Goal: Task Accomplishment & Management: Manage account settings

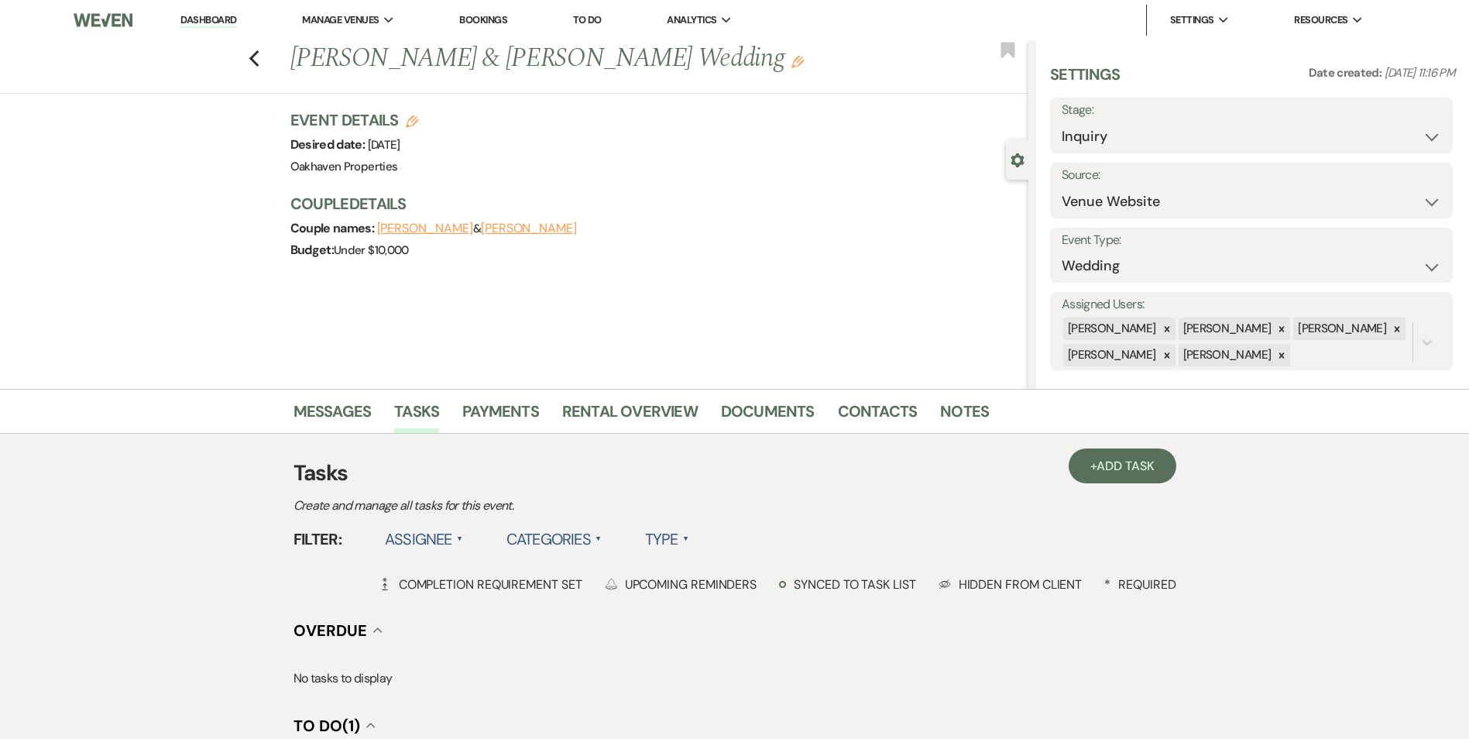
select select "5"
click at [210, 17] on link "Dashboard" at bounding box center [208, 20] width 56 height 15
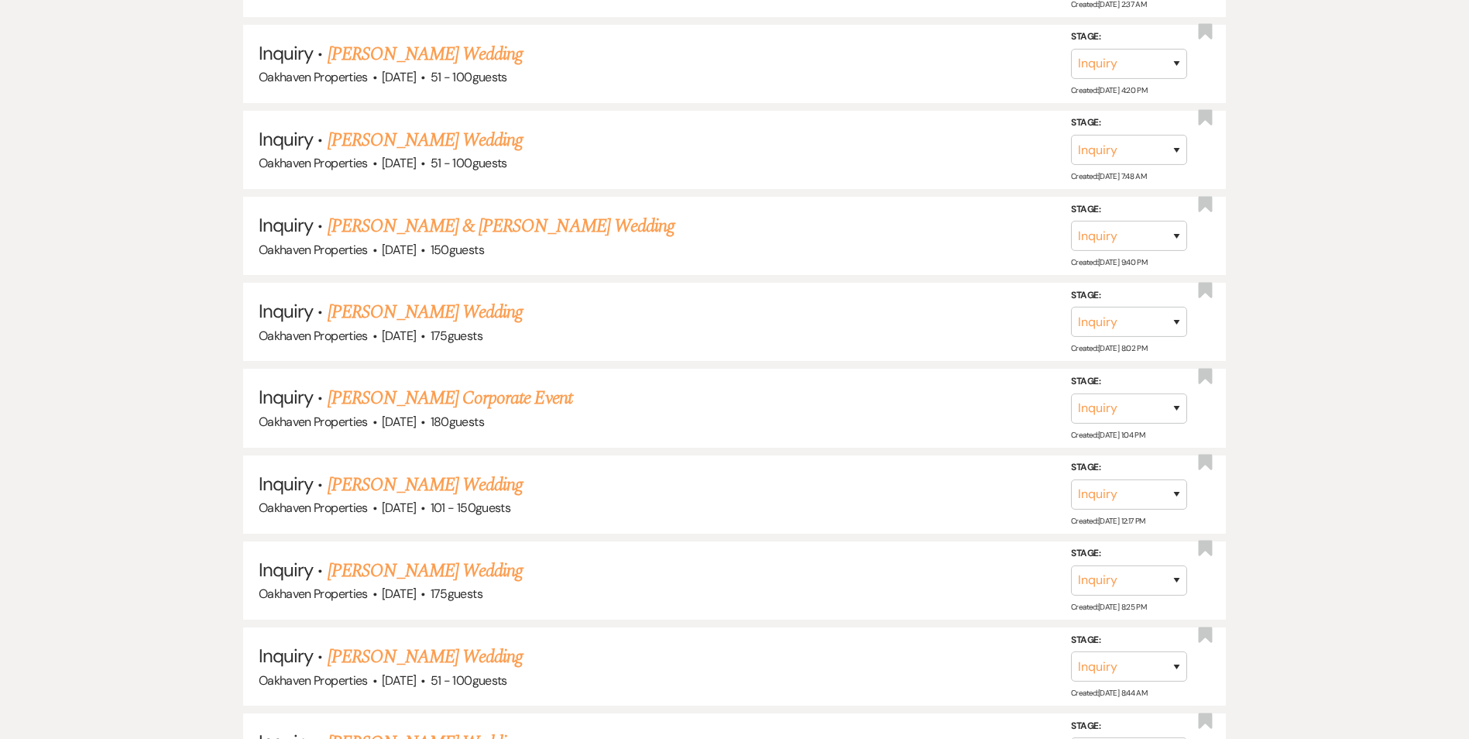
scroll to position [19081, 0]
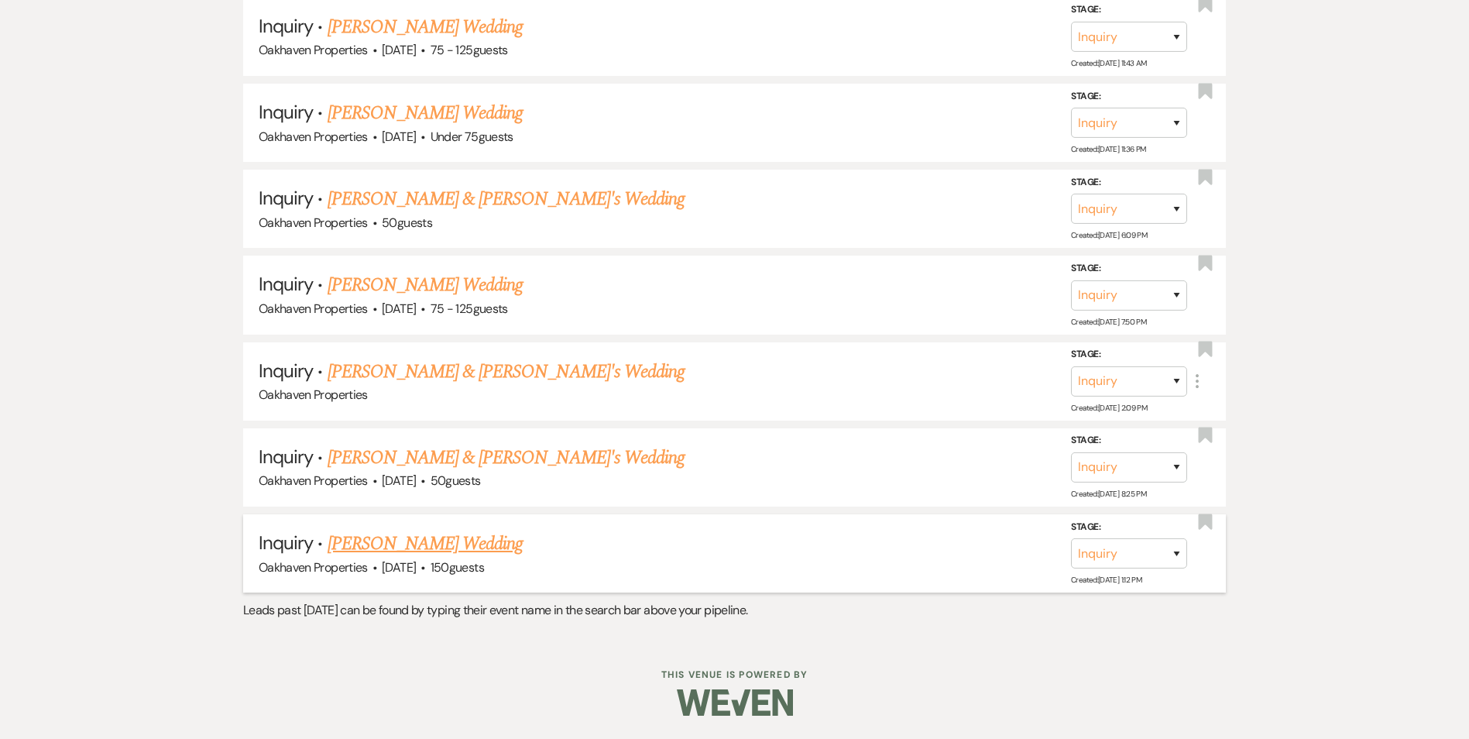
click at [363, 538] on link "[PERSON_NAME] Wedding" at bounding box center [426, 544] width 196 height 28
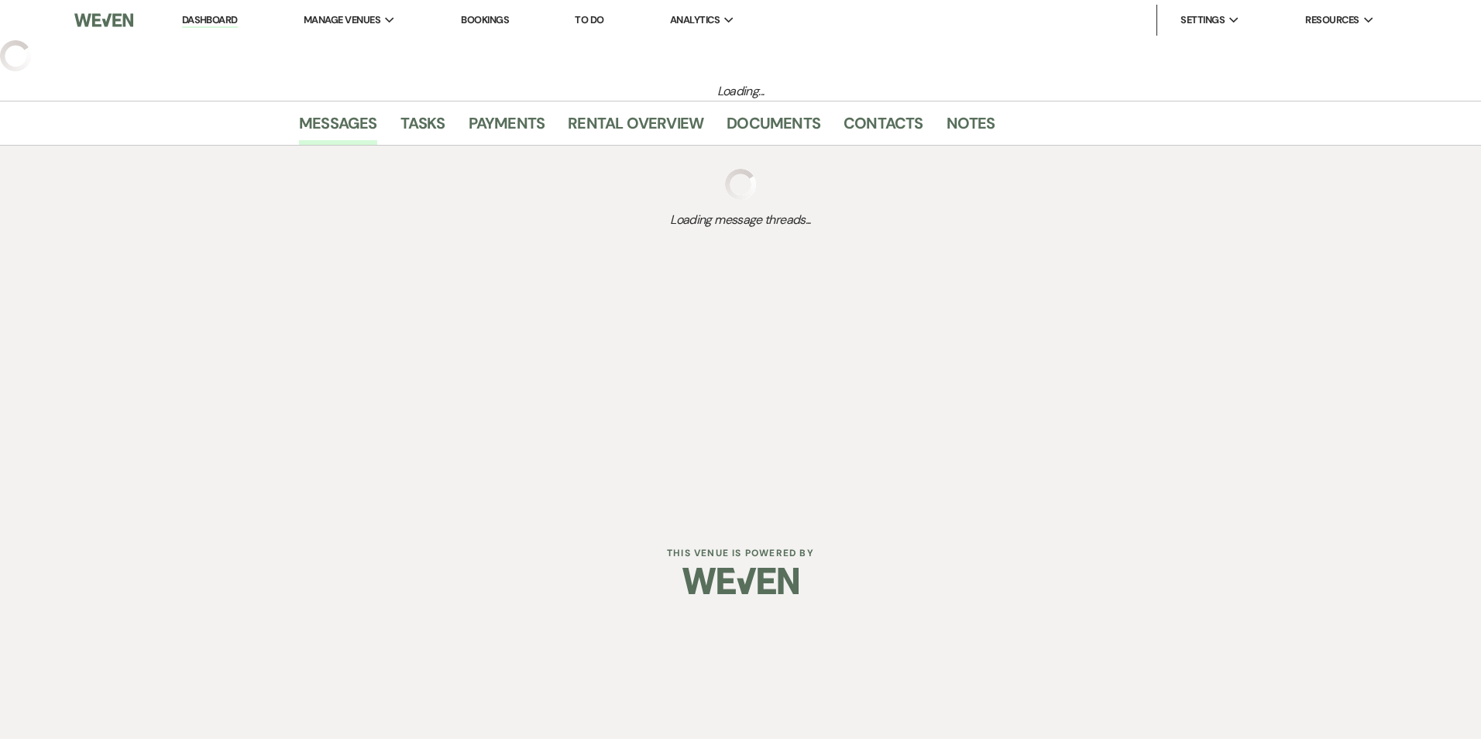
select select "5"
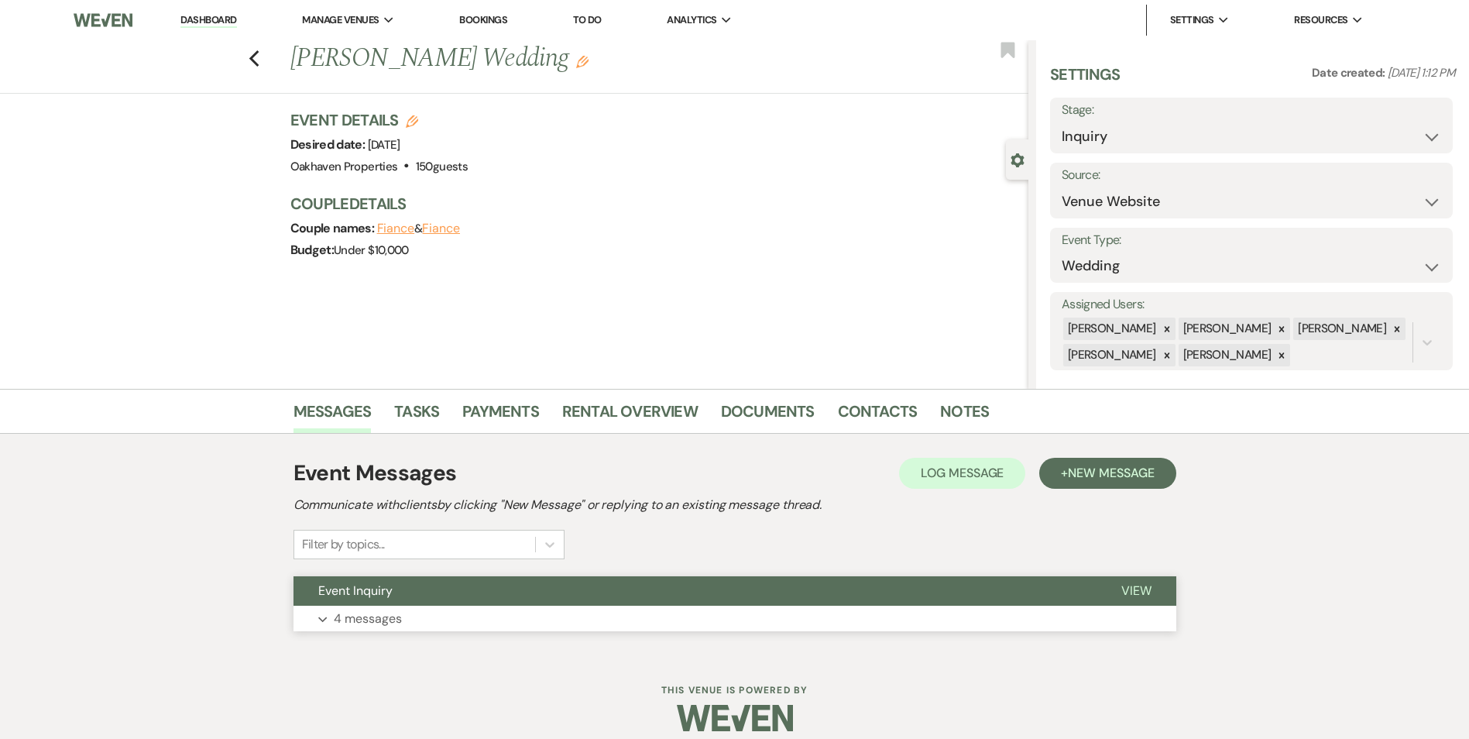
click at [1133, 597] on span "View" at bounding box center [1137, 590] width 30 height 16
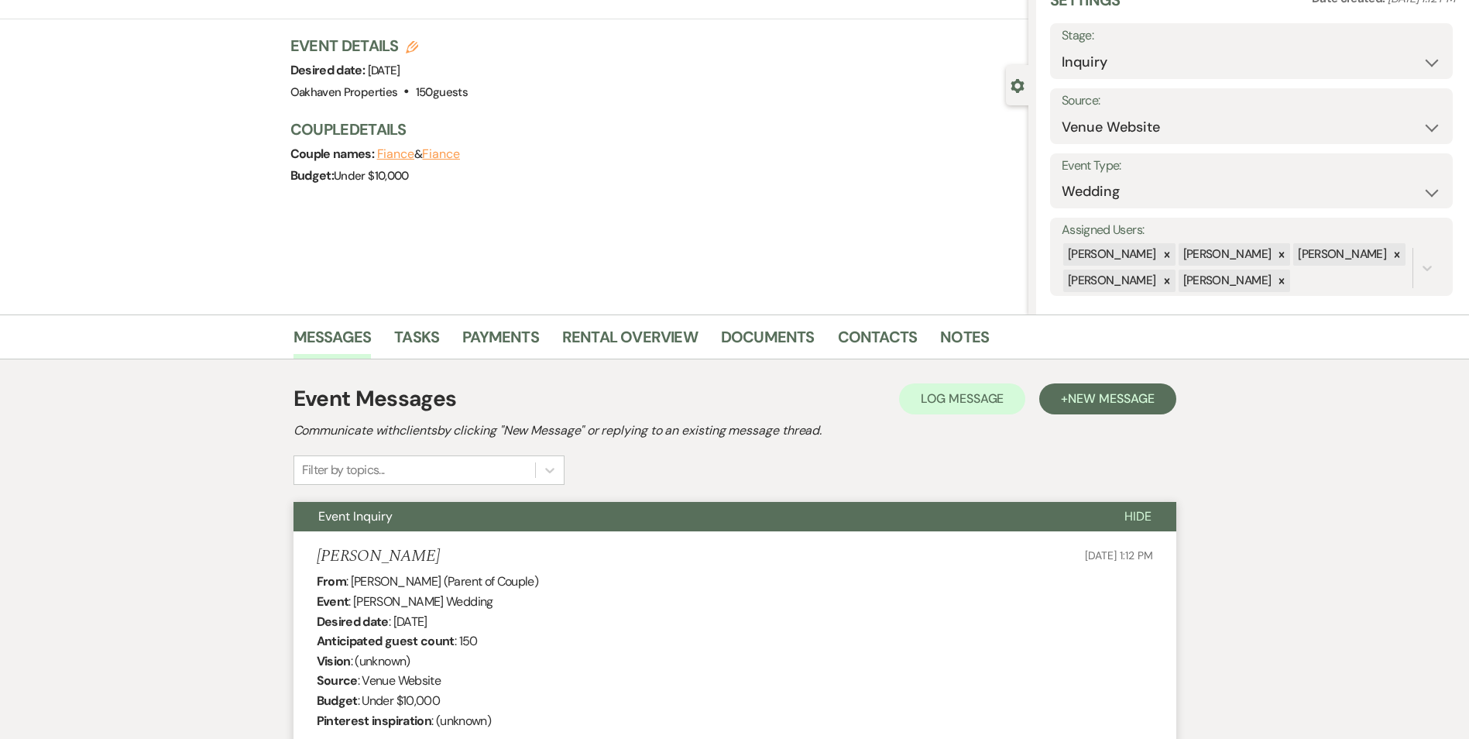
scroll to position [77, 0]
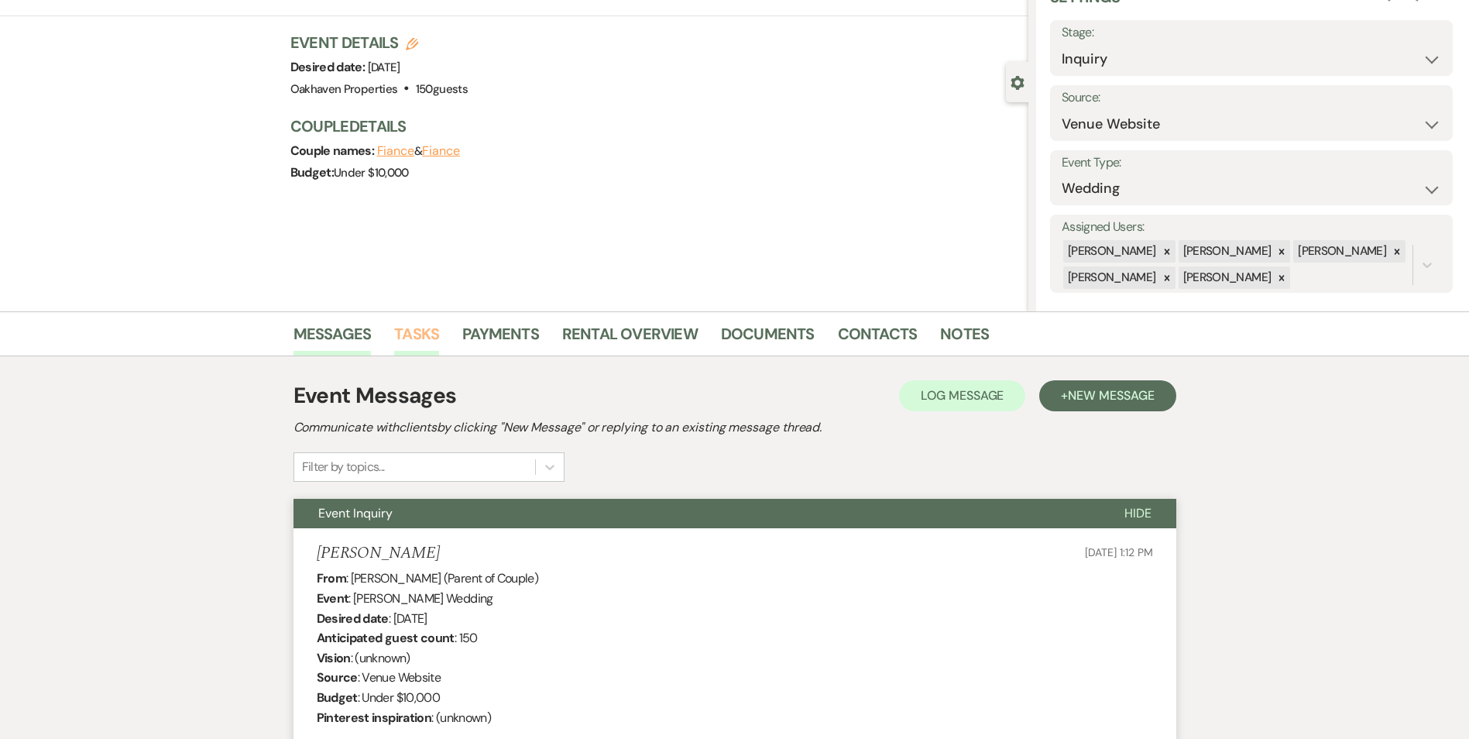
click at [410, 342] on link "Tasks" at bounding box center [416, 338] width 45 height 34
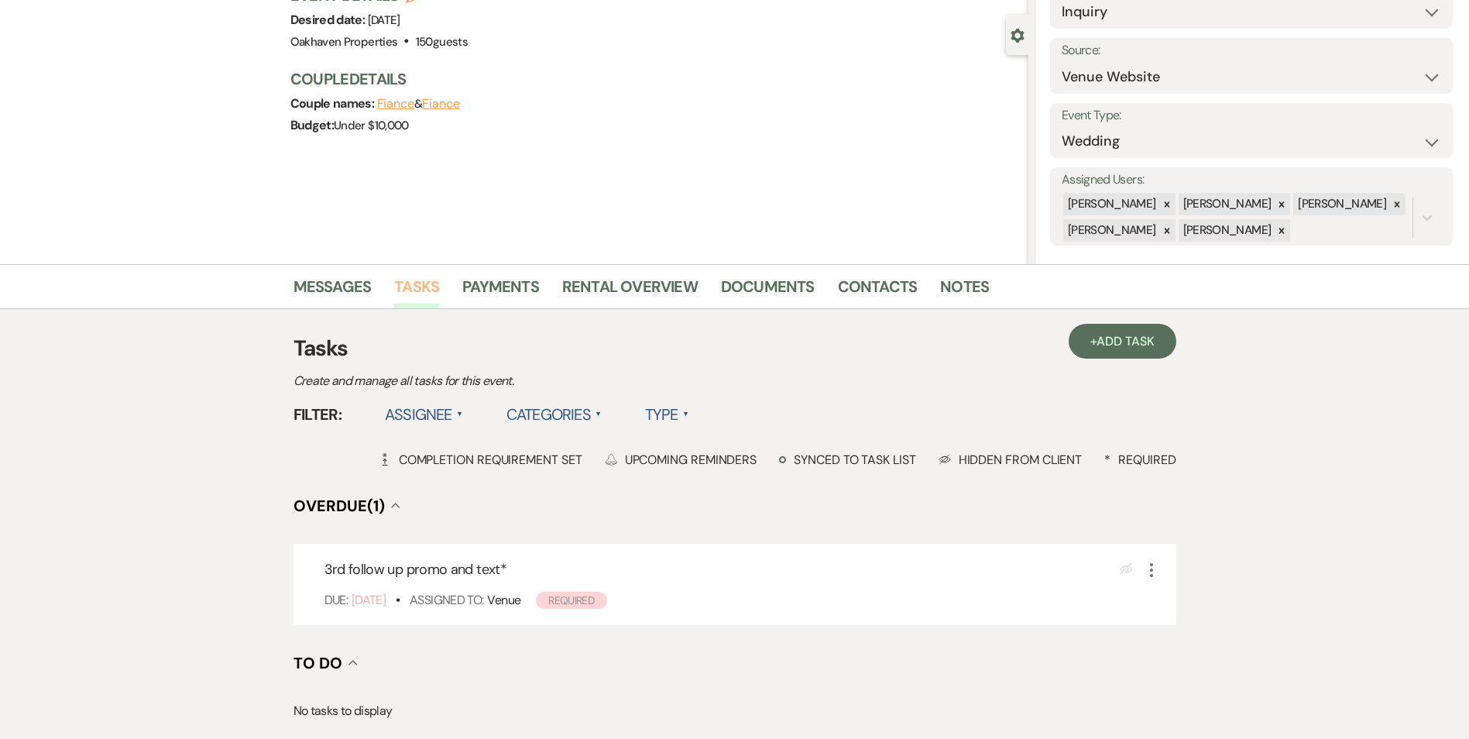
scroll to position [114, 0]
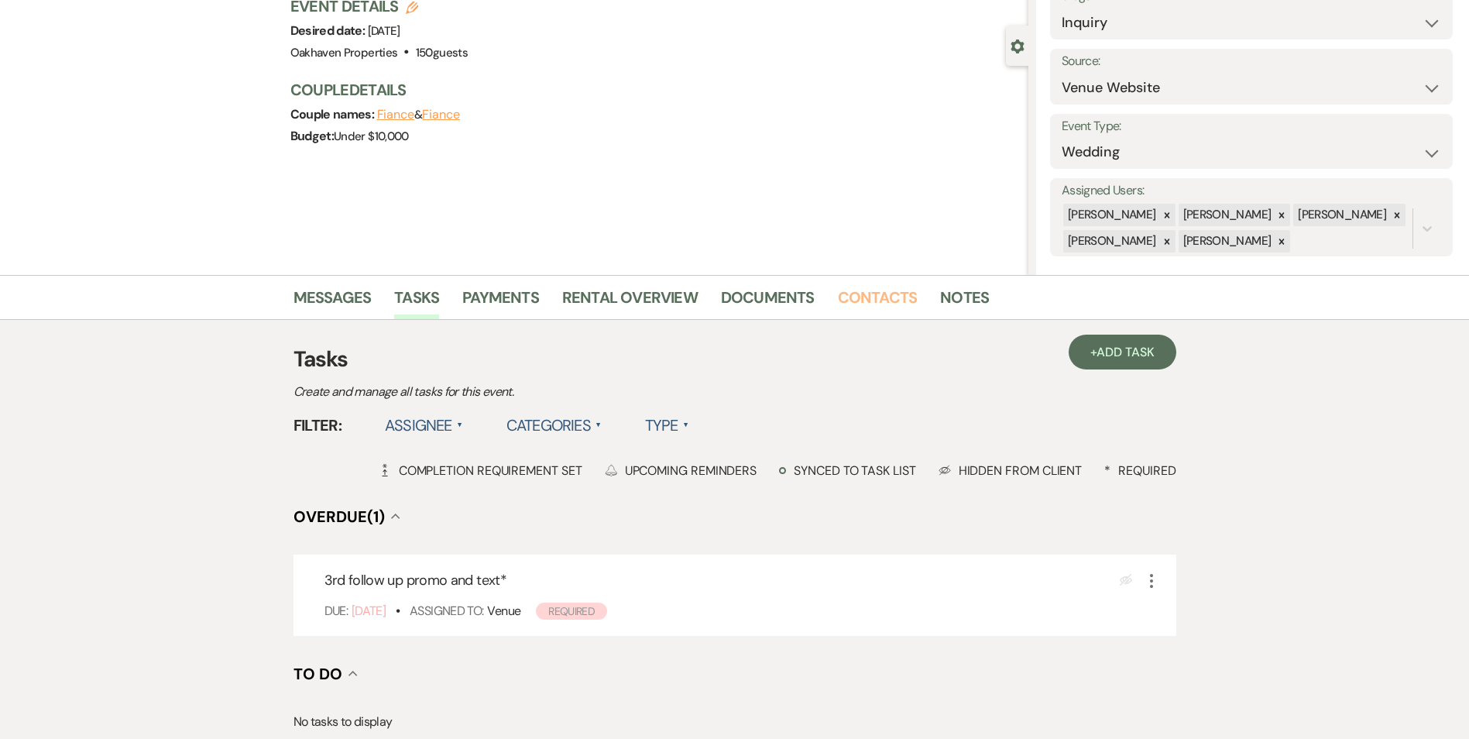
click at [868, 303] on link "Contacts" at bounding box center [878, 302] width 80 height 34
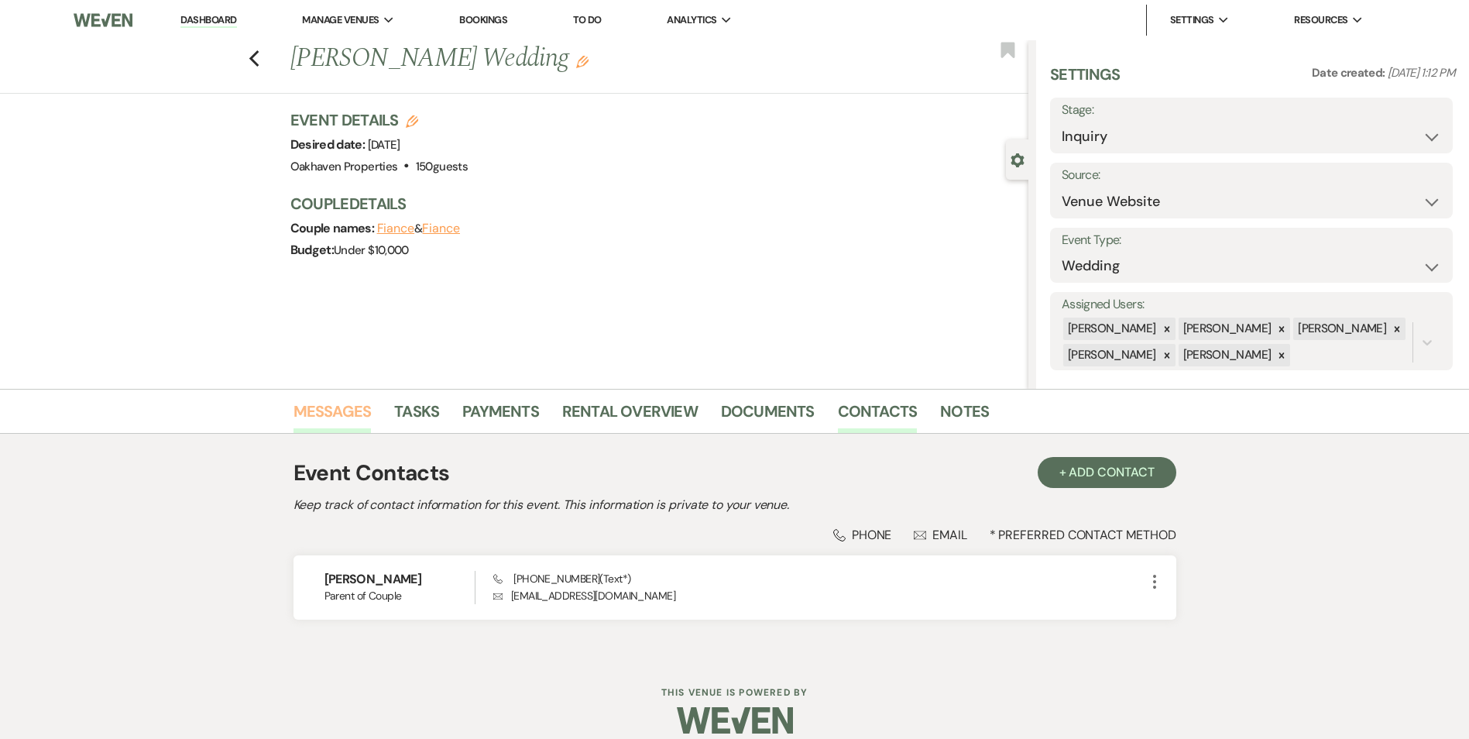
click at [352, 413] on link "Messages" at bounding box center [333, 416] width 78 height 34
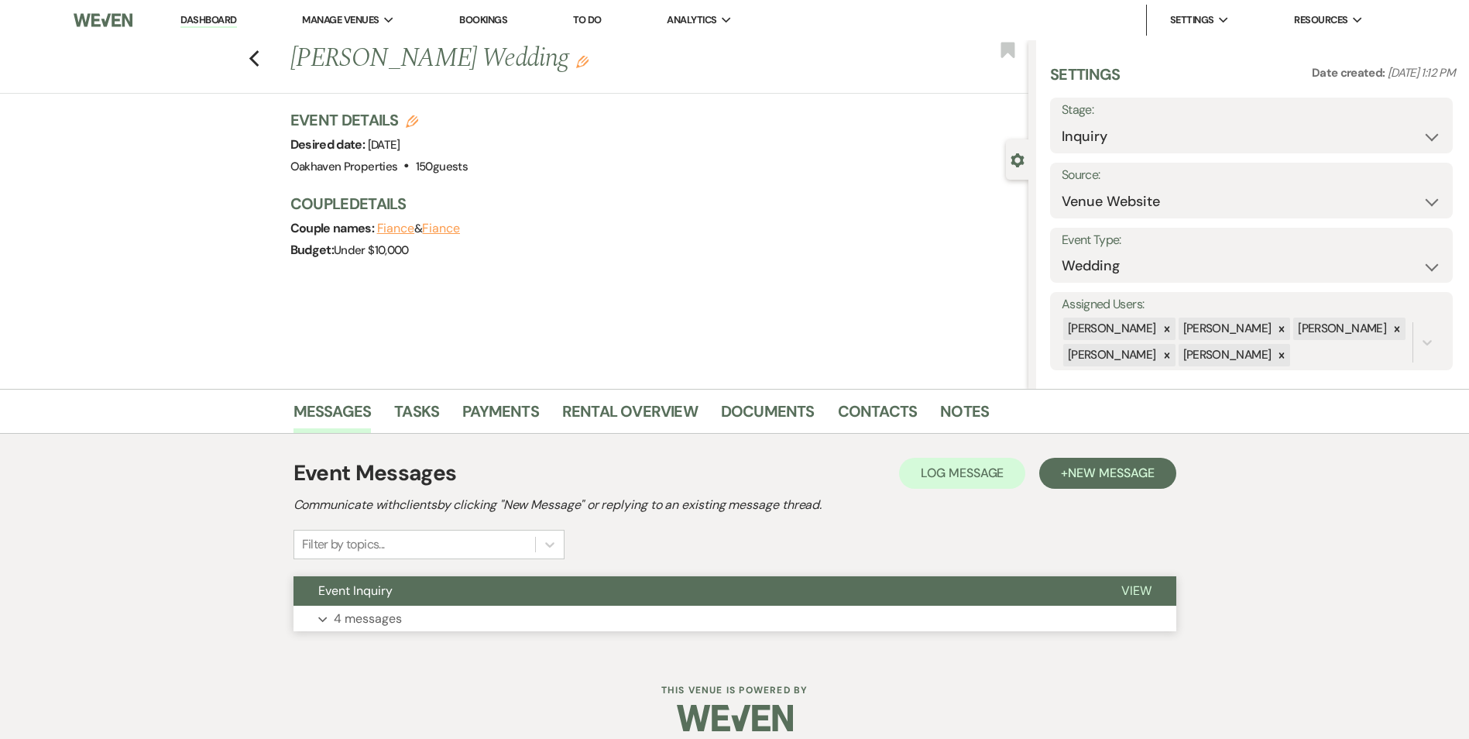
click at [1139, 595] on span "View" at bounding box center [1137, 590] width 30 height 16
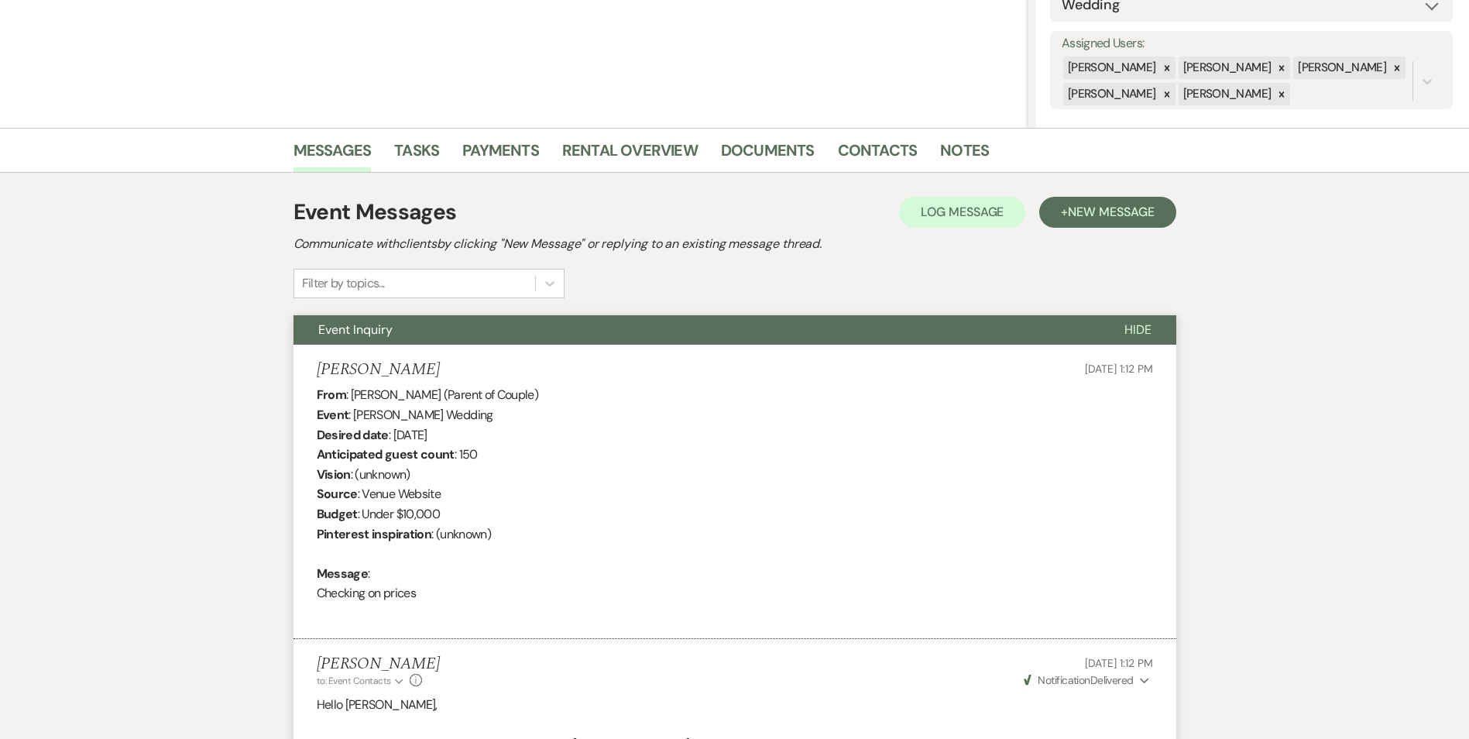
scroll to position [155, 0]
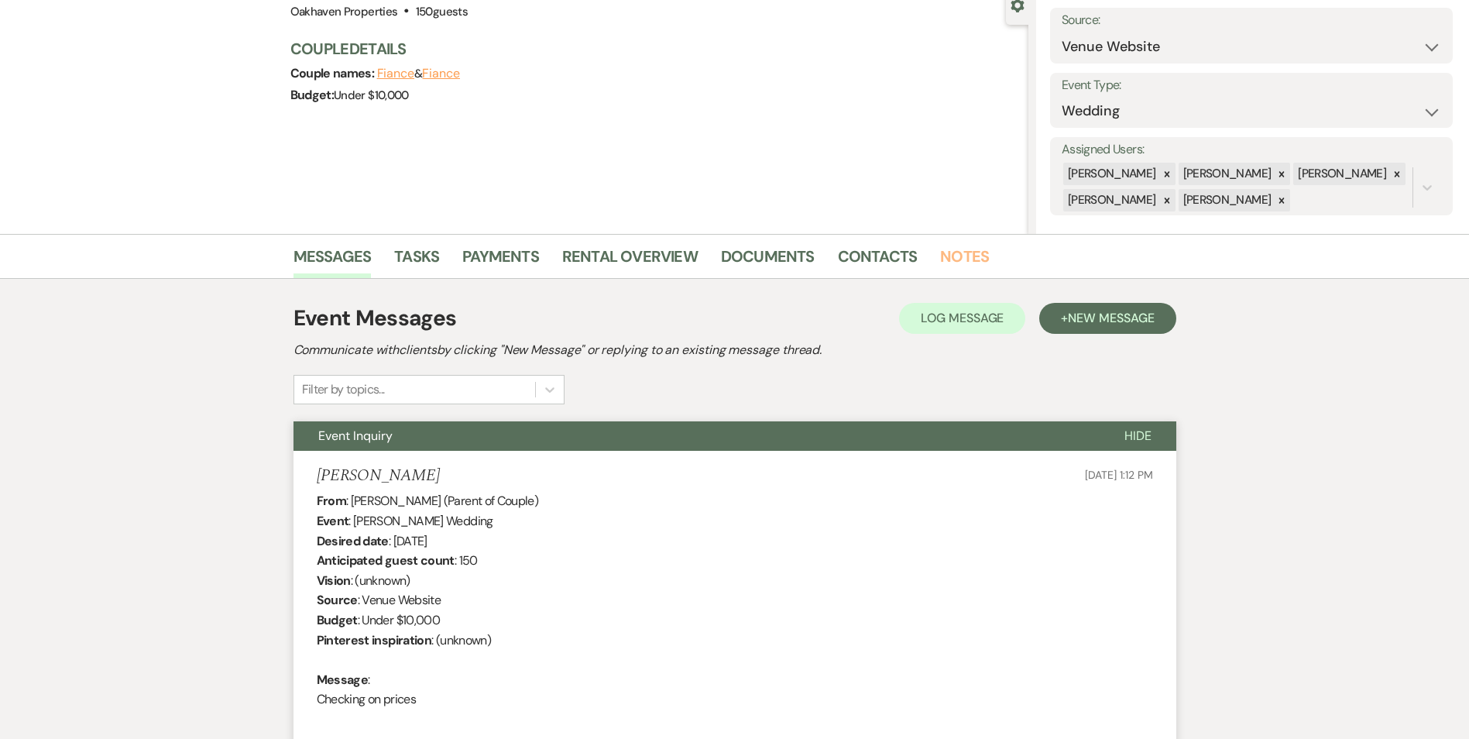
drag, startPoint x: 963, startPoint y: 263, endPoint x: 957, endPoint y: 272, distance: 10.8
click at [963, 263] on link "Notes" at bounding box center [964, 261] width 49 height 34
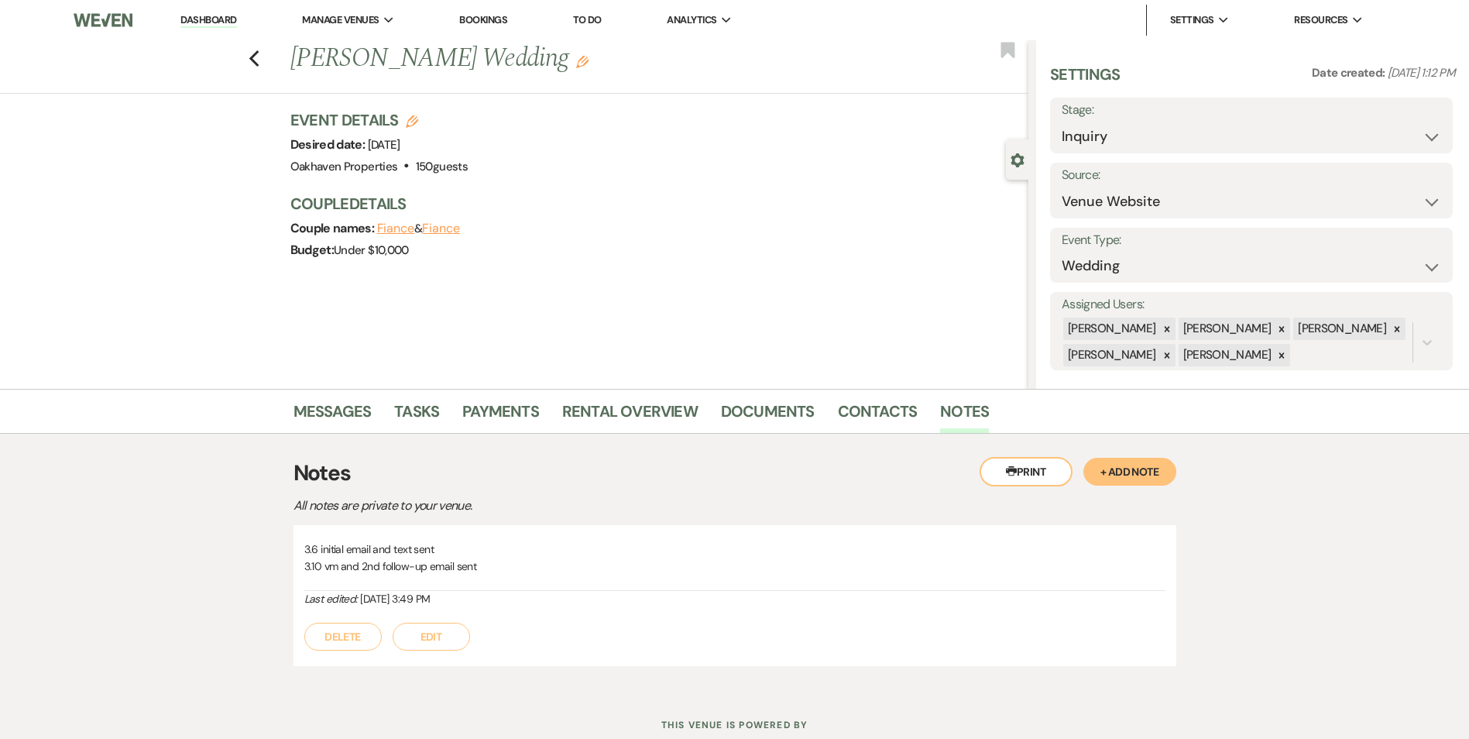
drag, startPoint x: 445, startPoint y: 642, endPoint x: 487, endPoint y: 634, distance: 42.7
click at [445, 643] on button "Edit" at bounding box center [431, 637] width 77 height 28
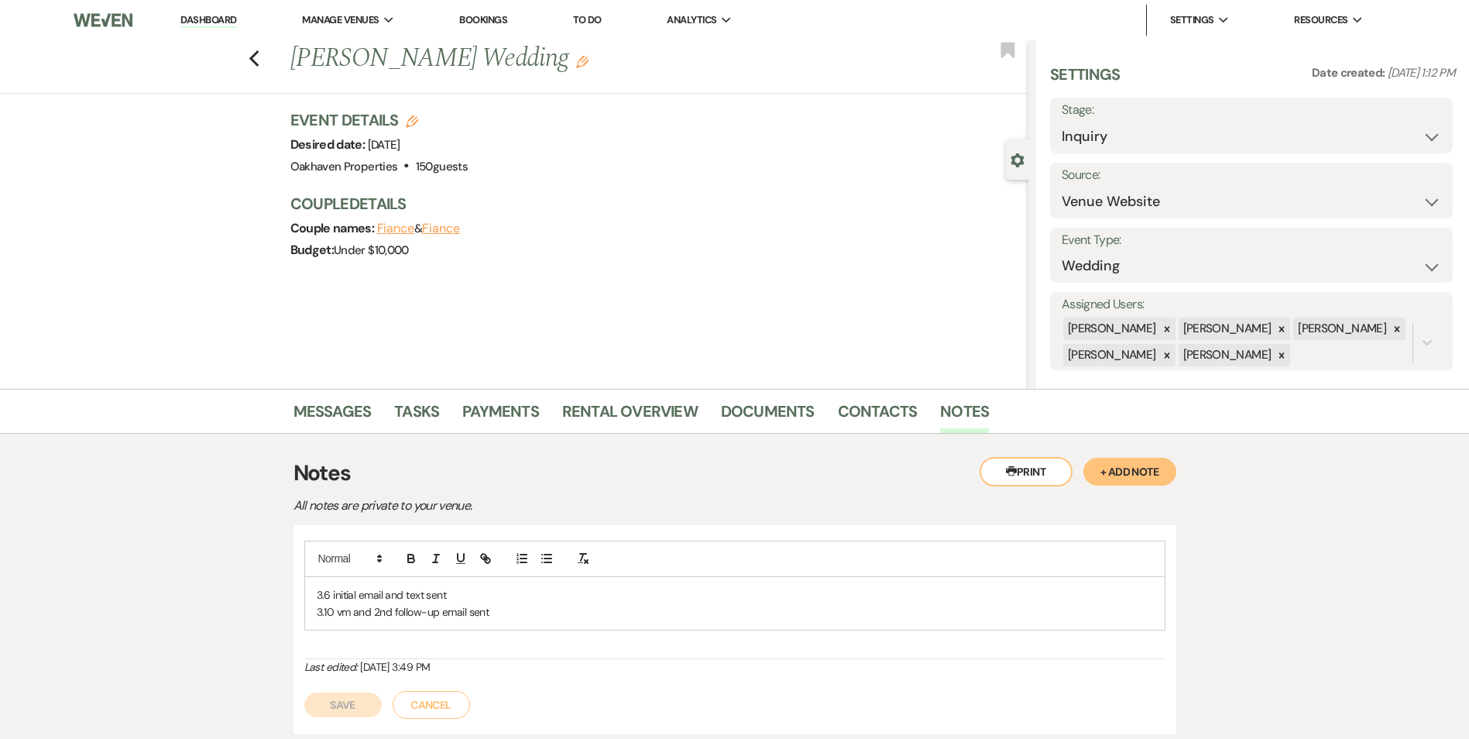
click at [521, 620] on p "3.10 vm and 2nd follow-up email sent" at bounding box center [735, 611] width 837 height 17
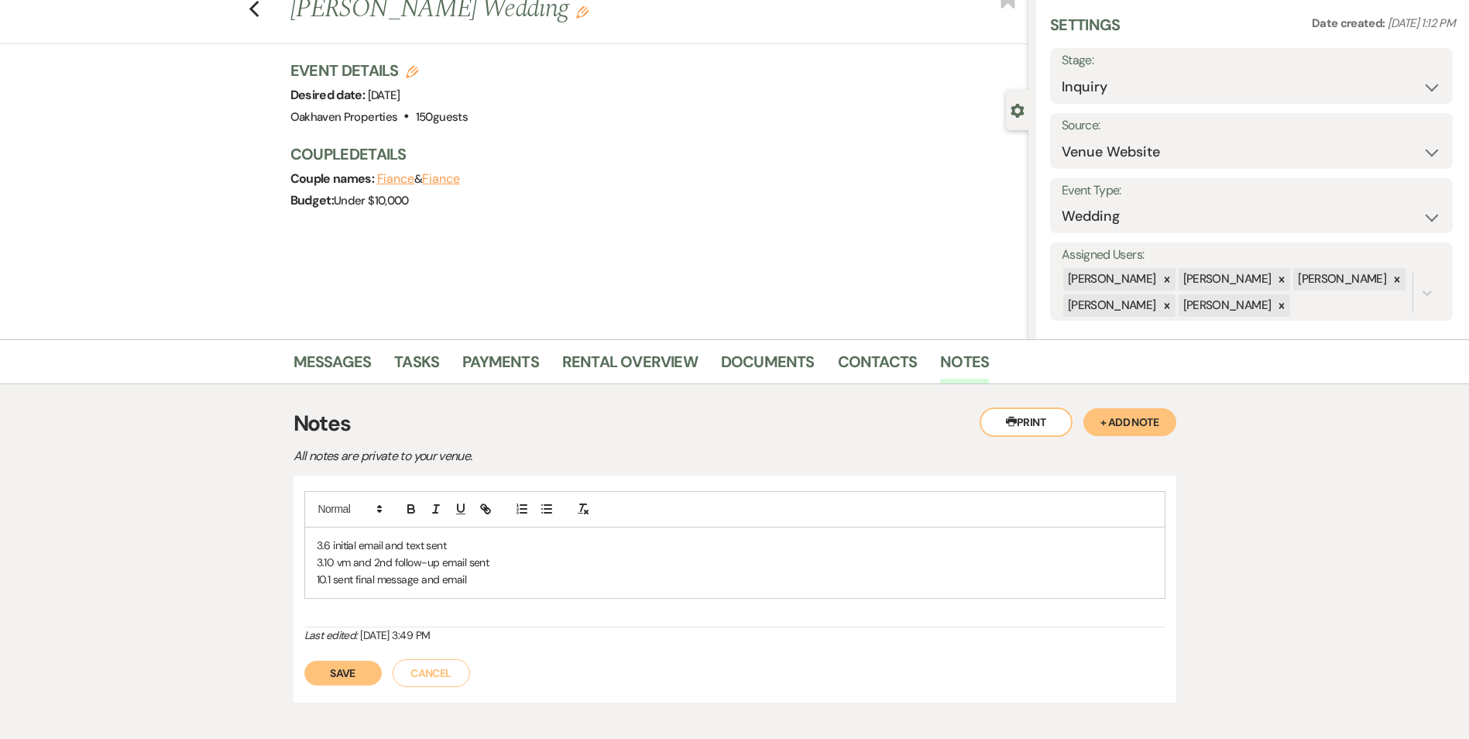
scroll to position [77, 0]
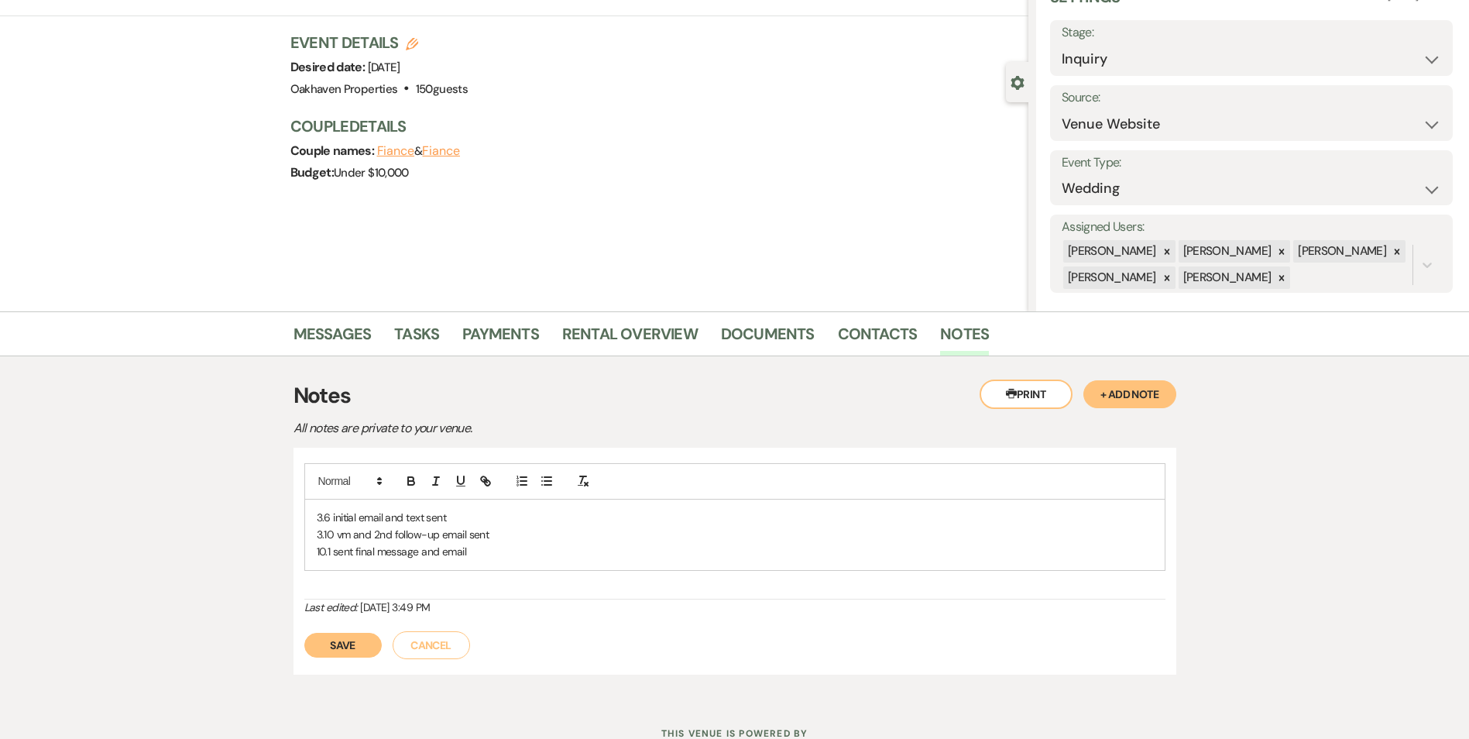
drag, startPoint x: 316, startPoint y: 658, endPoint x: 362, endPoint y: 641, distance: 48.8
click at [316, 658] on div "Save Cancel" at bounding box center [734, 637] width 861 height 43
click at [347, 647] on button "Save" at bounding box center [342, 645] width 77 height 25
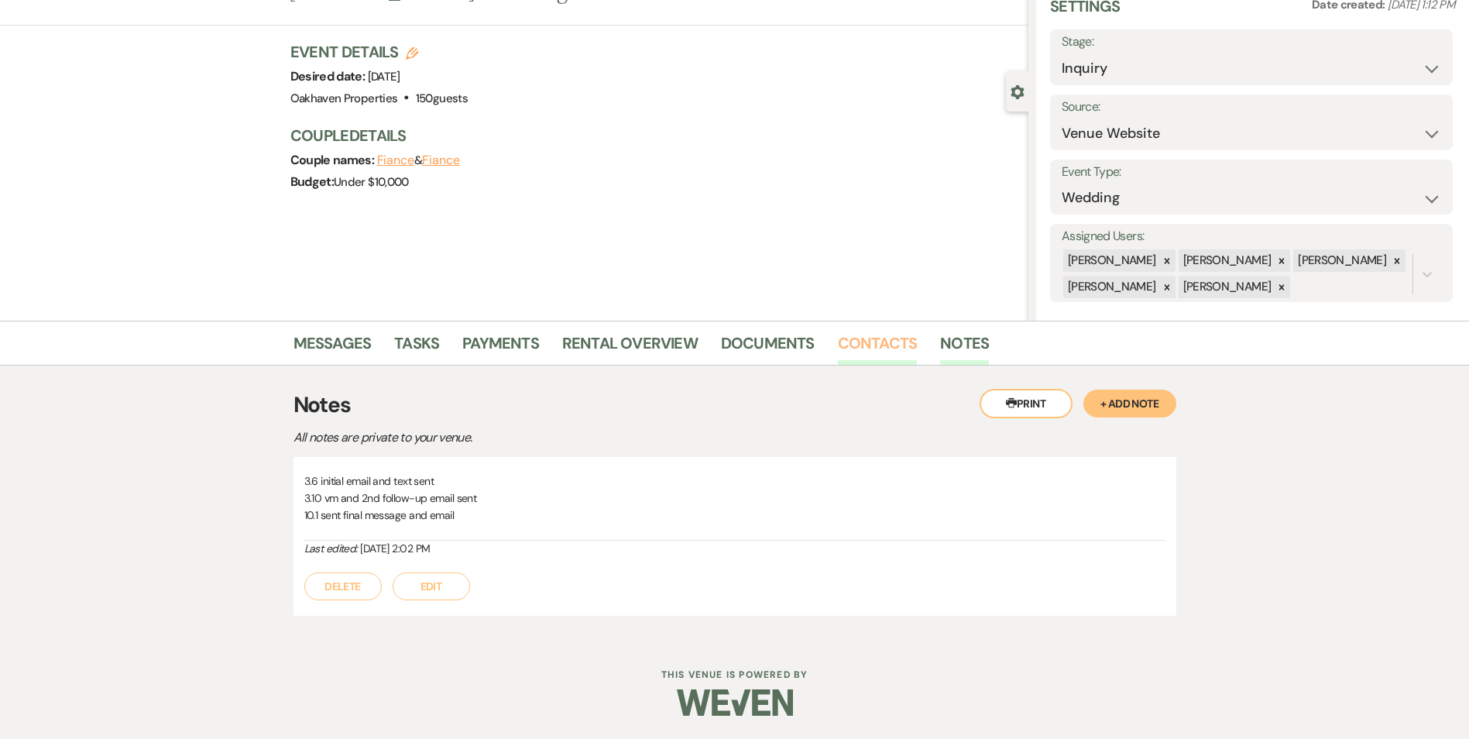
click at [858, 342] on link "Contacts" at bounding box center [878, 348] width 80 height 34
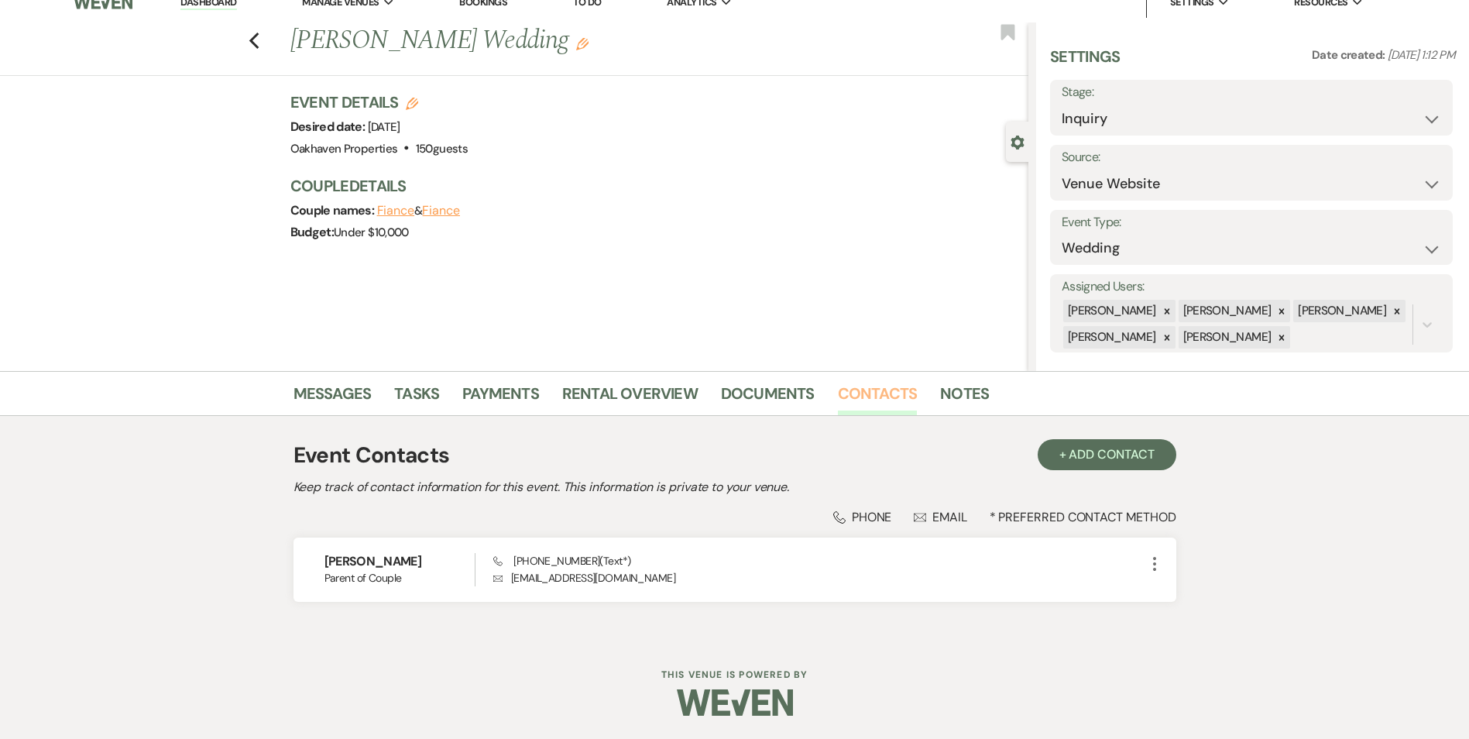
scroll to position [18, 0]
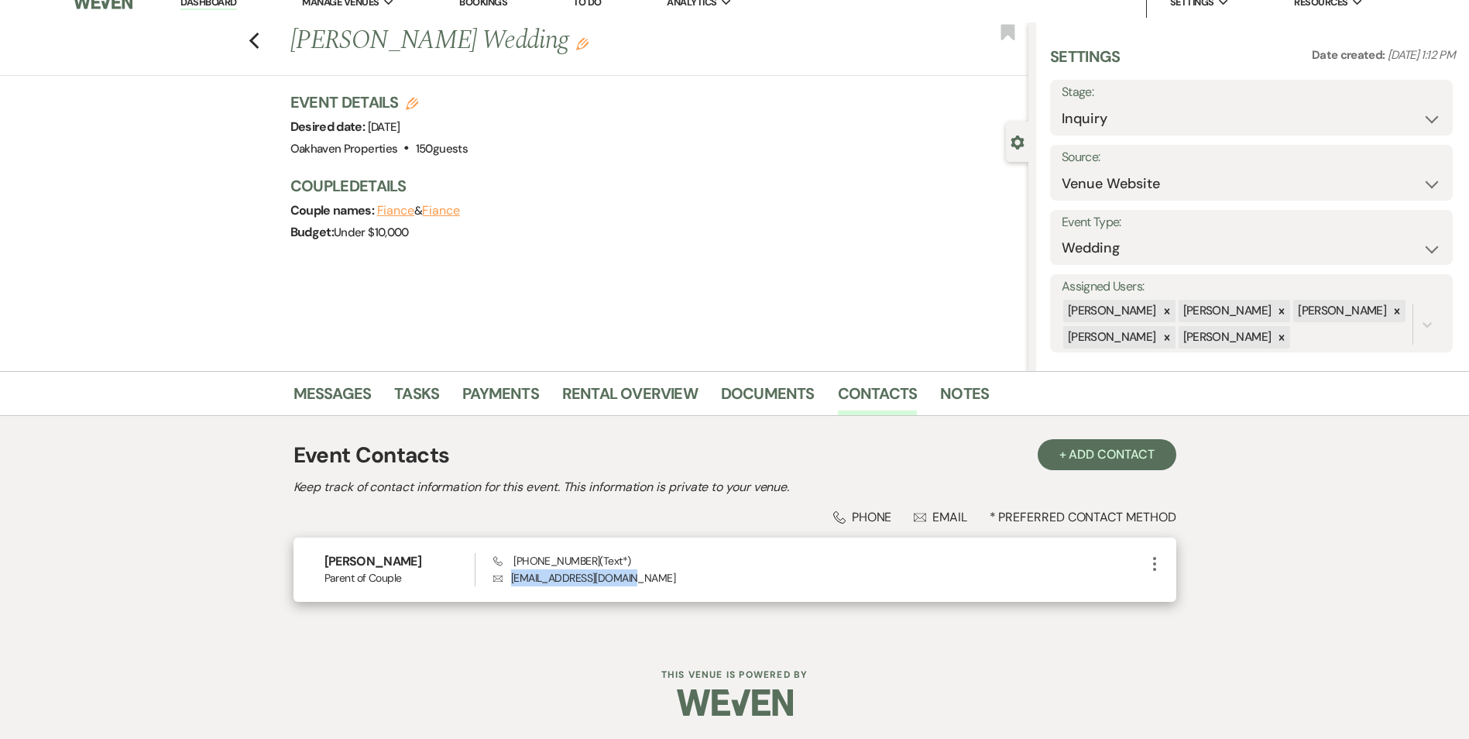
drag, startPoint x: 613, startPoint y: 588, endPoint x: 500, endPoint y: 584, distance: 113.9
click at [499, 586] on p "Envelope [EMAIL_ADDRESS][DOMAIN_NAME]" at bounding box center [818, 577] width 651 height 17
copy p "[EMAIL_ADDRESS][DOMAIN_NAME]"
click at [335, 393] on link "Messages" at bounding box center [333, 398] width 78 height 34
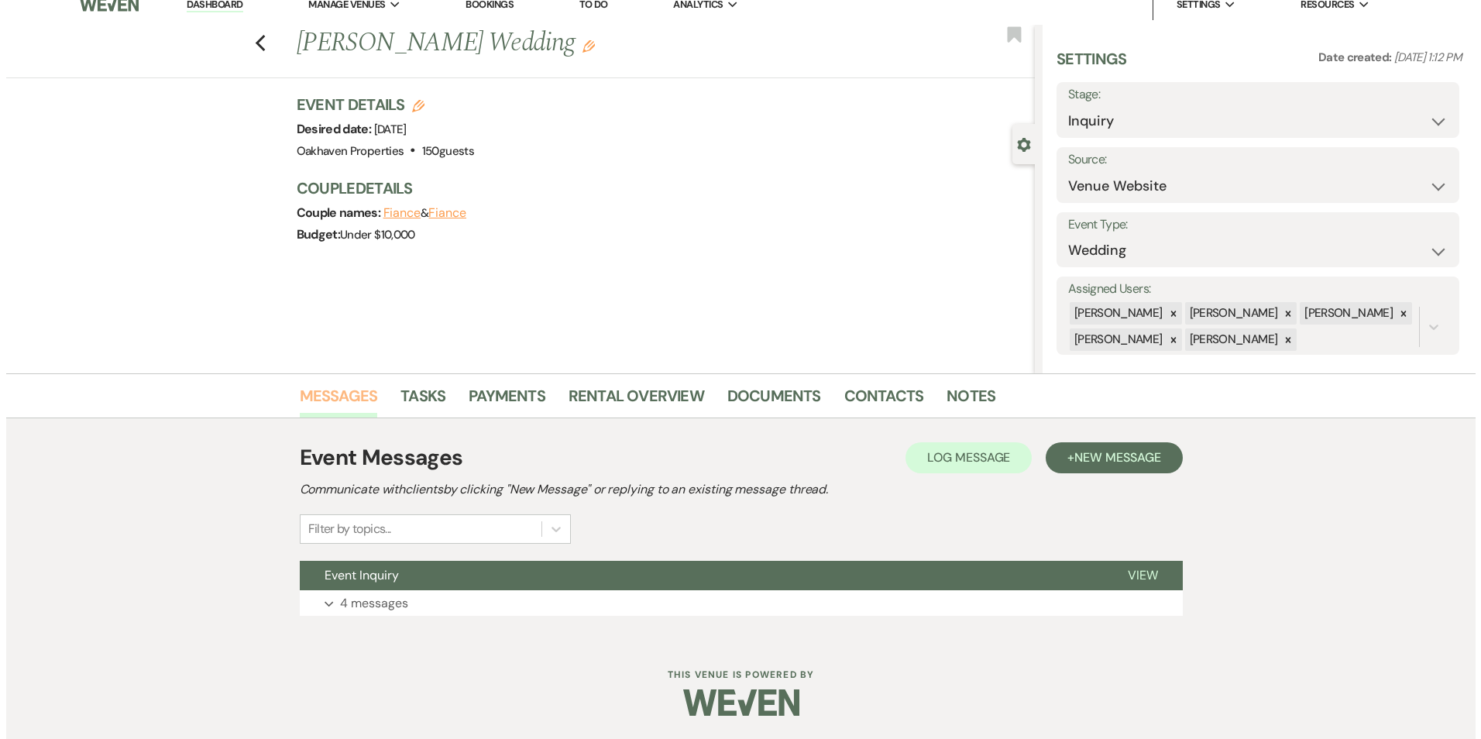
scroll to position [15, 0]
click at [978, 457] on span "Log Message" at bounding box center [962, 457] width 83 height 16
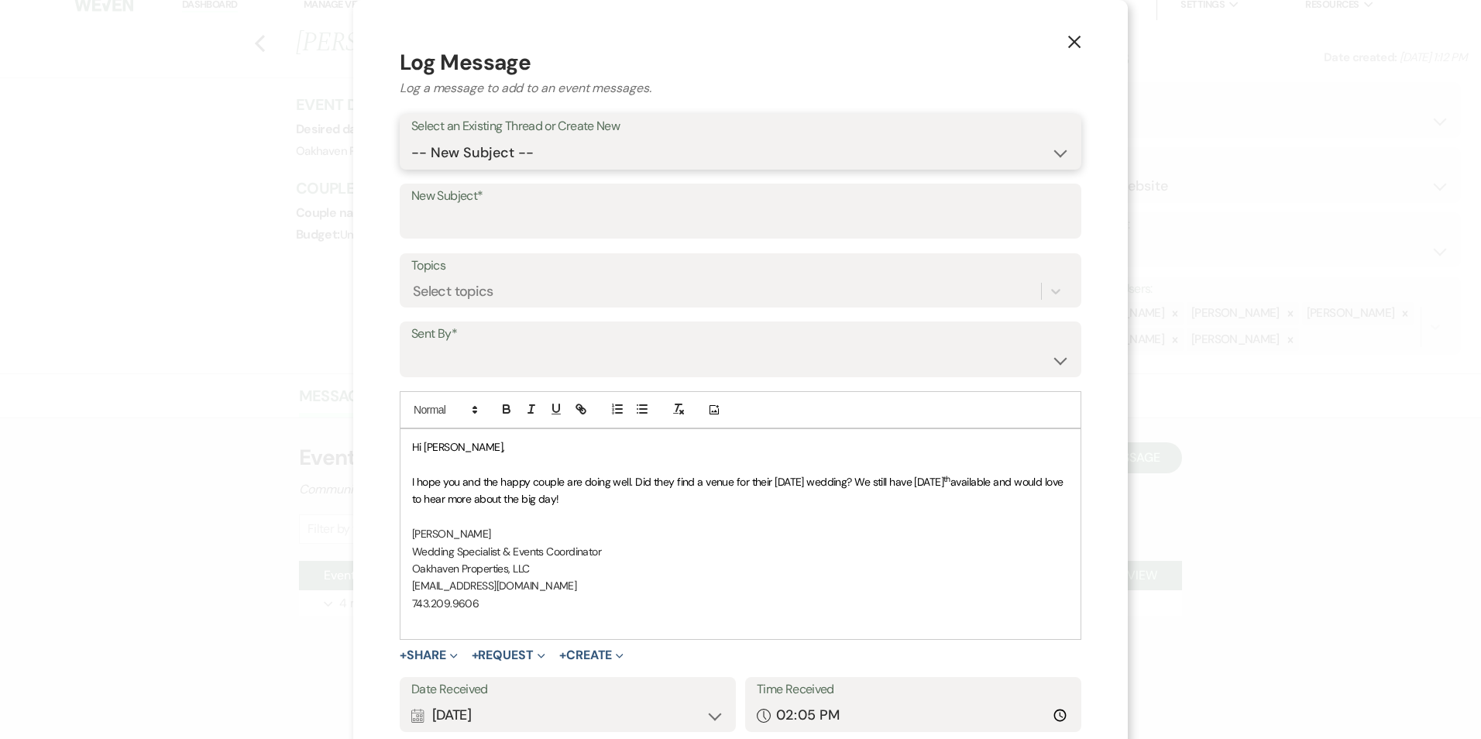
drag, startPoint x: 524, startPoint y: 155, endPoint x: 525, endPoint y: 167, distance: 11.6
click at [524, 156] on select "-- New Subject -- Event Inquiry" at bounding box center [740, 153] width 658 height 30
select select "359985"
click at [411, 138] on select "-- New Subject -- Event Inquiry" at bounding box center [740, 153] width 658 height 30
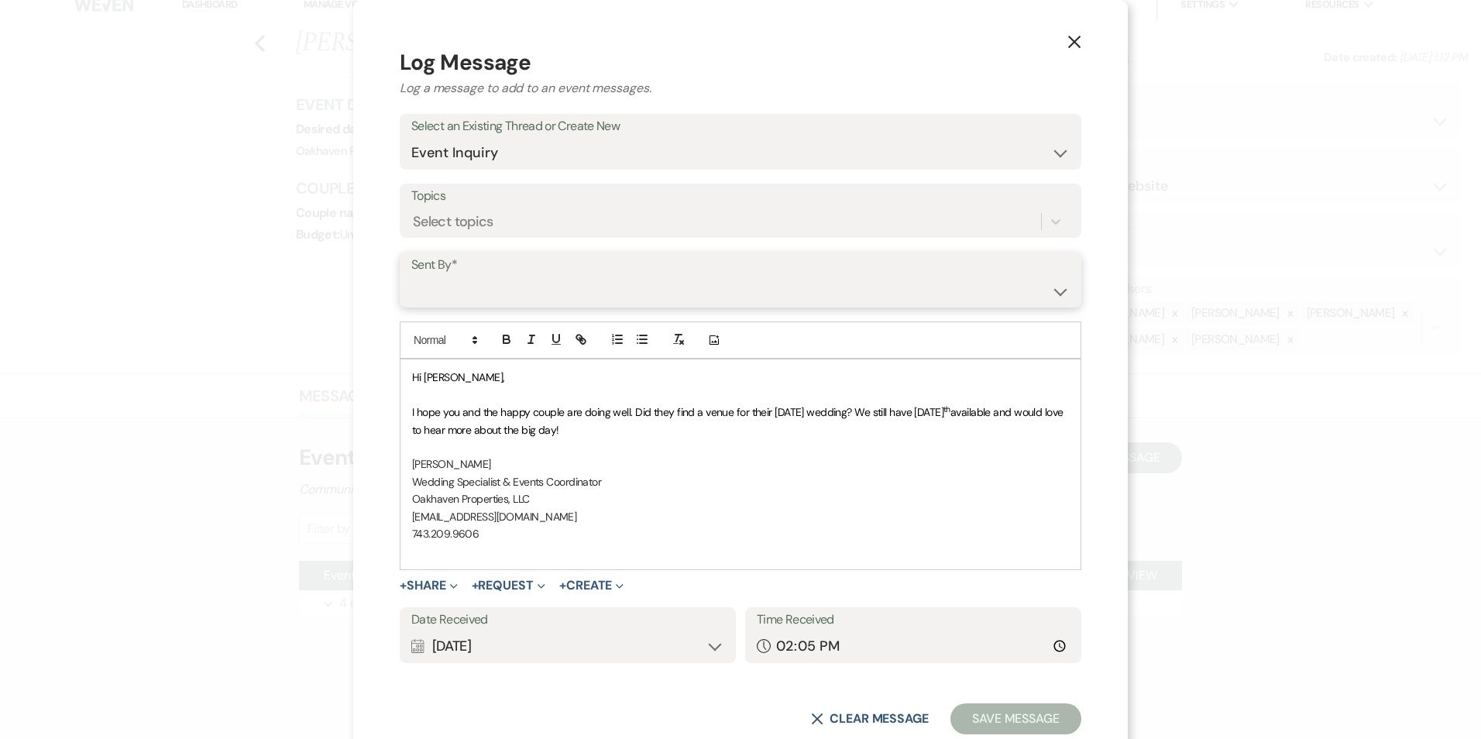
click at [507, 281] on select "[PERSON_NAME] ([EMAIL_ADDRESS][DOMAIN_NAME]) [PERSON_NAME] ([PERSON_NAME][EMAIL…" at bounding box center [740, 291] width 658 height 30
select select "user-127923"
click at [411, 276] on select "[PERSON_NAME] ([EMAIL_ADDRESS][DOMAIN_NAME]) [PERSON_NAME] ([PERSON_NAME][EMAIL…" at bounding box center [740, 291] width 658 height 30
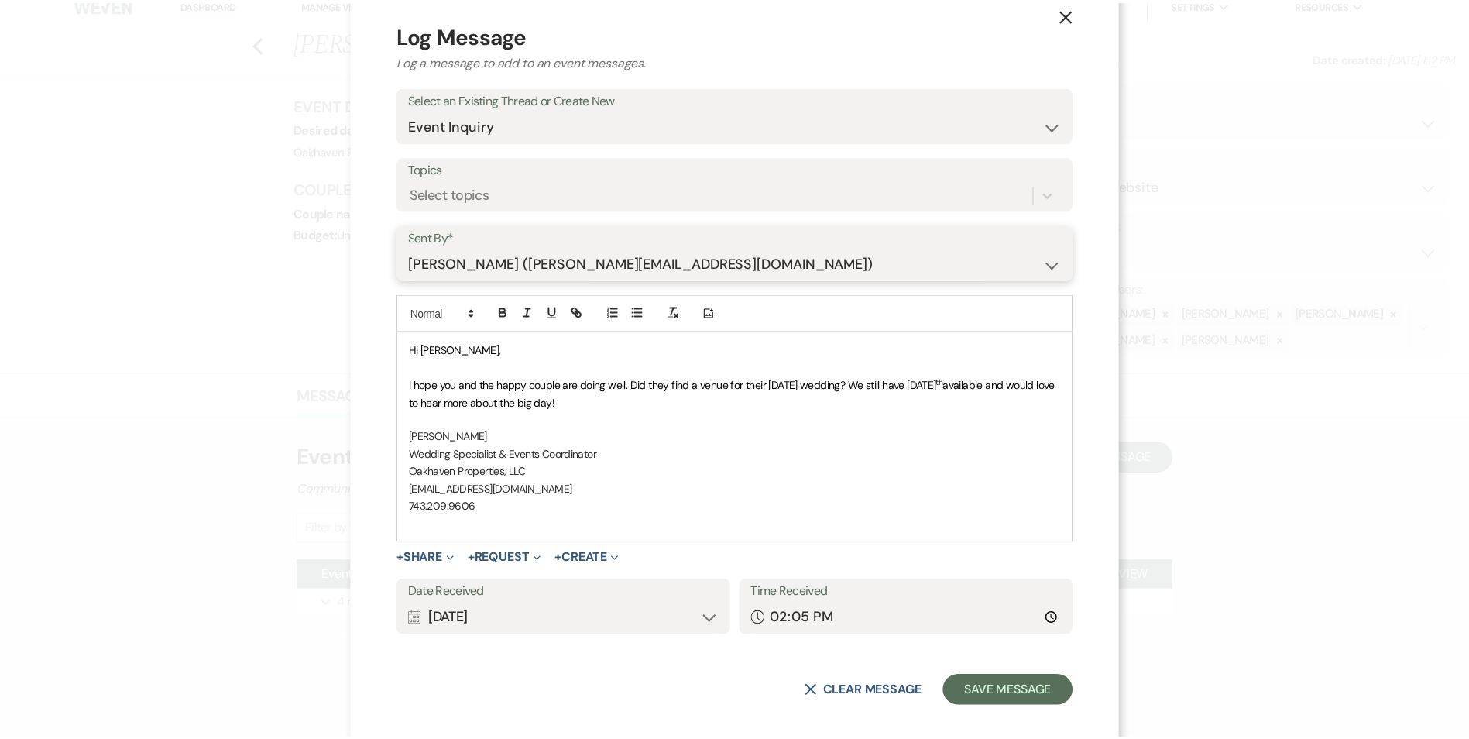
scroll to position [42, 0]
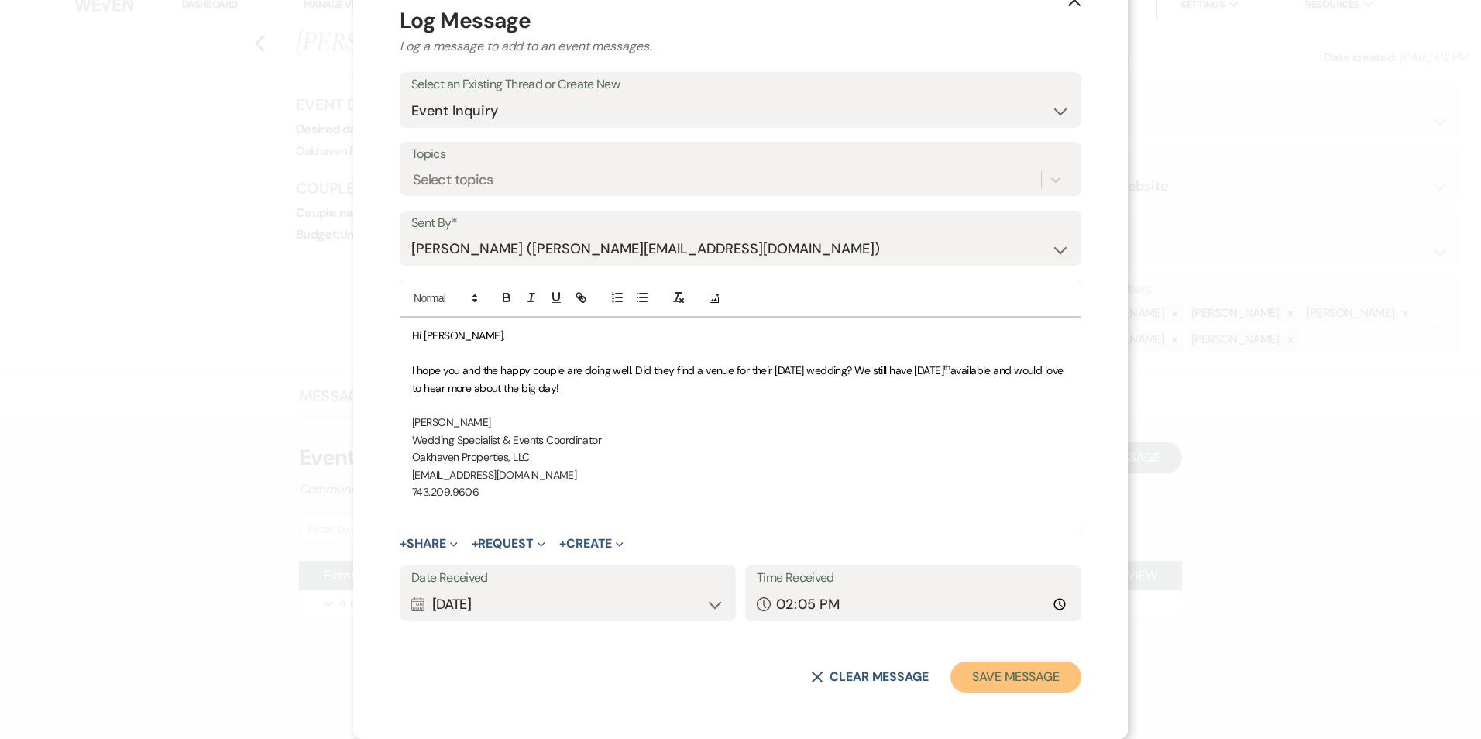
click at [985, 662] on button "Save Message" at bounding box center [1015, 676] width 131 height 31
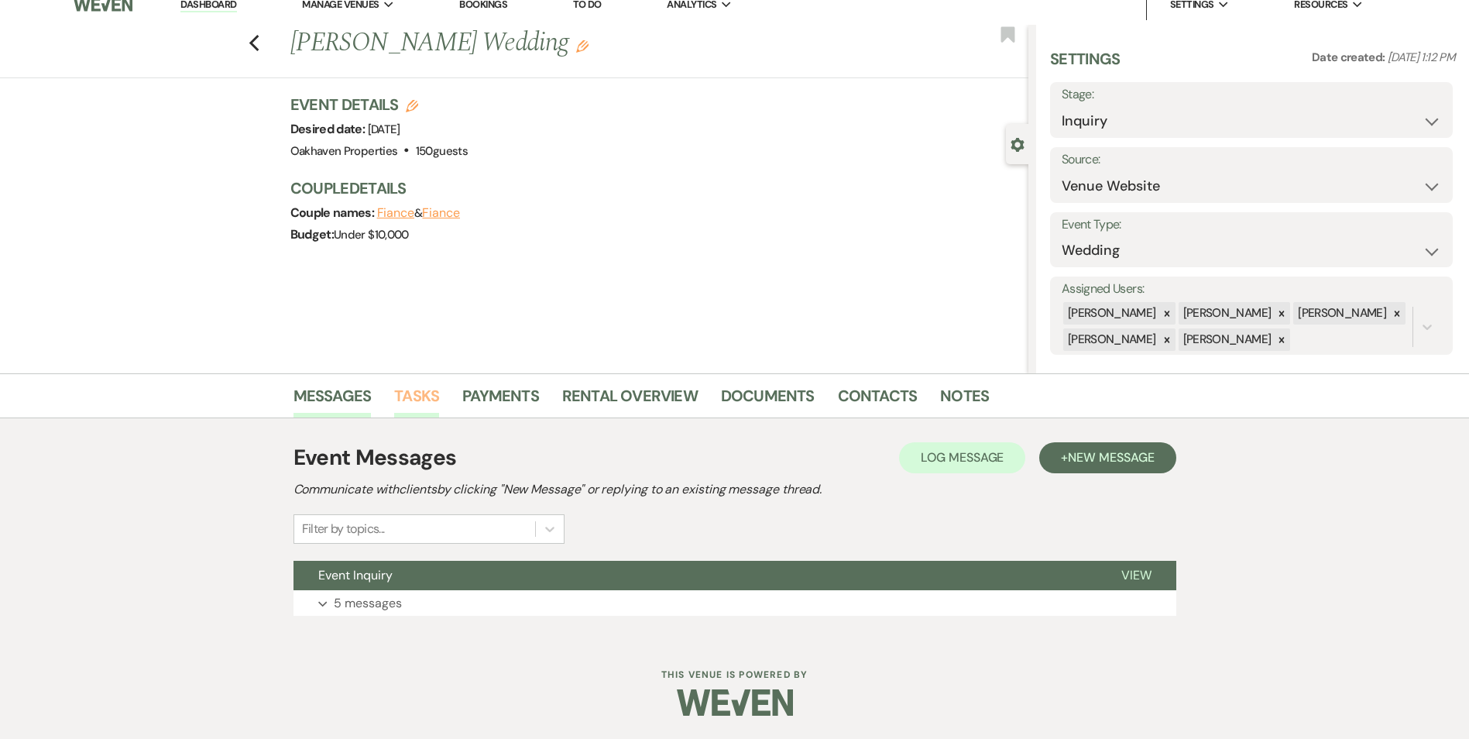
click at [410, 405] on link "Tasks" at bounding box center [416, 400] width 45 height 34
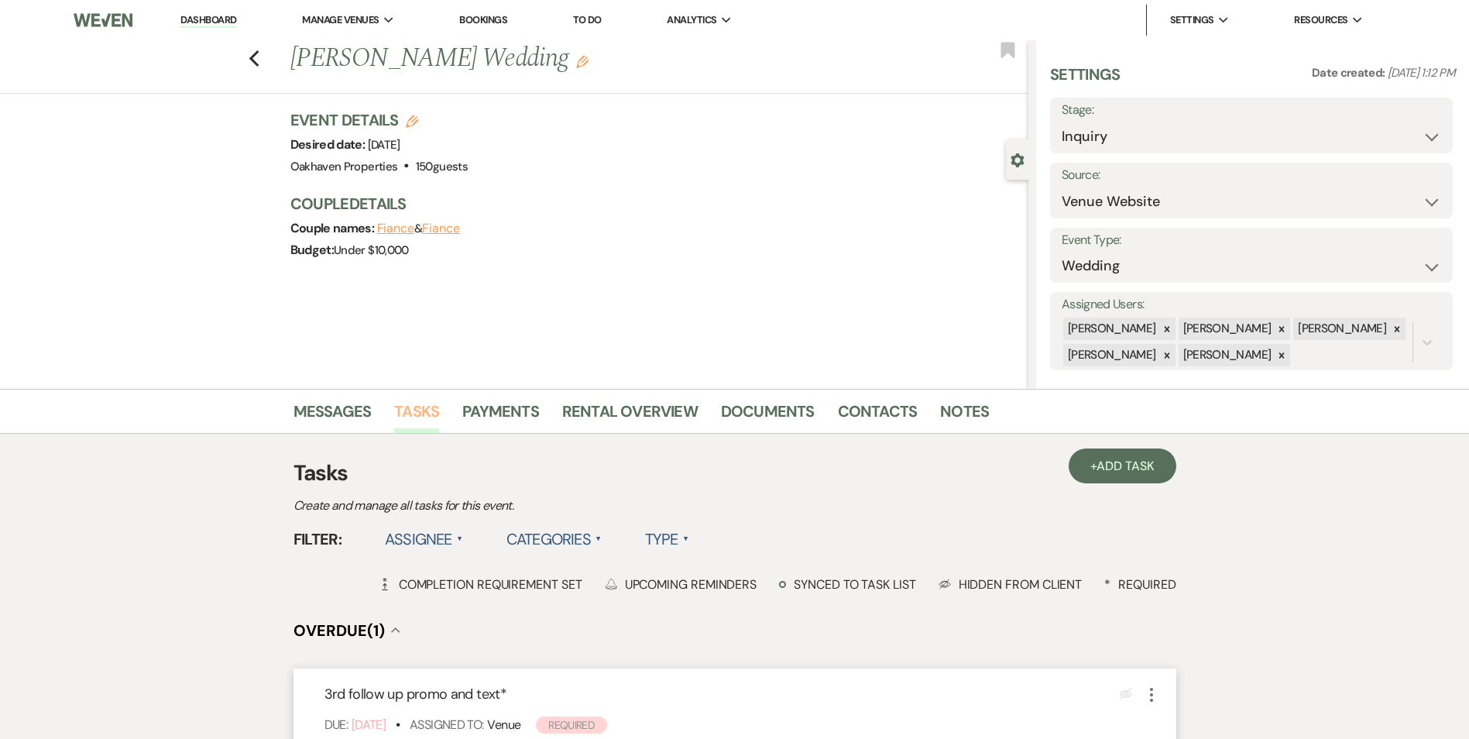
scroll to position [155, 0]
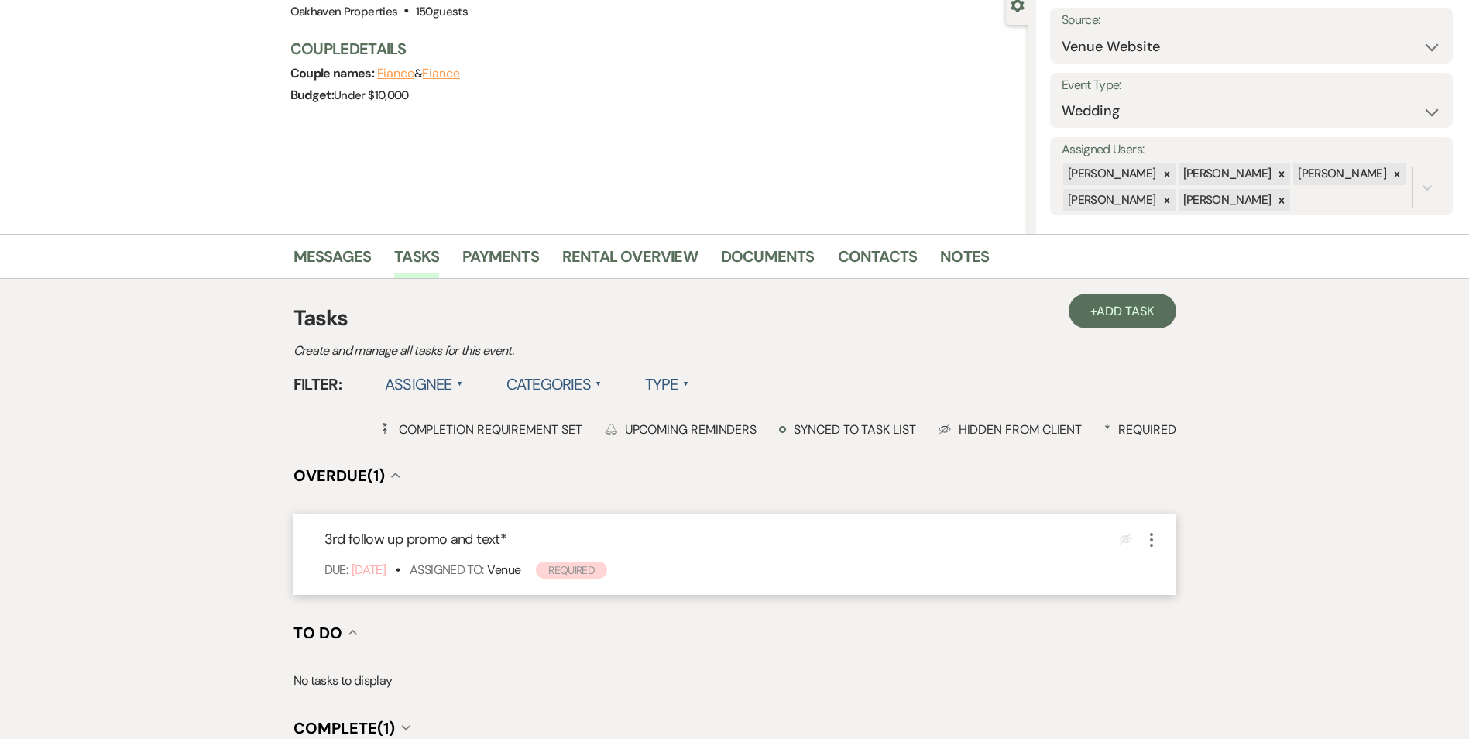
click at [1149, 547] on icon "More" at bounding box center [1151, 540] width 19 height 19
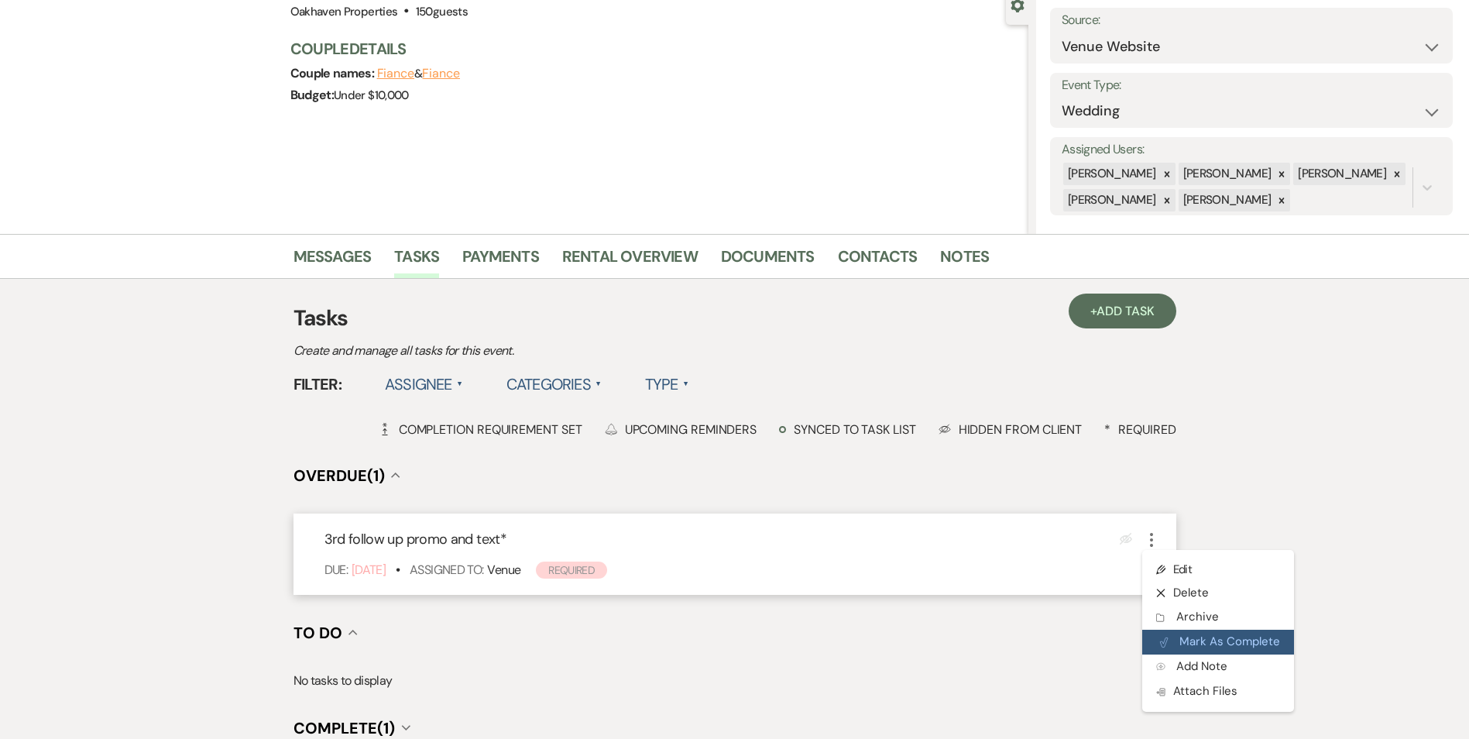
click at [1165, 639] on use "button" at bounding box center [1164, 641] width 8 height 9
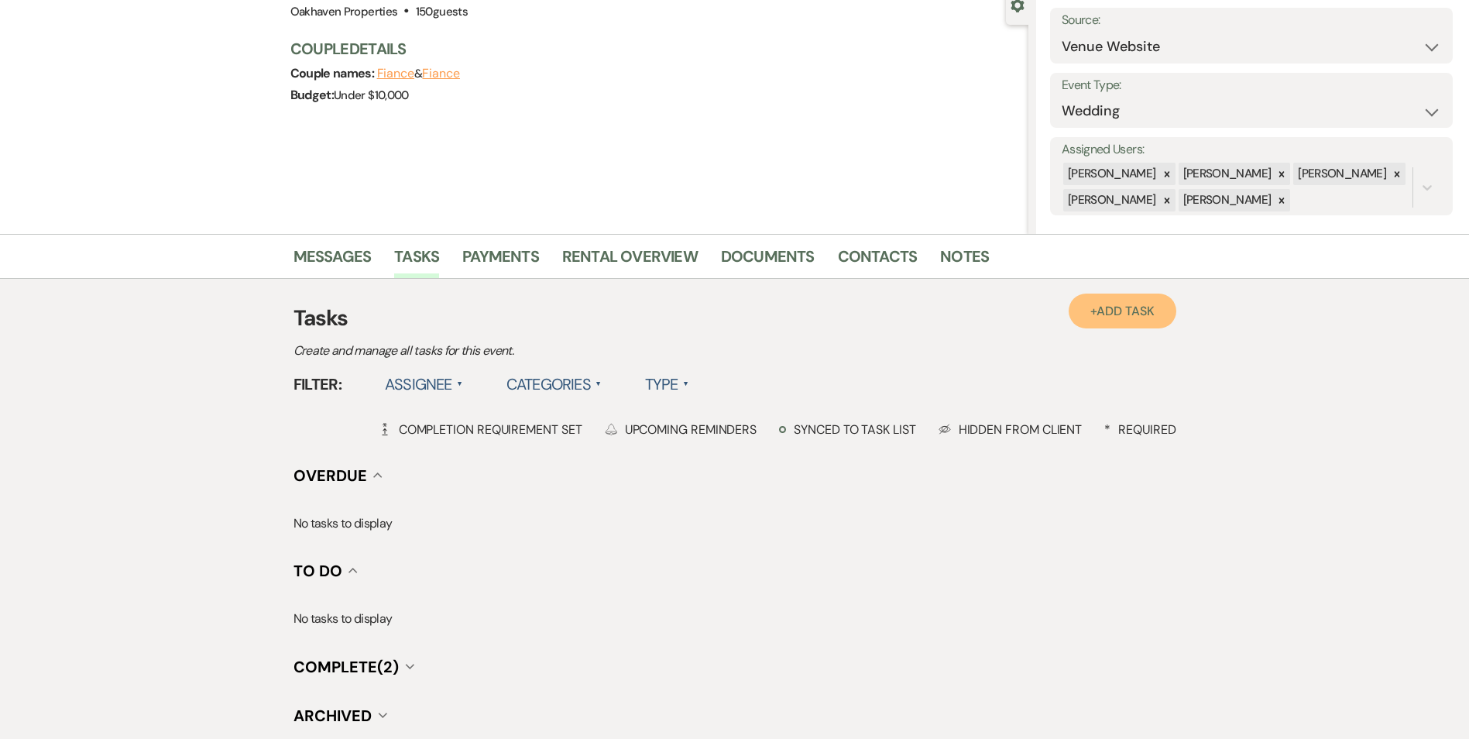
drag, startPoint x: 1090, startPoint y: 328, endPoint x: 1080, endPoint y: 325, distance: 10.5
click at [1090, 328] on div "+ Add Task Tasks Create and manage all tasks for this event." at bounding box center [735, 331] width 883 height 59
click at [1131, 318] on span "Add Task" at bounding box center [1125, 311] width 57 height 16
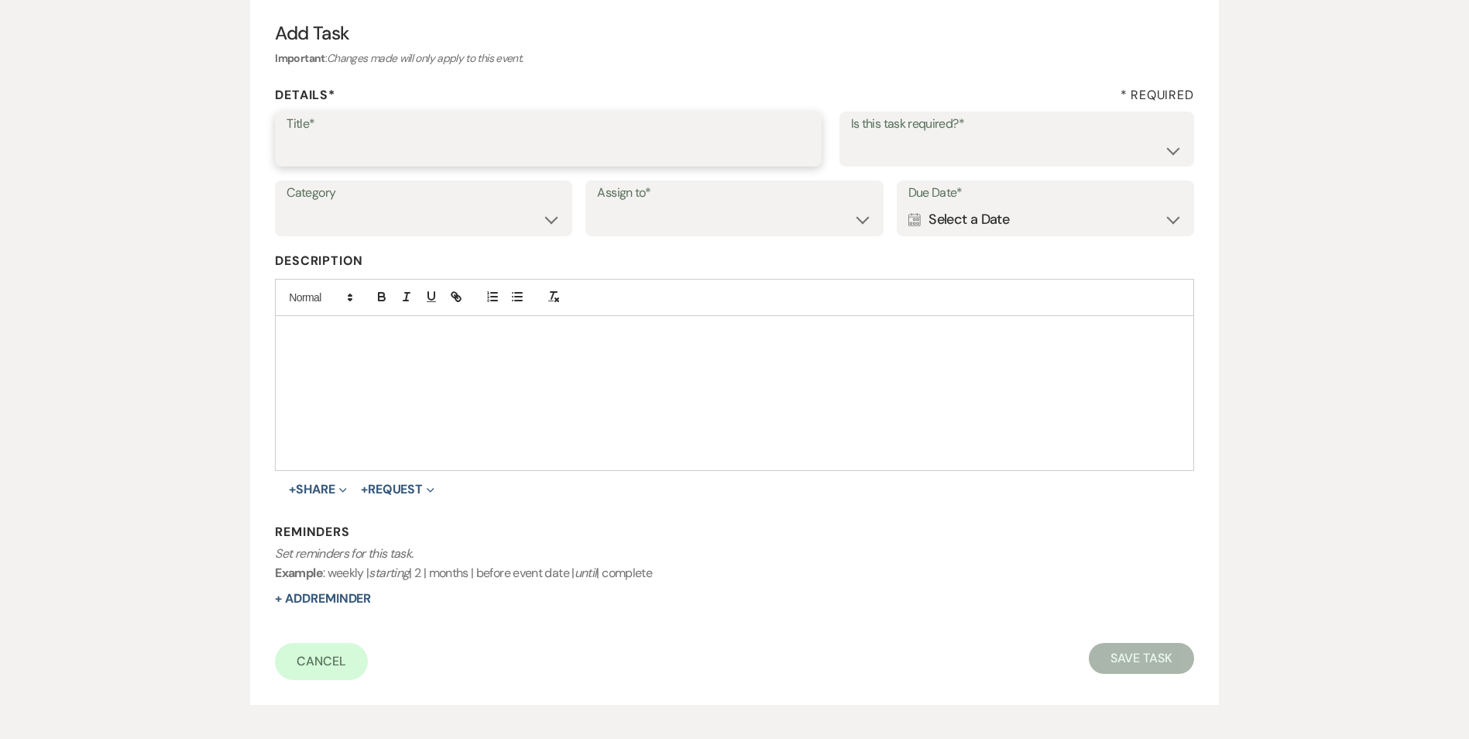
click at [380, 143] on input "Title*" at bounding box center [549, 150] width 524 height 30
type input "if do not hear back [PERSON_NAME] as lost"
click at [957, 162] on select "Yes No" at bounding box center [1017, 150] width 332 height 30
click at [851, 135] on select "Yes No" at bounding box center [1017, 150] width 332 height 30
drag, startPoint x: 906, startPoint y: 156, endPoint x: 904, endPoint y: 165, distance: 9.6
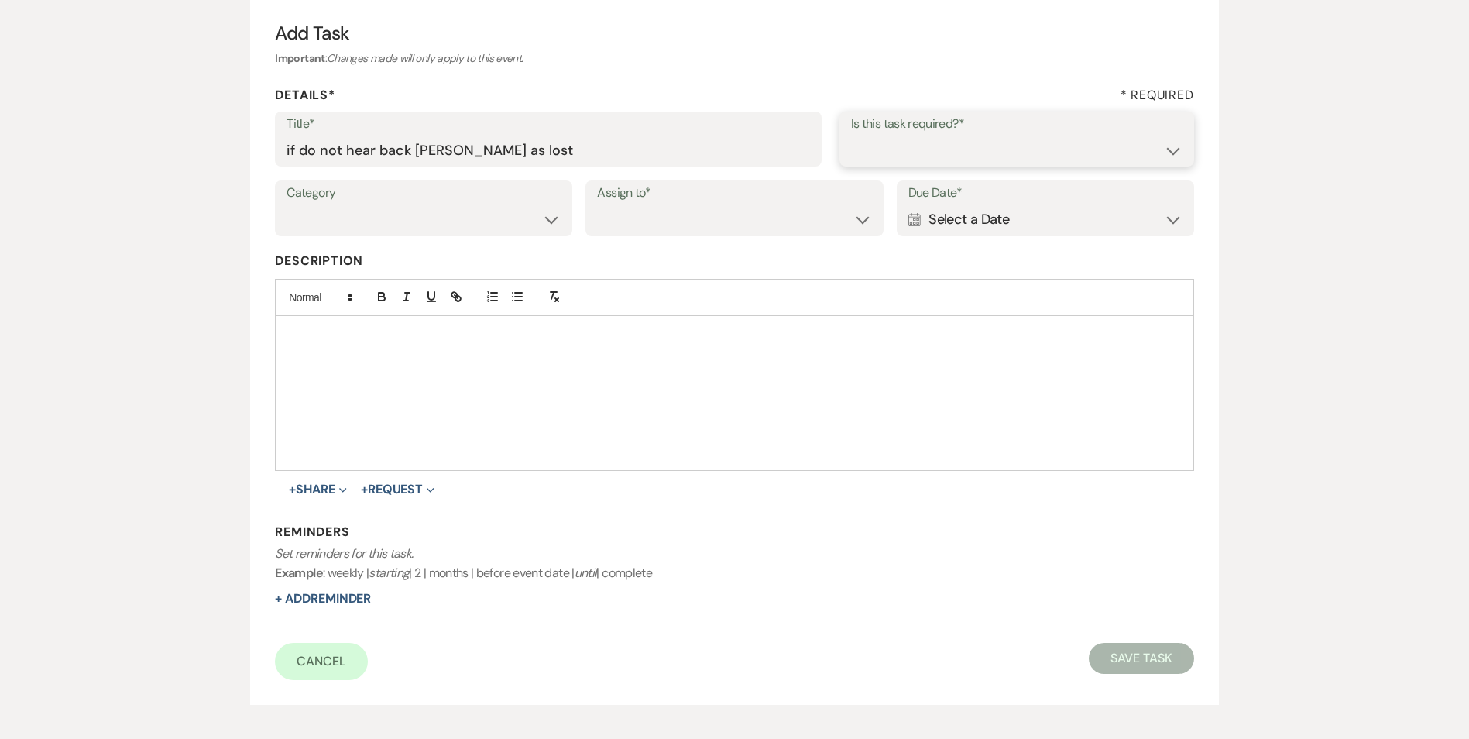
click at [905, 156] on select "Yes No" at bounding box center [1017, 150] width 332 height 30
select select "true"
click at [851, 135] on select "Yes No" at bounding box center [1017, 150] width 332 height 30
click at [555, 226] on select "Venue Vendors Guests Details Finalize & Share" at bounding box center [424, 219] width 274 height 30
select select "31"
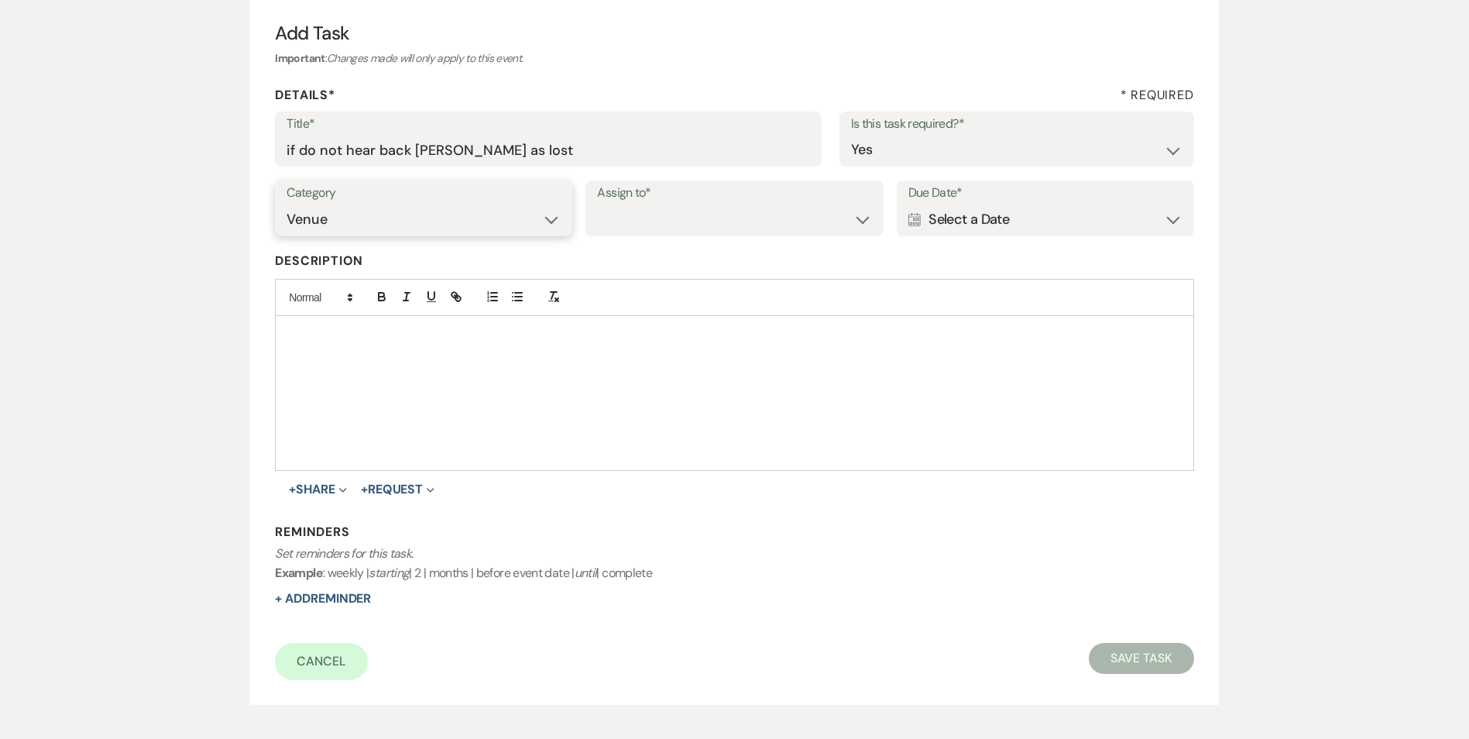
click at [287, 204] on select "Venue Vendors Guests Details Finalize & Share" at bounding box center [424, 219] width 274 height 30
click at [698, 235] on div "Assign to* Venue Client" at bounding box center [734, 208] width 297 height 56
drag, startPoint x: 696, startPoint y: 224, endPoint x: 695, endPoint y: 235, distance: 11.6
click at [696, 224] on select "Venue Client" at bounding box center [734, 219] width 274 height 30
click at [597, 204] on select "Venue Client" at bounding box center [734, 219] width 274 height 30
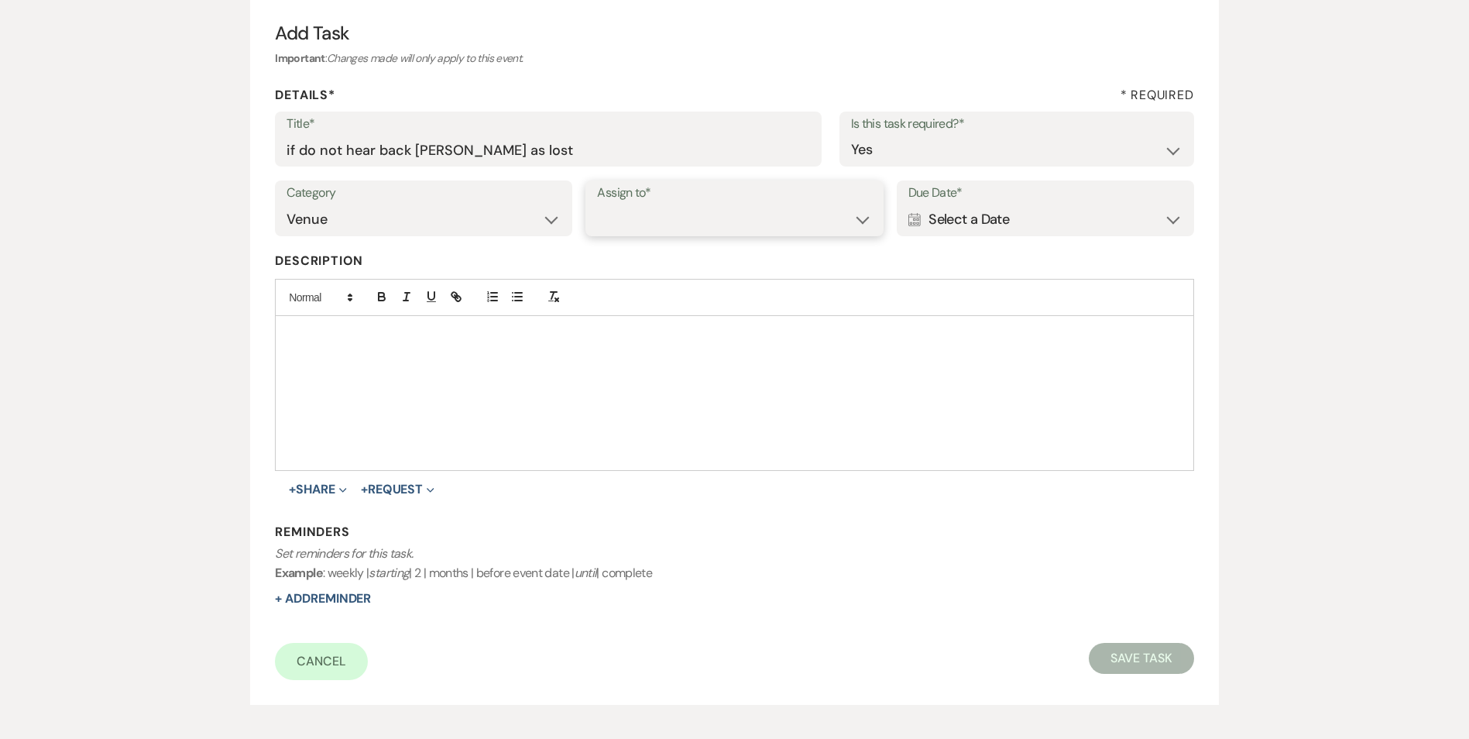
click at [692, 227] on select "Venue Client" at bounding box center [734, 219] width 274 height 30
select select "venueHost"
click at [597, 204] on select "Venue Client" at bounding box center [734, 219] width 274 height 30
click at [965, 212] on div "Calendar Select a Date Expand" at bounding box center [1046, 219] width 274 height 30
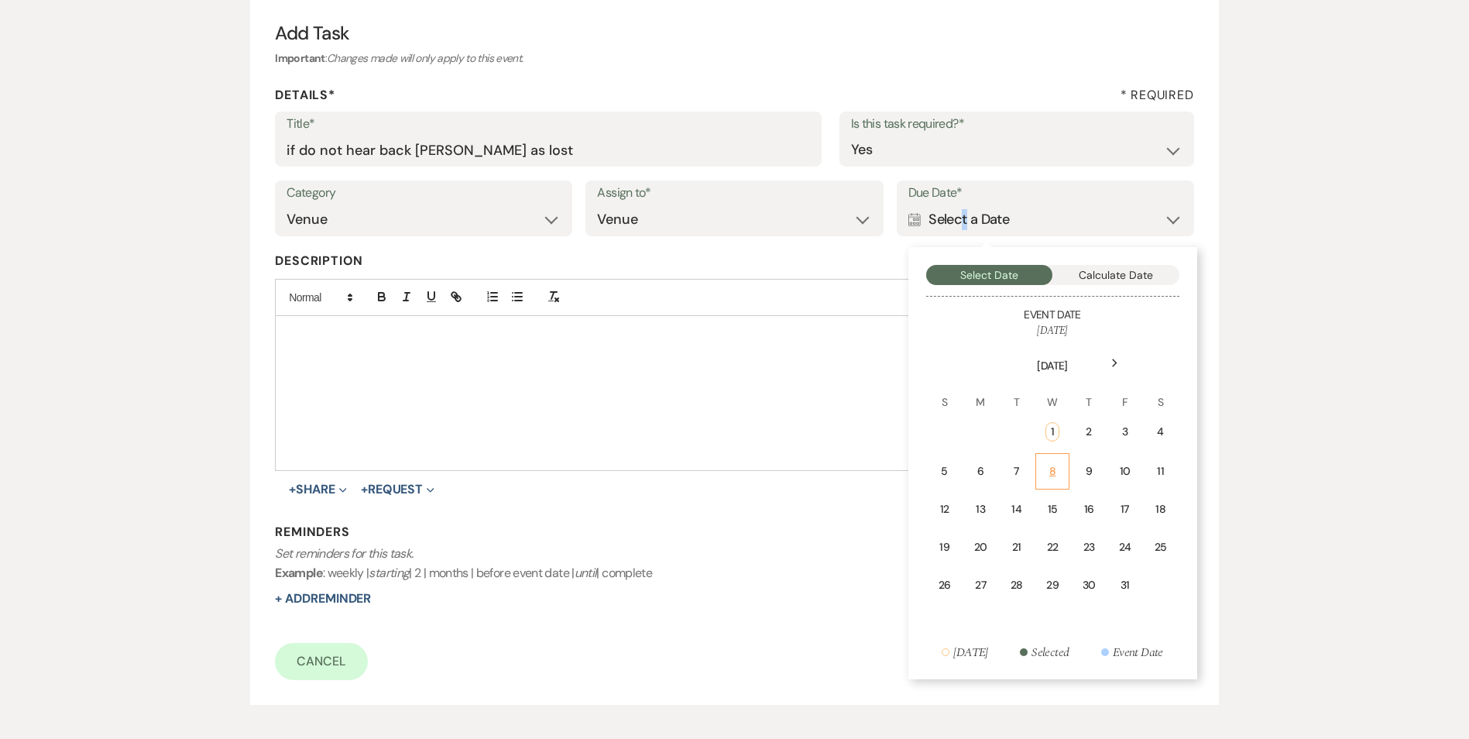
click at [1046, 475] on div "8" at bounding box center [1053, 471] width 15 height 16
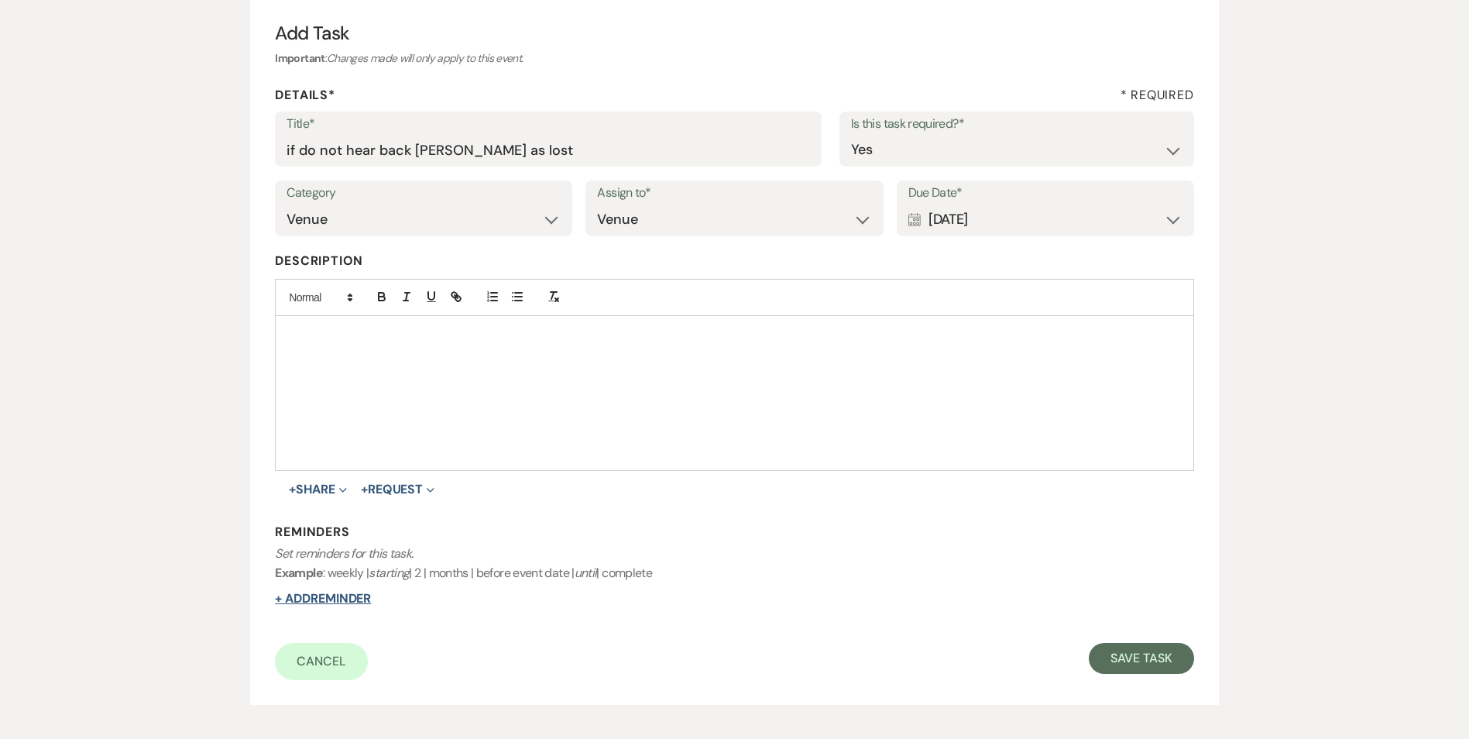
drag, startPoint x: 297, startPoint y: 593, endPoint x: 307, endPoint y: 591, distance: 9.6
click at [307, 593] on button "+ Add Reminder" at bounding box center [323, 599] width 96 height 12
select select "host"
select select "days"
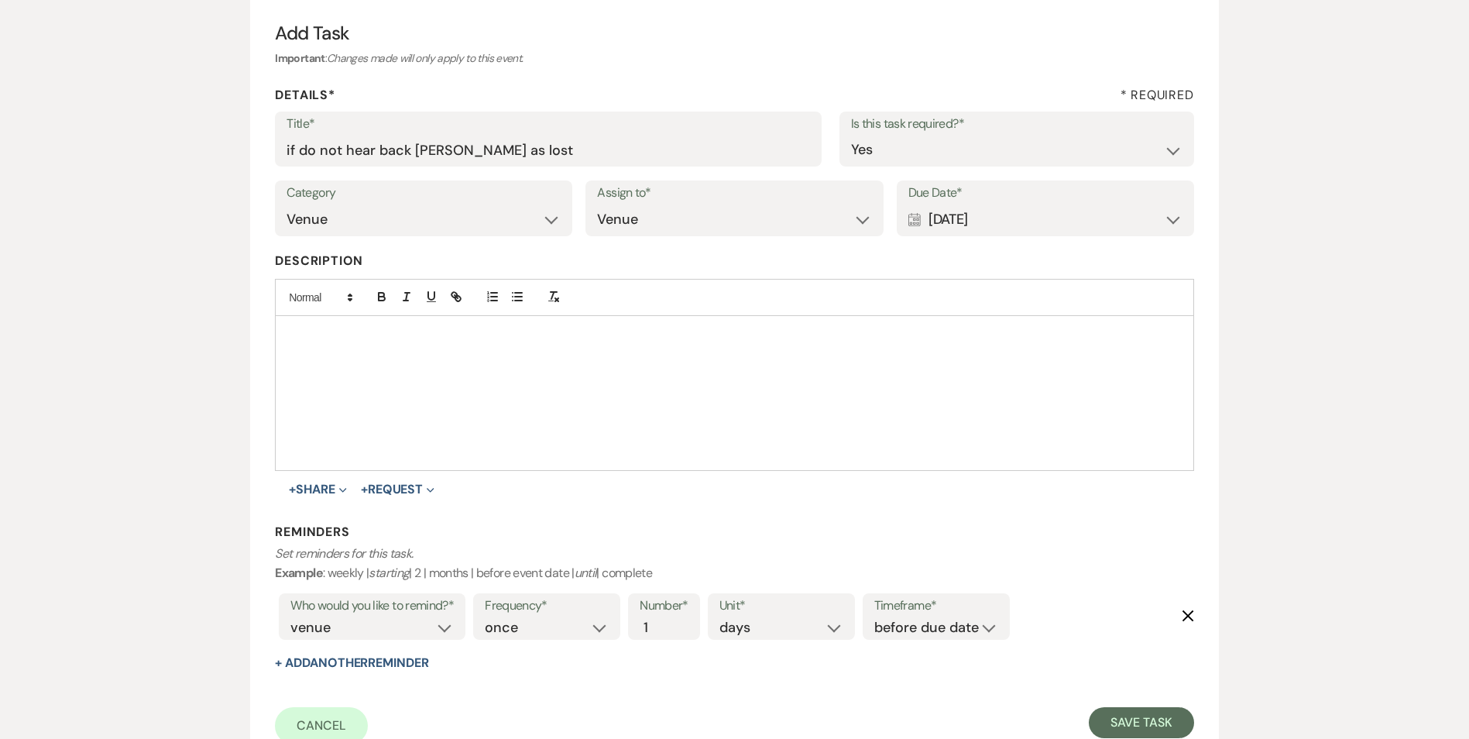
click at [888, 605] on label "Timeframe*" at bounding box center [936, 606] width 124 height 22
click at [905, 618] on select "before due date after due date on due date on custom date" at bounding box center [936, 627] width 124 height 21
select select "onDueDate"
click at [874, 617] on select "before due date after due date on due date on custom date" at bounding box center [936, 627] width 124 height 21
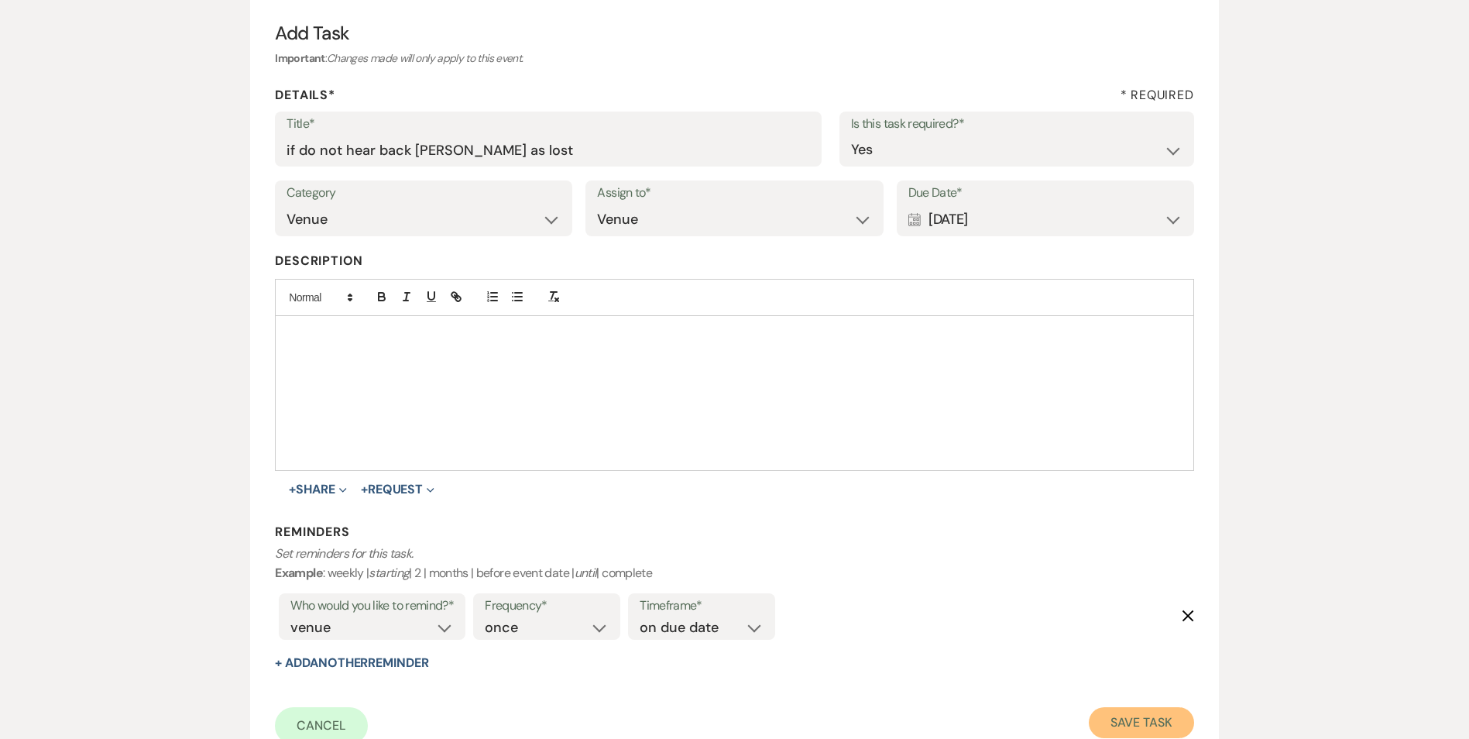
click at [1122, 716] on button "Save Task" at bounding box center [1141, 722] width 105 height 31
select select "5"
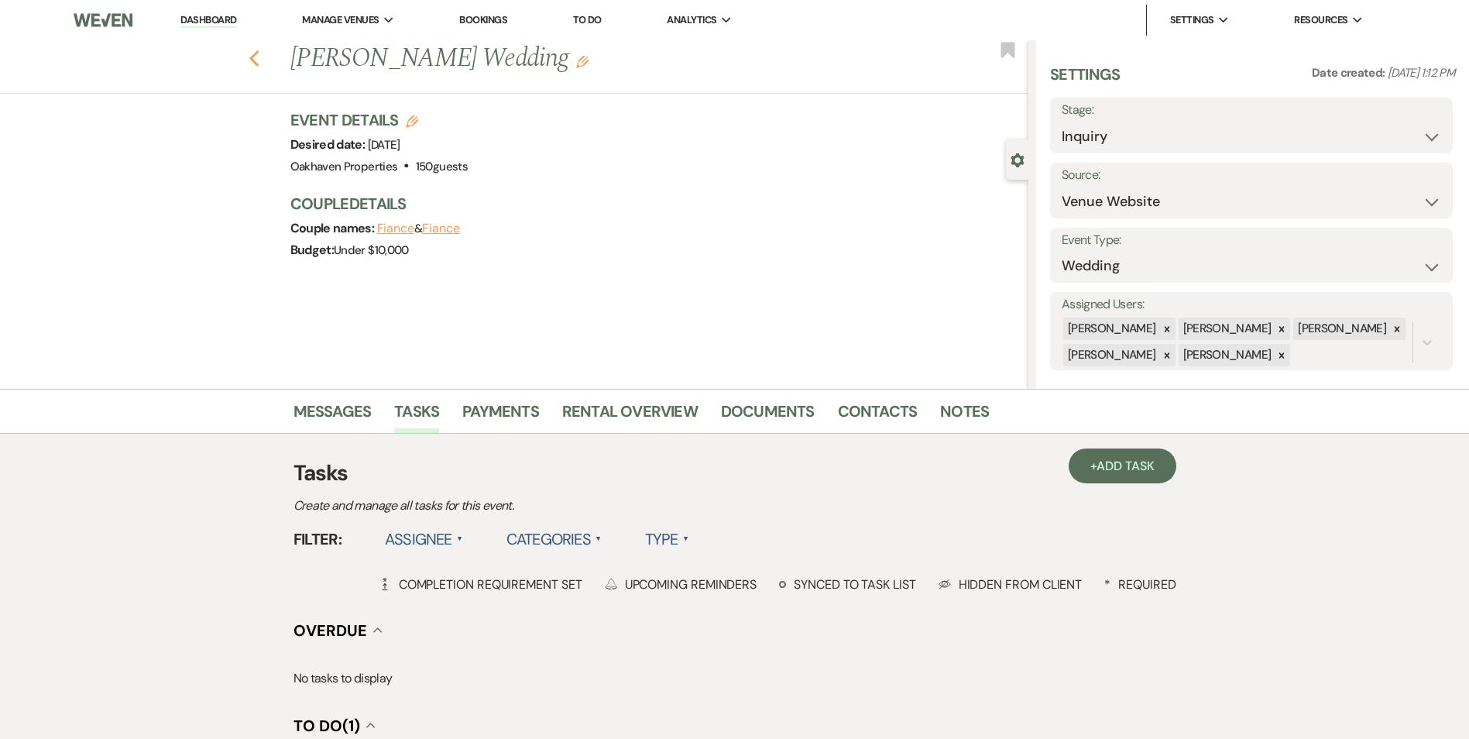
click at [259, 54] on icon "Previous" at bounding box center [255, 59] width 12 height 19
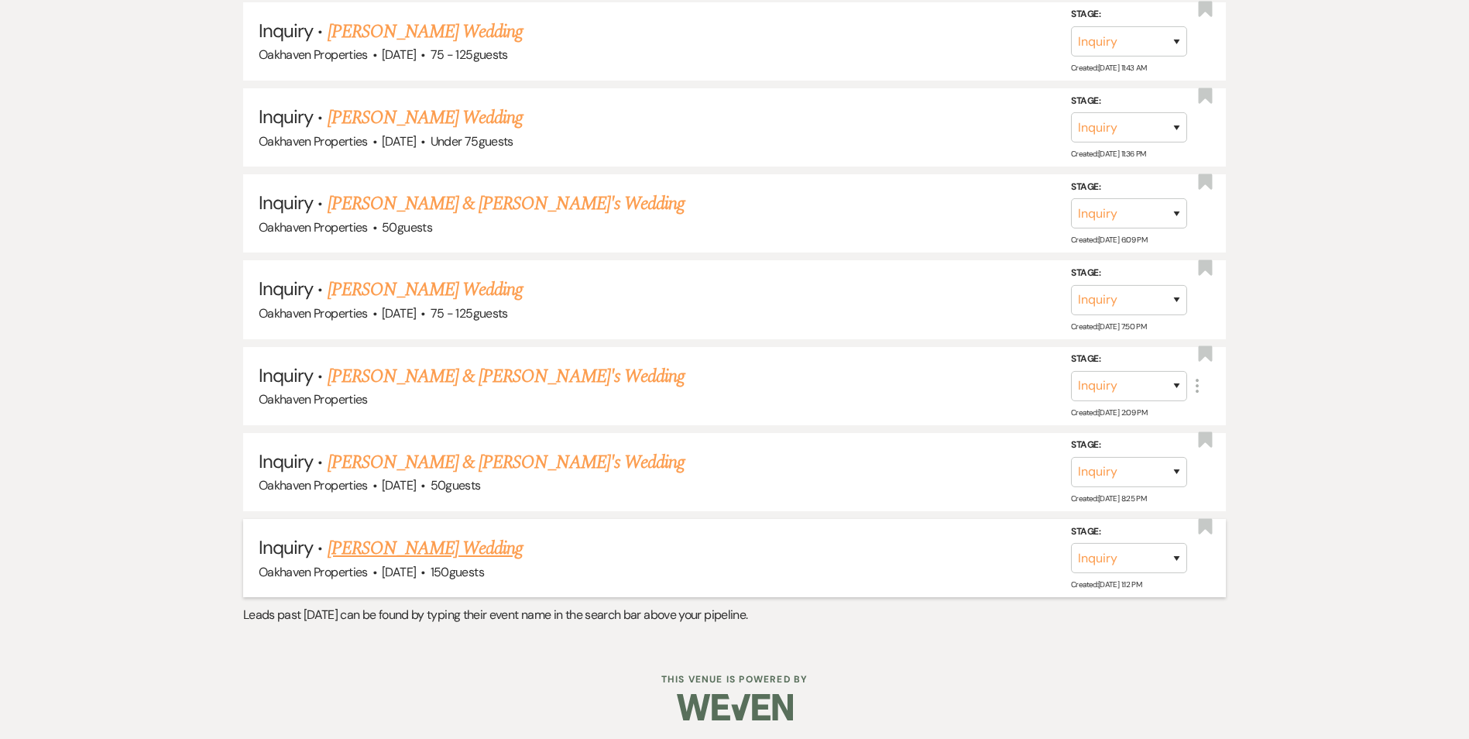
scroll to position [19081, 0]
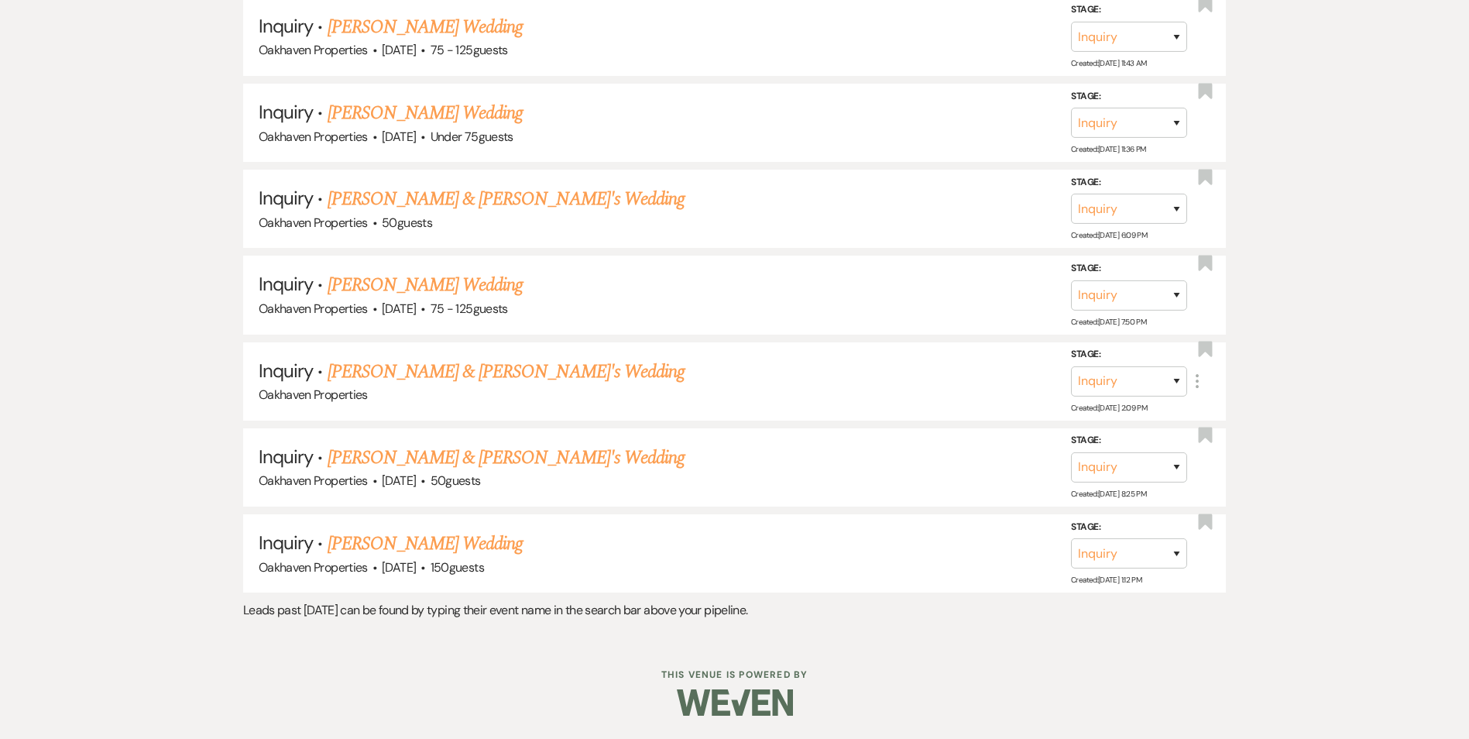
click at [450, 368] on link "[PERSON_NAME] & [PERSON_NAME]'s Wedding" at bounding box center [507, 372] width 358 height 28
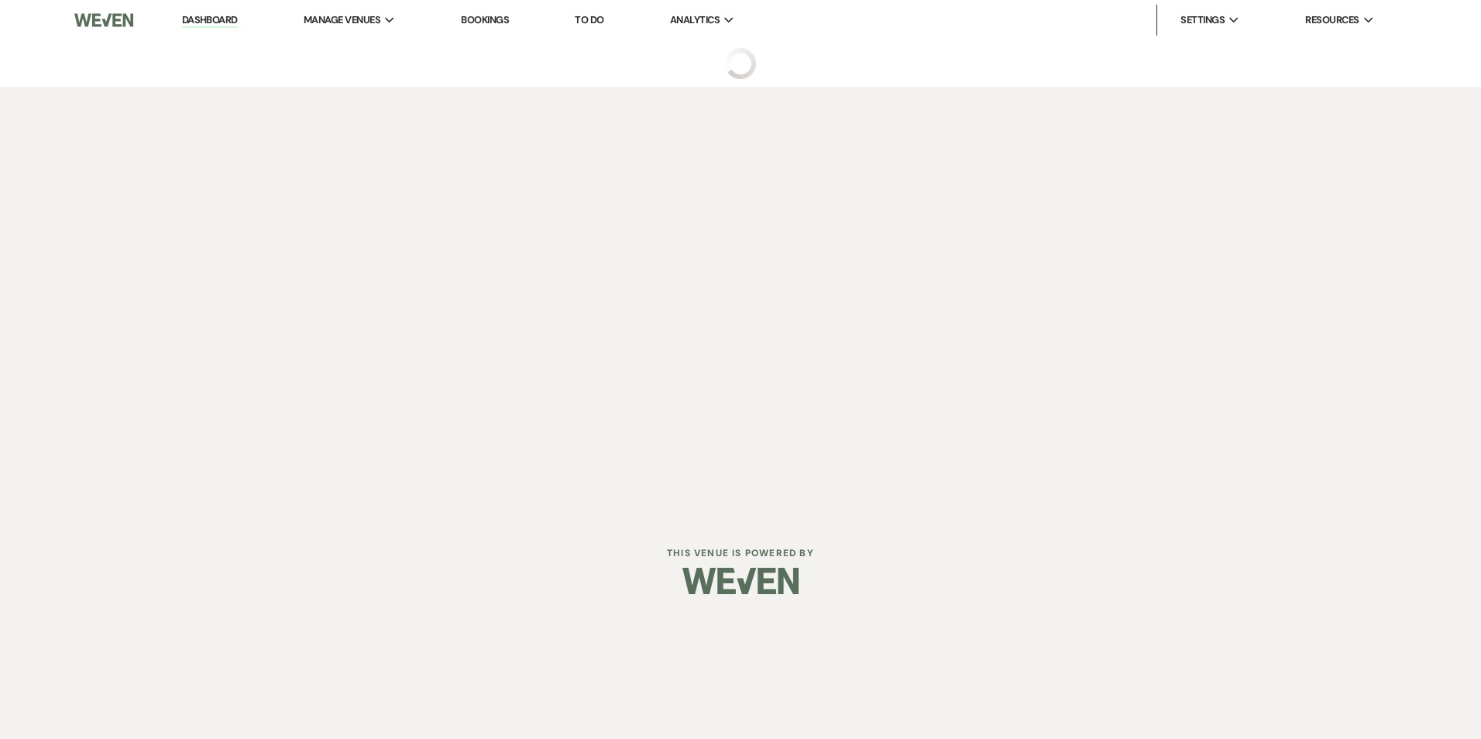
select select "5"
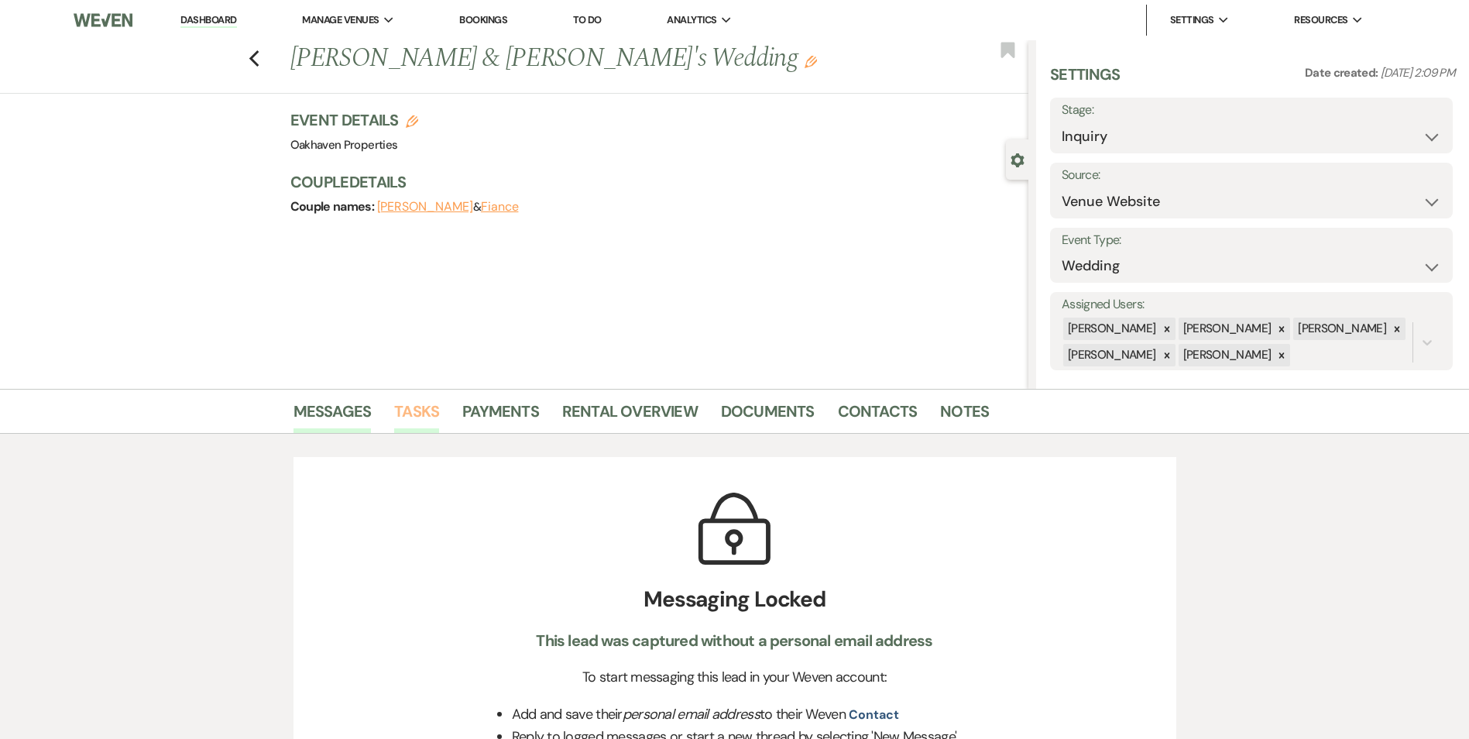
click at [426, 418] on link "Tasks" at bounding box center [416, 416] width 45 height 34
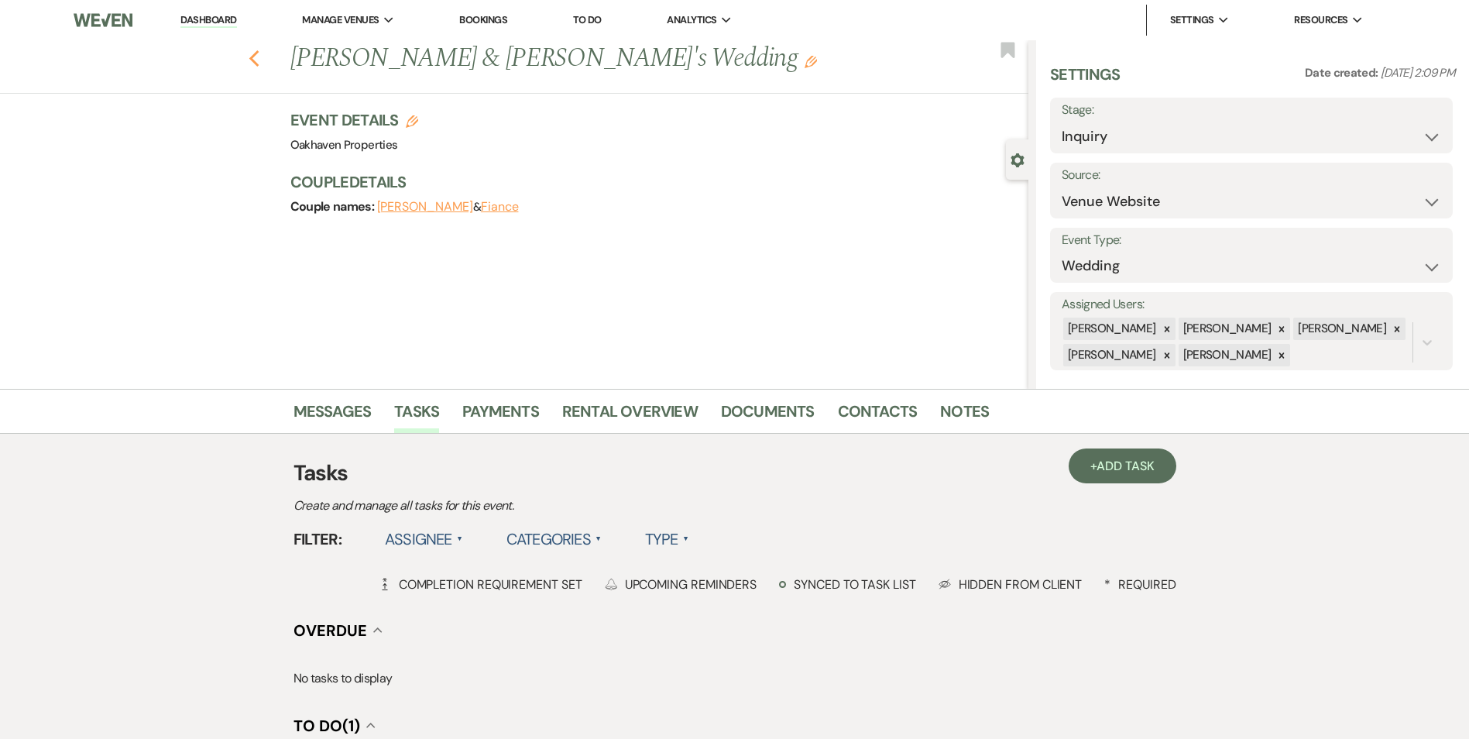
click at [254, 59] on icon "Previous" at bounding box center [255, 59] width 12 height 19
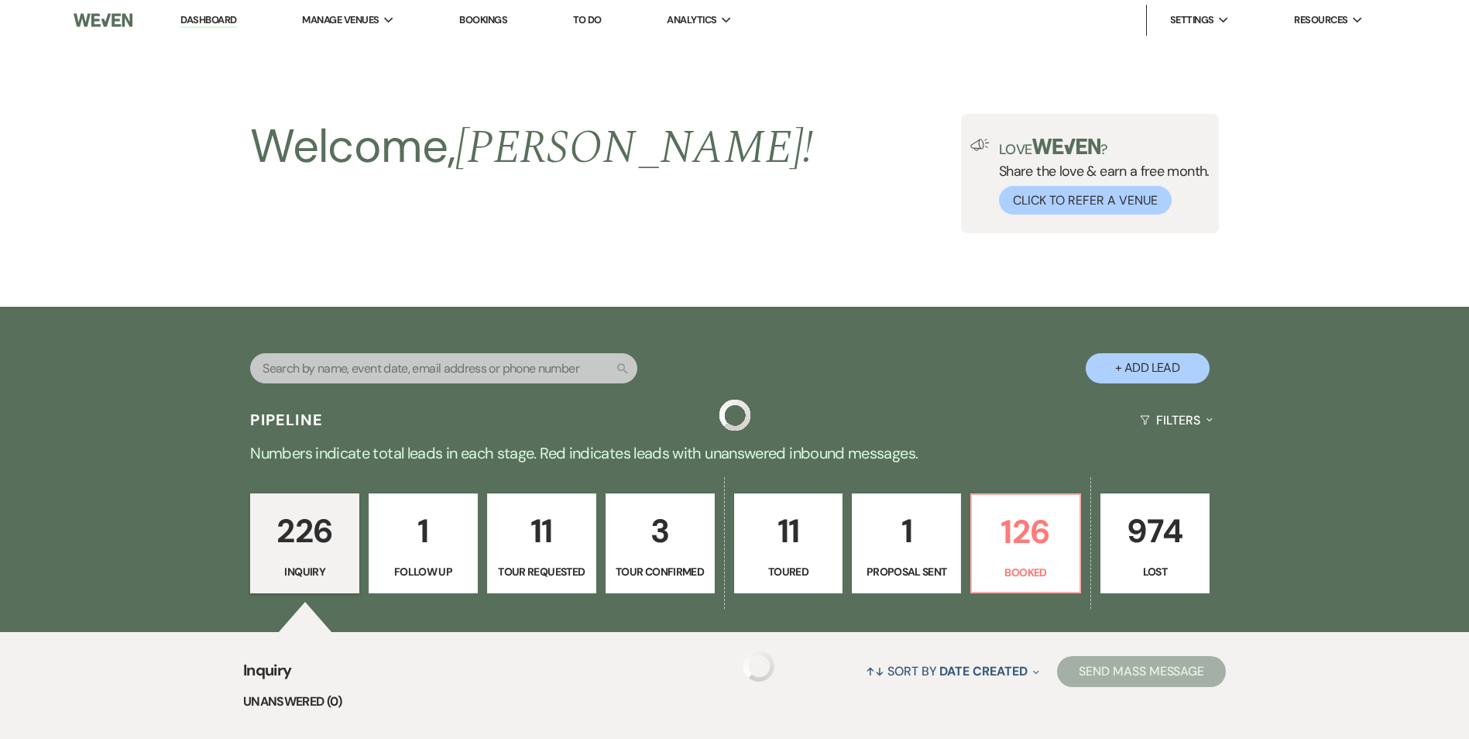
scroll to position [19061, 0]
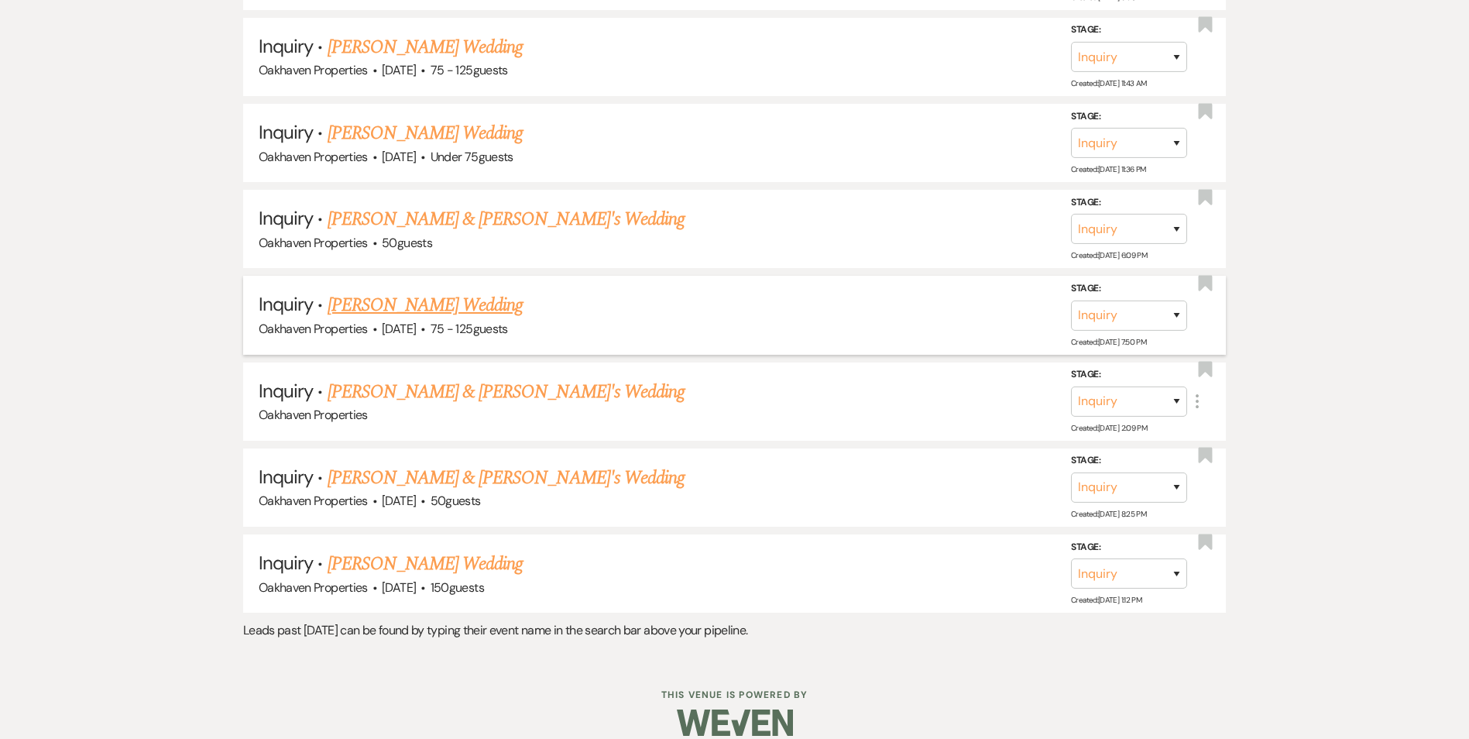
click at [389, 298] on link "[PERSON_NAME] Wedding" at bounding box center [426, 305] width 196 height 28
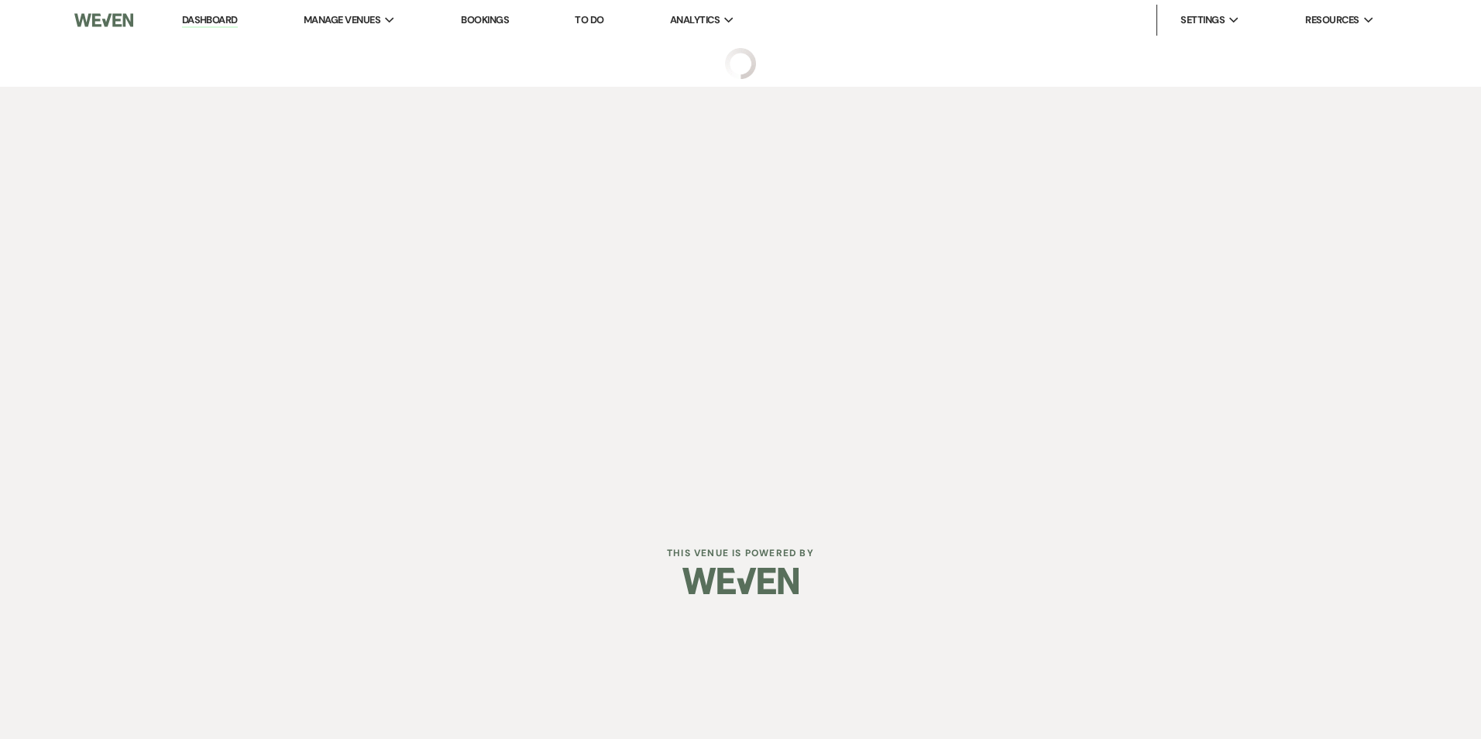
select select "3"
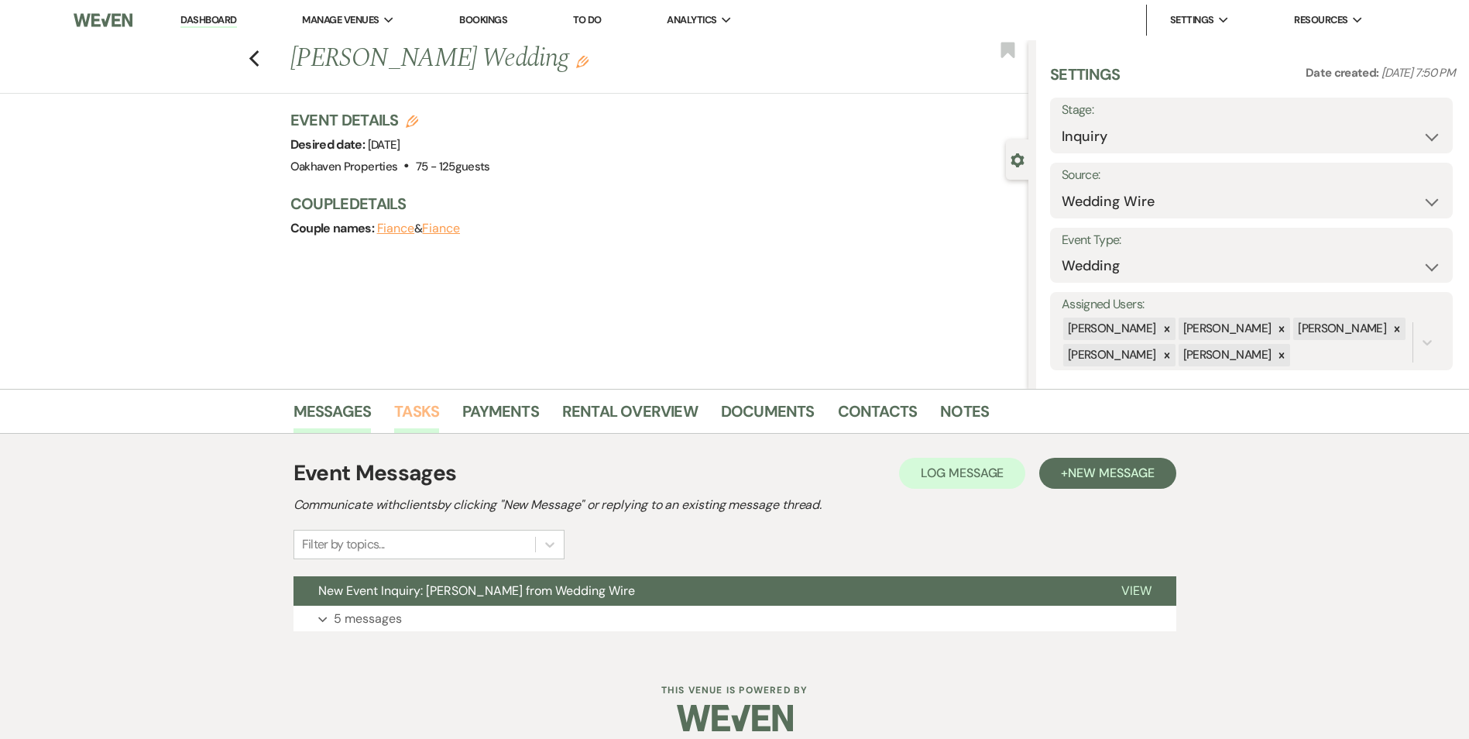
click at [433, 415] on link "Tasks" at bounding box center [416, 416] width 45 height 34
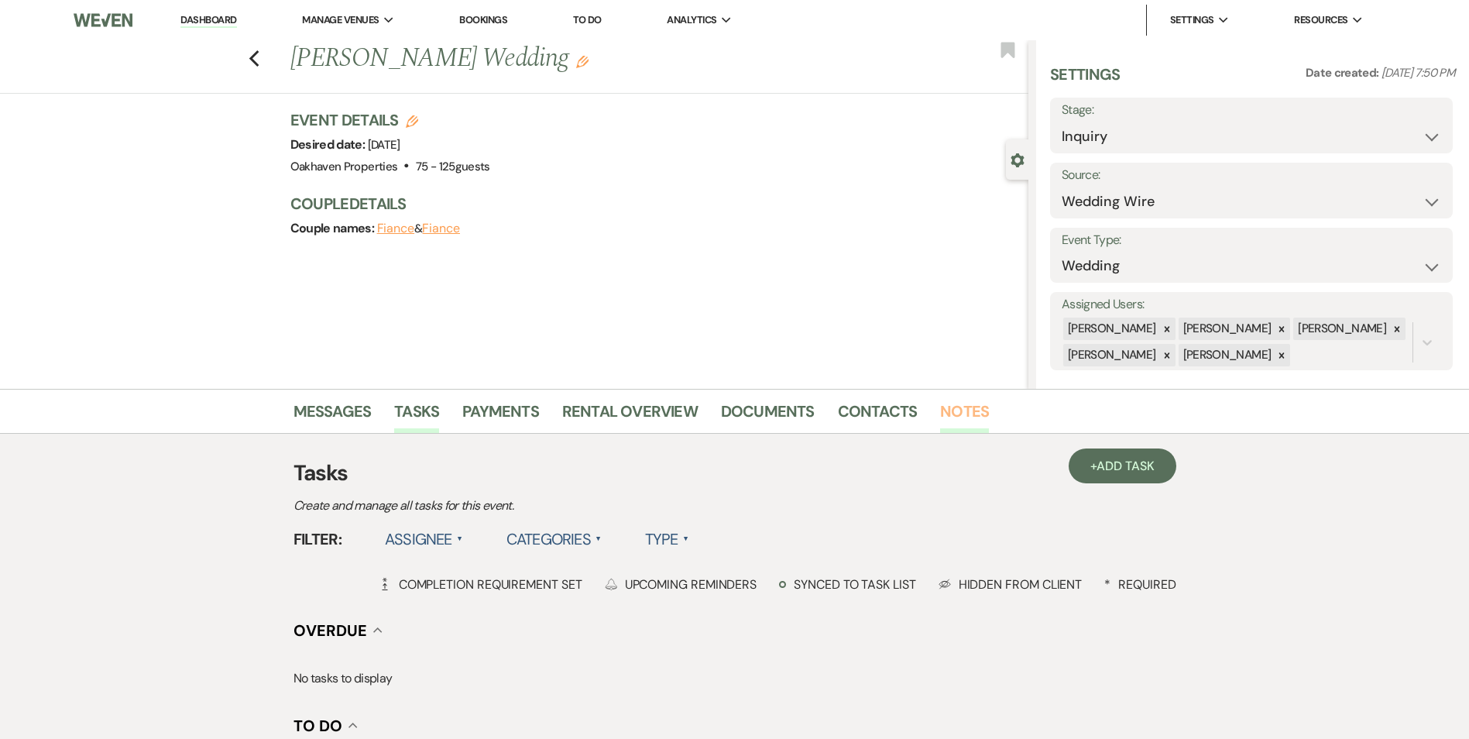
click at [964, 424] on link "Notes" at bounding box center [964, 416] width 49 height 34
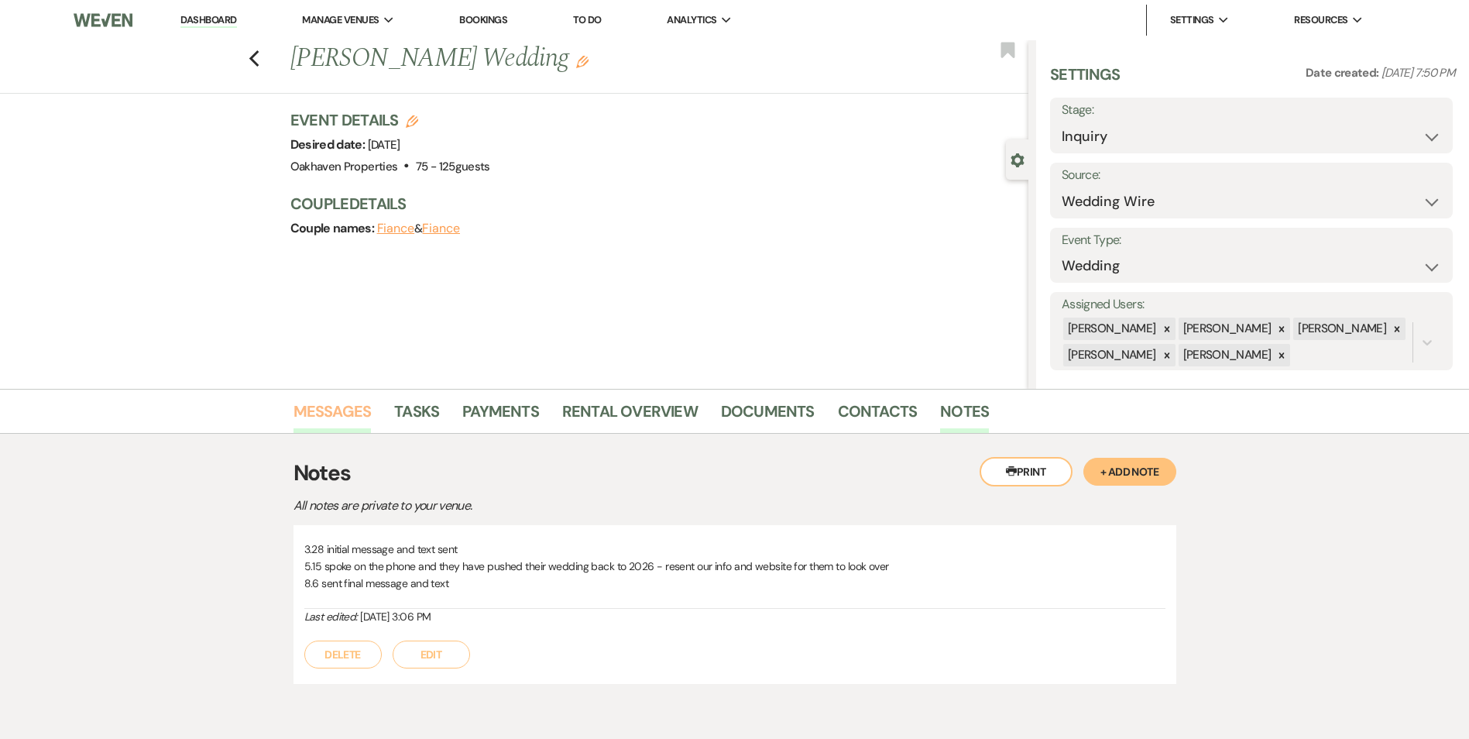
click at [327, 401] on link "Messages" at bounding box center [333, 416] width 78 height 34
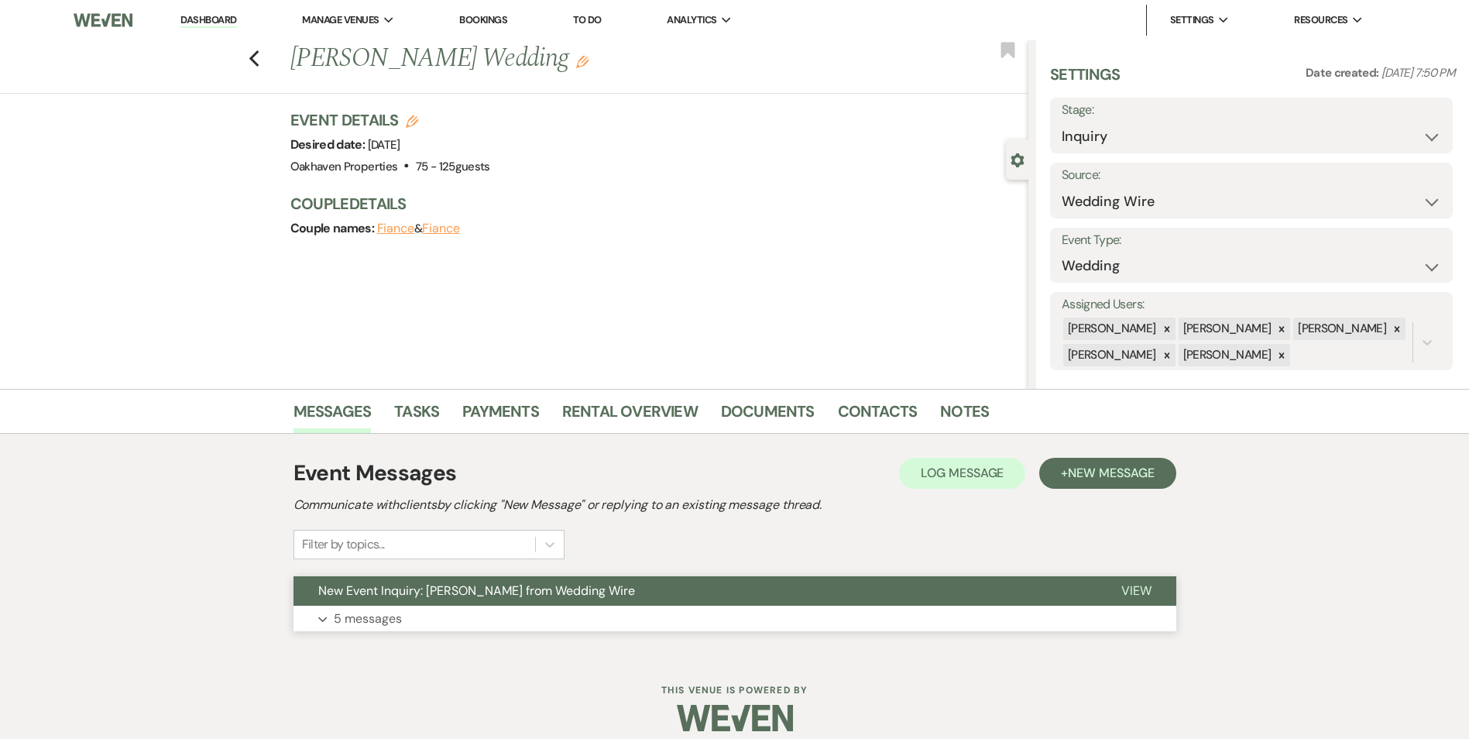
drag, startPoint x: 1171, startPoint y: 601, endPoint x: 1160, endPoint y: 596, distance: 12.8
click at [1166, 599] on button "View" at bounding box center [1137, 590] width 80 height 29
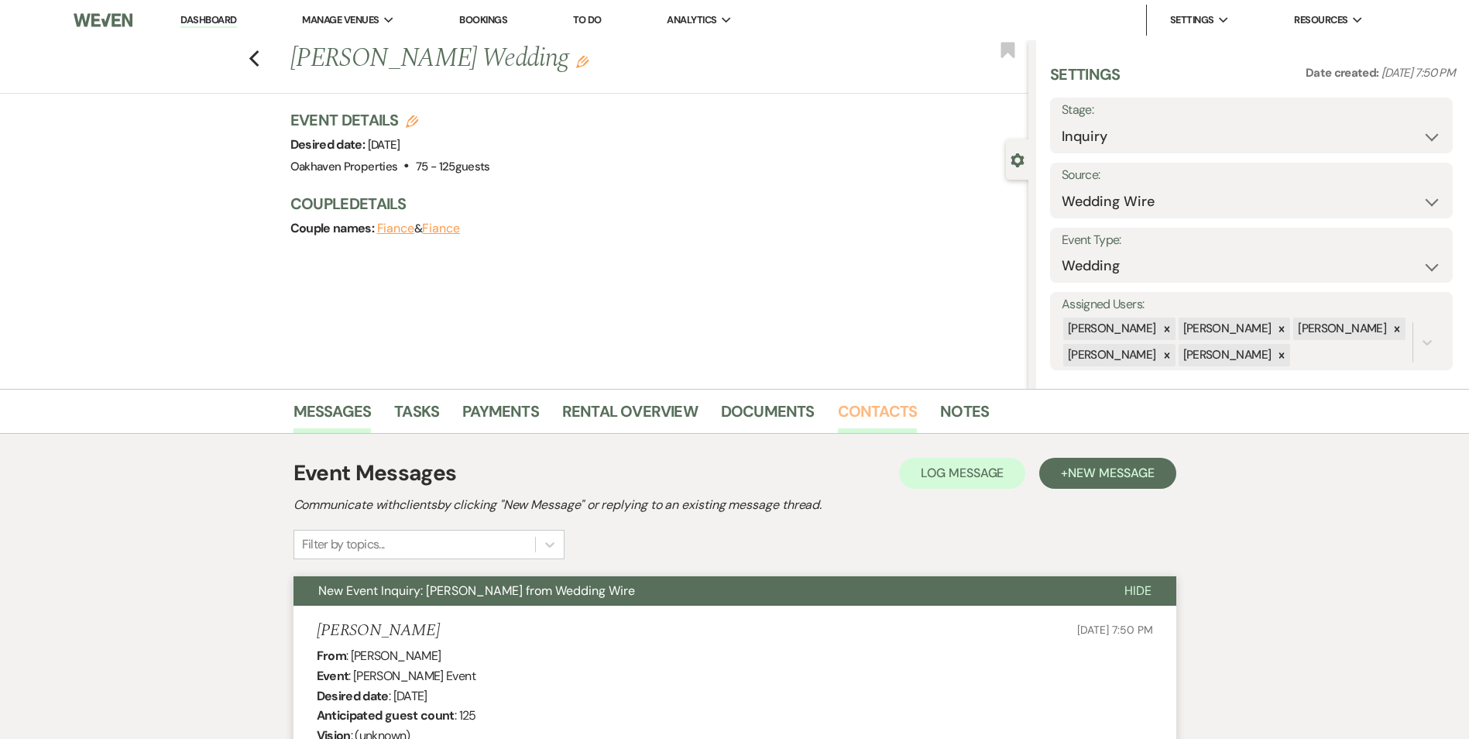
click at [855, 421] on link "Contacts" at bounding box center [878, 416] width 80 height 34
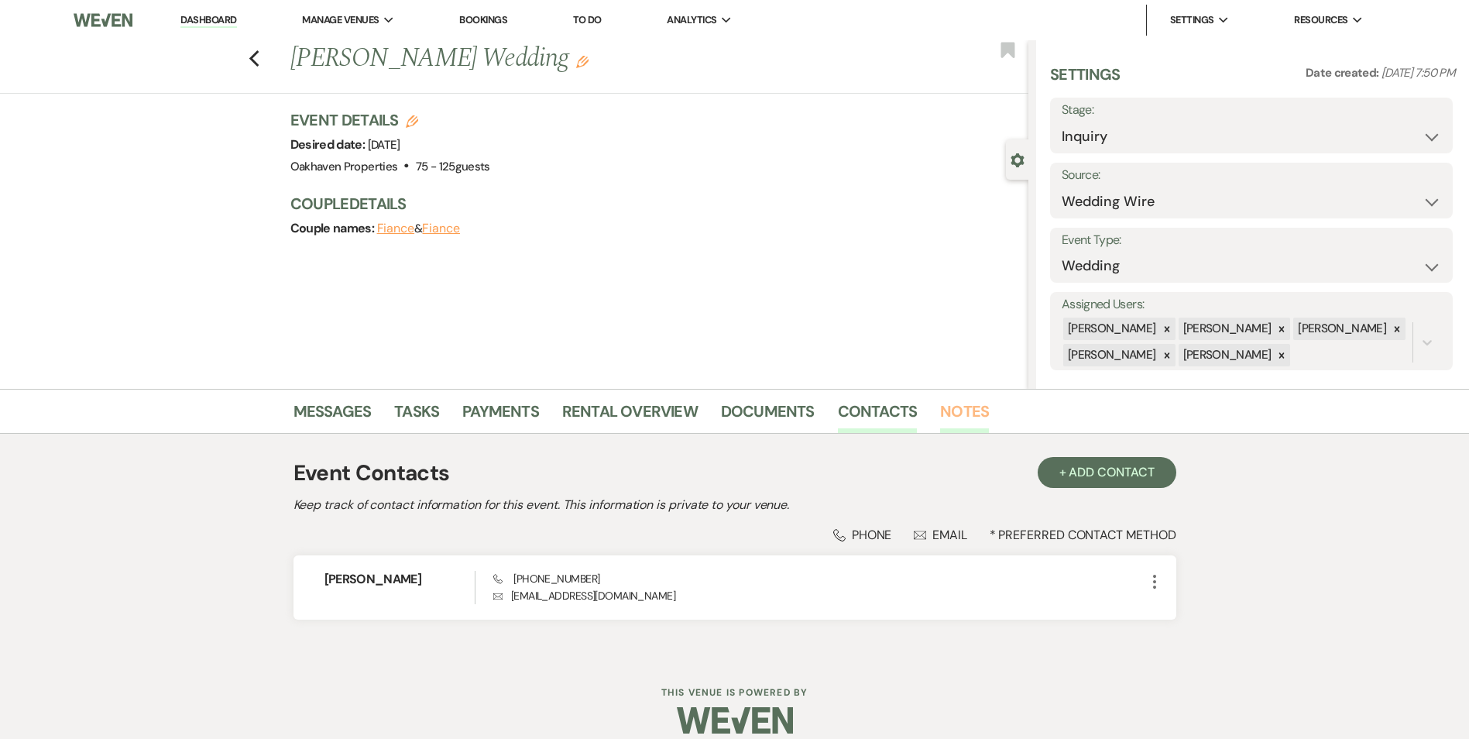
click at [940, 419] on link "Notes" at bounding box center [964, 416] width 49 height 34
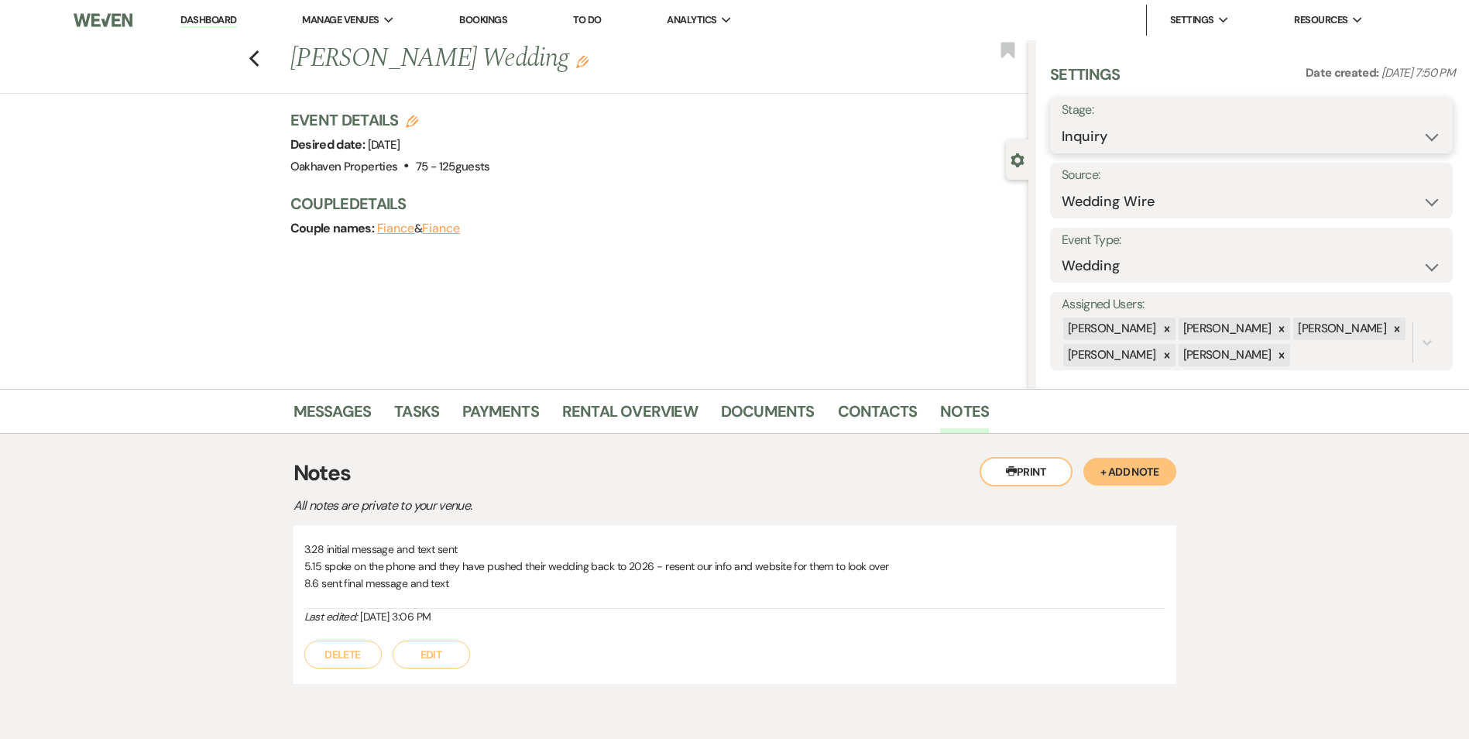
click at [1149, 143] on select "Inquiry Follow Up Tour Requested Tour Confirmed Toured Proposal Sent Booked Lost" at bounding box center [1252, 137] width 380 height 30
select select "8"
click at [1062, 122] on select "Inquiry Follow Up Tour Requested Tour Confirmed Toured Proposal Sent Booked Lost" at bounding box center [1252, 137] width 380 height 30
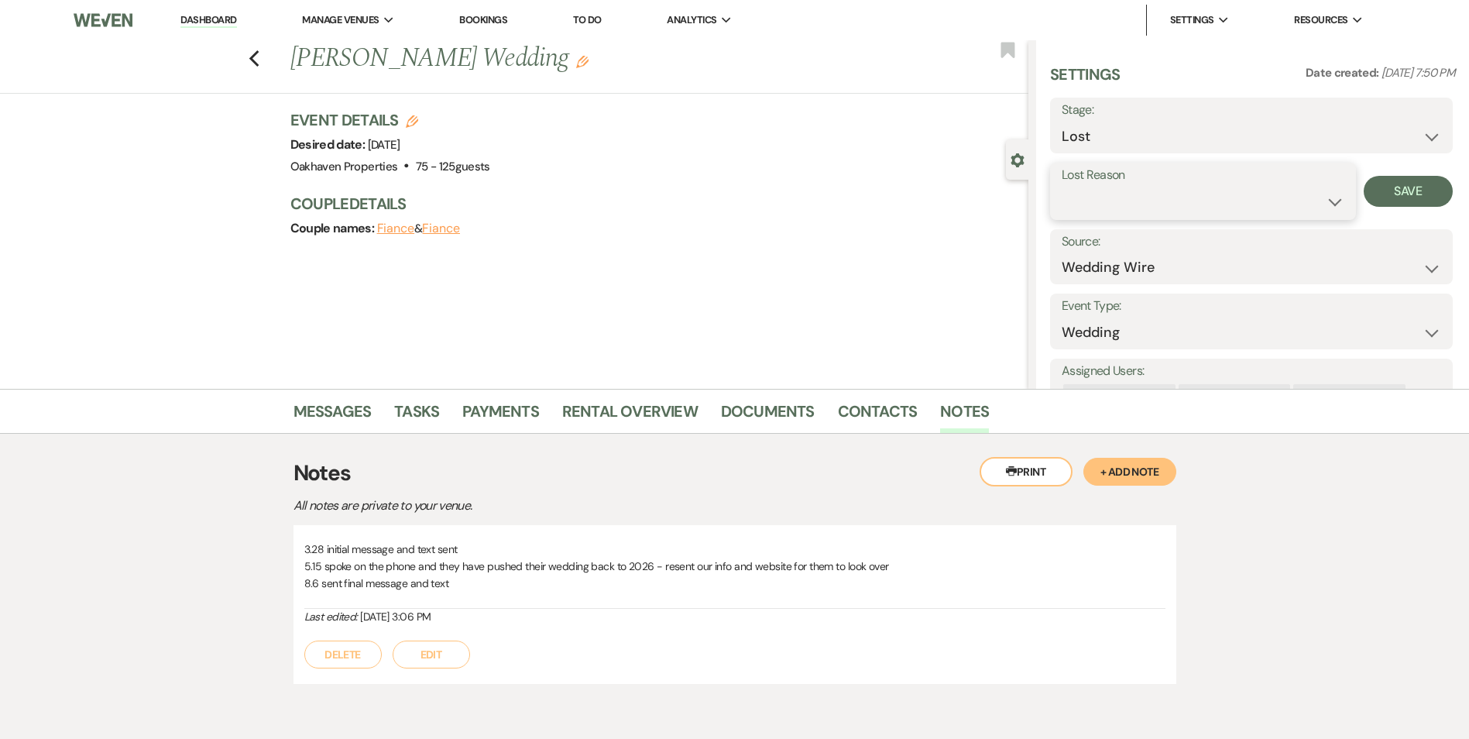
click at [1085, 208] on select "Booked Elsewhere Budget Date Unavailable No Response Not a Good Match Capacity …" at bounding box center [1203, 202] width 283 height 30
select select "5"
click at [1062, 187] on select "Booked Elsewhere Budget Date Unavailable No Response Not a Good Match Capacity …" at bounding box center [1203, 202] width 283 height 30
click at [1397, 184] on button "Save" at bounding box center [1408, 191] width 89 height 31
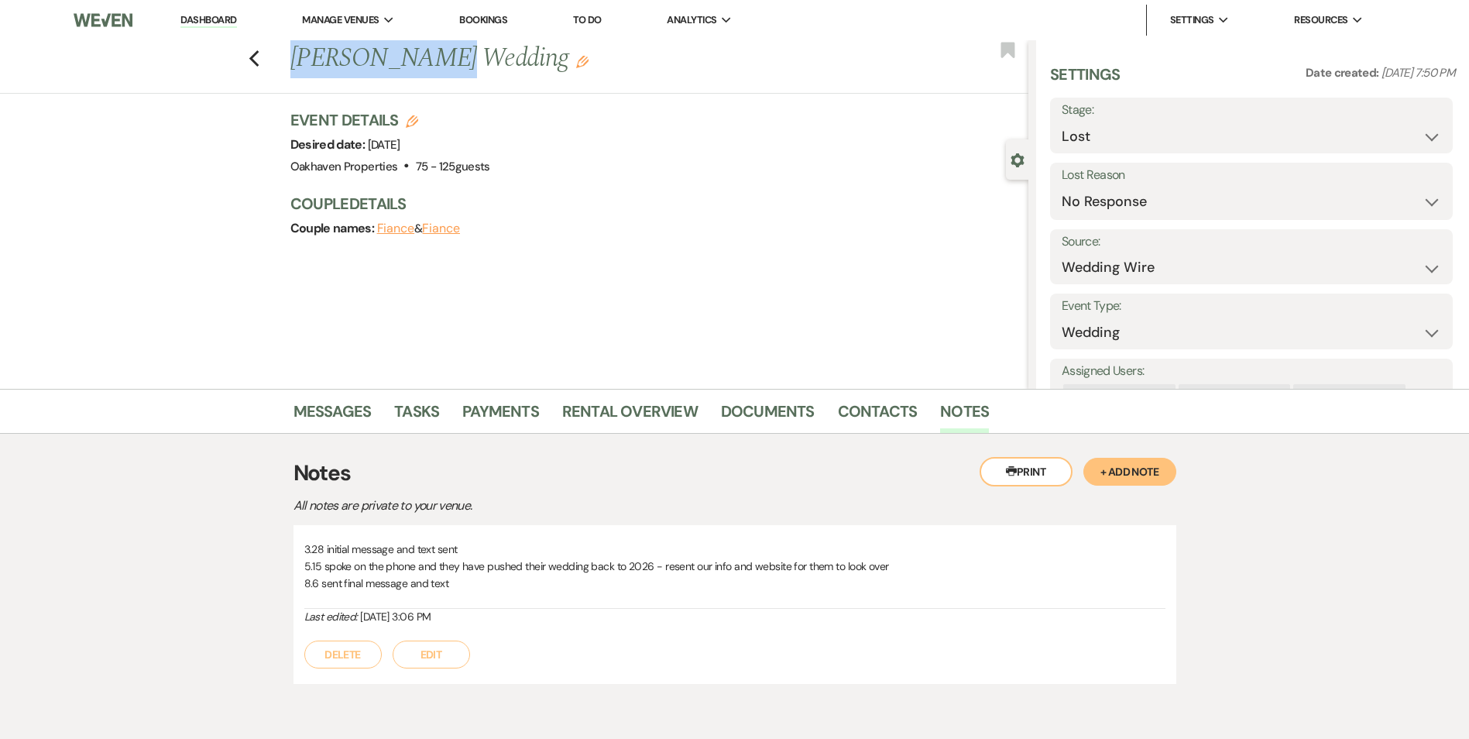
drag, startPoint x: 417, startPoint y: 64, endPoint x: 290, endPoint y: 63, distance: 127.0
click at [290, 63] on div "Previous [PERSON_NAME] Wedding Edit" at bounding box center [656, 58] width 746 height 37
copy h1 "[PERSON_NAME]"
click at [258, 60] on use "button" at bounding box center [254, 58] width 10 height 17
select select "8"
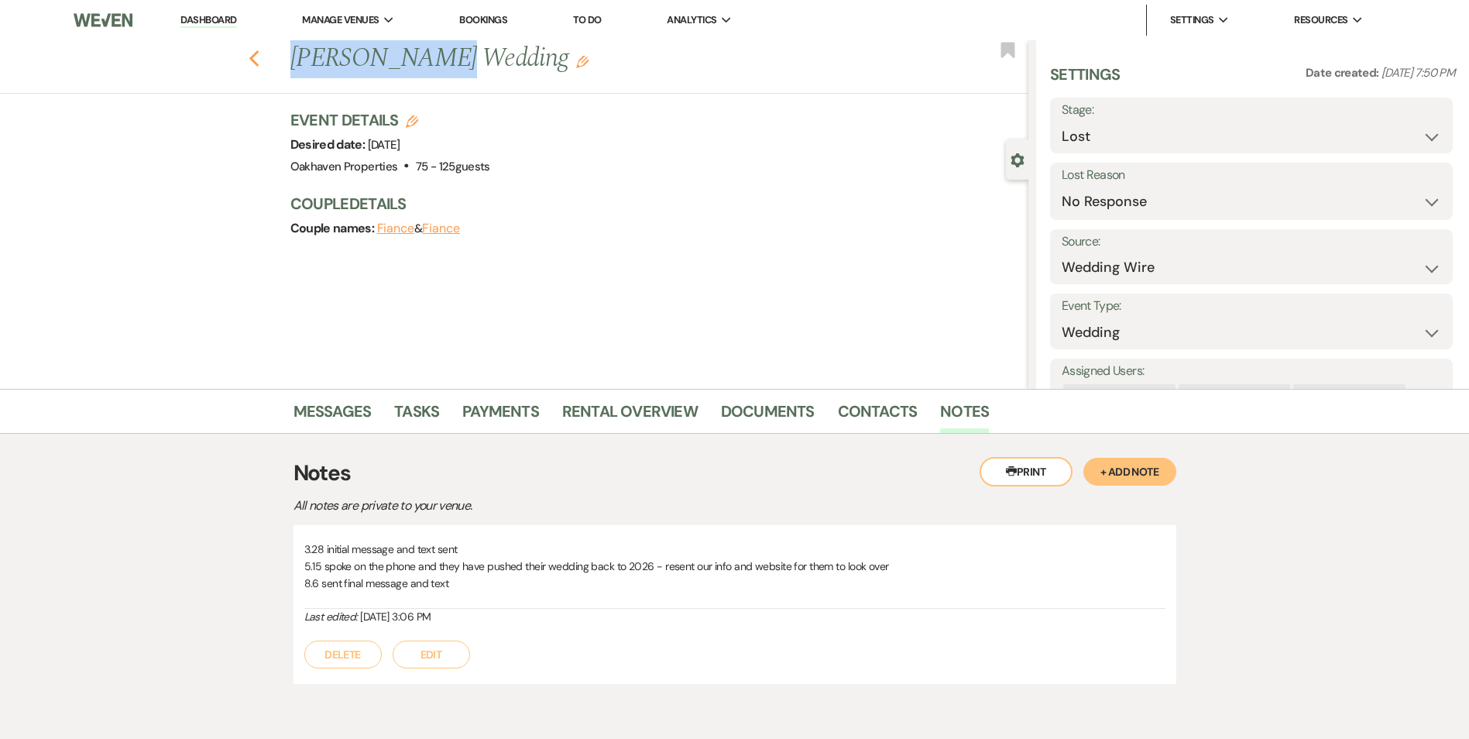
select select "5"
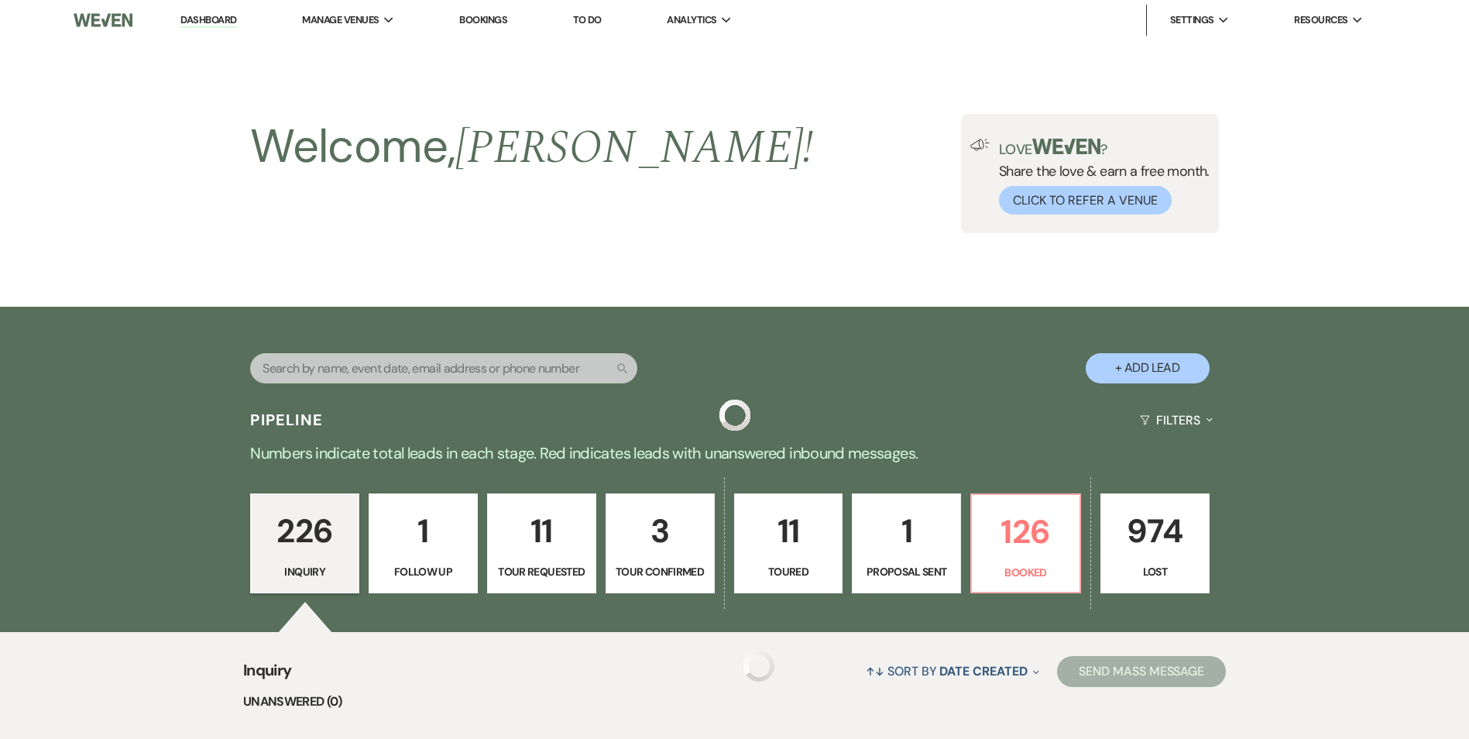
scroll to position [19061, 0]
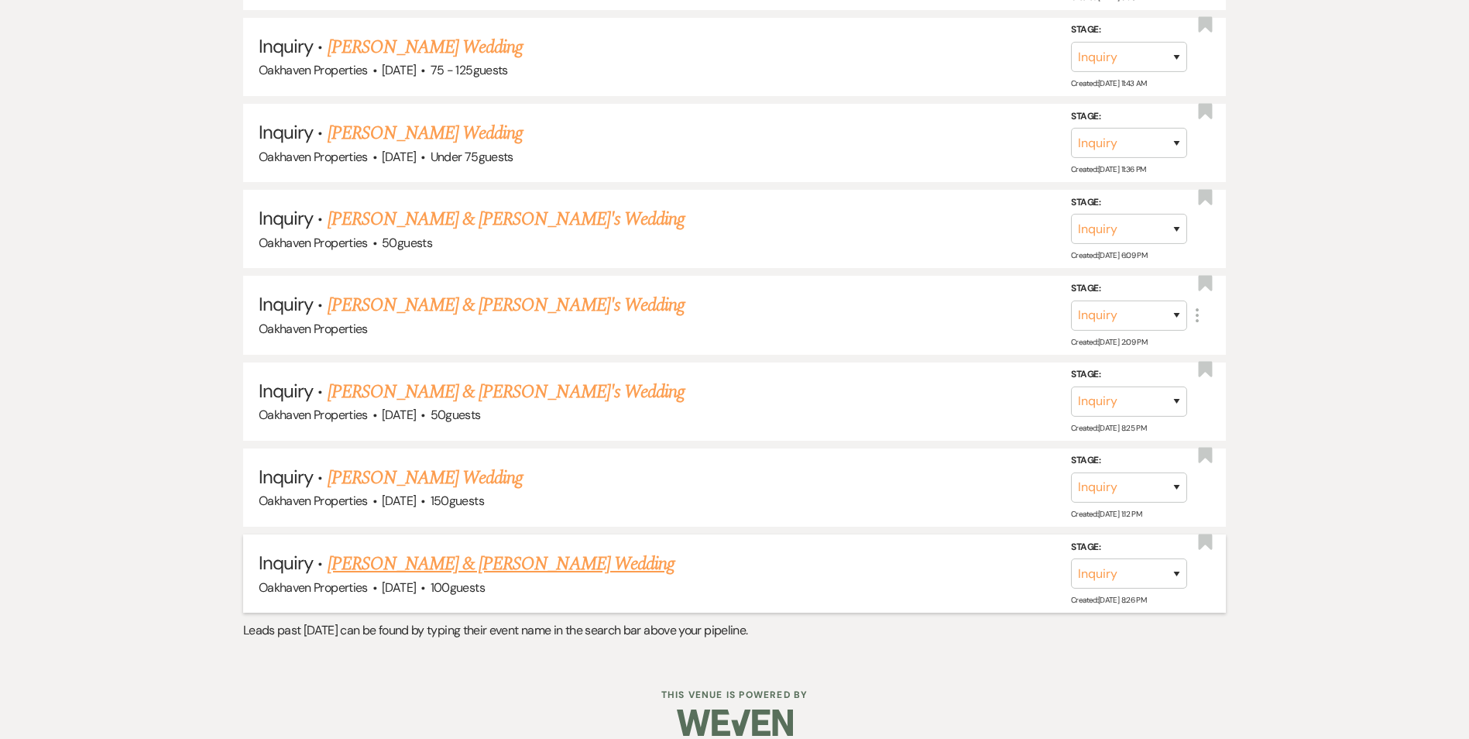
click at [487, 564] on link "[PERSON_NAME] & [PERSON_NAME] Wedding" at bounding box center [501, 564] width 347 height 28
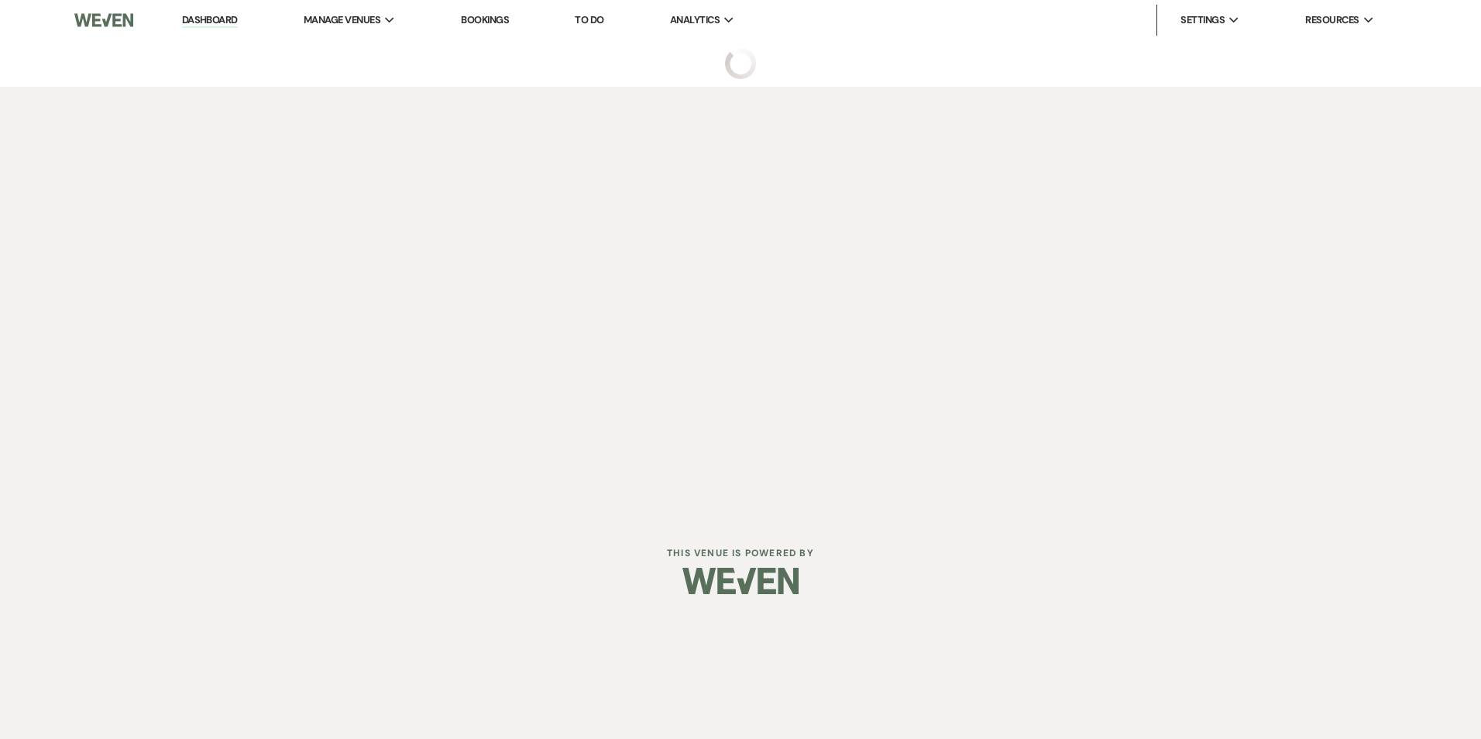
select select "5"
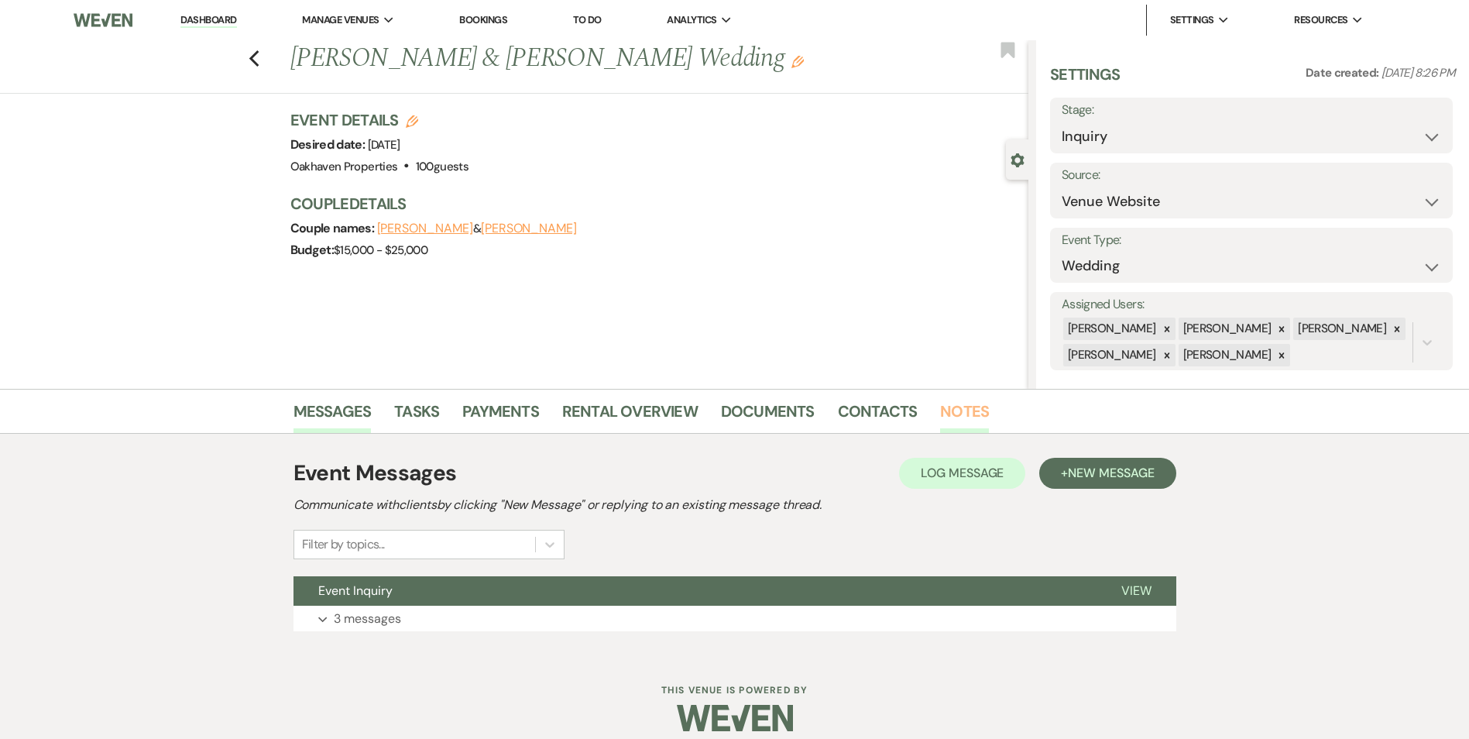
click at [966, 420] on link "Notes" at bounding box center [964, 416] width 49 height 34
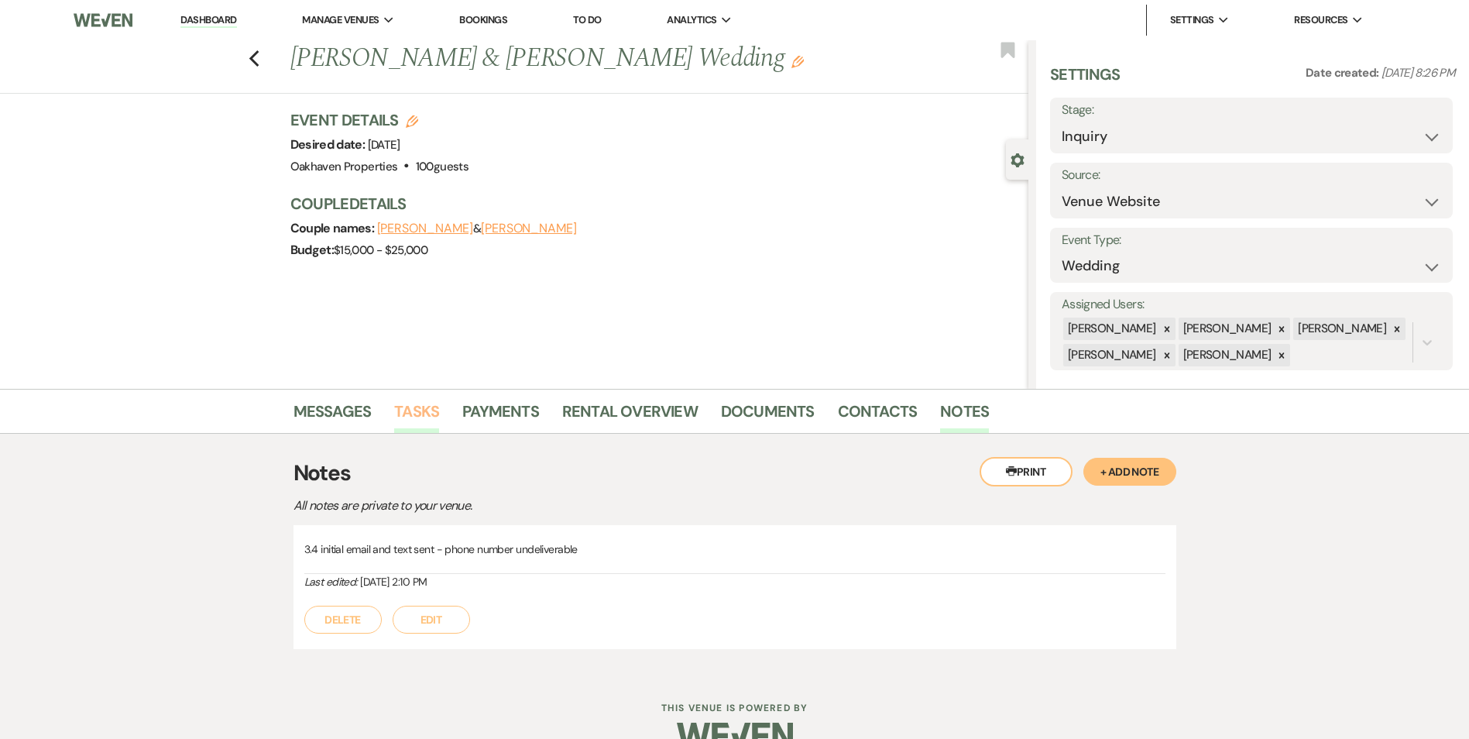
click at [438, 412] on link "Tasks" at bounding box center [416, 416] width 45 height 34
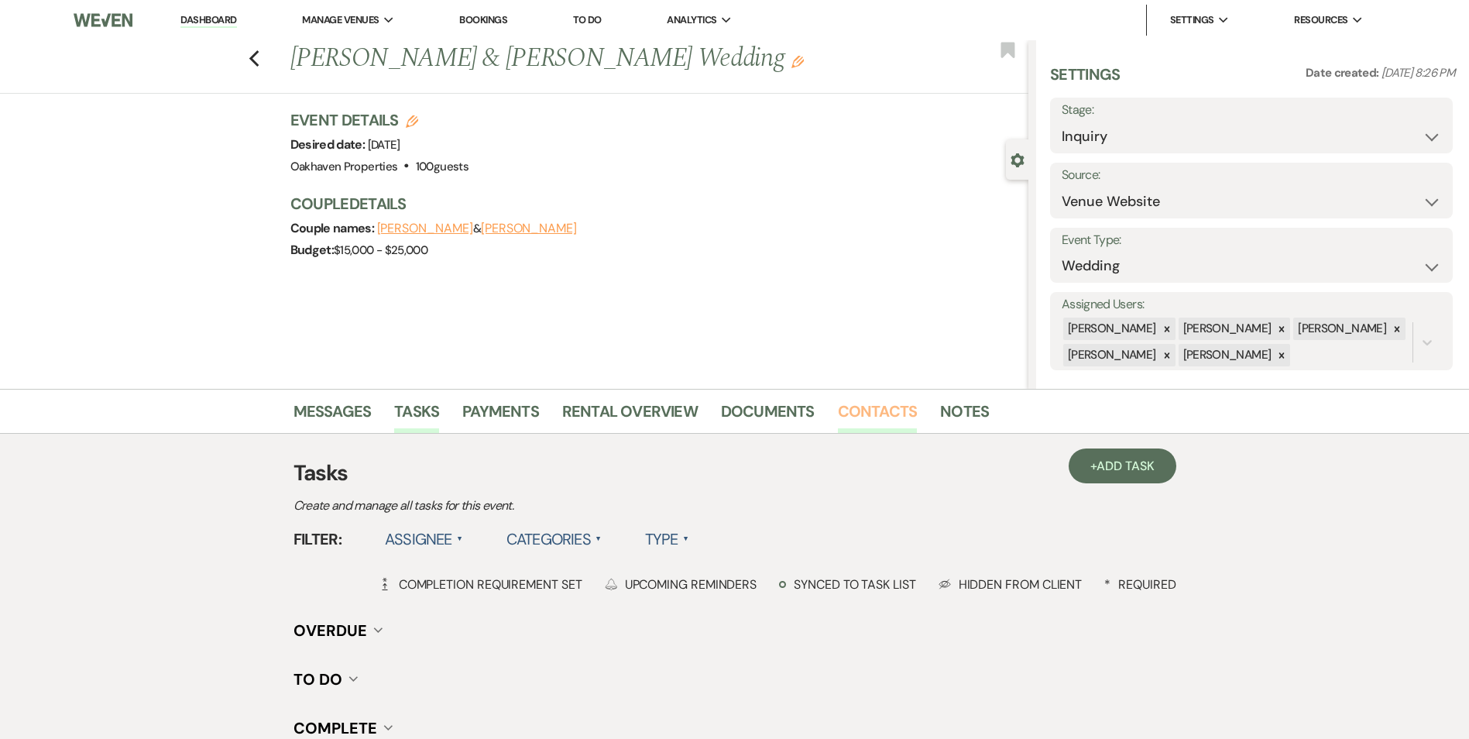
click at [869, 422] on link "Contacts" at bounding box center [878, 416] width 80 height 34
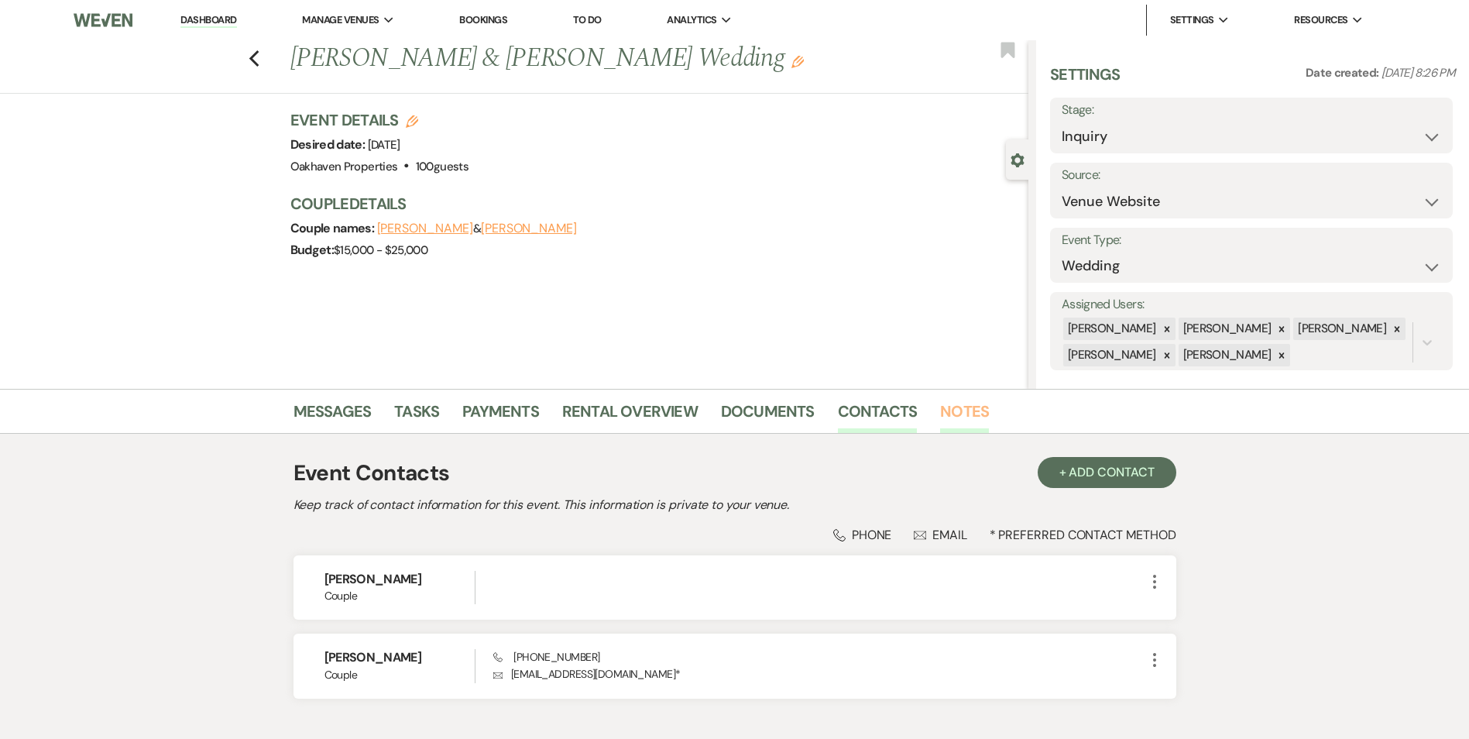
click at [947, 407] on link "Notes" at bounding box center [964, 416] width 49 height 34
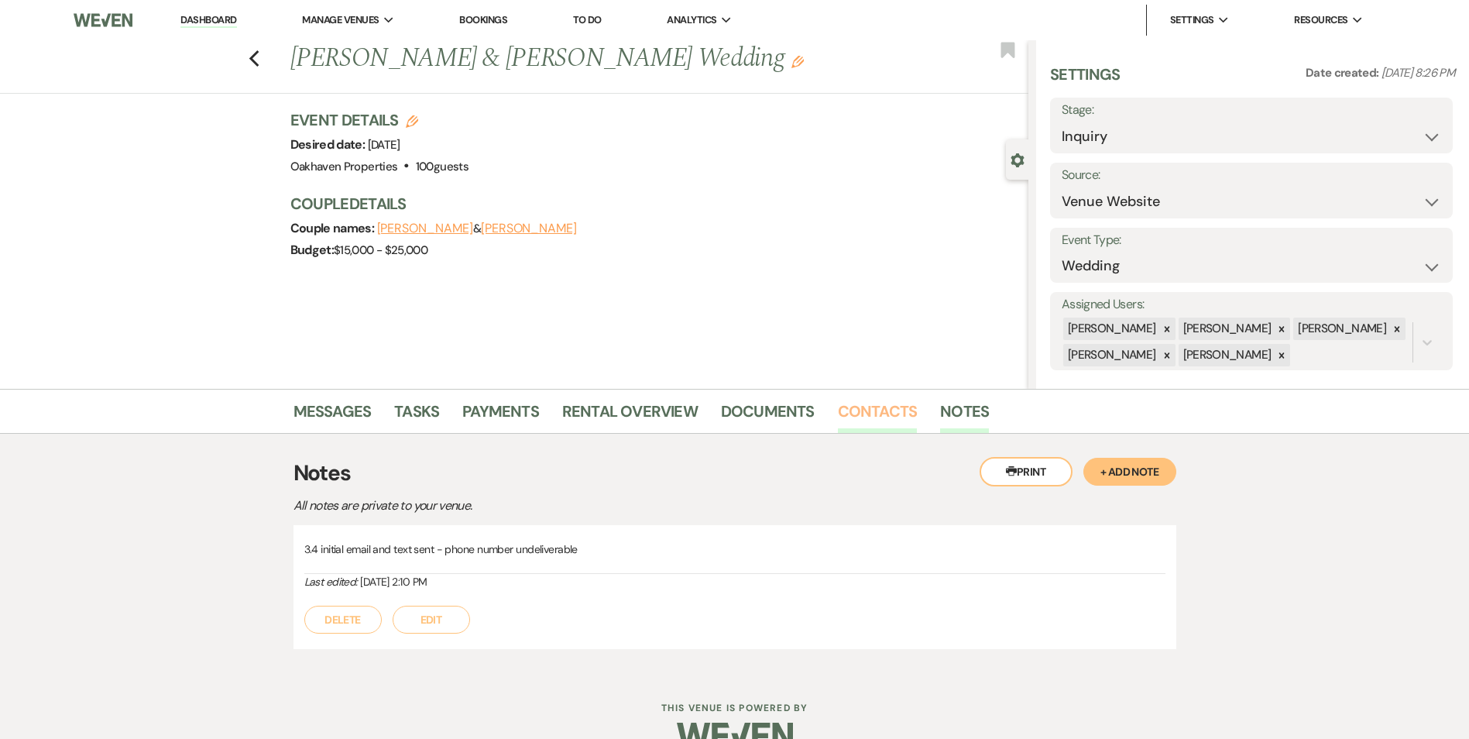
click at [866, 421] on link "Contacts" at bounding box center [878, 416] width 80 height 34
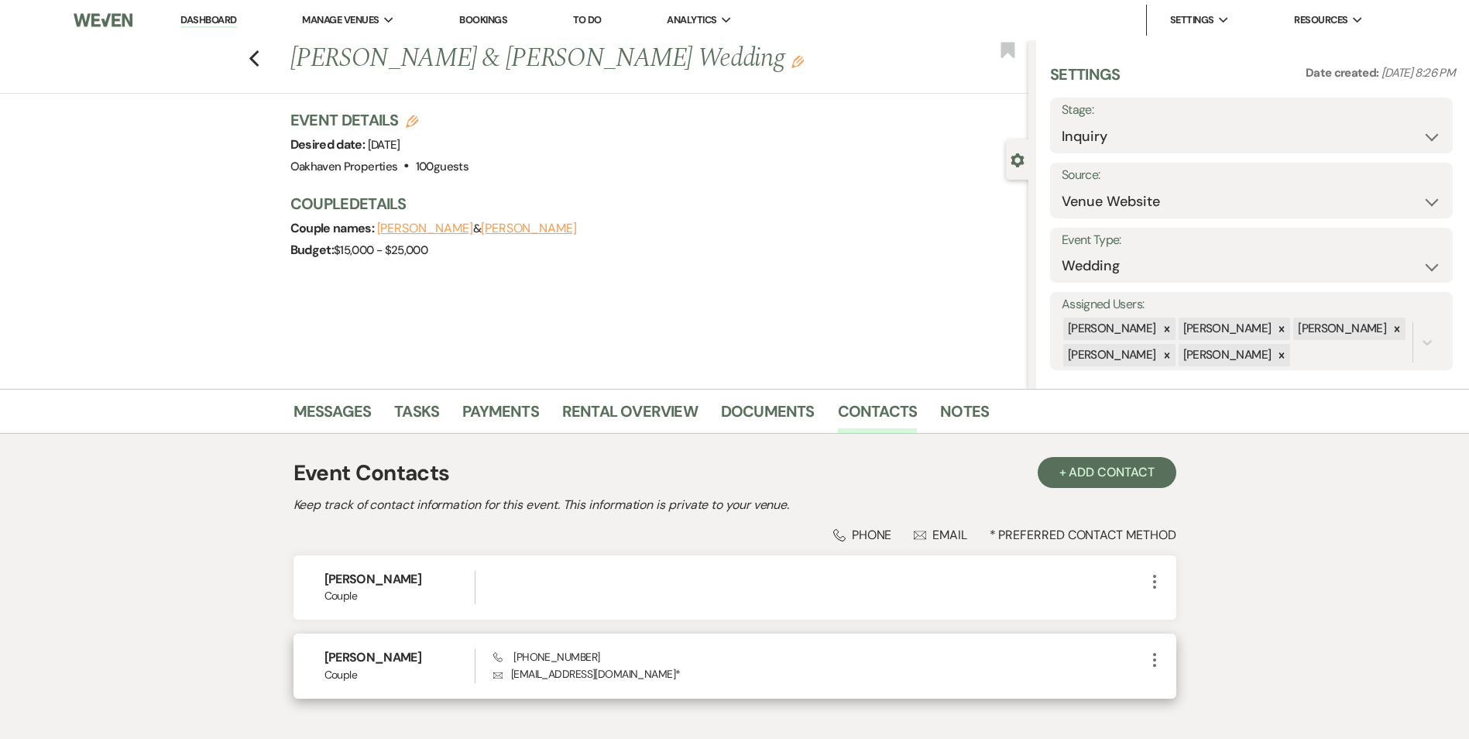
click at [624, 675] on p "Envelope [EMAIL_ADDRESS][DOMAIN_NAME] *" at bounding box center [818, 673] width 651 height 17
drag, startPoint x: 624, startPoint y: 675, endPoint x: 518, endPoint y: 683, distance: 105.7
click at [518, 683] on div "[PERSON_NAME] Couple Phone [PHONE_NUMBER] Envelope [EMAIL_ADDRESS][DOMAIN_NAME]…" at bounding box center [735, 666] width 883 height 64
copy p "[EMAIL_ADDRESS][DOMAIN_NAME] *"
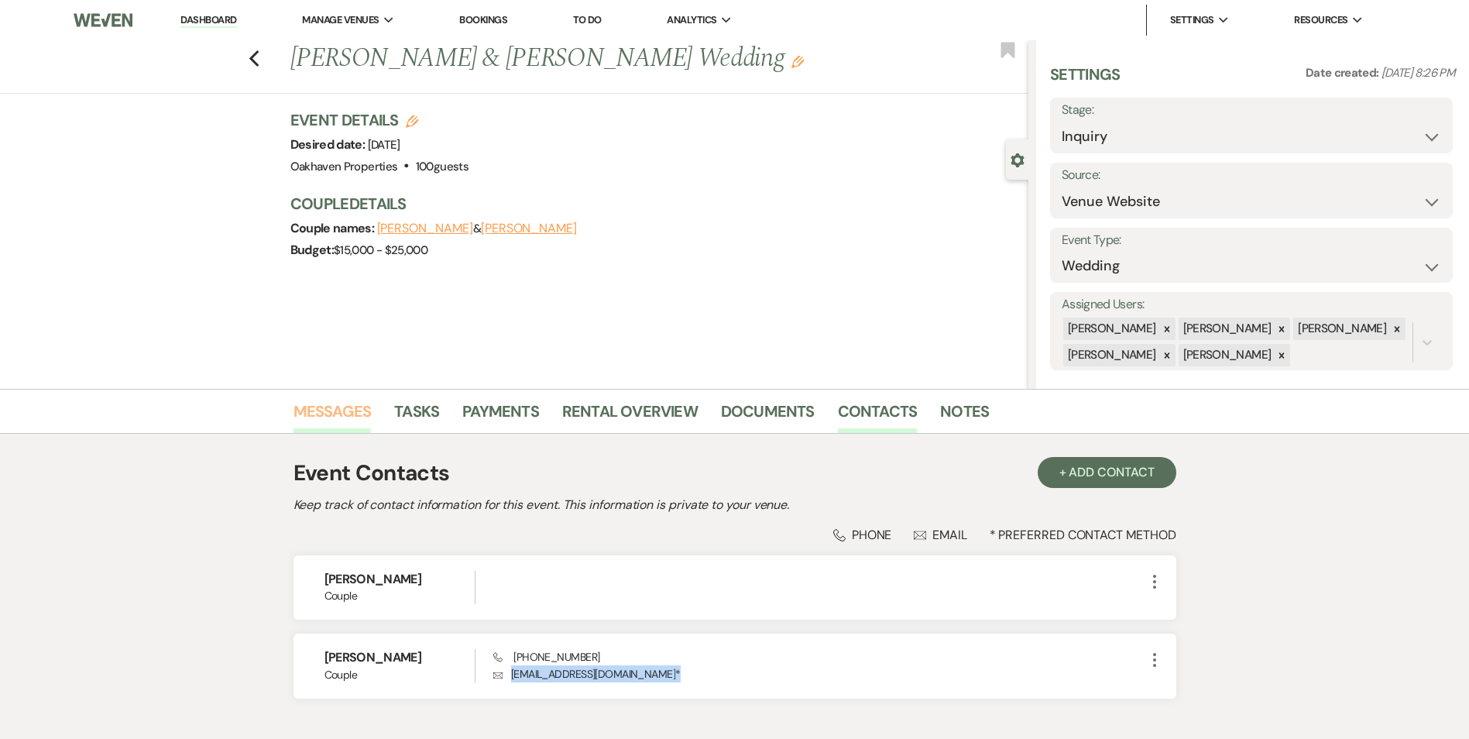
click at [347, 416] on link "Messages" at bounding box center [333, 416] width 78 height 34
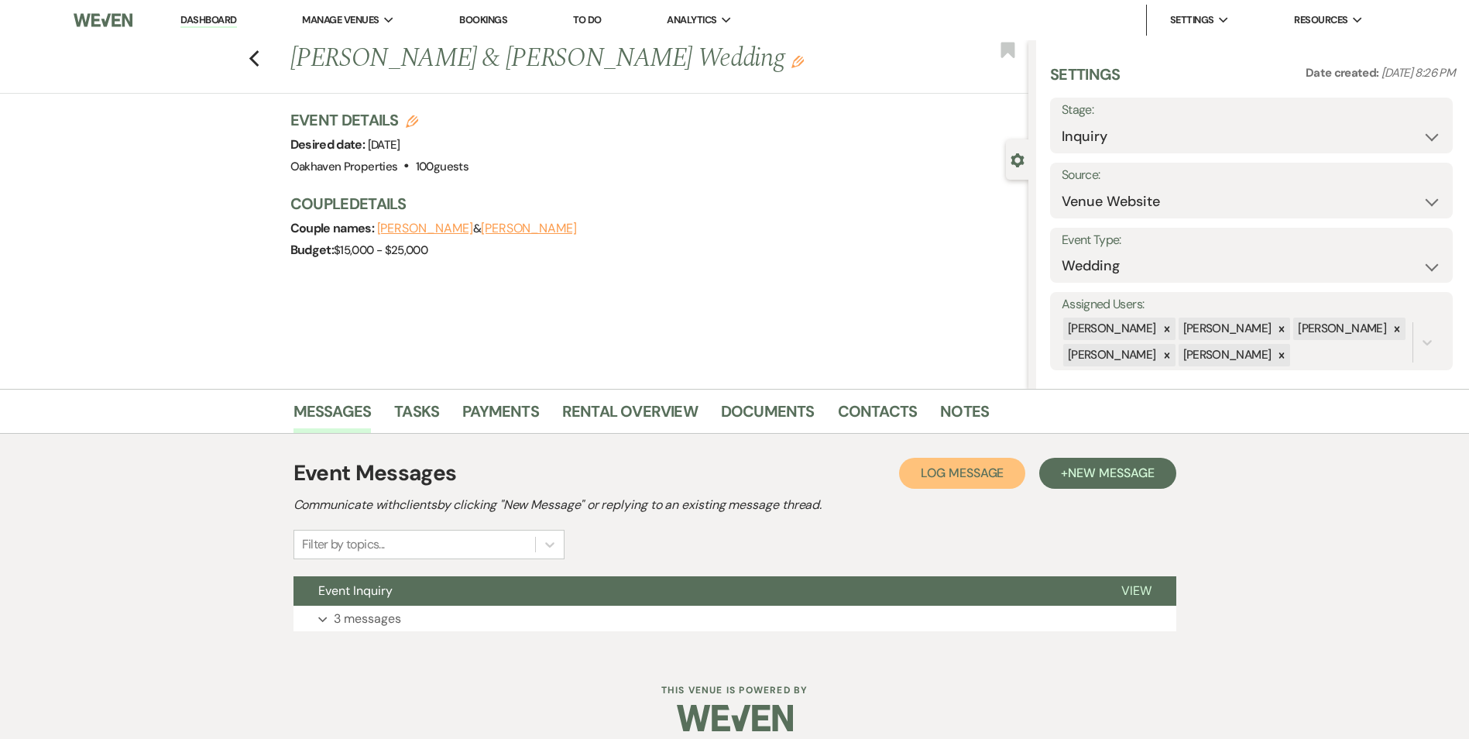
click at [946, 469] on span "Log Message" at bounding box center [962, 473] width 83 height 16
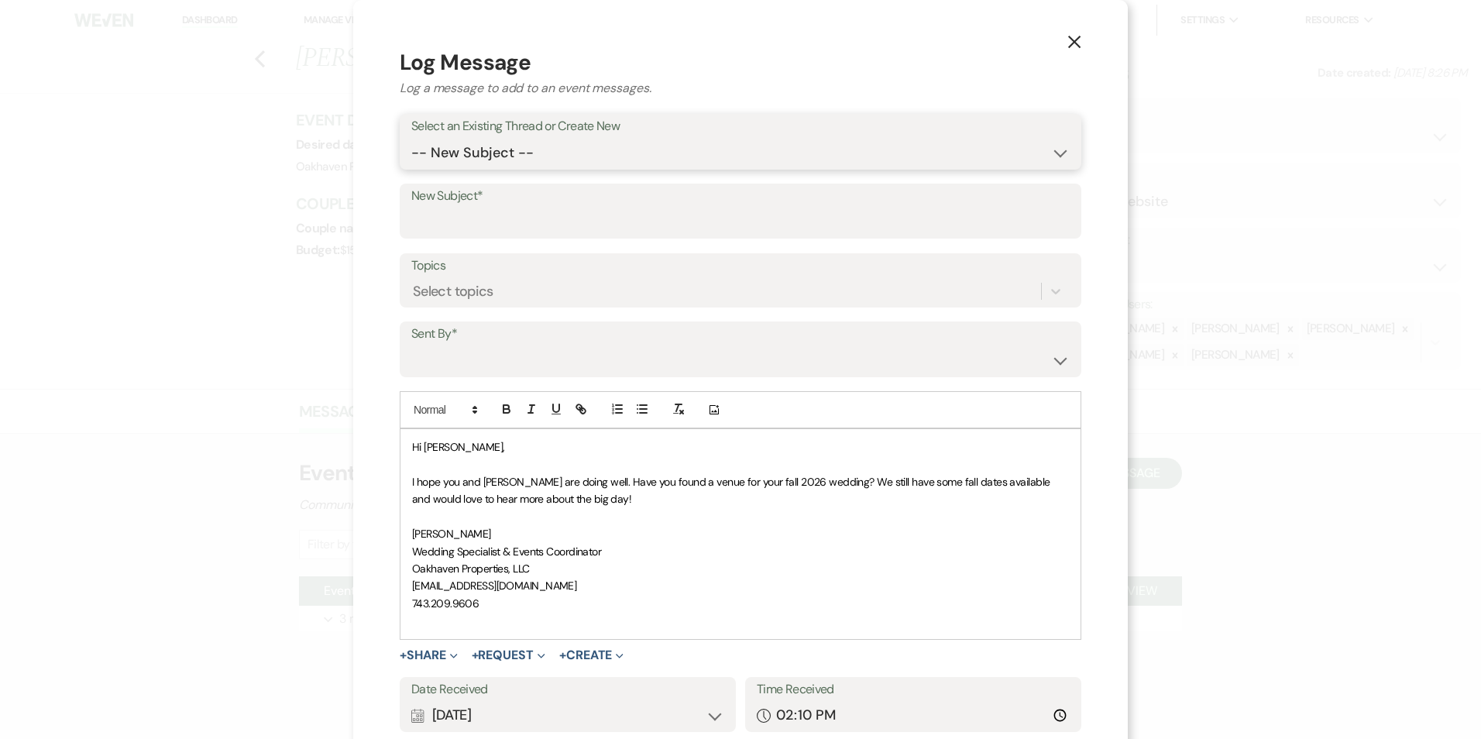
drag, startPoint x: 539, startPoint y: 143, endPoint x: 539, endPoint y: 169, distance: 25.6
click at [539, 143] on select "-- New Subject -- Event Inquiry" at bounding box center [740, 153] width 658 height 30
select select "358317"
click at [411, 138] on select "-- New Subject -- Event Inquiry" at bounding box center [740, 153] width 658 height 30
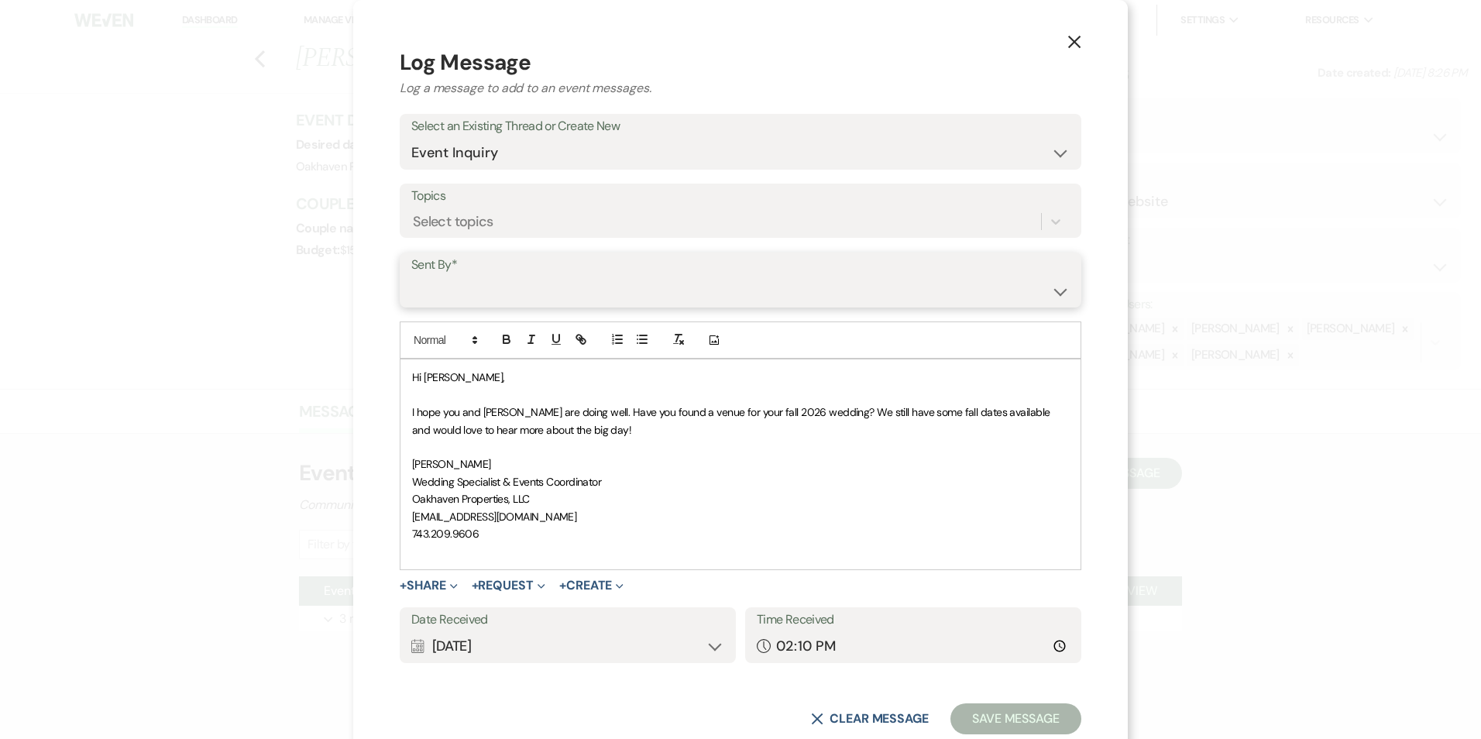
drag, startPoint x: 507, startPoint y: 288, endPoint x: 513, endPoint y: 306, distance: 18.6
click at [509, 290] on select "[PERSON_NAME] ([EMAIL_ADDRESS][DOMAIN_NAME]) [PERSON_NAME] ([PERSON_NAME][EMAIL…" at bounding box center [740, 291] width 658 height 30
select select "user-127923"
click at [411, 276] on select "[PERSON_NAME] ([EMAIL_ADDRESS][DOMAIN_NAME]) [PERSON_NAME] ([PERSON_NAME][EMAIL…" at bounding box center [740, 291] width 658 height 30
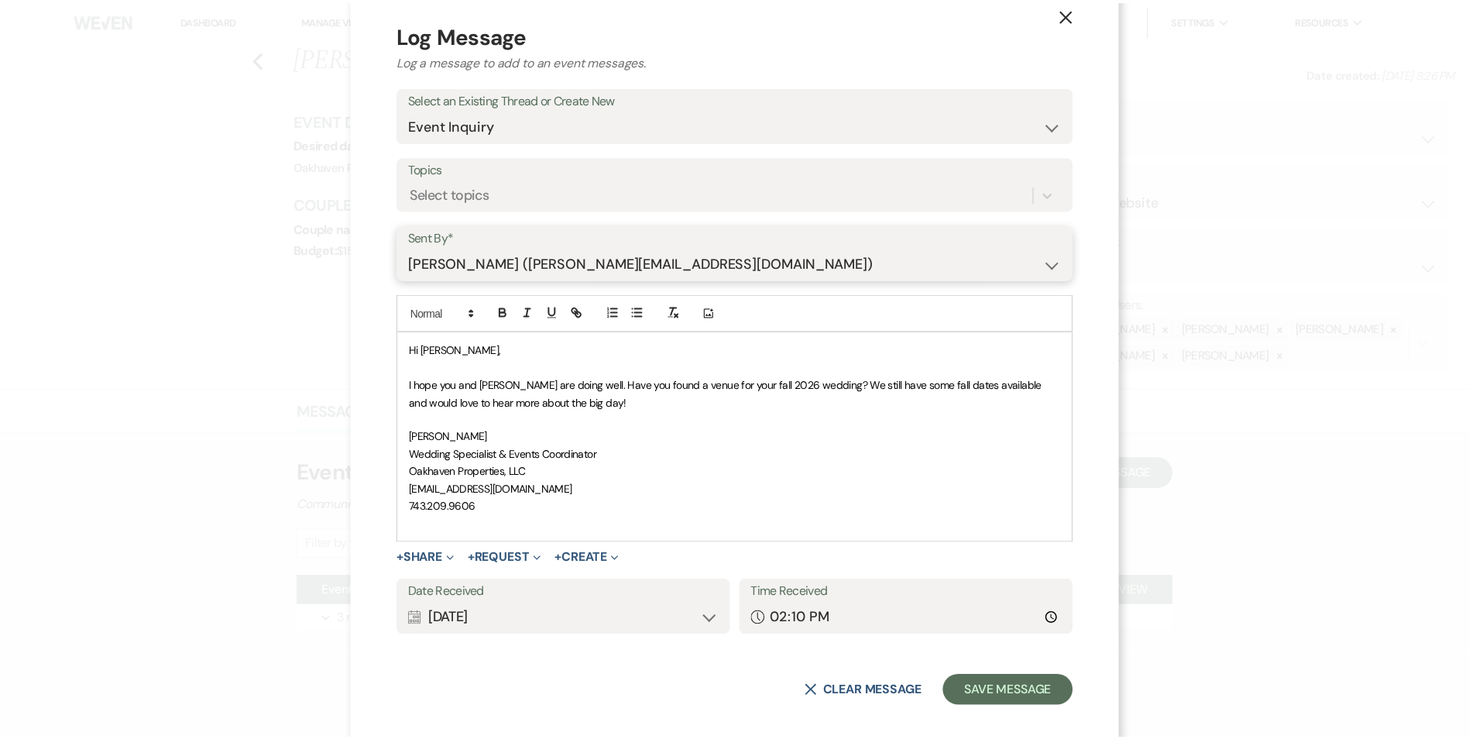
scroll to position [42, 0]
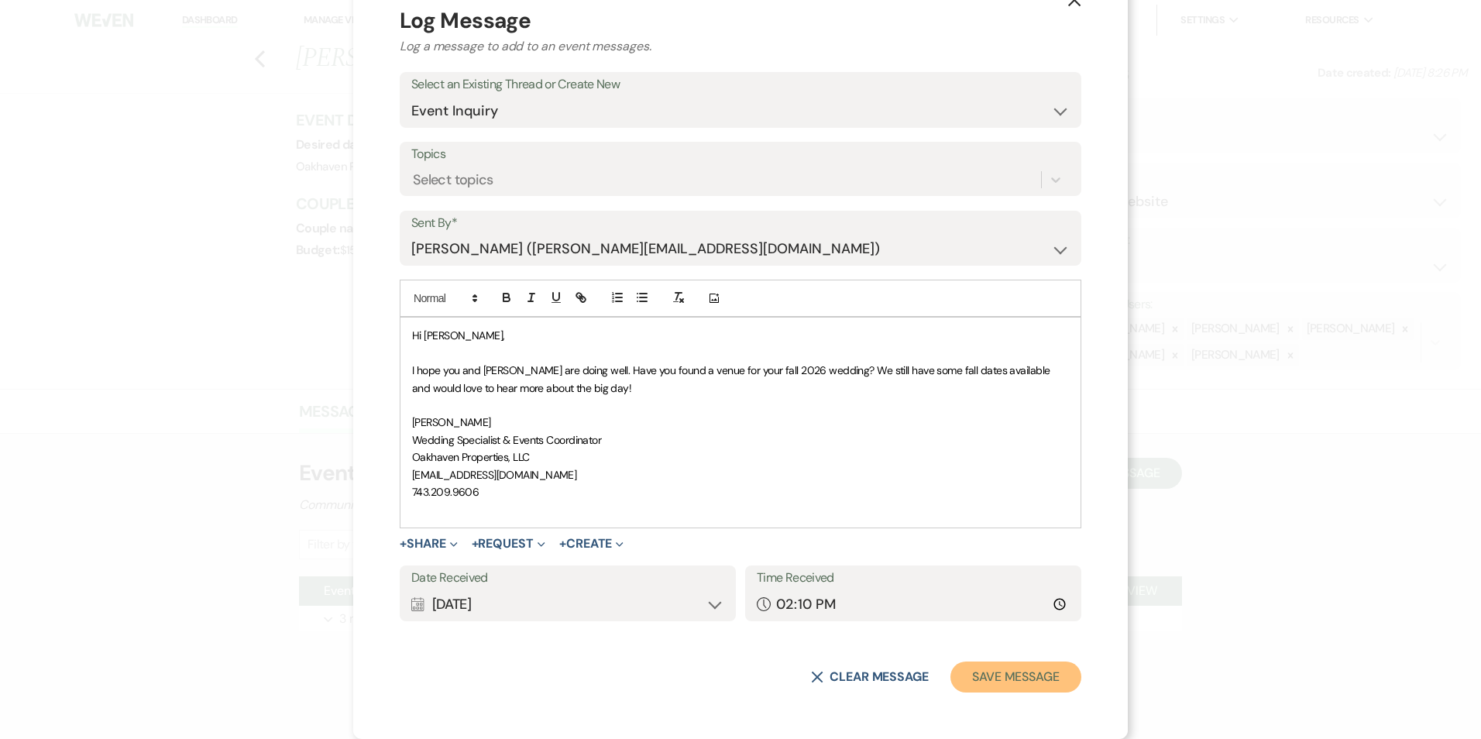
drag, startPoint x: 1036, startPoint y: 675, endPoint x: 1360, endPoint y: 638, distance: 326.6
click at [1036, 675] on button "Save Message" at bounding box center [1015, 676] width 131 height 31
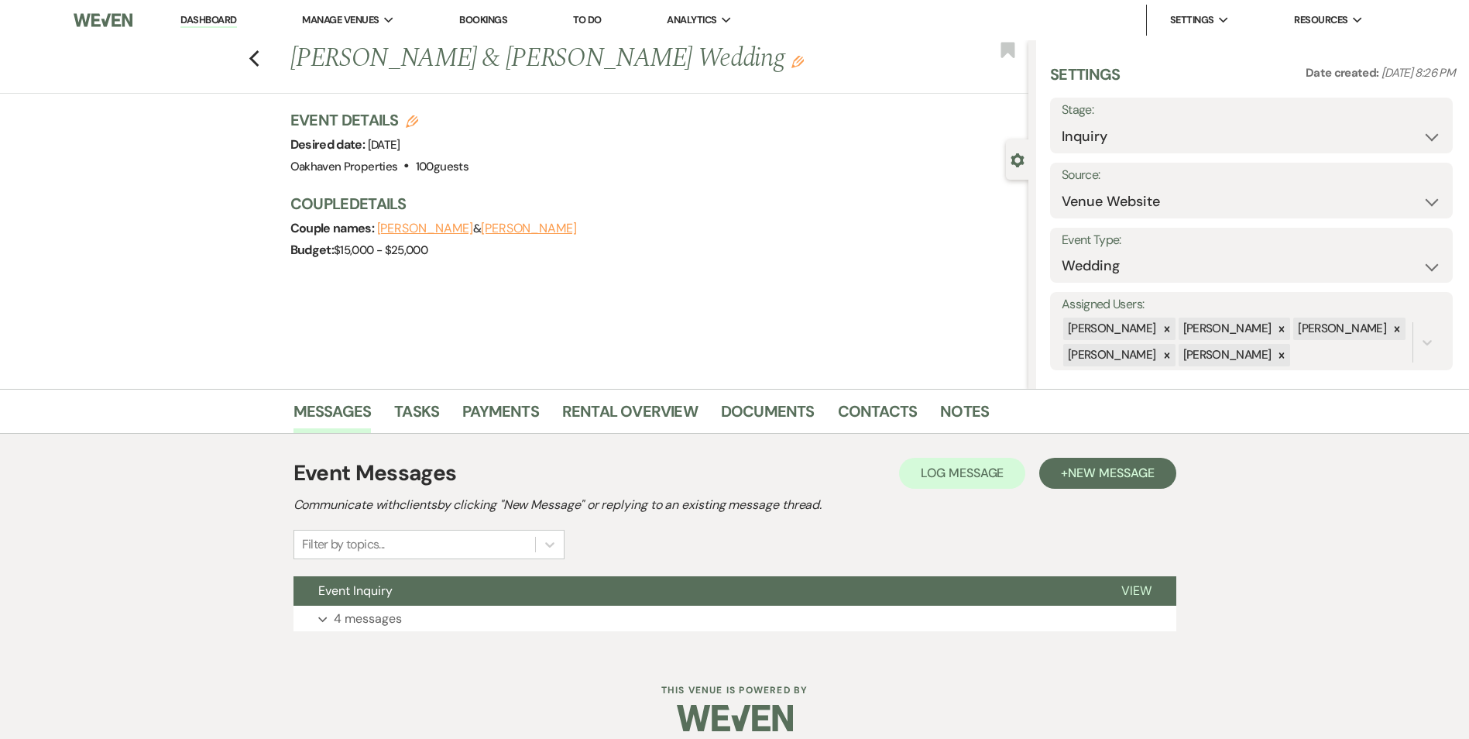
click at [994, 419] on li "Notes" at bounding box center [976, 414] width 72 height 37
click at [960, 412] on link "Notes" at bounding box center [964, 416] width 49 height 34
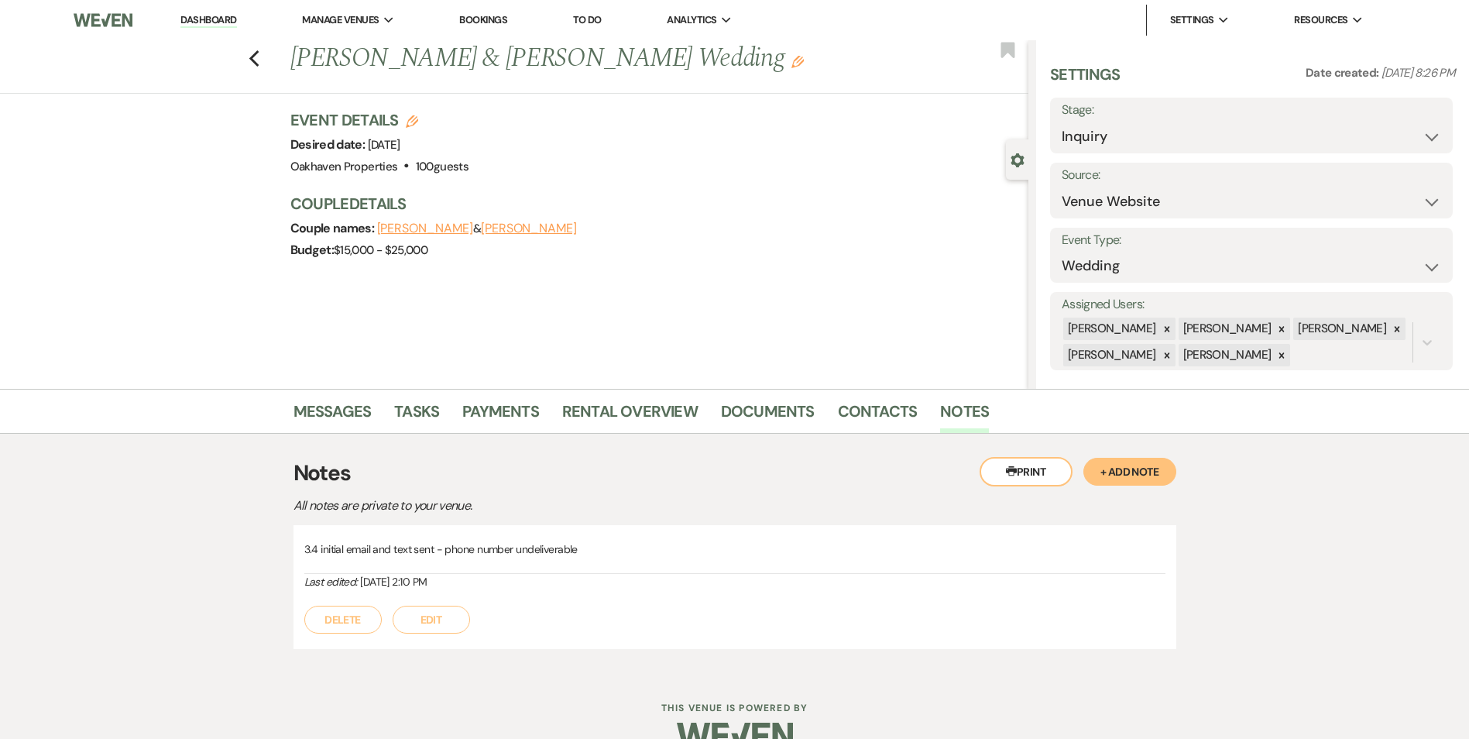
click at [448, 637] on div "3.4 initial email and text sent - phone number undeliverable Last edited: [DATE…" at bounding box center [735, 587] width 883 height 124
click at [457, 616] on button "Edit" at bounding box center [431, 620] width 77 height 28
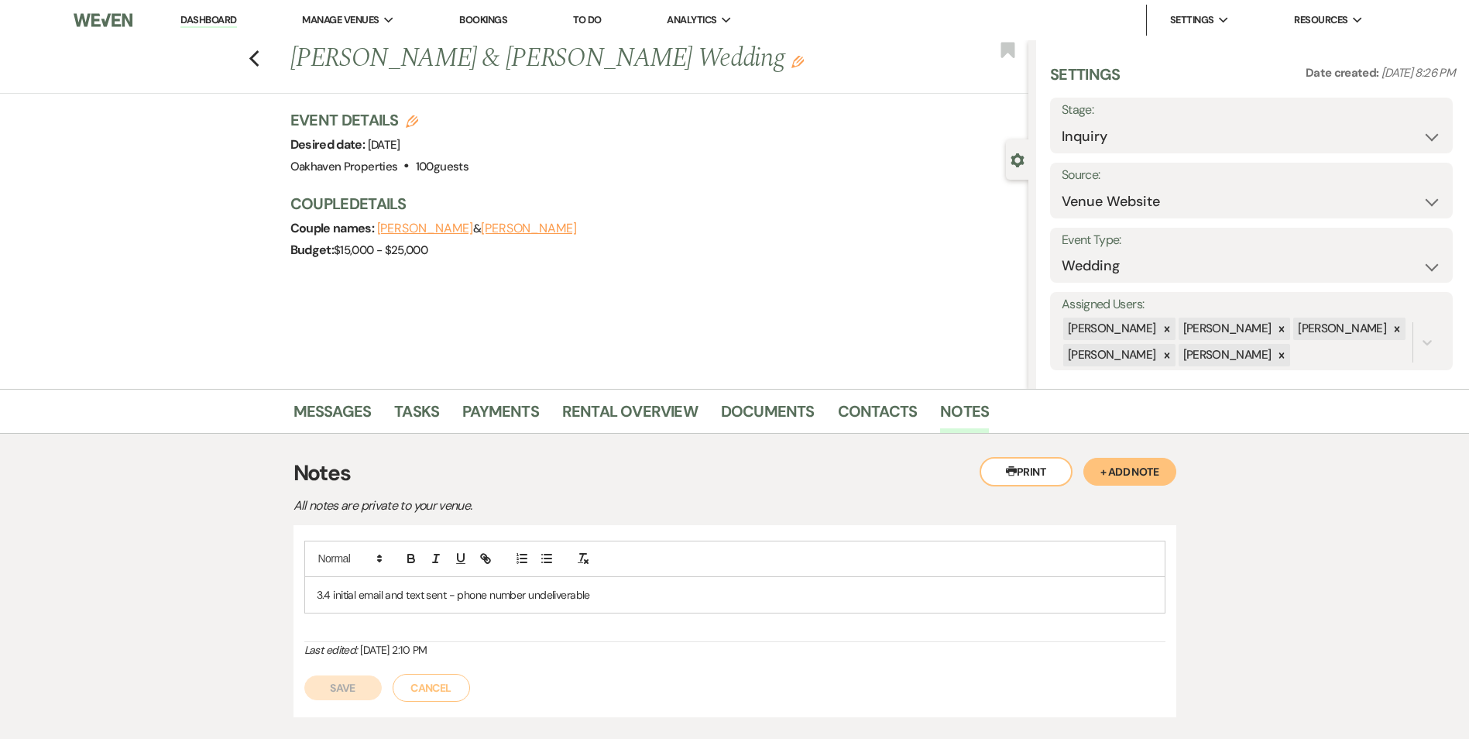
click at [622, 595] on p "3.4 initial email and text sent - phone number undeliverable" at bounding box center [735, 594] width 837 height 17
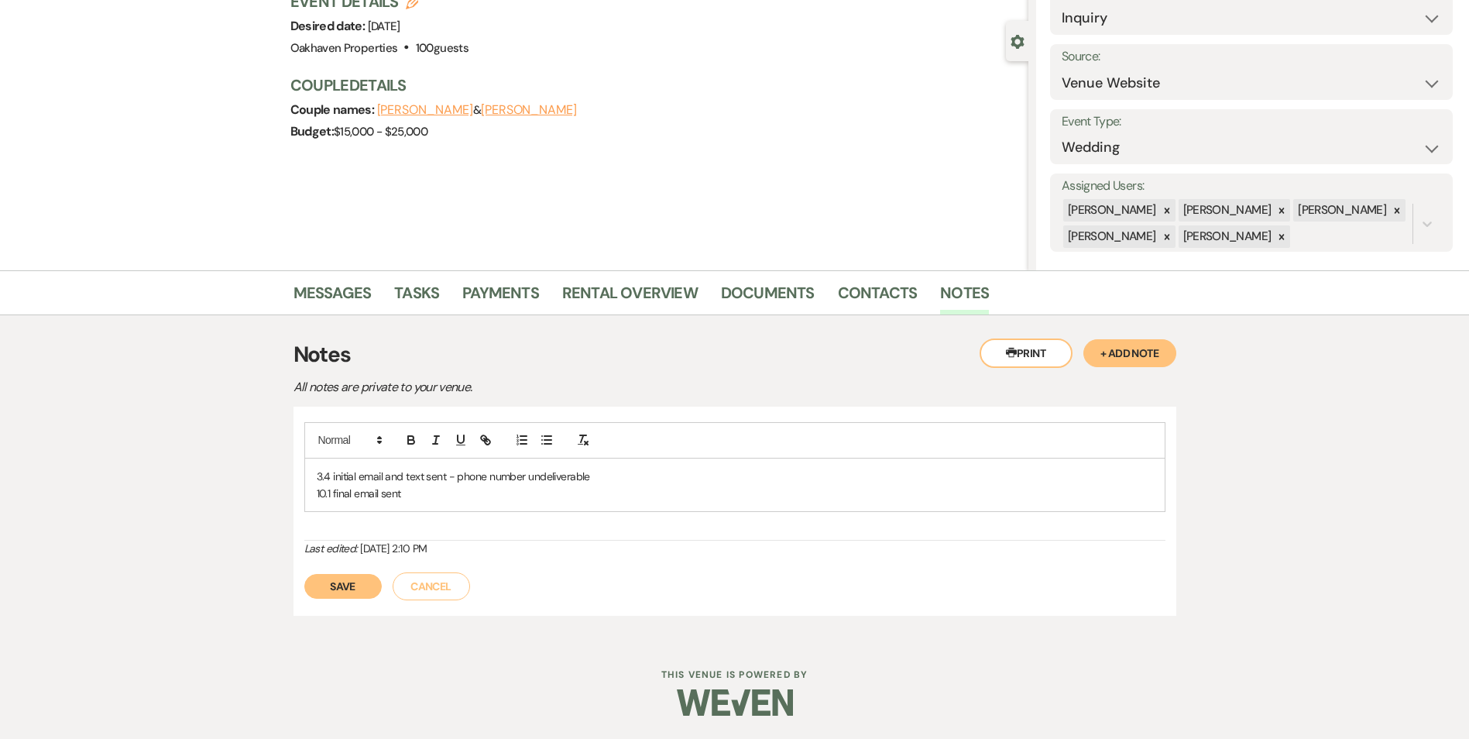
click at [342, 593] on button "Save" at bounding box center [342, 586] width 77 height 25
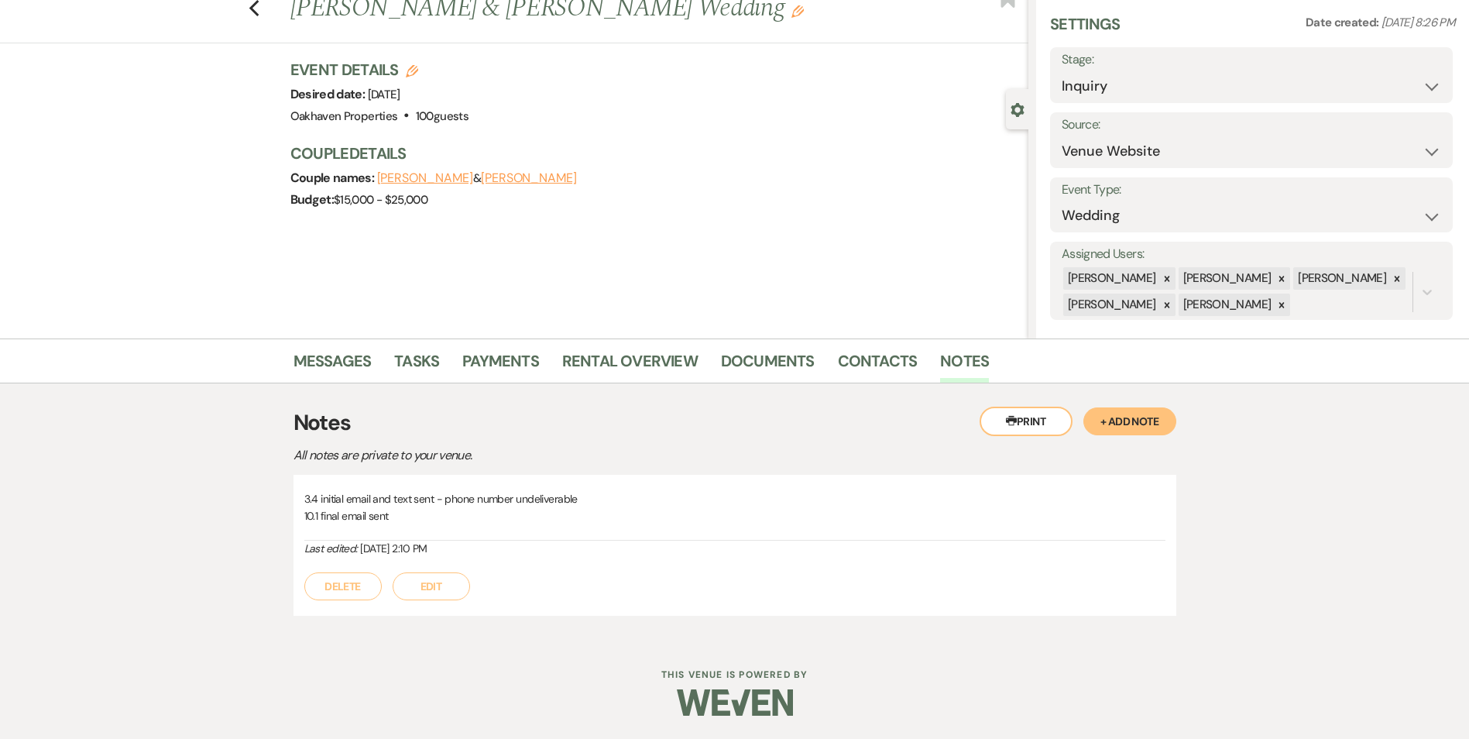
scroll to position [50, 0]
click at [421, 365] on link "Tasks" at bounding box center [416, 366] width 45 height 34
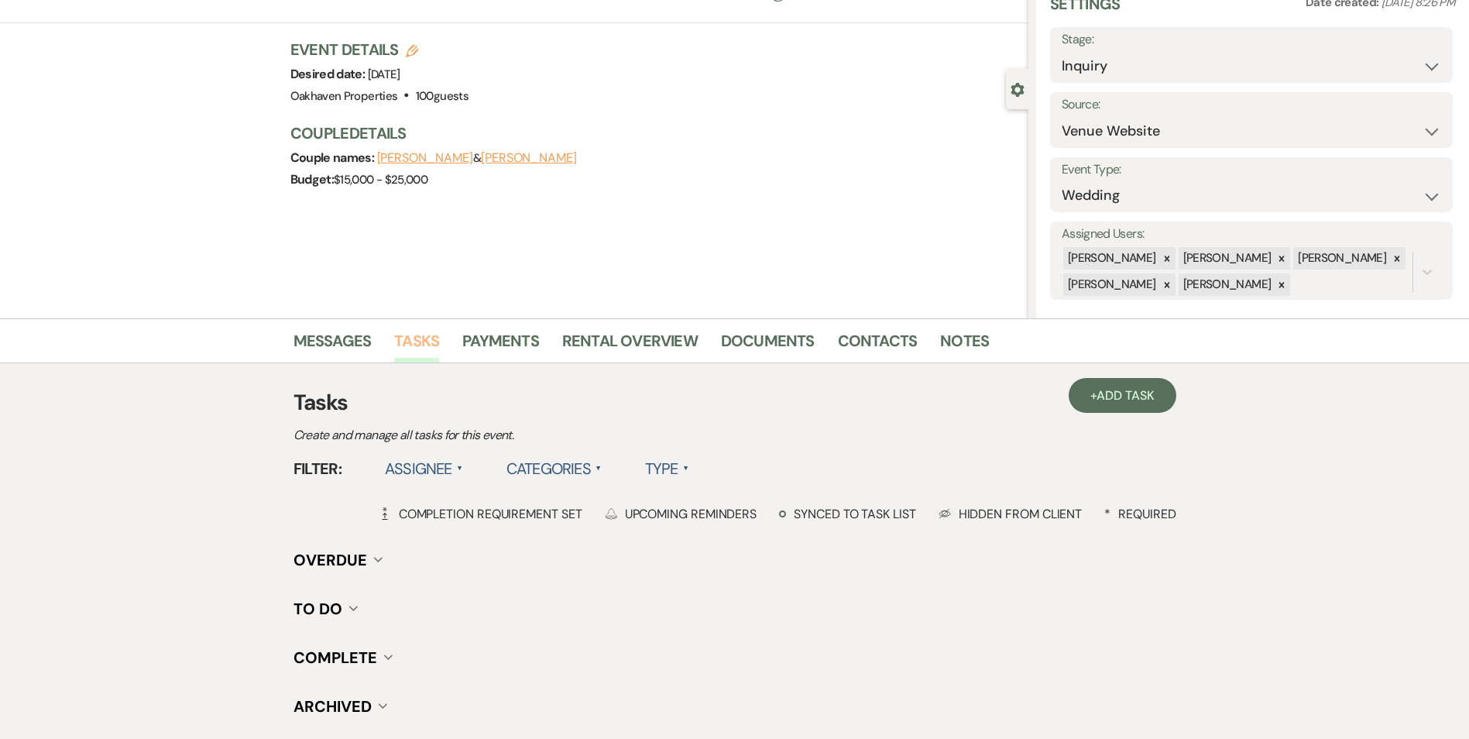
scroll to position [191, 0]
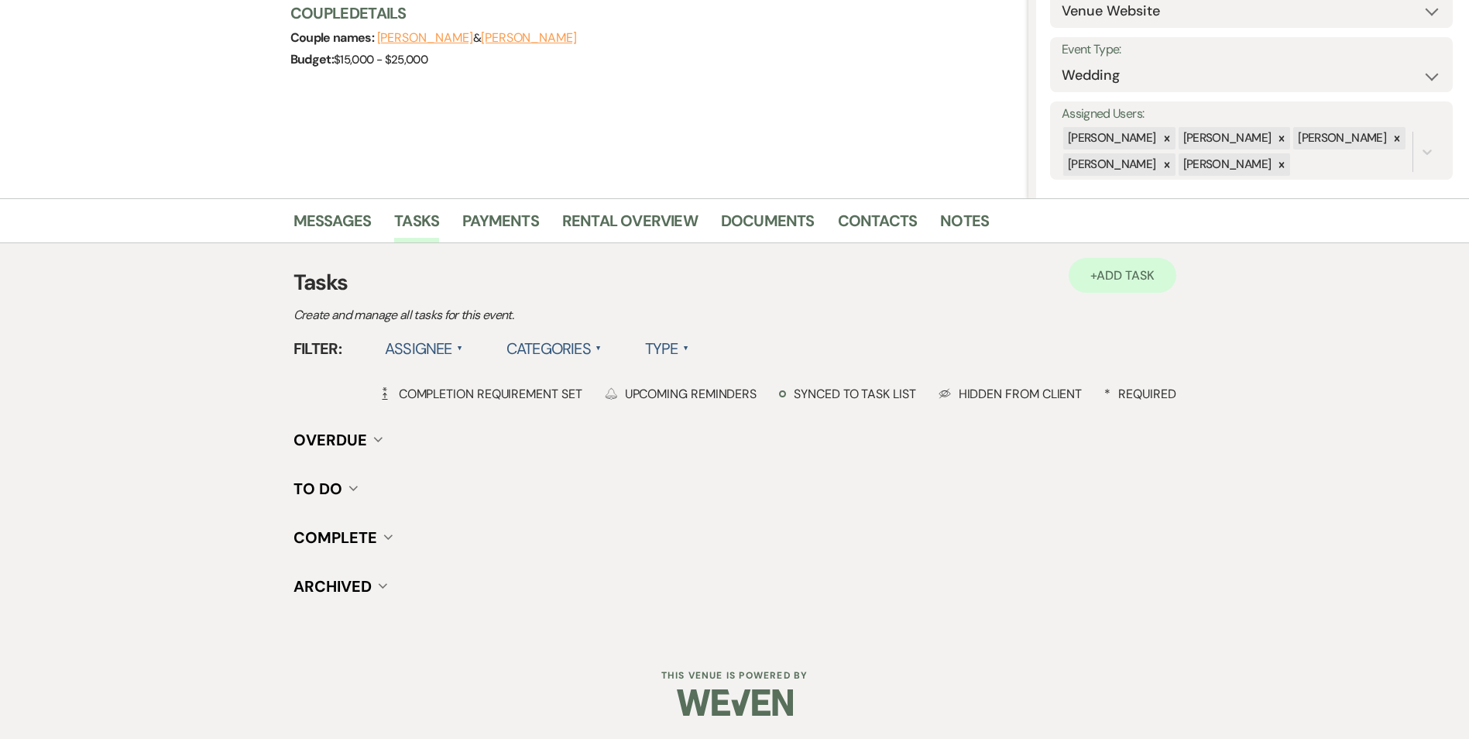
drag, startPoint x: 1105, startPoint y: 253, endPoint x: 1115, endPoint y: 264, distance: 15.4
click at [1107, 255] on div "+ Add Task Tasks Create and manage all tasks for this event. Filter: Assignee ▲…" at bounding box center [735, 441] width 883 height 397
click at [1114, 266] on link "+ Add Task" at bounding box center [1122, 275] width 107 height 35
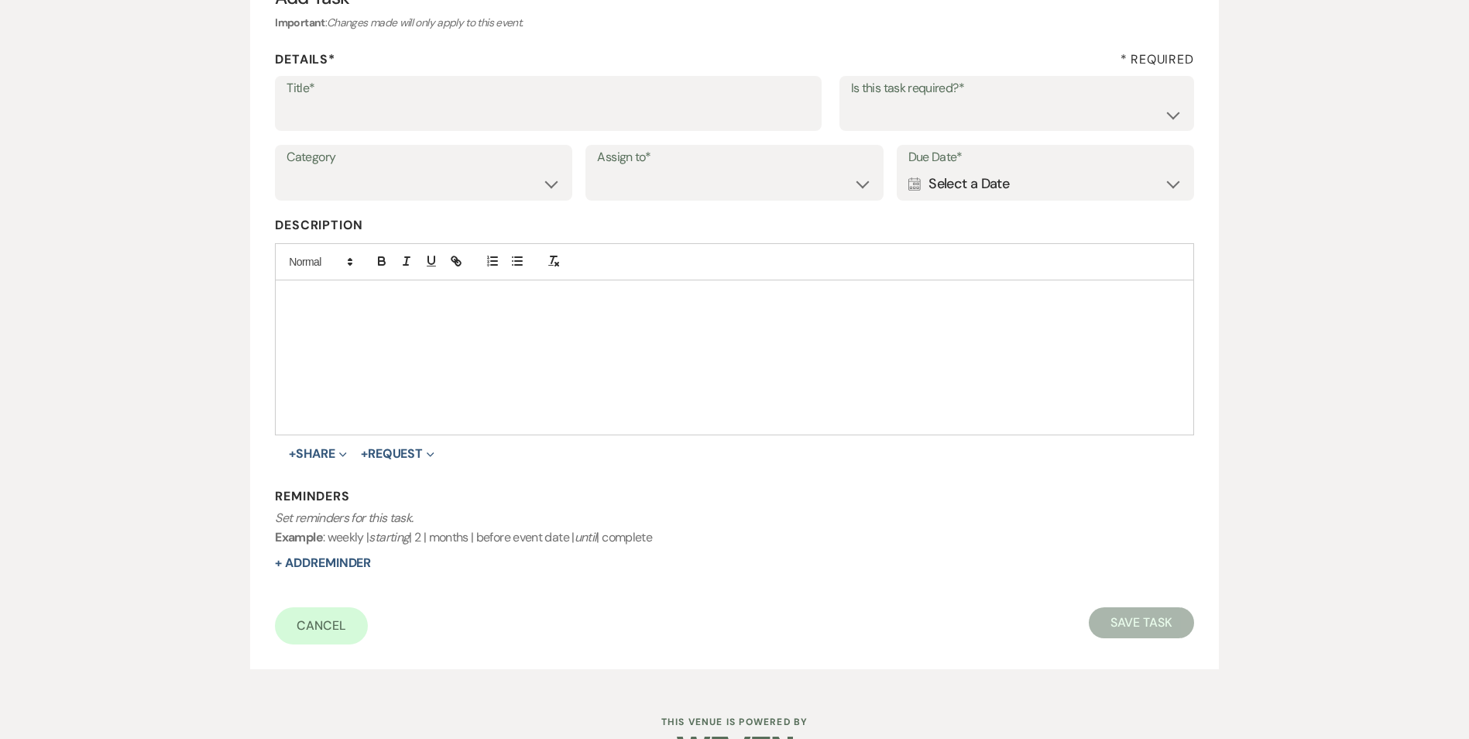
click at [429, 132] on div "Title* Is this task required?* Yes No" at bounding box center [734, 111] width 919 height 70
click at [435, 102] on input "Title*" at bounding box center [549, 114] width 524 height 30
type input "if i do not hear back [PERSON_NAME] as lost"
drag, startPoint x: 919, startPoint y: 110, endPoint x: 920, endPoint y: 129, distance: 18.6
click at [919, 112] on select "Yes No" at bounding box center [1017, 114] width 332 height 30
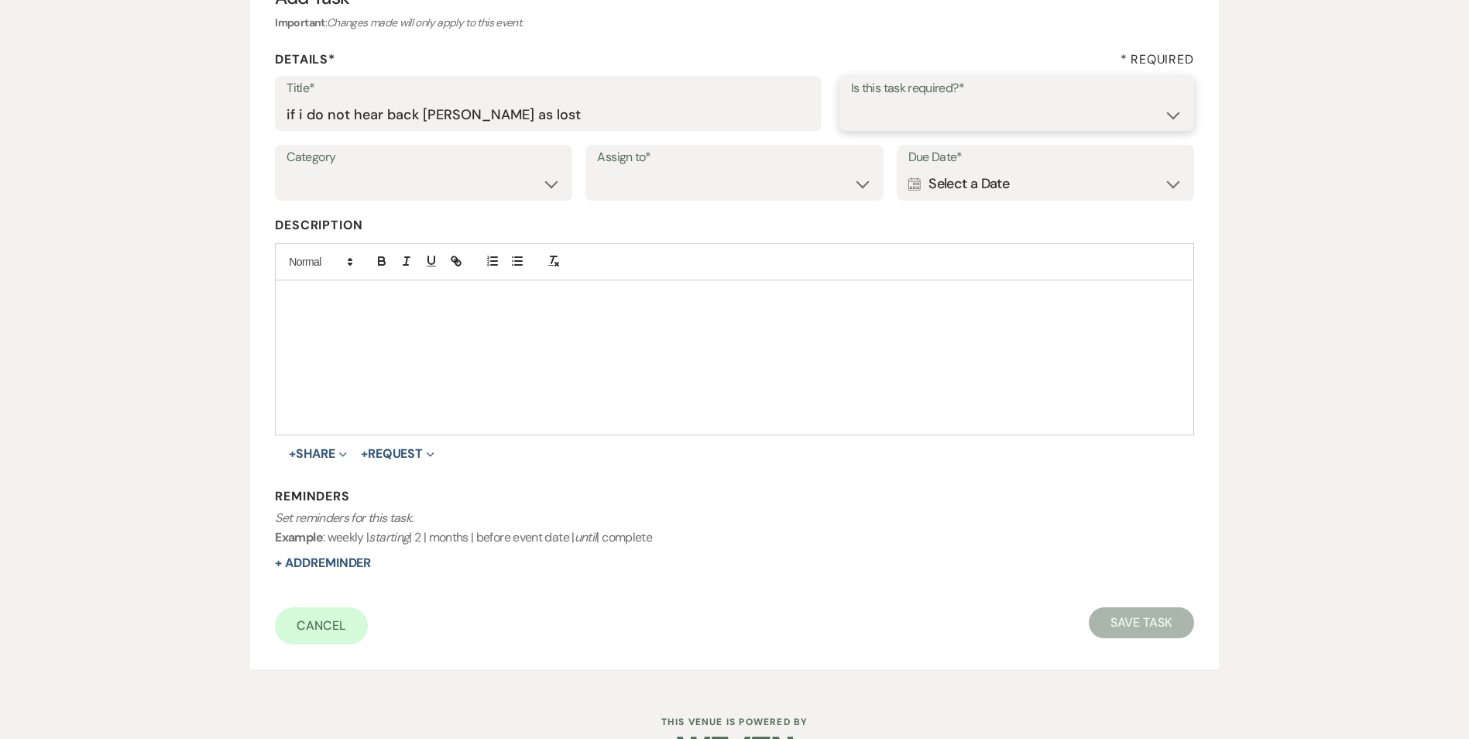
select select "true"
click at [851, 99] on select "Yes No" at bounding box center [1017, 114] width 332 height 30
click at [520, 189] on select "Venue Vendors Guests Details Finalize & Share" at bounding box center [424, 184] width 274 height 30
select select "31"
click at [287, 169] on select "Venue Vendors Guests Details Finalize & Share" at bounding box center [424, 184] width 274 height 30
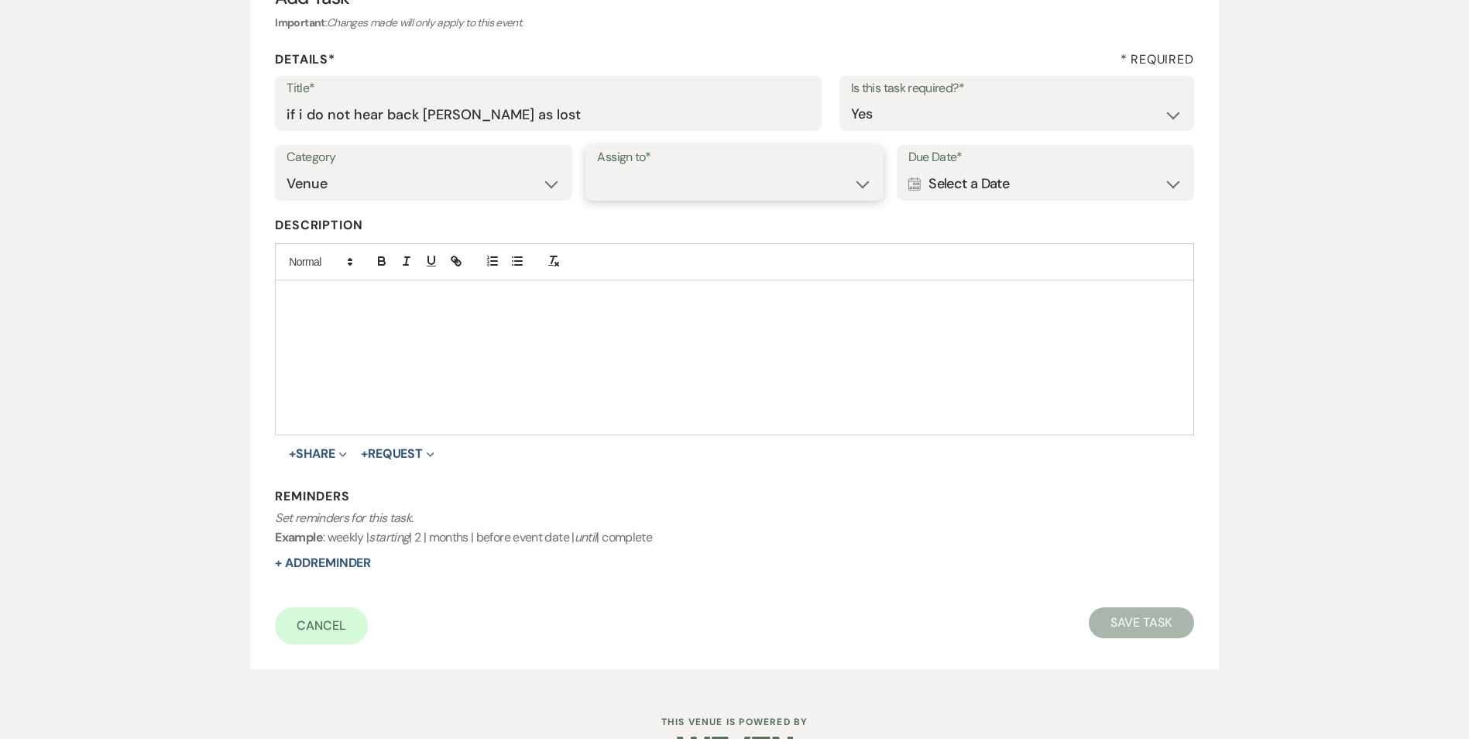
drag, startPoint x: 599, startPoint y: 180, endPoint x: 607, endPoint y: 198, distance: 19.1
click at [599, 181] on select "Venue Client" at bounding box center [734, 184] width 274 height 30
select select "venueHost"
click at [597, 169] on select "Venue Client" at bounding box center [734, 184] width 274 height 30
click at [1010, 184] on div "Calendar Select a Date Expand" at bounding box center [1046, 184] width 274 height 30
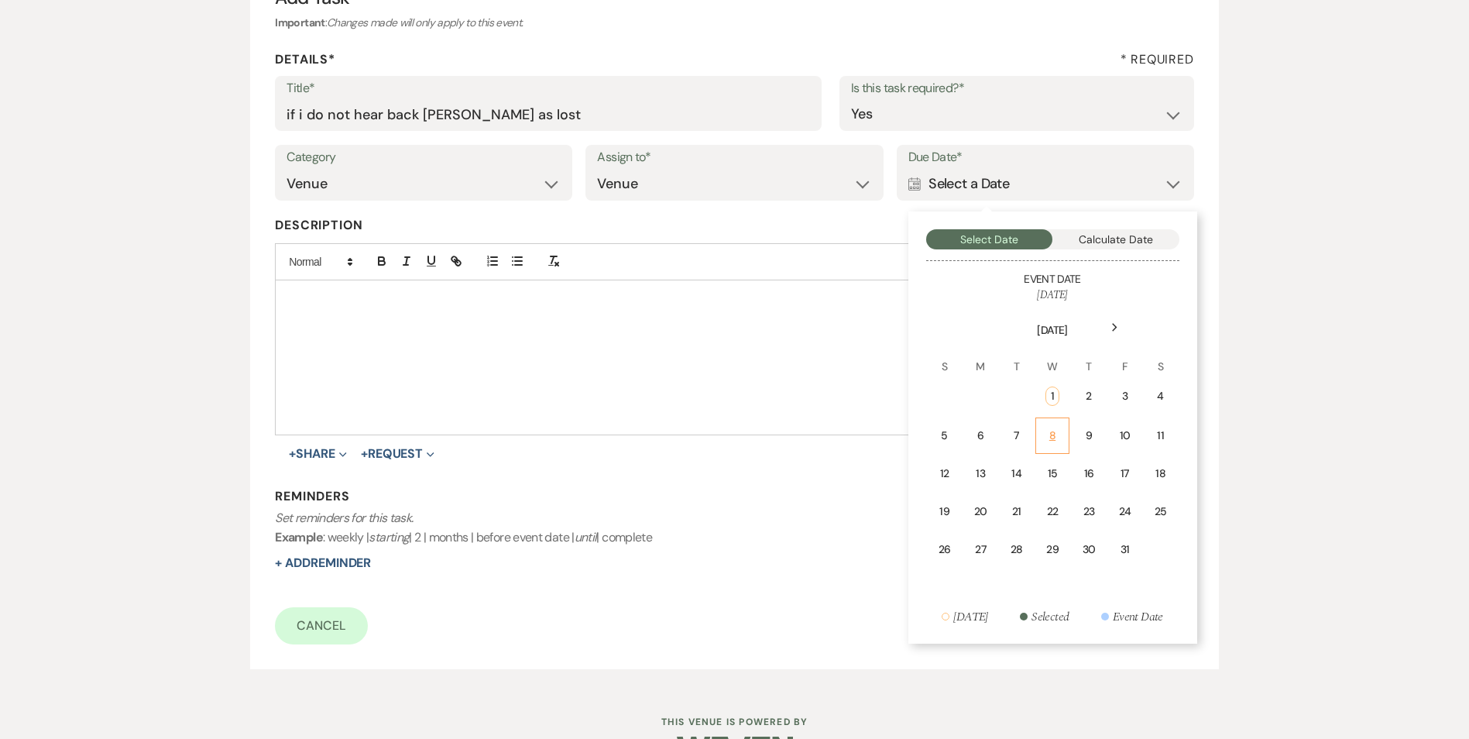
click at [1048, 438] on div "8" at bounding box center [1053, 436] width 15 height 16
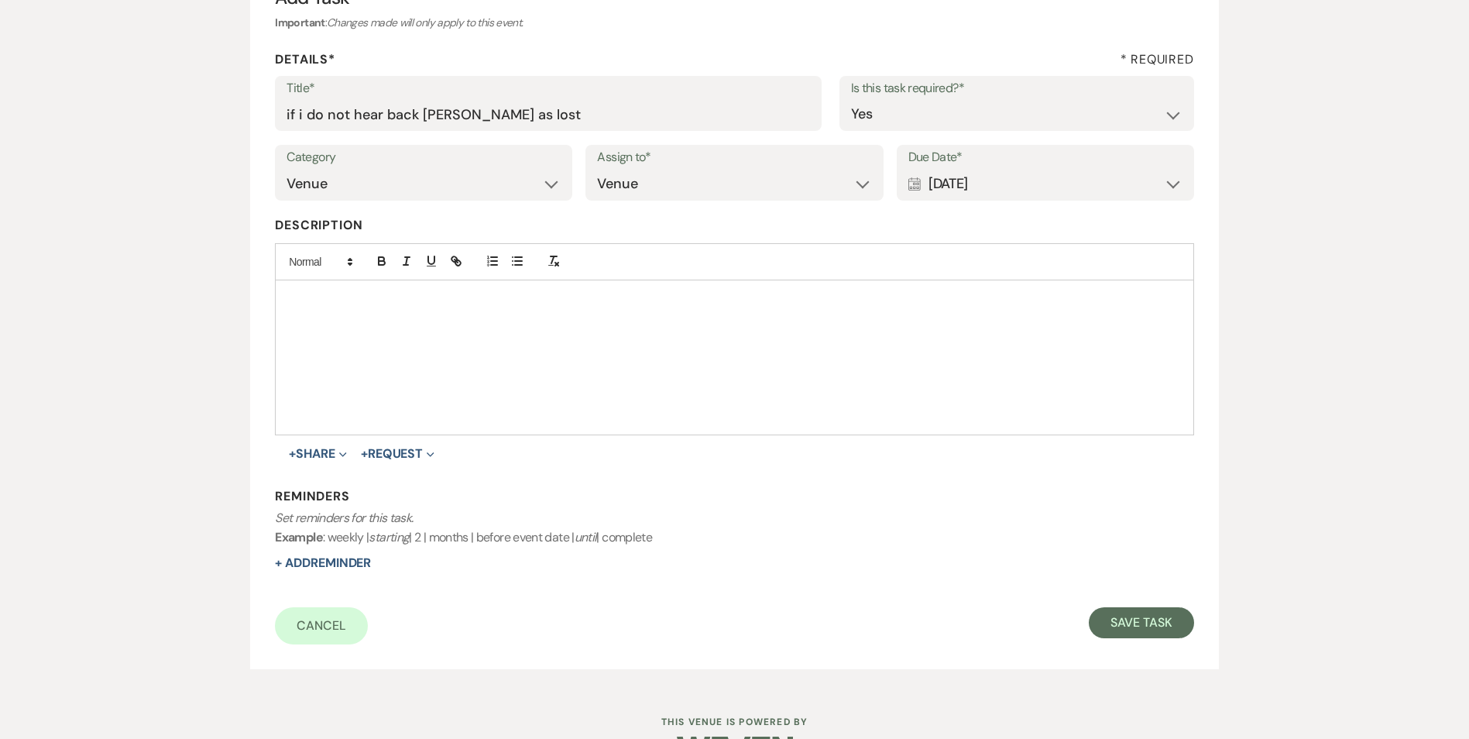
click at [323, 573] on form "Title* if i do not hear back [PERSON_NAME] as lost Is this task required?* Yes …" at bounding box center [734, 360] width 919 height 569
drag, startPoint x: 373, startPoint y: 558, endPoint x: 609, endPoint y: 545, distance: 235.8
click at [379, 558] on div "Reminders Set reminders for this task. Example : weekly | starting | 2 | months…" at bounding box center [734, 530] width 919 height 84
click at [334, 562] on button "+ Add Reminder" at bounding box center [323, 563] width 96 height 12
select select "host"
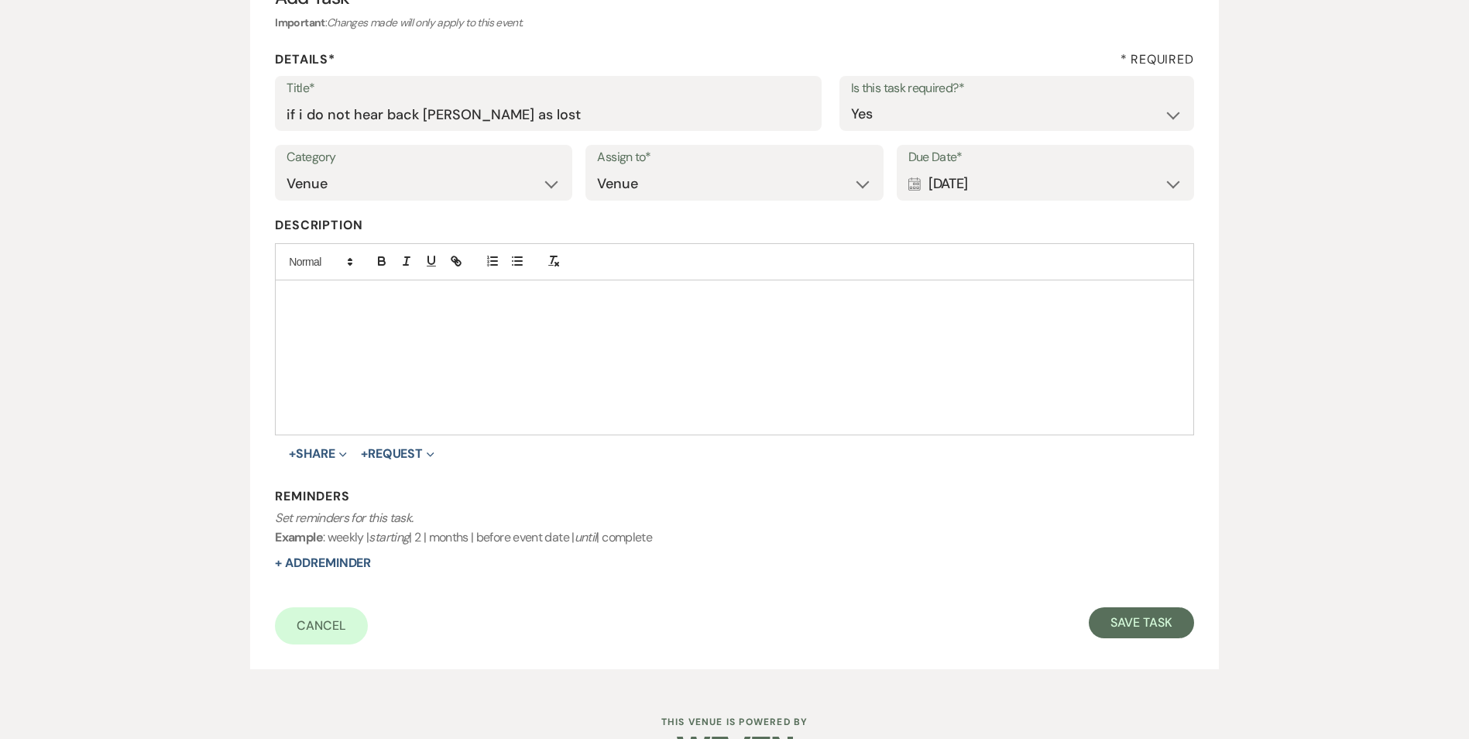
select select "days"
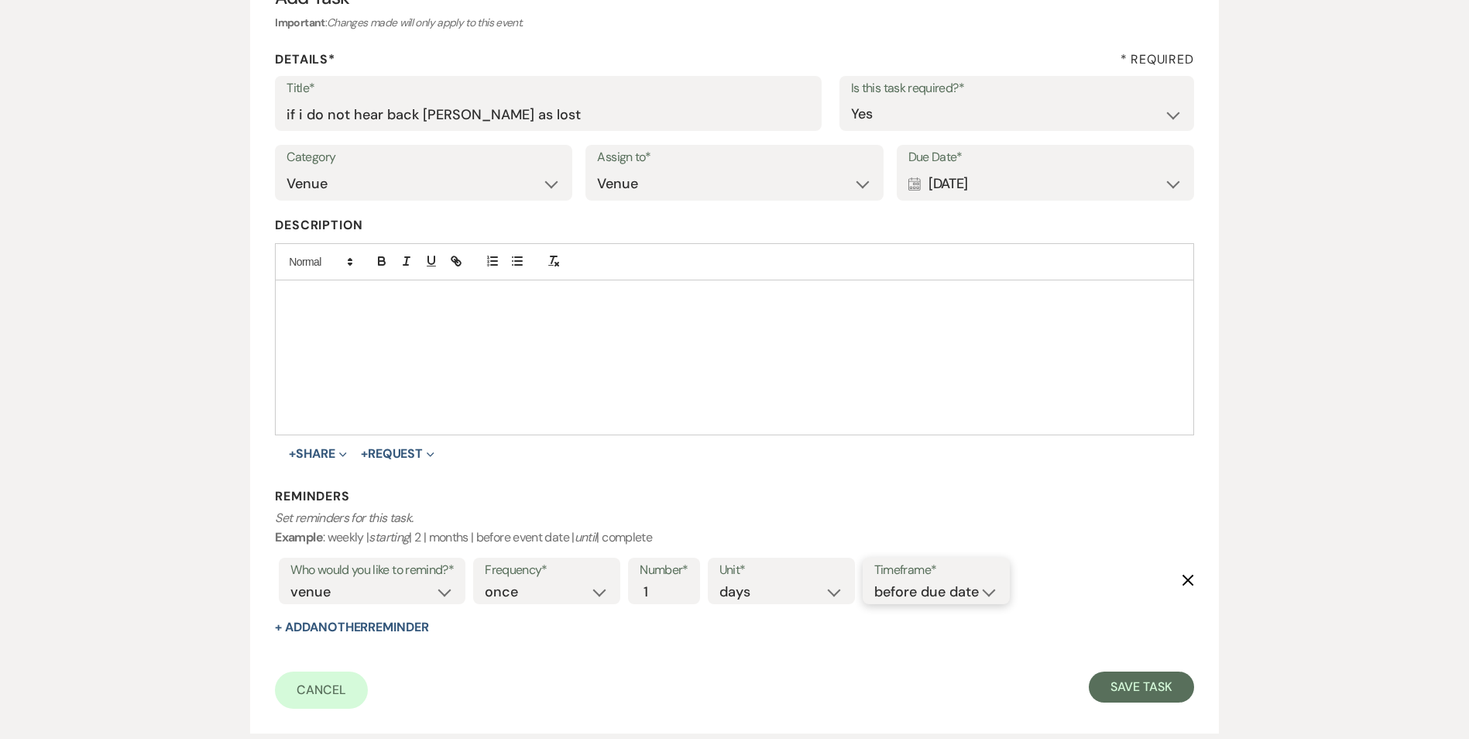
drag, startPoint x: 955, startPoint y: 588, endPoint x: 956, endPoint y: 601, distance: 13.2
click at [955, 588] on select "before due date after due date on due date on custom date" at bounding box center [936, 592] width 124 height 21
select select "onDueDate"
click at [874, 582] on select "before due date after due date on due date on custom date" at bounding box center [936, 592] width 124 height 21
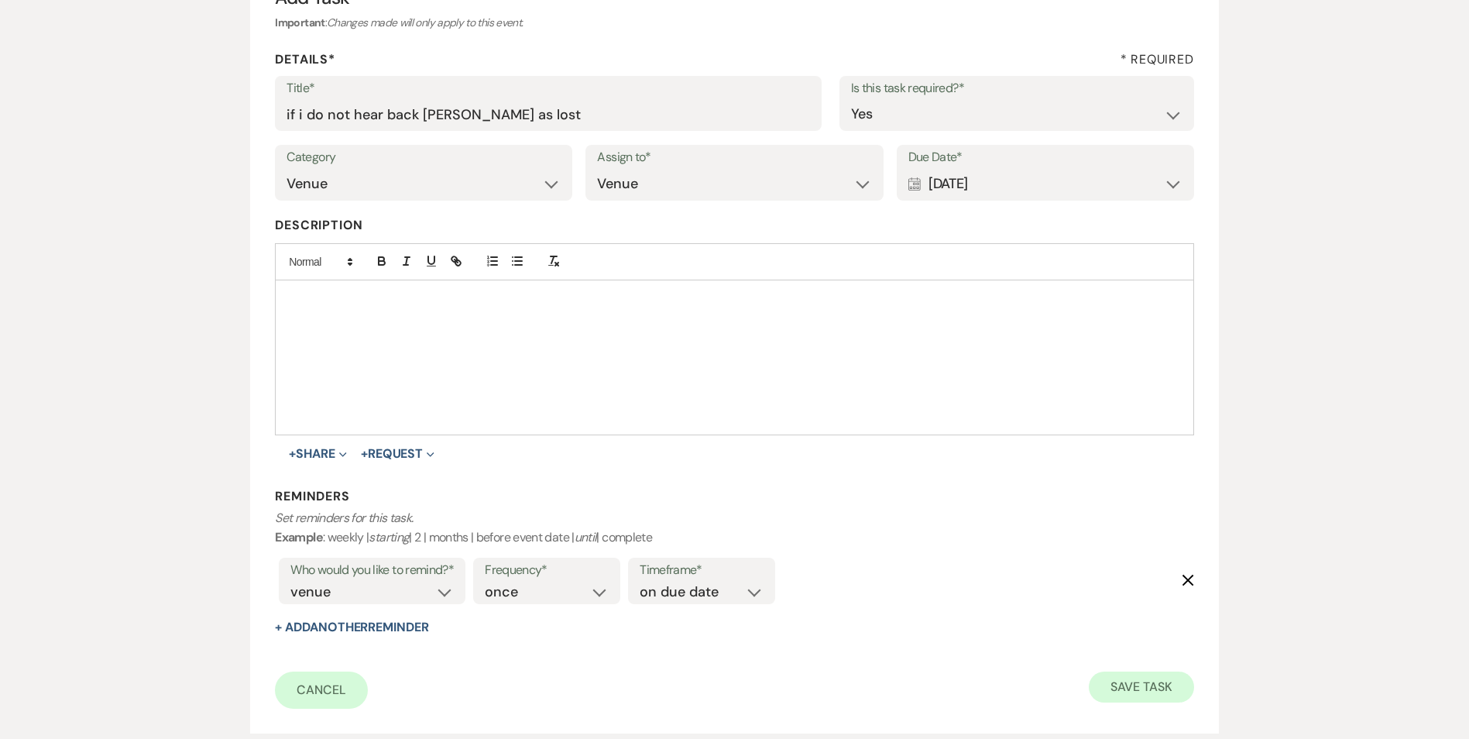
drag, startPoint x: 1095, startPoint y: 672, endPoint x: 1148, endPoint y: 675, distance: 52.8
click at [1148, 675] on form "Title* if i do not hear back [PERSON_NAME] as lost Is this task required?* Yes …" at bounding box center [734, 392] width 919 height 633
drag, startPoint x: 1148, startPoint y: 675, endPoint x: 1142, endPoint y: 687, distance: 13.5
click at [1148, 674] on button "Save Task" at bounding box center [1141, 687] width 105 height 31
select select "5"
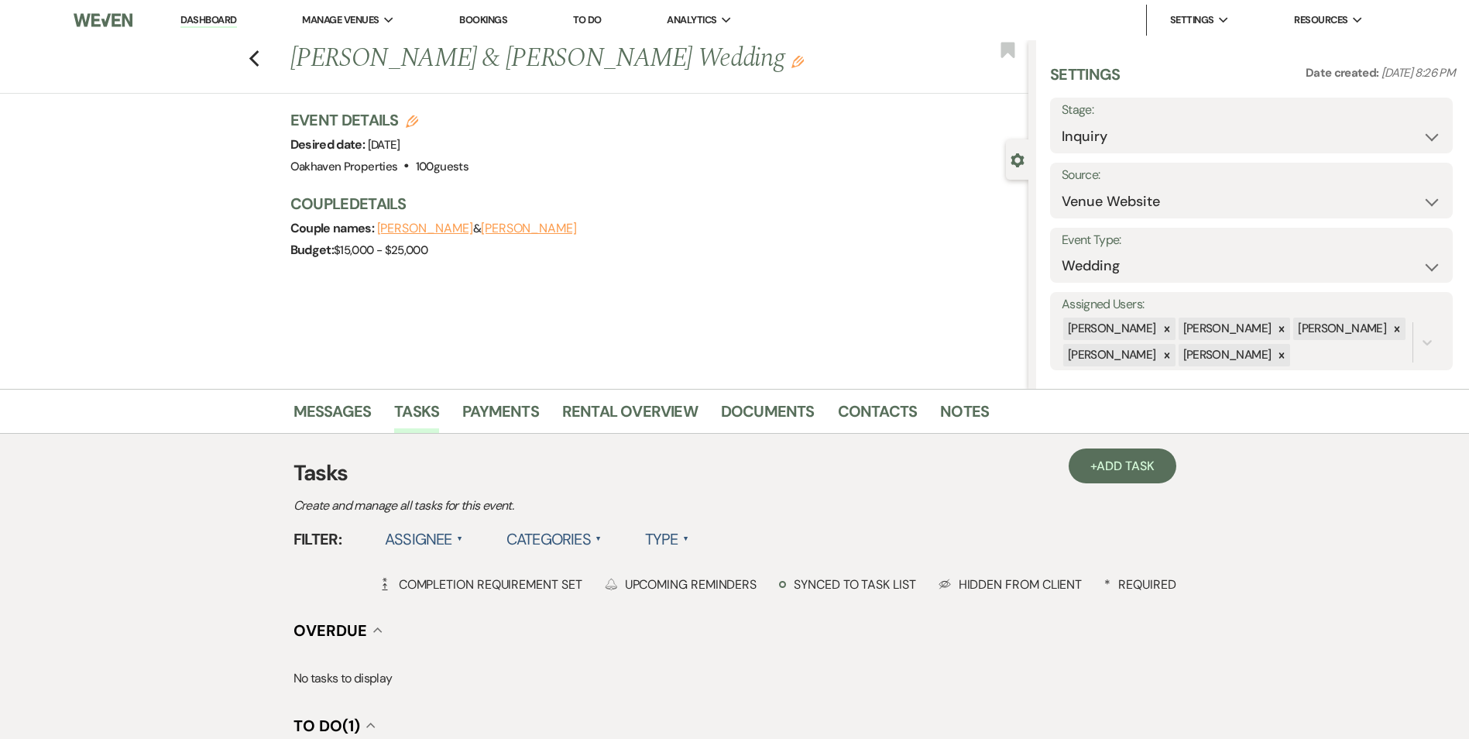
click at [259, 53] on use "button" at bounding box center [254, 58] width 10 height 17
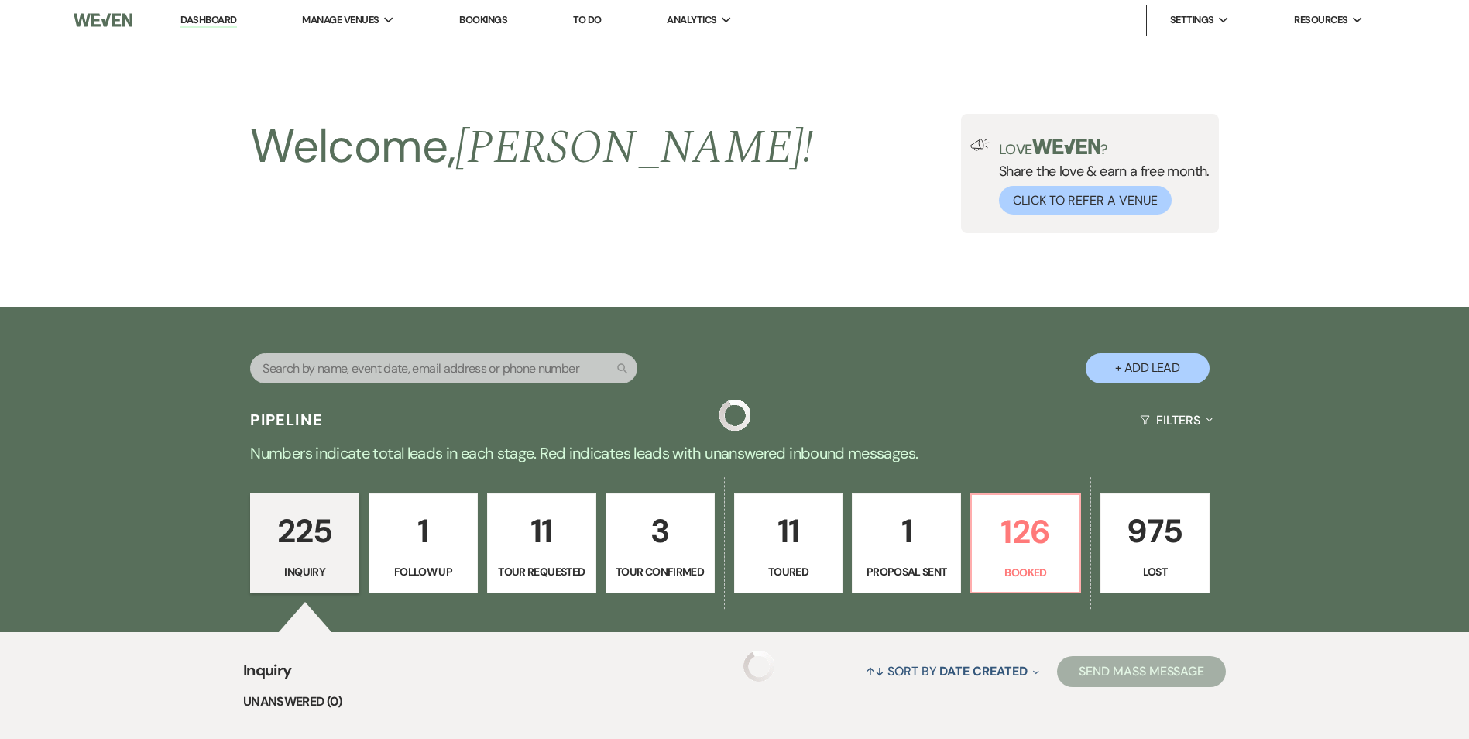
scroll to position [19061, 0]
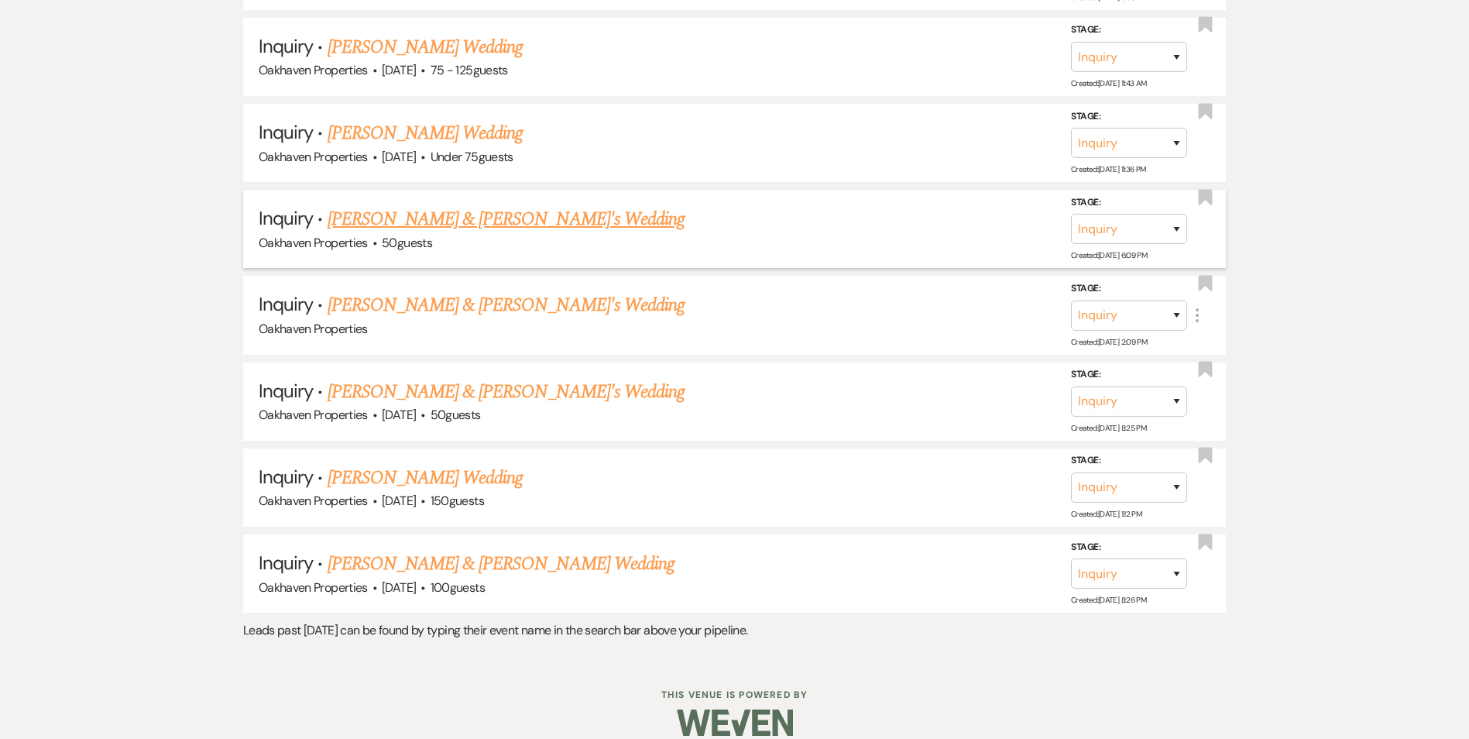
click at [424, 215] on link "[PERSON_NAME] & [PERSON_NAME]'s Wedding" at bounding box center [507, 219] width 358 height 28
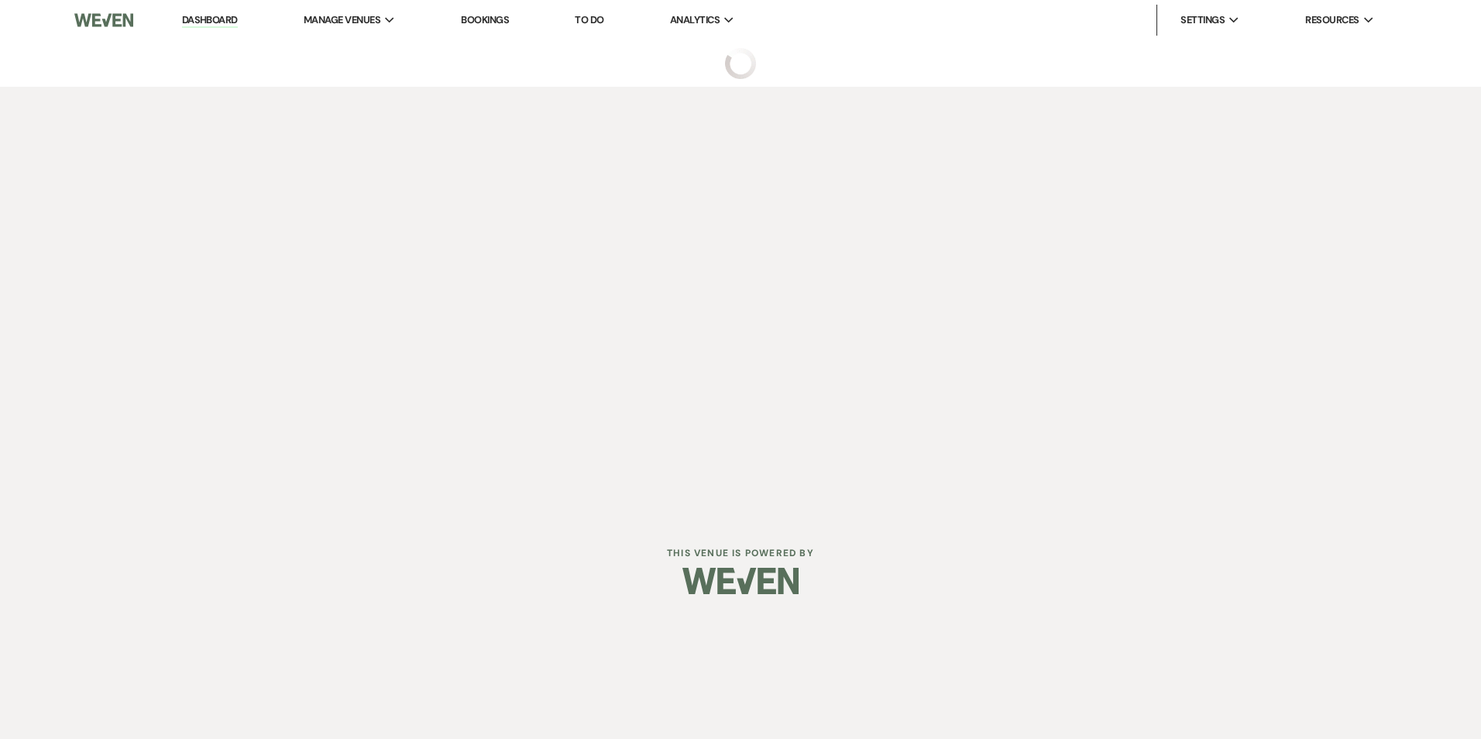
select select "5"
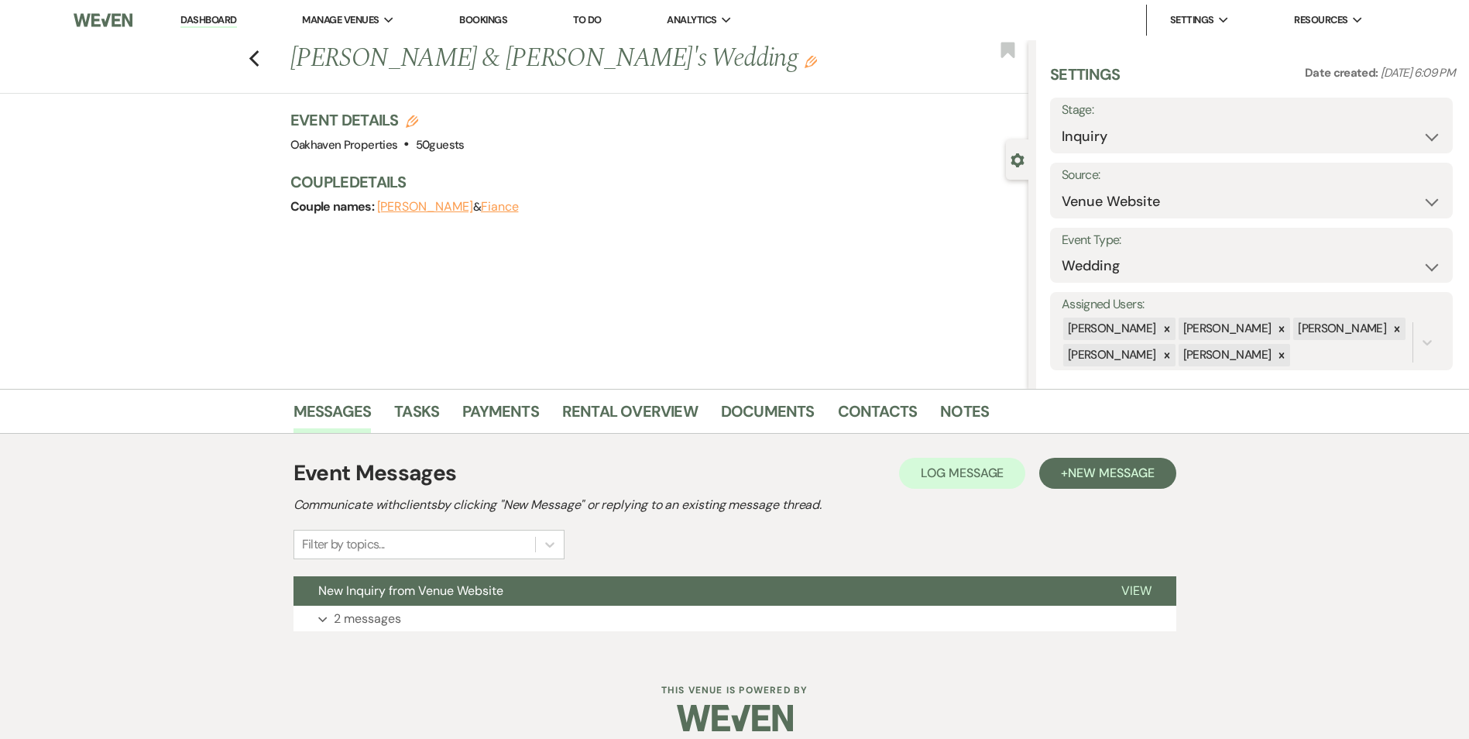
click at [416, 393] on div "Messages Tasks Payments Rental Overview Documents Contacts Notes" at bounding box center [734, 411] width 1469 height 45
click at [419, 409] on link "Tasks" at bounding box center [416, 416] width 45 height 34
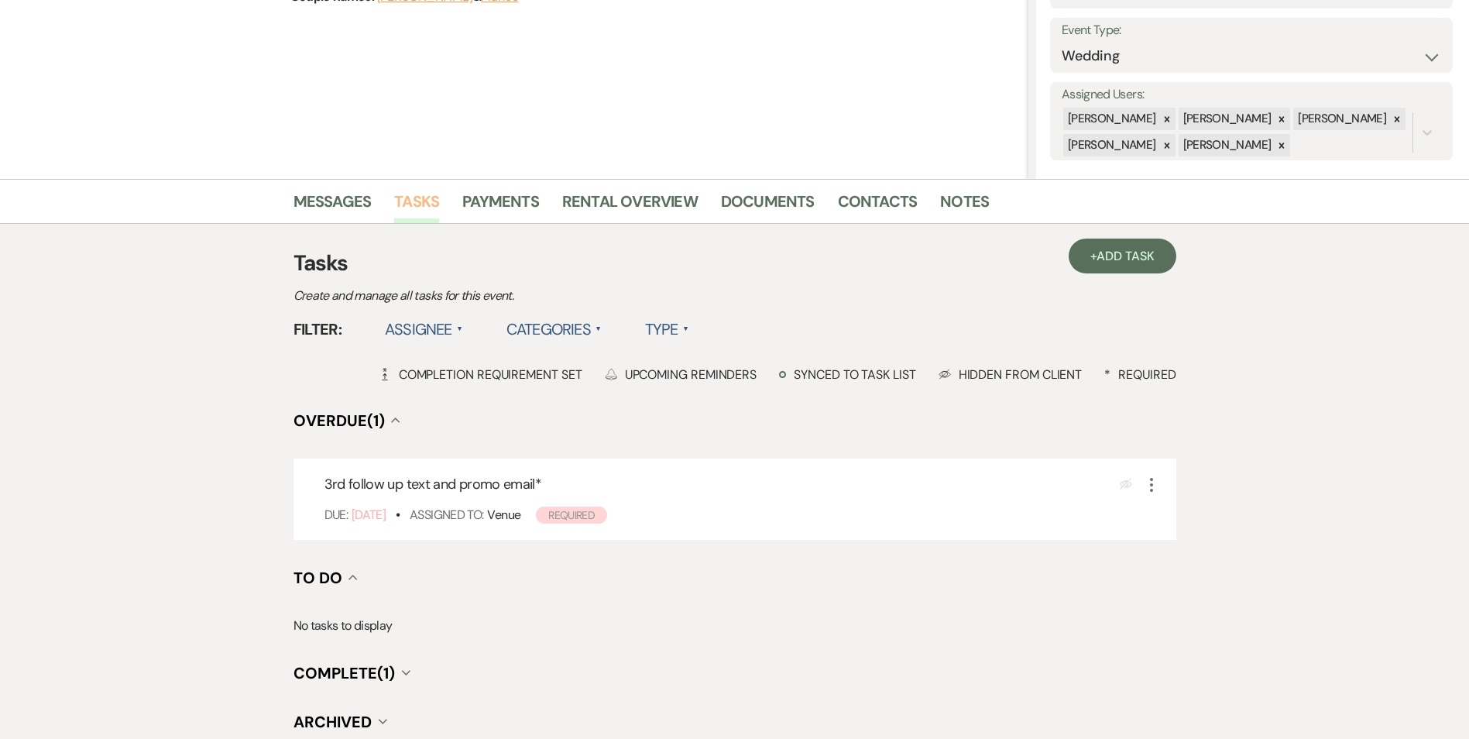
scroll to position [346, 0]
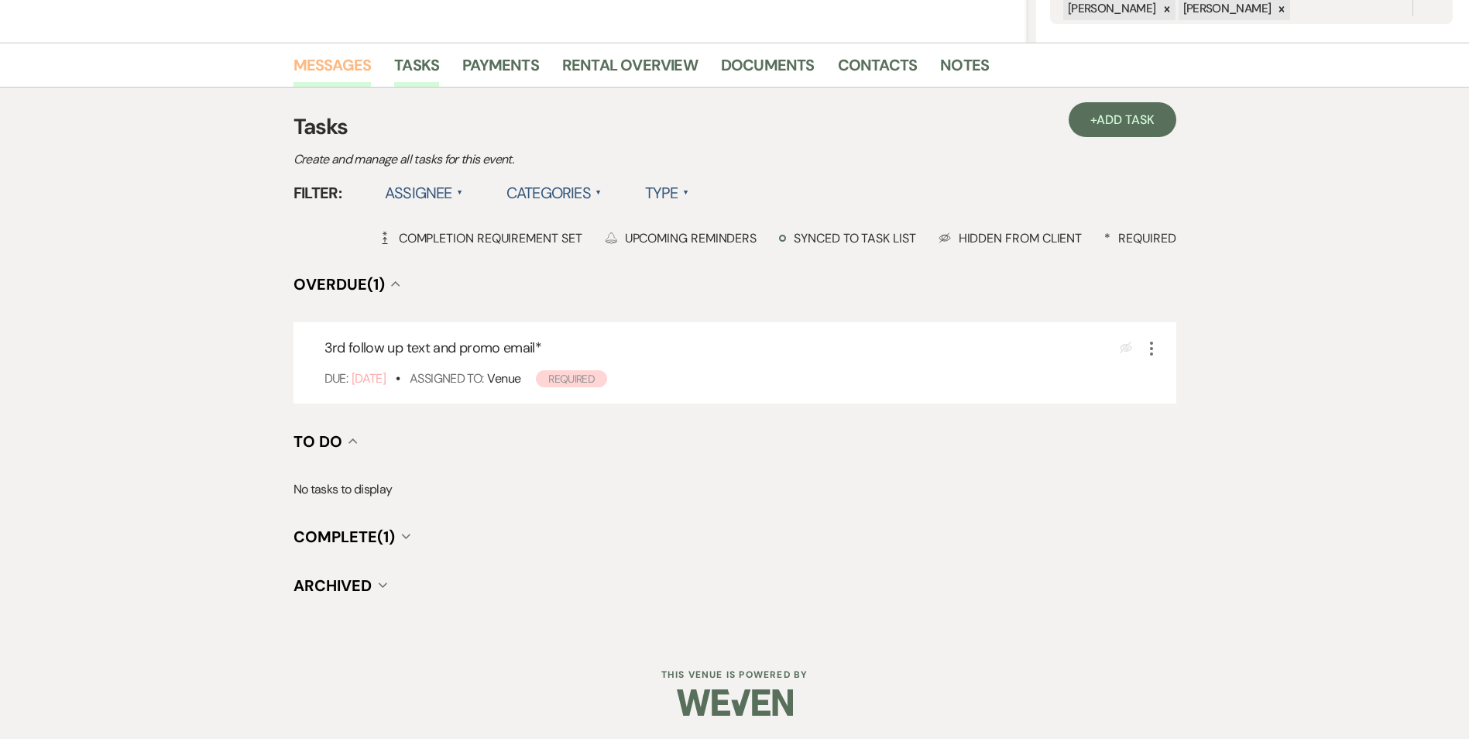
click at [329, 64] on link "Messages" at bounding box center [333, 70] width 78 height 34
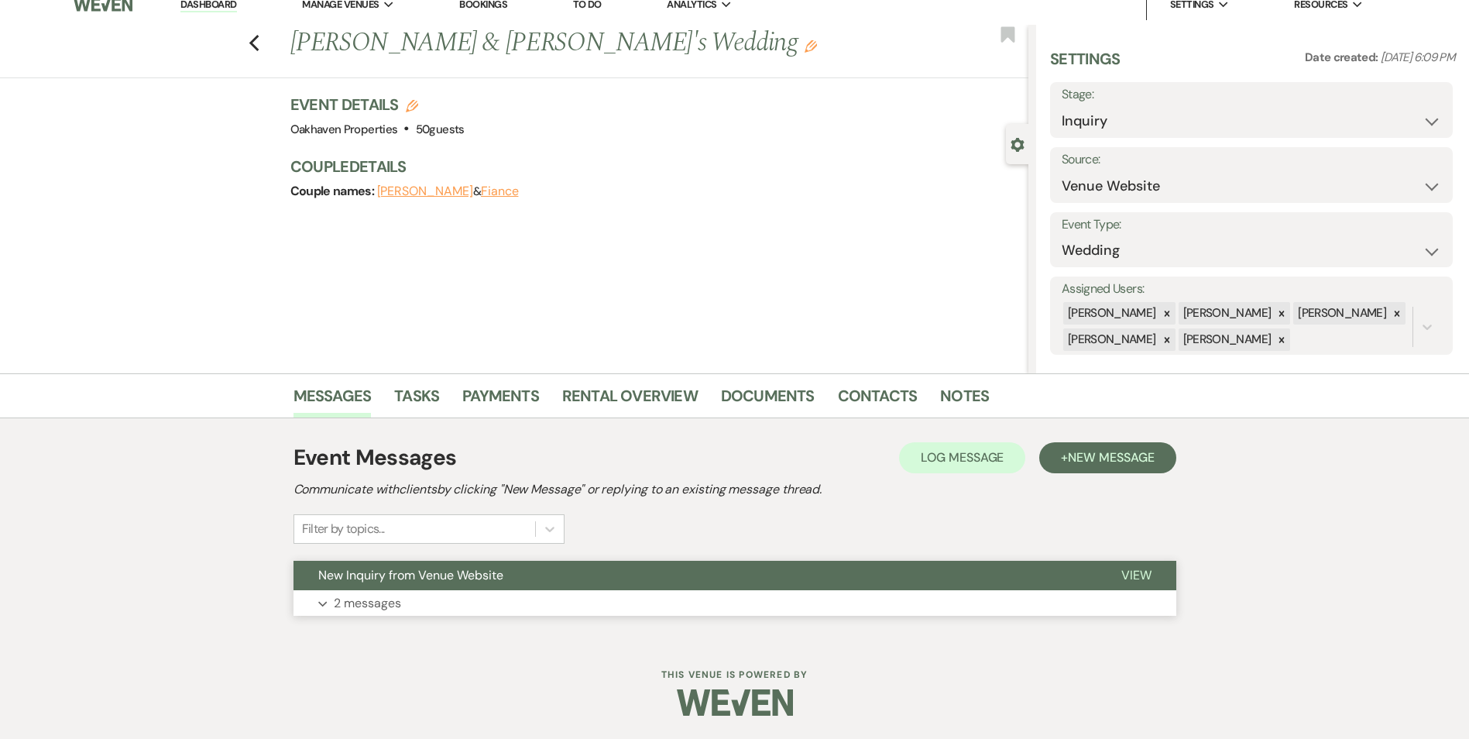
drag, startPoint x: 1144, startPoint y: 584, endPoint x: 1135, endPoint y: 587, distance: 9.8
click at [1145, 584] on button "View" at bounding box center [1137, 575] width 80 height 29
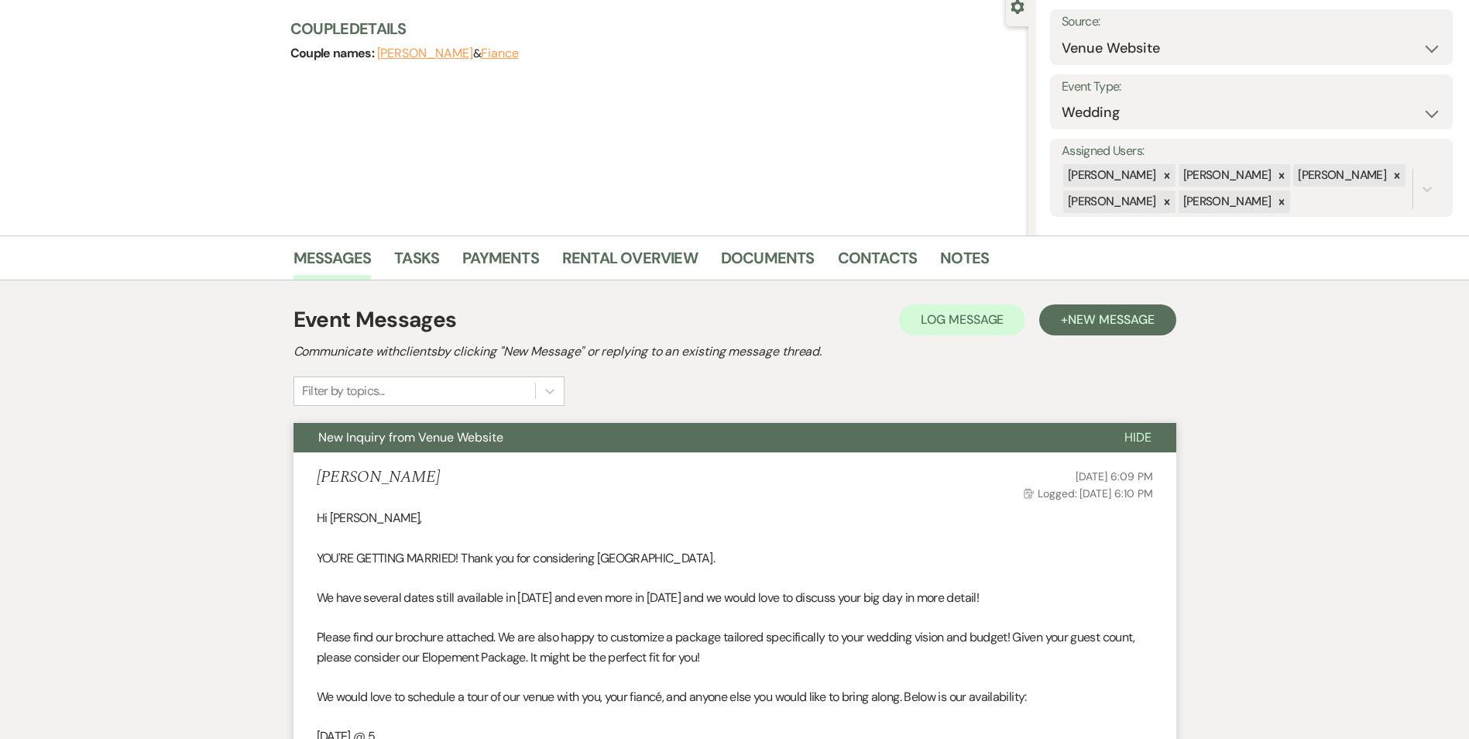
scroll to position [0, 0]
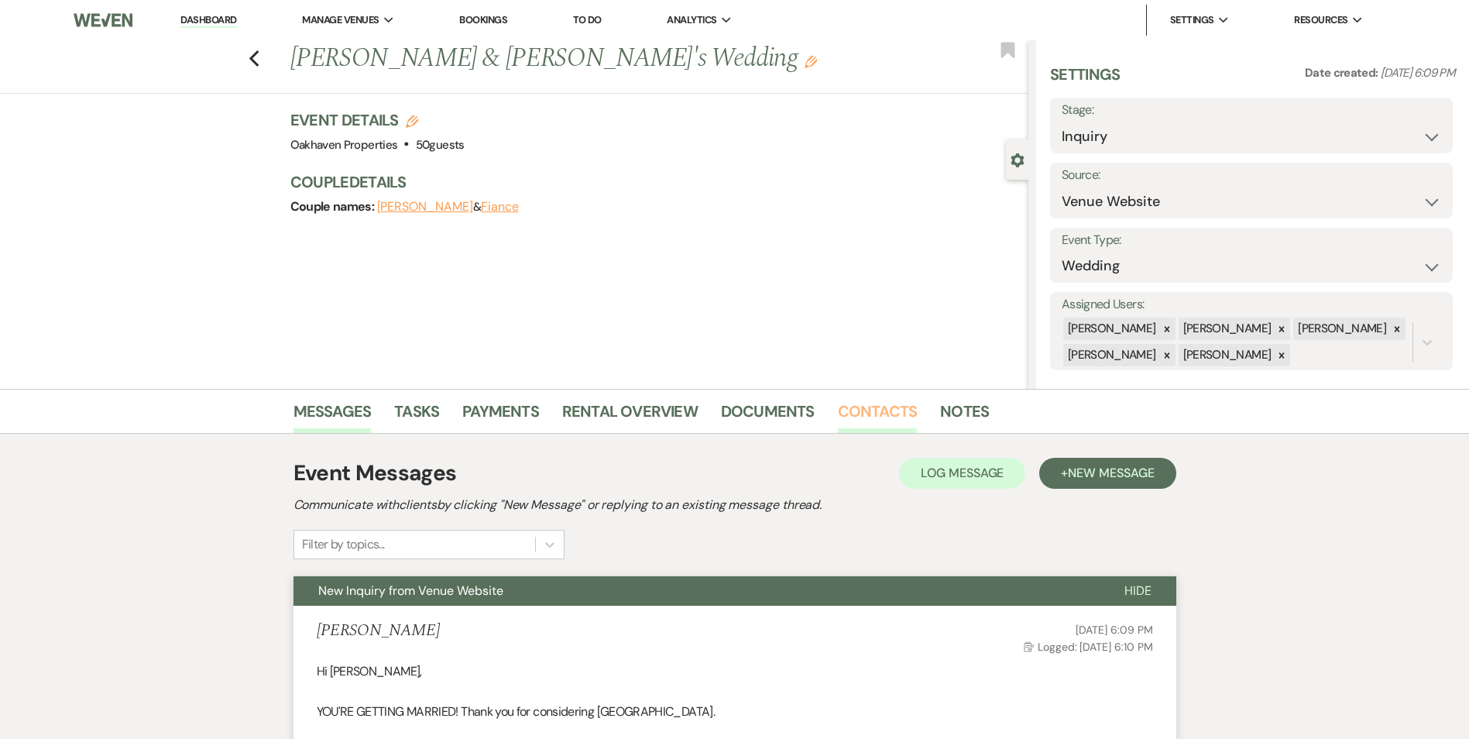
click at [867, 405] on link "Contacts" at bounding box center [878, 416] width 80 height 34
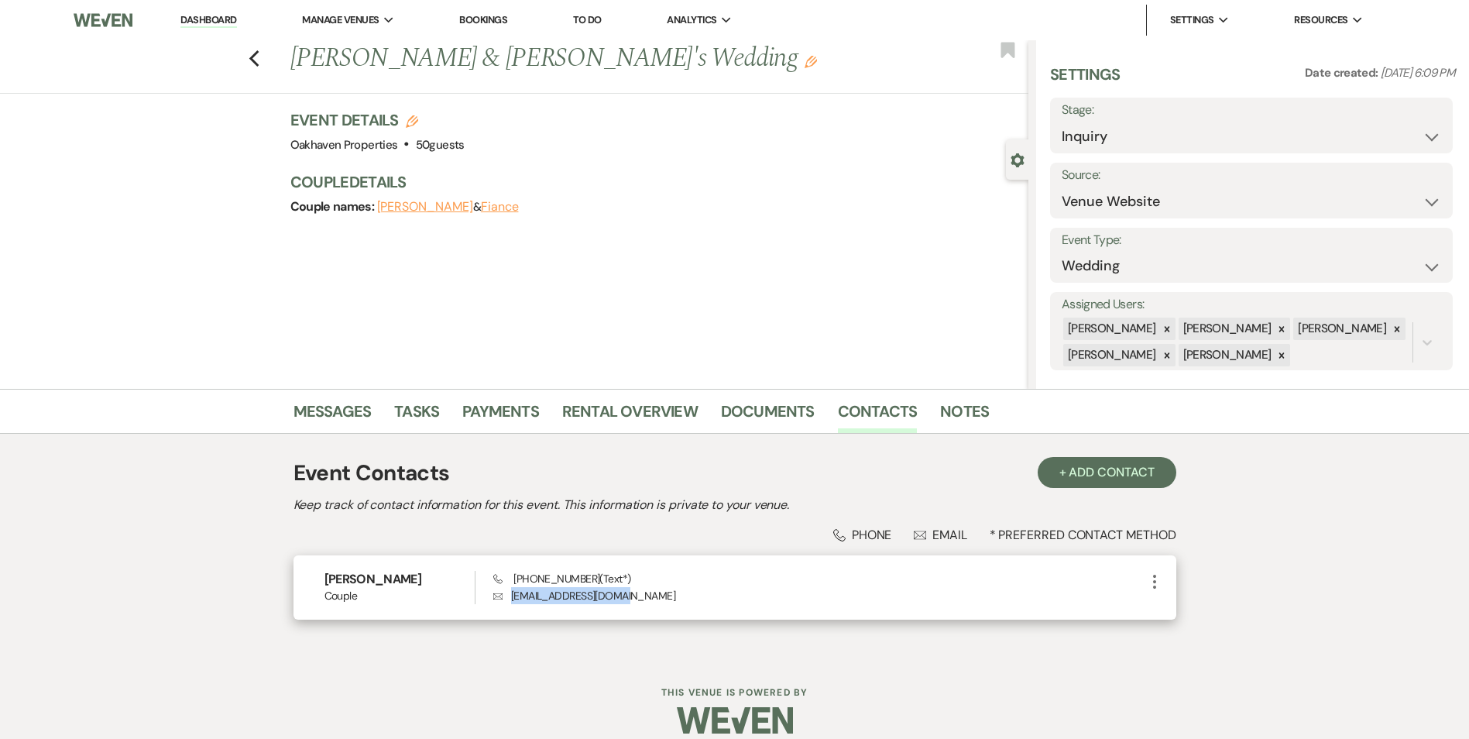
drag, startPoint x: 638, startPoint y: 590, endPoint x: 512, endPoint y: 606, distance: 127.2
click at [512, 606] on div "[PERSON_NAME] Couple Phone [PHONE_NUMBER] (Text*) Envelope [EMAIL_ADDRESS][DOMA…" at bounding box center [735, 587] width 883 height 64
copy p "[EMAIL_ADDRESS][DOMAIN_NAME]"
drag, startPoint x: 342, startPoint y: 421, endPoint x: 456, endPoint y: 448, distance: 117.0
click at [345, 422] on link "Messages" at bounding box center [333, 416] width 78 height 34
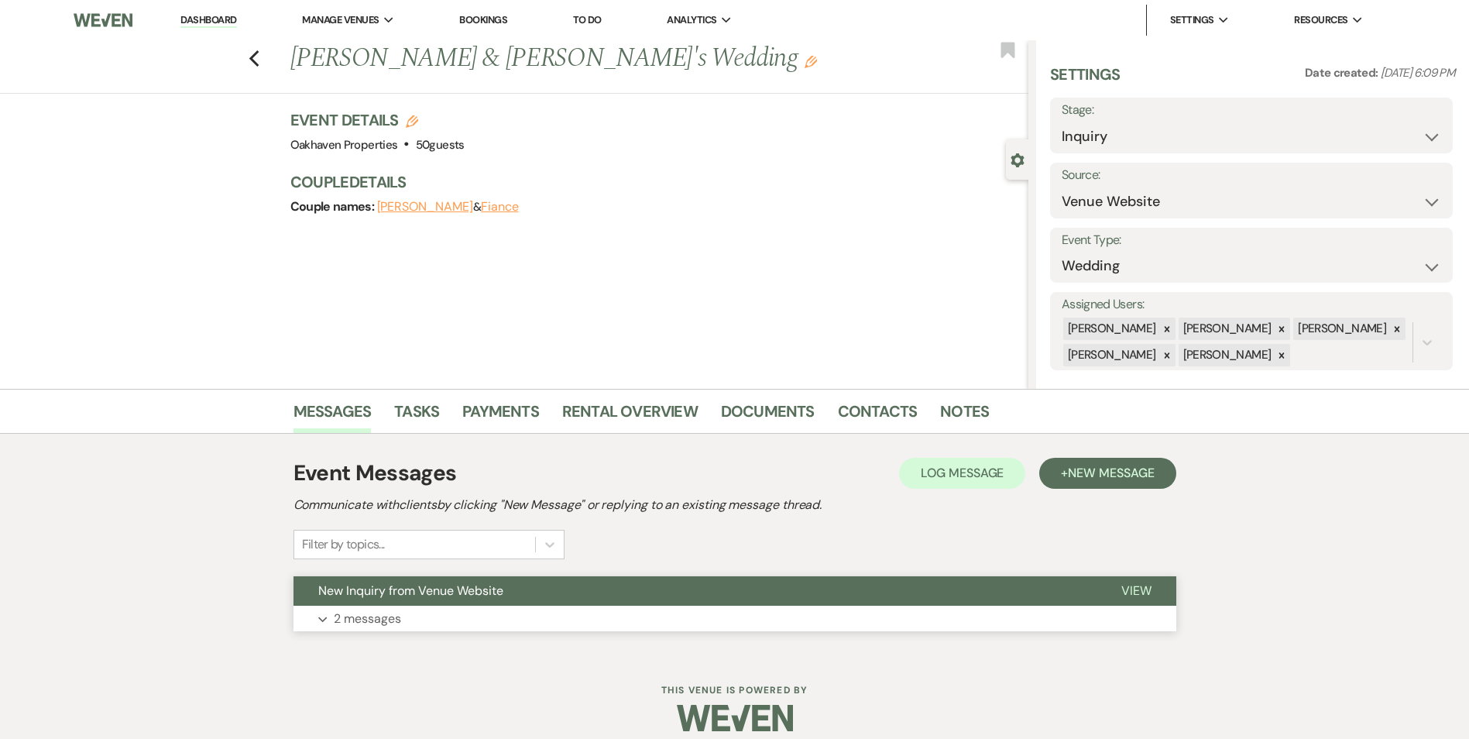
click at [1167, 591] on button "View" at bounding box center [1137, 590] width 80 height 29
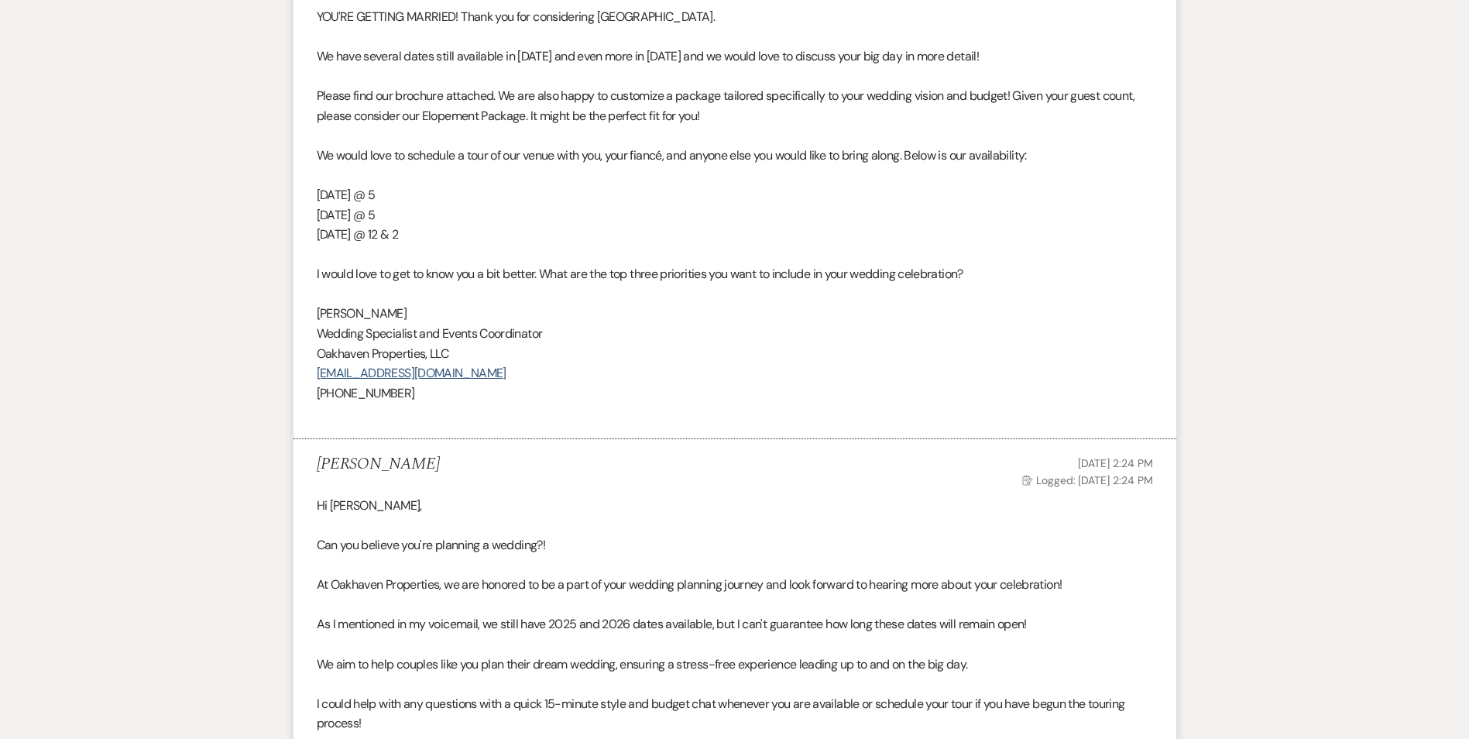
scroll to position [333, 0]
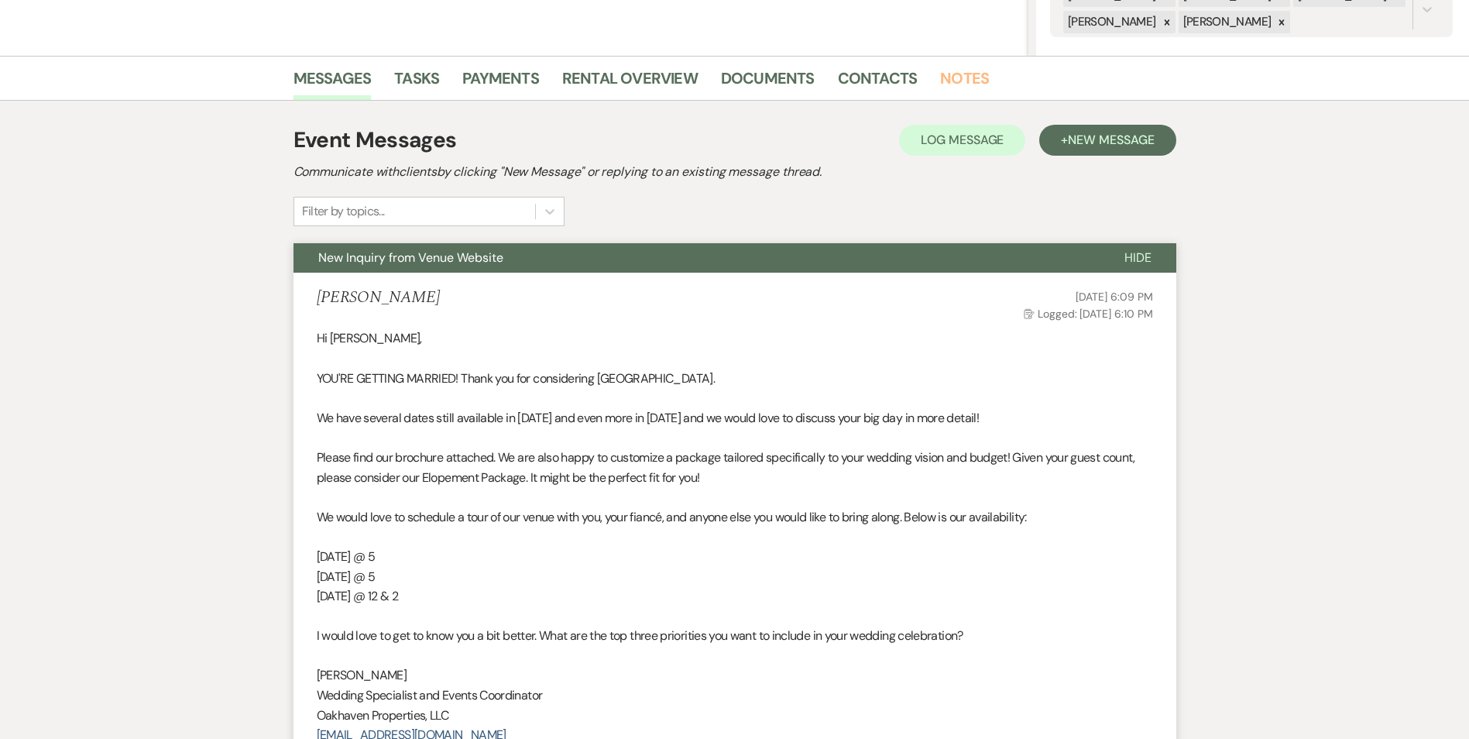
drag, startPoint x: 952, startPoint y: 74, endPoint x: 941, endPoint y: 94, distance: 22.9
click at [952, 75] on link "Notes" at bounding box center [964, 83] width 49 height 34
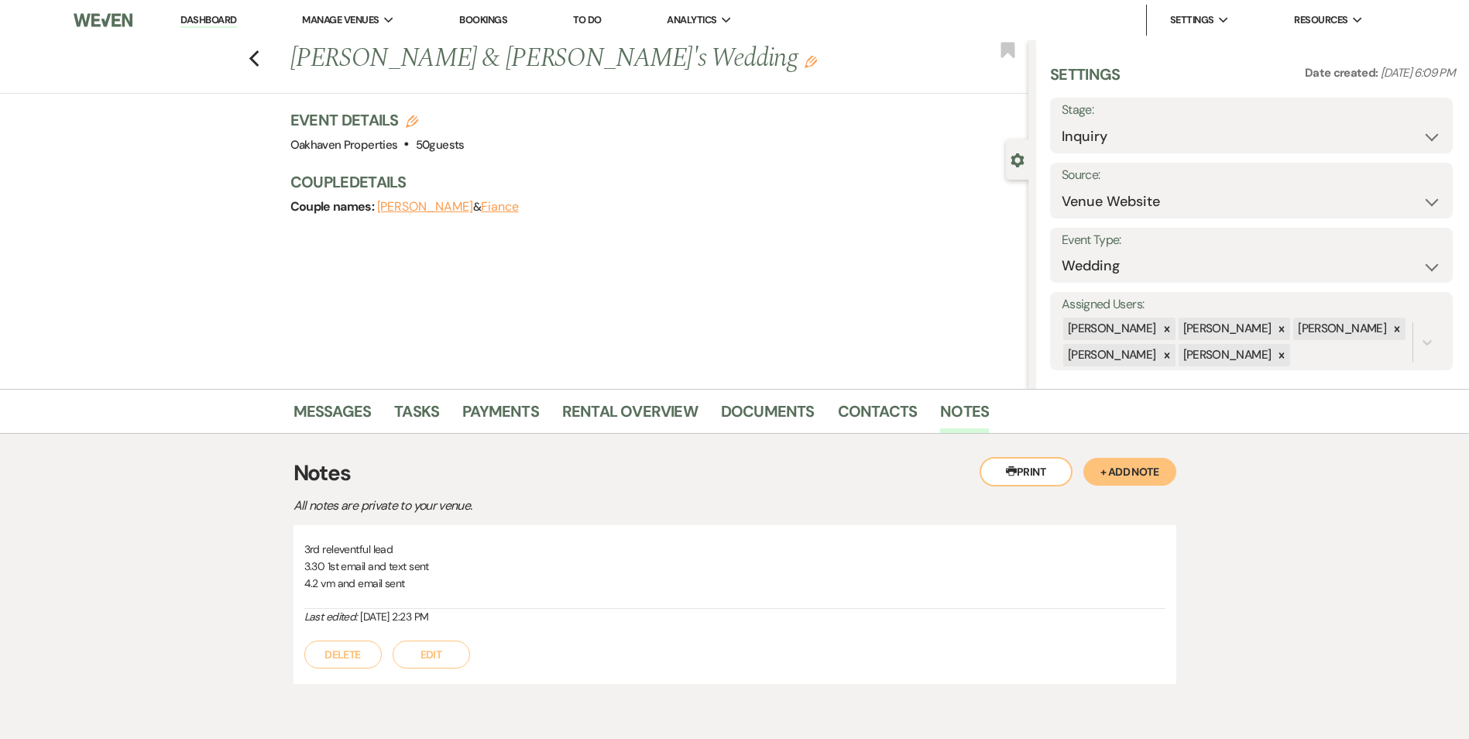
click at [435, 649] on button "Edit" at bounding box center [431, 655] width 77 height 28
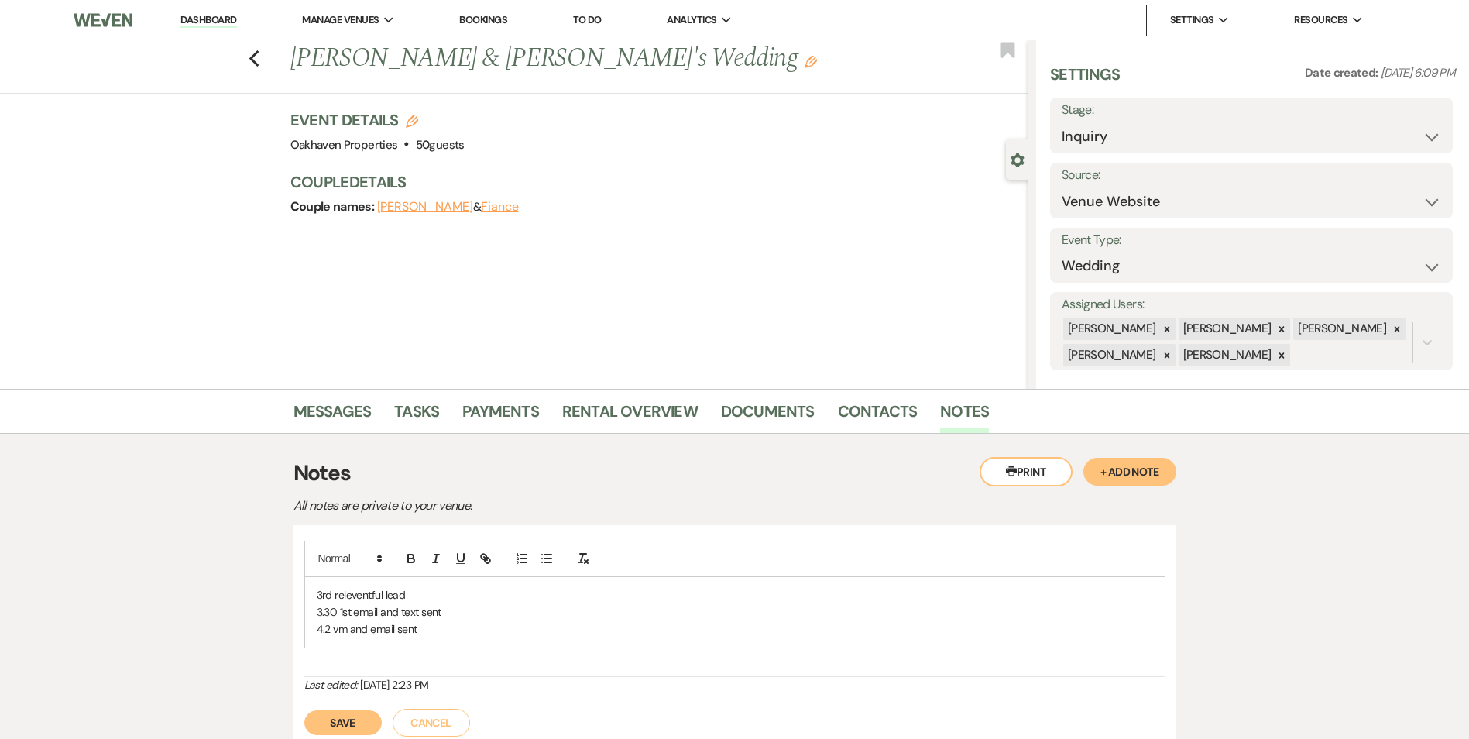
click at [433, 619] on p "3.30 1st email and text sent" at bounding box center [735, 611] width 837 height 17
click at [434, 626] on p "4.2 vm and email sent" at bounding box center [735, 628] width 837 height 17
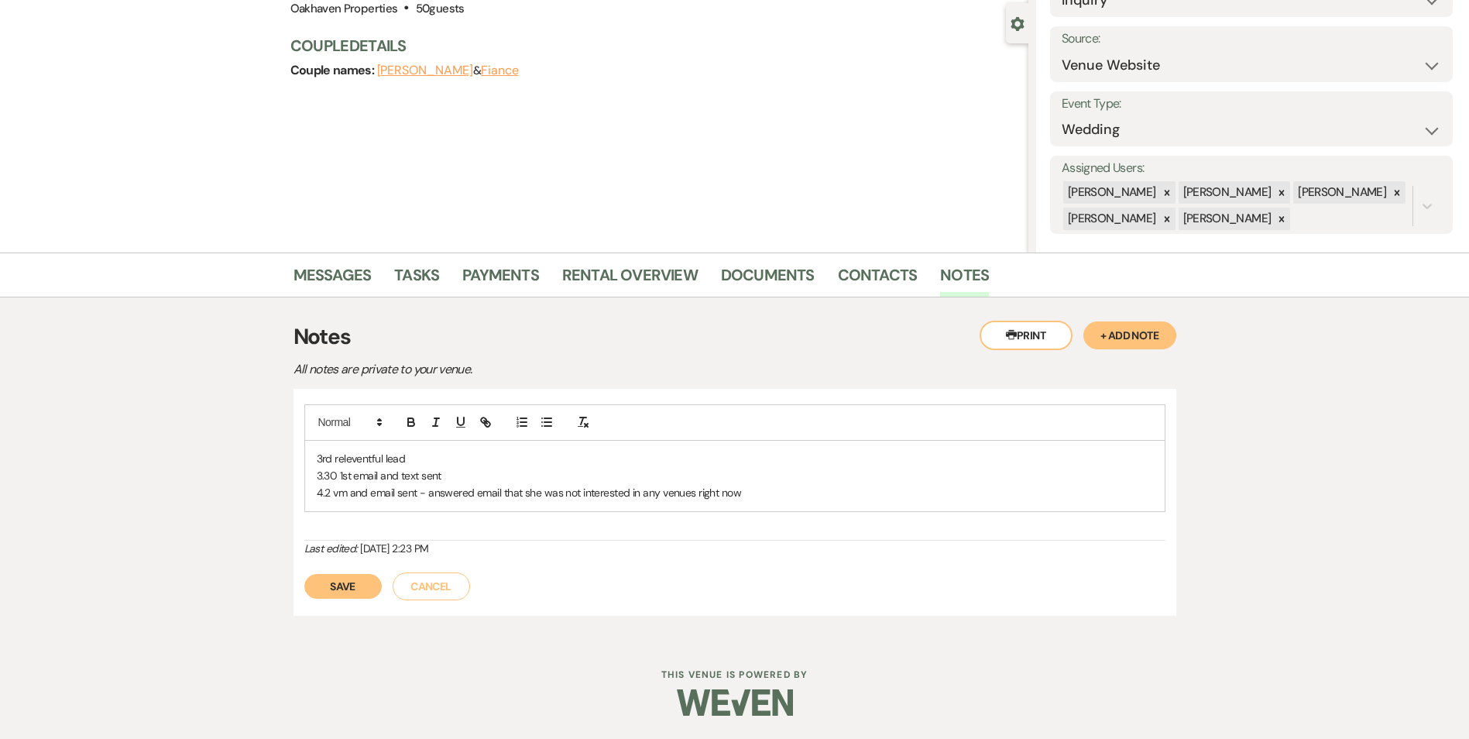
click at [364, 586] on button "Save" at bounding box center [342, 586] width 77 height 25
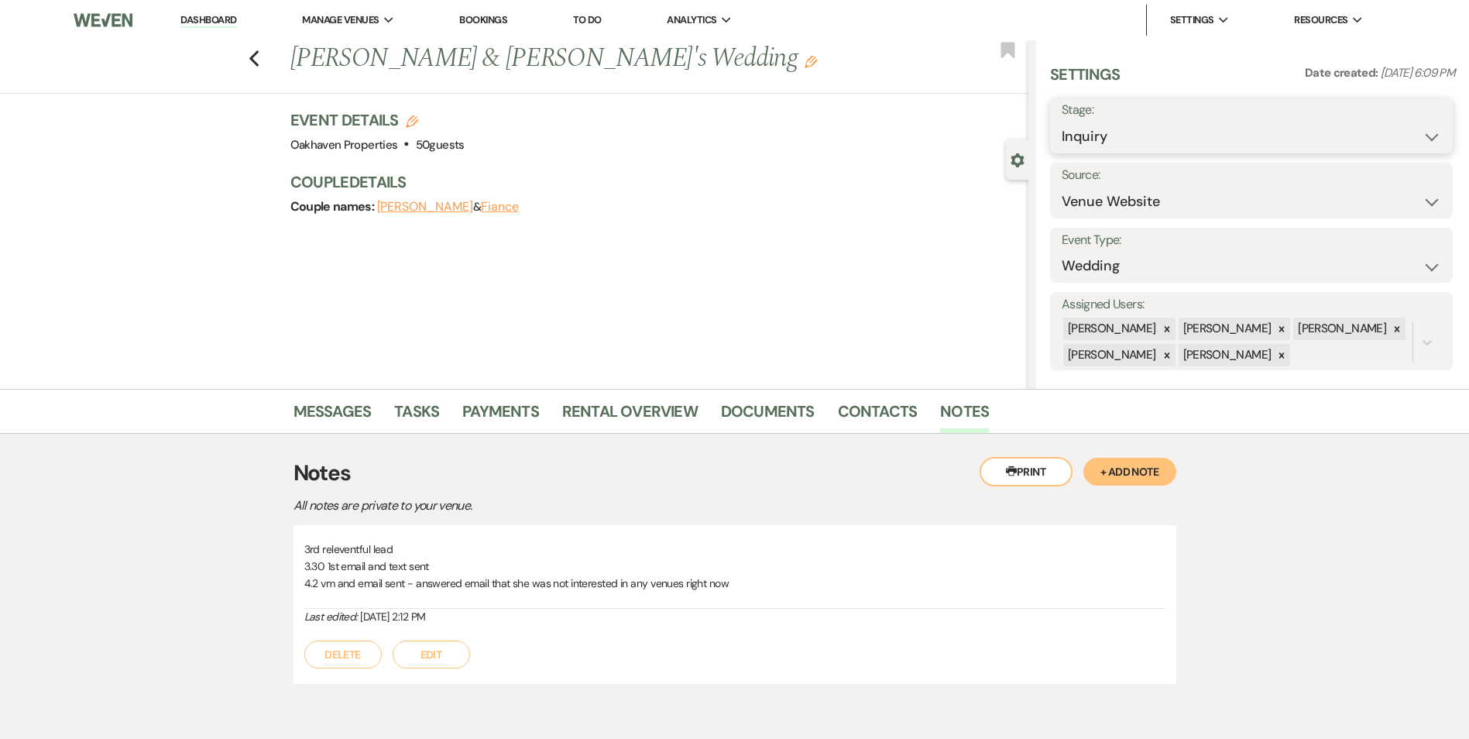
drag, startPoint x: 1102, startPoint y: 132, endPoint x: 1105, endPoint y: 163, distance: 31.1
click at [1102, 132] on select "Inquiry Follow Up Tour Requested Tour Confirmed Toured Proposal Sent Booked Lost" at bounding box center [1252, 137] width 380 height 30
select select "8"
click at [1062, 122] on select "Inquiry Follow Up Tour Requested Tour Confirmed Toured Proposal Sent Booked Lost" at bounding box center [1252, 137] width 380 height 30
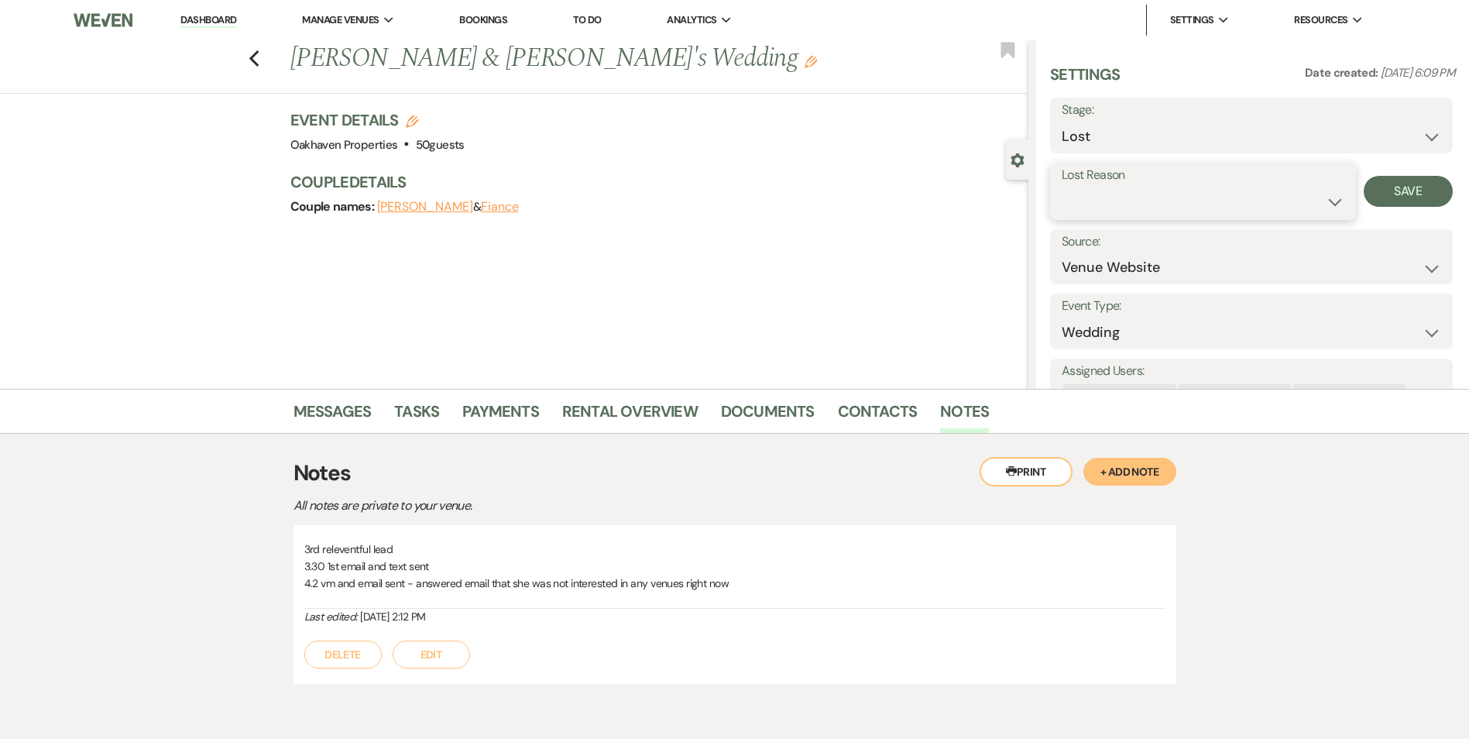
click at [1085, 198] on select "Booked Elsewhere Budget Date Unavailable No Response Not a Good Match Capacity …" at bounding box center [1203, 202] width 283 height 30
click at [1062, 187] on select "Booked Elsewhere Budget Date Unavailable No Response Not a Good Match Capacity …" at bounding box center [1203, 202] width 283 height 30
click at [1304, 195] on select "Booked Elsewhere Budget Date Unavailable No Response Not a Good Match Capacity …" at bounding box center [1203, 202] width 283 height 30
select select "10"
click at [1062, 187] on select "Booked Elsewhere Budget Date Unavailable No Response Not a Good Match Capacity …" at bounding box center [1203, 202] width 283 height 30
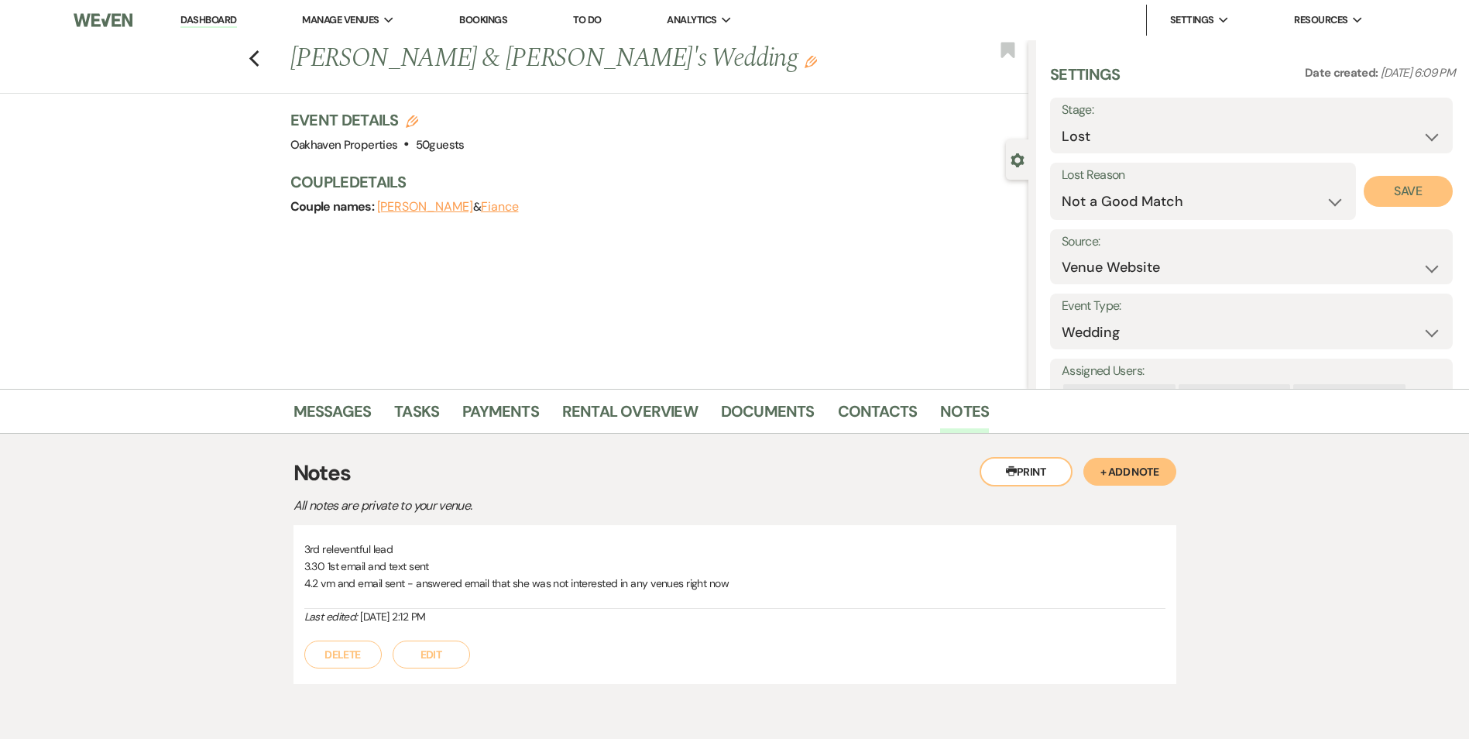
click at [1393, 188] on button "Save" at bounding box center [1408, 191] width 89 height 31
click at [353, 413] on link "Messages" at bounding box center [333, 416] width 78 height 34
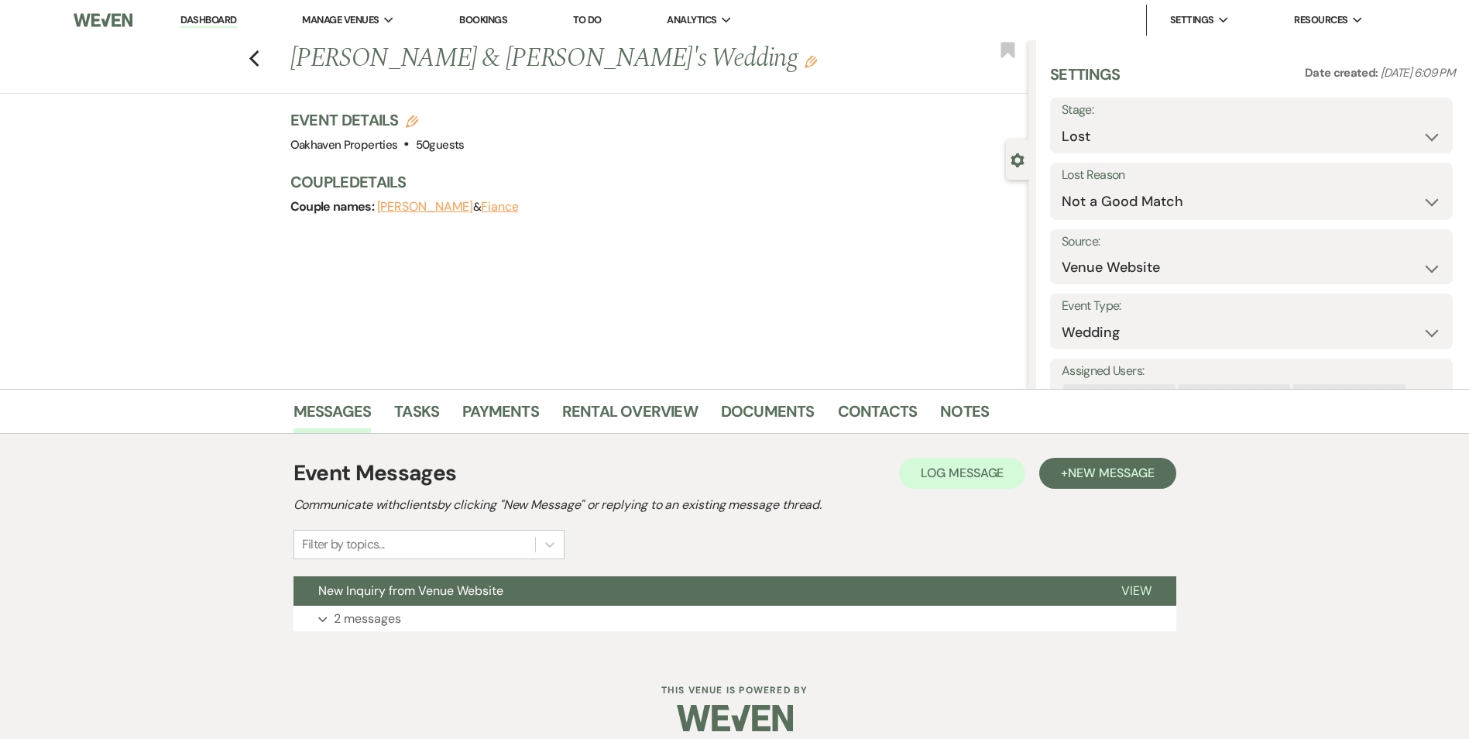
click at [948, 455] on div "Event Messages Log Log Message + New Message Communicate with clients by clicki…" at bounding box center [735, 544] width 883 height 190
drag, startPoint x: 948, startPoint y: 455, endPoint x: 929, endPoint y: 479, distance: 30.2
click at [929, 479] on span "Log Message" at bounding box center [962, 473] width 83 height 16
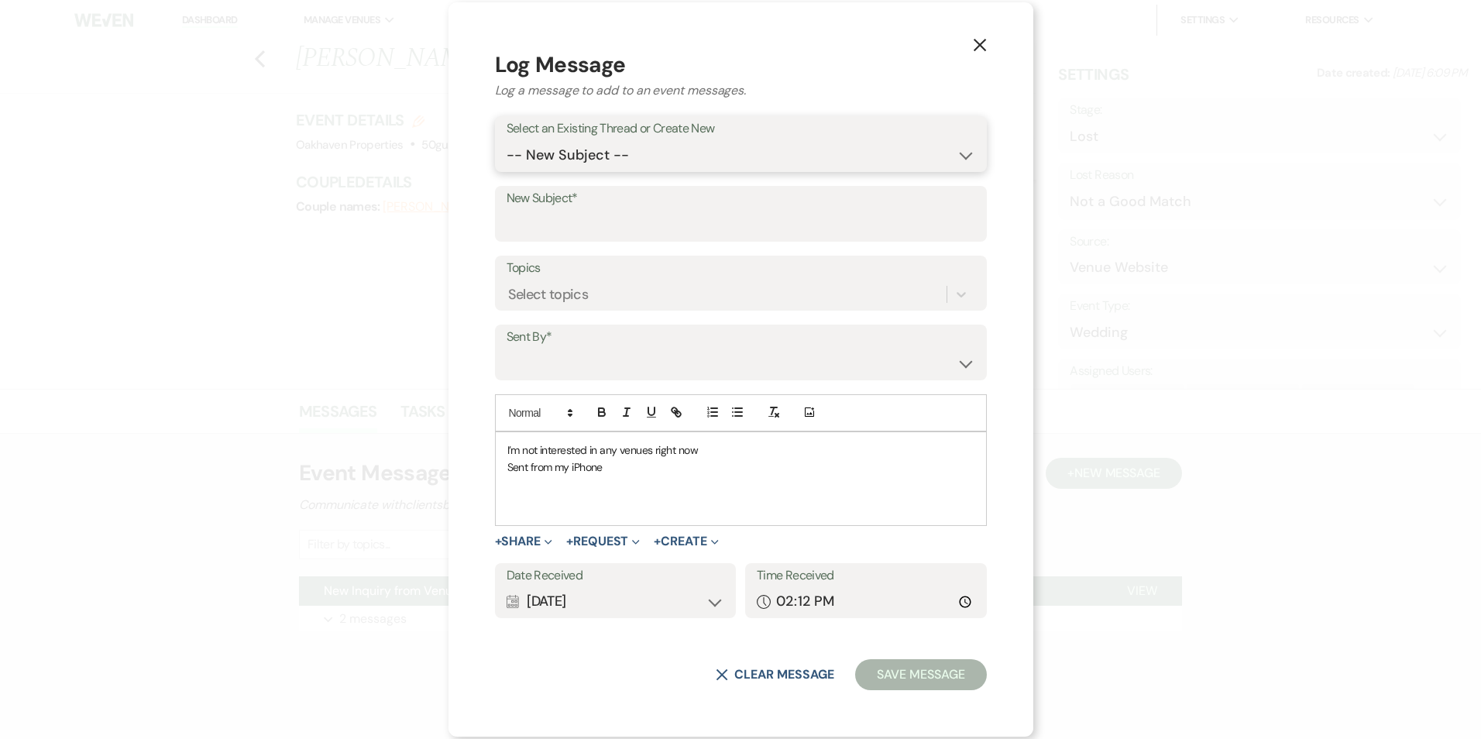
click at [600, 152] on select "-- New Subject -- New Inquiry from Venue Website" at bounding box center [741, 155] width 469 height 30
select select "372119"
click at [543, 170] on select "-- New Subject -- New Inquiry from Venue Website" at bounding box center [741, 155] width 469 height 30
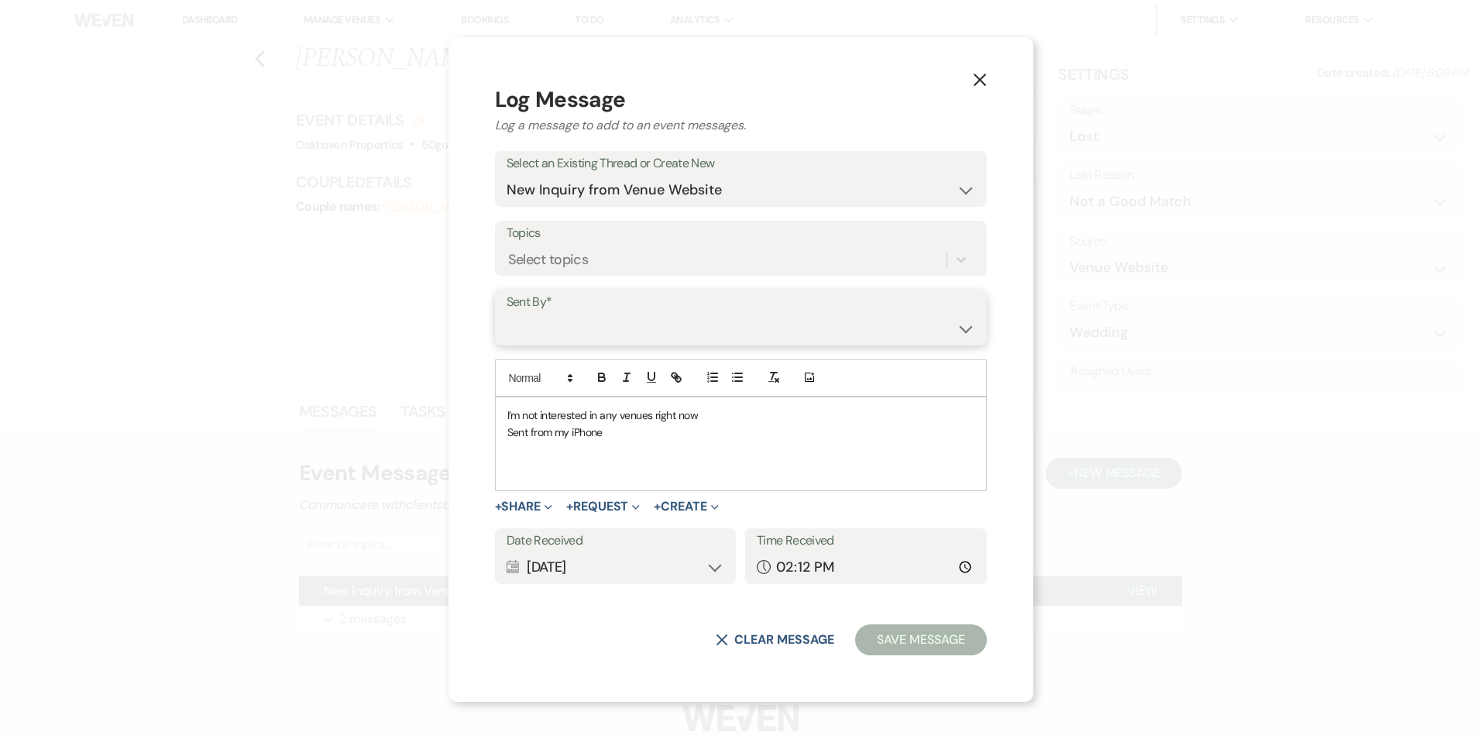
click at [618, 328] on select "[PERSON_NAME] ([EMAIL_ADDRESS][DOMAIN_NAME]) [PERSON_NAME] ([PERSON_NAME][EMAIL…" at bounding box center [741, 329] width 469 height 30
select select "contact-317543"
click at [543, 314] on select "[PERSON_NAME] ([EMAIL_ADDRESS][DOMAIN_NAME]) [PERSON_NAME] ([PERSON_NAME][EMAIL…" at bounding box center [741, 329] width 469 height 30
click at [652, 575] on div "Calendar [DATE] Expand" at bounding box center [616, 567] width 218 height 30
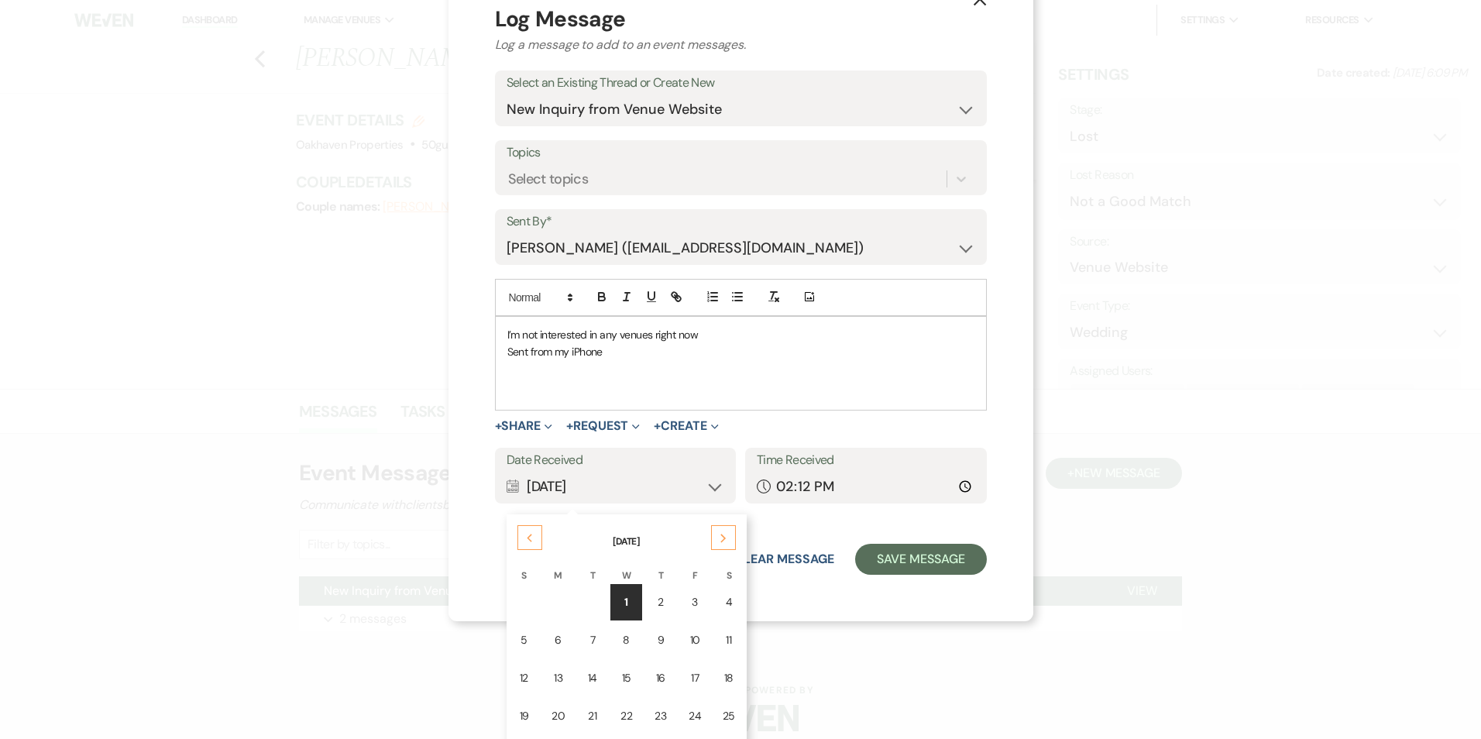
scroll to position [153, 0]
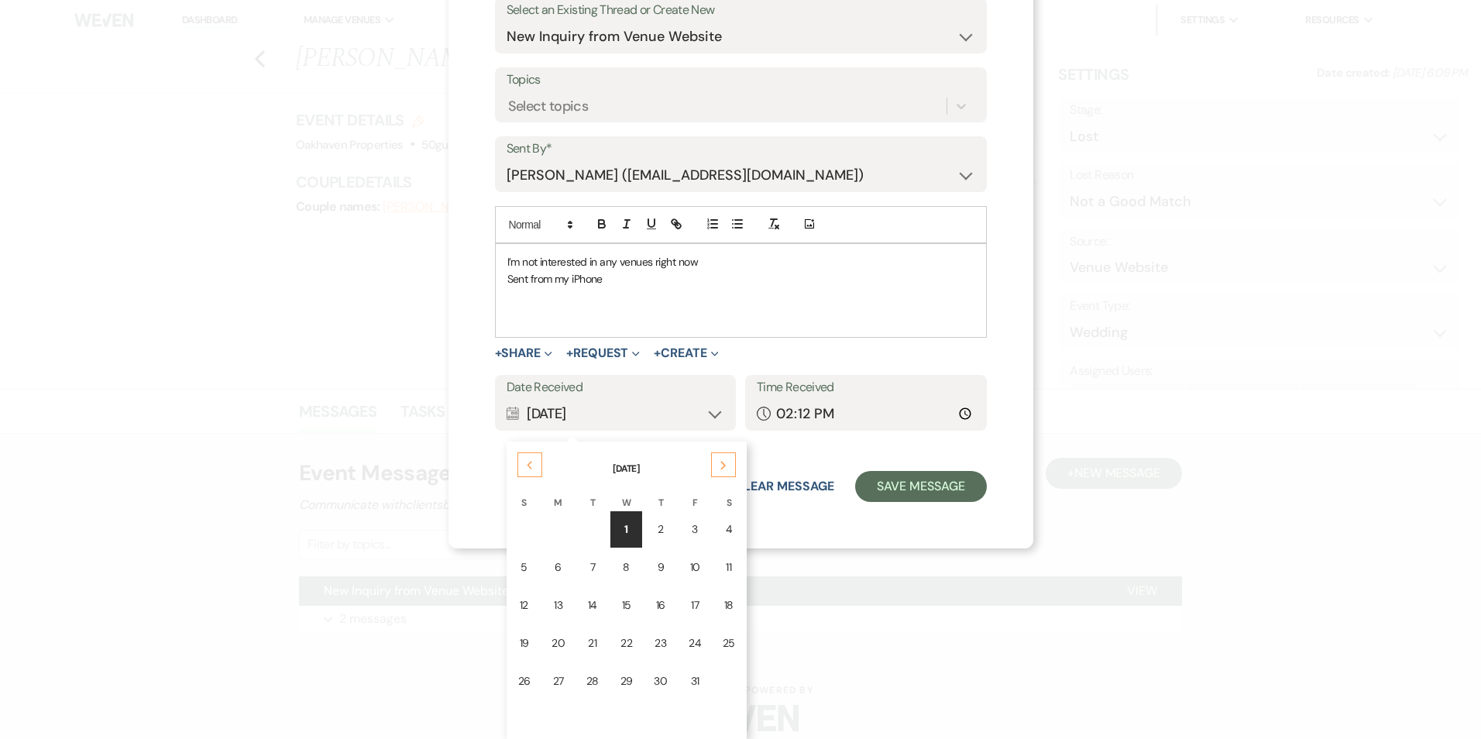
click at [542, 459] on div "Previous" at bounding box center [529, 464] width 25 height 25
click at [542, 460] on div "Previous" at bounding box center [529, 464] width 25 height 25
click at [542, 461] on div "Previous" at bounding box center [529, 464] width 25 height 25
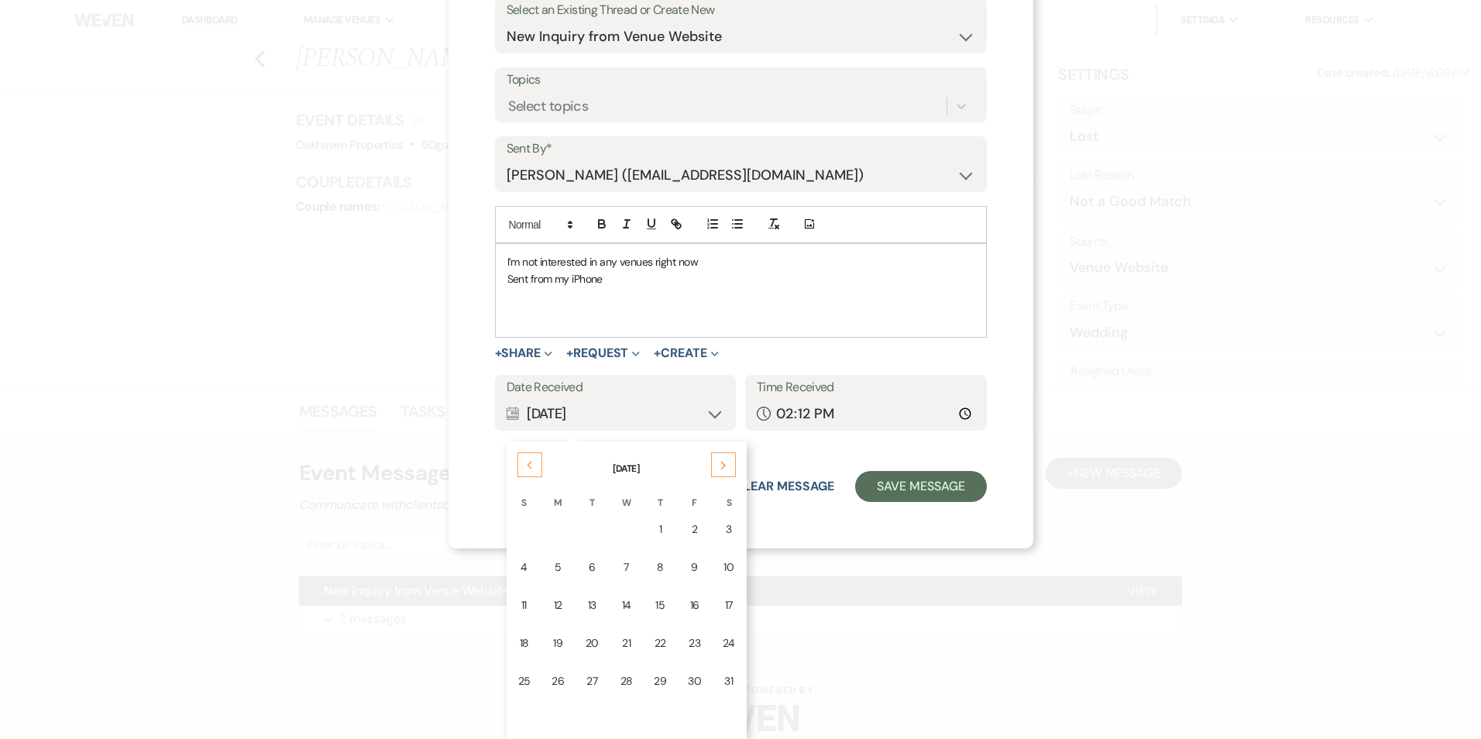
click at [542, 460] on div "Previous" at bounding box center [529, 464] width 25 height 25
click at [634, 532] on div "2" at bounding box center [626, 529] width 13 height 16
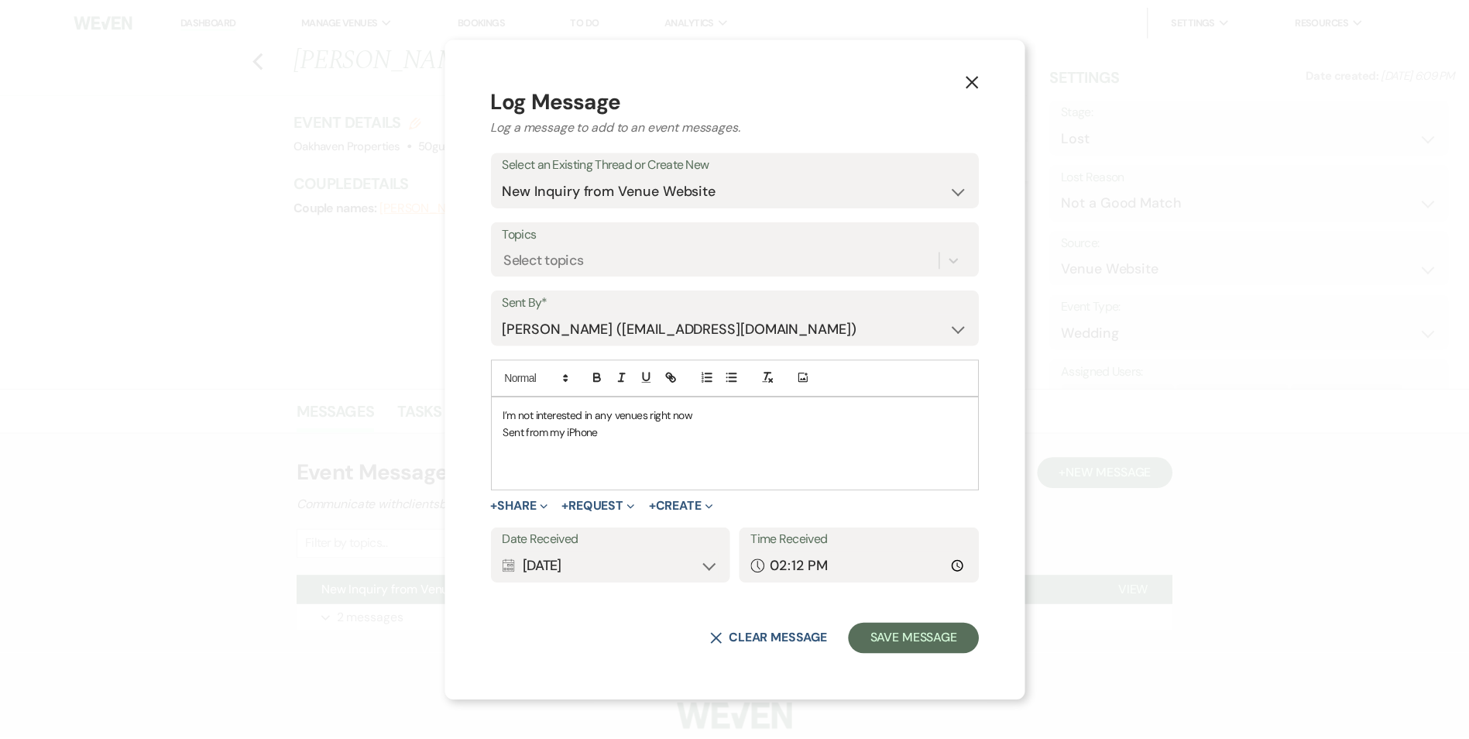
scroll to position [0, 0]
click at [877, 637] on button "Save Message" at bounding box center [920, 639] width 131 height 31
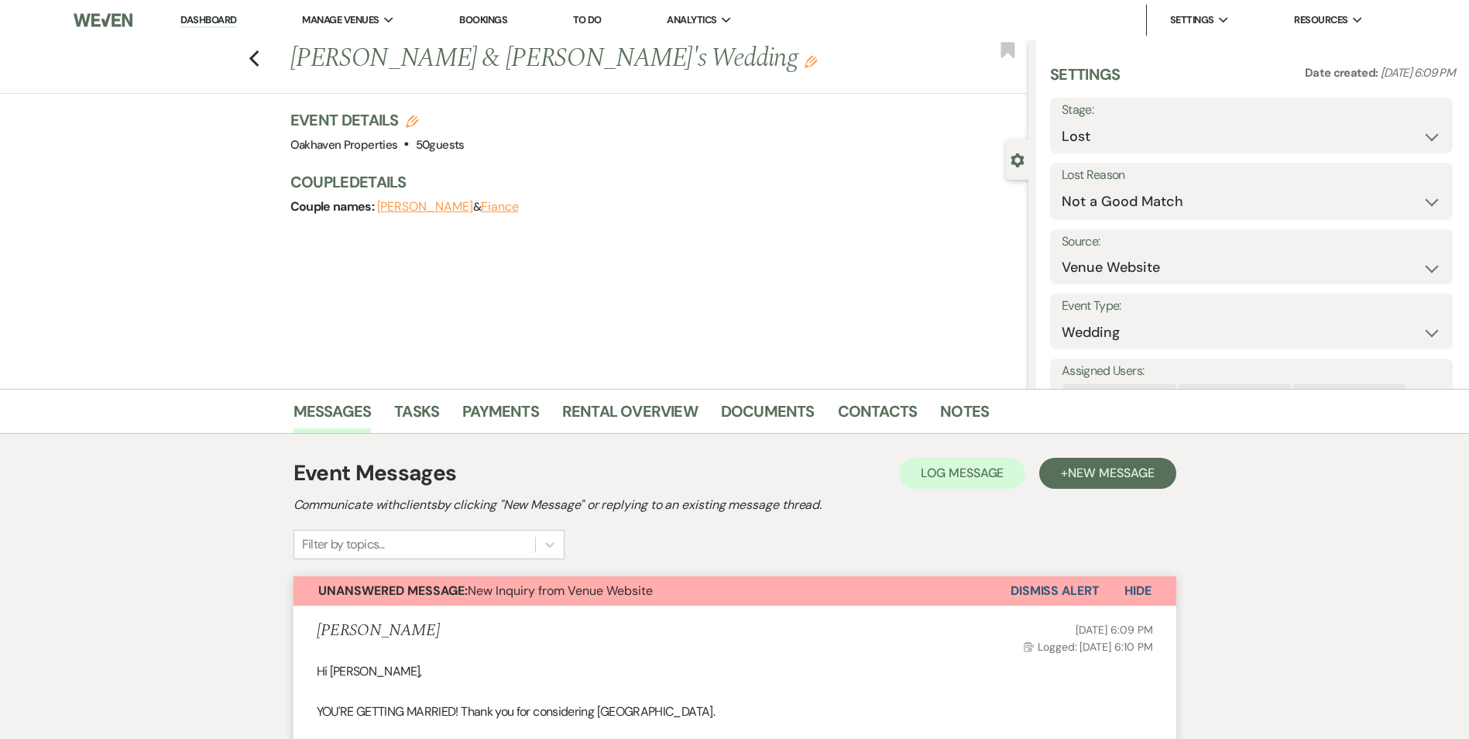
click at [1063, 591] on button "Dismiss Alert" at bounding box center [1055, 590] width 89 height 29
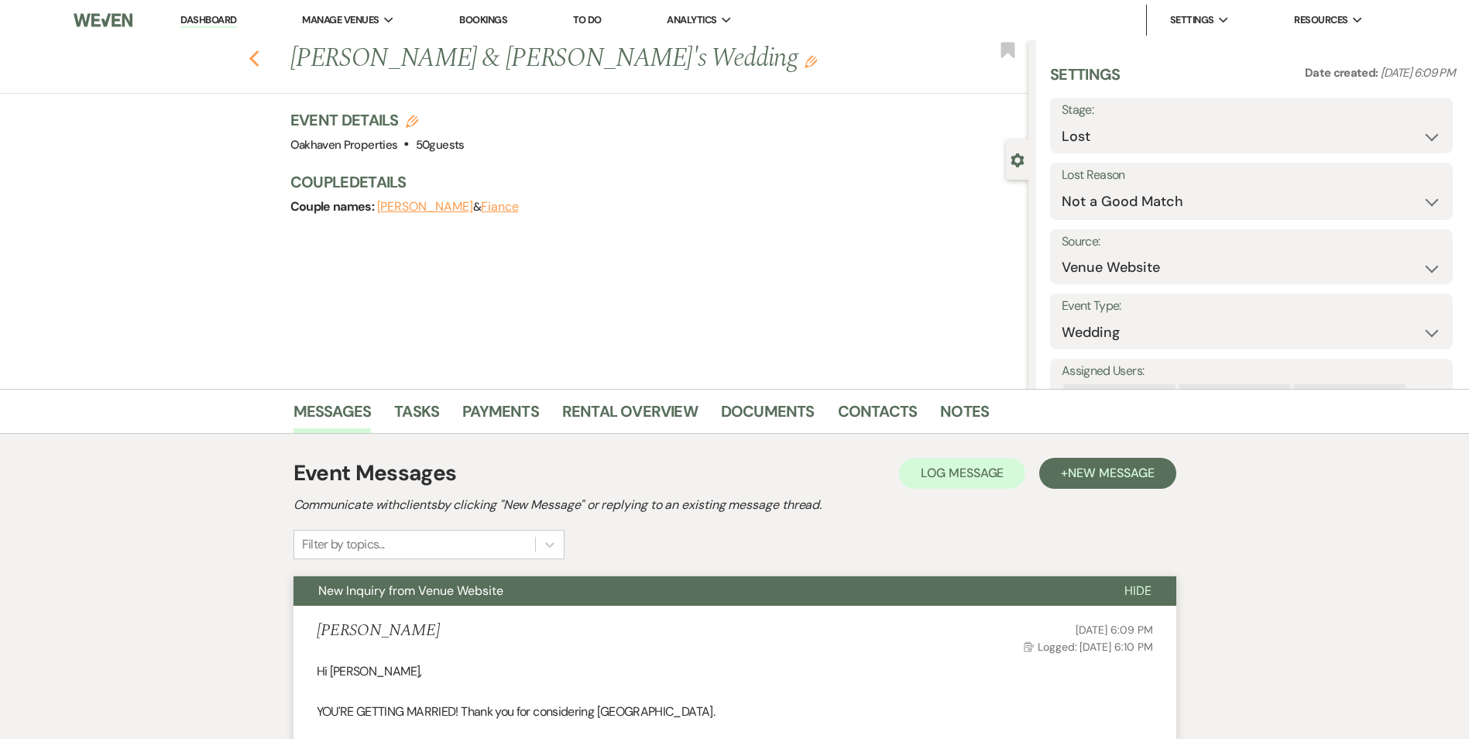
click at [259, 59] on icon "Previous" at bounding box center [255, 59] width 12 height 19
select select "8"
select select "10"
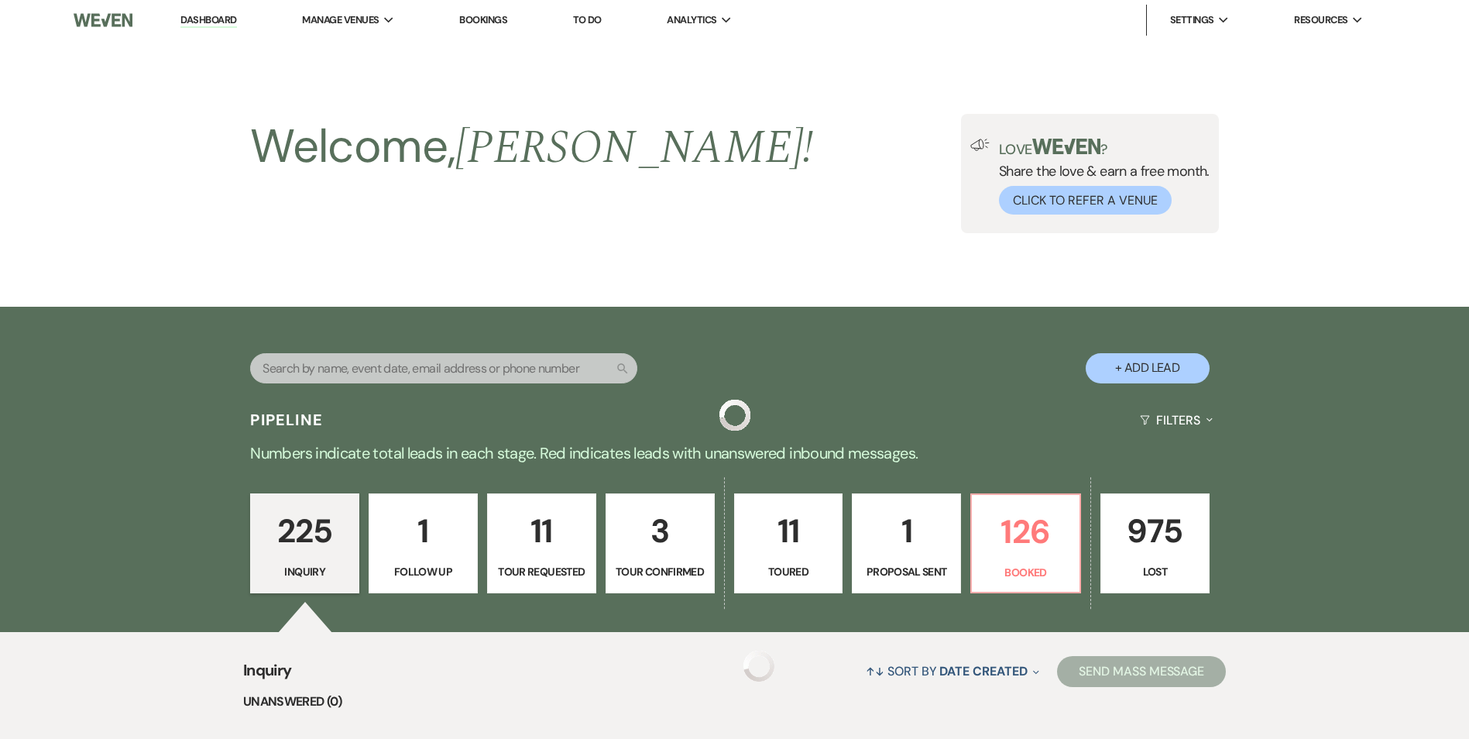
scroll to position [19061, 0]
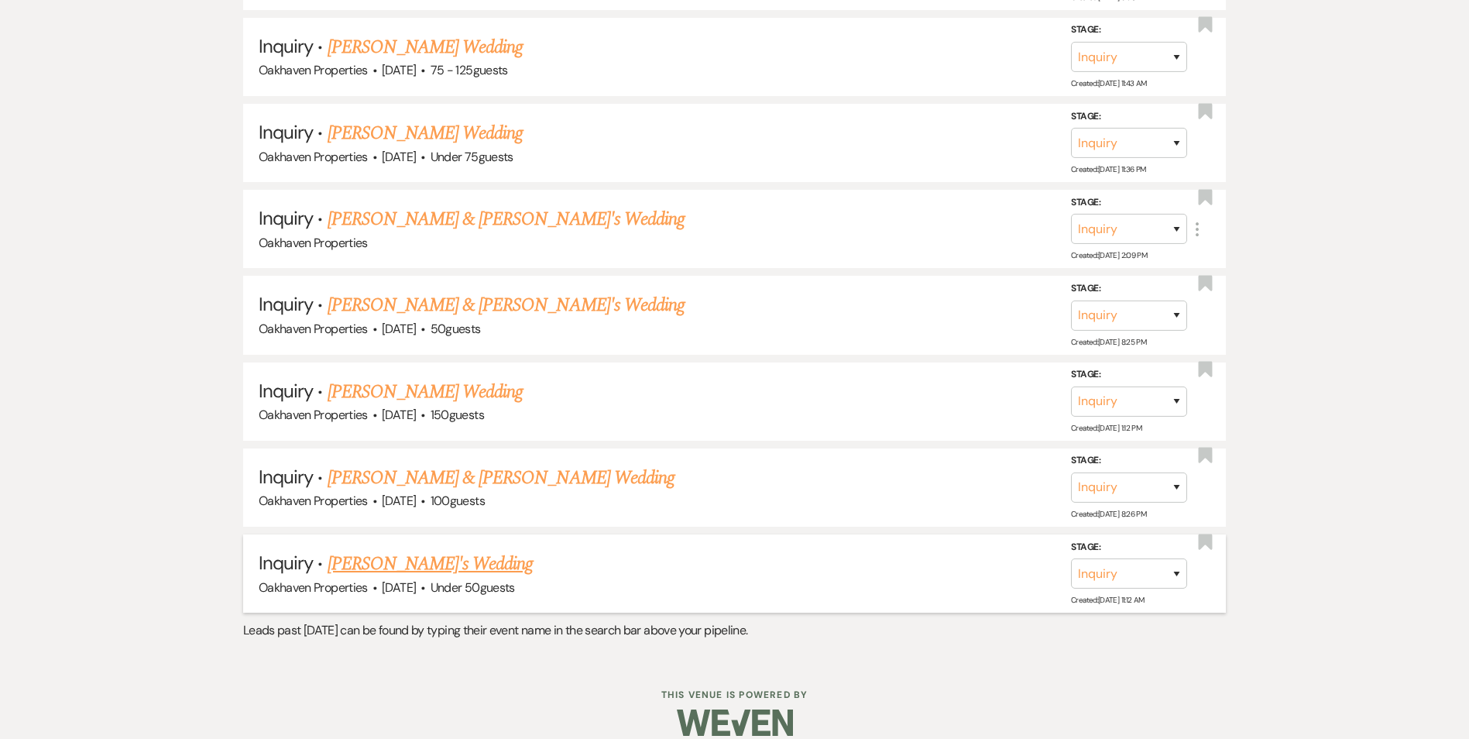
drag, startPoint x: 465, startPoint y: 574, endPoint x: 484, endPoint y: 575, distance: 19.4
click at [466, 574] on link "[PERSON_NAME]'s Wedding" at bounding box center [431, 564] width 206 height 28
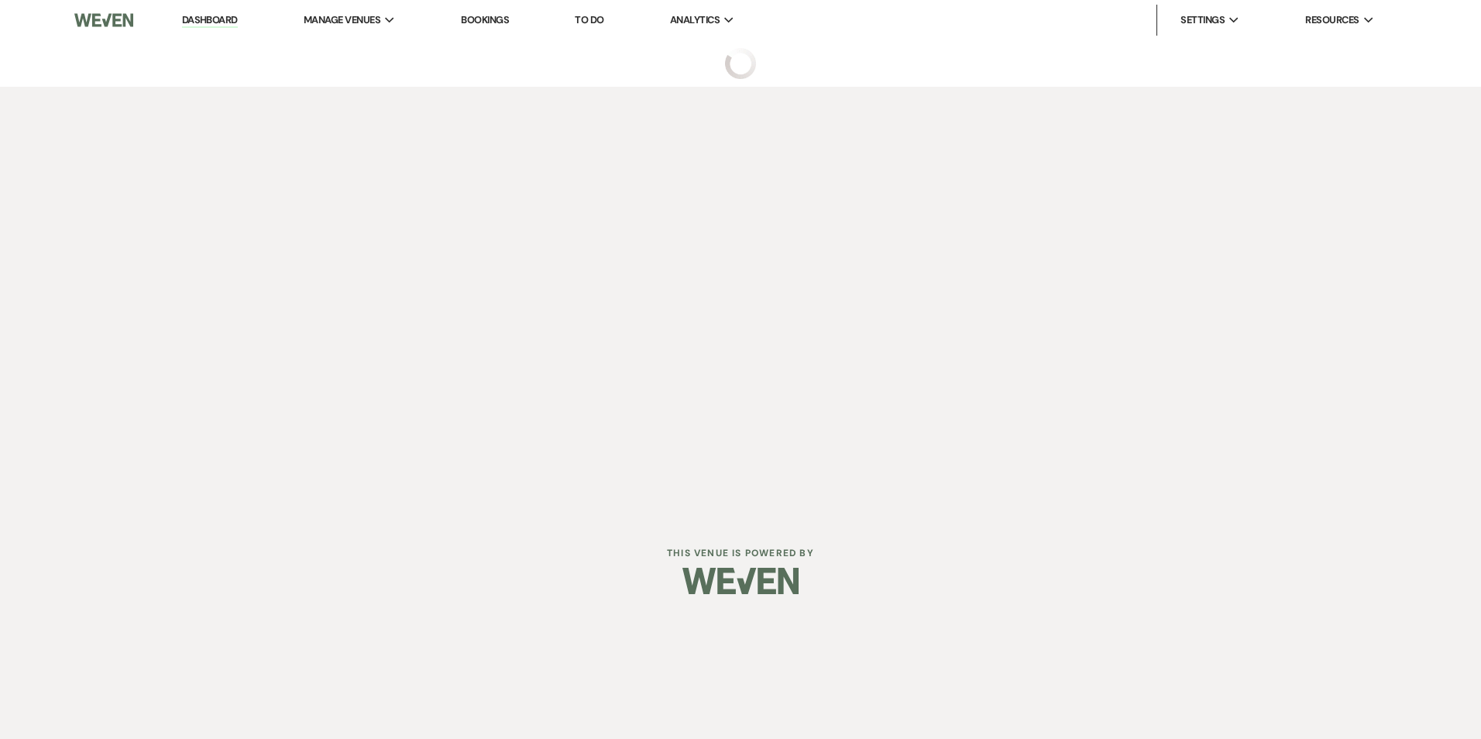
select select "2"
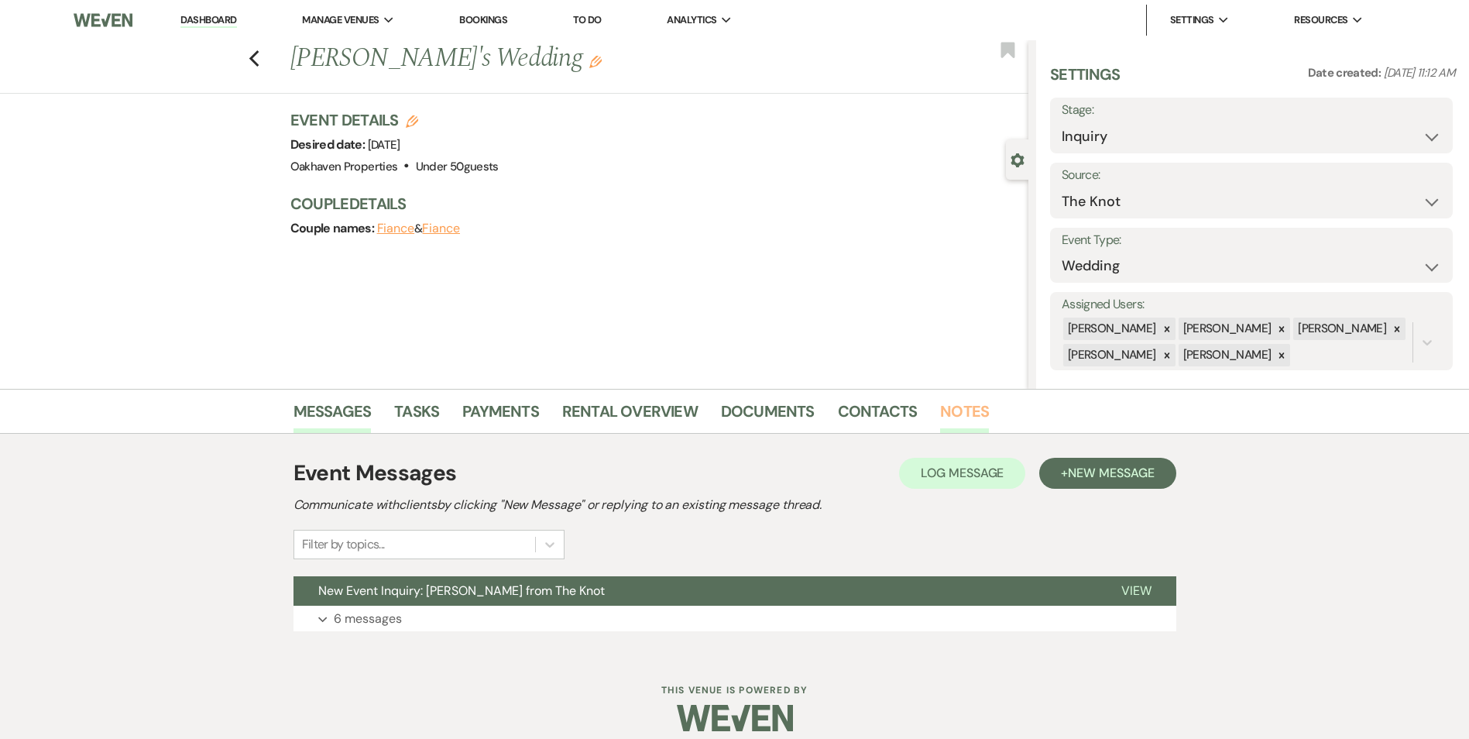
click at [965, 414] on link "Notes" at bounding box center [964, 416] width 49 height 34
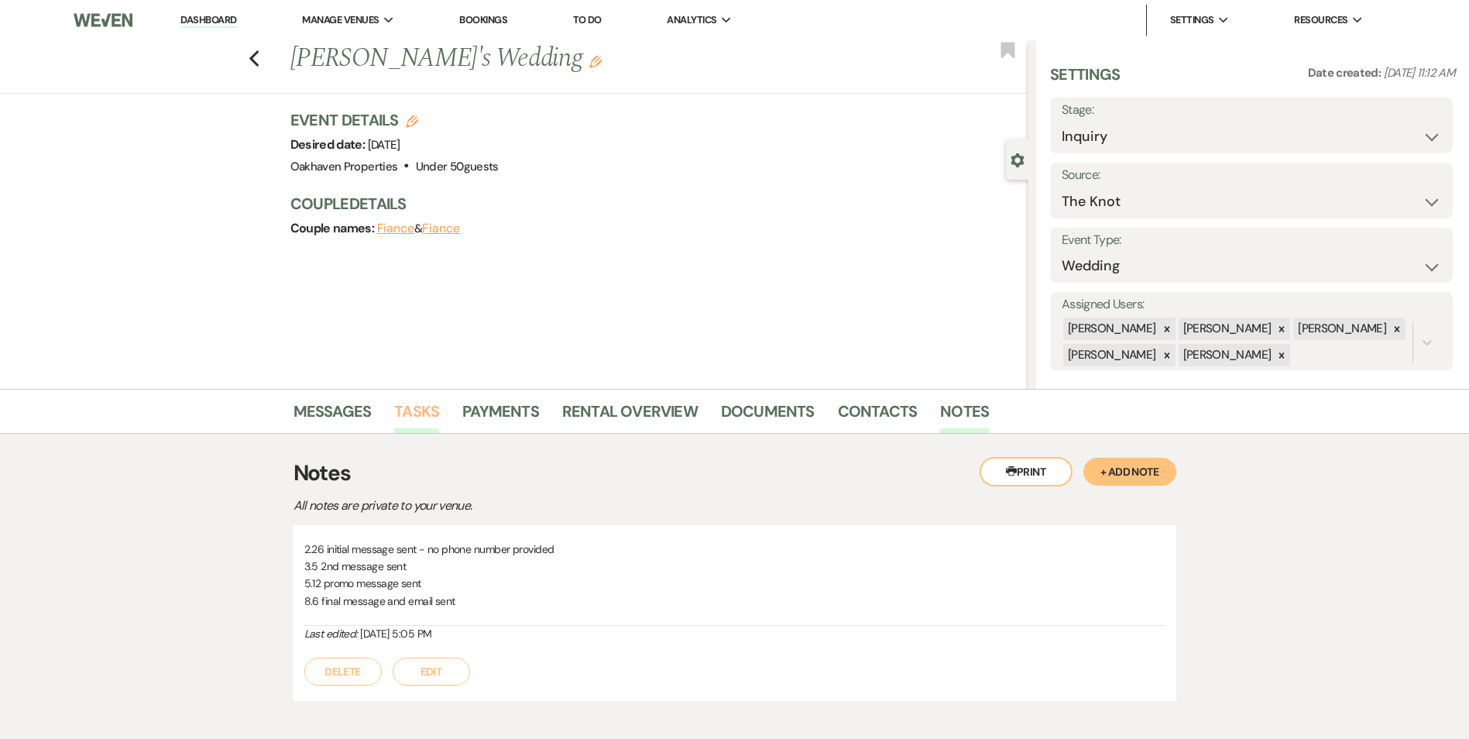
drag, startPoint x: 412, startPoint y: 417, endPoint x: 422, endPoint y: 424, distance: 12.2
click at [413, 416] on link "Tasks" at bounding box center [416, 416] width 45 height 34
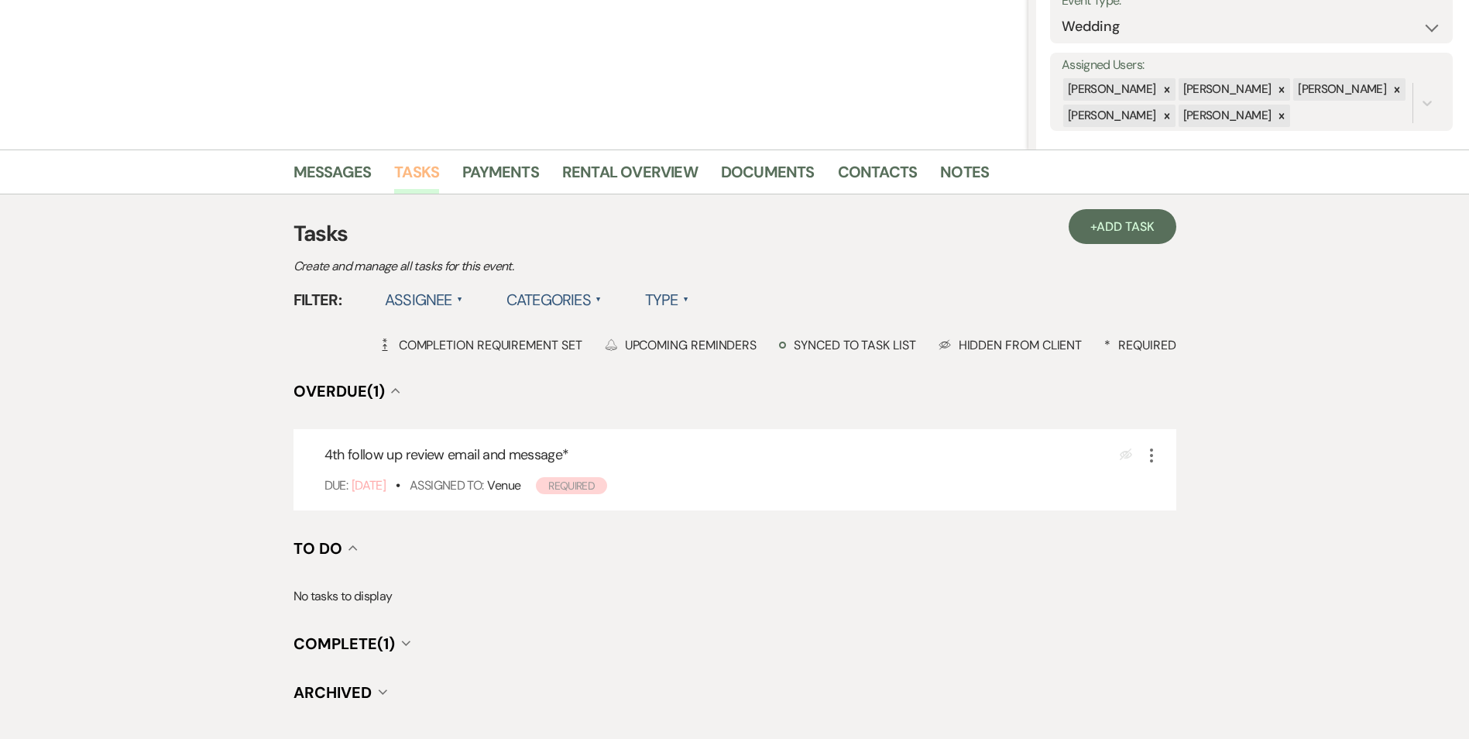
scroll to position [346, 0]
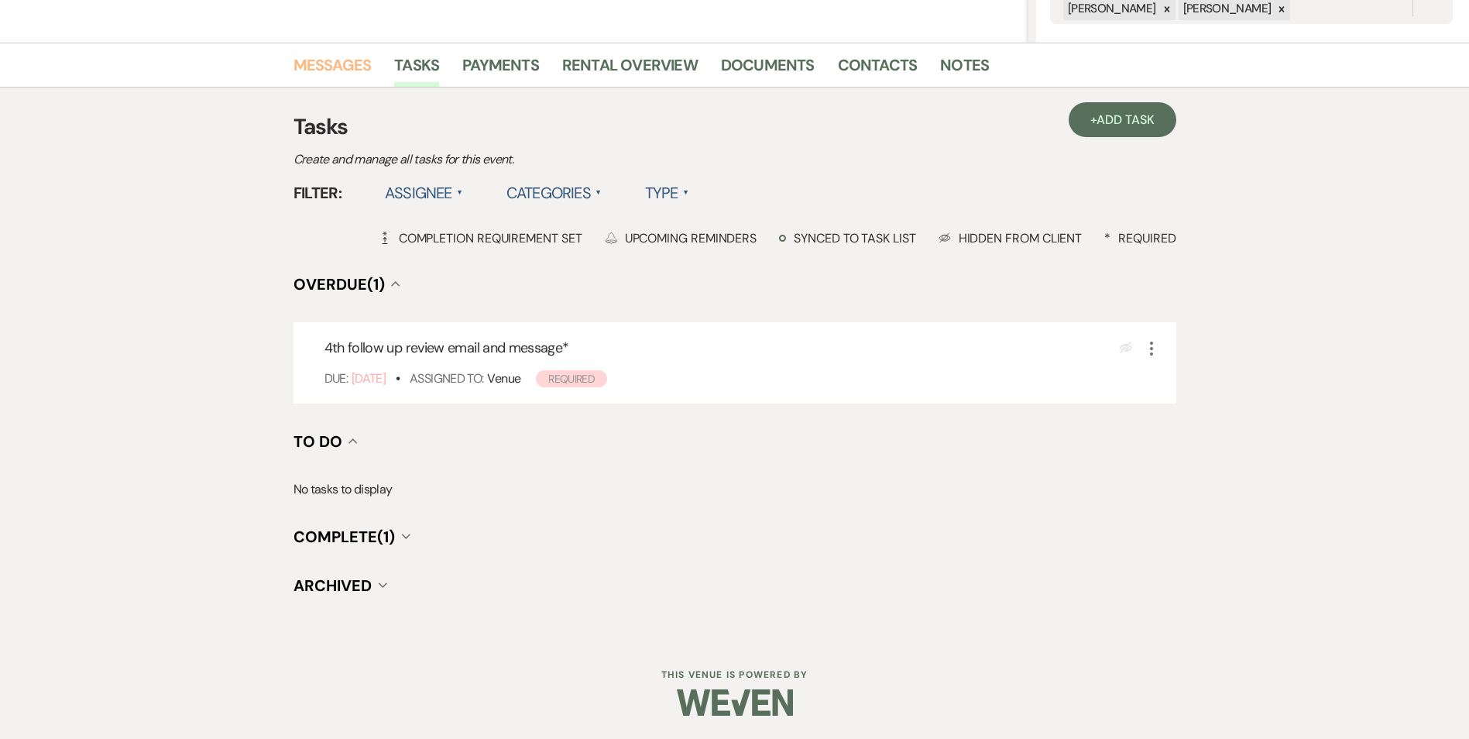
click at [327, 69] on link "Messages" at bounding box center [333, 70] width 78 height 34
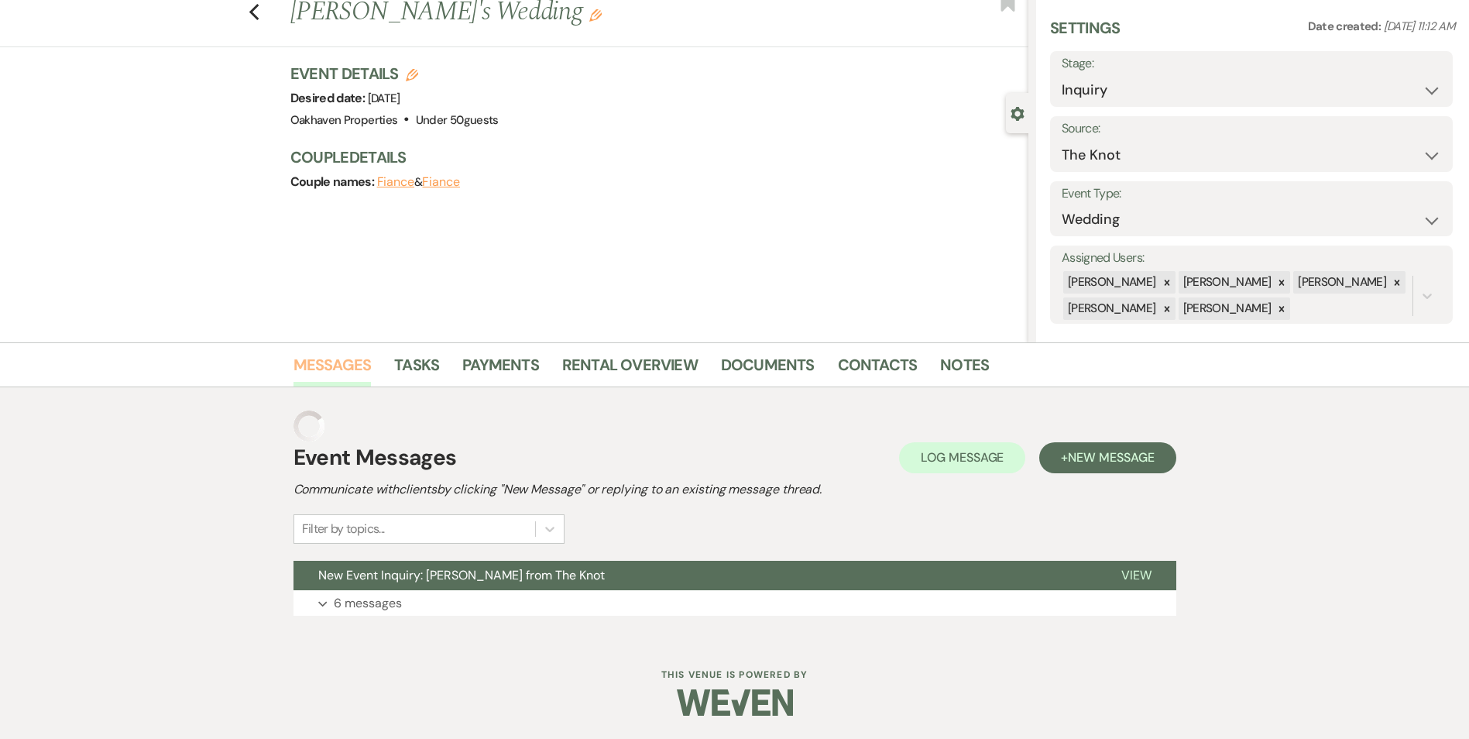
scroll to position [15, 0]
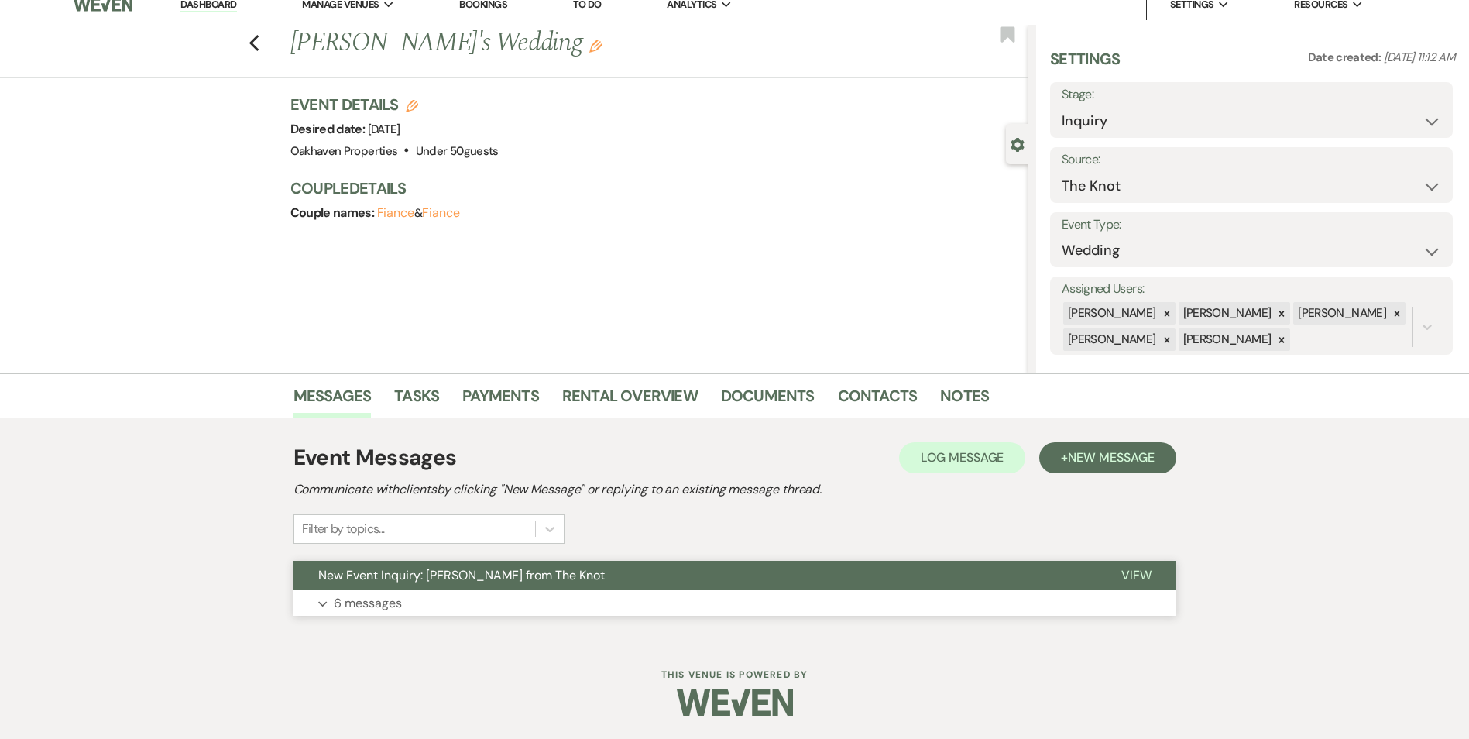
click at [1144, 577] on span "View" at bounding box center [1137, 575] width 30 height 16
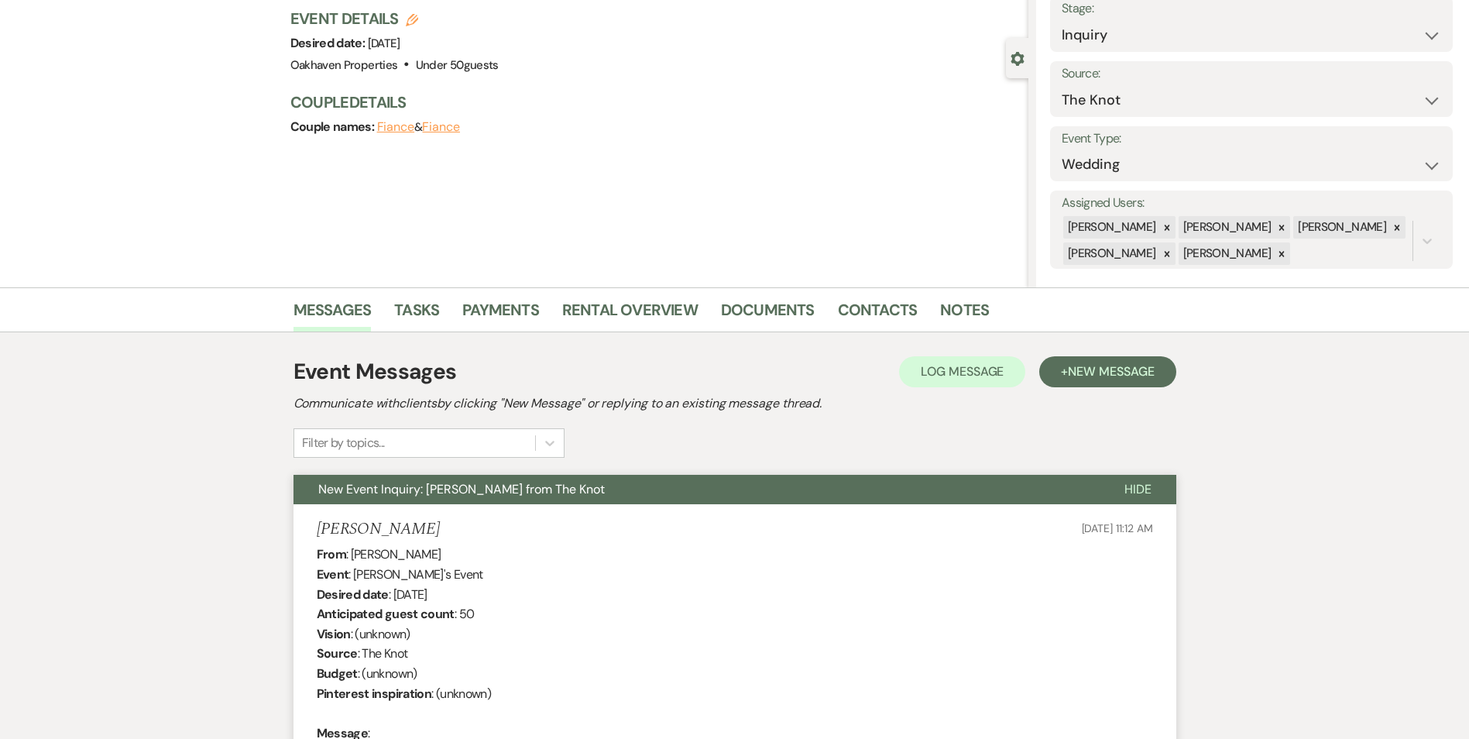
scroll to position [0, 0]
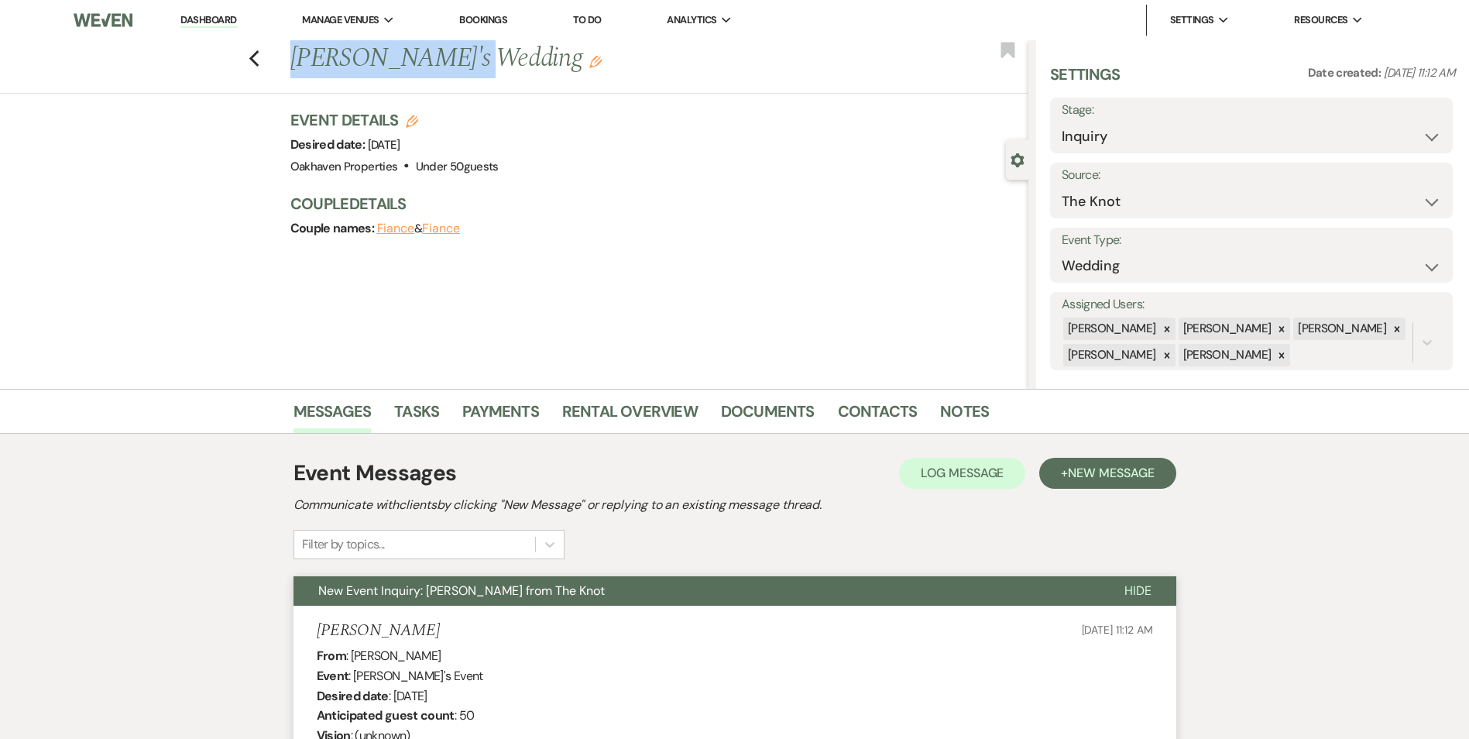
drag, startPoint x: 446, startPoint y: 57, endPoint x: 299, endPoint y: 70, distance: 147.8
click at [298, 70] on h1 "[PERSON_NAME]'s Wedding Edit" at bounding box center [582, 58] width 585 height 37
copy h1 "[PERSON_NAME]"
click at [1156, 122] on select "Inquiry Follow Up Tour Requested Tour Confirmed Toured Proposal Sent Booked Lost" at bounding box center [1252, 137] width 380 height 30
select select "8"
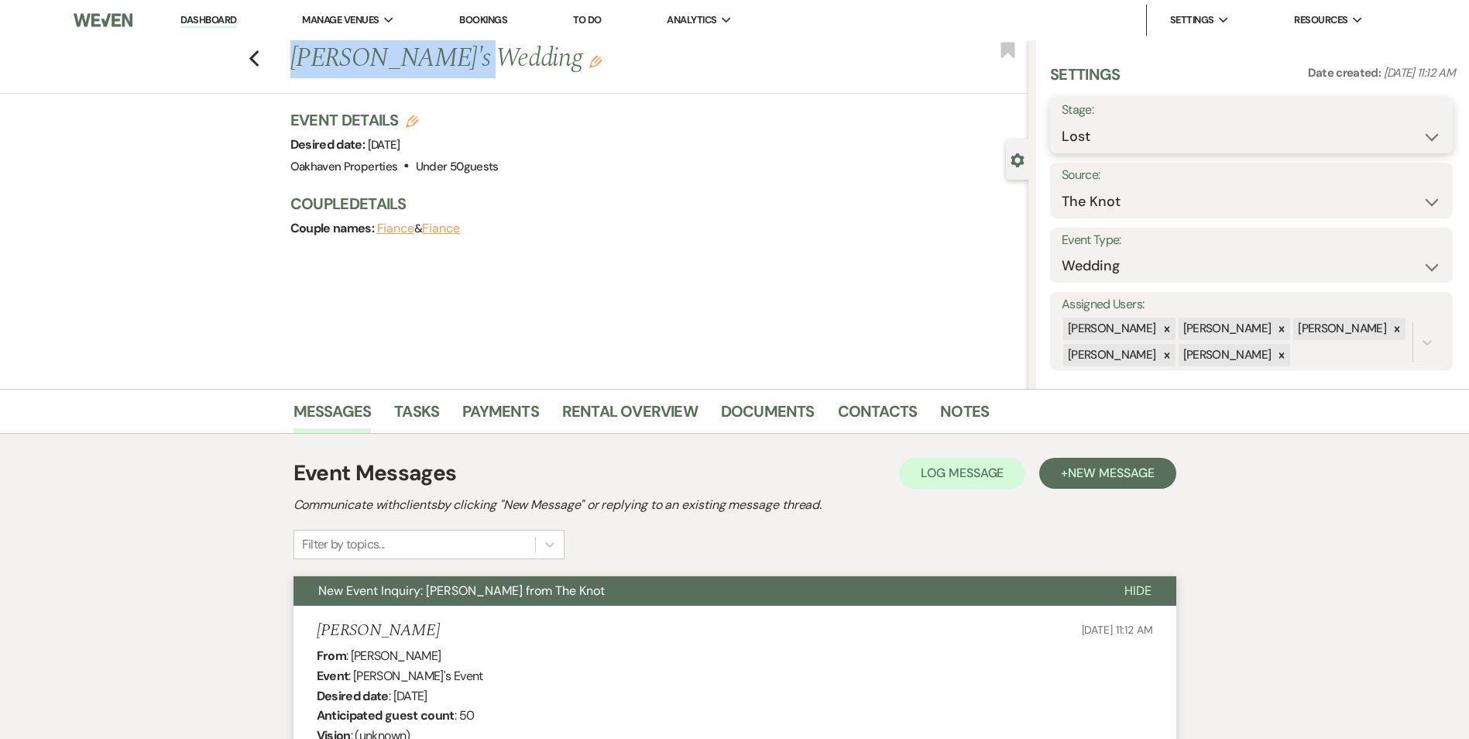
click at [1062, 122] on select "Inquiry Follow Up Tour Requested Tour Confirmed Toured Proposal Sent Booked Lost" at bounding box center [1252, 137] width 380 height 30
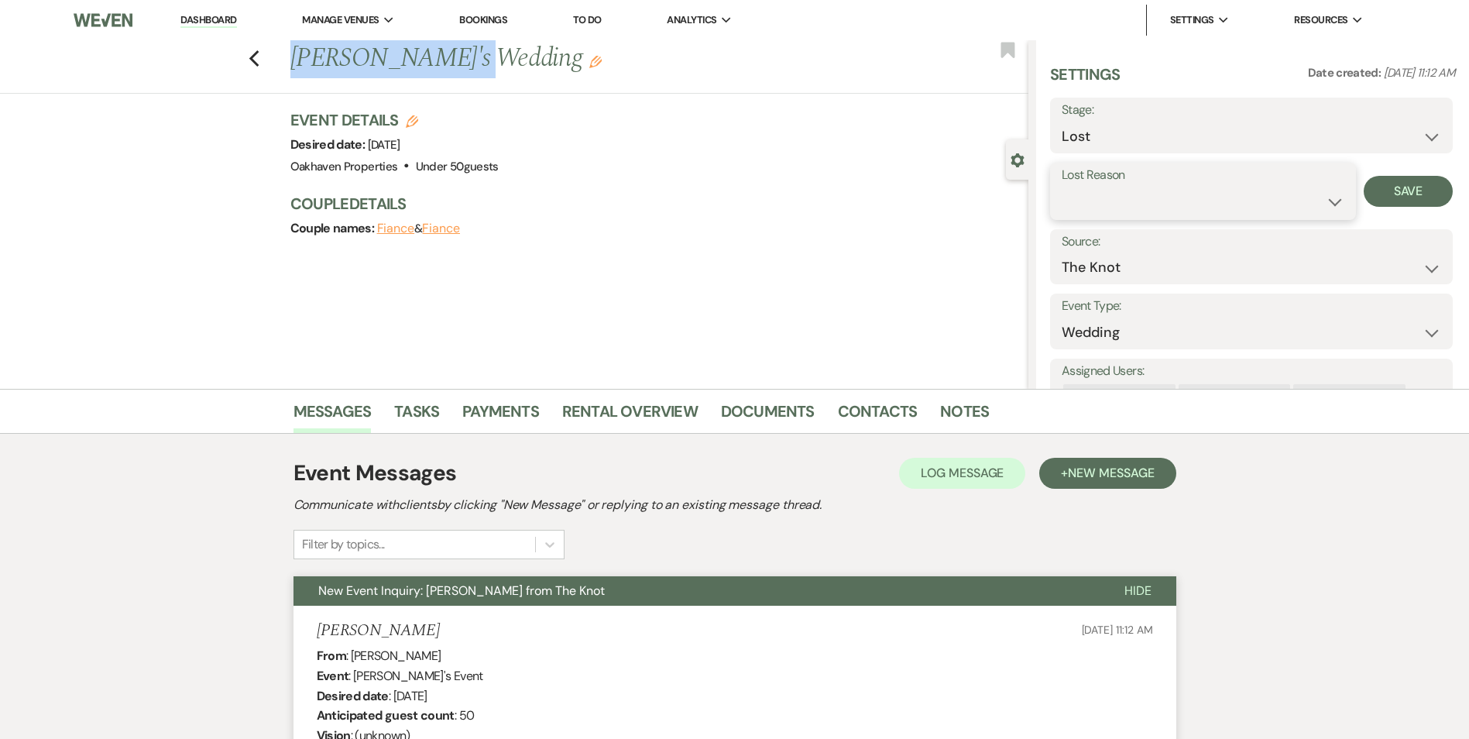
drag, startPoint x: 1106, startPoint y: 204, endPoint x: 1107, endPoint y: 213, distance: 8.6
click at [1106, 206] on select "Booked Elsewhere Budget Date Unavailable No Response Not a Good Match Capacity …" at bounding box center [1203, 202] width 283 height 30
select select "5"
click at [1062, 187] on select "Booked Elsewhere Budget Date Unavailable No Response Not a Good Match Capacity …" at bounding box center [1203, 202] width 283 height 30
click at [256, 57] on icon "Previous" at bounding box center [255, 59] width 12 height 19
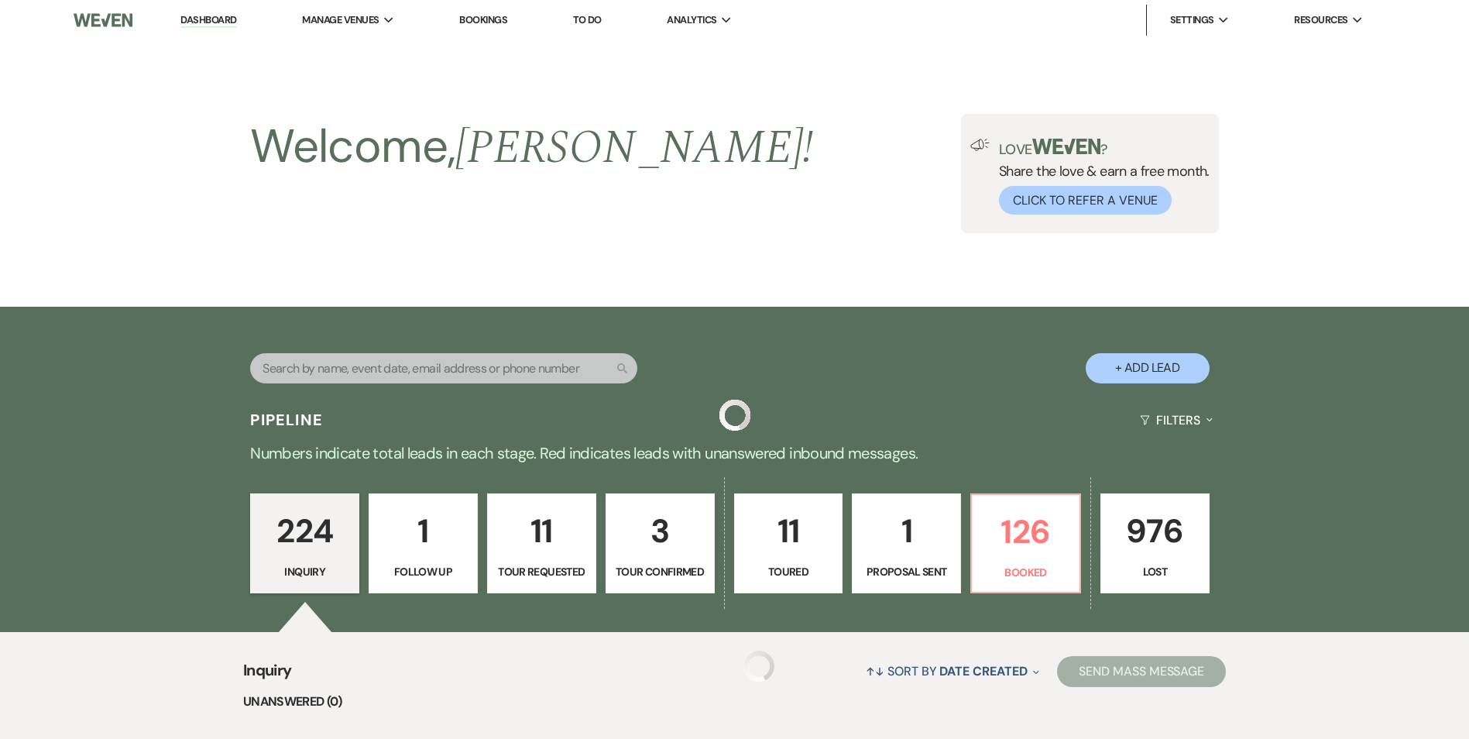
scroll to position [19061, 0]
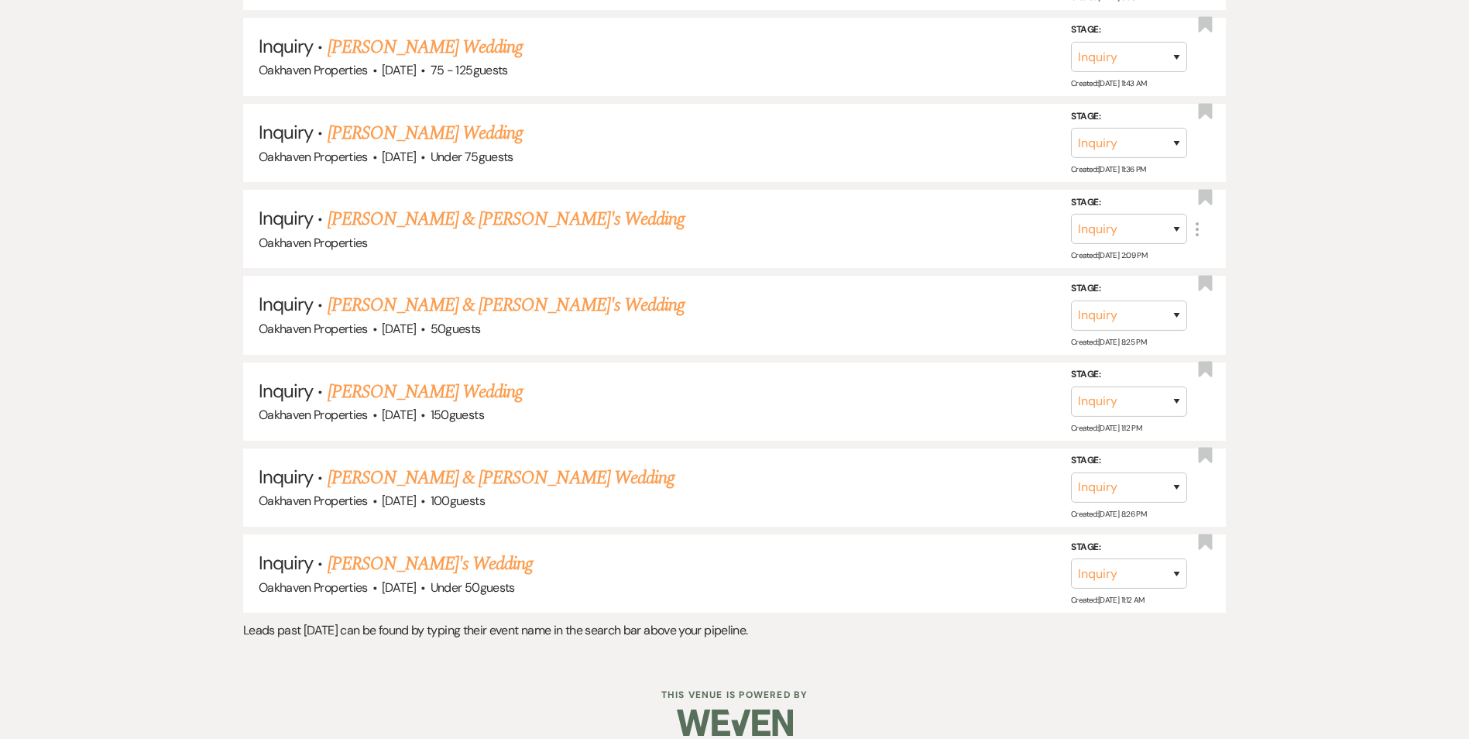
drag, startPoint x: 350, startPoint y: 134, endPoint x: 155, endPoint y: 274, distance: 240.3
click at [350, 134] on link "[PERSON_NAME] Wedding" at bounding box center [426, 133] width 196 height 28
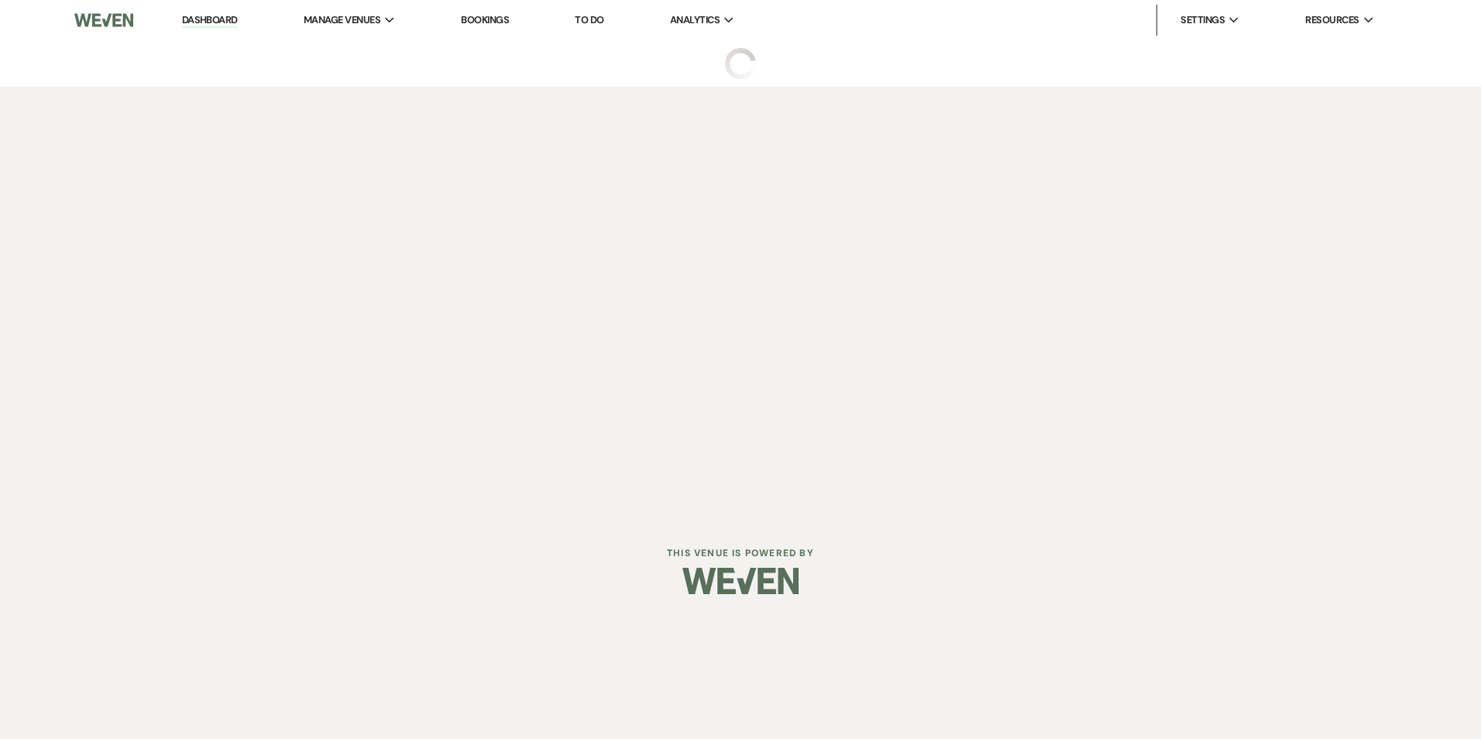
select select "3"
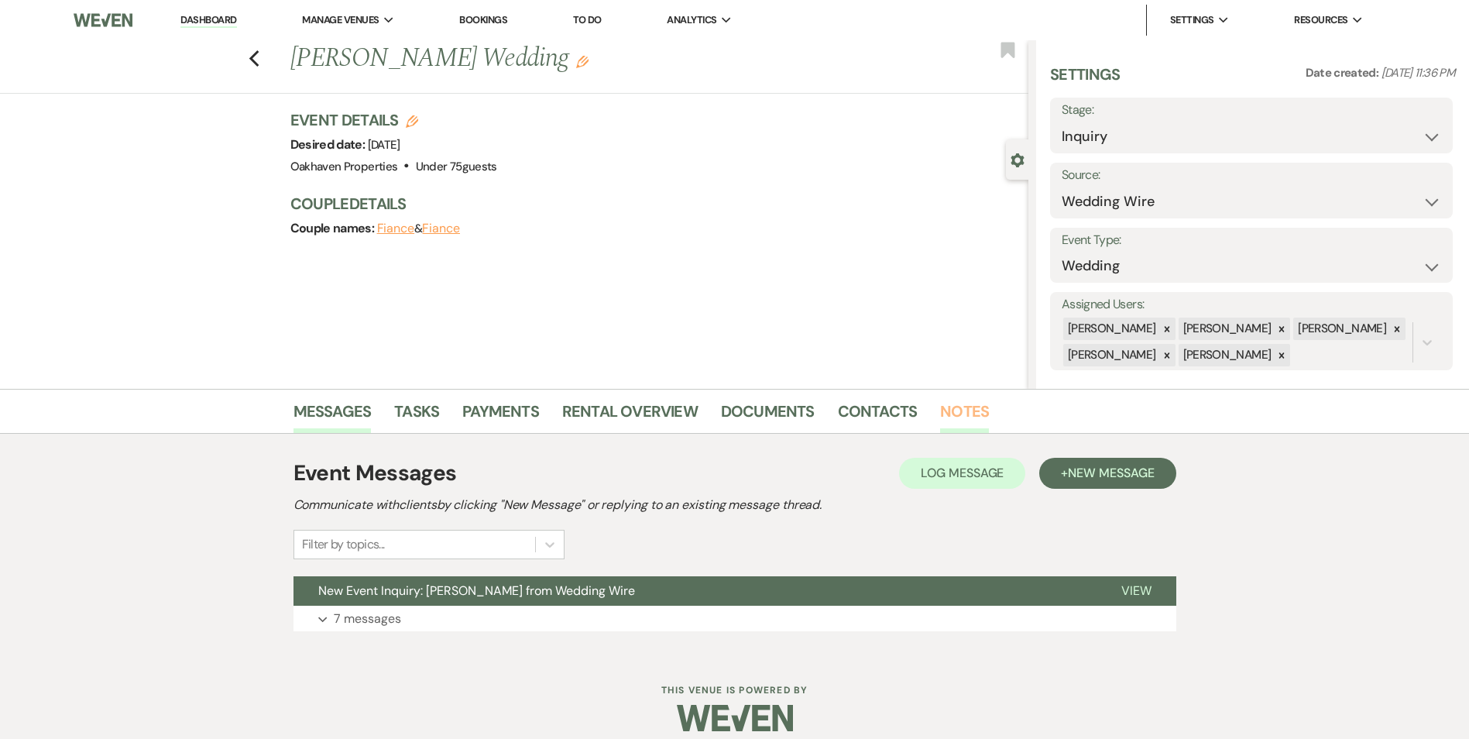
click at [958, 407] on link "Notes" at bounding box center [964, 416] width 49 height 34
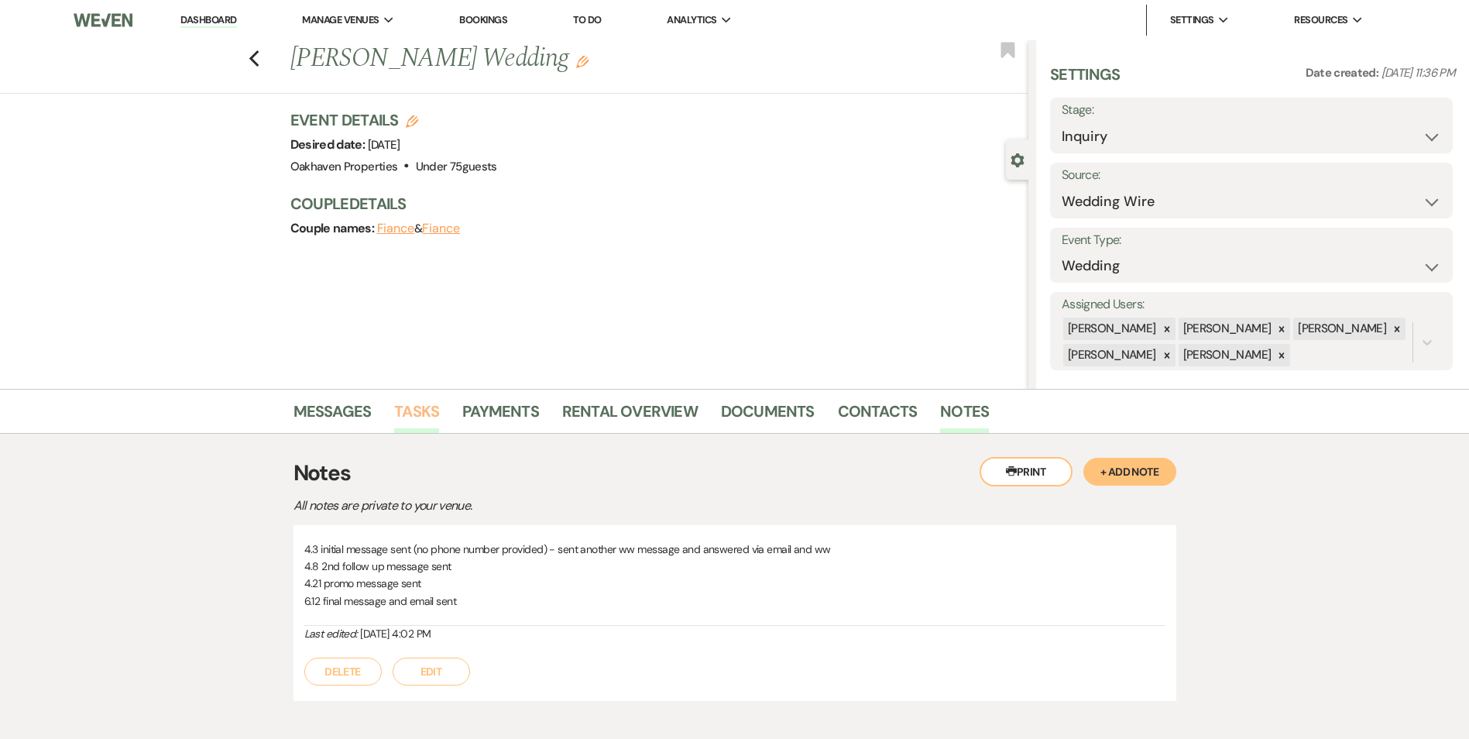
click at [435, 421] on link "Tasks" at bounding box center [416, 416] width 45 height 34
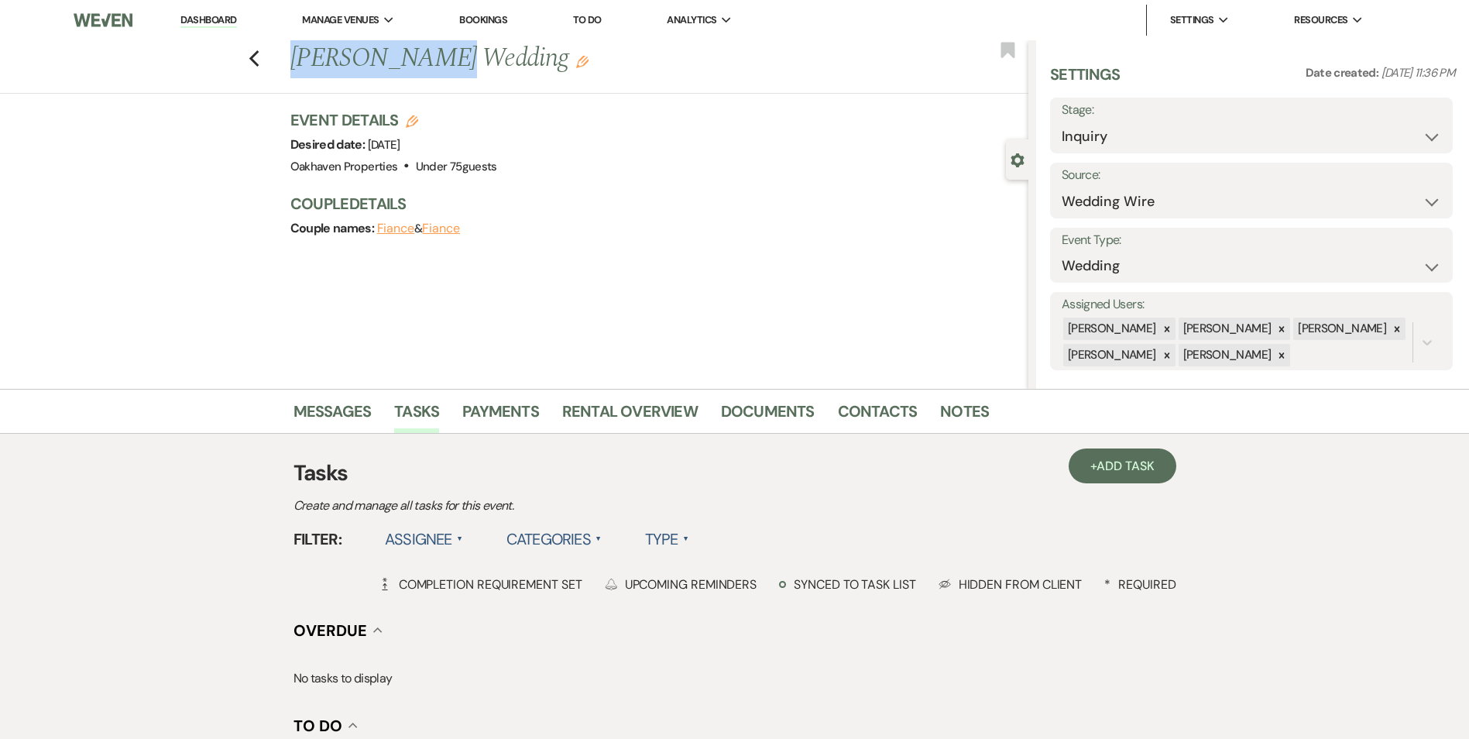
drag, startPoint x: 438, startPoint y: 60, endPoint x: 278, endPoint y: 66, distance: 160.4
click at [277, 66] on div "Previous [PERSON_NAME] Wedding Edit Bookmark" at bounding box center [510, 66] width 1036 height 53
copy h1 "[PERSON_NAME]"
click at [841, 422] on link "Contacts" at bounding box center [878, 416] width 80 height 34
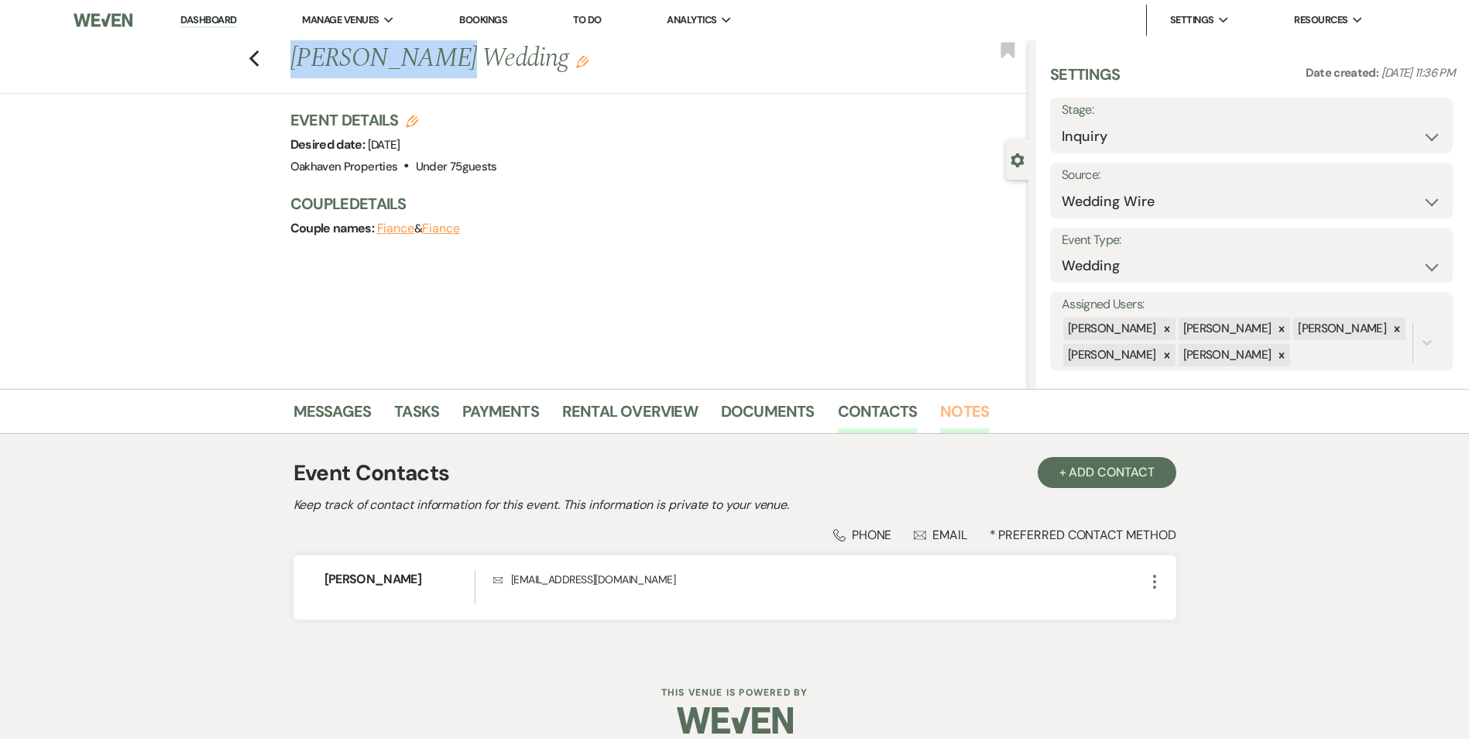
click at [957, 414] on link "Notes" at bounding box center [964, 416] width 49 height 34
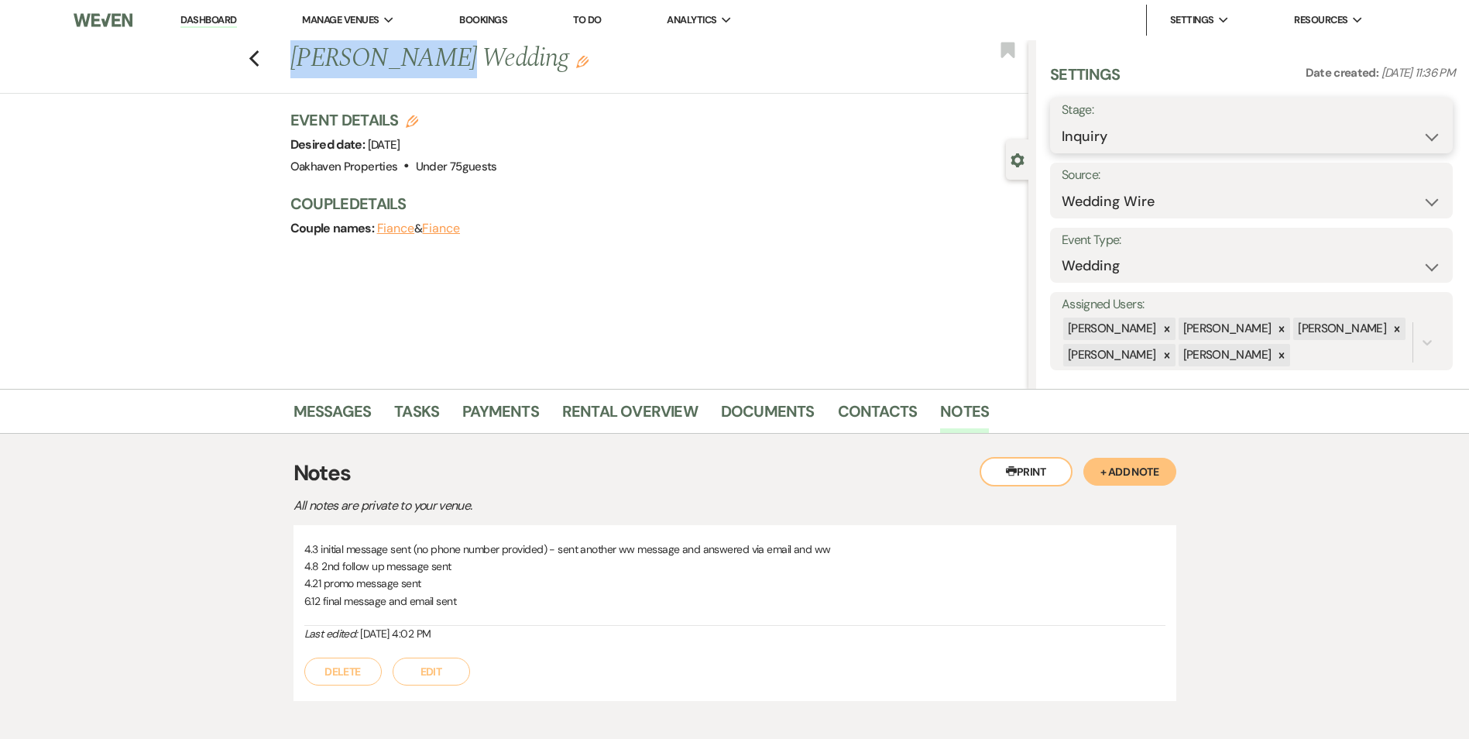
drag, startPoint x: 1148, startPoint y: 126, endPoint x: 1156, endPoint y: 148, distance: 23.0
click at [1148, 126] on select "Inquiry Follow Up Tour Requested Tour Confirmed Toured Proposal Sent Booked Lost" at bounding box center [1252, 137] width 380 height 30
click at [1161, 363] on div at bounding box center [1167, 355] width 17 height 22
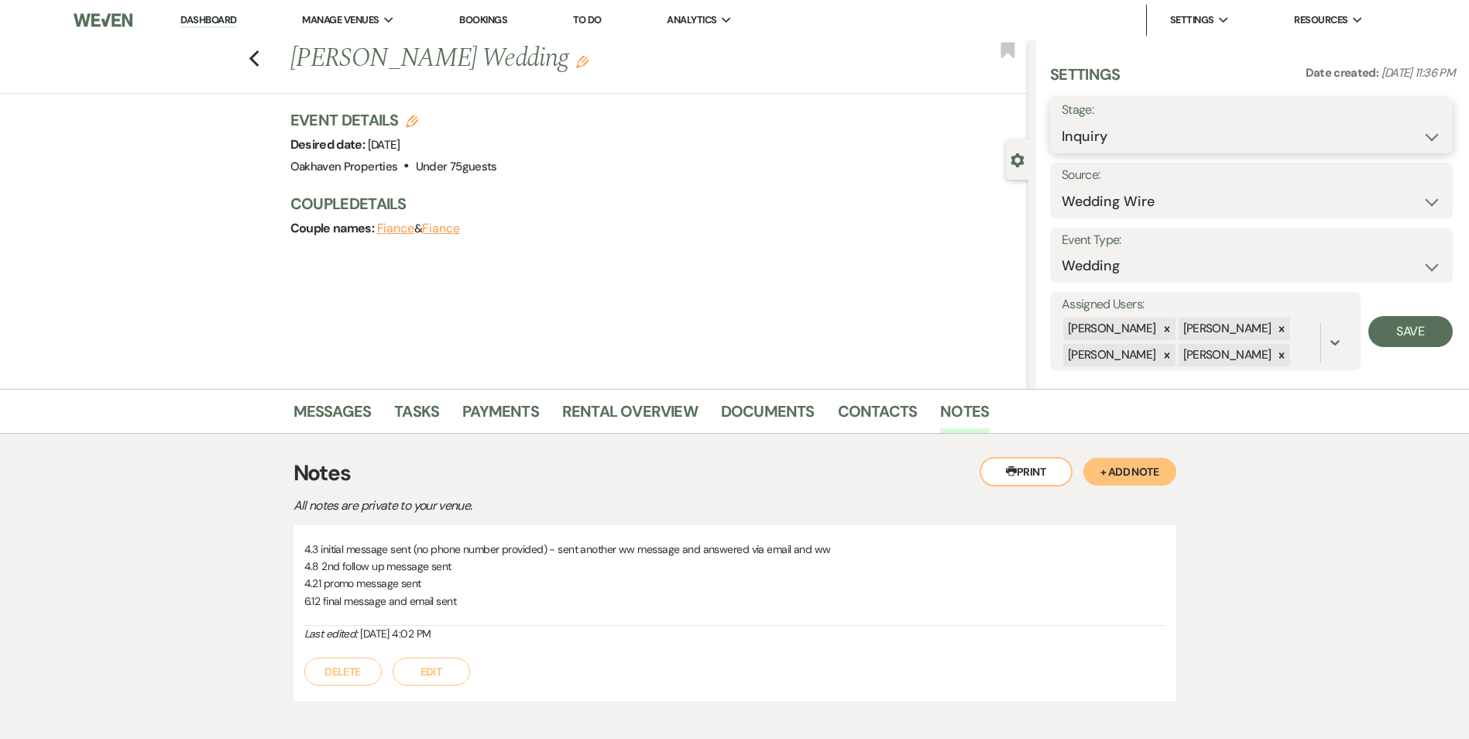
click at [1108, 141] on select "Inquiry Follow Up Tour Requested Tour Confirmed Toured Proposal Sent Booked Lost" at bounding box center [1252, 137] width 380 height 30
select select "8"
click at [1062, 122] on select "Inquiry Follow Up Tour Requested Tour Confirmed Toured Proposal Sent Booked Lost" at bounding box center [1252, 137] width 380 height 30
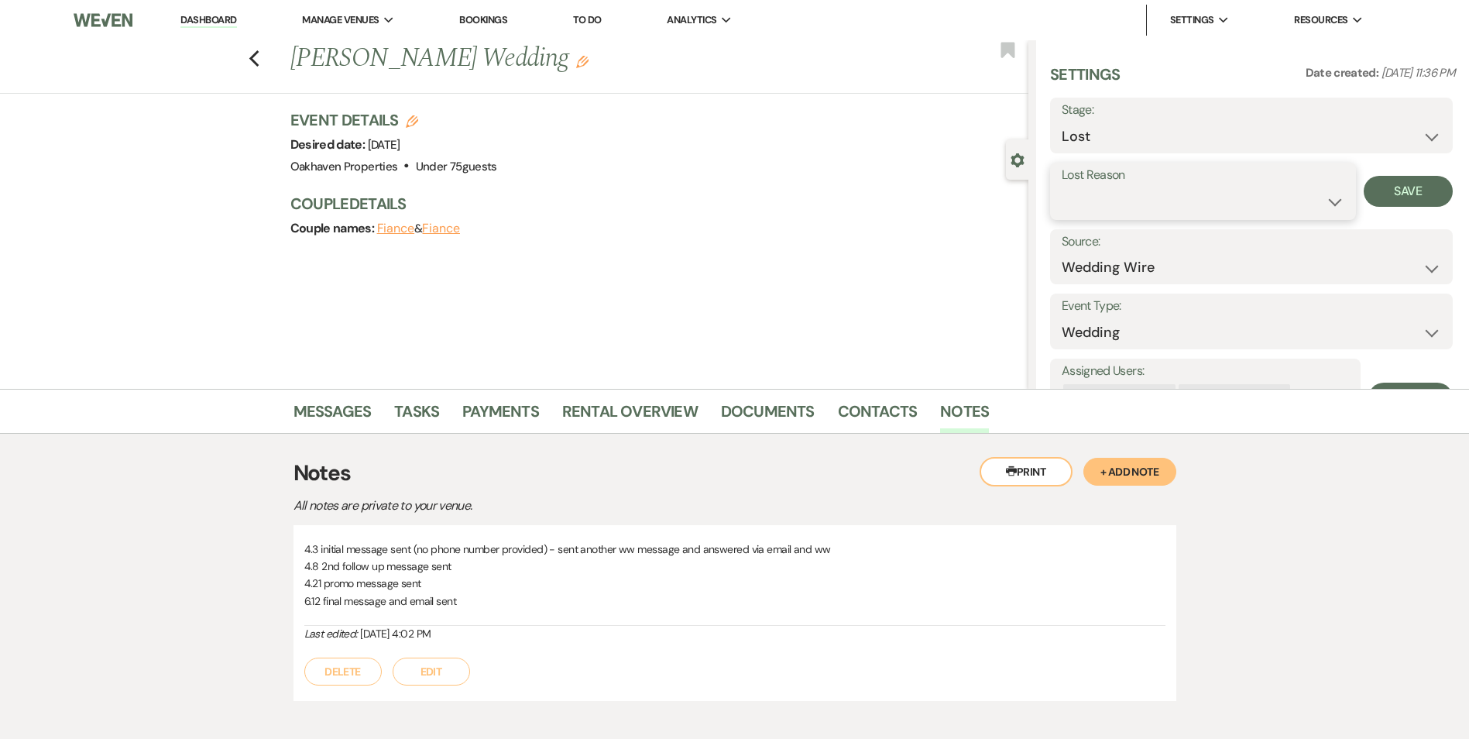
click at [1096, 209] on select "Booked Elsewhere Budget Date Unavailable No Response Not a Good Match Capacity …" at bounding box center [1203, 202] width 283 height 30
select select "5"
click at [1062, 187] on select "Booked Elsewhere Budget Date Unavailable No Response Not a Good Match Capacity …" at bounding box center [1203, 202] width 283 height 30
click at [1384, 185] on button "Save" at bounding box center [1408, 191] width 89 height 31
click at [257, 56] on icon "Previous" at bounding box center [255, 59] width 12 height 19
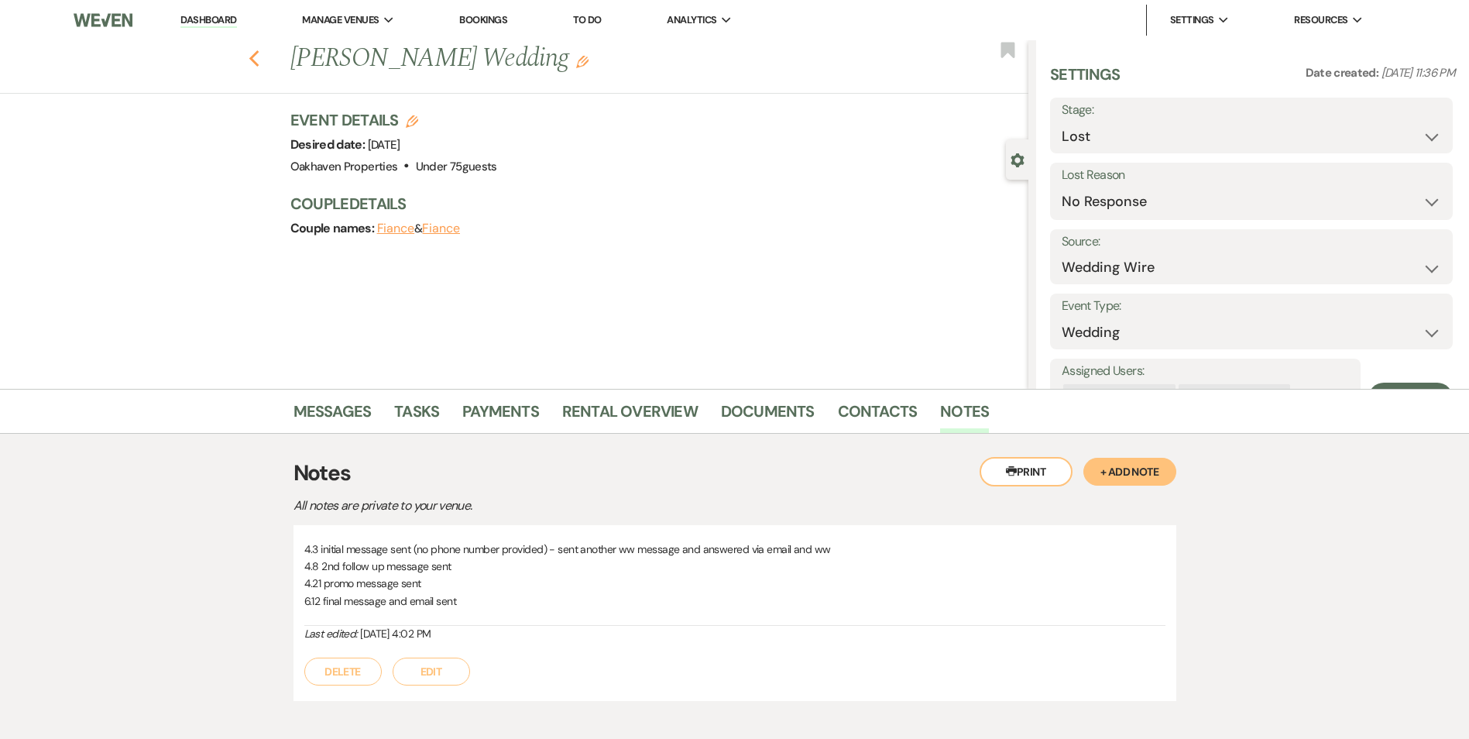
select select "8"
select select "5"
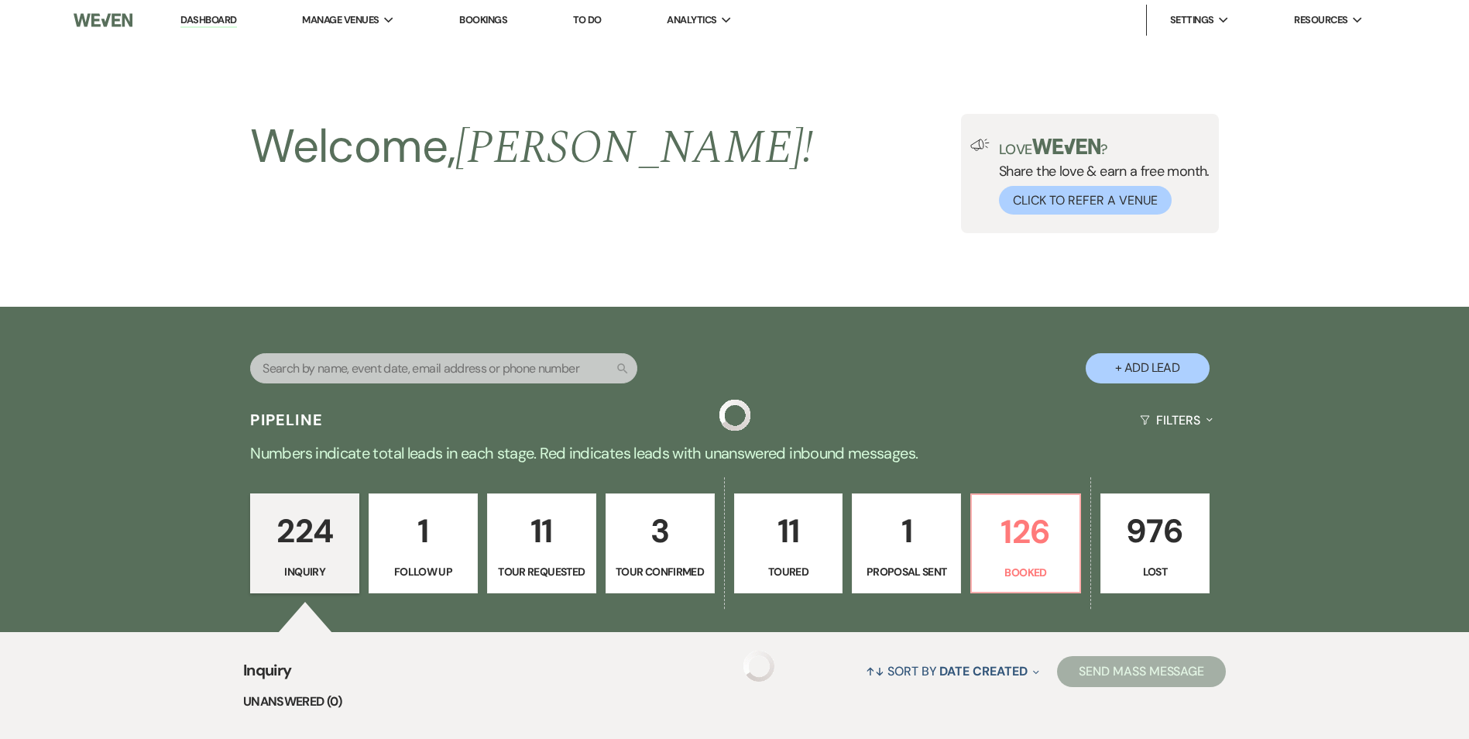
scroll to position [19061, 0]
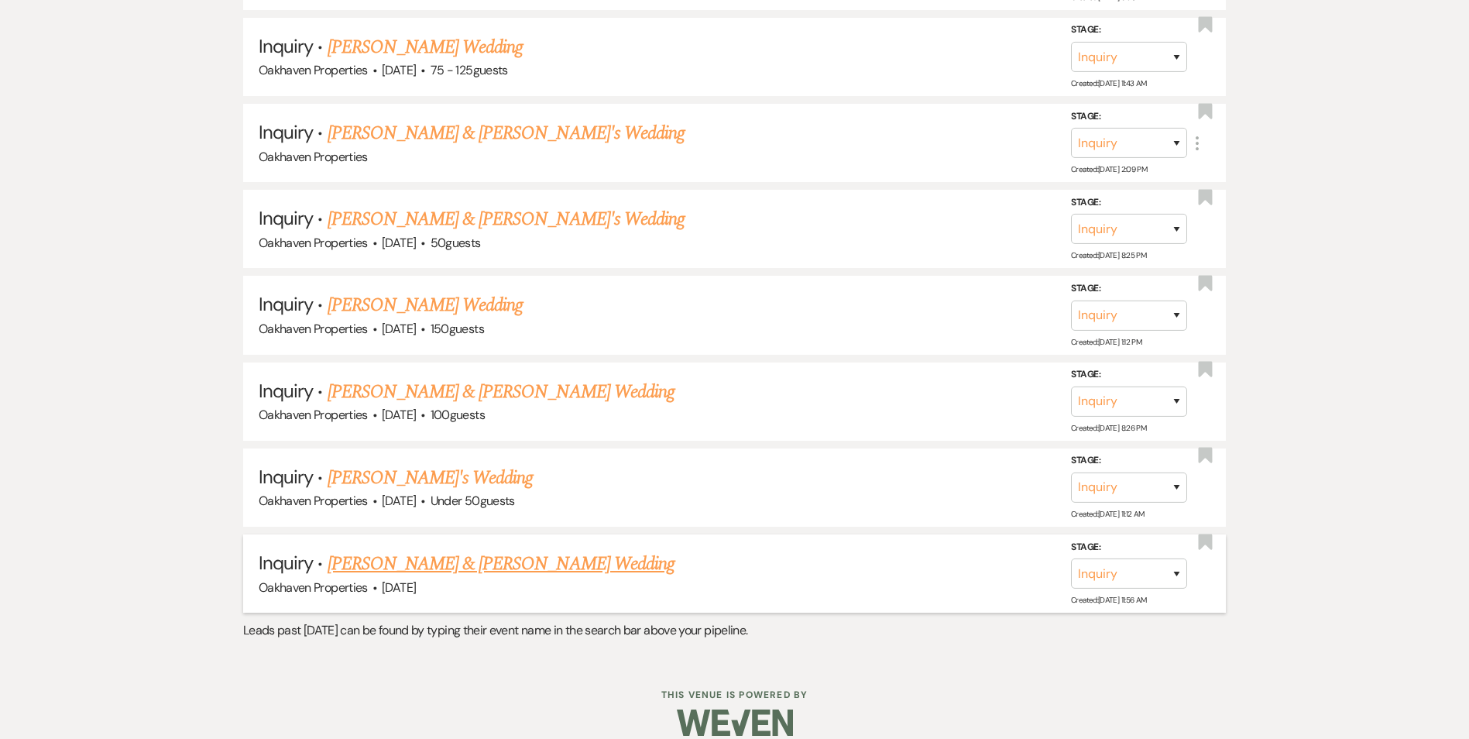
click at [378, 566] on link "[PERSON_NAME] & [PERSON_NAME] Wedding" at bounding box center [501, 564] width 347 height 28
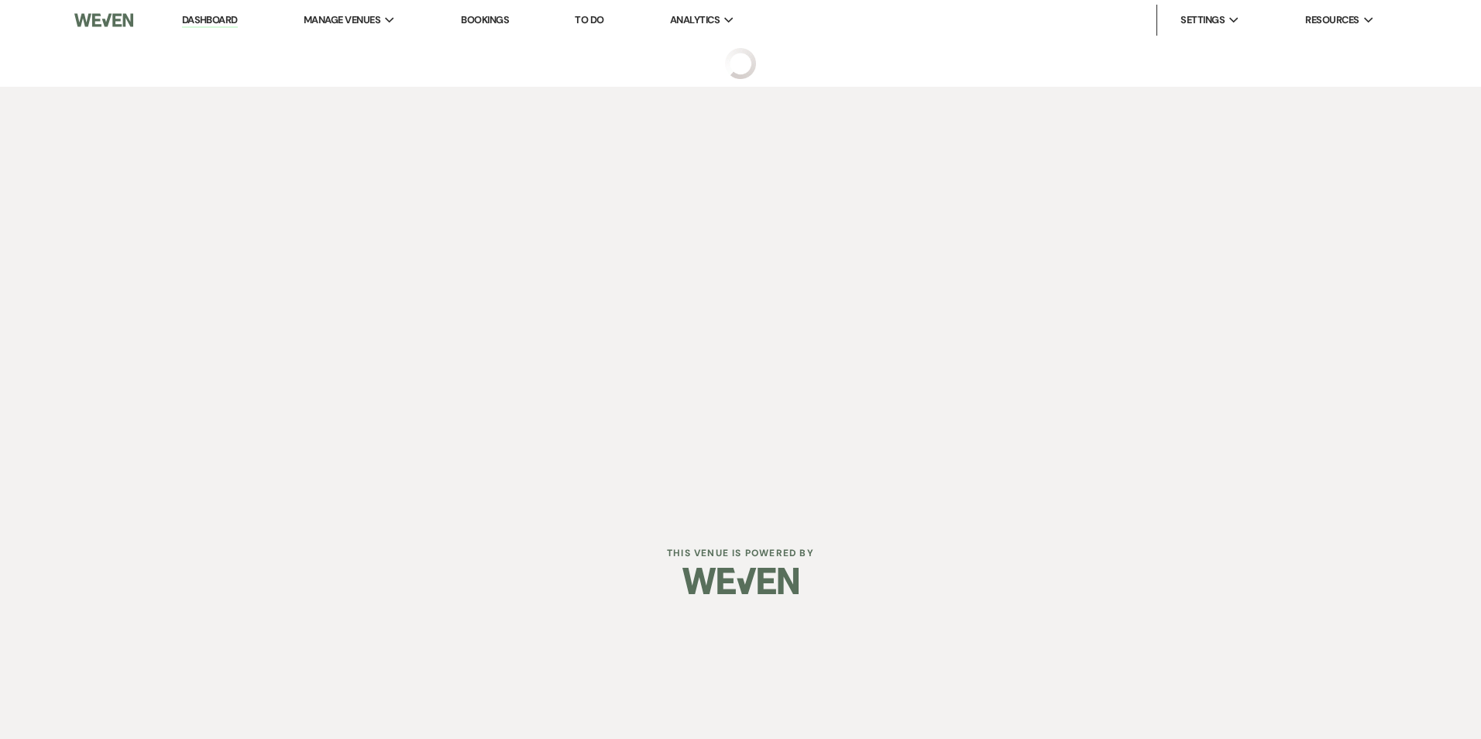
select select "5"
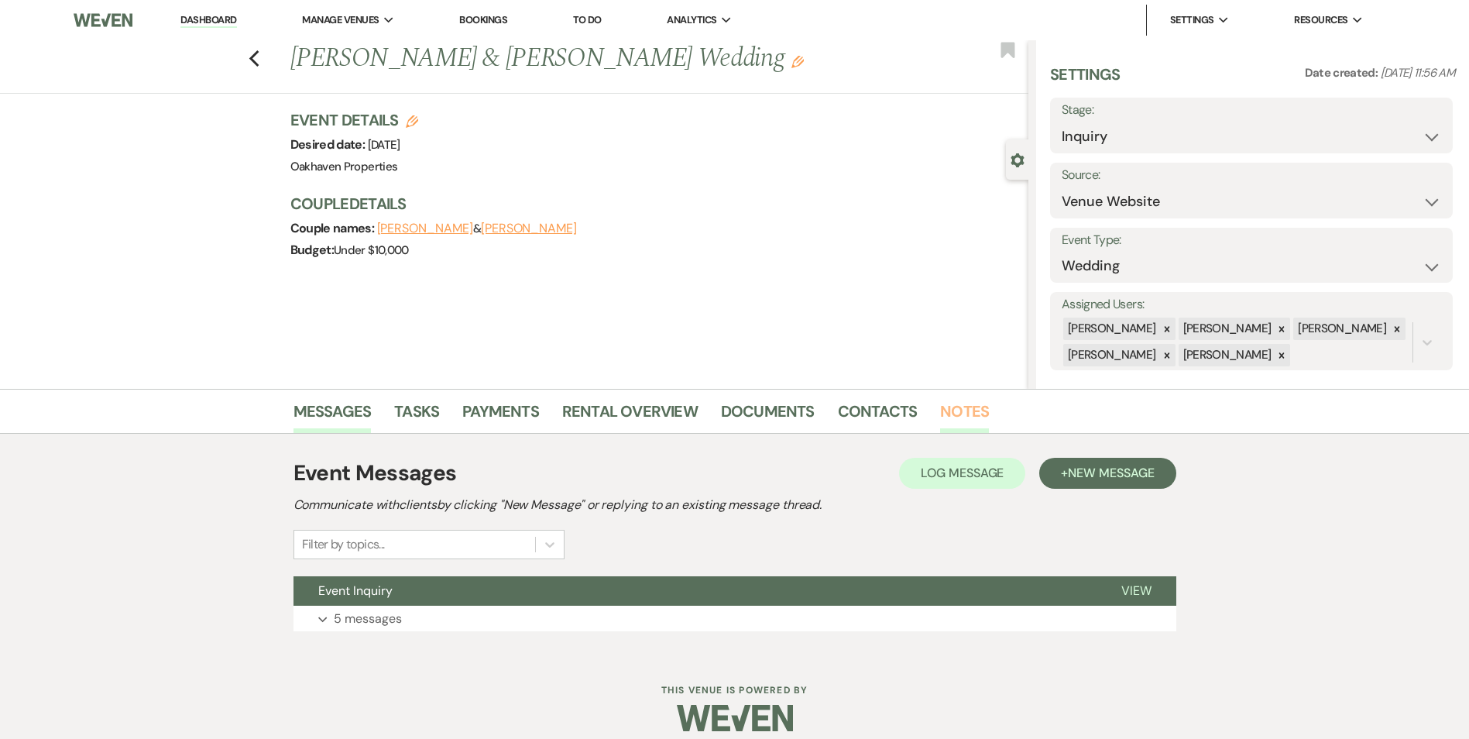
click at [964, 411] on link "Notes" at bounding box center [964, 416] width 49 height 34
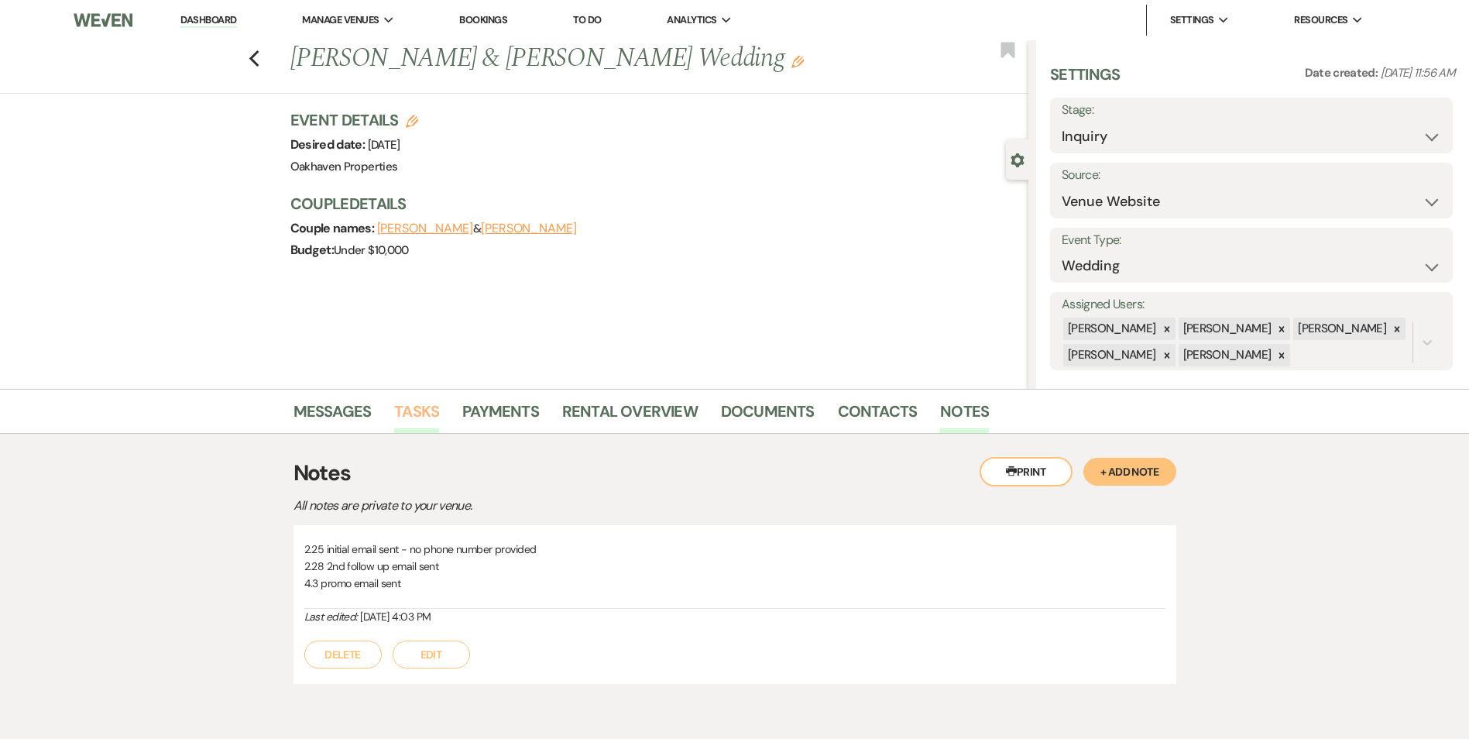
click at [424, 421] on link "Tasks" at bounding box center [416, 416] width 45 height 34
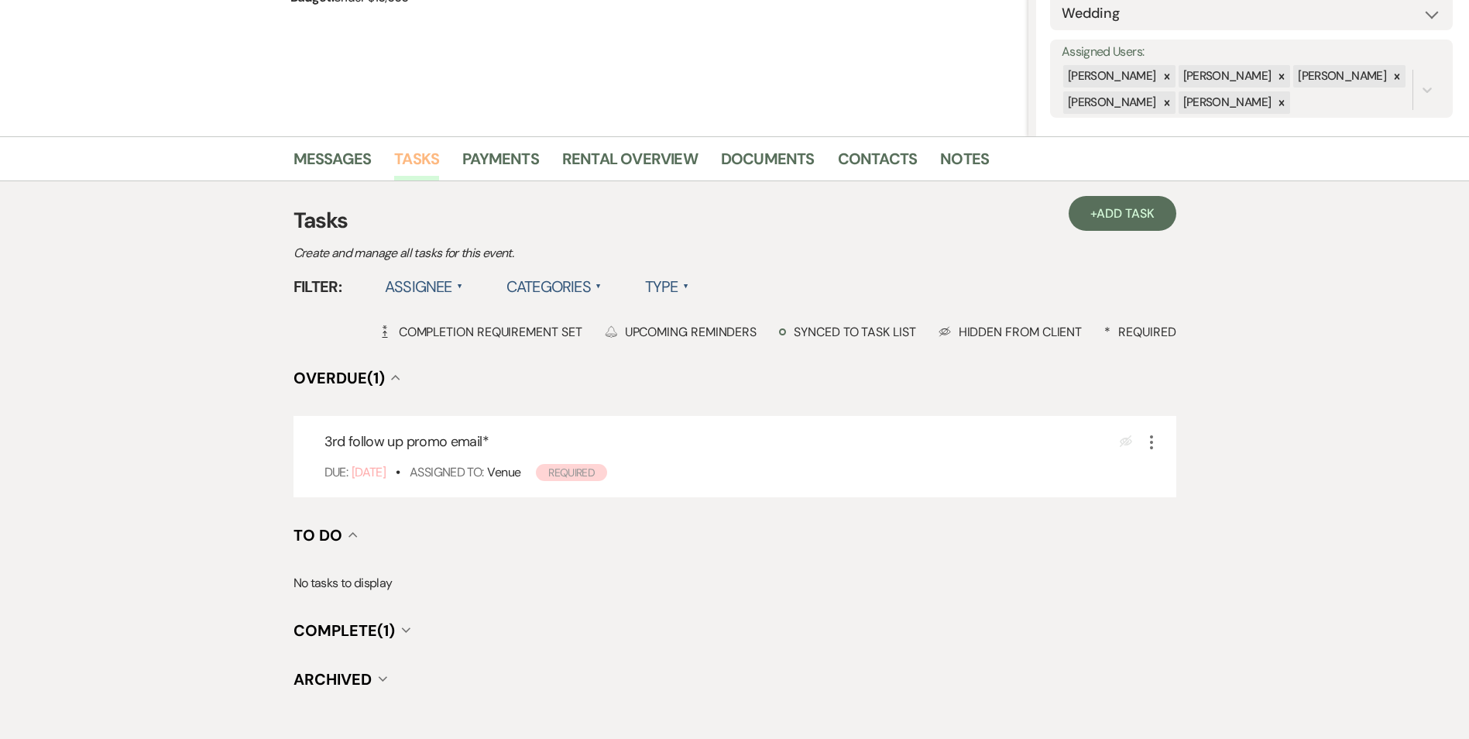
scroll to position [155, 0]
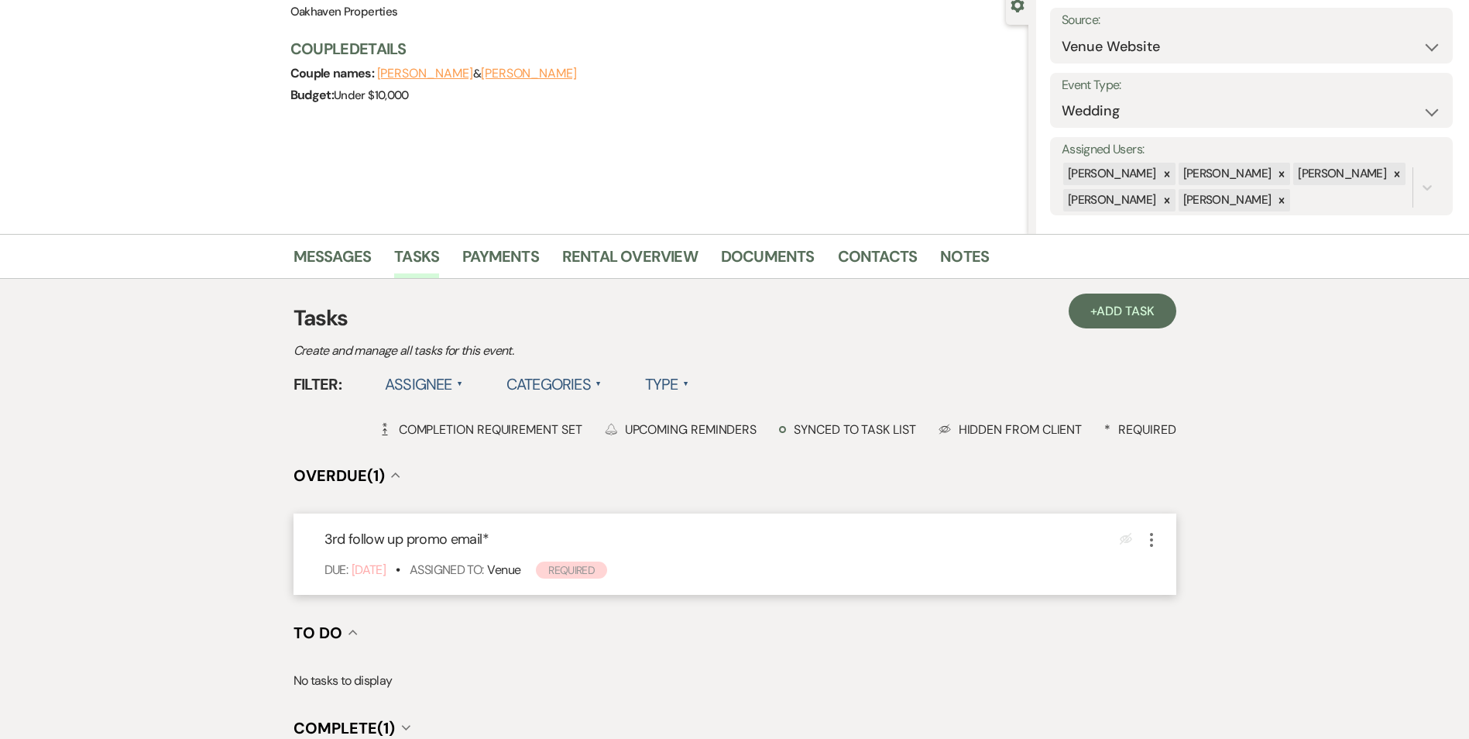
click at [1153, 541] on icon "More" at bounding box center [1151, 540] width 19 height 19
click at [1204, 598] on button "X Delete" at bounding box center [1216, 593] width 149 height 25
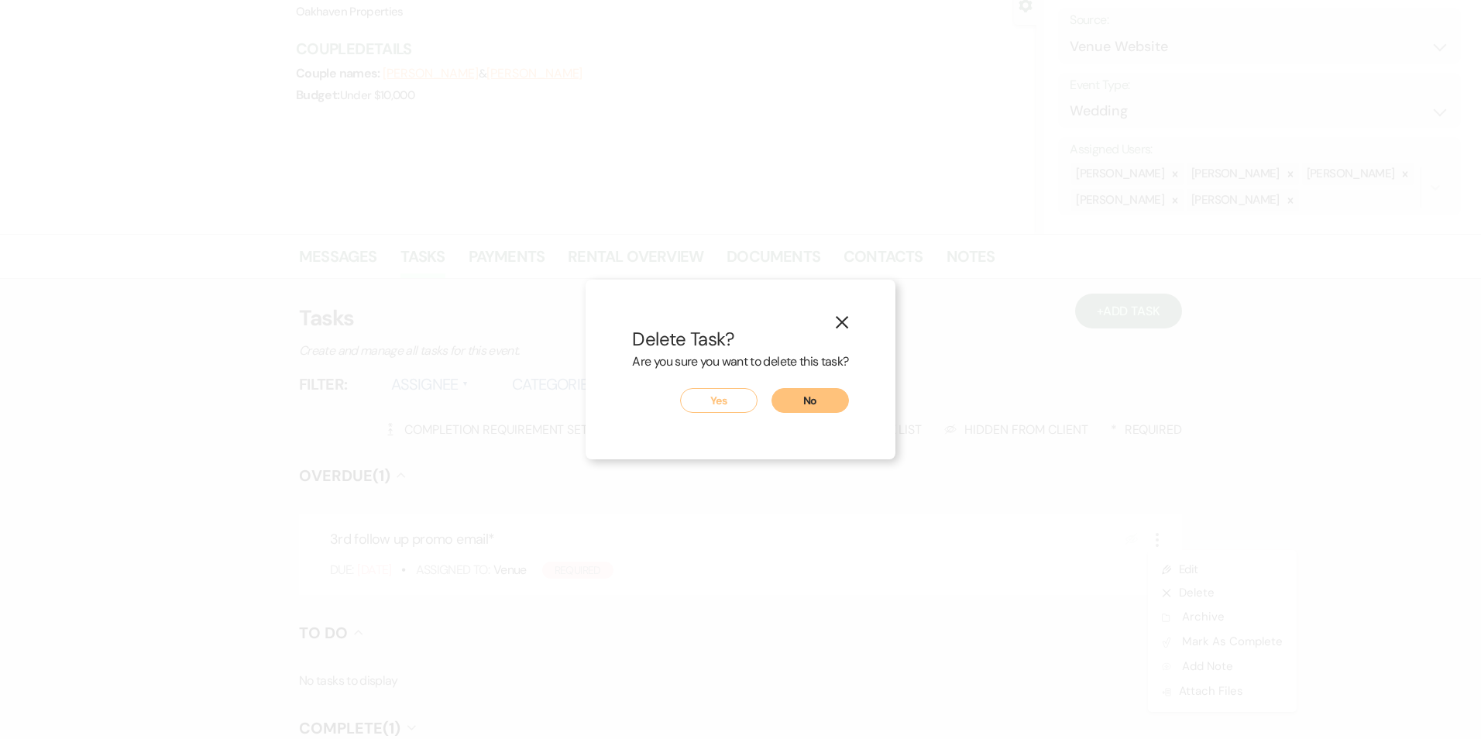
click at [683, 398] on button "Yes" at bounding box center [718, 400] width 77 height 25
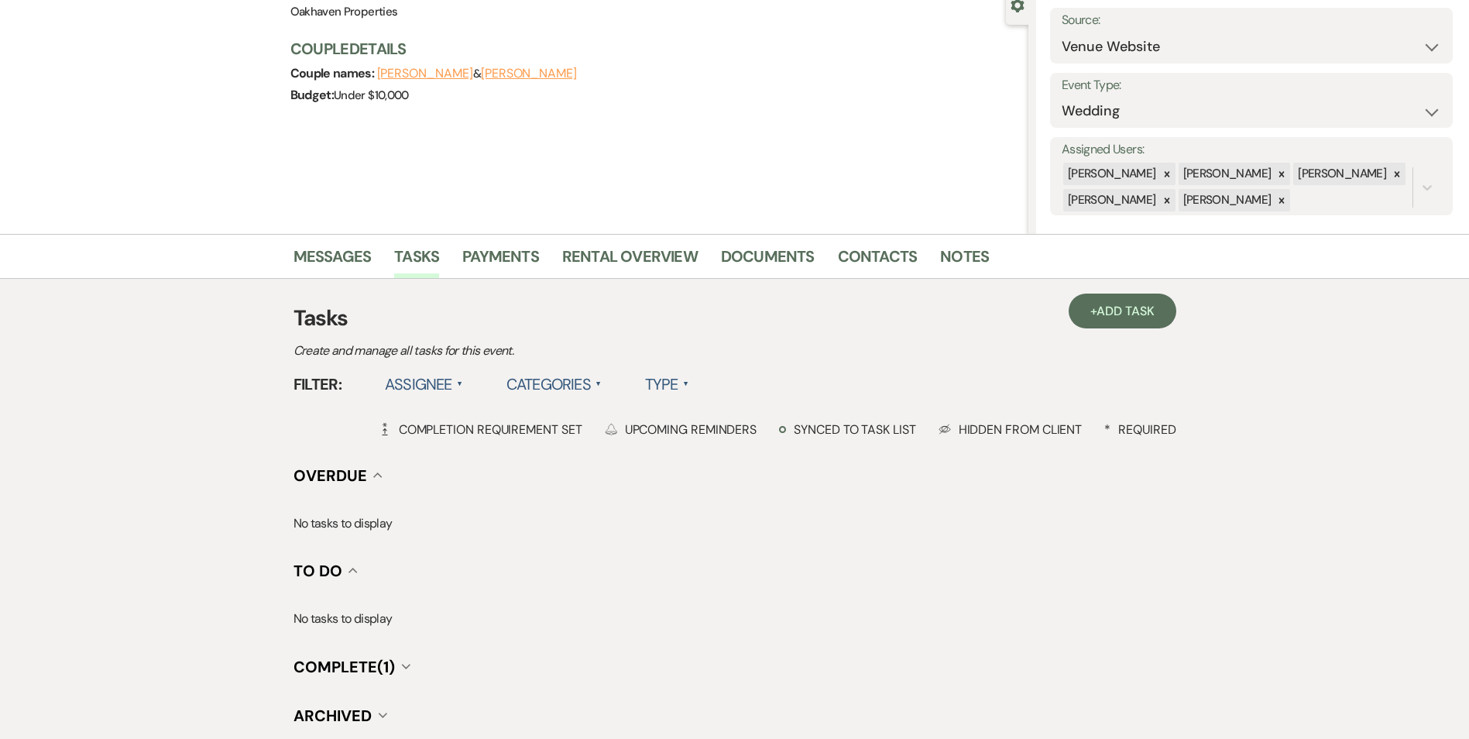
scroll to position [0, 0]
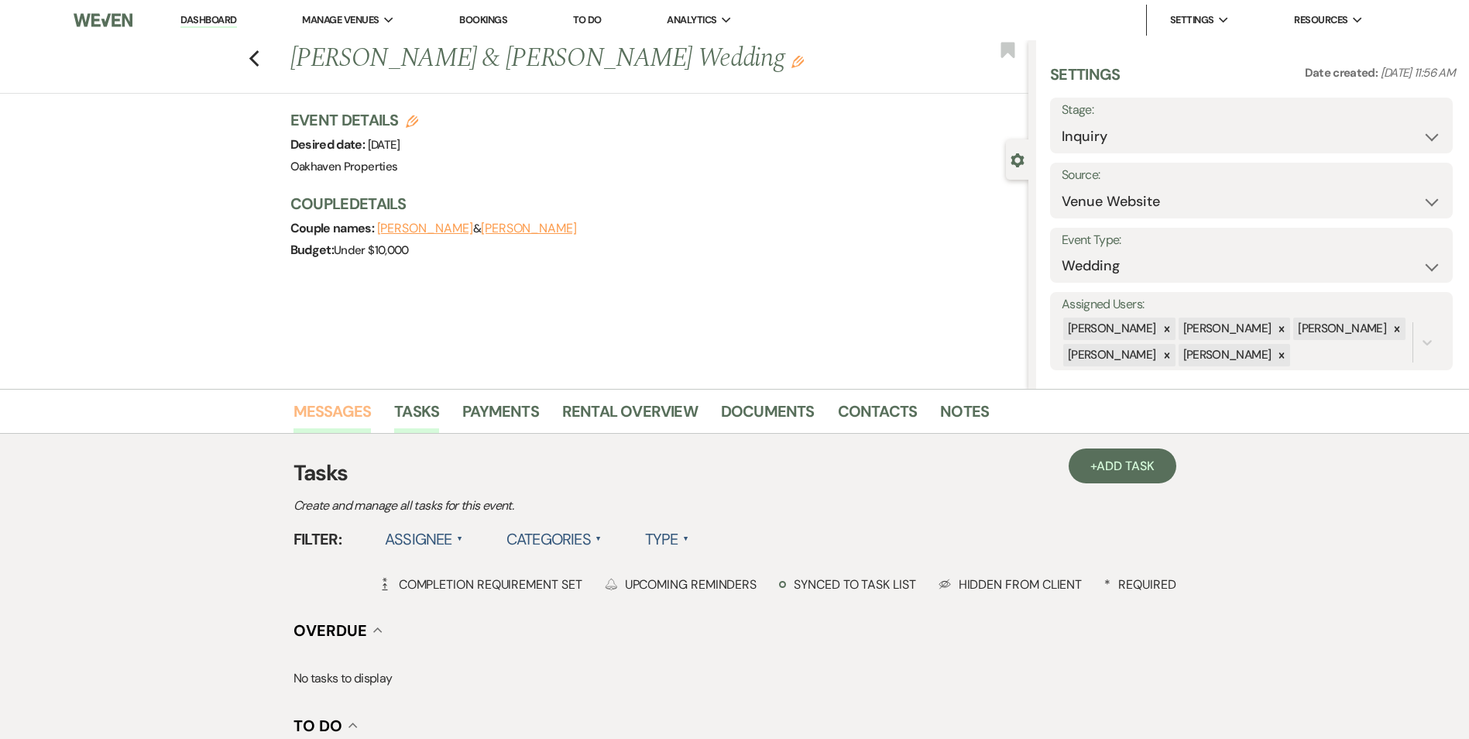
drag, startPoint x: 338, startPoint y: 415, endPoint x: 345, endPoint y: 421, distance: 9.5
click at [338, 416] on link "Messages" at bounding box center [333, 416] width 78 height 34
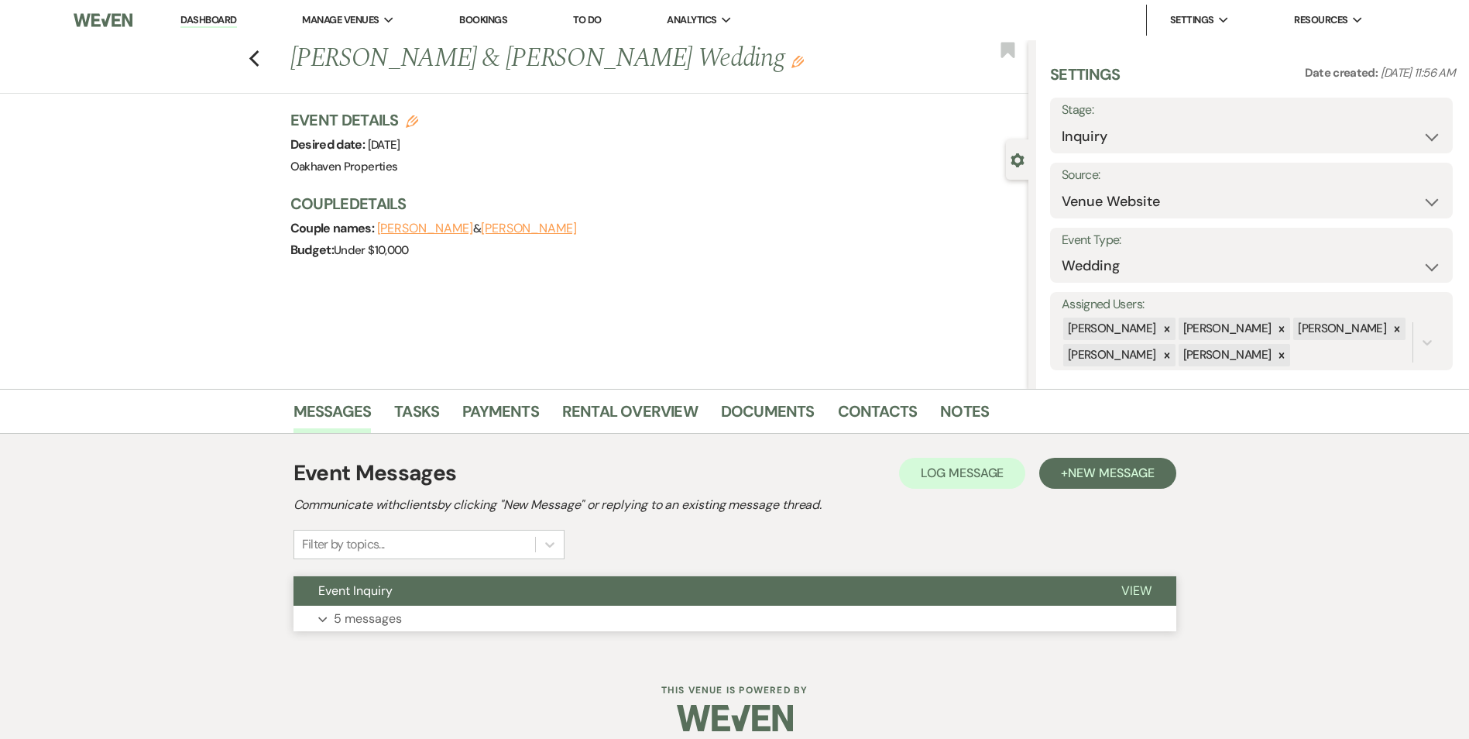
drag, startPoint x: 1129, startPoint y: 593, endPoint x: 1019, endPoint y: 582, distance: 110.5
click at [1129, 592] on span "View" at bounding box center [1137, 590] width 30 height 16
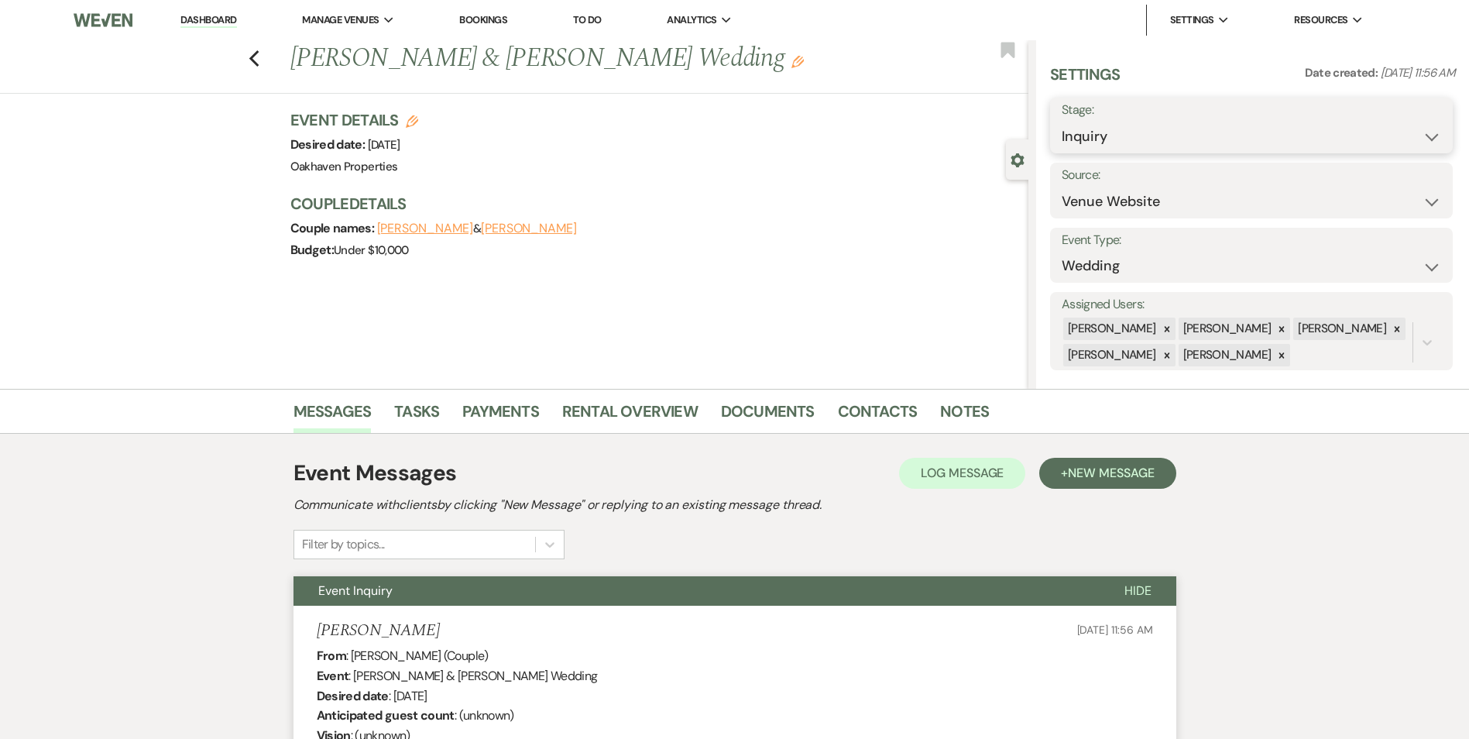
drag, startPoint x: 1120, startPoint y: 135, endPoint x: 1122, endPoint y: 150, distance: 15.7
click at [1120, 135] on select "Inquiry Follow Up Tour Requested Tour Confirmed Toured Proposal Sent Booked Lost" at bounding box center [1252, 137] width 380 height 30
select select "8"
click at [1062, 122] on select "Inquiry Follow Up Tour Requested Tour Confirmed Toured Proposal Sent Booked Lost" at bounding box center [1252, 137] width 380 height 30
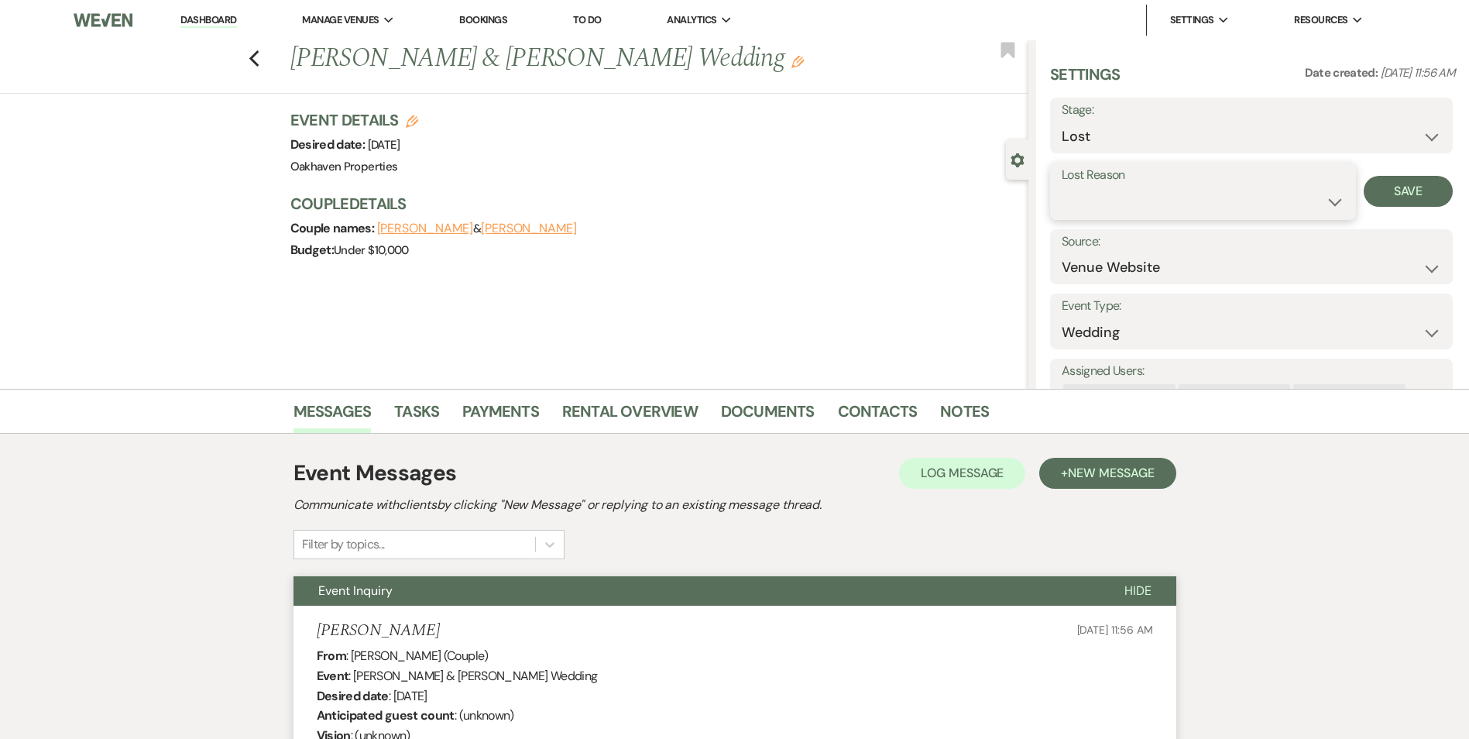
click at [1081, 212] on select "Booked Elsewhere Budget Date Unavailable No Response Not a Good Match Capacity …" at bounding box center [1203, 202] width 283 height 30
select select "8"
click at [1062, 187] on select "Booked Elsewhere Budget Date Unavailable No Response Not a Good Match Capacity …" at bounding box center [1203, 202] width 283 height 30
click at [1388, 177] on button "Save" at bounding box center [1408, 191] width 89 height 31
click at [260, 57] on icon "Previous" at bounding box center [255, 59] width 12 height 19
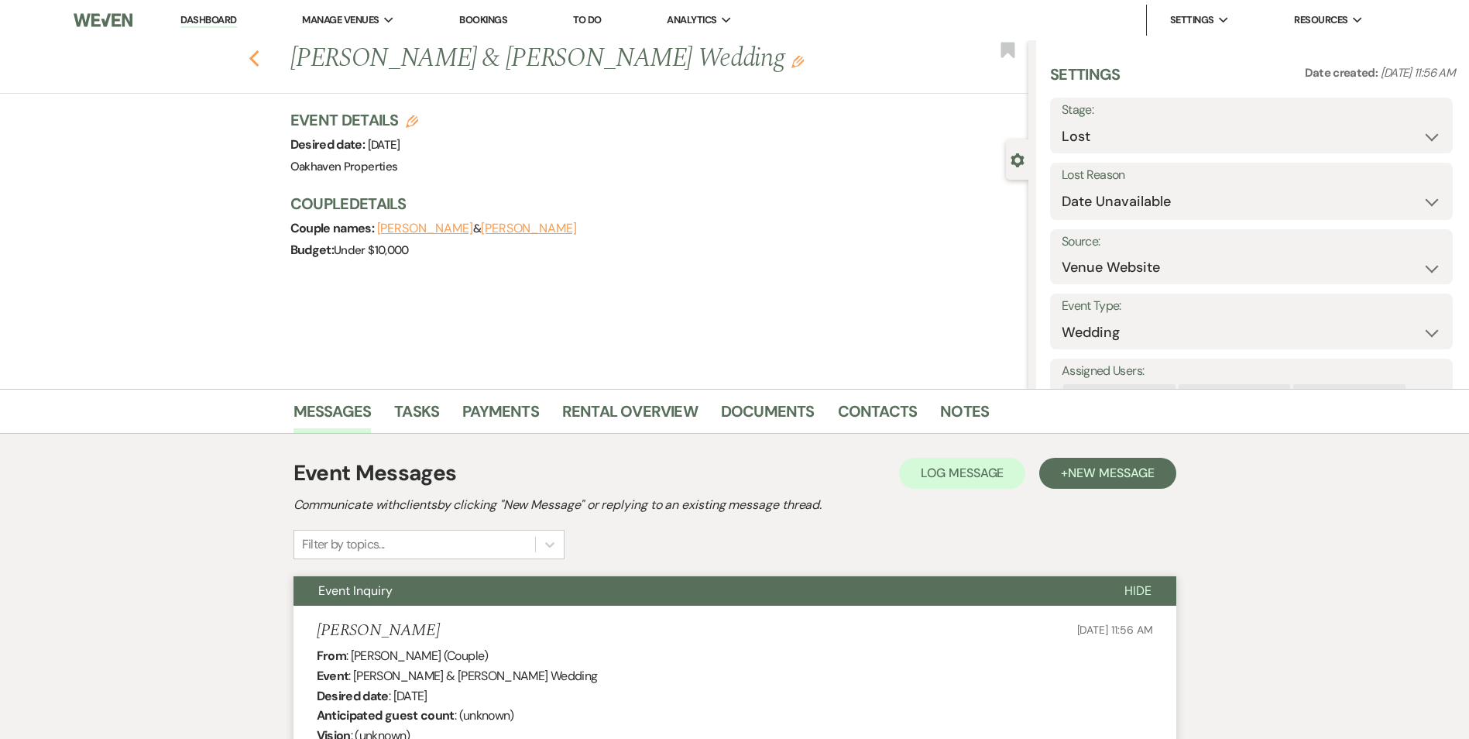
select select "8"
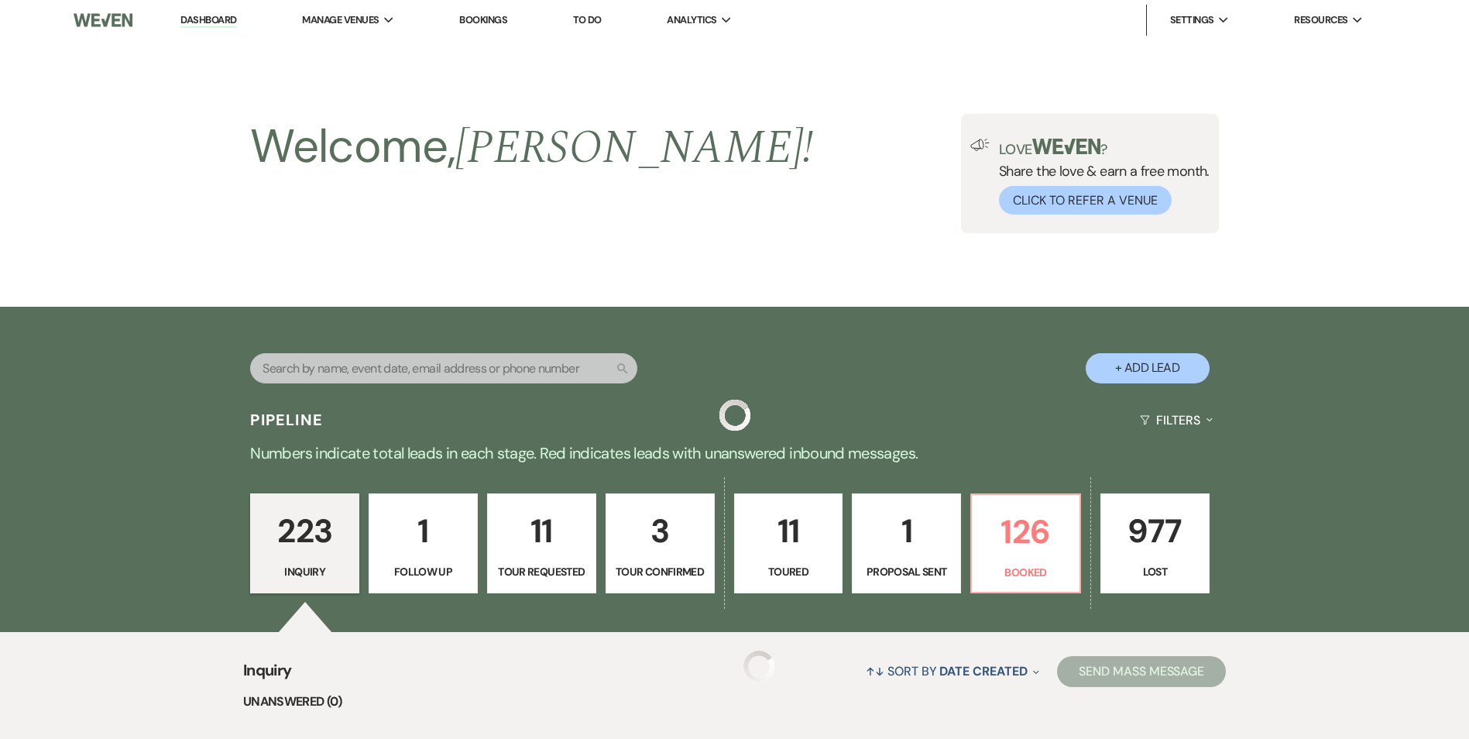
scroll to position [19061, 0]
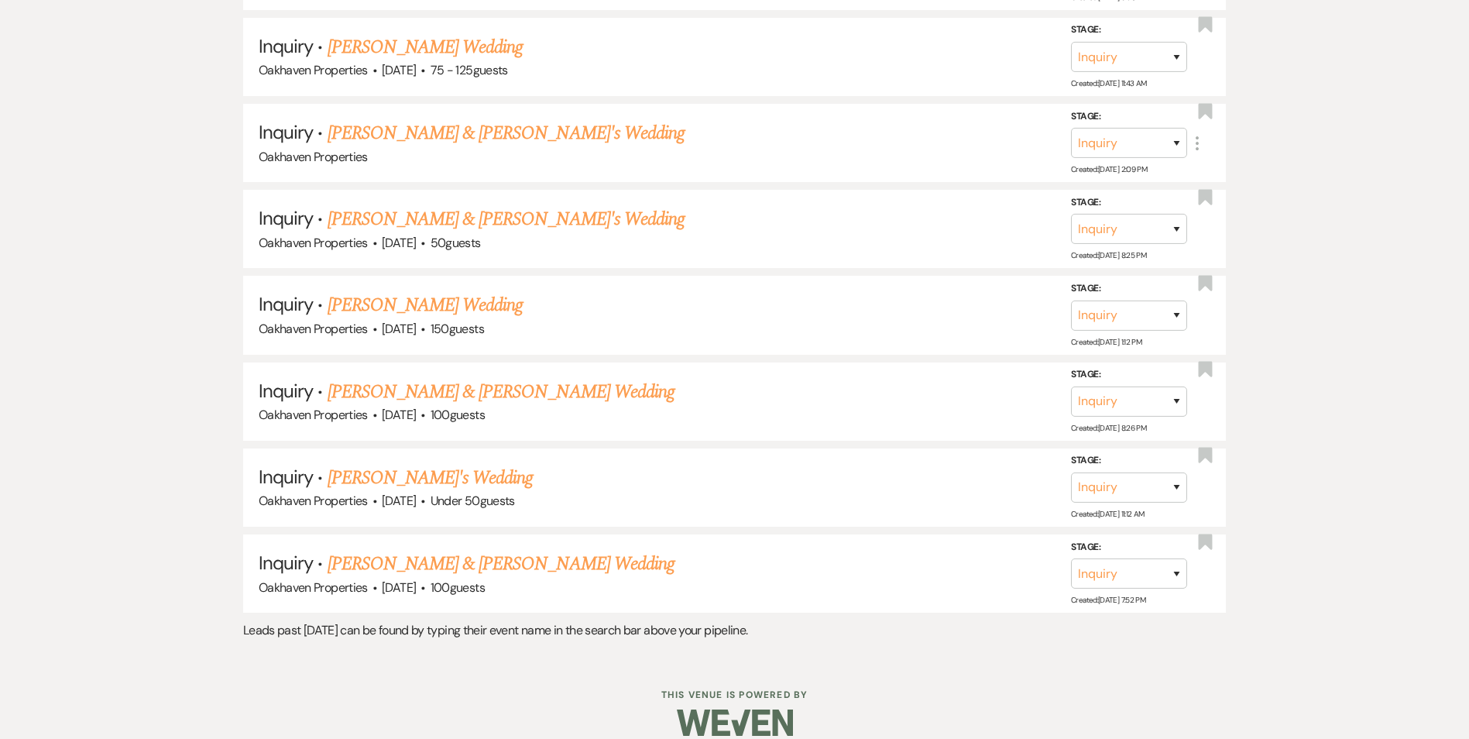
drag, startPoint x: 567, startPoint y: 567, endPoint x: 1044, endPoint y: 549, distance: 477.5
click at [567, 567] on link "[PERSON_NAME] & [PERSON_NAME] Wedding" at bounding box center [501, 564] width 347 height 28
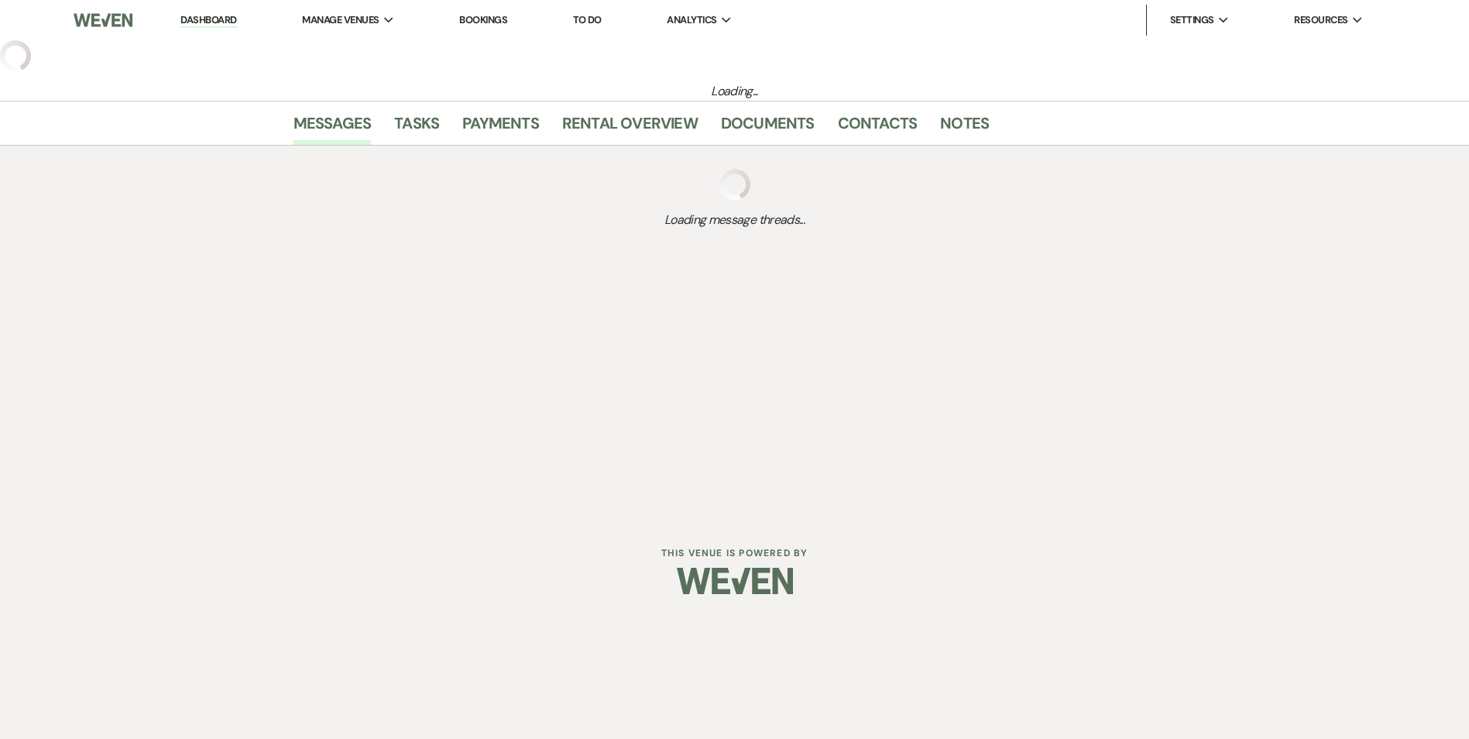
select select "5"
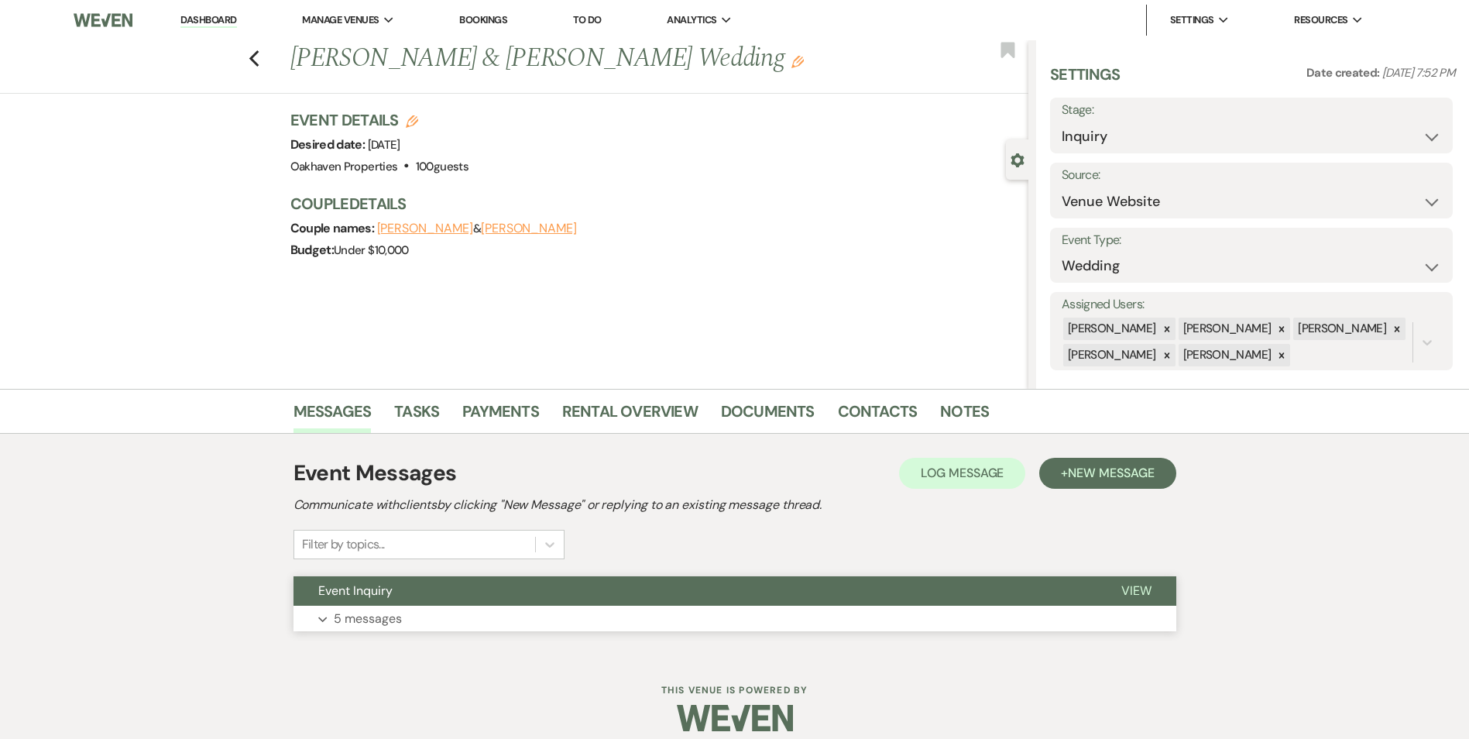
click at [1136, 583] on span "View" at bounding box center [1137, 590] width 30 height 16
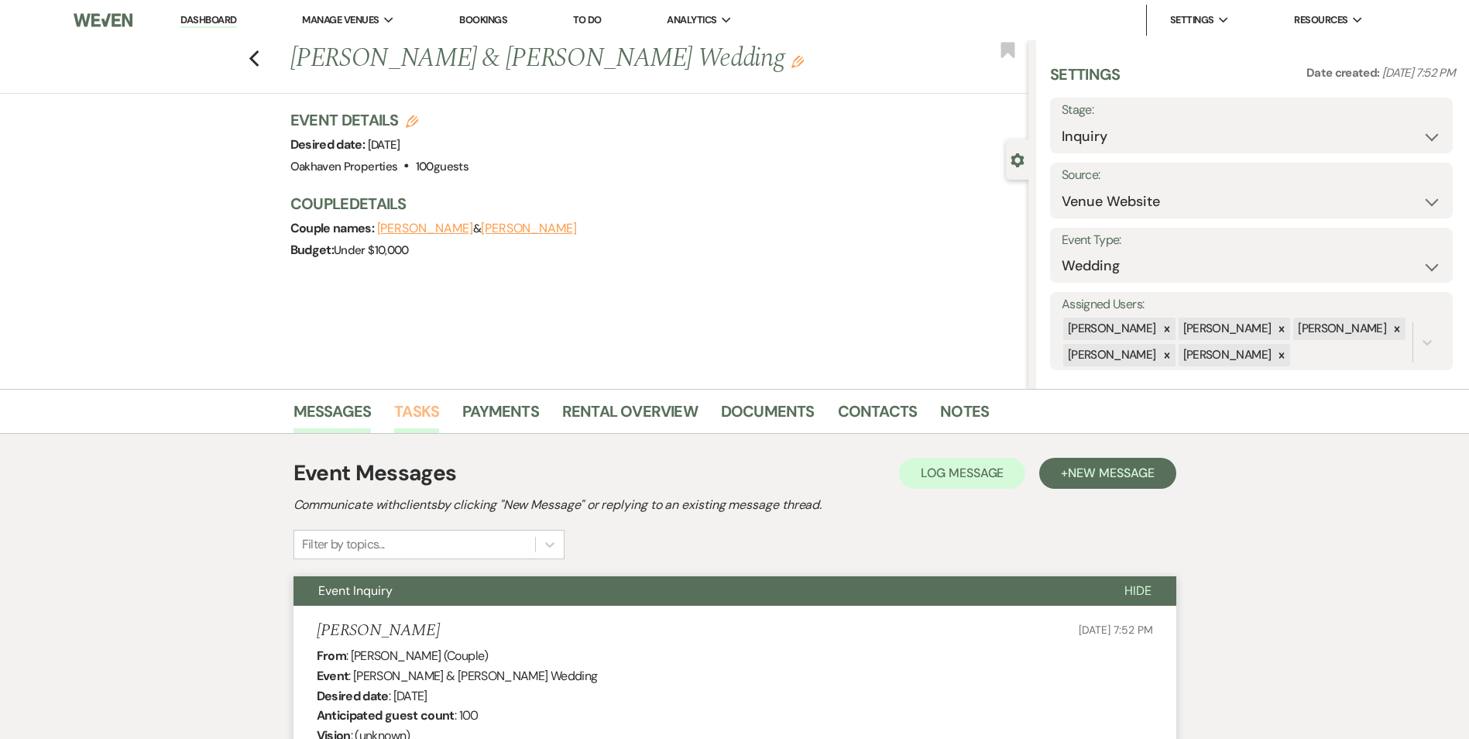
drag, startPoint x: 411, startPoint y: 414, endPoint x: 431, endPoint y: 411, distance: 20.5
click at [411, 413] on link "Tasks" at bounding box center [416, 416] width 45 height 34
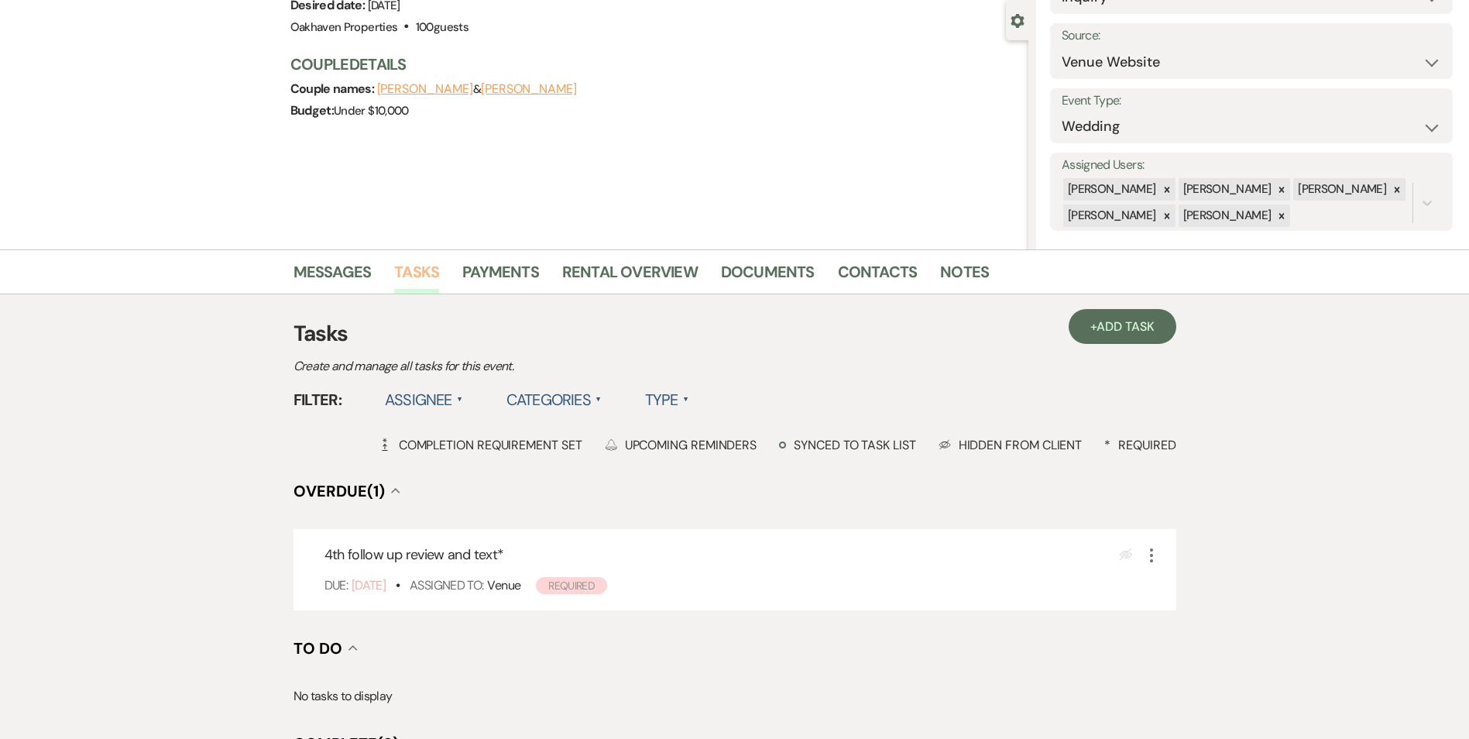
scroll to position [346, 0]
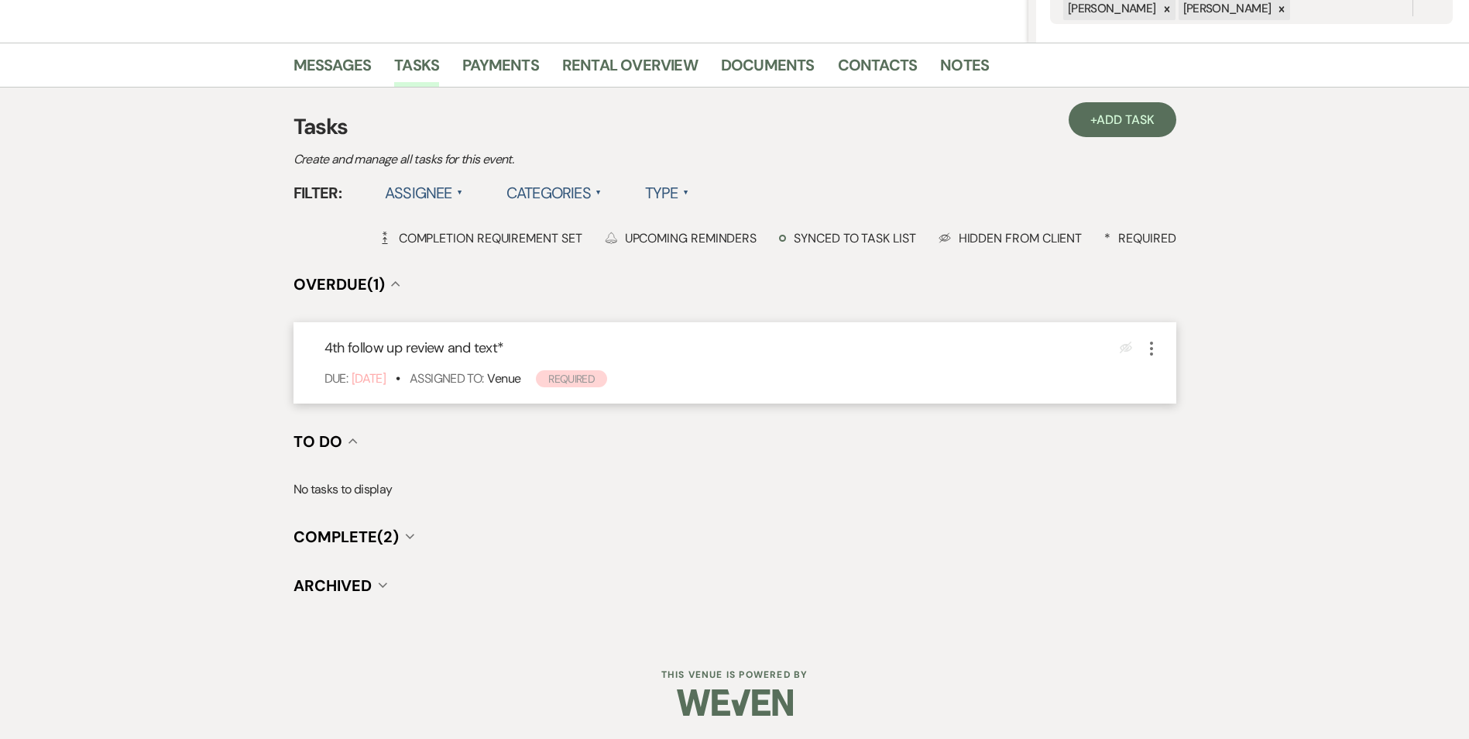
click at [1154, 349] on icon "More" at bounding box center [1151, 348] width 19 height 19
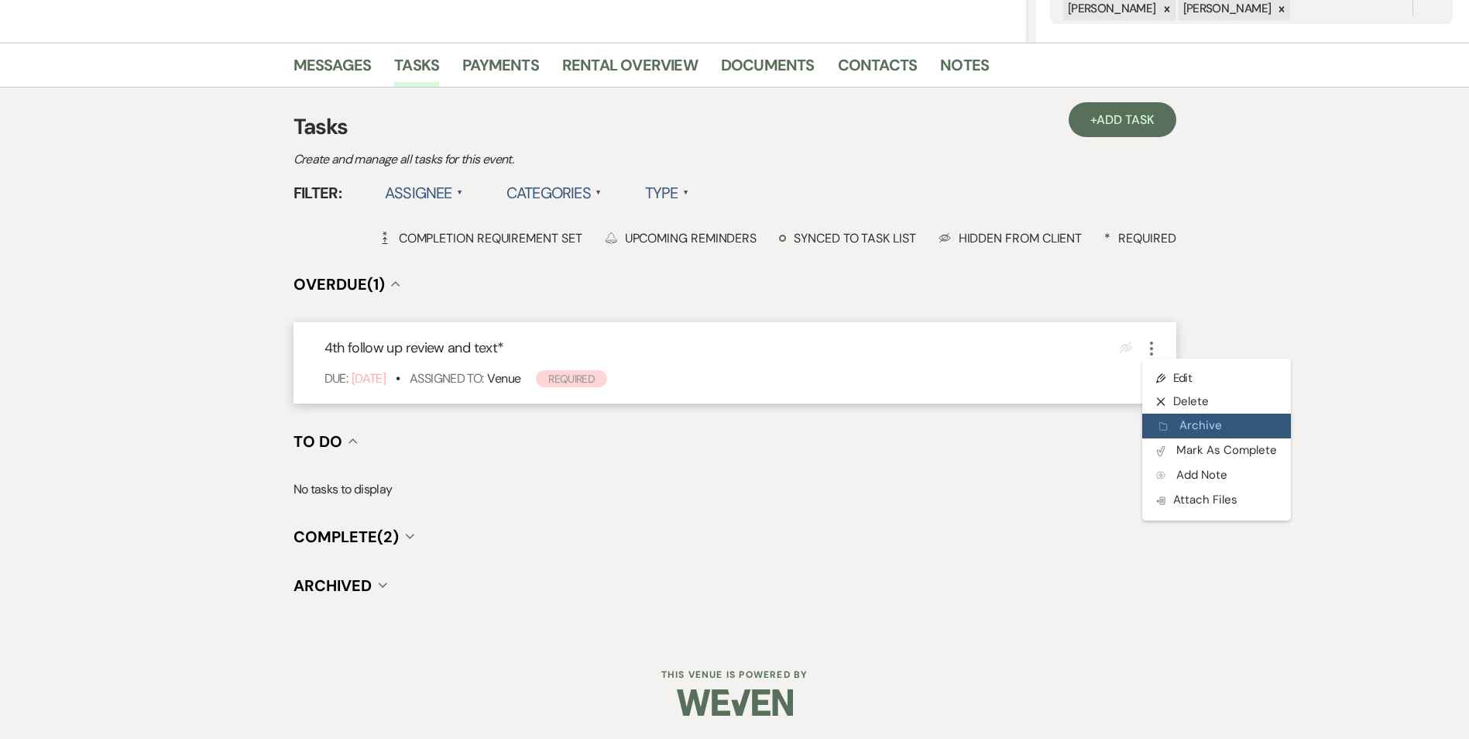
click at [1189, 438] on button "Archive Archive" at bounding box center [1216, 426] width 149 height 25
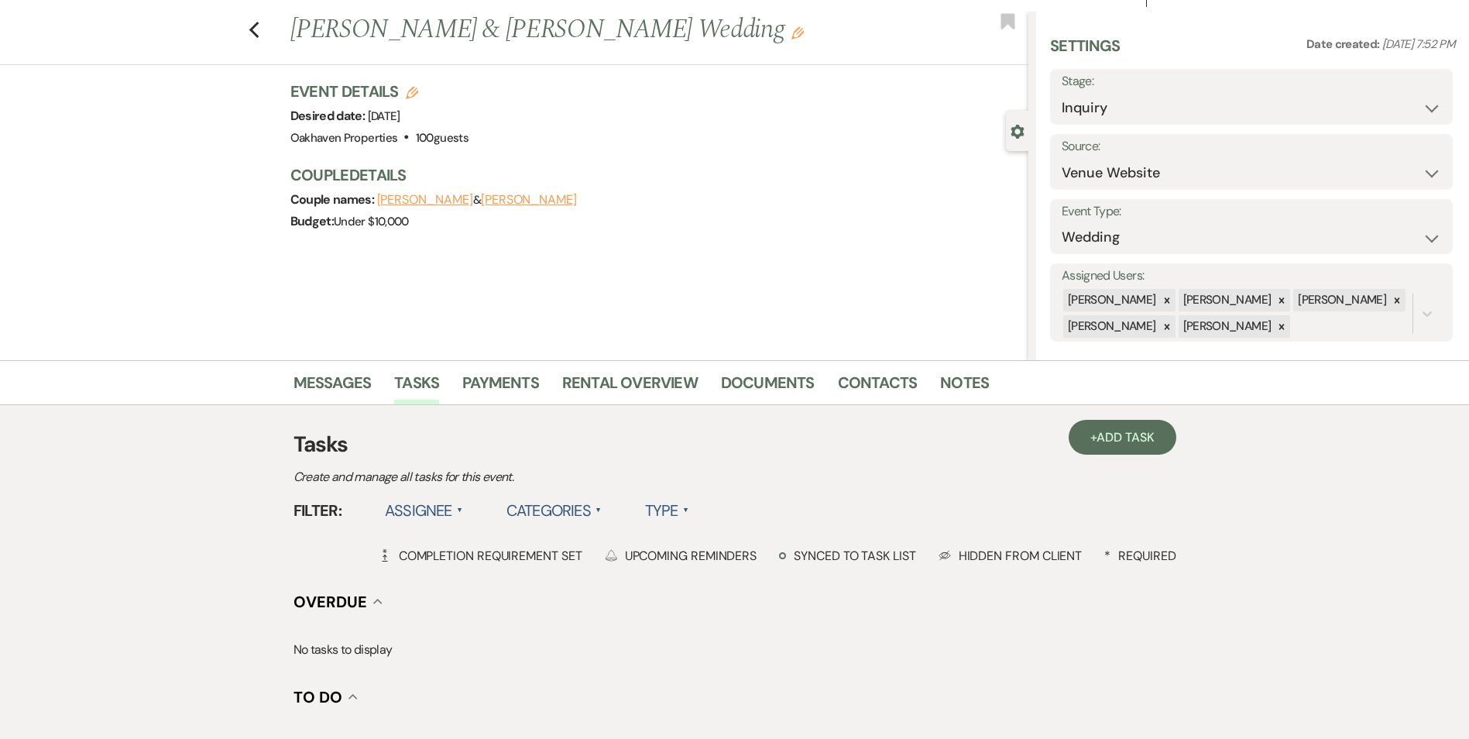
scroll to position [0, 0]
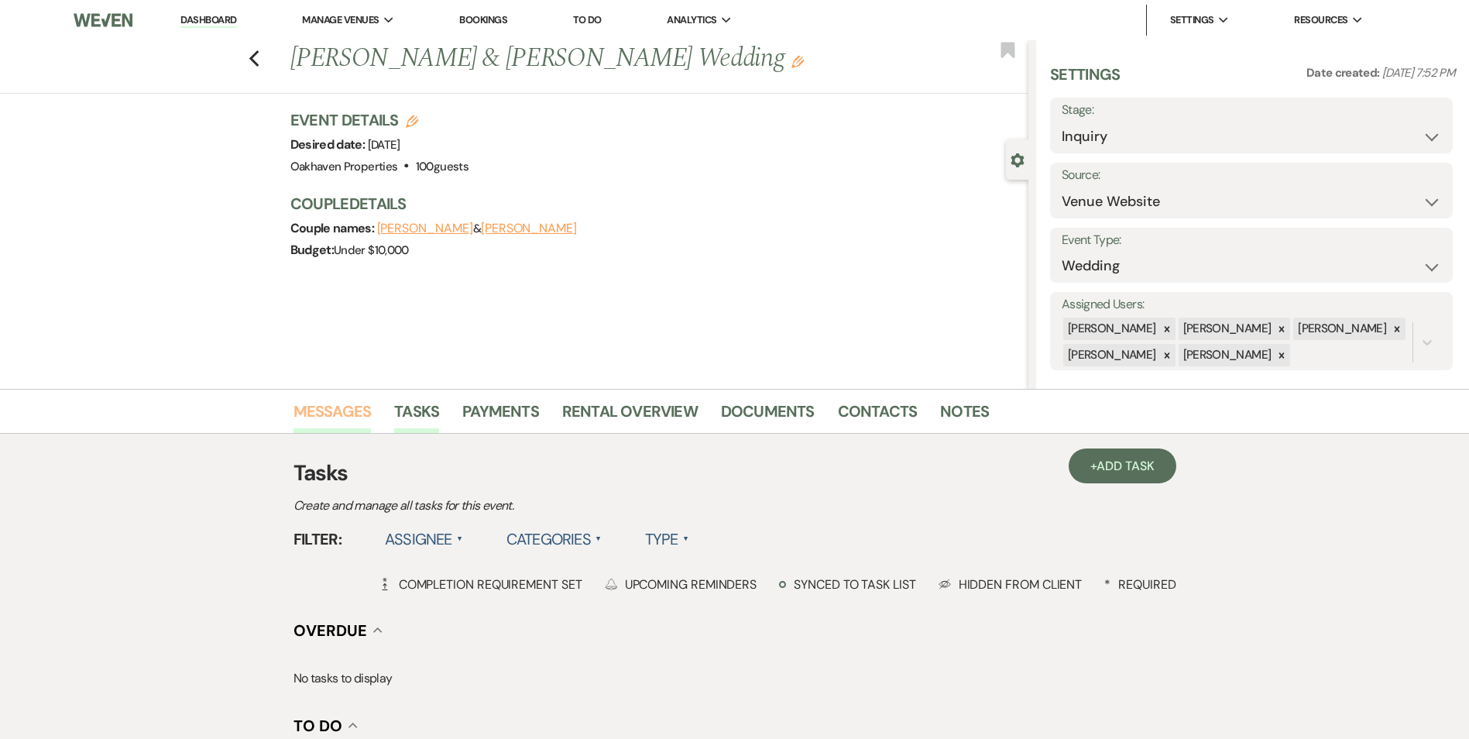
click at [370, 414] on link "Messages" at bounding box center [333, 416] width 78 height 34
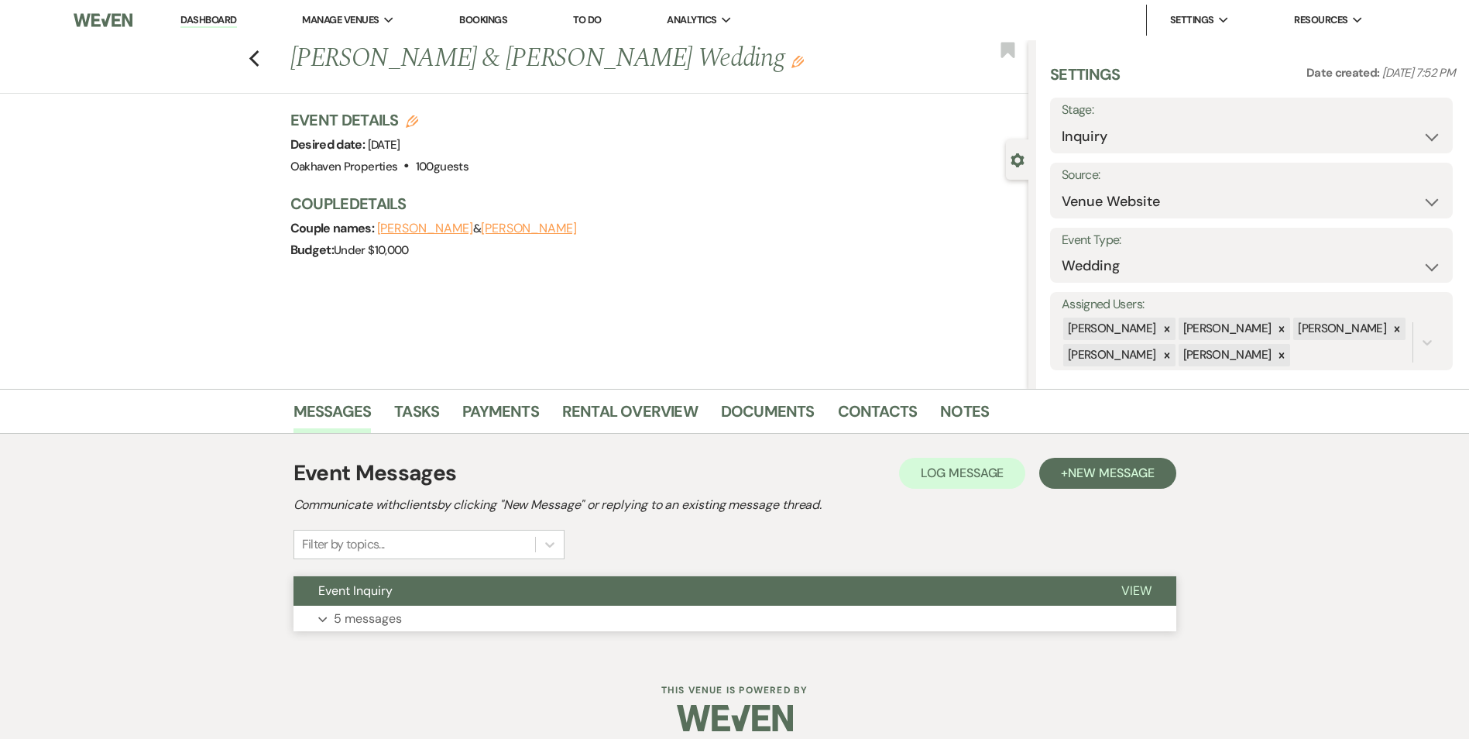
click at [1149, 600] on button "View" at bounding box center [1137, 590] width 80 height 29
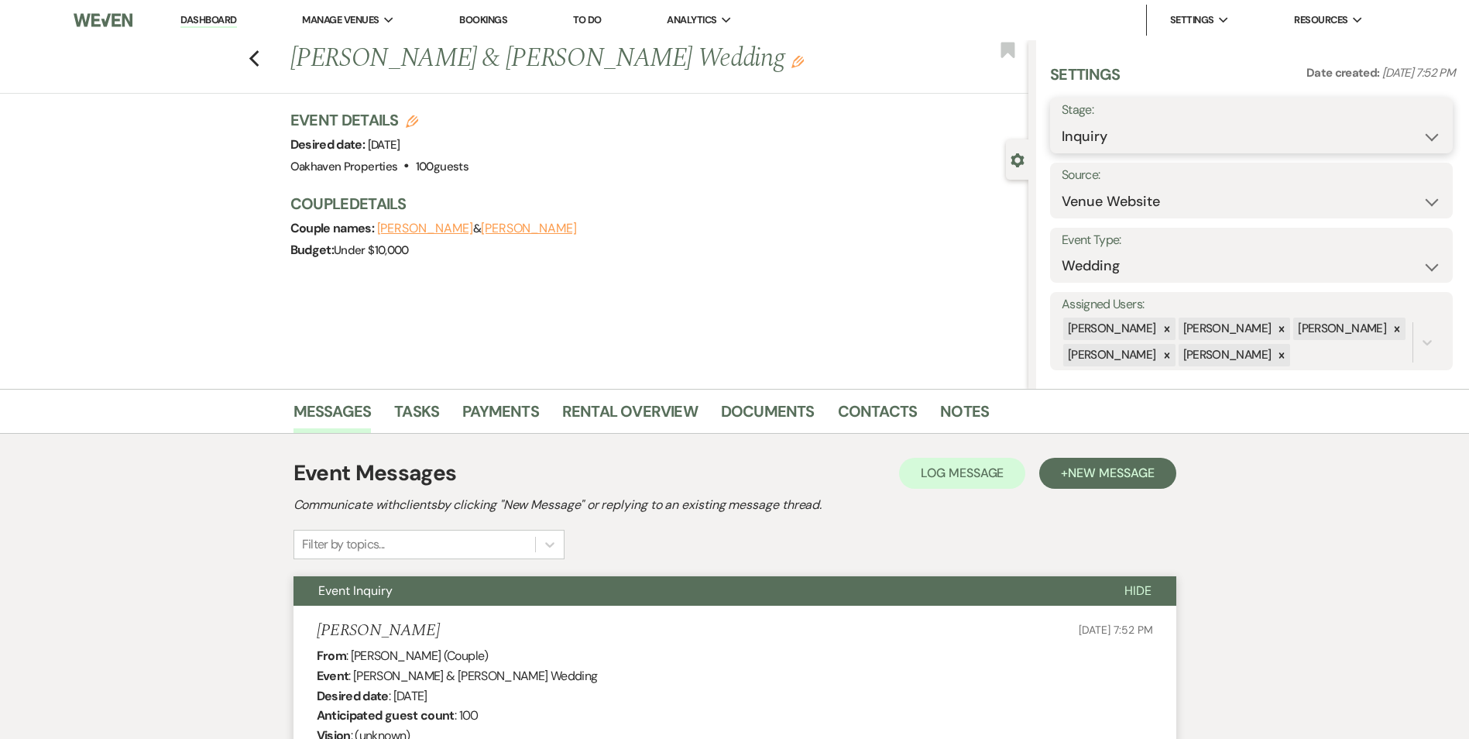
drag, startPoint x: 1127, startPoint y: 129, endPoint x: 1134, endPoint y: 145, distance: 17.0
click at [1127, 131] on select "Inquiry Follow Up Tour Requested Tour Confirmed Toured Proposal Sent Booked Lost" at bounding box center [1252, 137] width 380 height 30
select select "8"
click at [1062, 122] on select "Inquiry Follow Up Tour Requested Tour Confirmed Toured Proposal Sent Booked Lost" at bounding box center [1252, 137] width 380 height 30
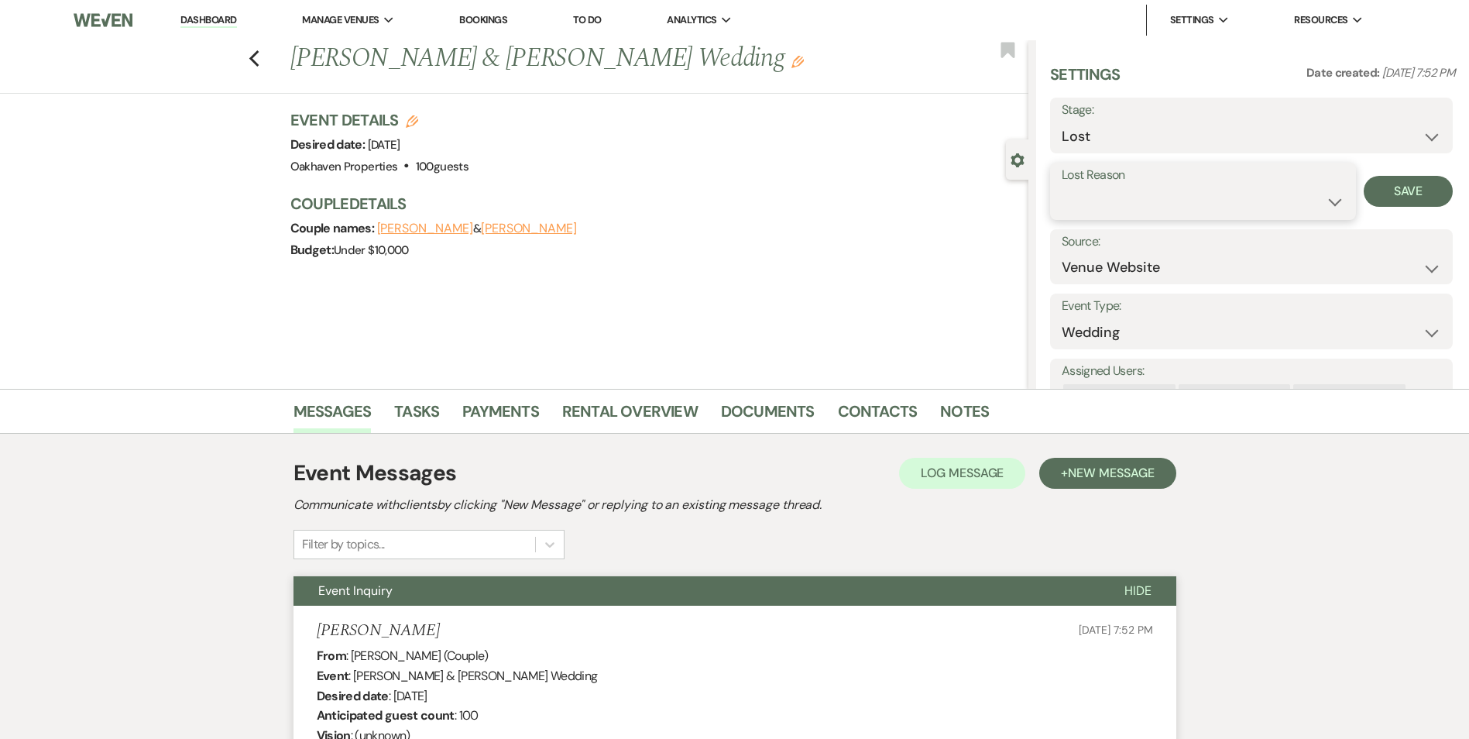
click at [1084, 203] on select "Booked Elsewhere Budget Date Unavailable No Response Not a Good Match Capacity …" at bounding box center [1203, 202] width 283 height 30
click at [1062, 187] on select "Booked Elsewhere Budget Date Unavailable No Response Not a Good Match Capacity …" at bounding box center [1203, 202] width 283 height 30
click at [1139, 211] on select "Booked Elsewhere Budget Date Unavailable No Response Not a Good Match Capacity …" at bounding box center [1203, 202] width 283 height 30
select select "8"
click at [1062, 187] on select "Booked Elsewhere Budget Date Unavailable No Response Not a Good Match Capacity …" at bounding box center [1203, 202] width 283 height 30
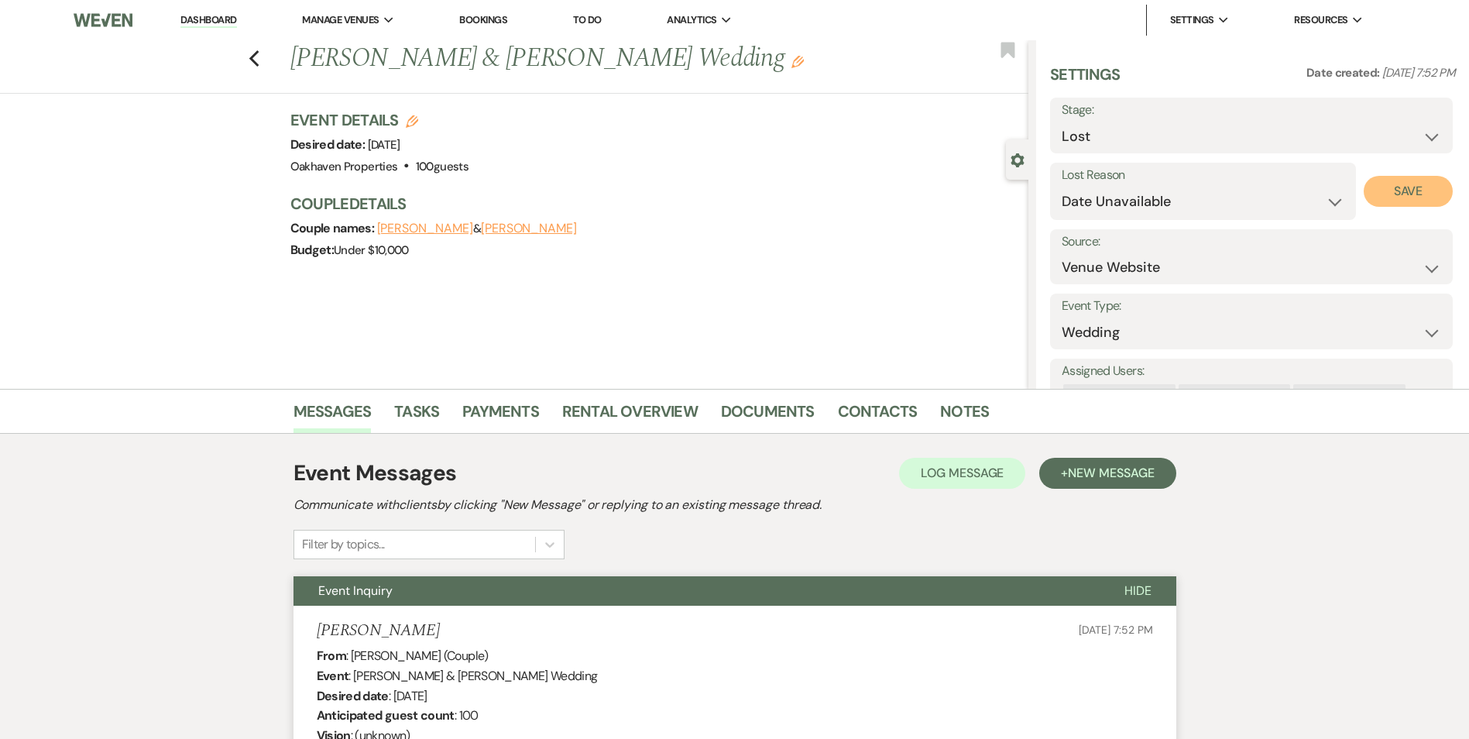
drag, startPoint x: 1371, startPoint y: 195, endPoint x: 1110, endPoint y: 202, distance: 261.1
click at [1371, 196] on button "Save" at bounding box center [1408, 191] width 89 height 31
click at [260, 60] on icon "Previous" at bounding box center [255, 59] width 12 height 19
select select "8"
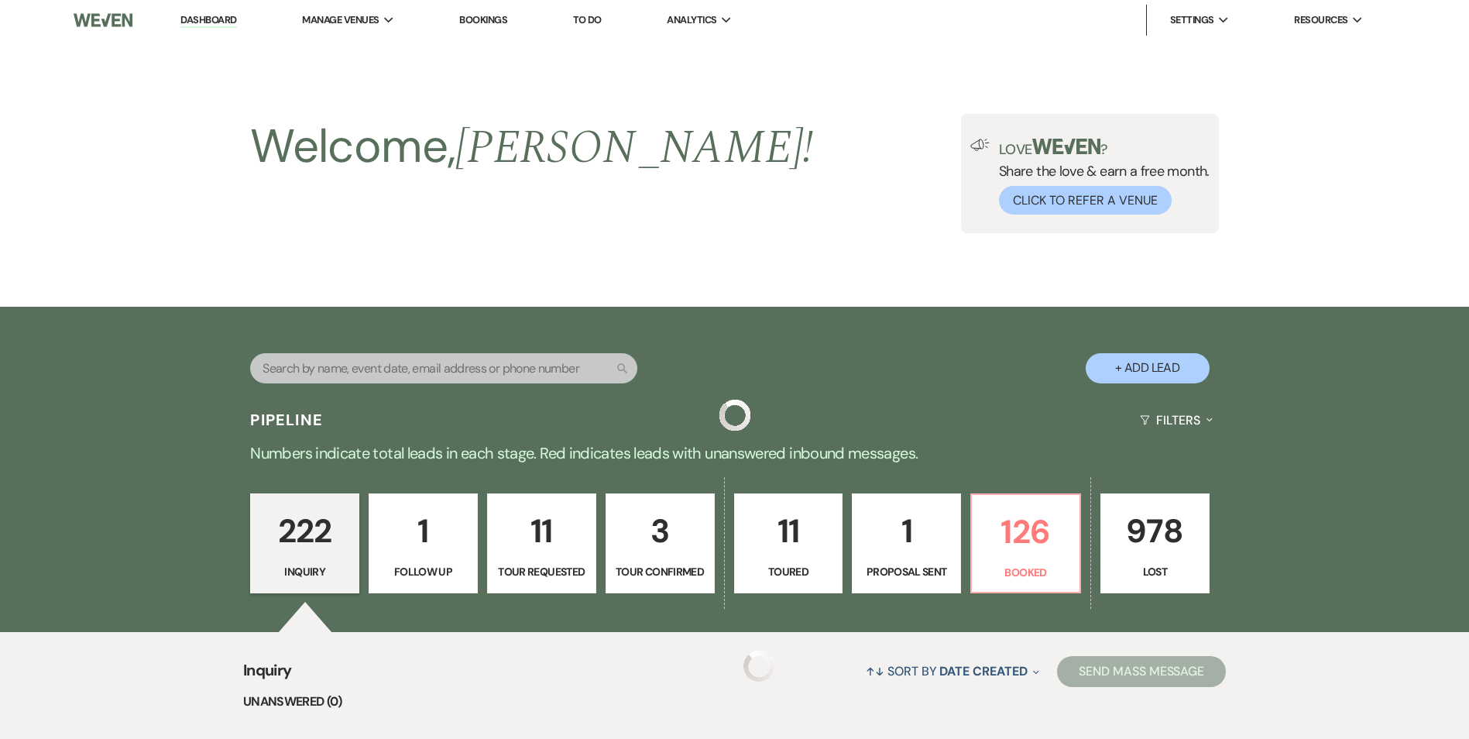
scroll to position [19061, 0]
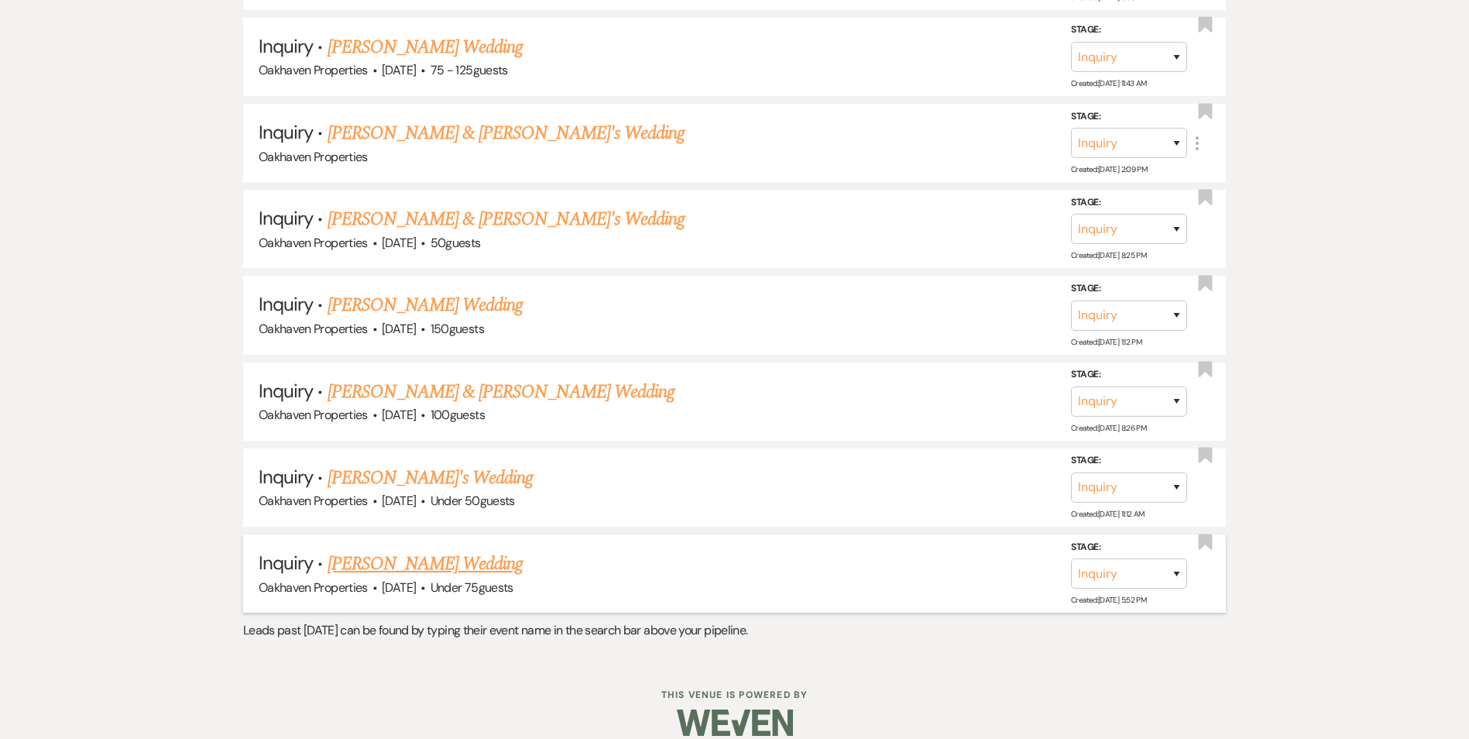
click at [427, 573] on link "[PERSON_NAME] Wedding" at bounding box center [426, 564] width 196 height 28
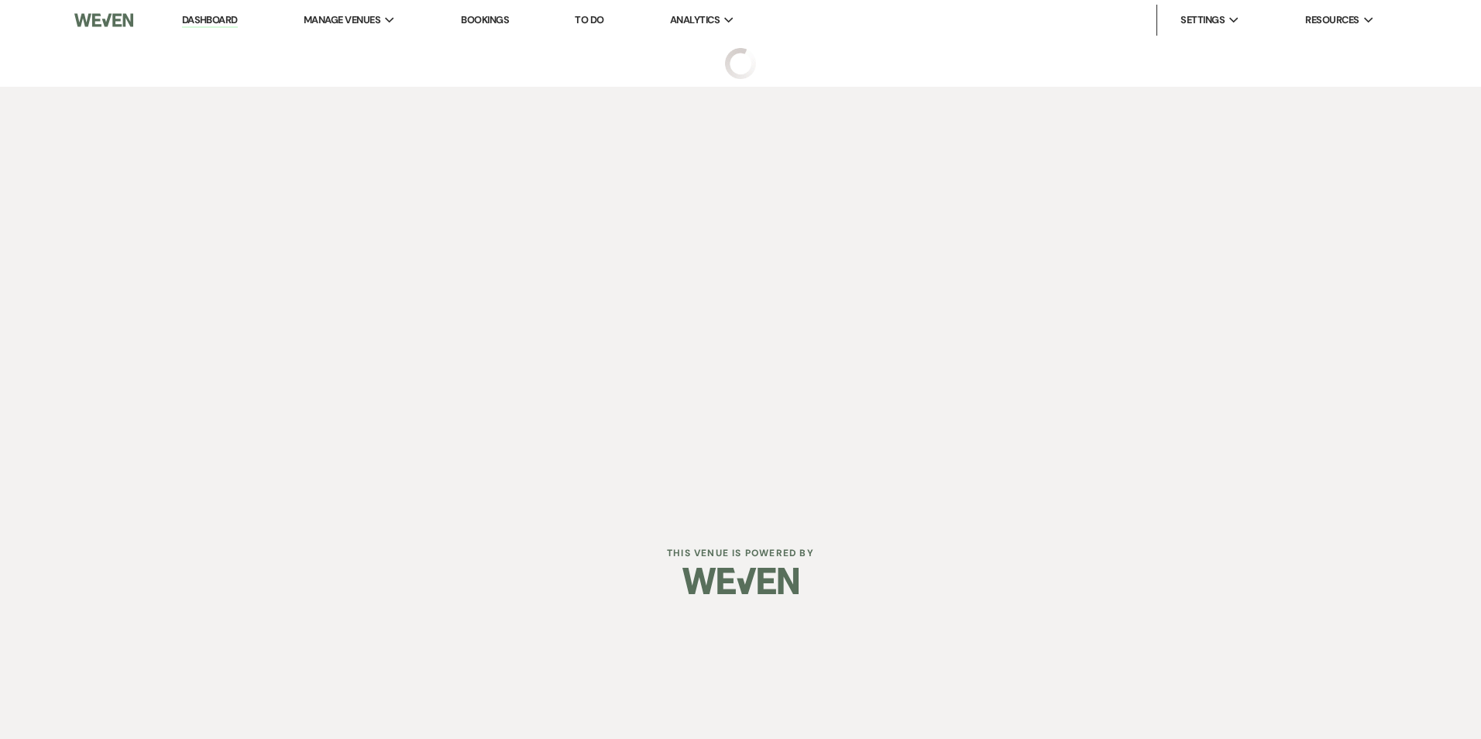
select select "3"
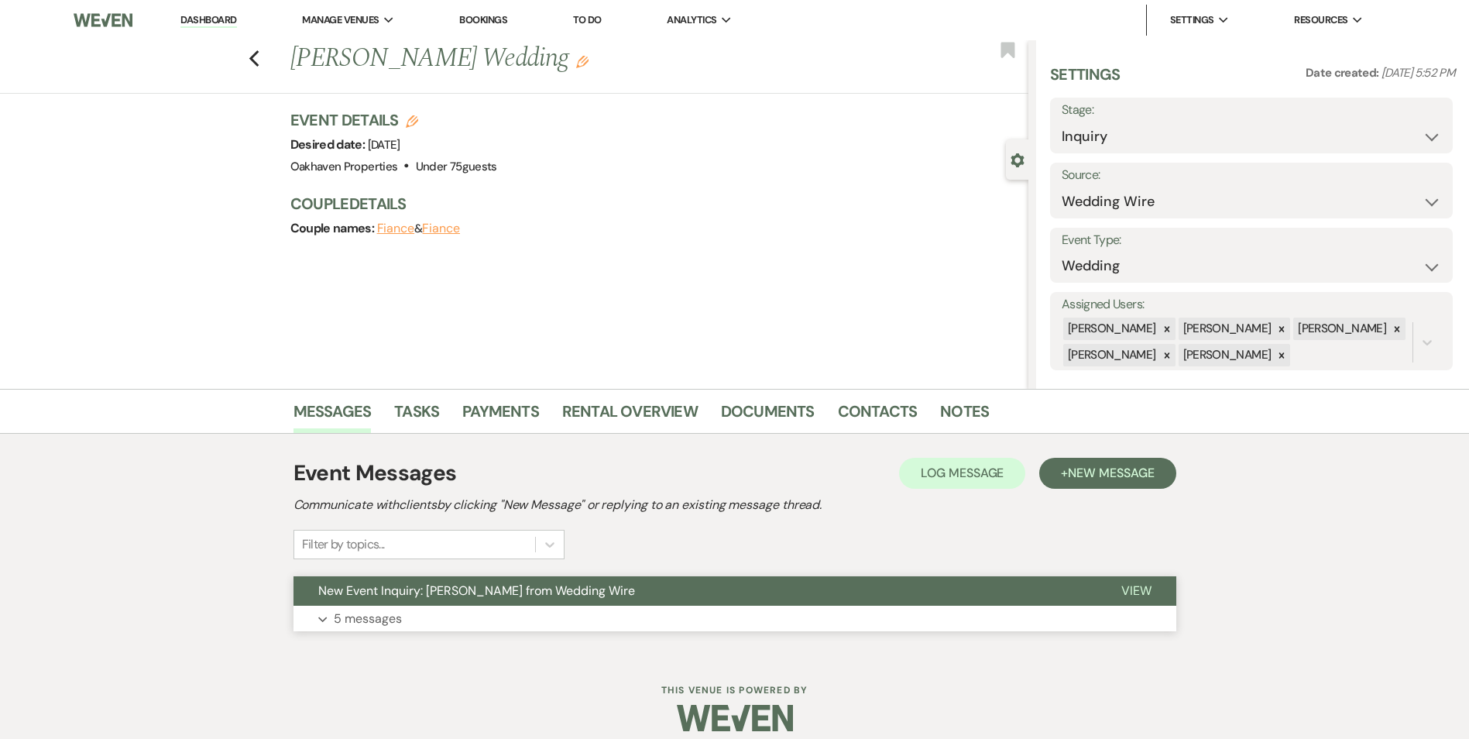
click at [1139, 579] on button "View" at bounding box center [1137, 590] width 80 height 29
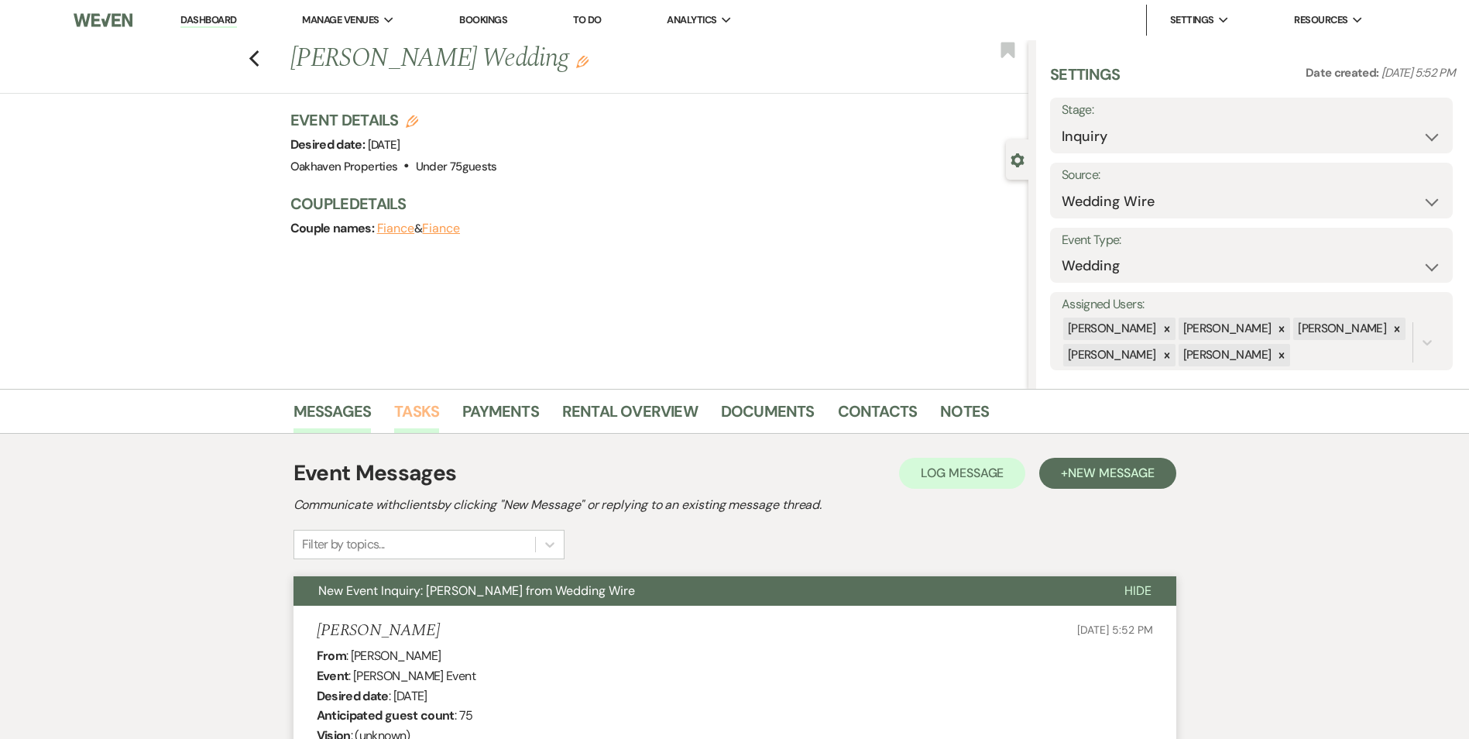
click at [423, 412] on link "Tasks" at bounding box center [416, 416] width 45 height 34
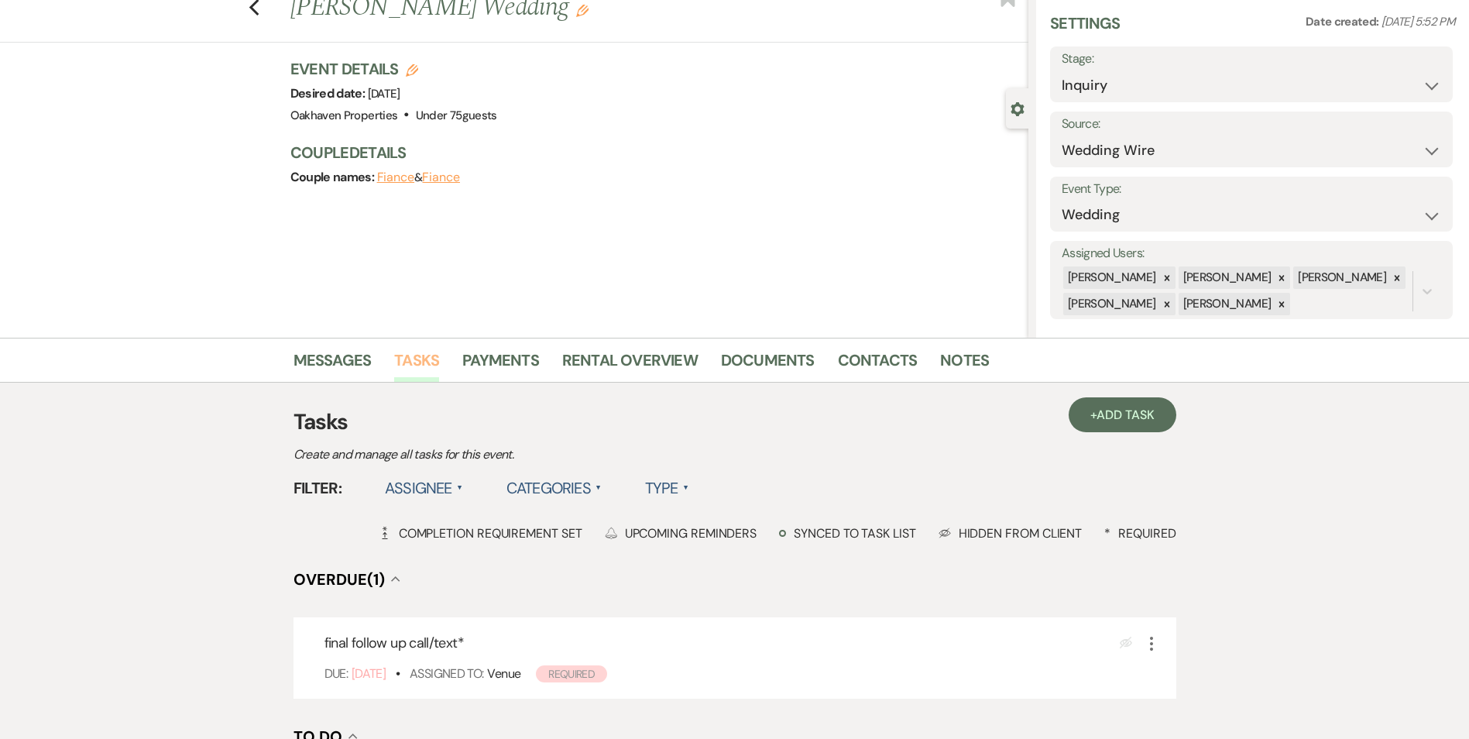
scroll to position [77, 0]
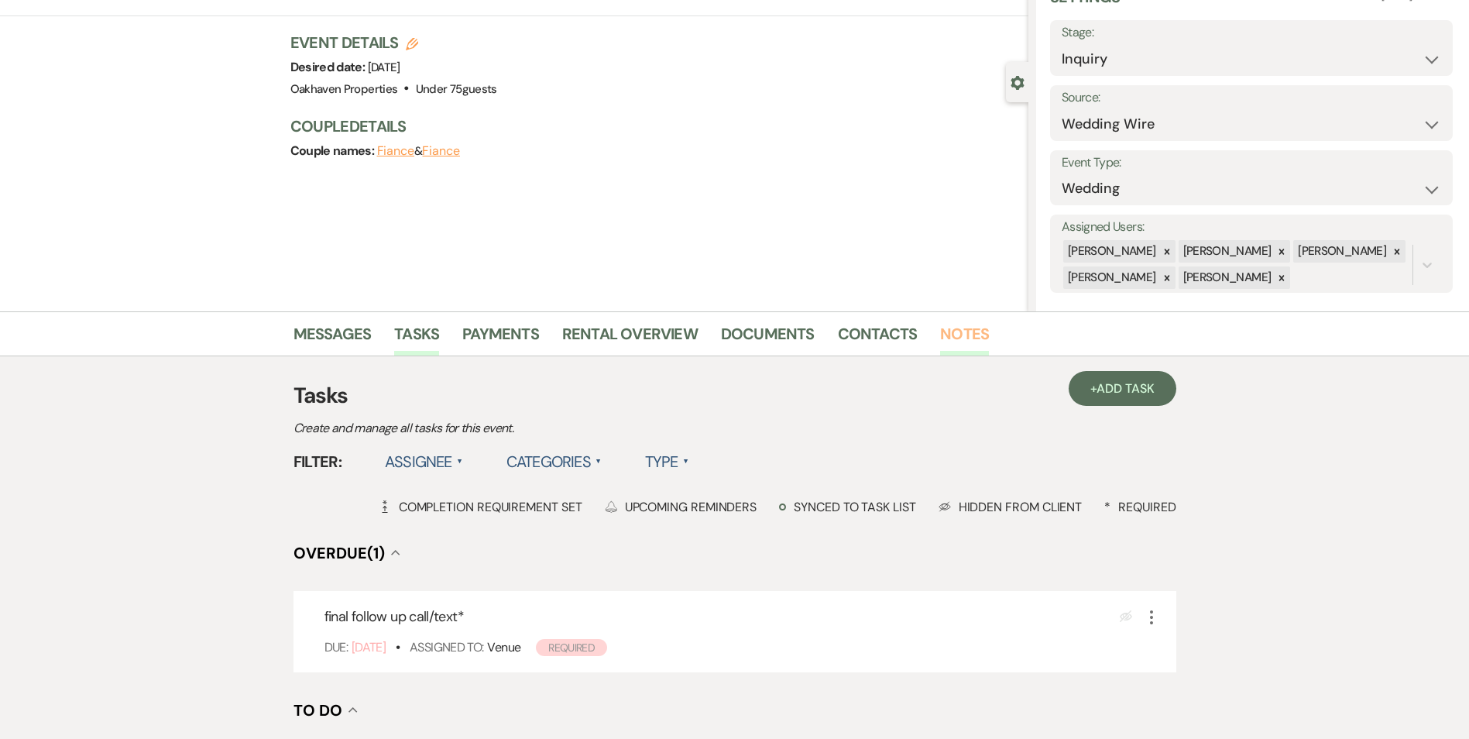
click at [967, 342] on link "Notes" at bounding box center [964, 338] width 49 height 34
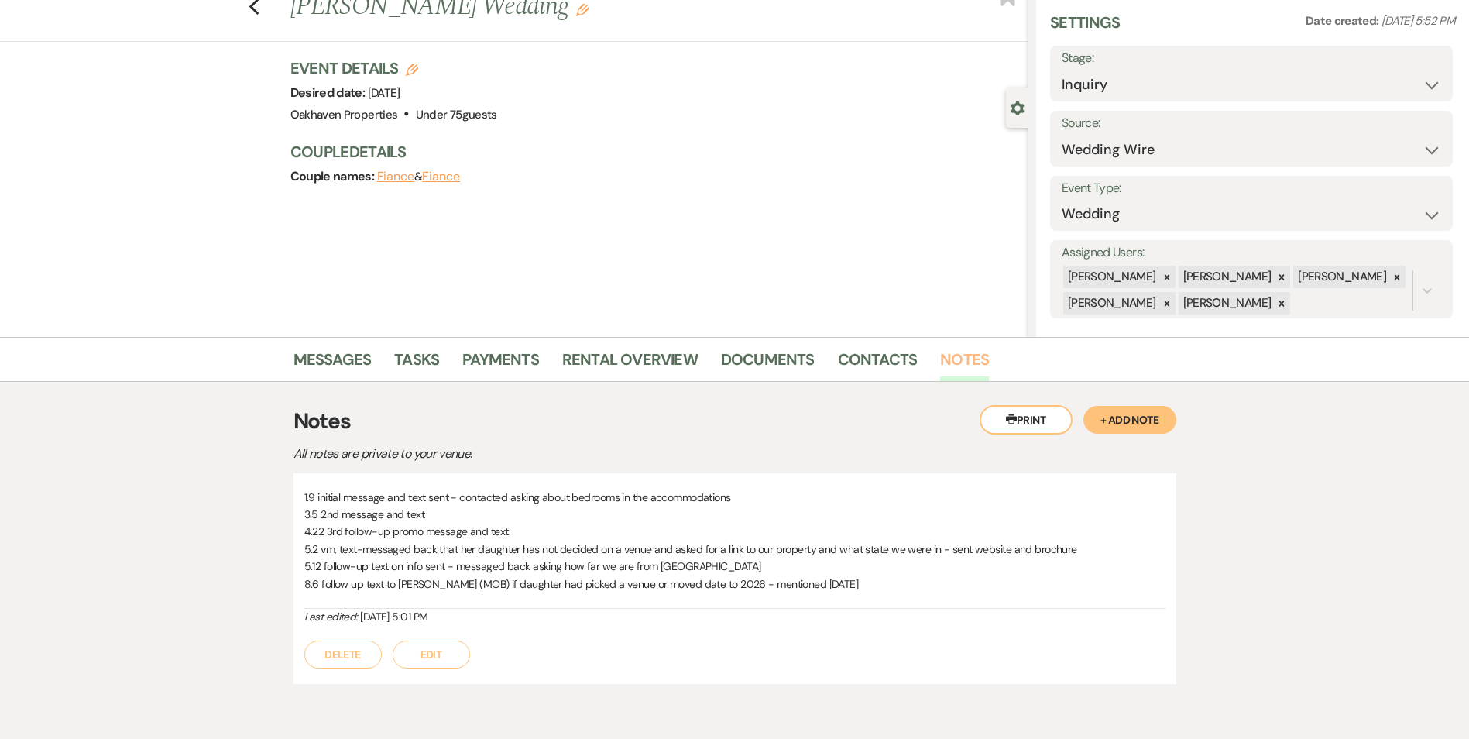
scroll to position [77, 0]
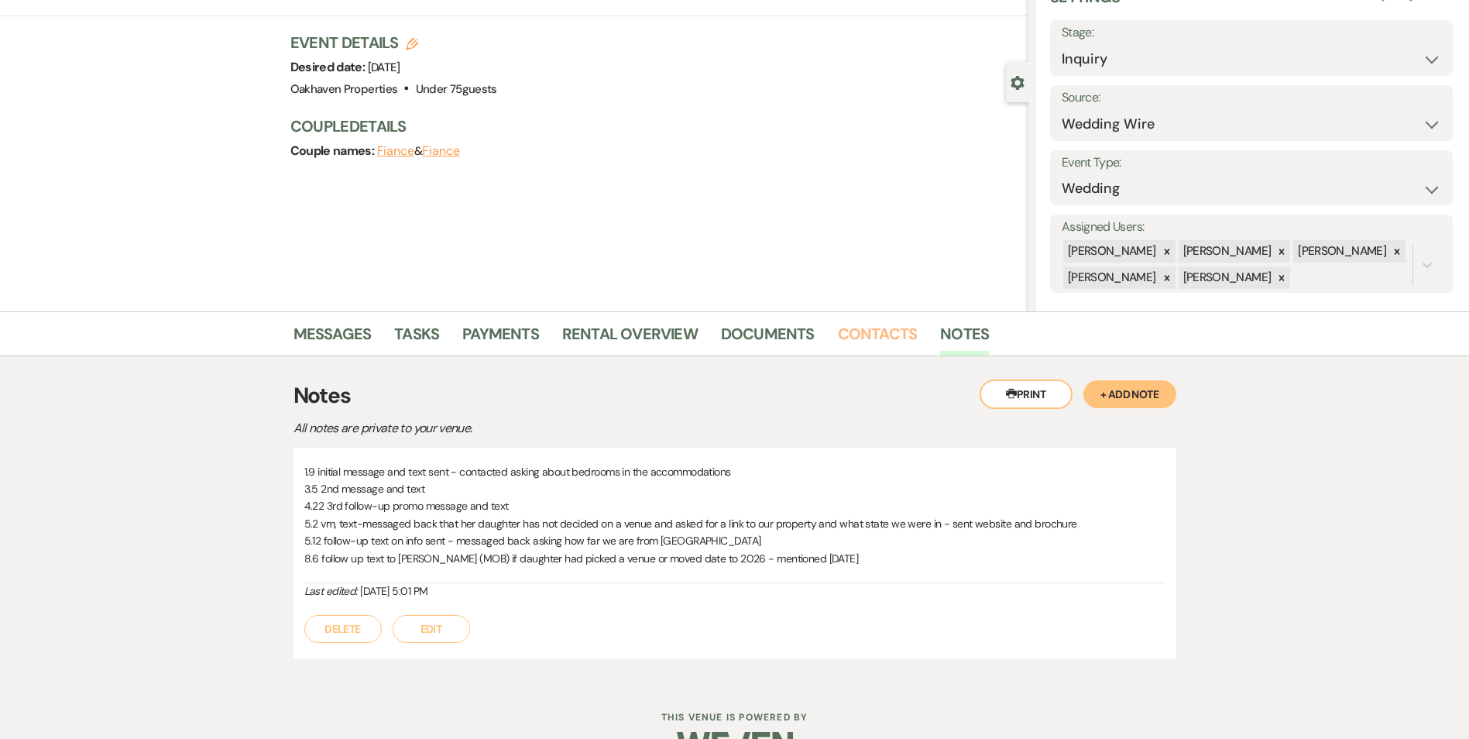
click at [899, 331] on link "Contacts" at bounding box center [878, 338] width 80 height 34
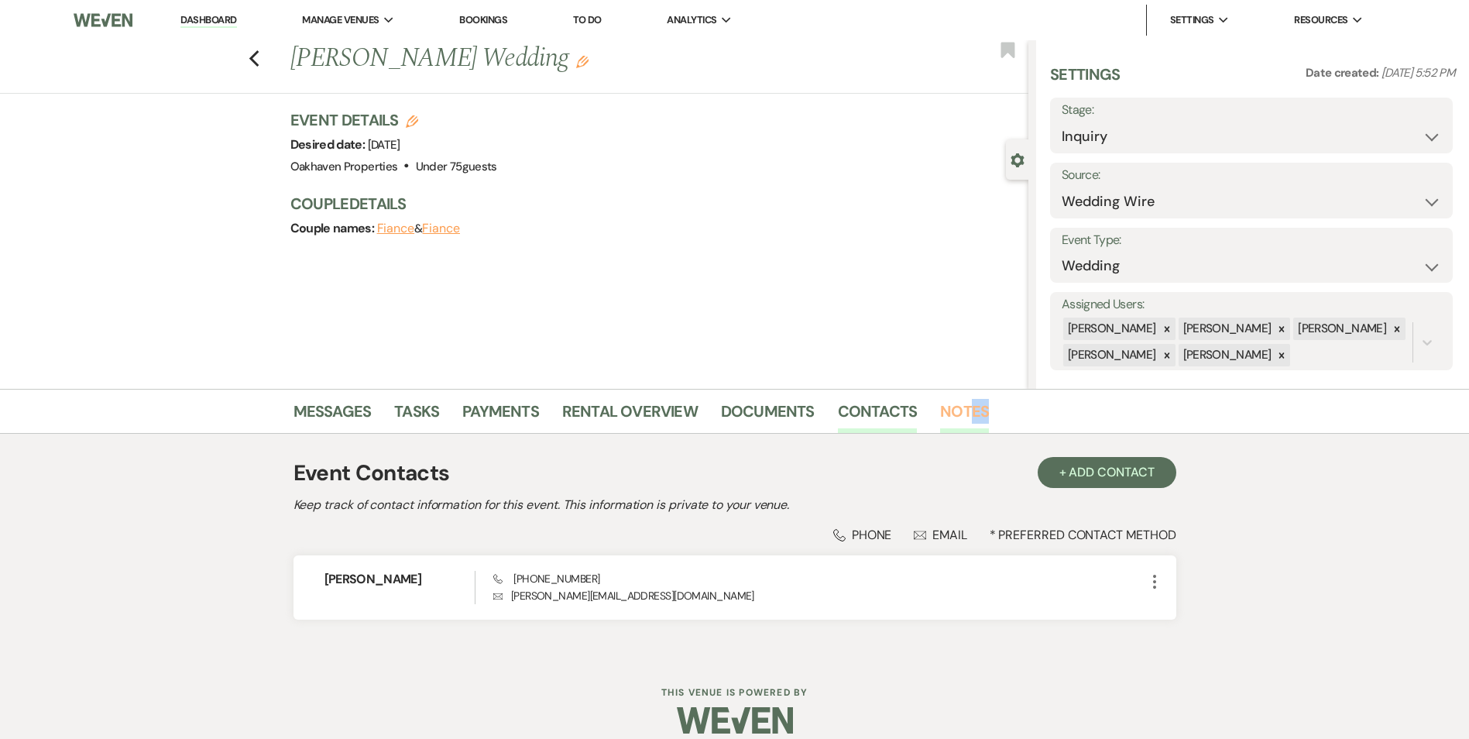
click at [964, 432] on div "Messages Tasks Payments Rental Overview Documents Contacts Notes" at bounding box center [734, 411] width 1469 height 45
drag, startPoint x: 964, startPoint y: 432, endPoint x: 948, endPoint y: 398, distance: 37.4
click at [948, 397] on li "Notes" at bounding box center [976, 414] width 72 height 37
click at [948, 404] on link "Notes" at bounding box center [964, 416] width 49 height 34
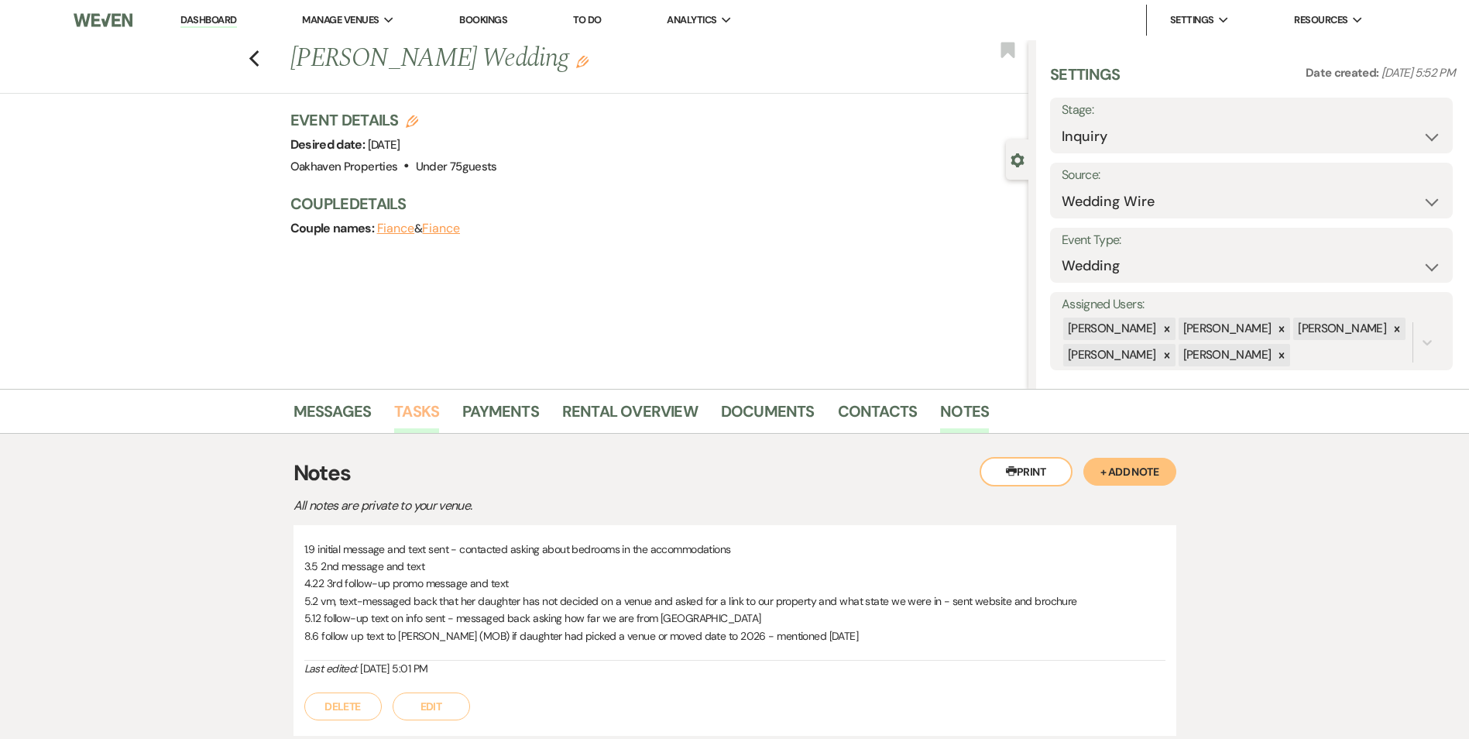
click at [434, 409] on link "Tasks" at bounding box center [416, 416] width 45 height 34
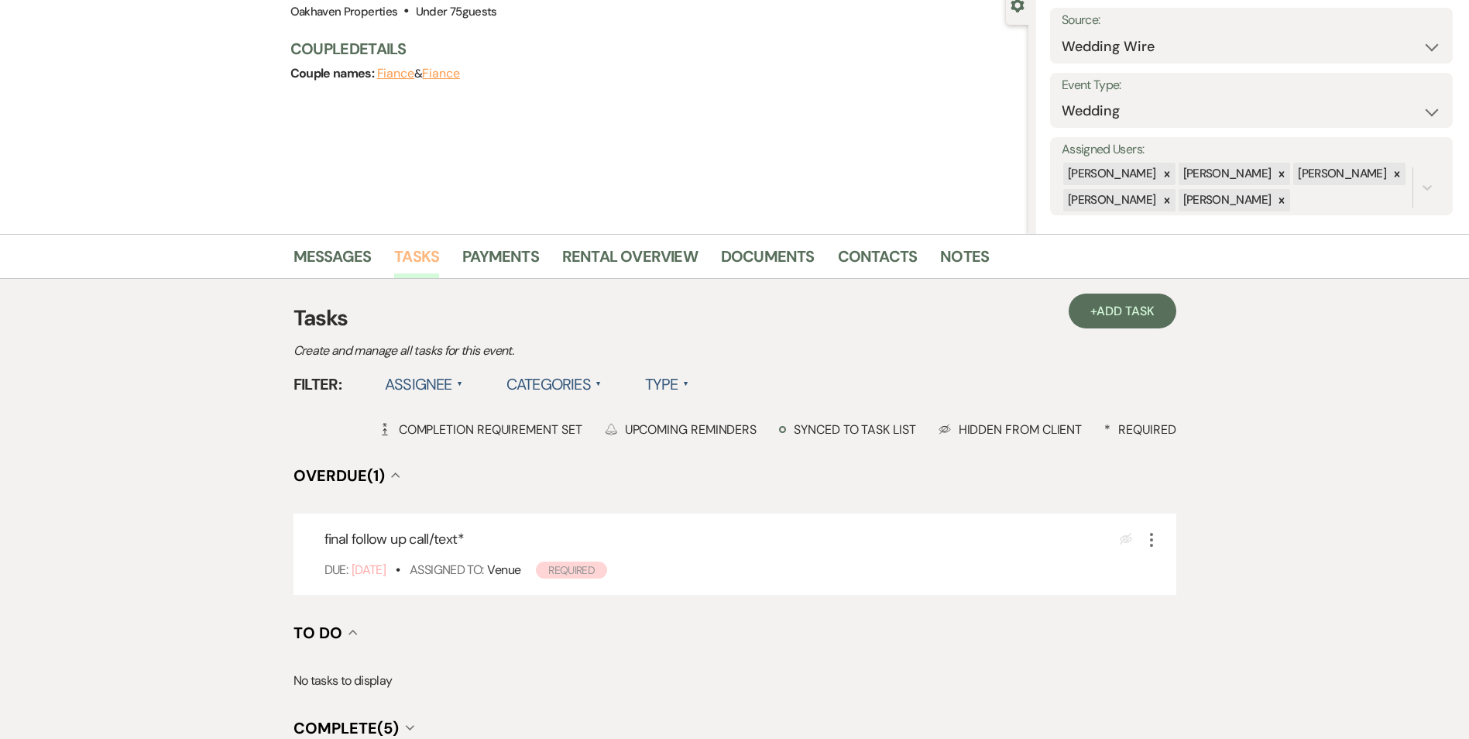
scroll to position [346, 0]
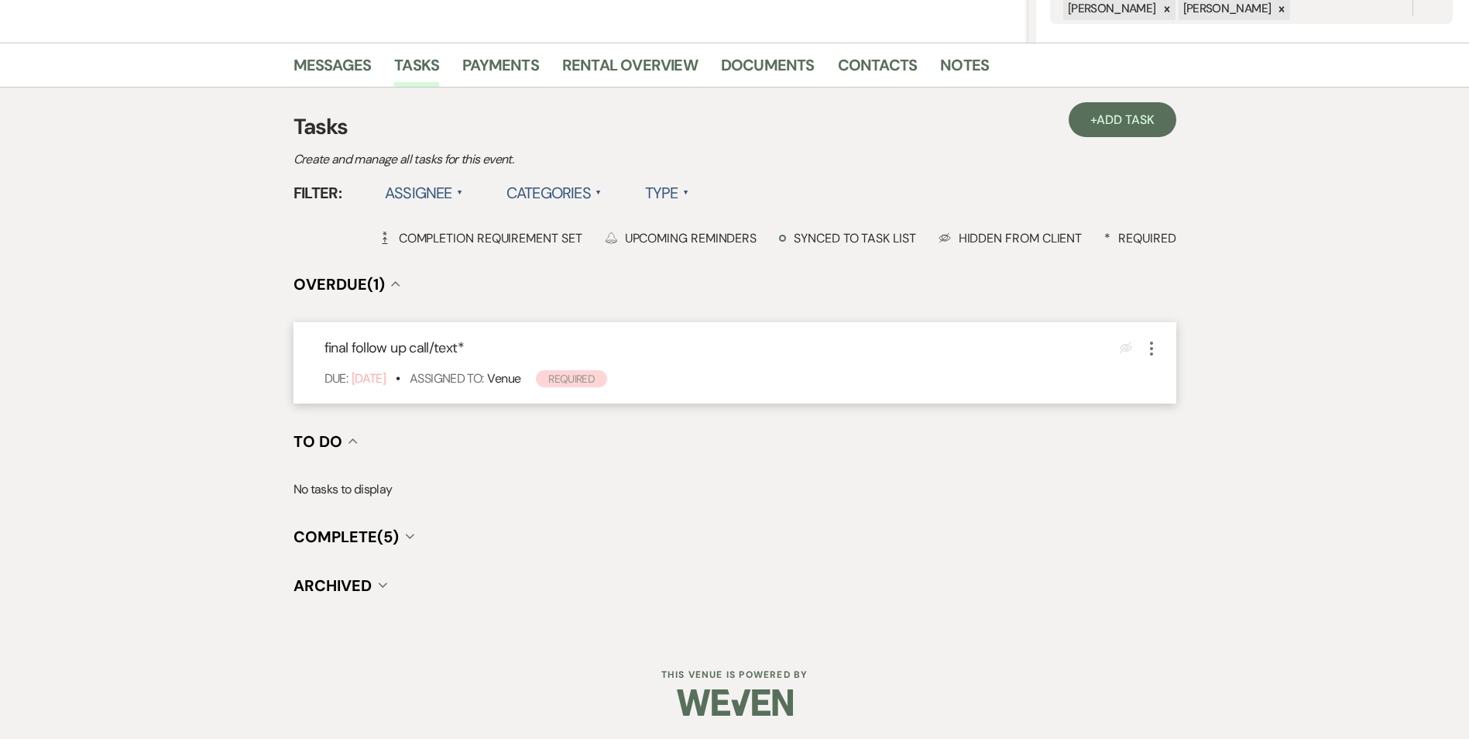
click at [1146, 352] on icon "More" at bounding box center [1151, 348] width 19 height 19
click at [1172, 408] on button "X Delete" at bounding box center [1216, 402] width 149 height 25
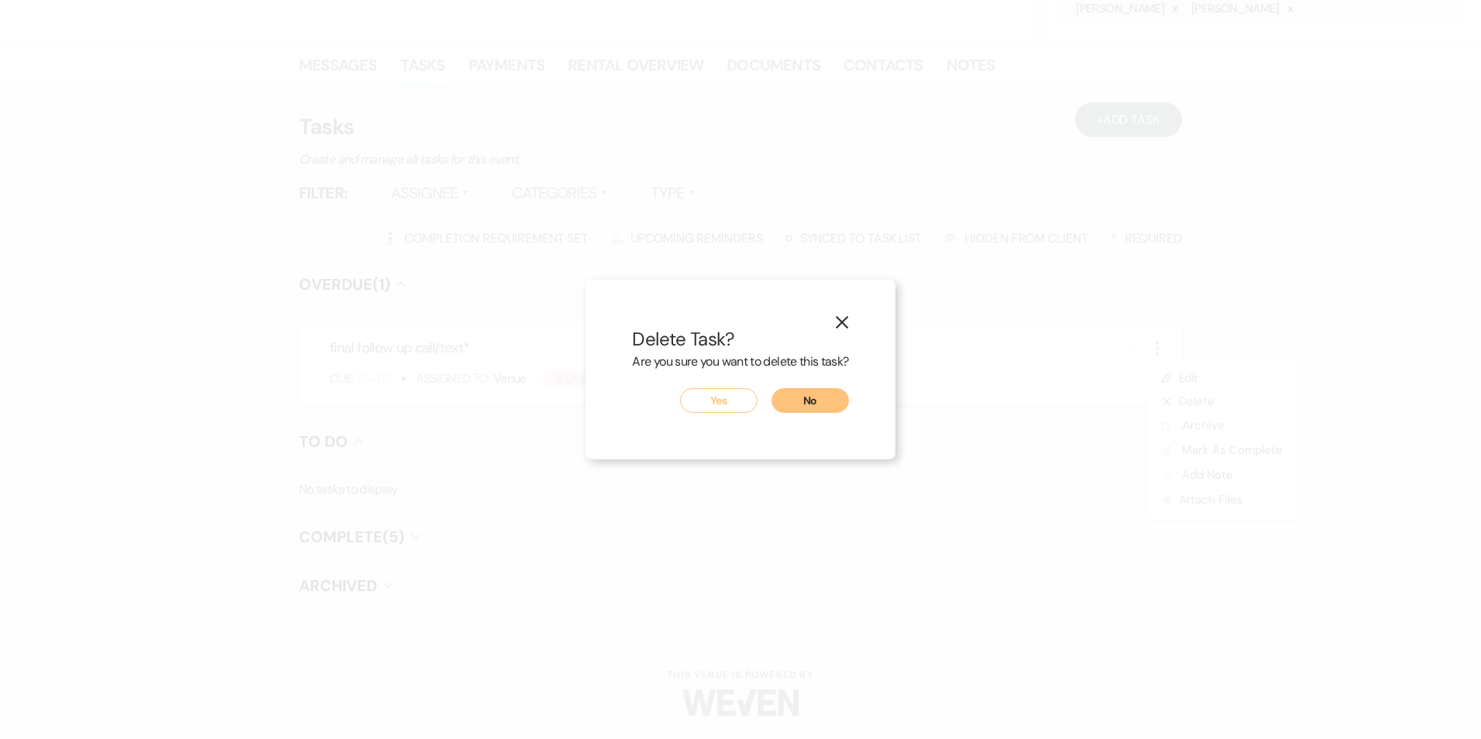
click at [732, 400] on button "Yes" at bounding box center [718, 400] width 77 height 25
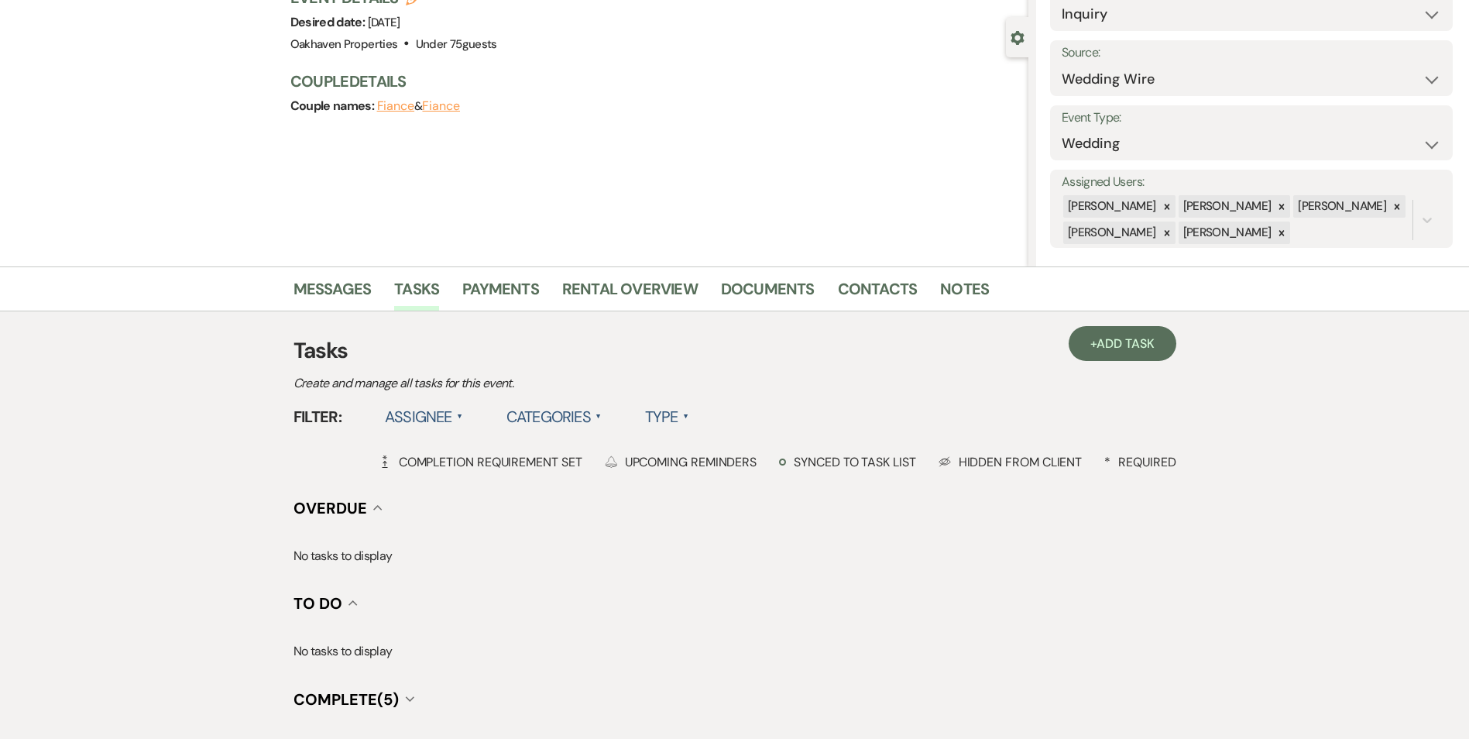
scroll to position [0, 0]
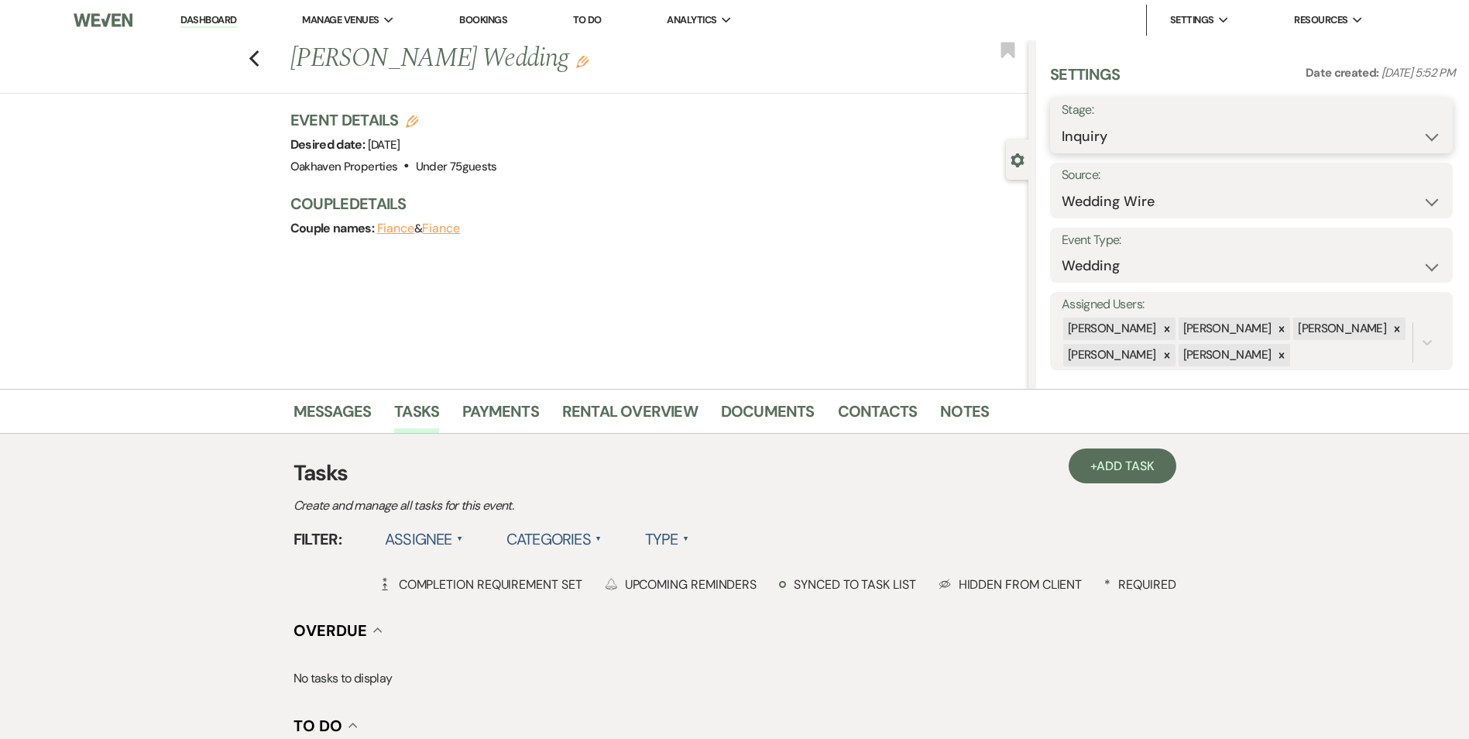
drag, startPoint x: 1106, startPoint y: 131, endPoint x: 1111, endPoint y: 139, distance: 9.0
click at [1106, 131] on select "Inquiry Follow Up Tour Requested Tour Confirmed Toured Proposal Sent Booked Lost" at bounding box center [1252, 137] width 380 height 30
select select "8"
click at [1062, 122] on select "Inquiry Follow Up Tour Requested Tour Confirmed Toured Proposal Sent Booked Lost" at bounding box center [1252, 137] width 380 height 30
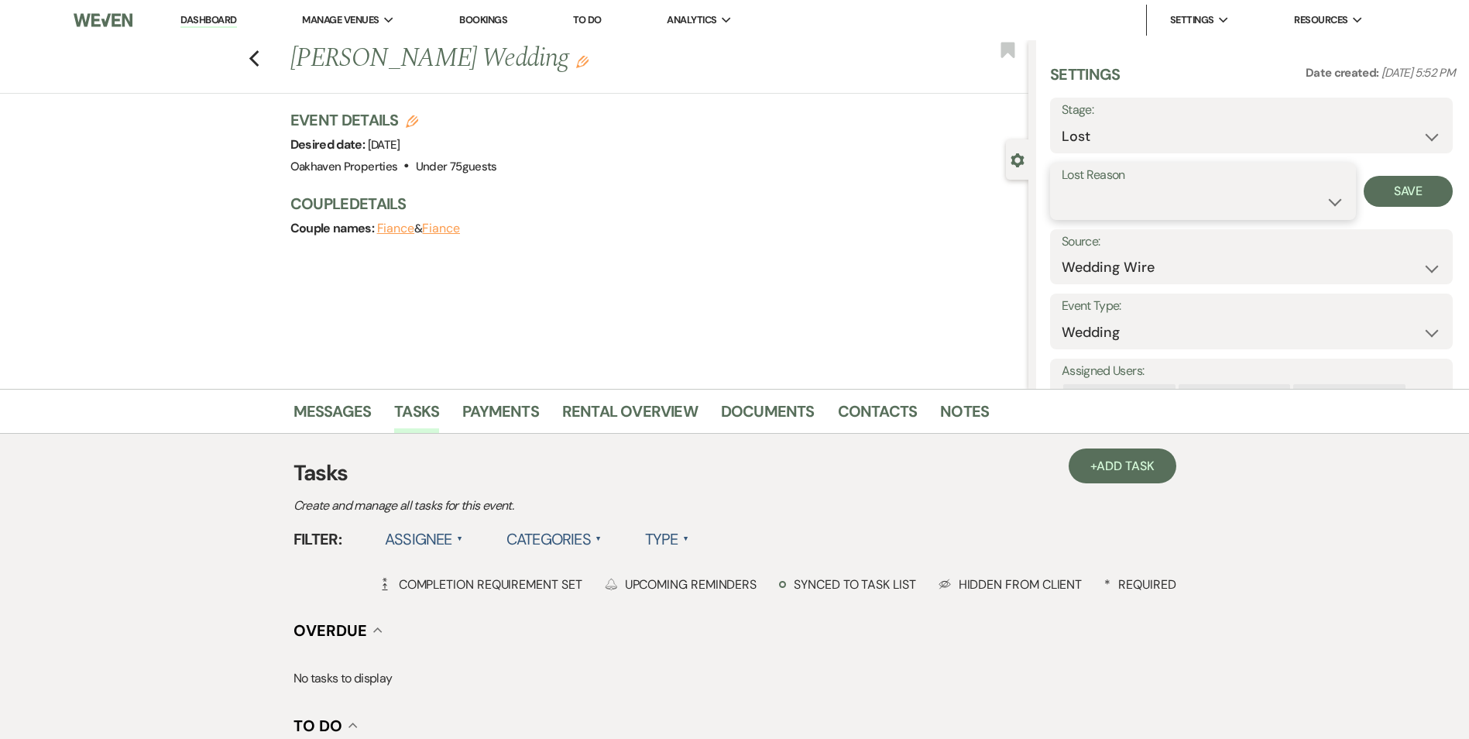
click at [1081, 204] on select "Booked Elsewhere Budget Date Unavailable No Response Not a Good Match Capacity …" at bounding box center [1203, 202] width 283 height 30
select select "8"
click at [1062, 187] on select "Booked Elsewhere Budget Date Unavailable No Response Not a Good Match Capacity …" at bounding box center [1203, 202] width 283 height 30
click at [1393, 207] on div "Lost Reason Booked Elsewhere Budget Date Unavailable No Response Not a Good Mat…" at bounding box center [1251, 191] width 403 height 57
click at [1380, 187] on button "Save" at bounding box center [1408, 191] width 89 height 31
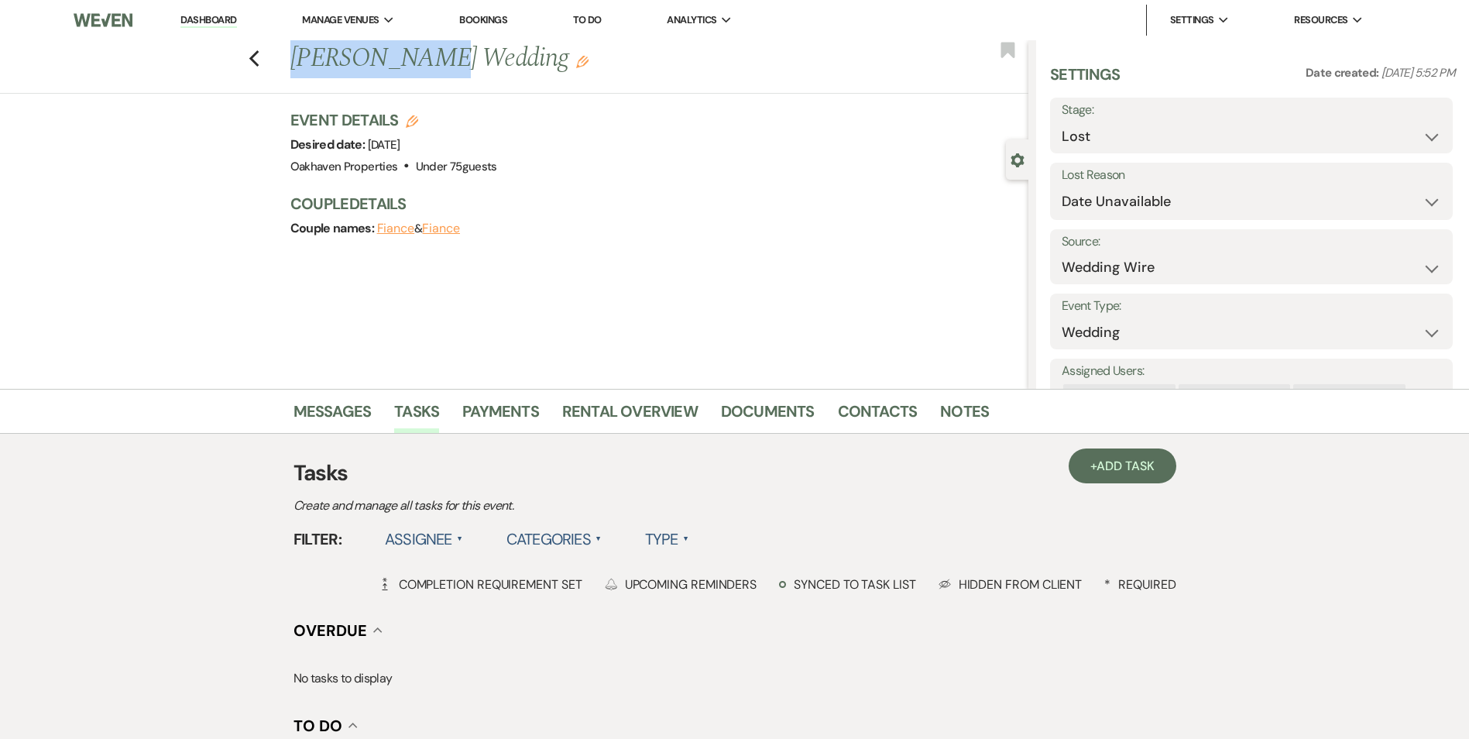
drag, startPoint x: 414, startPoint y: 59, endPoint x: 297, endPoint y: 53, distance: 117.9
click at [297, 53] on h1 "[PERSON_NAME] Wedding Edit" at bounding box center [582, 58] width 585 height 37
copy h1 "[PERSON_NAME]"
click at [260, 58] on icon "Previous" at bounding box center [255, 59] width 12 height 19
select select "8"
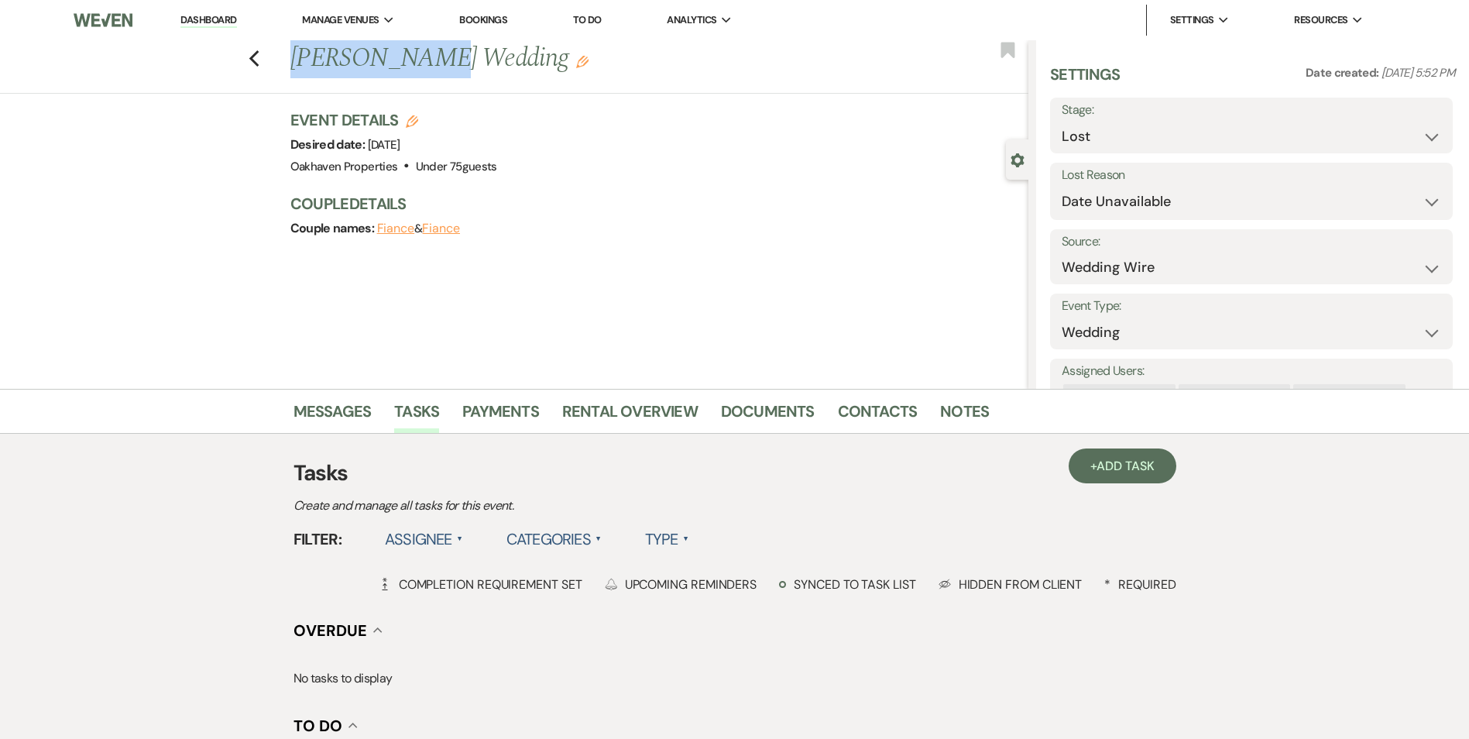
select select "8"
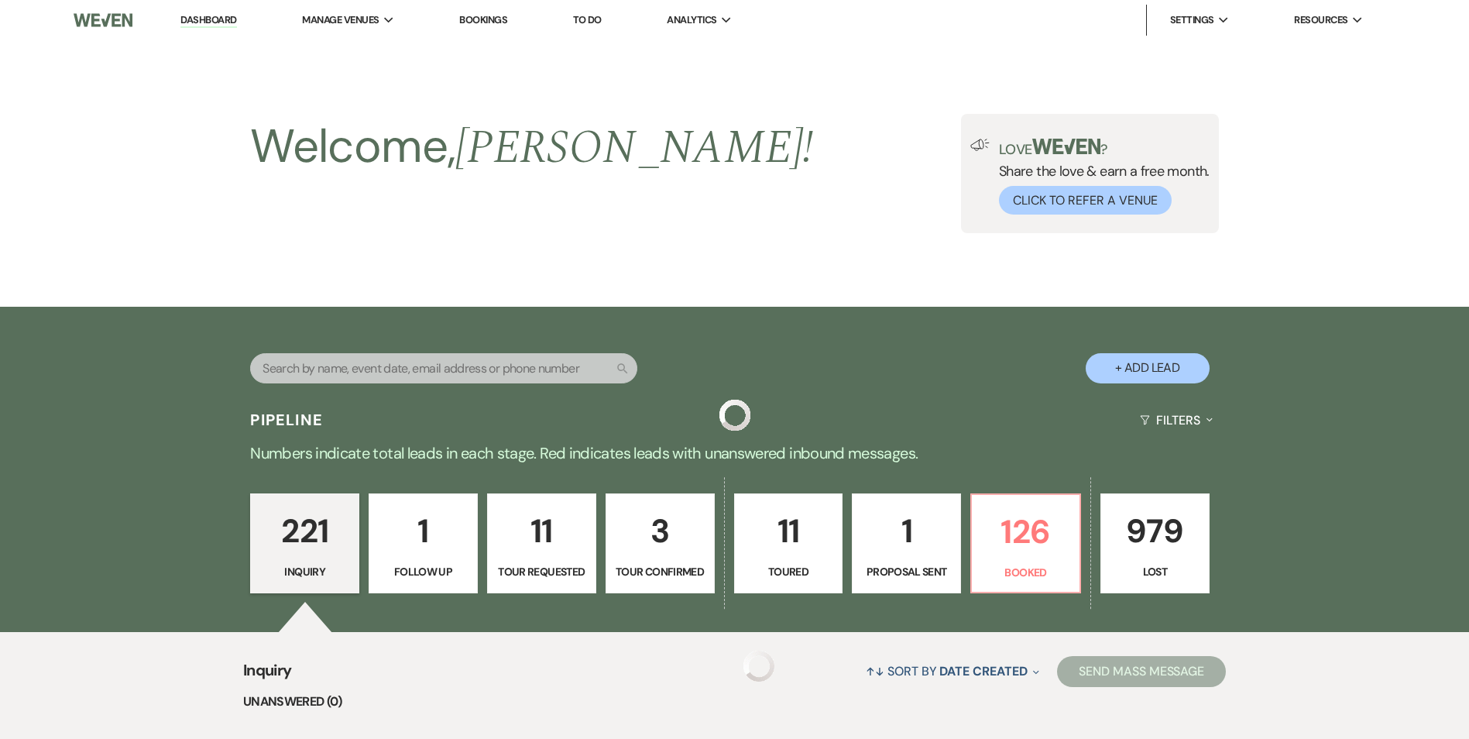
scroll to position [19061, 0]
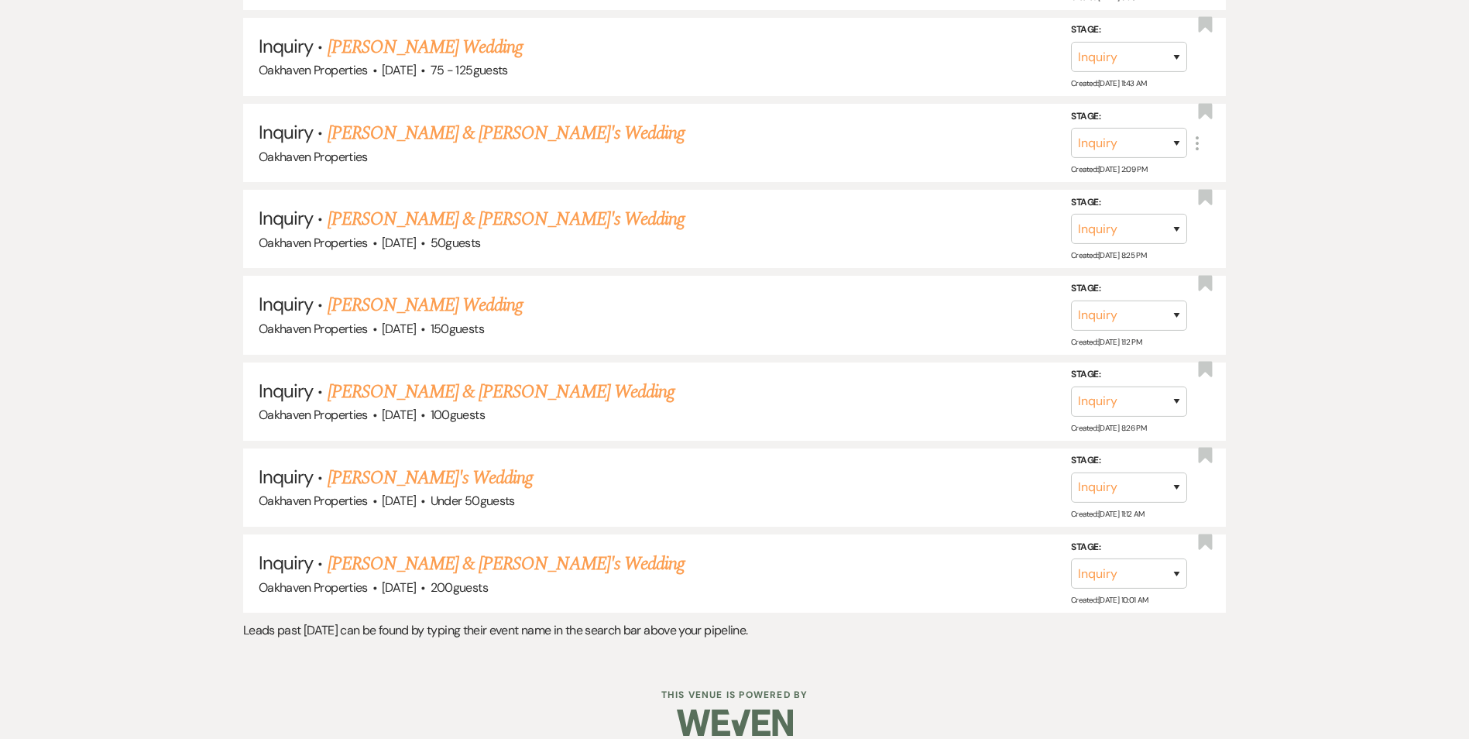
click at [462, 566] on link "[PERSON_NAME] & [PERSON_NAME]'s Wedding" at bounding box center [507, 564] width 358 height 28
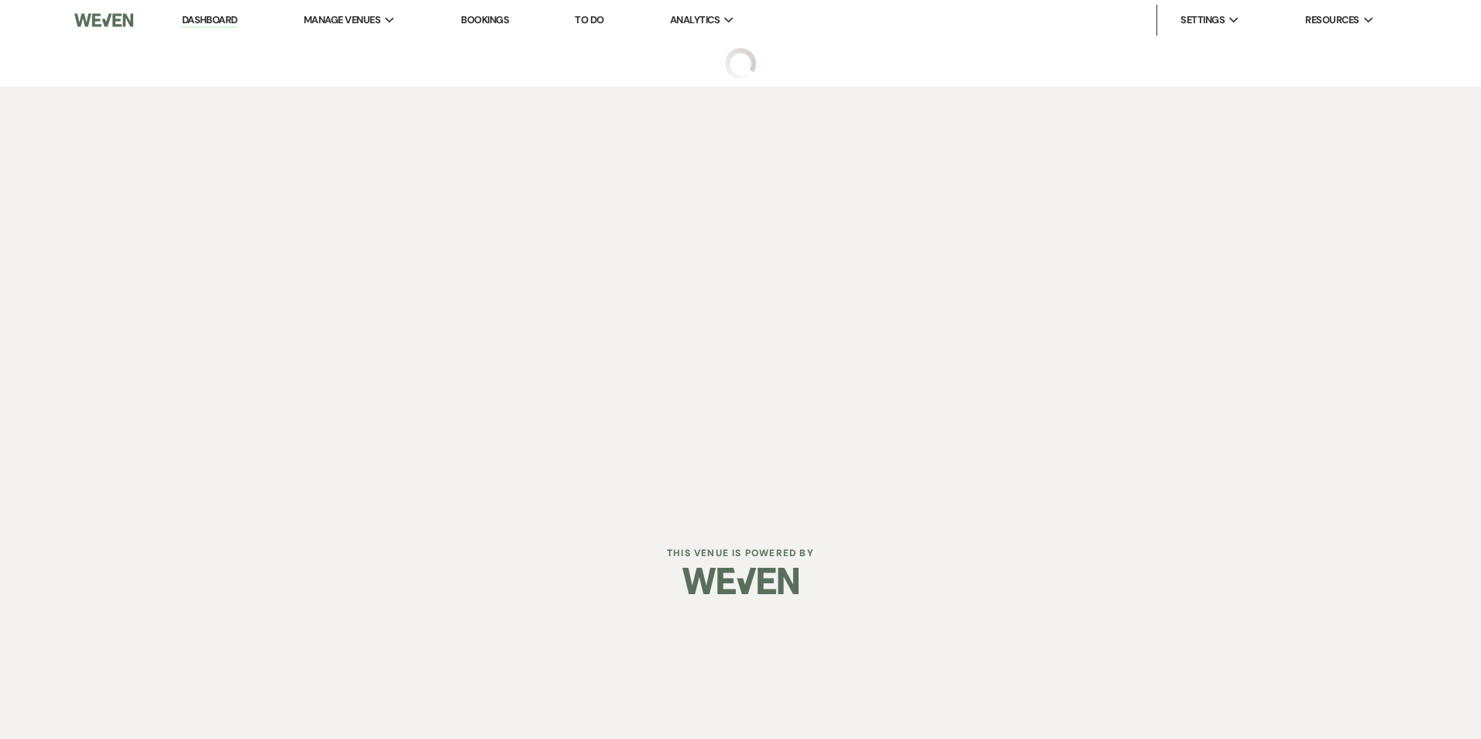
select select "5"
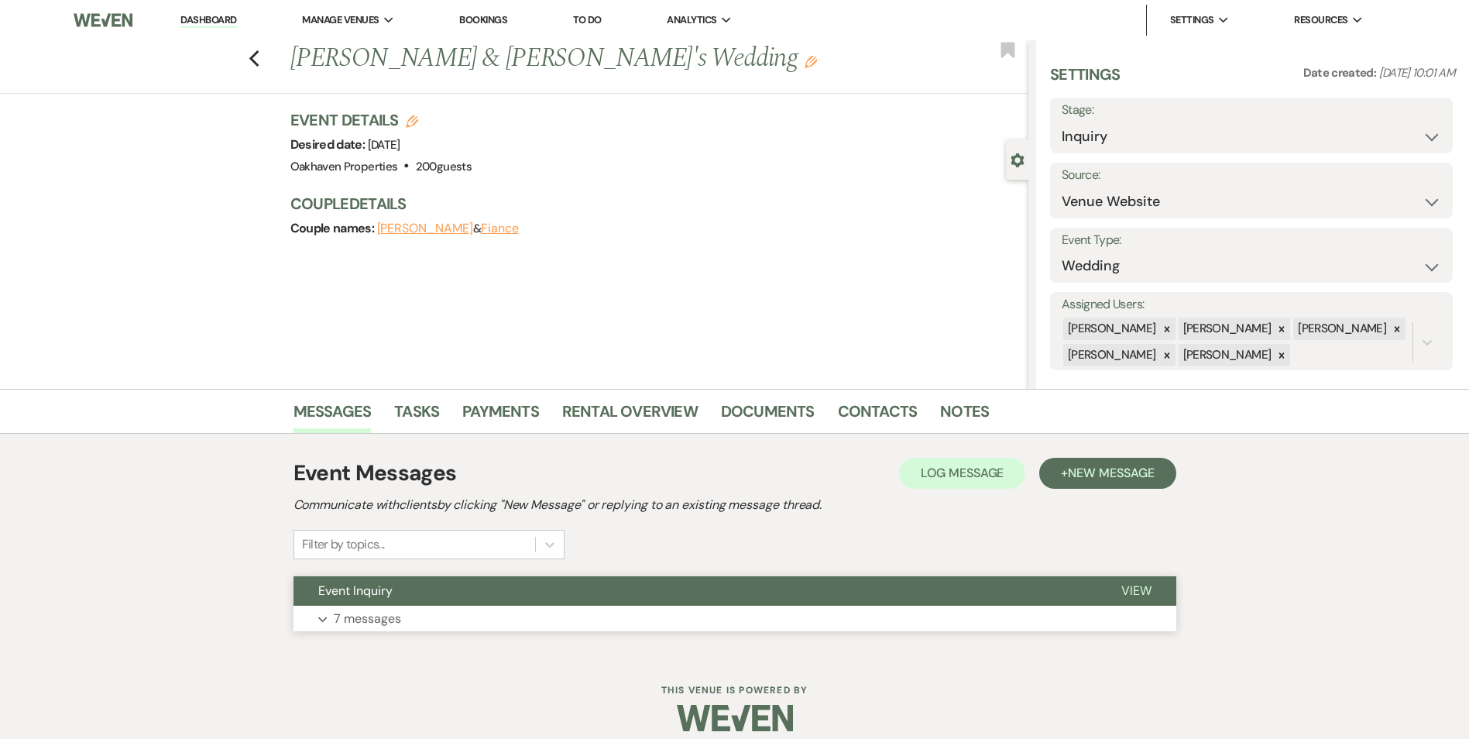
click at [1129, 586] on span "View" at bounding box center [1137, 590] width 30 height 16
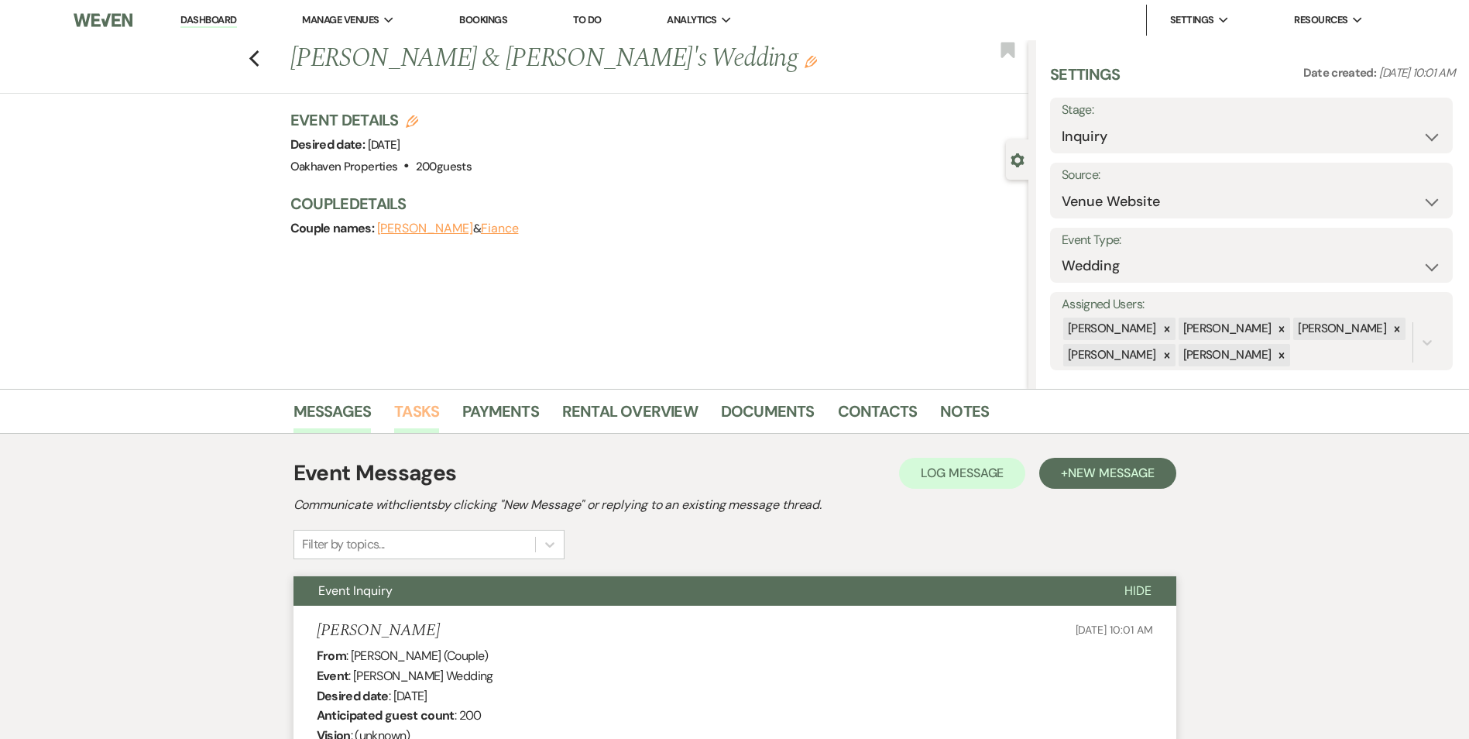
click at [418, 414] on link "Tasks" at bounding box center [416, 416] width 45 height 34
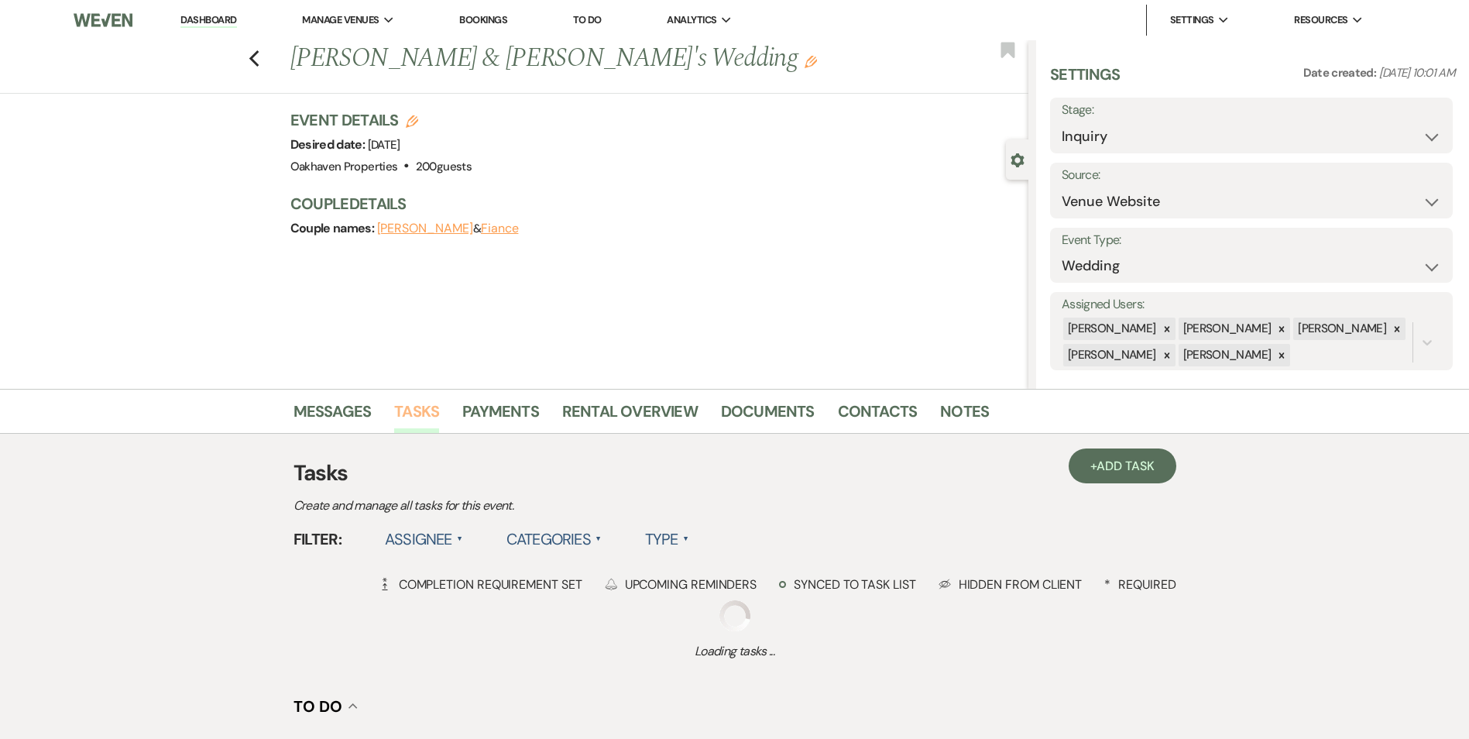
scroll to position [265, 0]
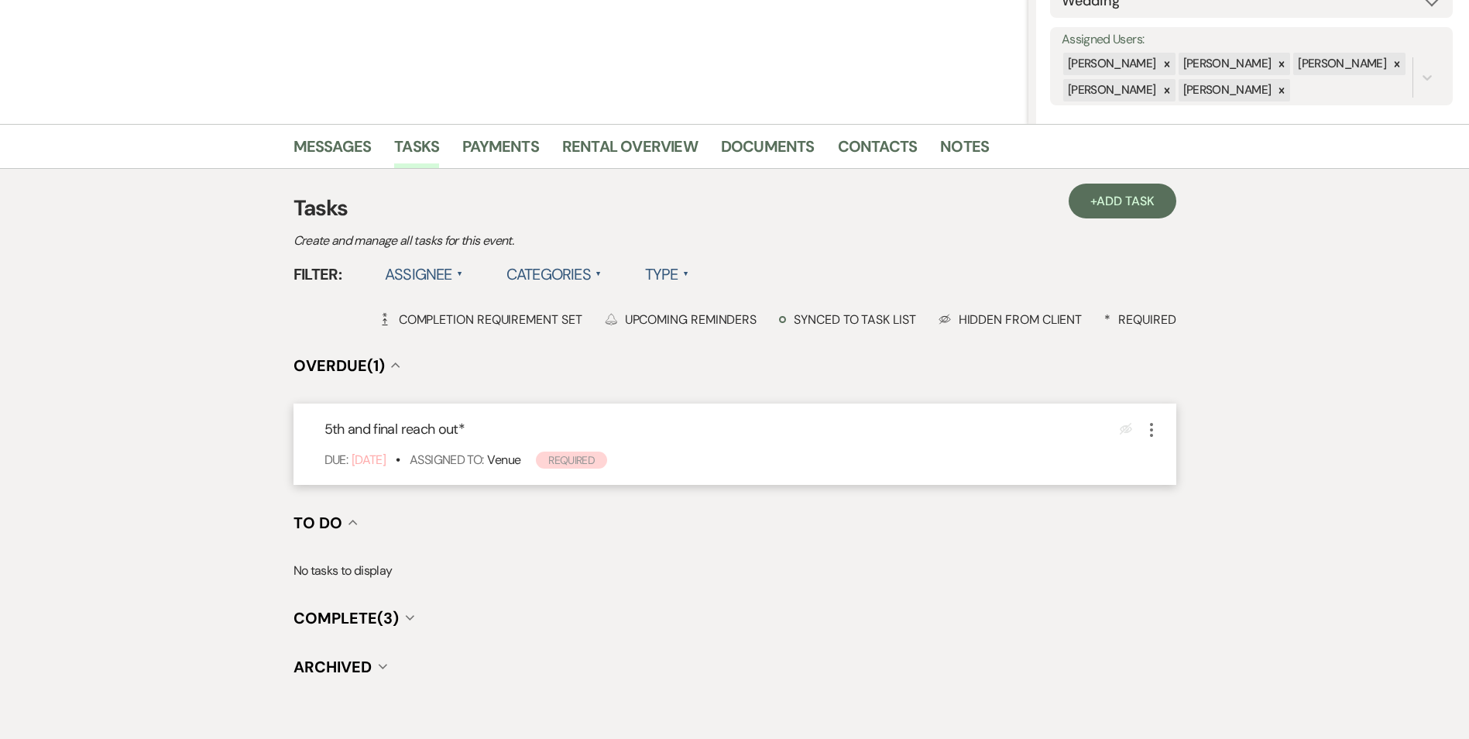
click at [1148, 428] on icon "More" at bounding box center [1151, 430] width 19 height 19
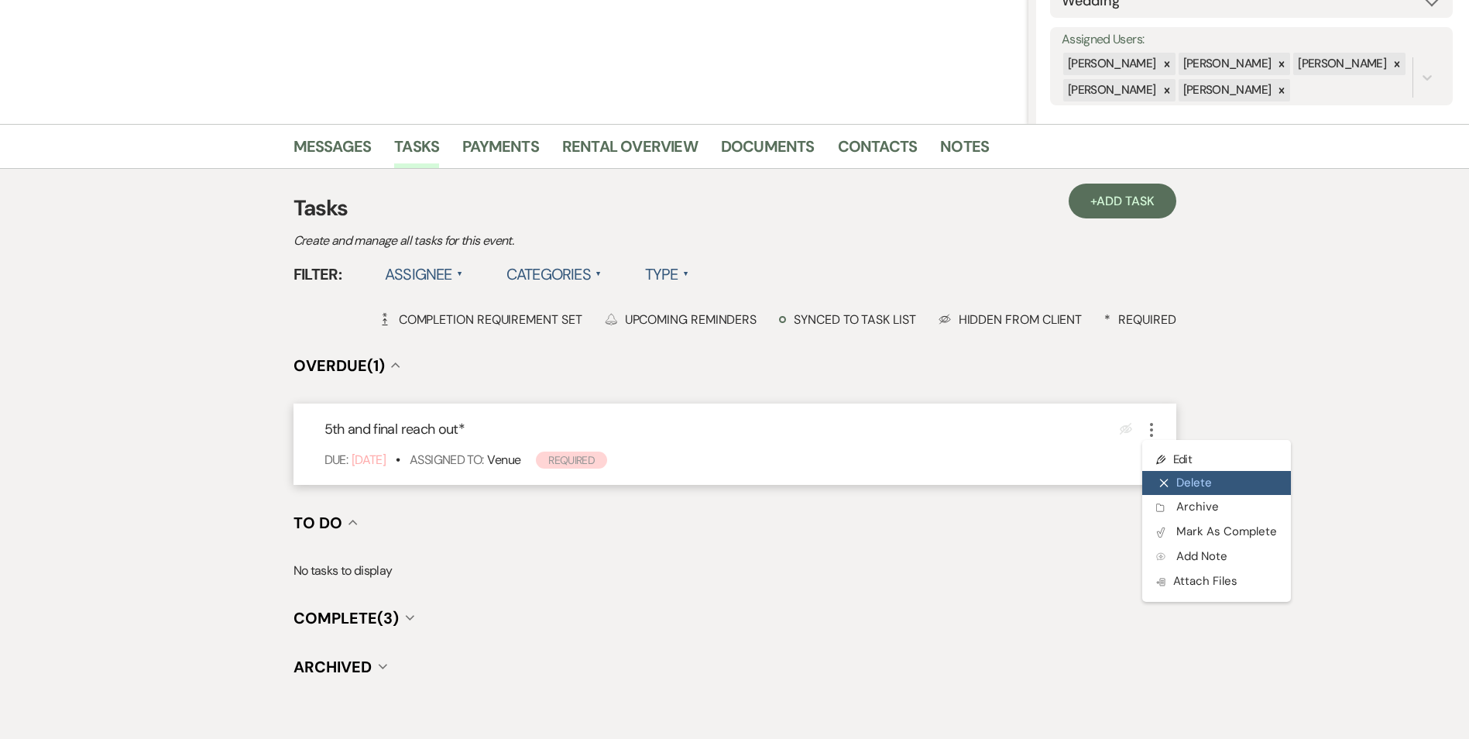
click at [1159, 488] on button "X Delete" at bounding box center [1216, 483] width 149 height 25
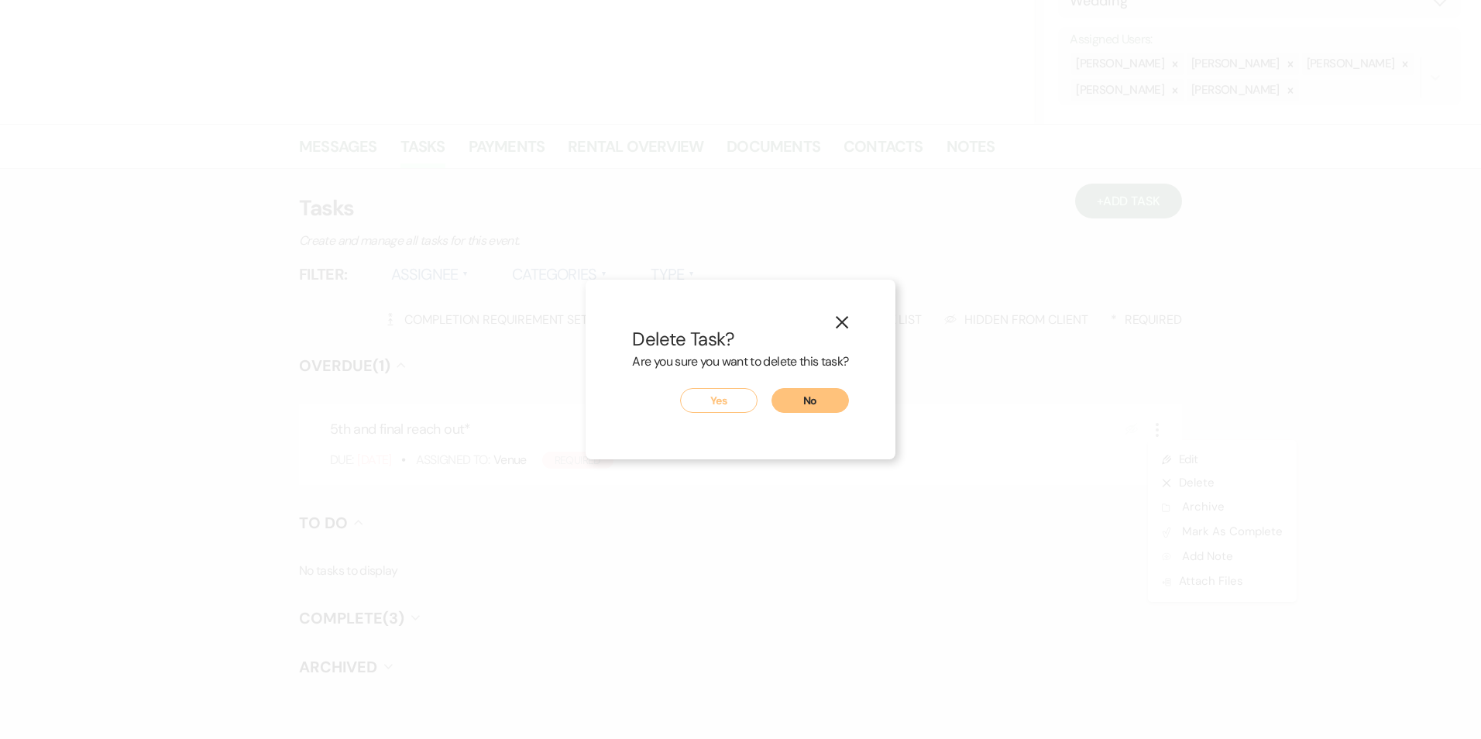
drag, startPoint x: 730, startPoint y: 391, endPoint x: 826, endPoint y: 393, distance: 96.1
click at [731, 391] on button "Yes" at bounding box center [718, 400] width 77 height 25
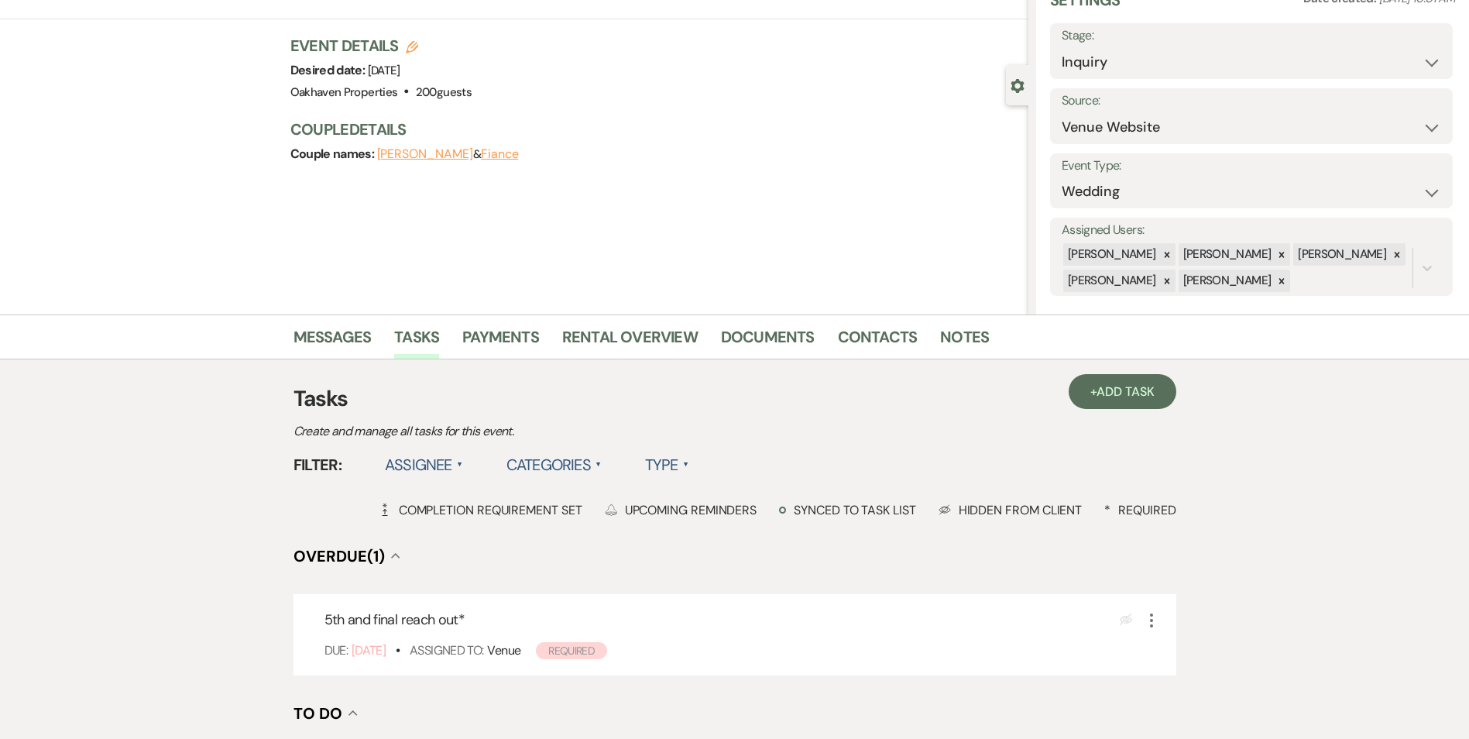
scroll to position [0, 0]
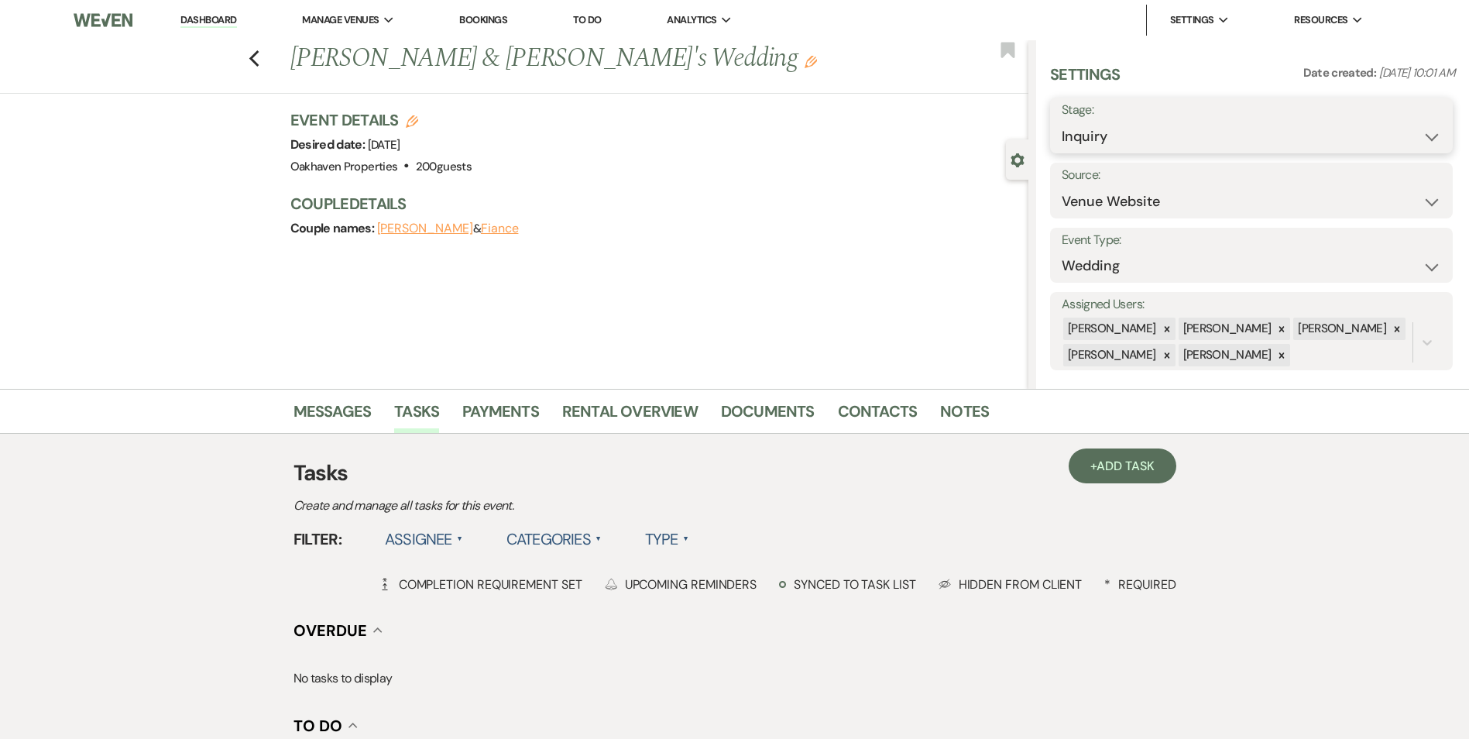
click at [1147, 135] on select "Inquiry Follow Up Tour Requested Tour Confirmed Toured Proposal Sent Booked Lost" at bounding box center [1252, 137] width 380 height 30
select select "8"
click at [1062, 122] on select "Inquiry Follow Up Tour Requested Tour Confirmed Toured Proposal Sent Booked Lost" at bounding box center [1252, 137] width 380 height 30
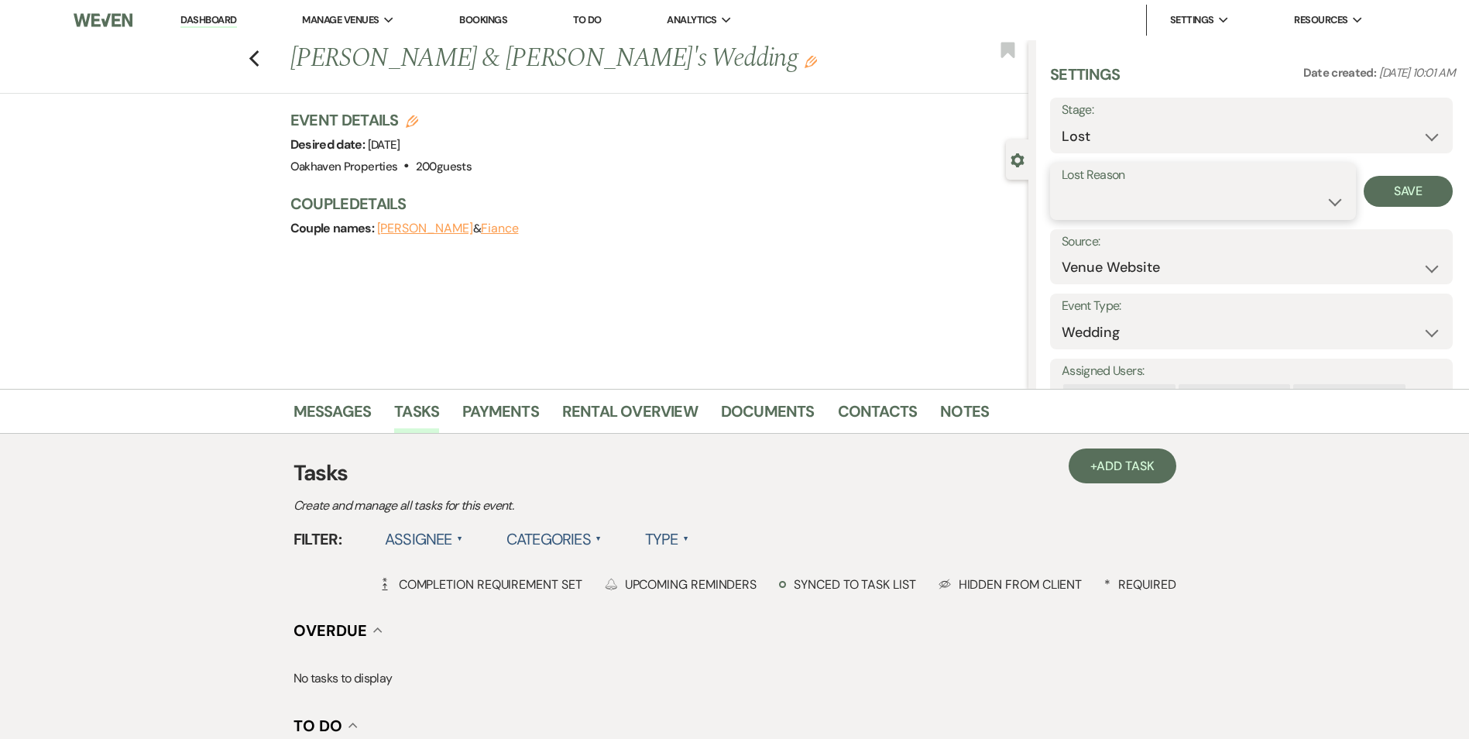
drag, startPoint x: 1125, startPoint y: 197, endPoint x: 1122, endPoint y: 225, distance: 28.1
click at [1125, 197] on select "Booked Elsewhere Budget Date Unavailable No Response Not a Good Match Capacity …" at bounding box center [1203, 202] width 283 height 30
select select "5"
click at [1062, 187] on select "Booked Elsewhere Budget Date Unavailable No Response Not a Good Match Capacity …" at bounding box center [1203, 202] width 283 height 30
click at [1384, 193] on button "Save" at bounding box center [1408, 191] width 89 height 31
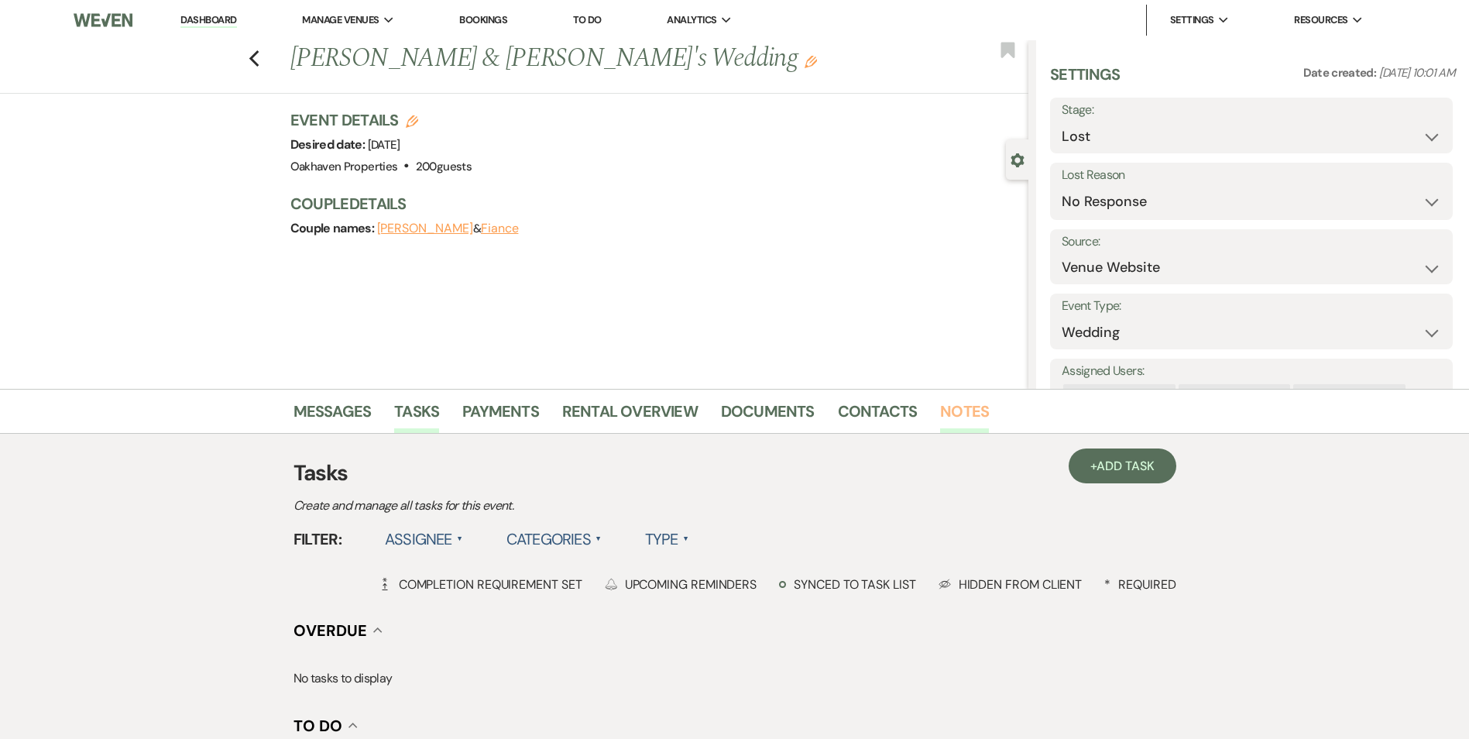
click at [952, 413] on link "Notes" at bounding box center [964, 416] width 49 height 34
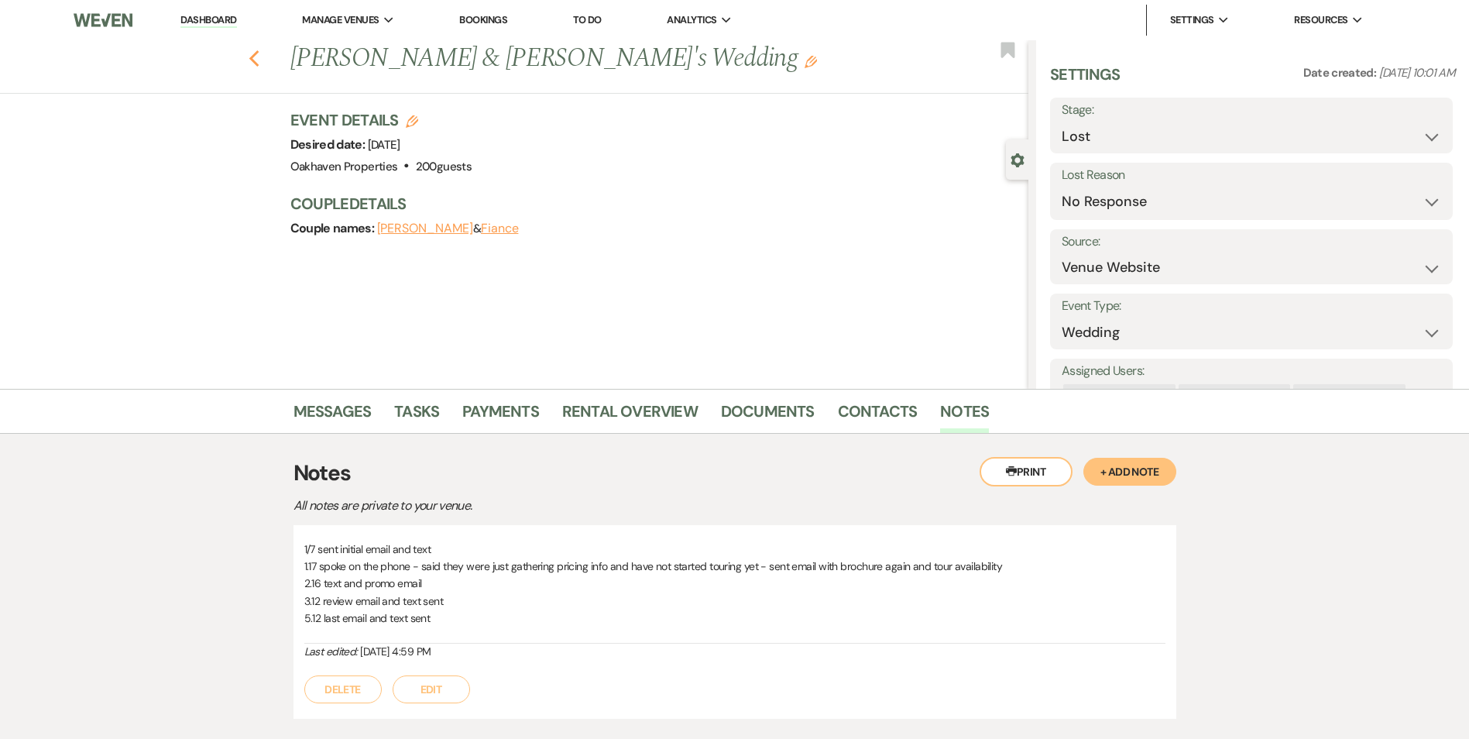
click at [259, 55] on use "button" at bounding box center [254, 58] width 10 height 17
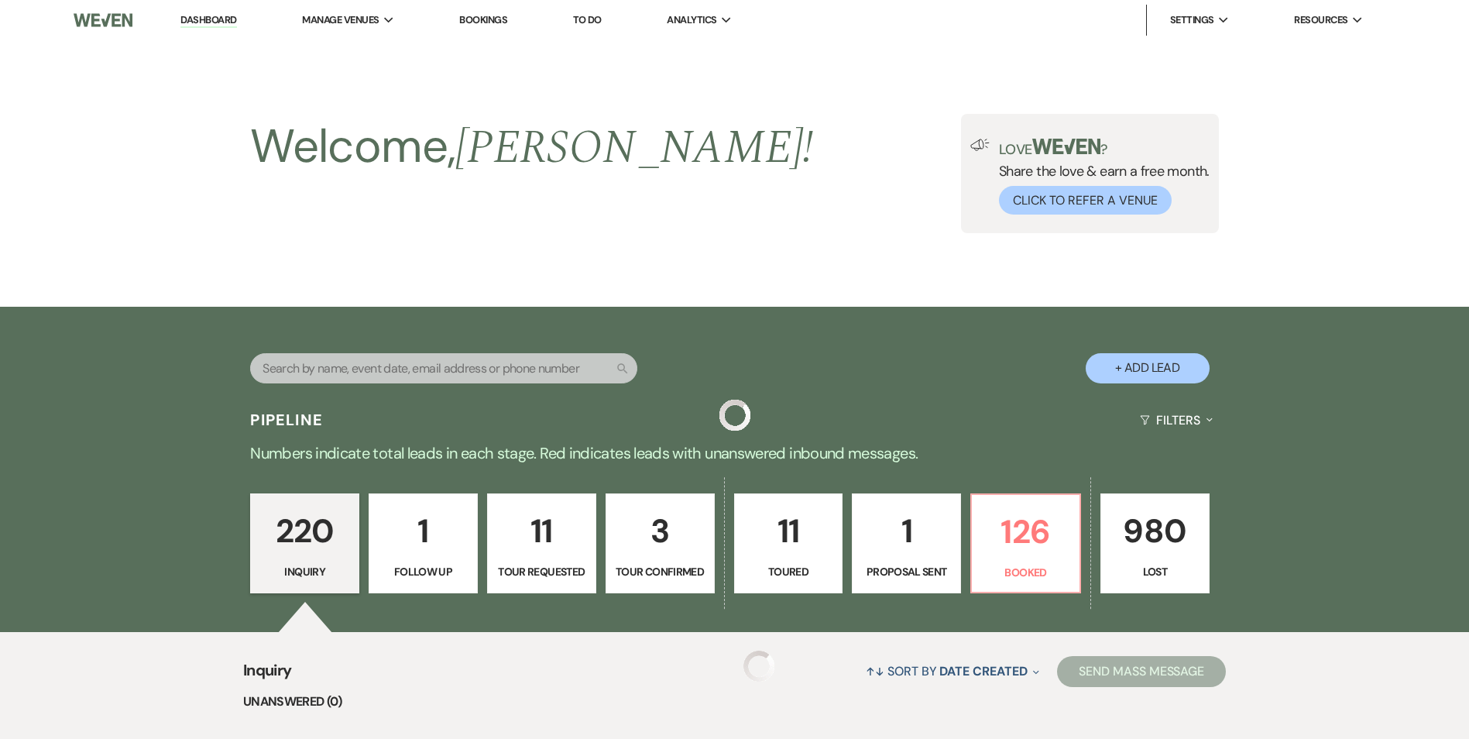
scroll to position [19061, 0]
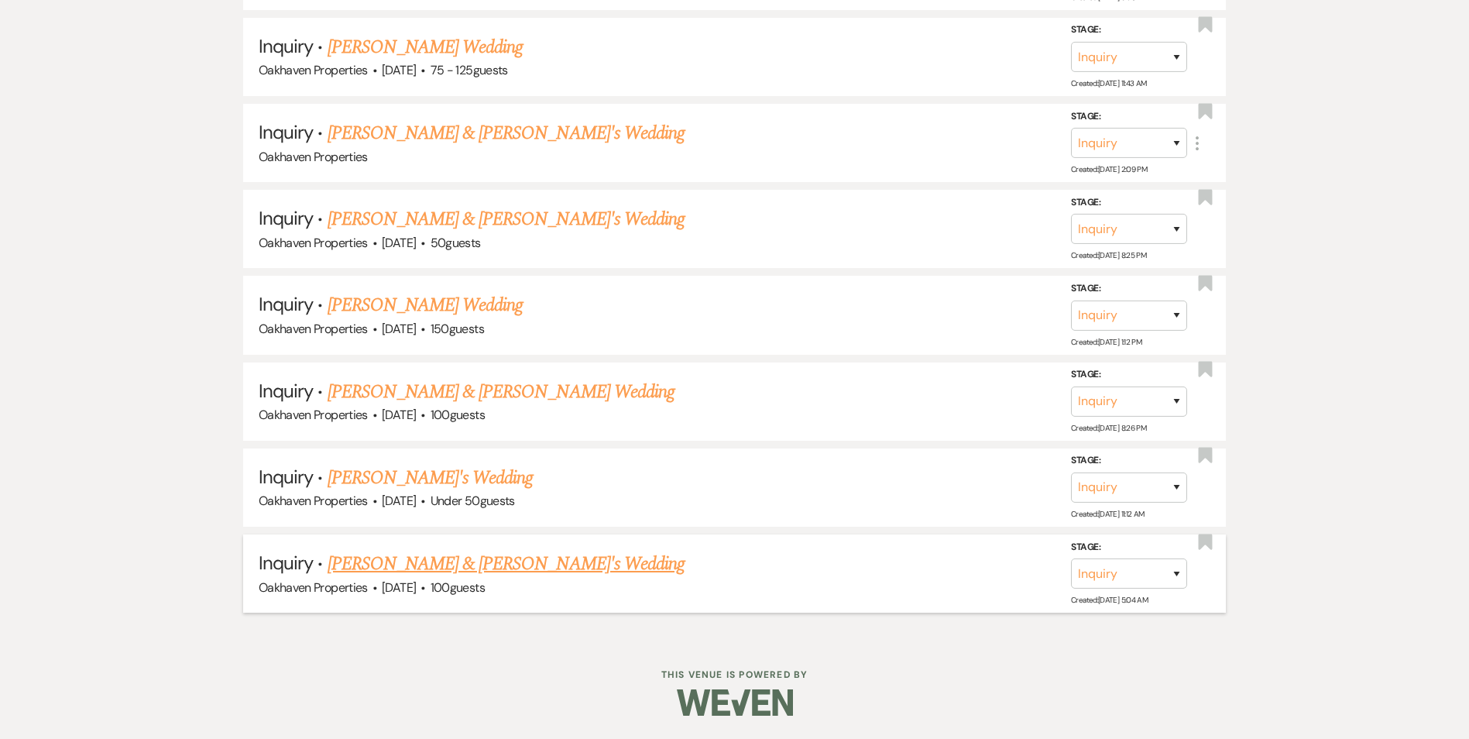
click at [483, 567] on link "[PERSON_NAME] & [PERSON_NAME]'s Wedding" at bounding box center [507, 564] width 358 height 28
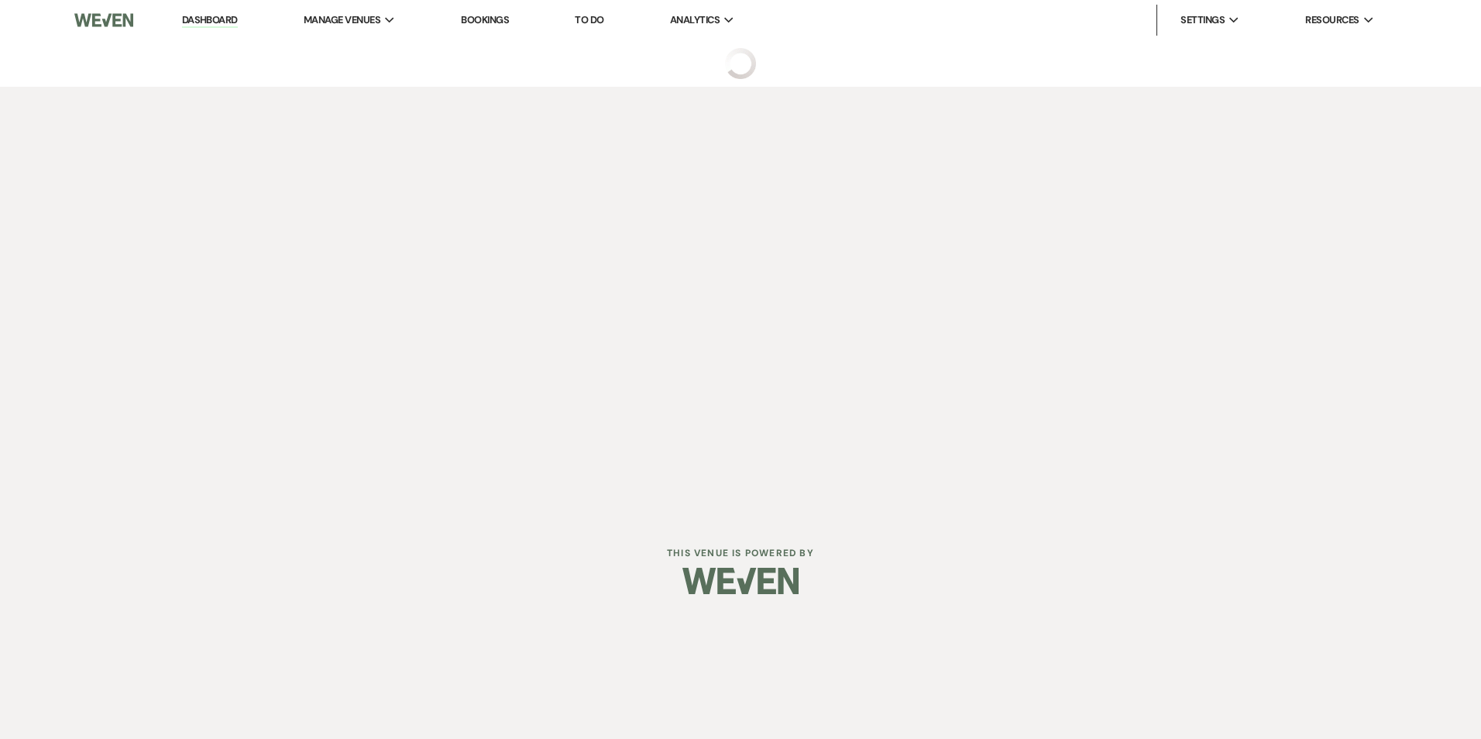
select select "5"
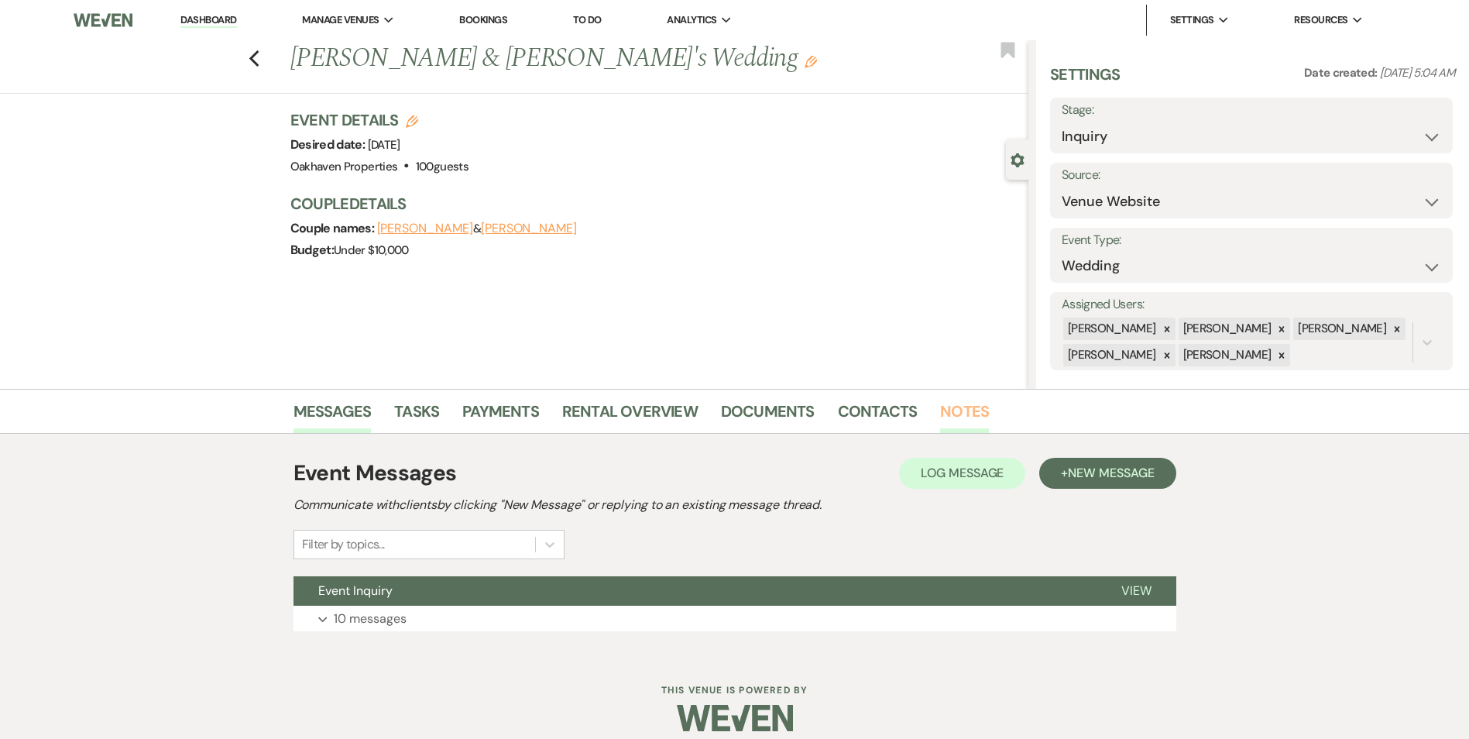
click at [953, 428] on link "Notes" at bounding box center [964, 416] width 49 height 34
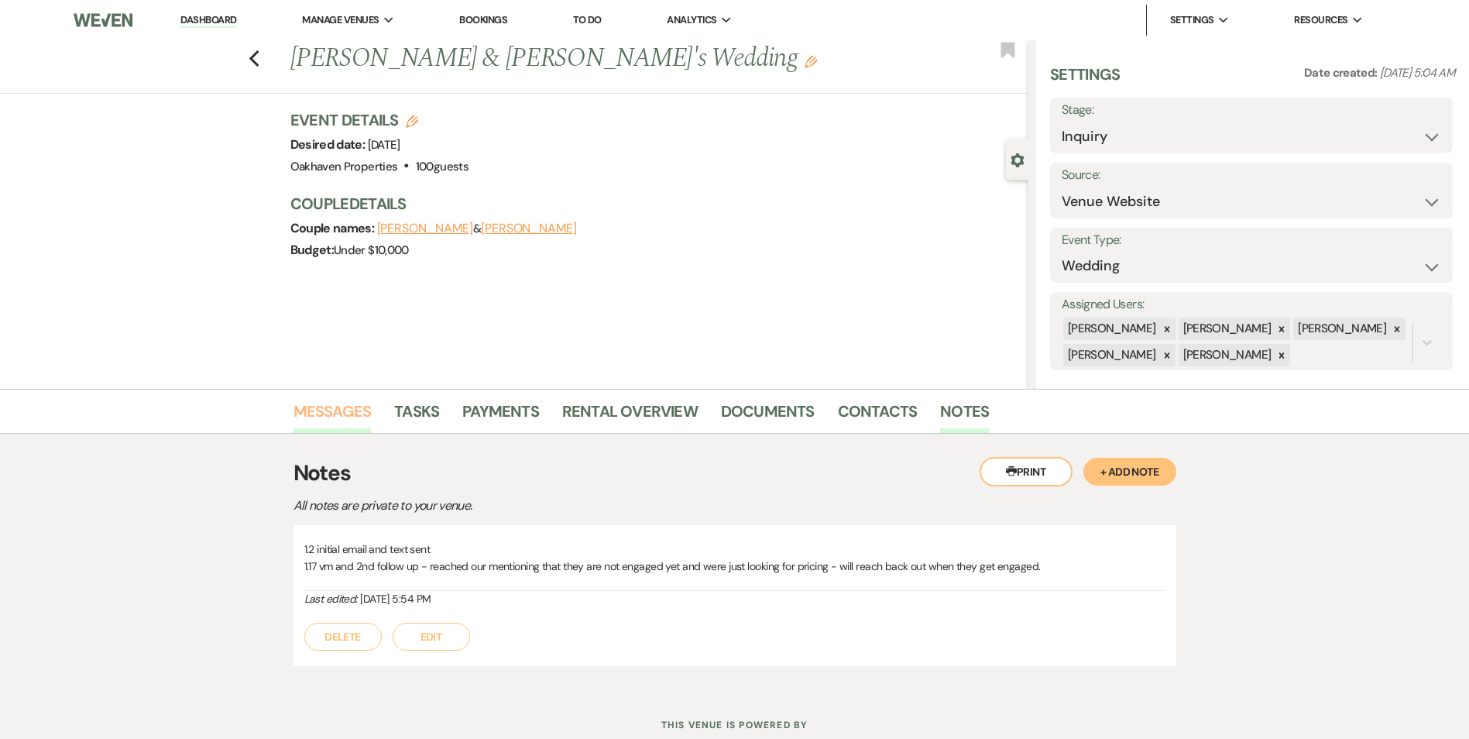
click at [365, 411] on link "Messages" at bounding box center [333, 416] width 78 height 34
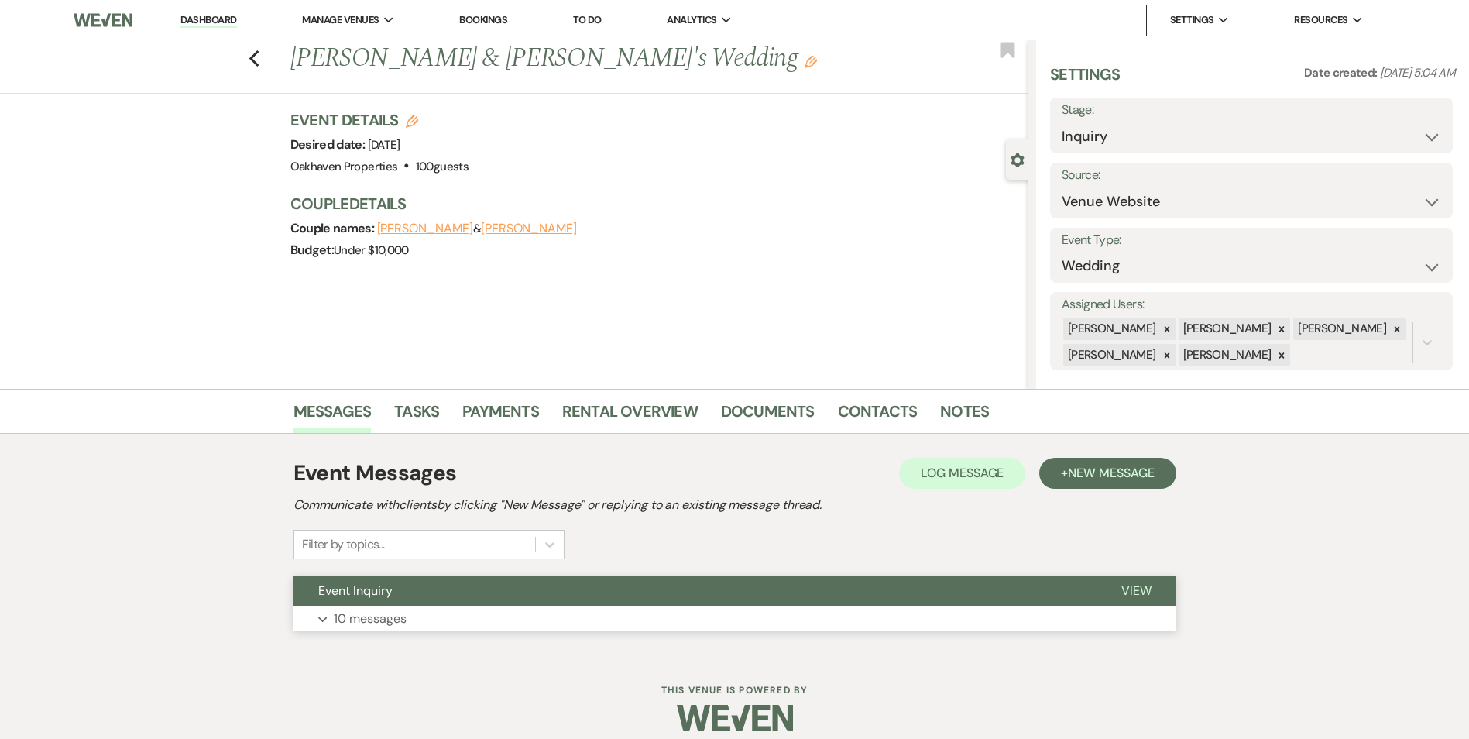
click at [1123, 590] on button "View" at bounding box center [1137, 590] width 80 height 29
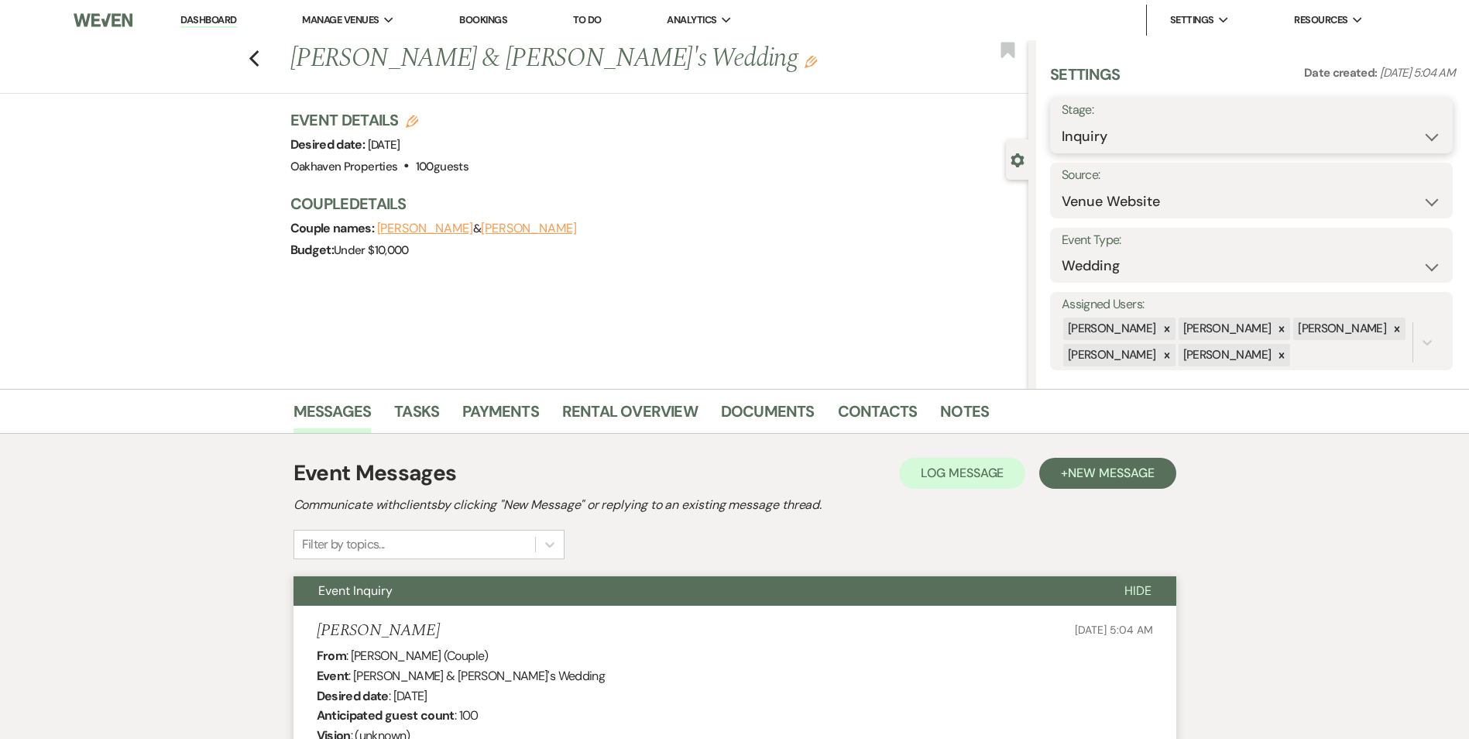
click at [1103, 125] on select "Inquiry Follow Up Tour Requested Tour Confirmed Toured Proposal Sent Booked Lost" at bounding box center [1252, 137] width 380 height 30
select select "8"
click at [1062, 122] on select "Inquiry Follow Up Tour Requested Tour Confirmed Toured Proposal Sent Booked Lost" at bounding box center [1252, 137] width 380 height 30
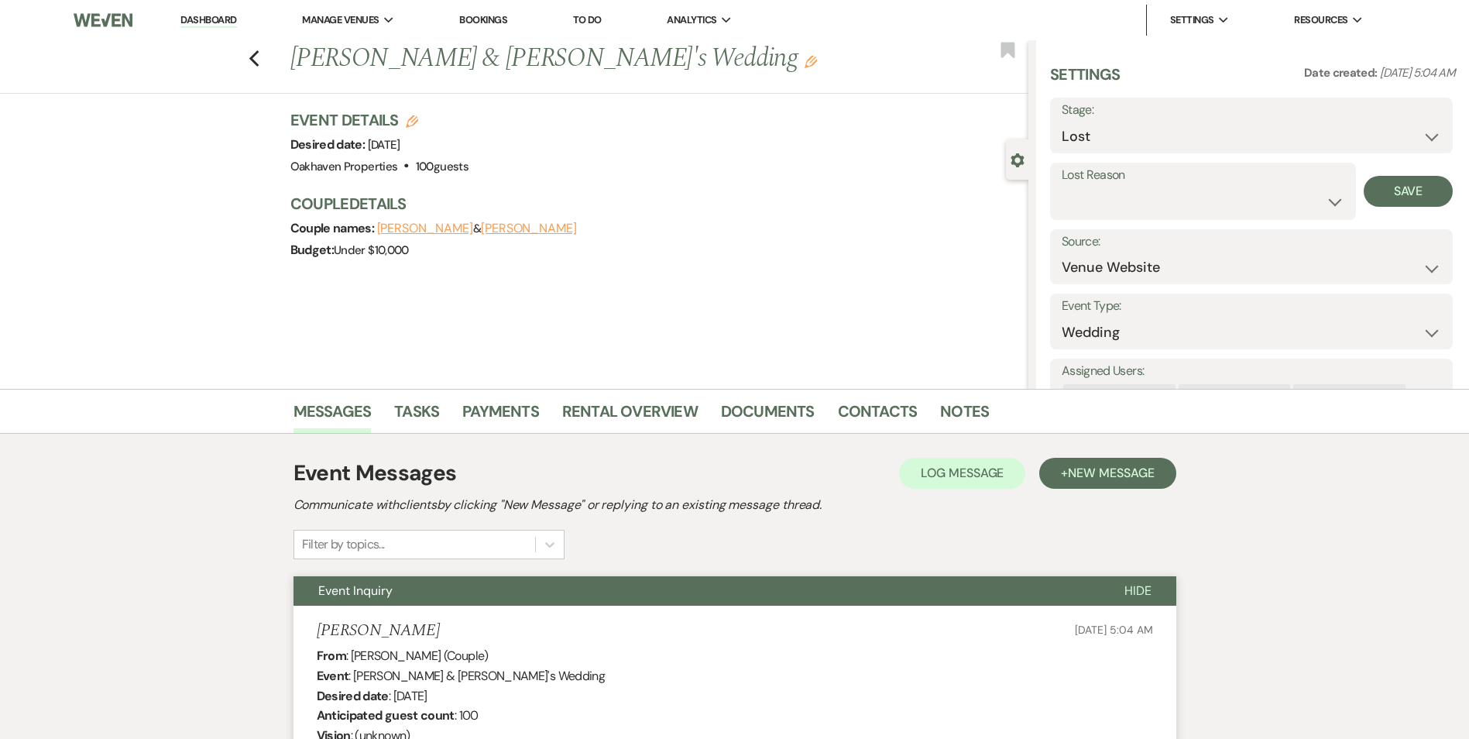
click at [1071, 218] on div "Lost Reason Booked Elsewhere Budget Date Unavailable No Response Not a Good Mat…" at bounding box center [1203, 191] width 306 height 57
click at [1073, 208] on select "Booked Elsewhere Budget Date Unavailable No Response Not a Good Match Capacity …" at bounding box center [1203, 202] width 283 height 30
select select "10"
click at [1062, 187] on select "Booked Elsewhere Budget Date Unavailable No Response Not a Good Match Capacity …" at bounding box center [1203, 202] width 283 height 30
click at [1419, 184] on button "Save" at bounding box center [1408, 191] width 89 height 31
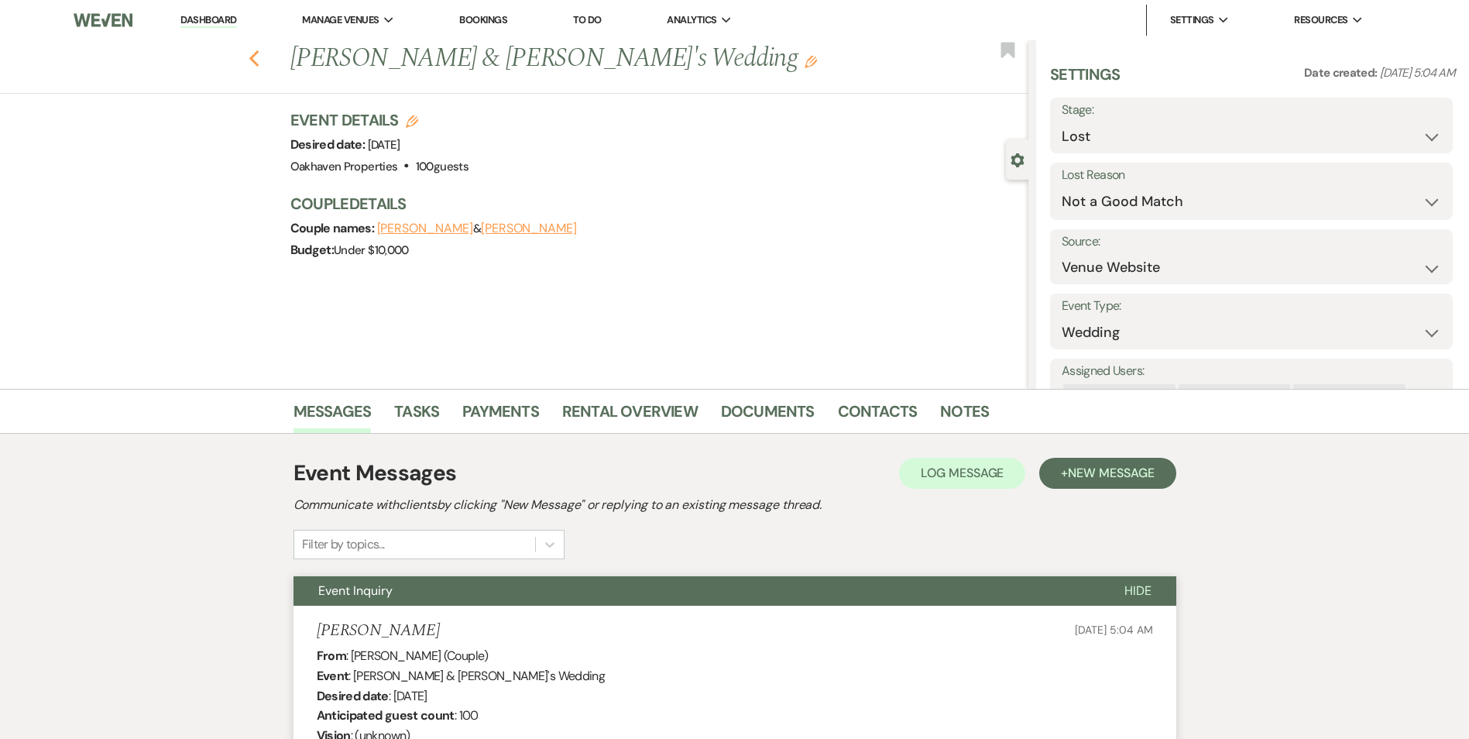
click at [257, 59] on use "button" at bounding box center [254, 58] width 10 height 17
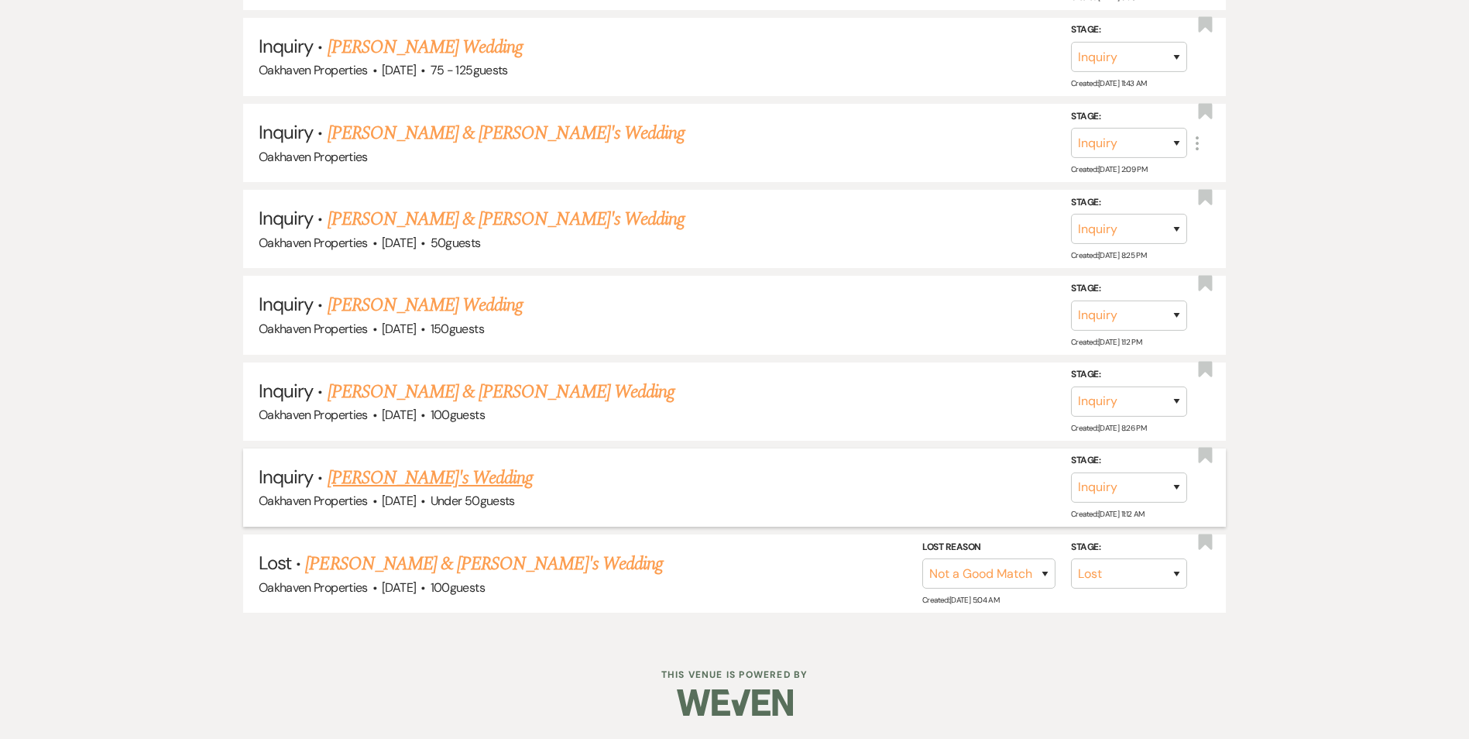
scroll to position [18975, 0]
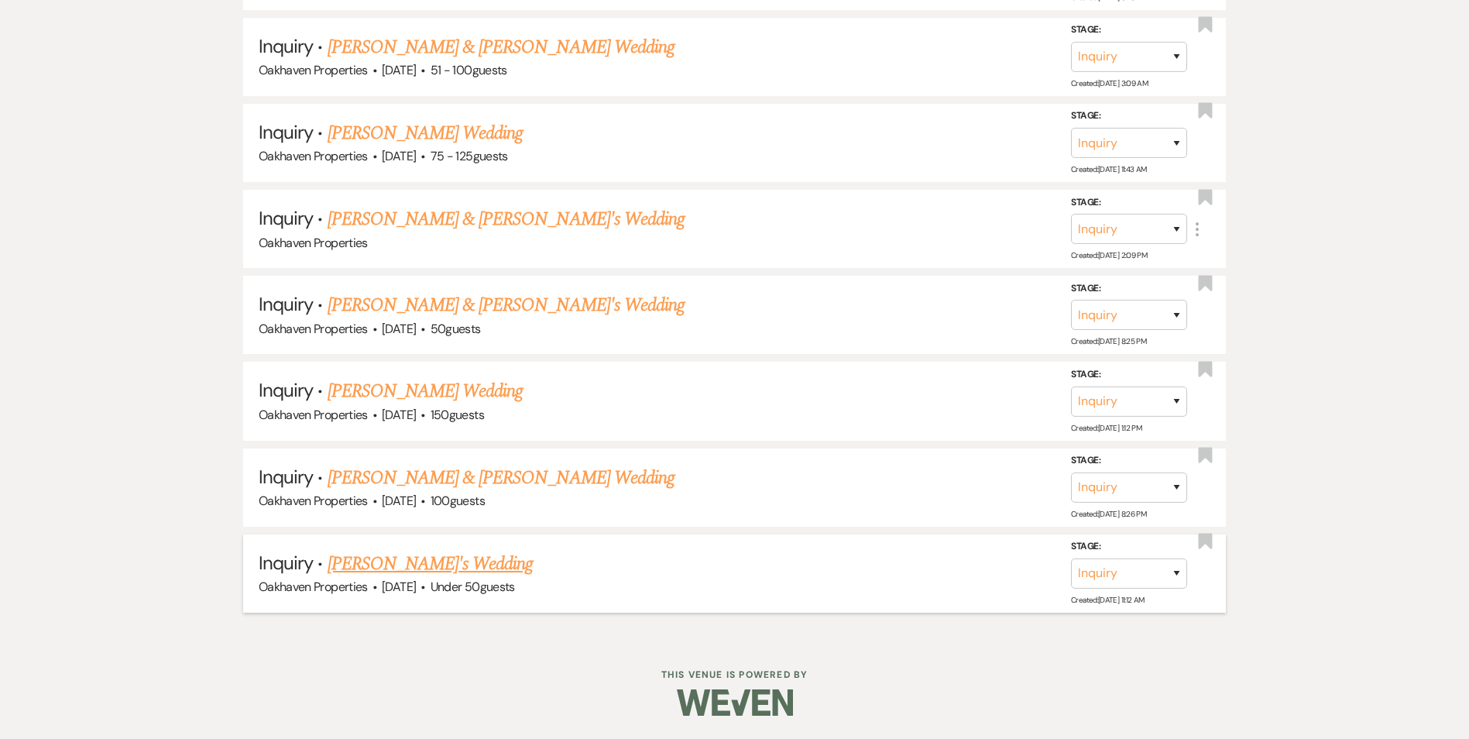
click at [491, 572] on link "[PERSON_NAME]'s Wedding" at bounding box center [431, 564] width 206 height 28
select select "2"
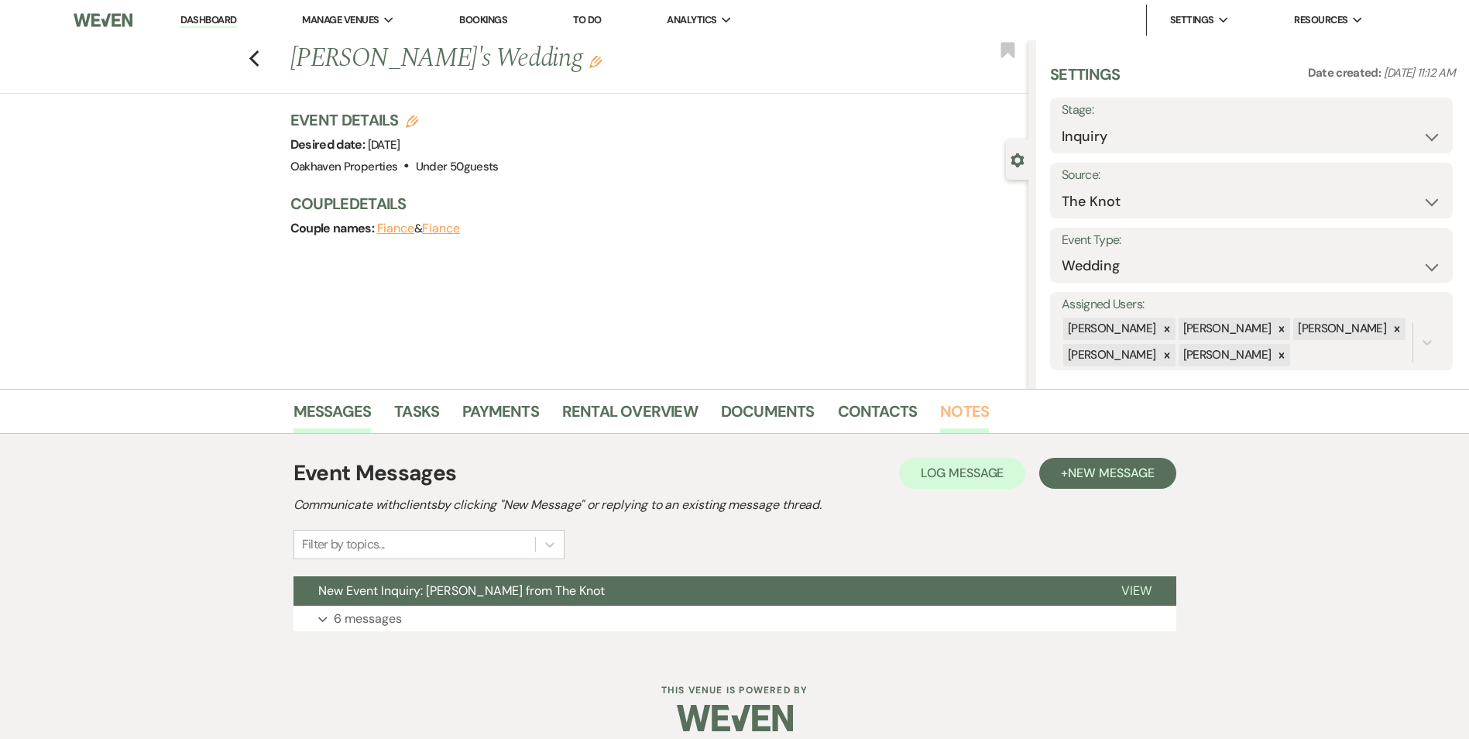
click at [942, 412] on link "Notes" at bounding box center [964, 416] width 49 height 34
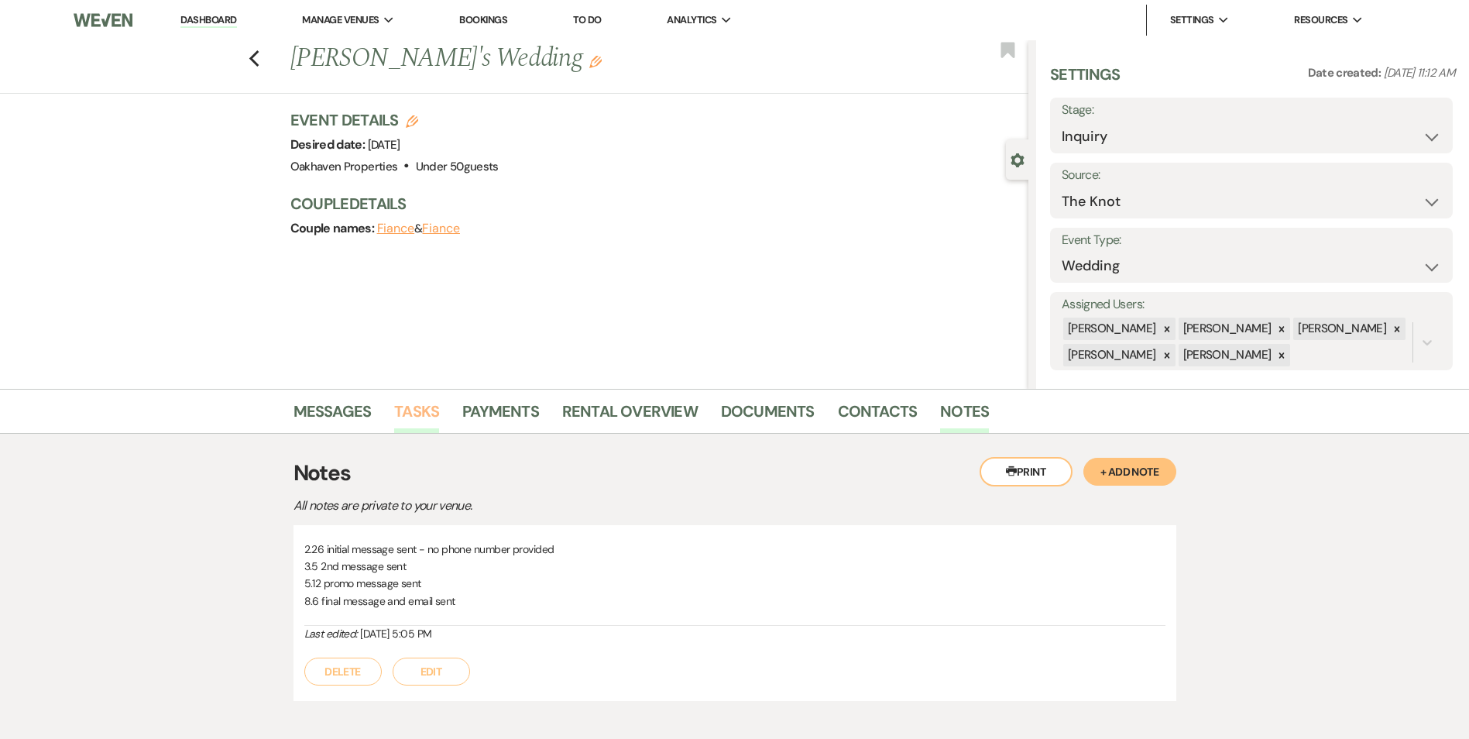
click at [438, 421] on link "Tasks" at bounding box center [416, 416] width 45 height 34
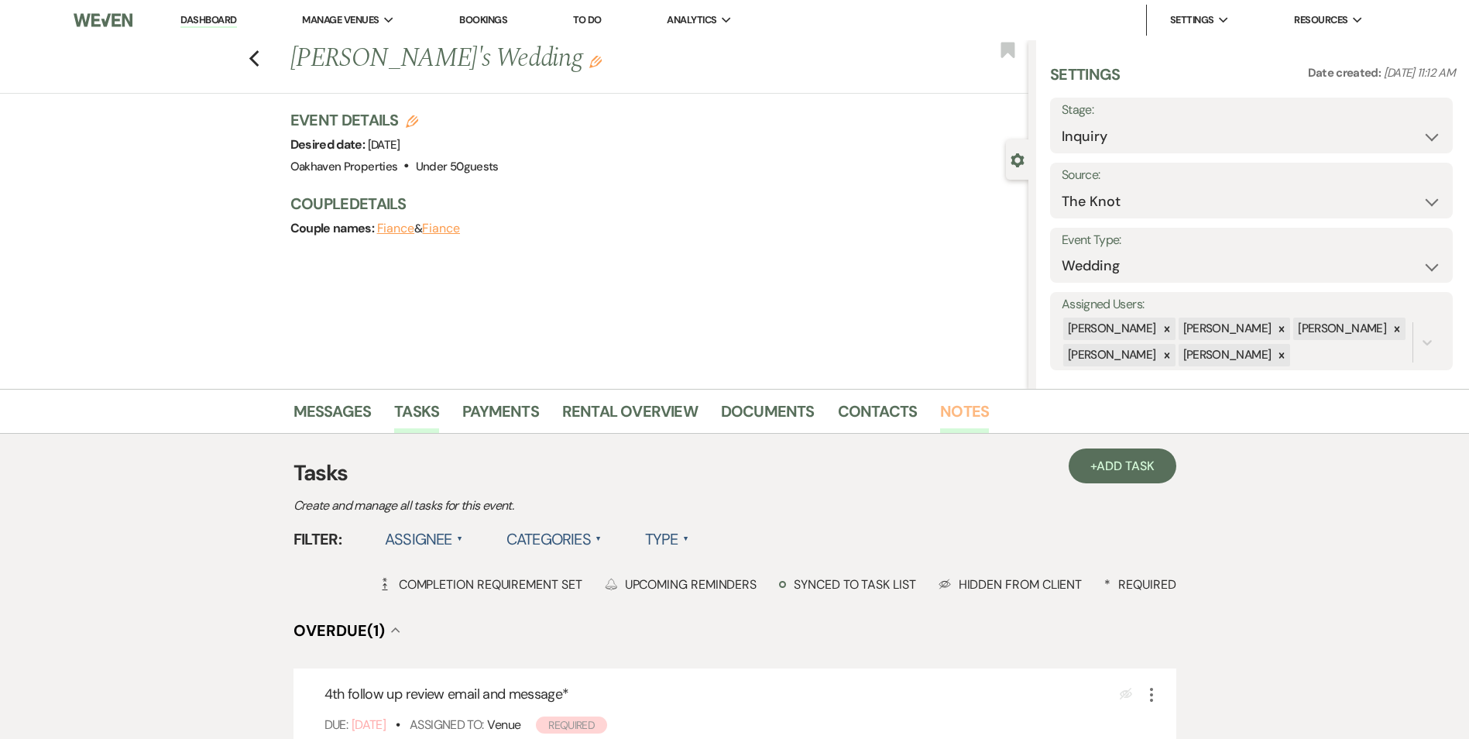
click at [967, 420] on link "Notes" at bounding box center [964, 416] width 49 height 34
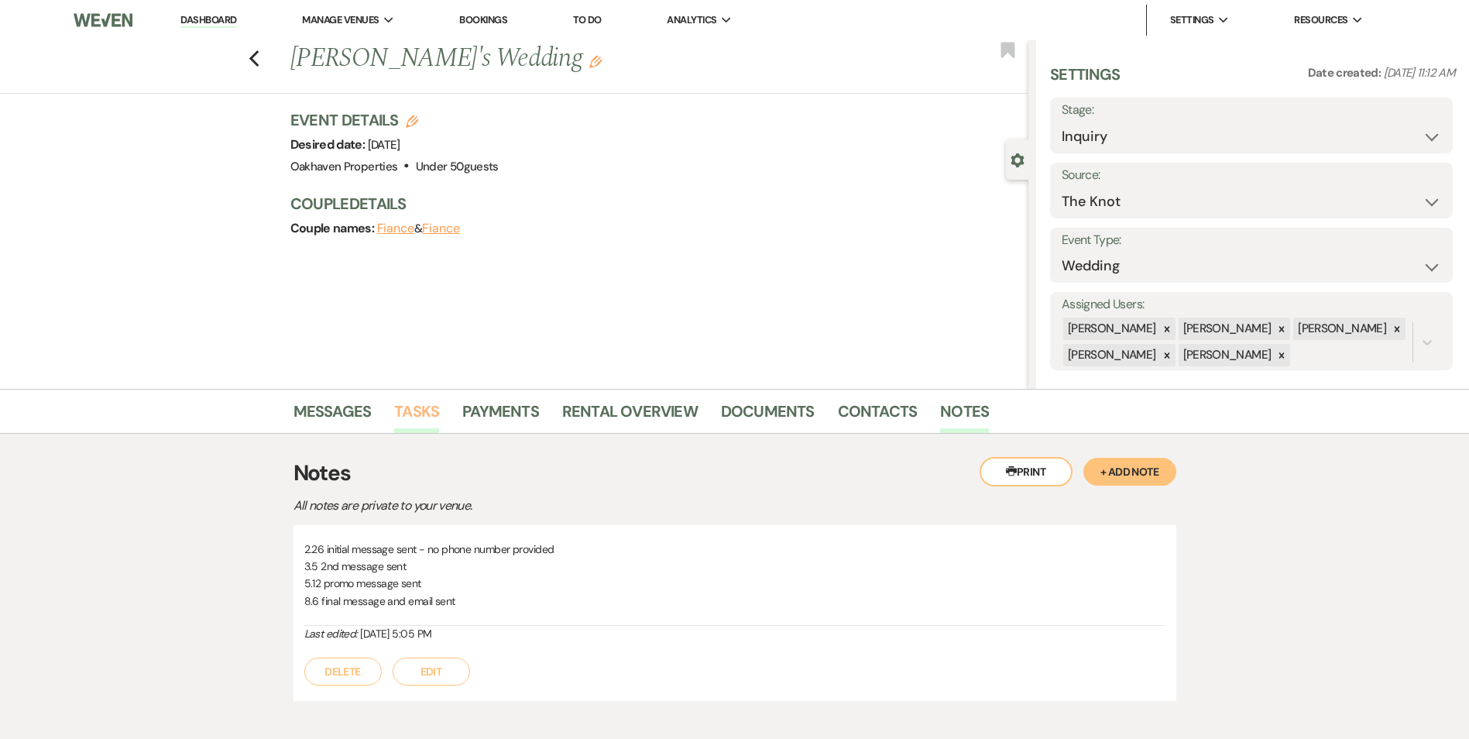
click at [438, 418] on link "Tasks" at bounding box center [416, 416] width 45 height 34
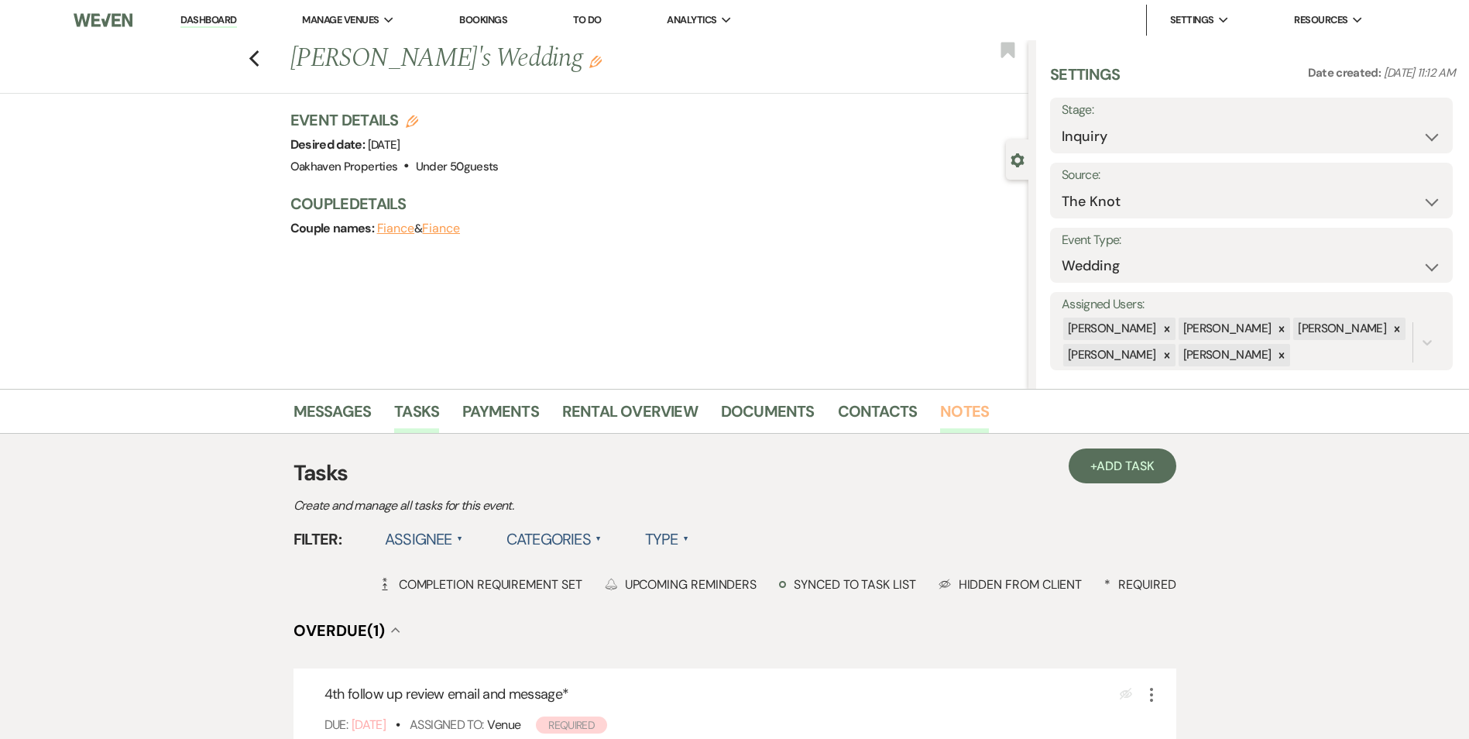
click at [969, 416] on link "Notes" at bounding box center [964, 416] width 49 height 34
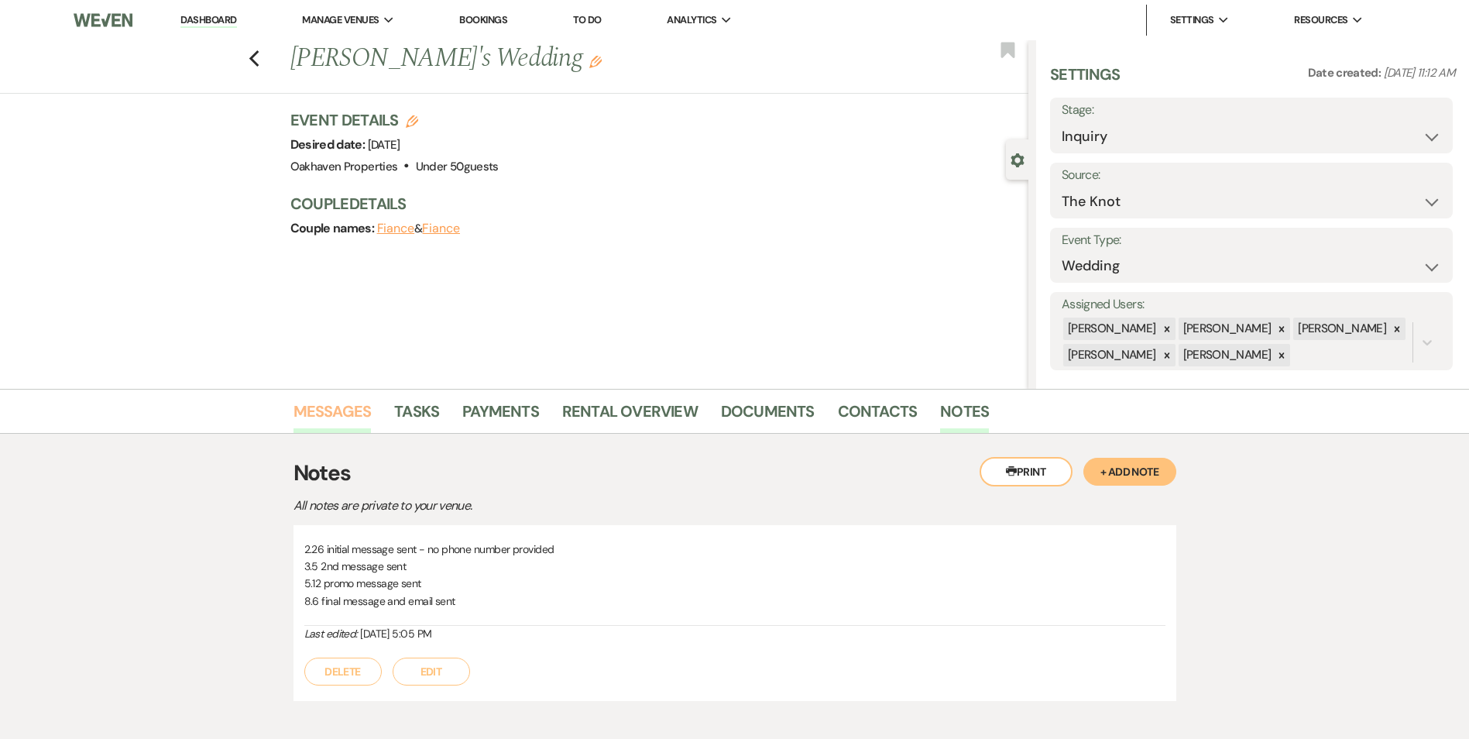
click at [302, 413] on link "Messages" at bounding box center [333, 416] width 78 height 34
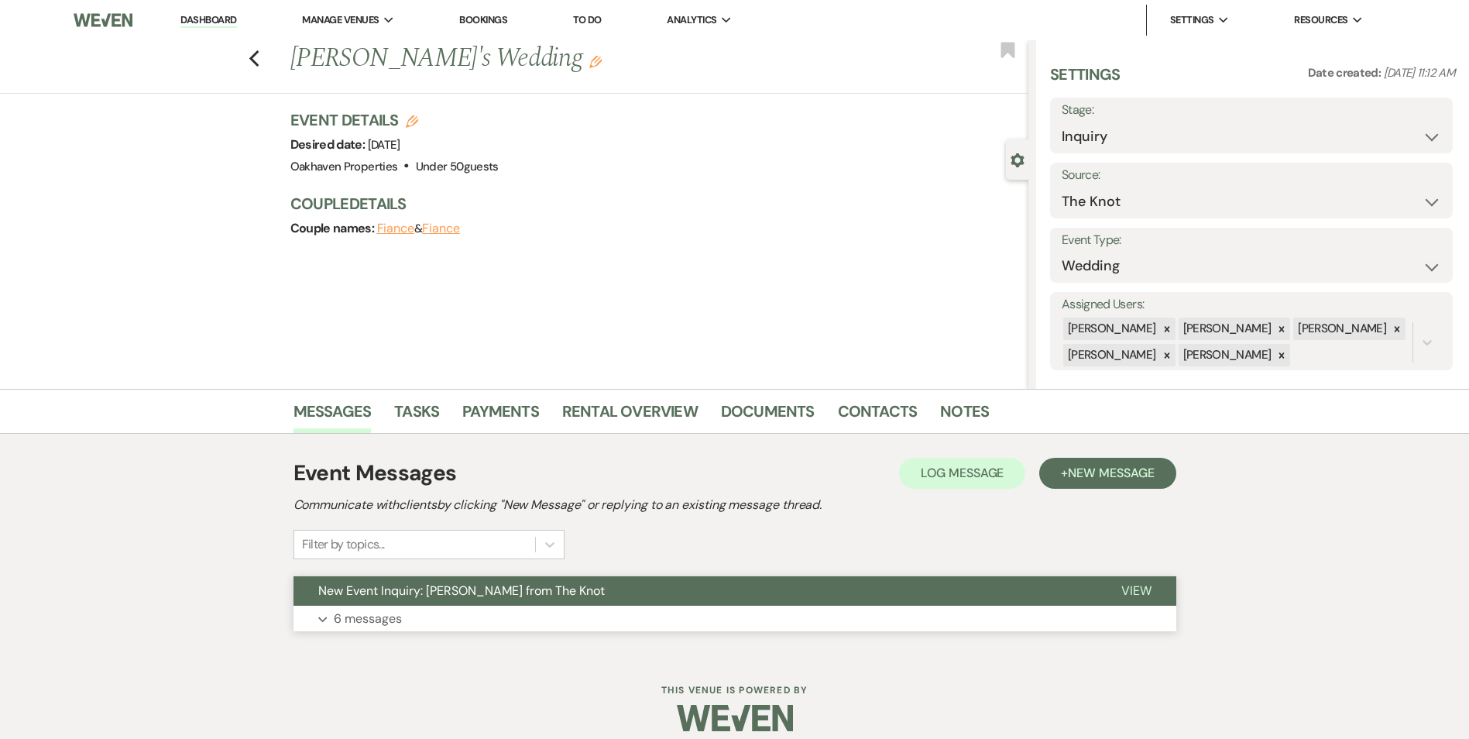
click at [1164, 595] on button "View" at bounding box center [1137, 590] width 80 height 29
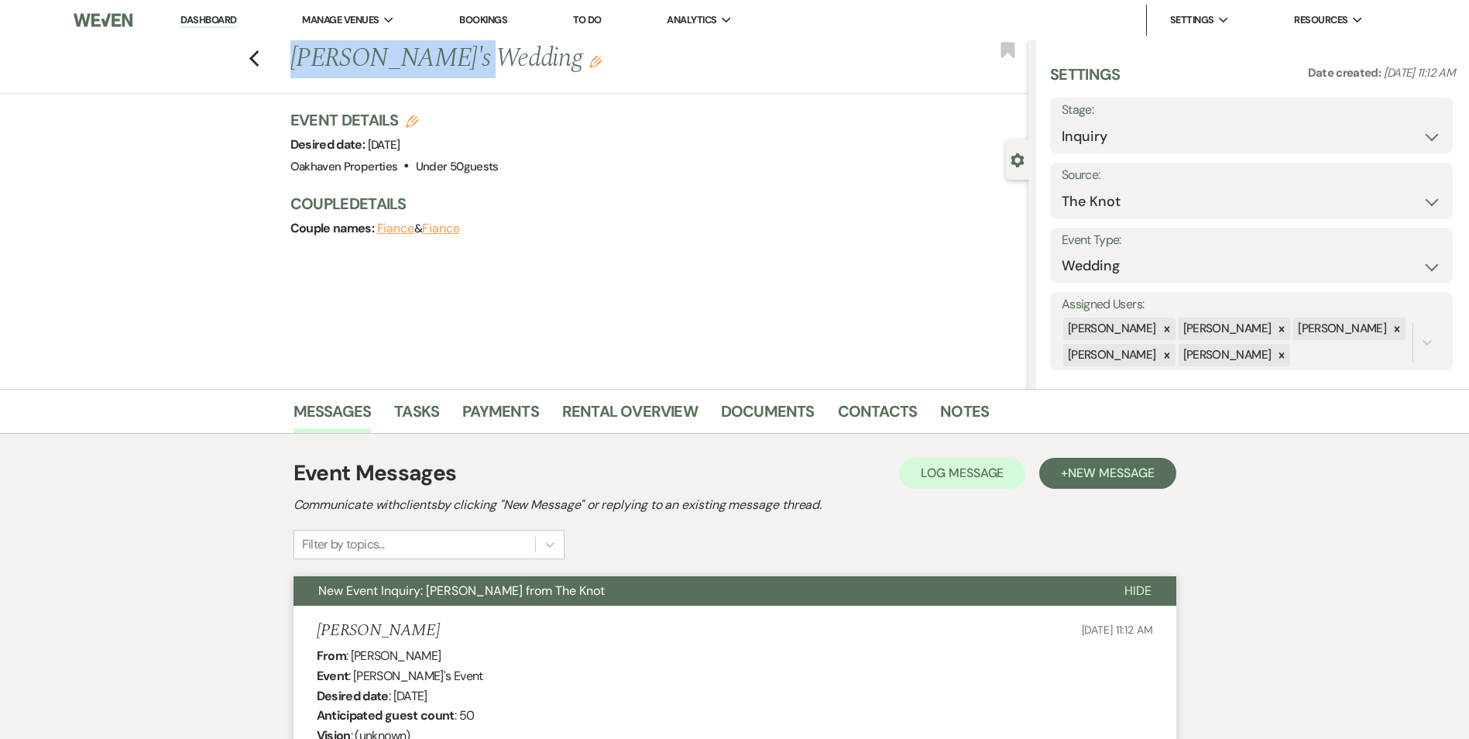
drag, startPoint x: 447, startPoint y: 60, endPoint x: 279, endPoint y: 64, distance: 168.1
click at [278, 64] on div "Previous [PERSON_NAME]'s Wedding Edit Bookmark" at bounding box center [510, 66] width 1036 height 53
copy h1 "[PERSON_NAME]"
click at [1123, 143] on select "Inquiry Follow Up Tour Requested Tour Confirmed Toured Proposal Sent Booked Lost" at bounding box center [1252, 137] width 380 height 30
select select "8"
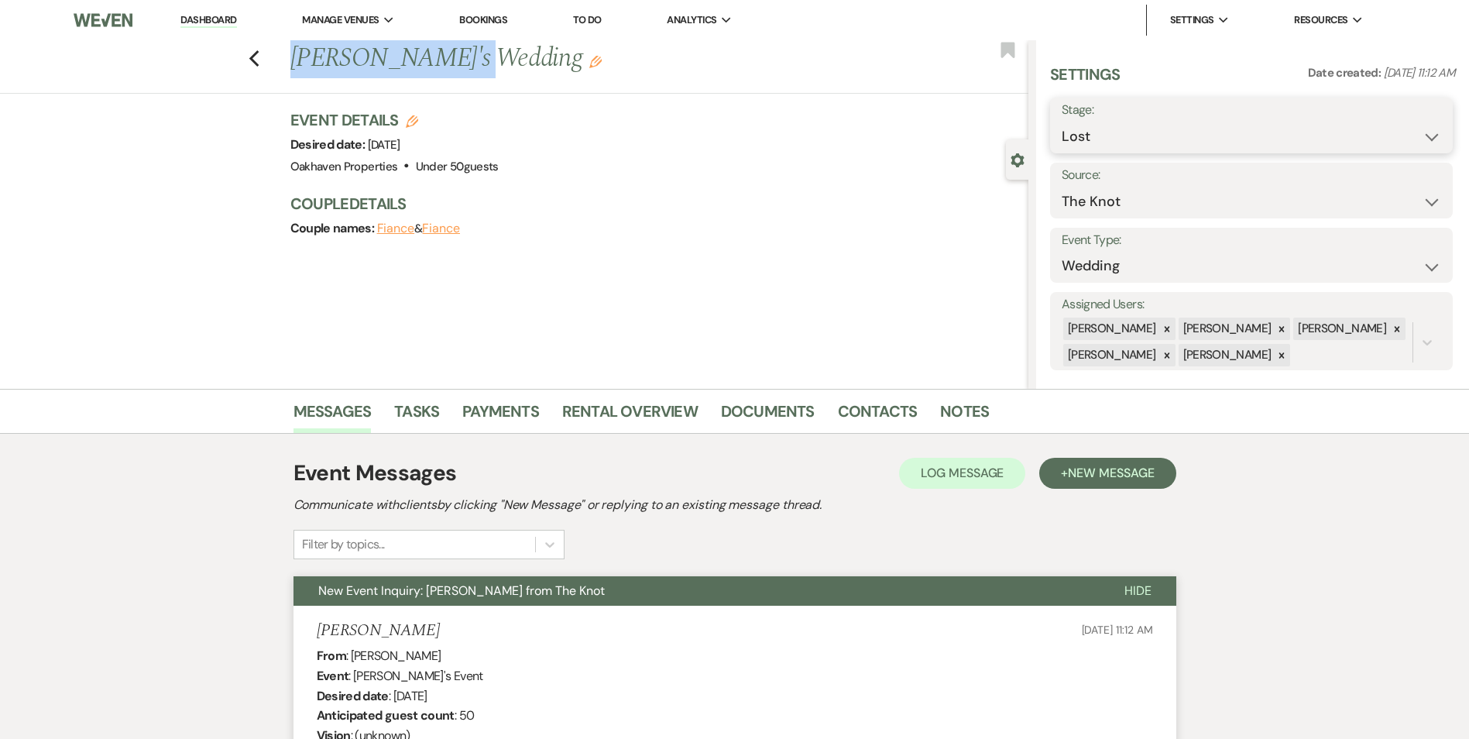
click at [1062, 122] on select "Inquiry Follow Up Tour Requested Tour Confirmed Toured Proposal Sent Booked Lost" at bounding box center [1252, 137] width 380 height 30
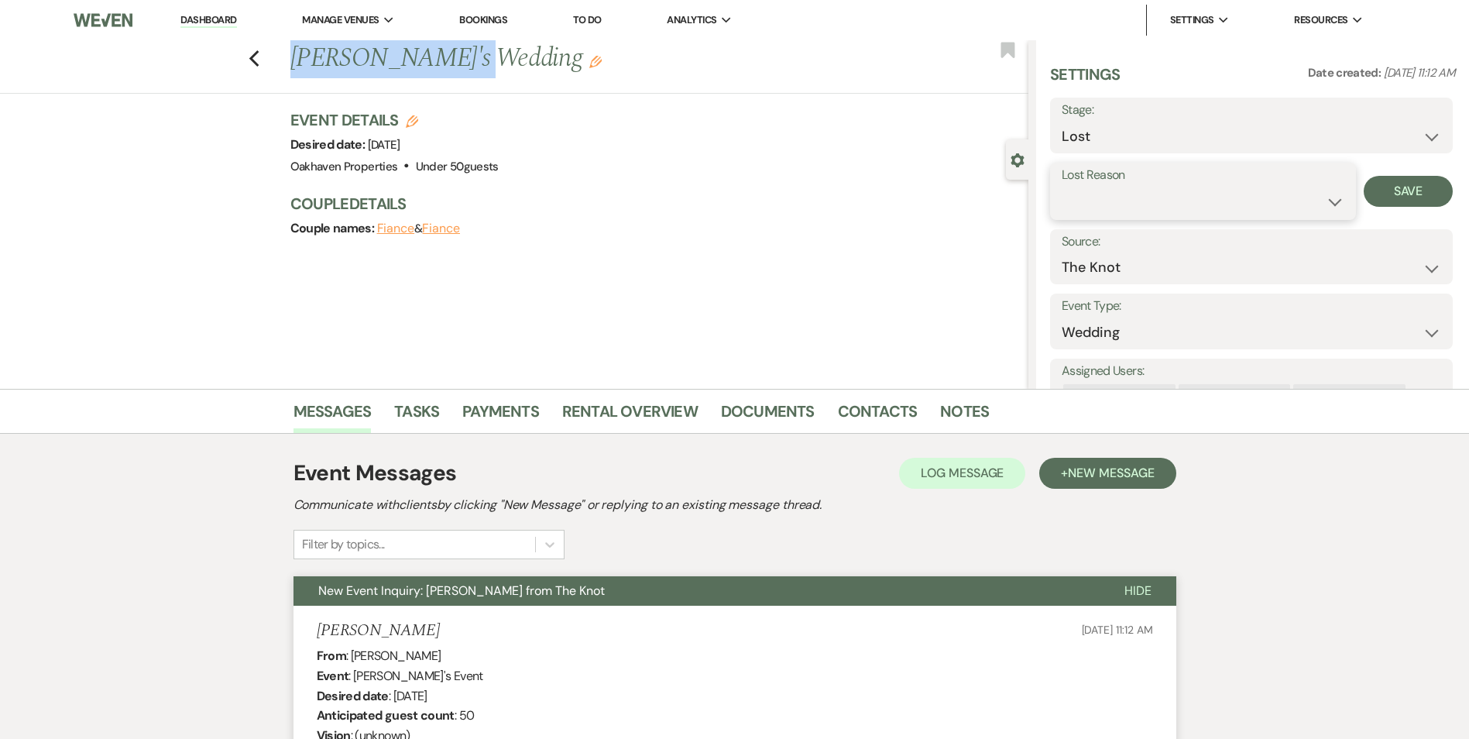
click at [1116, 189] on select "Booked Elsewhere Budget Date Unavailable No Response Not a Good Match Capacity …" at bounding box center [1203, 202] width 283 height 30
select select "5"
click at [1062, 187] on select "Booked Elsewhere Budget Date Unavailable No Response Not a Good Match Capacity …" at bounding box center [1203, 202] width 283 height 30
click at [1383, 192] on button "Save" at bounding box center [1408, 191] width 89 height 31
click at [968, 417] on link "Notes" at bounding box center [964, 416] width 49 height 34
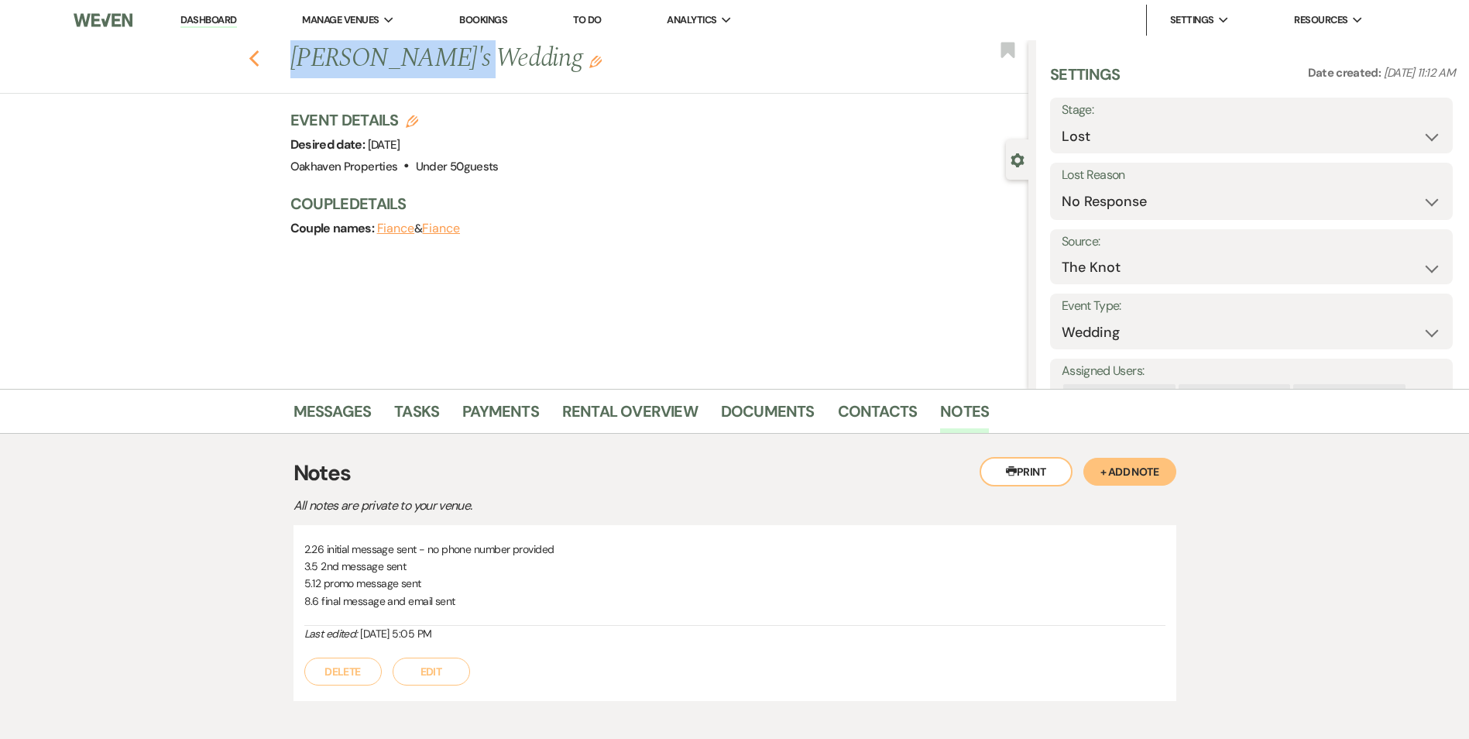
click at [257, 57] on use "button" at bounding box center [254, 58] width 10 height 17
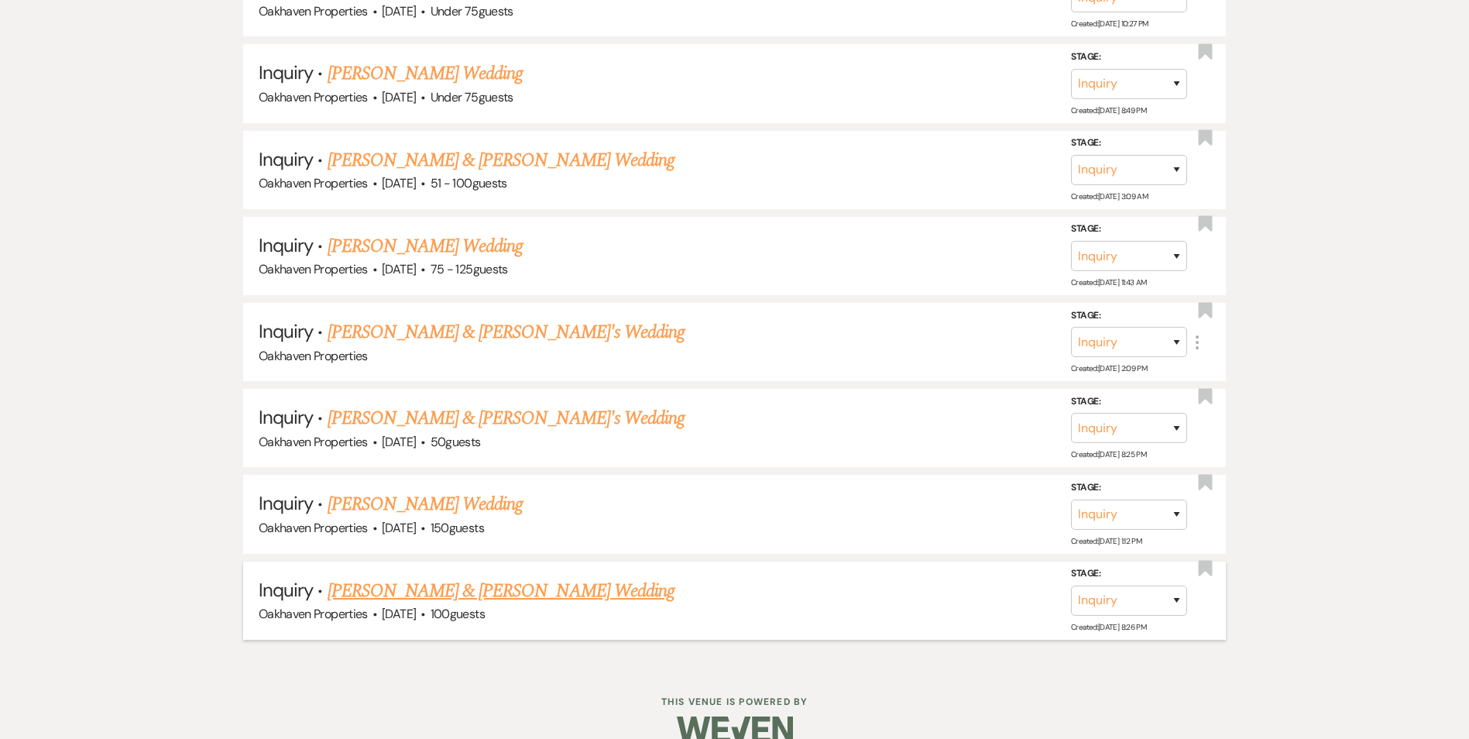
scroll to position [18889, 0]
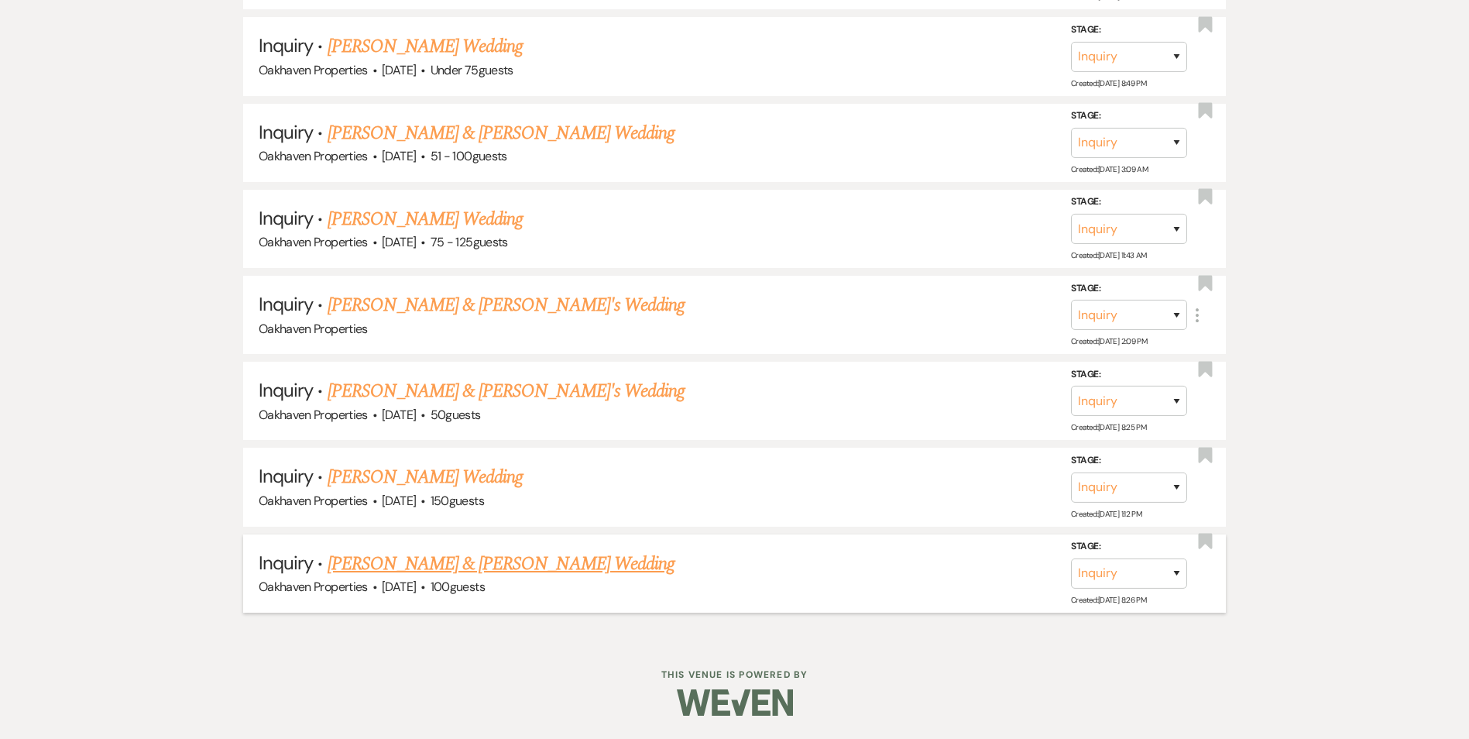
click at [553, 562] on link "[PERSON_NAME] & [PERSON_NAME] Wedding" at bounding box center [501, 564] width 347 height 28
select select "5"
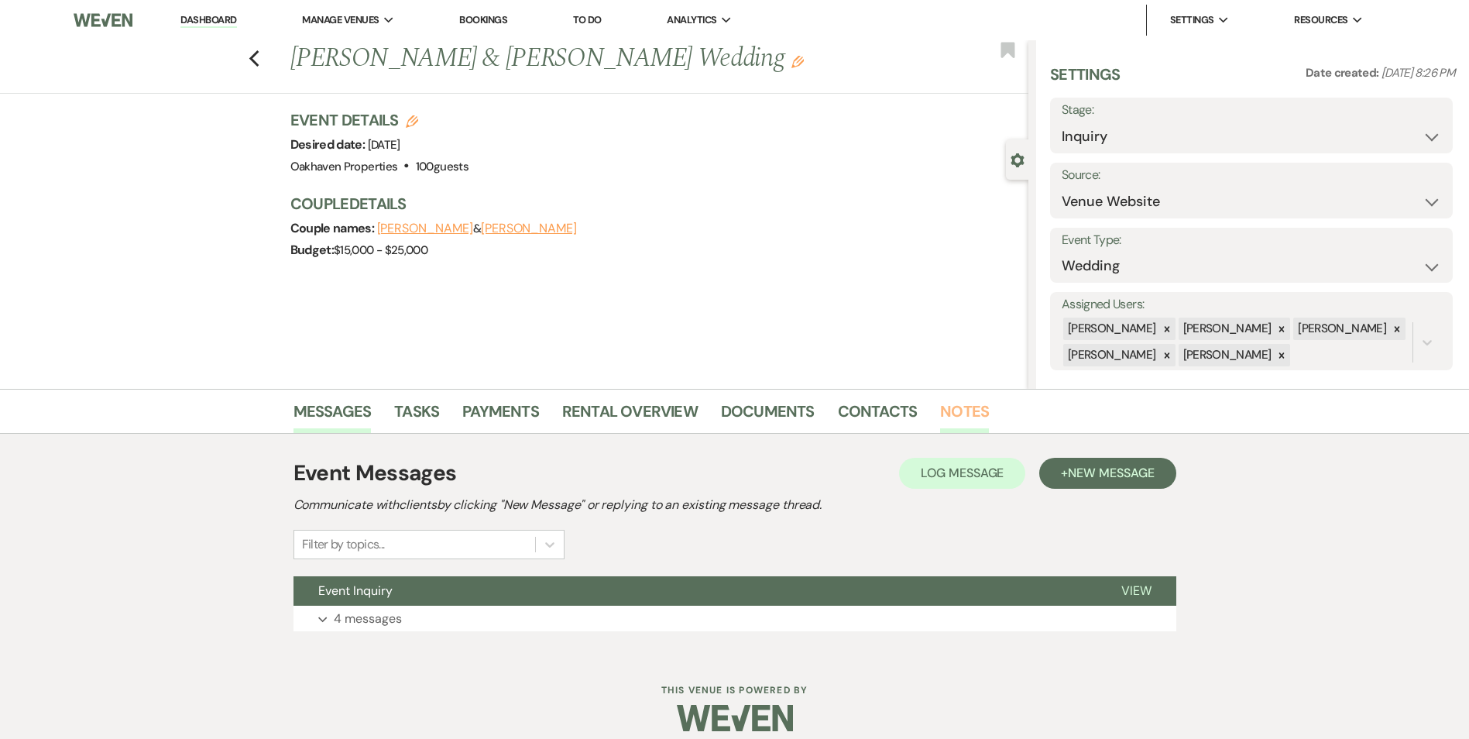
click at [979, 401] on link "Notes" at bounding box center [964, 416] width 49 height 34
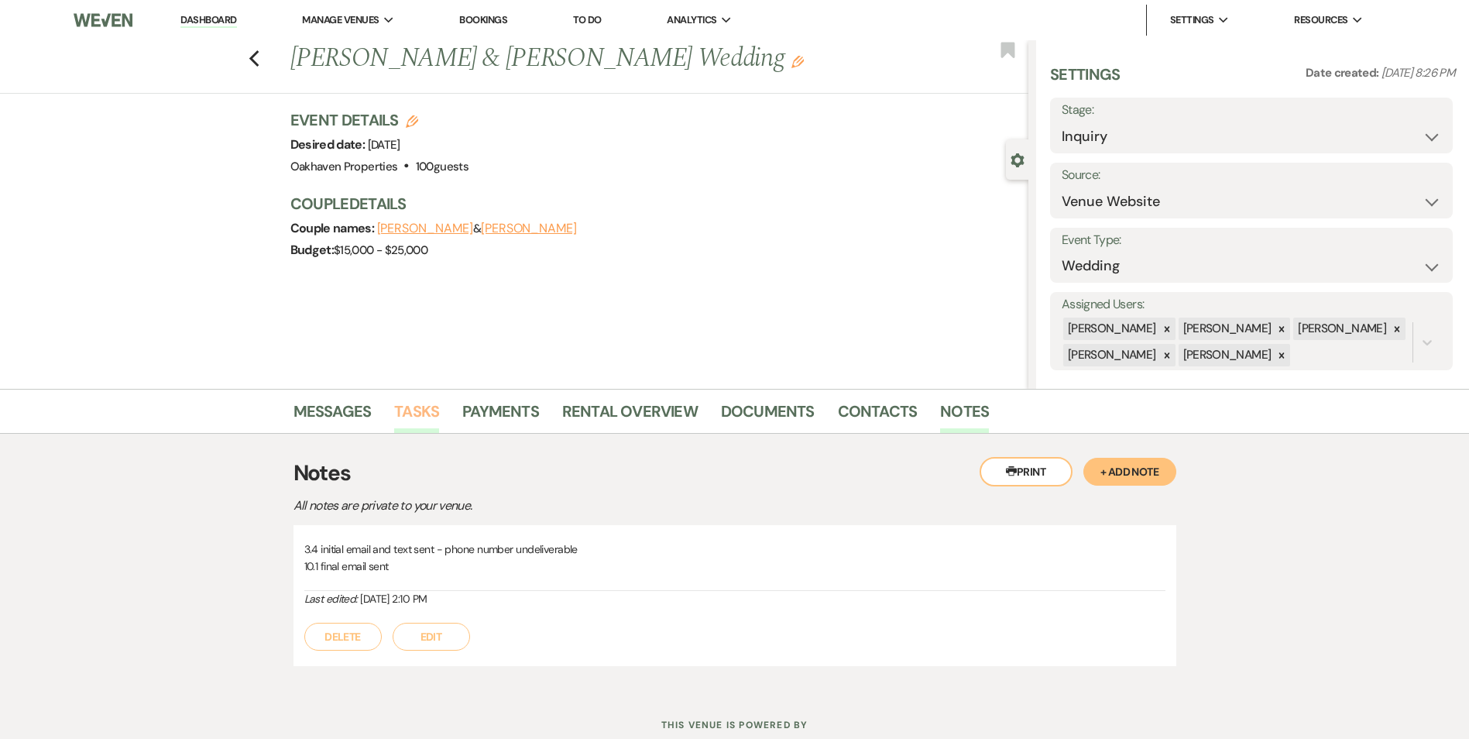
click at [419, 411] on link "Tasks" at bounding box center [416, 416] width 45 height 34
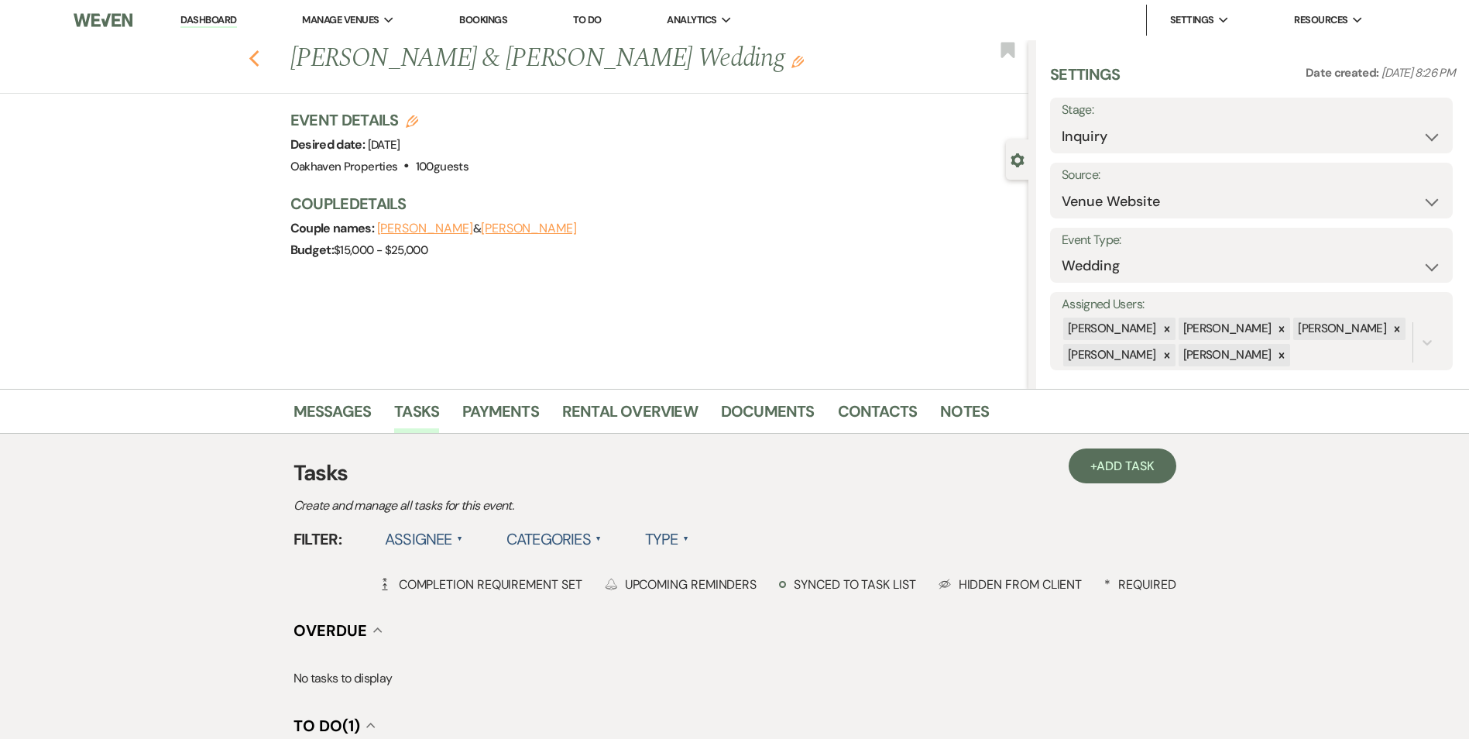
click at [254, 57] on icon "Previous" at bounding box center [255, 59] width 12 height 19
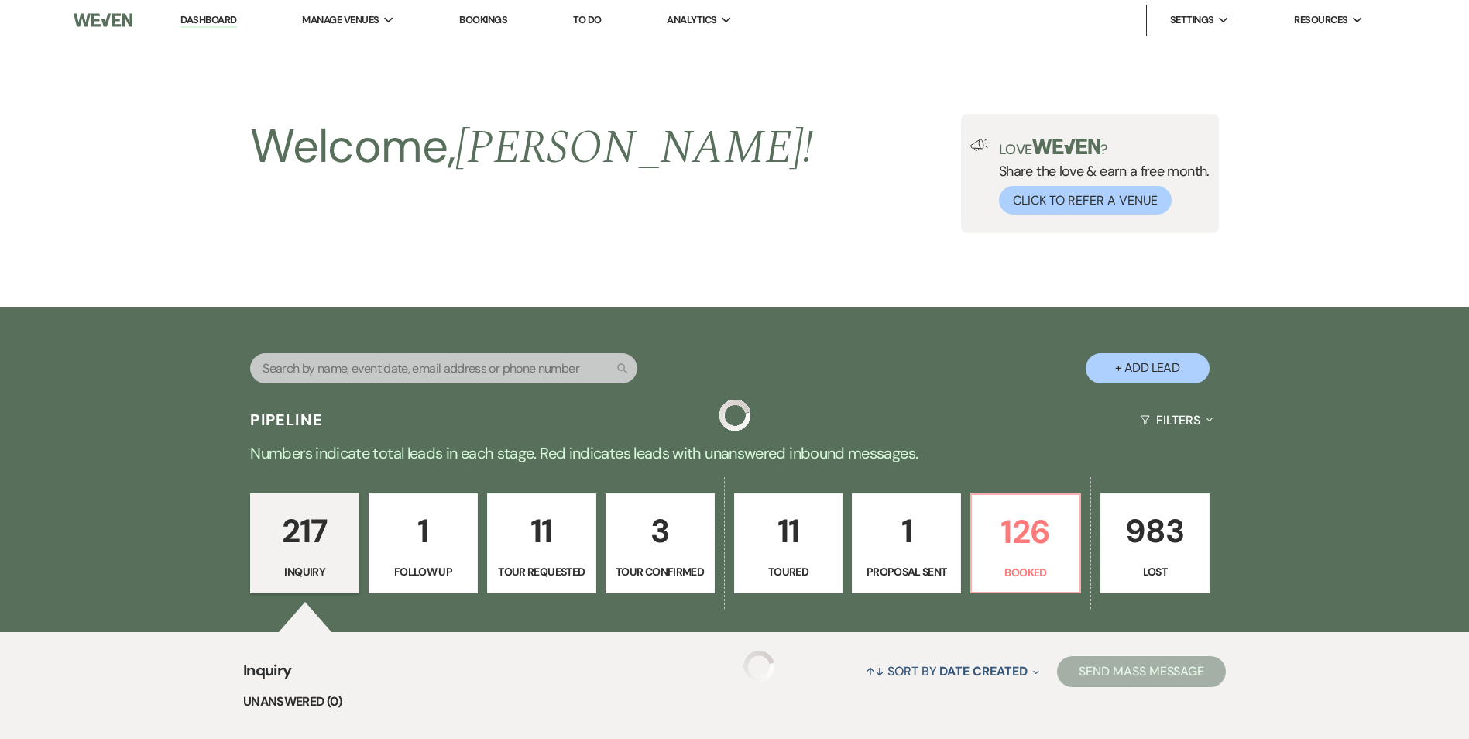
scroll to position [18889, 0]
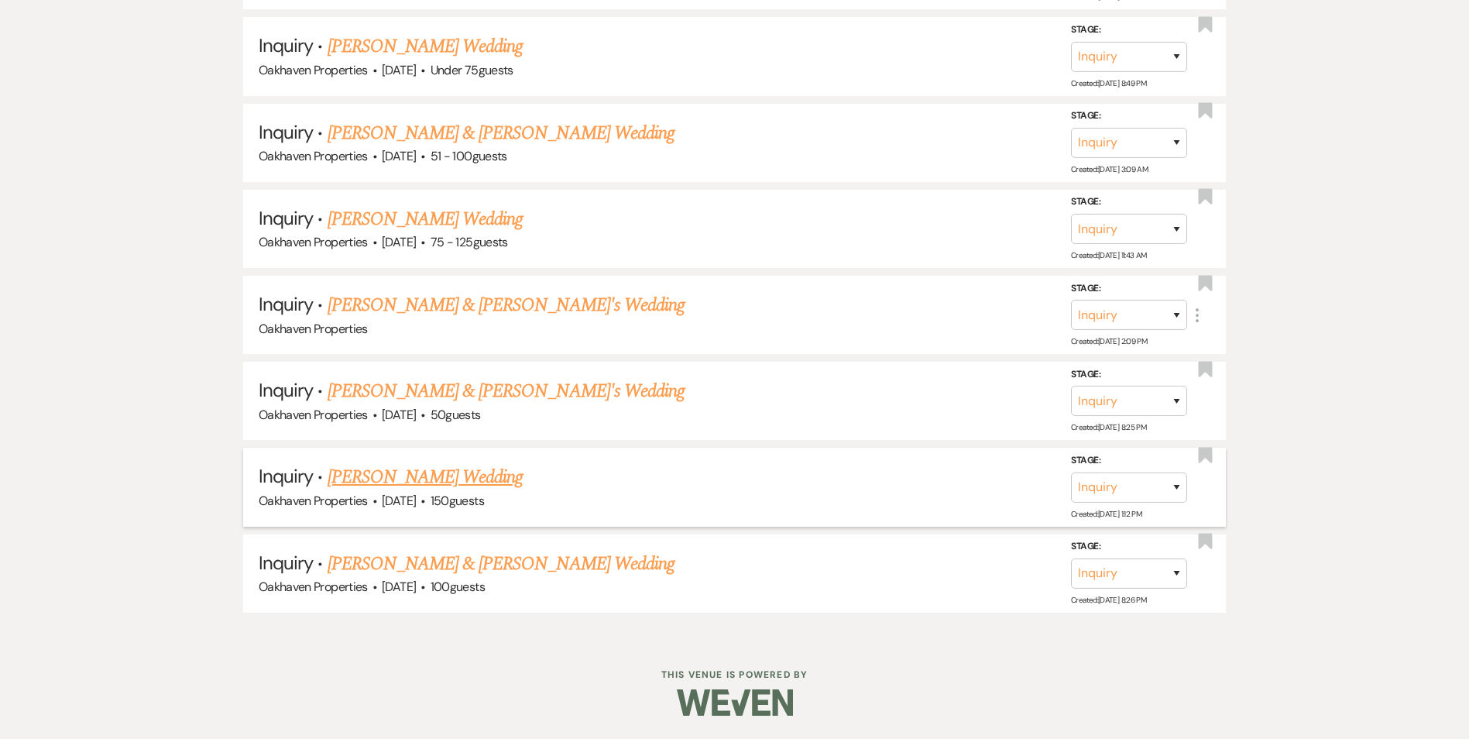
click at [404, 472] on link "[PERSON_NAME] Wedding" at bounding box center [426, 477] width 196 height 28
select select "5"
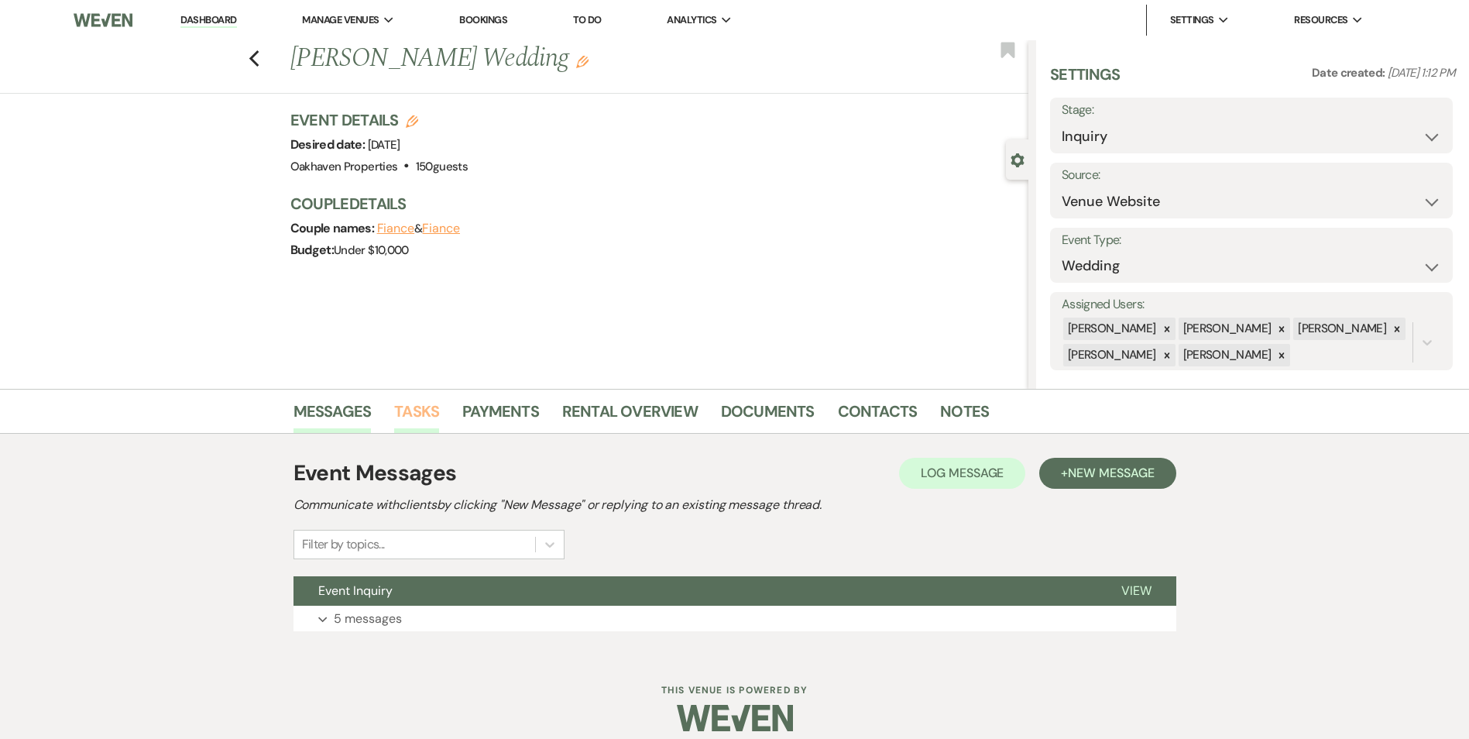
drag, startPoint x: 424, startPoint y: 403, endPoint x: 451, endPoint y: 414, distance: 29.5
click at [424, 403] on link "Tasks" at bounding box center [416, 416] width 45 height 34
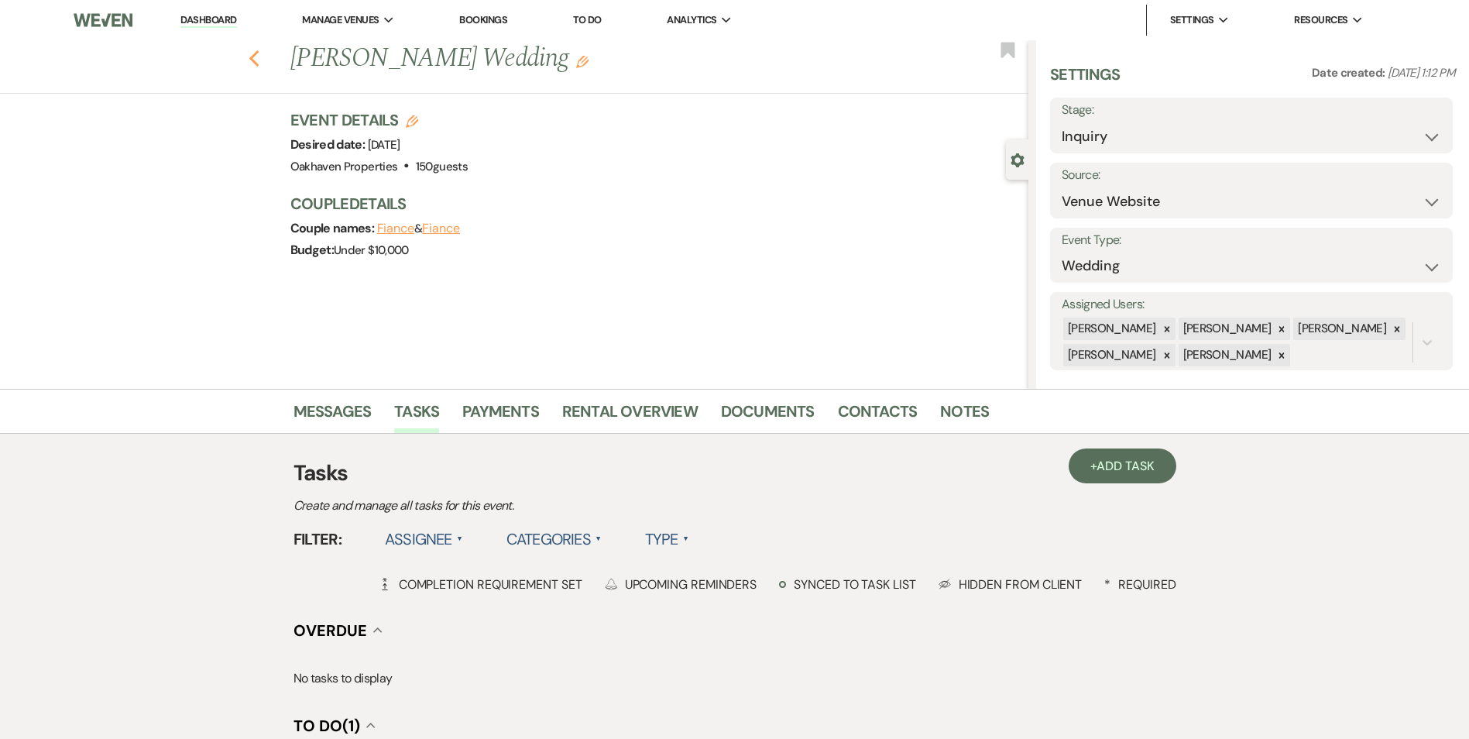
click at [257, 53] on icon "Previous" at bounding box center [255, 59] width 12 height 19
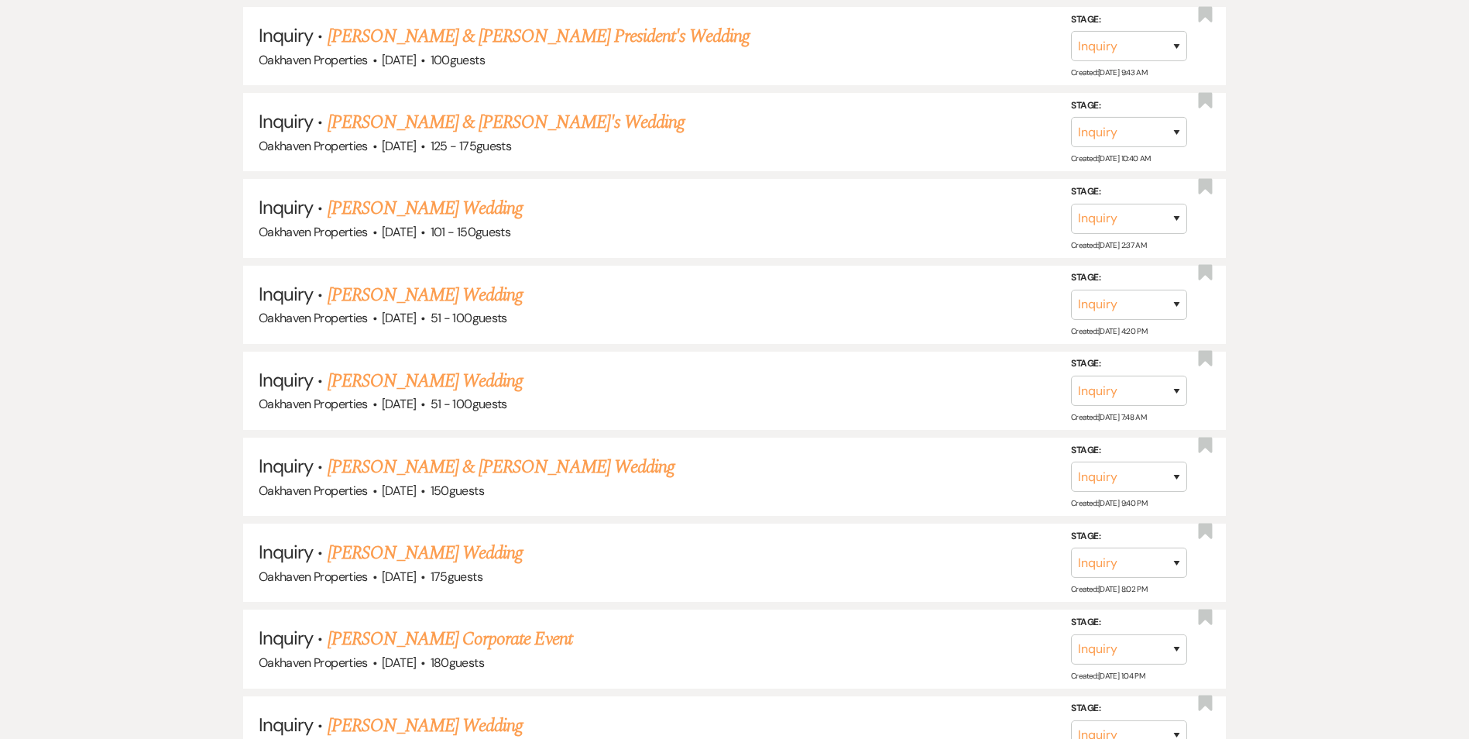
scroll to position [18889, 0]
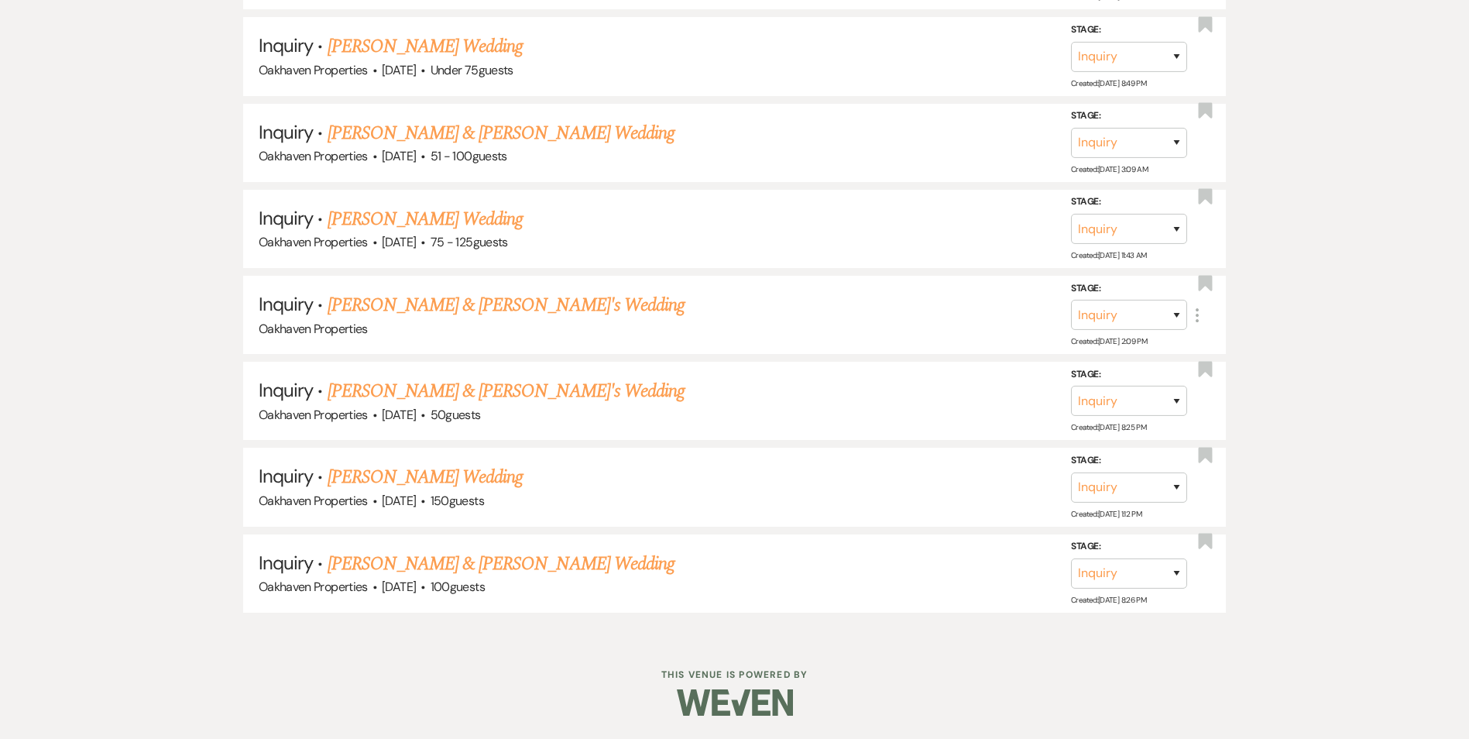
click at [387, 215] on link "[PERSON_NAME] Wedding" at bounding box center [426, 219] width 196 height 28
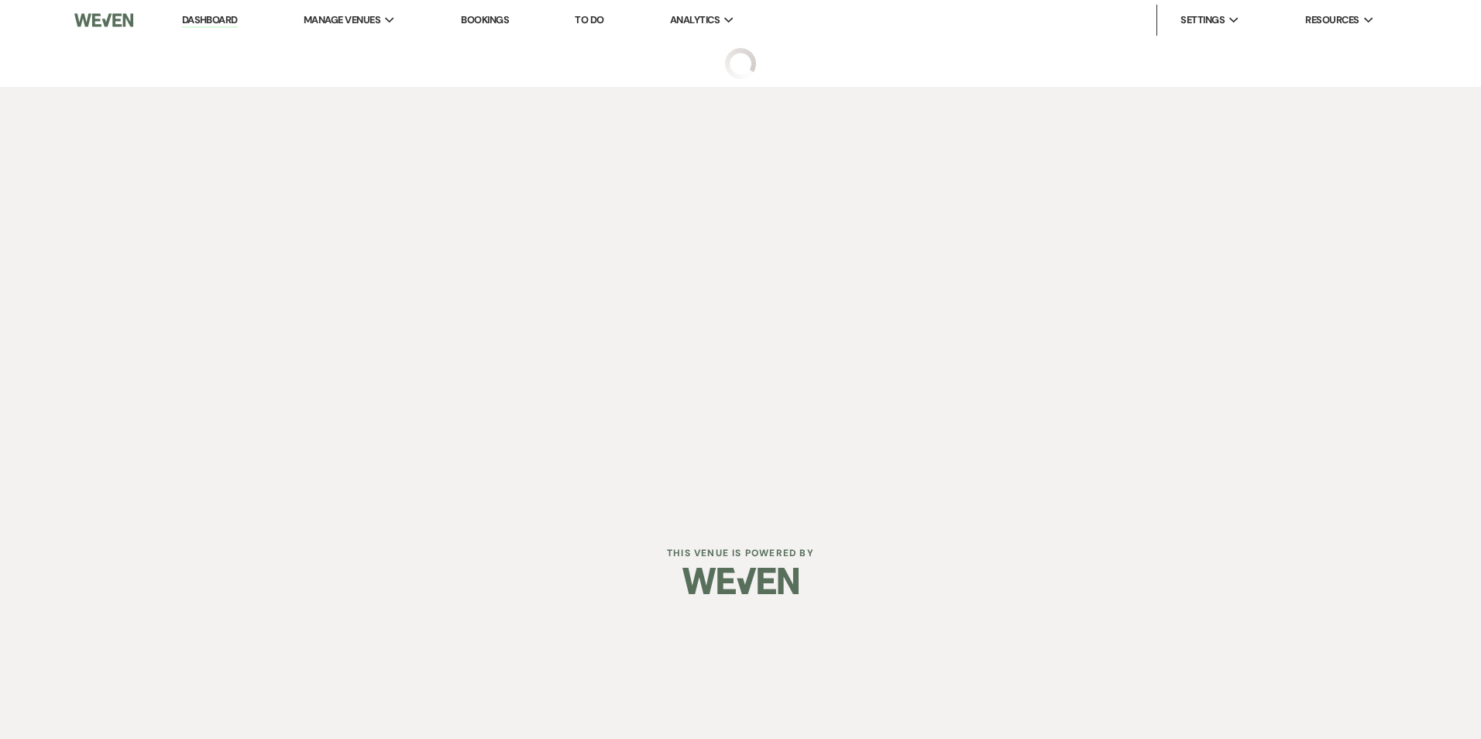
select select "3"
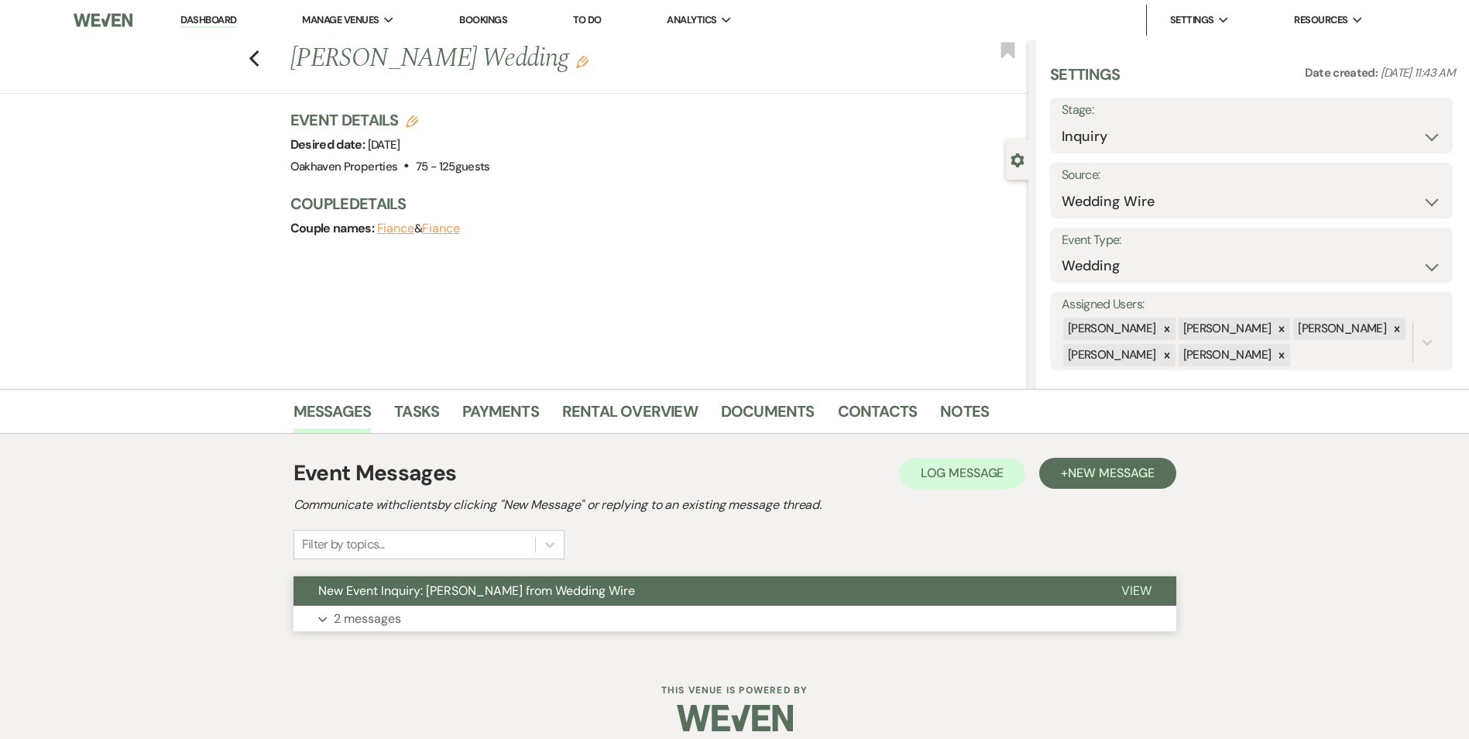
click at [1129, 588] on span "View" at bounding box center [1137, 590] width 30 height 16
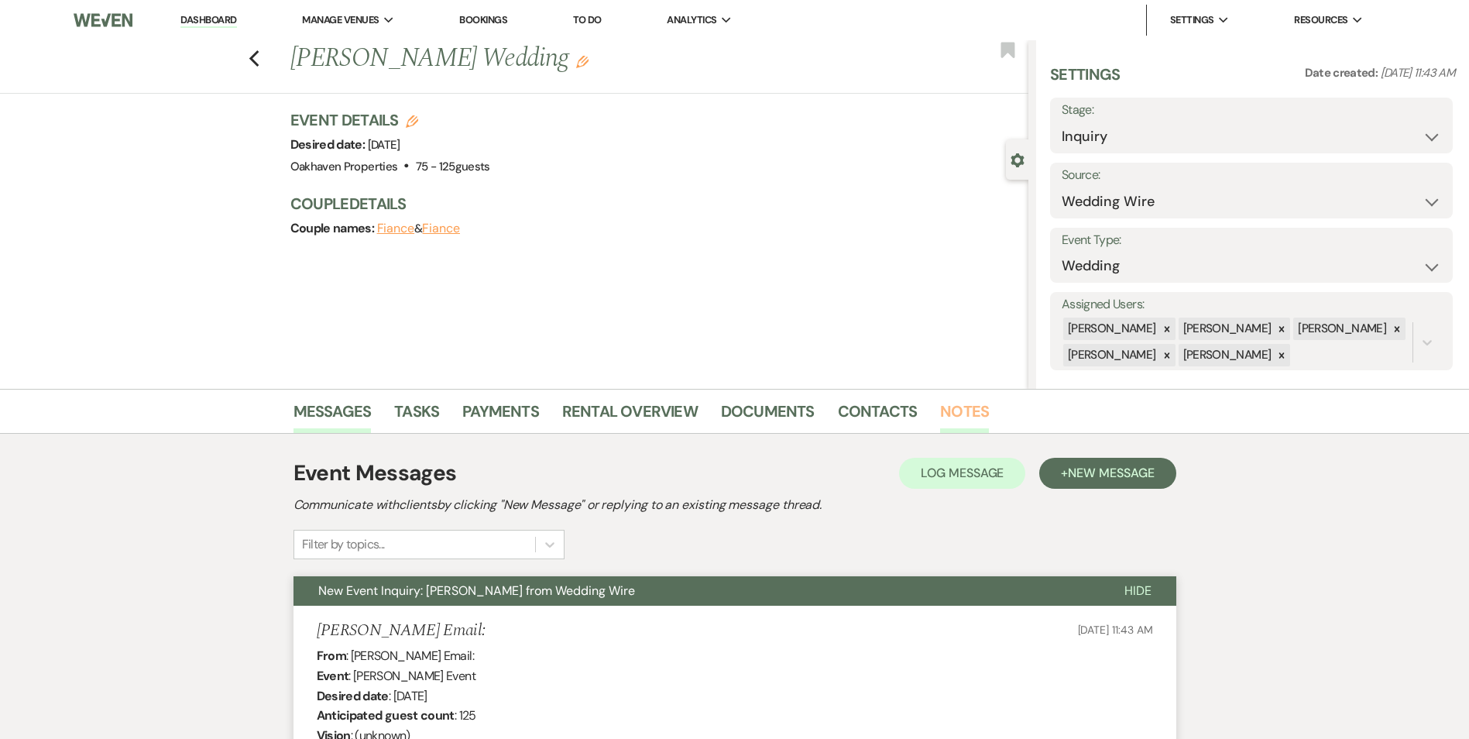
click at [962, 417] on link "Notes" at bounding box center [964, 416] width 49 height 34
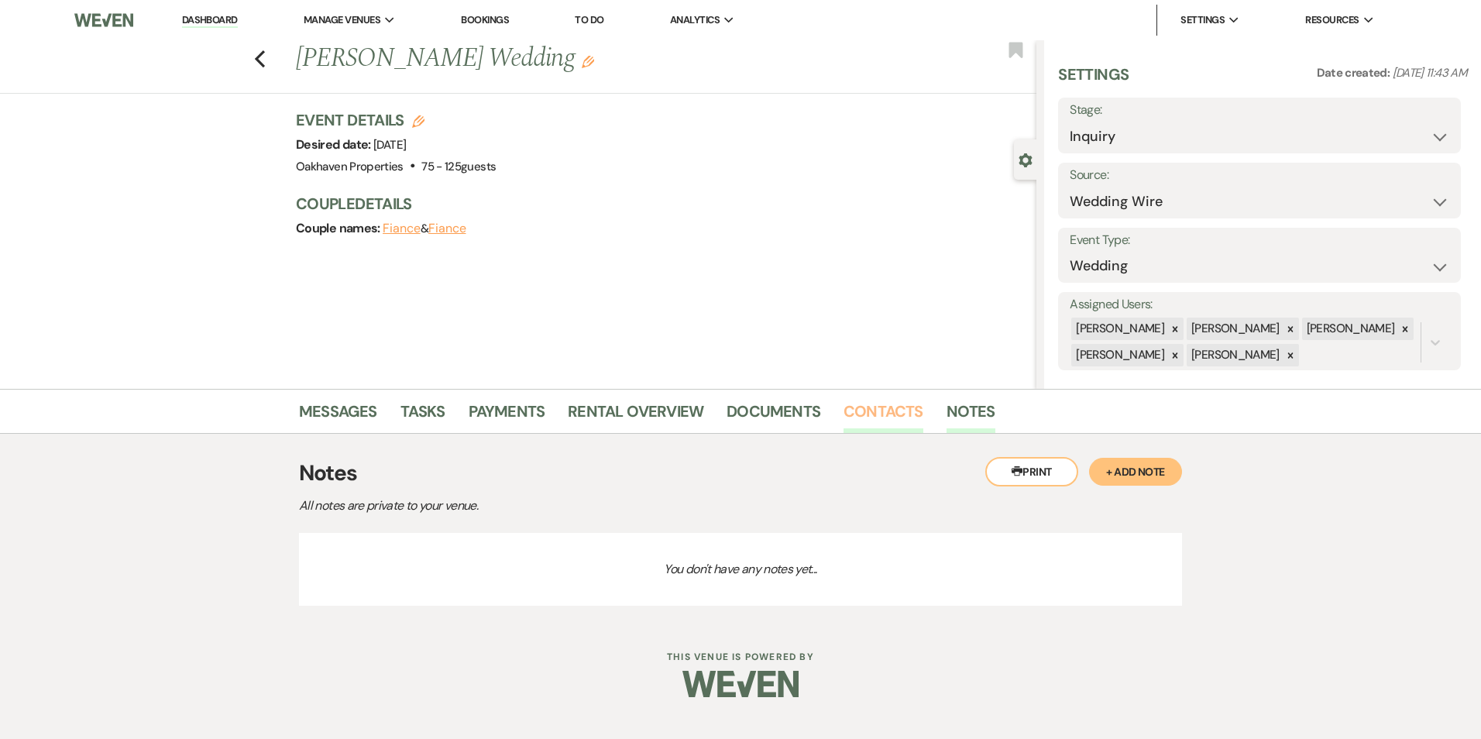
click at [860, 424] on link "Contacts" at bounding box center [883, 416] width 80 height 34
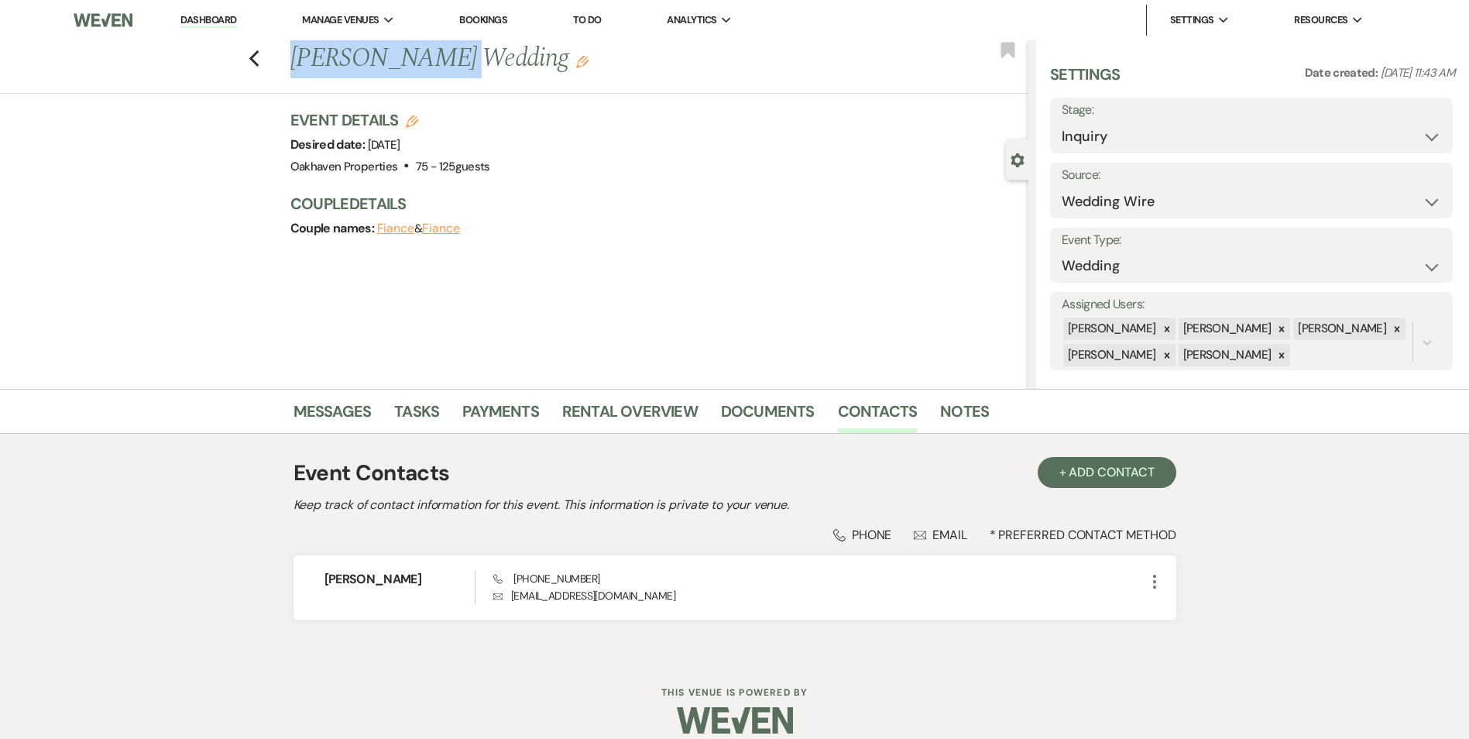
drag, startPoint x: 436, startPoint y: 62, endPoint x: 295, endPoint y: 54, distance: 141.2
click at [294, 54] on div "Previous [PERSON_NAME] Wedding Edit" at bounding box center [656, 58] width 746 height 37
copy h1 "[PERSON_NAME]"
click at [346, 404] on link "Messages" at bounding box center [333, 416] width 78 height 34
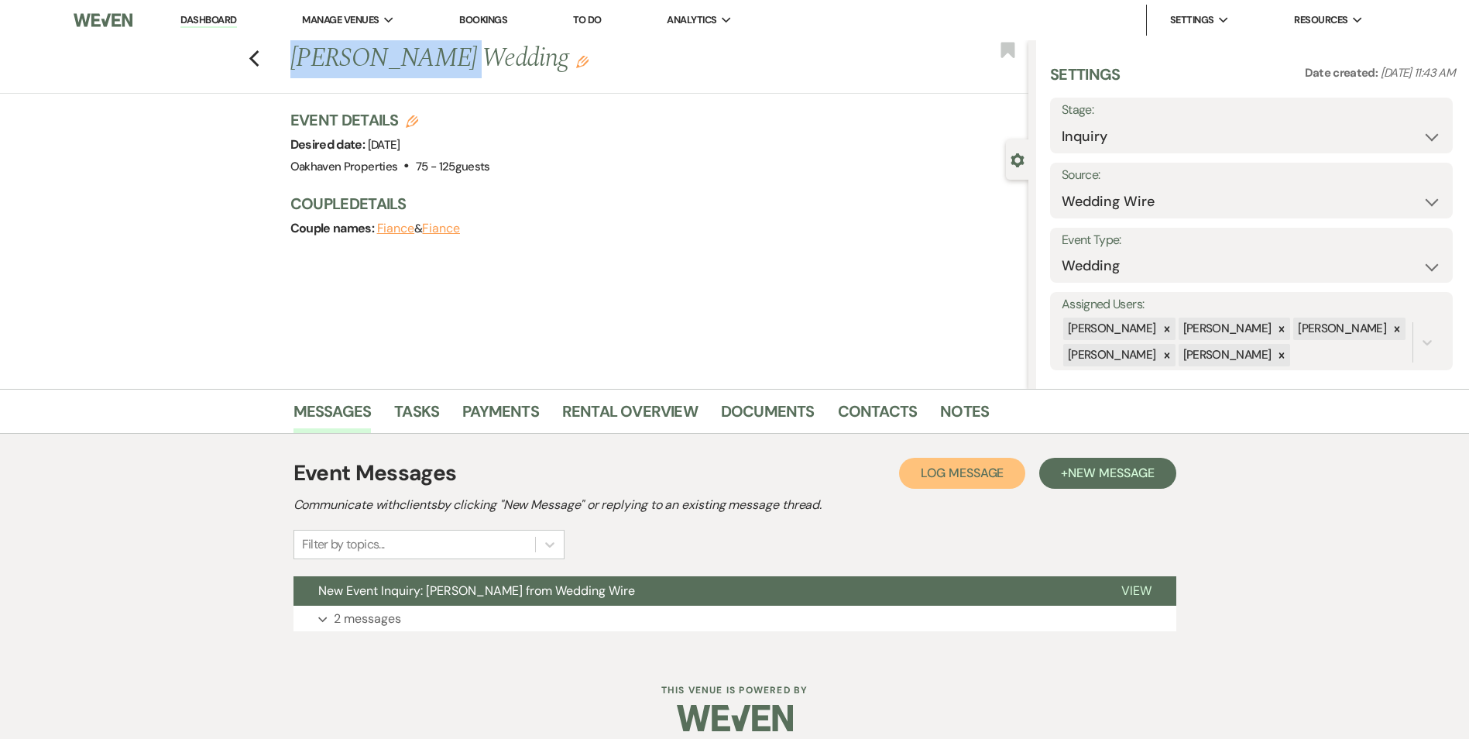
click at [944, 487] on button "Log Log Message" at bounding box center [962, 473] width 126 height 31
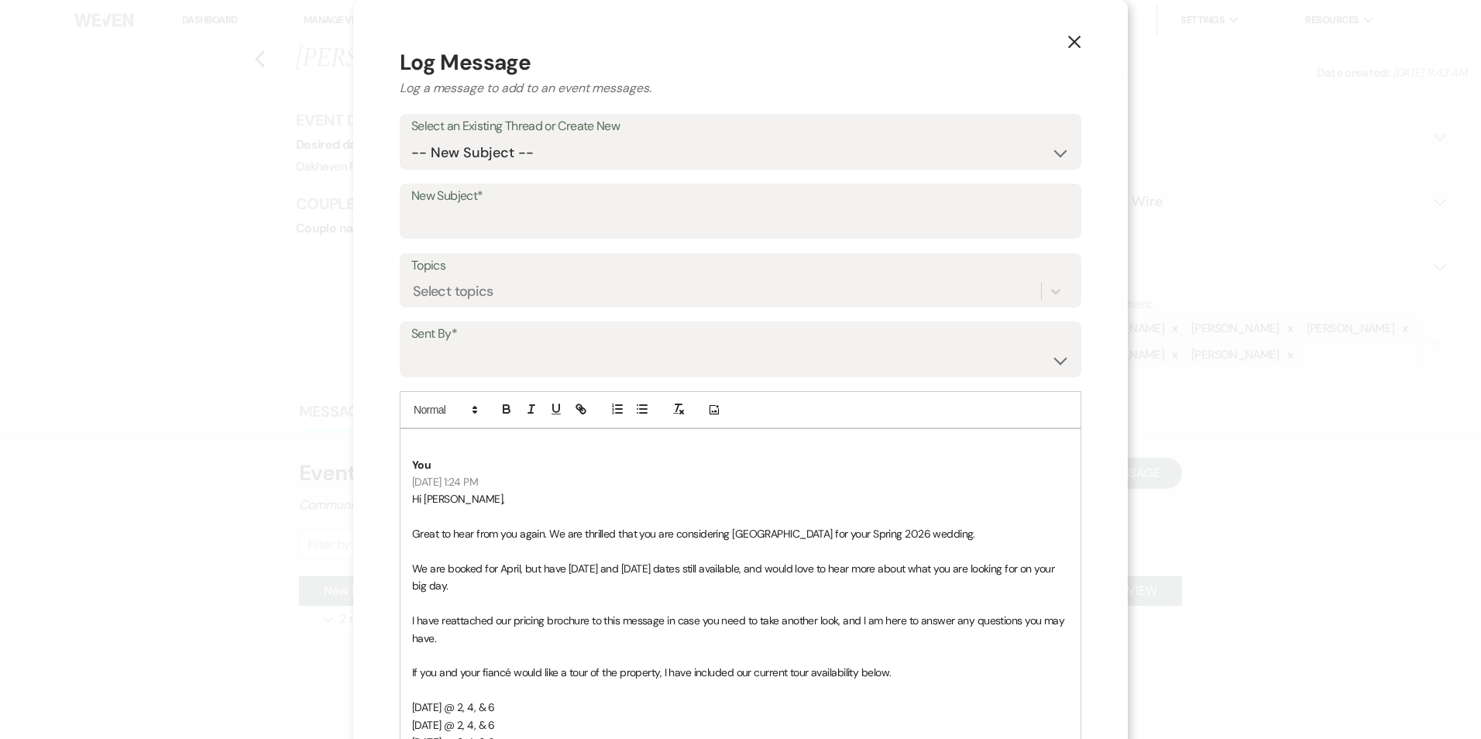
click at [530, 149] on select "-- New Subject -- New Event Inquiry: [PERSON_NAME] from Wedding Wire" at bounding box center [740, 153] width 658 height 30
select select "382192"
click at [411, 138] on select "-- New Subject -- New Event Inquiry: [PERSON_NAME] from Wedding Wire" at bounding box center [740, 153] width 658 height 30
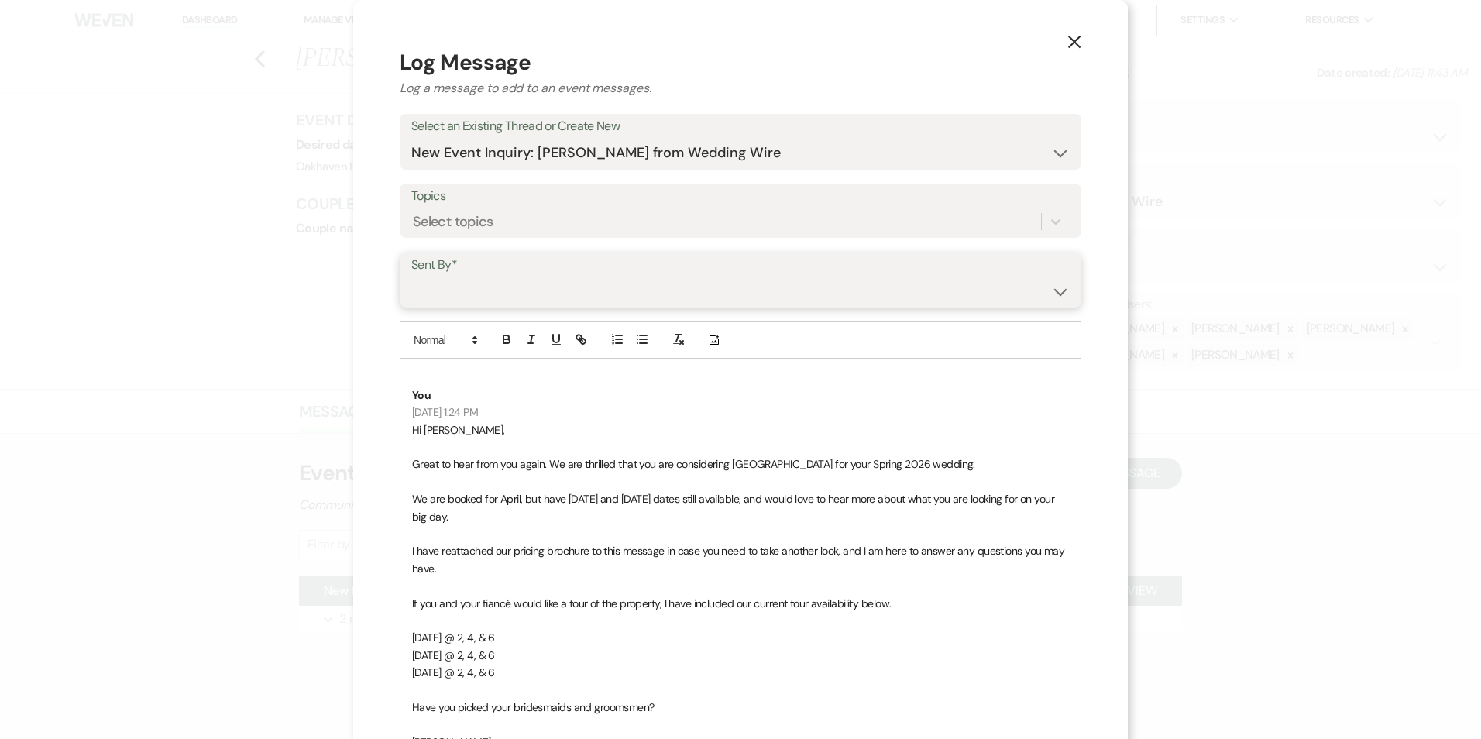
drag, startPoint x: 510, startPoint y: 295, endPoint x: 514, endPoint y: 307, distance: 12.5
click at [510, 296] on select "[PERSON_NAME] ([EMAIL_ADDRESS][DOMAIN_NAME]) [PERSON_NAME] ([PERSON_NAME][EMAIL…" at bounding box center [740, 291] width 658 height 30
select select "user-127923"
click at [411, 276] on select "[PERSON_NAME] ([EMAIL_ADDRESS][DOMAIN_NAME]) [PERSON_NAME] ([PERSON_NAME][EMAIL…" at bounding box center [740, 291] width 658 height 30
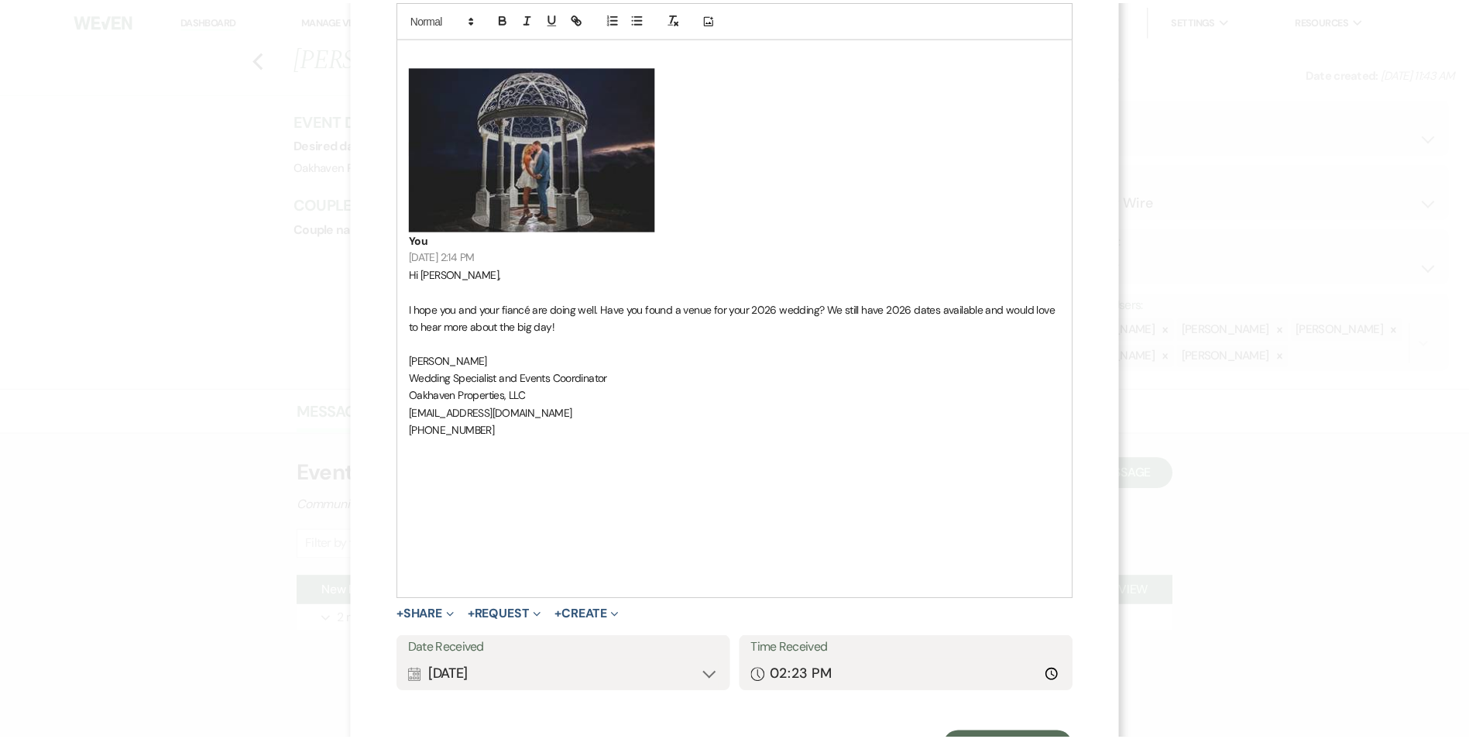
scroll to position [959, 0]
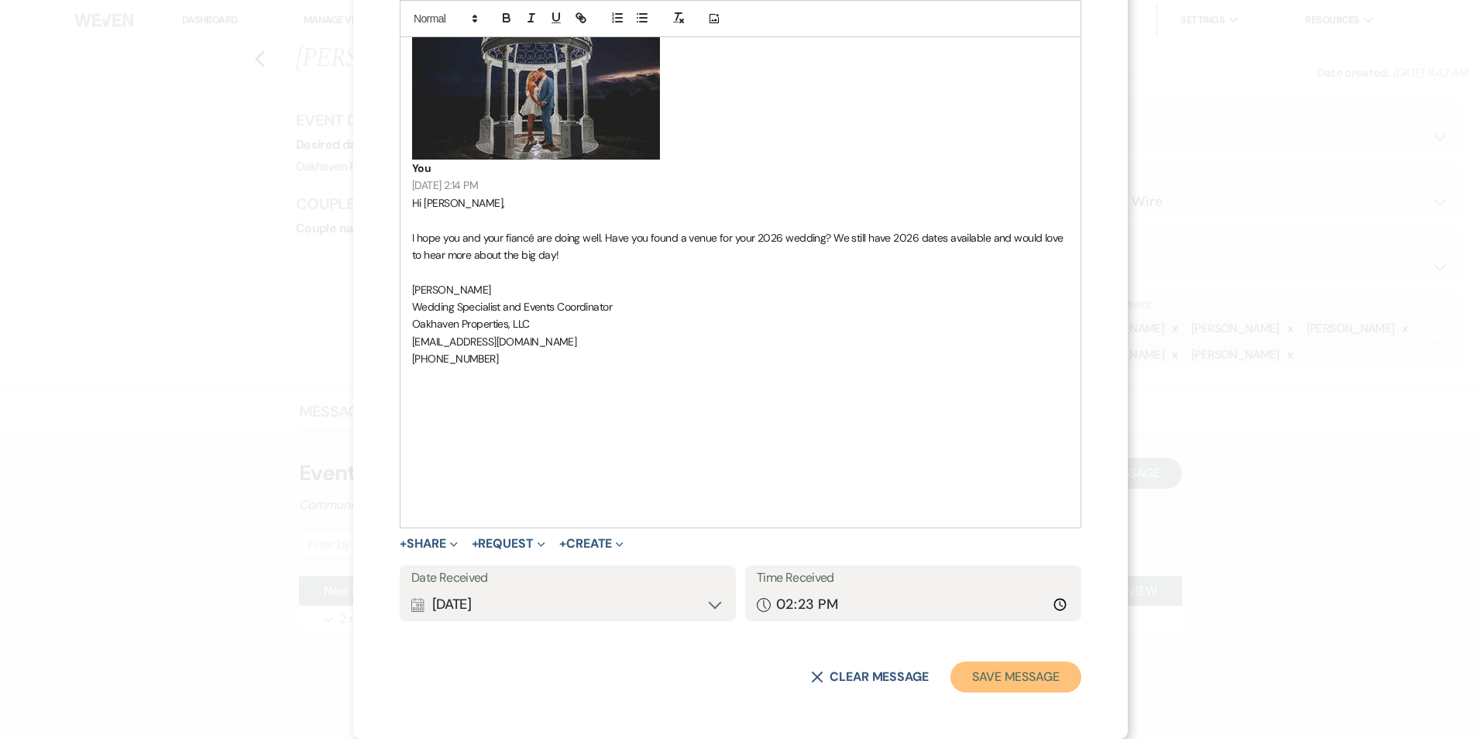
drag, startPoint x: 1006, startPoint y: 683, endPoint x: 1031, endPoint y: 671, distance: 27.7
click at [1007, 680] on button "Save Message" at bounding box center [1015, 676] width 131 height 31
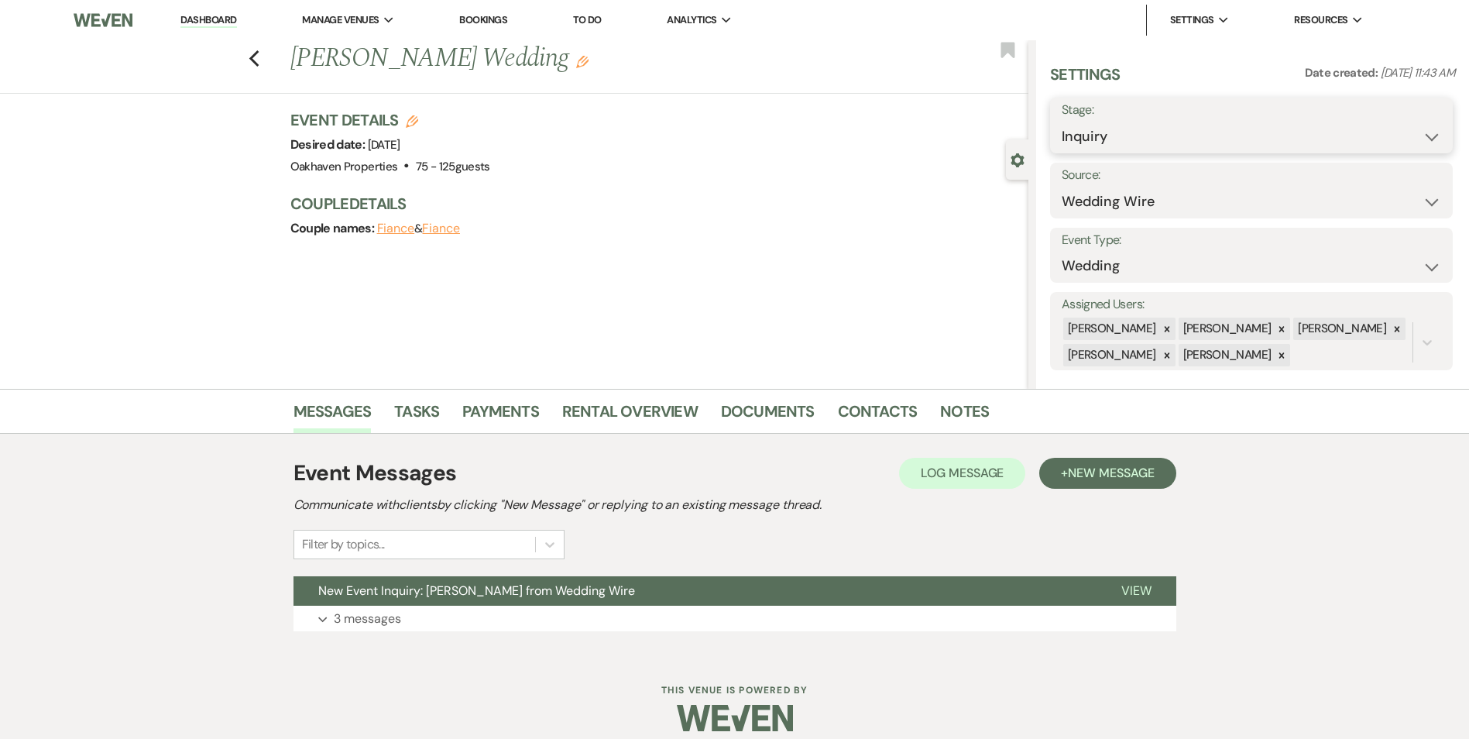
drag, startPoint x: 1122, startPoint y: 139, endPoint x: 1122, endPoint y: 156, distance: 17.0
click at [1122, 142] on select "Inquiry Follow Up Tour Requested Tour Confirmed Toured Proposal Sent Booked Lost" at bounding box center [1252, 137] width 380 height 30
select select "8"
click at [1062, 122] on select "Inquiry Follow Up Tour Requested Tour Confirmed Toured Proposal Sent Booked Lost" at bounding box center [1252, 137] width 380 height 30
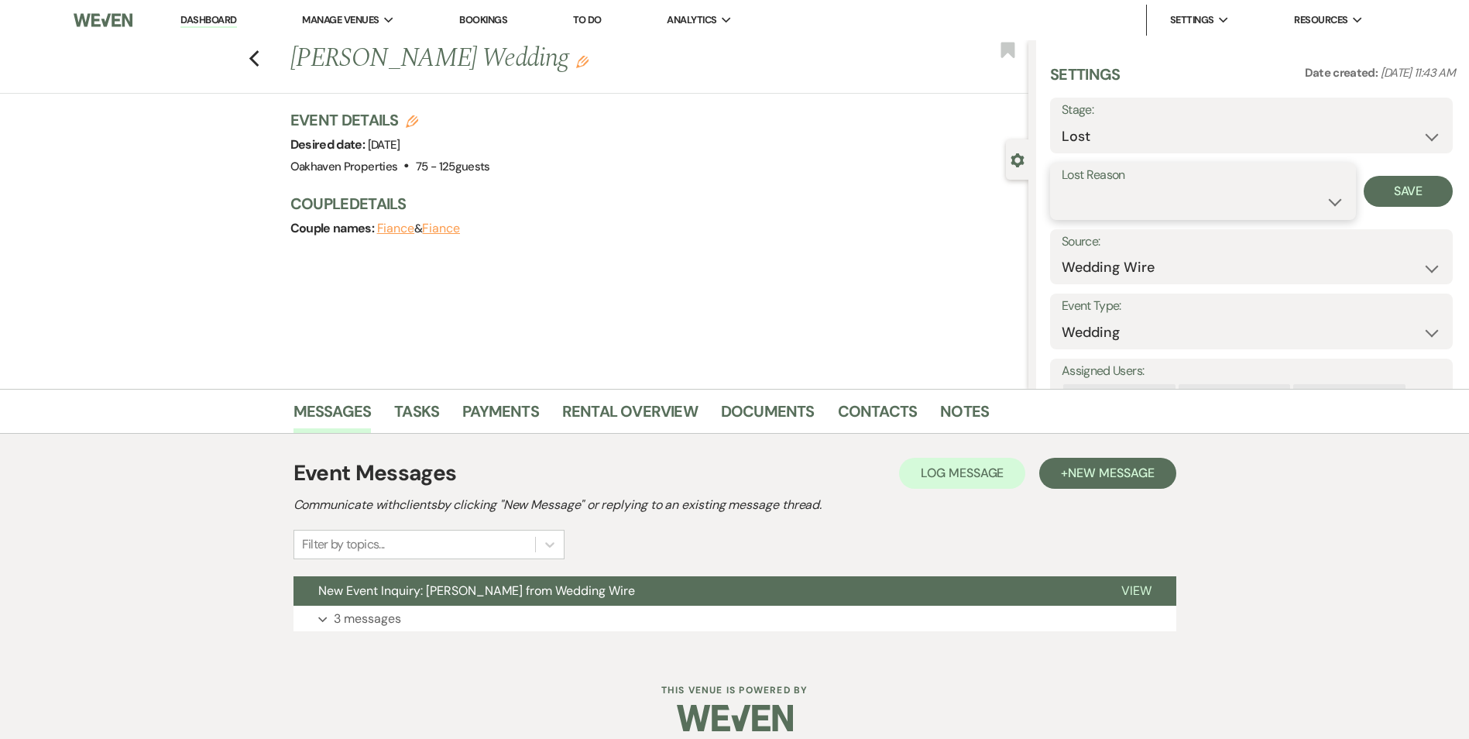
click at [1084, 208] on select "Booked Elsewhere Budget Date Unavailable No Response Not a Good Match Capacity …" at bounding box center [1203, 202] width 283 height 30
select select "8"
click at [1062, 187] on select "Booked Elsewhere Budget Date Unavailable No Response Not a Good Match Capacity …" at bounding box center [1203, 202] width 283 height 30
click at [1389, 192] on button "Save" at bounding box center [1408, 191] width 89 height 31
drag, startPoint x: 868, startPoint y: 417, endPoint x: 870, endPoint y: 427, distance: 10.3
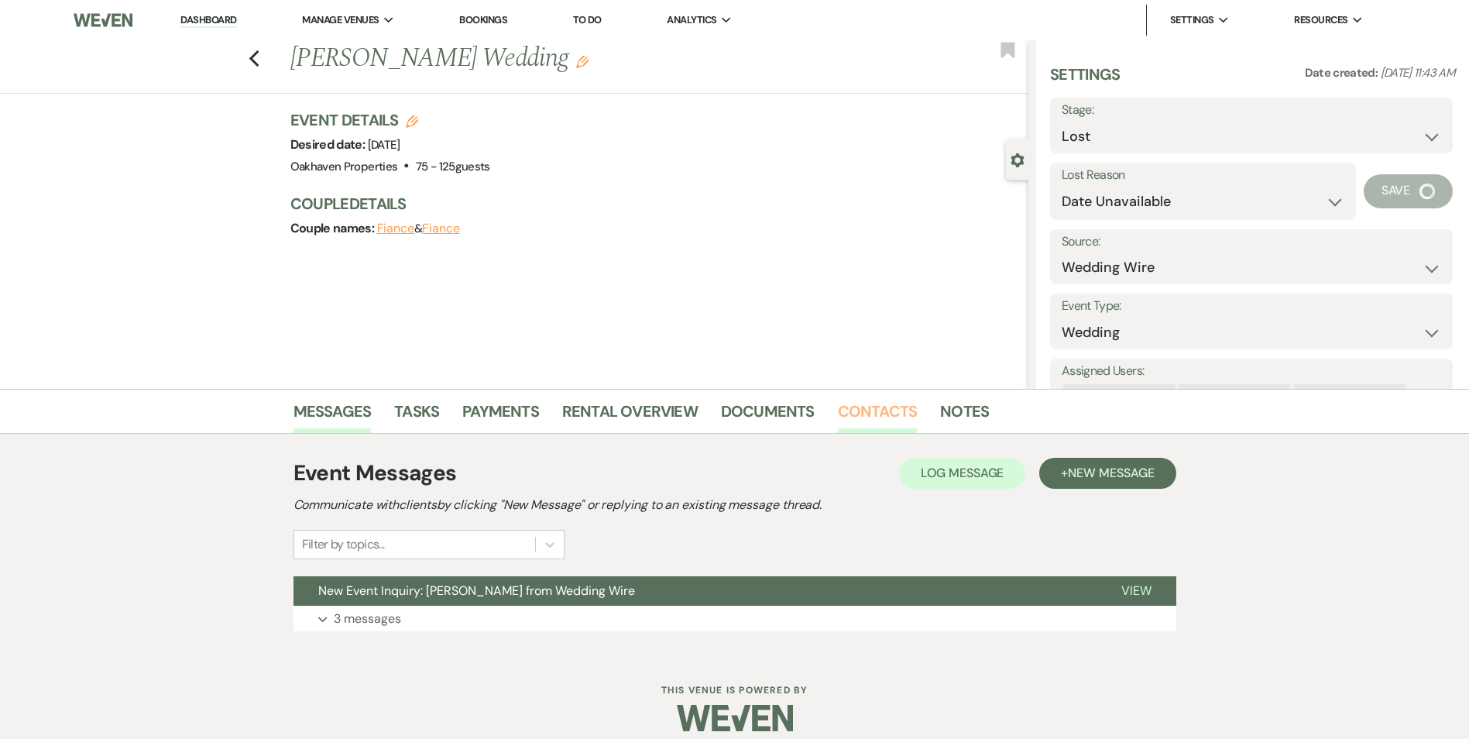
click at [869, 417] on link "Contacts" at bounding box center [878, 416] width 80 height 34
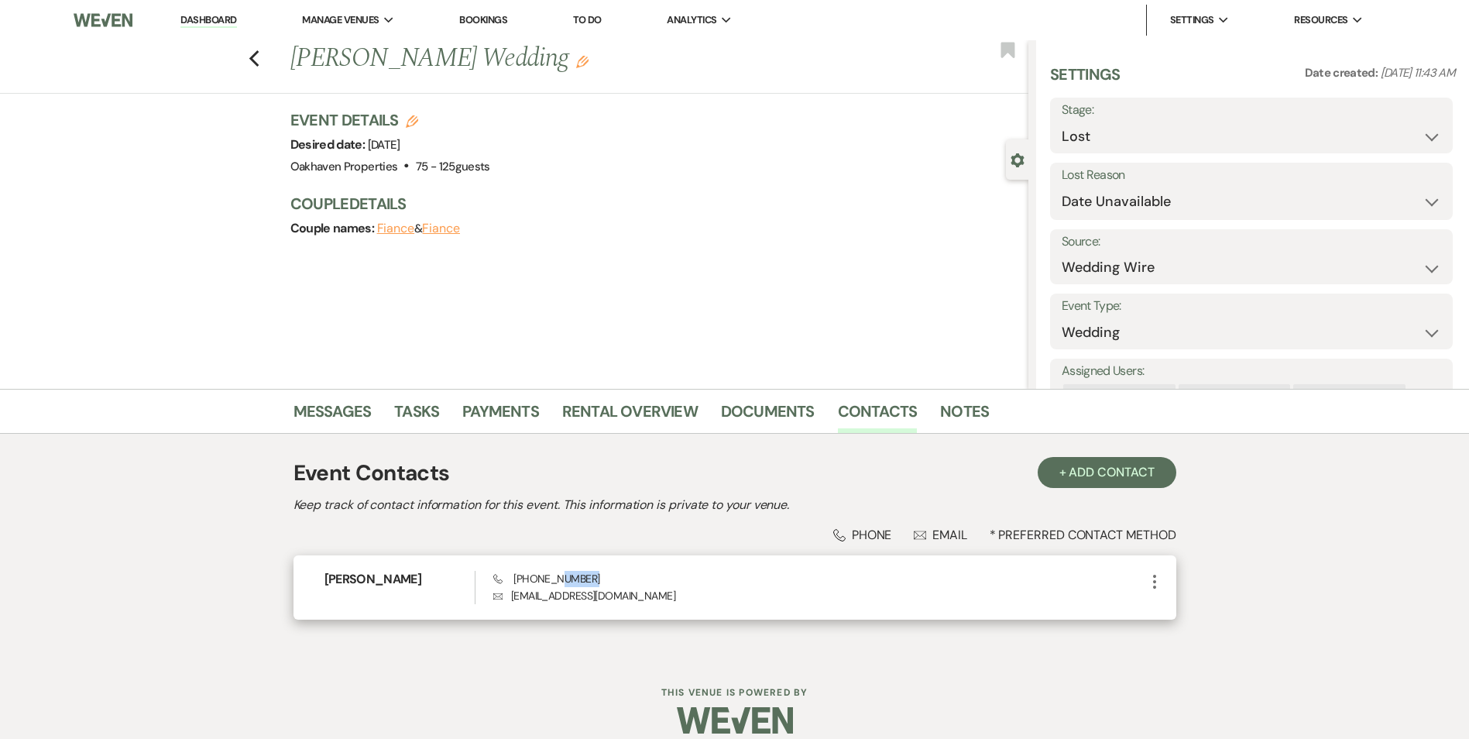
drag, startPoint x: 587, startPoint y: 577, endPoint x: 553, endPoint y: 574, distance: 34.2
click at [553, 574] on div "Phone [PHONE_NUMBER] Envelope [EMAIL_ADDRESS][DOMAIN_NAME]" at bounding box center [818, 587] width 651 height 33
drag, startPoint x: 553, startPoint y: 574, endPoint x: 703, endPoint y: 613, distance: 154.6
click at [706, 617] on div "[PERSON_NAME] Phone [PHONE_NUMBER] Envelope [EMAIL_ADDRESS][DOMAIN_NAME] More" at bounding box center [735, 587] width 883 height 64
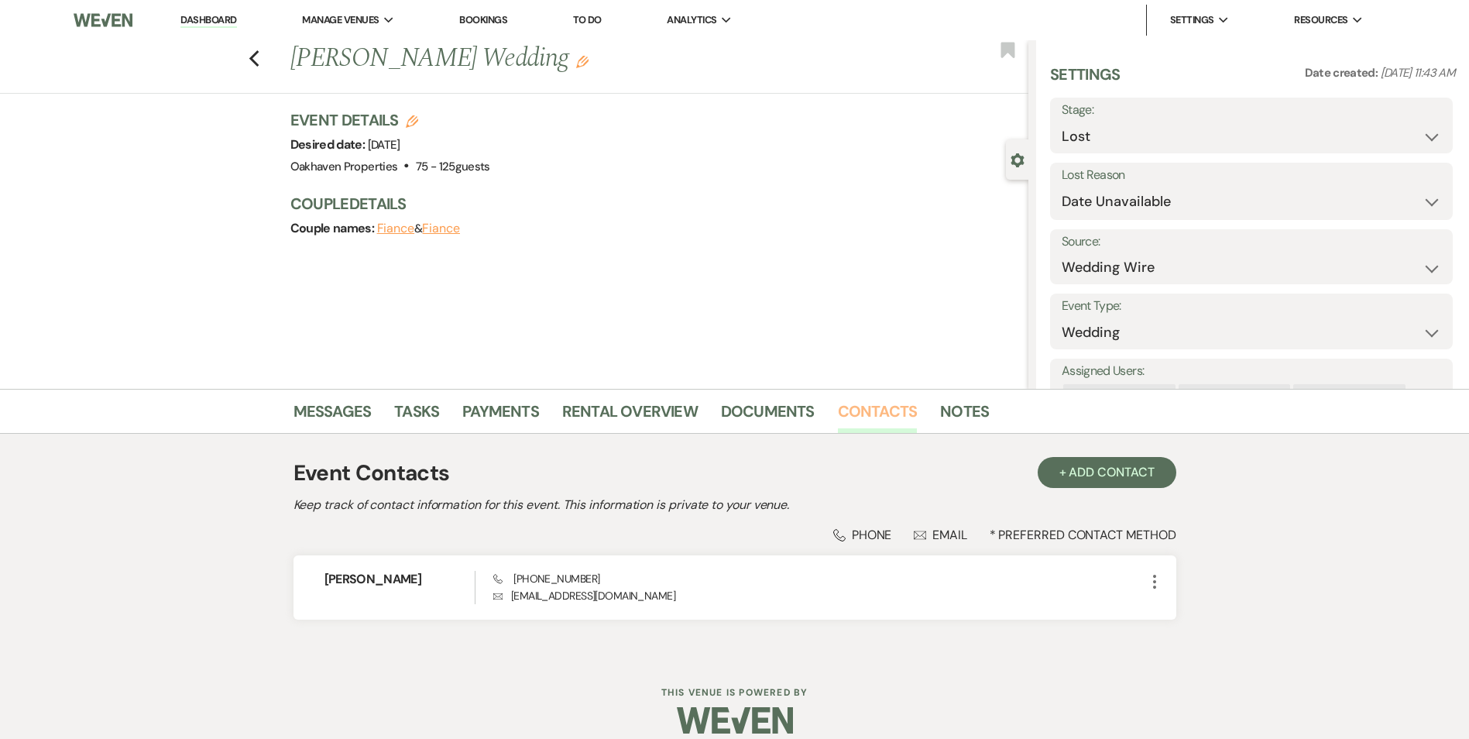
click at [844, 422] on link "Contacts" at bounding box center [878, 416] width 80 height 34
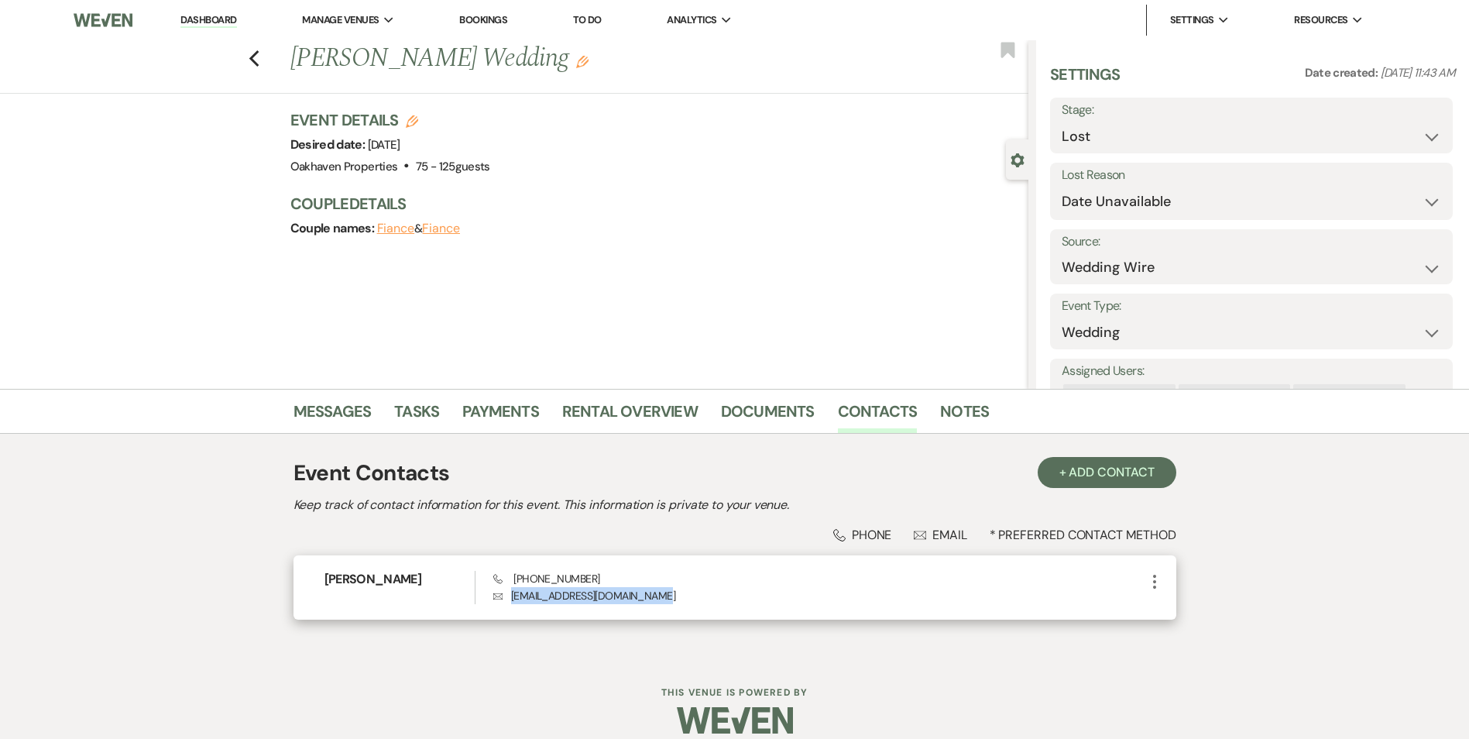
drag, startPoint x: 655, startPoint y: 597, endPoint x: 506, endPoint y: 598, distance: 149.5
click at [506, 598] on p "Envelope [EMAIL_ADDRESS][DOMAIN_NAME]" at bounding box center [818, 595] width 651 height 17
copy p "[EMAIL_ADDRESS][DOMAIN_NAME]"
drag, startPoint x: 254, startPoint y: 59, endPoint x: 761, endPoint y: 709, distance: 825.1
click at [256, 59] on icon "Previous" at bounding box center [255, 59] width 12 height 19
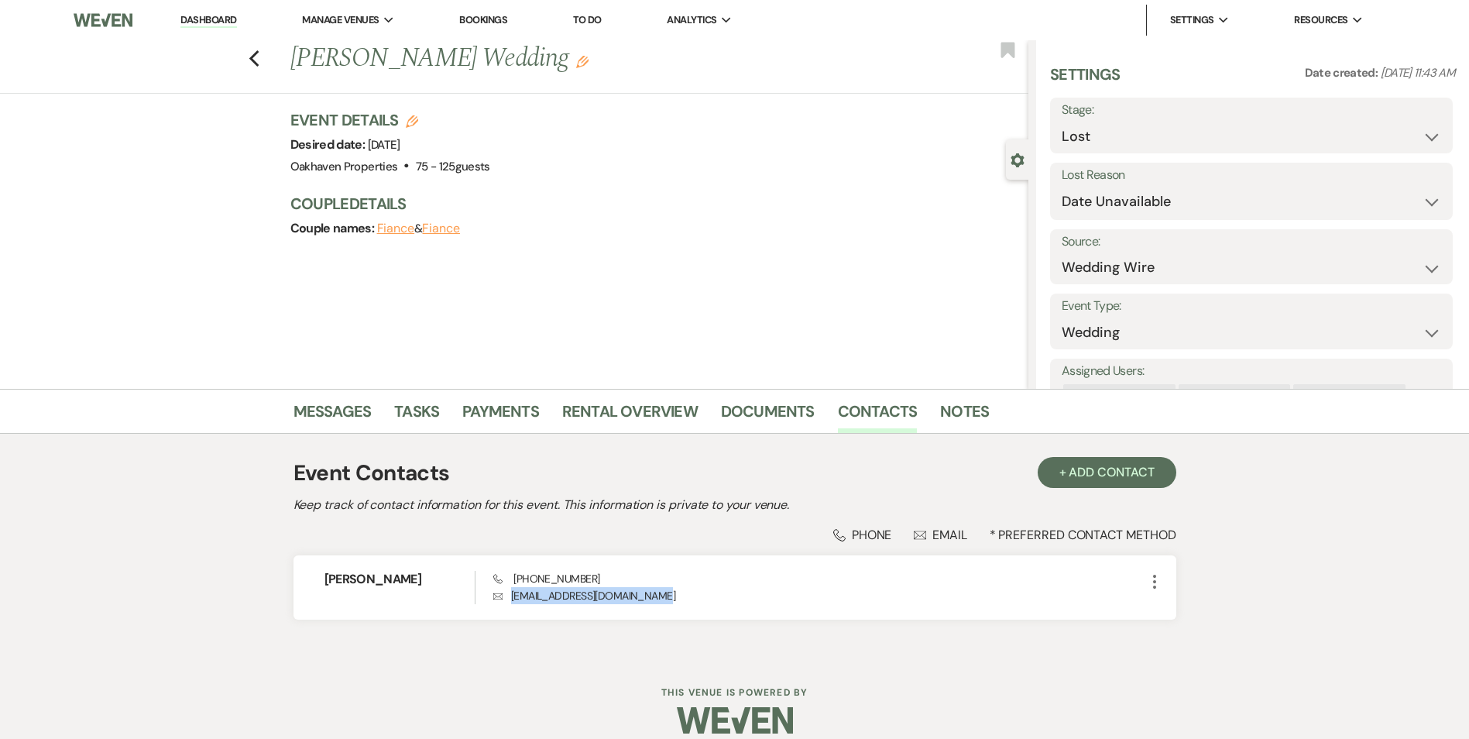
select select "8"
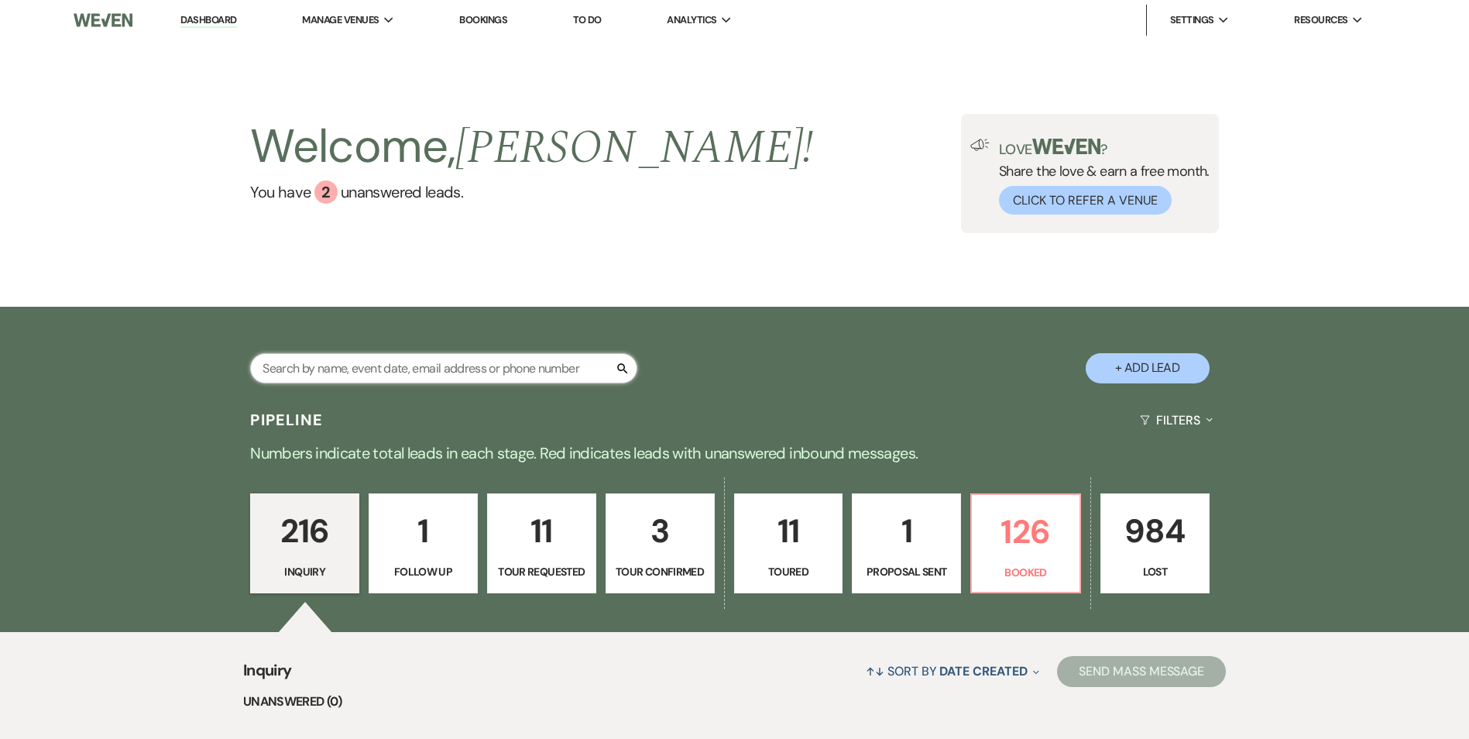
paste input "[EMAIL_ADDRESS][DOMAIN_NAME]"
type input "[EMAIL_ADDRESS][DOMAIN_NAME]"
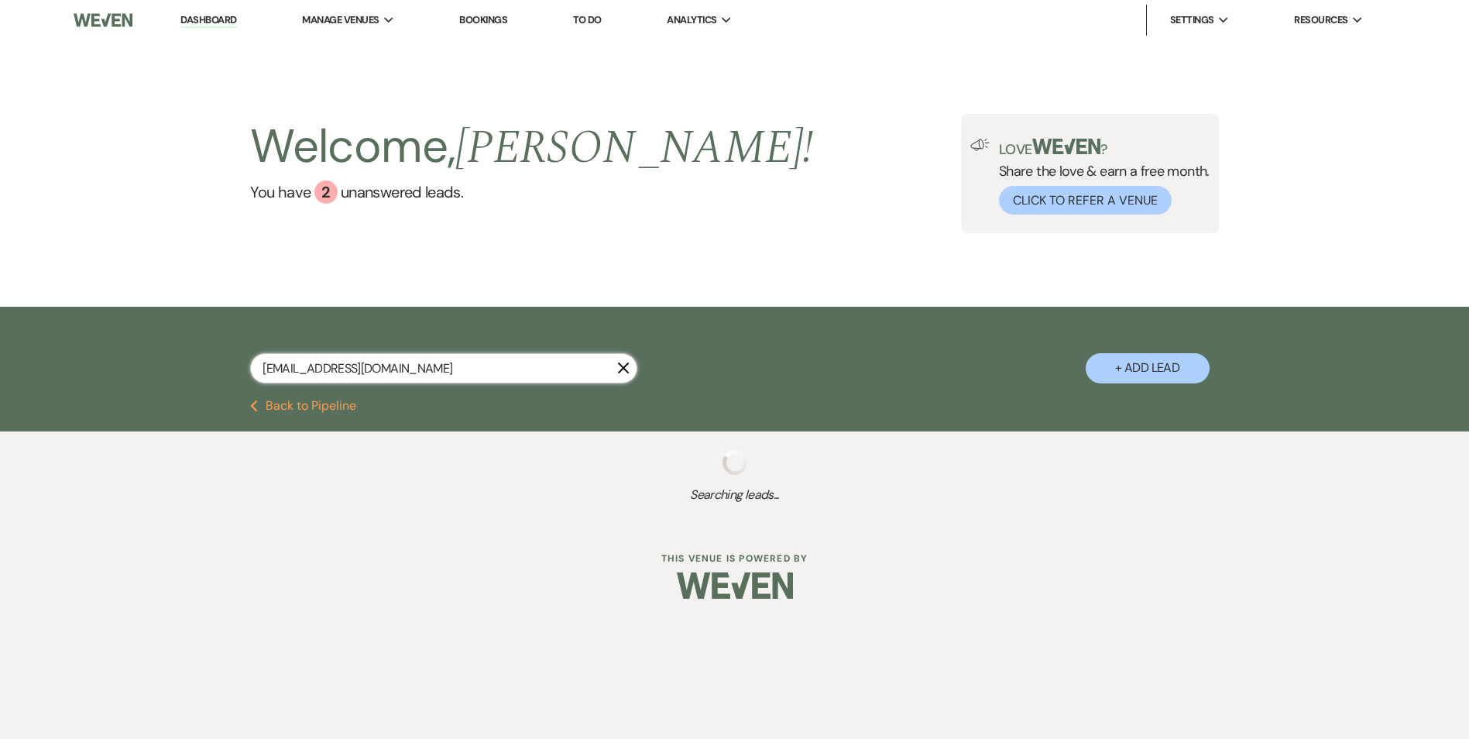
select select "8"
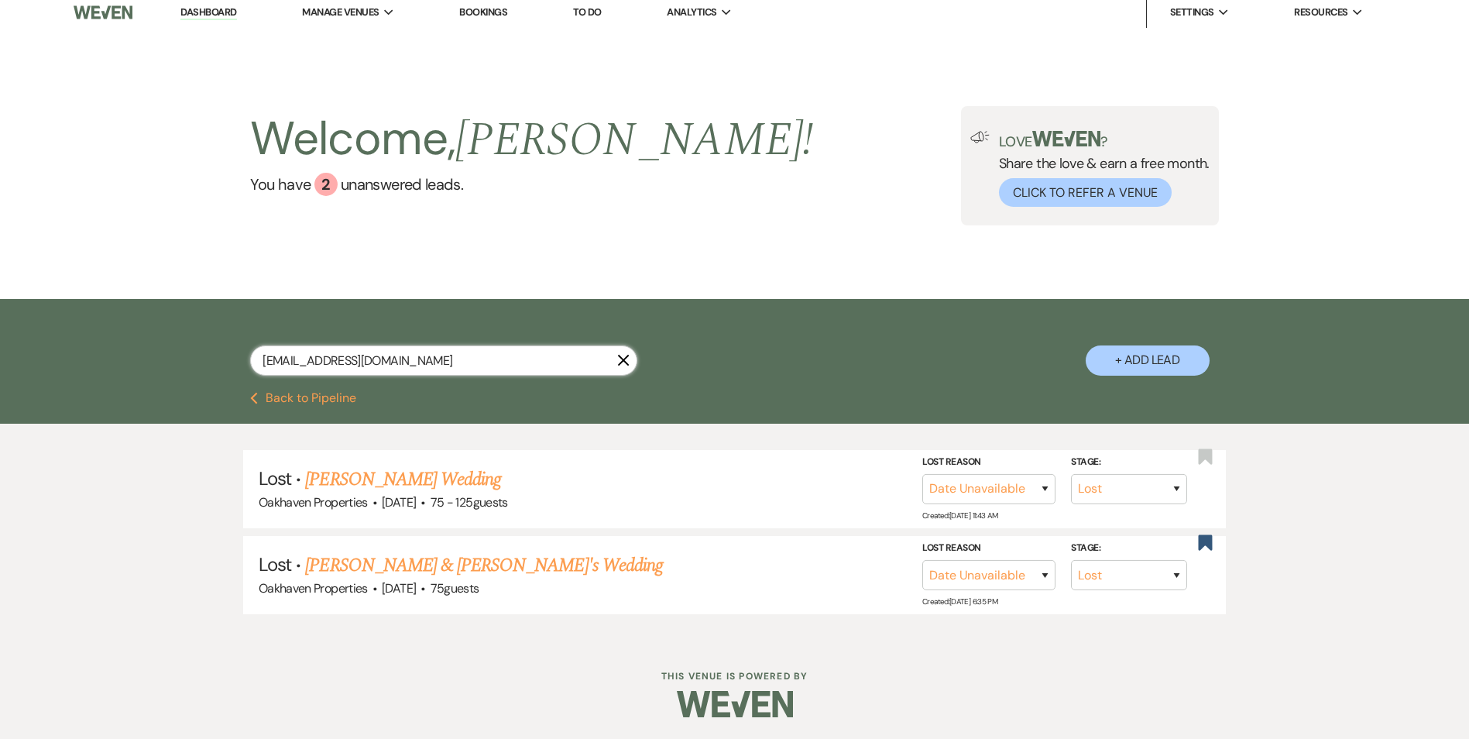
scroll to position [9, 0]
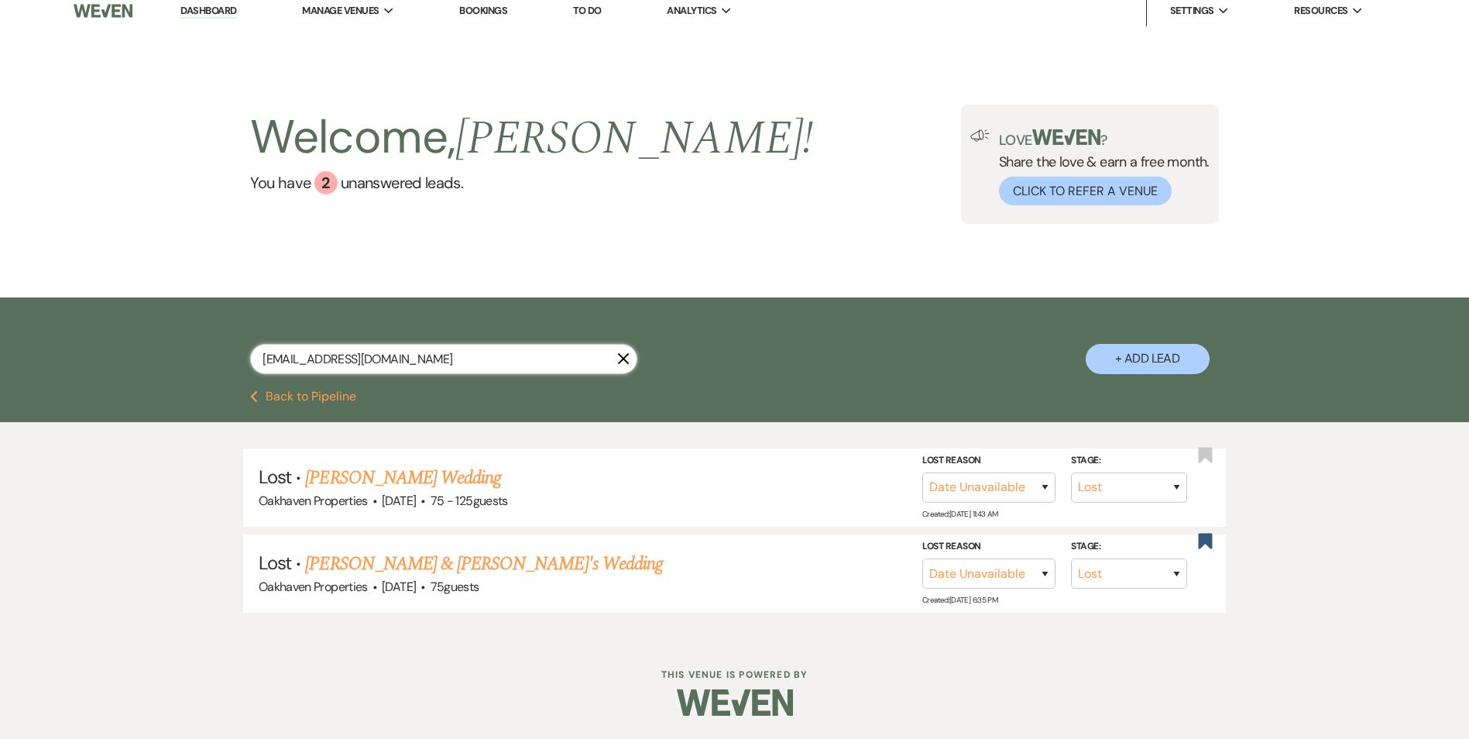
type input "[EMAIL_ADDRESS][DOMAIN_NAME]"
click at [620, 358] on icon "X" at bounding box center [623, 358] width 12 height 12
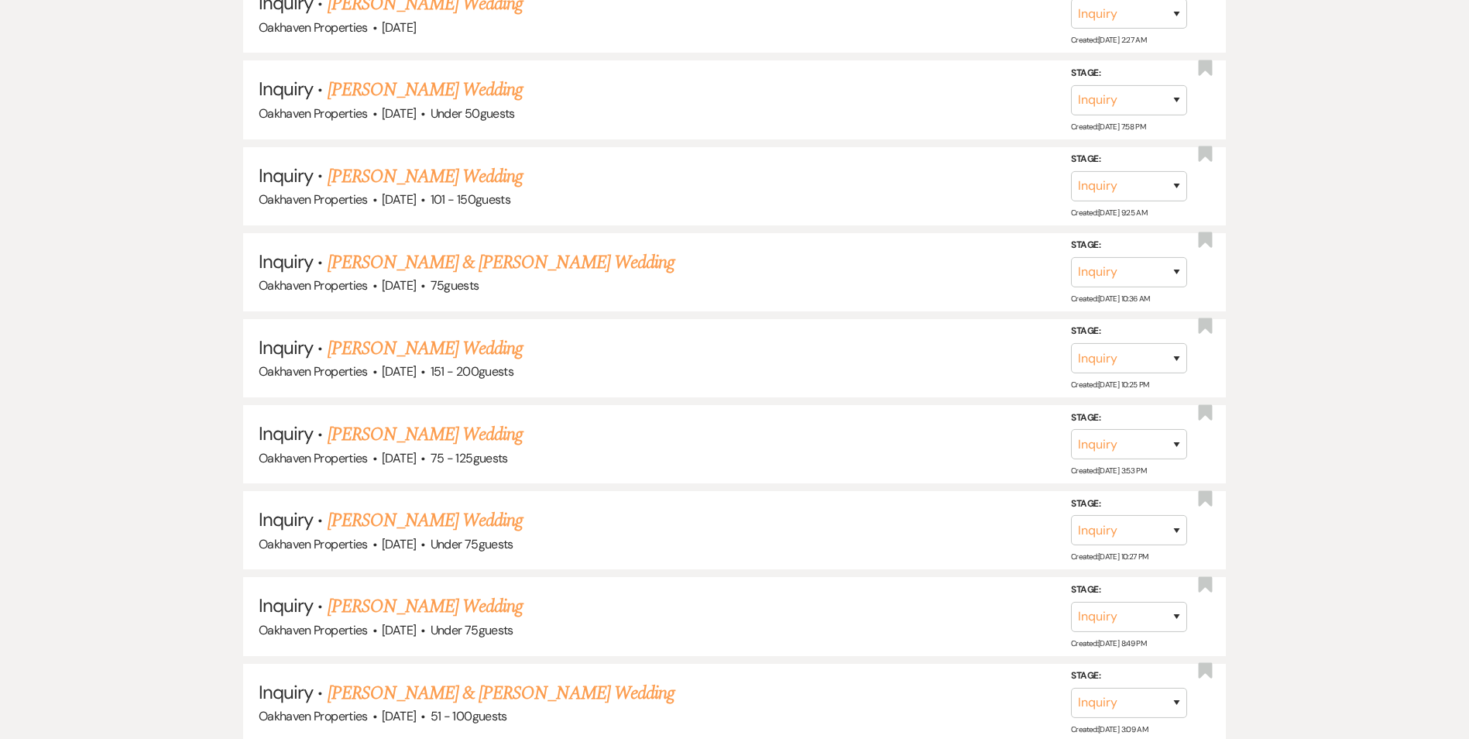
scroll to position [18802, 0]
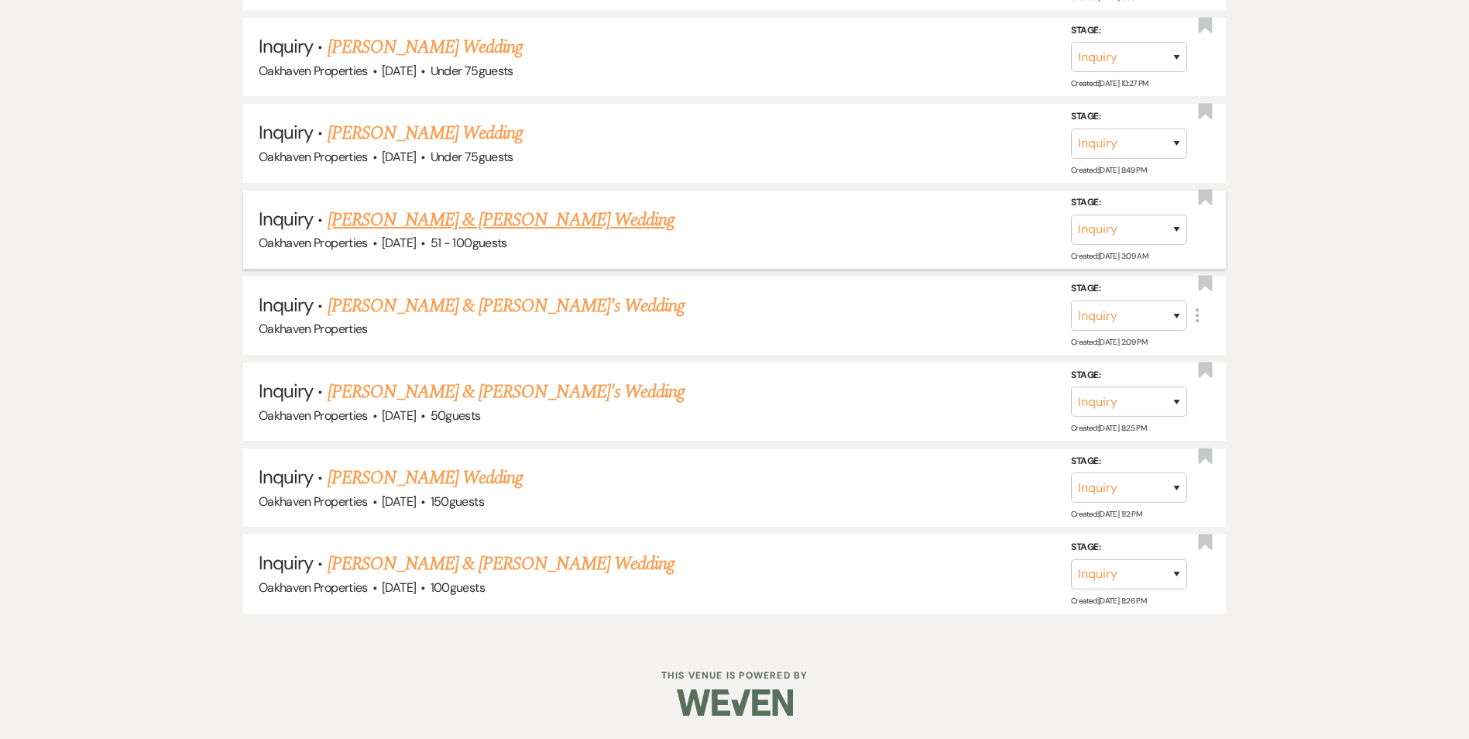
click at [400, 216] on link "[PERSON_NAME] & [PERSON_NAME] Wedding" at bounding box center [501, 220] width 347 height 28
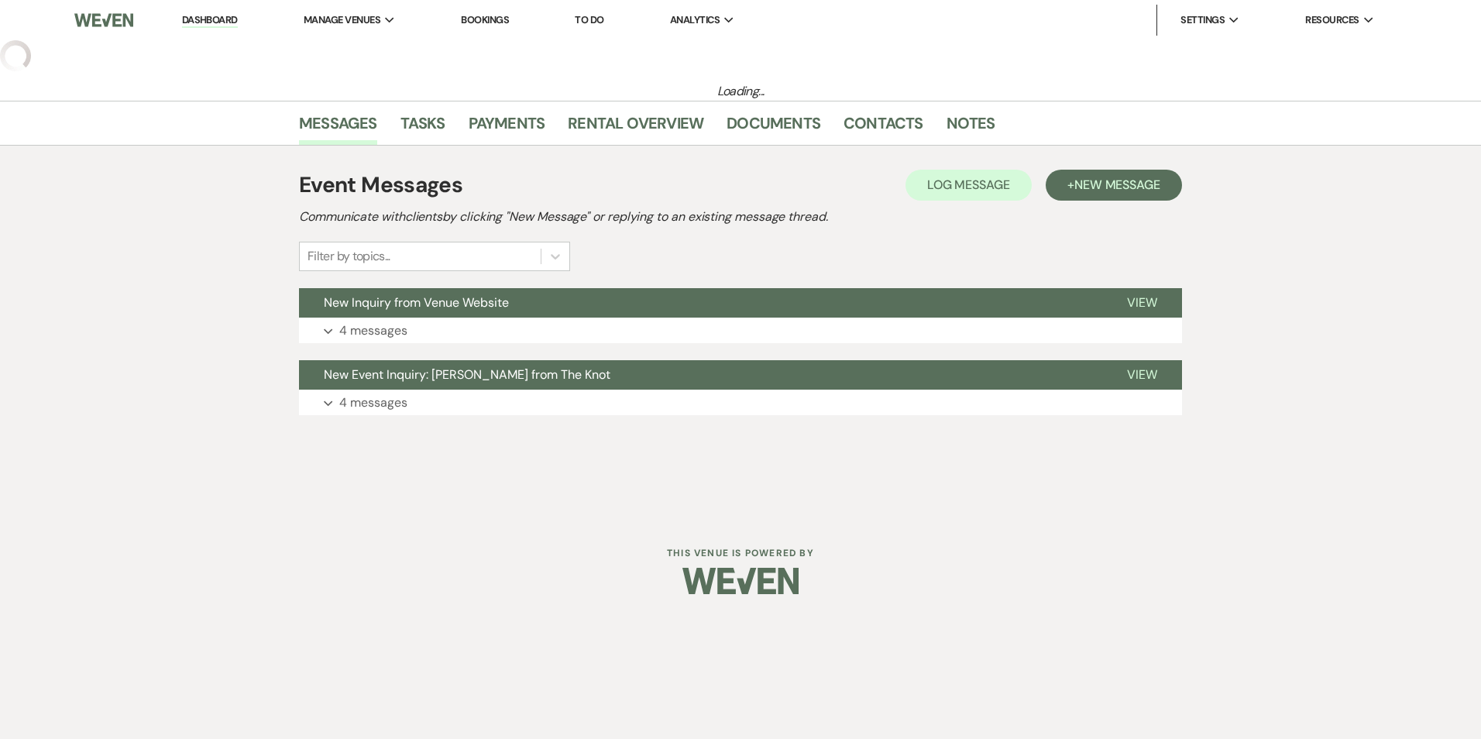
select select "2"
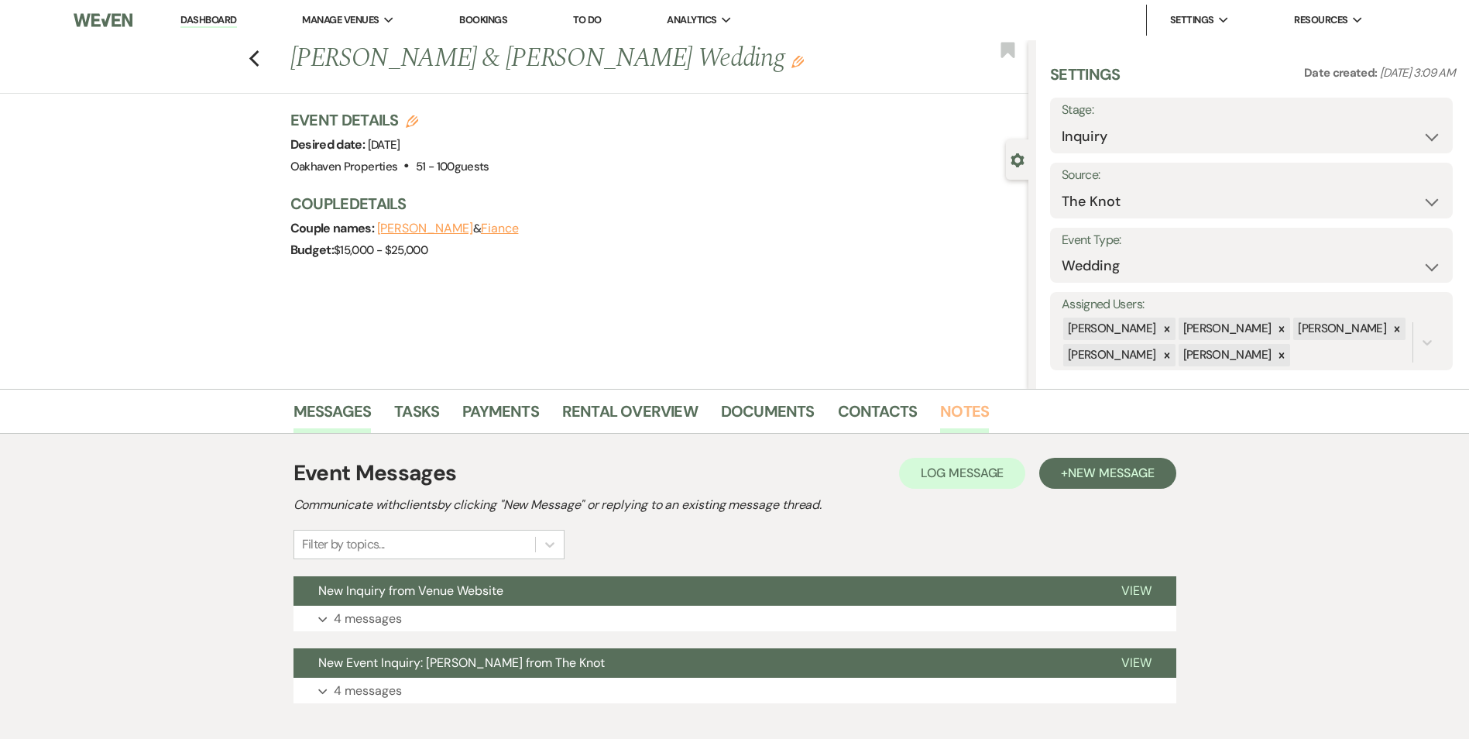
click at [964, 415] on link "Notes" at bounding box center [964, 416] width 49 height 34
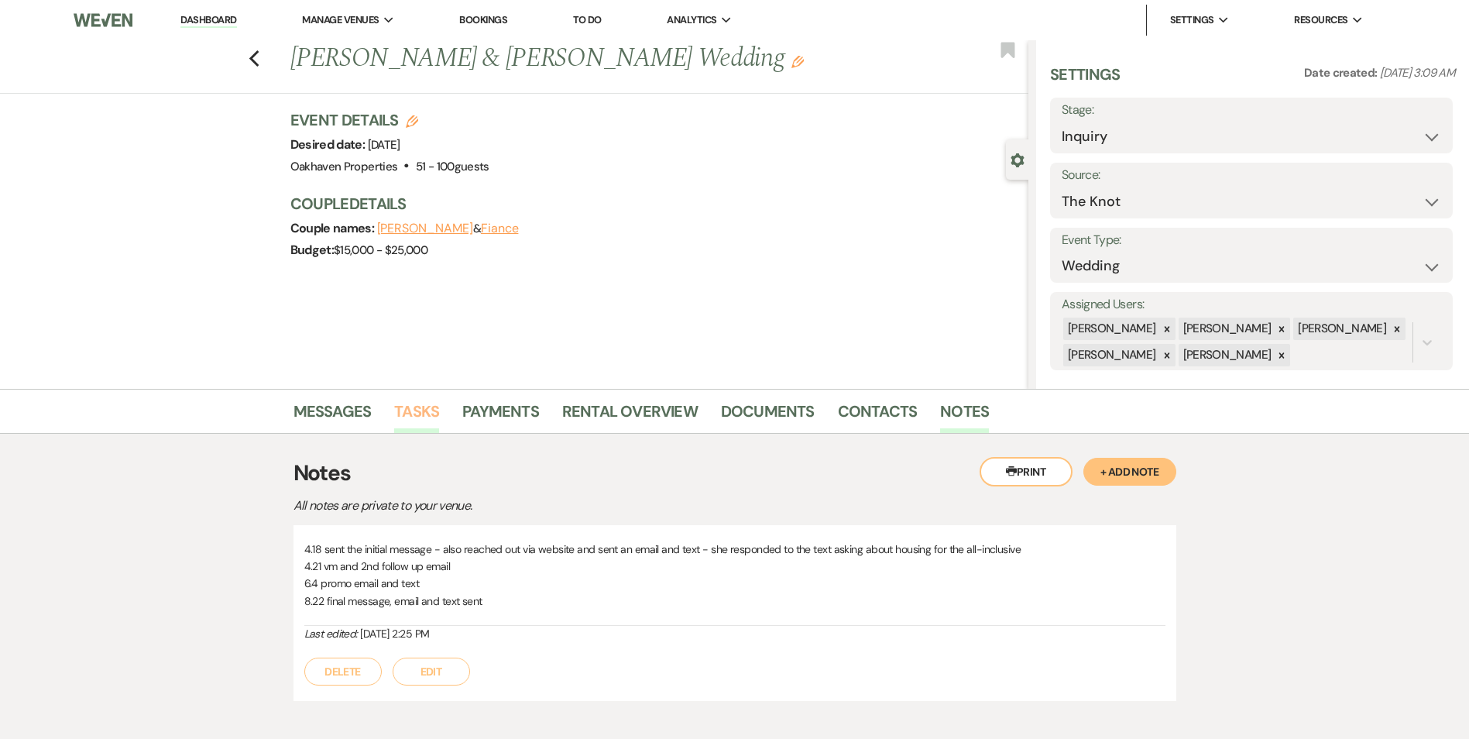
click at [419, 412] on link "Tasks" at bounding box center [416, 416] width 45 height 34
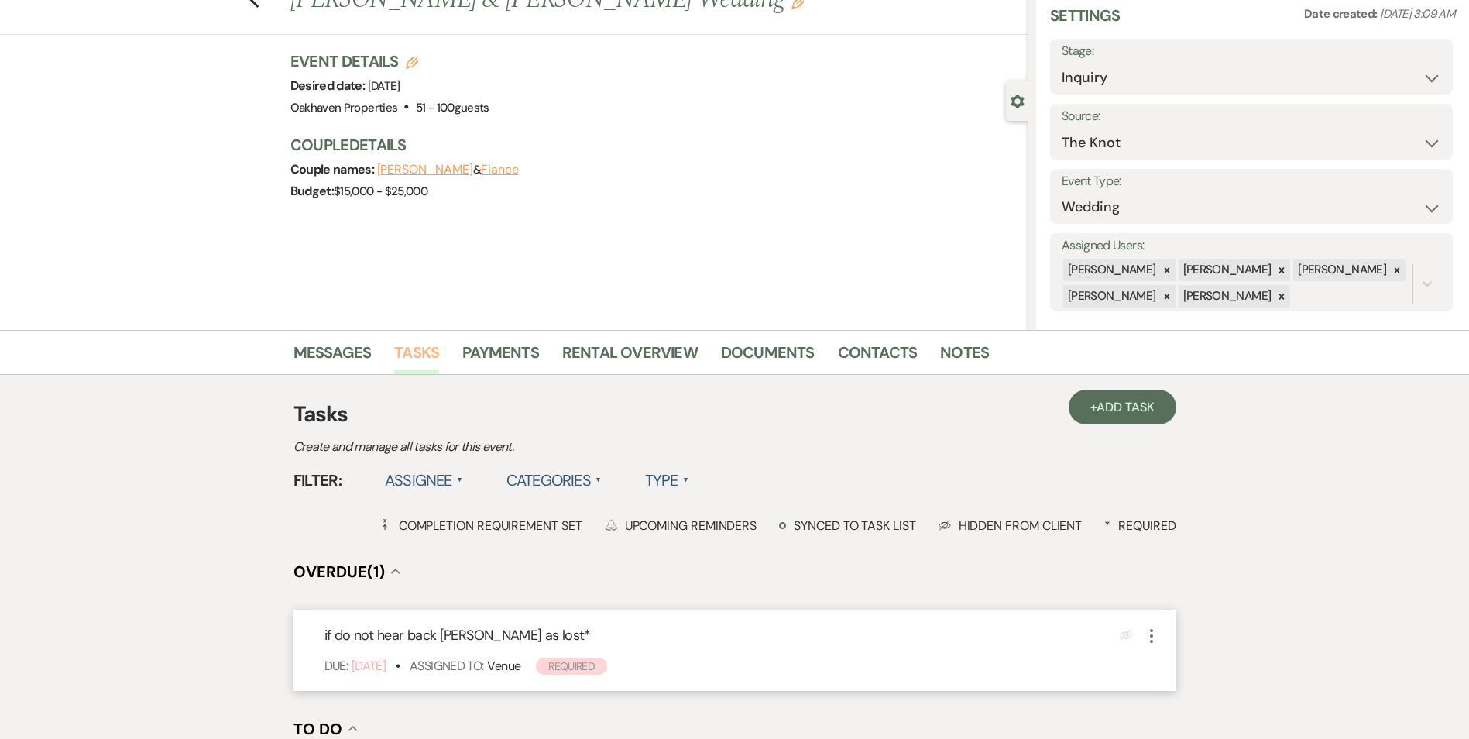
scroll to position [155, 0]
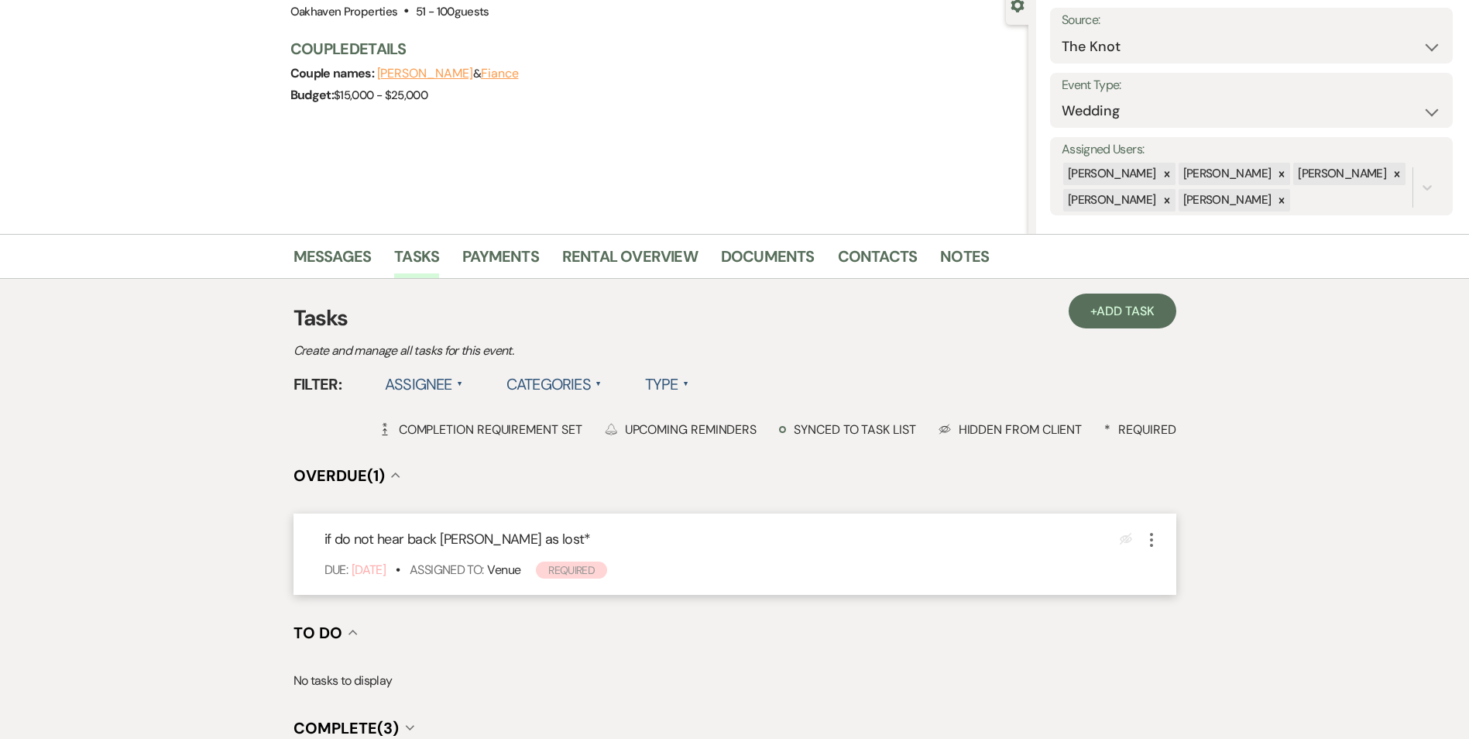
click at [1151, 541] on icon "More" at bounding box center [1151, 540] width 19 height 19
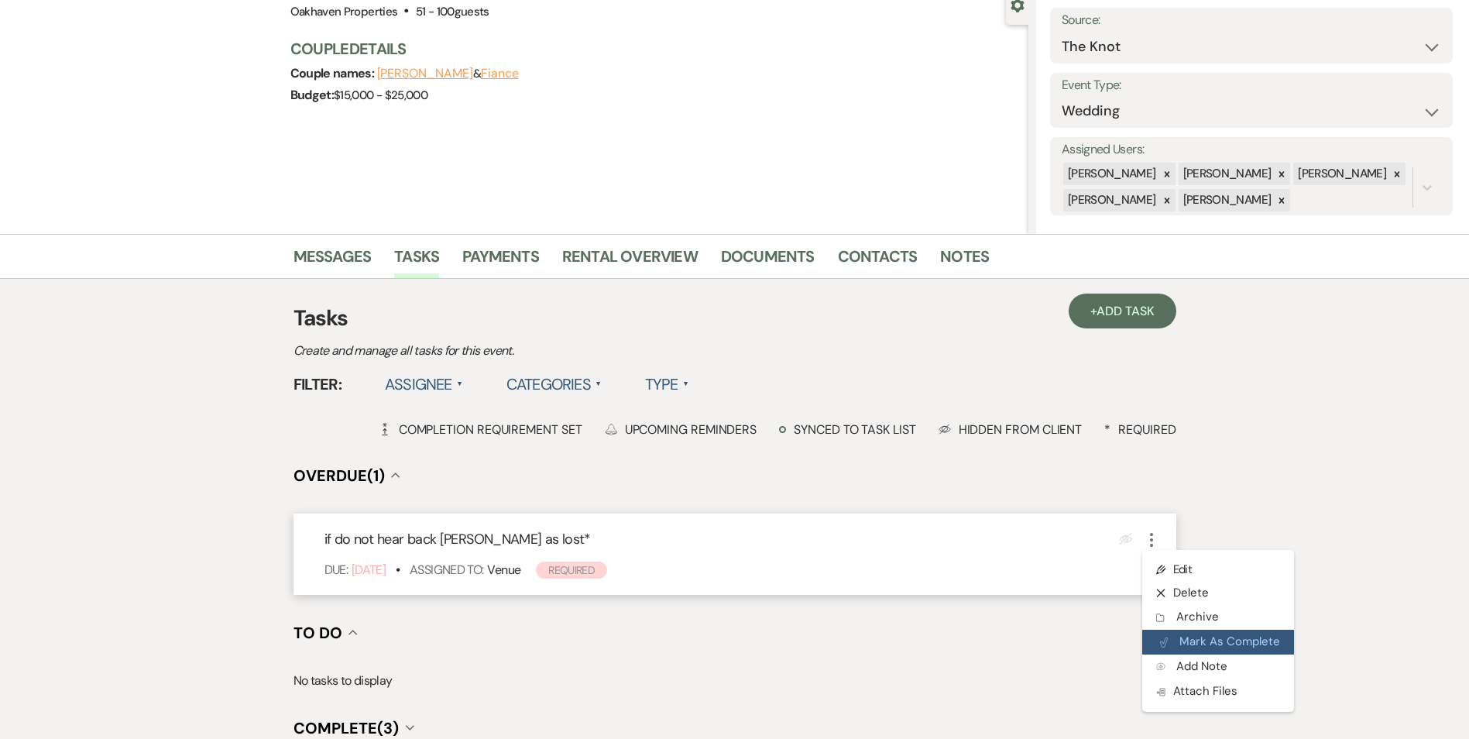
click at [1192, 632] on button "Plan Portal Link Mark As Complete" at bounding box center [1218, 642] width 152 height 25
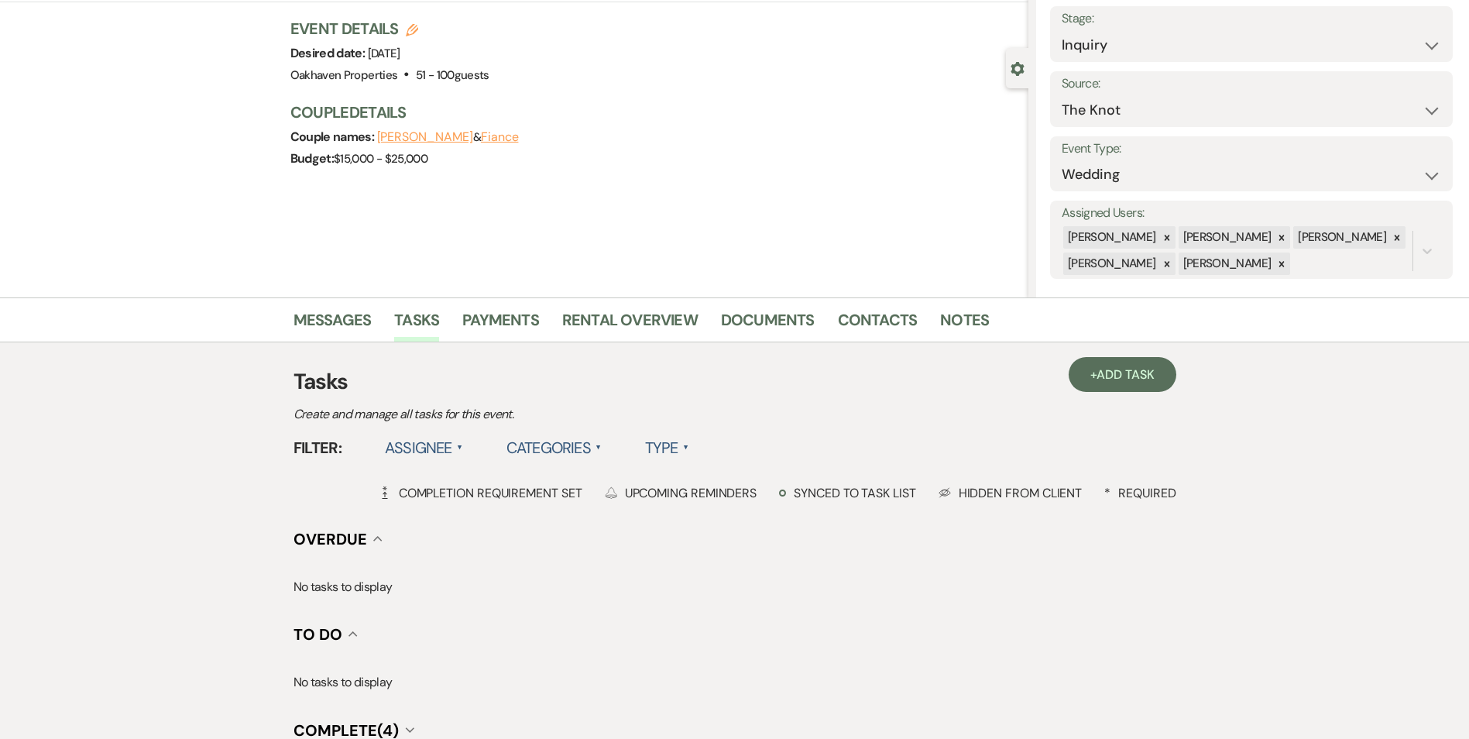
scroll to position [0, 0]
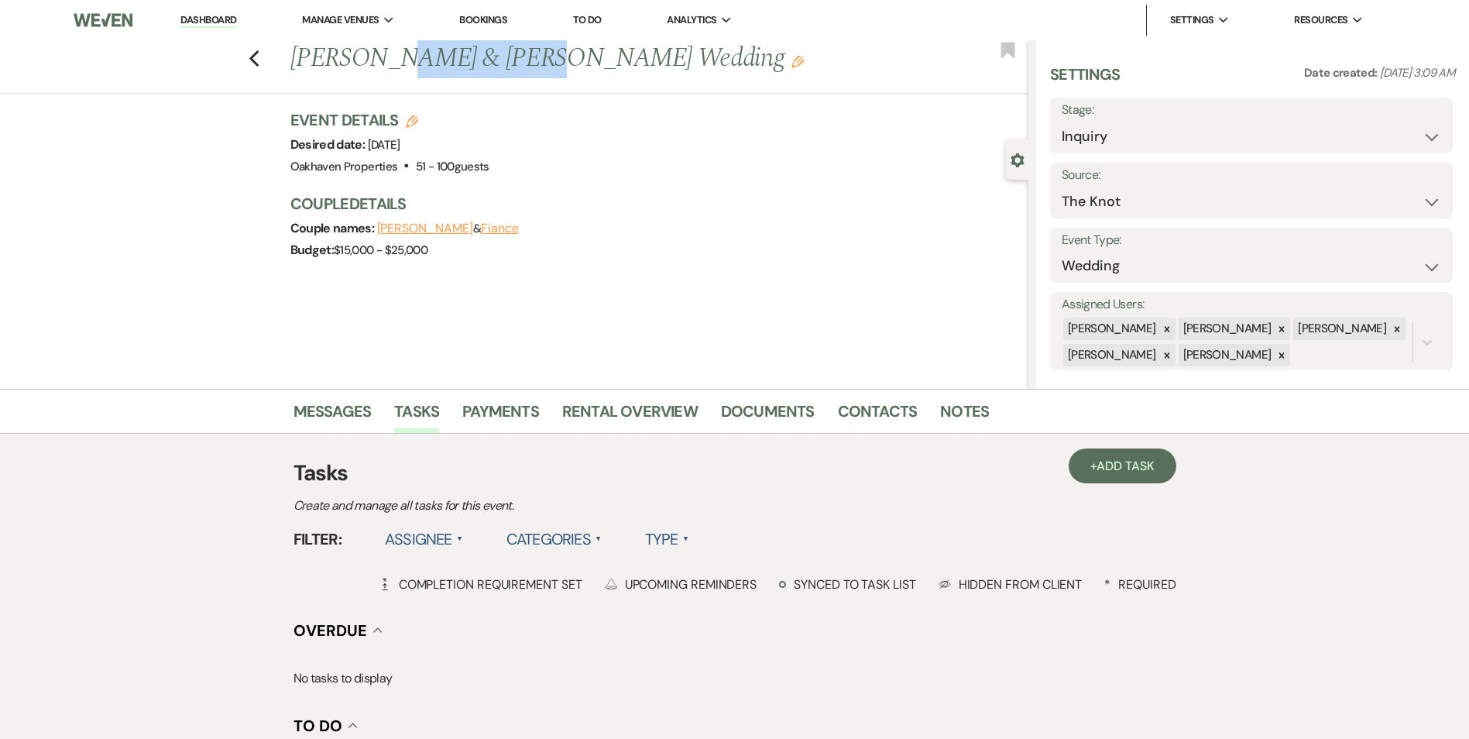
drag, startPoint x: 533, startPoint y: 57, endPoint x: 400, endPoint y: 63, distance: 132.6
click at [400, 63] on h1 "[PERSON_NAME] & [PERSON_NAME] Wedding Edit" at bounding box center [582, 58] width 585 height 37
click at [1221, 144] on select "Inquiry Follow Up Tour Requested Tour Confirmed Toured Proposal Sent Booked Lost" at bounding box center [1252, 137] width 380 height 30
select select "8"
click at [1062, 122] on select "Inquiry Follow Up Tour Requested Tour Confirmed Toured Proposal Sent Booked Lost" at bounding box center [1252, 137] width 380 height 30
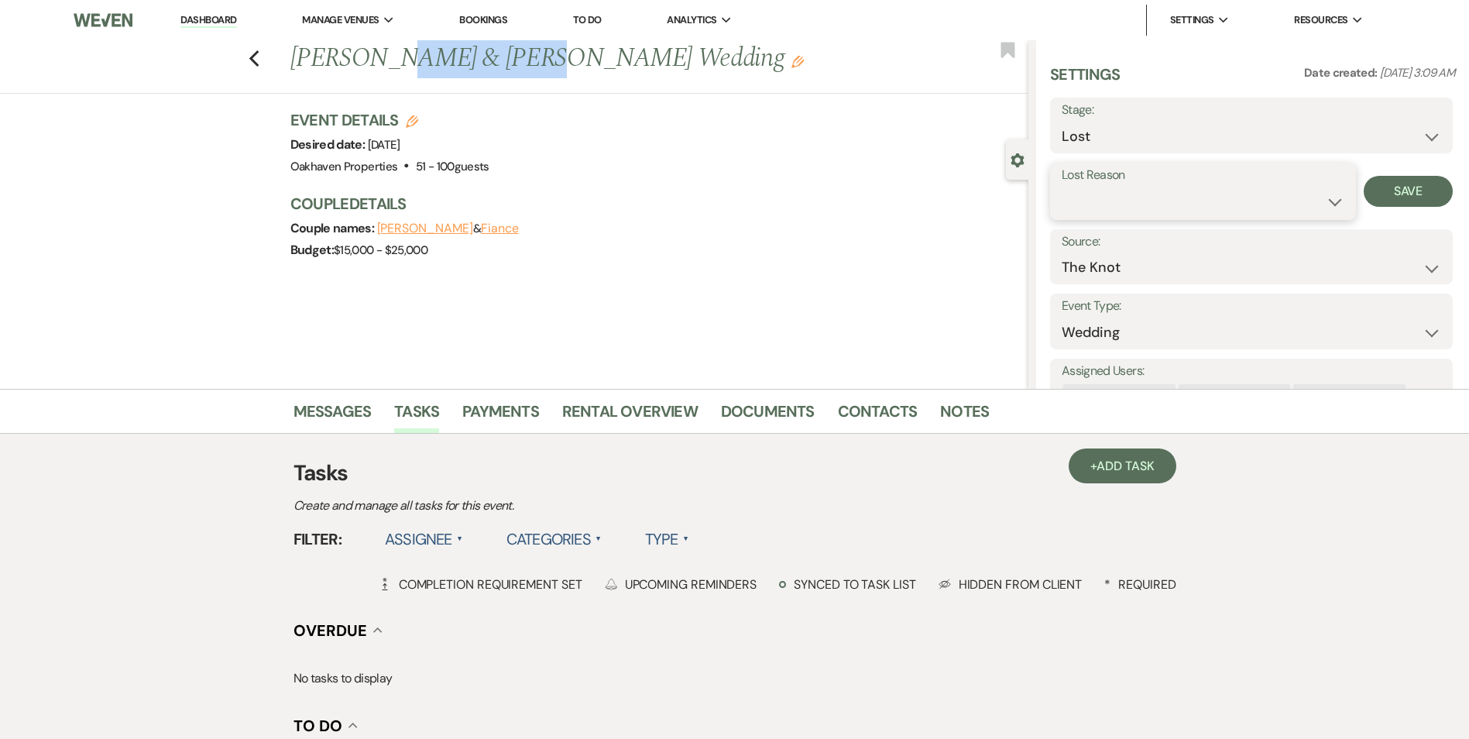
click at [1139, 215] on select "Booked Elsewhere Budget Date Unavailable No Response Not a Good Match Capacity …" at bounding box center [1203, 202] width 283 height 30
select select "8"
click at [1062, 187] on select "Booked Elsewhere Budget Date Unavailable No Response Not a Good Match Capacity …" at bounding box center [1203, 202] width 283 height 30
click at [1391, 201] on button "Save" at bounding box center [1408, 191] width 89 height 31
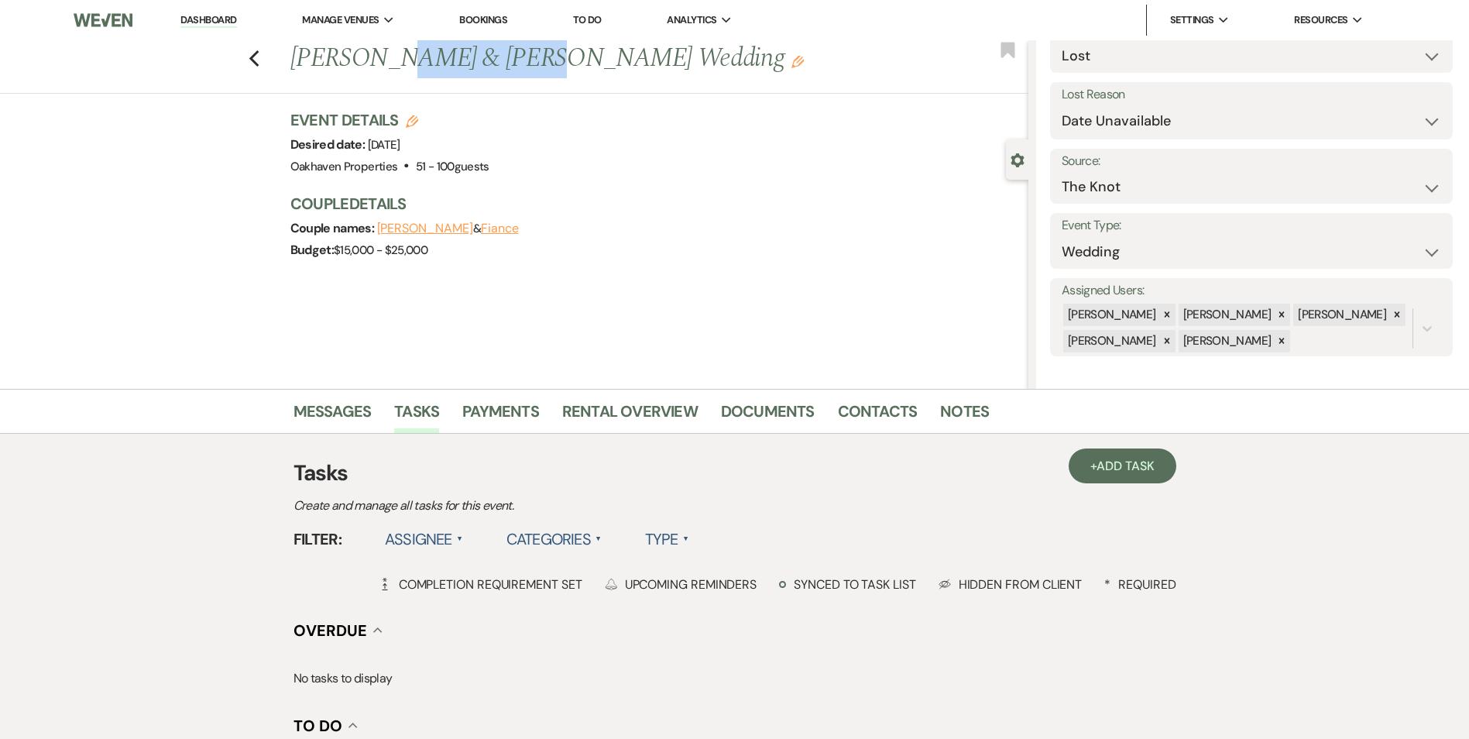
drag, startPoint x: 263, startPoint y: 60, endPoint x: 534, endPoint y: 685, distance: 681.6
click at [260, 60] on icon "Previous" at bounding box center [255, 59] width 12 height 19
select select "8"
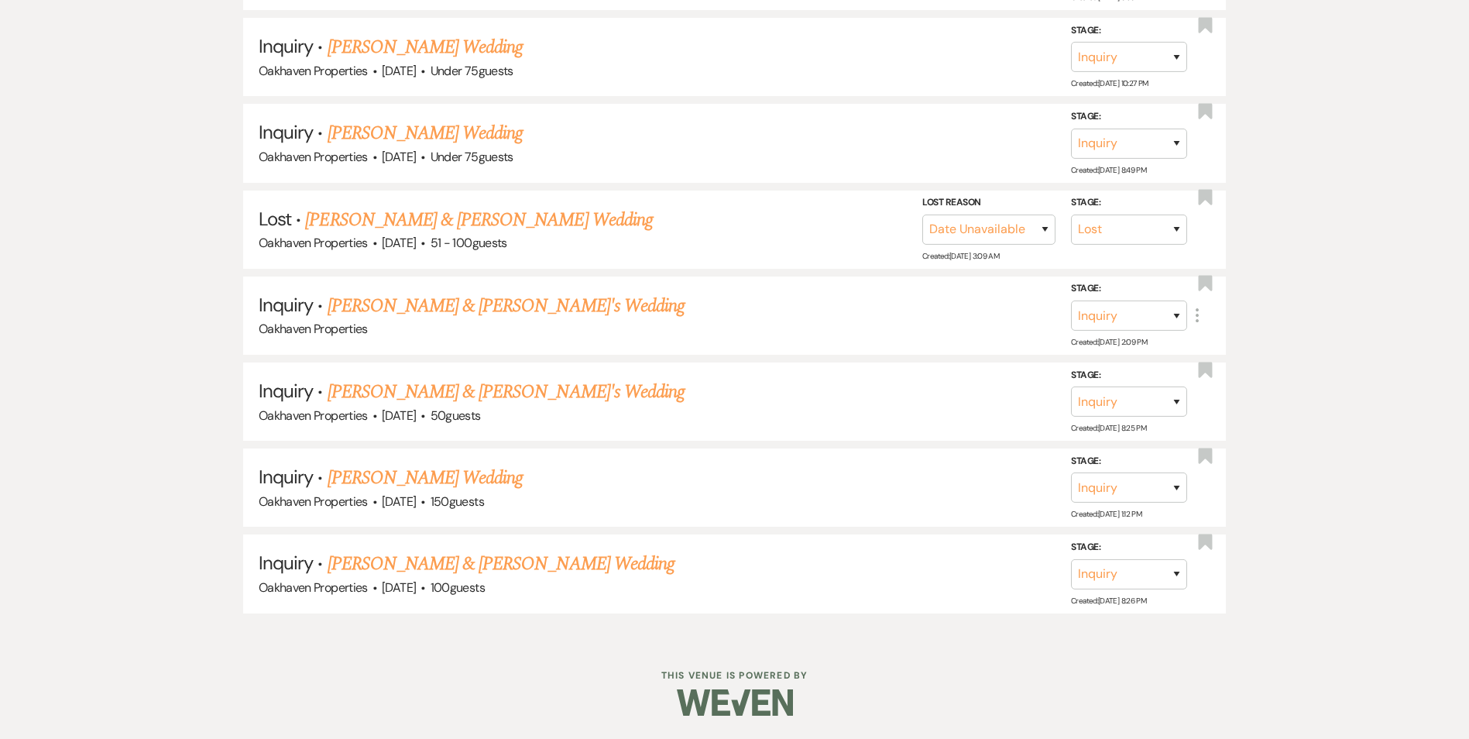
scroll to position [18716, 0]
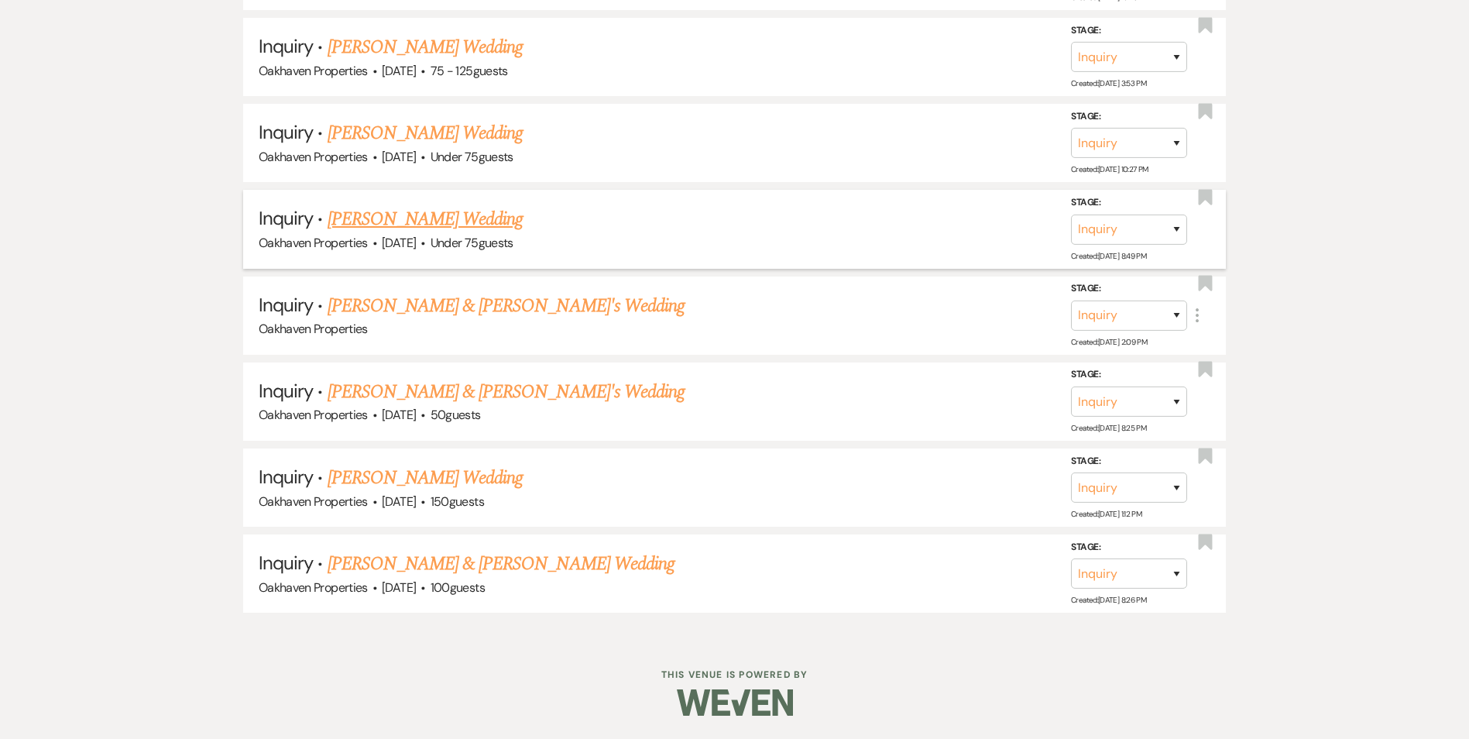
click at [383, 225] on link "[PERSON_NAME] Wedding" at bounding box center [426, 219] width 196 height 28
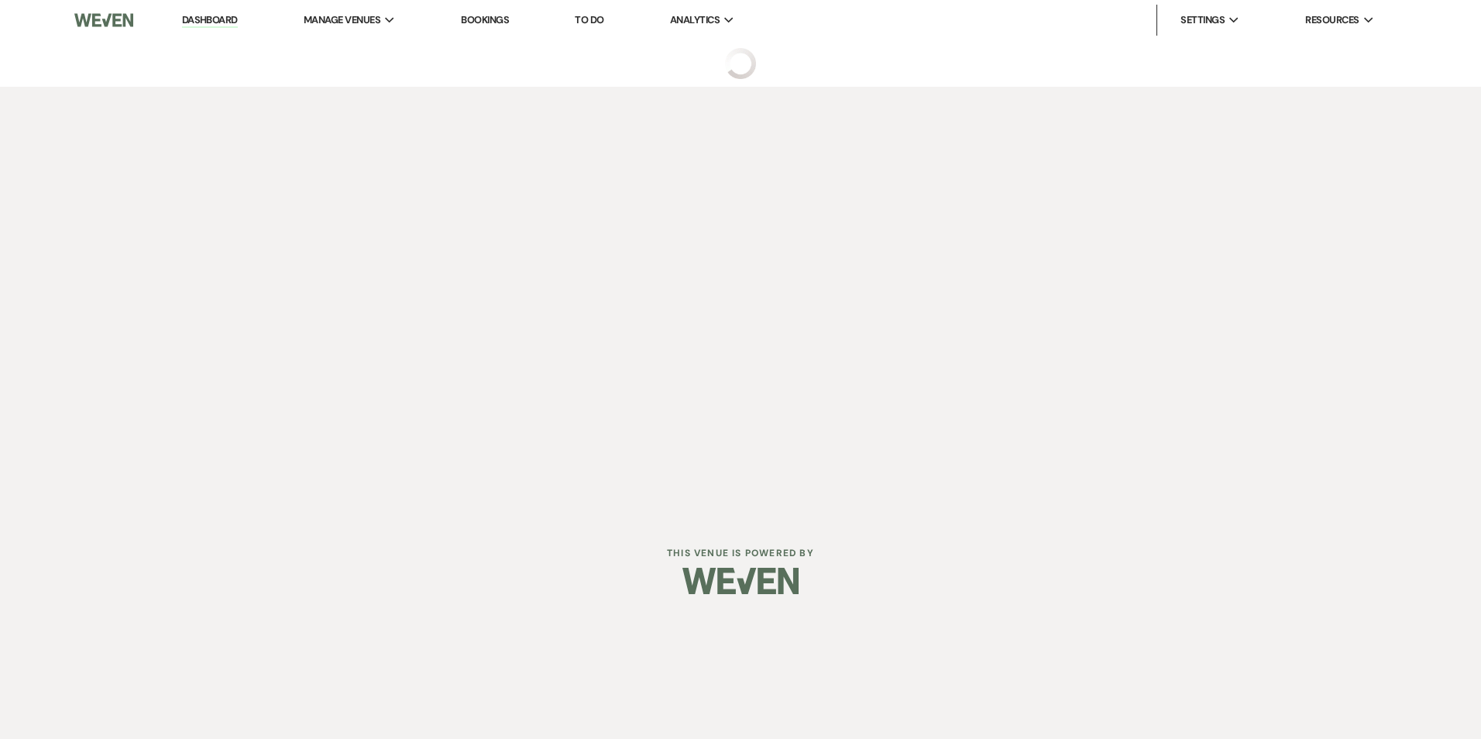
select select "3"
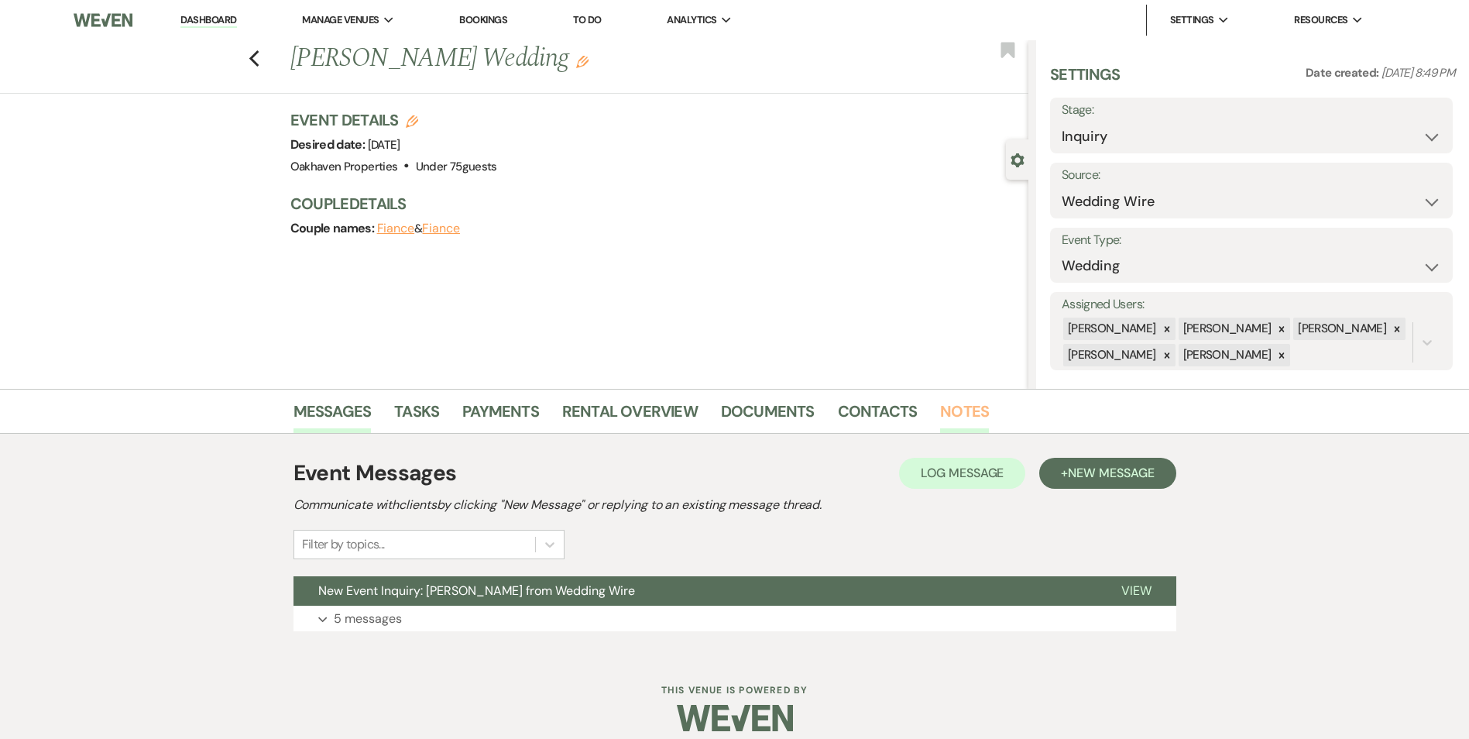
click at [964, 403] on link "Notes" at bounding box center [964, 416] width 49 height 34
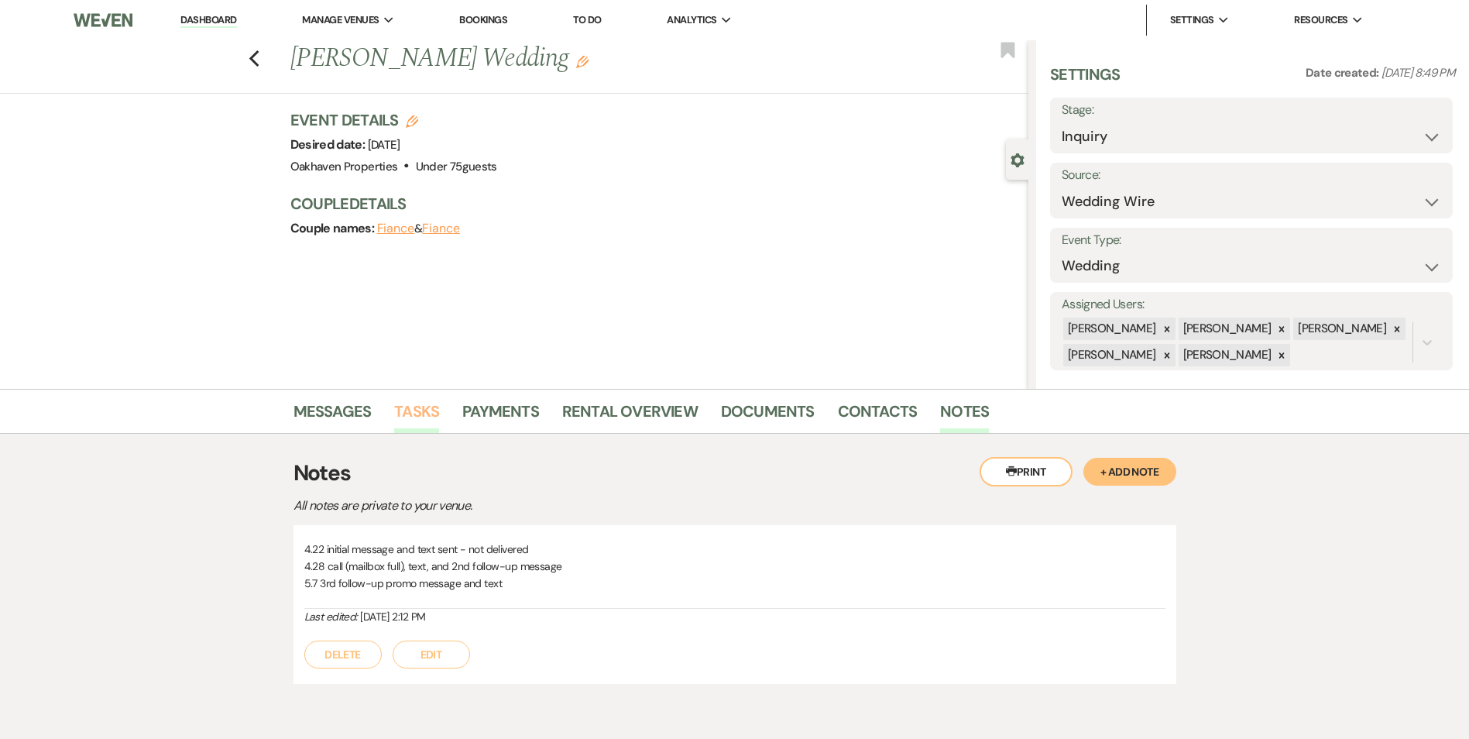
click at [418, 418] on link "Tasks" at bounding box center [416, 416] width 45 height 34
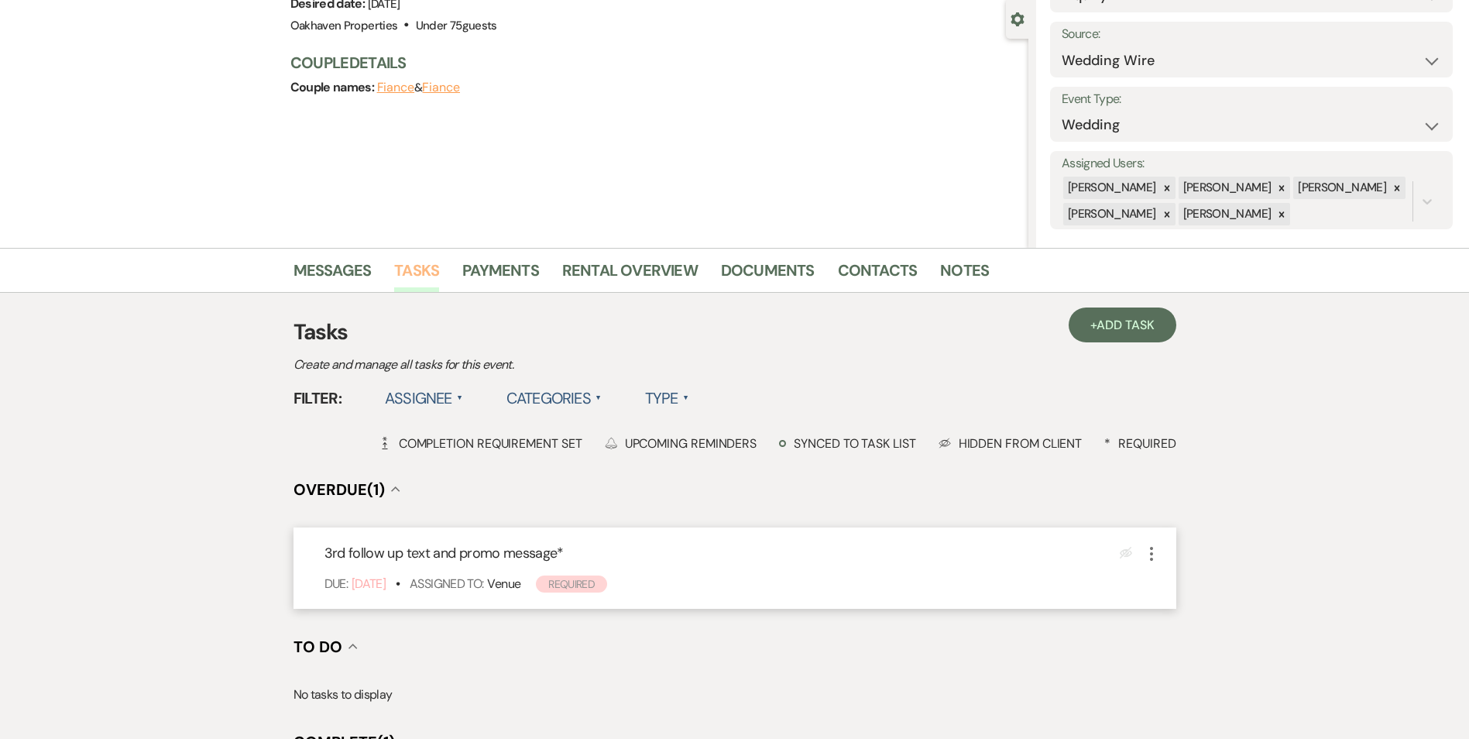
scroll to position [155, 0]
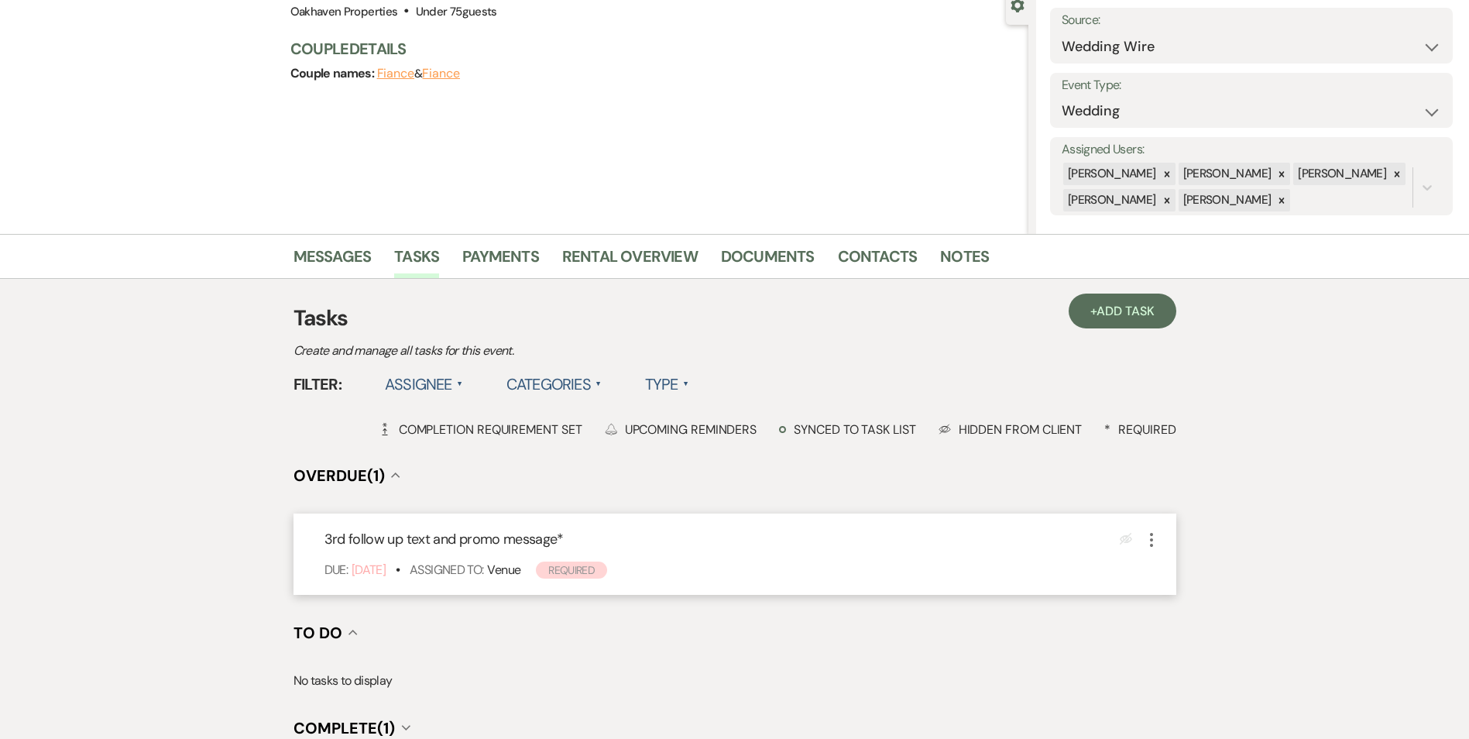
click at [1154, 547] on icon "More" at bounding box center [1151, 540] width 19 height 19
click at [1177, 604] on button "X Delete" at bounding box center [1216, 593] width 149 height 25
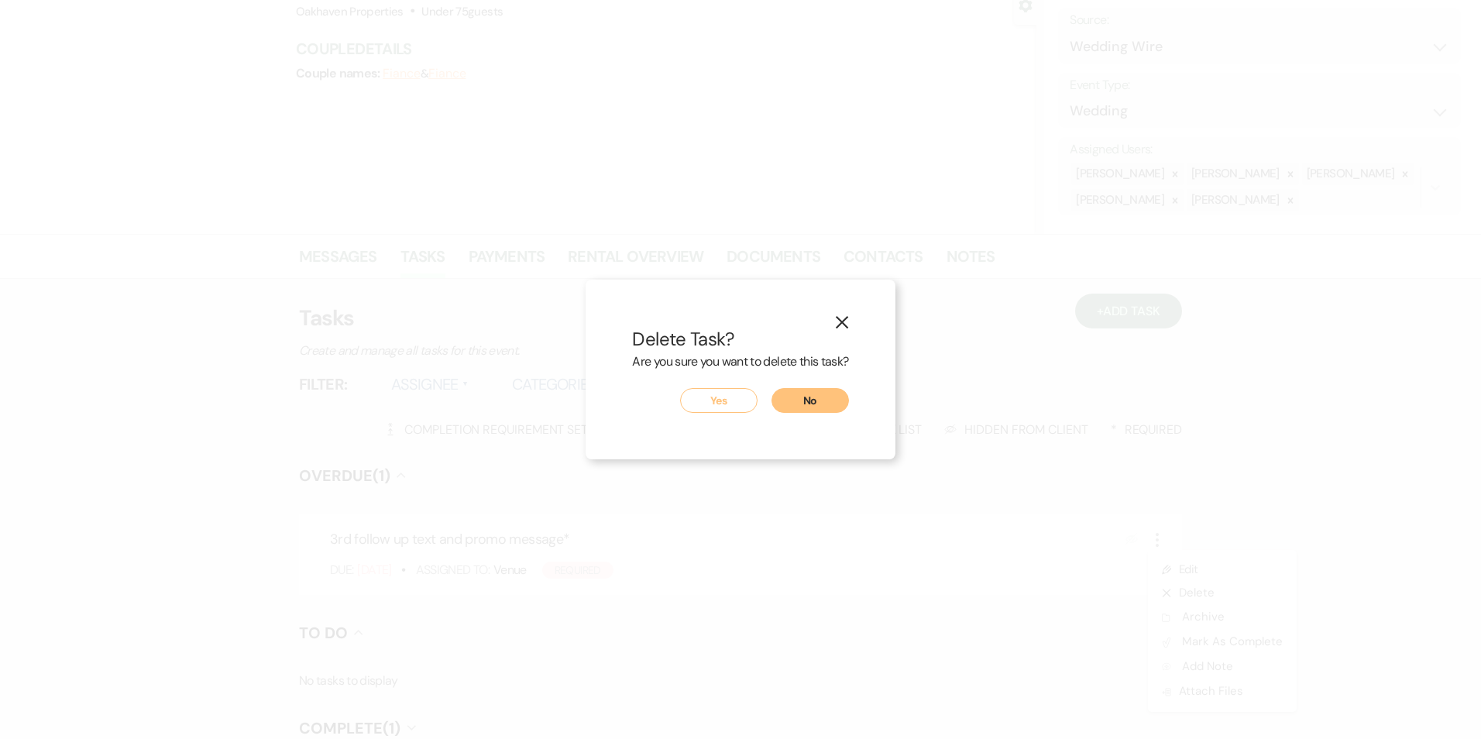
drag, startPoint x: 730, startPoint y: 402, endPoint x: 824, endPoint y: 399, distance: 93.8
click at [730, 401] on button "Yes" at bounding box center [718, 400] width 77 height 25
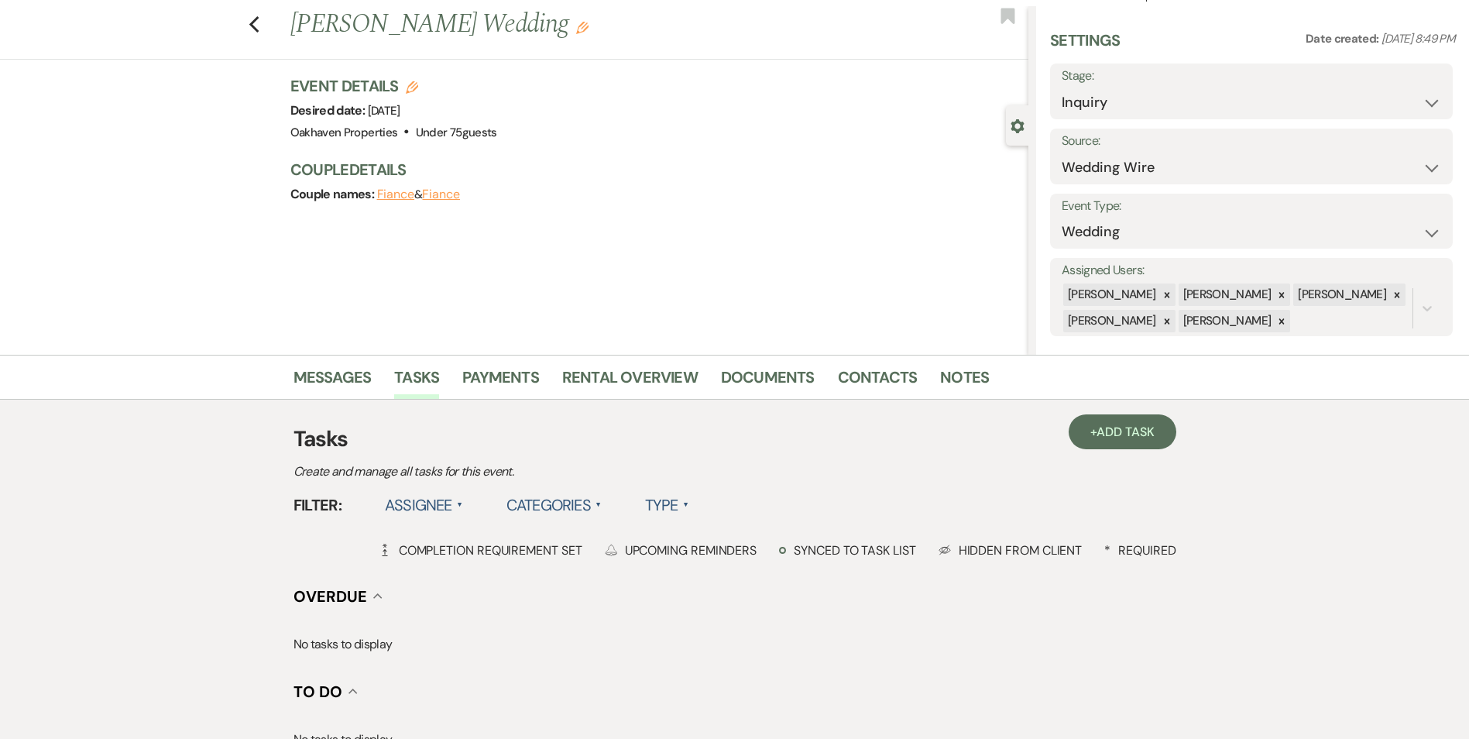
scroll to position [0, 0]
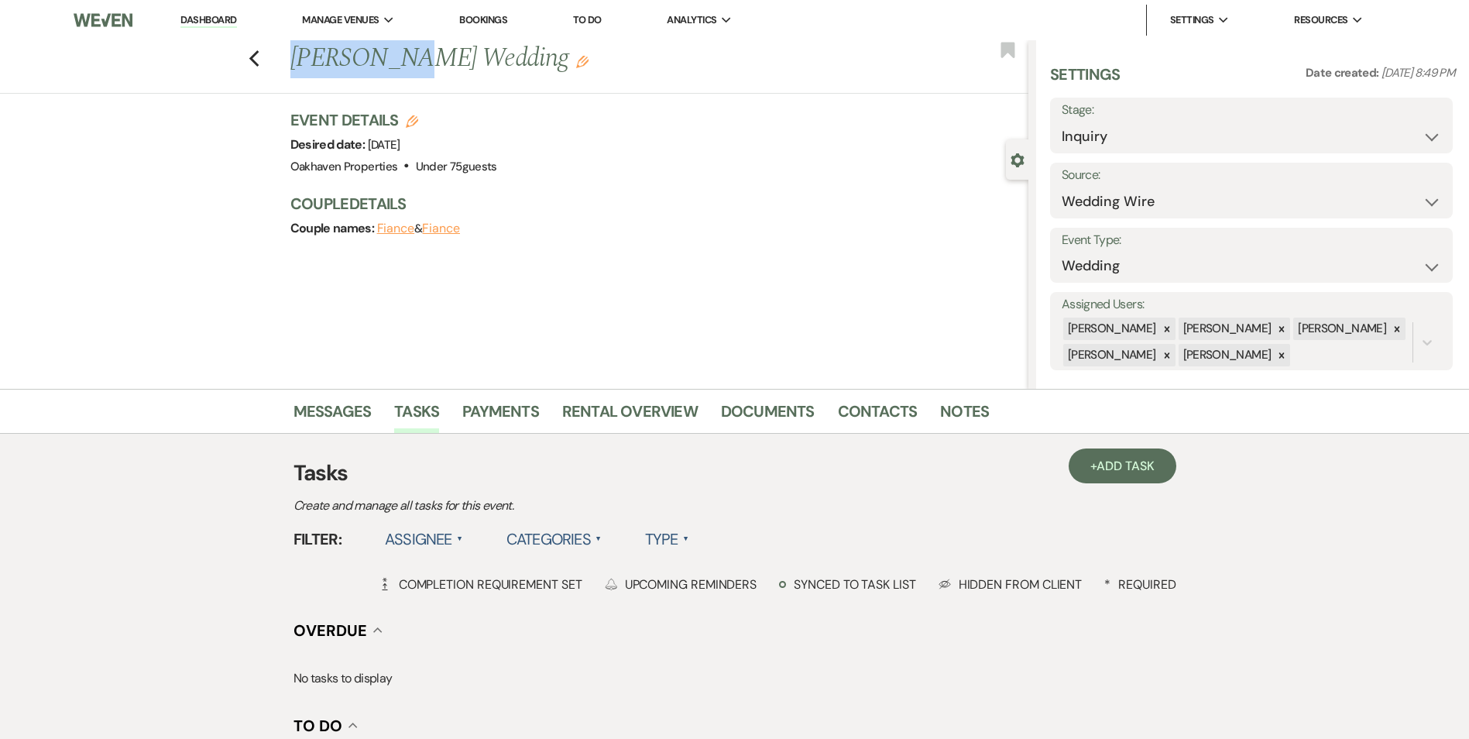
drag, startPoint x: 411, startPoint y: 62, endPoint x: 278, endPoint y: 72, distance: 133.6
click at [278, 72] on div "Previous [PERSON_NAME] Wedding Edit Bookmark" at bounding box center [510, 66] width 1036 height 53
click at [968, 404] on link "Notes" at bounding box center [964, 416] width 49 height 34
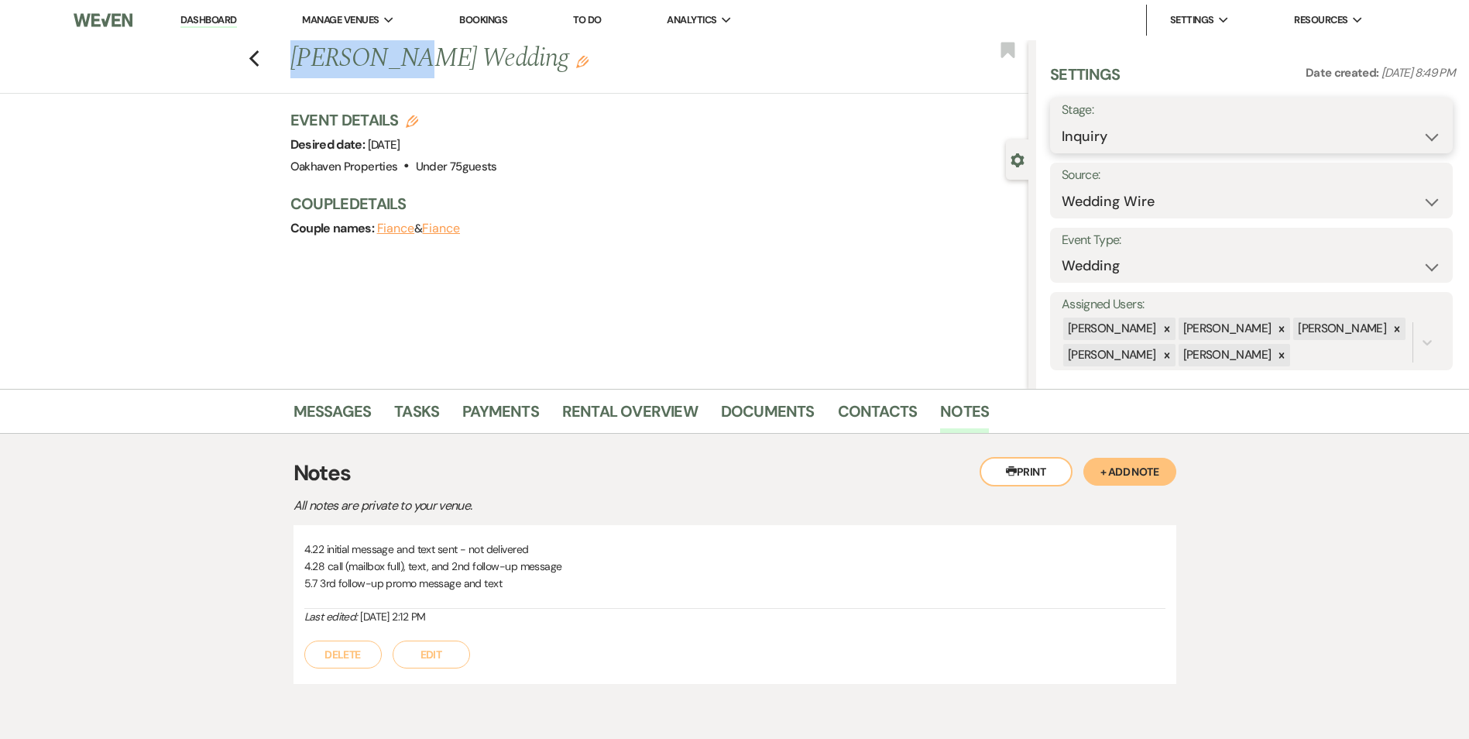
drag, startPoint x: 1082, startPoint y: 130, endPoint x: 1085, endPoint y: 147, distance: 17.3
click at [1082, 131] on select "Inquiry Follow Up Tour Requested Tour Confirmed Toured Proposal Sent Booked Lost" at bounding box center [1252, 137] width 380 height 30
select select "8"
click at [1062, 122] on select "Inquiry Follow Up Tour Requested Tour Confirmed Toured Proposal Sent Booked Lost" at bounding box center [1252, 137] width 380 height 30
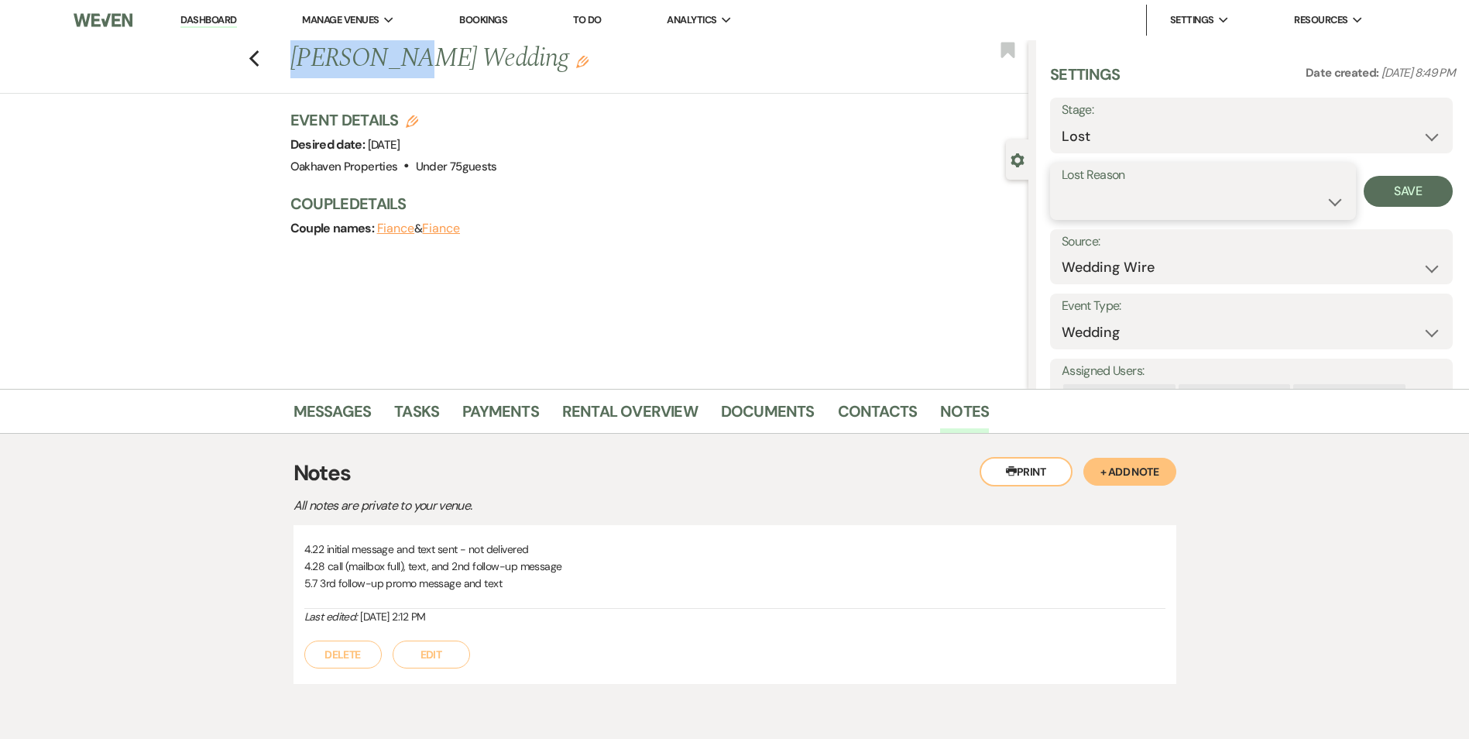
click at [1103, 211] on select "Booked Elsewhere Budget Date Unavailable No Response Not a Good Match Capacity …" at bounding box center [1203, 202] width 283 height 30
select select "8"
click at [1062, 187] on select "Booked Elsewhere Budget Date Unavailable No Response Not a Good Match Capacity …" at bounding box center [1203, 202] width 283 height 30
click at [1401, 197] on button "Save" at bounding box center [1408, 191] width 89 height 31
click at [259, 58] on icon "Previous" at bounding box center [255, 59] width 12 height 19
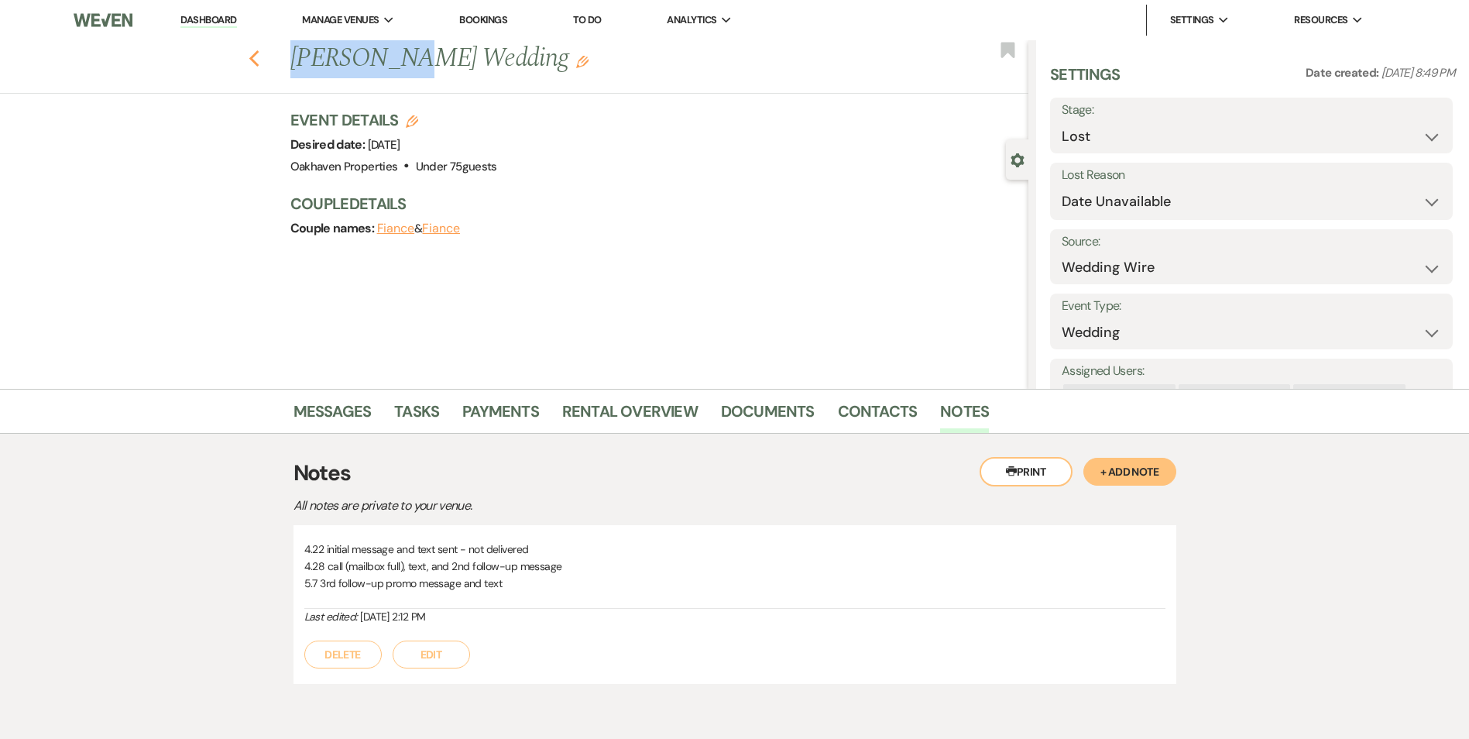
select select "8"
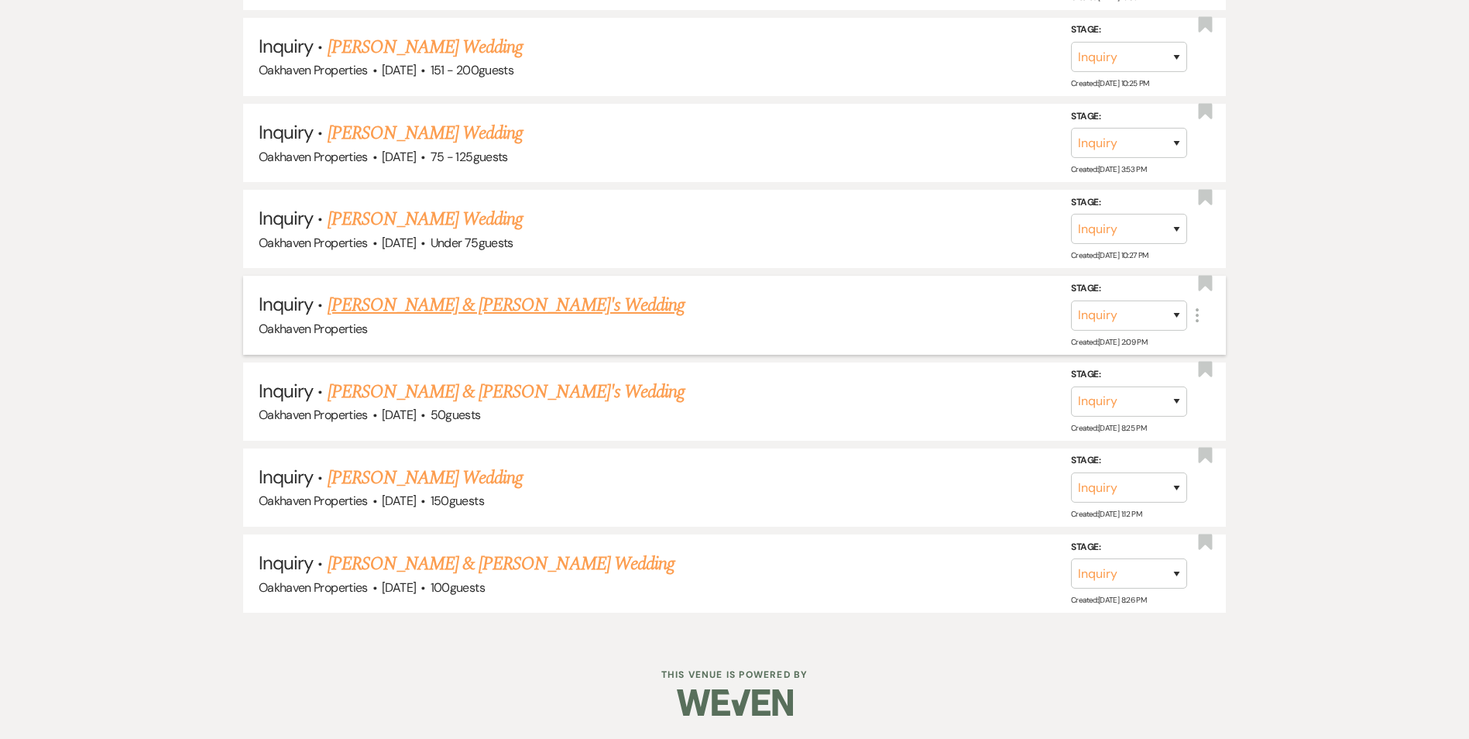
scroll to position [18630, 0]
click at [421, 216] on link "[PERSON_NAME] Wedding" at bounding box center [426, 219] width 196 height 28
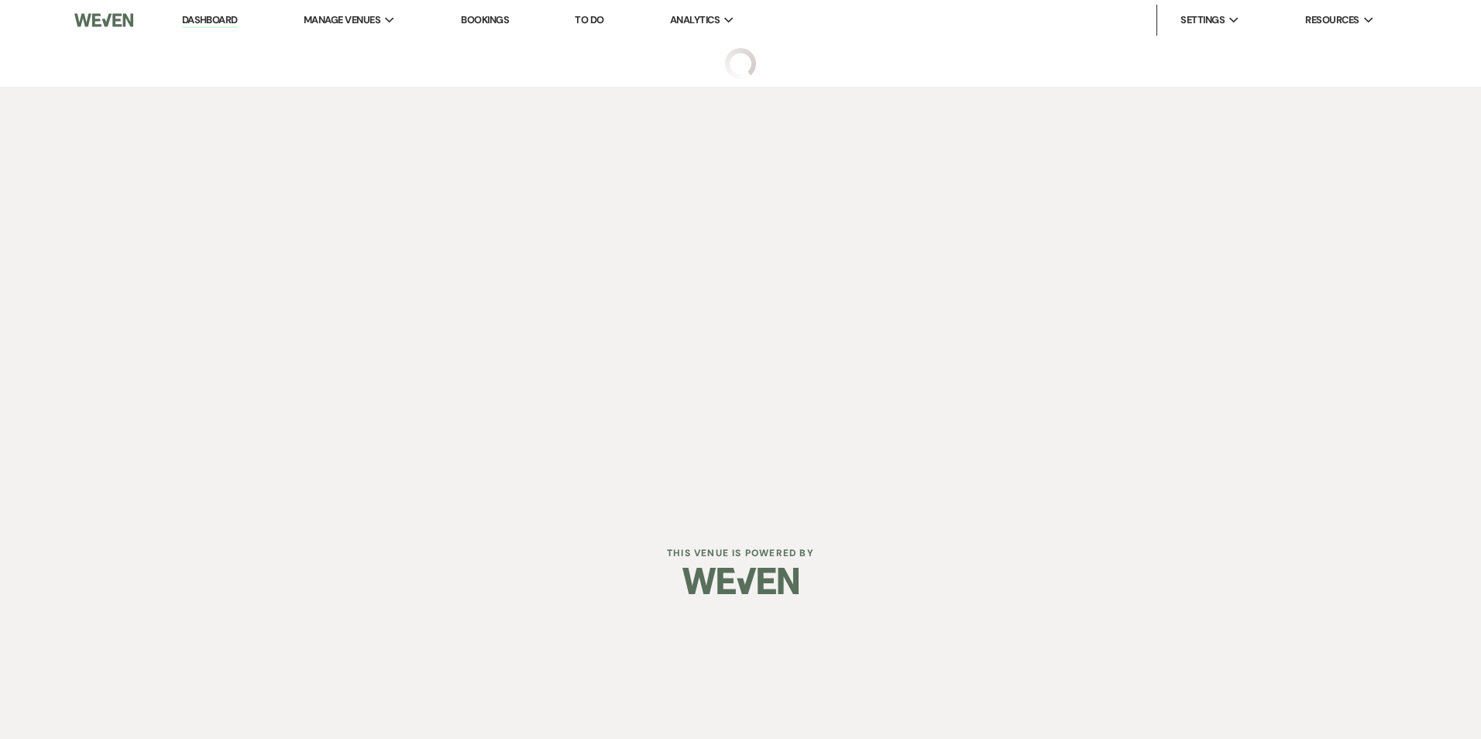
select select "3"
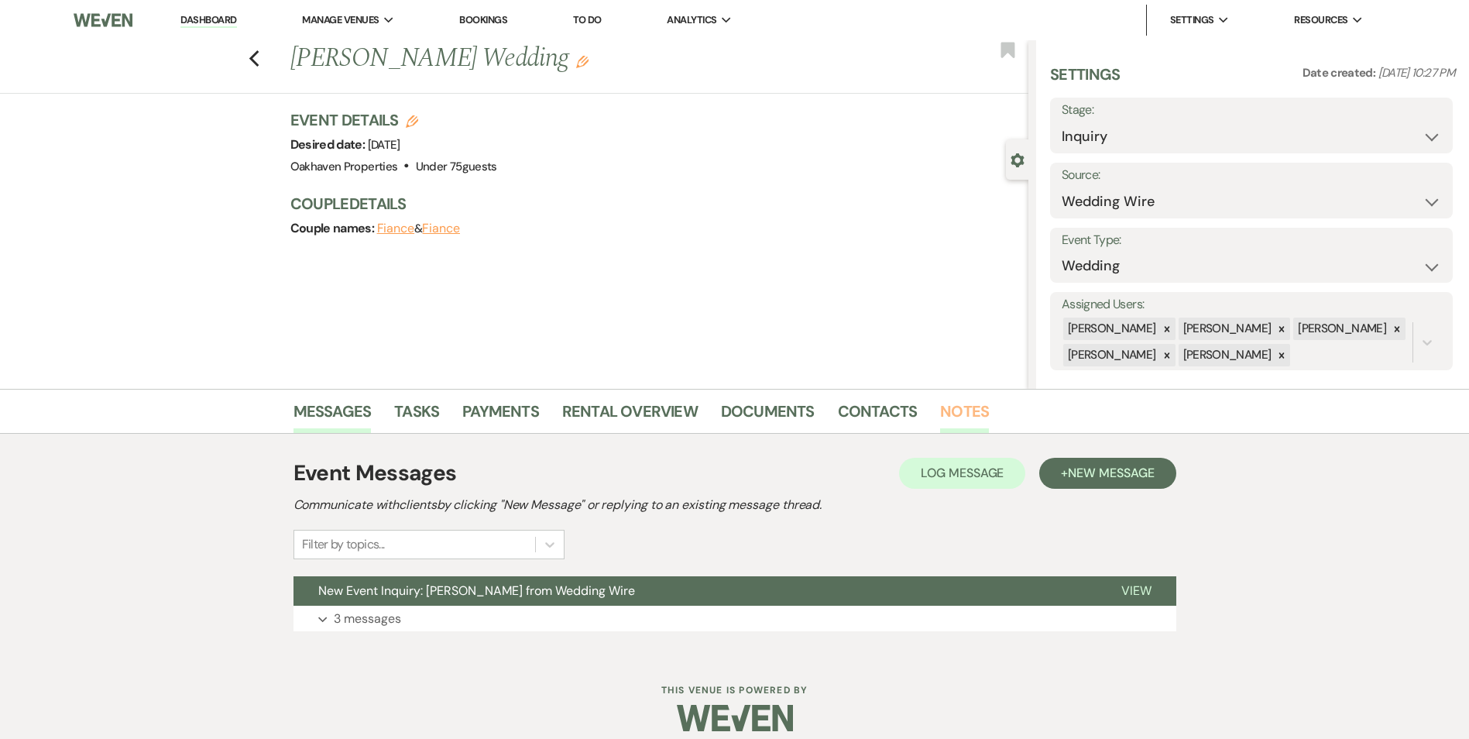
click at [966, 412] on link "Notes" at bounding box center [964, 416] width 49 height 34
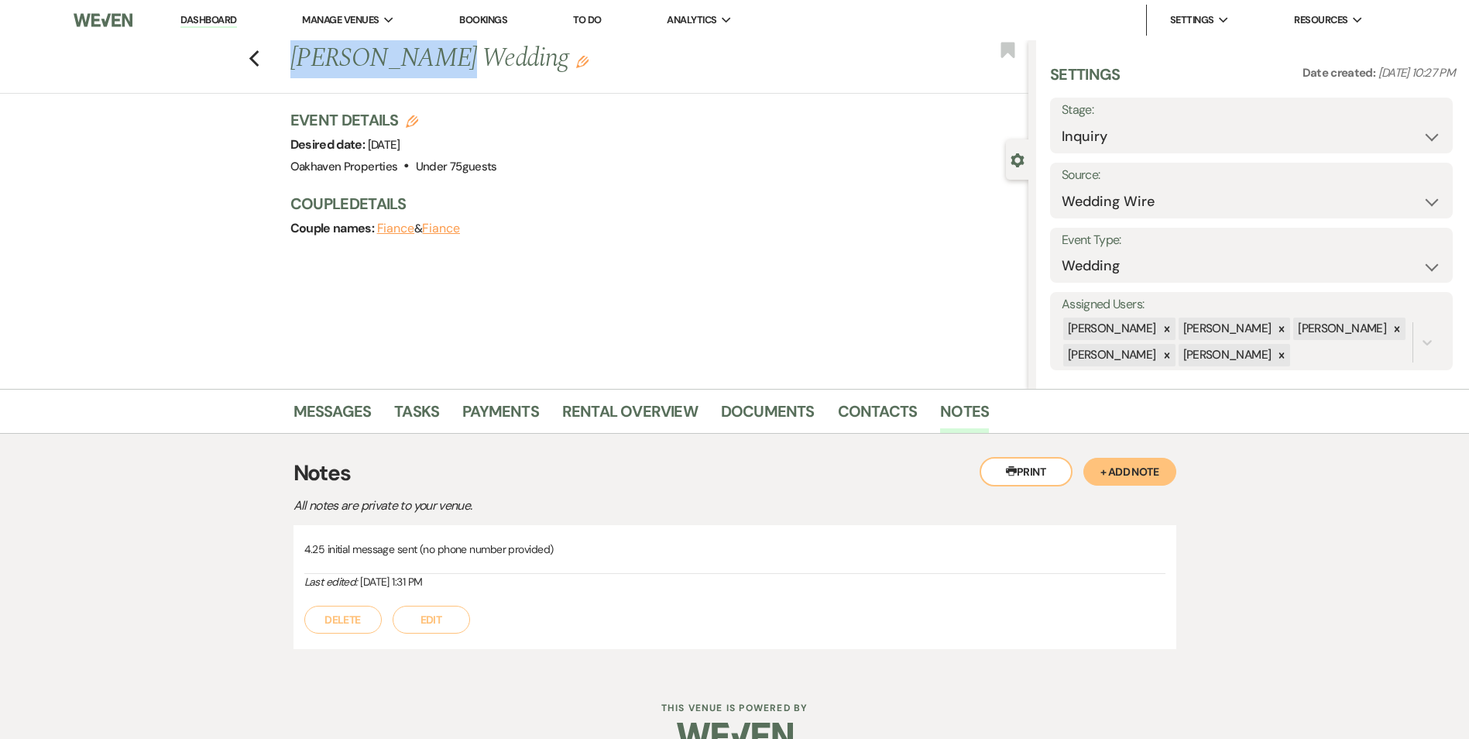
drag, startPoint x: 421, startPoint y: 53, endPoint x: 293, endPoint y: 74, distance: 129.4
click at [293, 74] on div "Previous [PERSON_NAME] Wedding Edit" at bounding box center [656, 58] width 746 height 37
click at [1139, 117] on label "Stage:" at bounding box center [1252, 110] width 380 height 22
click at [1136, 119] on label "Stage:" at bounding box center [1252, 110] width 380 height 22
click at [1137, 124] on select "Inquiry Follow Up Tour Requested Tour Confirmed Toured Proposal Sent Booked Lost" at bounding box center [1252, 137] width 380 height 30
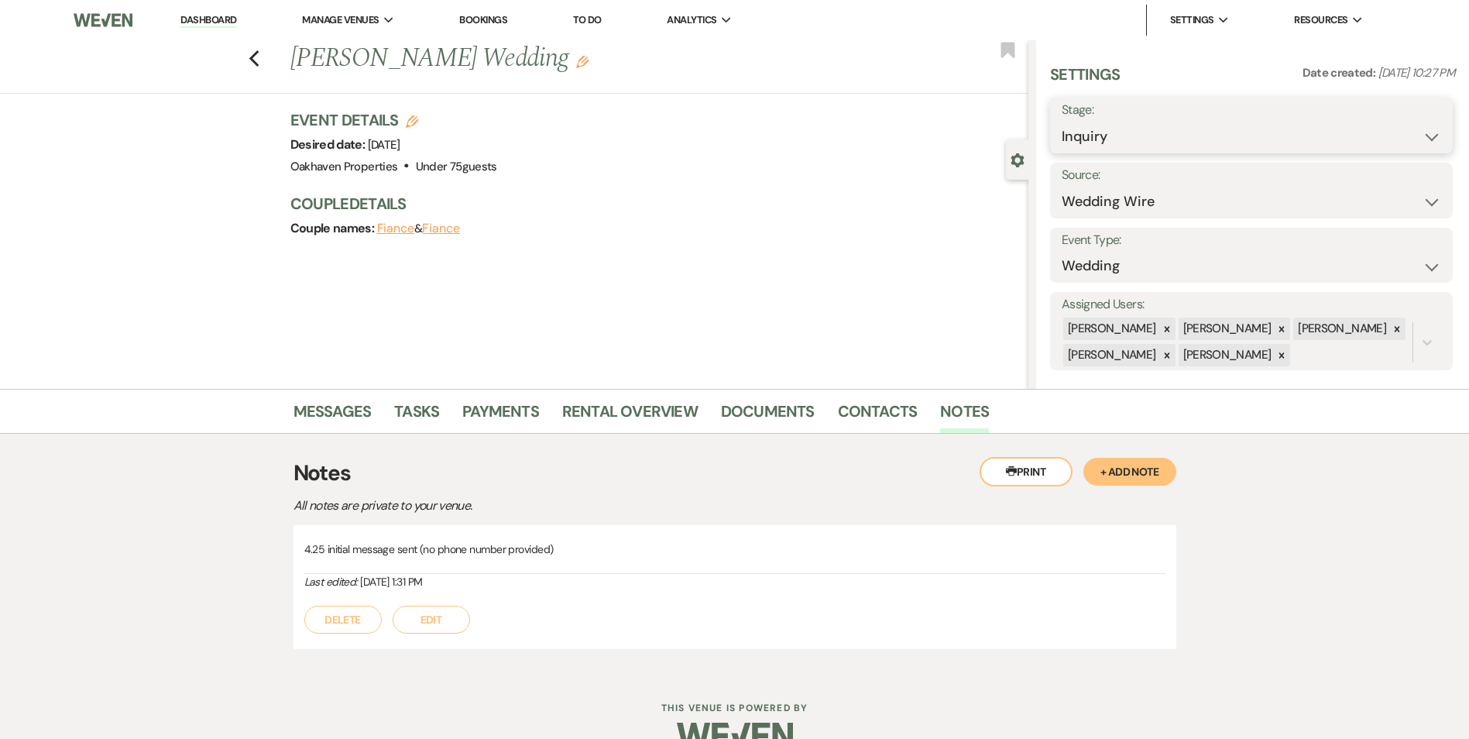
select select "8"
click at [1062, 122] on select "Inquiry Follow Up Tour Requested Tour Confirmed Toured Proposal Sent Booked Lost" at bounding box center [1252, 137] width 380 height 30
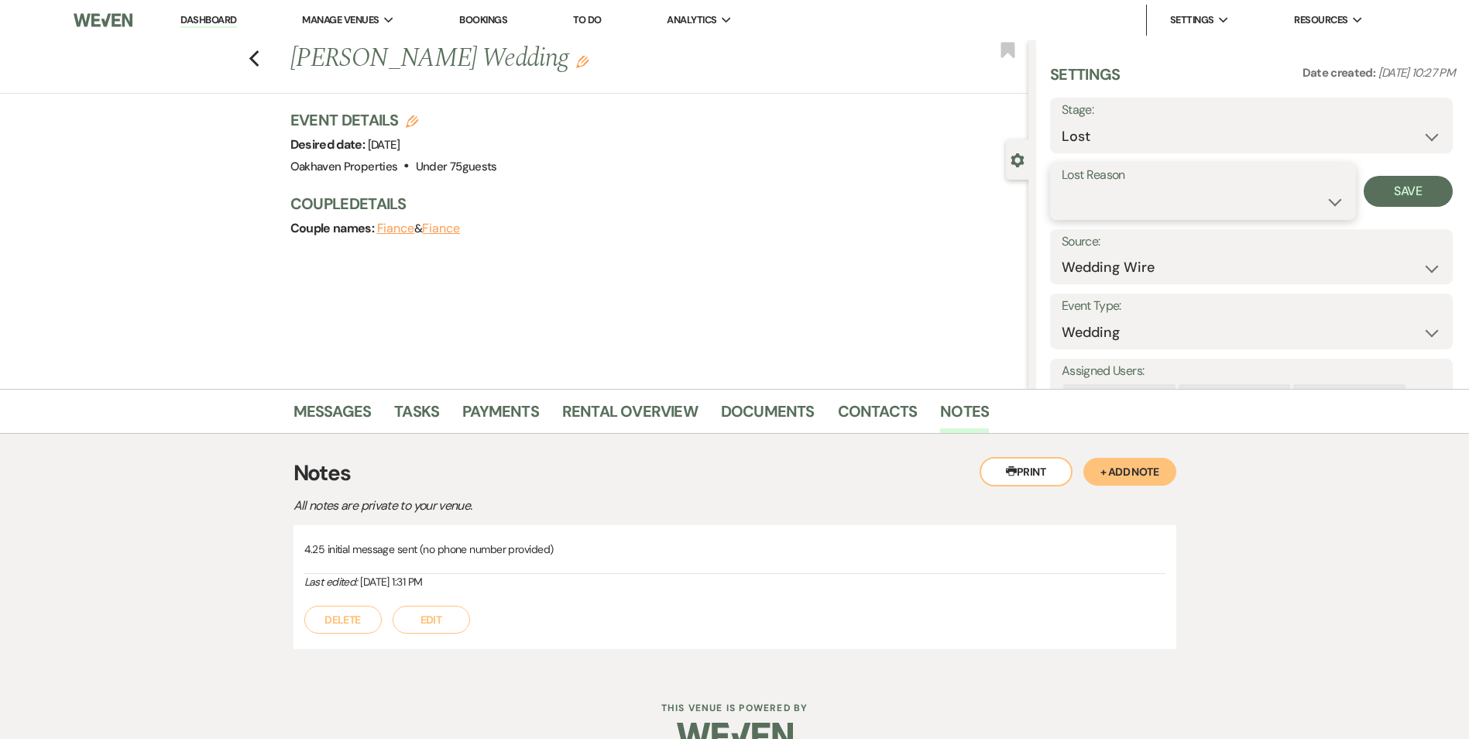
click at [1088, 205] on select "Booked Elsewhere Budget Date Unavailable No Response Not a Good Match Capacity …" at bounding box center [1203, 202] width 283 height 30
select select "8"
click at [1062, 187] on select "Booked Elsewhere Budget Date Unavailable No Response Not a Good Match Capacity …" at bounding box center [1203, 202] width 283 height 30
click at [1379, 195] on button "Save" at bounding box center [1408, 191] width 89 height 31
click at [255, 60] on icon "Previous" at bounding box center [255, 59] width 12 height 19
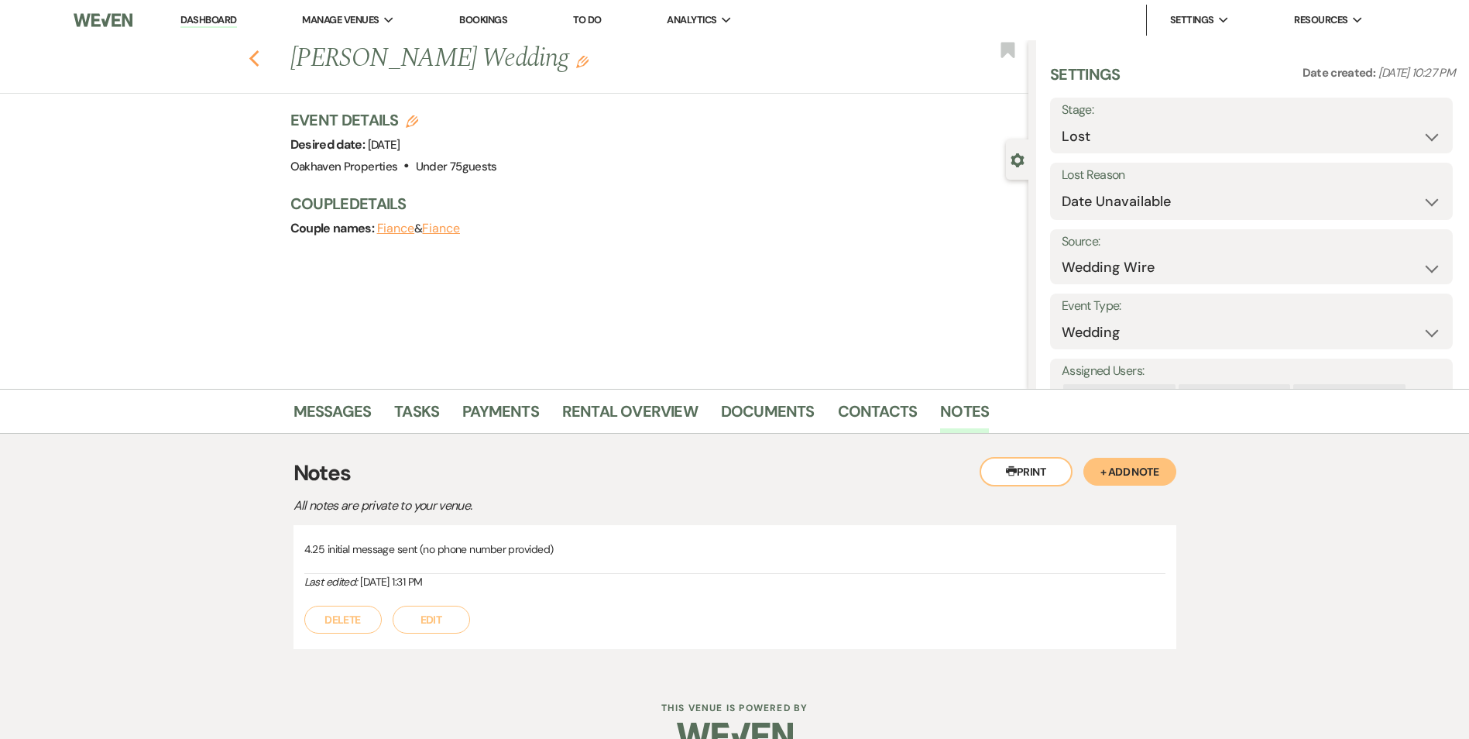
select select "8"
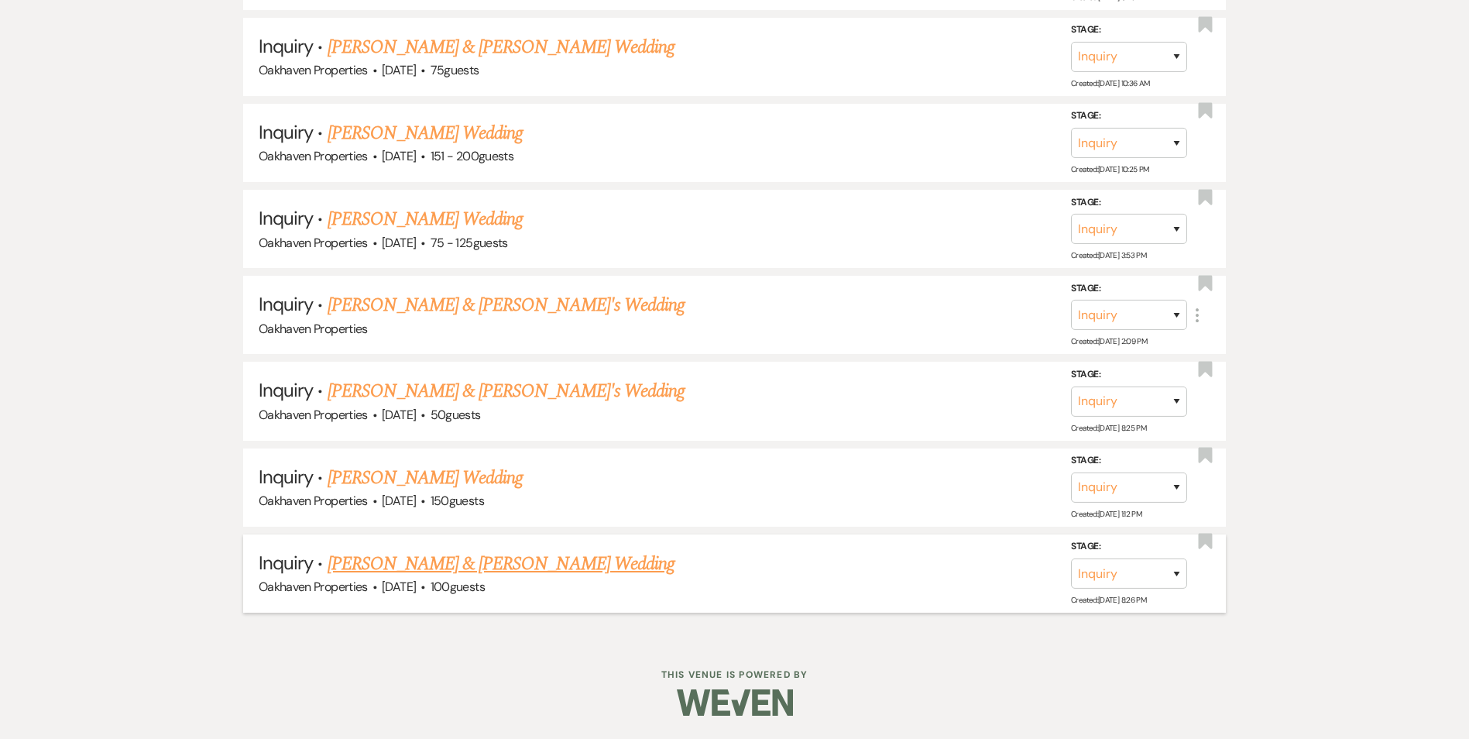
scroll to position [18544, 0]
drag, startPoint x: 395, startPoint y: 217, endPoint x: 531, endPoint y: 233, distance: 136.5
click at [394, 217] on link "[PERSON_NAME] Wedding" at bounding box center [426, 219] width 196 height 28
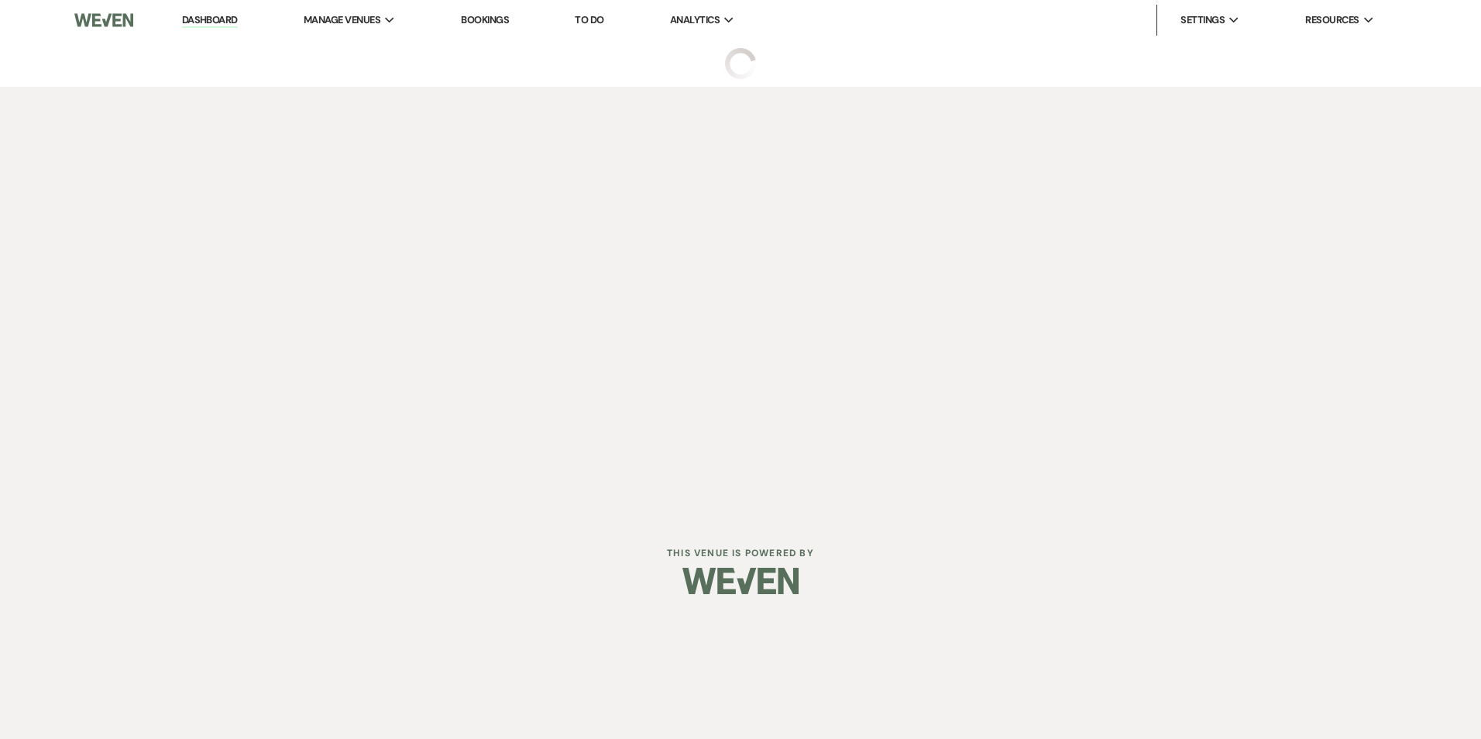
select select "3"
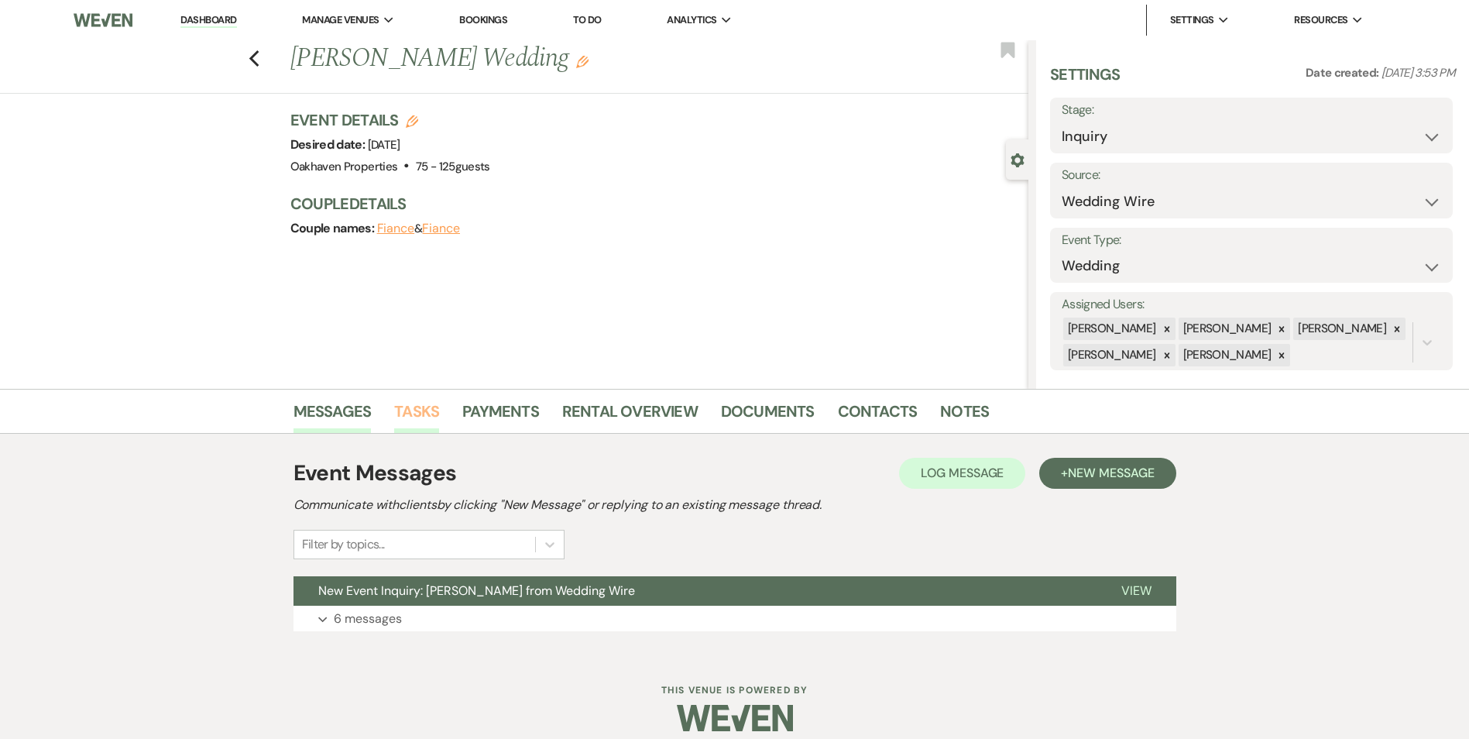
click at [413, 411] on link "Tasks" at bounding box center [416, 416] width 45 height 34
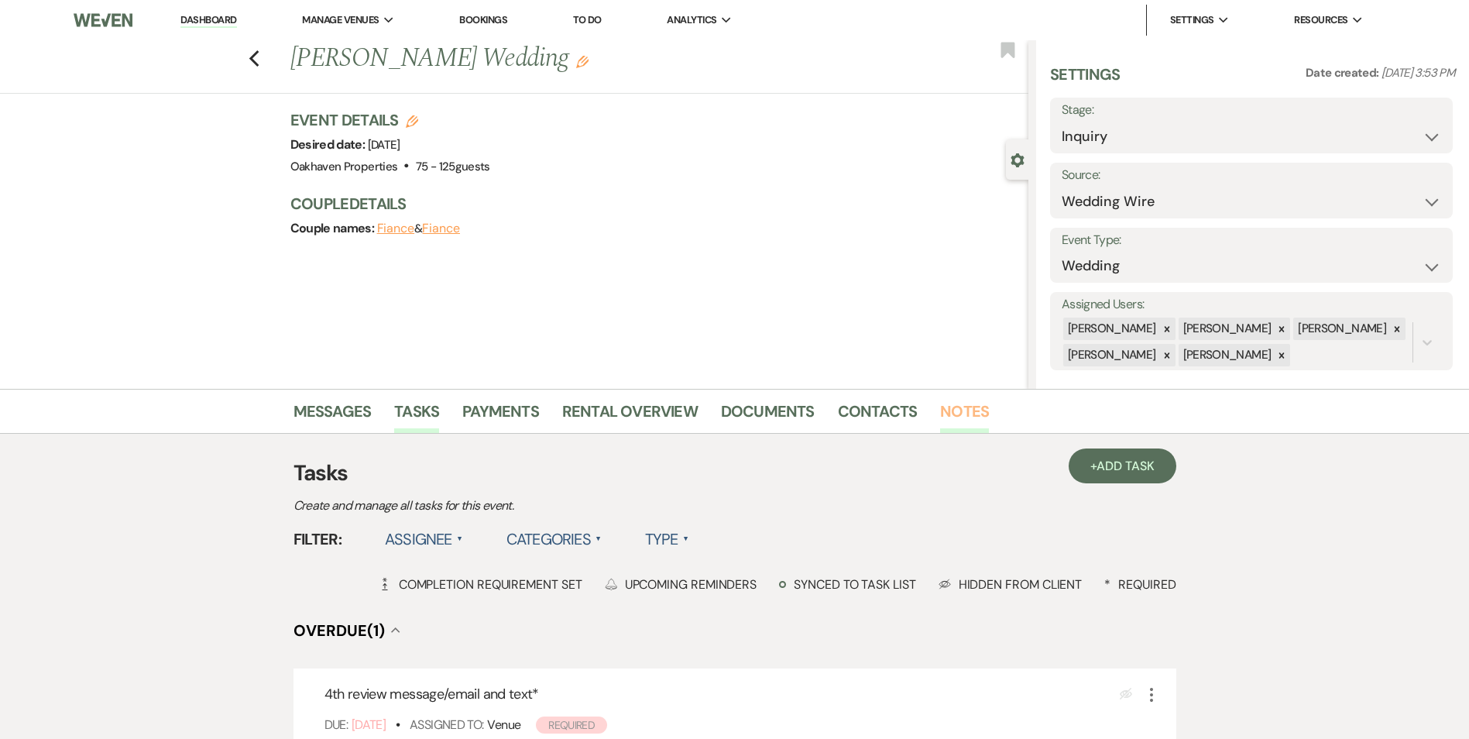
click at [950, 414] on link "Notes" at bounding box center [964, 416] width 49 height 34
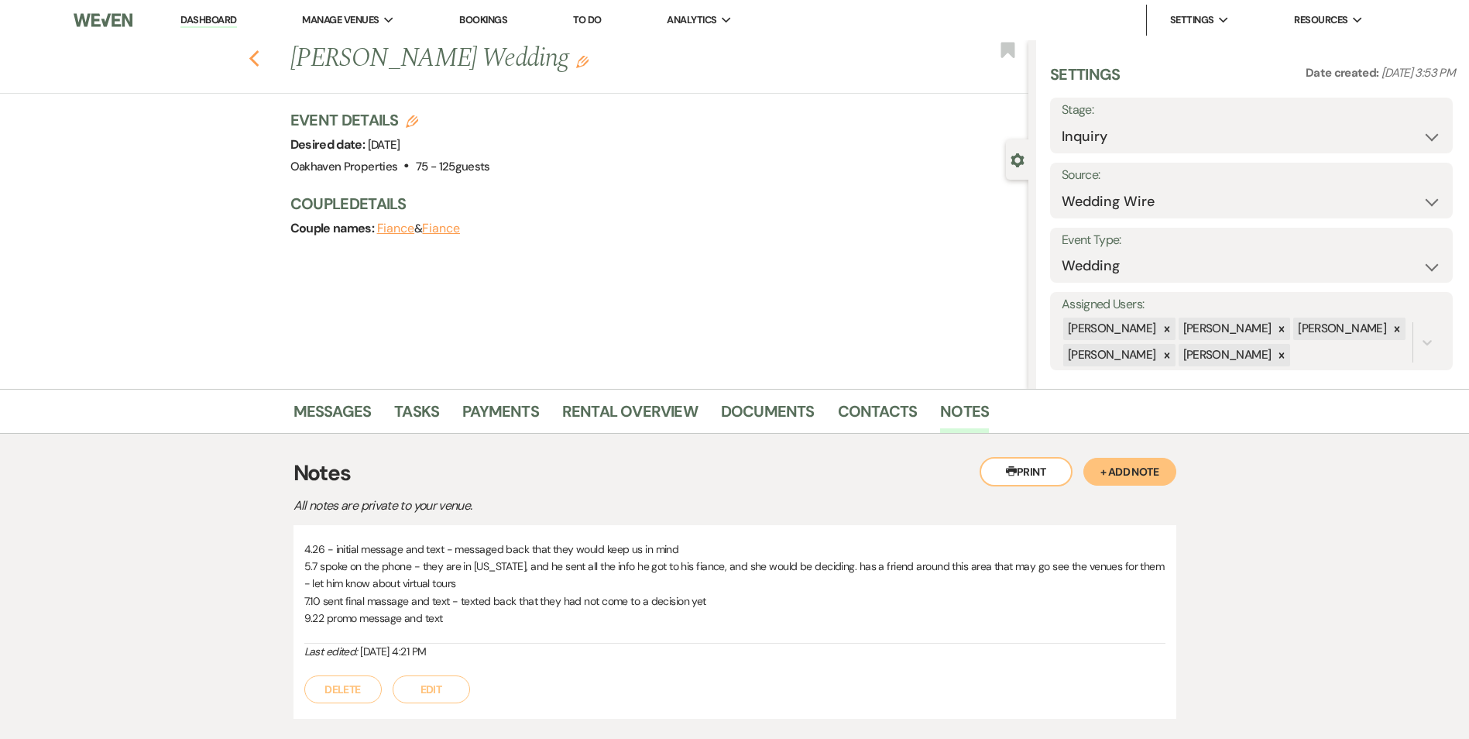
click at [257, 57] on use "button" at bounding box center [254, 58] width 10 height 17
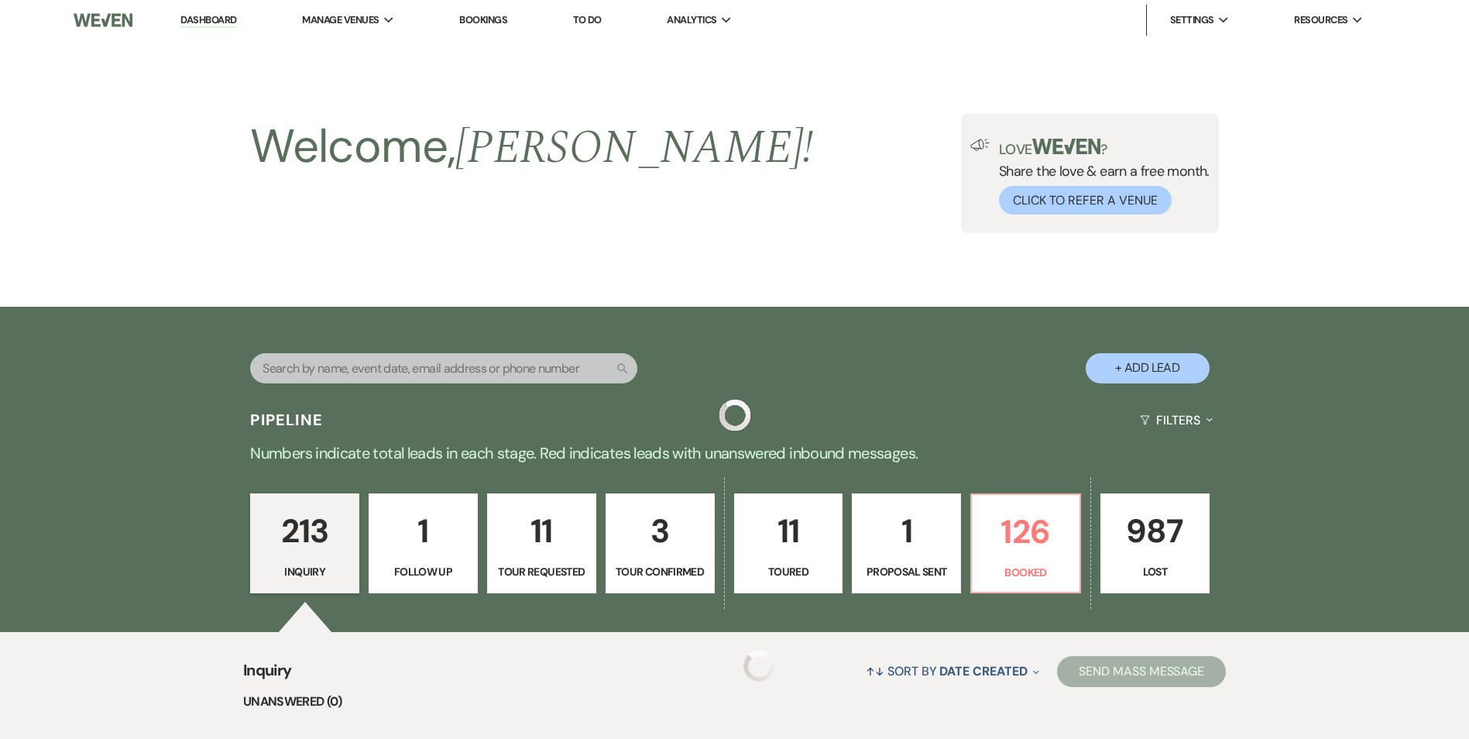
scroll to position [18544, 0]
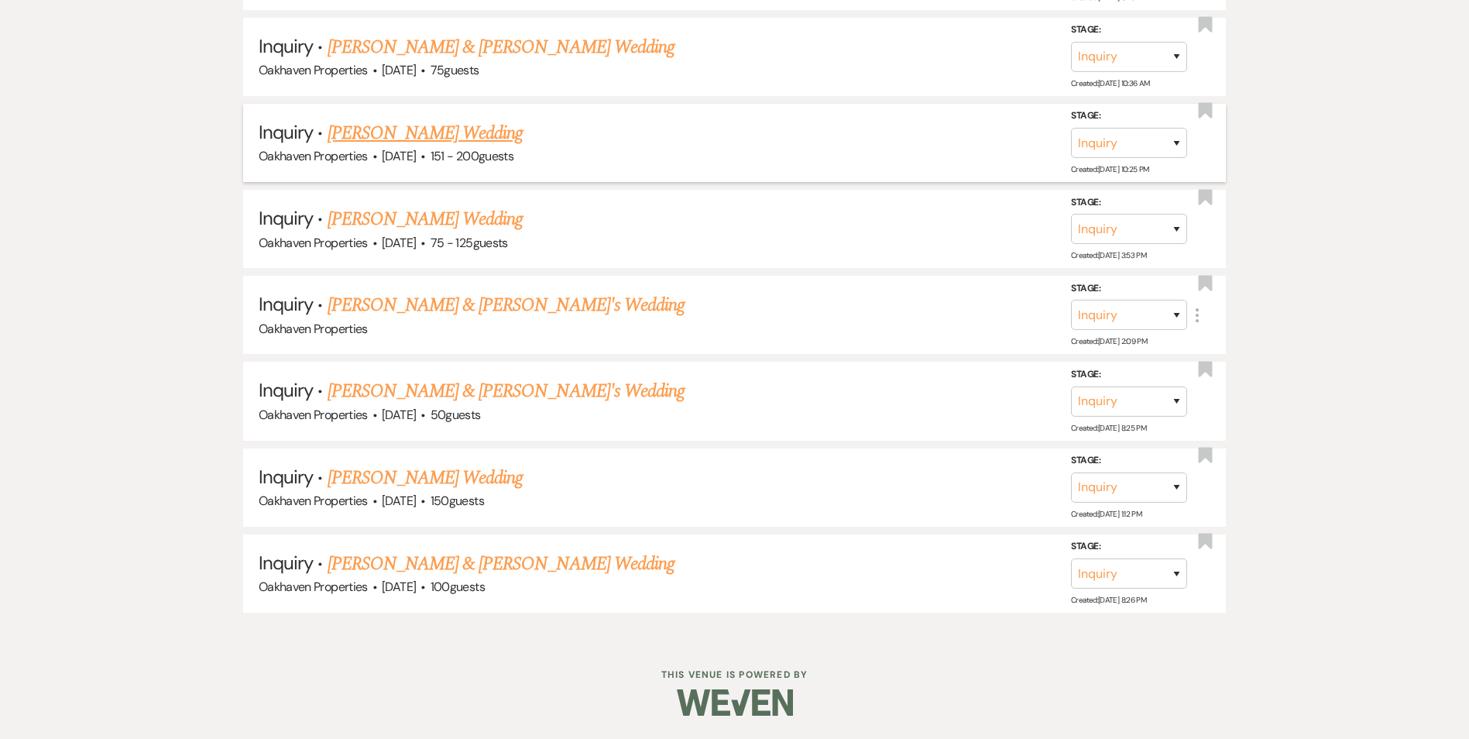
click at [399, 138] on link "[PERSON_NAME] Wedding" at bounding box center [426, 133] width 196 height 28
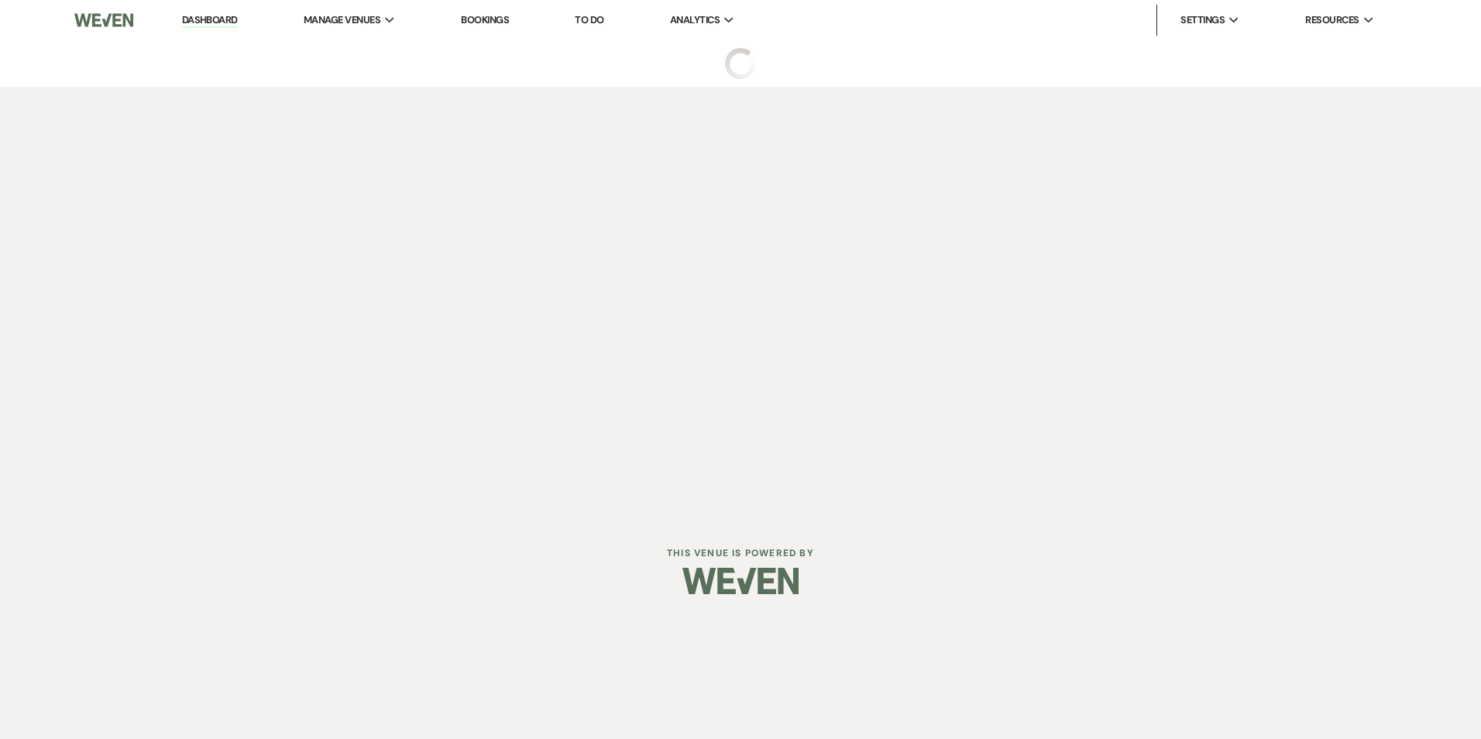
select select "2"
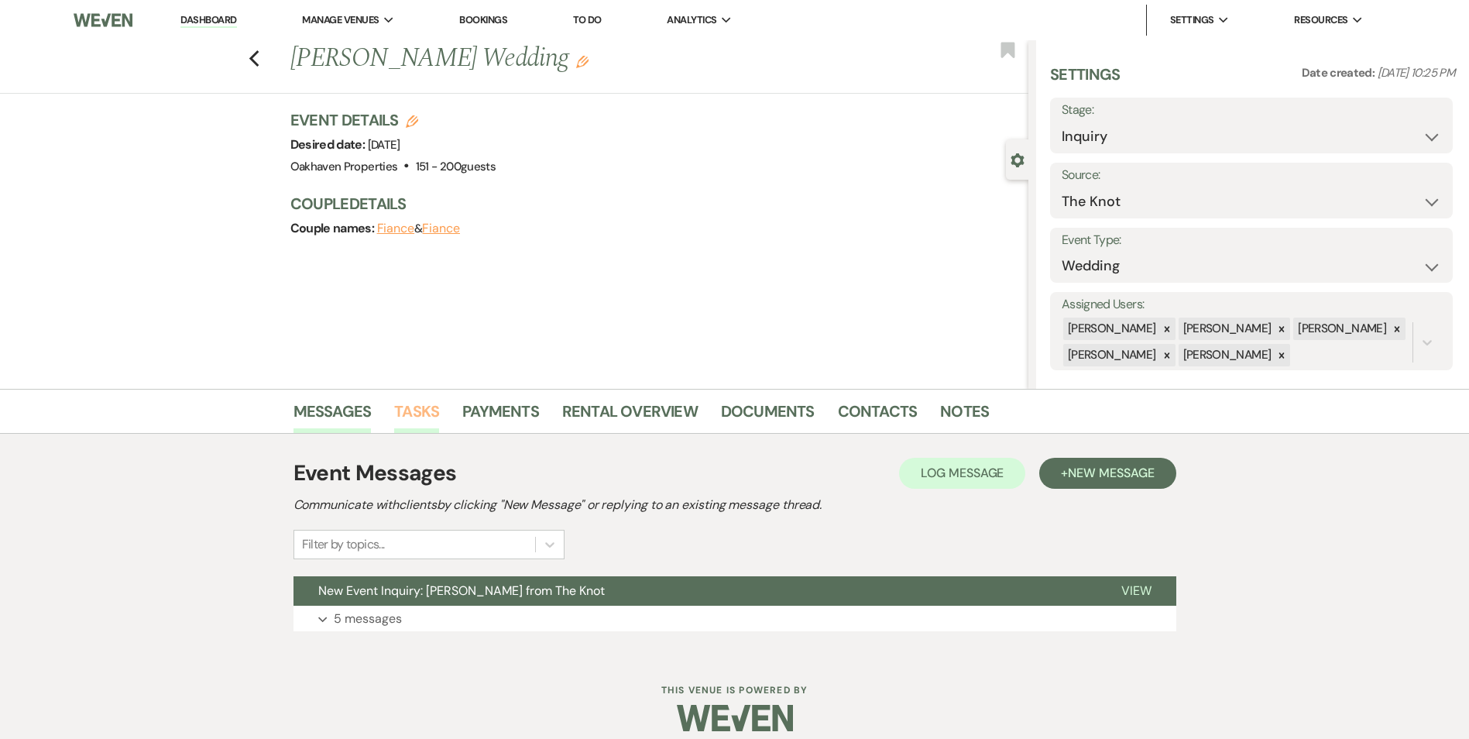
click at [411, 425] on link "Tasks" at bounding box center [416, 416] width 45 height 34
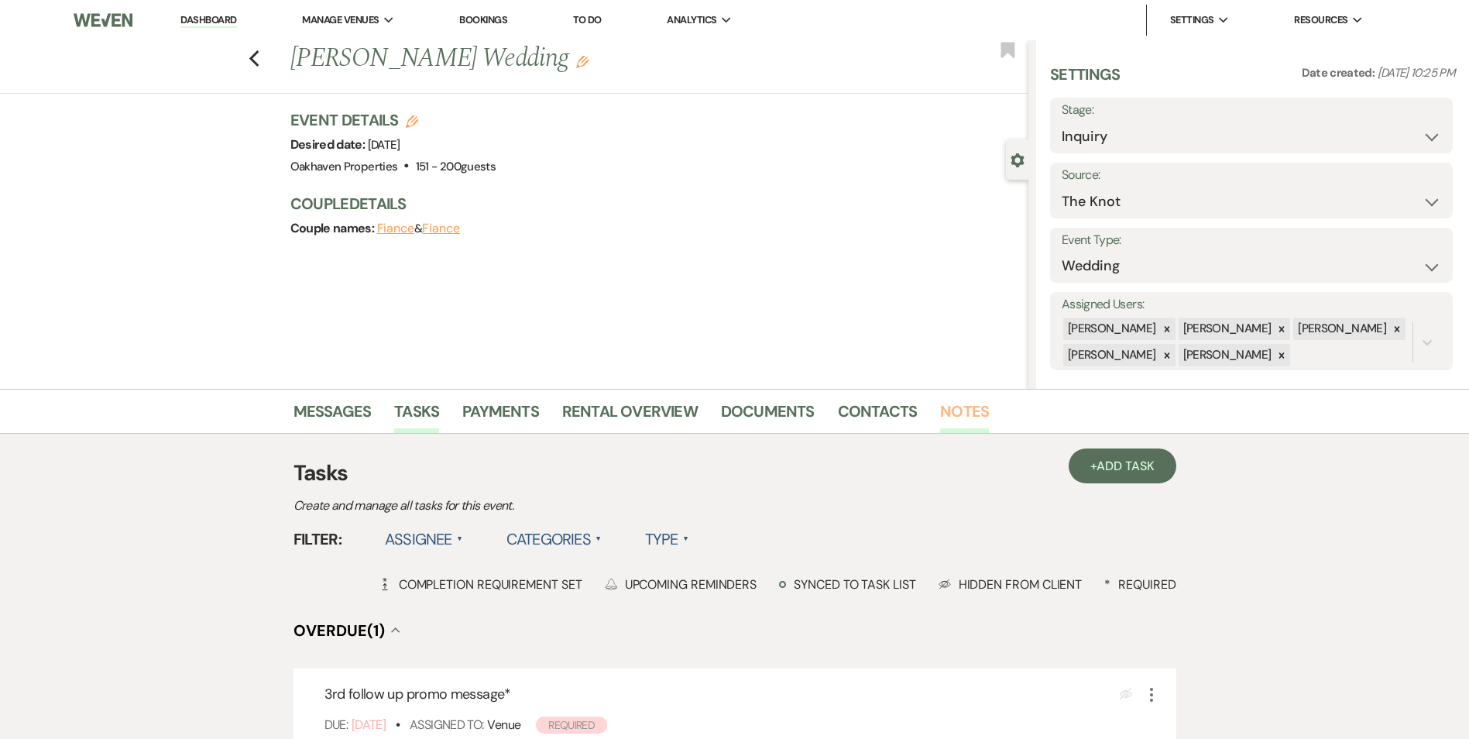
click at [944, 408] on link "Notes" at bounding box center [964, 416] width 49 height 34
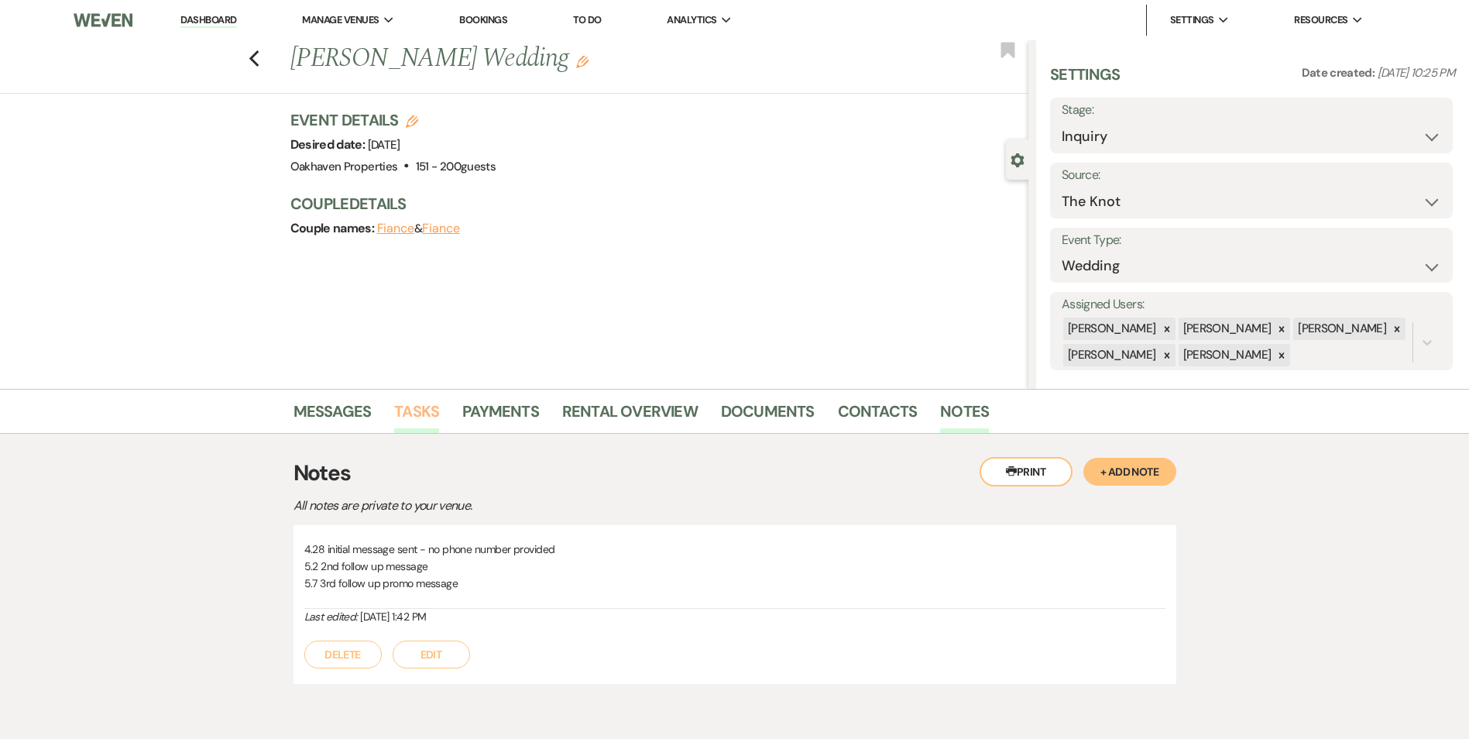
click at [414, 417] on link "Tasks" at bounding box center [416, 416] width 45 height 34
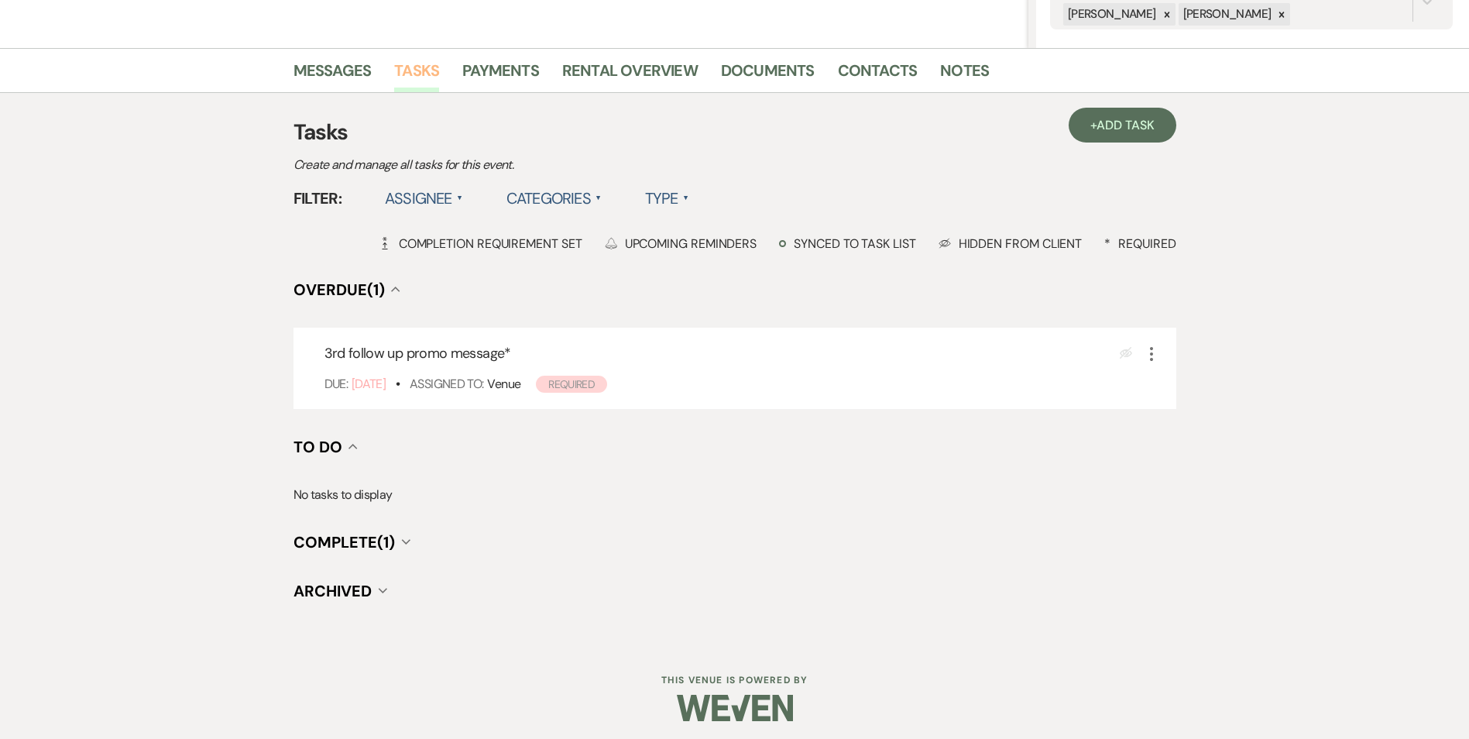
scroll to position [346, 0]
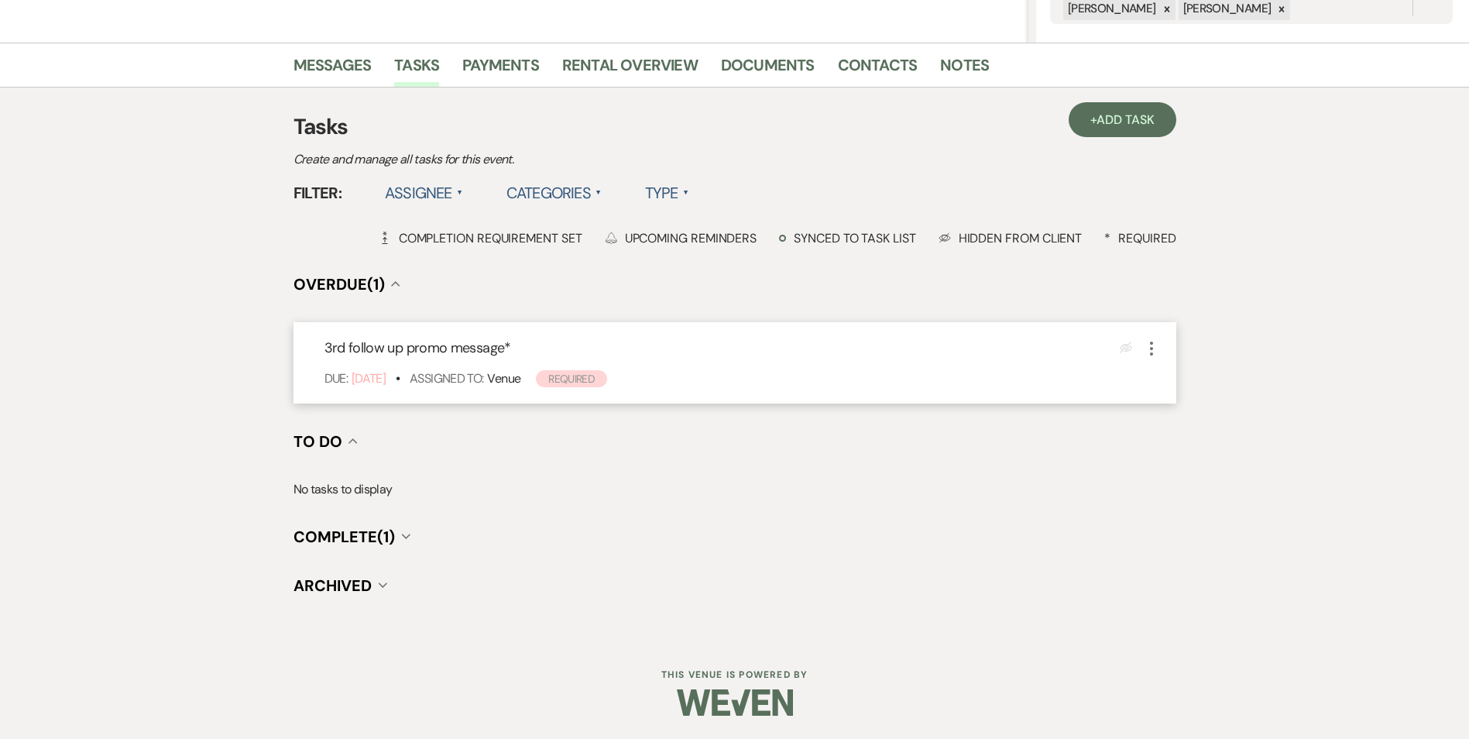
click at [1152, 356] on icon "More" at bounding box center [1151, 348] width 19 height 19
click at [1170, 404] on button "X Delete" at bounding box center [1216, 402] width 149 height 25
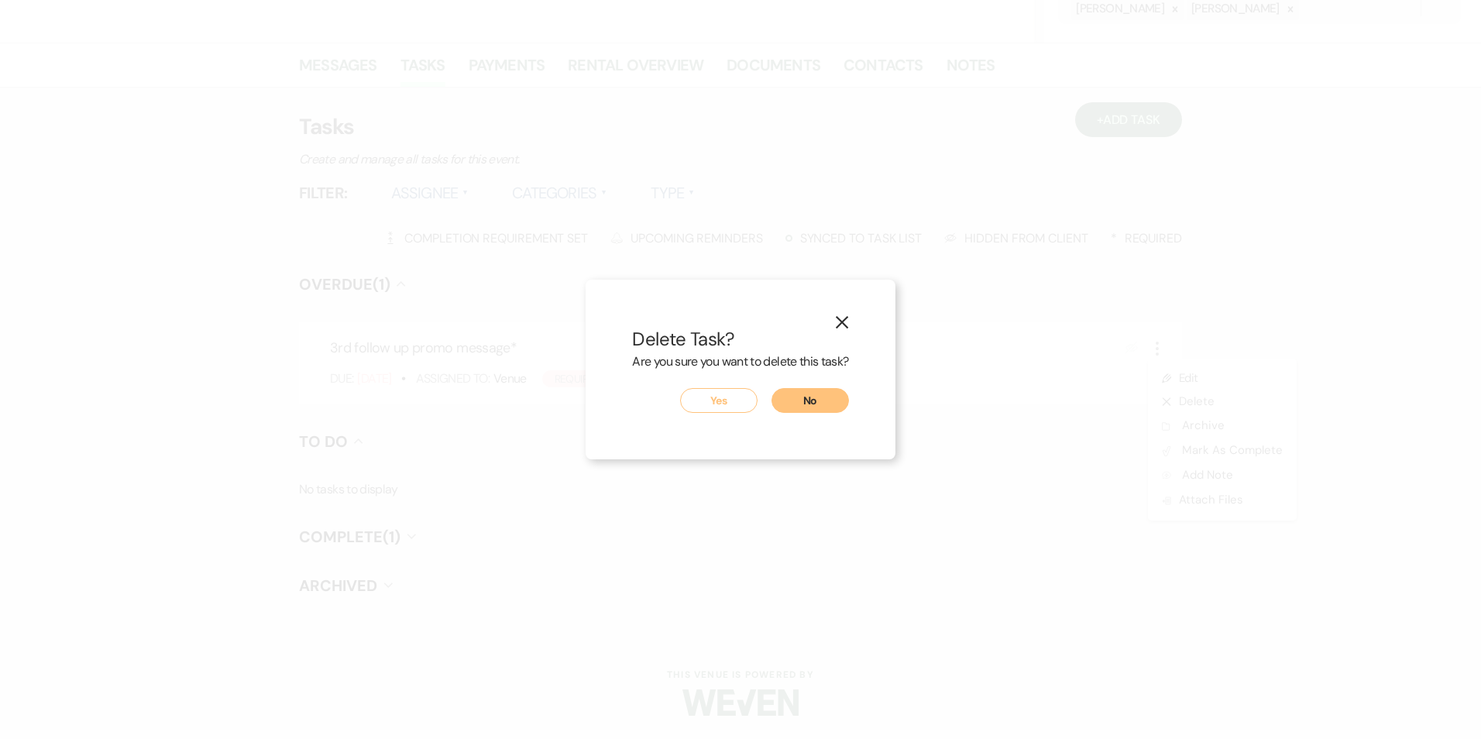
drag, startPoint x: 682, startPoint y: 407, endPoint x: 711, endPoint y: 405, distance: 29.5
click at [682, 408] on div "Yes No" at bounding box center [740, 400] width 216 height 25
click at [720, 403] on button "Yes" at bounding box center [718, 400] width 77 height 25
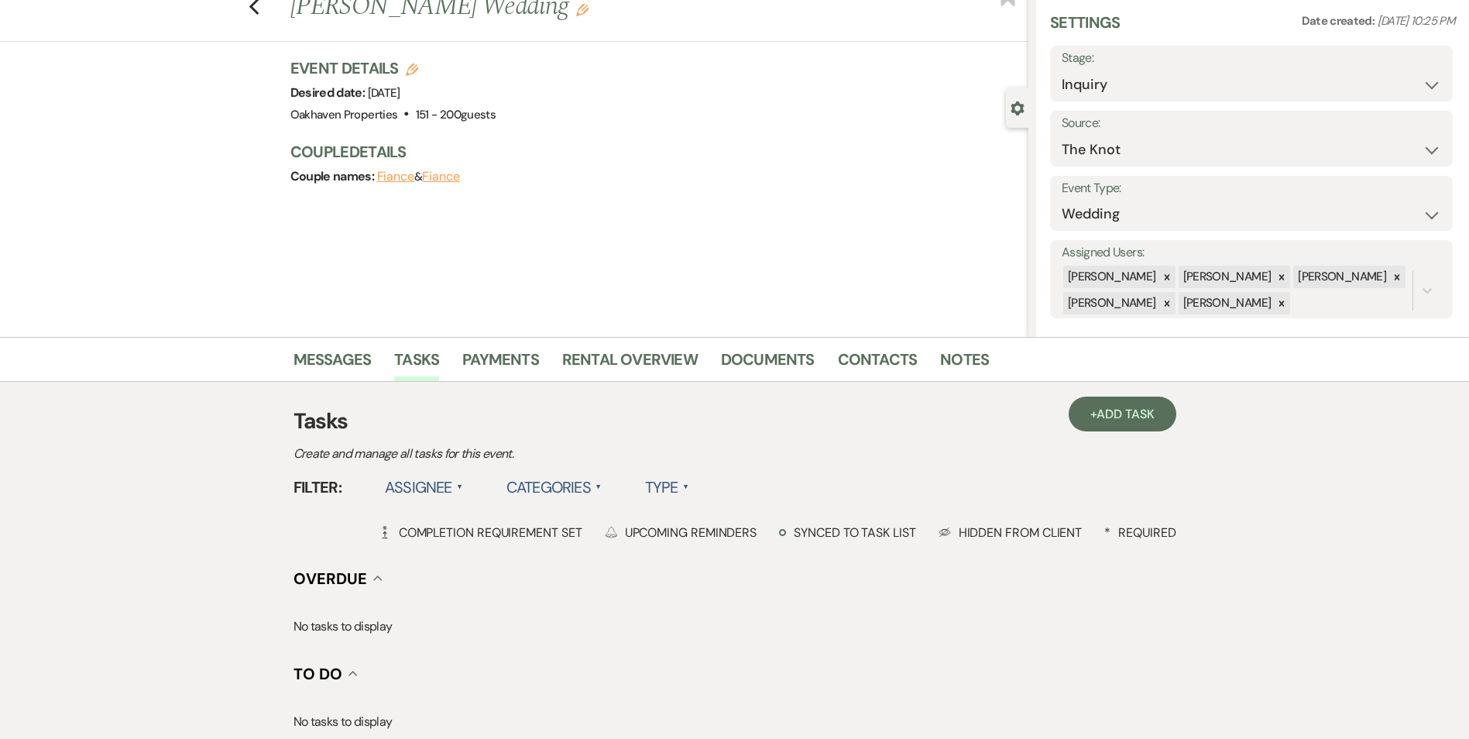
scroll to position [0, 0]
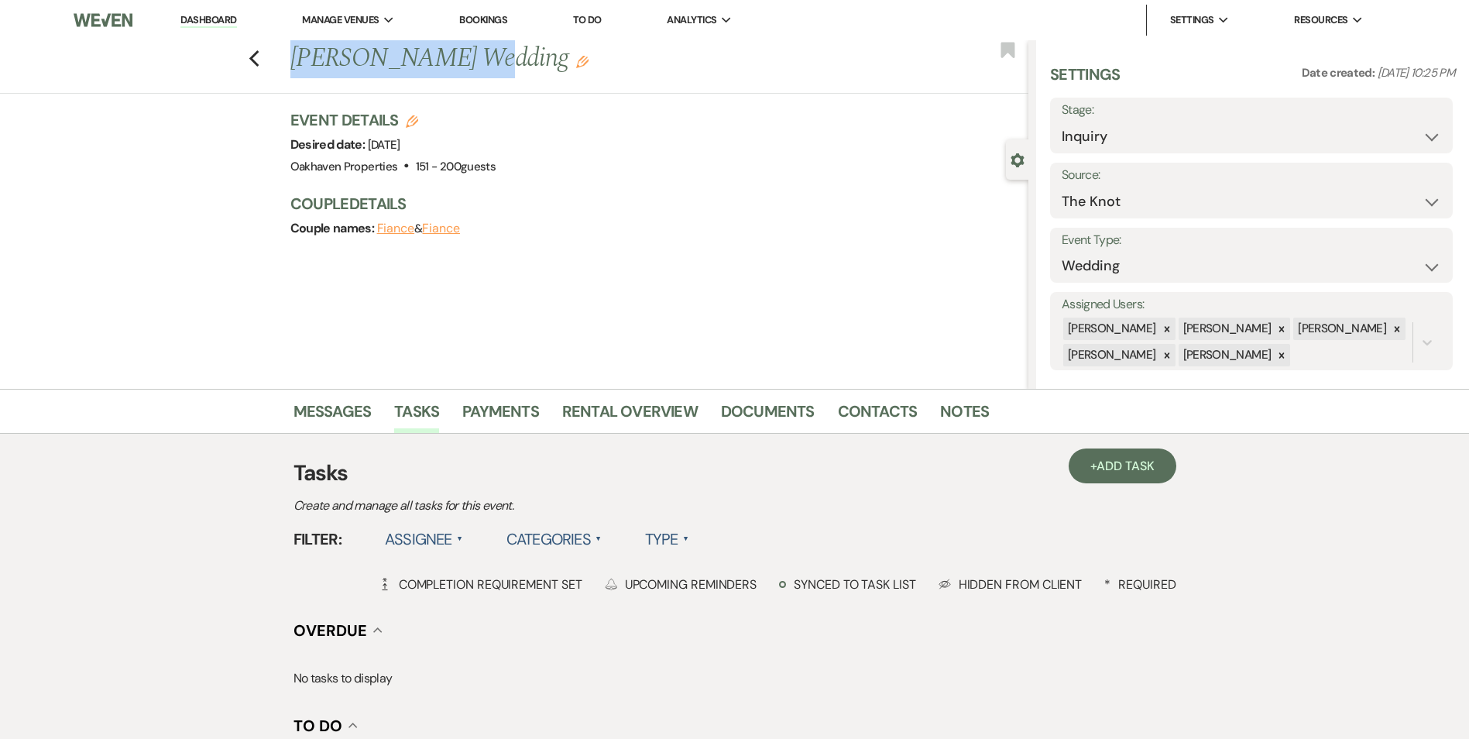
drag, startPoint x: 452, startPoint y: 55, endPoint x: 285, endPoint y: 77, distance: 167.9
click at [285, 77] on div "Previous [PERSON_NAME] Wedding Edit Bookmark" at bounding box center [510, 66] width 1036 height 53
click at [950, 412] on link "Notes" at bounding box center [964, 416] width 49 height 34
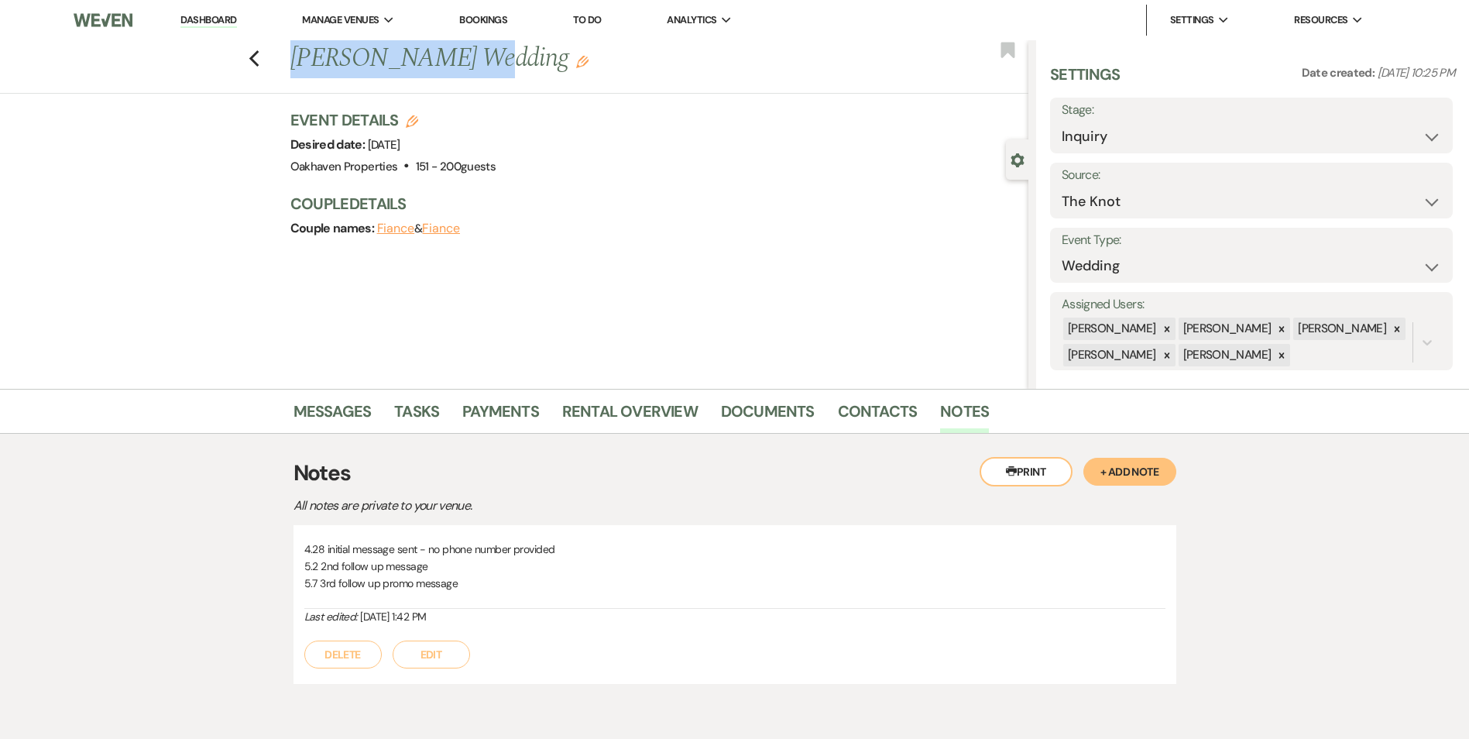
click at [412, 650] on button "Edit" at bounding box center [431, 655] width 77 height 28
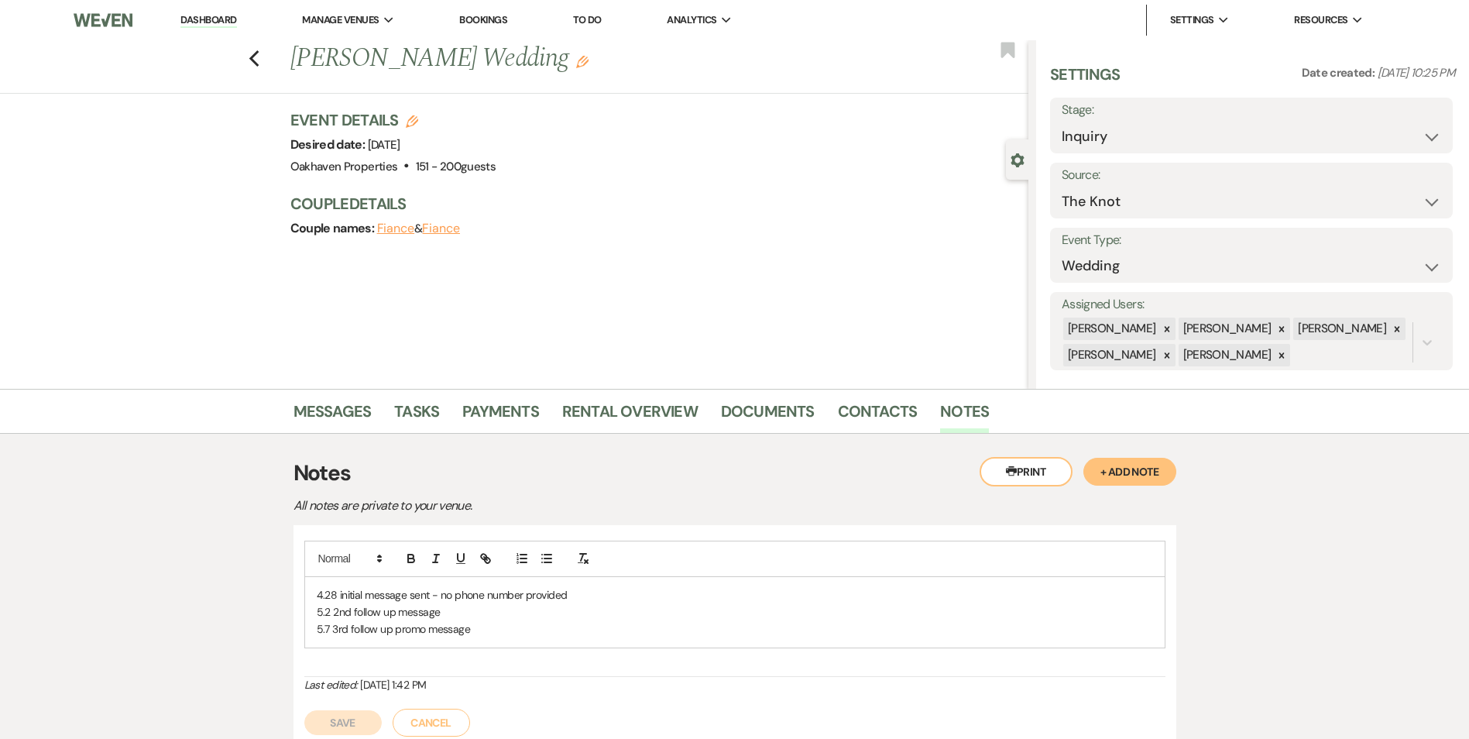
click at [521, 620] on p "5.7 3rd follow up promo message" at bounding box center [735, 628] width 837 height 17
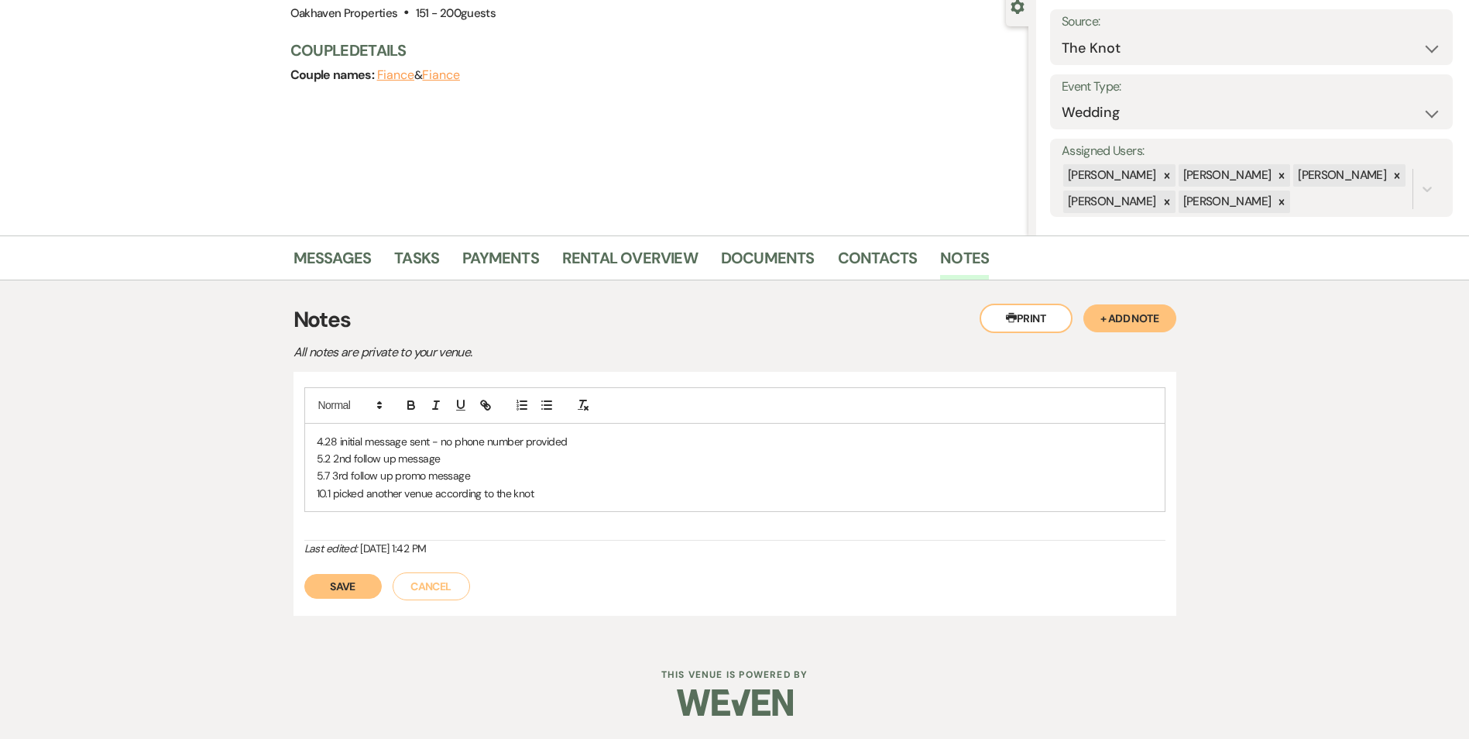
click at [342, 603] on div "4.28 initial message sent - no phone number provided 5.2 2nd follow up message …" at bounding box center [735, 494] width 883 height 245
click at [341, 598] on button "Save" at bounding box center [342, 586] width 77 height 25
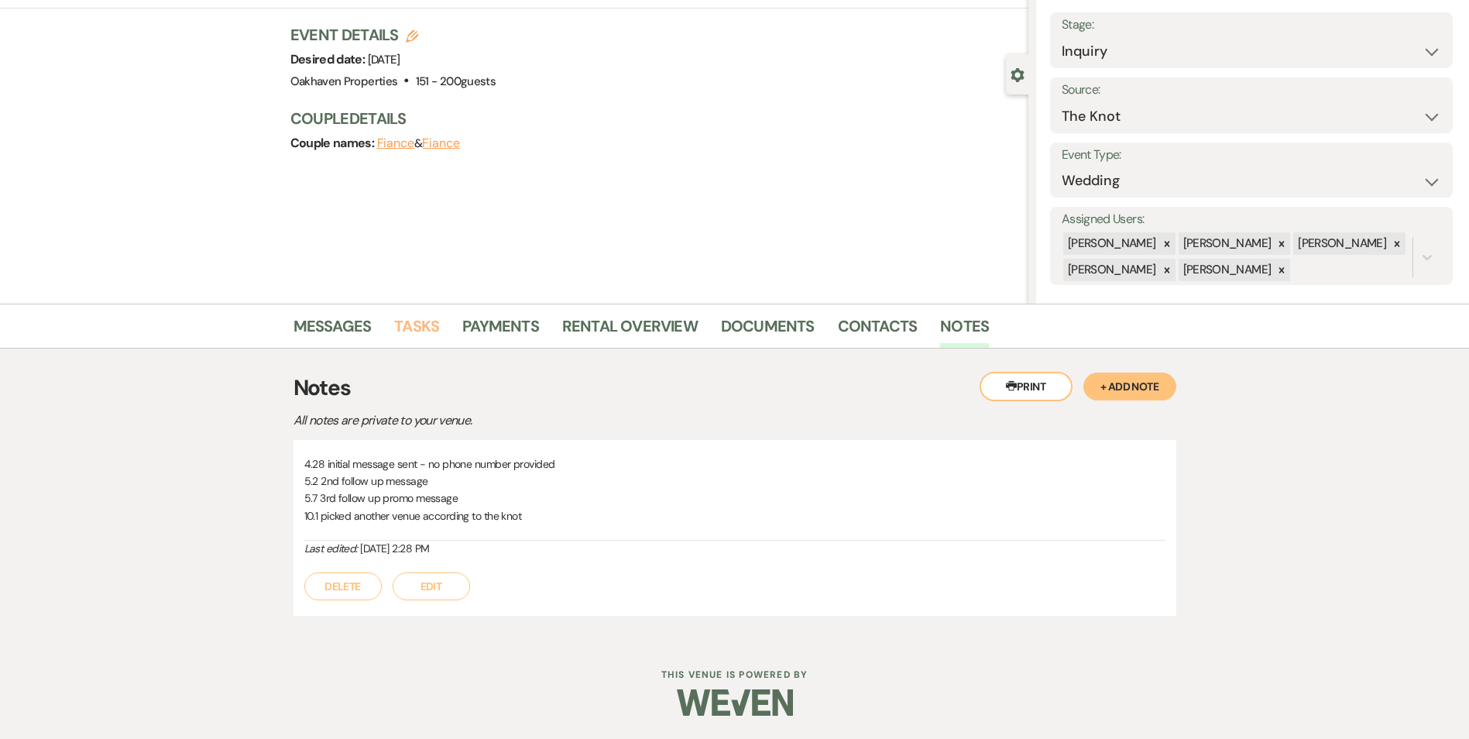
click at [424, 334] on link "Tasks" at bounding box center [416, 331] width 45 height 34
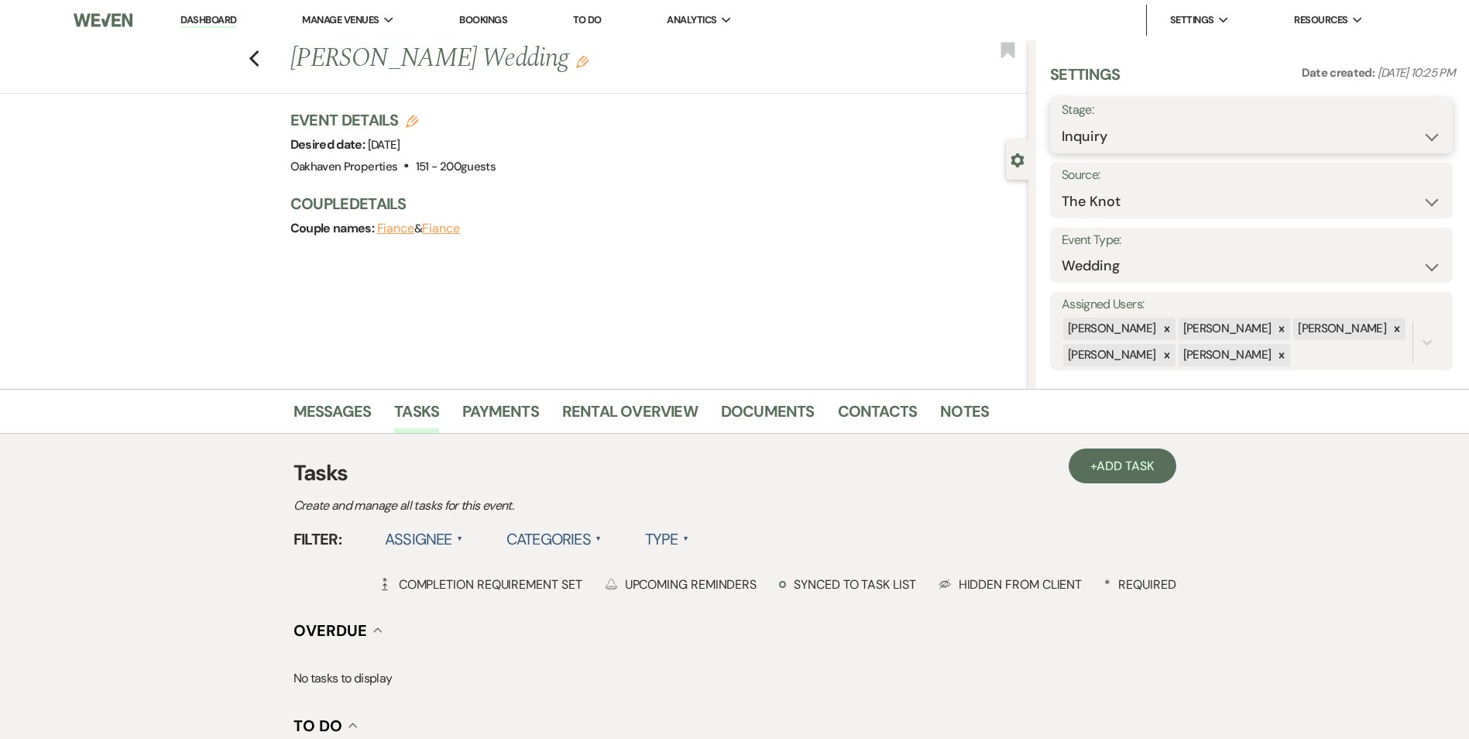
click at [1109, 125] on select "Inquiry Follow Up Tour Requested Tour Confirmed Toured Proposal Sent Booked Lost" at bounding box center [1252, 137] width 380 height 30
select select "8"
click at [1062, 122] on select "Inquiry Follow Up Tour Requested Tour Confirmed Toured Proposal Sent Booked Lost" at bounding box center [1252, 137] width 380 height 30
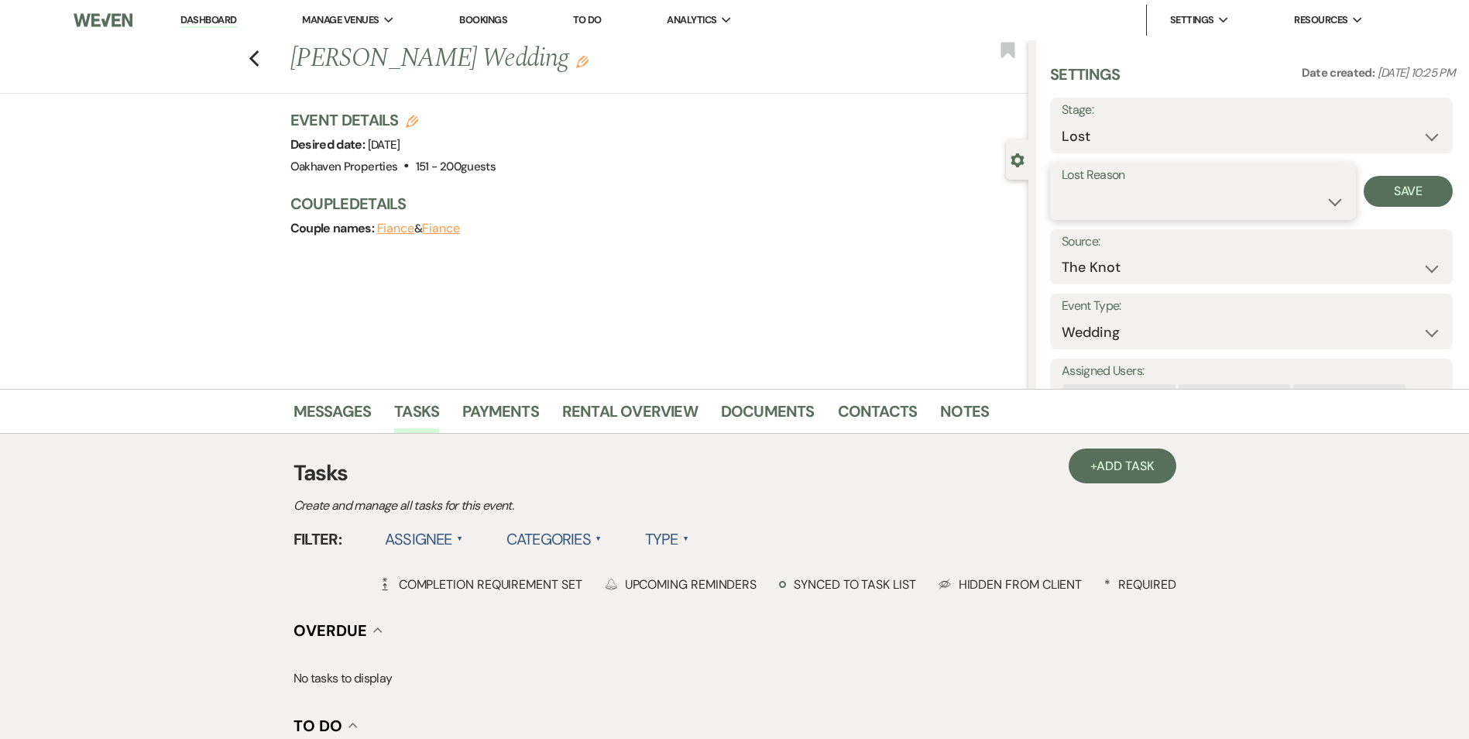
click at [1118, 211] on select "Booked Elsewhere Budget Date Unavailable No Response Not a Good Match Capacity …" at bounding box center [1203, 202] width 283 height 30
select select "6"
click at [1062, 187] on select "Booked Elsewhere Budget Date Unavailable No Response Not a Good Match Capacity …" at bounding box center [1203, 202] width 283 height 30
click at [1380, 193] on button "Save" at bounding box center [1408, 191] width 89 height 31
click at [256, 57] on use "button" at bounding box center [254, 58] width 10 height 17
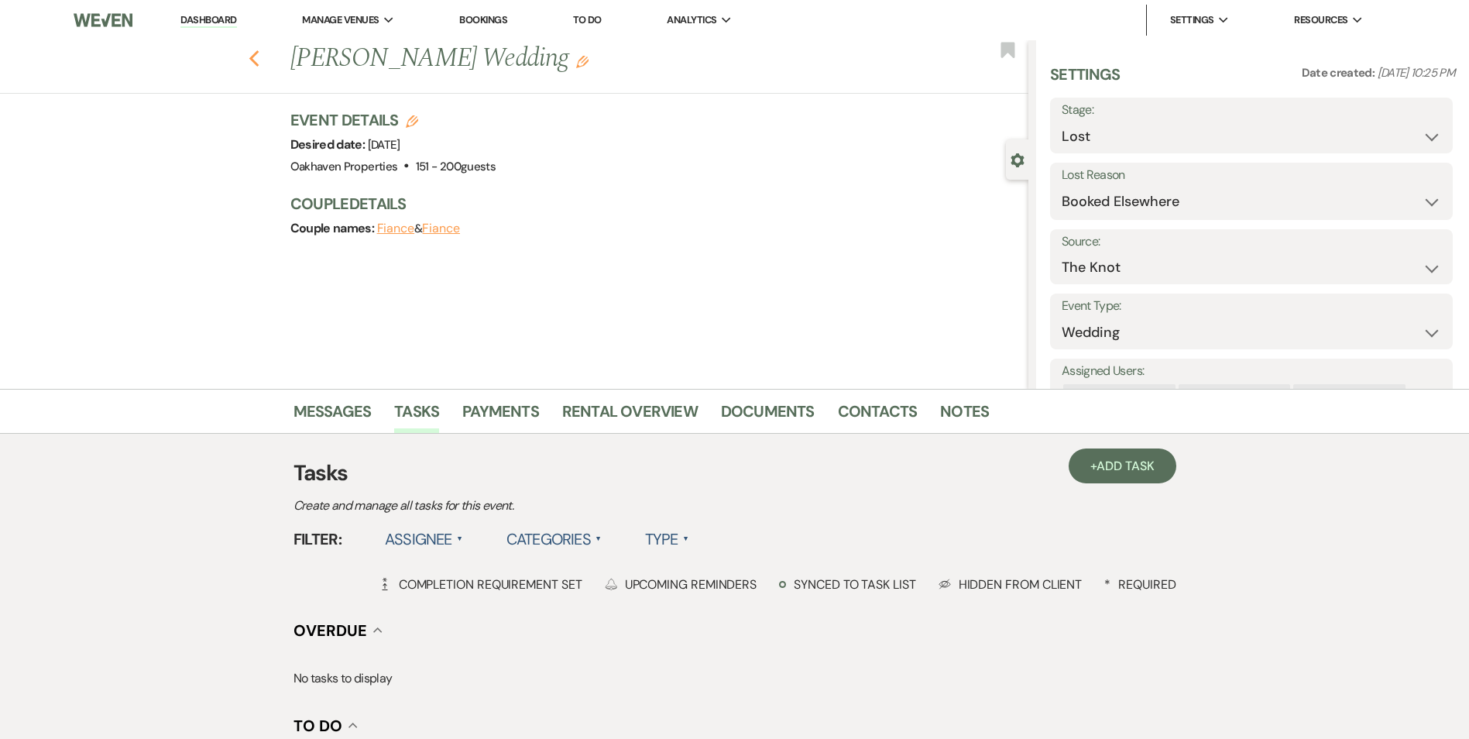
select select "8"
select select "6"
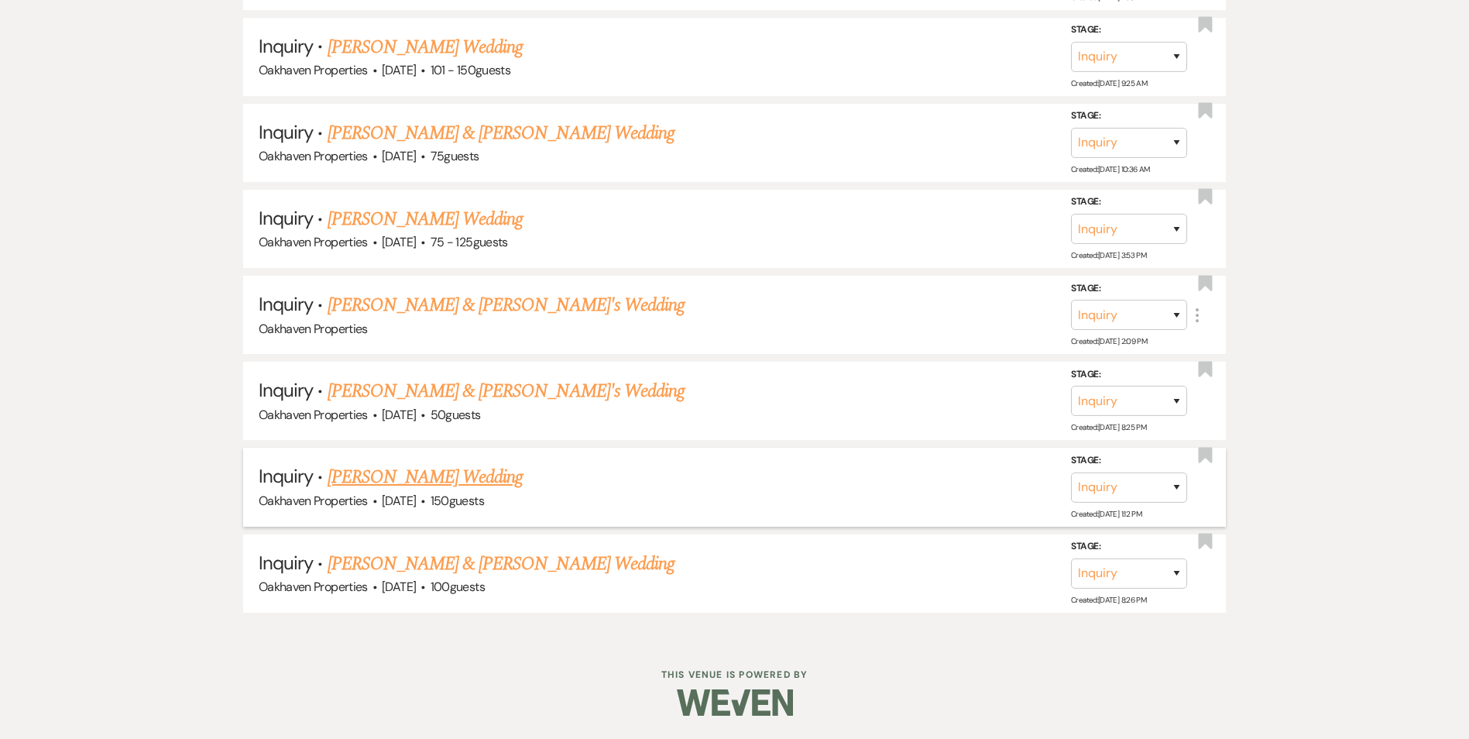
scroll to position [18459, 0]
click at [448, 136] on link "[PERSON_NAME] & [PERSON_NAME] Wedding" at bounding box center [501, 133] width 347 height 28
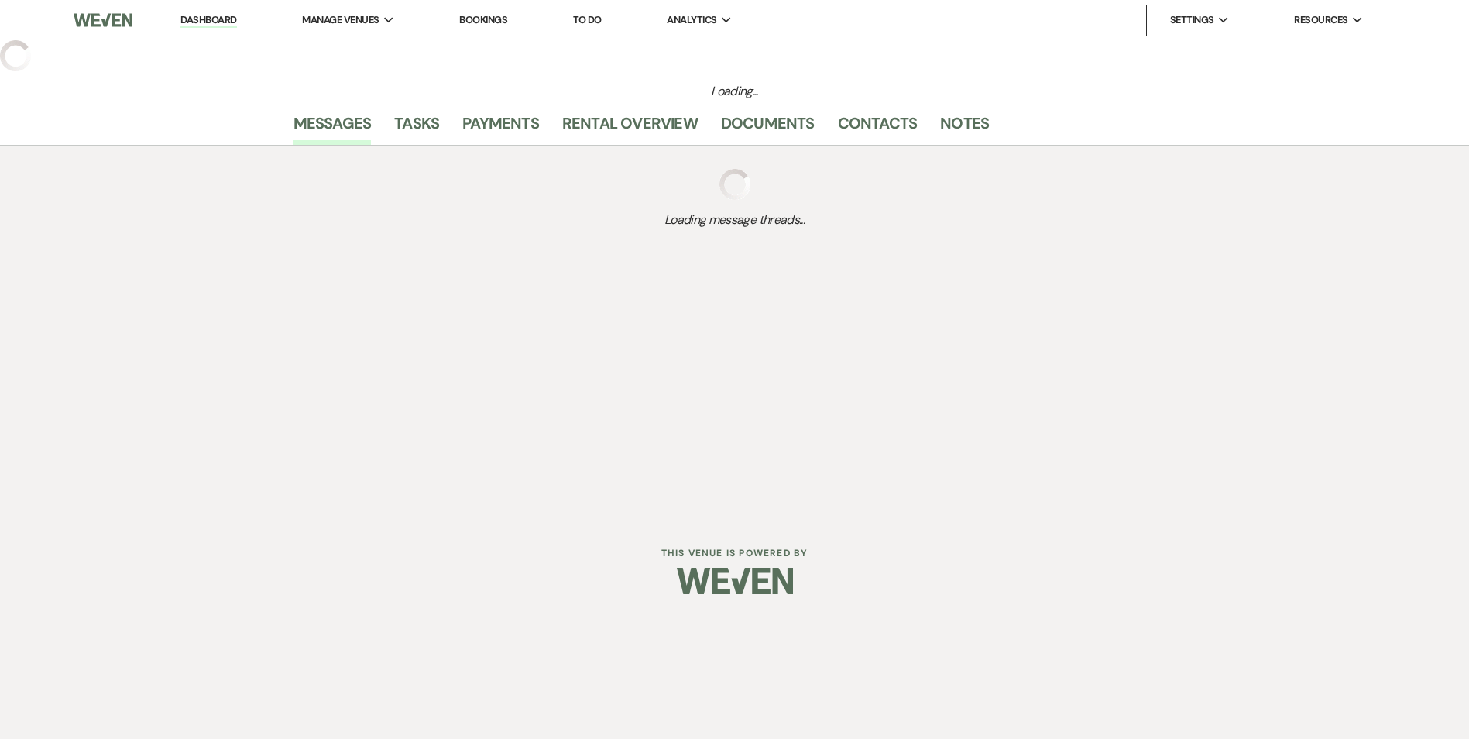
select select "5"
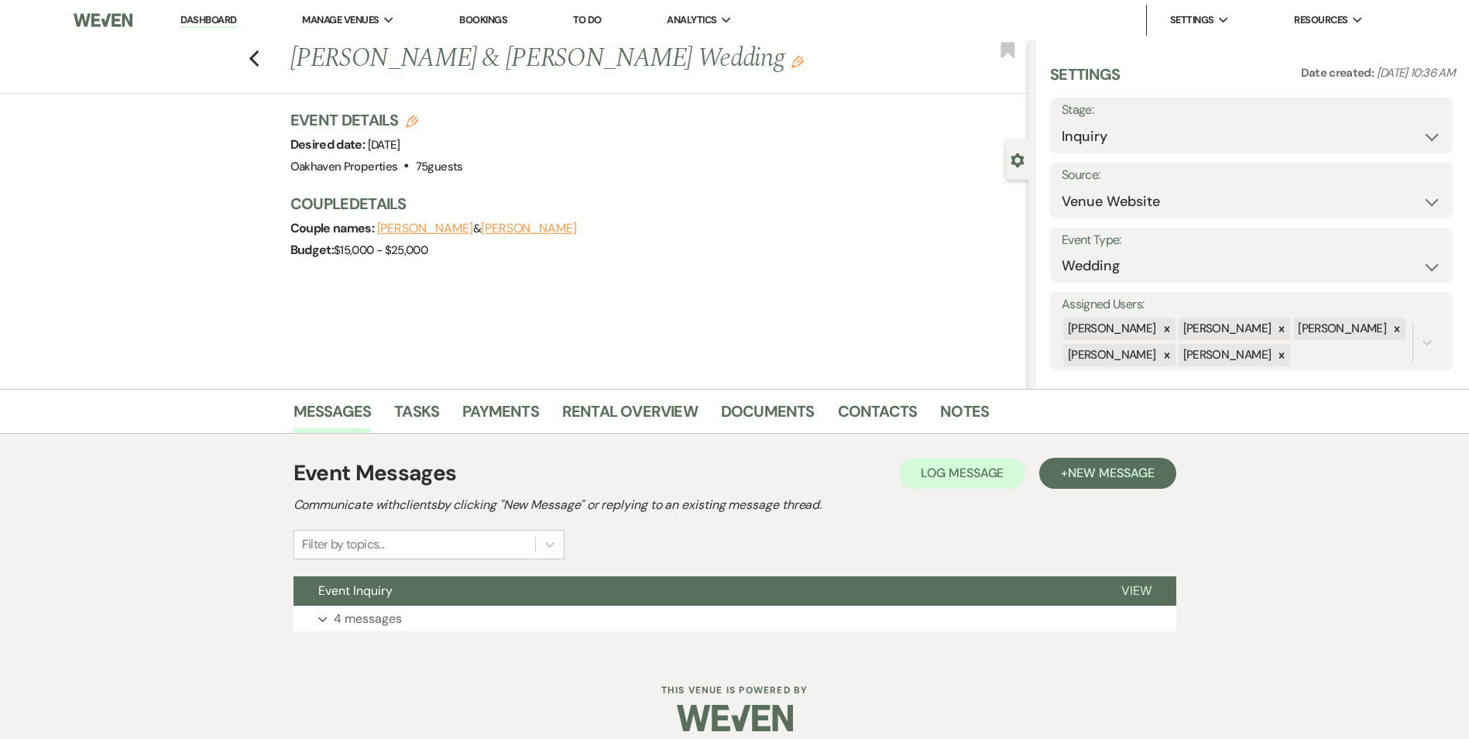
click at [415, 389] on div "Messages Tasks Payments Rental Overview Documents Contacts Notes" at bounding box center [734, 411] width 1469 height 45
click at [411, 404] on link "Tasks" at bounding box center [416, 416] width 45 height 34
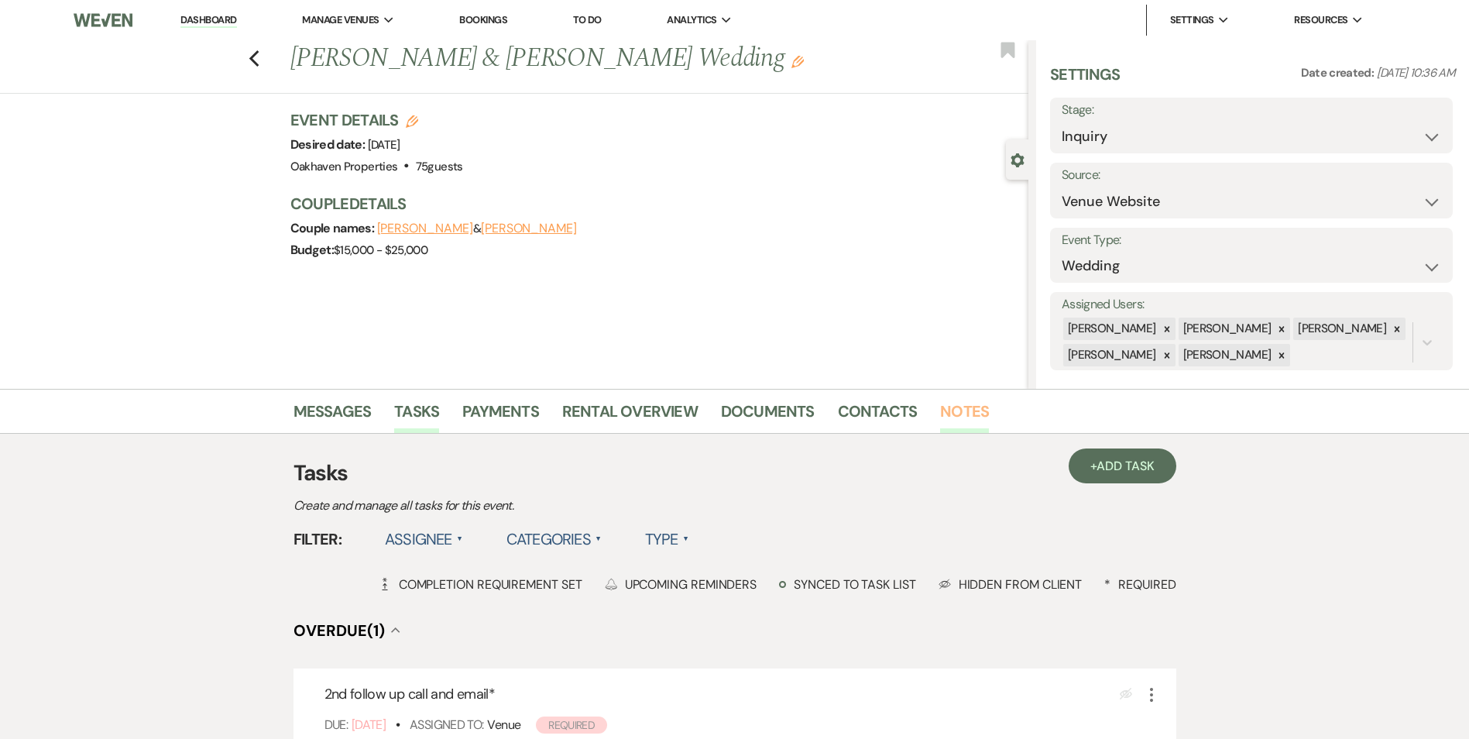
click at [975, 421] on link "Notes" at bounding box center [964, 416] width 49 height 34
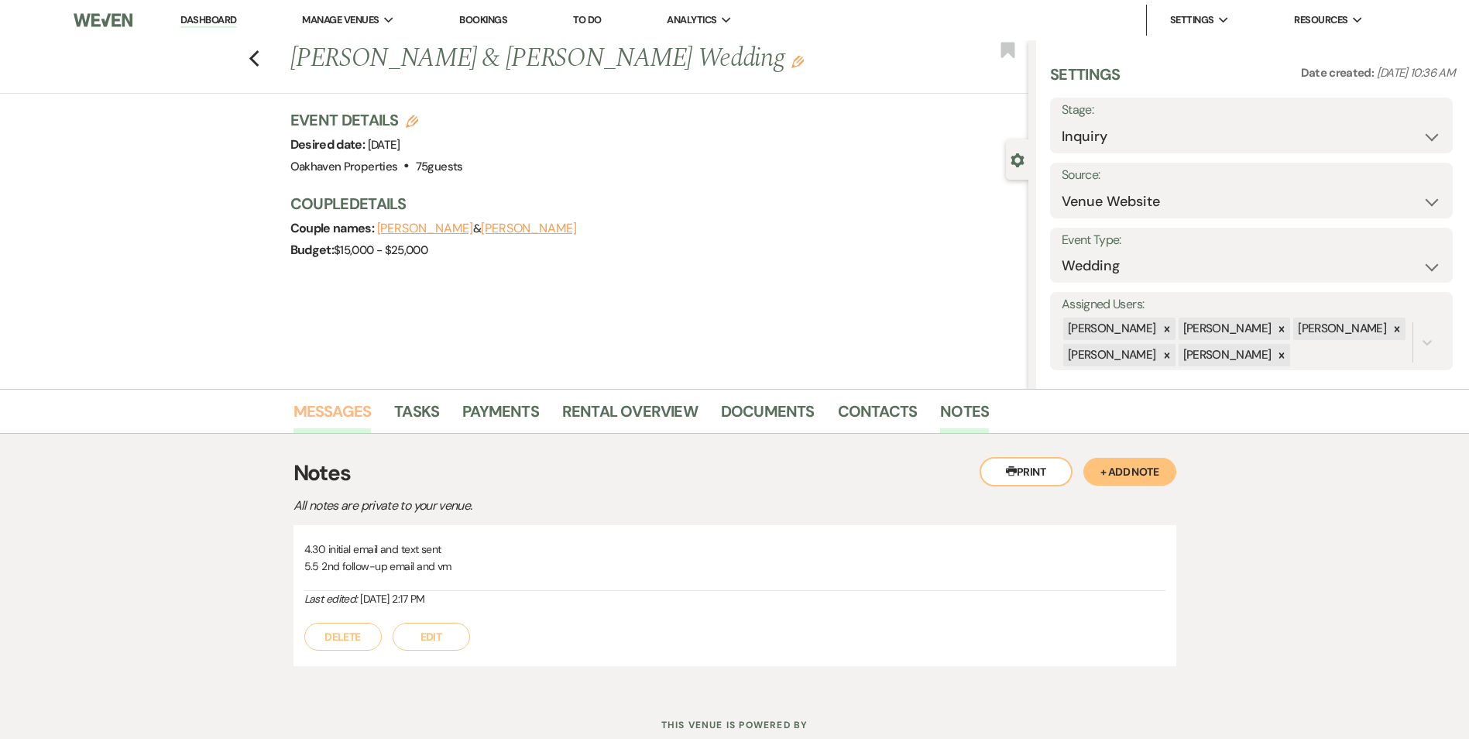
click at [314, 404] on link "Messages" at bounding box center [333, 416] width 78 height 34
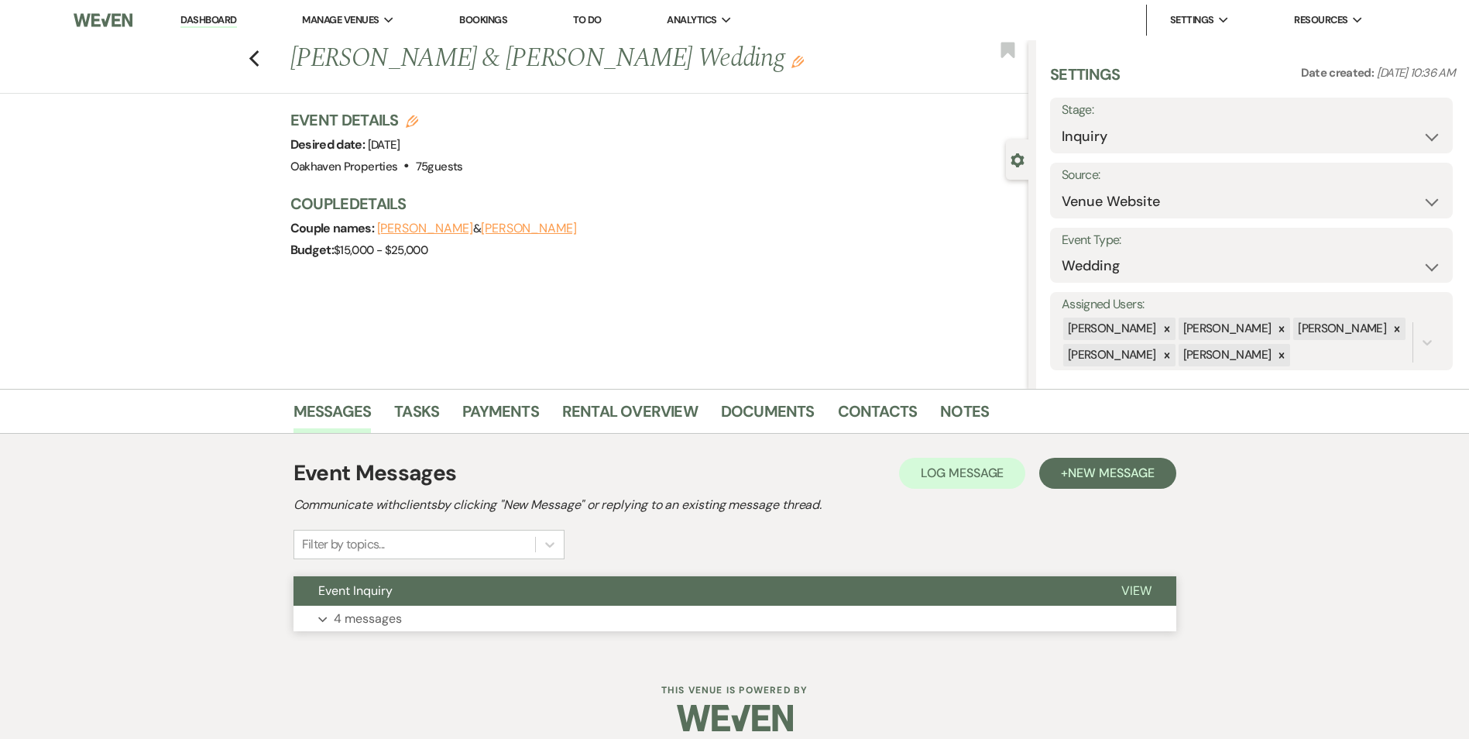
click at [1148, 593] on span "View" at bounding box center [1137, 590] width 30 height 16
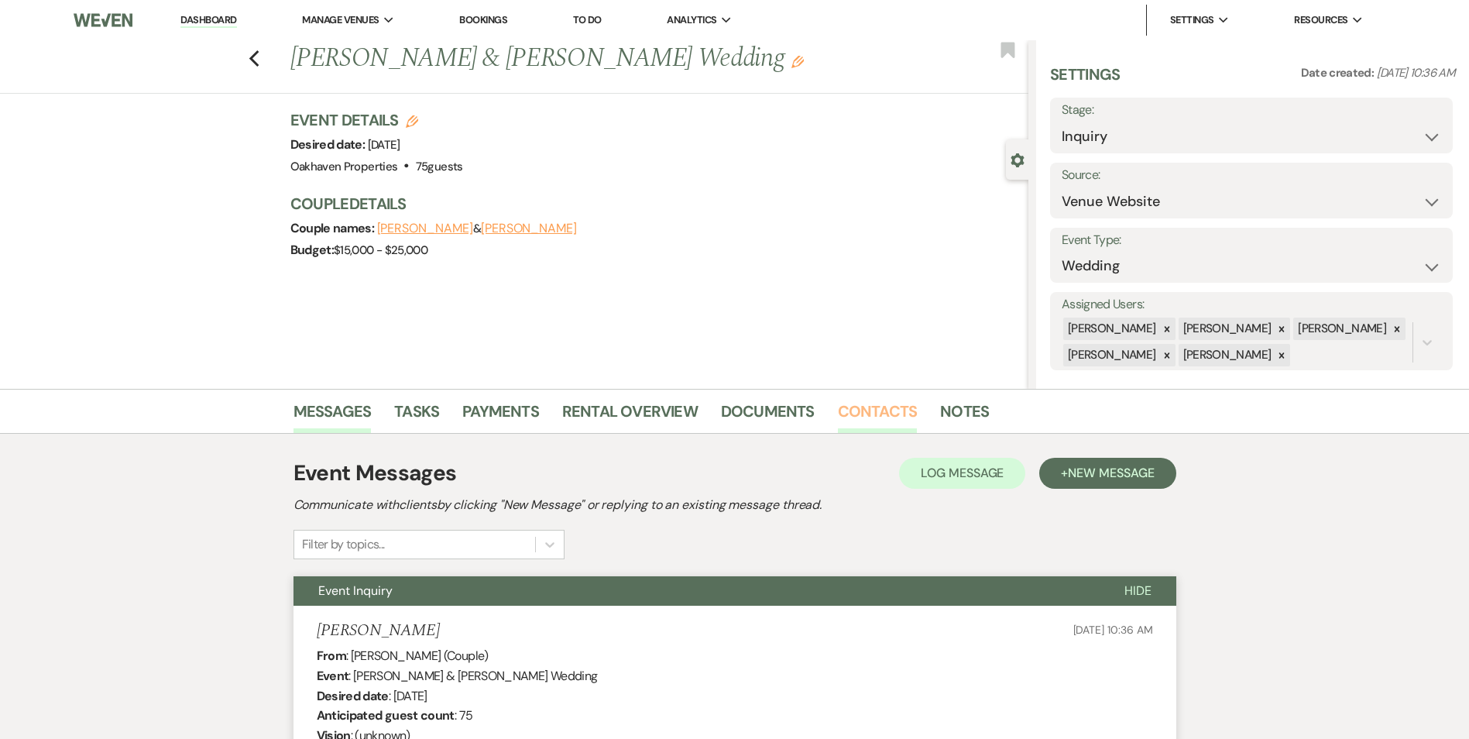
click at [869, 421] on link "Contacts" at bounding box center [878, 416] width 80 height 34
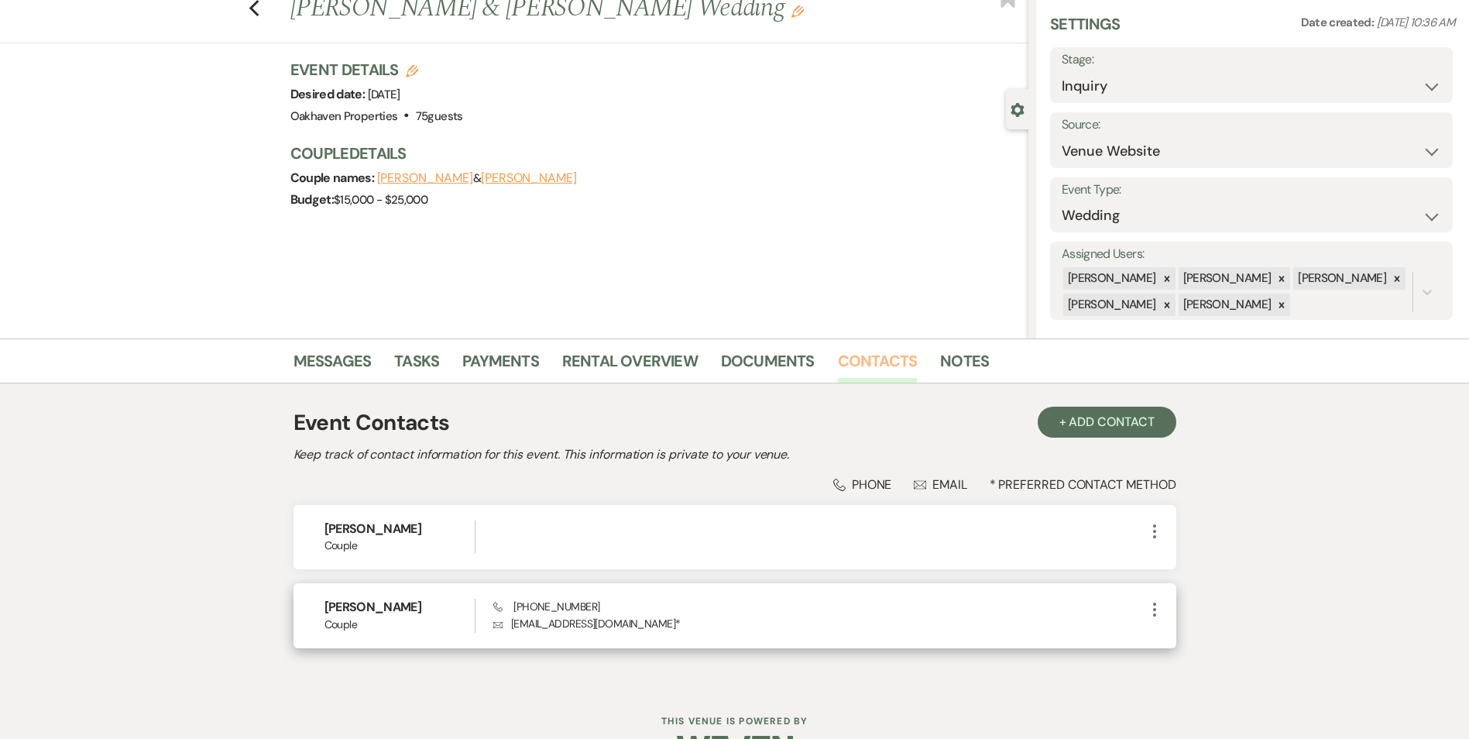
scroll to position [77, 0]
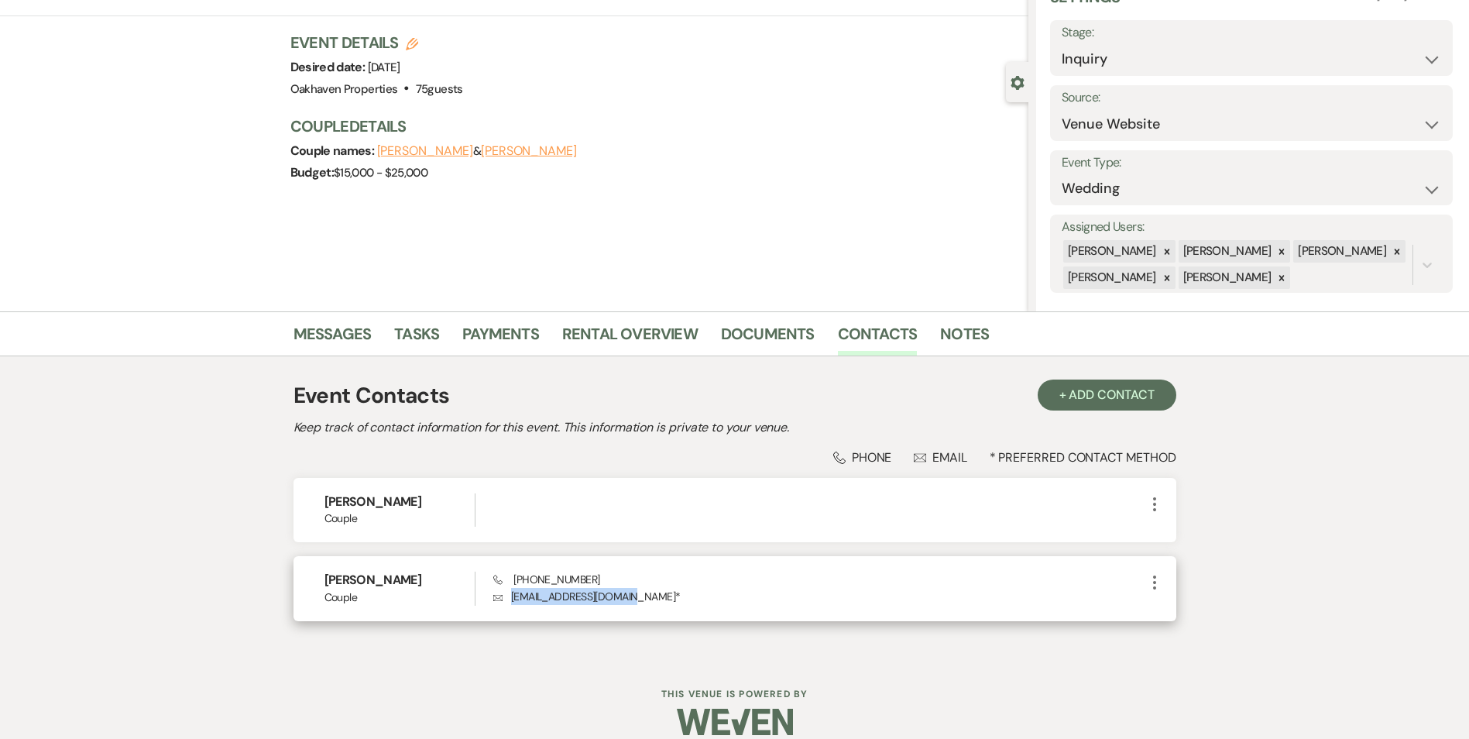
drag, startPoint x: 623, startPoint y: 600, endPoint x: 514, endPoint y: 598, distance: 109.2
click at [514, 598] on p "Envelope [EMAIL_ADDRESS][DOMAIN_NAME] *" at bounding box center [818, 596] width 651 height 17
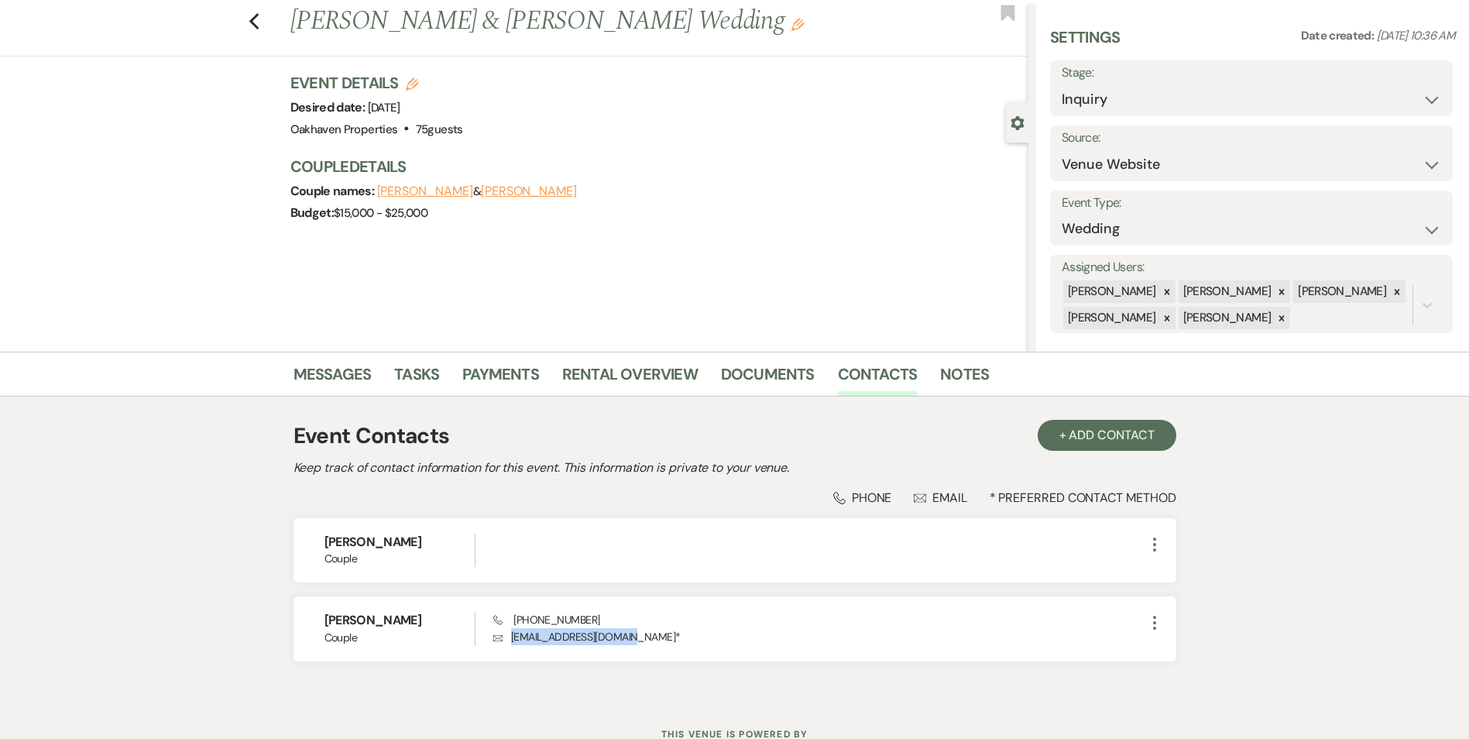
scroll to position [0, 0]
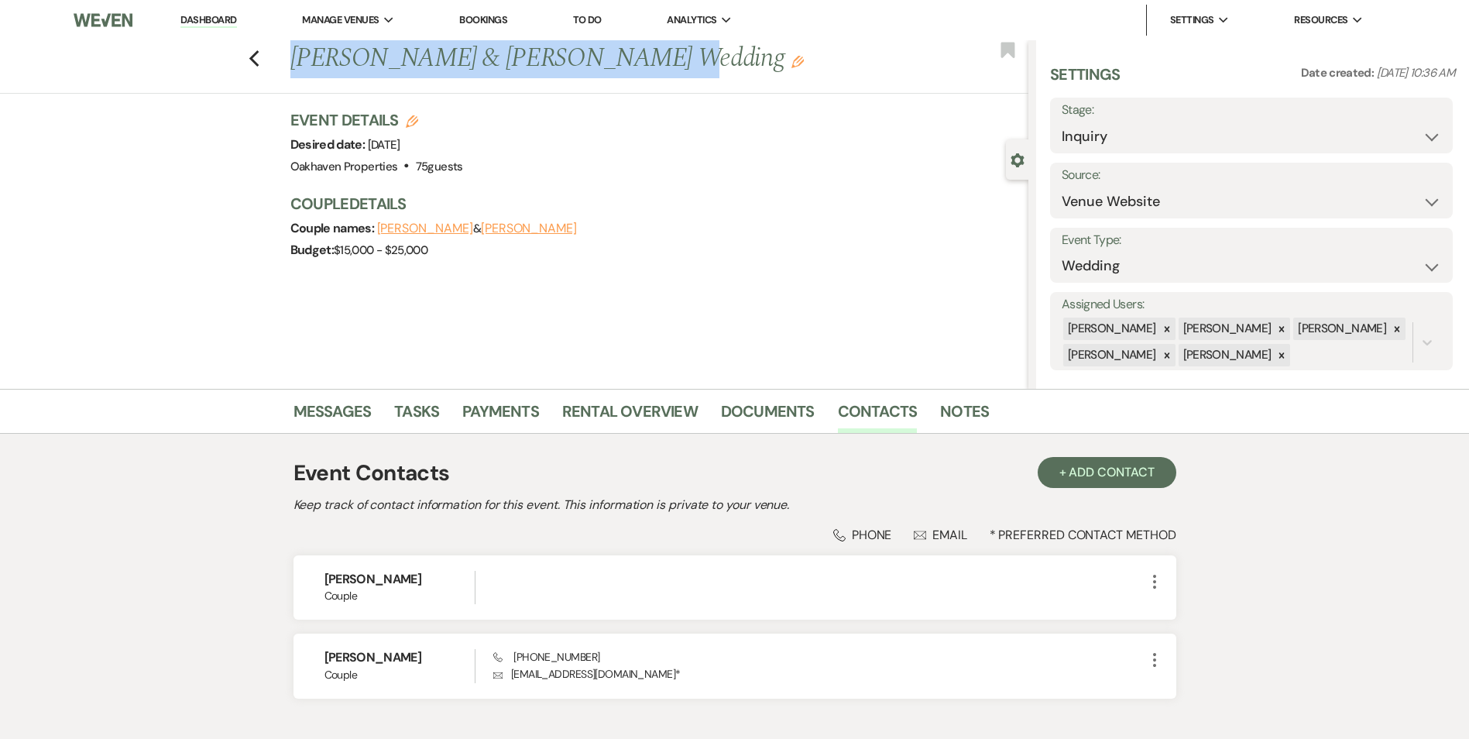
drag, startPoint x: 611, startPoint y: 61, endPoint x: 289, endPoint y: 62, distance: 322.2
click at [289, 62] on div "Previous [PERSON_NAME] & [PERSON_NAME] Wedding Edit" at bounding box center [656, 58] width 746 height 37
click at [1180, 130] on select "Inquiry Follow Up Tour Requested Tour Confirmed Toured Proposal Sent Booked Lost" at bounding box center [1252, 137] width 380 height 30
select select "8"
click at [1062, 122] on select "Inquiry Follow Up Tour Requested Tour Confirmed Toured Proposal Sent Booked Lost" at bounding box center [1252, 137] width 380 height 30
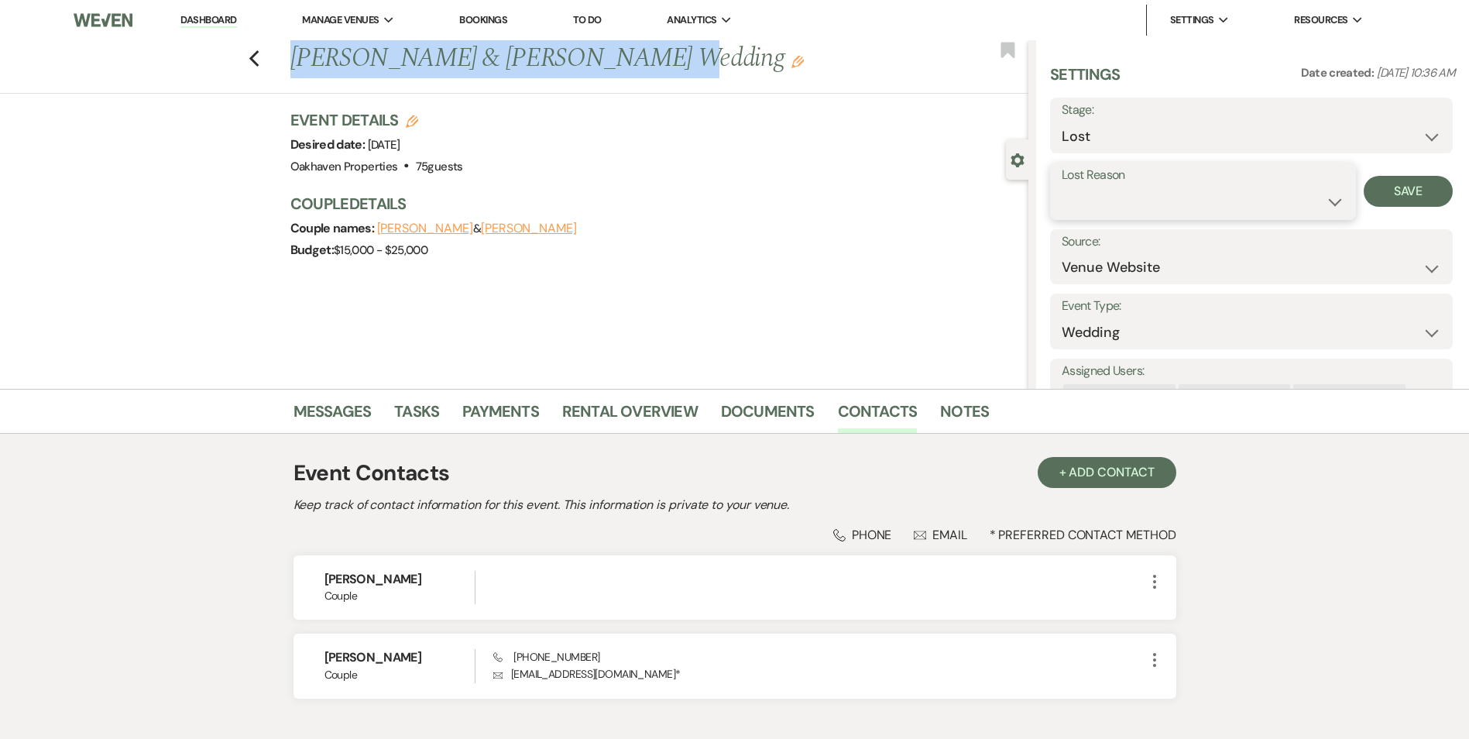
click at [1088, 206] on select "Booked Elsewhere Budget Date Unavailable No Response Not a Good Match Capacity …" at bounding box center [1203, 202] width 283 height 30
select select "6"
click at [1062, 187] on select "Booked Elsewhere Budget Date Unavailable No Response Not a Good Match Capacity …" at bounding box center [1203, 202] width 283 height 30
click at [1390, 196] on button "Save" at bounding box center [1408, 191] width 89 height 31
click at [426, 411] on link "Tasks" at bounding box center [416, 416] width 45 height 34
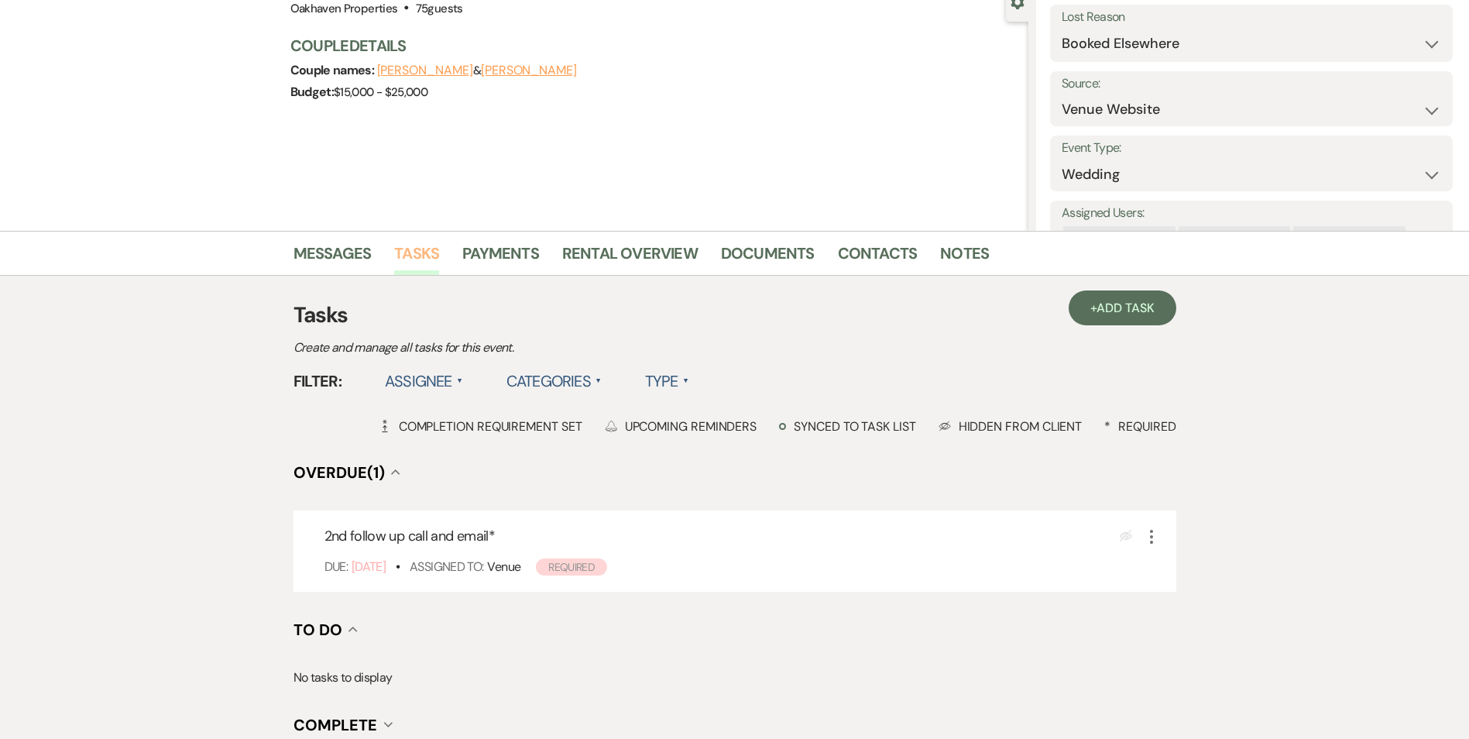
scroll to position [310, 0]
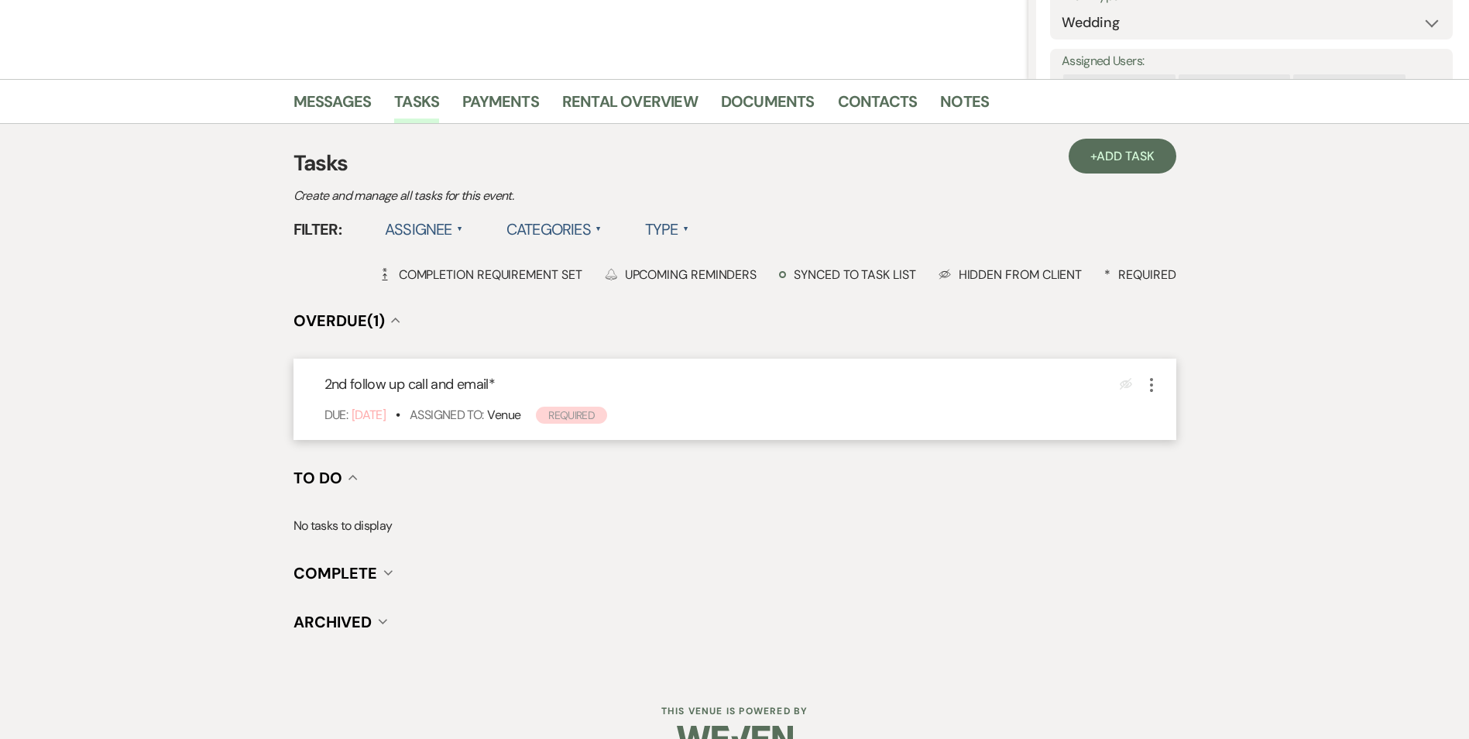
click at [1147, 389] on icon "More" at bounding box center [1151, 385] width 19 height 19
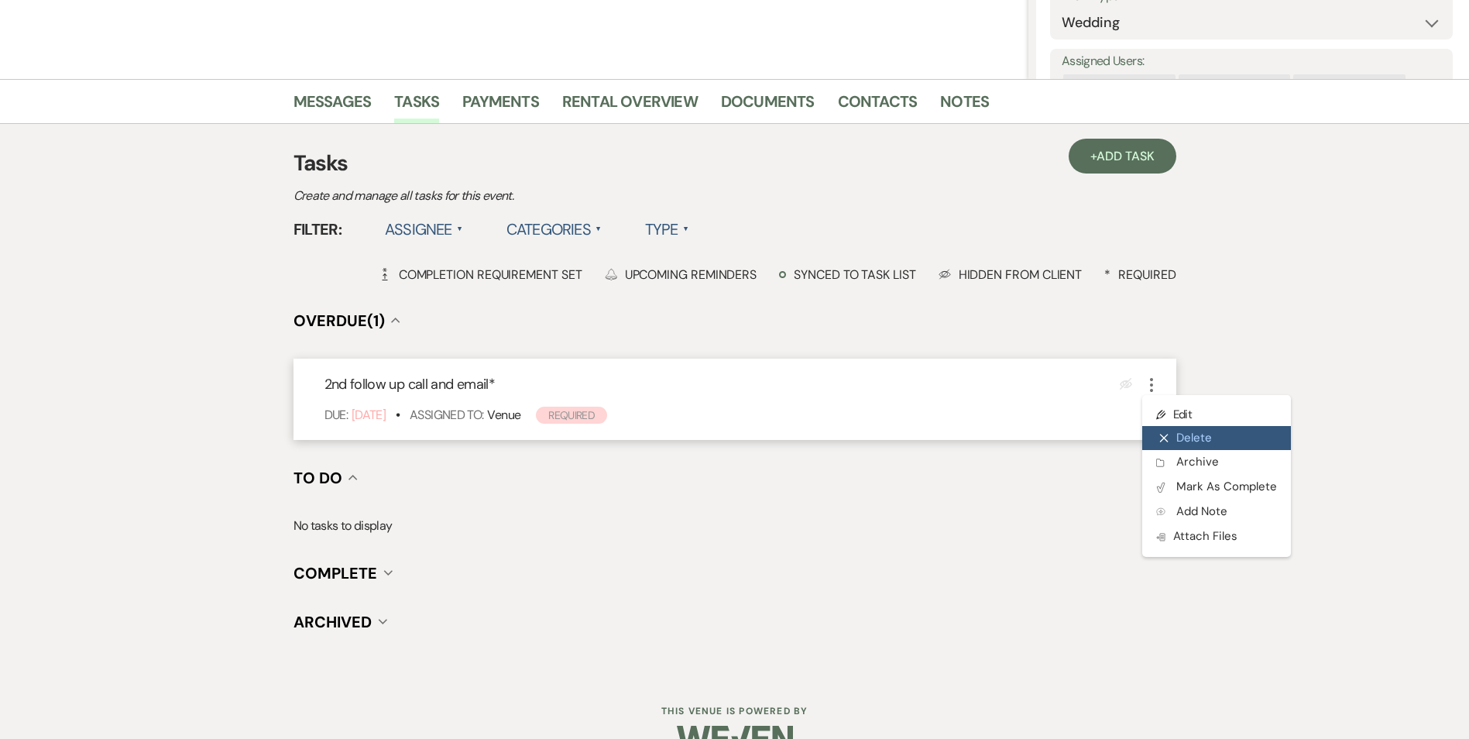
click at [1157, 445] on button "X Delete" at bounding box center [1216, 438] width 149 height 25
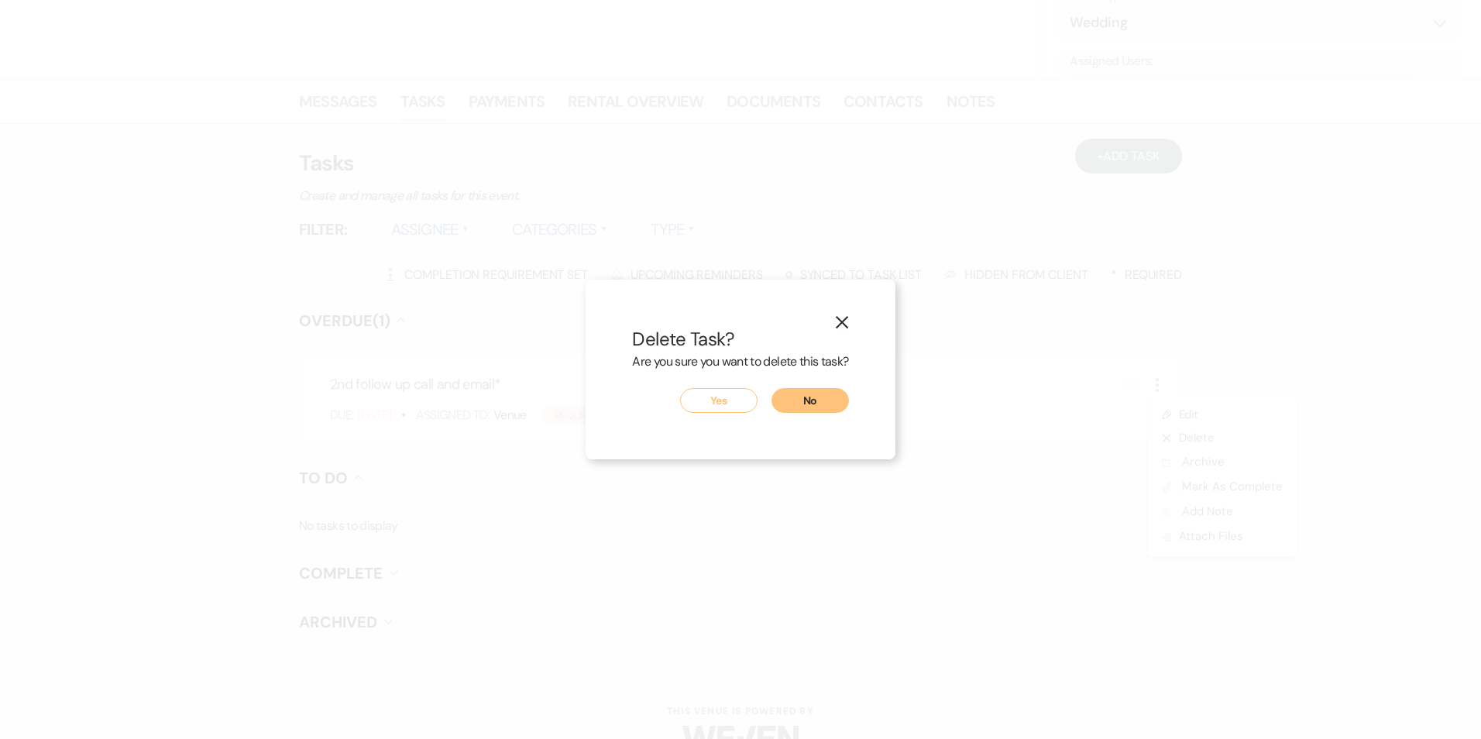
click at [777, 393] on button "No" at bounding box center [809, 400] width 77 height 25
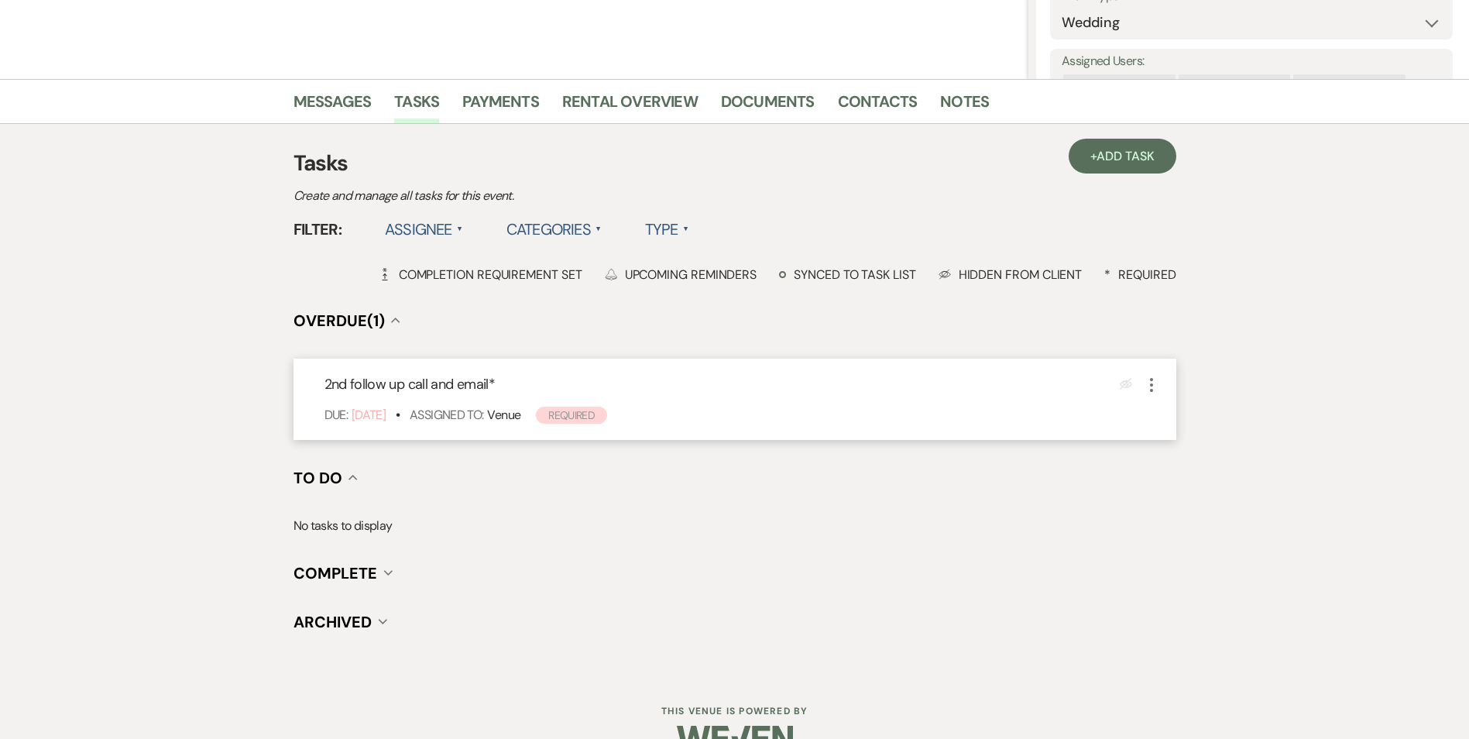
click at [1150, 380] on use "button" at bounding box center [1151, 385] width 3 height 14
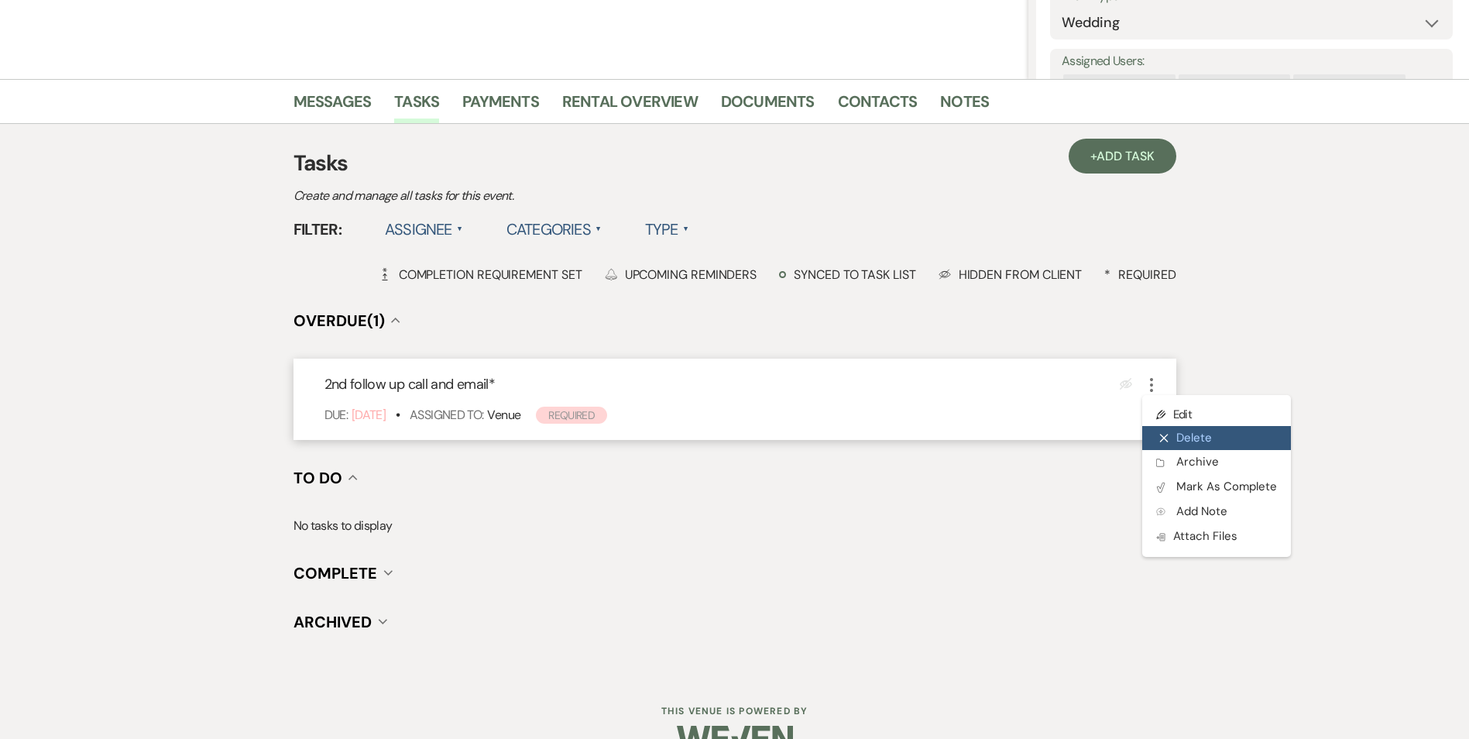
click at [1164, 441] on icon "X" at bounding box center [1164, 438] width 9 height 12
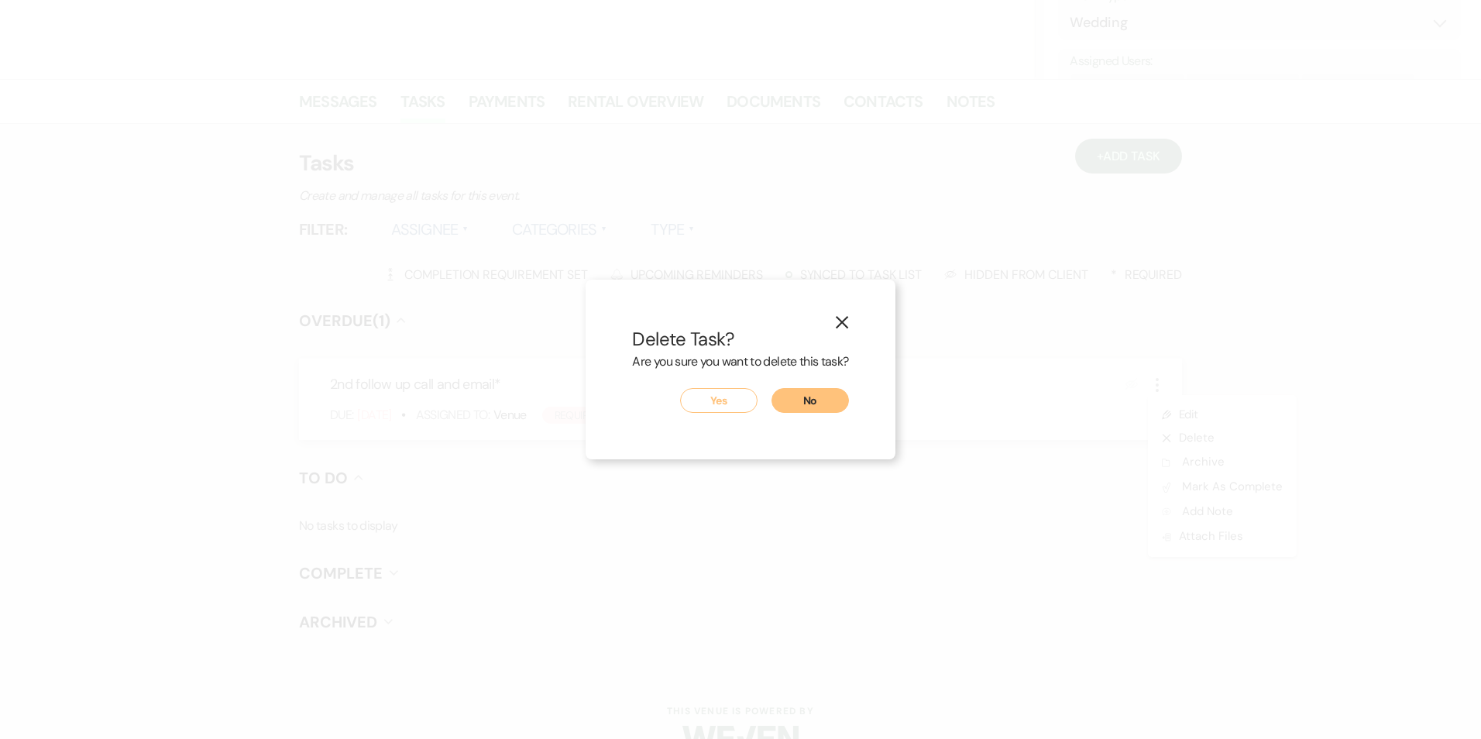
click at [745, 405] on button "Yes" at bounding box center [718, 400] width 77 height 25
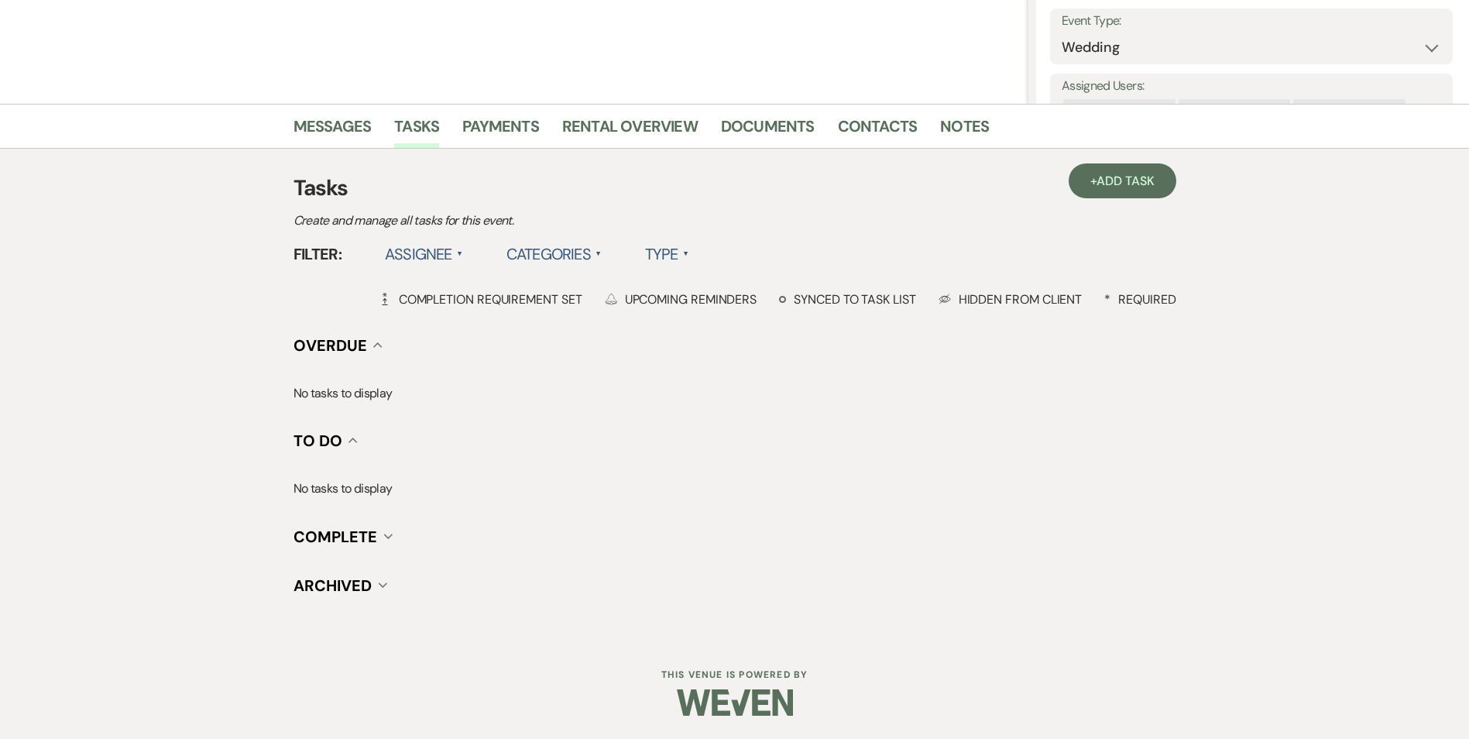
scroll to position [285, 0]
click at [940, 152] on div "+ Add Task Tasks Create and manage all tasks for this event. Filter: Assignee ▲…" at bounding box center [735, 394] width 883 height 490
click at [945, 132] on link "Notes" at bounding box center [964, 131] width 49 height 34
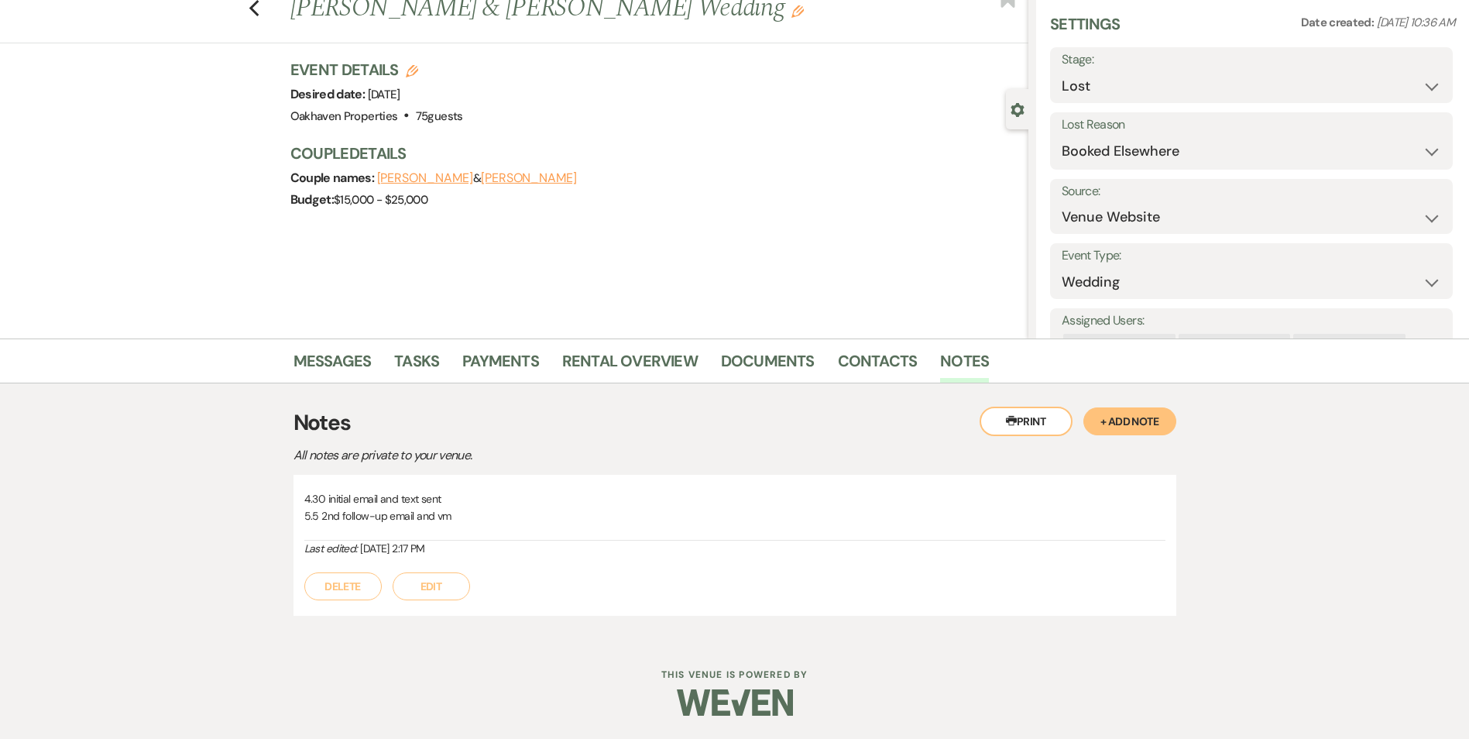
click at [459, 589] on button "Edit" at bounding box center [431, 586] width 77 height 28
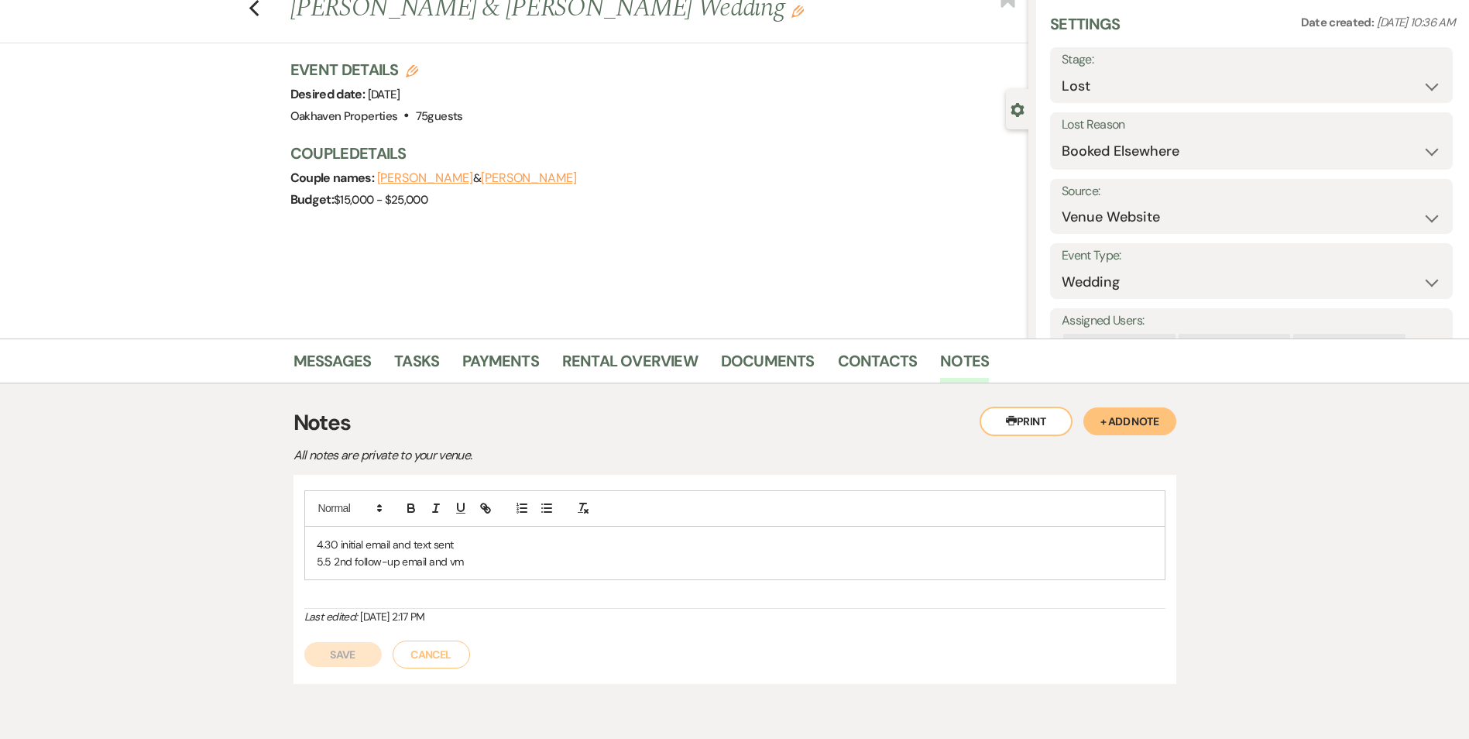
click at [479, 565] on p "5.5 2nd follow-up email and vm" at bounding box center [735, 561] width 837 height 17
drag, startPoint x: 314, startPoint y: 678, endPoint x: 351, endPoint y: 657, distance: 42.7
click at [315, 679] on button "Save" at bounding box center [342, 672] width 77 height 25
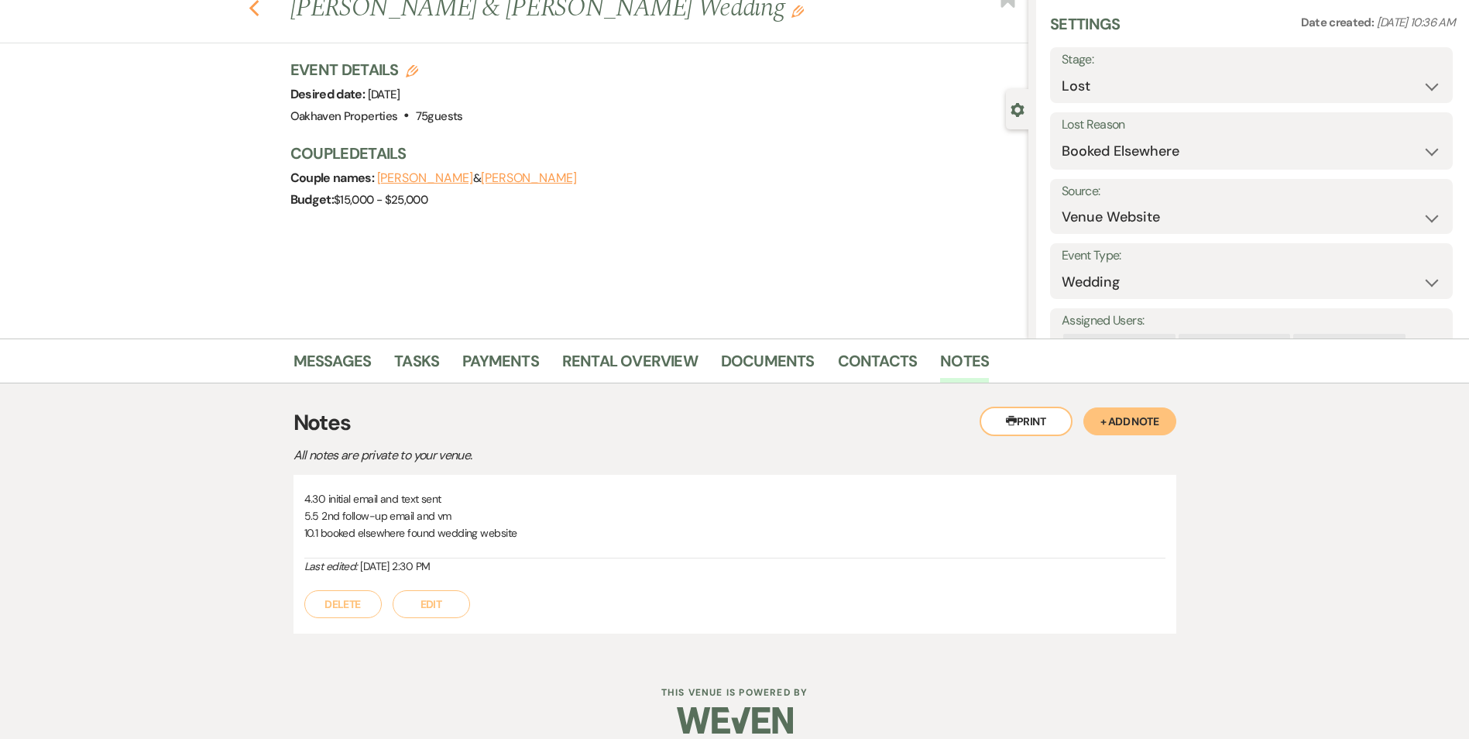
click at [259, 12] on use "button" at bounding box center [254, 8] width 10 height 17
select select "8"
select select "6"
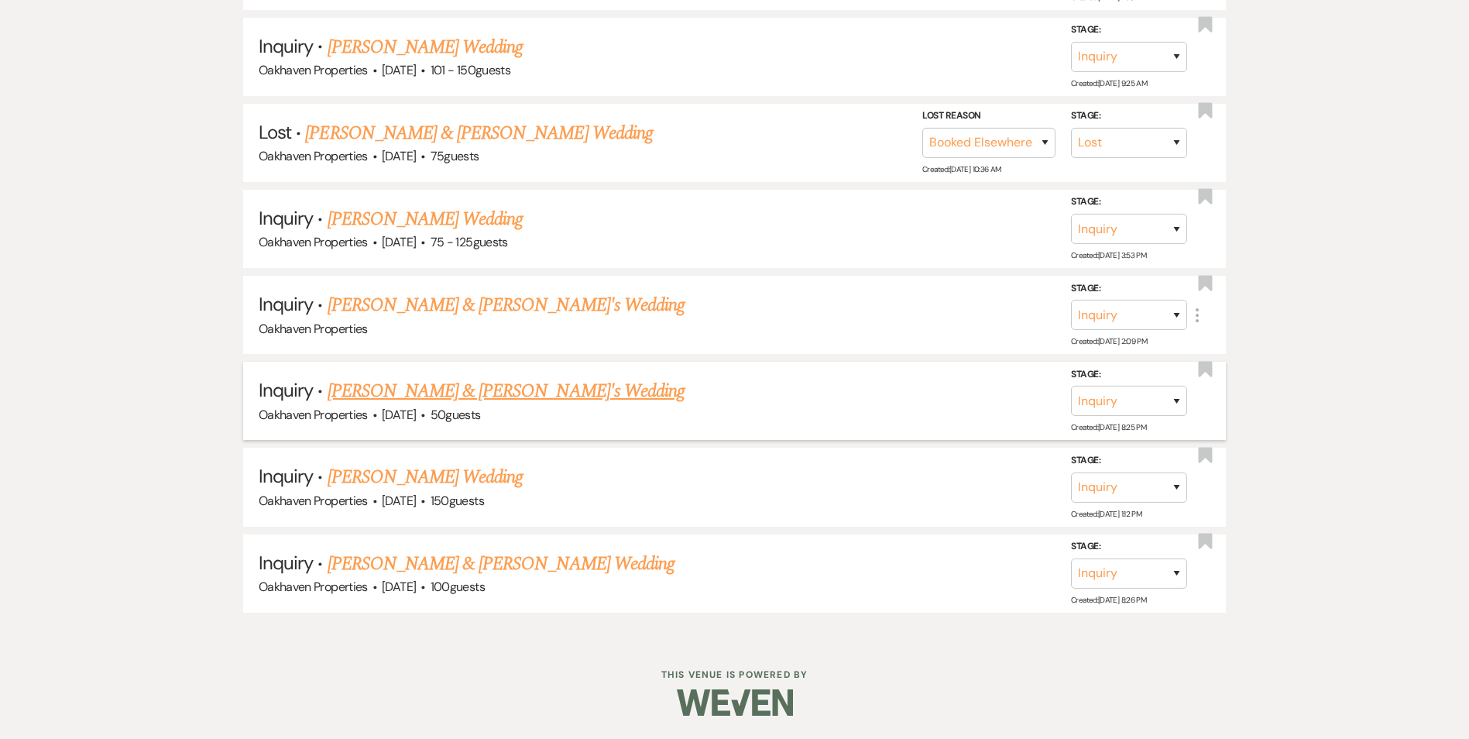
scroll to position [18372, 0]
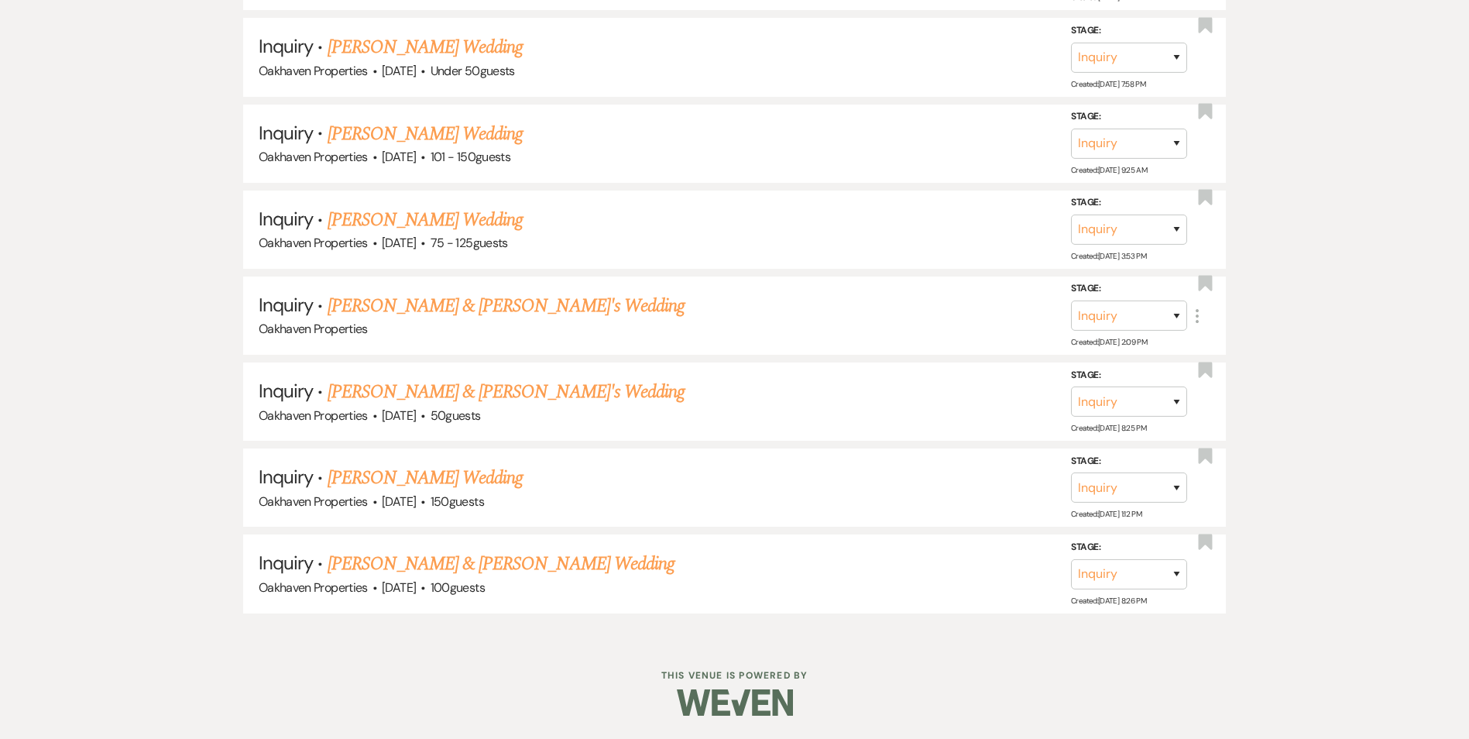
drag, startPoint x: 446, startPoint y: 134, endPoint x: 987, endPoint y: 259, distance: 554.8
click at [446, 134] on link "[PERSON_NAME] Wedding" at bounding box center [426, 134] width 196 height 28
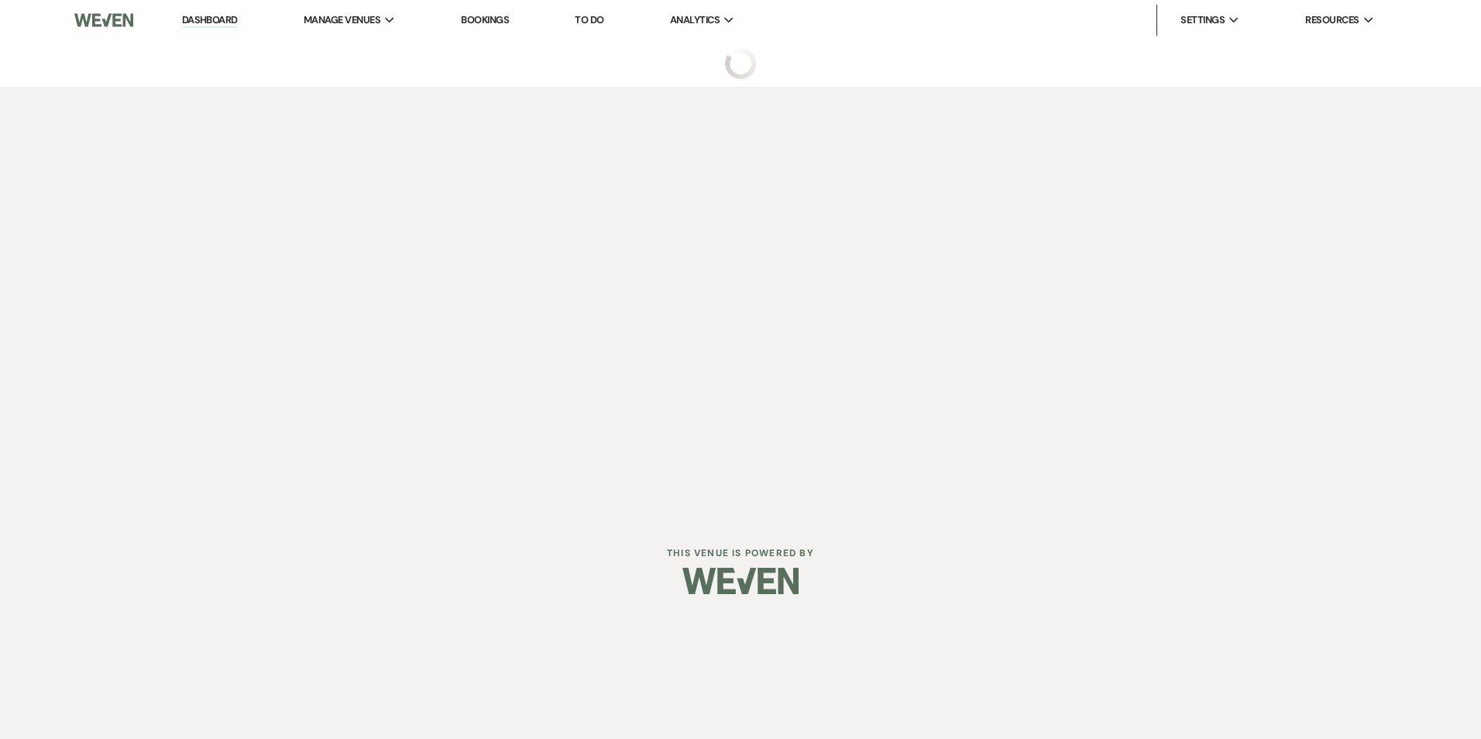
select select "2"
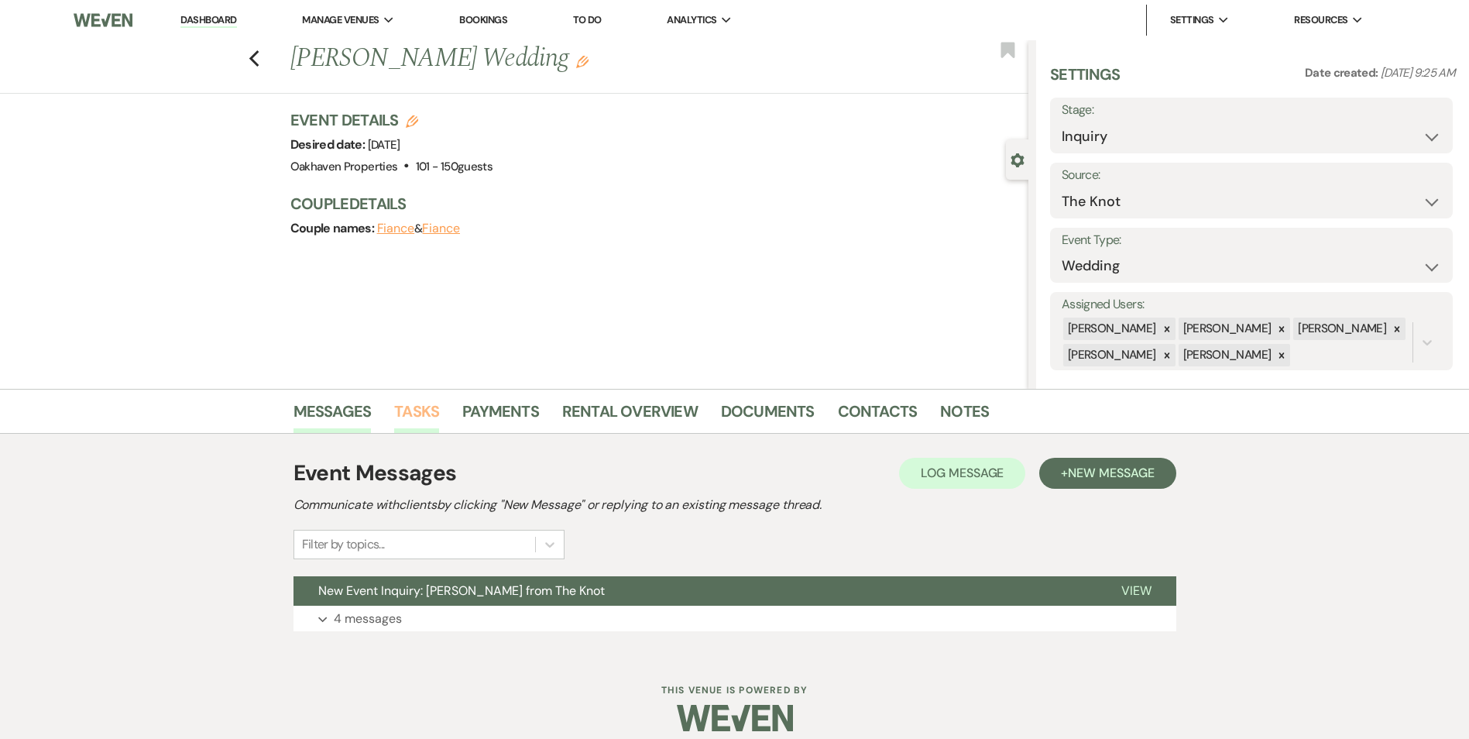
click at [407, 403] on link "Tasks" at bounding box center [416, 416] width 45 height 34
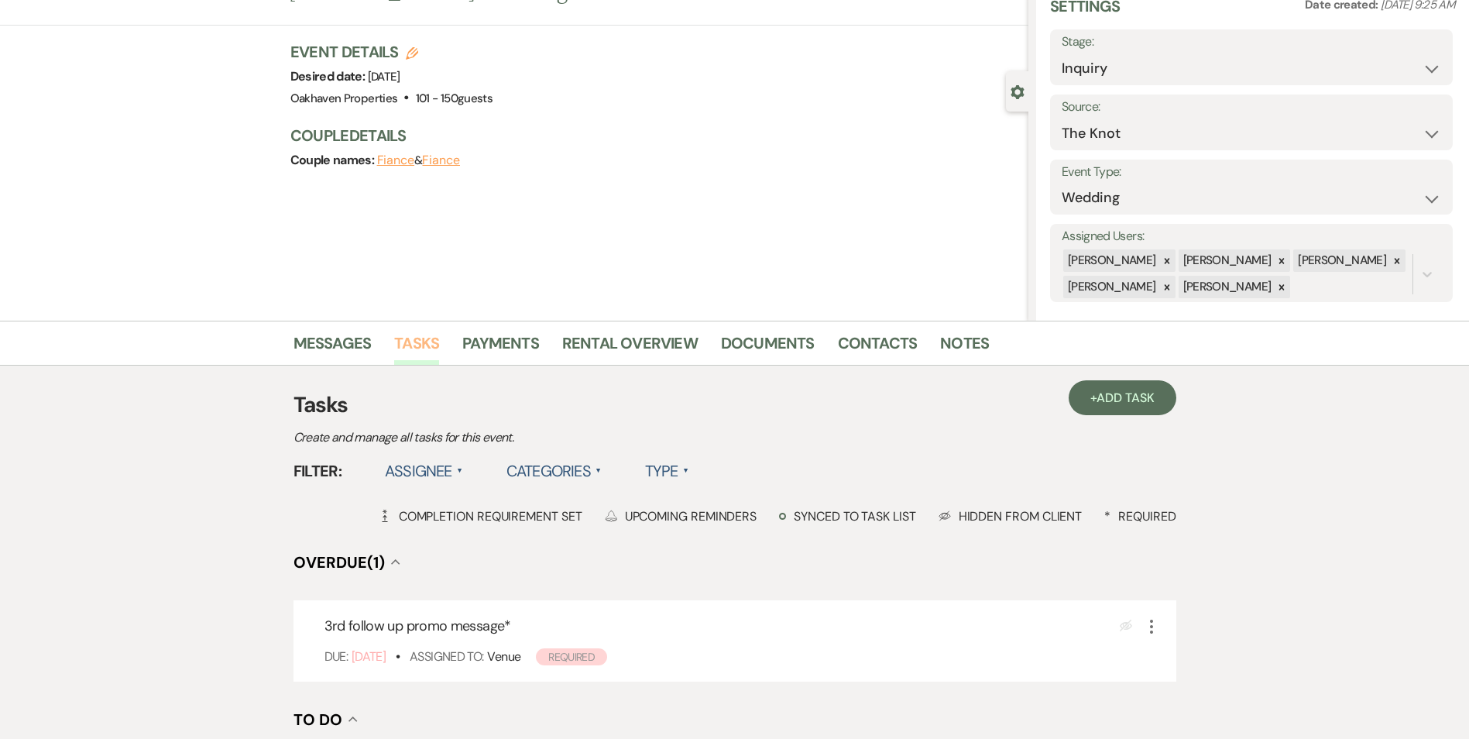
scroll to position [346, 0]
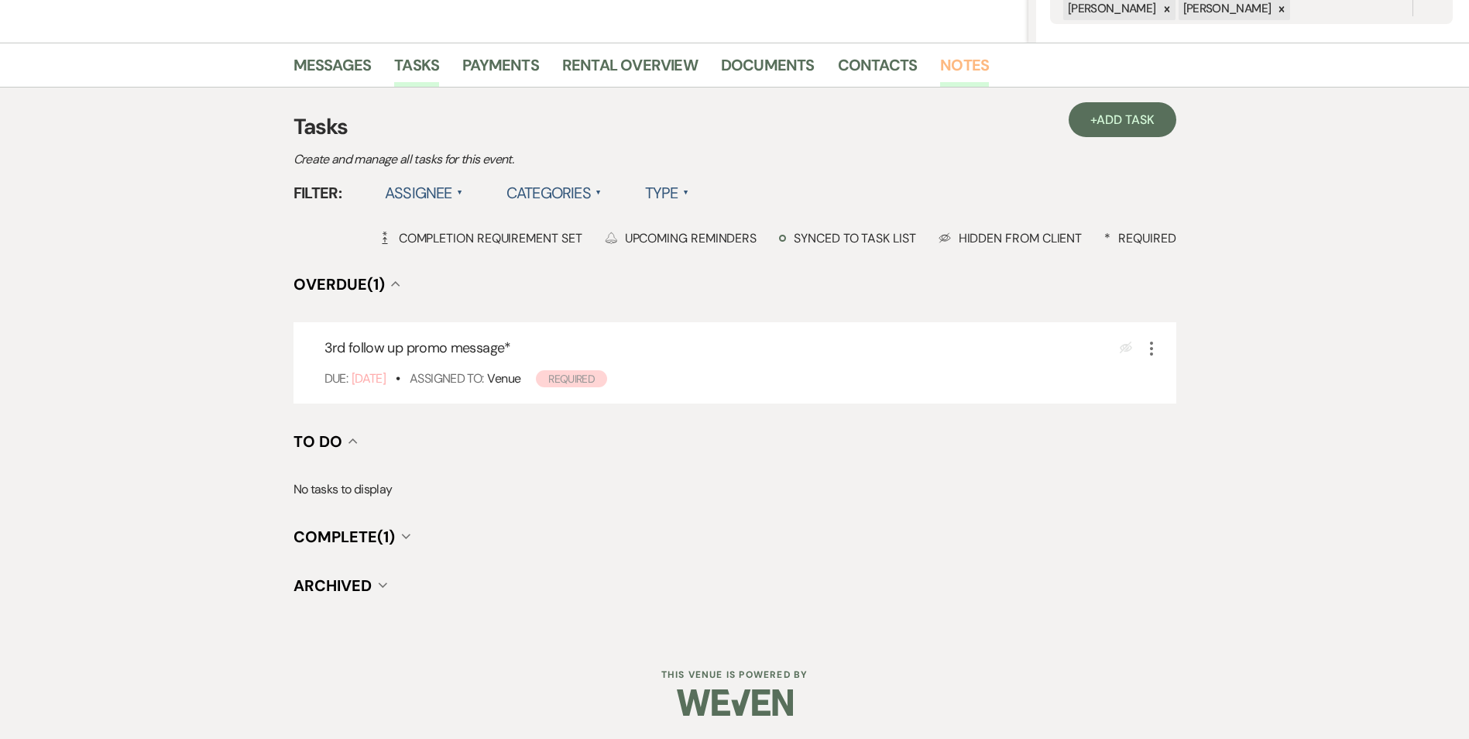
drag, startPoint x: 930, startPoint y: 74, endPoint x: 950, endPoint y: 64, distance: 21.5
click at [935, 71] on ul "Messages Tasks Payments Rental Overview Documents Contacts Notes" at bounding box center [735, 68] width 883 height 37
click at [961, 72] on link "Notes" at bounding box center [964, 70] width 49 height 34
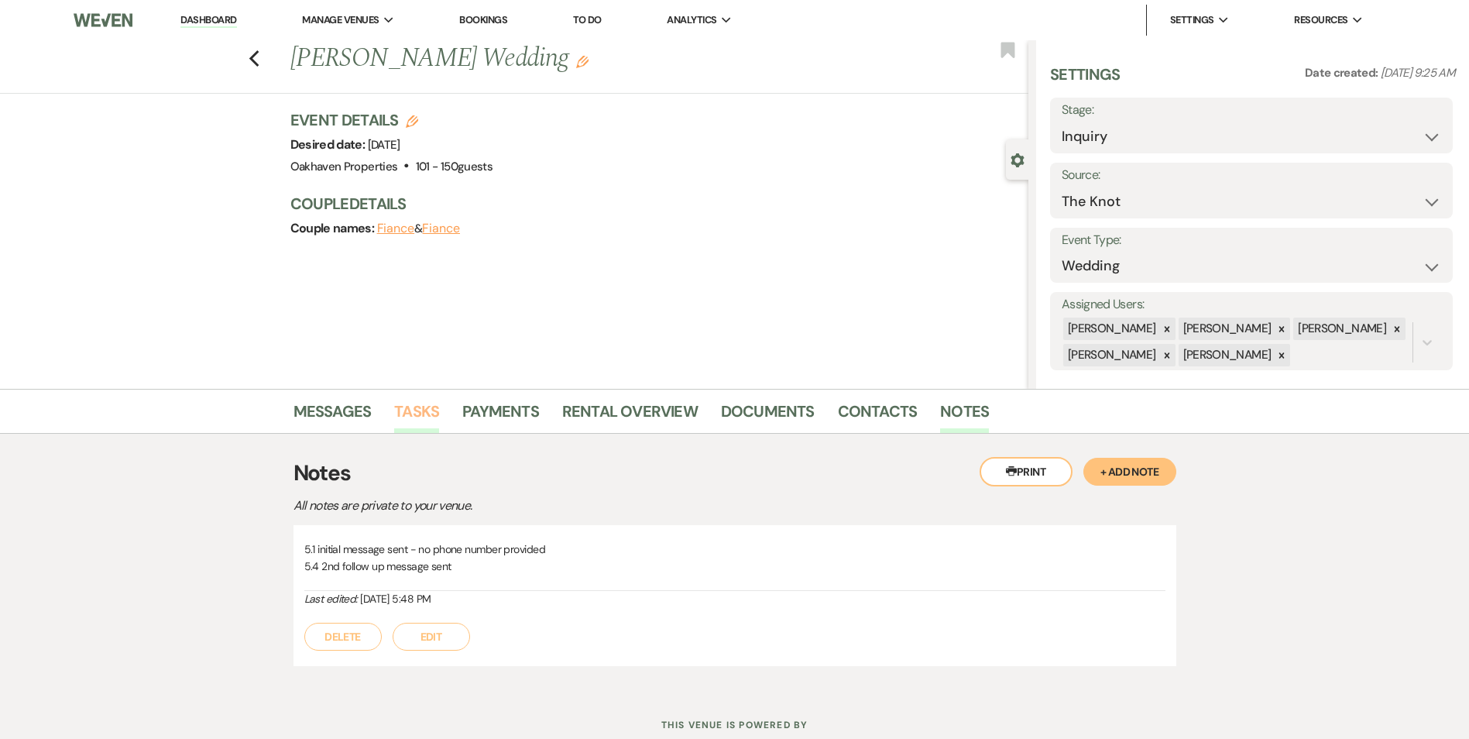
click at [409, 420] on link "Tasks" at bounding box center [416, 416] width 45 height 34
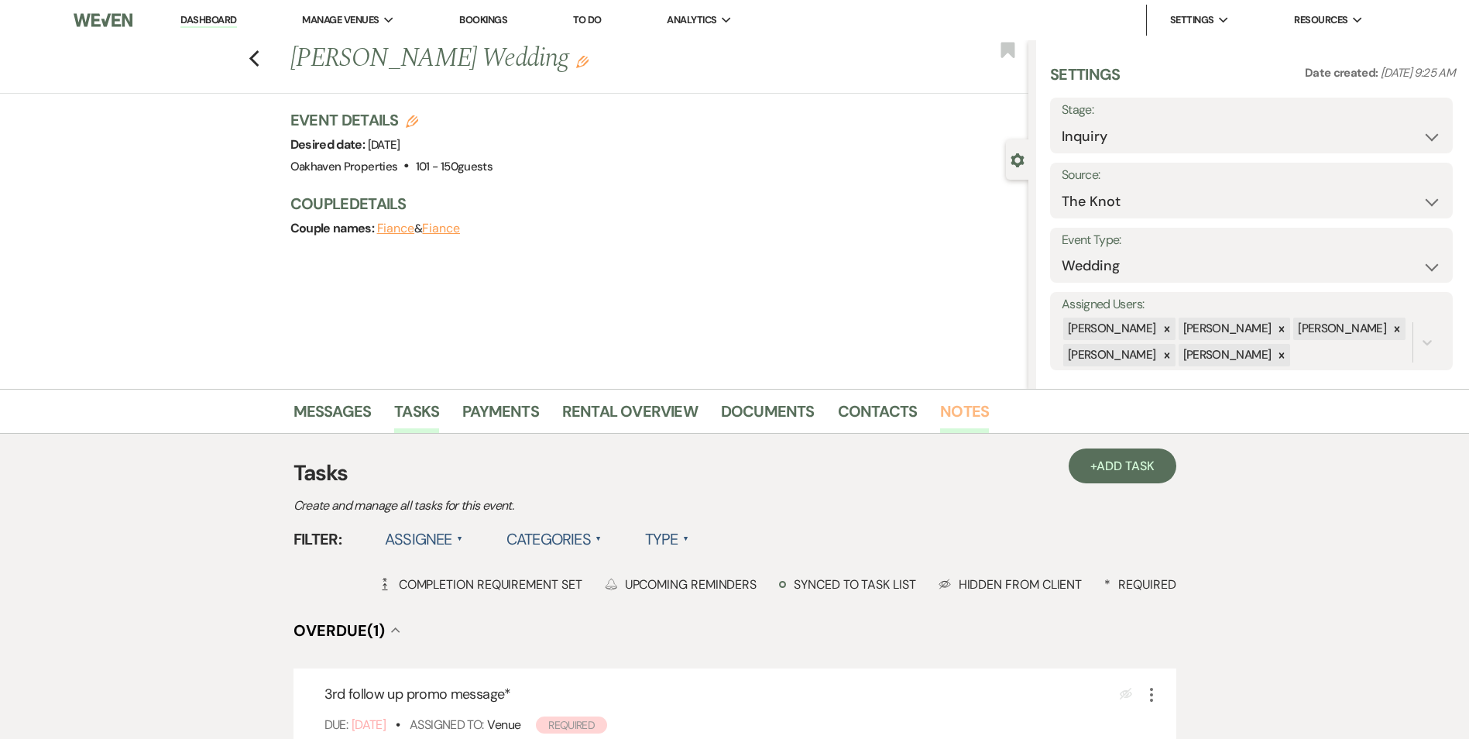
click at [971, 409] on link "Notes" at bounding box center [964, 416] width 49 height 34
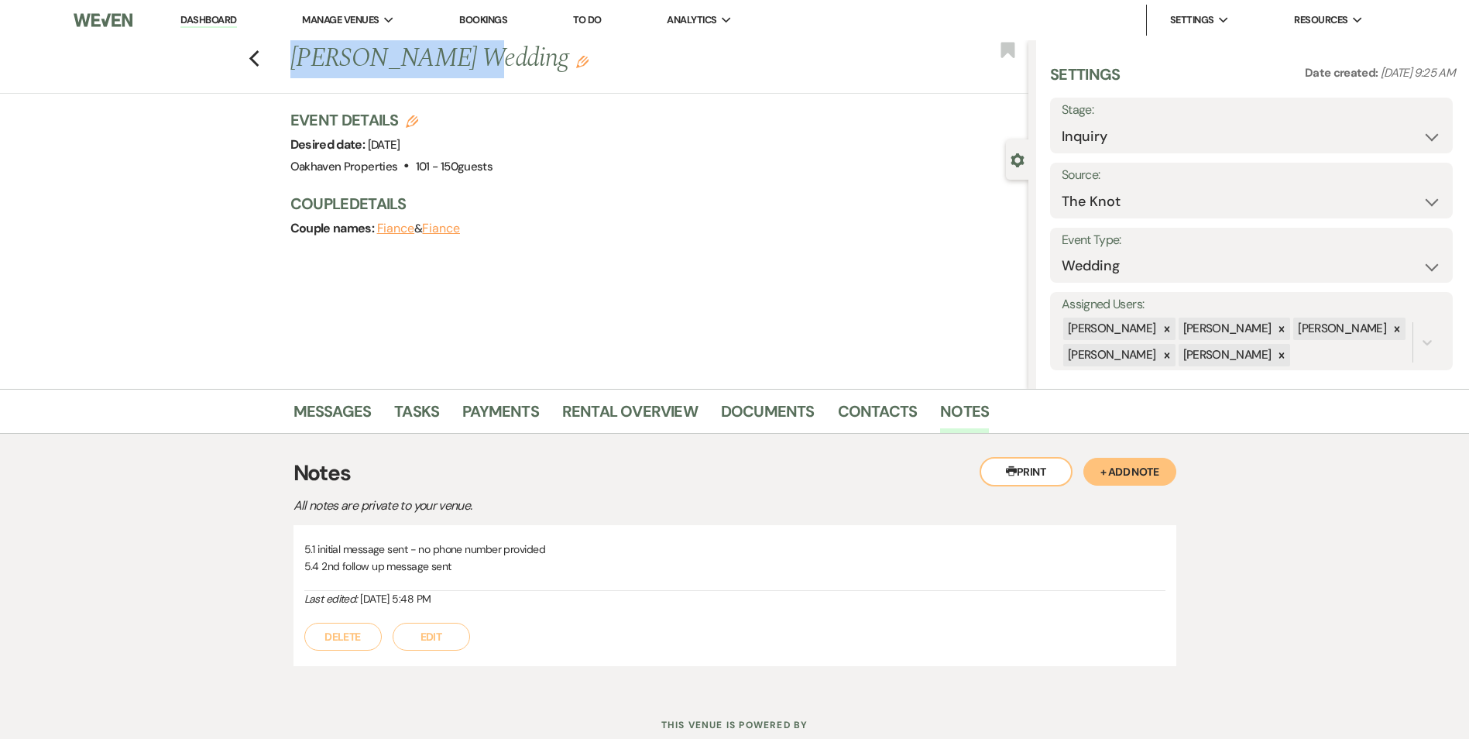
drag, startPoint x: 474, startPoint y: 58, endPoint x: 266, endPoint y: 67, distance: 208.6
click at [266, 67] on div "Previous [PERSON_NAME] Wedding Edit Bookmark" at bounding box center [510, 66] width 1036 height 53
click at [1203, 132] on select "Inquiry Follow Up Tour Requested Tour Confirmed Toured Proposal Sent Booked Lost" at bounding box center [1252, 137] width 380 height 30
select select "8"
click at [1062, 122] on select "Inquiry Follow Up Tour Requested Tour Confirmed Toured Proposal Sent Booked Lost" at bounding box center [1252, 137] width 380 height 30
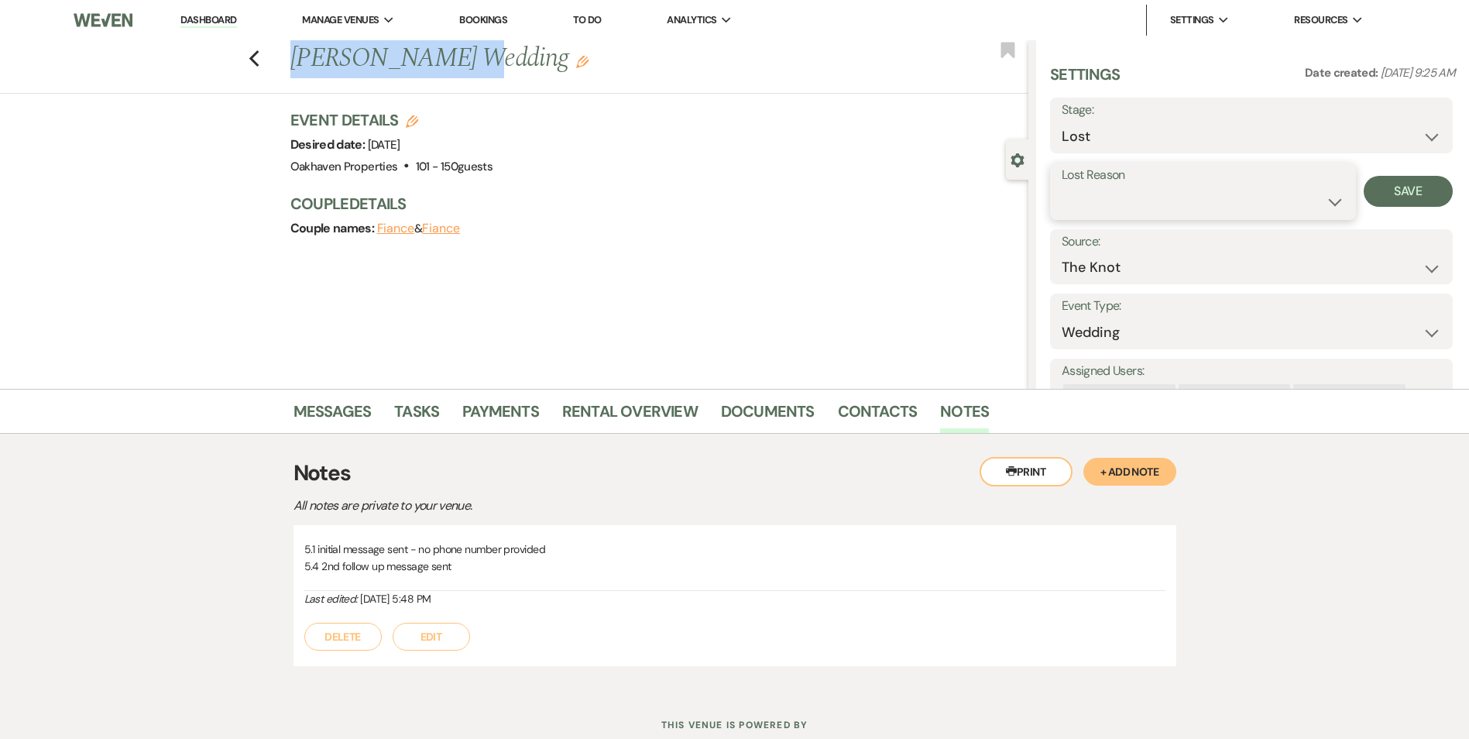
drag, startPoint x: 1109, startPoint y: 204, endPoint x: 1111, endPoint y: 222, distance: 18.7
click at [1111, 205] on select "Booked Elsewhere Budget Date Unavailable No Response Not a Good Match Capacity …" at bounding box center [1203, 202] width 283 height 30
select select "6"
click at [1062, 187] on select "Booked Elsewhere Budget Date Unavailable No Response Not a Good Match Capacity …" at bounding box center [1203, 202] width 283 height 30
drag, startPoint x: 1406, startPoint y: 199, endPoint x: 1024, endPoint y: 467, distance: 466.5
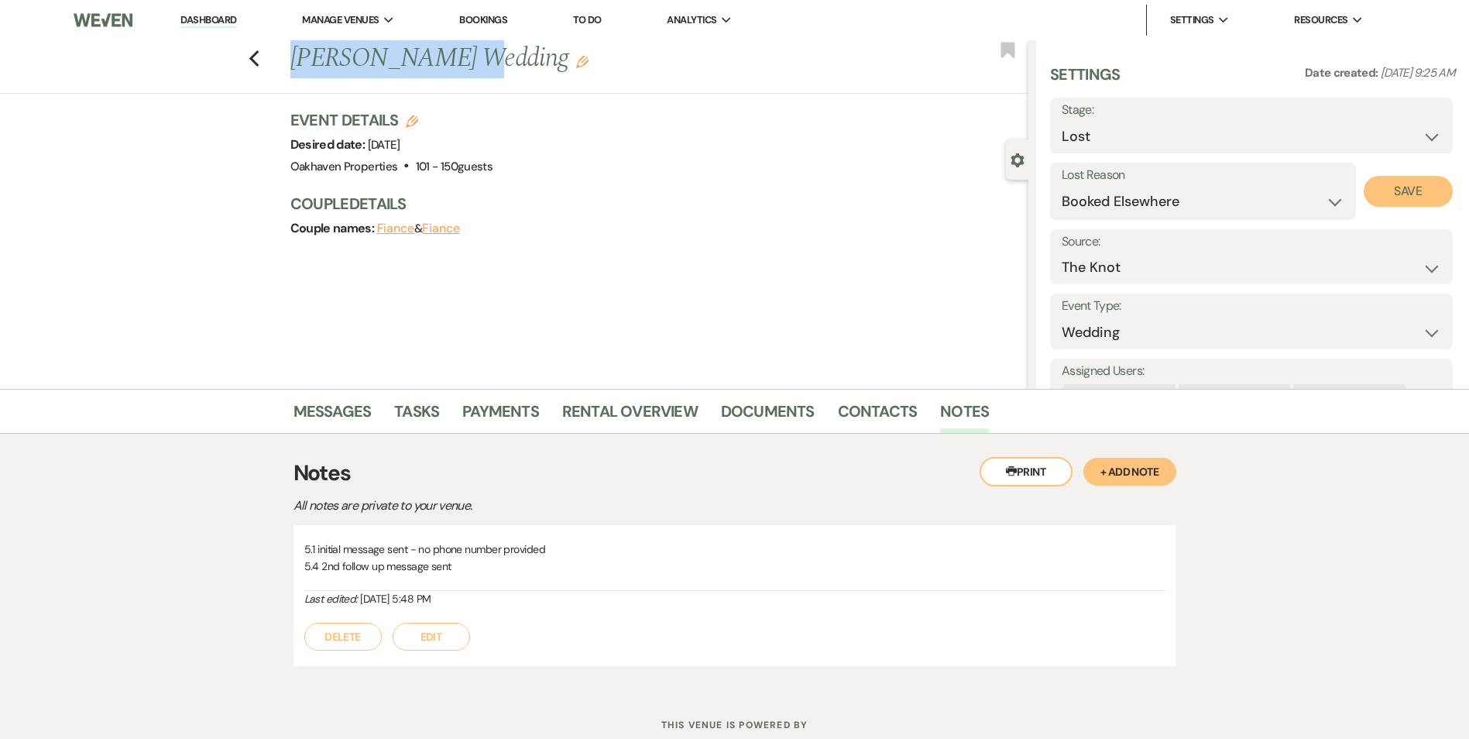
click at [1406, 200] on button "Save" at bounding box center [1408, 191] width 89 height 31
click at [442, 644] on button "Edit" at bounding box center [431, 637] width 77 height 28
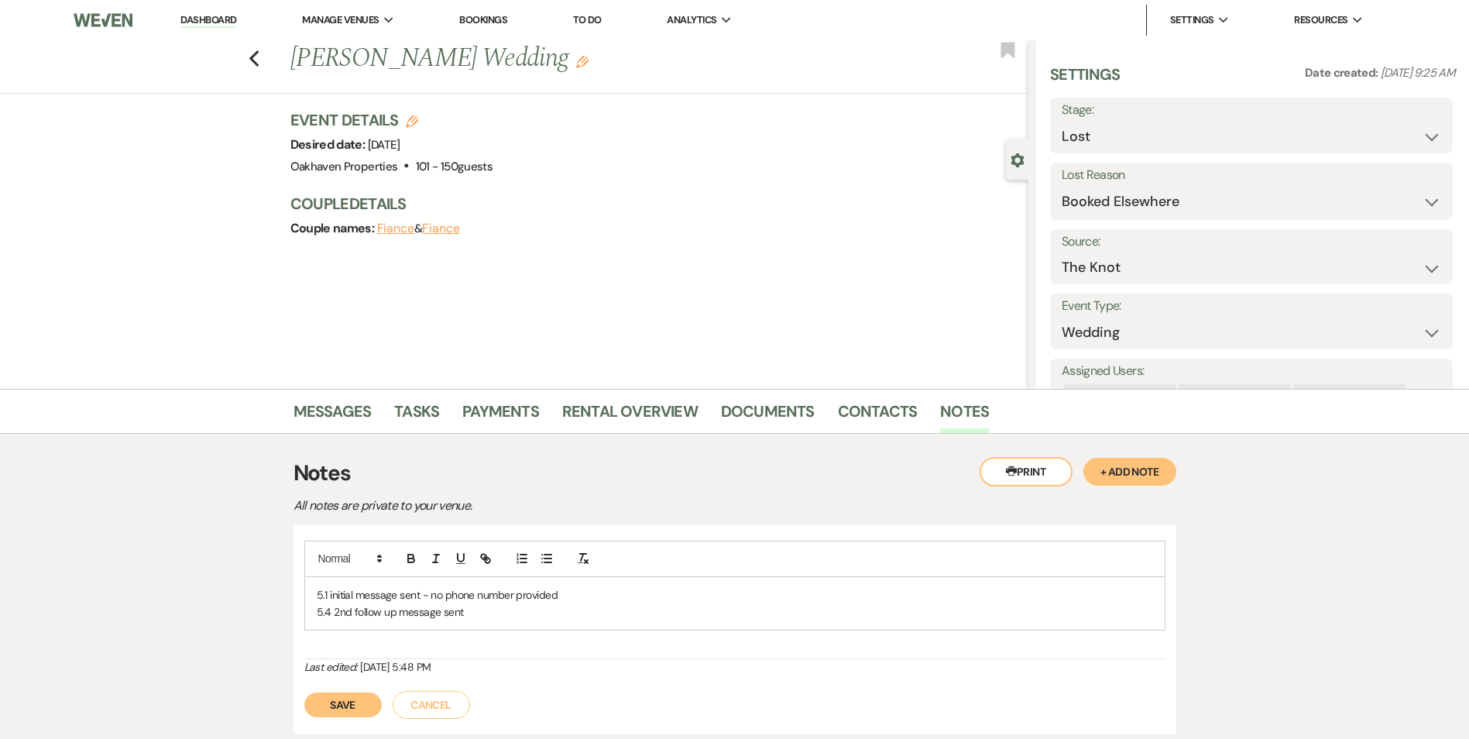
click at [494, 627] on div "5.1 initial message sent - no phone number provided 5.4 2nd follow up message s…" at bounding box center [735, 603] width 860 height 53
click at [342, 720] on button "Save" at bounding box center [342, 722] width 77 height 25
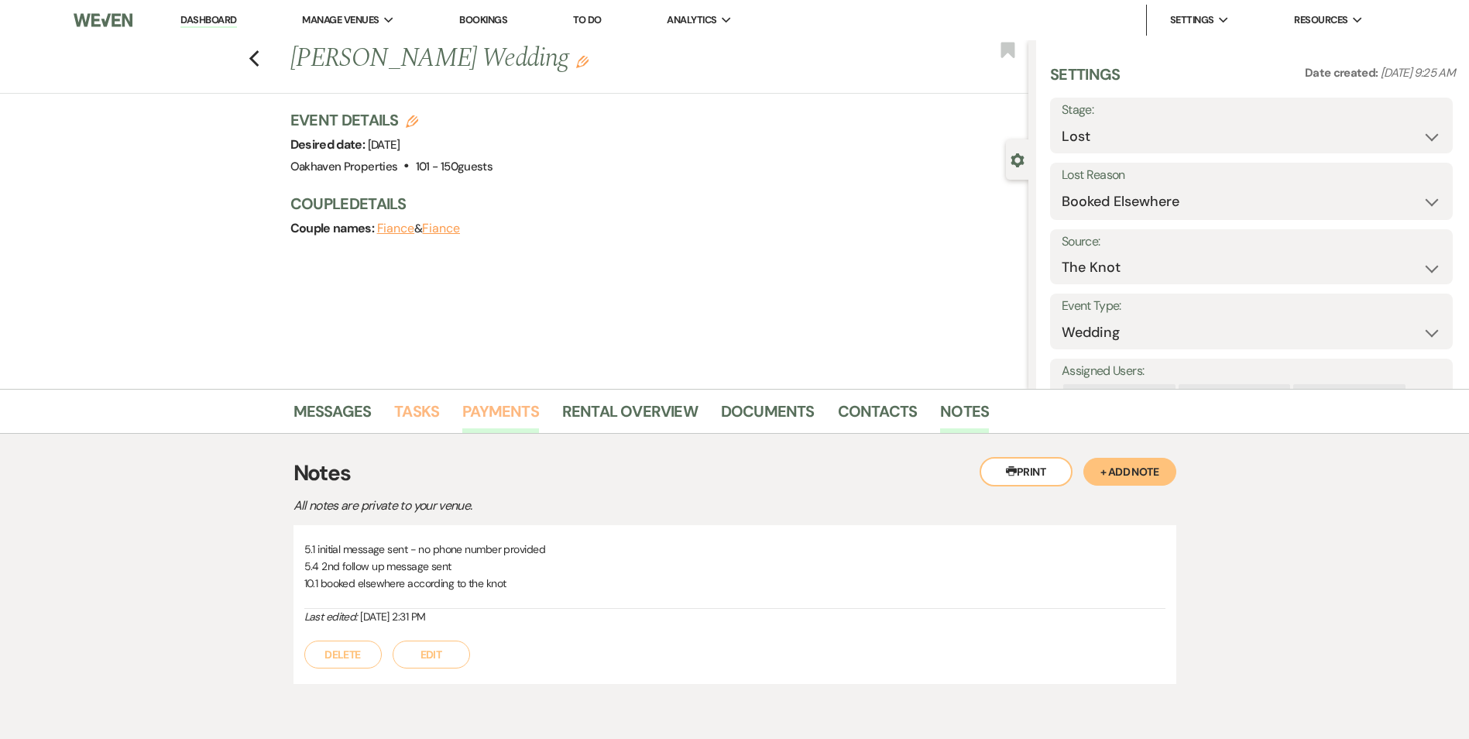
drag, startPoint x: 412, startPoint y: 408, endPoint x: 490, endPoint y: 423, distance: 78.8
click at [414, 409] on link "Tasks" at bounding box center [416, 416] width 45 height 34
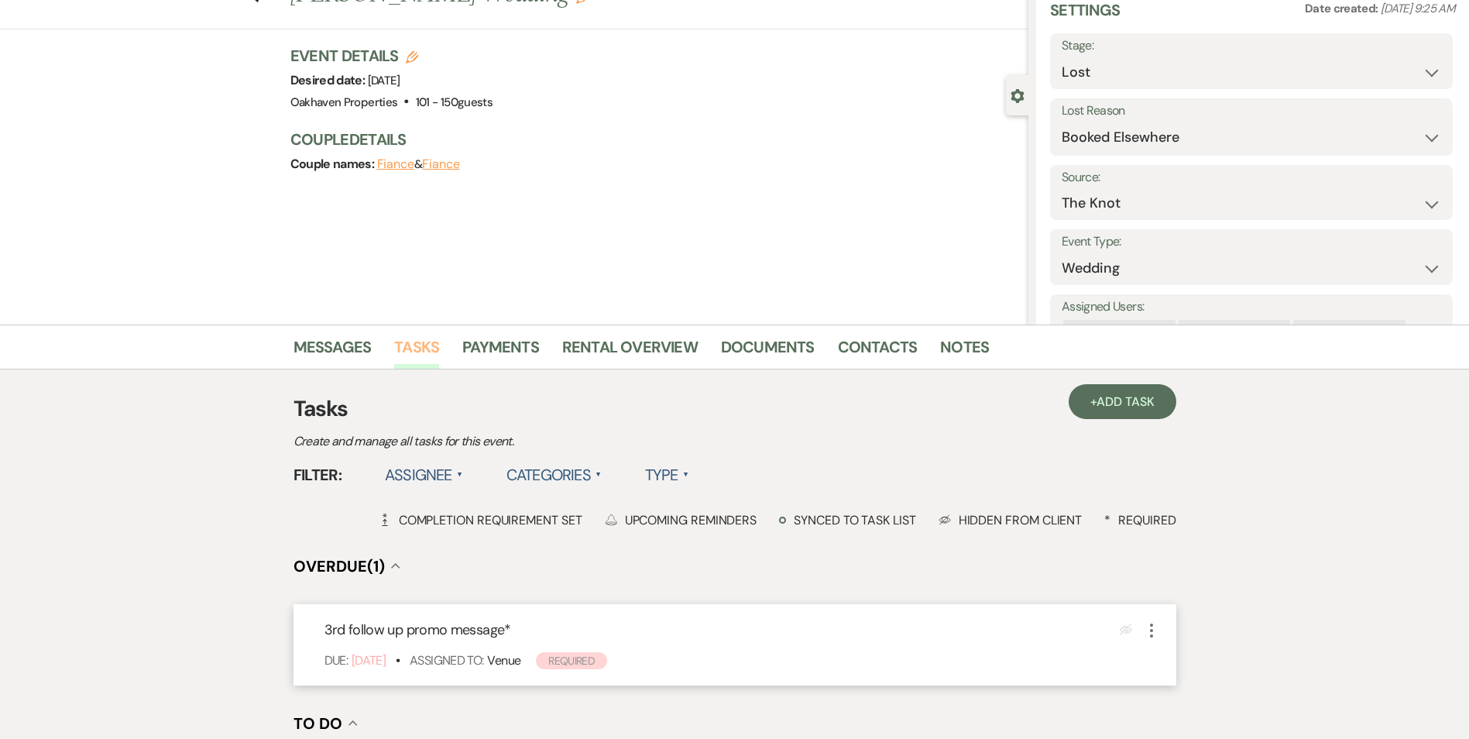
scroll to position [232, 0]
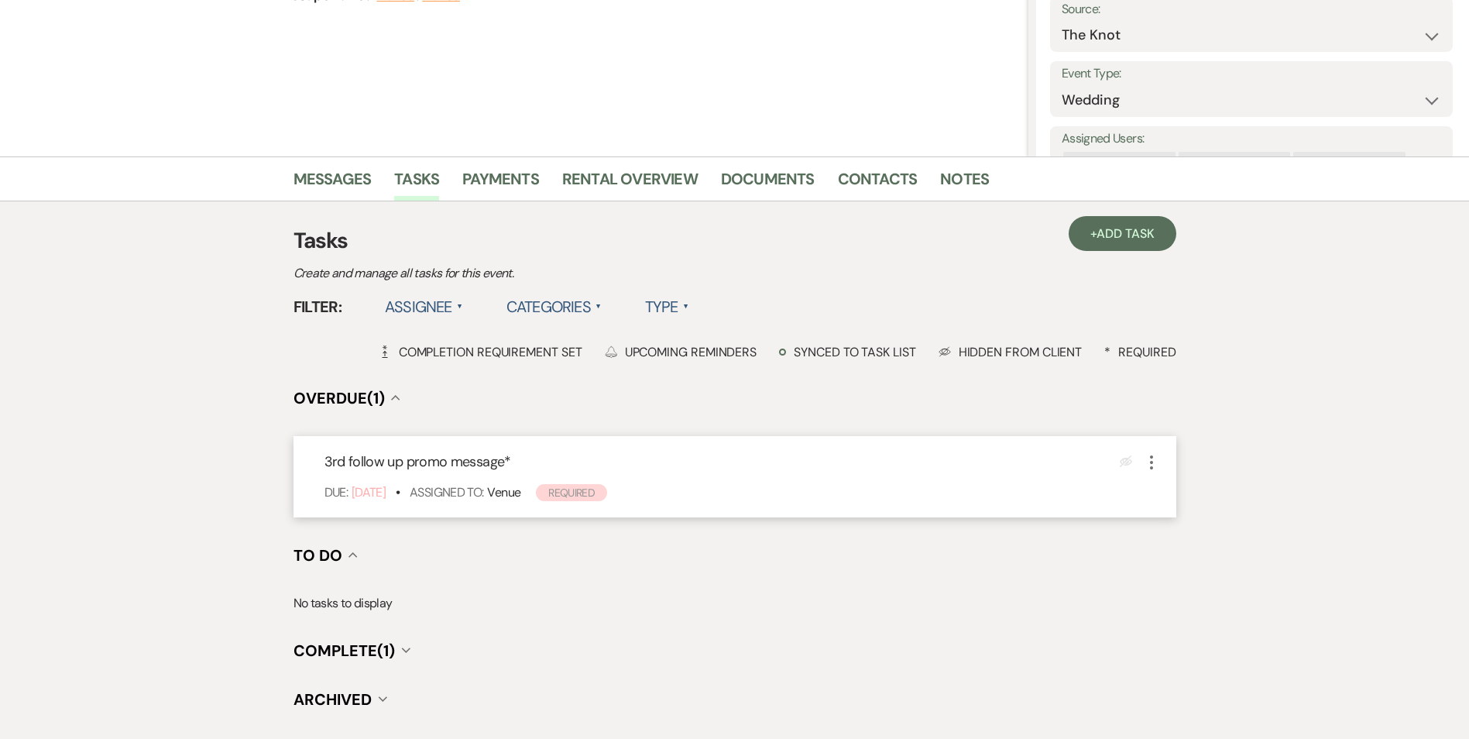
click at [1148, 469] on icon "More" at bounding box center [1151, 462] width 19 height 19
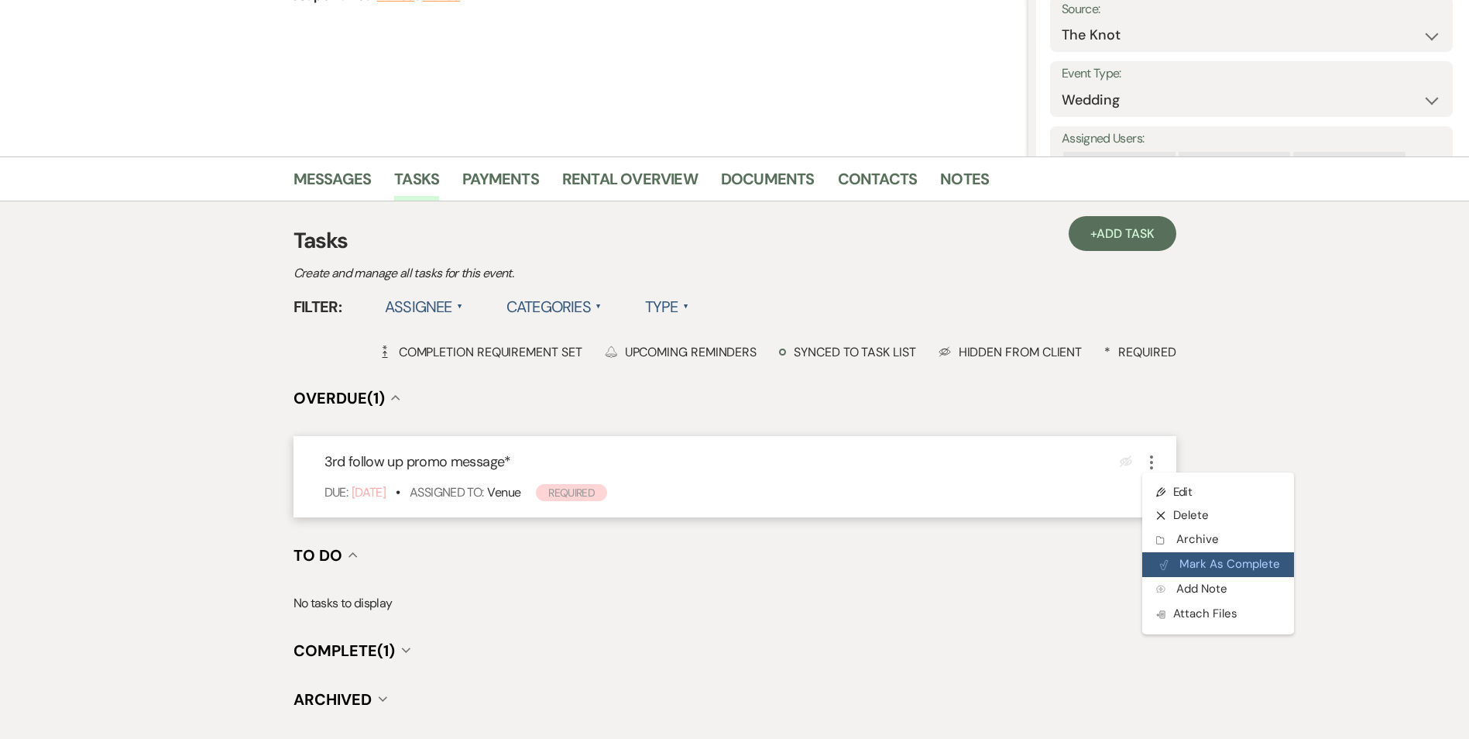
click at [1190, 569] on button "Plan Portal Link Mark As Complete" at bounding box center [1218, 564] width 152 height 25
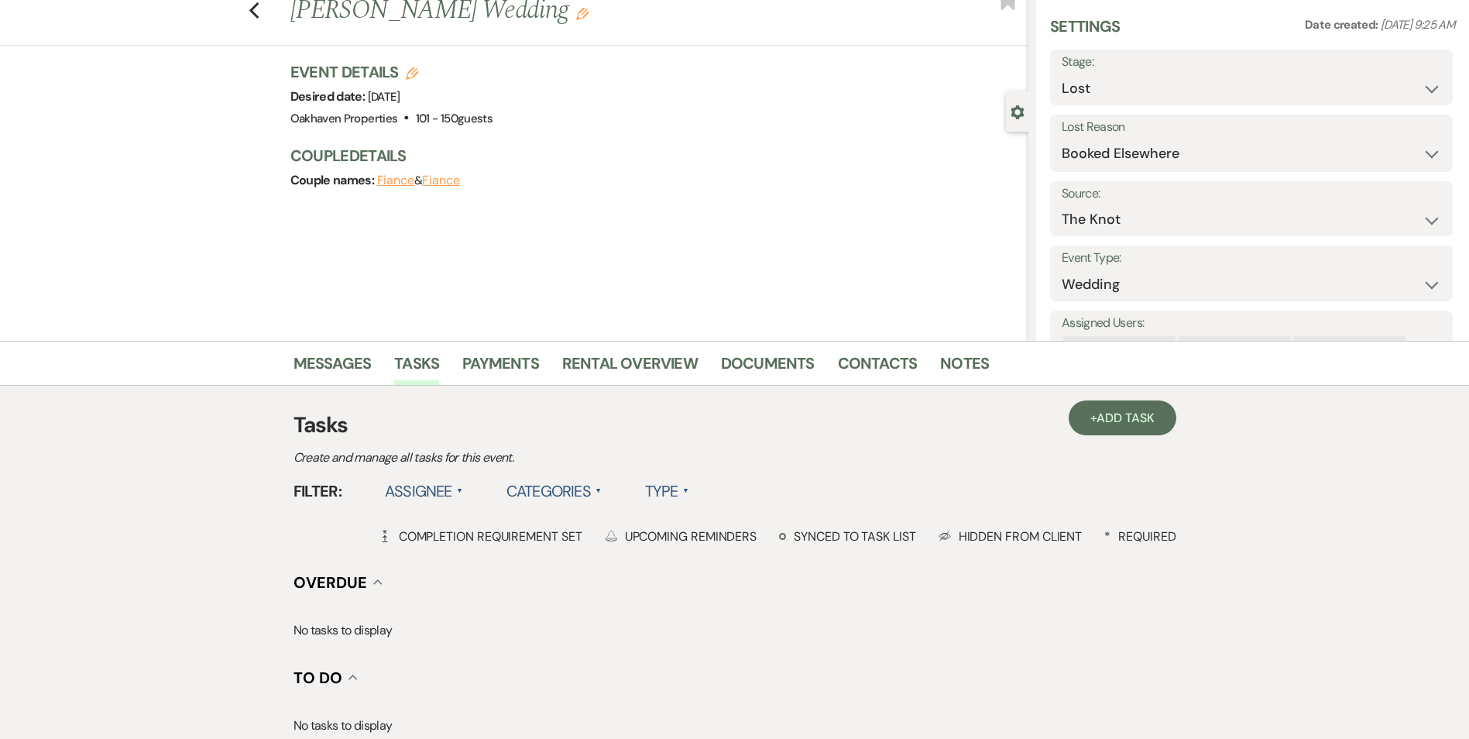
scroll to position [0, 0]
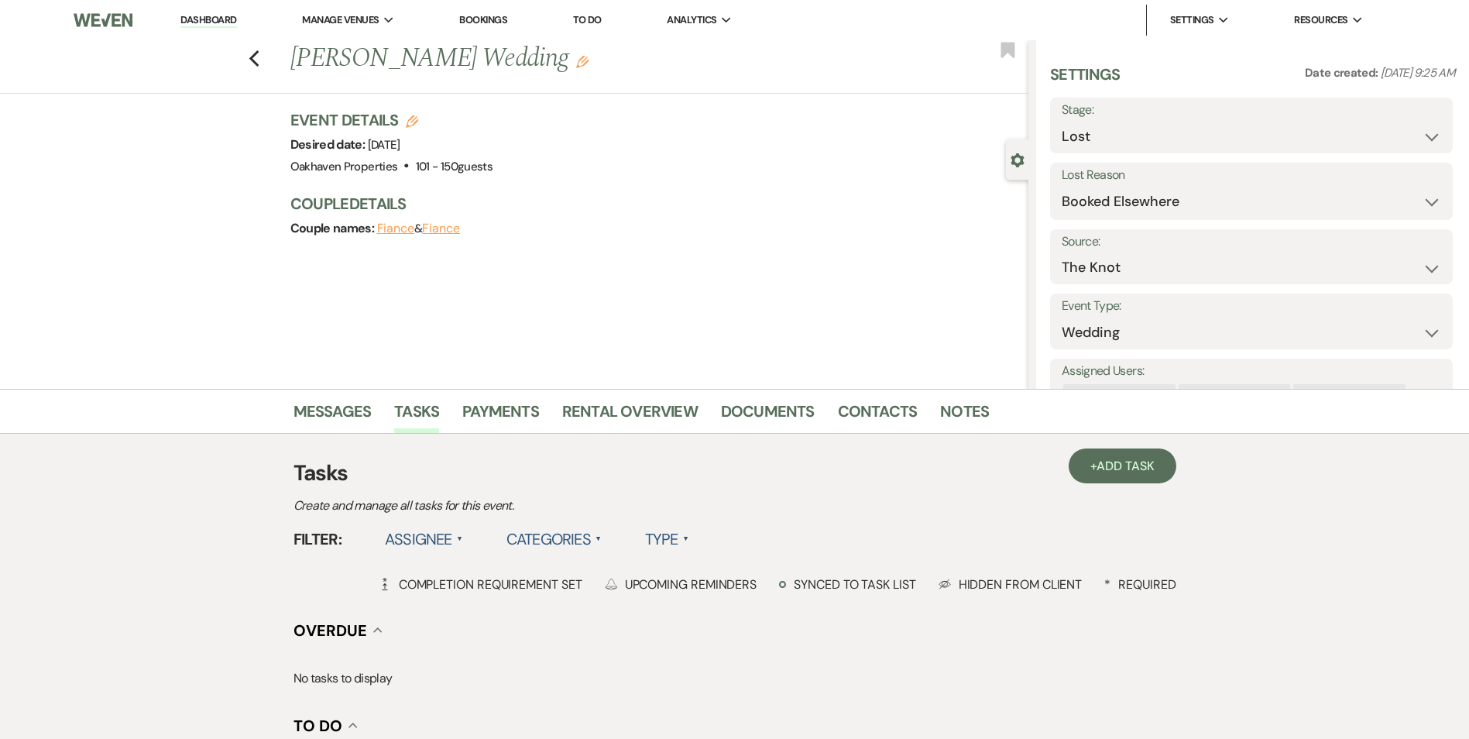
drag, startPoint x: 208, startPoint y: 15, endPoint x: 225, endPoint y: 22, distance: 19.1
click at [208, 15] on link "Dashboard" at bounding box center [208, 20] width 56 height 15
select select "8"
select select "6"
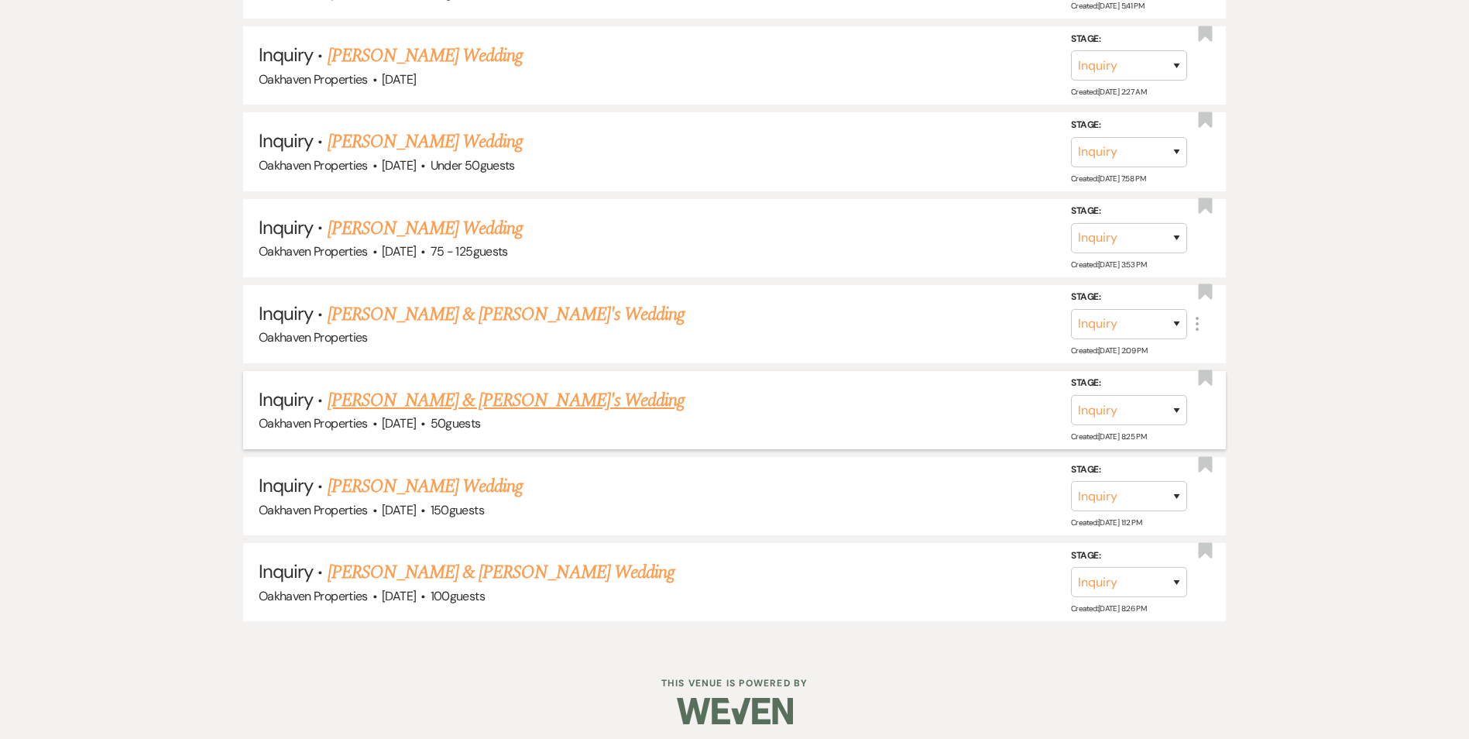
scroll to position [18286, 0]
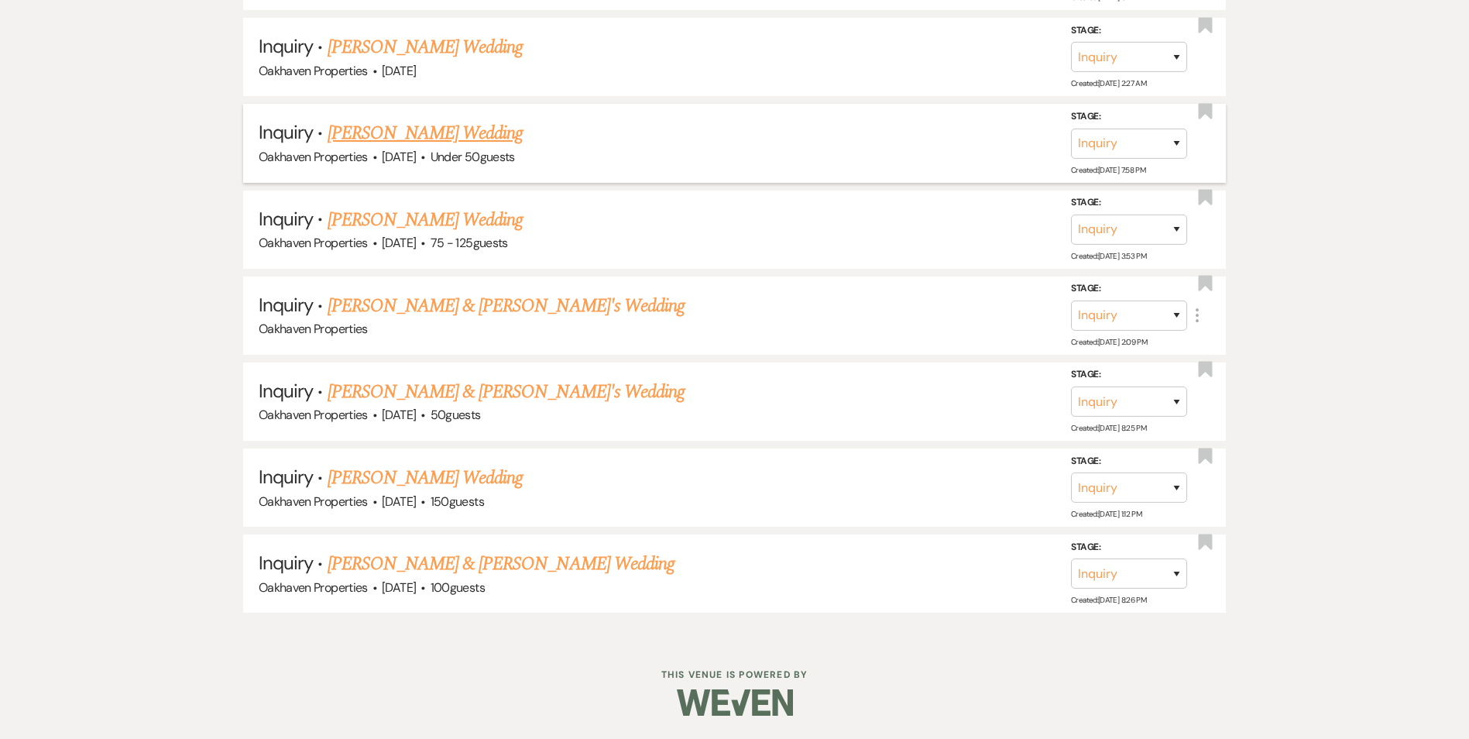
click at [378, 128] on link "[PERSON_NAME] Wedding" at bounding box center [426, 133] width 196 height 28
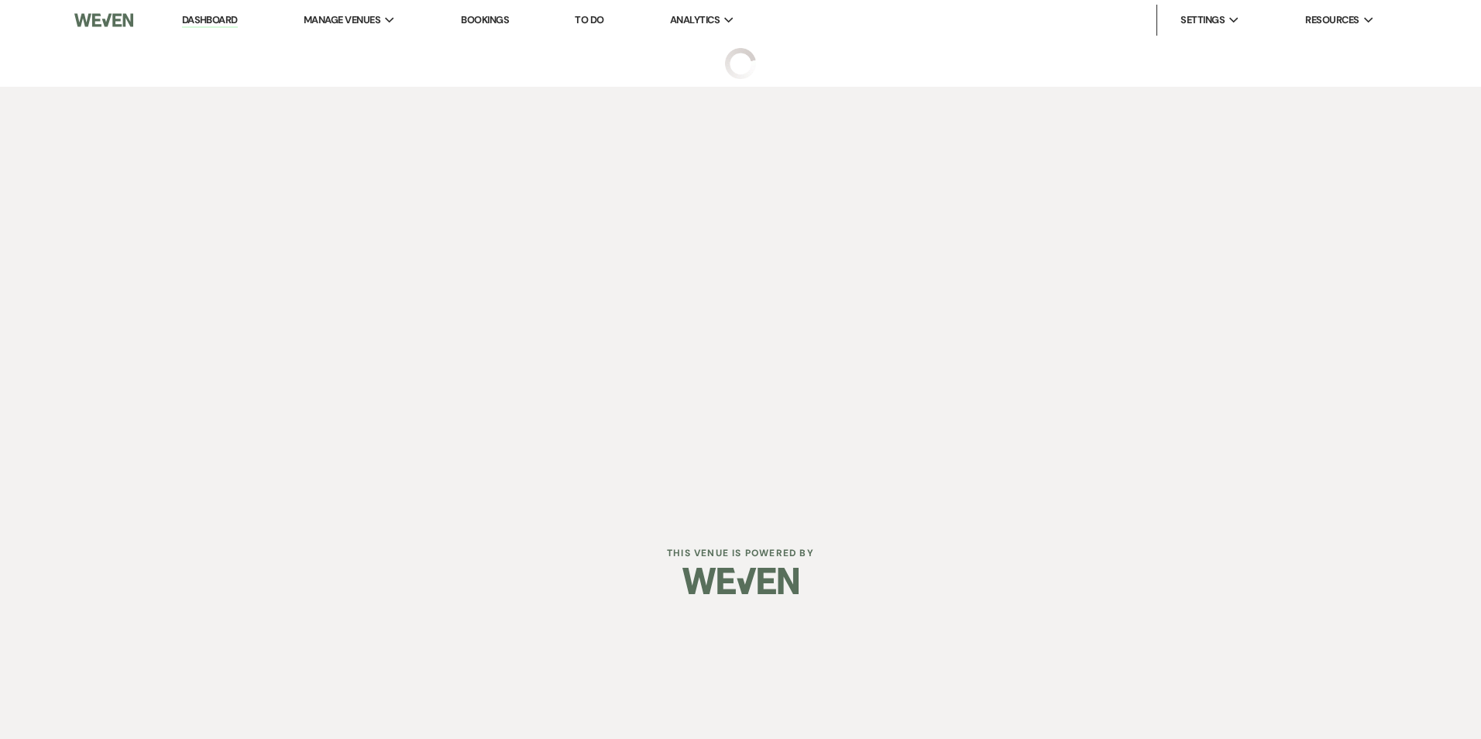
select select "2"
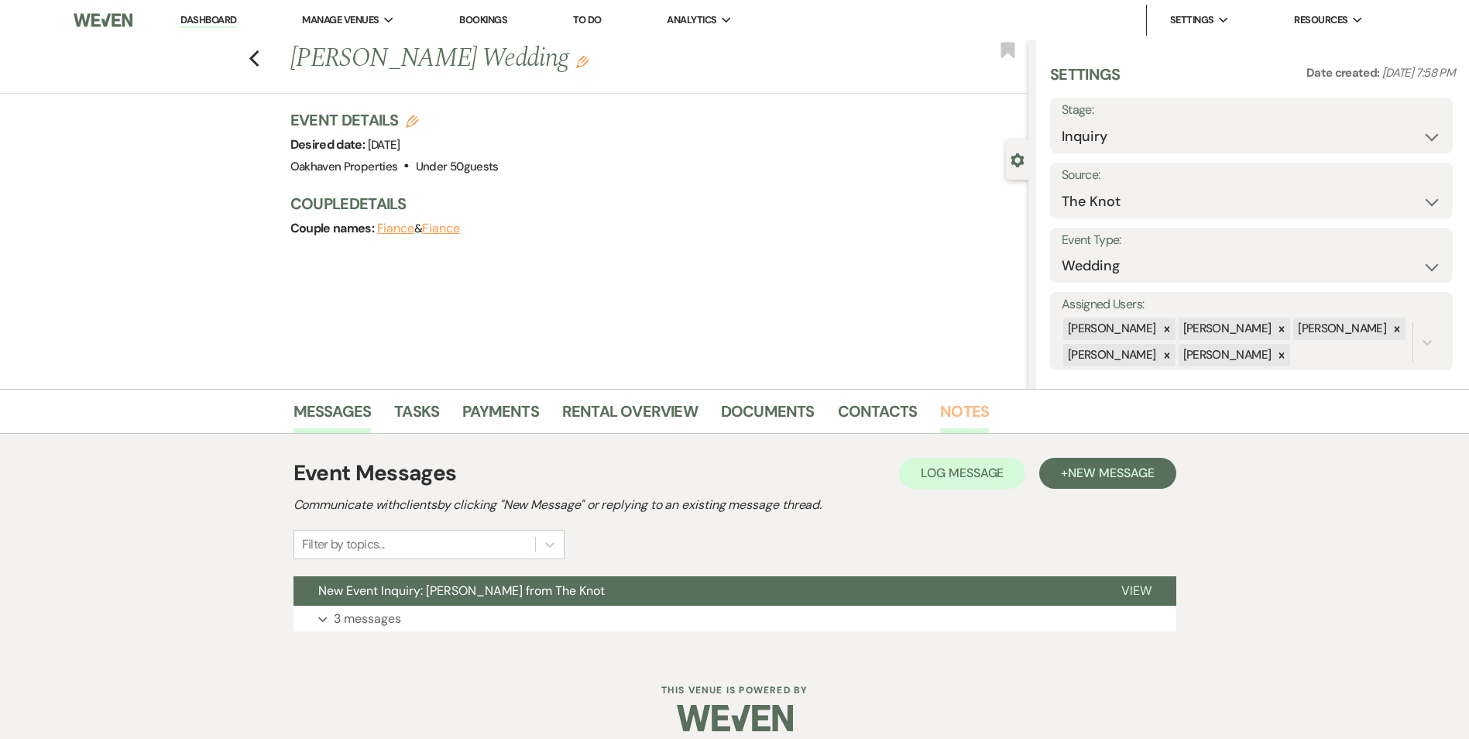
click at [961, 424] on link "Notes" at bounding box center [964, 416] width 49 height 34
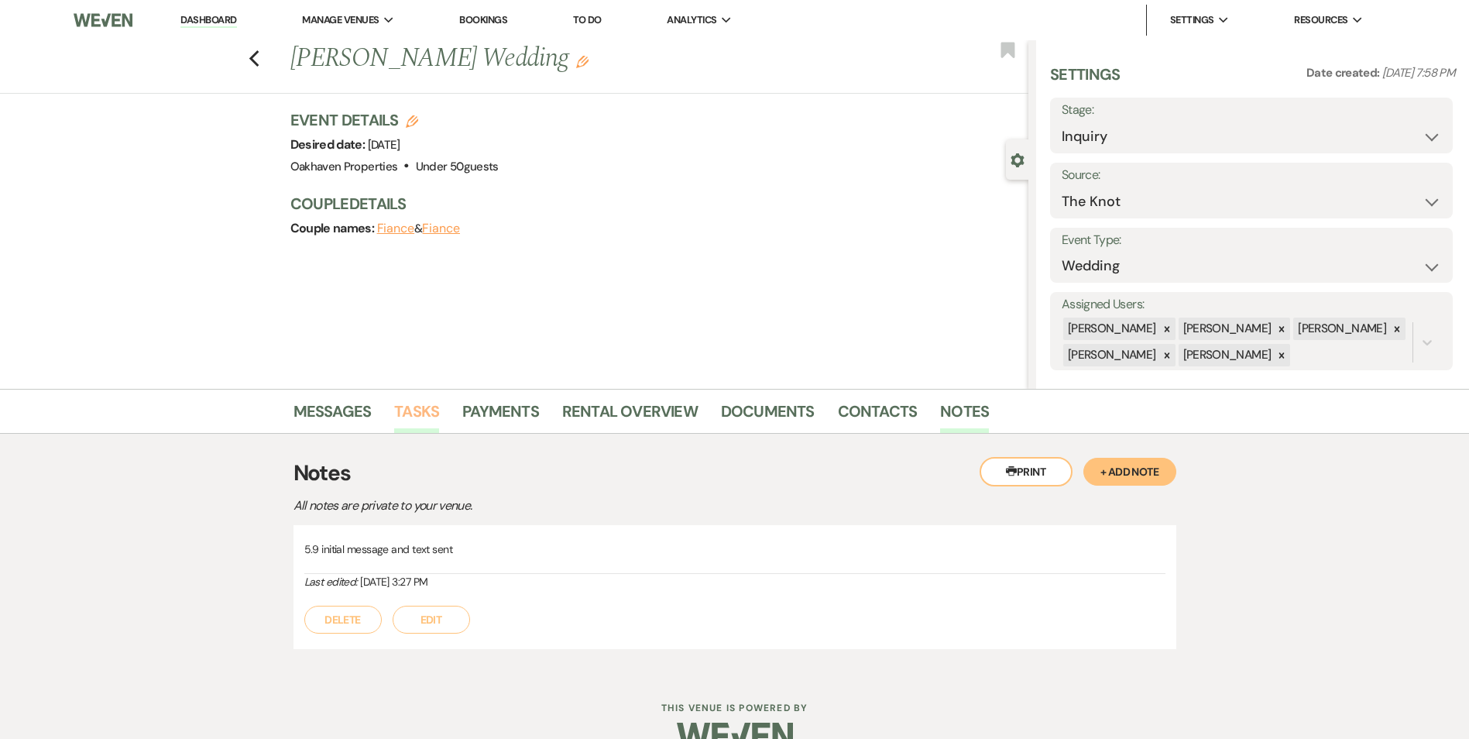
click at [414, 427] on link "Tasks" at bounding box center [416, 416] width 45 height 34
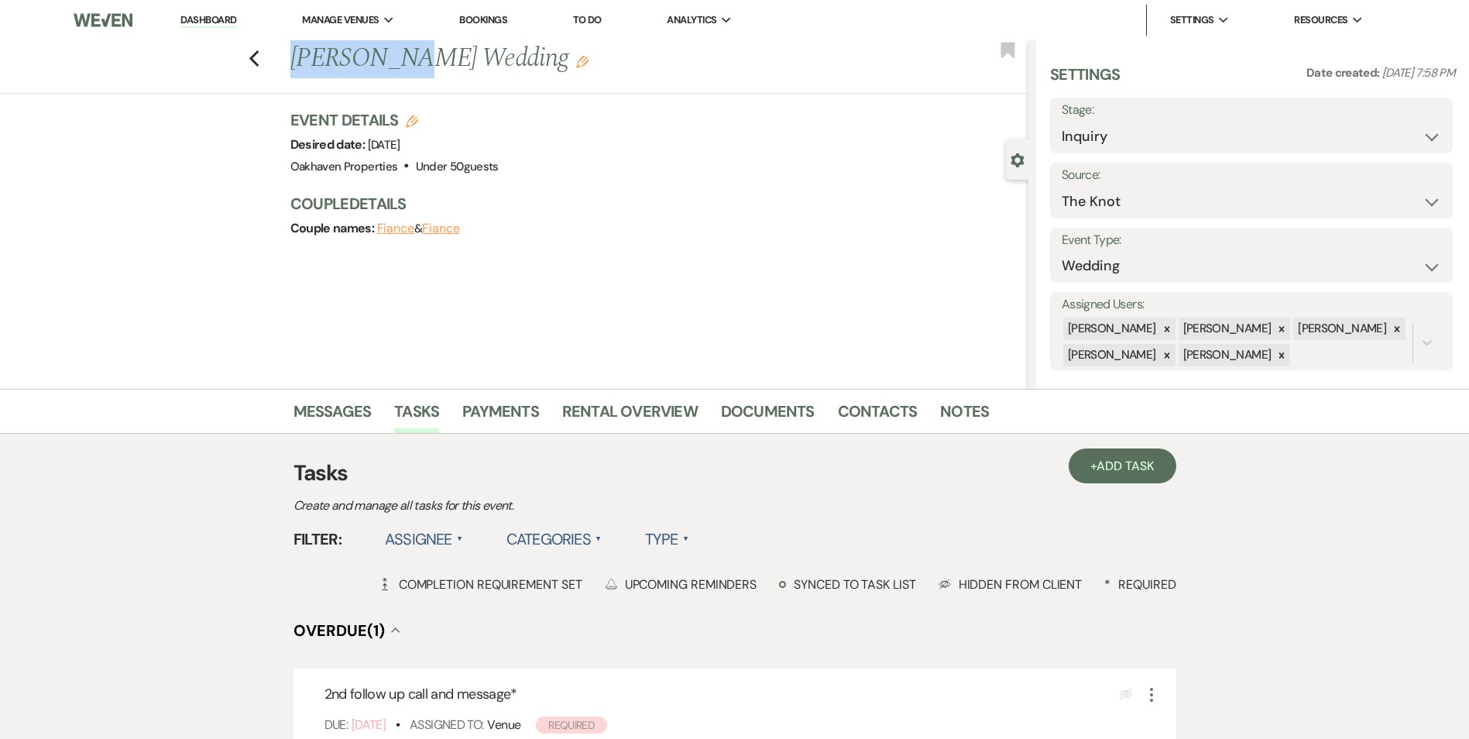
drag, startPoint x: 392, startPoint y: 60, endPoint x: 278, endPoint y: 46, distance: 114.8
click at [278, 46] on div "Previous [PERSON_NAME] Wedding Edit Bookmark" at bounding box center [510, 66] width 1036 height 53
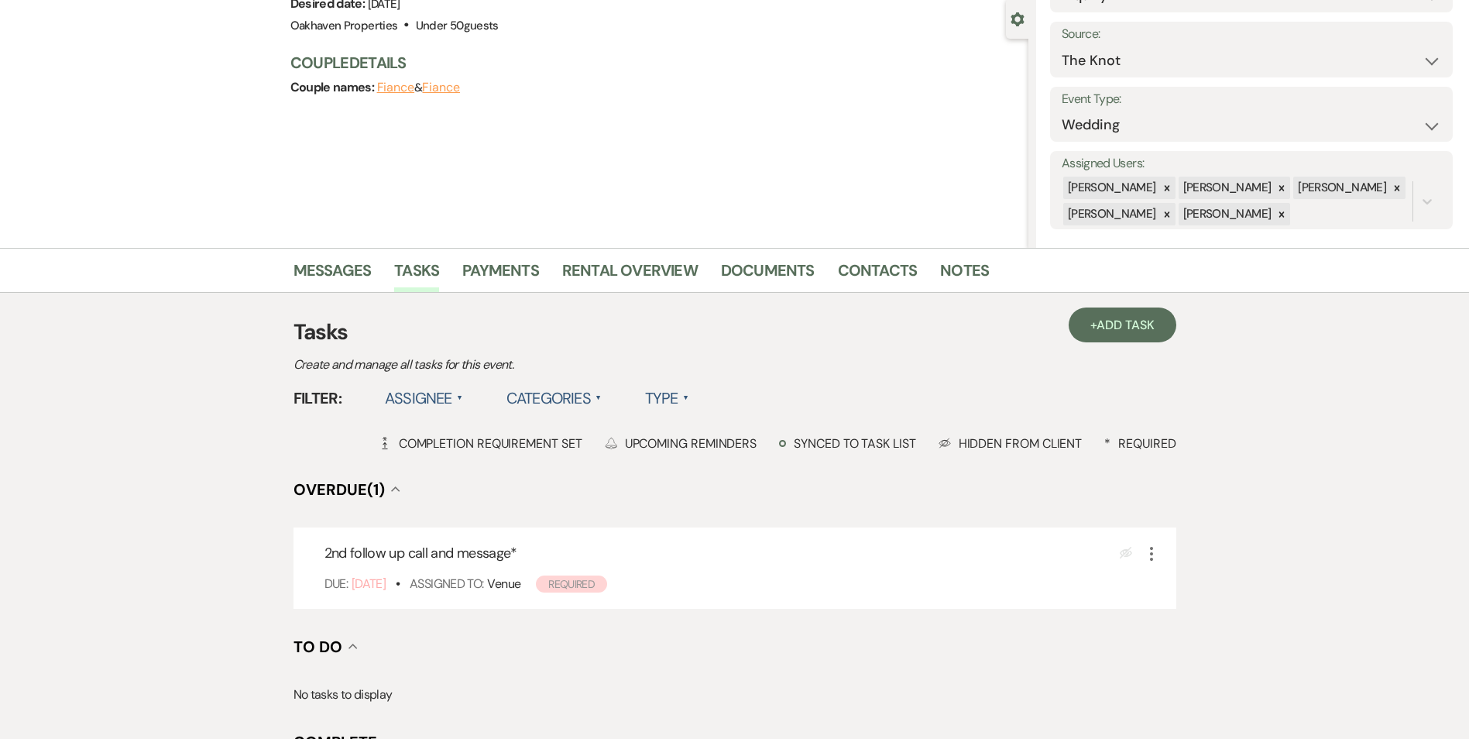
scroll to position [310, 0]
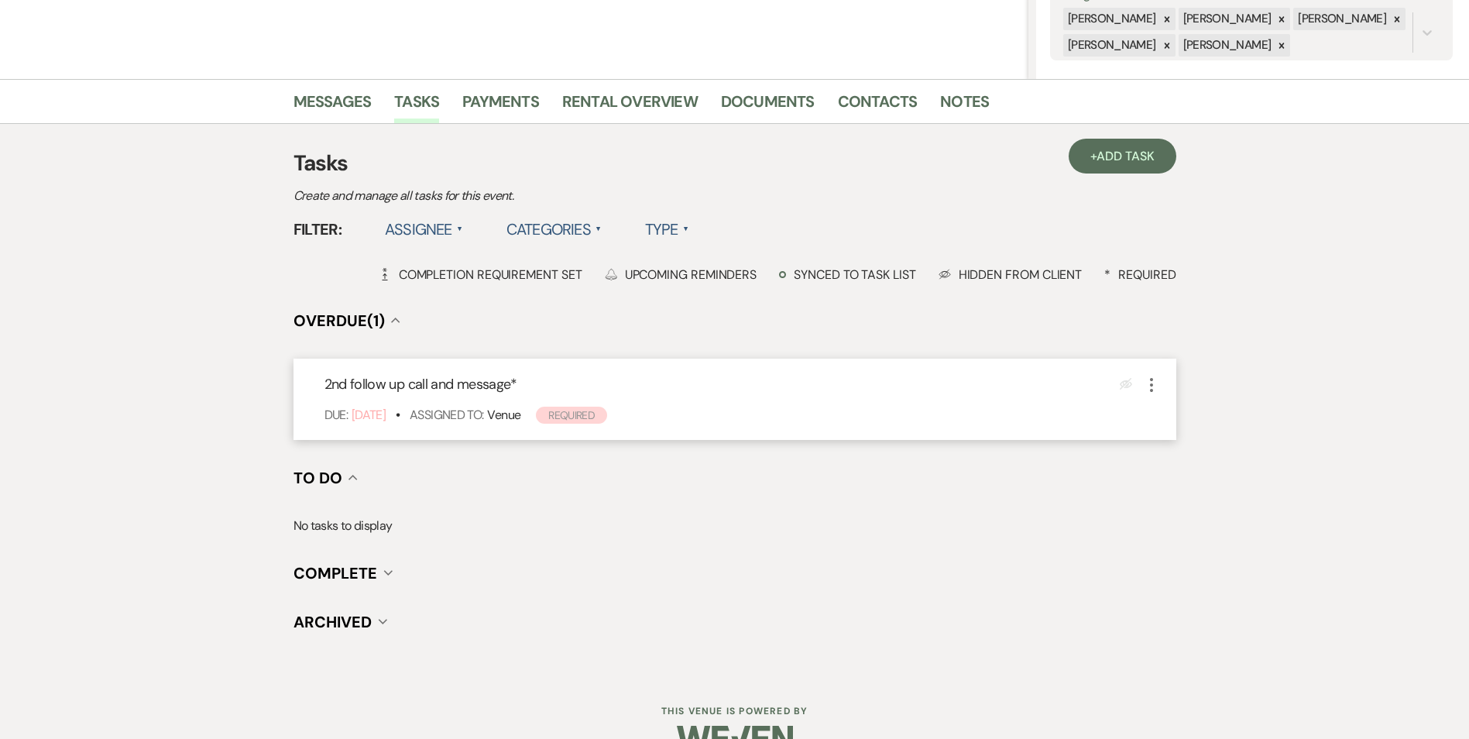
click at [1152, 388] on icon "More" at bounding box center [1151, 385] width 19 height 19
click at [1167, 414] on icon "Pencil" at bounding box center [1164, 415] width 9 height 12
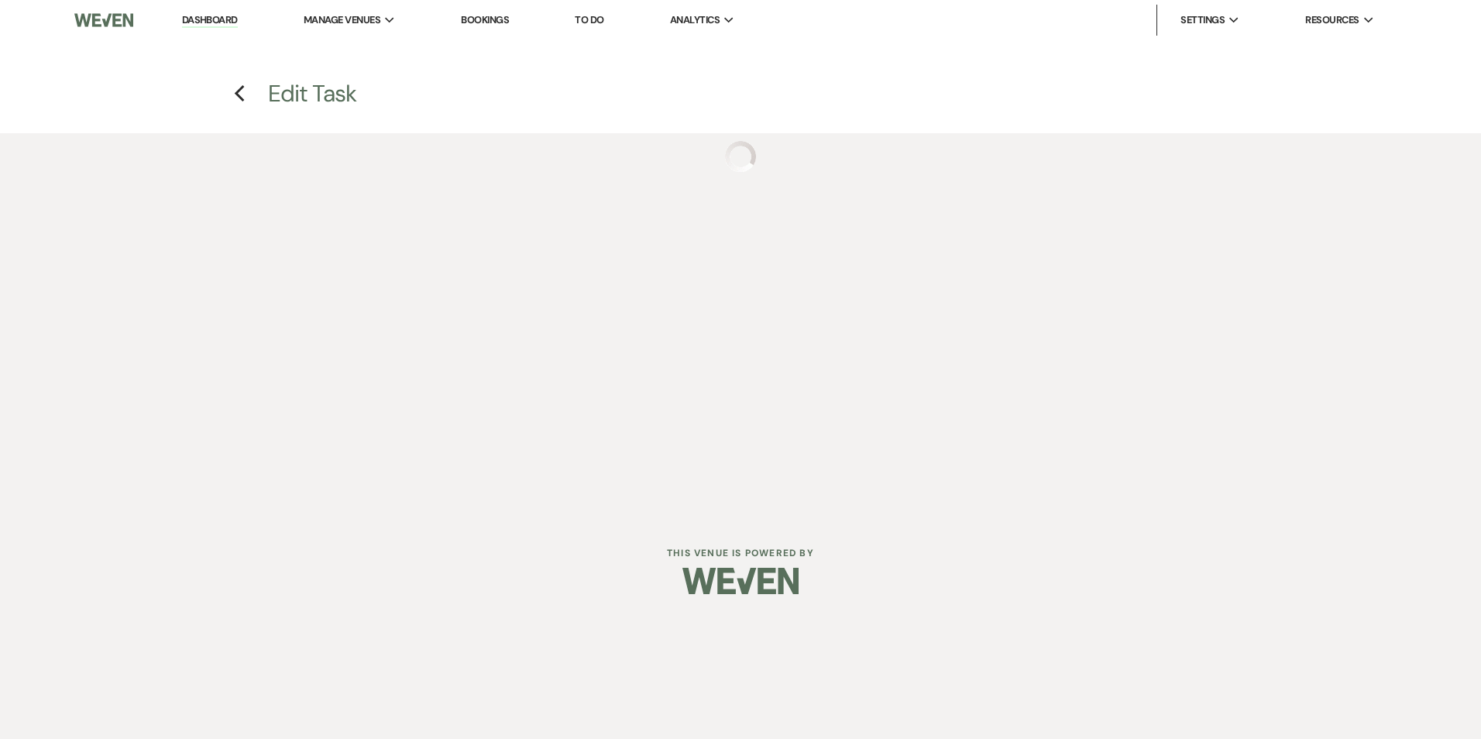
select select "true"
select select "31"
select select "venueHost"
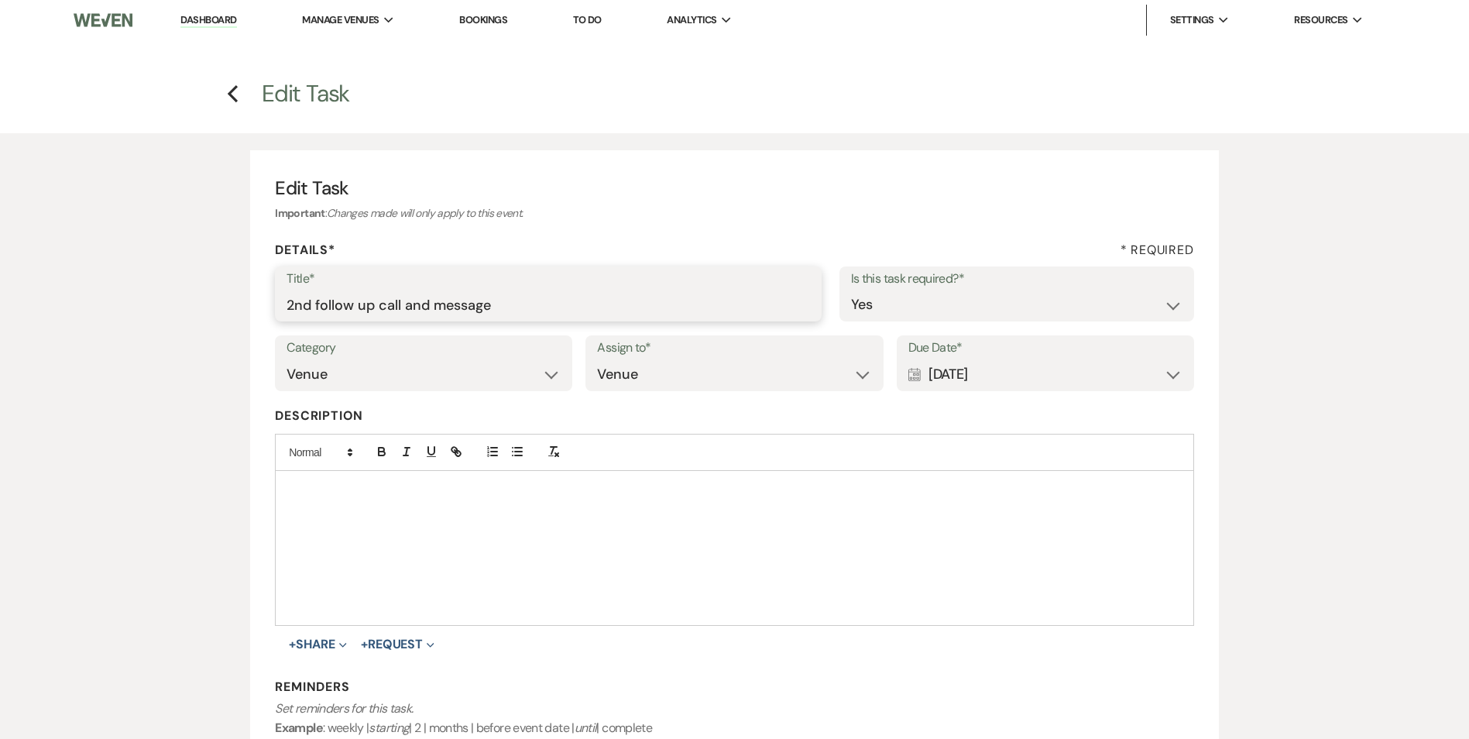
drag, startPoint x: 476, startPoint y: 300, endPoint x: 230, endPoint y: 278, distance: 246.5
click at [230, 278] on div "Edit Task Important : Changes made will only apply to this event. Details* * Re…" at bounding box center [734, 505] width 1115 height 744
type input "if i dont hear back [PERSON_NAME] as lost"
click at [1005, 377] on div "Calendar [DATE] Expand" at bounding box center [1046, 374] width 274 height 30
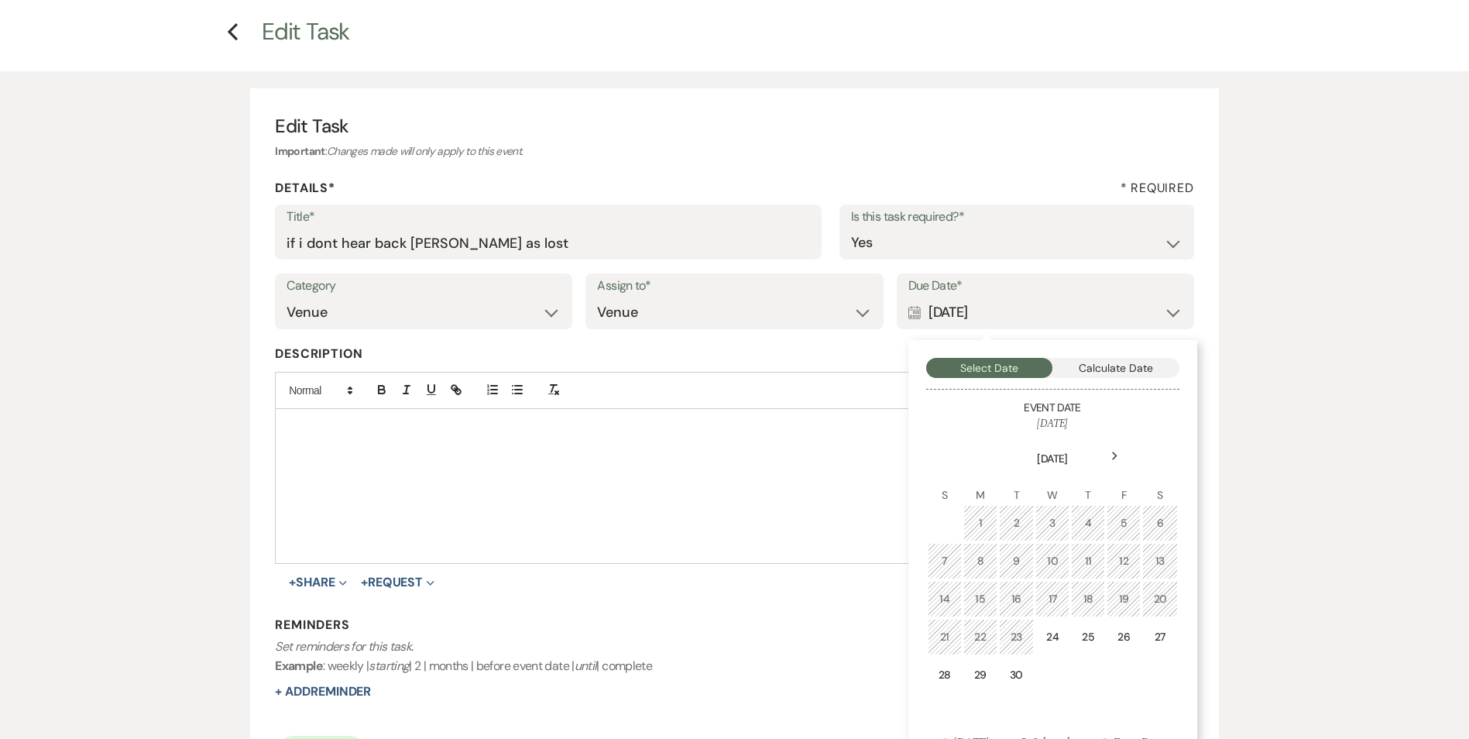
scroll to position [155, 0]
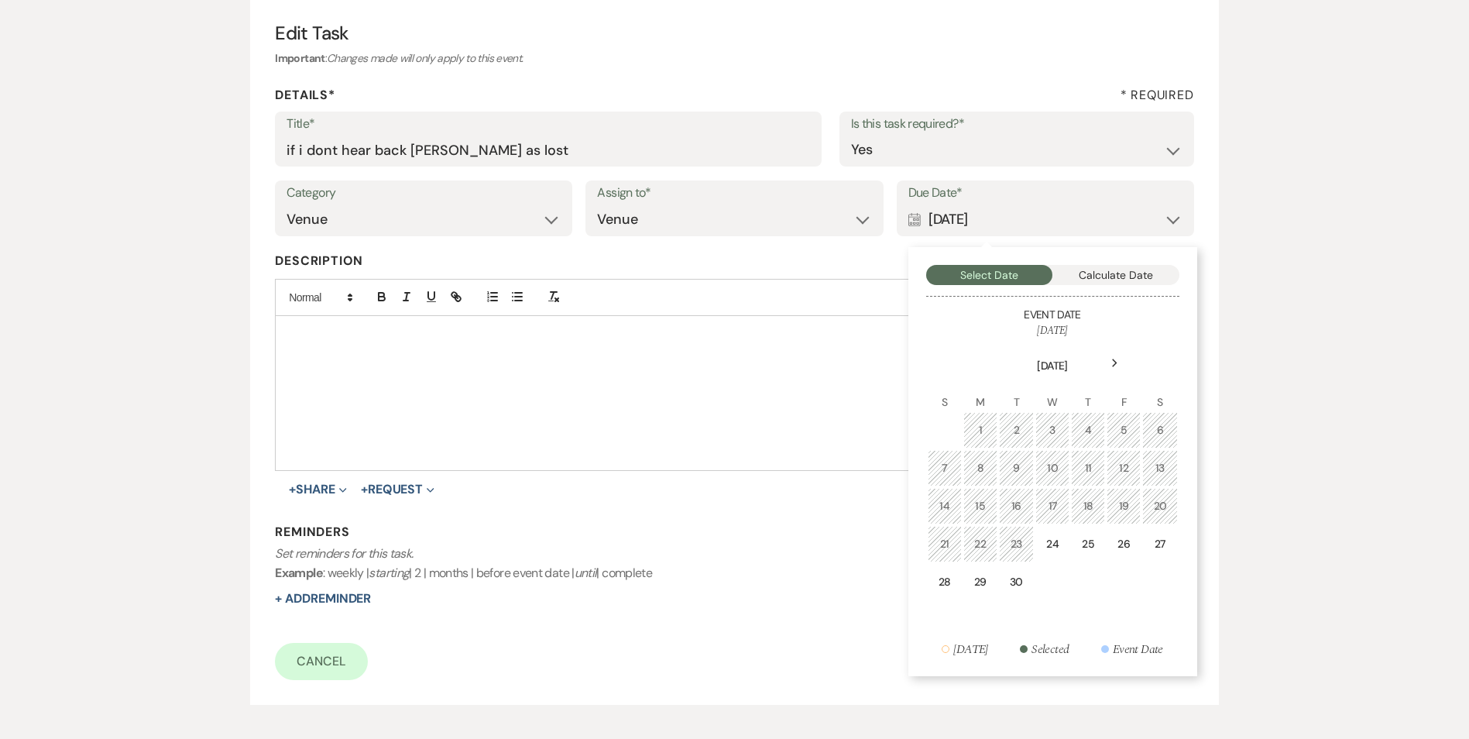
click at [1121, 367] on div "Next" at bounding box center [1115, 363] width 25 height 25
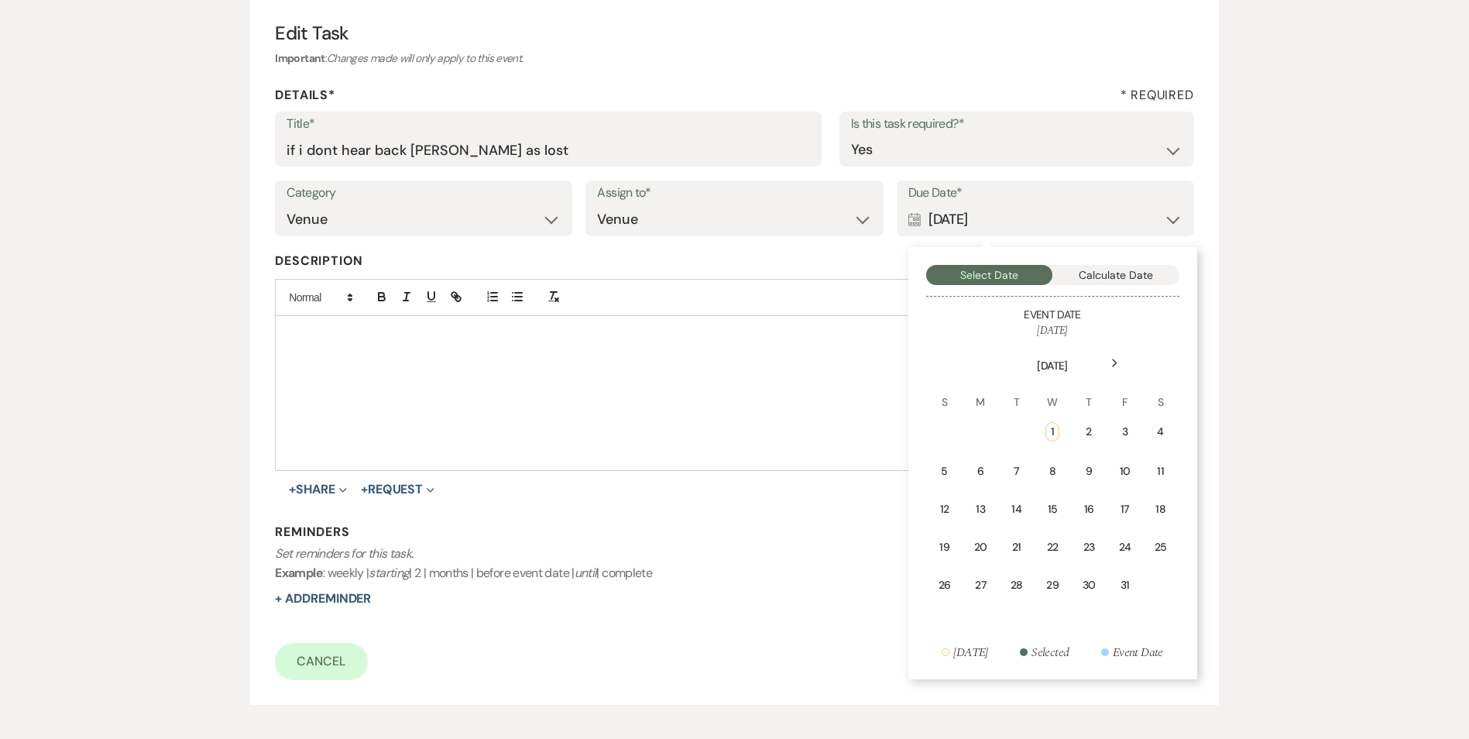
click at [1121, 367] on div "Next" at bounding box center [1115, 363] width 25 height 25
click at [987, 359] on icon "Previous" at bounding box center [991, 363] width 8 height 9
click at [1069, 481] on td "8" at bounding box center [1053, 471] width 35 height 36
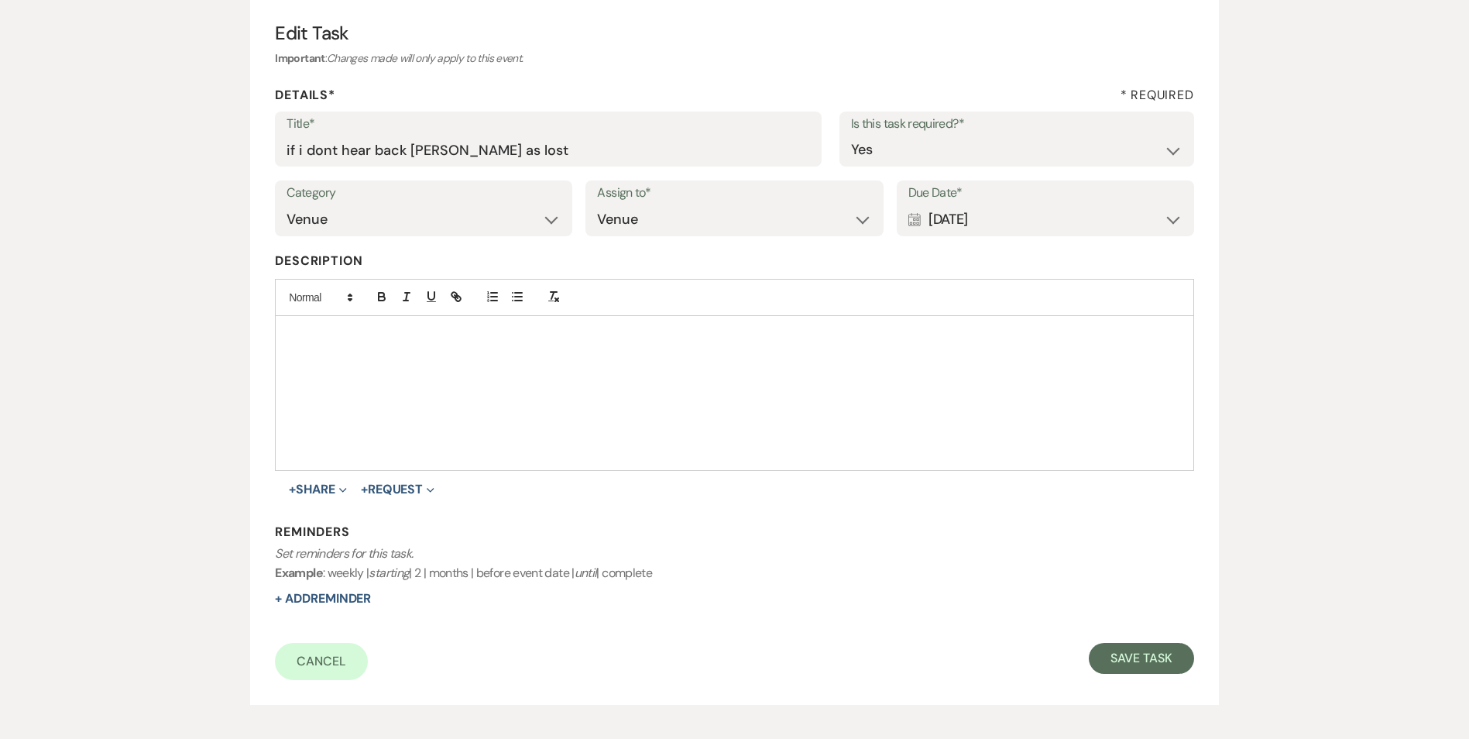
click at [352, 606] on div "Reminders Set reminders for this task. Example : weekly | starting | 2 | months…" at bounding box center [734, 566] width 919 height 84
click at [356, 600] on button "+ Add Reminder" at bounding box center [323, 599] width 96 height 12
select select "host"
select select "days"
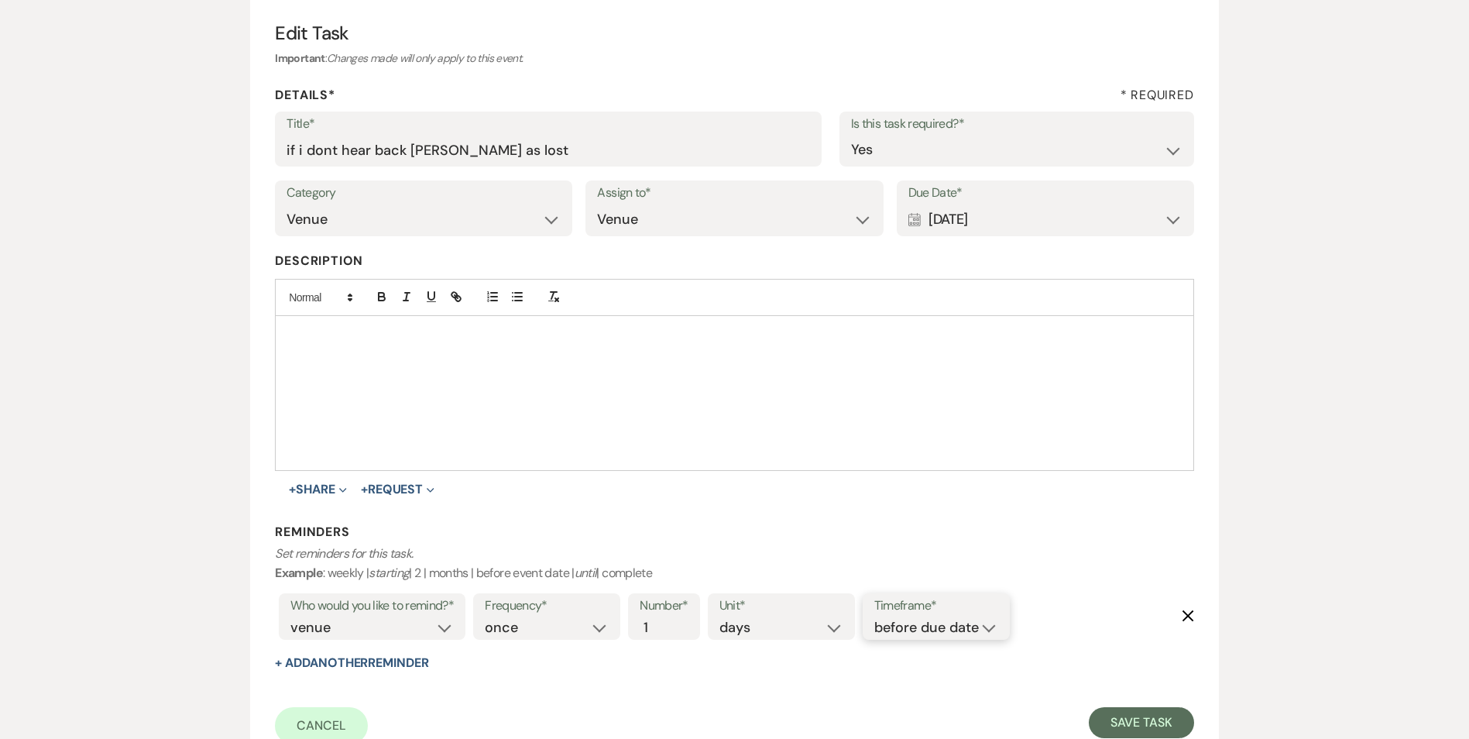
click at [908, 633] on select "before due date after due date on due date on custom date" at bounding box center [936, 627] width 124 height 21
select select "onDueDate"
click at [874, 617] on select "before due date after due date on due date on custom date" at bounding box center [936, 627] width 124 height 21
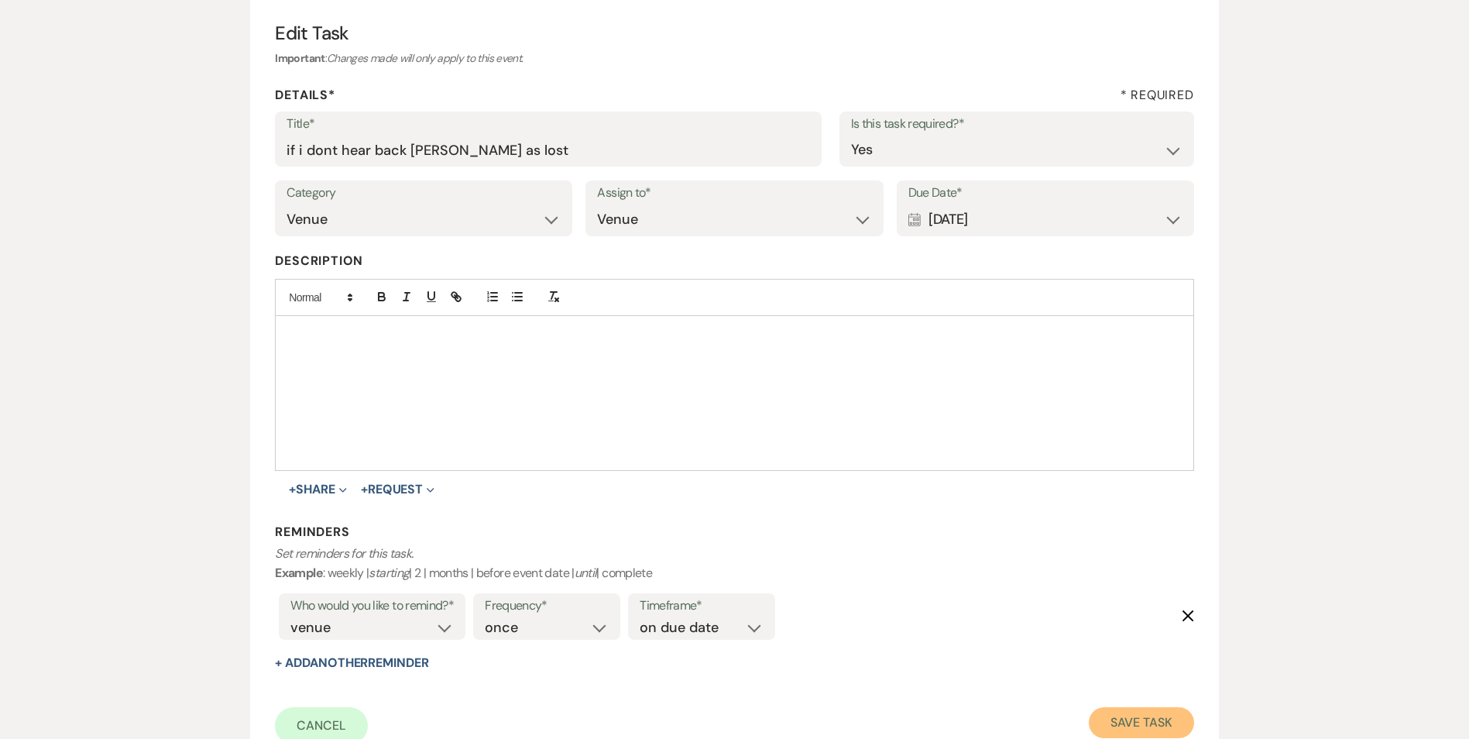
click at [1110, 726] on button "Save Task" at bounding box center [1141, 722] width 105 height 31
select select "2"
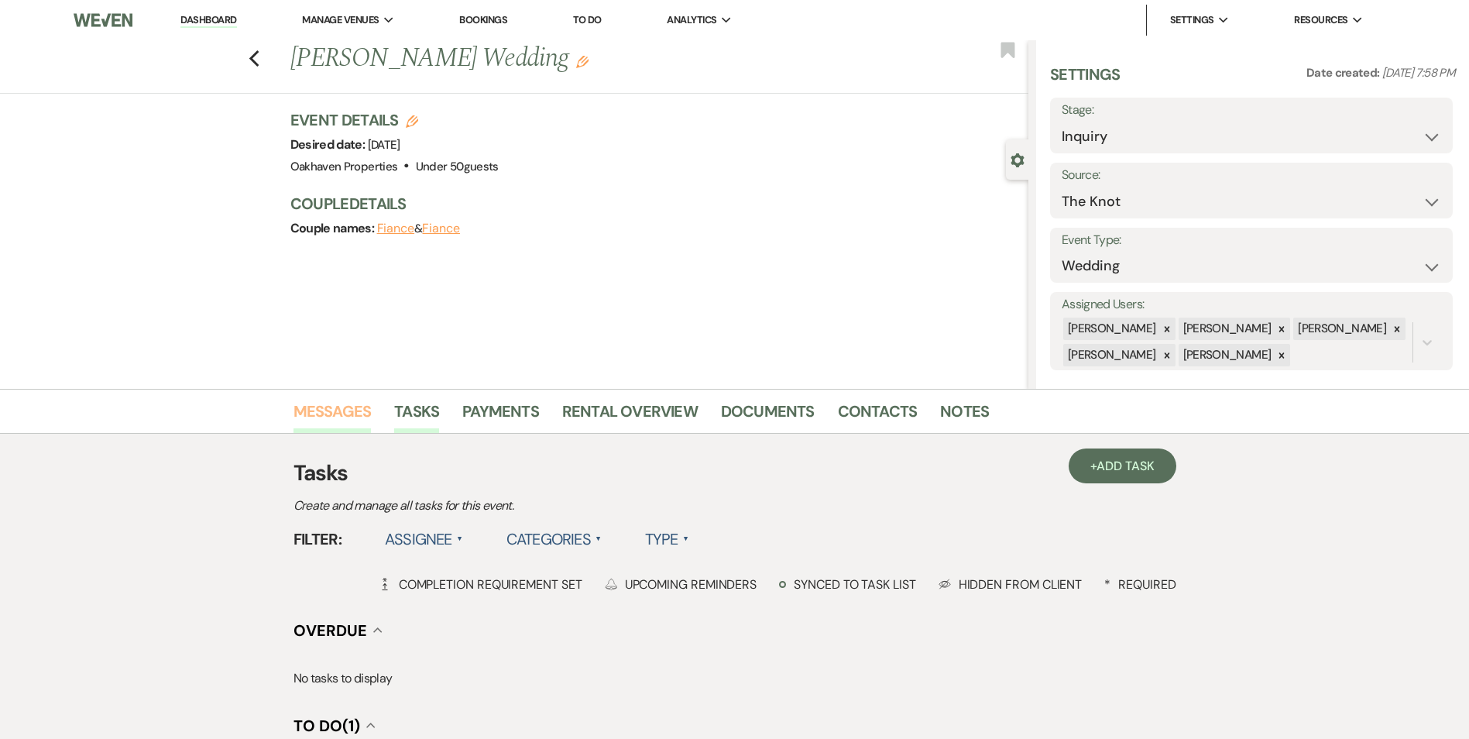
click at [342, 421] on link "Messages" at bounding box center [333, 416] width 78 height 34
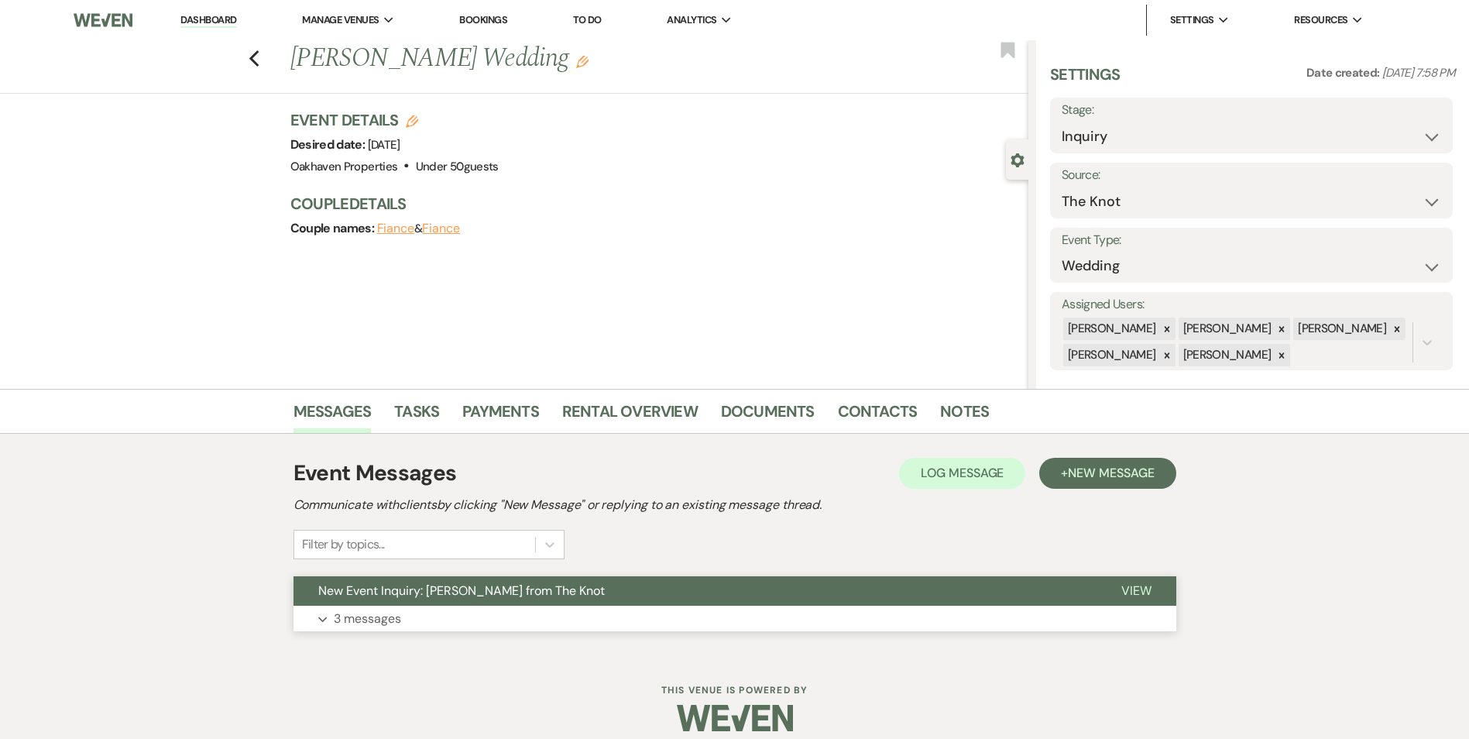
drag, startPoint x: 1148, startPoint y: 588, endPoint x: 1118, endPoint y: 589, distance: 30.2
click at [1147, 587] on span "View" at bounding box center [1137, 590] width 30 height 16
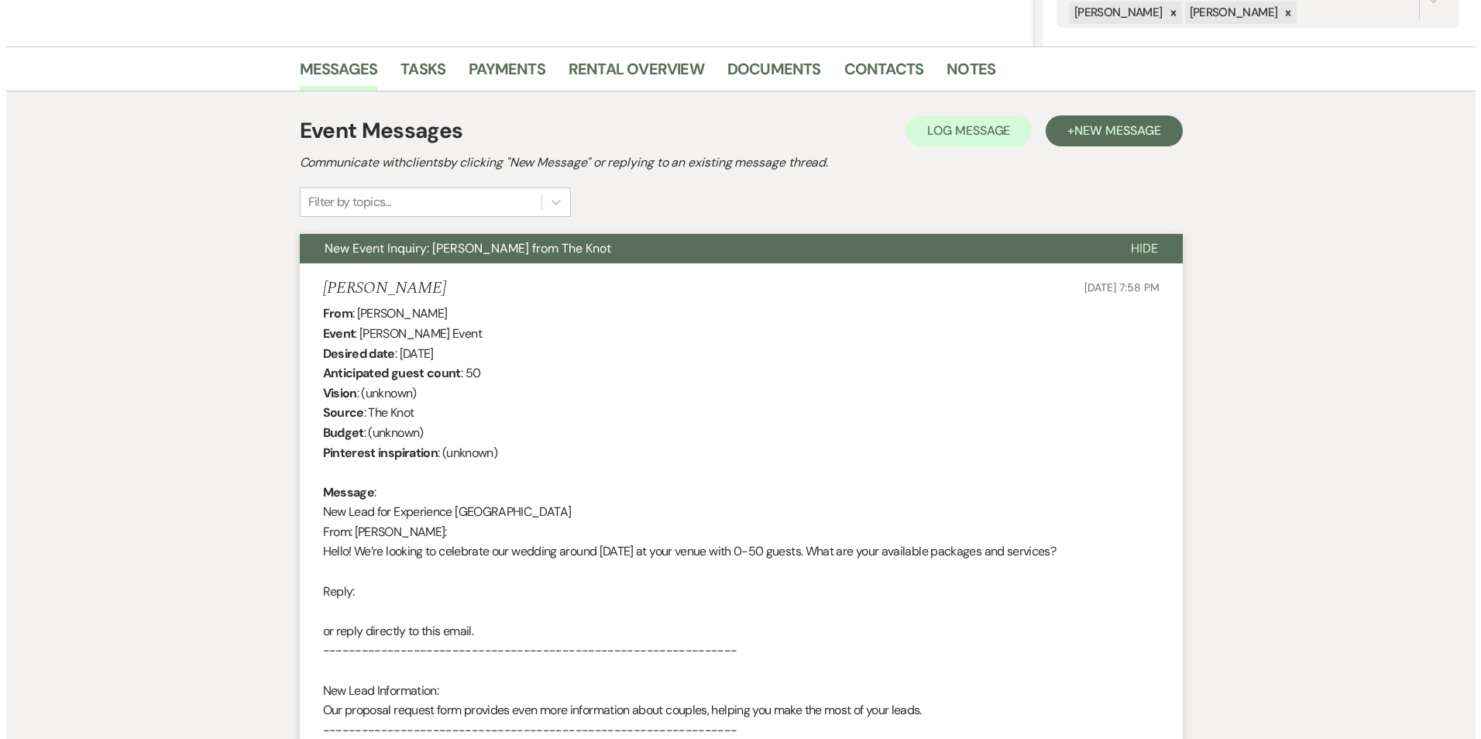
scroll to position [227, 0]
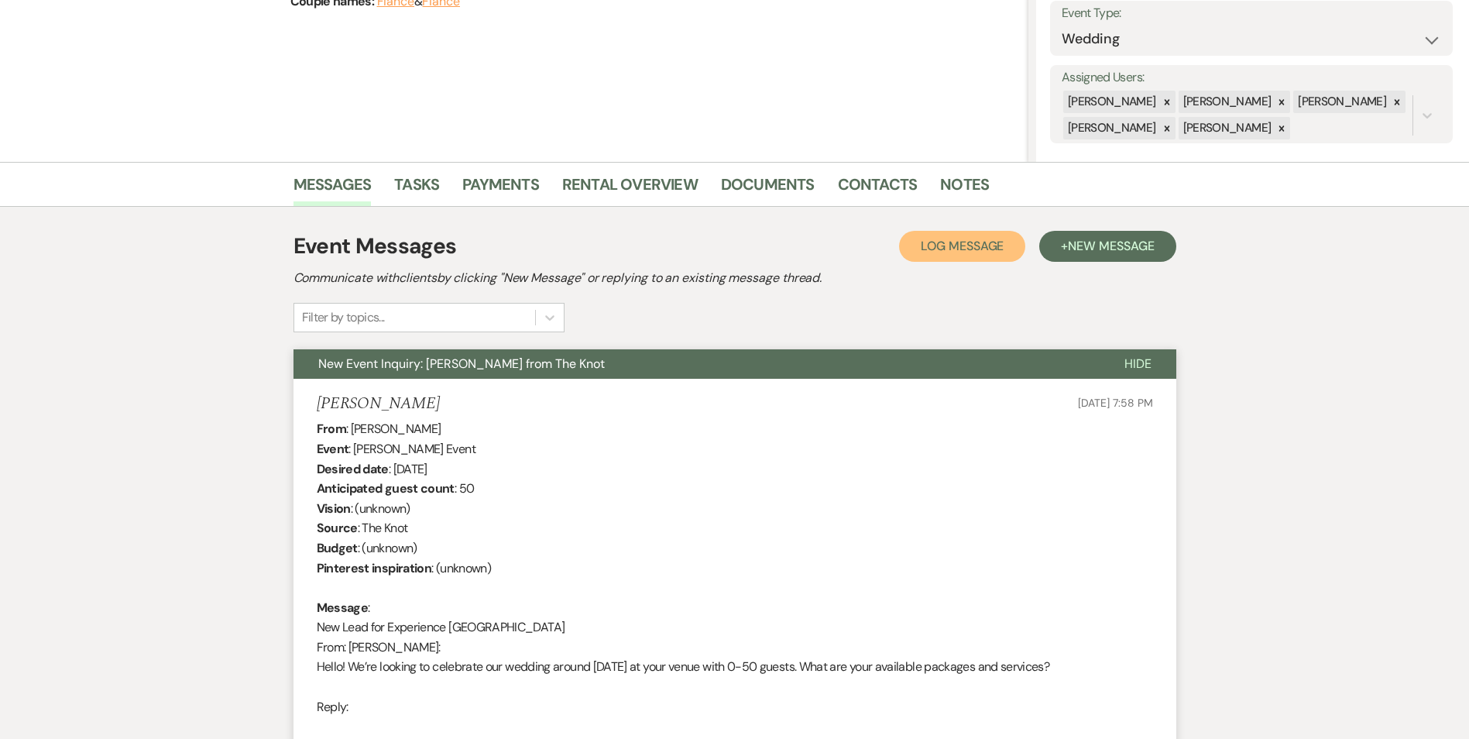
click at [960, 243] on span "Log Message" at bounding box center [962, 246] width 83 height 16
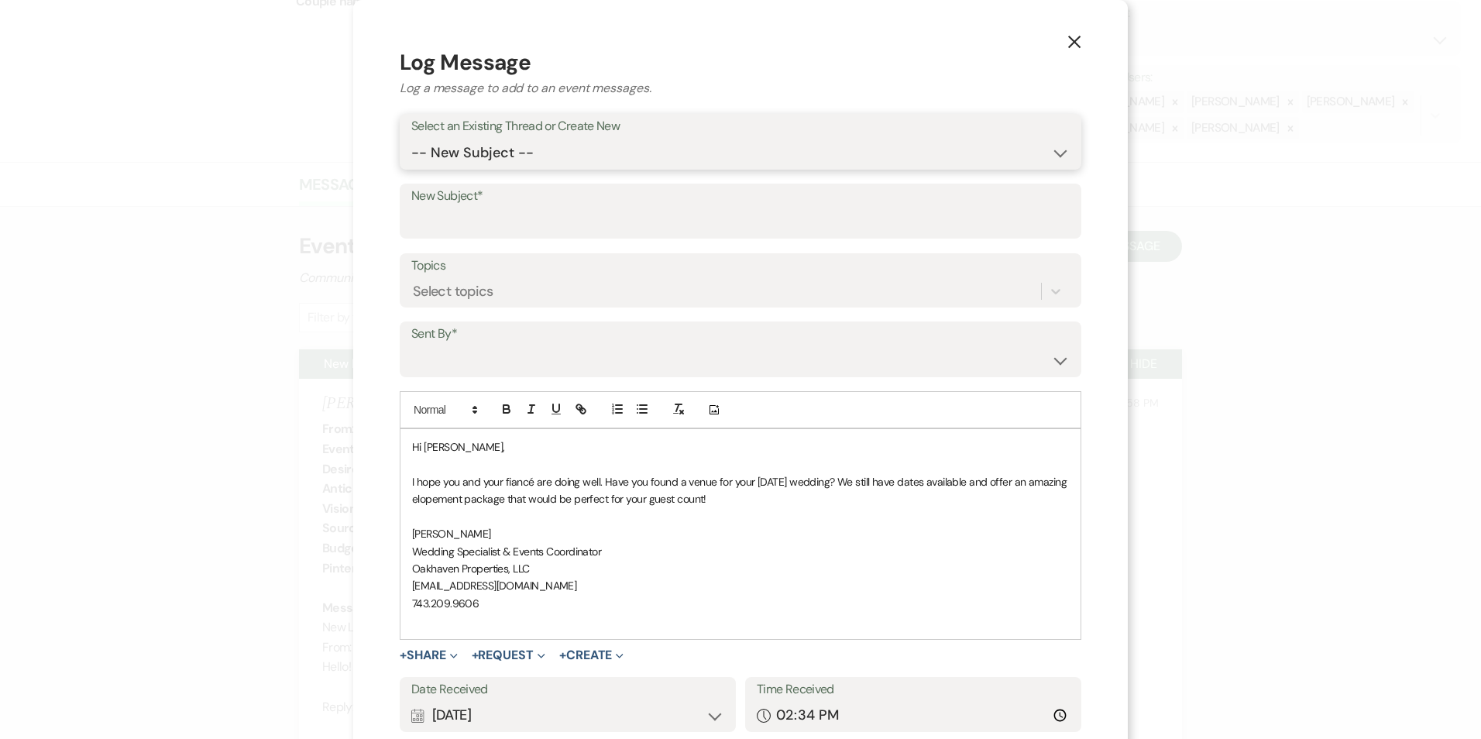
click at [582, 161] on select "-- New Subject -- New Event Inquiry: [PERSON_NAME] from The Knot" at bounding box center [740, 153] width 658 height 30
select select "393185"
click at [411, 138] on select "-- New Subject -- New Event Inquiry: [PERSON_NAME] from The Knot" at bounding box center [740, 153] width 658 height 30
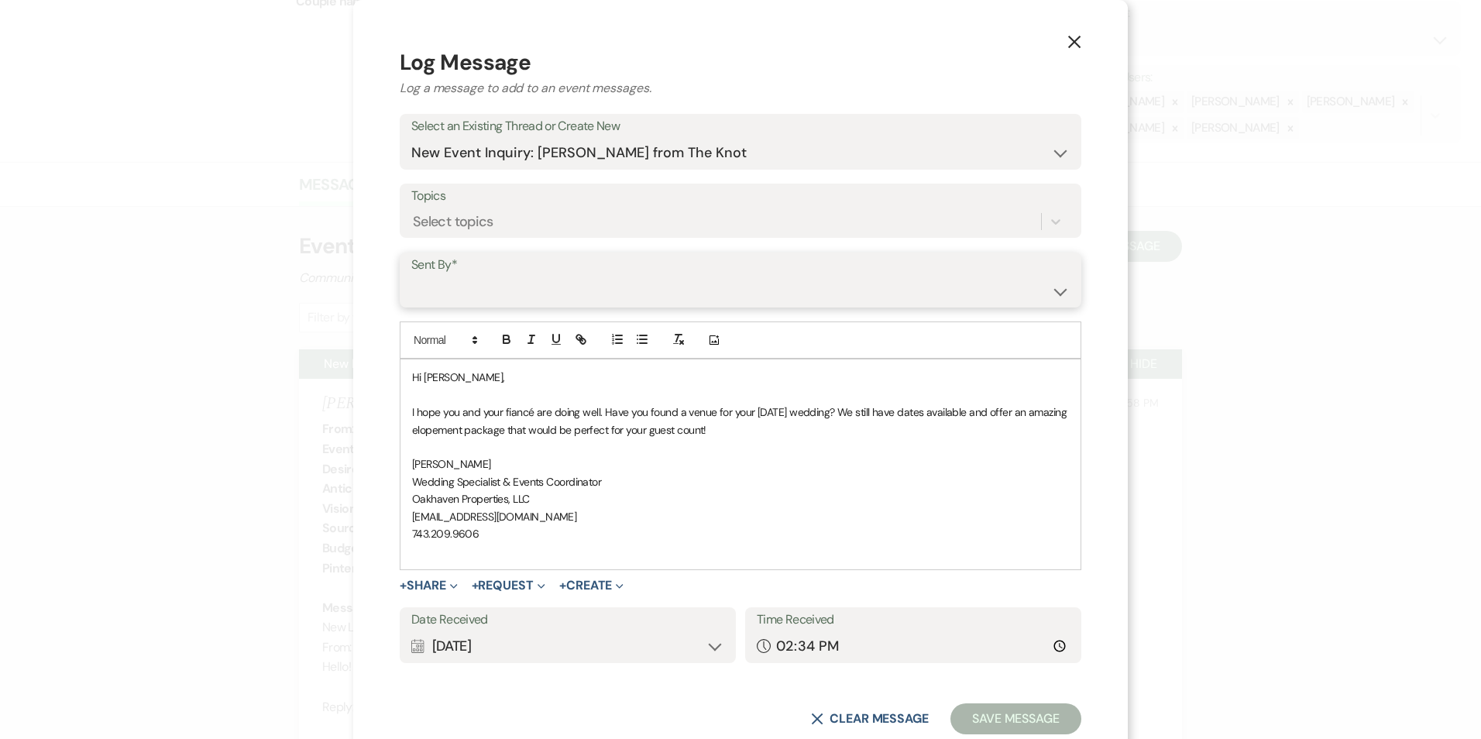
click at [543, 304] on select "[PERSON_NAME] ([EMAIL_ADDRESS][DOMAIN_NAME]) [PERSON_NAME] ([PERSON_NAME][EMAIL…" at bounding box center [740, 291] width 658 height 30
select select "user-127923"
click at [411, 276] on select "[PERSON_NAME] ([EMAIL_ADDRESS][DOMAIN_NAME]) [PERSON_NAME] ([PERSON_NAME][EMAIL…" at bounding box center [740, 291] width 658 height 30
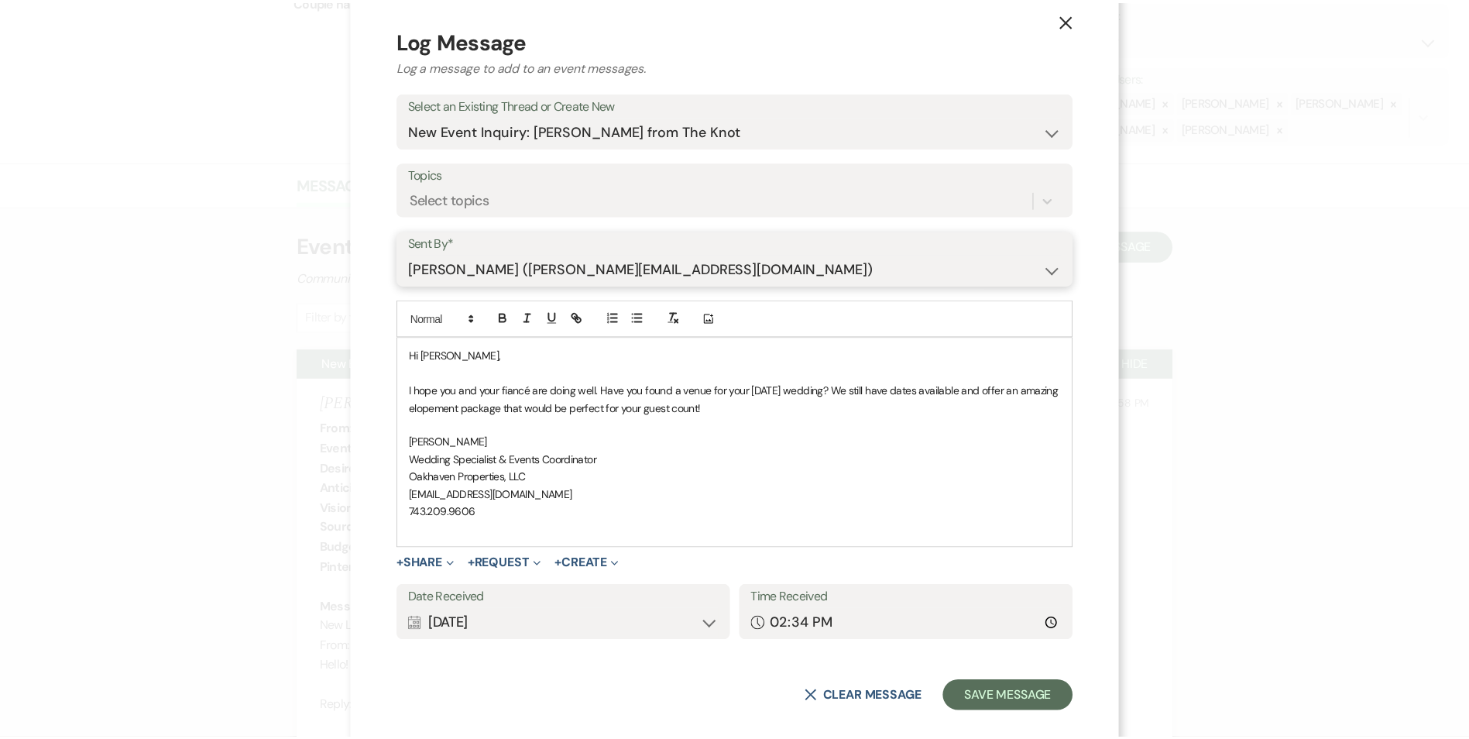
scroll to position [42, 0]
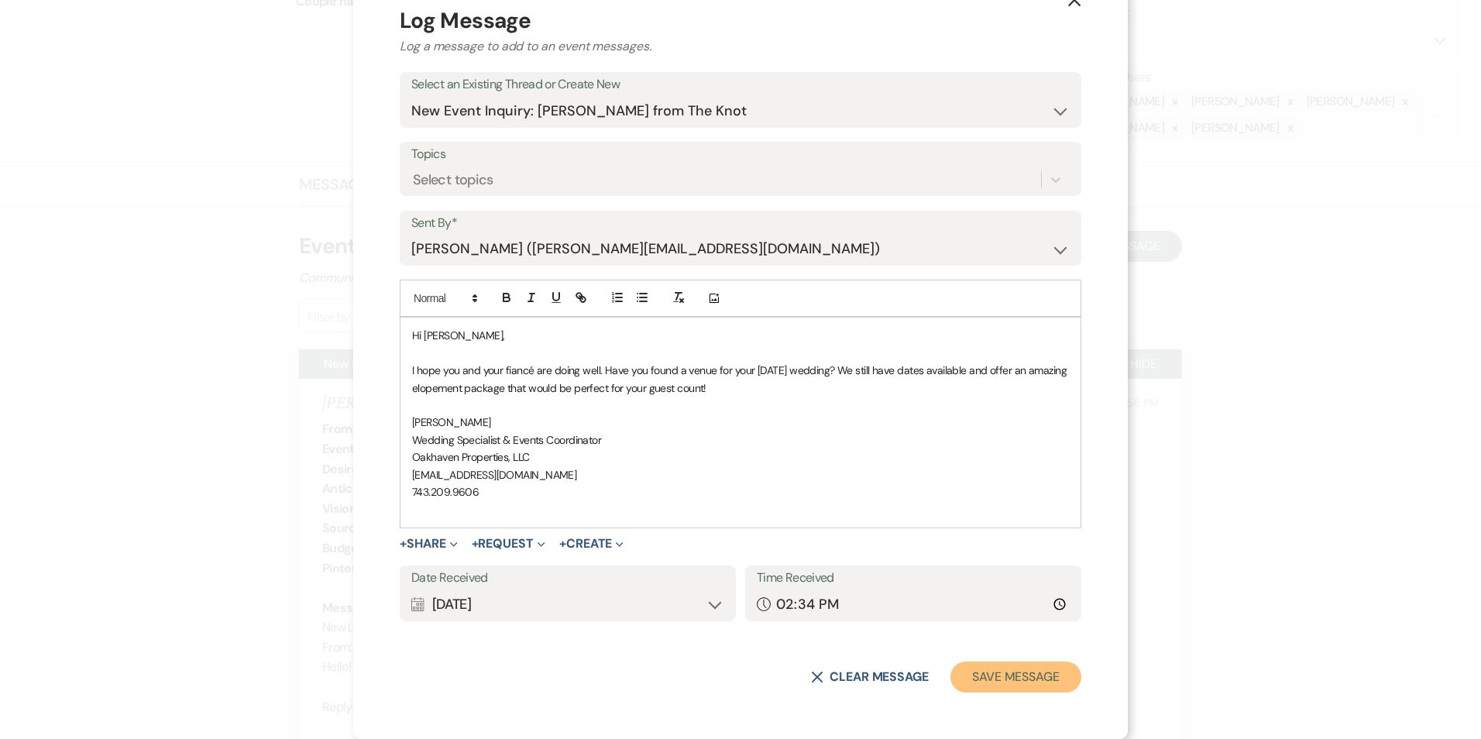
click at [1016, 672] on button "Save Message" at bounding box center [1015, 676] width 131 height 31
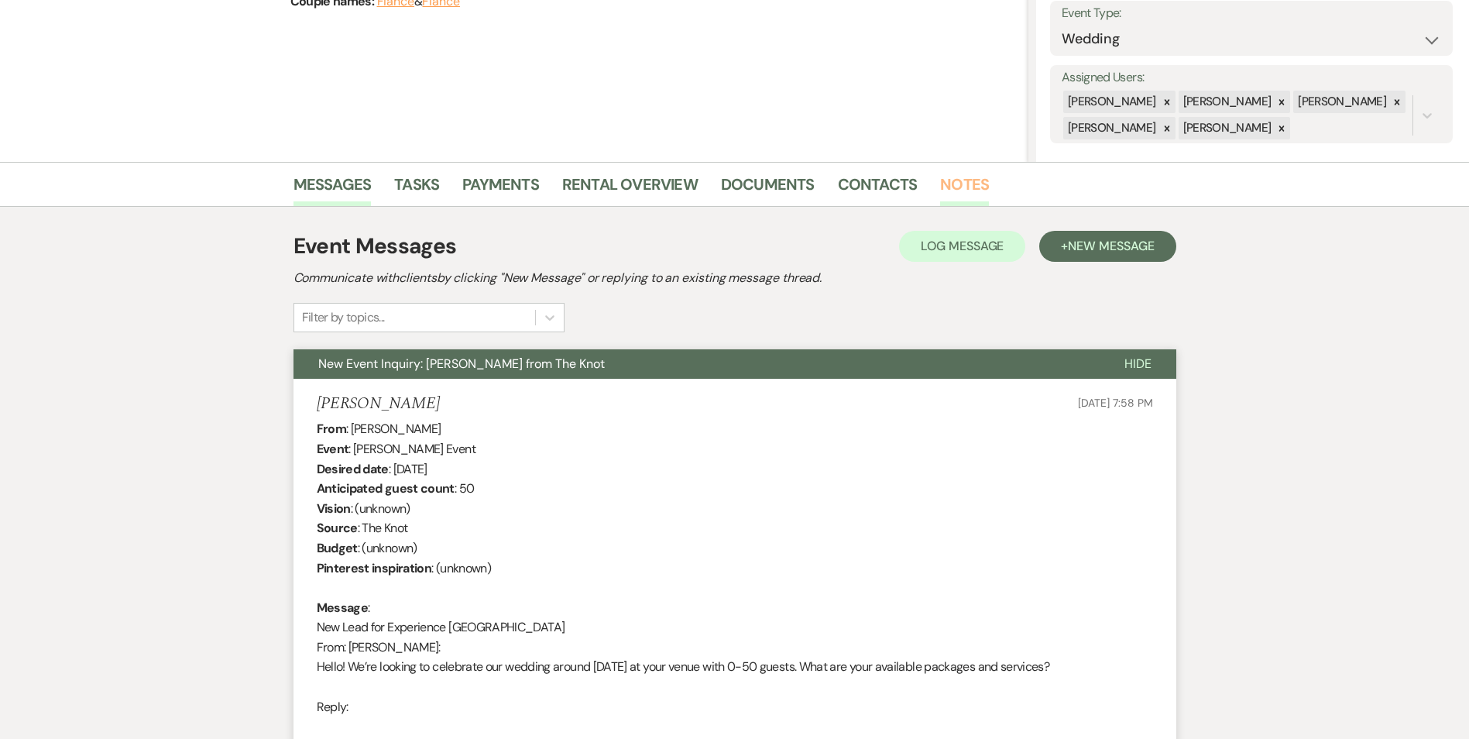
click at [946, 184] on link "Notes" at bounding box center [964, 189] width 49 height 34
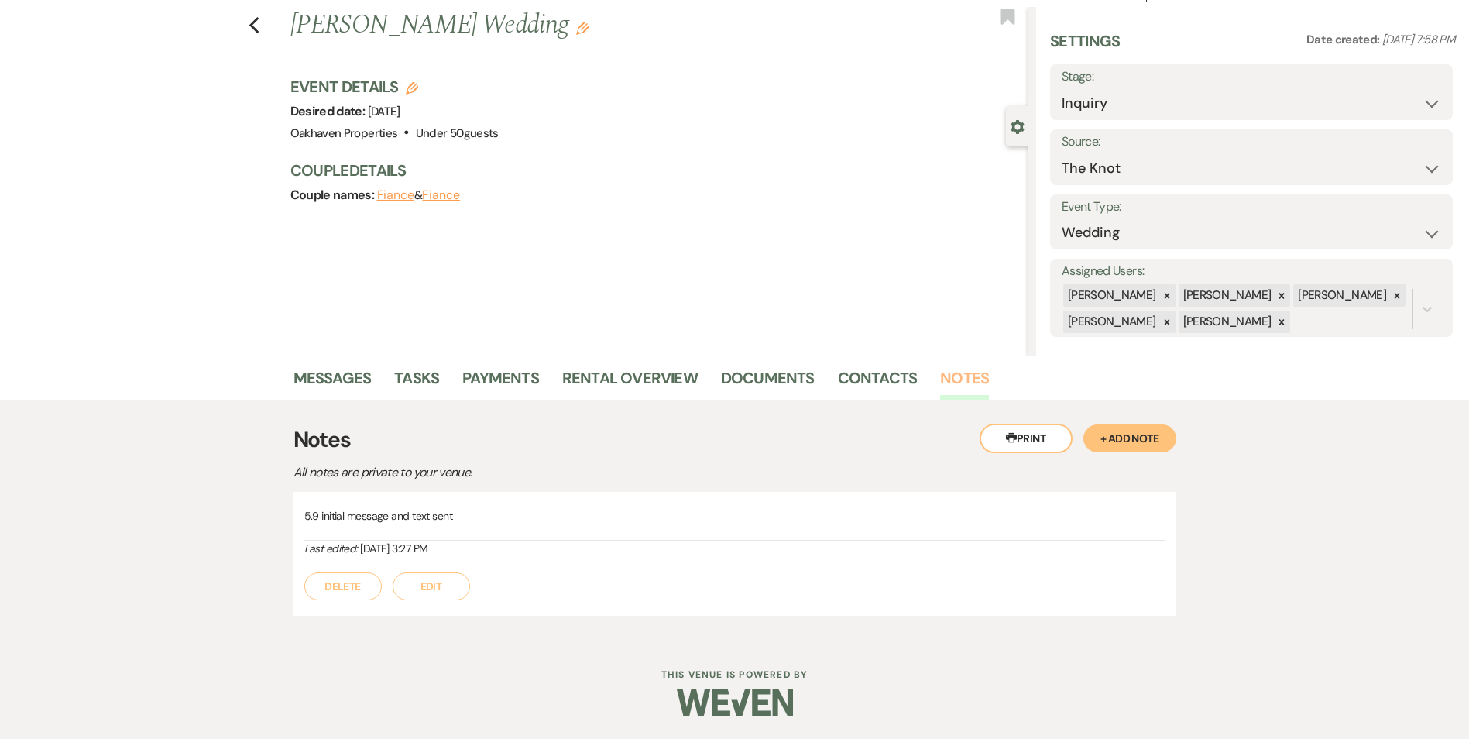
scroll to position [33, 0]
click at [862, 389] on link "Contacts" at bounding box center [878, 383] width 80 height 34
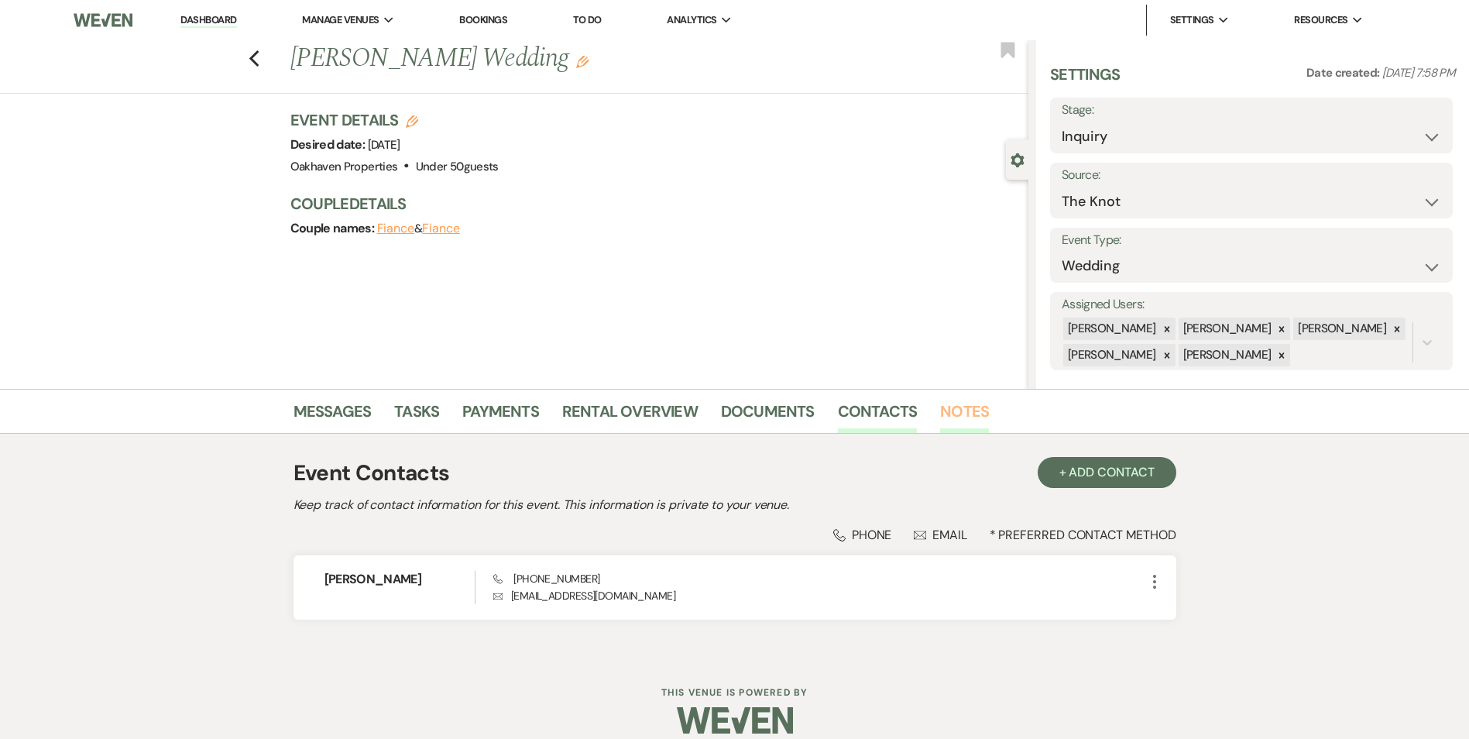
click at [978, 399] on link "Notes" at bounding box center [964, 416] width 49 height 34
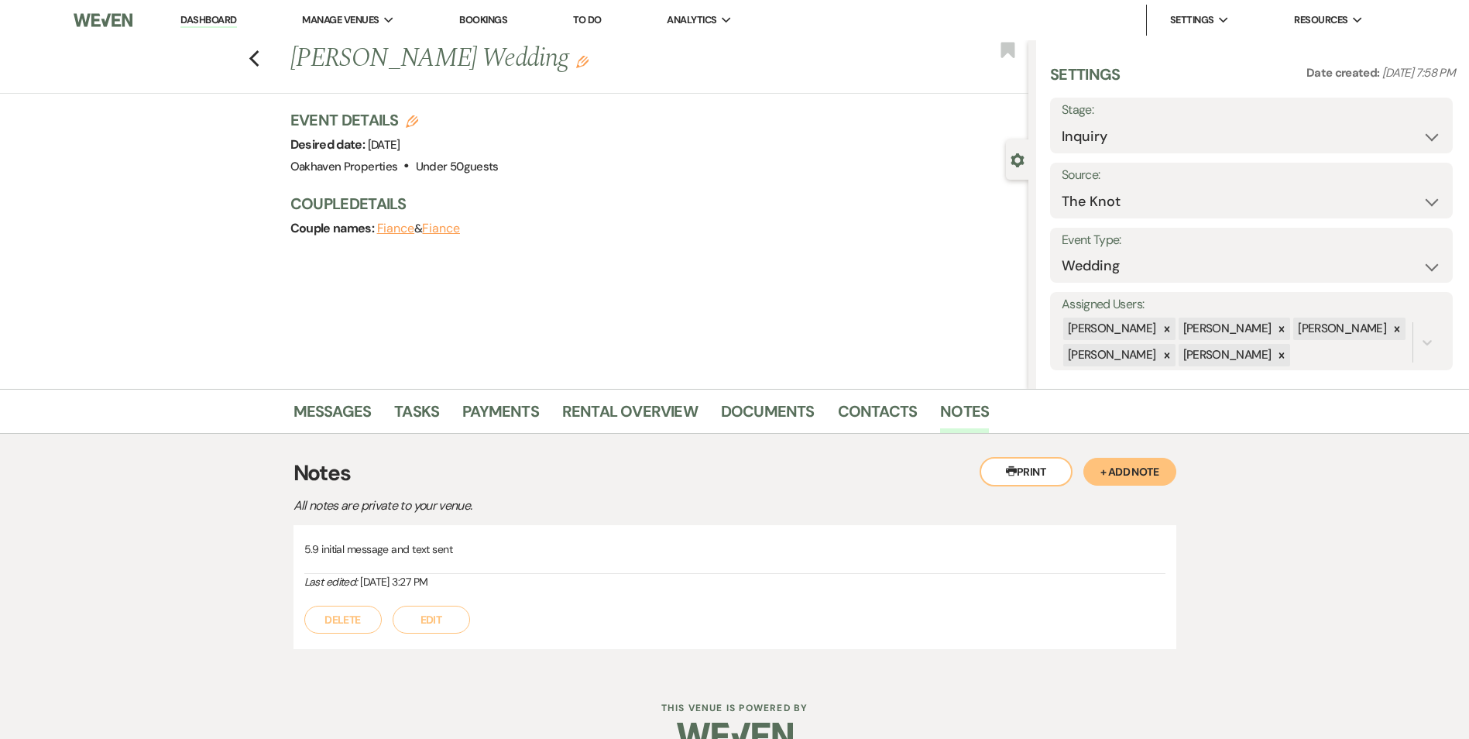
drag, startPoint x: 443, startPoint y: 628, endPoint x: 441, endPoint y: 614, distance: 14.0
click at [443, 627] on button "Edit" at bounding box center [431, 620] width 77 height 28
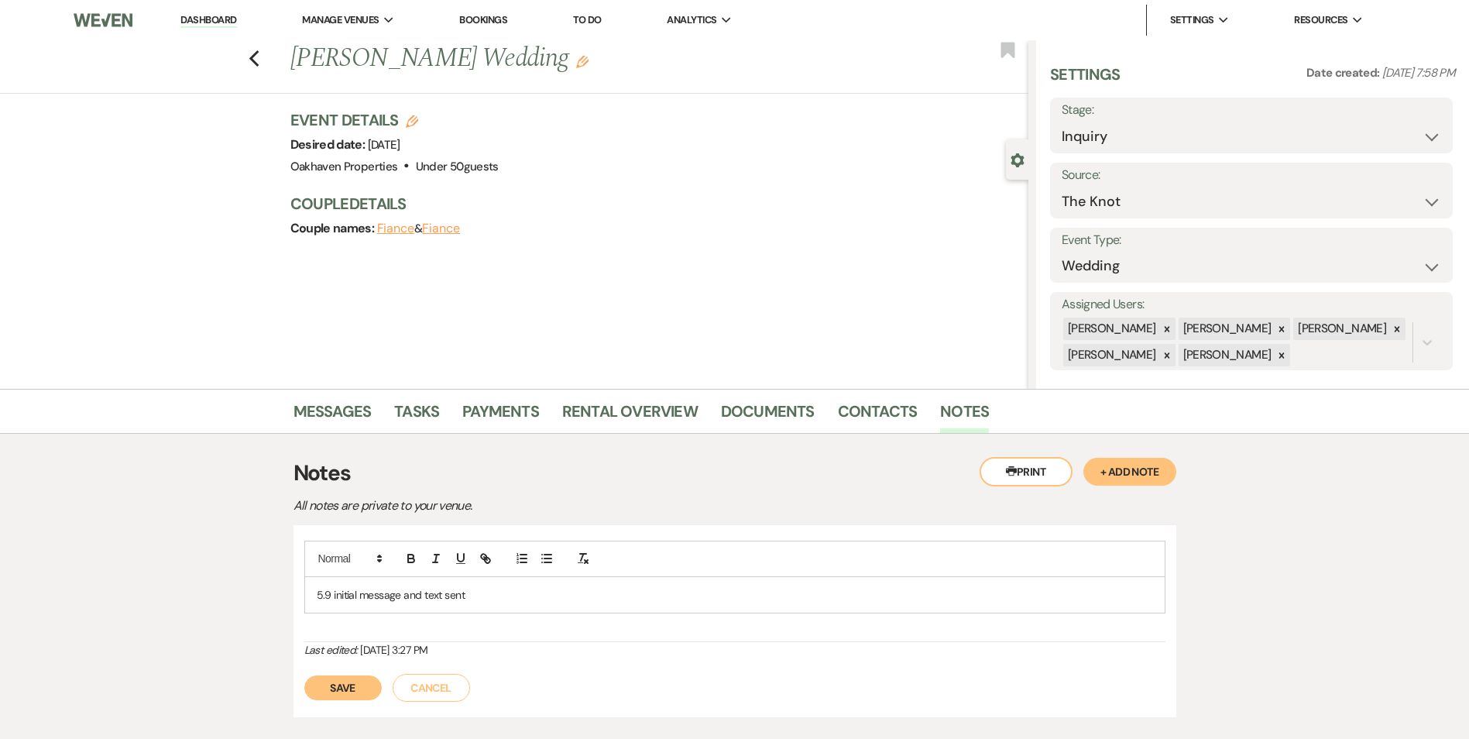
click at [464, 600] on p "5.9 initial message and text sent" at bounding box center [735, 594] width 837 height 17
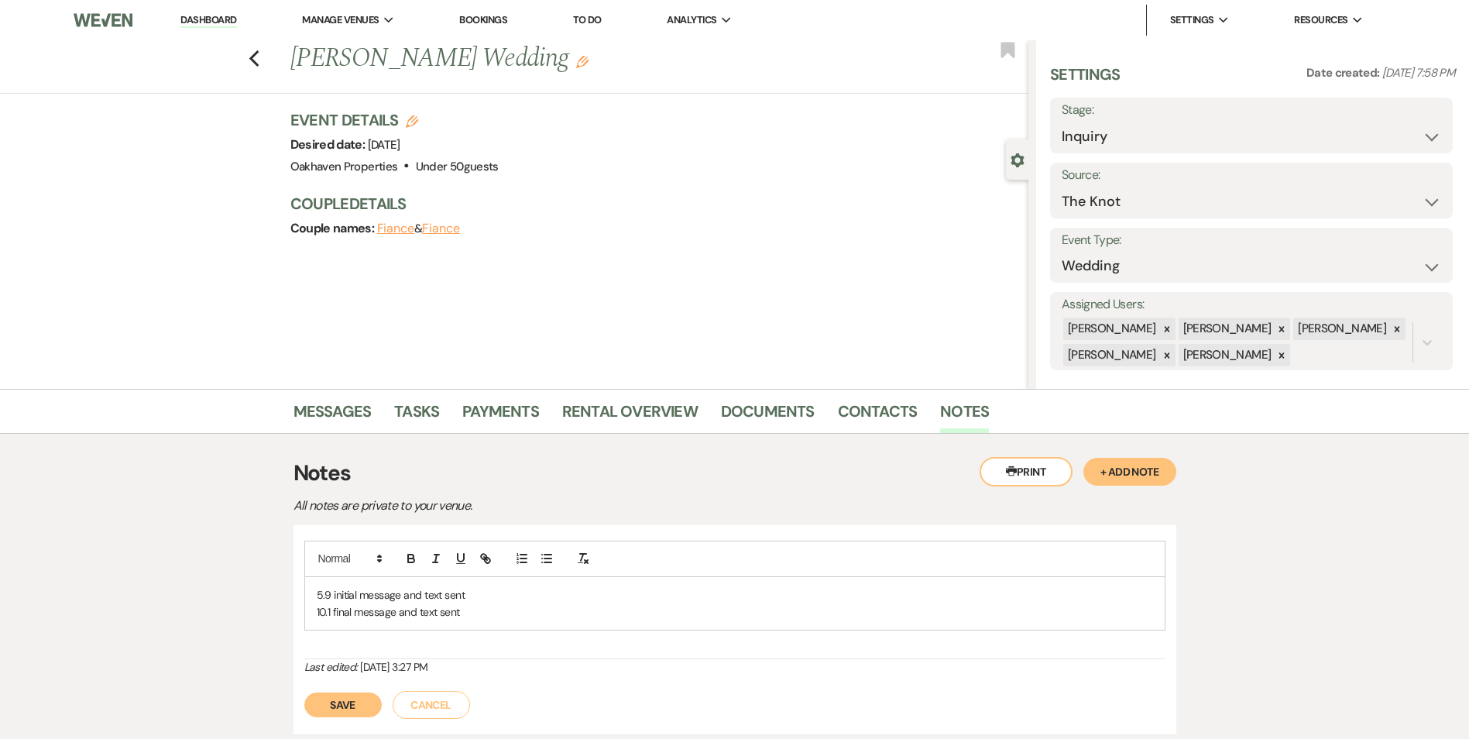
click at [356, 701] on button "Save" at bounding box center [342, 704] width 77 height 25
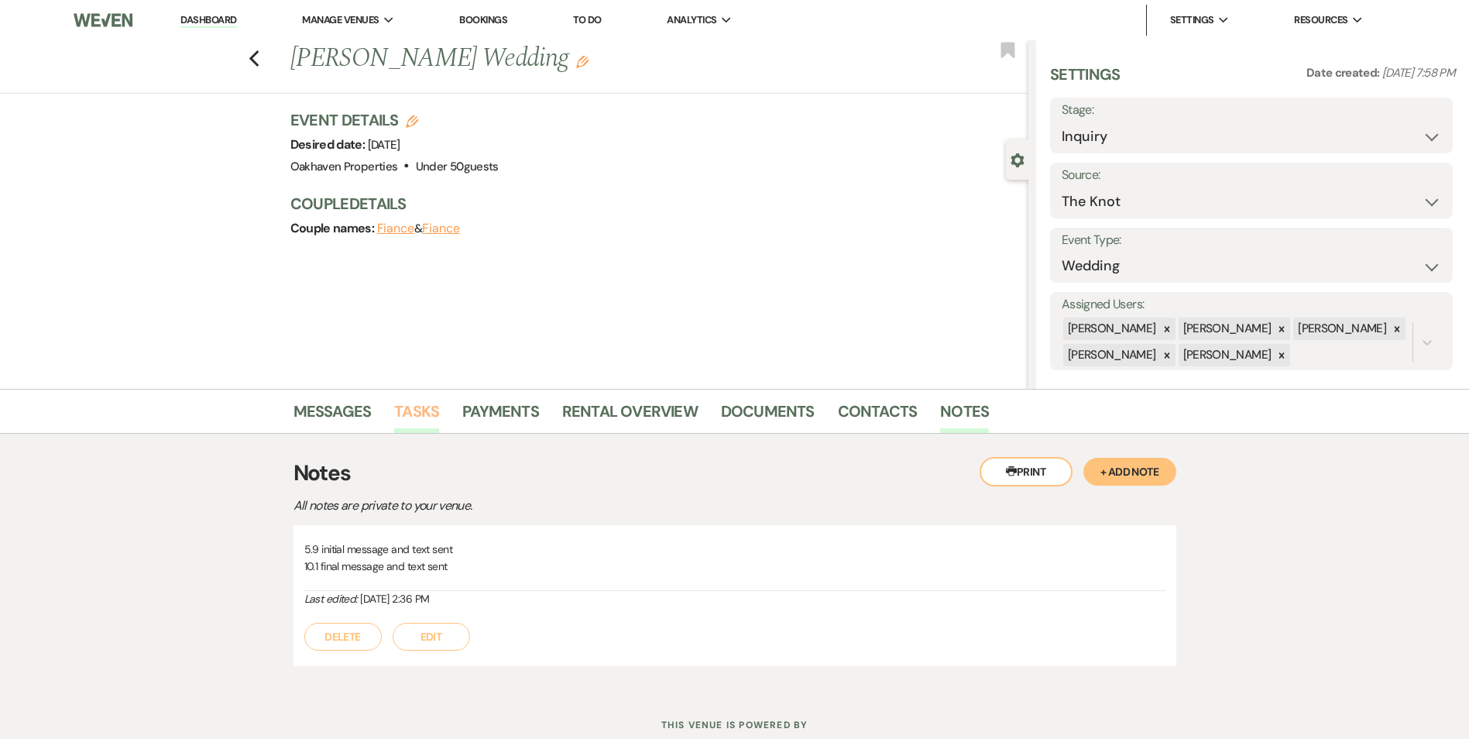
click at [398, 408] on link "Tasks" at bounding box center [416, 416] width 45 height 34
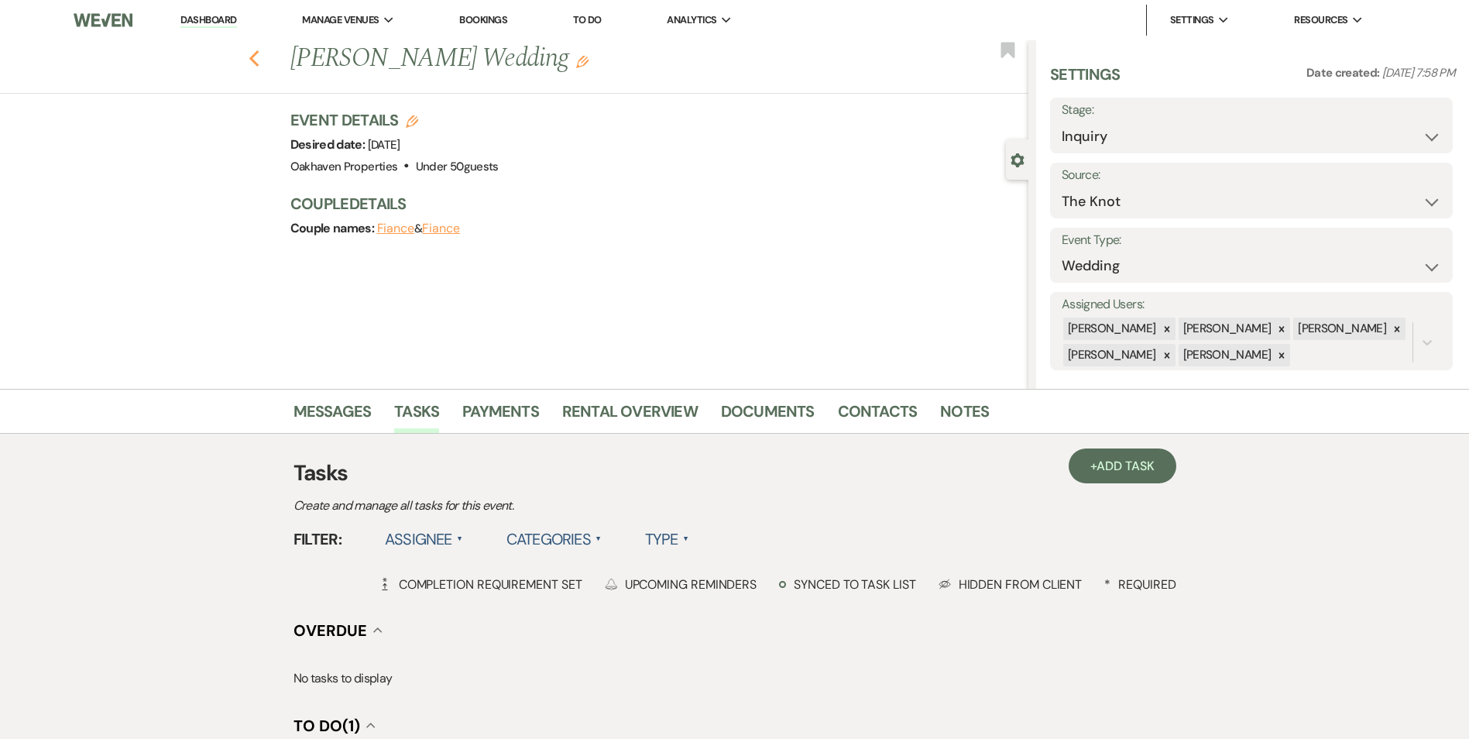
click at [257, 56] on icon "Previous" at bounding box center [255, 59] width 12 height 19
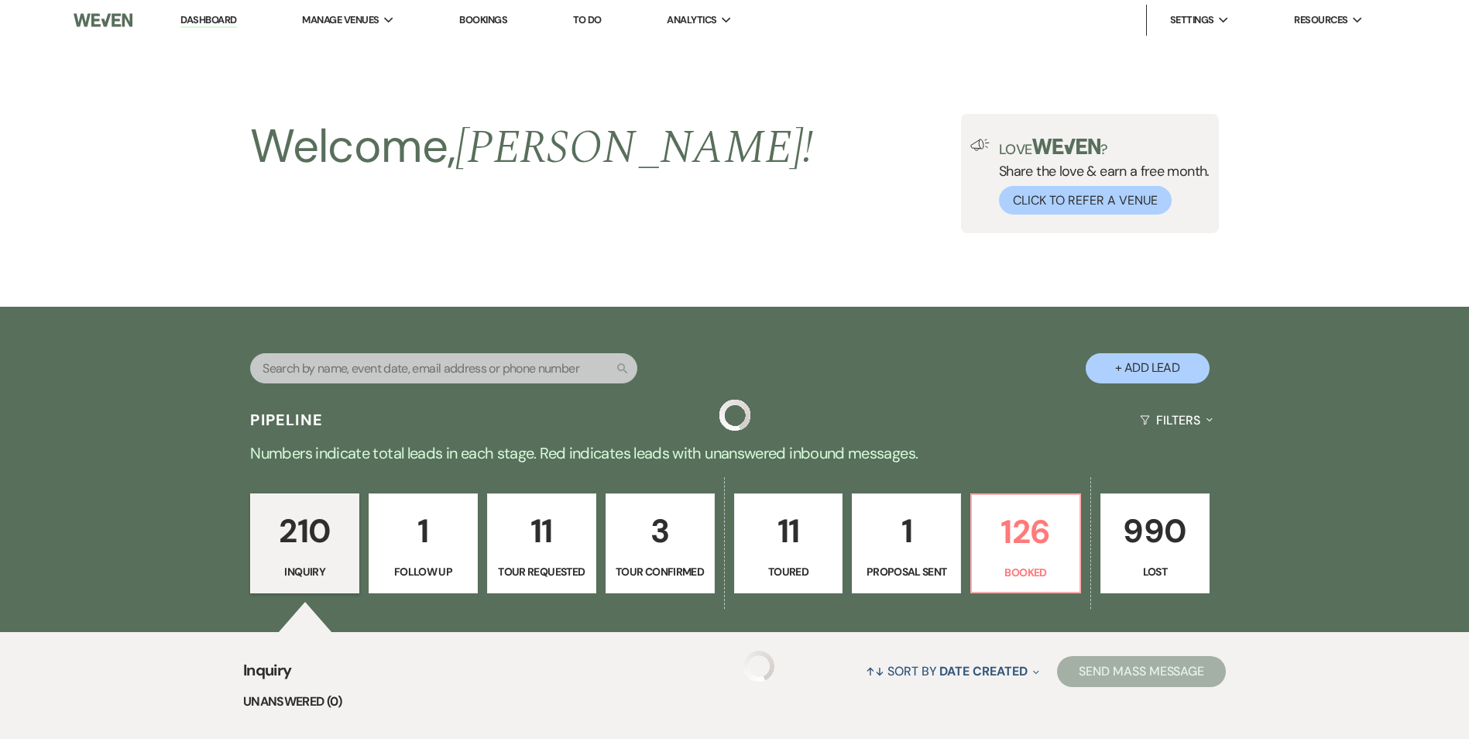
scroll to position [18286, 0]
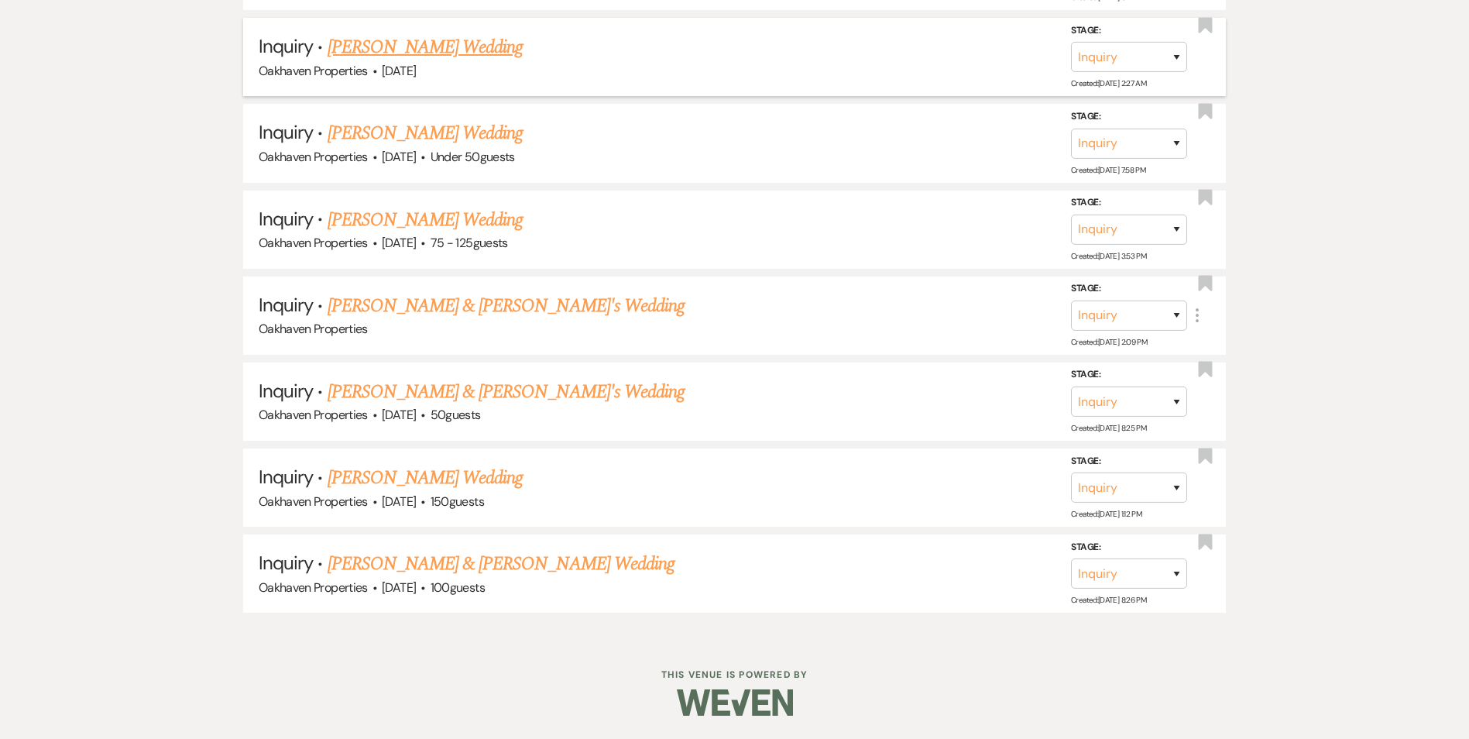
click at [407, 50] on link "[PERSON_NAME] Wedding" at bounding box center [426, 47] width 196 height 28
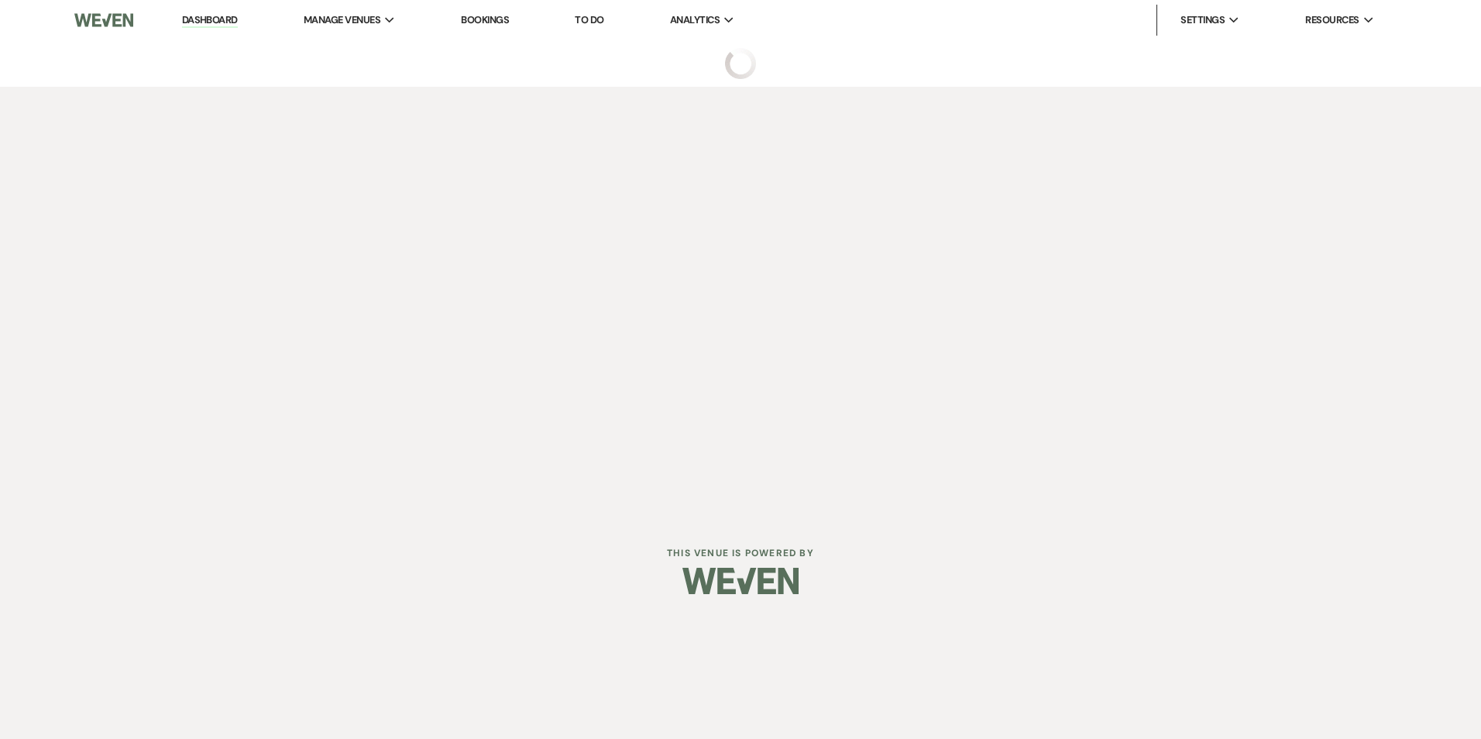
select select "2"
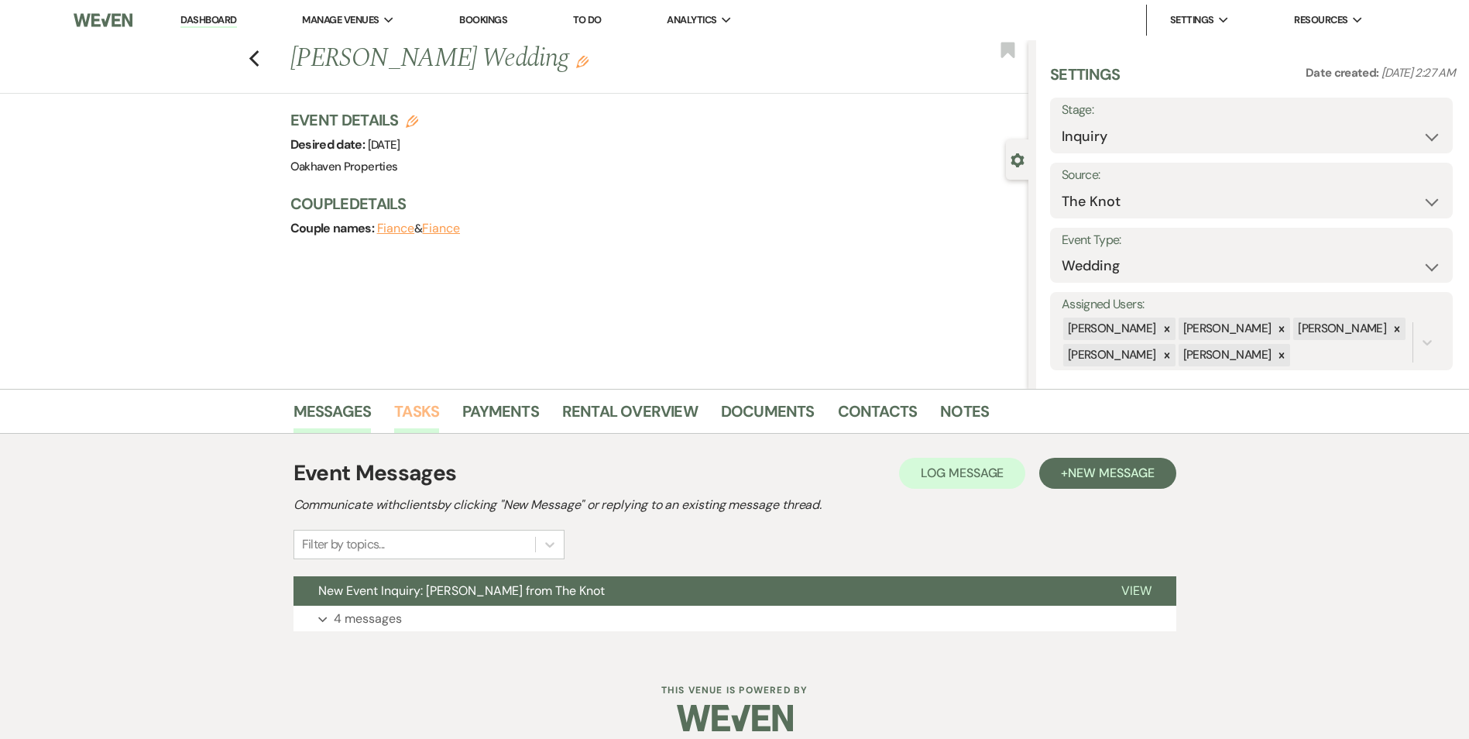
click at [424, 407] on link "Tasks" at bounding box center [416, 416] width 45 height 34
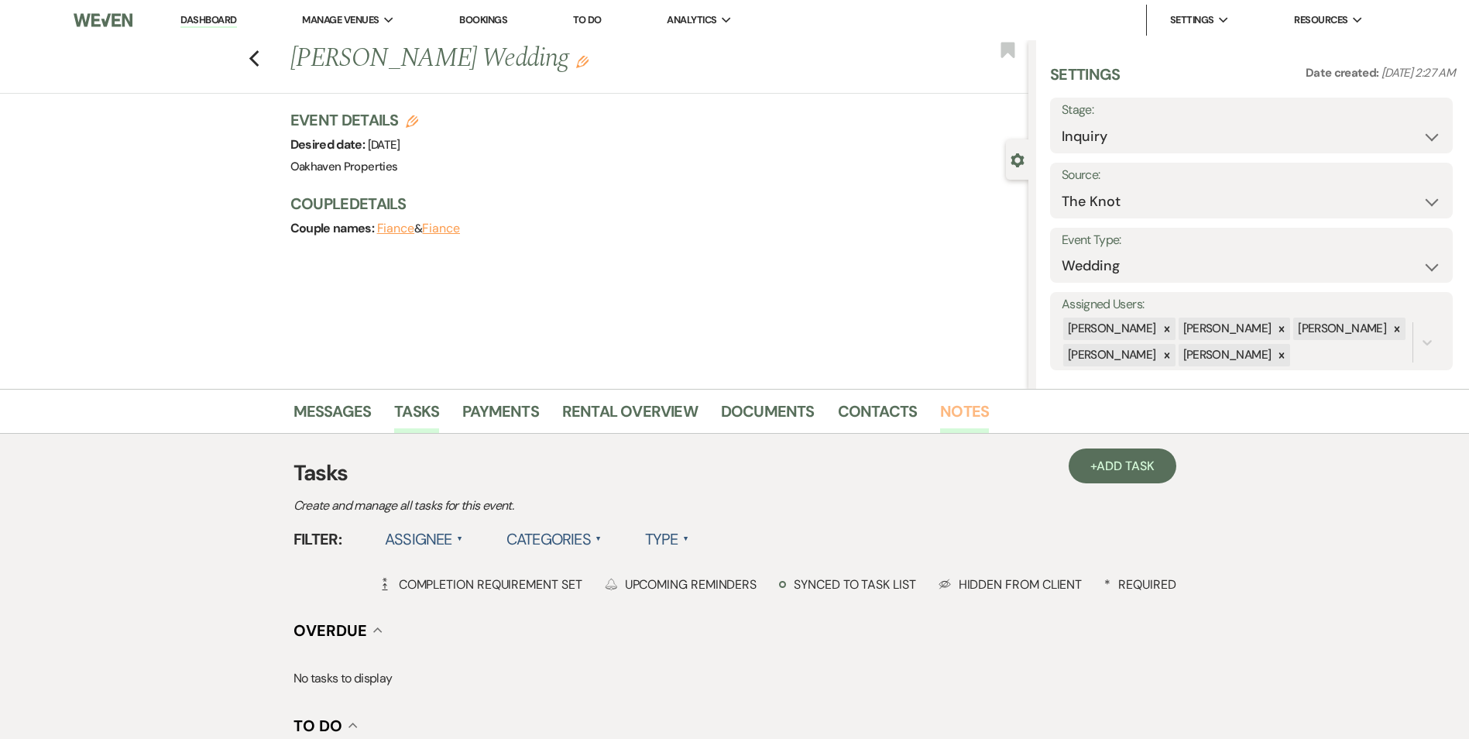
click at [960, 414] on link "Notes" at bounding box center [964, 416] width 49 height 34
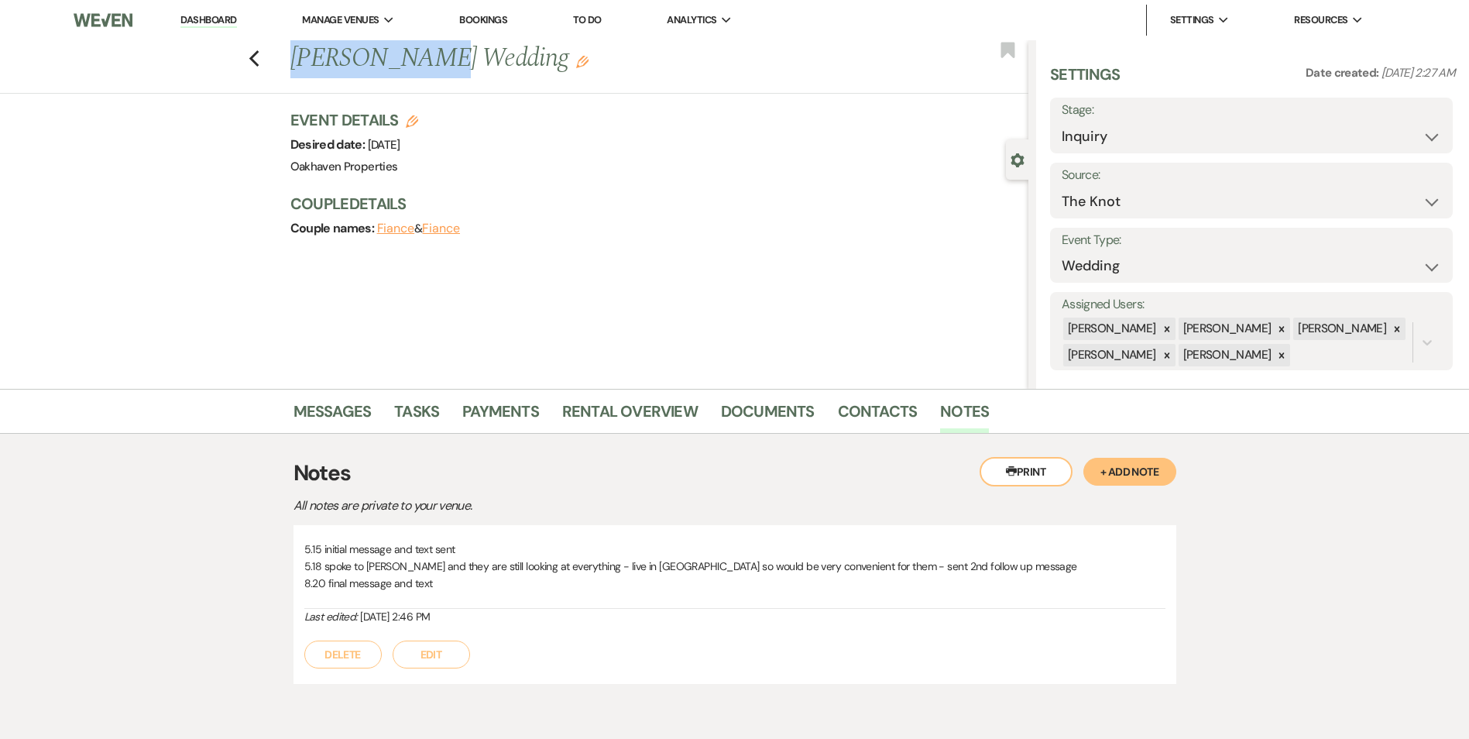
drag, startPoint x: 445, startPoint y: 62, endPoint x: 296, endPoint y: 64, distance: 149.5
click at [296, 64] on h1 "[PERSON_NAME] Wedding Edit" at bounding box center [582, 58] width 585 height 37
drag, startPoint x: 1291, startPoint y: 138, endPoint x: 1291, endPoint y: 159, distance: 20.9
click at [1291, 139] on select "Inquiry Follow Up Tour Requested Tour Confirmed Toured Proposal Sent Booked Lost" at bounding box center [1252, 137] width 380 height 30
select select "8"
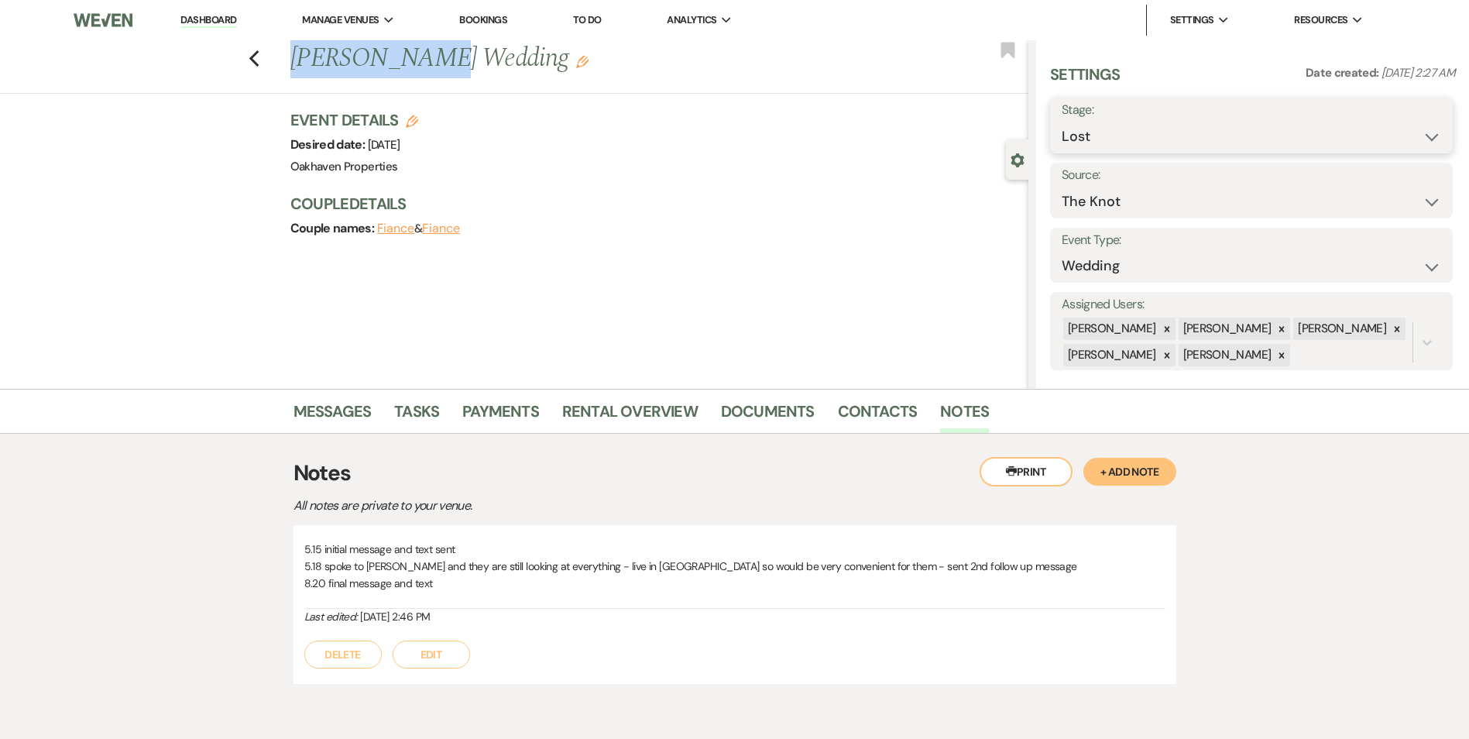
click at [1062, 122] on select "Inquiry Follow Up Tour Requested Tour Confirmed Toured Proposal Sent Booked Lost" at bounding box center [1252, 137] width 380 height 30
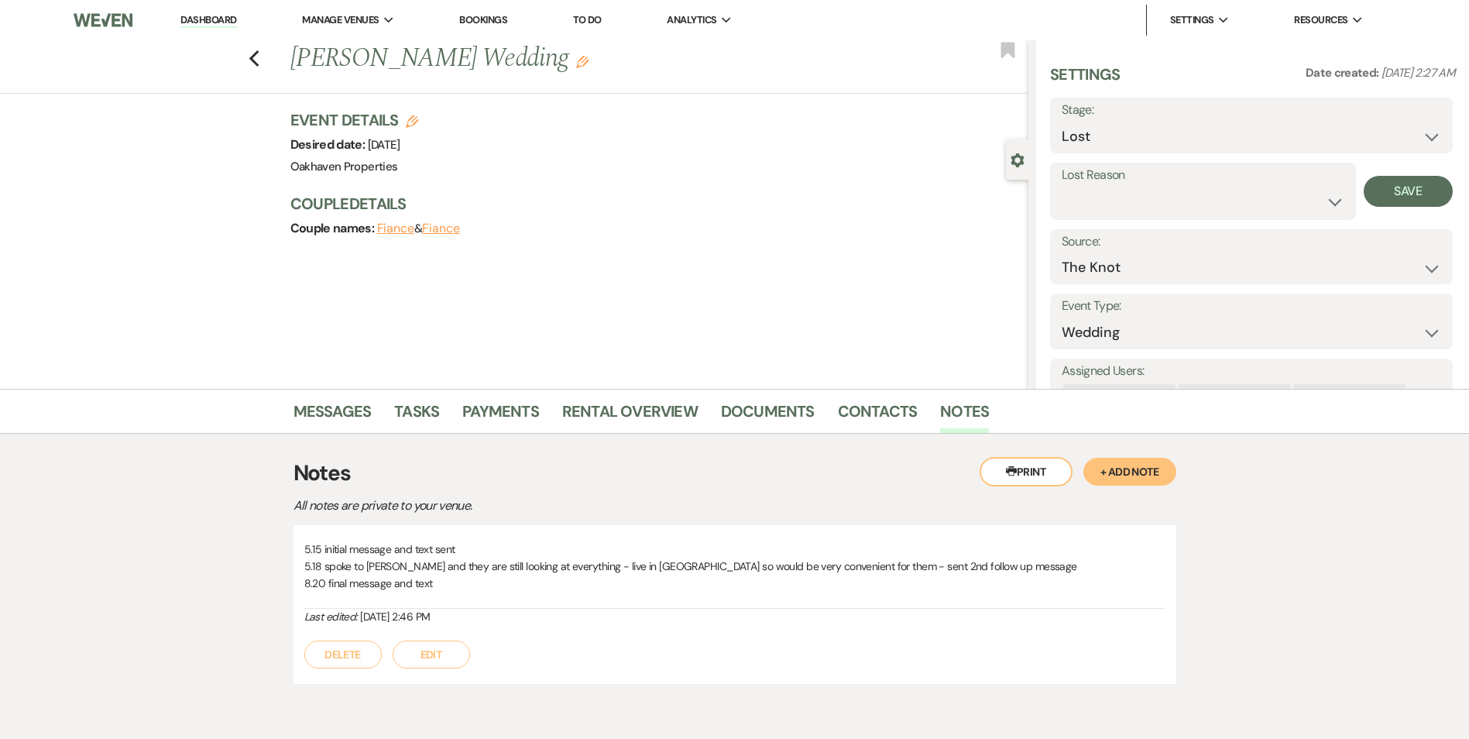
click at [1190, 185] on label "Lost Reason" at bounding box center [1203, 175] width 283 height 22
click at [1199, 207] on select "Booked Elsewhere Budget Date Unavailable No Response Not a Good Match Capacity …" at bounding box center [1203, 202] width 283 height 30
select select "8"
click at [1062, 187] on select "Booked Elsewhere Budget Date Unavailable No Response Not a Good Match Capacity …" at bounding box center [1203, 202] width 283 height 30
drag, startPoint x: 1394, startPoint y: 201, endPoint x: 1295, endPoint y: 248, distance: 109.5
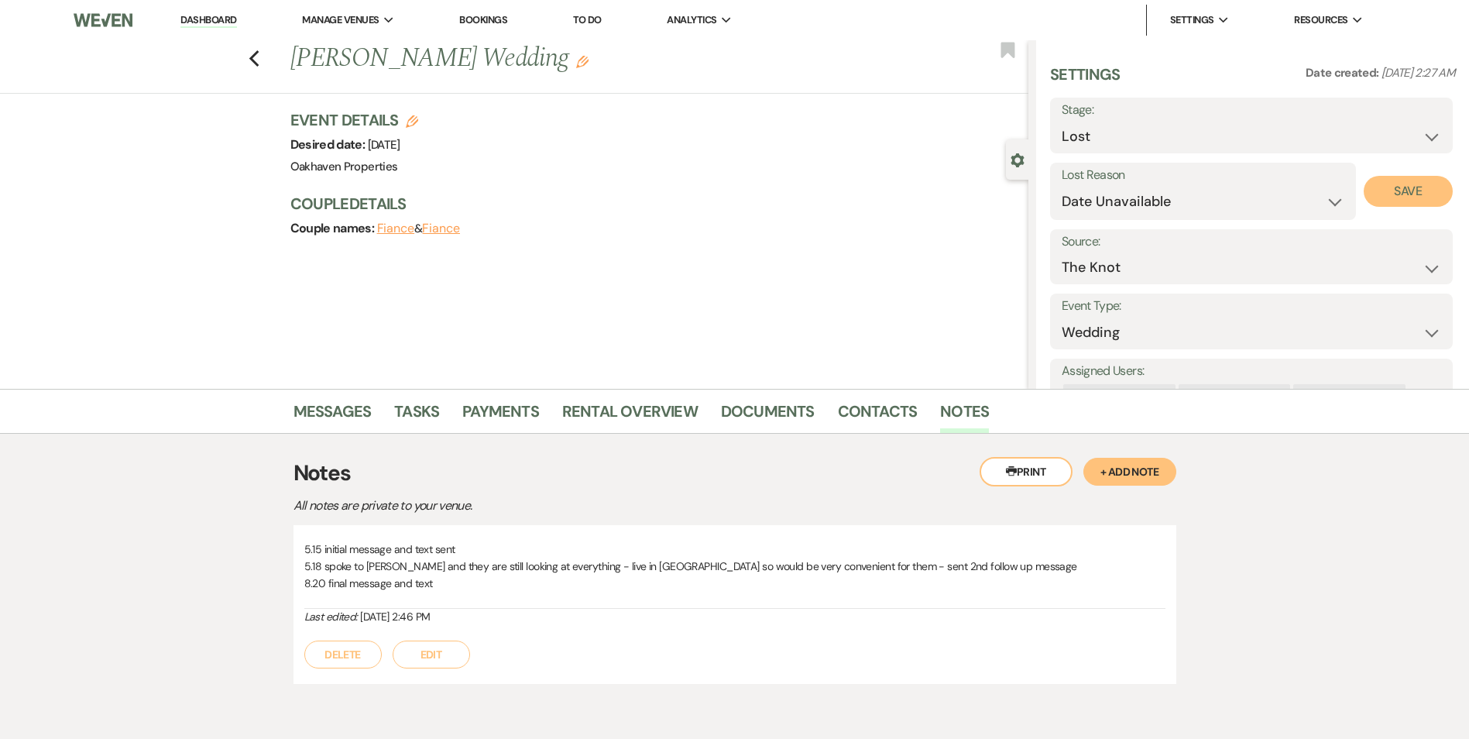
click at [1394, 202] on button "Save" at bounding box center [1408, 191] width 89 height 31
click at [256, 62] on icon "Previous" at bounding box center [255, 59] width 12 height 19
select select "8"
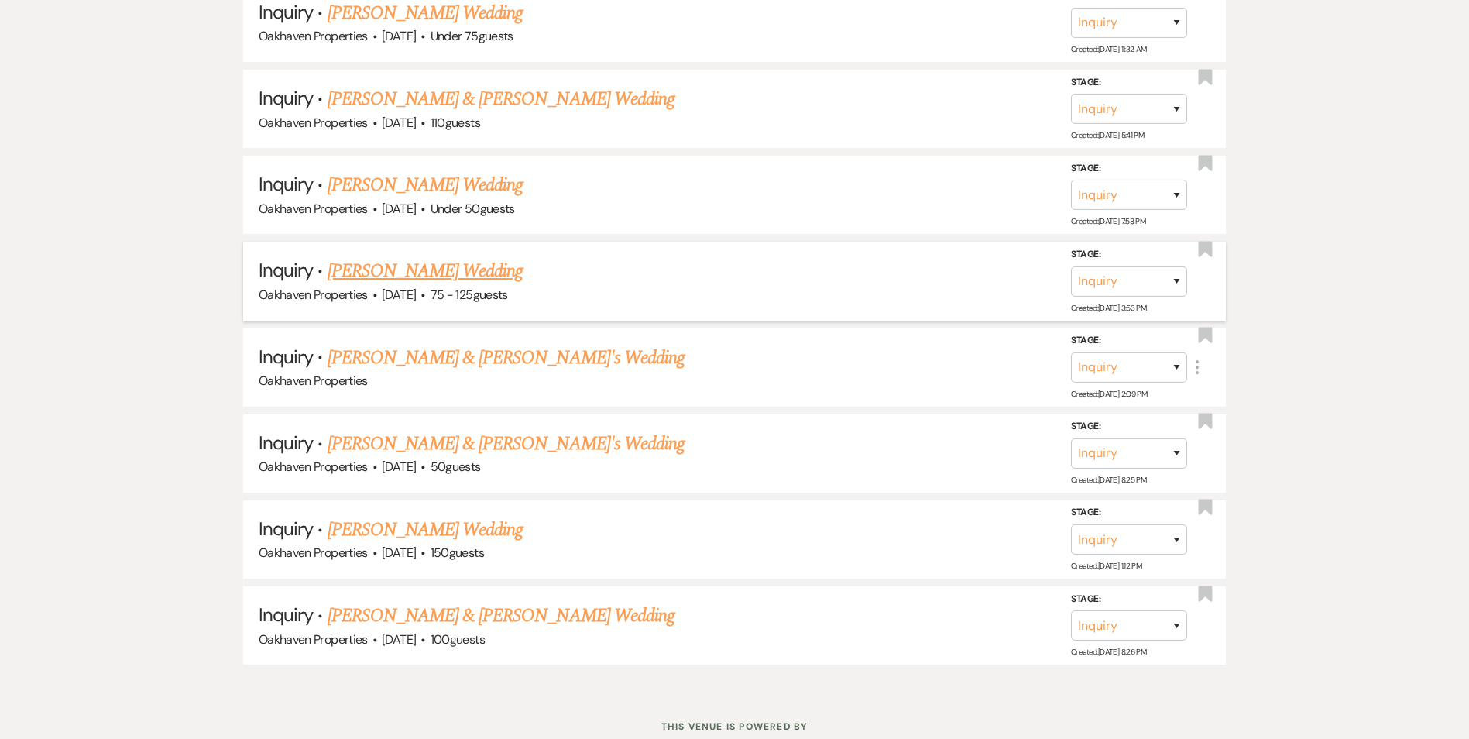
scroll to position [18122, 0]
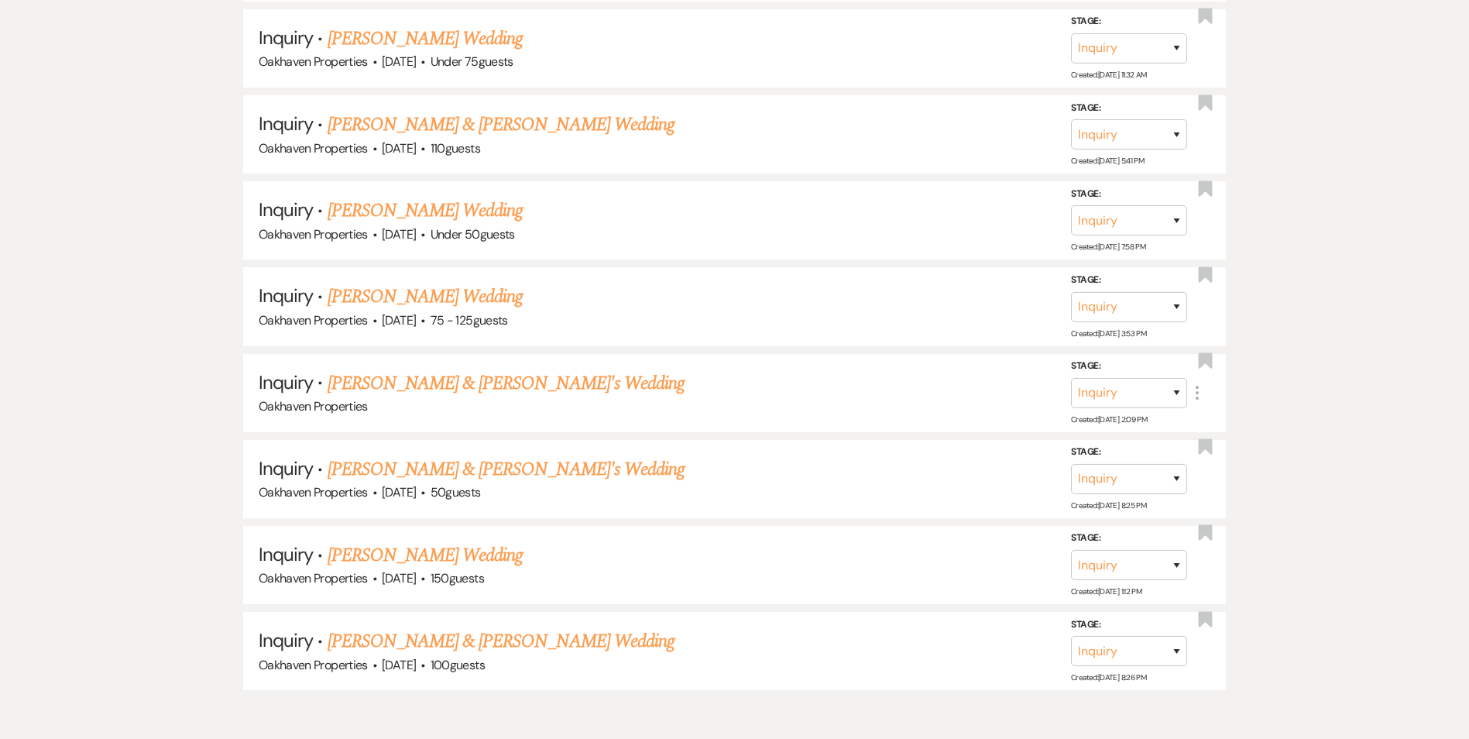
click at [438, 126] on link "[PERSON_NAME] & [PERSON_NAME] Wedding" at bounding box center [501, 125] width 347 height 28
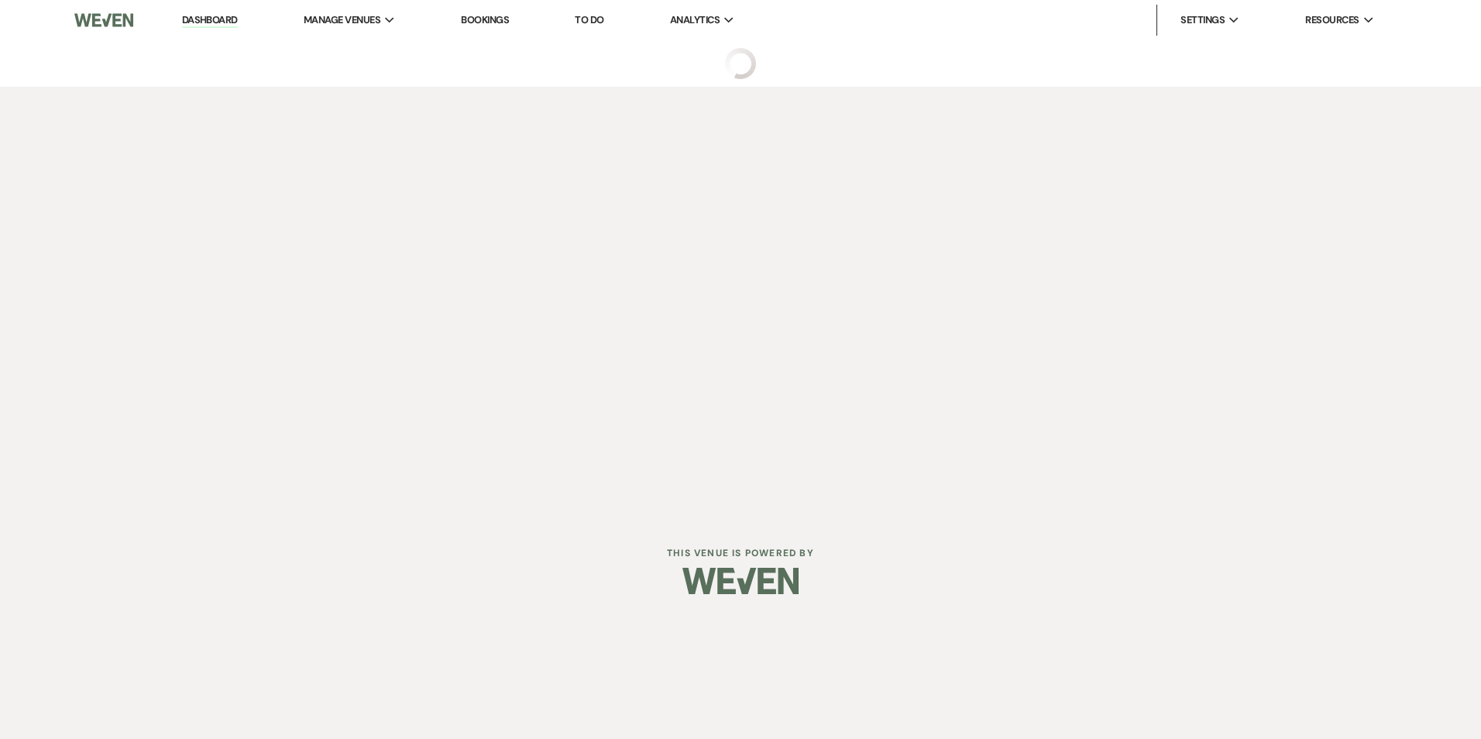
select select "5"
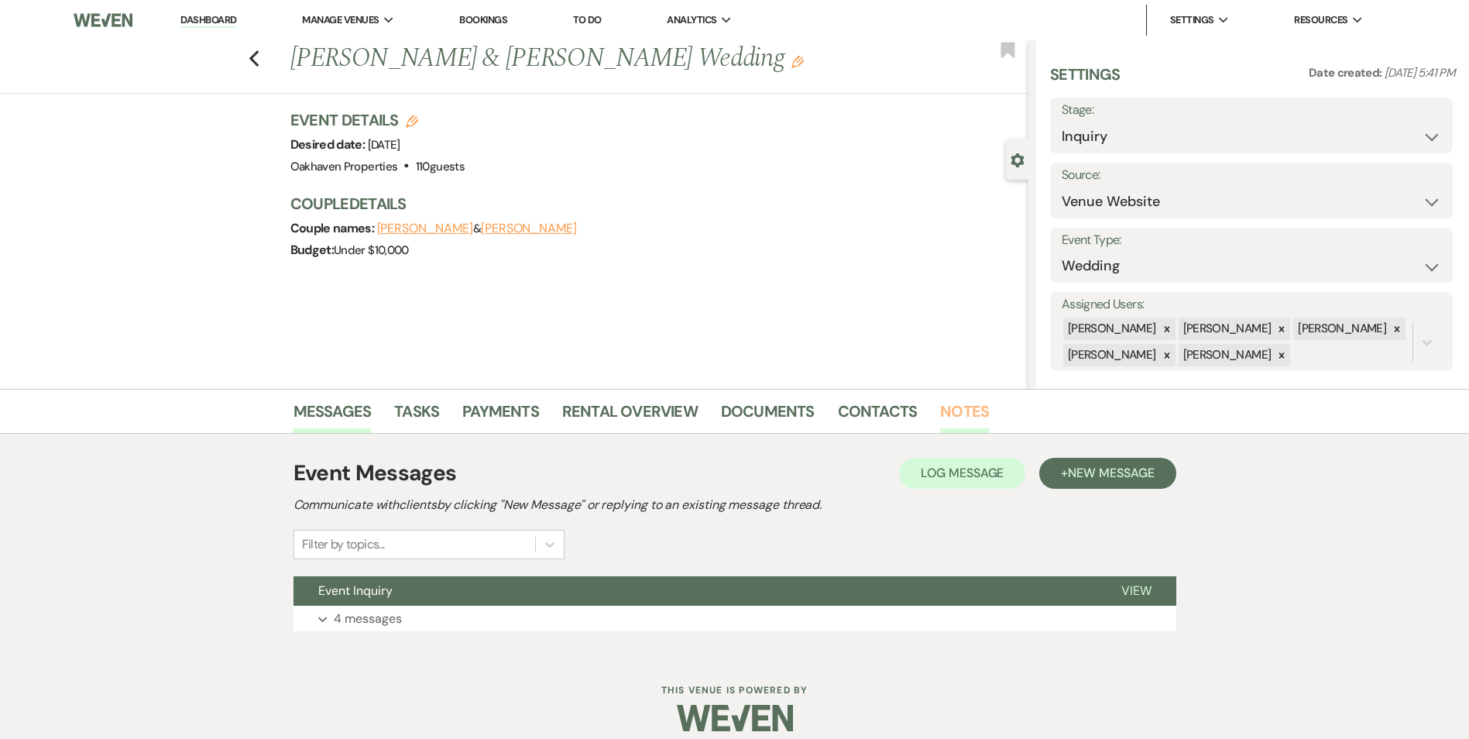
click at [945, 414] on link "Notes" at bounding box center [964, 416] width 49 height 34
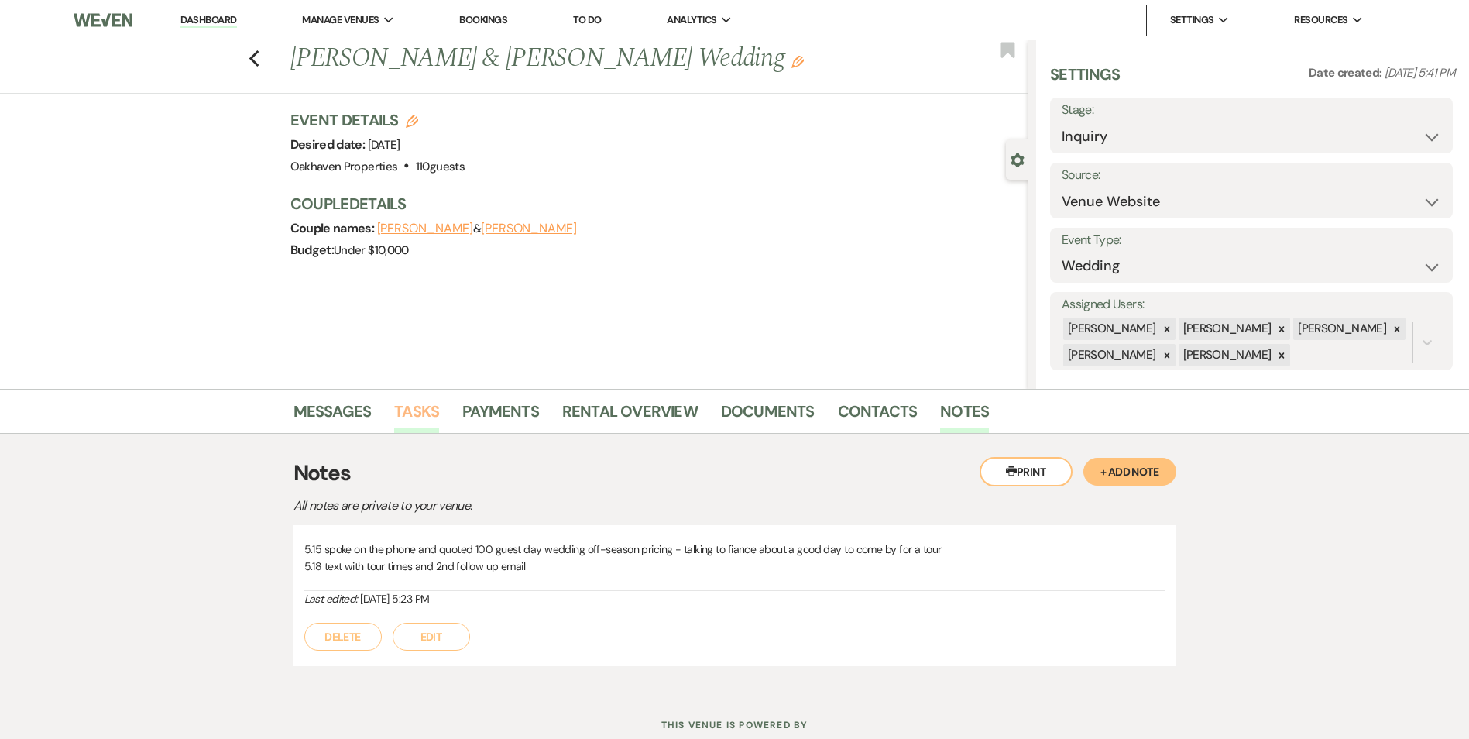
click at [401, 428] on link "Tasks" at bounding box center [416, 416] width 45 height 34
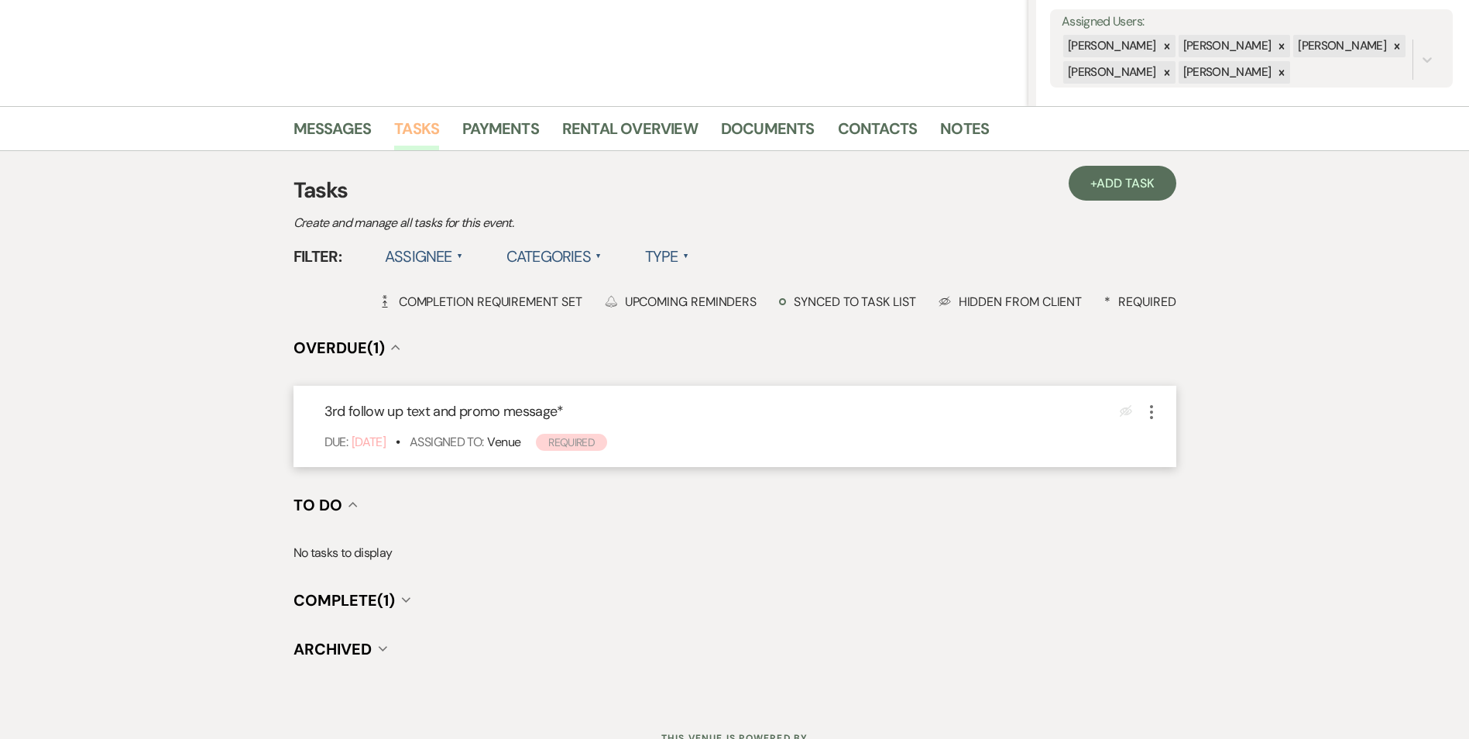
scroll to position [346, 0]
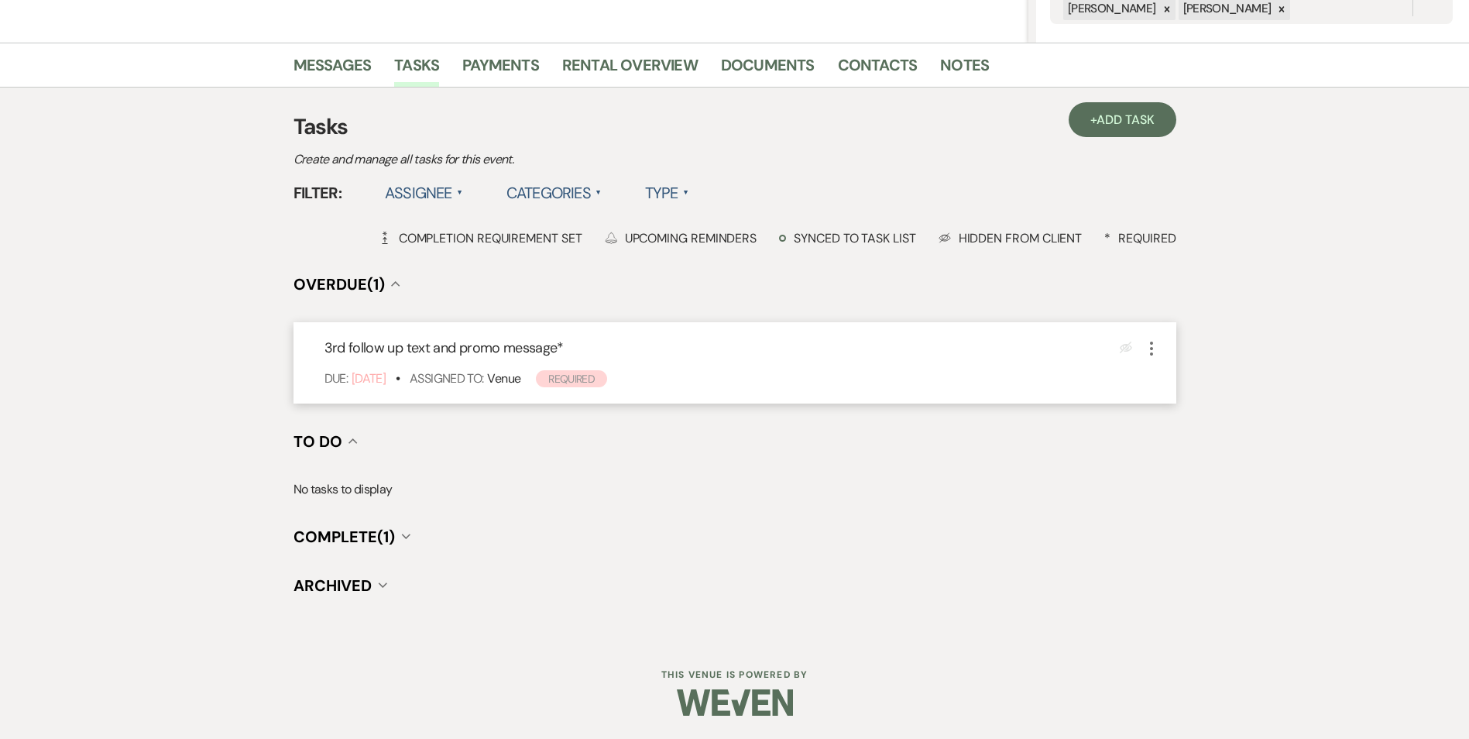
click at [1146, 350] on icon "More" at bounding box center [1151, 348] width 19 height 19
click at [1174, 409] on button "X Delete" at bounding box center [1216, 402] width 149 height 25
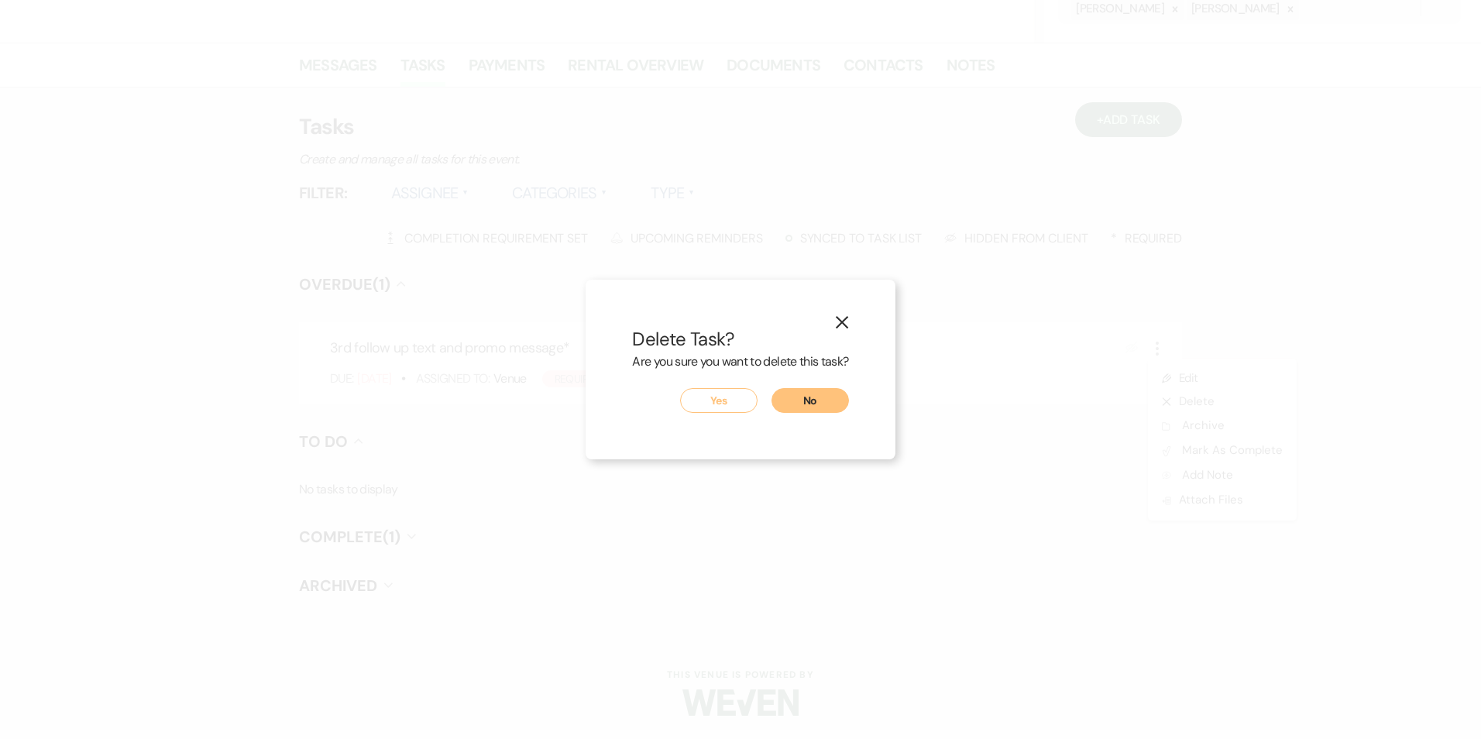
drag, startPoint x: 742, startPoint y: 407, endPoint x: 780, endPoint y: 403, distance: 38.2
click at [743, 407] on button "Yes" at bounding box center [718, 400] width 77 height 25
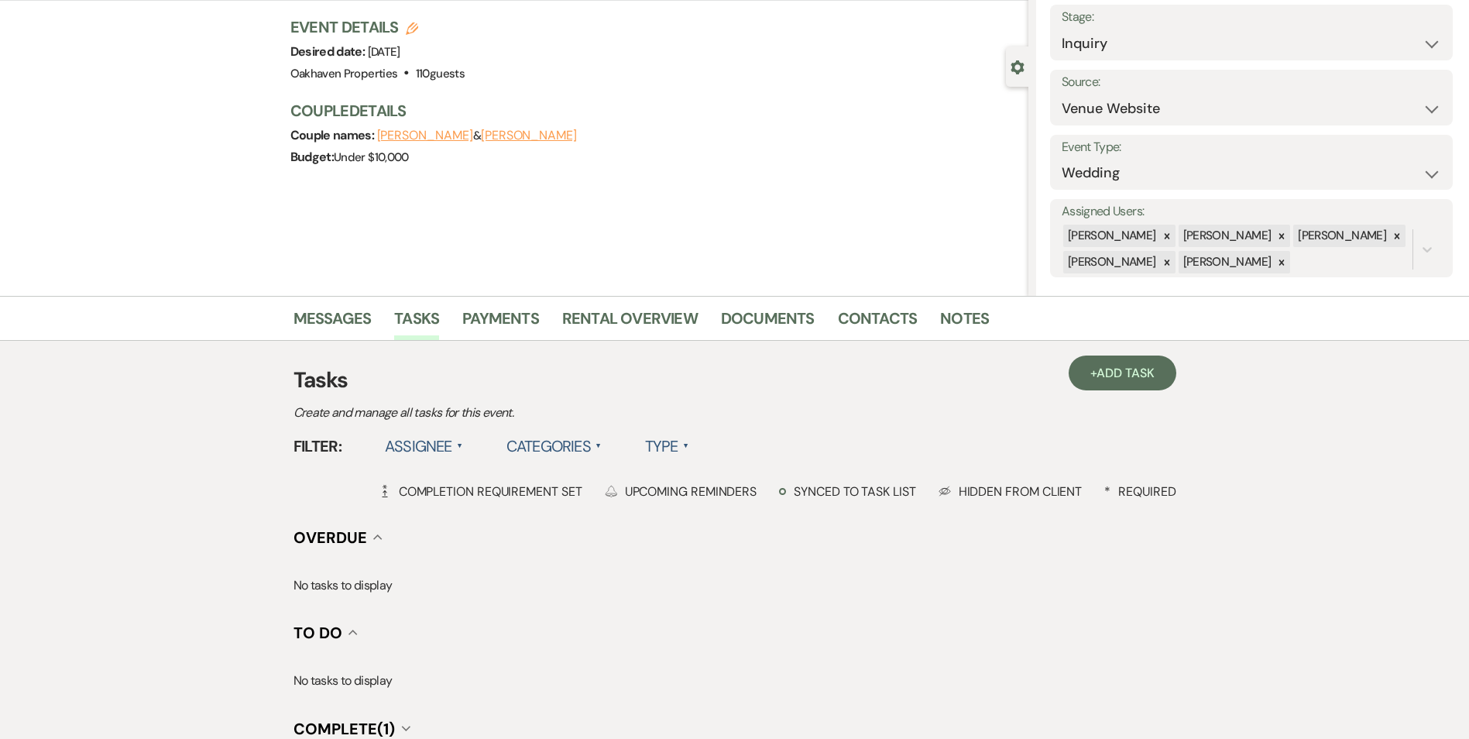
scroll to position [0, 0]
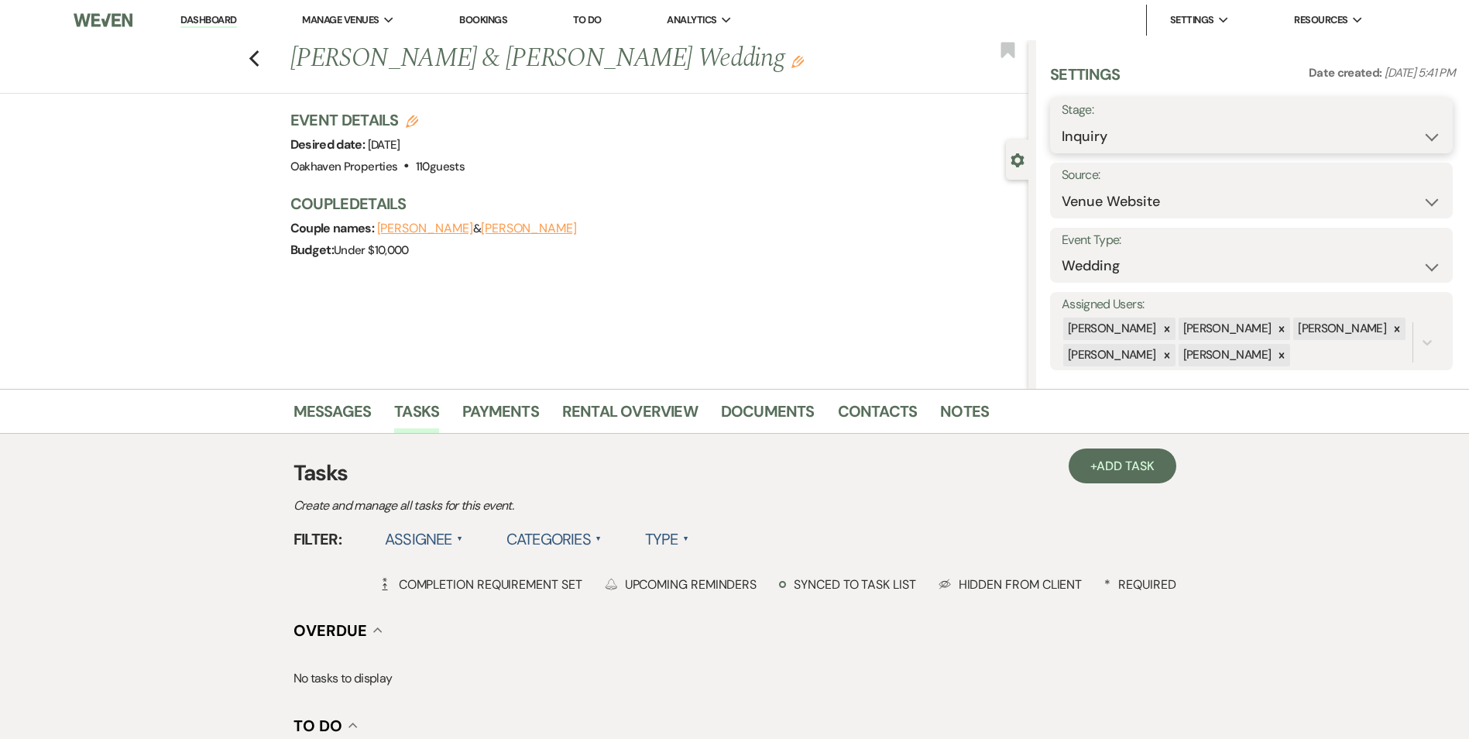
click at [1124, 146] on select "Inquiry Follow Up Tour Requested Tour Confirmed Toured Proposal Sent Booked Lost" at bounding box center [1252, 137] width 380 height 30
select select "8"
click at [1062, 122] on select "Inquiry Follow Up Tour Requested Tour Confirmed Toured Proposal Sent Booked Lost" at bounding box center [1252, 137] width 380 height 30
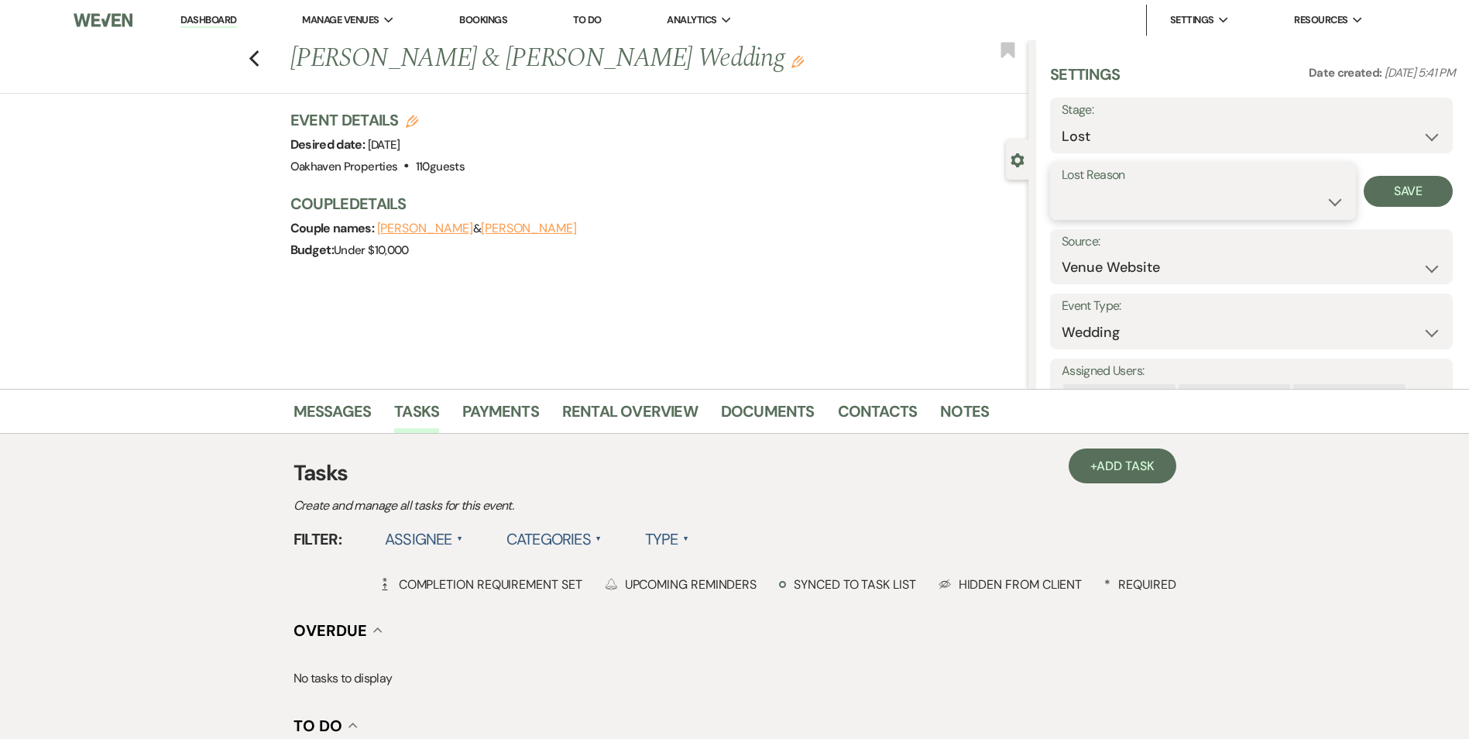
click at [1109, 202] on select "Booked Elsewhere Budget Date Unavailable No Response Not a Good Match Capacity …" at bounding box center [1203, 202] width 283 height 30
select select "8"
click at [1062, 187] on select "Booked Elsewhere Budget Date Unavailable No Response Not a Good Match Capacity …" at bounding box center [1203, 202] width 283 height 30
click at [1391, 198] on button "Save" at bounding box center [1408, 191] width 89 height 31
click at [254, 61] on icon "Previous" at bounding box center [255, 59] width 12 height 19
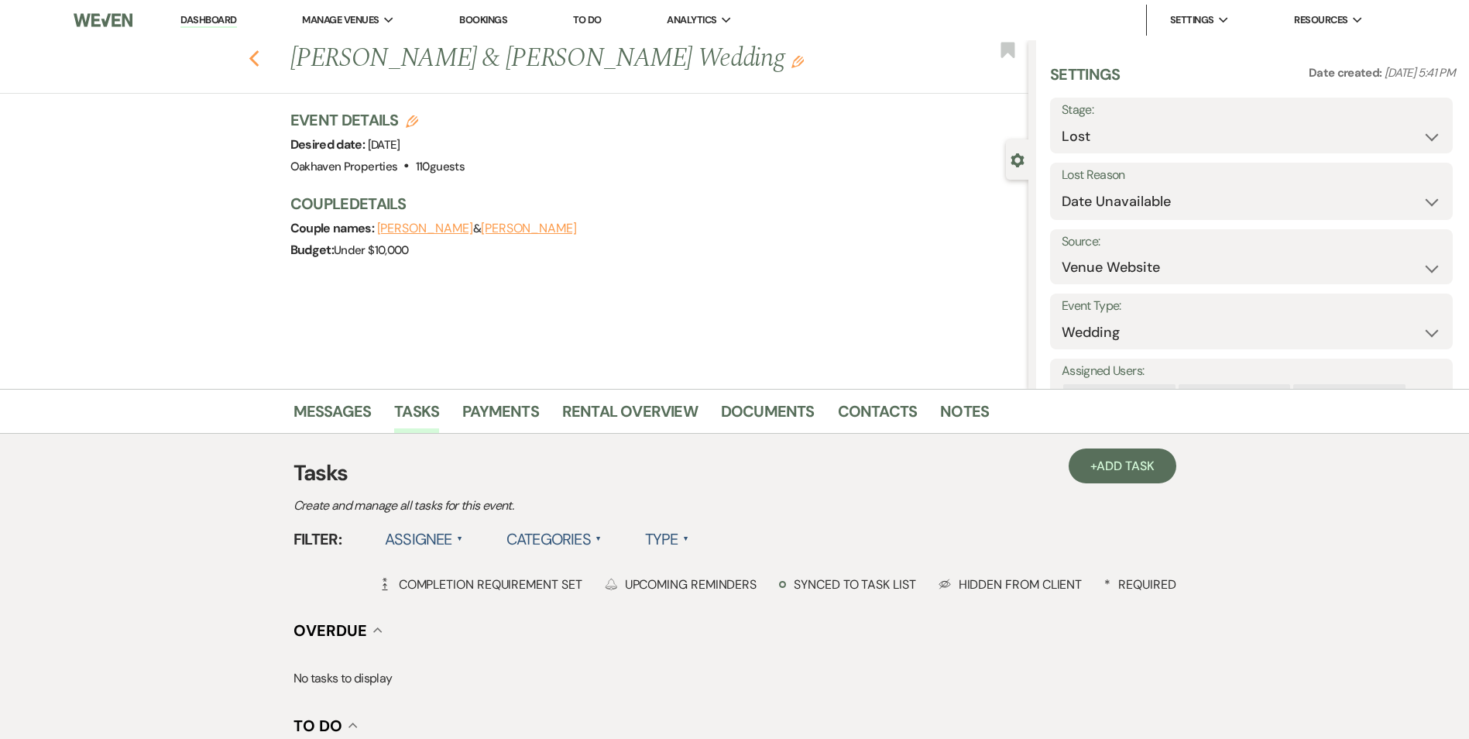
select select "8"
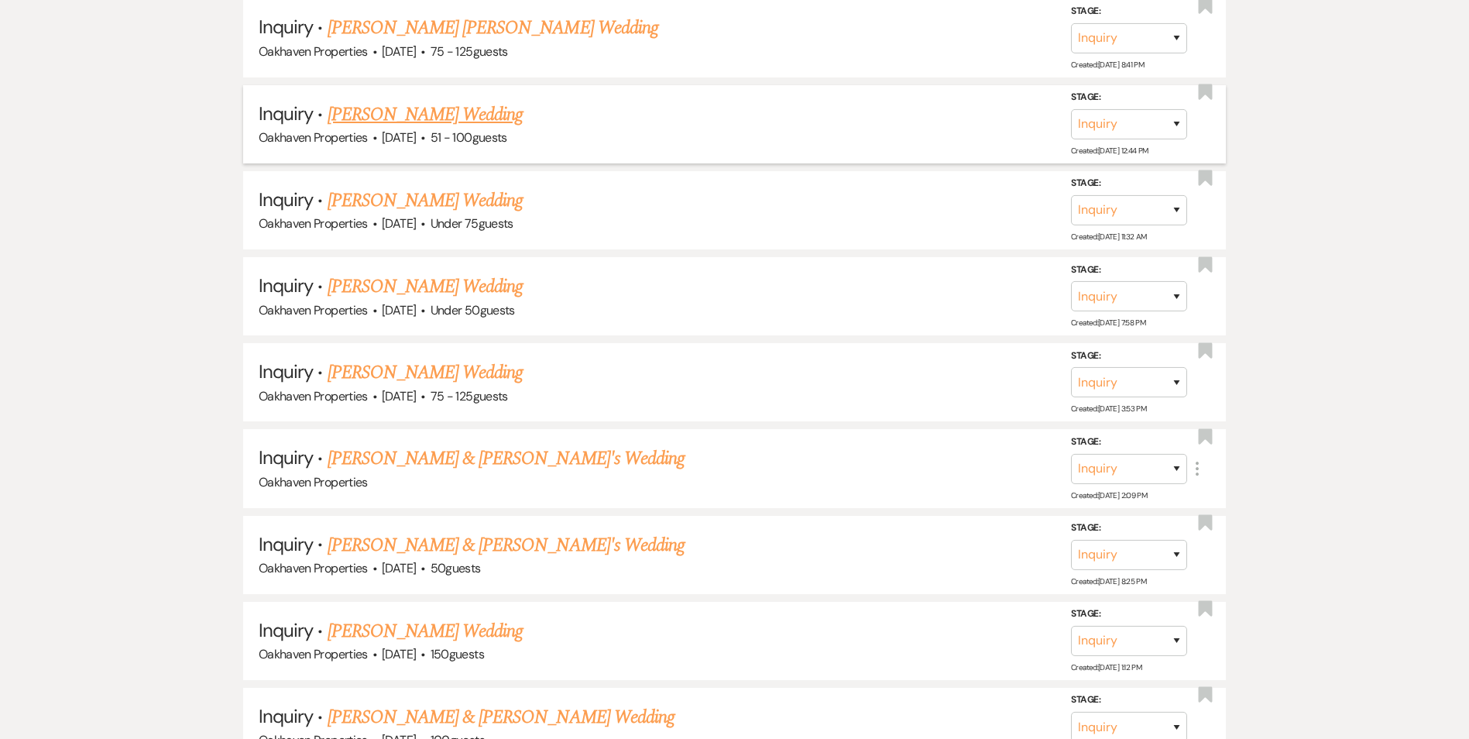
scroll to position [17959, 0]
click at [393, 208] on link "[PERSON_NAME] Wedding" at bounding box center [426, 202] width 196 height 28
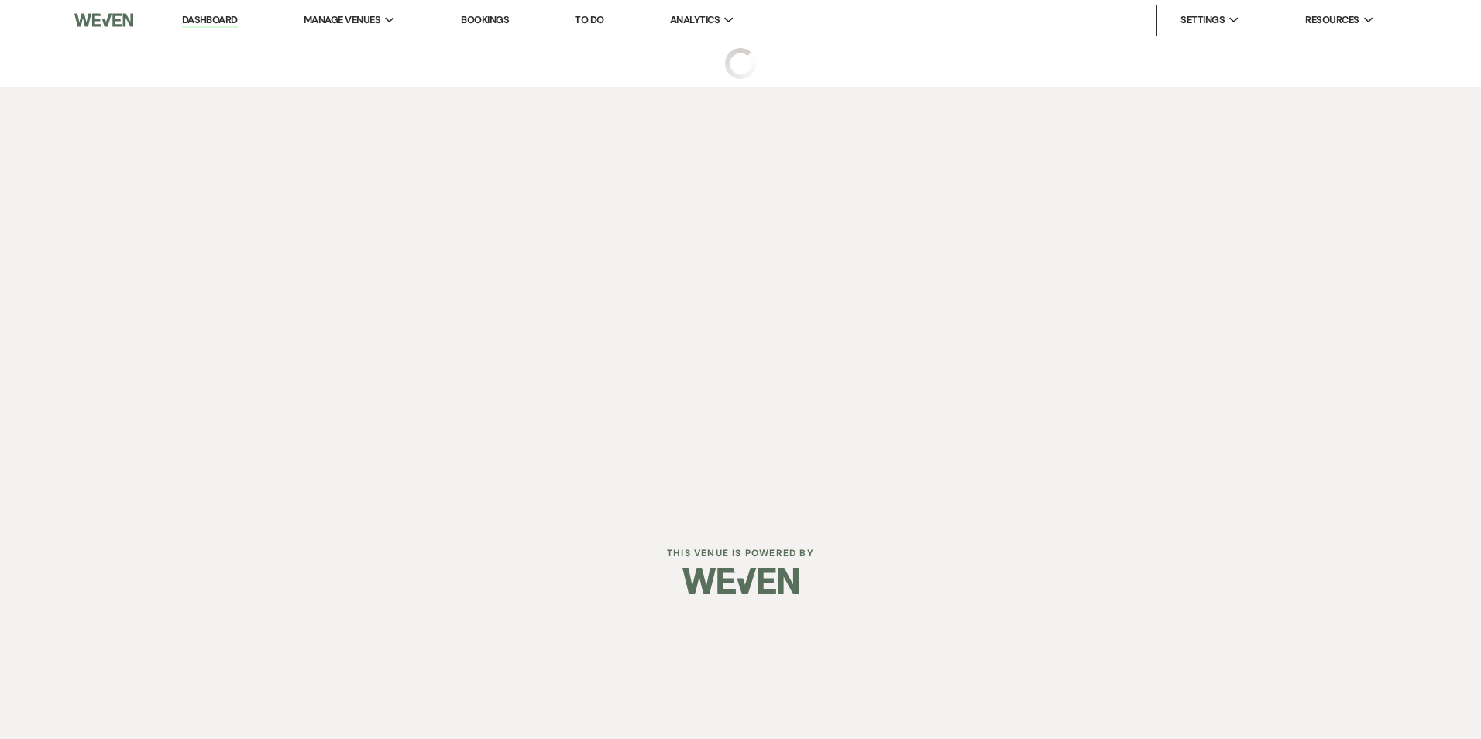
select select "3"
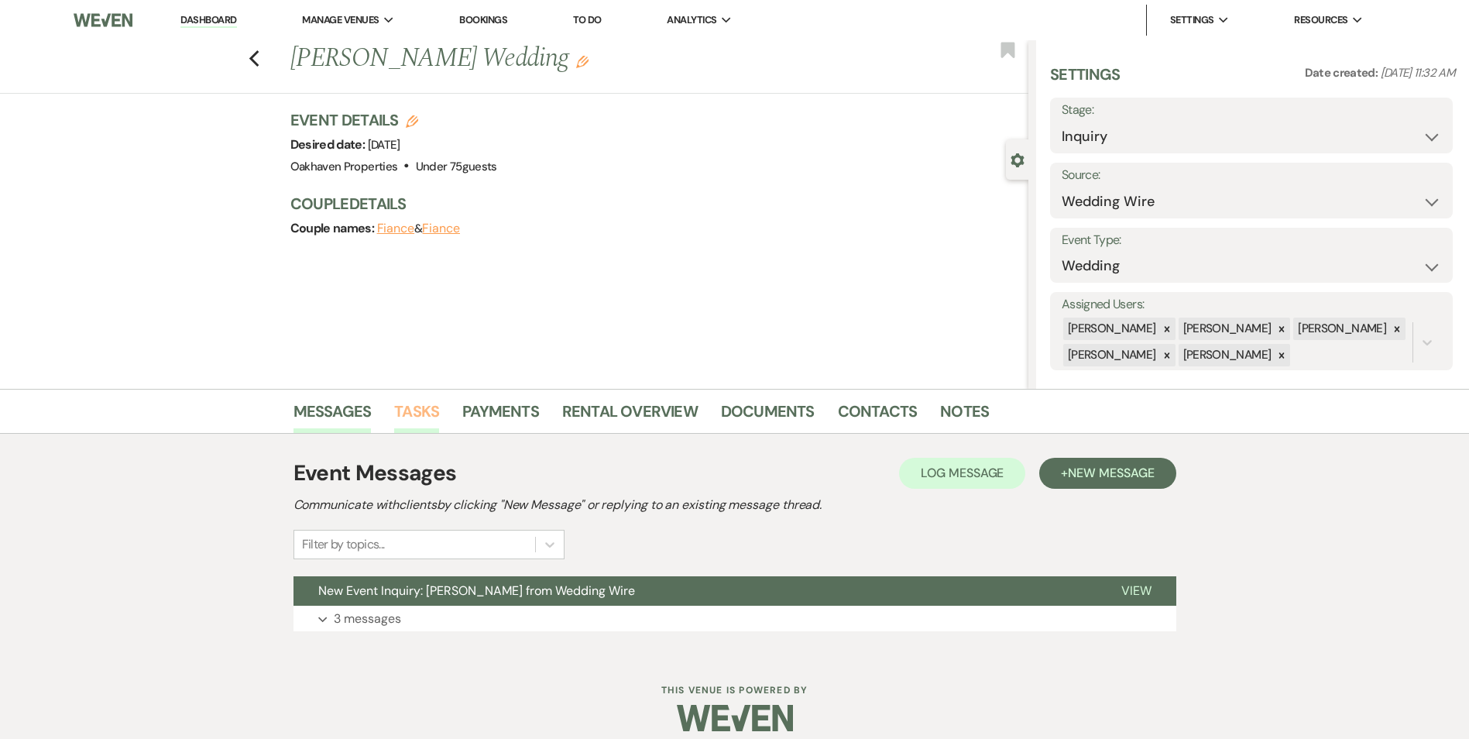
click at [417, 423] on link "Tasks" at bounding box center [416, 416] width 45 height 34
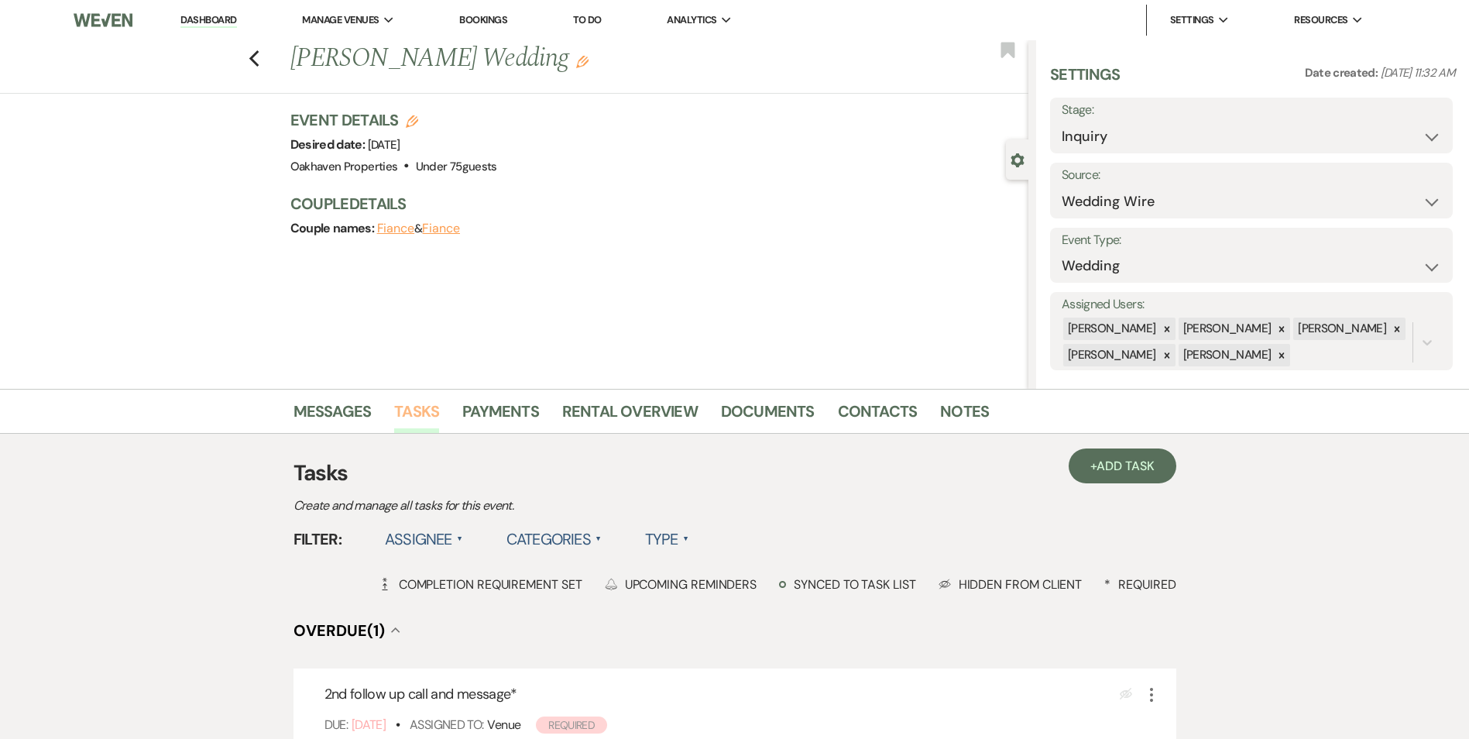
scroll to position [310, 0]
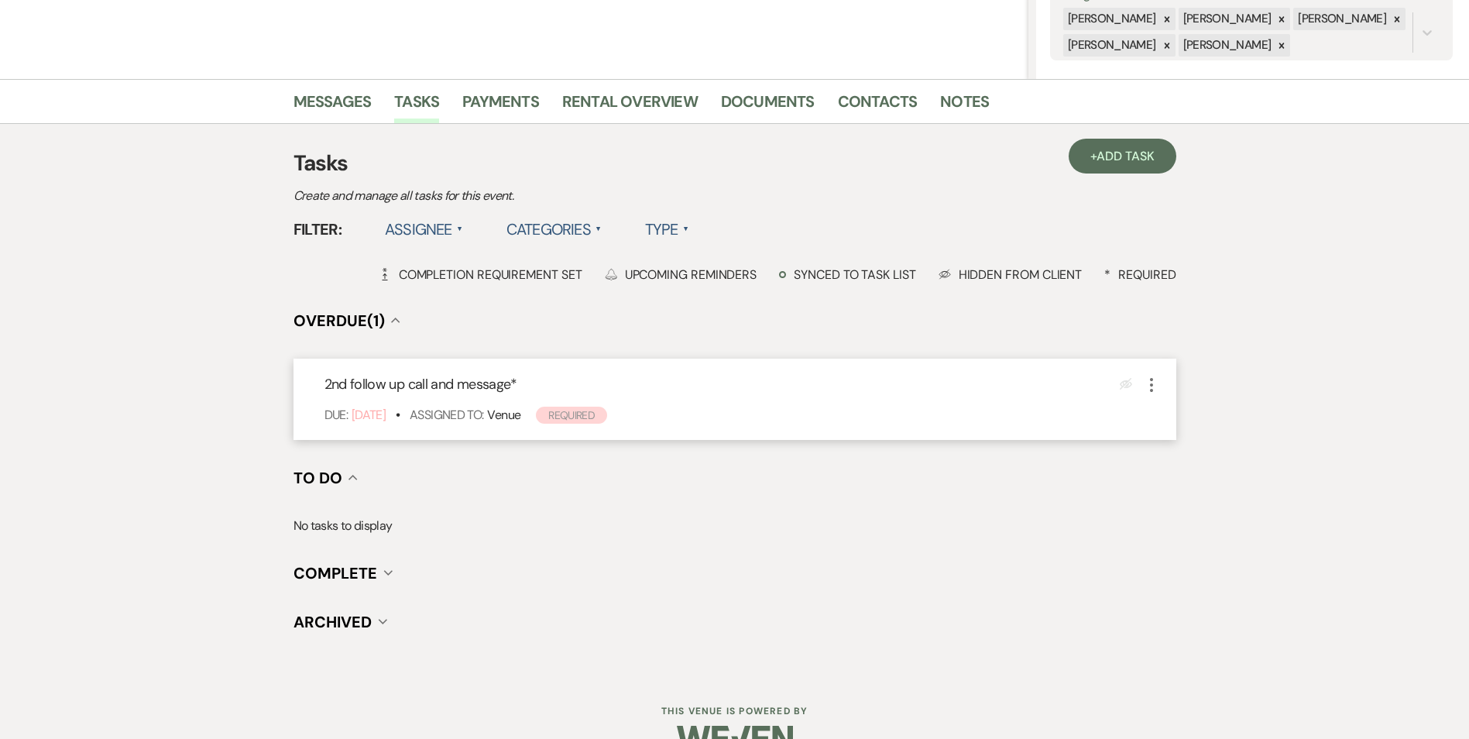
click at [1149, 385] on icon "More" at bounding box center [1151, 385] width 19 height 19
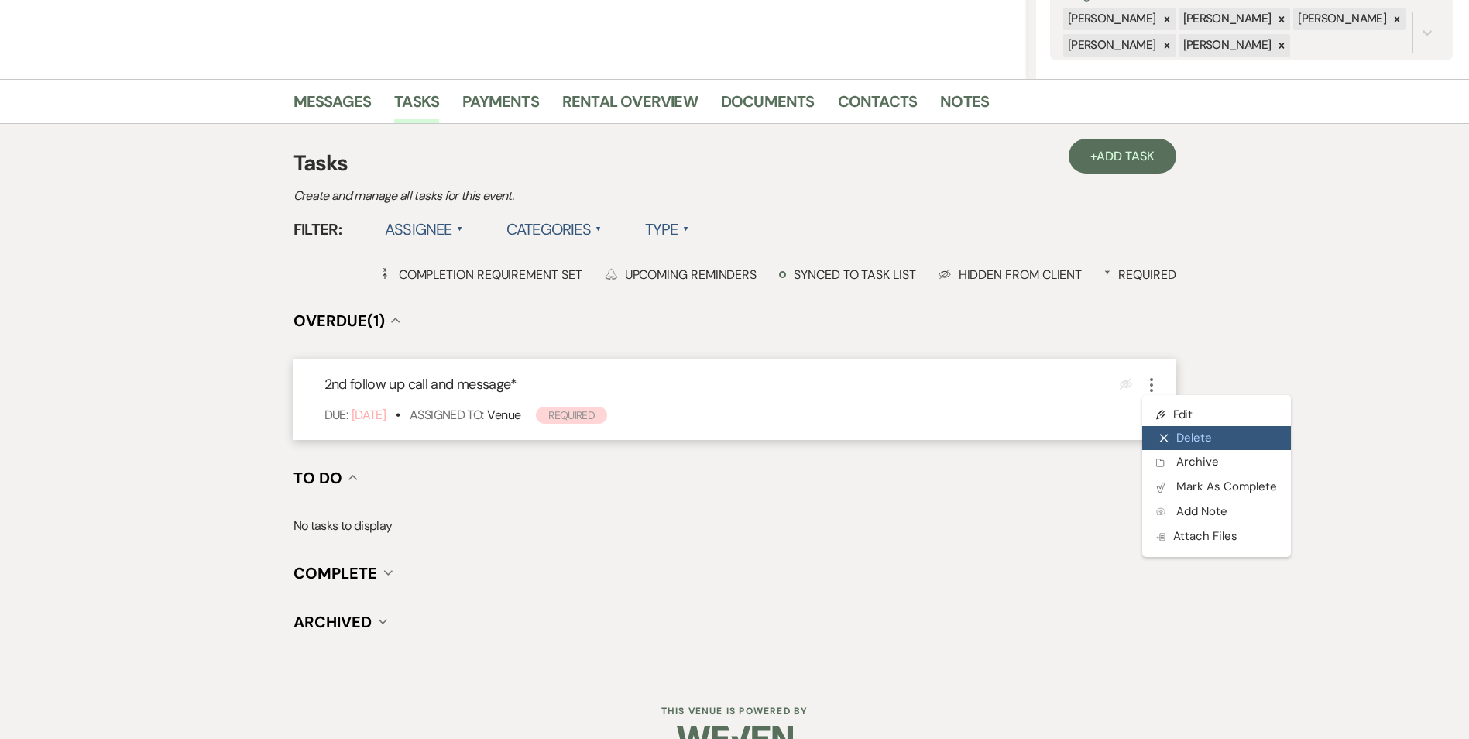
click at [1168, 446] on button "X Delete" at bounding box center [1216, 438] width 149 height 25
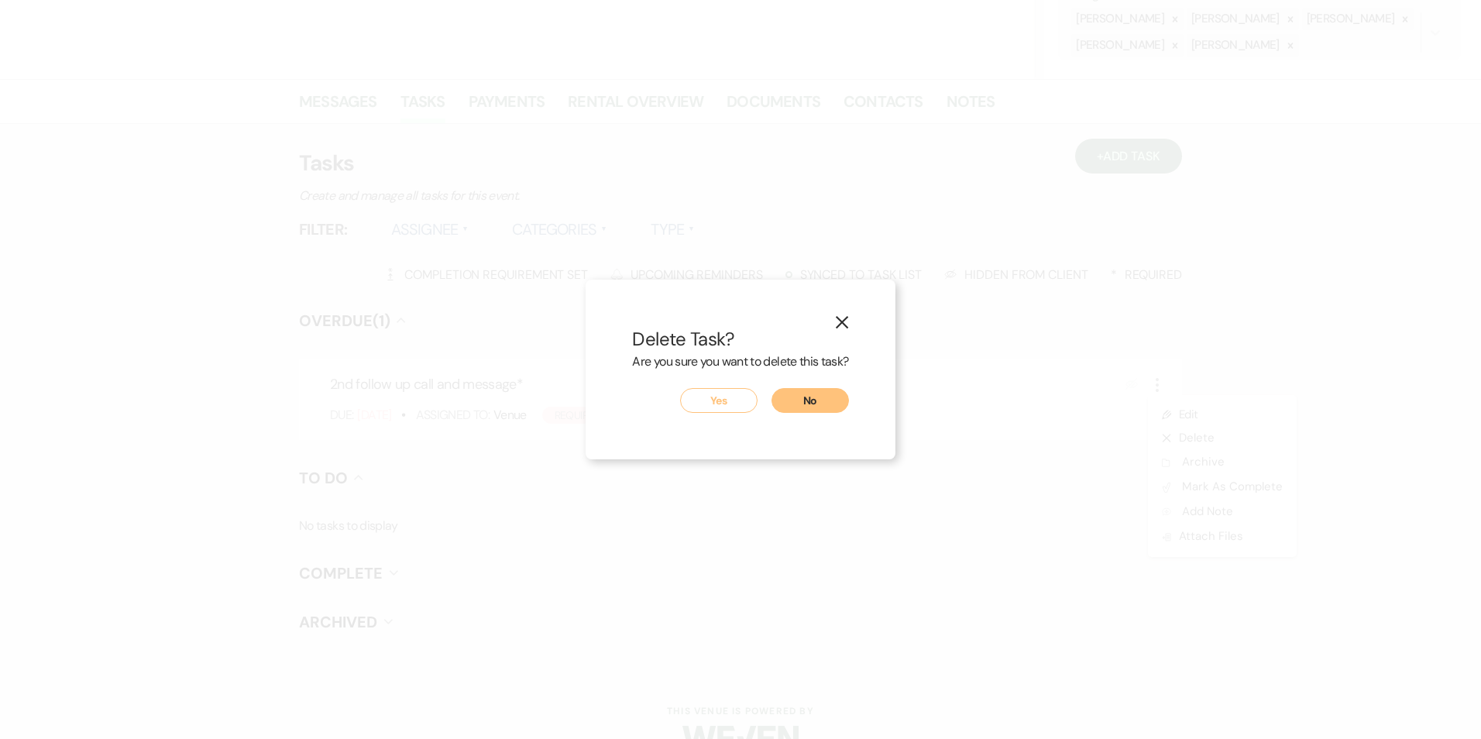
drag, startPoint x: 731, startPoint y: 402, endPoint x: 487, endPoint y: 336, distance: 252.7
click at [728, 402] on button "Yes" at bounding box center [718, 400] width 77 height 25
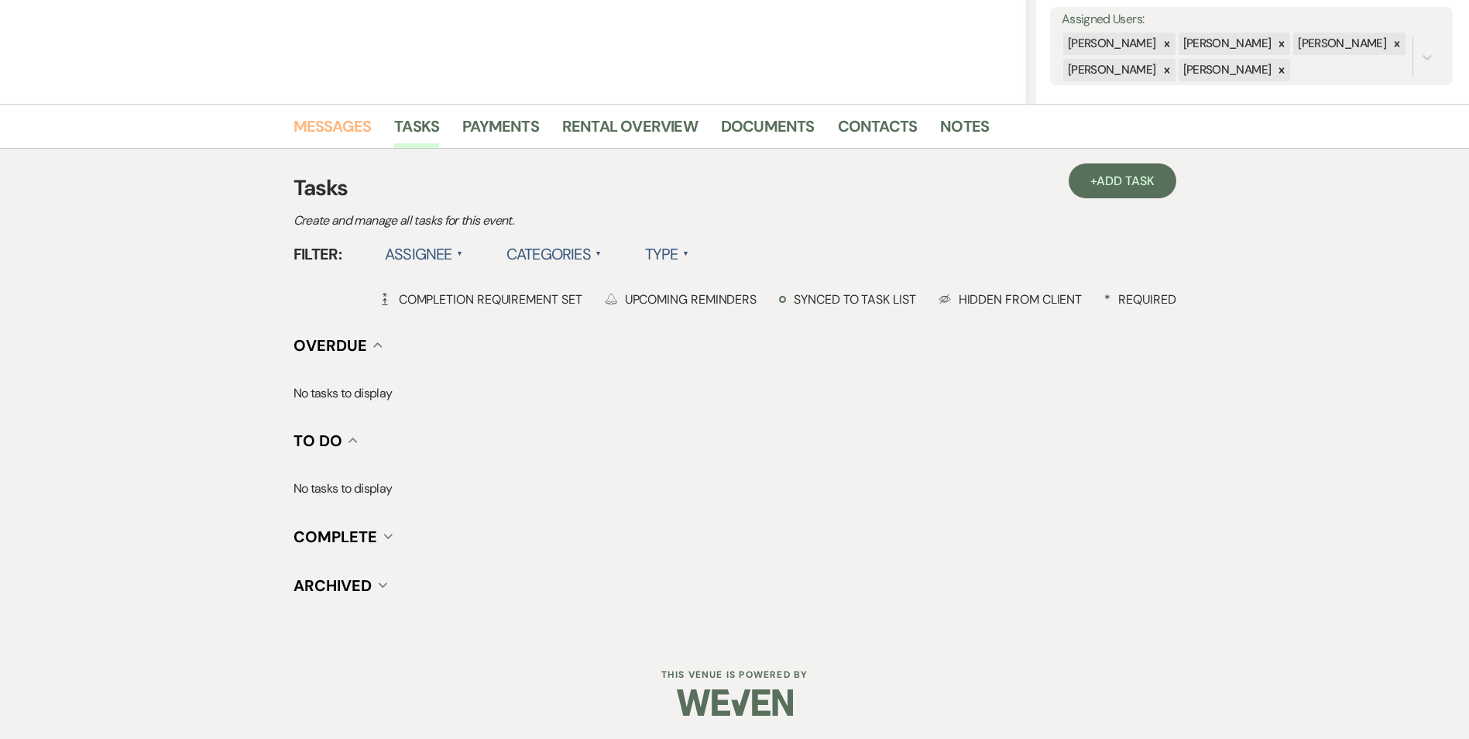
click at [328, 125] on link "Messages" at bounding box center [333, 131] width 78 height 34
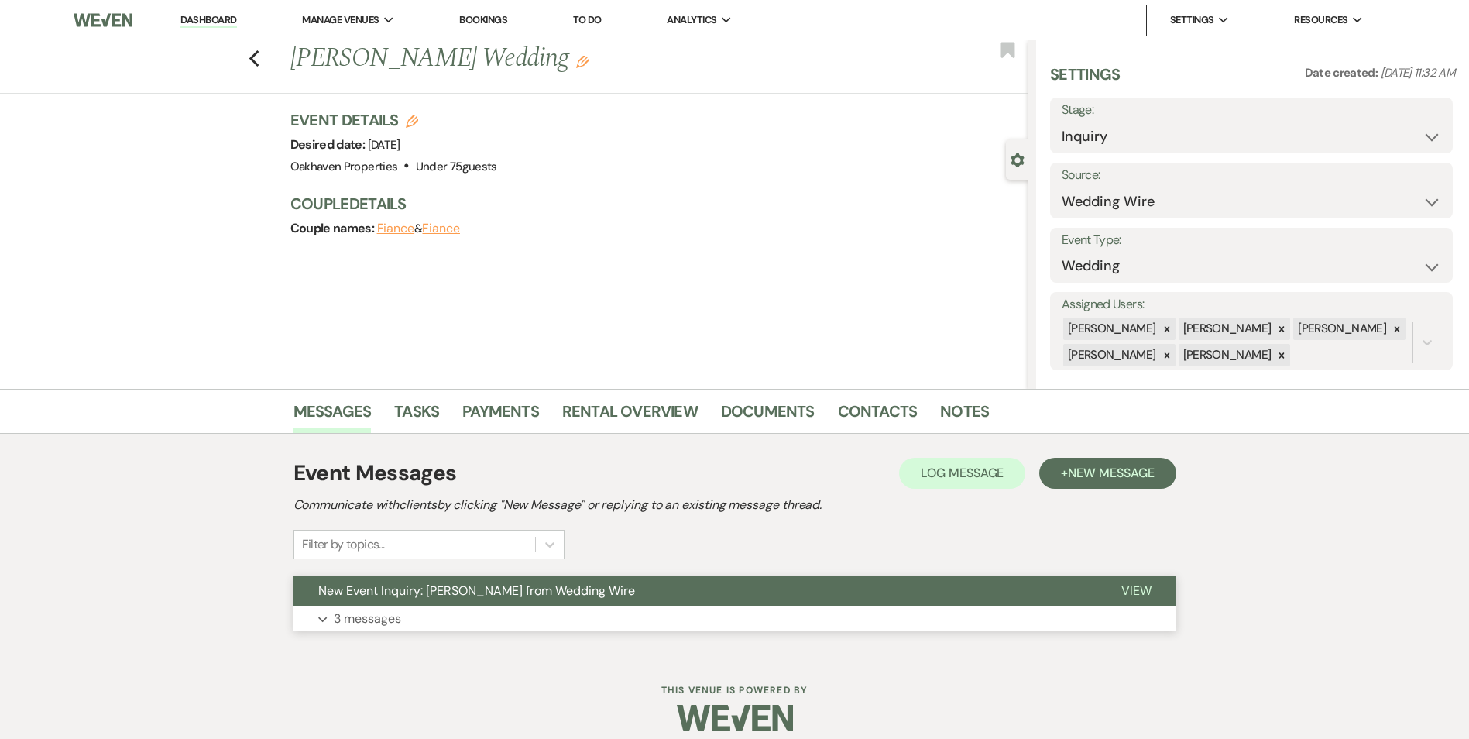
click at [1124, 585] on span "View" at bounding box center [1137, 590] width 30 height 16
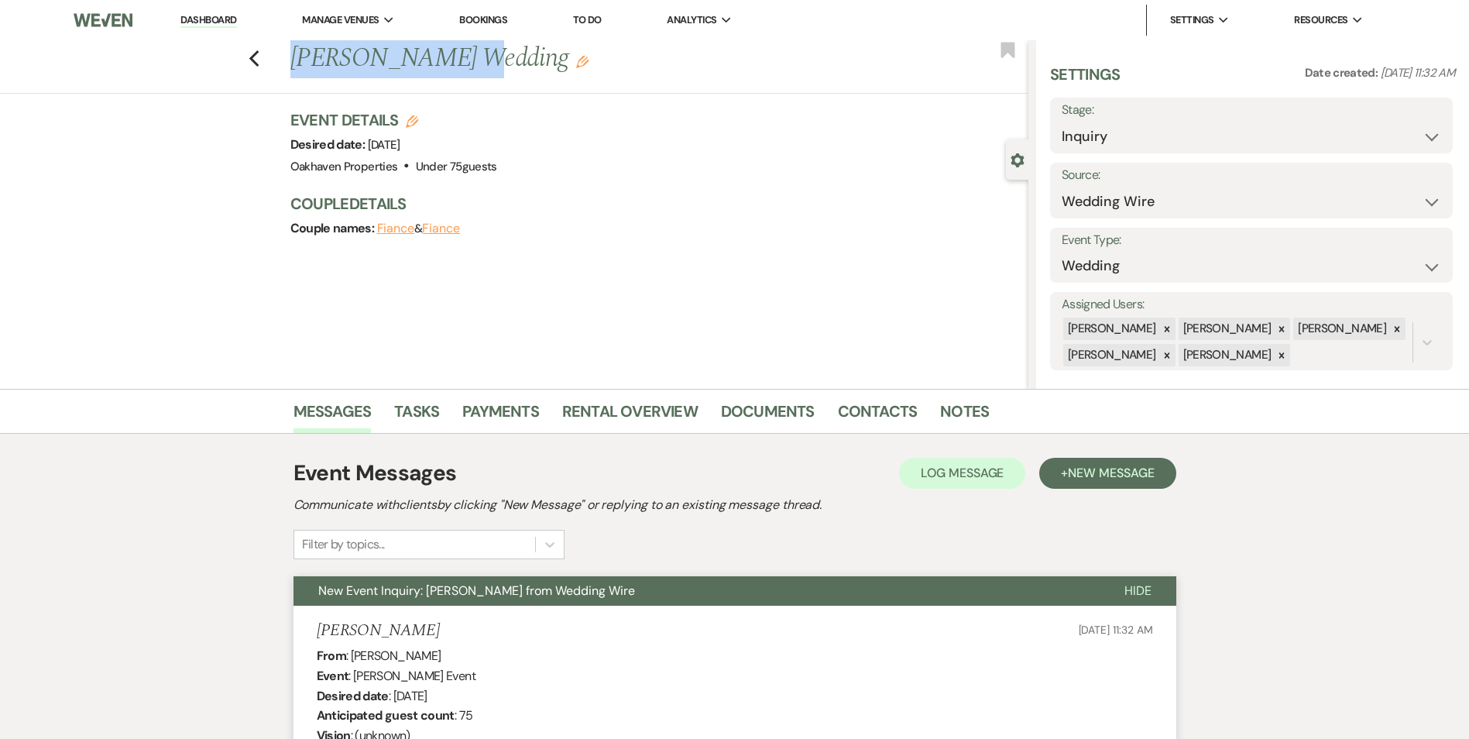
drag, startPoint x: 445, startPoint y: 63, endPoint x: 279, endPoint y: 67, distance: 166.6
click at [279, 67] on div "Previous [PERSON_NAME] Wedding Edit Bookmark" at bounding box center [510, 66] width 1036 height 53
click at [1090, 132] on select "Inquiry Follow Up Tour Requested Tour Confirmed Toured Proposal Sent Booked Lost" at bounding box center [1252, 137] width 380 height 30
select select "8"
click at [1062, 122] on select "Inquiry Follow Up Tour Requested Tour Confirmed Toured Proposal Sent Booked Lost" at bounding box center [1252, 137] width 380 height 30
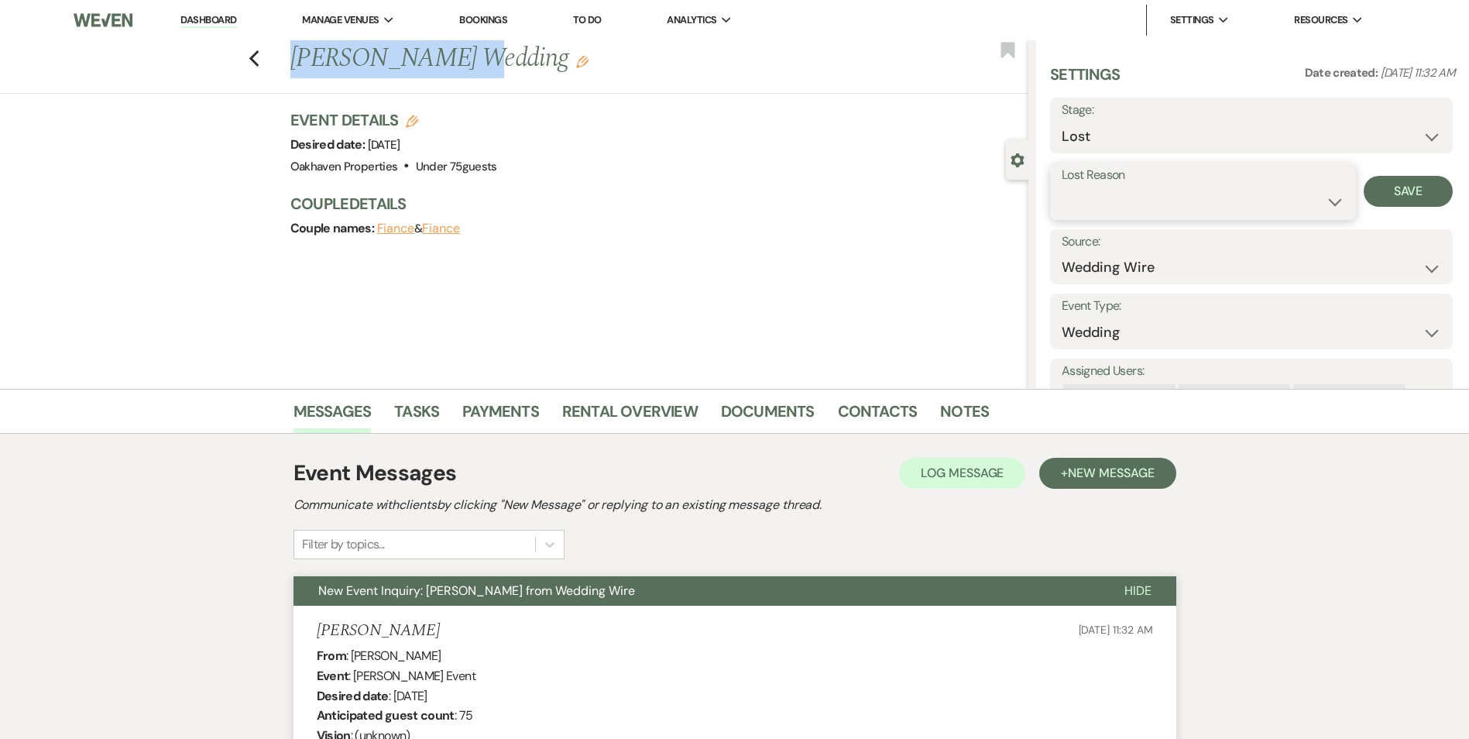
click at [1081, 212] on select "Booked Elsewhere Budget Date Unavailable No Response Not a Good Match Capacity …" at bounding box center [1203, 202] width 283 height 30
select select "8"
click at [1062, 187] on select "Booked Elsewhere Budget Date Unavailable No Response Not a Good Match Capacity …" at bounding box center [1203, 202] width 283 height 30
click at [1390, 194] on button "Save" at bounding box center [1408, 191] width 89 height 31
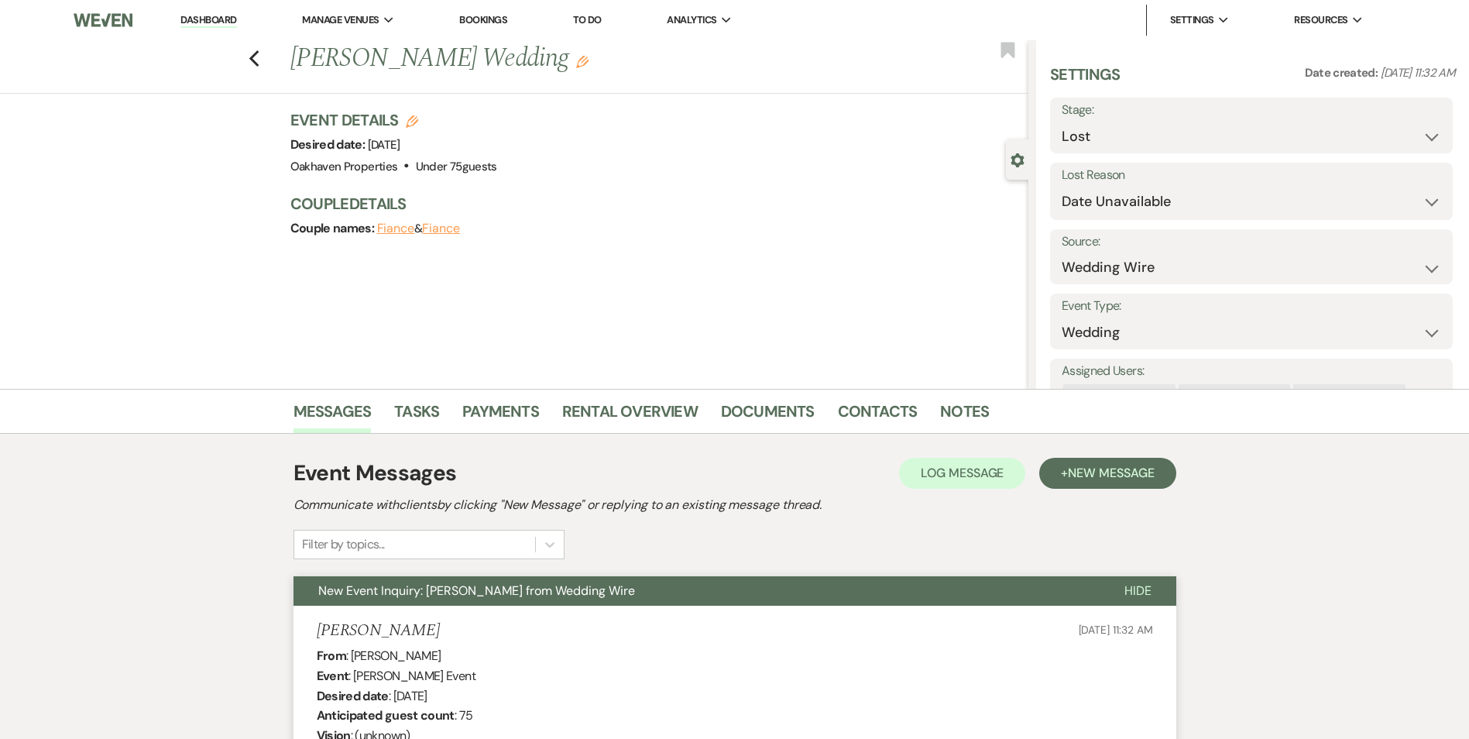
click at [439, 405] on li "Tasks" at bounding box center [428, 414] width 68 height 37
click at [421, 411] on link "Tasks" at bounding box center [416, 416] width 45 height 34
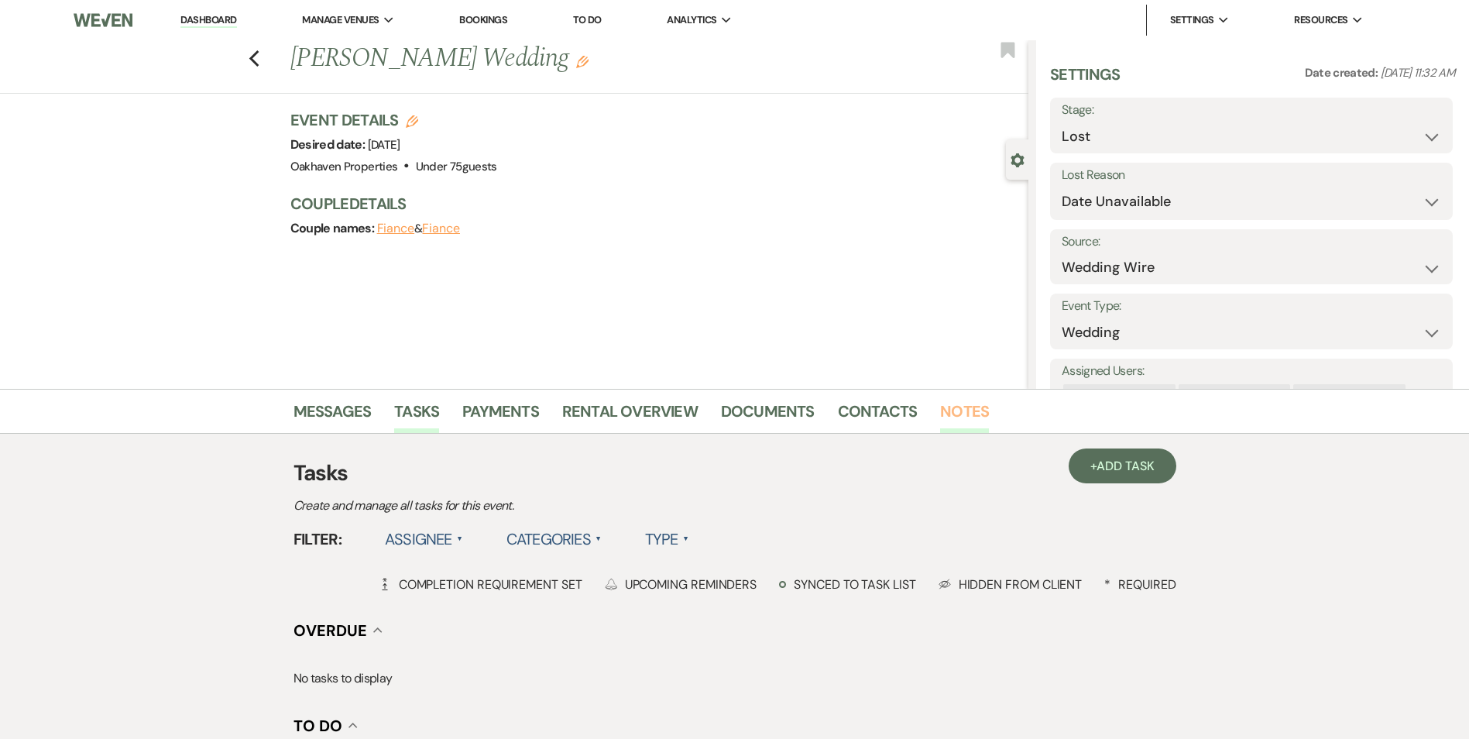
click at [948, 415] on link "Notes" at bounding box center [964, 416] width 49 height 34
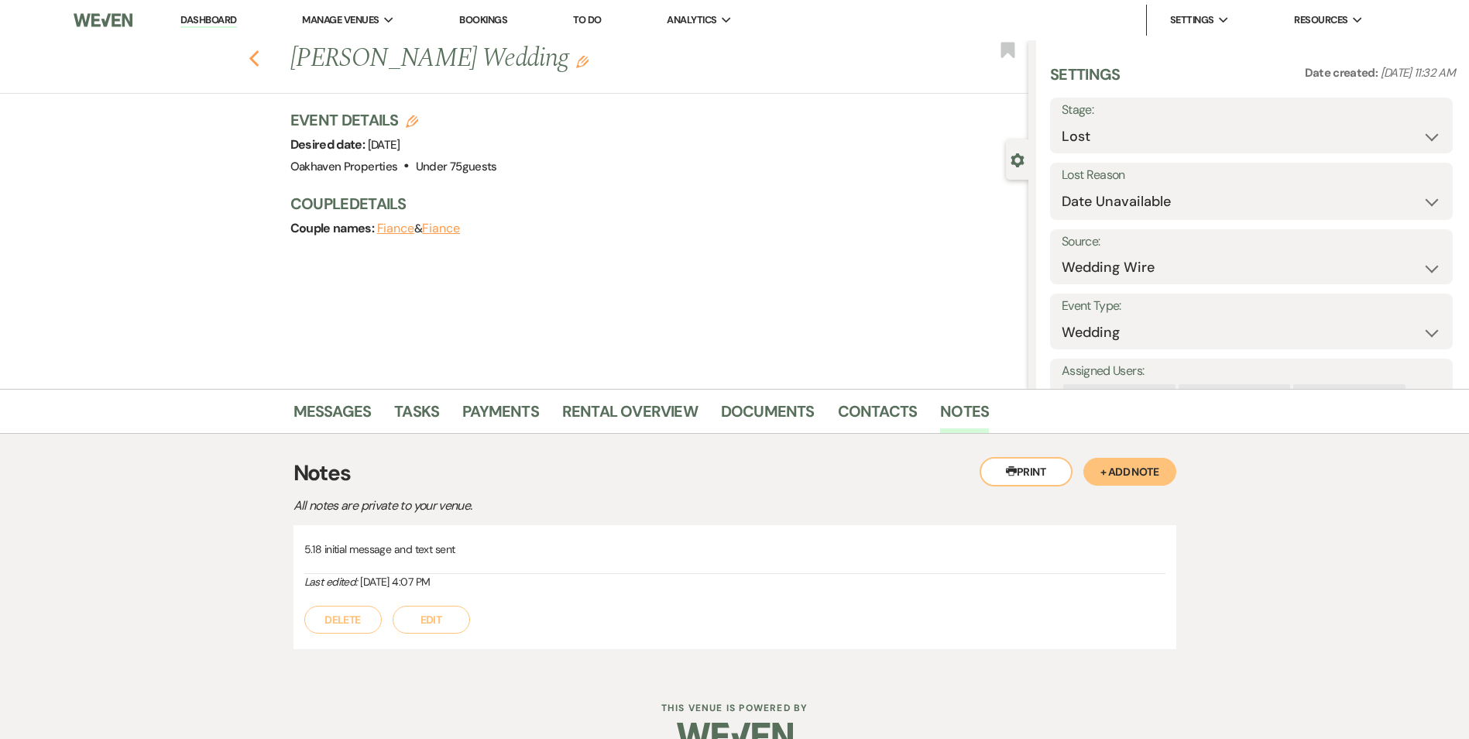
click at [259, 60] on use "button" at bounding box center [254, 58] width 10 height 17
select select "8"
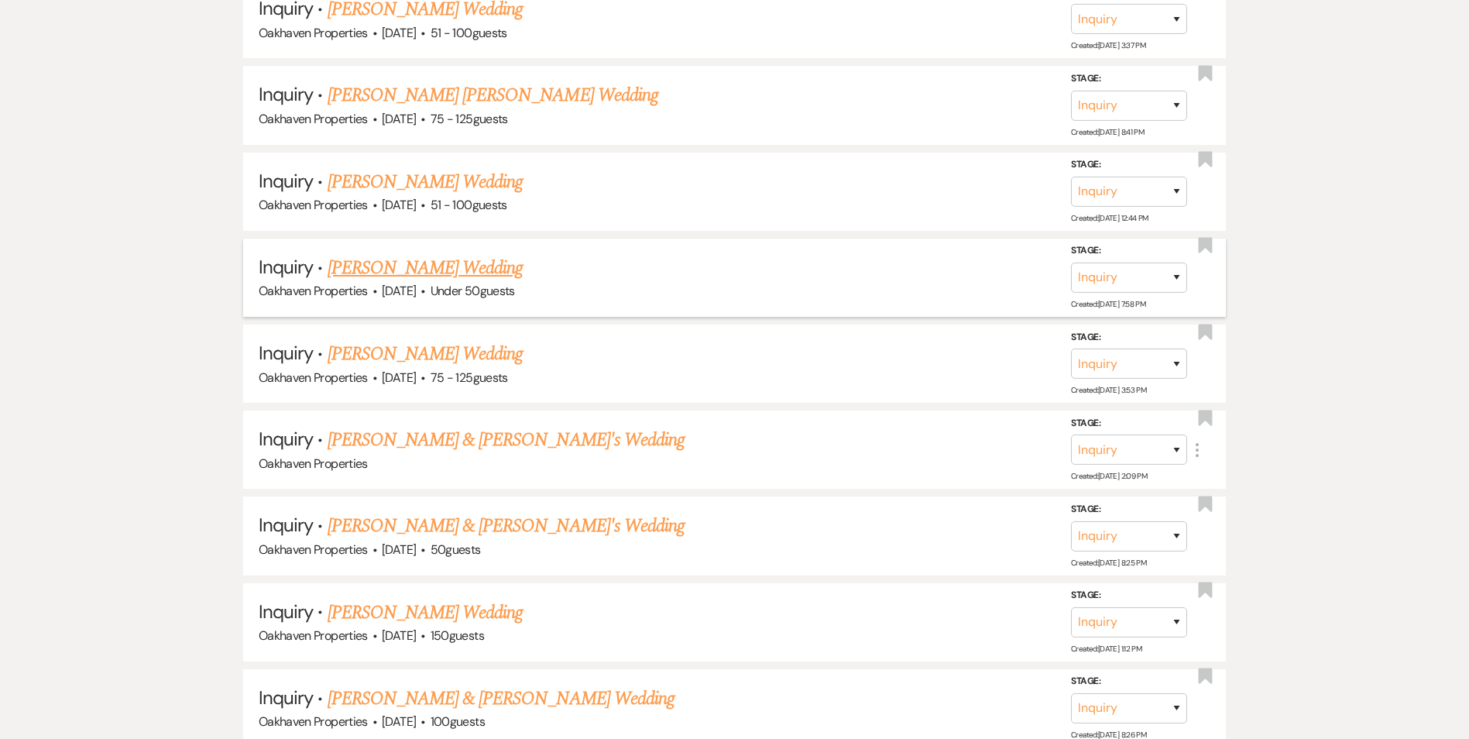
scroll to position [17804, 0]
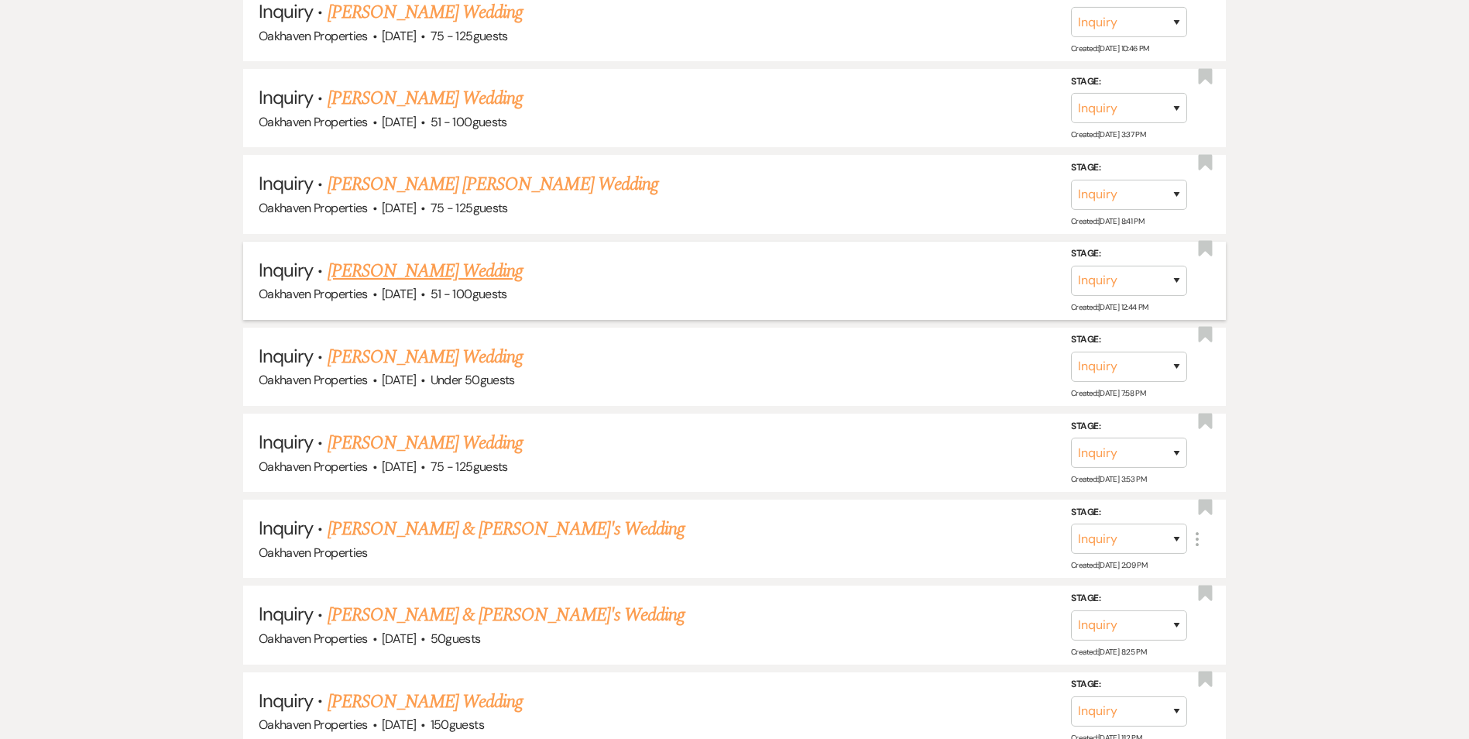
click at [409, 270] on link "[PERSON_NAME] Wedding" at bounding box center [426, 271] width 196 height 28
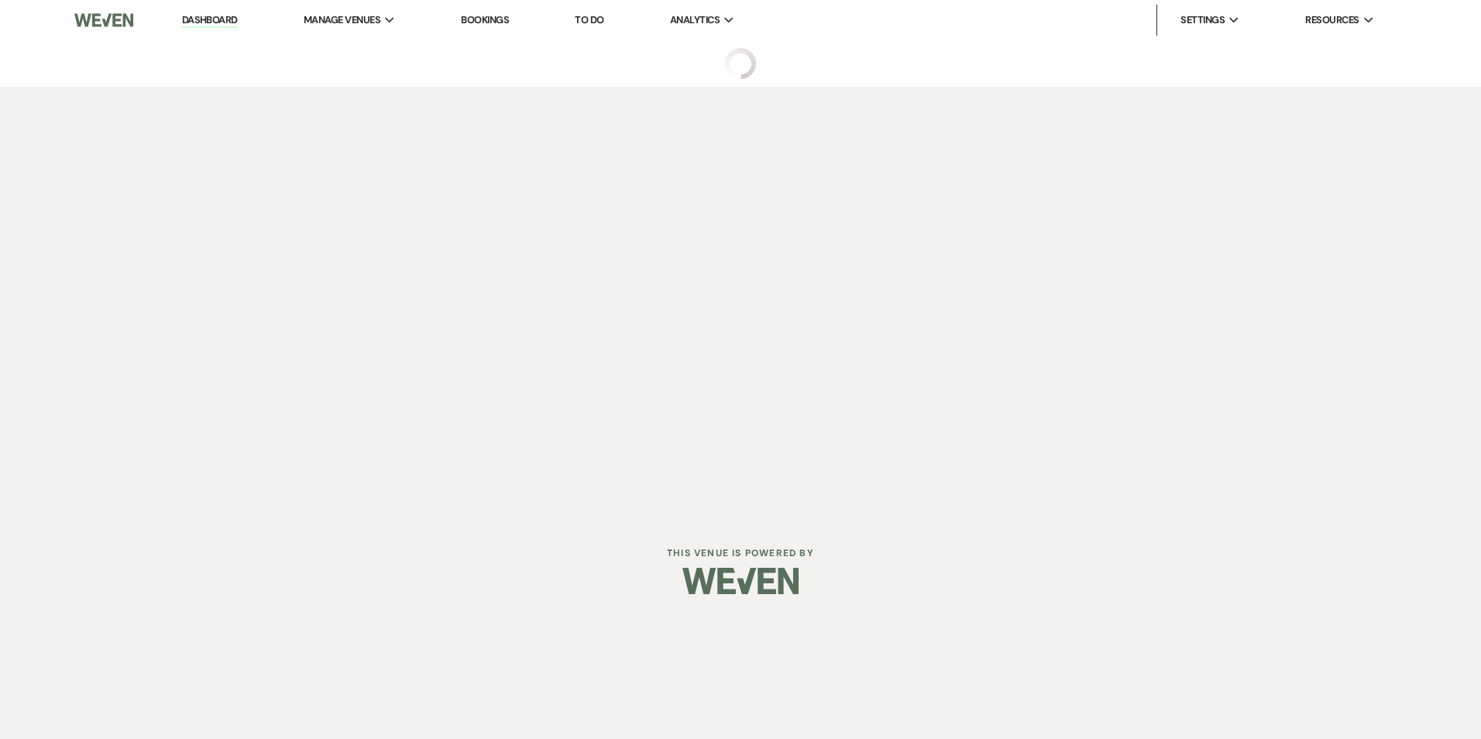
select select "2"
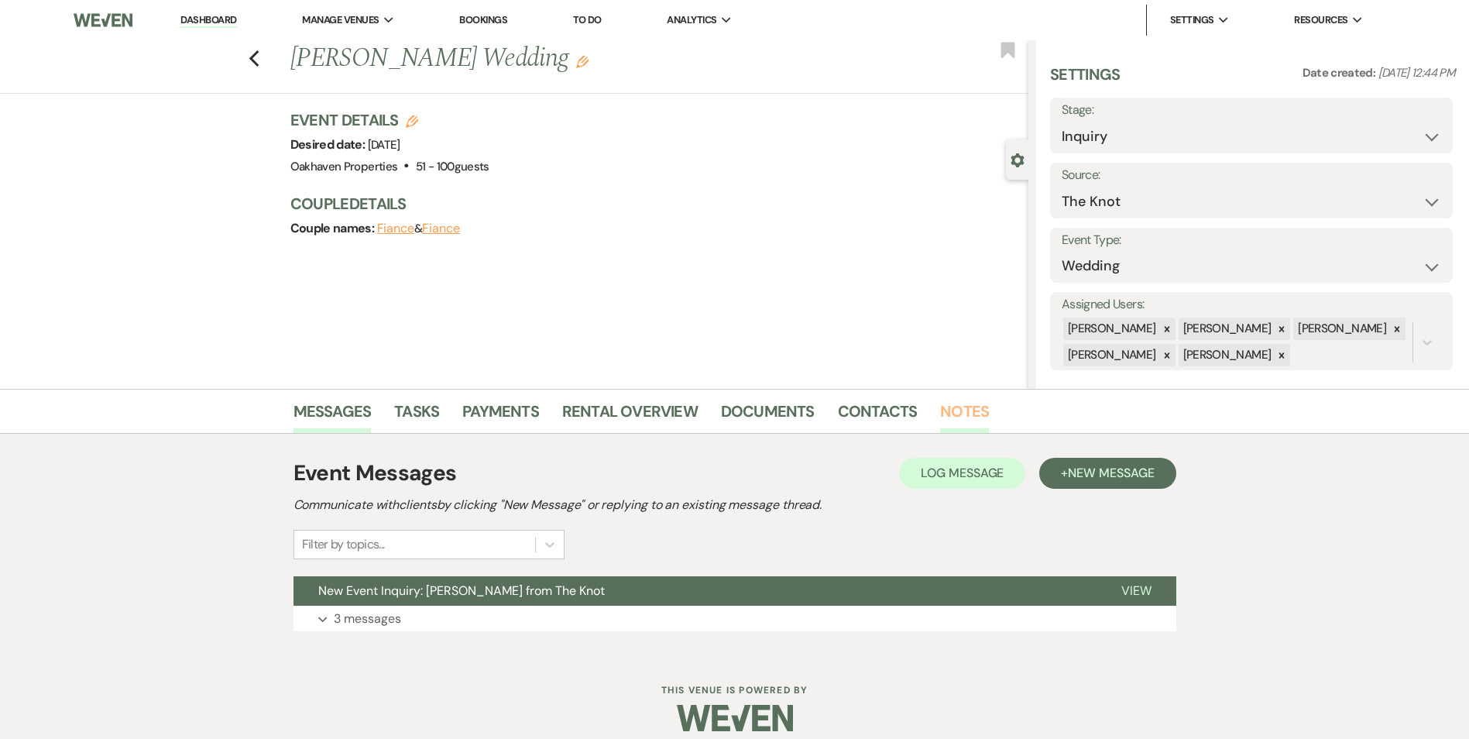
click at [966, 409] on link "Notes" at bounding box center [964, 416] width 49 height 34
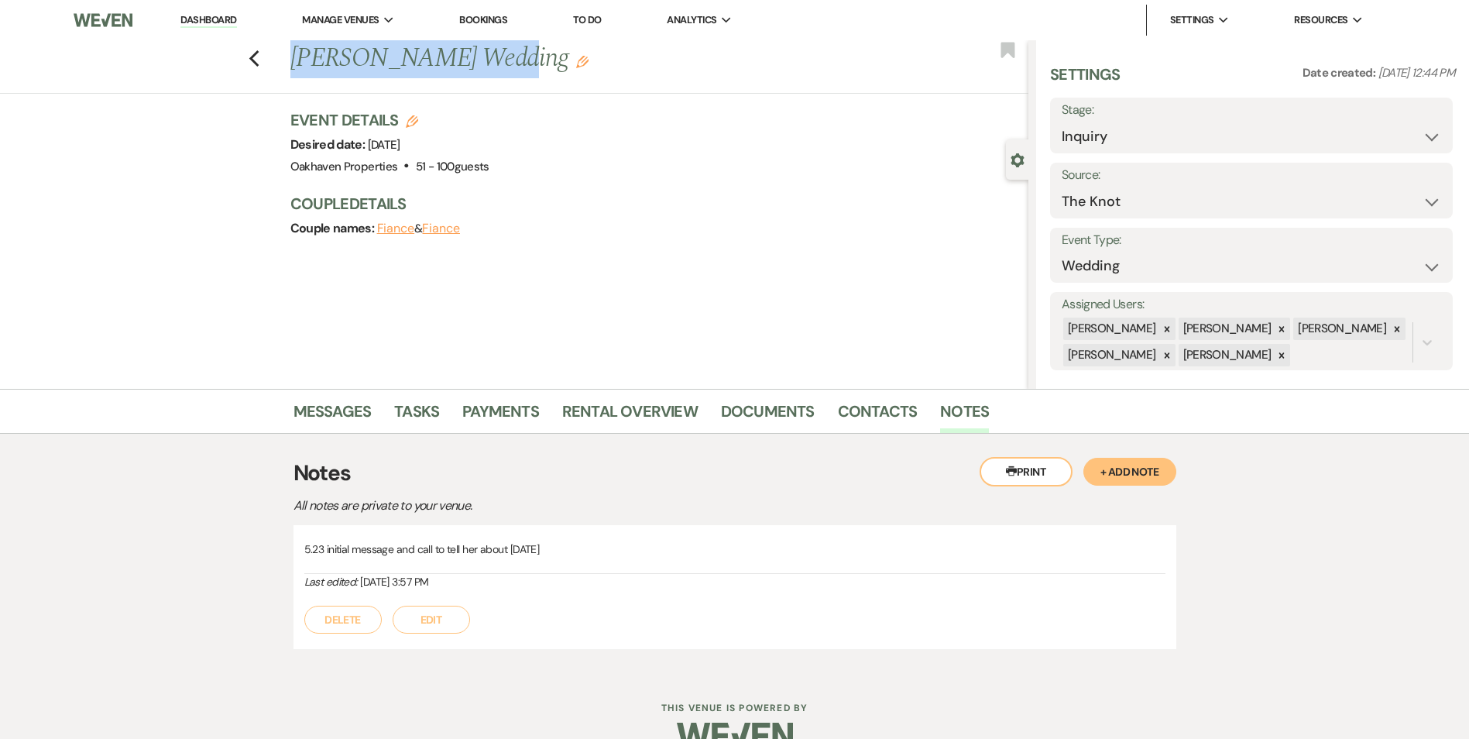
drag, startPoint x: 464, startPoint y: 60, endPoint x: 289, endPoint y: 74, distance: 175.7
click at [289, 74] on div "Previous [PERSON_NAME] Wedding Edit" at bounding box center [656, 58] width 746 height 37
click at [864, 426] on link "Contacts" at bounding box center [878, 416] width 80 height 34
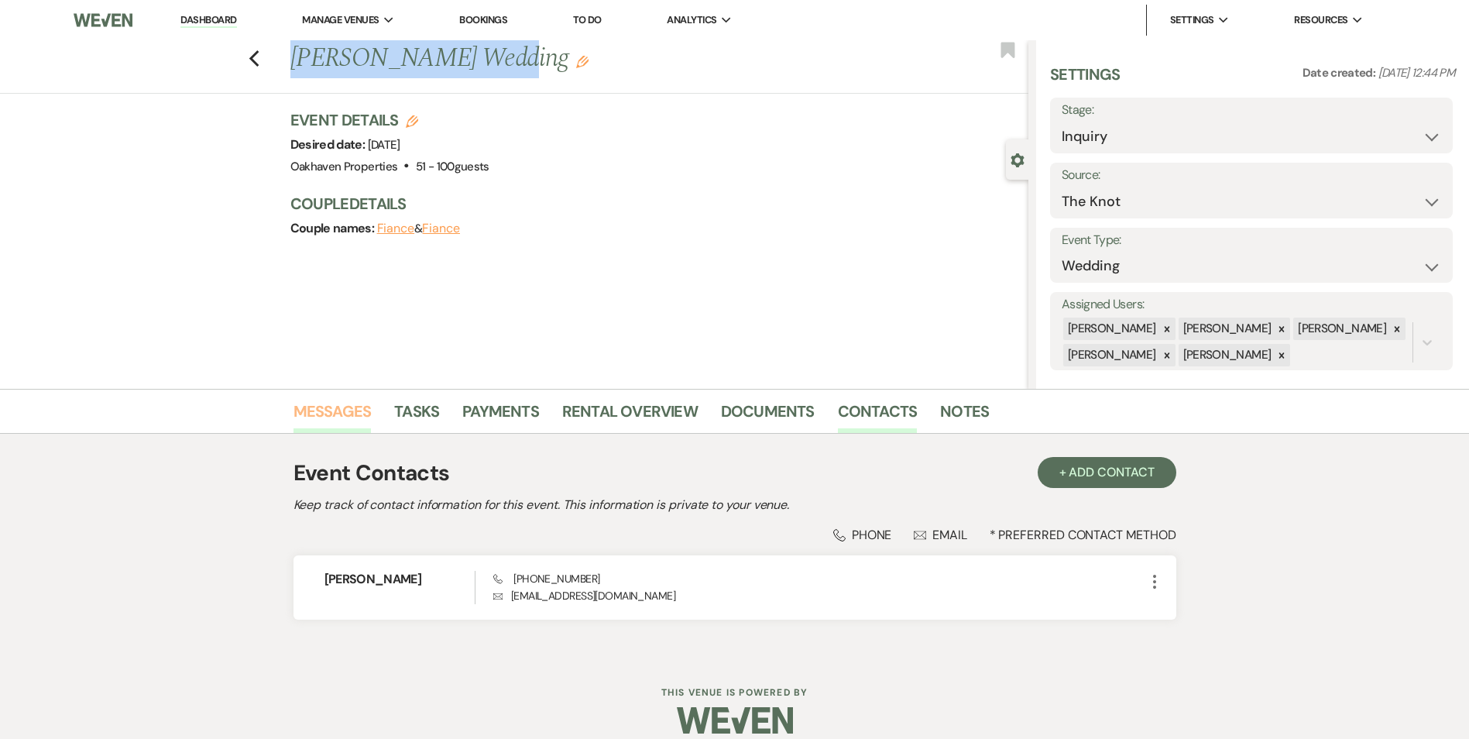
click at [335, 417] on link "Messages" at bounding box center [333, 416] width 78 height 34
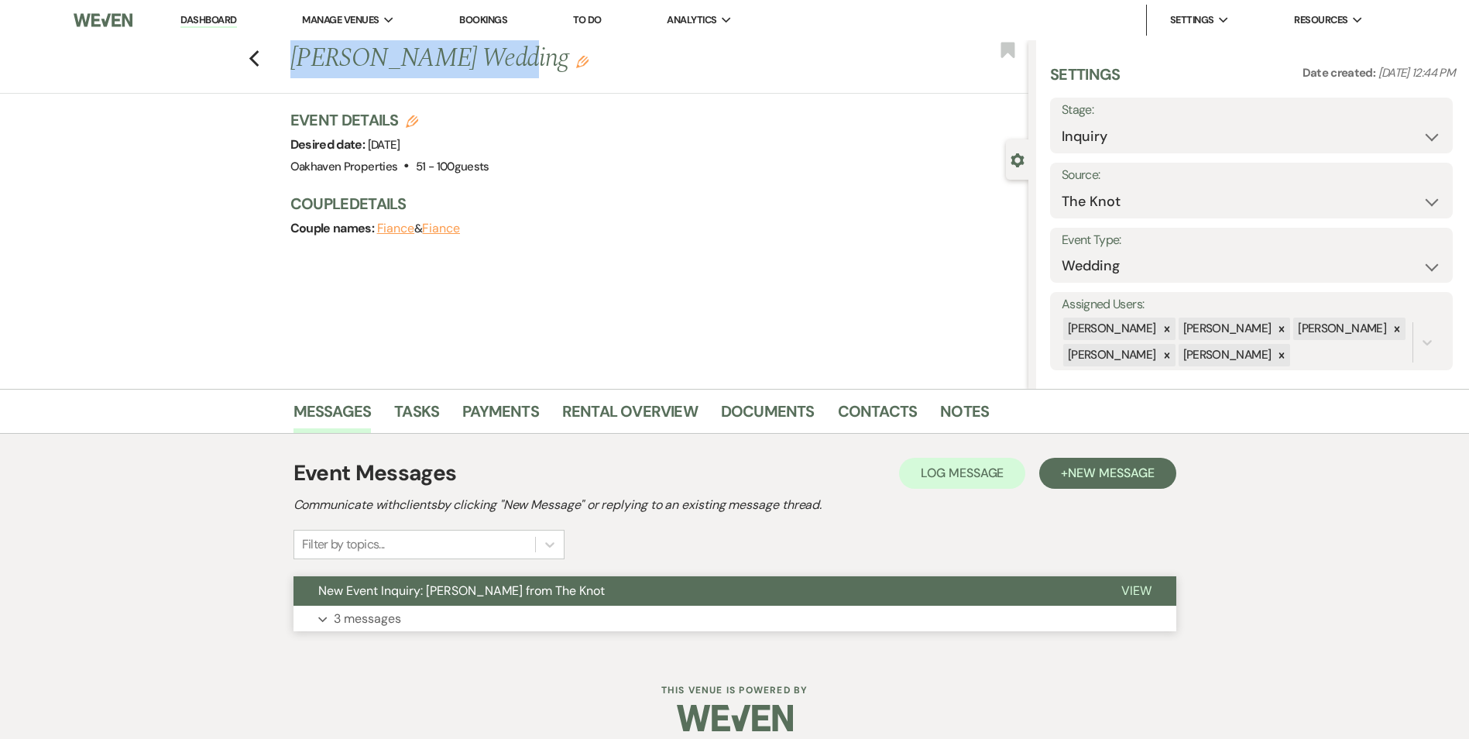
click at [1146, 589] on span "View" at bounding box center [1137, 590] width 30 height 16
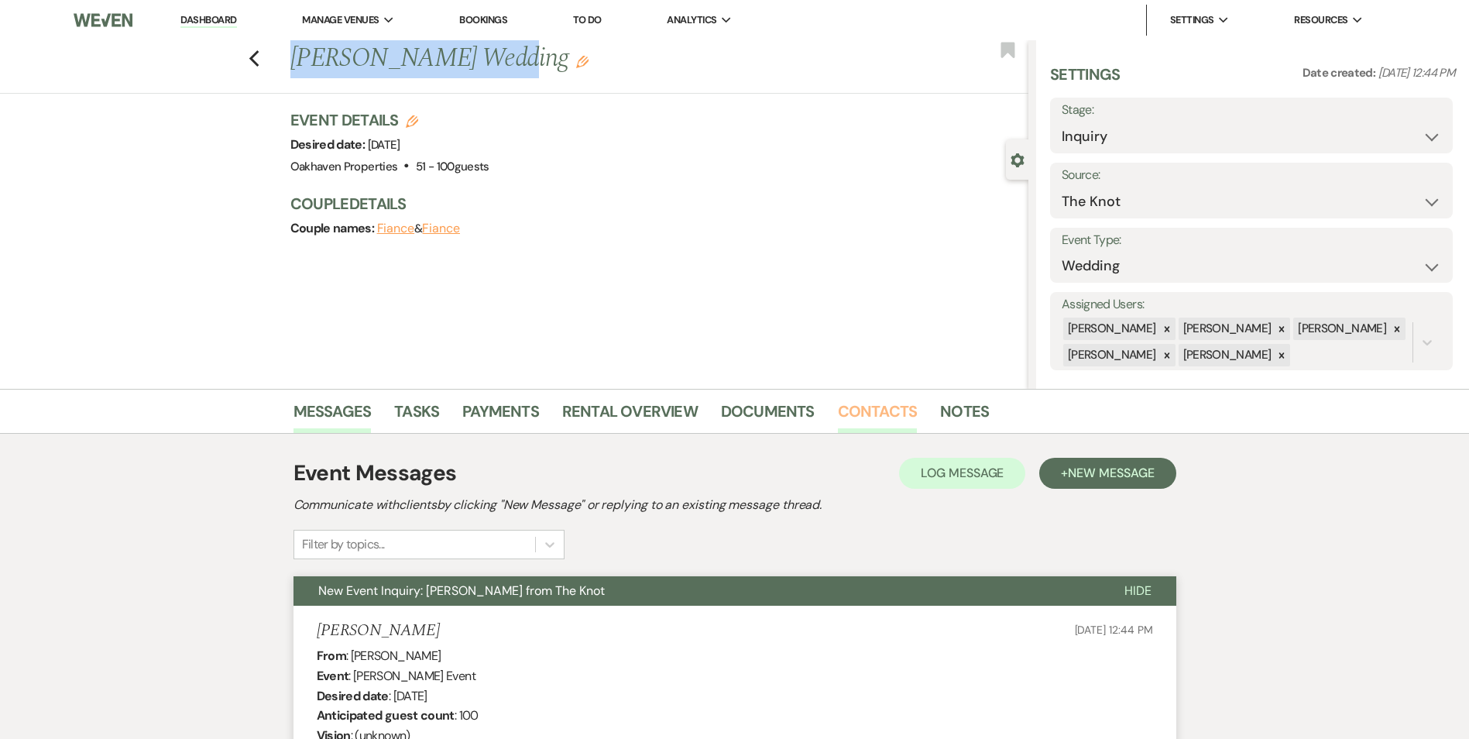
drag, startPoint x: 861, startPoint y: 406, endPoint x: 857, endPoint y: 414, distance: 8.7
click at [861, 407] on link "Contacts" at bounding box center [878, 416] width 80 height 34
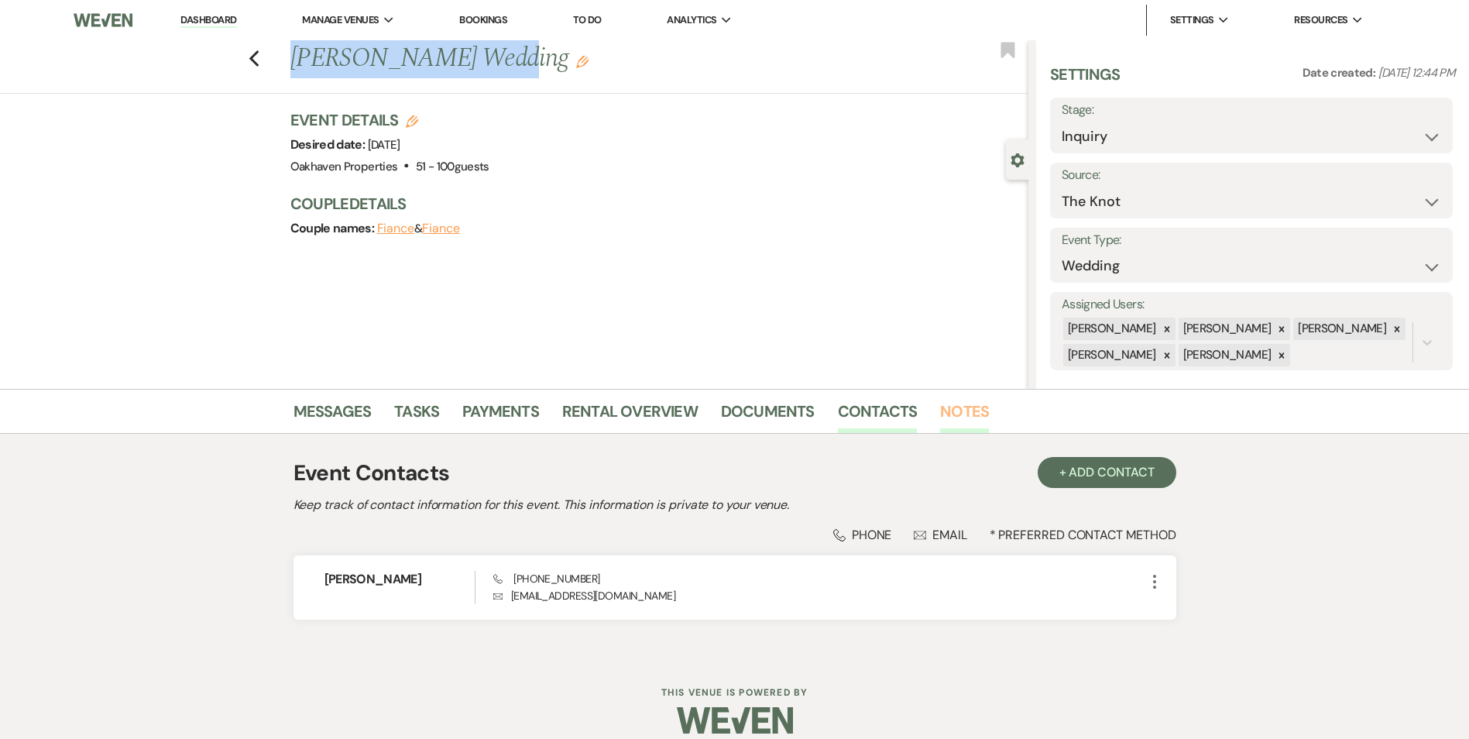
click at [972, 422] on link "Notes" at bounding box center [964, 416] width 49 height 34
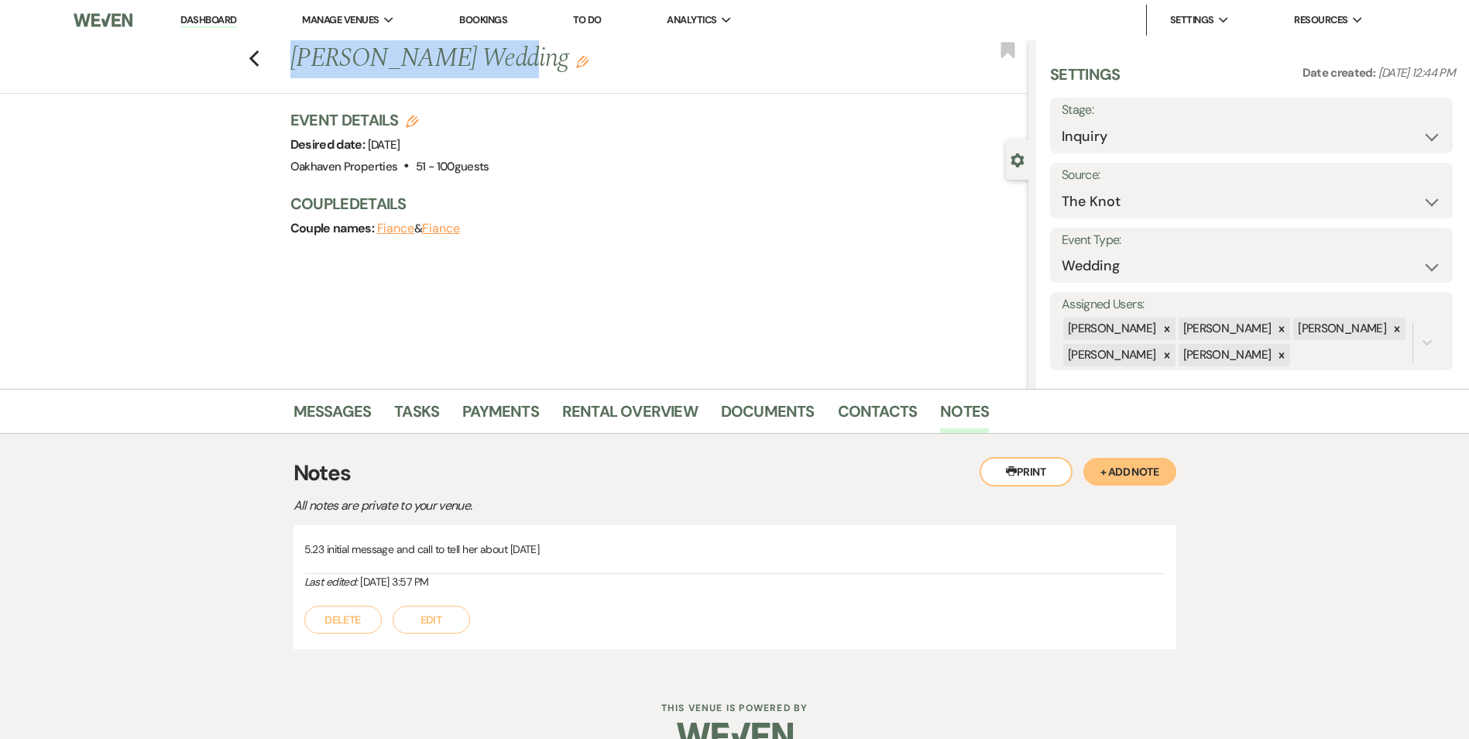
click at [452, 611] on button "Edit" at bounding box center [431, 620] width 77 height 28
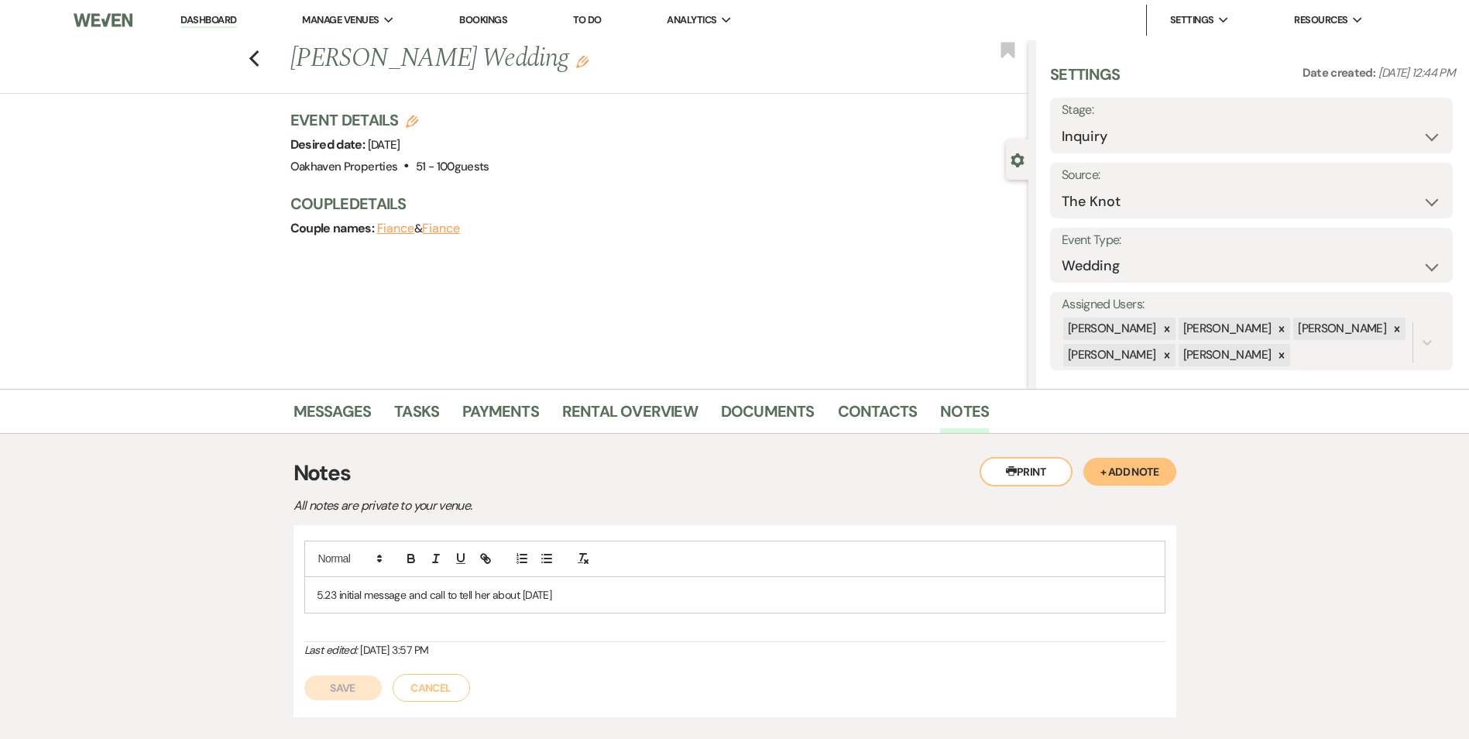
click at [606, 585] on div "5.23 initial message and call to tell her about [DATE]" at bounding box center [735, 595] width 860 height 36
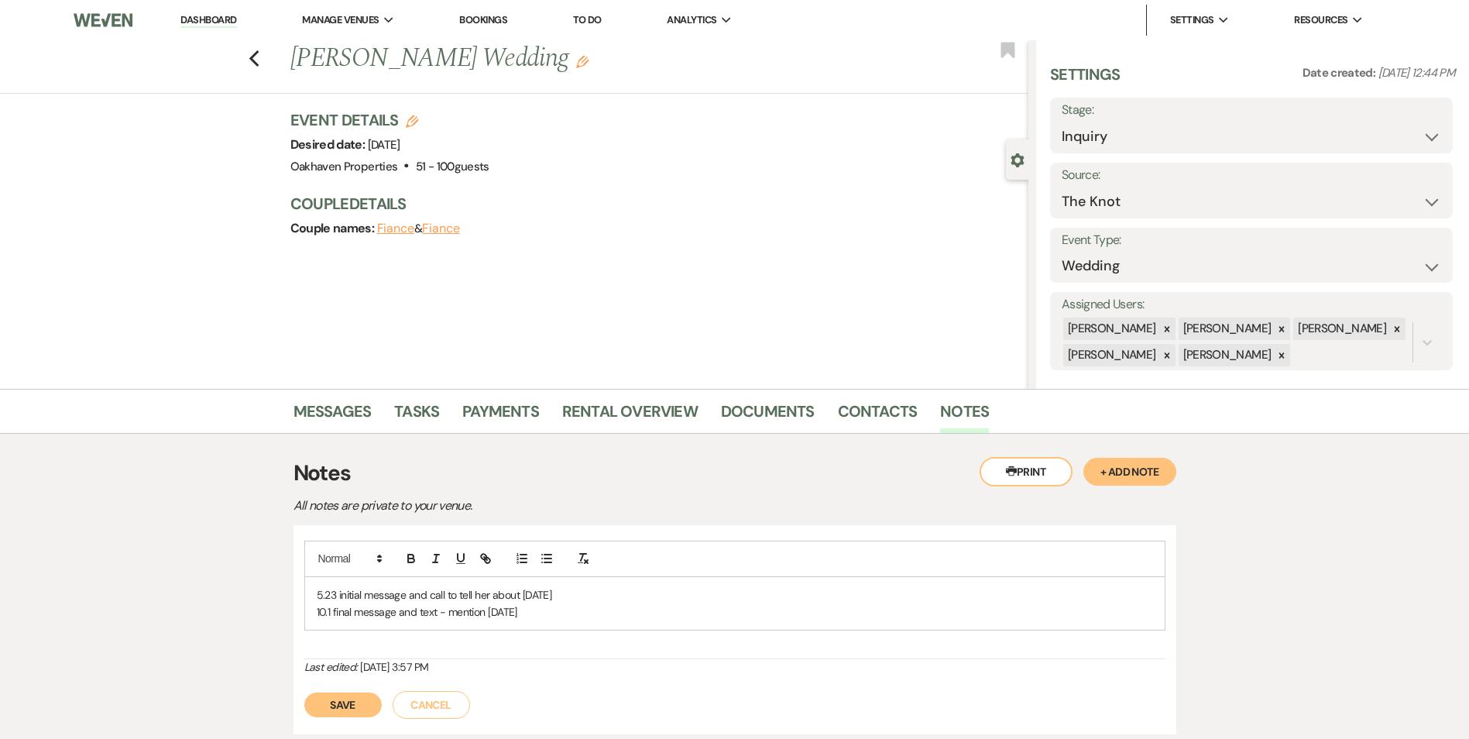
click at [342, 693] on button "Save" at bounding box center [342, 704] width 77 height 25
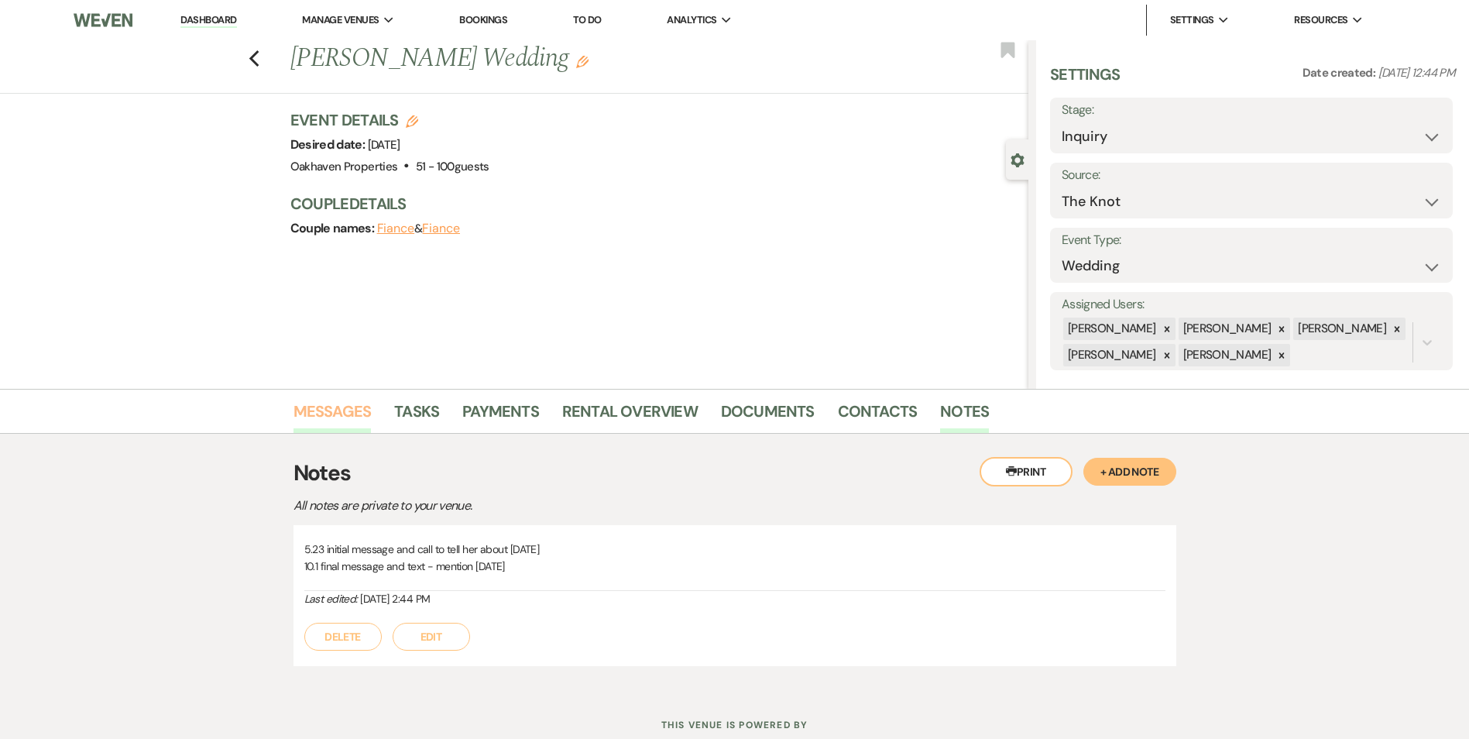
drag, startPoint x: 332, startPoint y: 404, endPoint x: 473, endPoint y: 415, distance: 141.4
click at [333, 404] on link "Messages" at bounding box center [333, 416] width 78 height 34
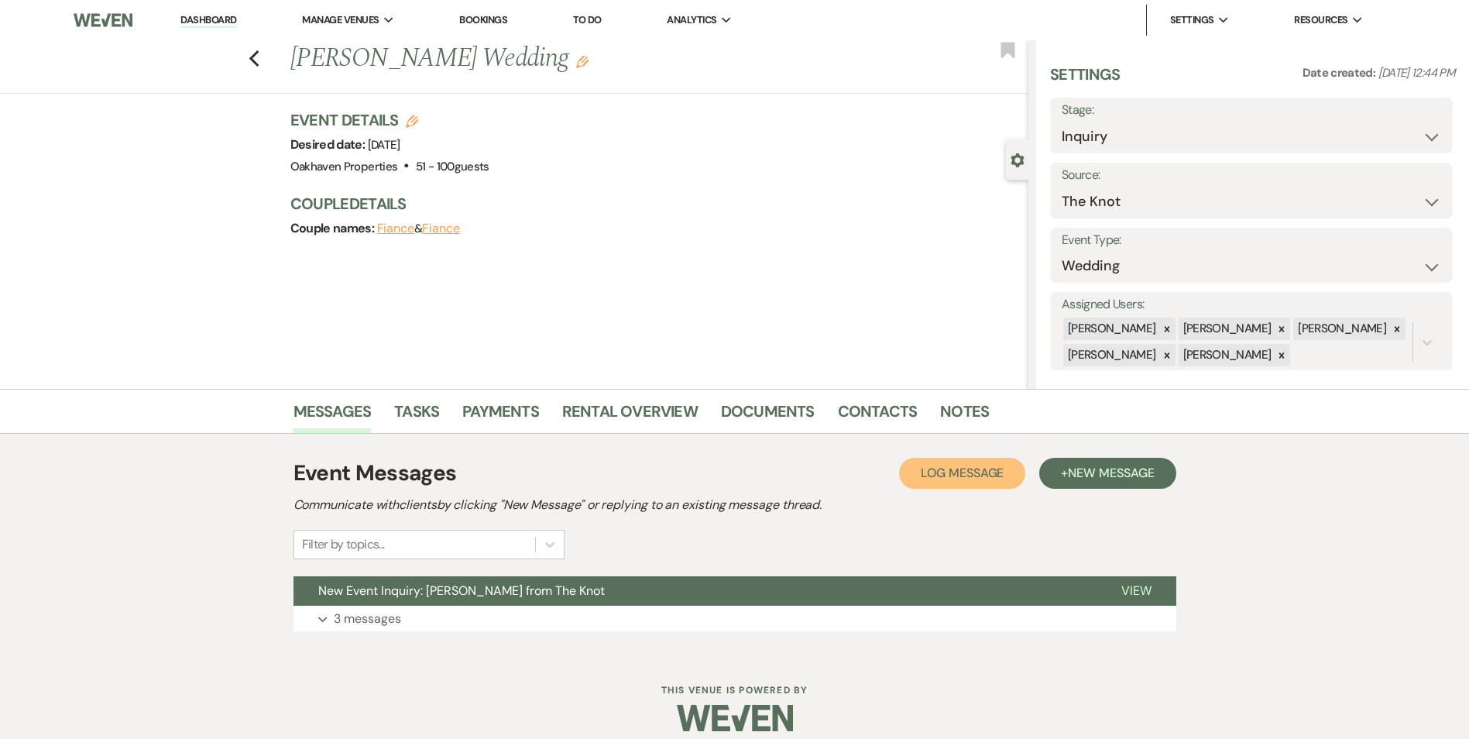
click at [930, 482] on button "Log Log Message" at bounding box center [962, 473] width 126 height 31
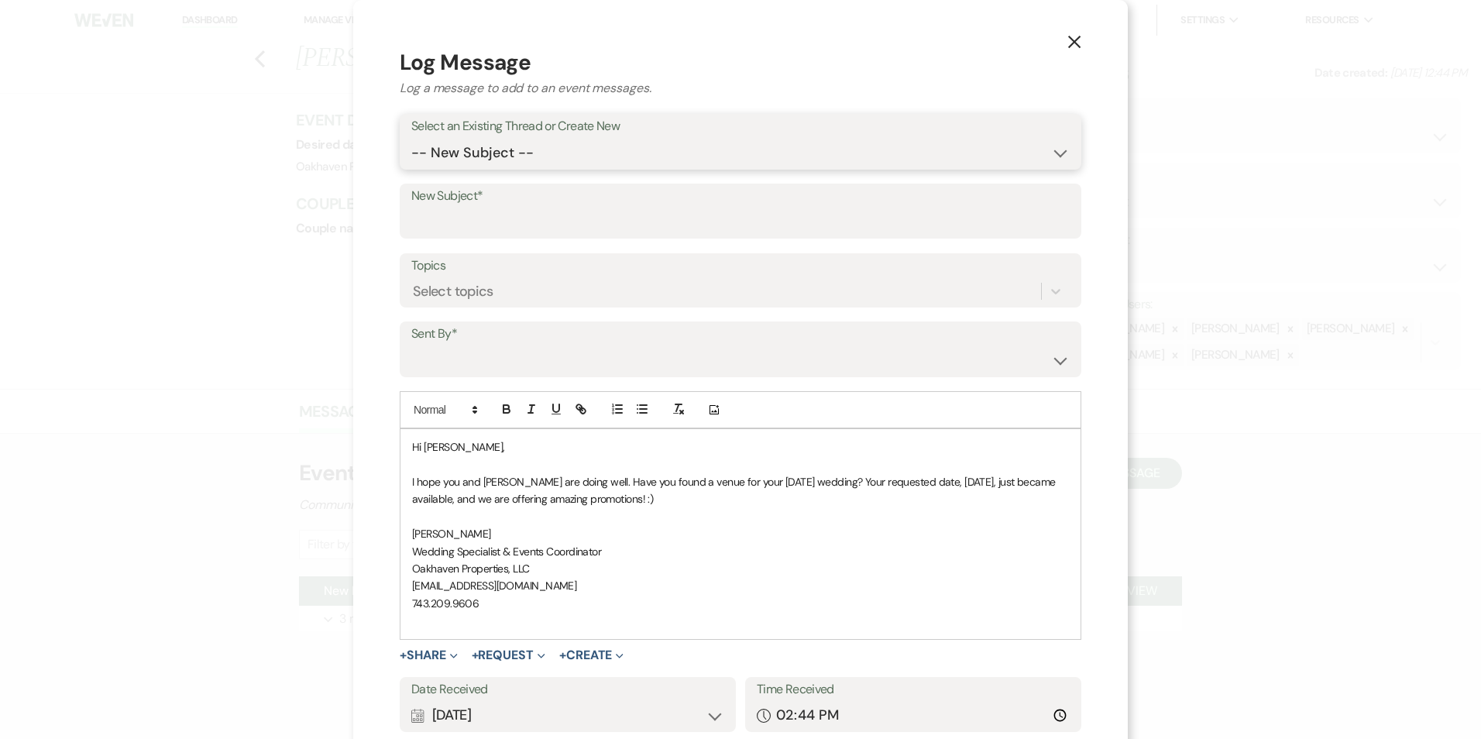
click at [469, 152] on select "-- New Subject -- New Event Inquiry: [PERSON_NAME] from The Knot" at bounding box center [740, 153] width 658 height 30
select select "400396"
click at [411, 138] on select "-- New Subject -- New Event Inquiry: [PERSON_NAME] from The Knot" at bounding box center [740, 153] width 658 height 30
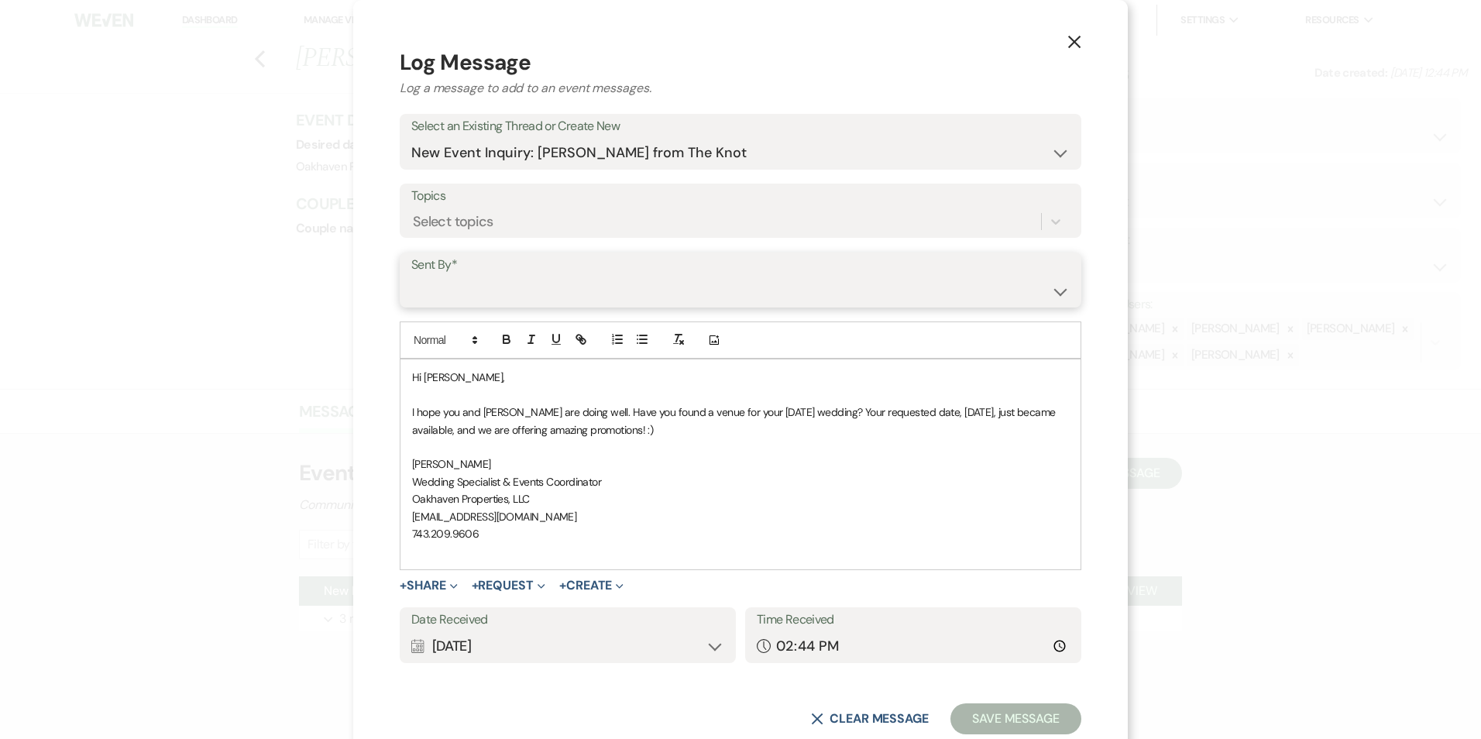
click at [484, 301] on select "[PERSON_NAME] ([EMAIL_ADDRESS][DOMAIN_NAME]) [PERSON_NAME] ([PERSON_NAME][EMAIL…" at bounding box center [740, 291] width 658 height 30
select select "user-127923"
click at [411, 276] on select "[PERSON_NAME] ([EMAIL_ADDRESS][DOMAIN_NAME]) [PERSON_NAME] ([PERSON_NAME][EMAIL…" at bounding box center [740, 291] width 658 height 30
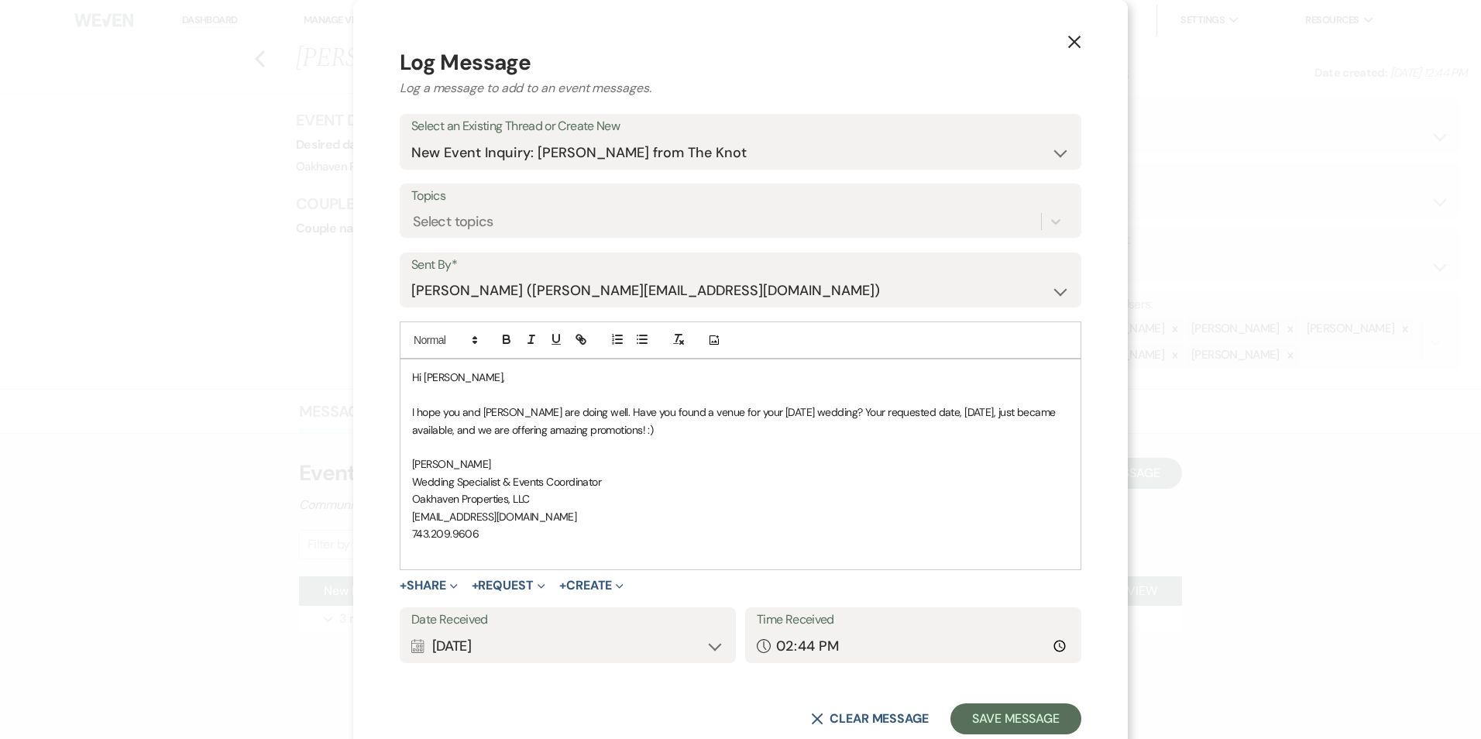
click at [1038, 691] on form "Log Message Log a message to add to an event messages. Select an Existing Threa…" at bounding box center [741, 390] width 682 height 688
click at [1053, 715] on button "Save Message" at bounding box center [1015, 718] width 131 height 31
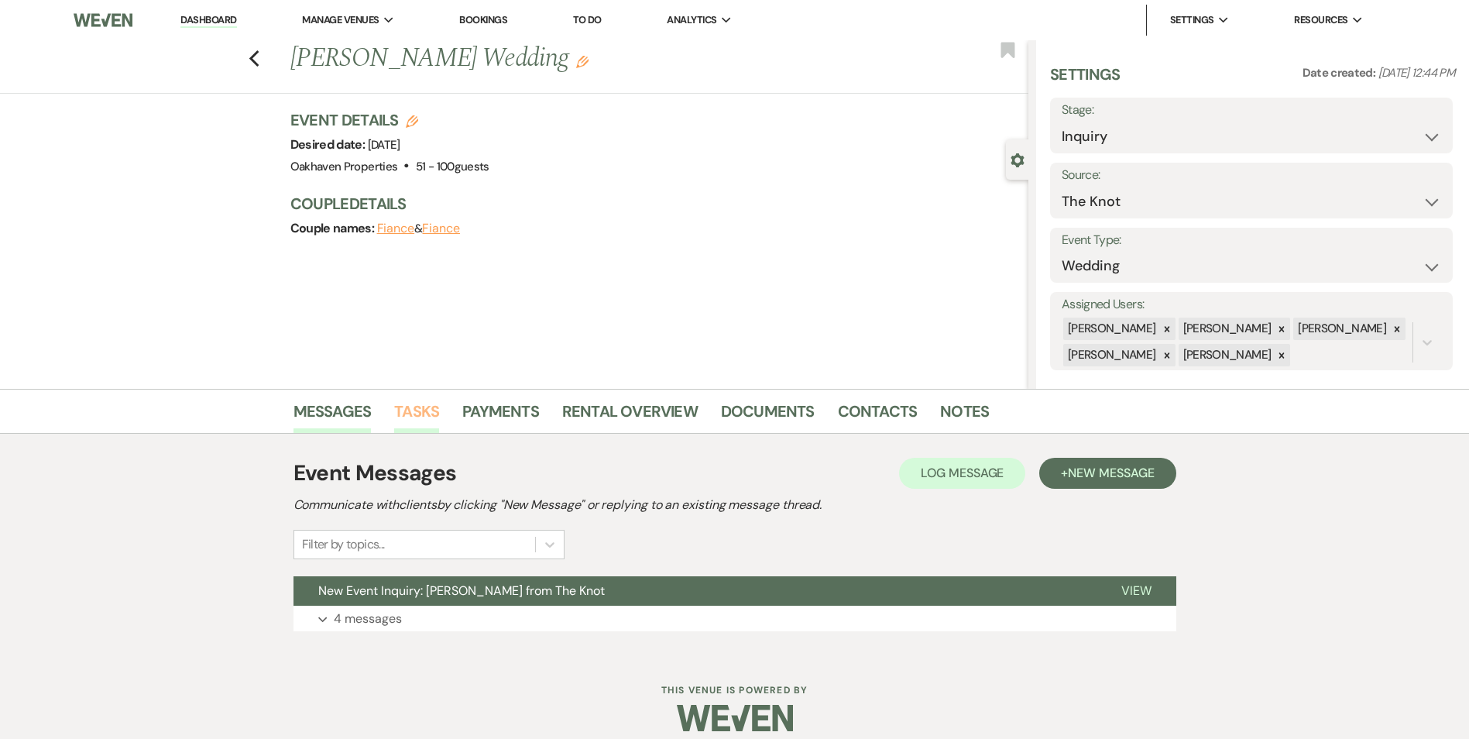
click at [420, 407] on link "Tasks" at bounding box center [416, 416] width 45 height 34
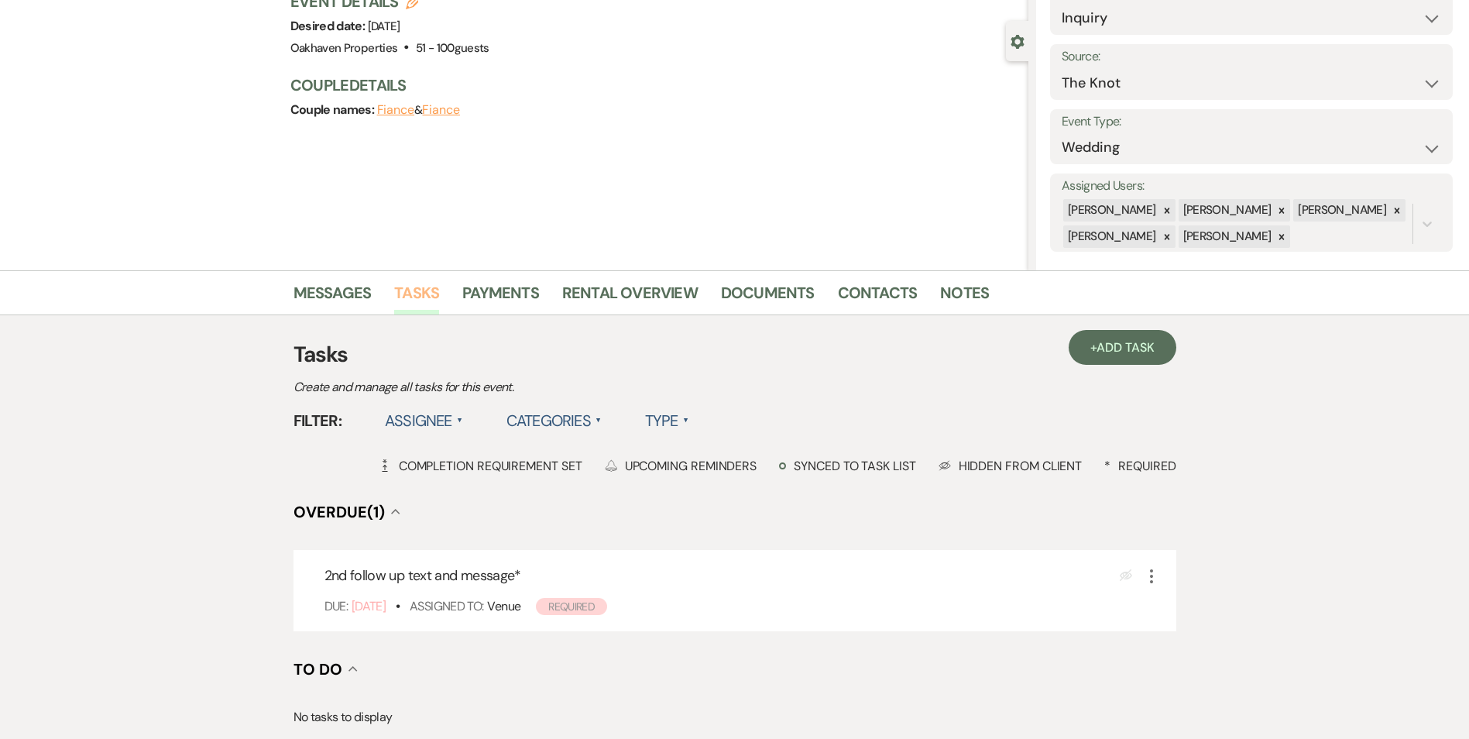
scroll to position [232, 0]
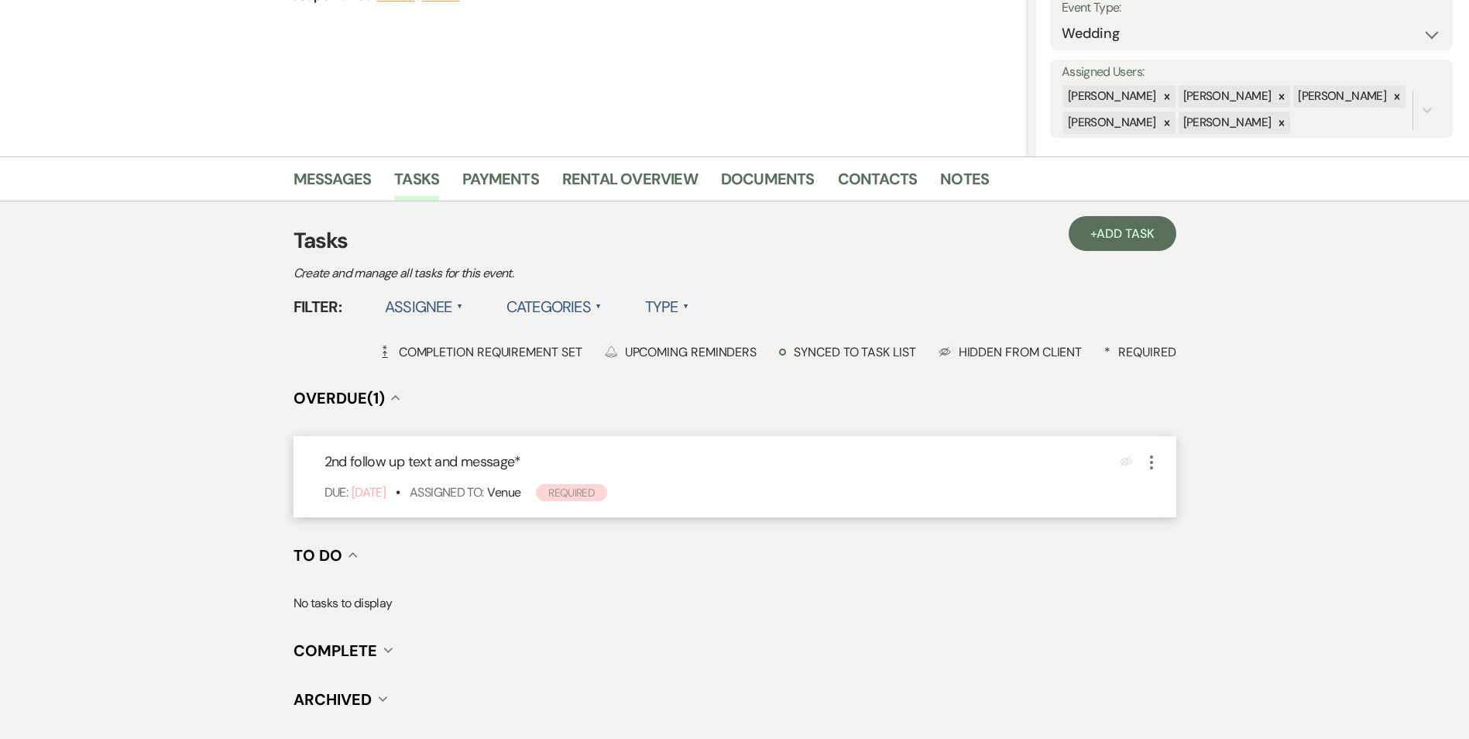
click at [1150, 466] on icon "More" at bounding box center [1151, 462] width 19 height 19
click at [1173, 521] on button "X Delete" at bounding box center [1216, 515] width 149 height 25
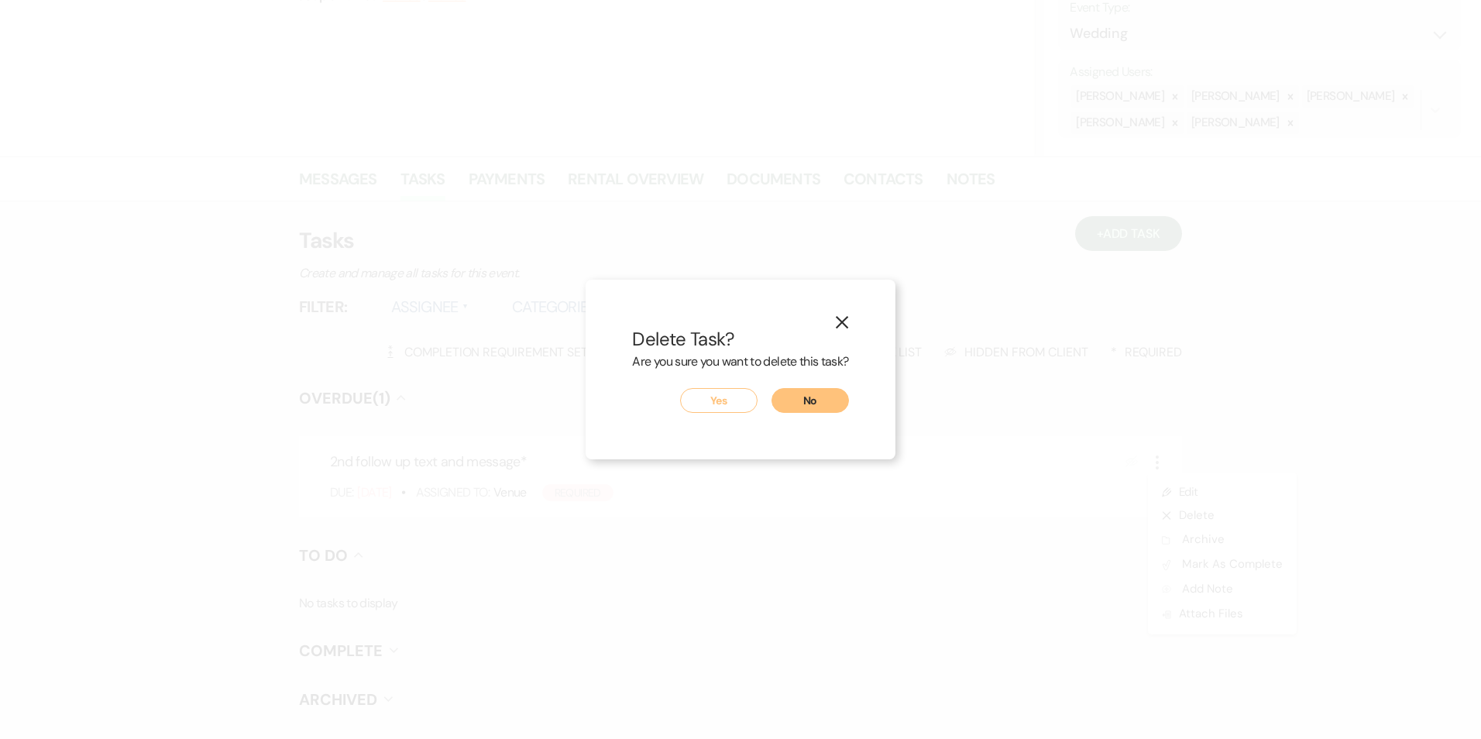
drag, startPoint x: 716, startPoint y: 393, endPoint x: 974, endPoint y: 364, distance: 260.4
click at [719, 394] on button "Yes" at bounding box center [718, 400] width 77 height 25
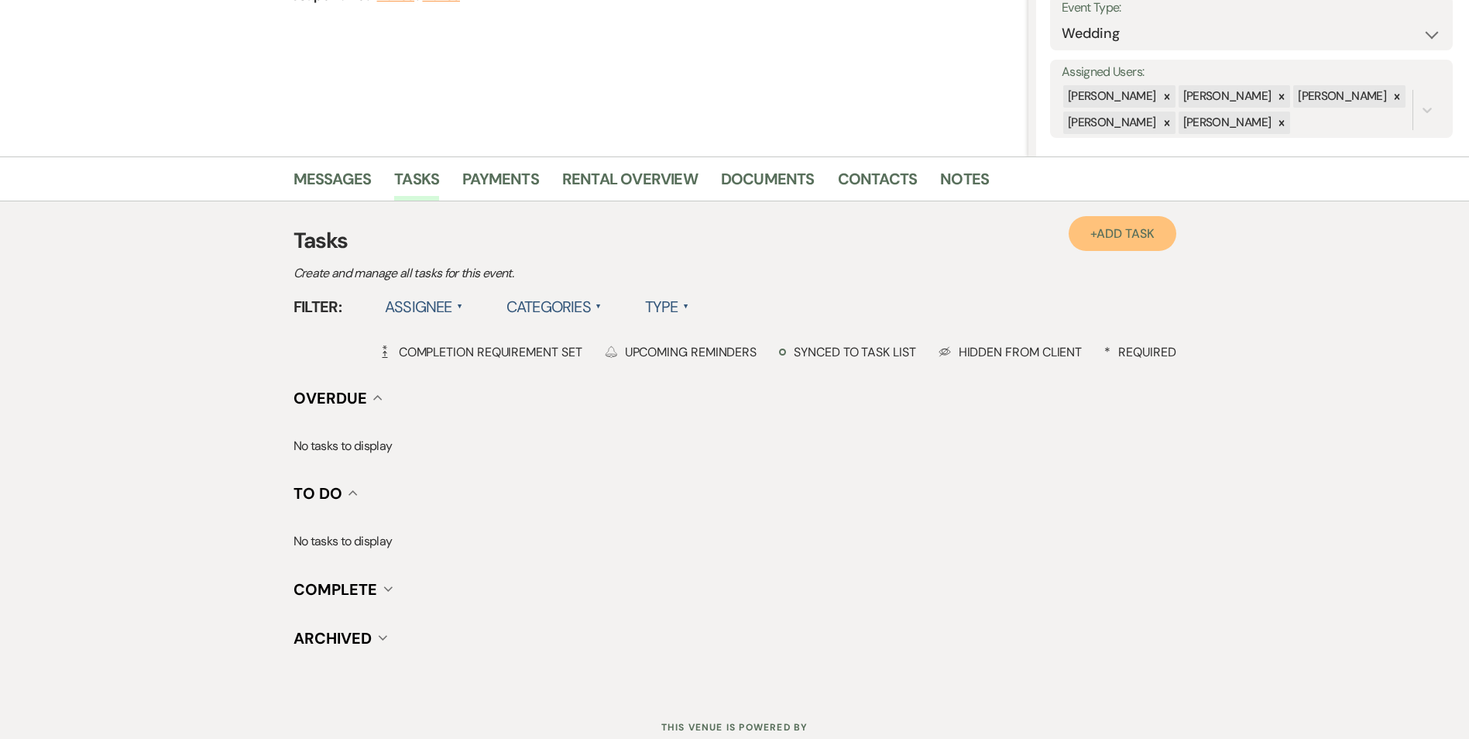
click at [1108, 226] on link "+ Add Task" at bounding box center [1122, 233] width 107 height 35
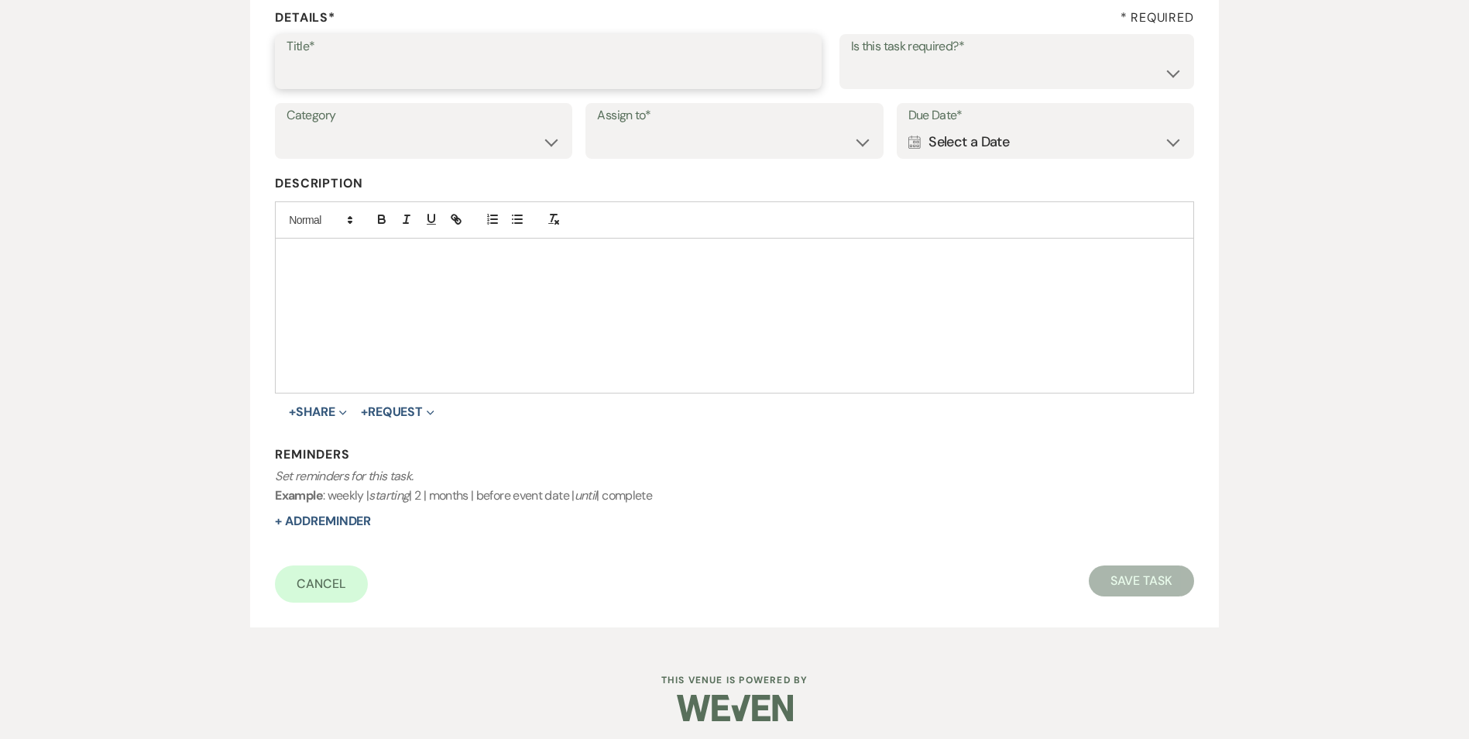
click at [397, 62] on input "Title*" at bounding box center [549, 72] width 524 height 30
type input "if I don't hear back [PERSON_NAME] as lost"
click at [895, 66] on select "Yes No" at bounding box center [1017, 72] width 332 height 30
select select "true"
click at [851, 57] on select "Yes No" at bounding box center [1017, 72] width 332 height 30
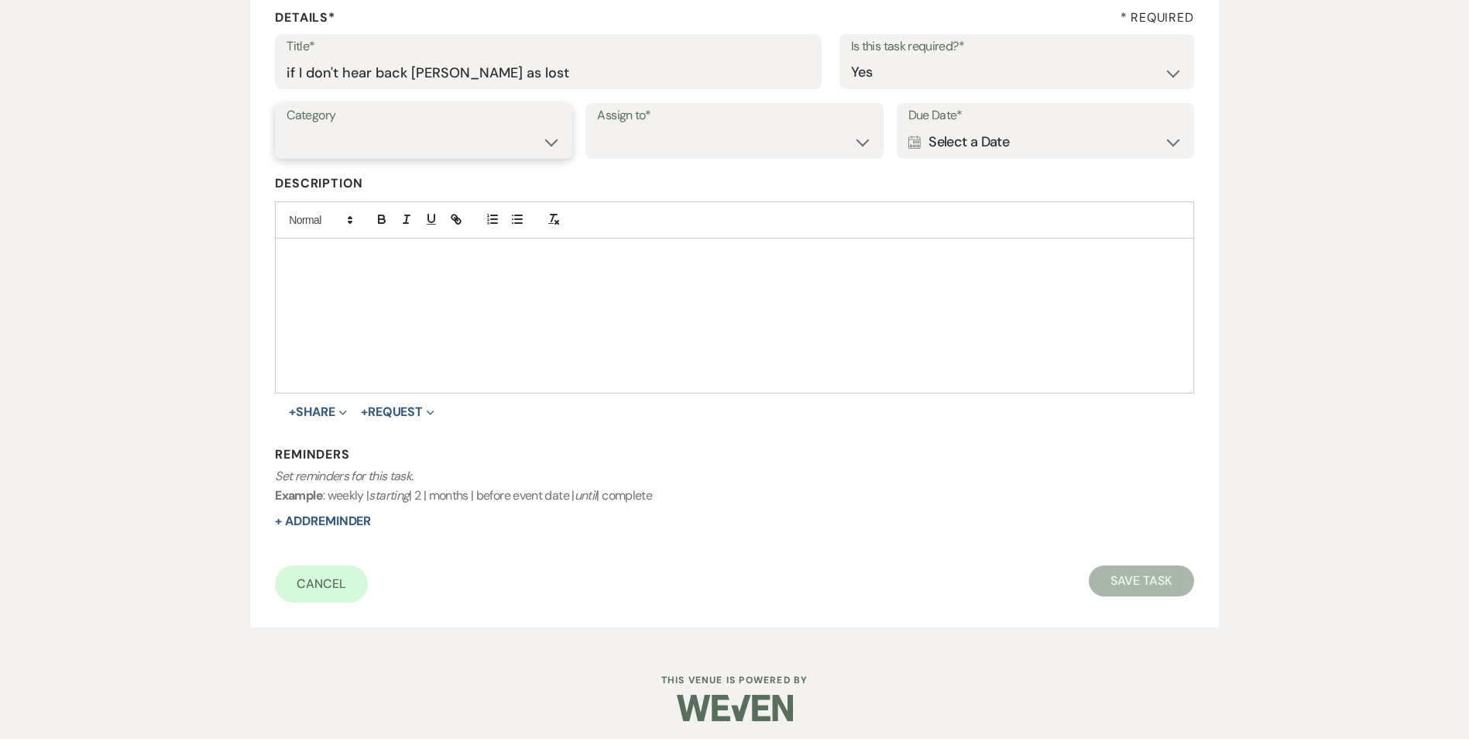
drag, startPoint x: 502, startPoint y: 142, endPoint x: 506, endPoint y: 158, distance: 16.7
click at [504, 149] on select "Venue Vendors Guests Details Finalize & Share" at bounding box center [424, 142] width 274 height 30
select select "31"
click at [287, 127] on select "Venue Vendors Guests Details Finalize & Share" at bounding box center [424, 142] width 274 height 30
drag, startPoint x: 616, startPoint y: 143, endPoint x: 625, endPoint y: 158, distance: 17.4
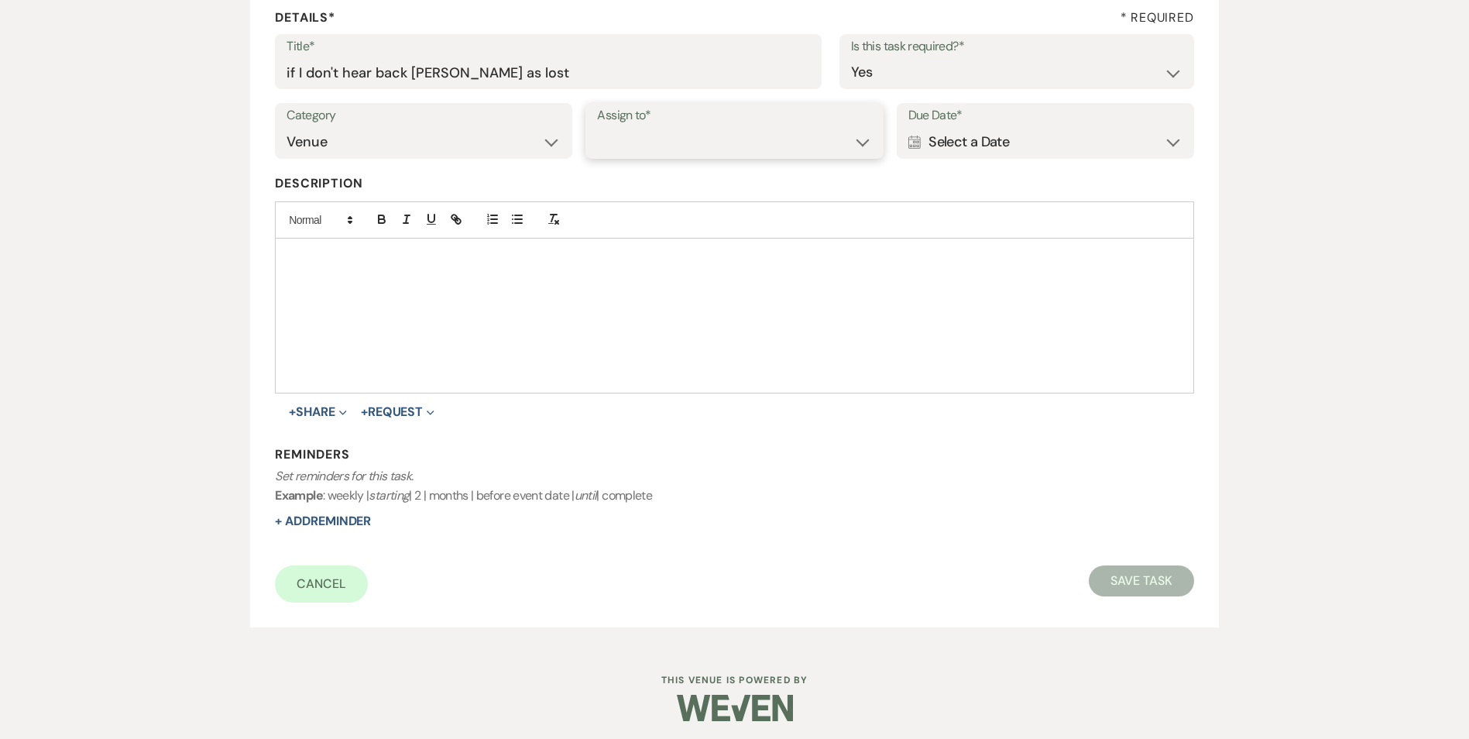
click at [619, 146] on select "Venue Client" at bounding box center [734, 142] width 274 height 30
select select "venueHost"
click at [597, 127] on select "Venue Client" at bounding box center [734, 142] width 274 height 30
drag, startPoint x: 925, startPoint y: 149, endPoint x: 965, endPoint y: 153, distance: 40.5
click at [927, 149] on div "Calendar Select a Date Expand" at bounding box center [1046, 142] width 274 height 30
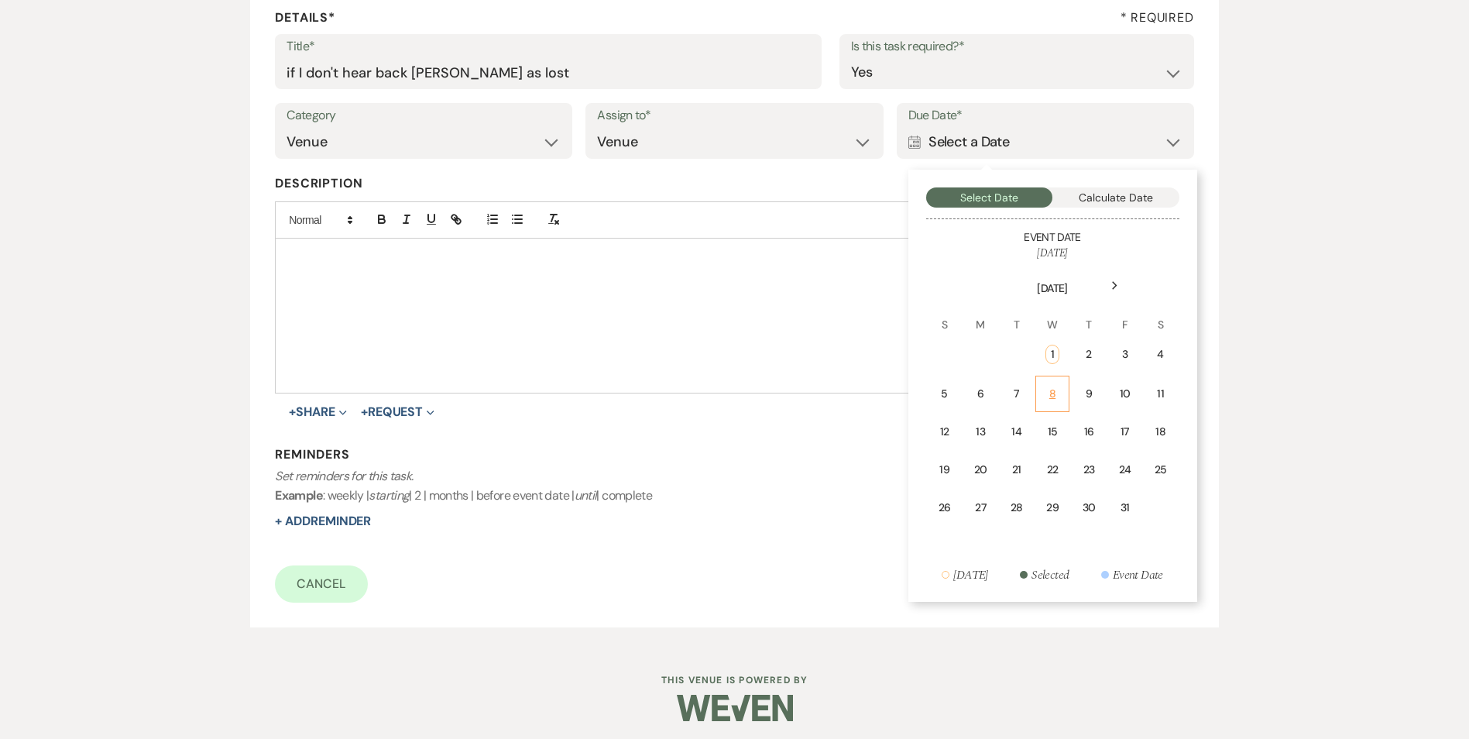
click at [1048, 401] on div "8" at bounding box center [1053, 394] width 15 height 16
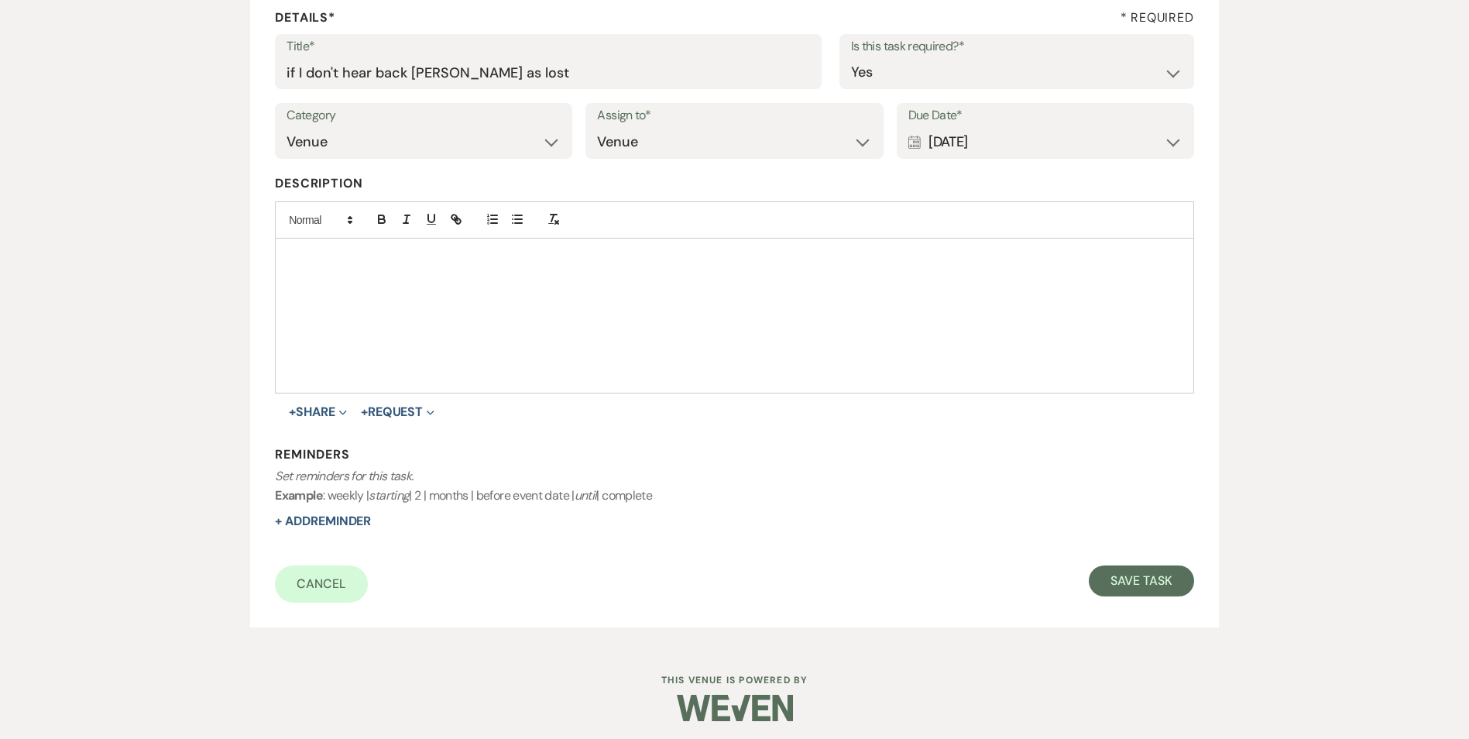
click at [327, 512] on div "Reminders Set reminders for this task. Example : weekly | starting | 2 | months…" at bounding box center [734, 488] width 919 height 84
click at [331, 516] on button "+ Add Reminder" at bounding box center [323, 521] width 96 height 12
select select "host"
select select "days"
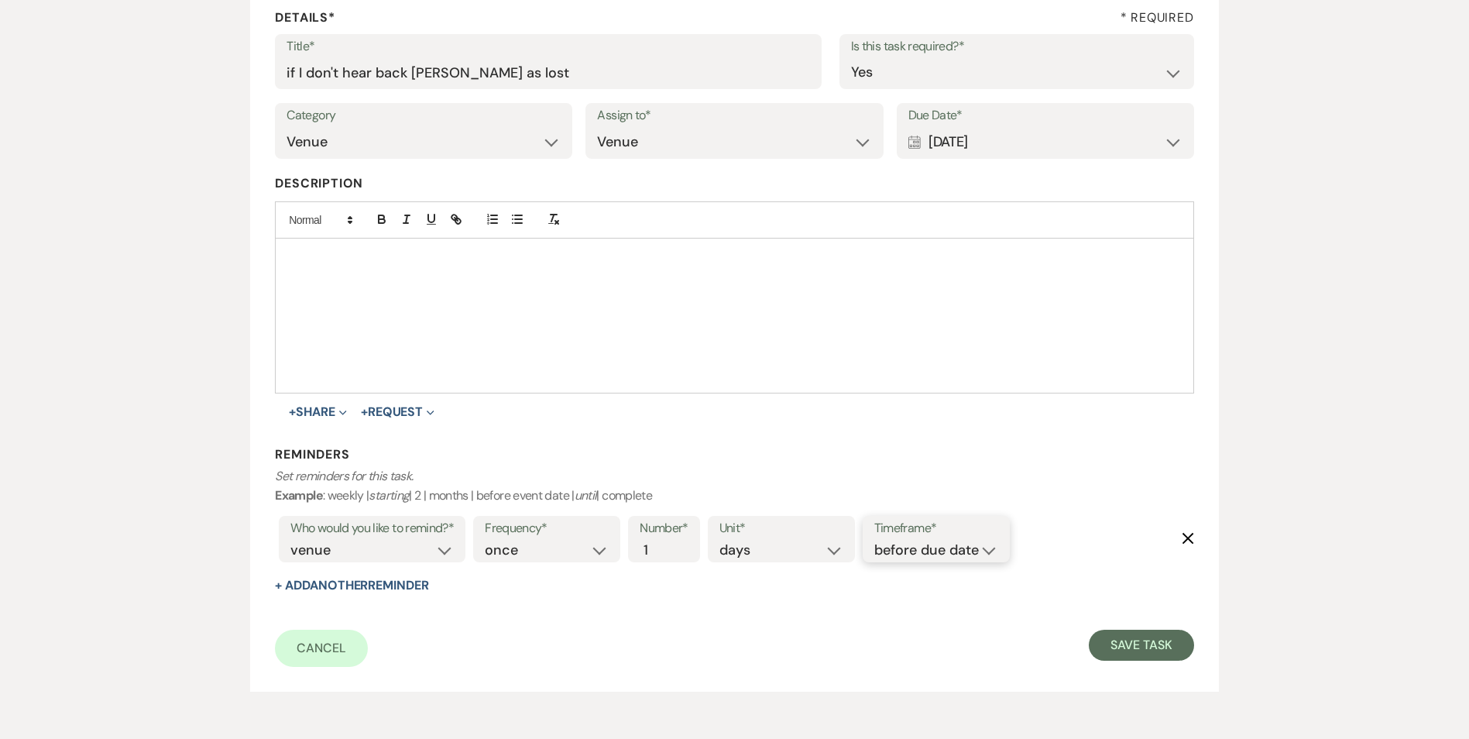
drag, startPoint x: 909, startPoint y: 542, endPoint x: 919, endPoint y: 561, distance: 21.1
click at [910, 544] on select "before due date after due date on due date on custom date" at bounding box center [936, 550] width 124 height 21
select select "onDueDate"
click at [874, 540] on select "before due date after due date on due date on custom date" at bounding box center [936, 550] width 124 height 21
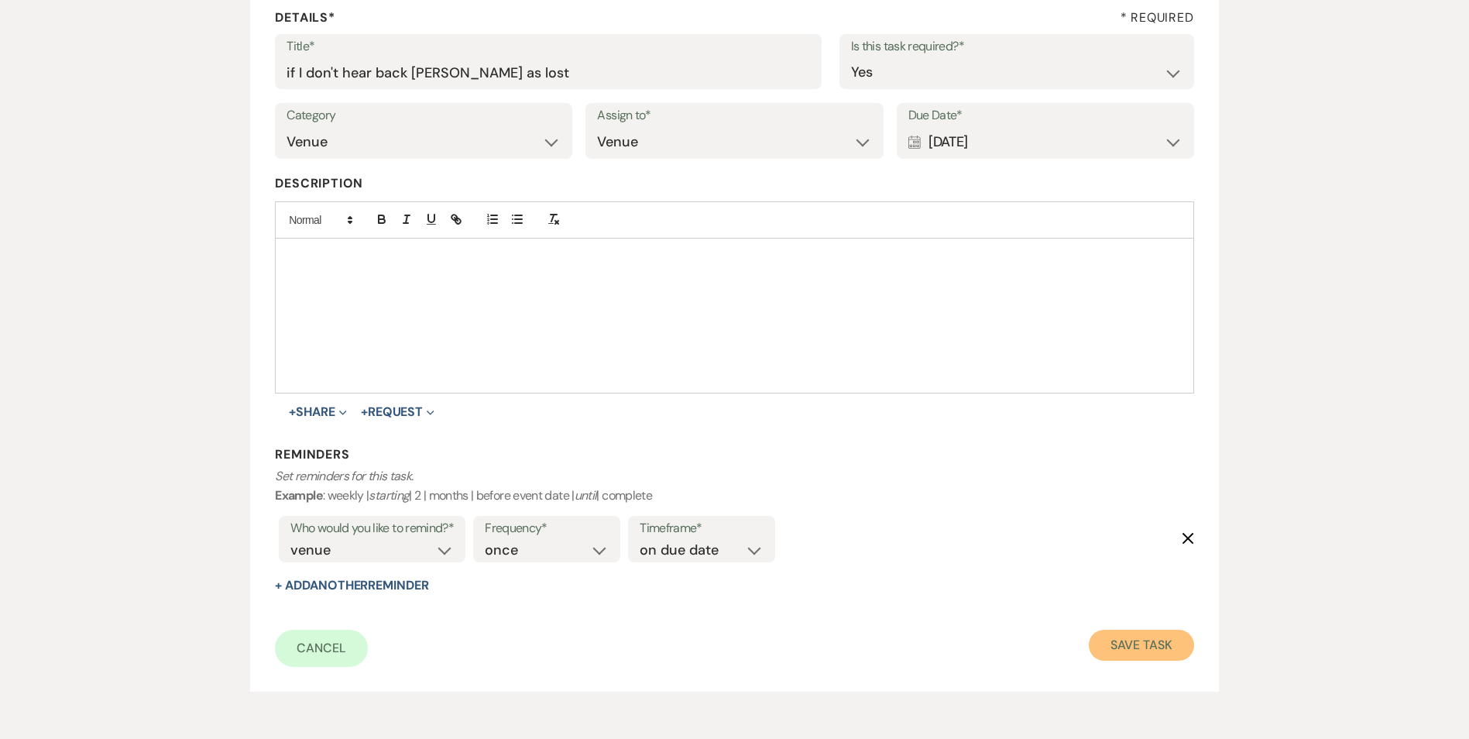
click at [1120, 657] on button "Save Task" at bounding box center [1141, 645] width 105 height 31
select select "2"
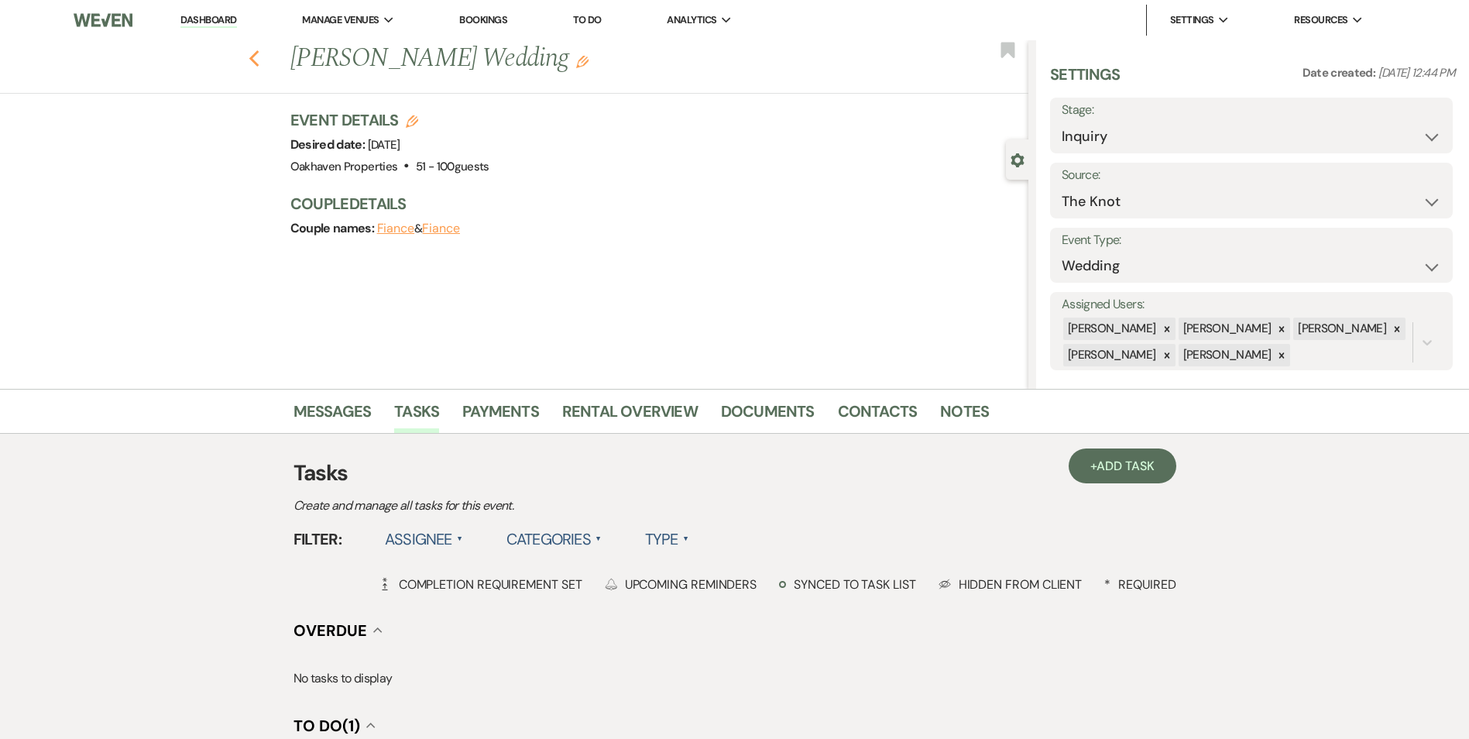
click at [259, 53] on use "button" at bounding box center [254, 58] width 10 height 17
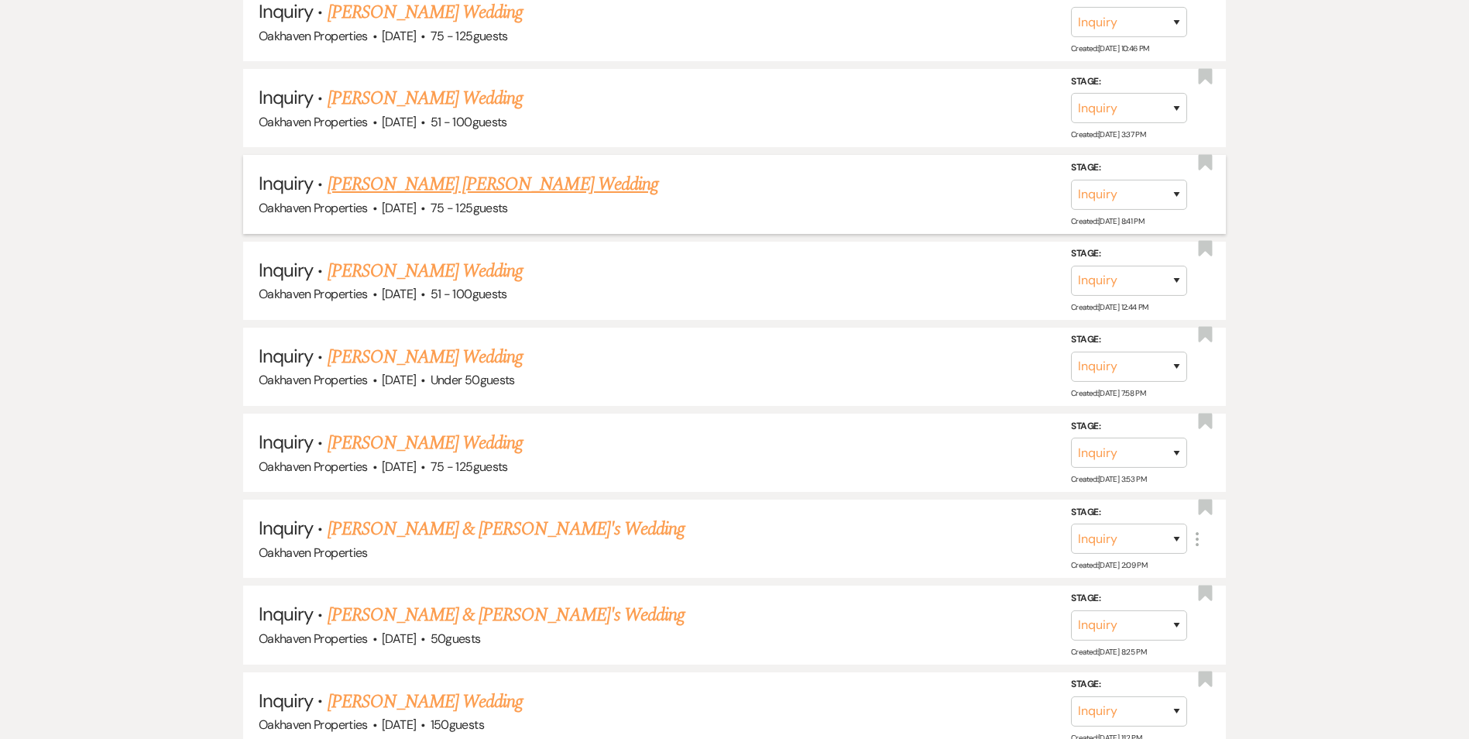
click at [415, 179] on link "[PERSON_NAME] [PERSON_NAME] Wedding" at bounding box center [493, 184] width 331 height 28
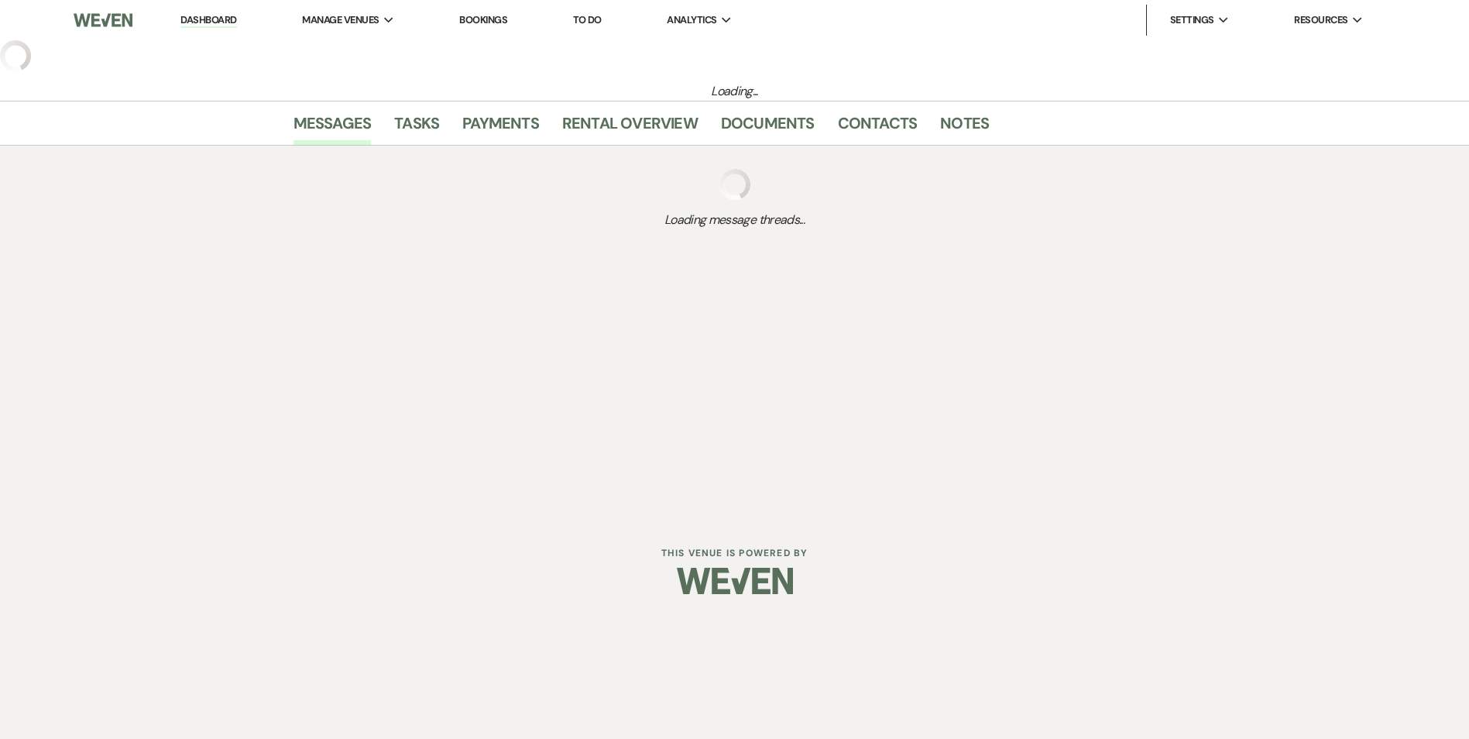
select select "3"
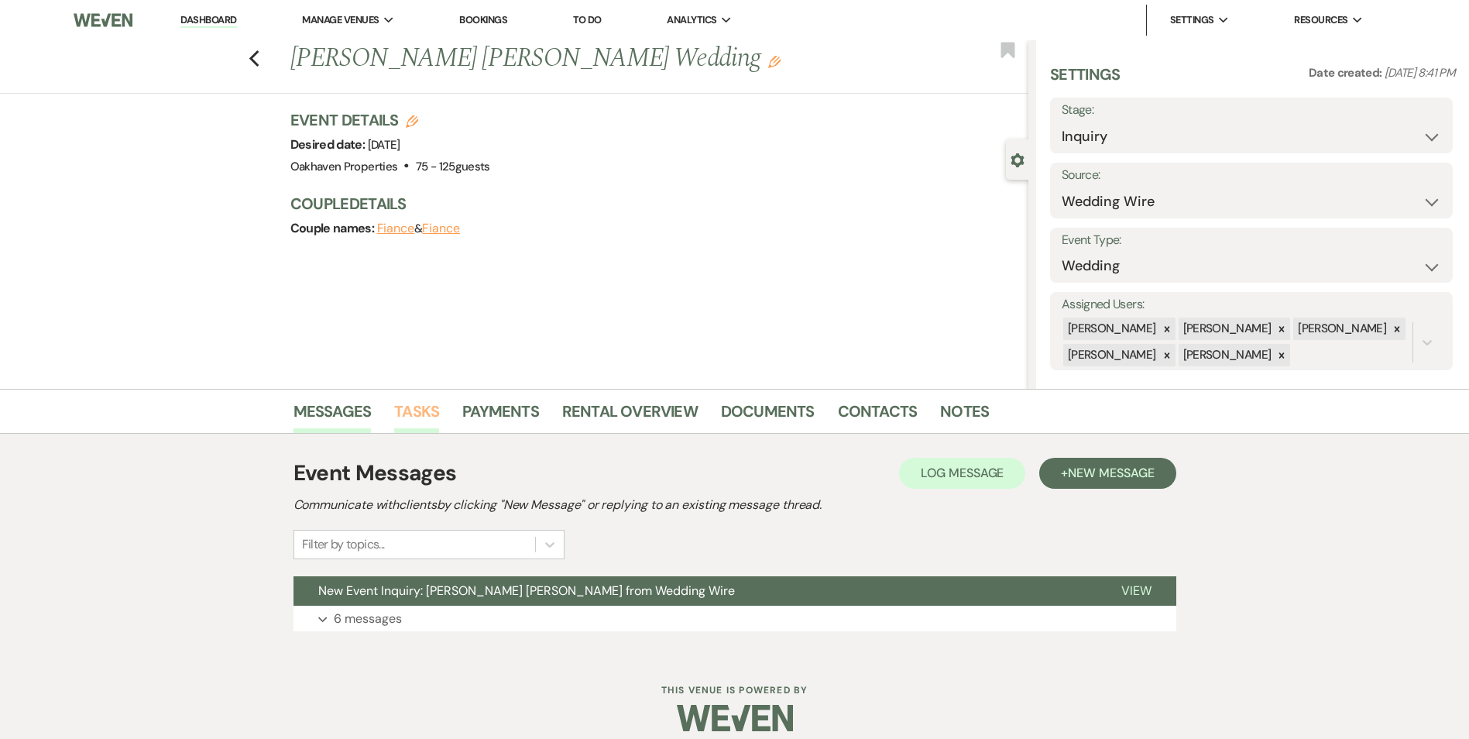
click at [416, 404] on link "Tasks" at bounding box center [416, 416] width 45 height 34
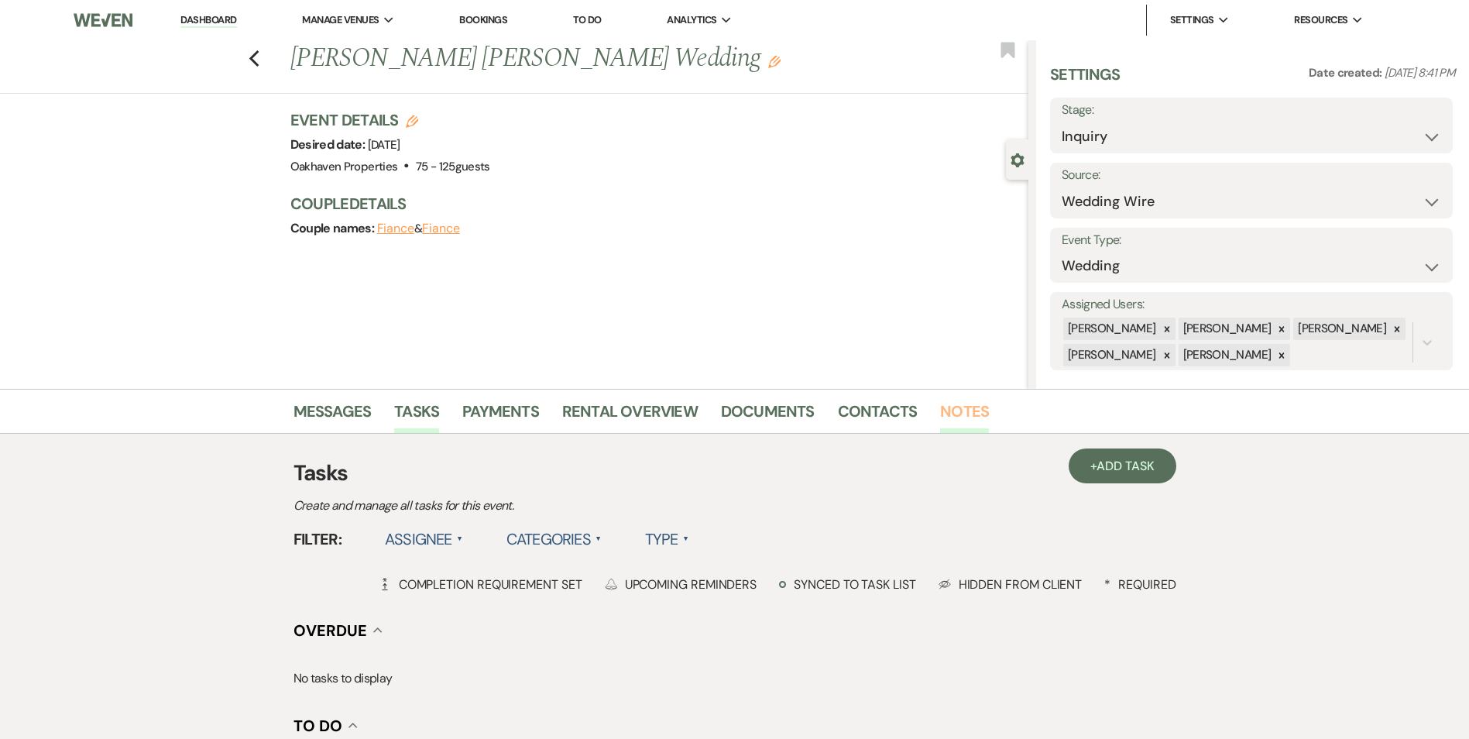
click at [976, 417] on link "Notes" at bounding box center [964, 416] width 49 height 34
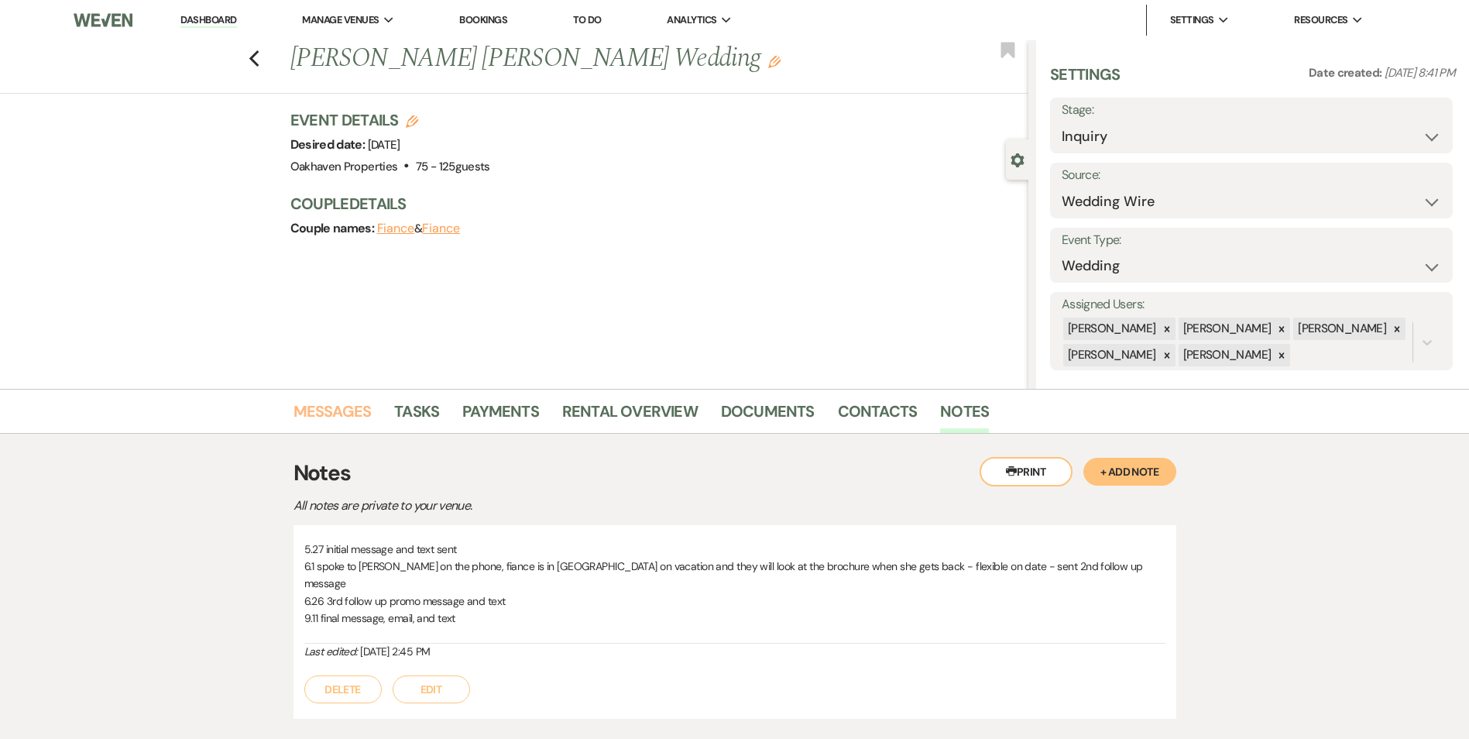
drag, startPoint x: 347, startPoint y: 421, endPoint x: 390, endPoint y: 429, distance: 43.4
click at [347, 420] on link "Messages" at bounding box center [333, 416] width 78 height 34
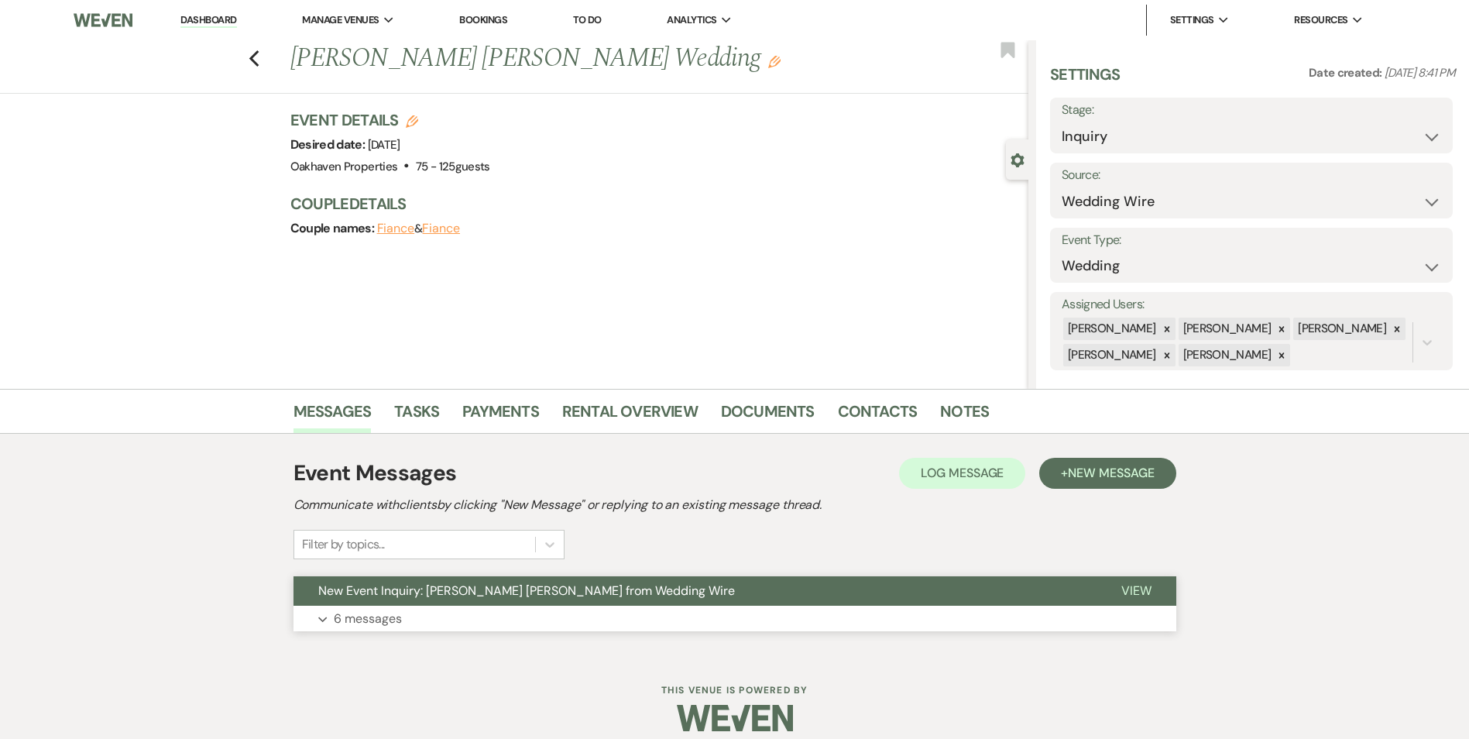
click at [1133, 596] on span "View" at bounding box center [1137, 590] width 30 height 16
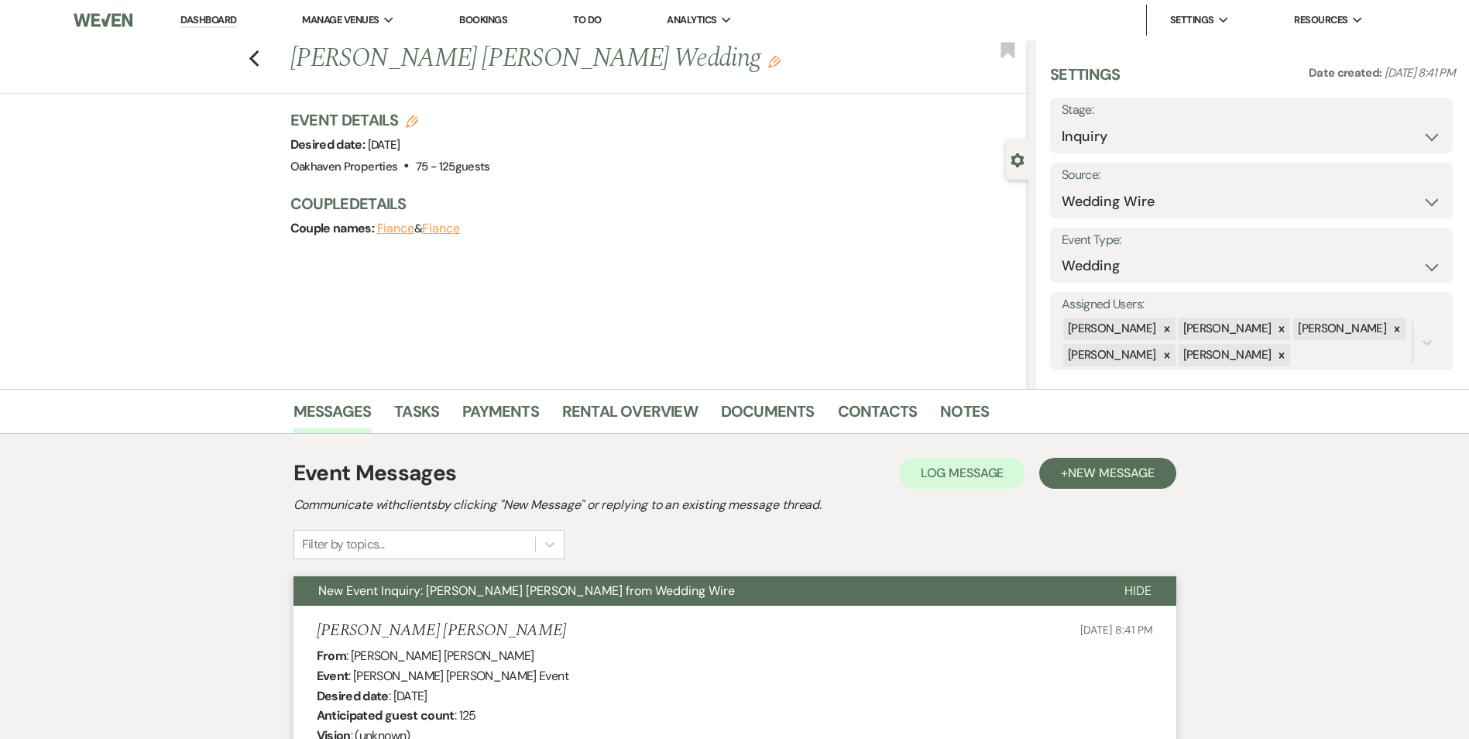
click at [1110, 152] on div "Stage: Inquiry Follow Up Tour Requested Tour Confirmed Toured Proposal Sent Boo…" at bounding box center [1251, 126] width 403 height 56
drag, startPoint x: 1108, startPoint y: 139, endPoint x: 1108, endPoint y: 156, distance: 17.0
click at [1108, 140] on select "Inquiry Follow Up Tour Requested Tour Confirmed Toured Proposal Sent Booked Lost" at bounding box center [1252, 137] width 380 height 30
select select "8"
click at [1062, 122] on select "Inquiry Follow Up Tour Requested Tour Confirmed Toured Proposal Sent Booked Lost" at bounding box center [1252, 137] width 380 height 30
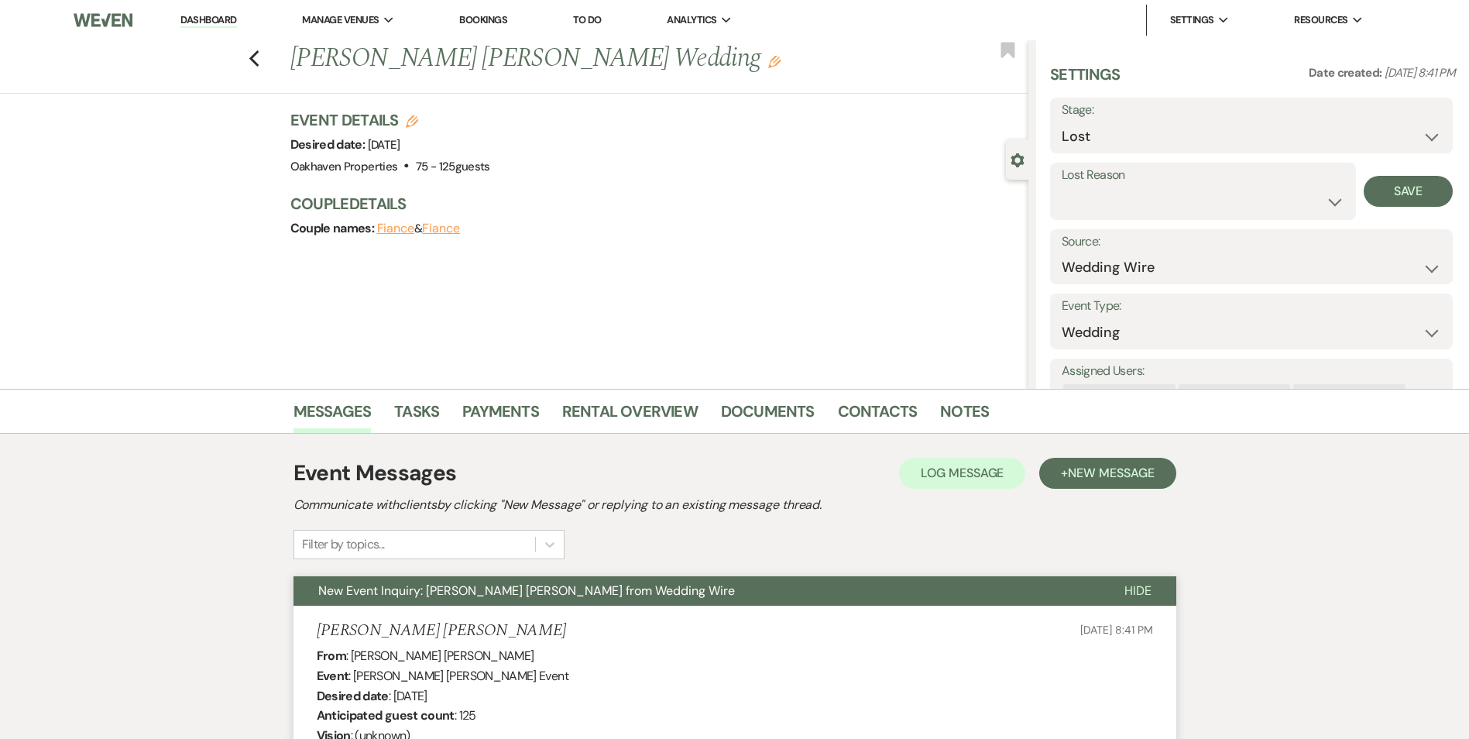
click at [1094, 219] on div "Lost Reason Booked Elsewhere Budget Date Unavailable No Response Not a Good Mat…" at bounding box center [1203, 191] width 306 height 57
click at [1097, 204] on select "Booked Elsewhere Budget Date Unavailable No Response Not a Good Match Capacity …" at bounding box center [1203, 202] width 283 height 30
select select "8"
click at [1062, 187] on select "Booked Elsewhere Budget Date Unavailable No Response Not a Good Match Capacity …" at bounding box center [1203, 202] width 283 height 30
click at [1385, 186] on button "Save" at bounding box center [1408, 191] width 89 height 31
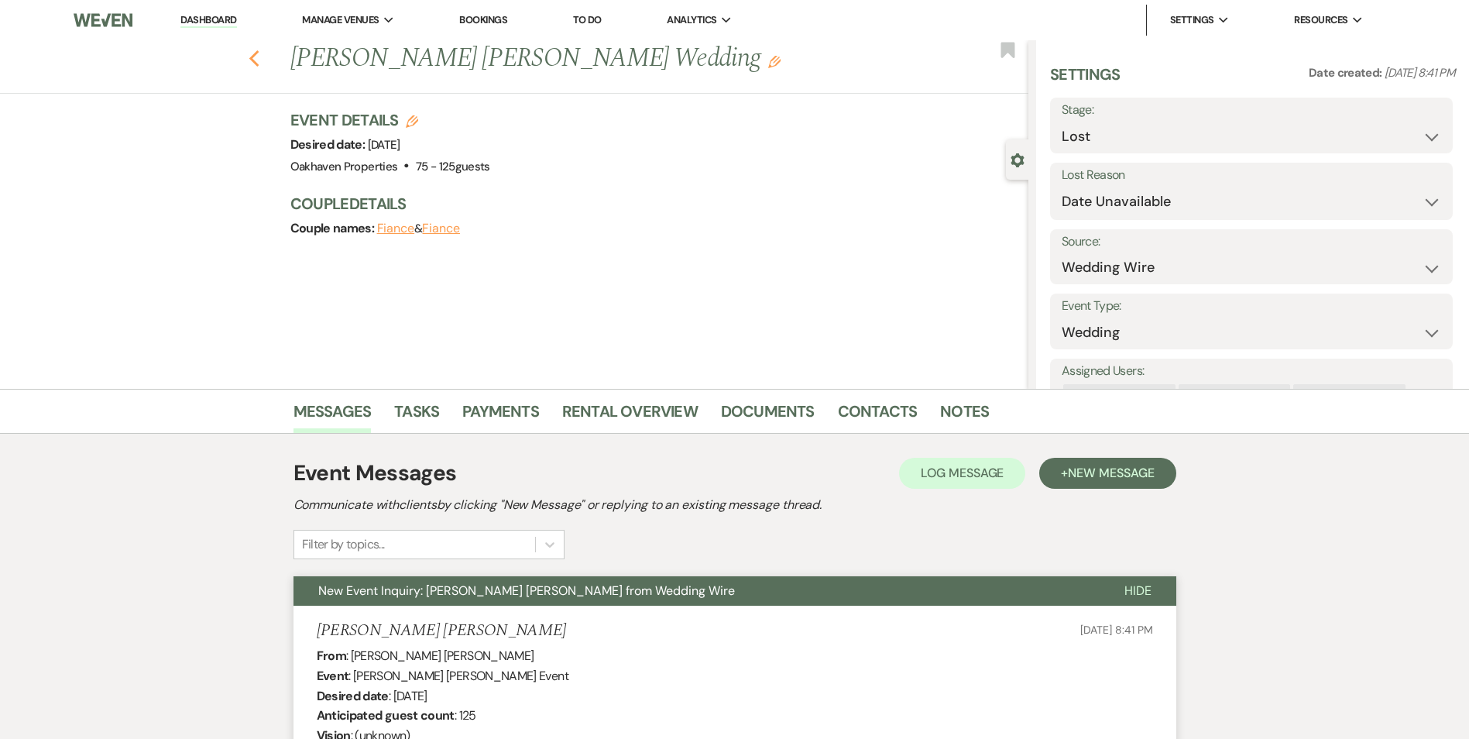
click at [256, 60] on use "button" at bounding box center [254, 58] width 10 height 17
select select "8"
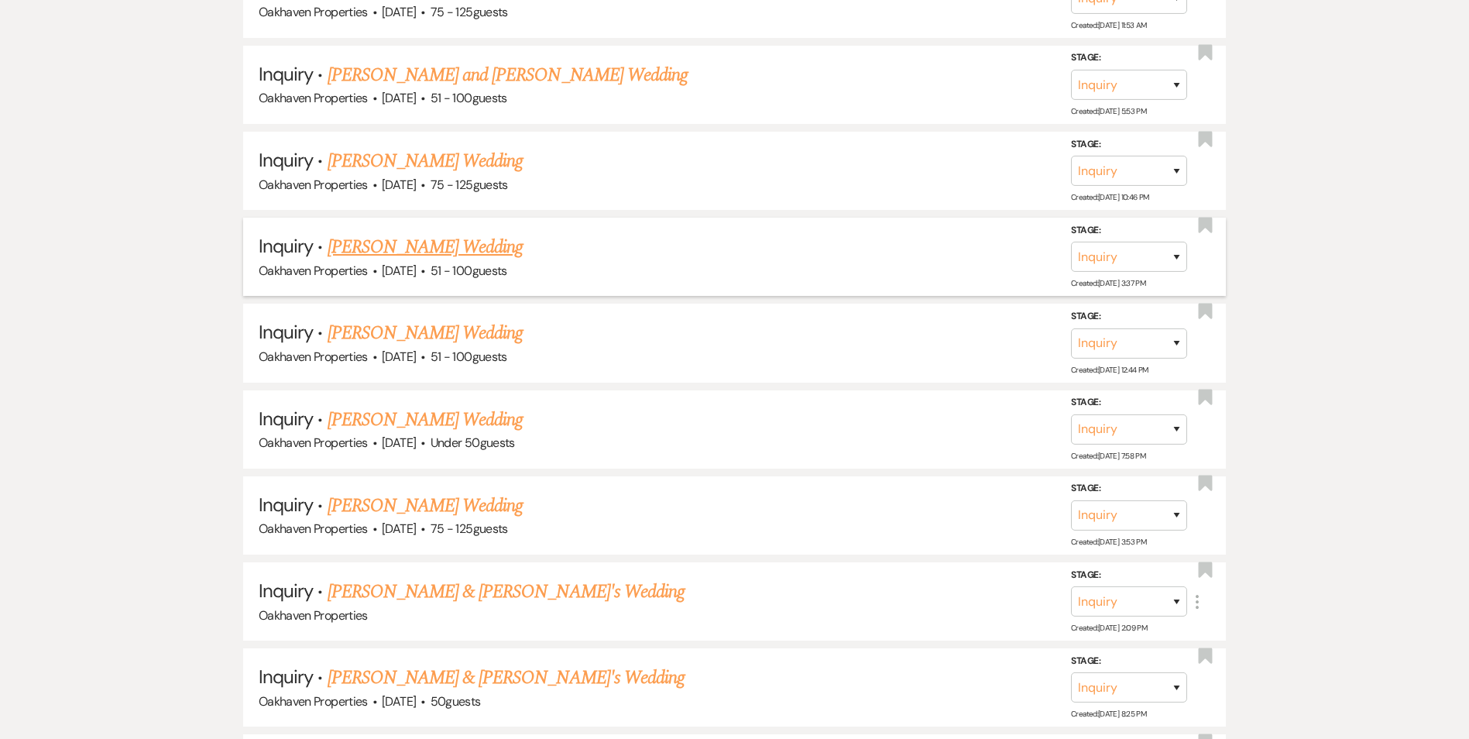
scroll to position [17649, 0]
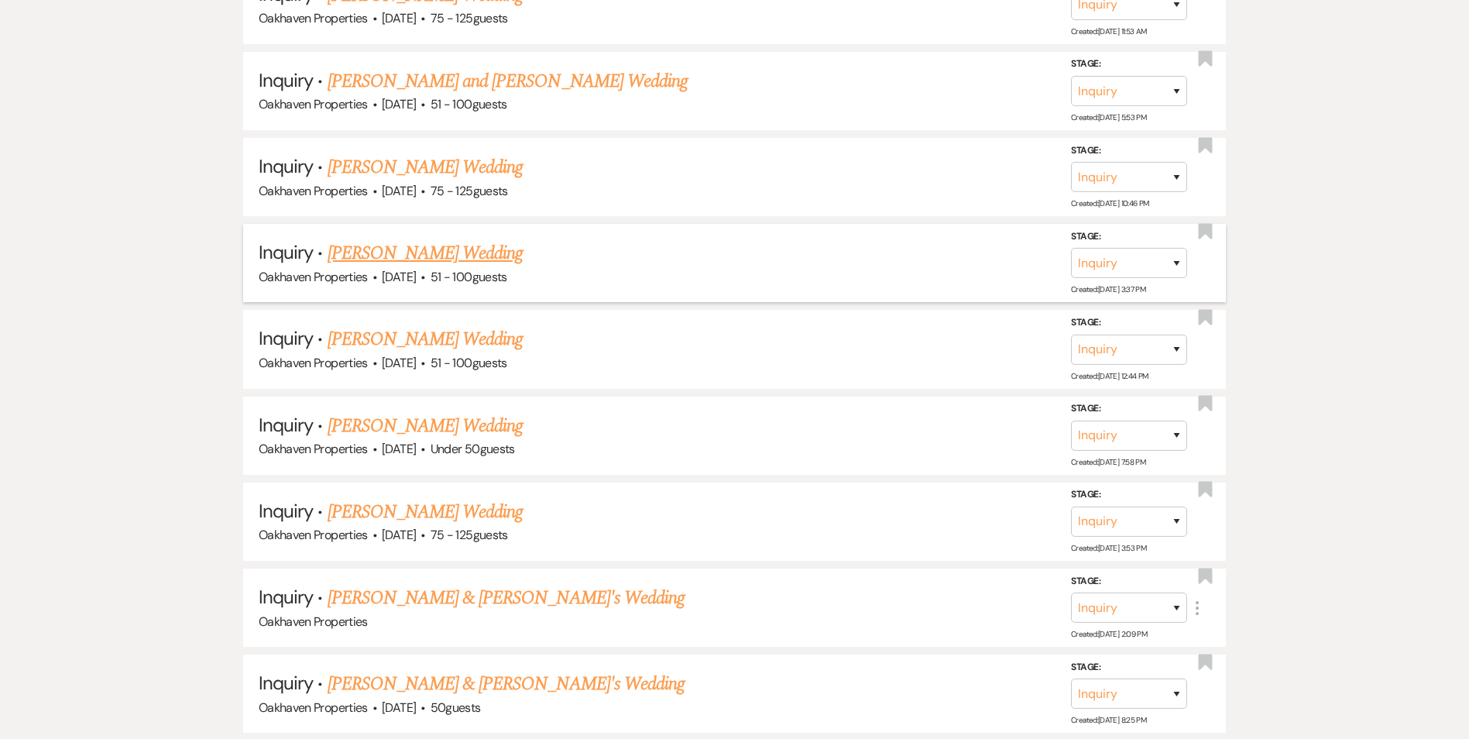
click at [423, 249] on link "[PERSON_NAME] Wedding" at bounding box center [426, 253] width 196 height 28
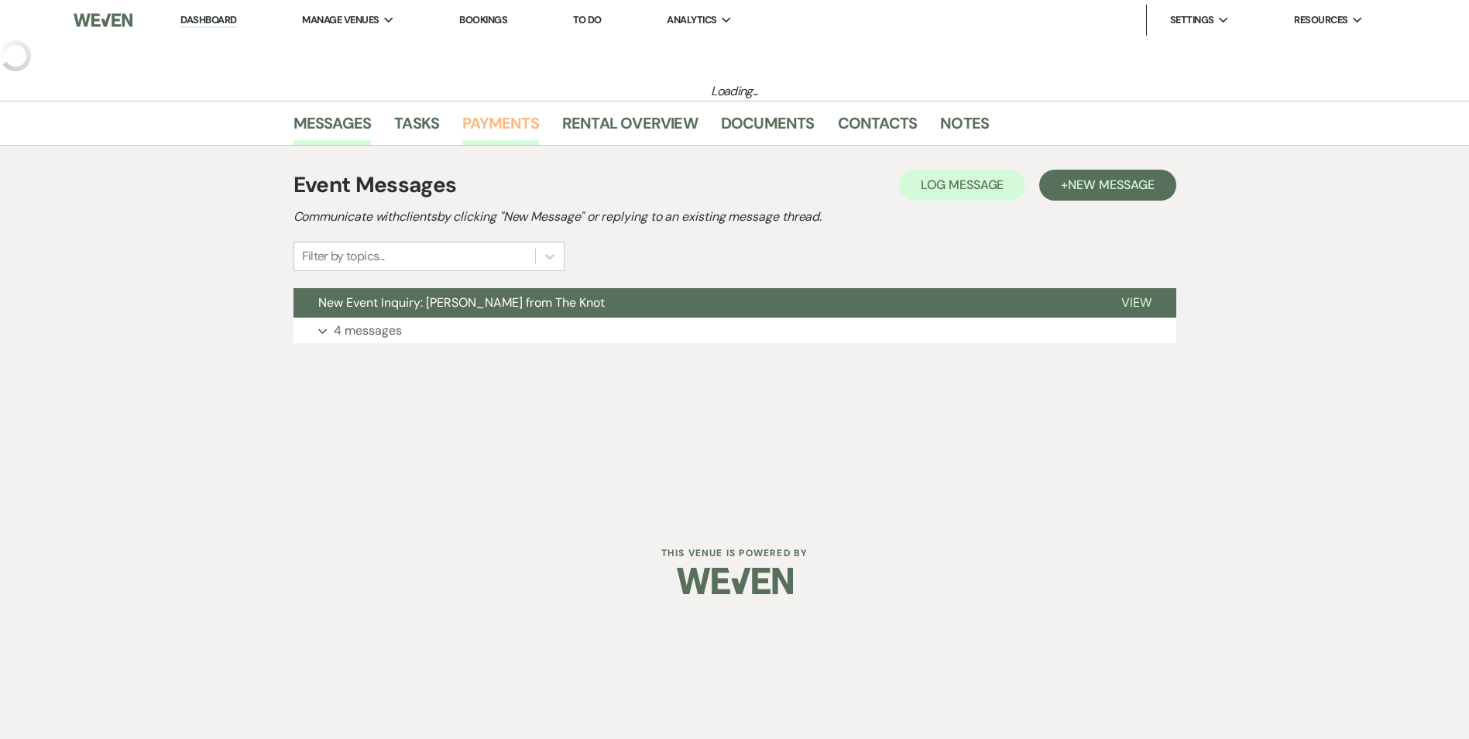
select select "2"
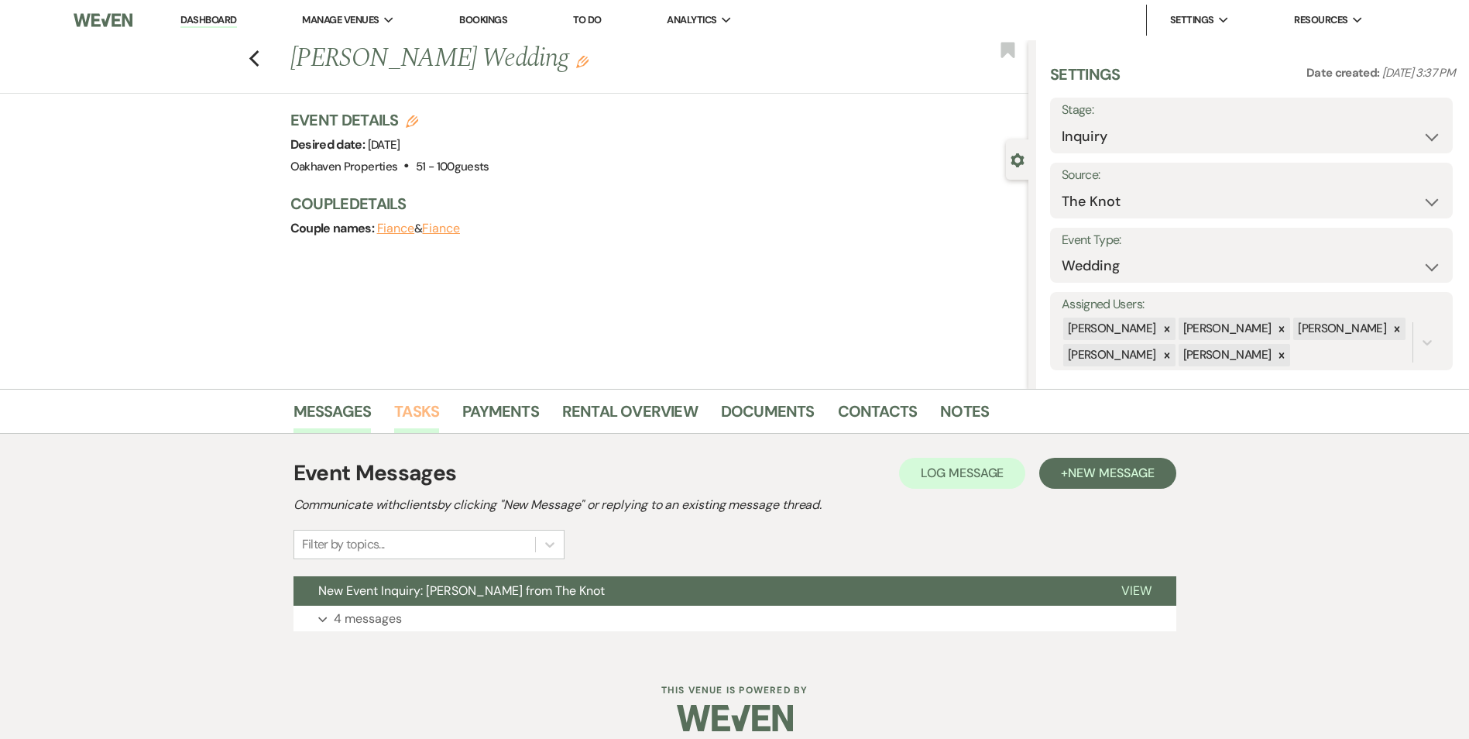
click at [401, 421] on link "Tasks" at bounding box center [416, 416] width 45 height 34
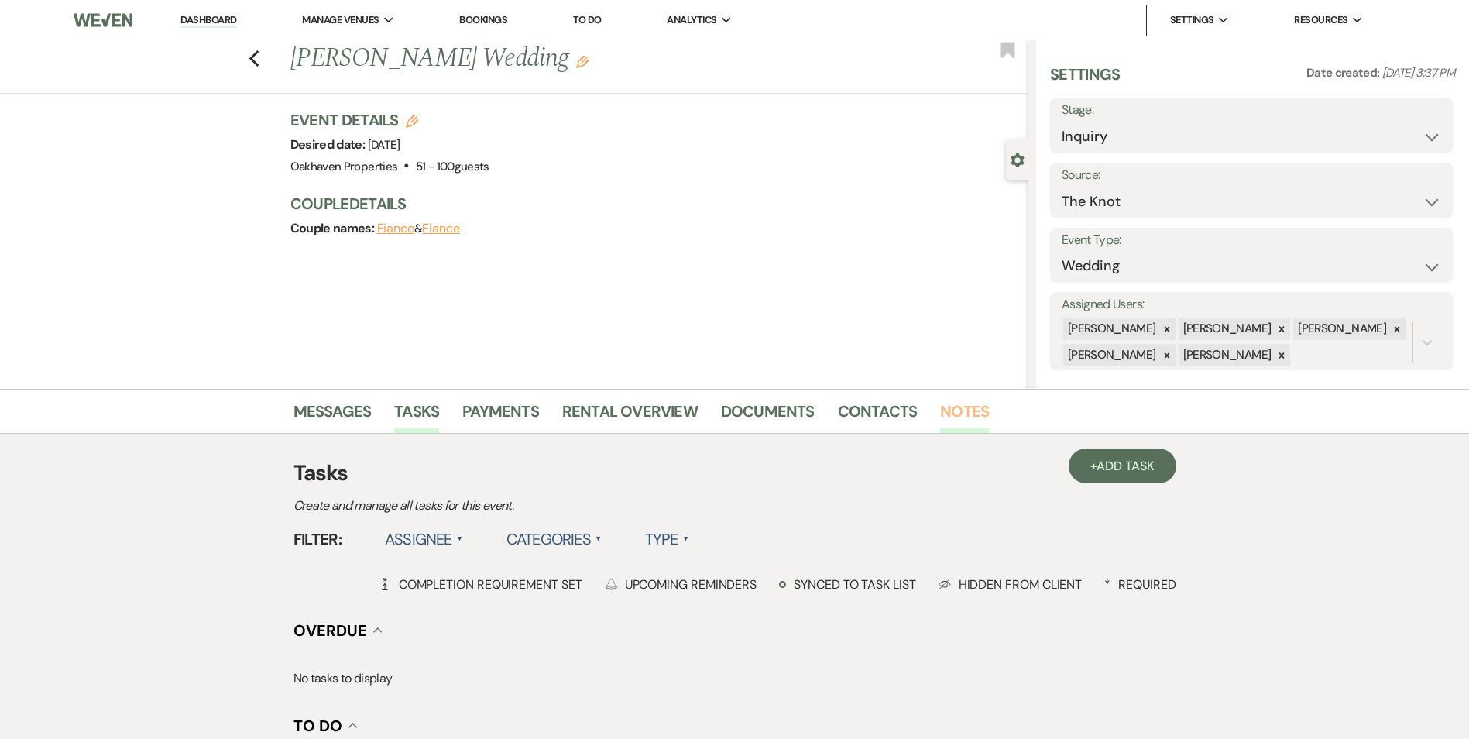
click at [955, 414] on link "Notes" at bounding box center [964, 416] width 49 height 34
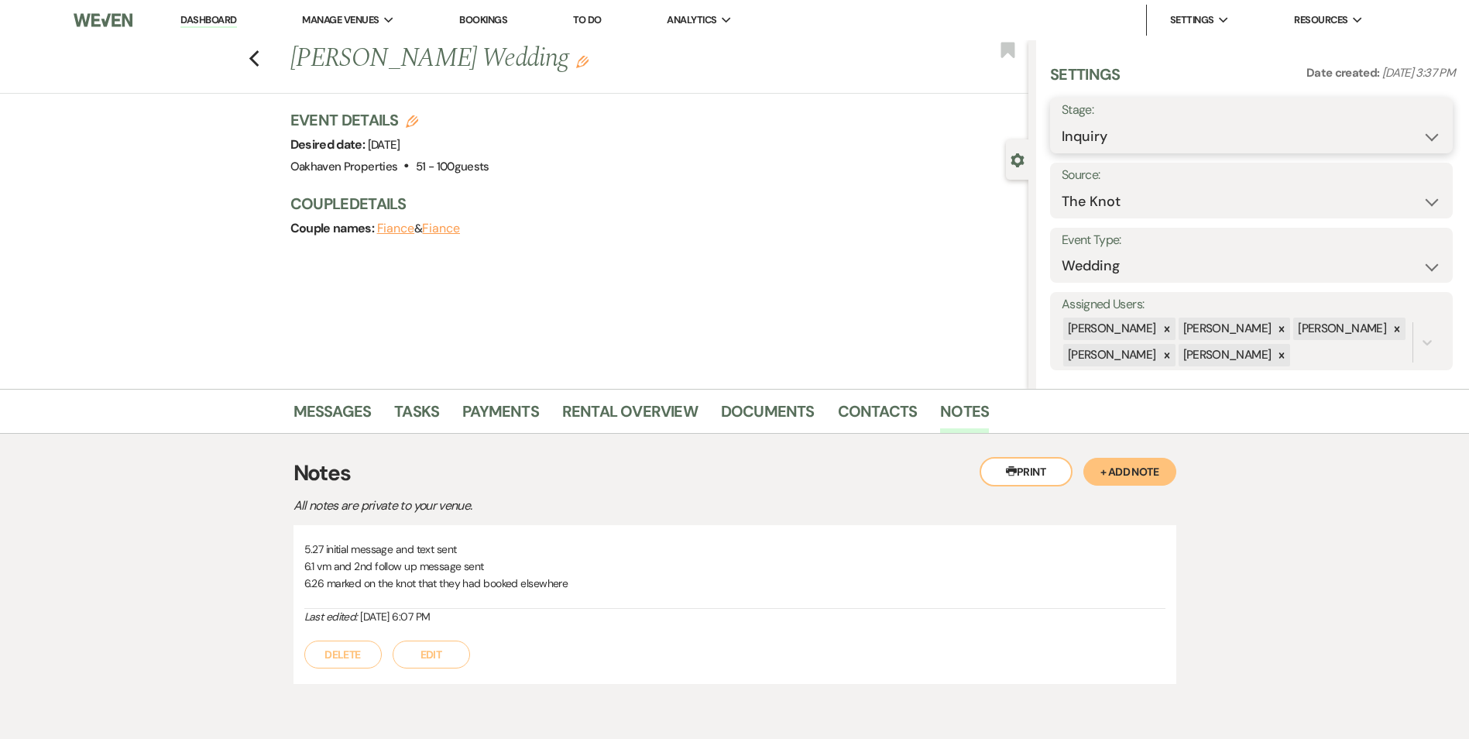
click at [1121, 129] on select "Inquiry Follow Up Tour Requested Tour Confirmed Toured Proposal Sent Booked Lost" at bounding box center [1252, 137] width 380 height 30
select select "8"
click at [1062, 122] on select "Inquiry Follow Up Tour Requested Tour Confirmed Toured Proposal Sent Booked Lost" at bounding box center [1252, 137] width 380 height 30
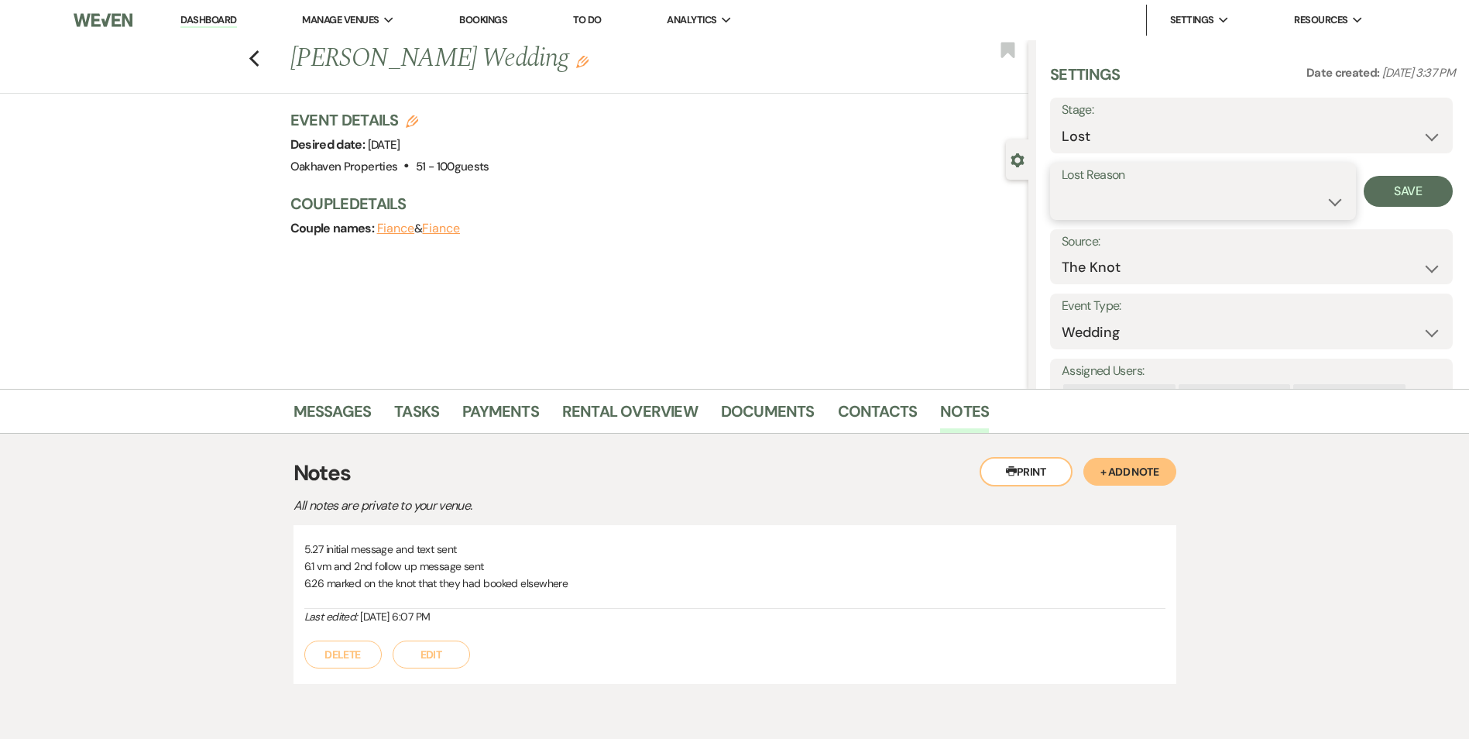
click at [1102, 196] on select "Booked Elsewhere Budget Date Unavailable No Response Not a Good Match Capacity …" at bounding box center [1203, 202] width 283 height 30
select select "6"
click at [1062, 187] on select "Booked Elsewhere Budget Date Unavailable No Response Not a Good Match Capacity …" at bounding box center [1203, 202] width 283 height 30
click at [1382, 203] on button "Save" at bounding box center [1408, 191] width 89 height 31
click at [257, 63] on icon "Previous" at bounding box center [255, 59] width 12 height 19
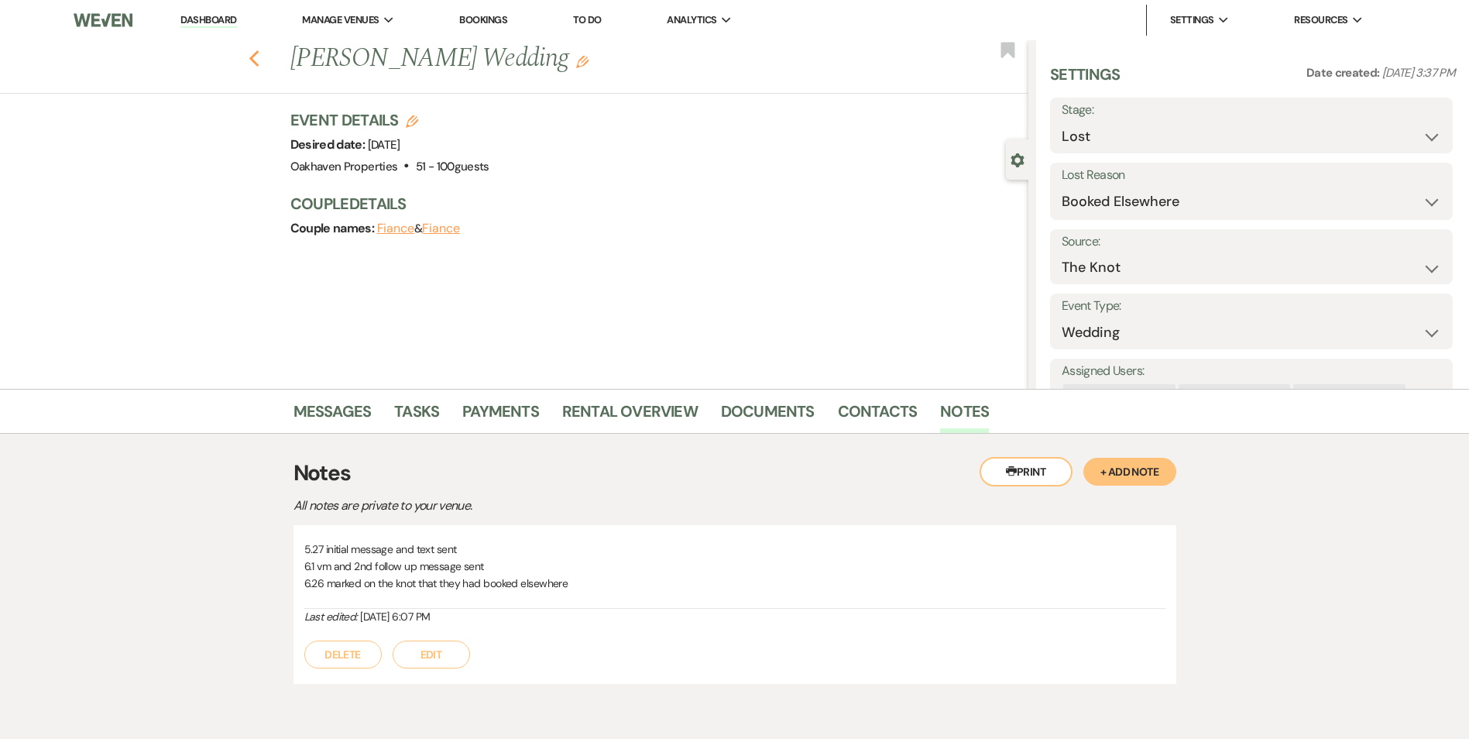
select select "8"
select select "6"
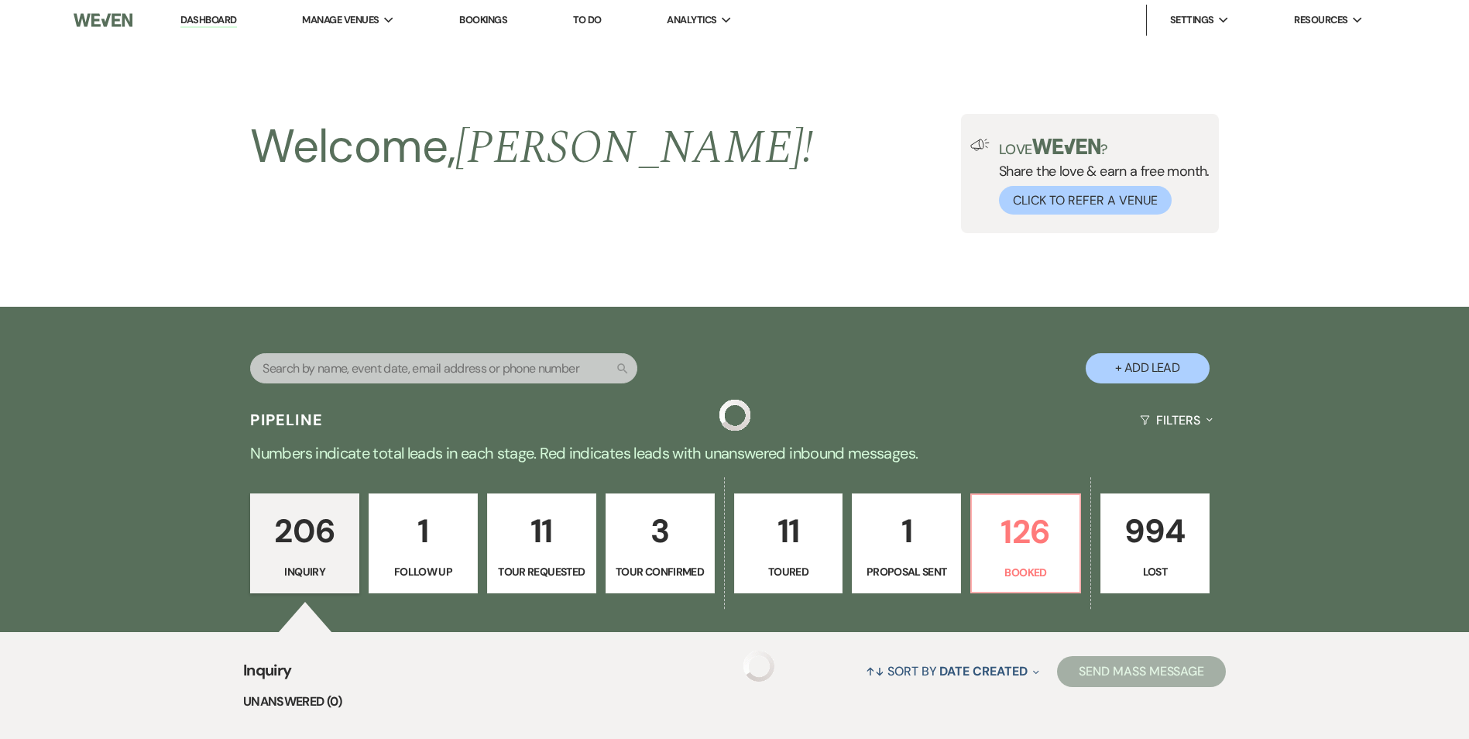
scroll to position [17649, 0]
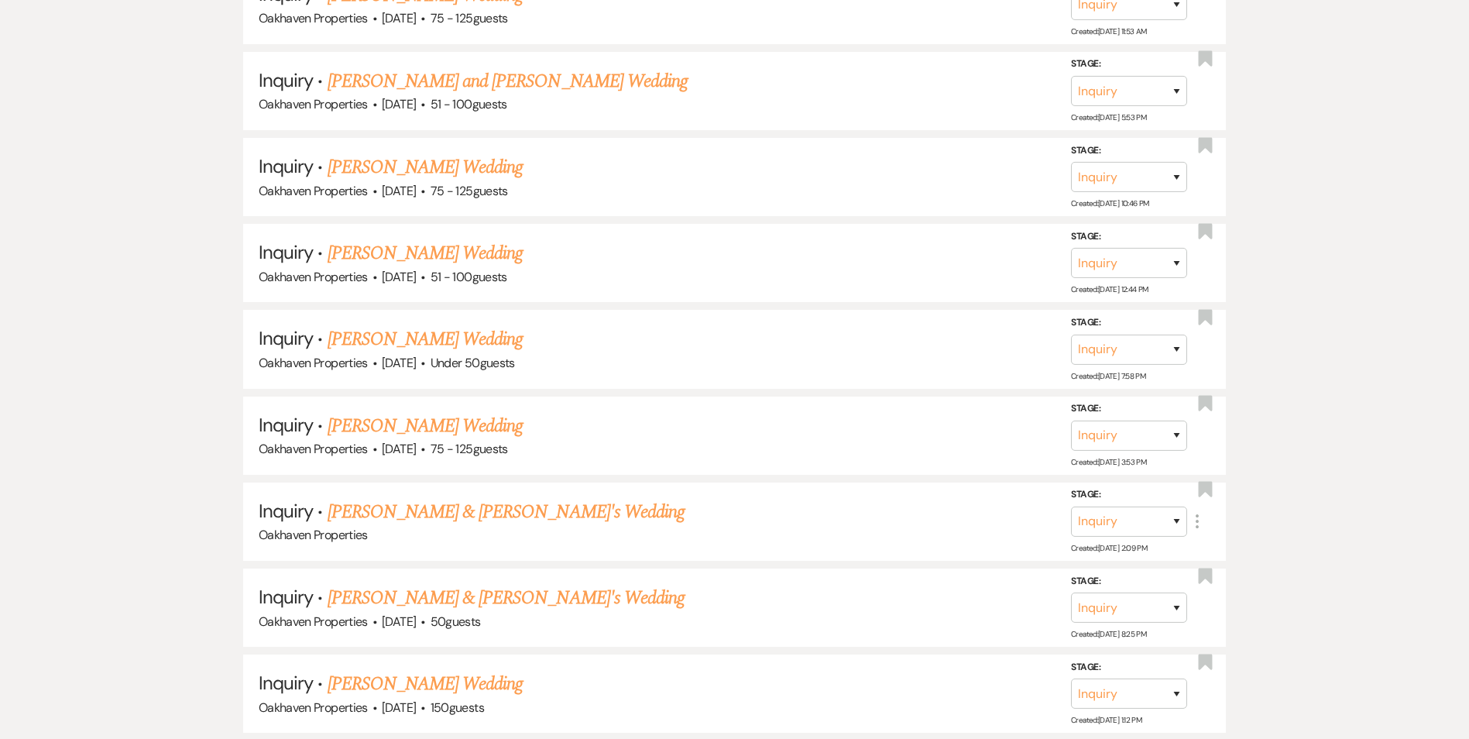
drag, startPoint x: 401, startPoint y: 169, endPoint x: 621, endPoint y: 187, distance: 220.8
click at [401, 168] on link "[PERSON_NAME] Wedding" at bounding box center [426, 167] width 196 height 28
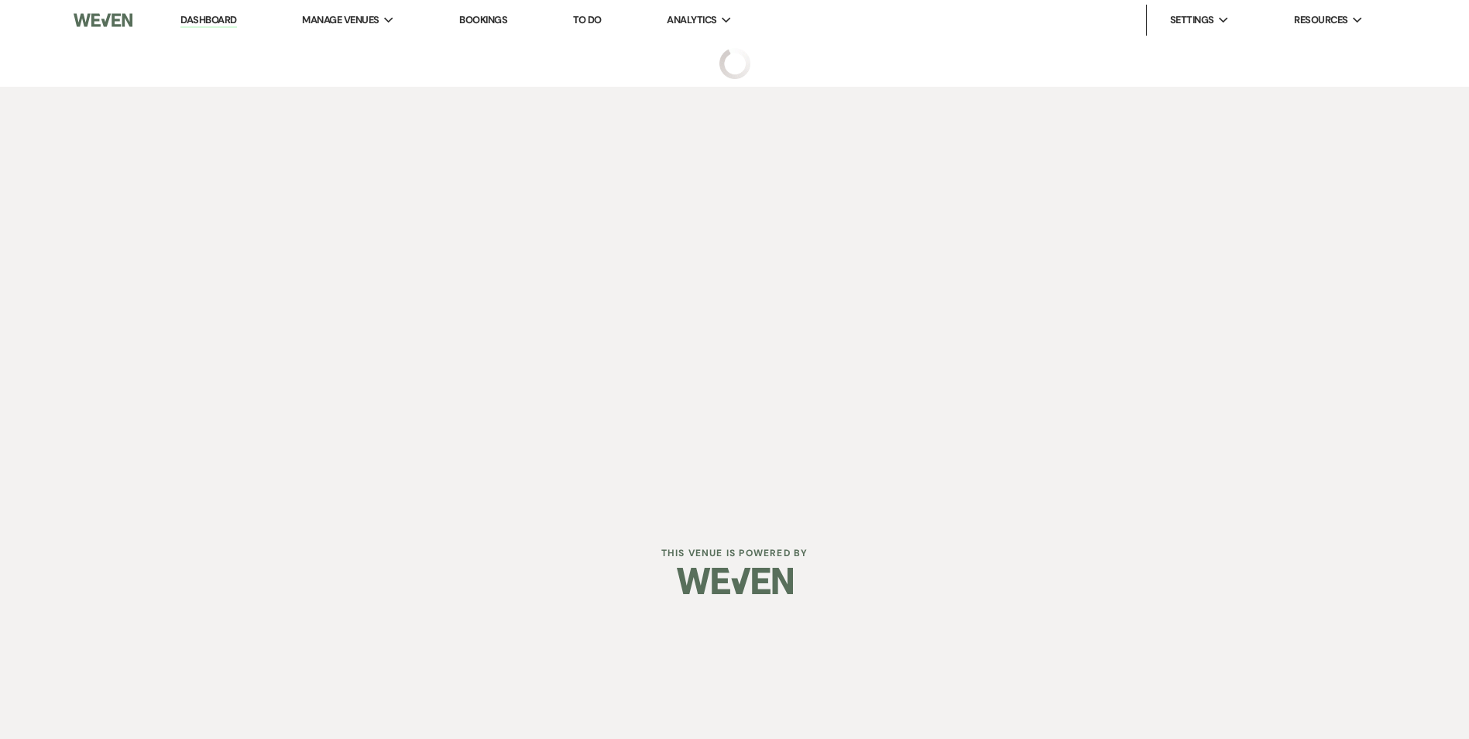
select select "3"
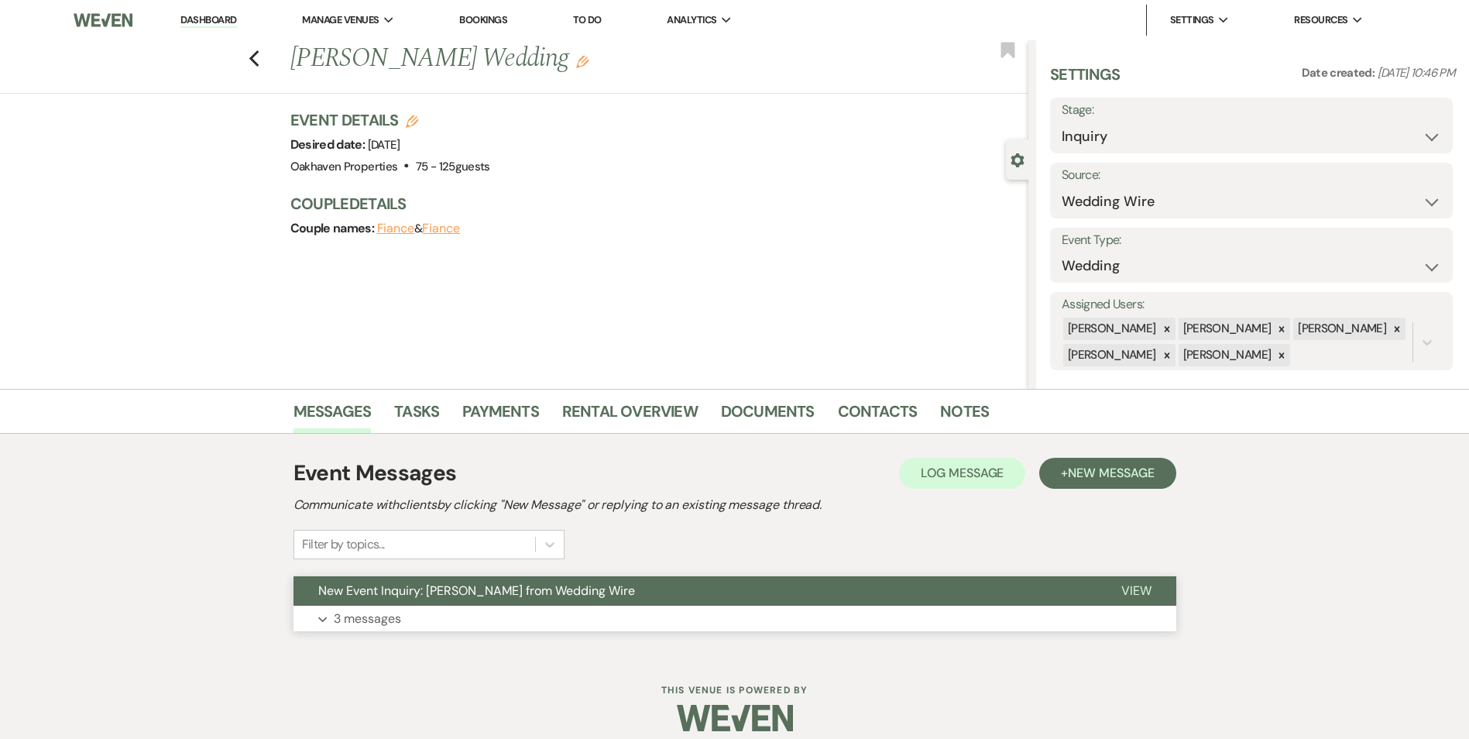
click at [1132, 587] on span "View" at bounding box center [1137, 590] width 30 height 16
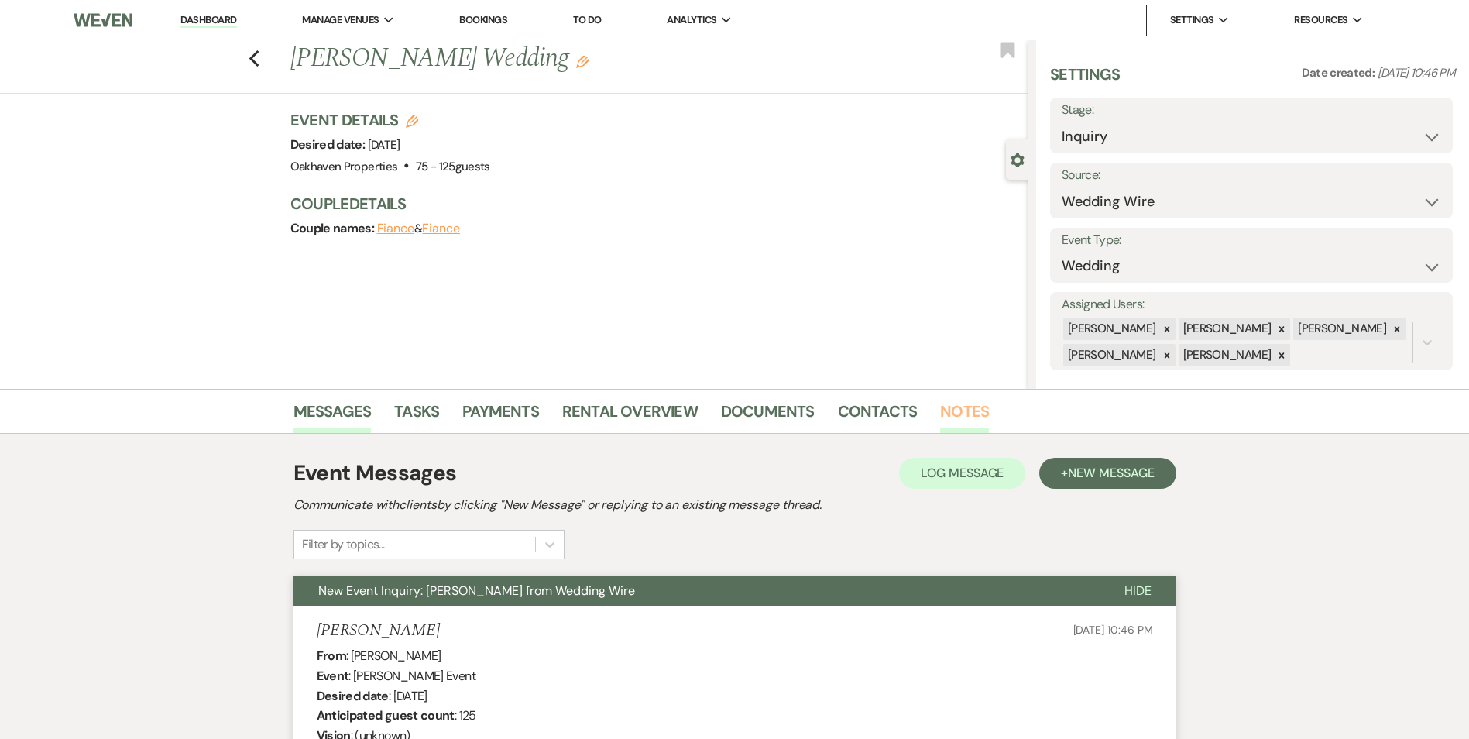
click at [958, 420] on link "Notes" at bounding box center [964, 416] width 49 height 34
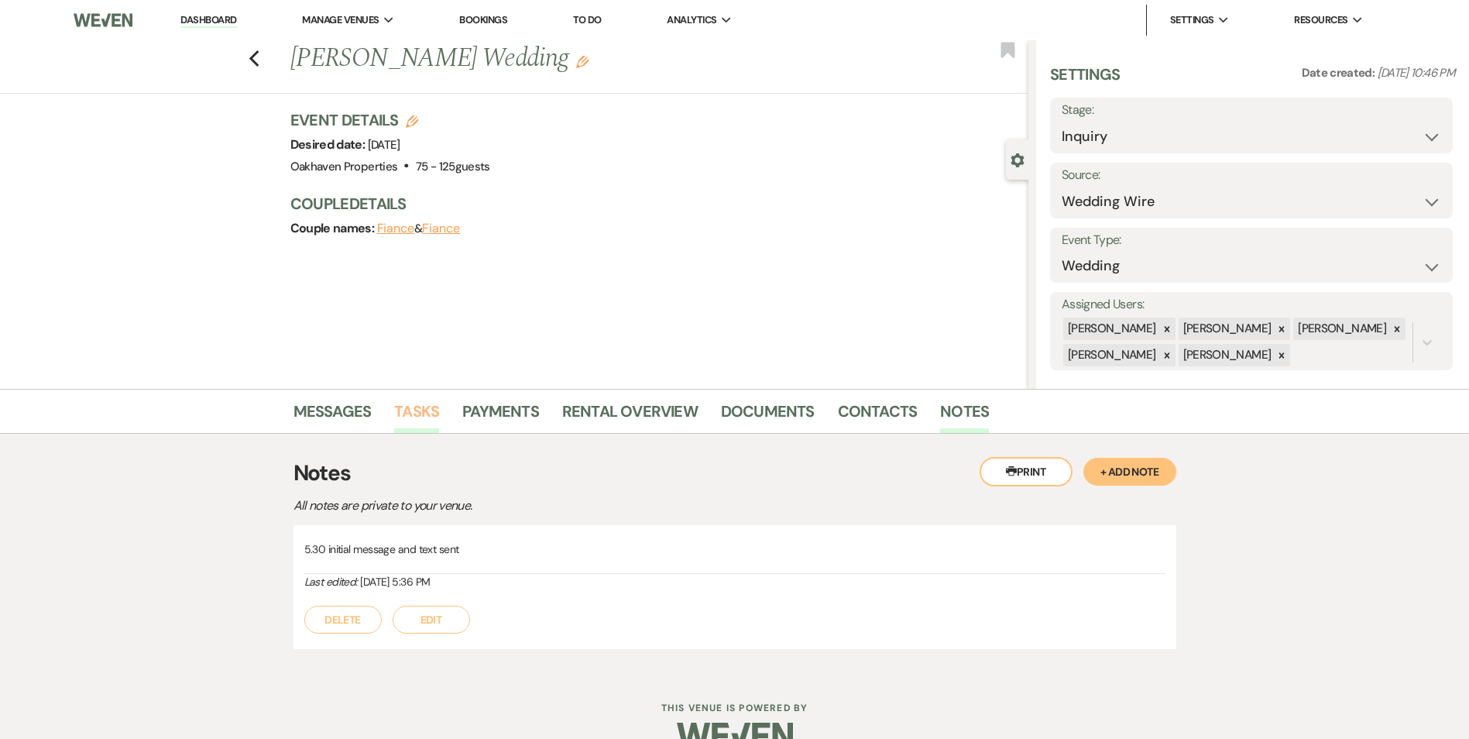
click at [407, 407] on link "Tasks" at bounding box center [416, 416] width 45 height 34
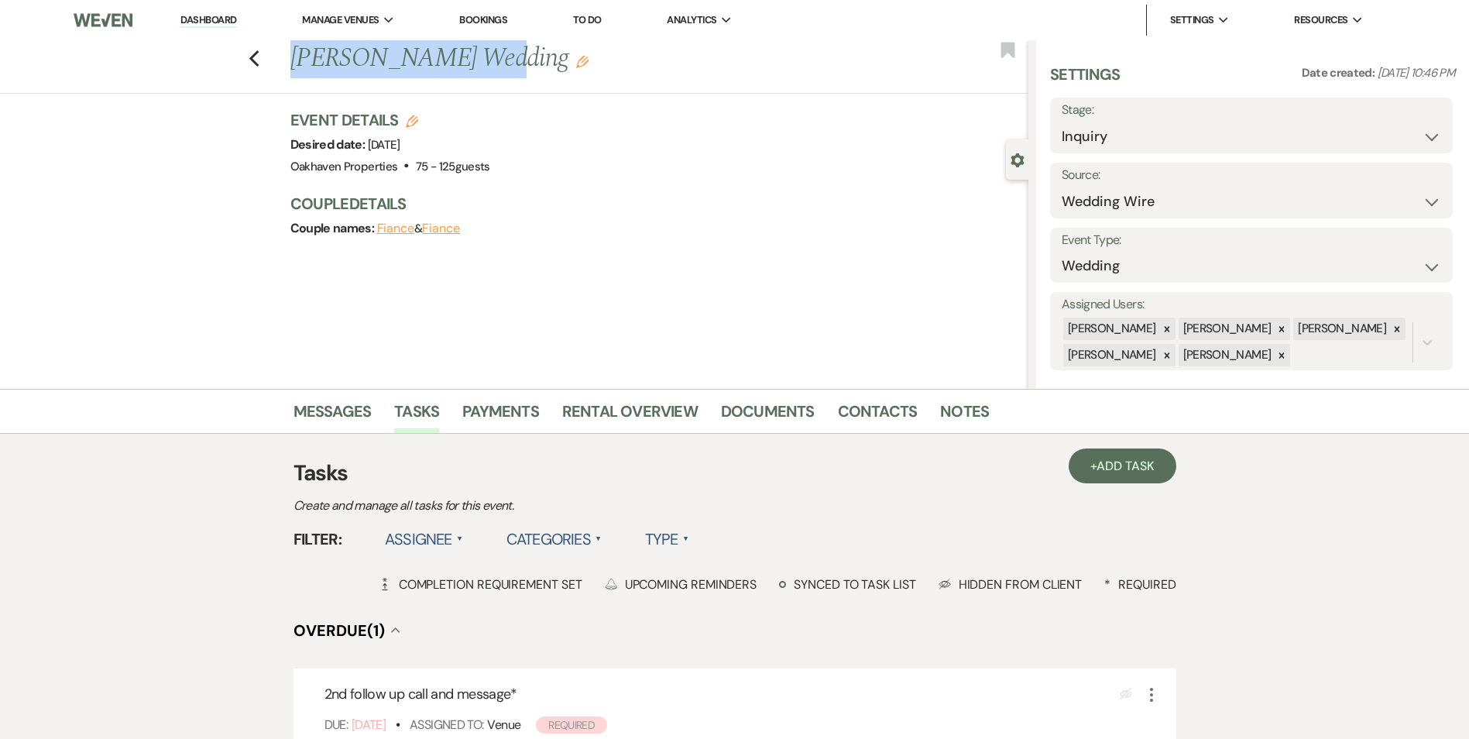
drag, startPoint x: 448, startPoint y: 61, endPoint x: 263, endPoint y: 68, distance: 184.5
click at [263, 68] on div "Previous [PERSON_NAME] Wedding Edit Bookmark" at bounding box center [510, 66] width 1036 height 53
drag, startPoint x: 329, startPoint y: 406, endPoint x: 555, endPoint y: 405, distance: 226.2
click at [331, 406] on link "Messages" at bounding box center [333, 416] width 78 height 34
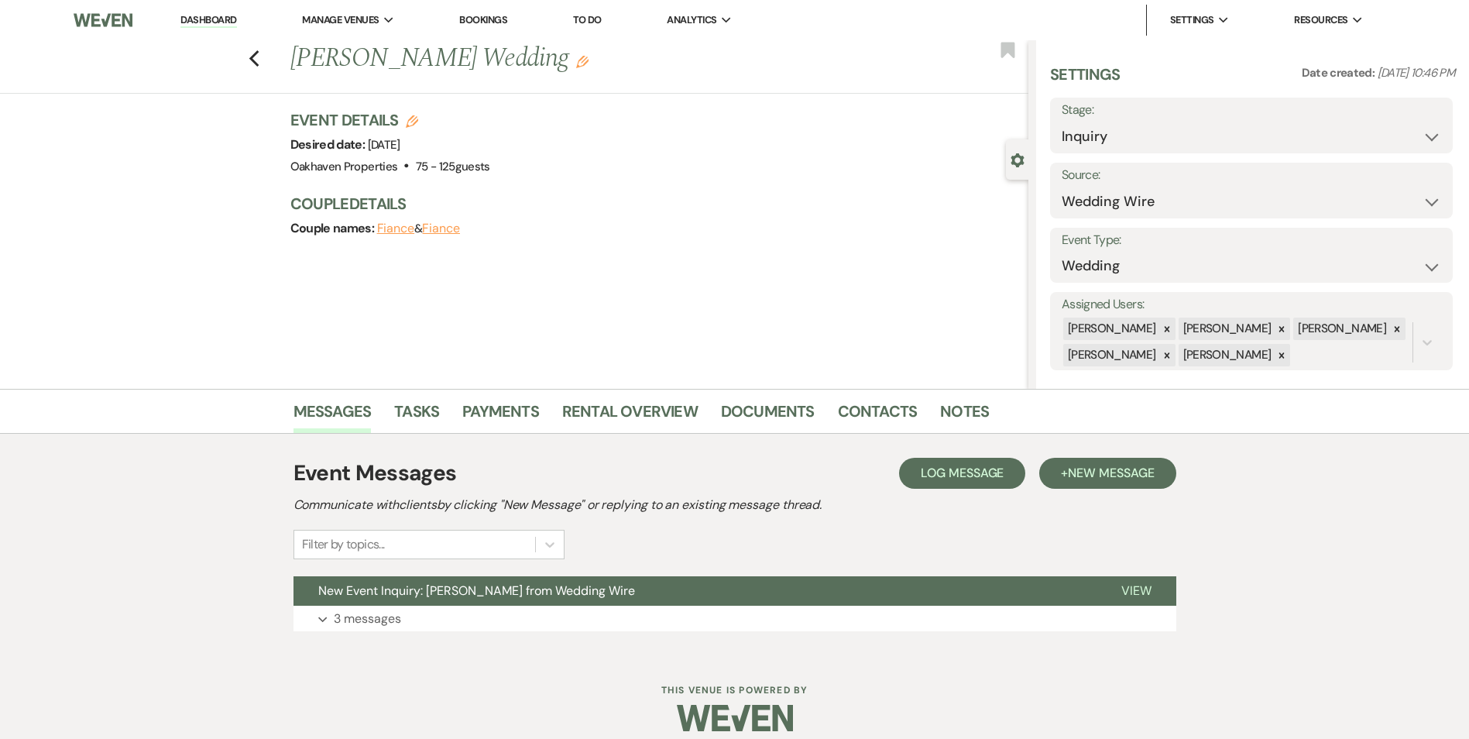
drag, startPoint x: 946, startPoint y: 500, endPoint x: 942, endPoint y: 481, distance: 19.0
click at [946, 499] on h2 "Communicate with clients by clicking "New Message" or replying to an existing m…" at bounding box center [735, 505] width 883 height 19
click at [943, 482] on button "Log Log Message" at bounding box center [962, 473] width 126 height 31
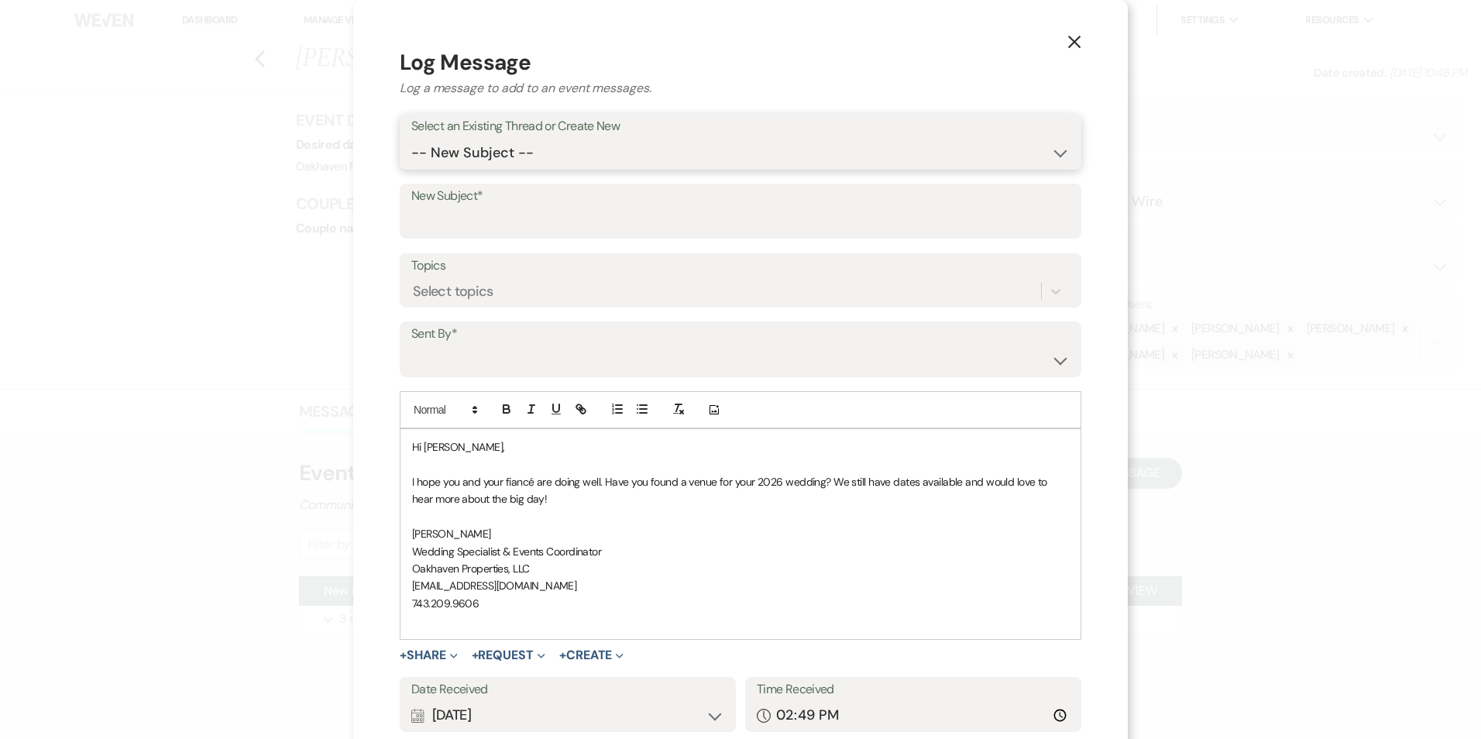
drag, startPoint x: 514, startPoint y: 152, endPoint x: 522, endPoint y: 165, distance: 15.3
click at [515, 153] on select "-- New Subject -- New Event Inquiry: [PERSON_NAME] from Wedding Wire" at bounding box center [740, 153] width 658 height 30
select select "403577"
click at [411, 138] on select "-- New Subject -- New Event Inquiry: [PERSON_NAME] from Wedding Wire" at bounding box center [740, 153] width 658 height 30
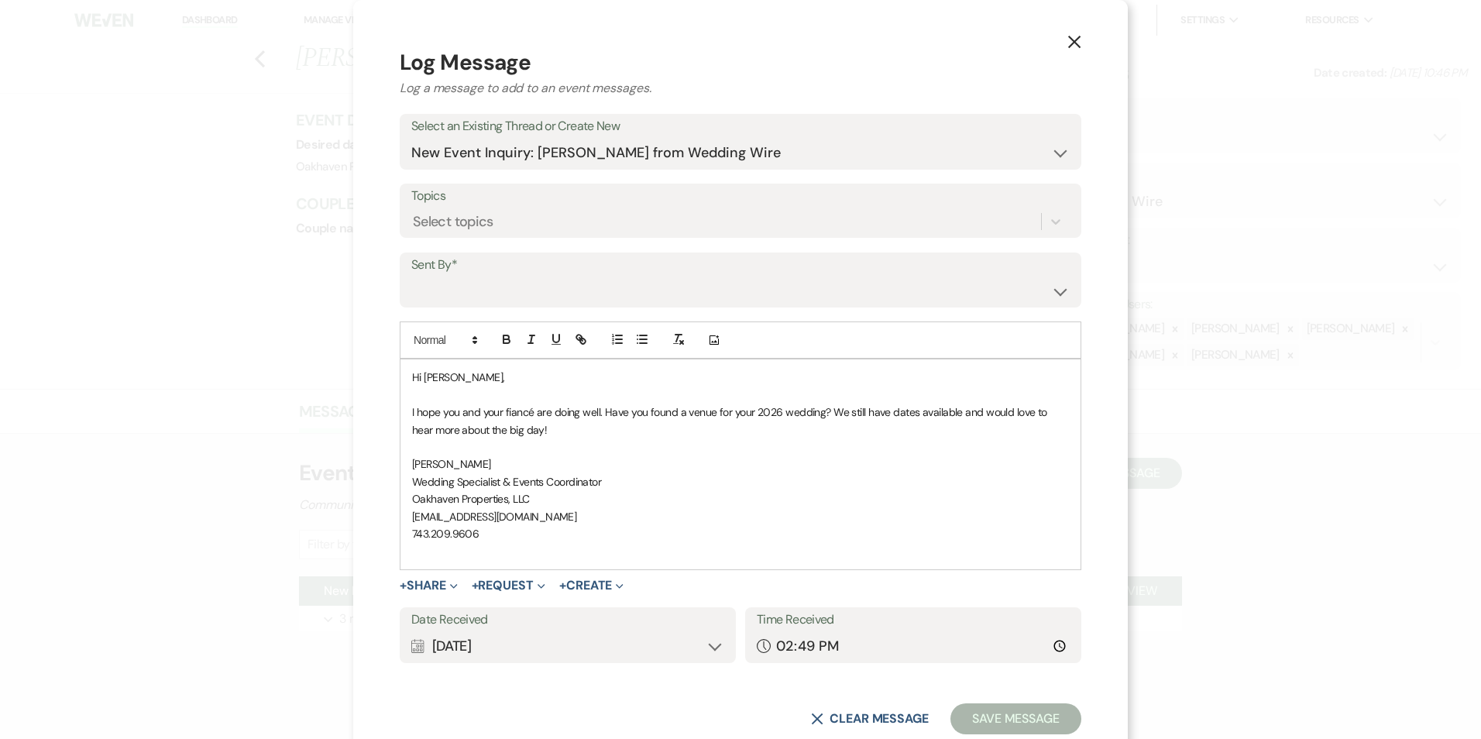
click at [517, 311] on form "Log Message Log a message to add to an event messages. Select an Existing Threa…" at bounding box center [741, 390] width 682 height 688
click at [511, 293] on select "[PERSON_NAME] ([EMAIL_ADDRESS][DOMAIN_NAME]) [PERSON_NAME] ([PERSON_NAME][EMAIL…" at bounding box center [740, 291] width 658 height 30
select select "user-127923"
click at [411, 276] on select "[PERSON_NAME] ([EMAIL_ADDRESS][DOMAIN_NAME]) [PERSON_NAME] ([PERSON_NAME][EMAIL…" at bounding box center [740, 291] width 658 height 30
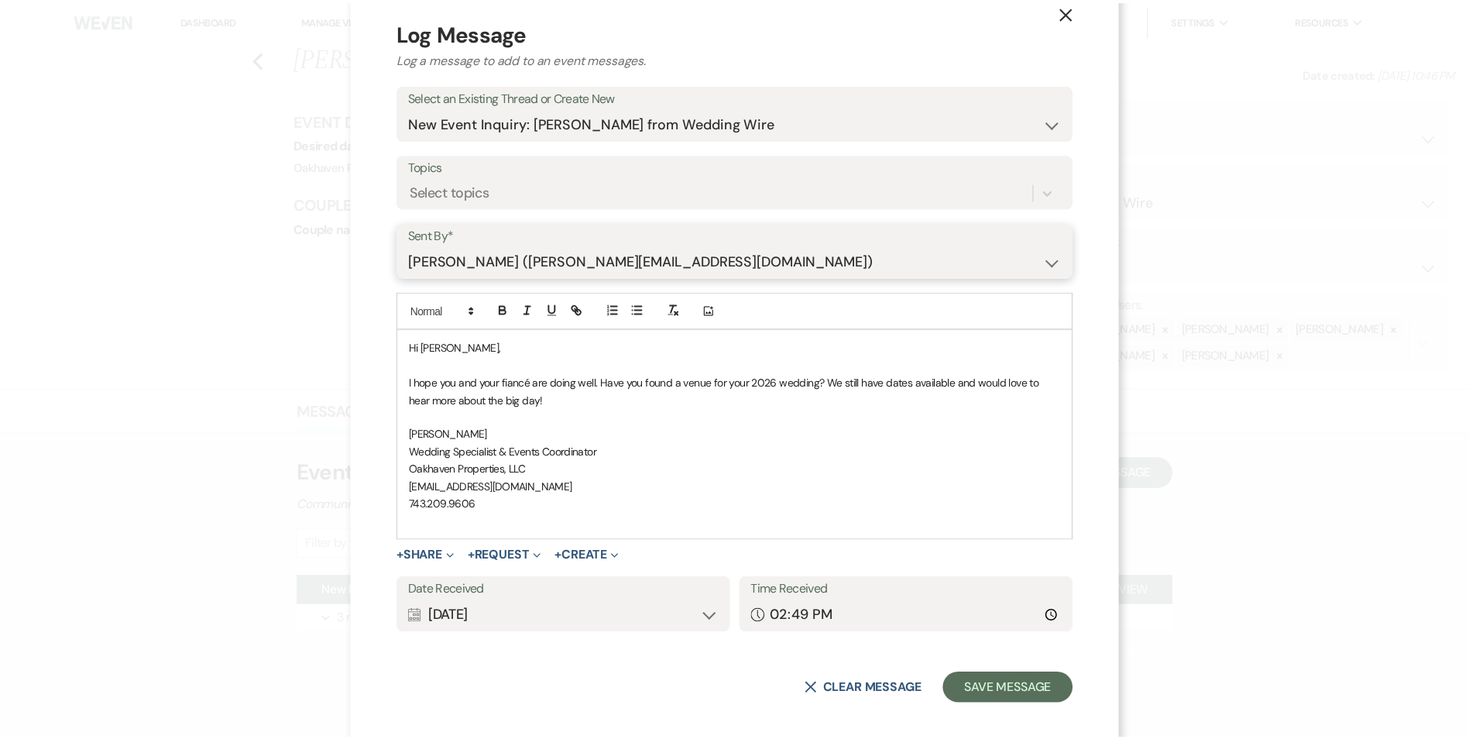
scroll to position [42, 0]
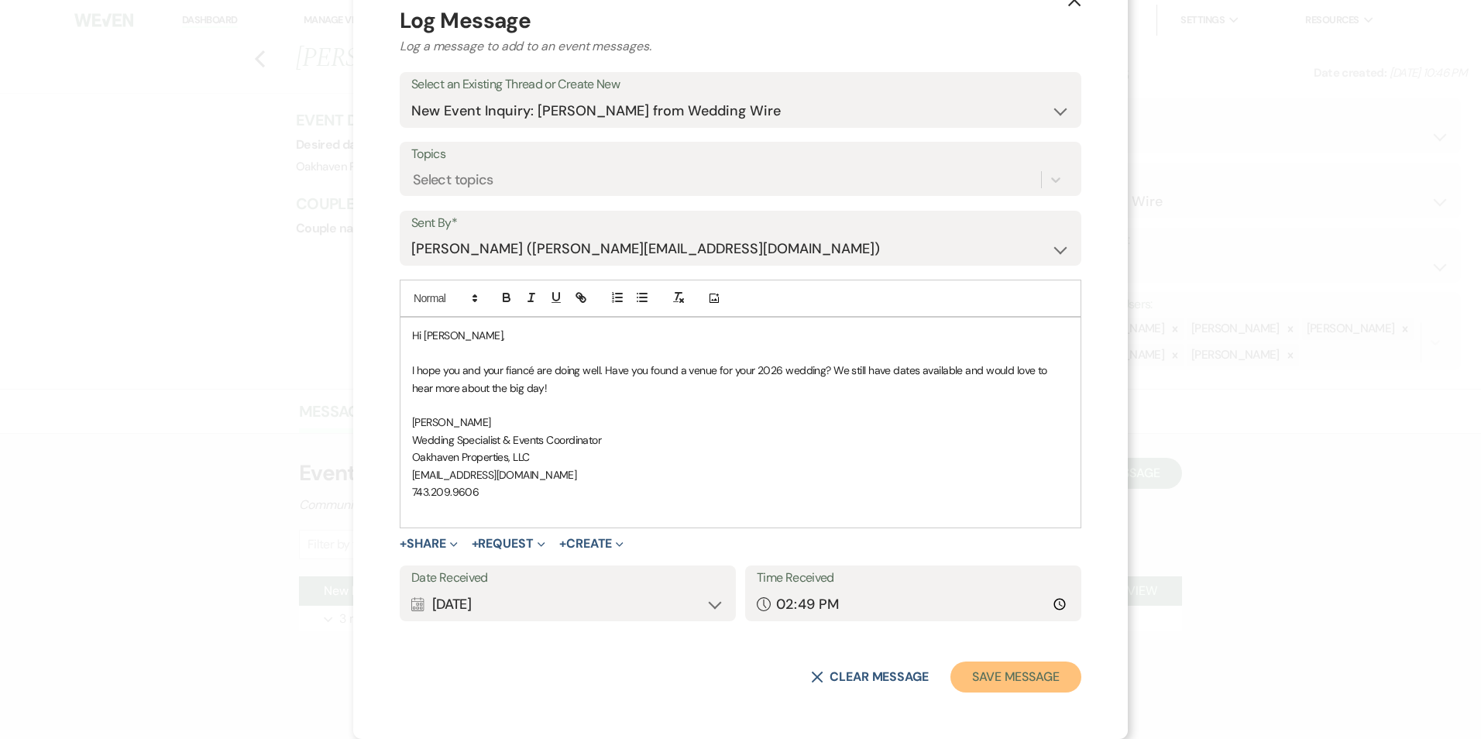
drag, startPoint x: 1024, startPoint y: 674, endPoint x: 1024, endPoint y: 519, distance: 154.9
click at [1024, 675] on button "Save Message" at bounding box center [1015, 676] width 131 height 31
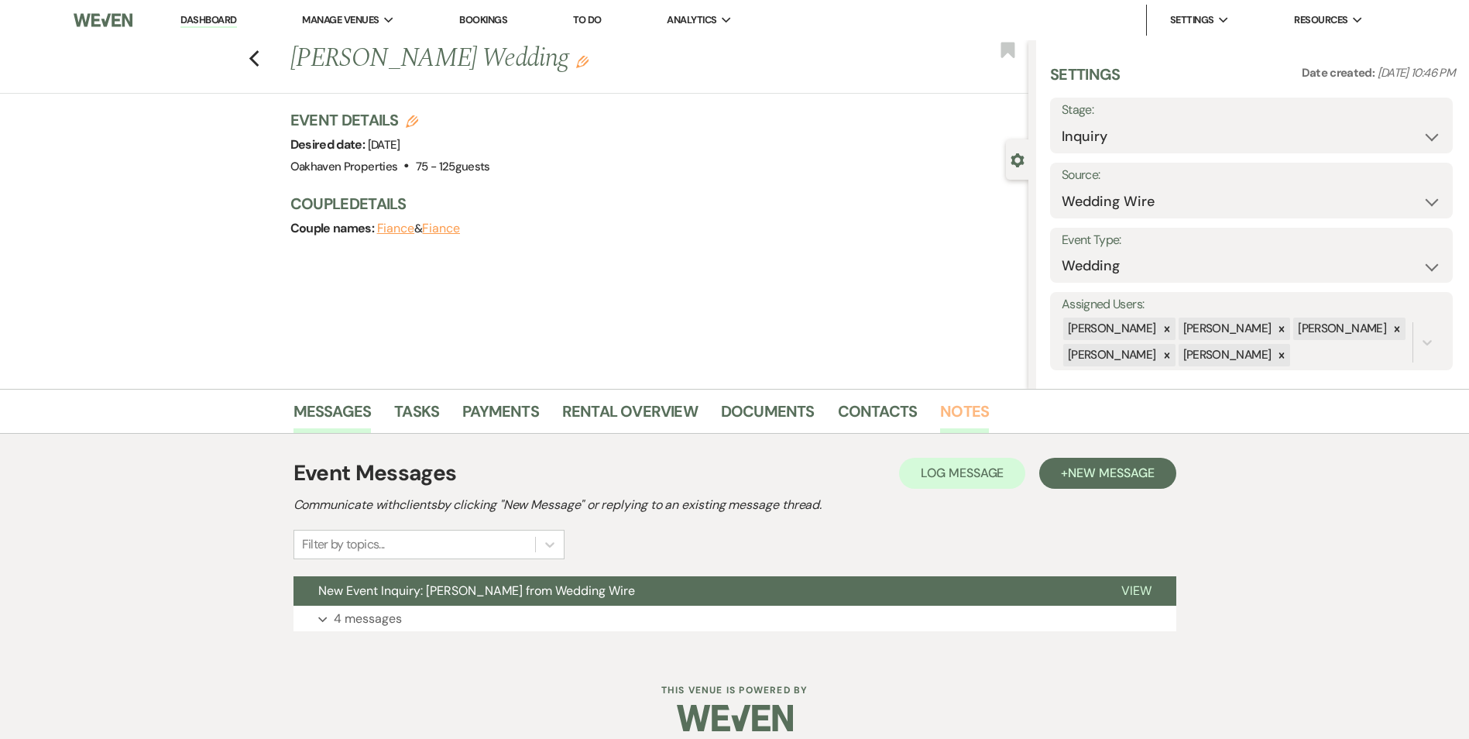
click at [970, 400] on link "Notes" at bounding box center [964, 416] width 49 height 34
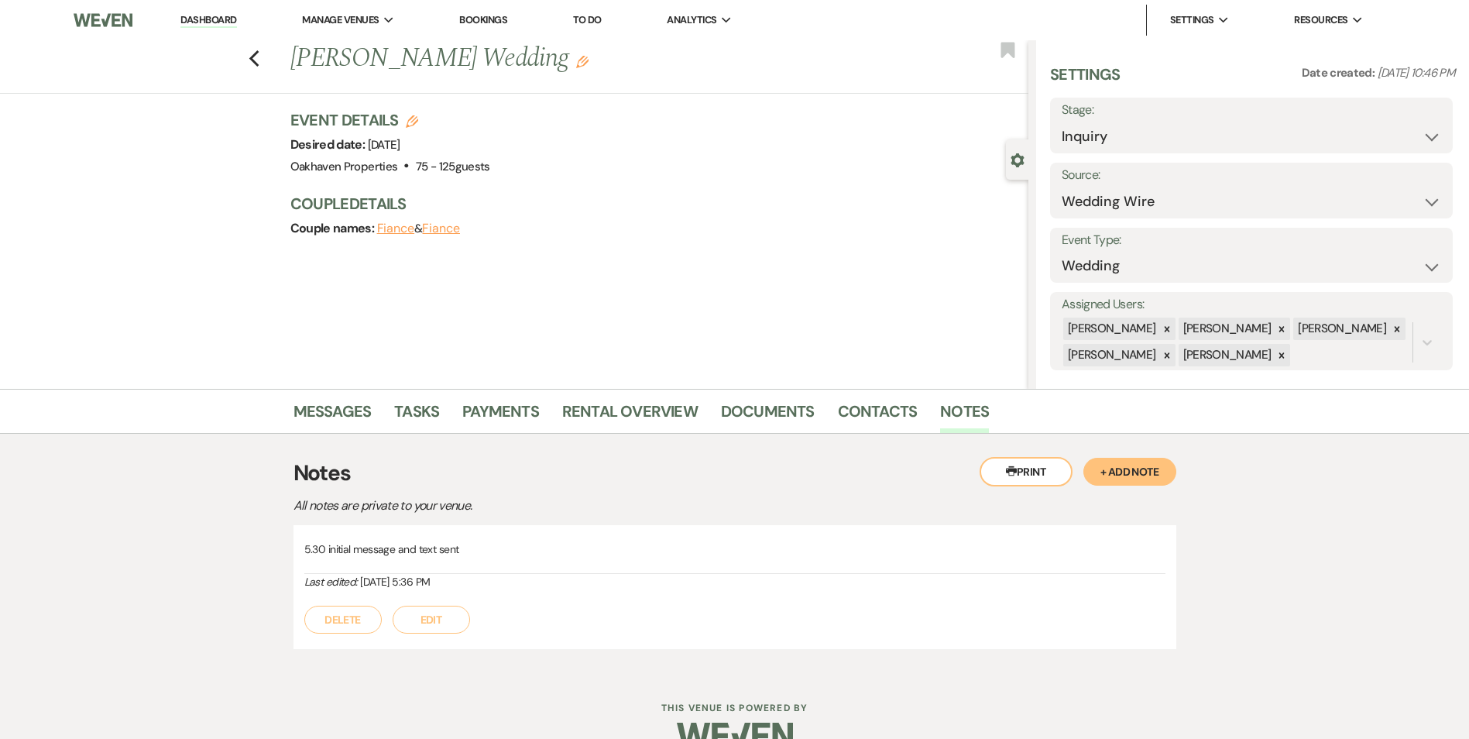
click at [445, 618] on button "Edit" at bounding box center [431, 620] width 77 height 28
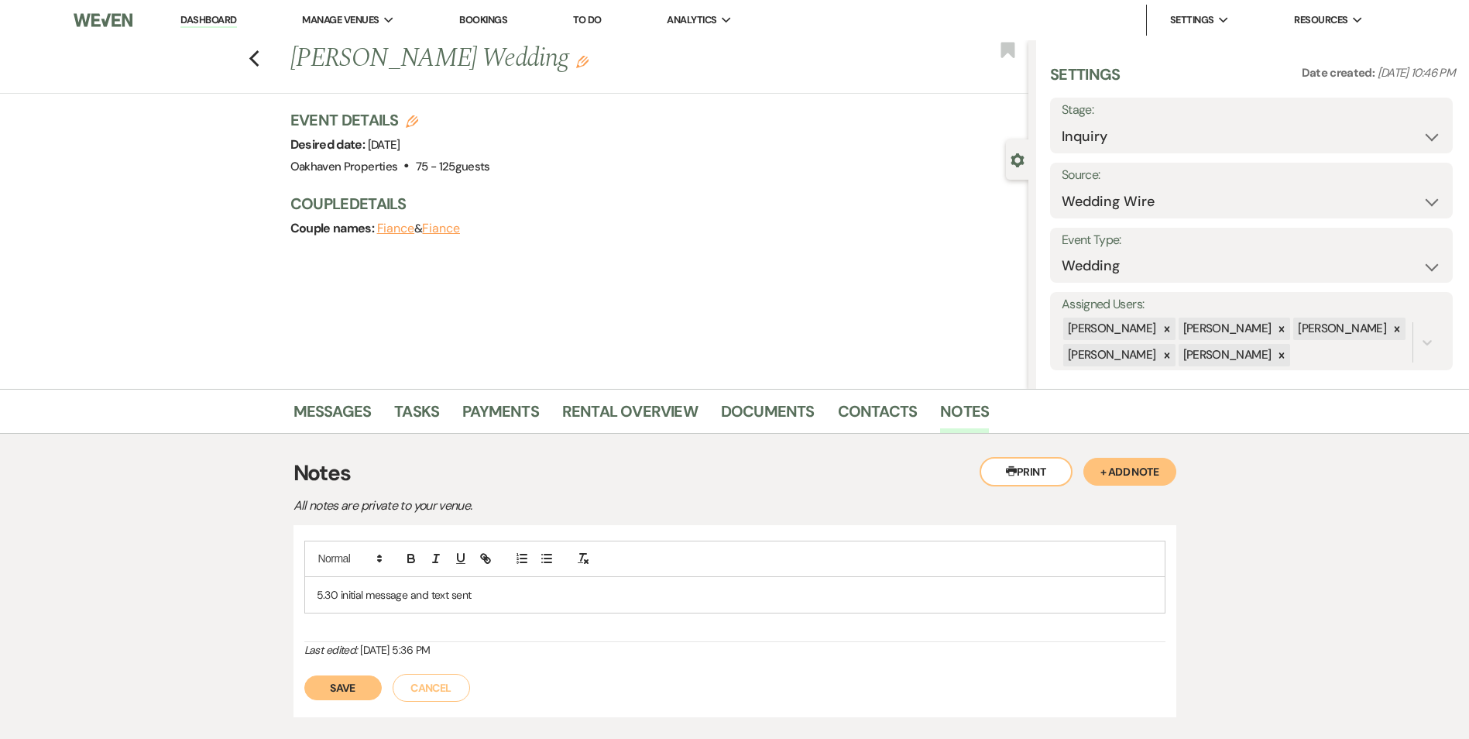
drag, startPoint x: 447, startPoint y: 615, endPoint x: 499, endPoint y: 589, distance: 57.8
click at [502, 592] on p "5.30 initial message and text sent" at bounding box center [735, 594] width 837 height 17
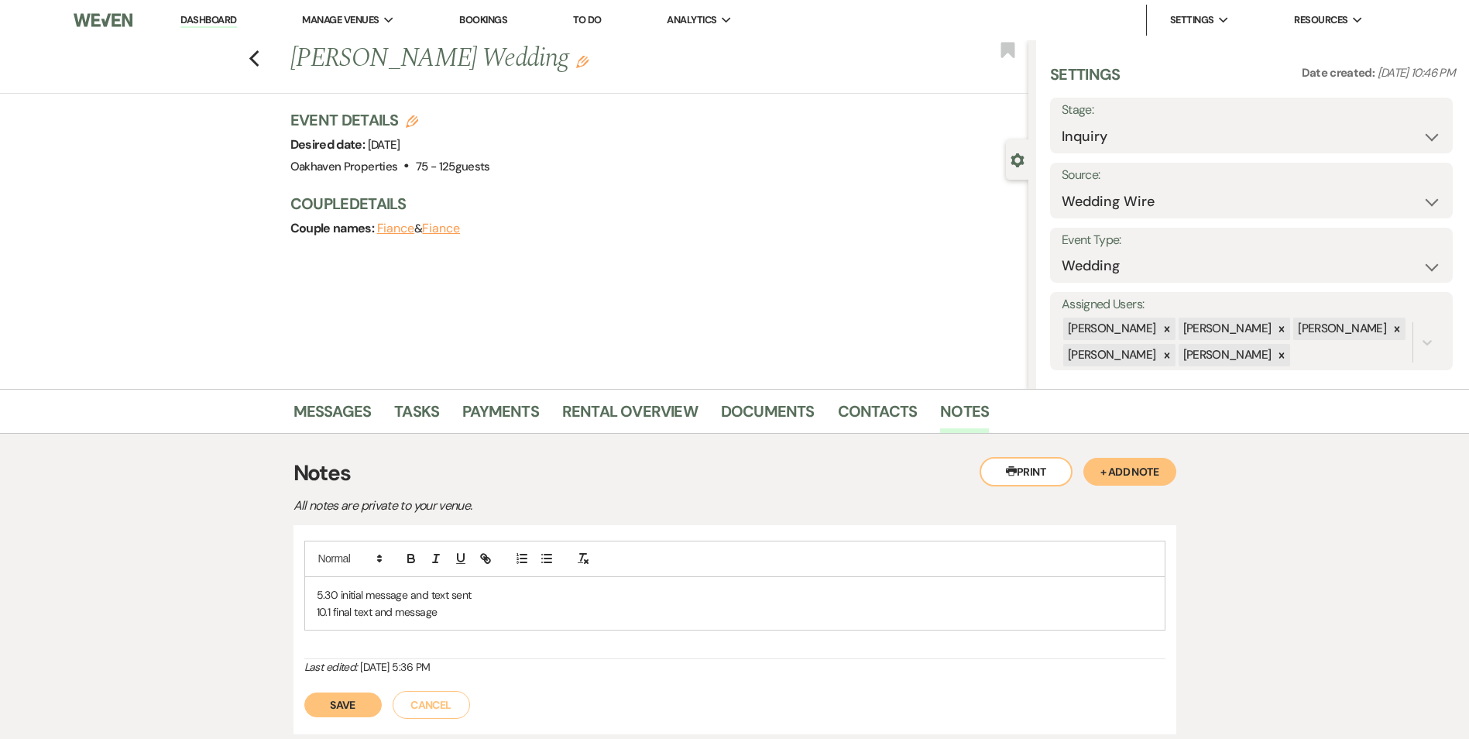
click at [339, 703] on button "Save" at bounding box center [342, 704] width 77 height 25
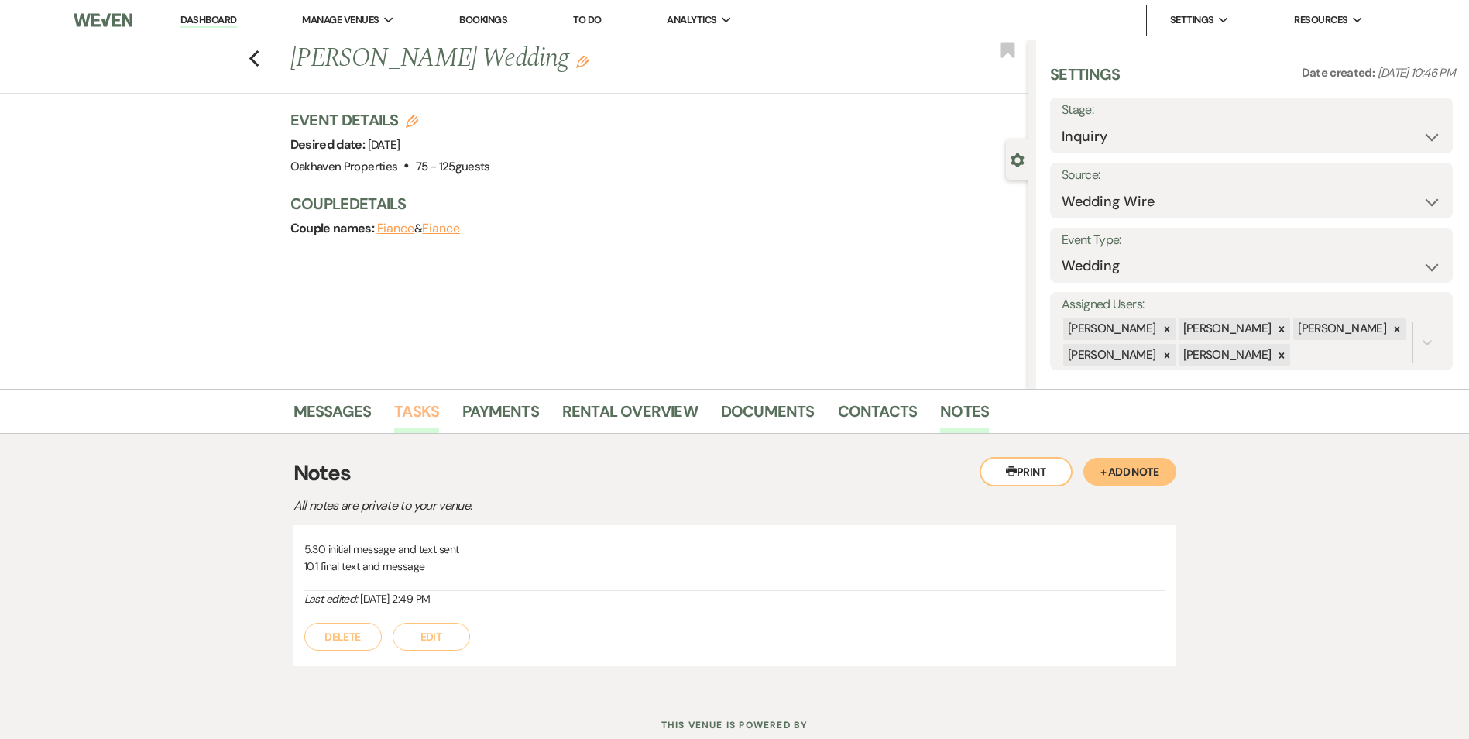
click at [416, 415] on link "Tasks" at bounding box center [416, 416] width 45 height 34
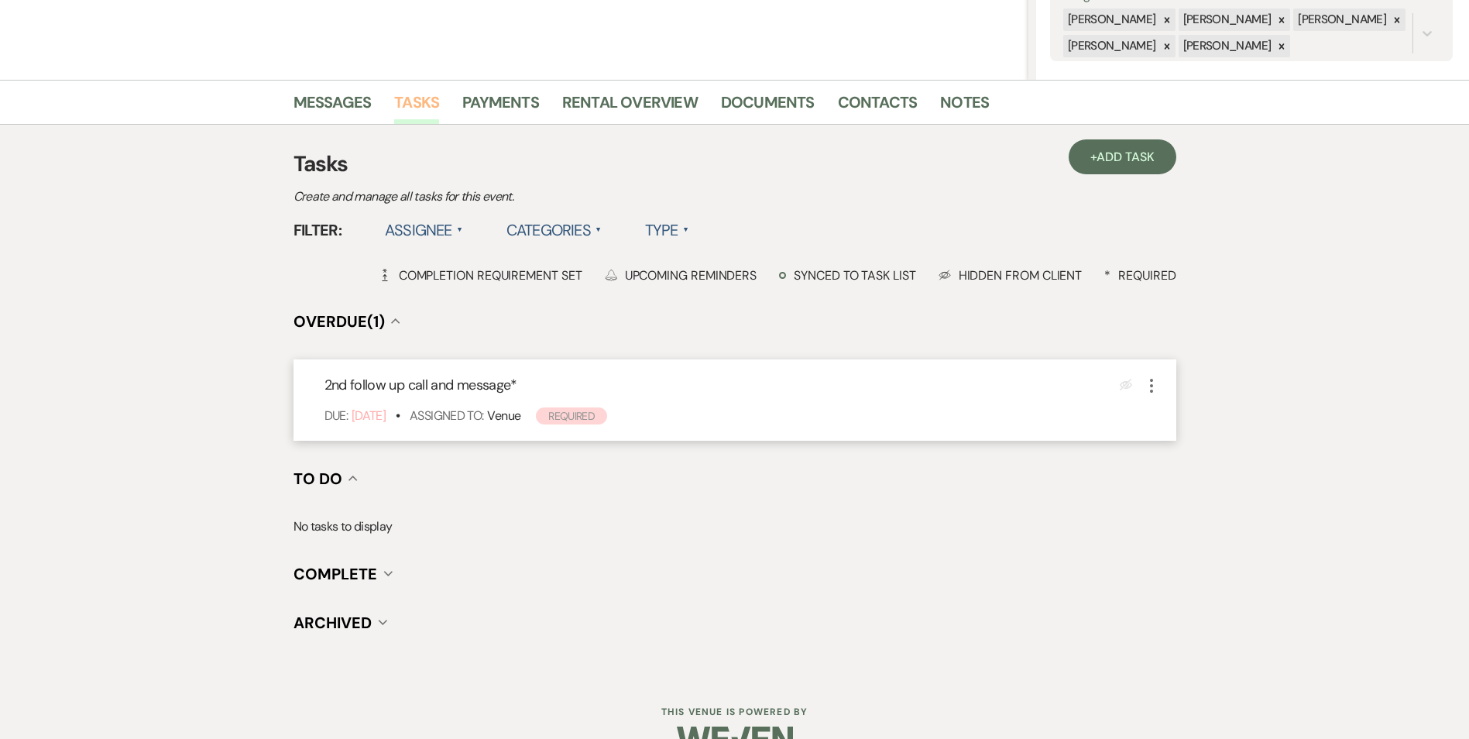
scroll to position [310, 0]
click at [1145, 393] on icon "More" at bounding box center [1151, 385] width 19 height 19
click at [1163, 418] on icon "Pencil" at bounding box center [1160, 415] width 9 height 12
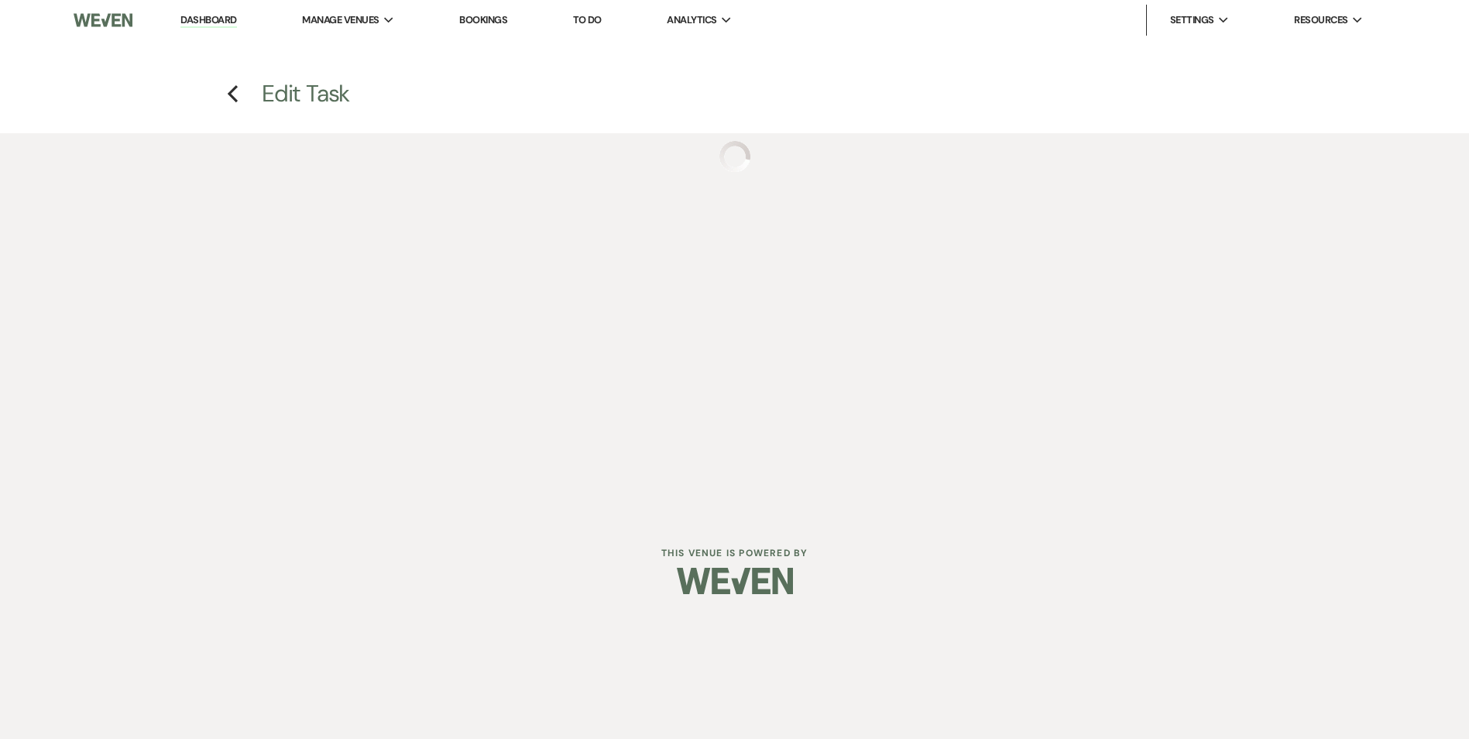
select select "true"
select select "31"
select select "venueHost"
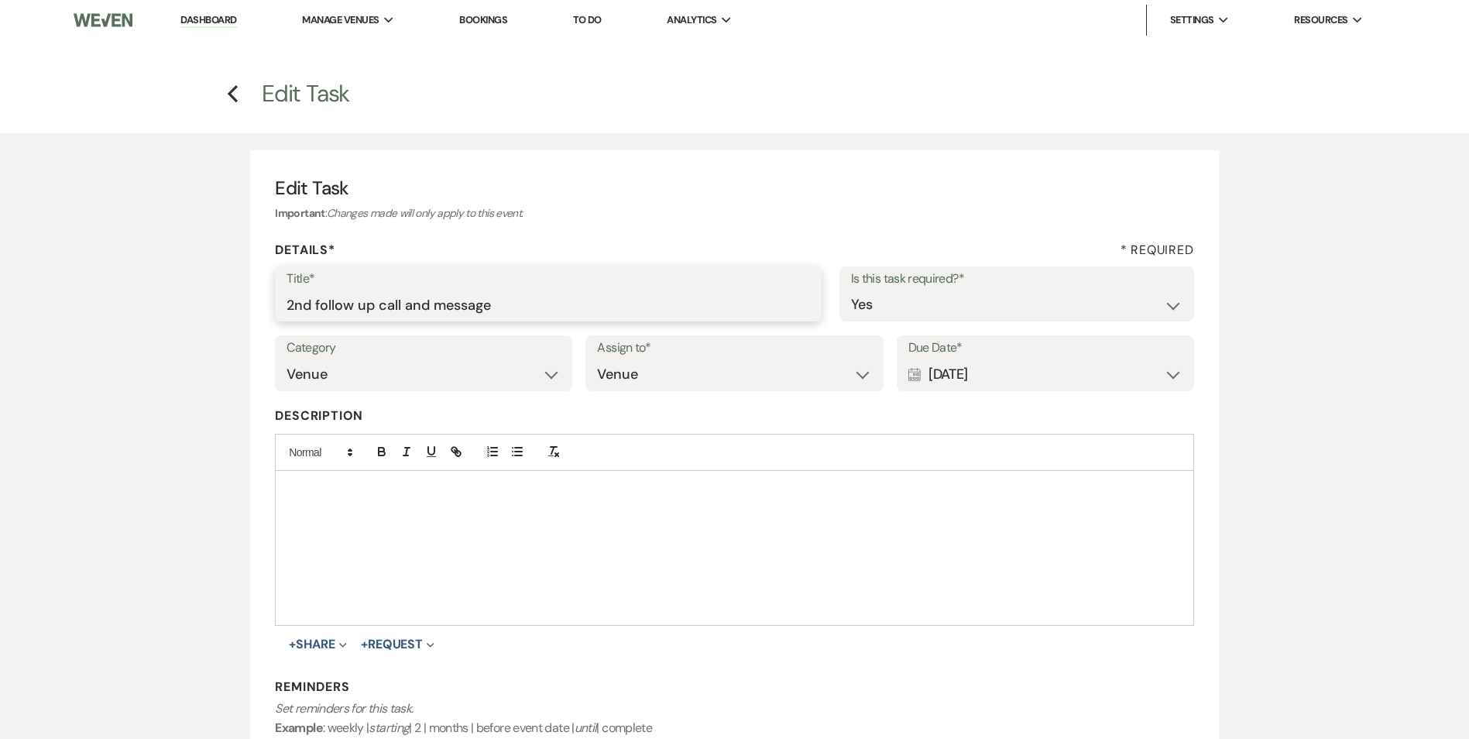
drag, startPoint x: 356, startPoint y: 288, endPoint x: 215, endPoint y: 300, distance: 141.4
click at [218, 297] on div "Edit Task Important : Changes made will only apply to this event. Details* * Re…" at bounding box center [734, 505] width 1115 height 744
type input "if i do not hear back [PERSON_NAME] as lost"
drag, startPoint x: 991, startPoint y: 373, endPoint x: 1007, endPoint y: 391, distance: 24.2
click at [991, 373] on div "Calendar [DATE] Expand" at bounding box center [1046, 374] width 274 height 30
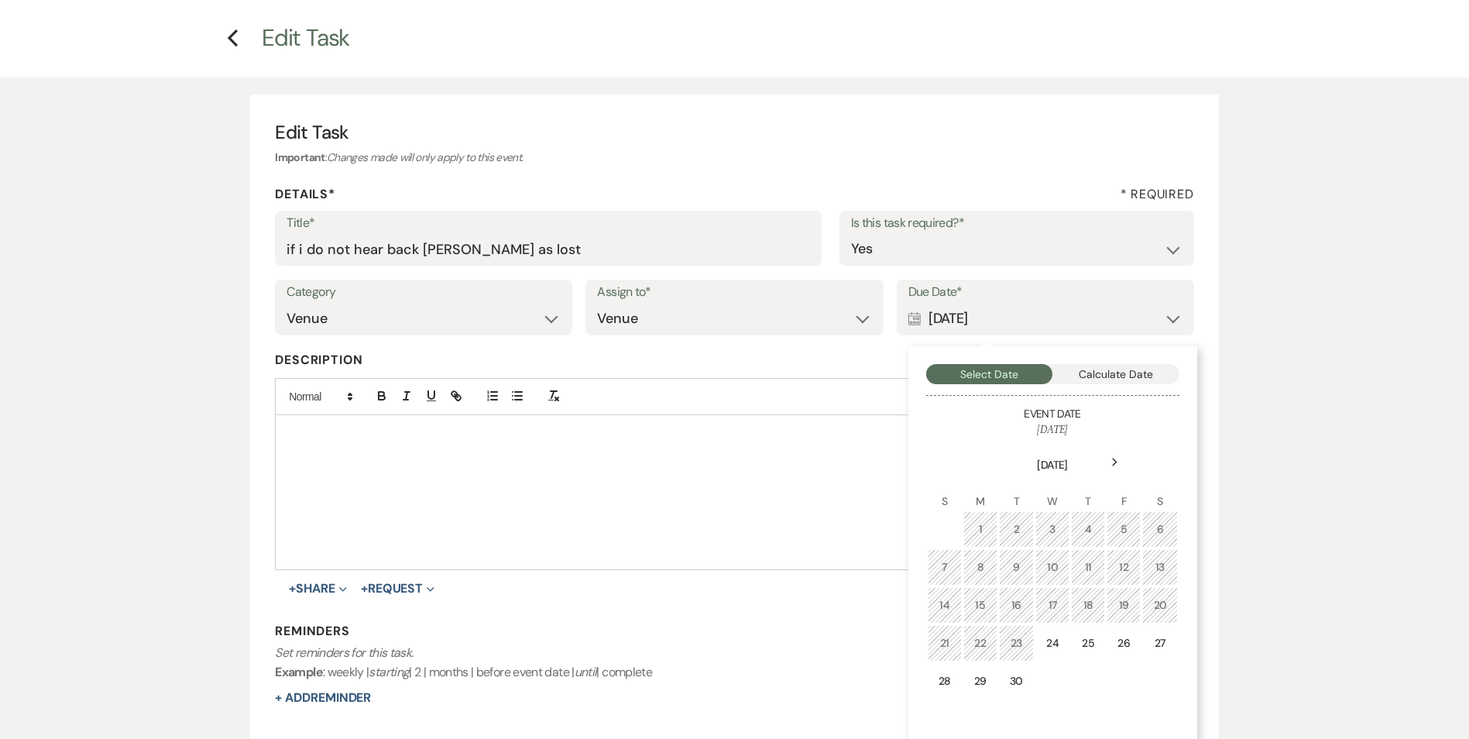
scroll to position [155, 0]
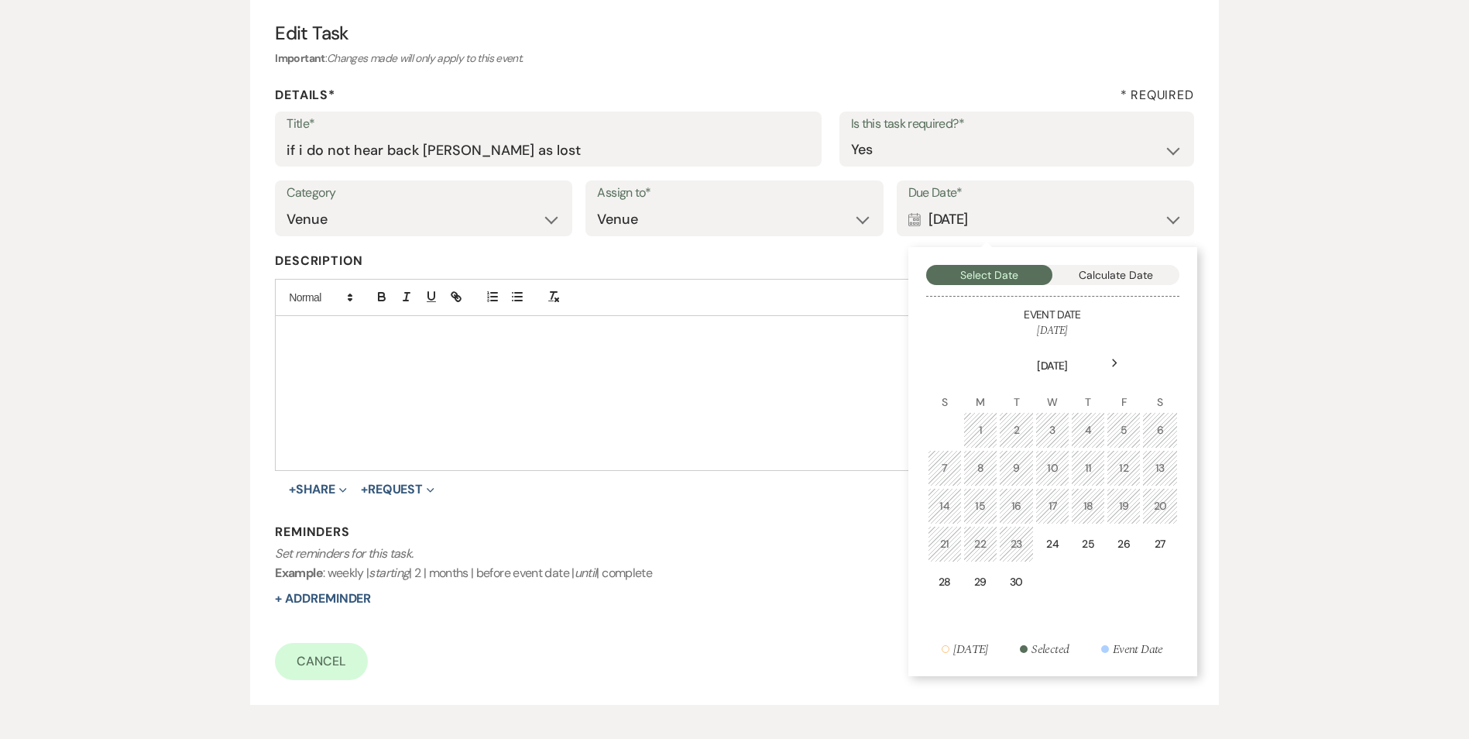
click at [1113, 362] on icon "Next" at bounding box center [1115, 363] width 8 height 9
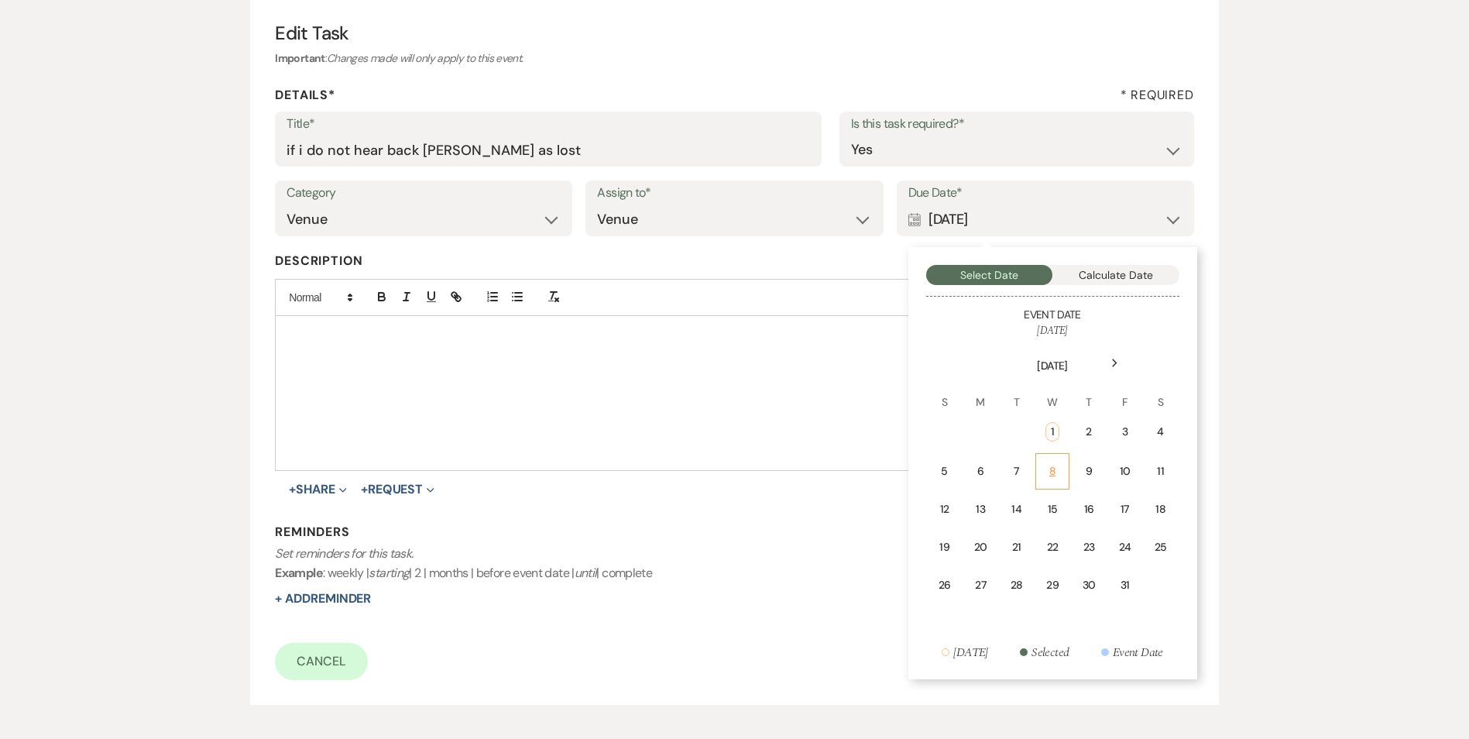
drag, startPoint x: 1053, startPoint y: 468, endPoint x: 524, endPoint y: 574, distance: 539.6
click at [1052, 469] on div "8" at bounding box center [1053, 471] width 15 height 16
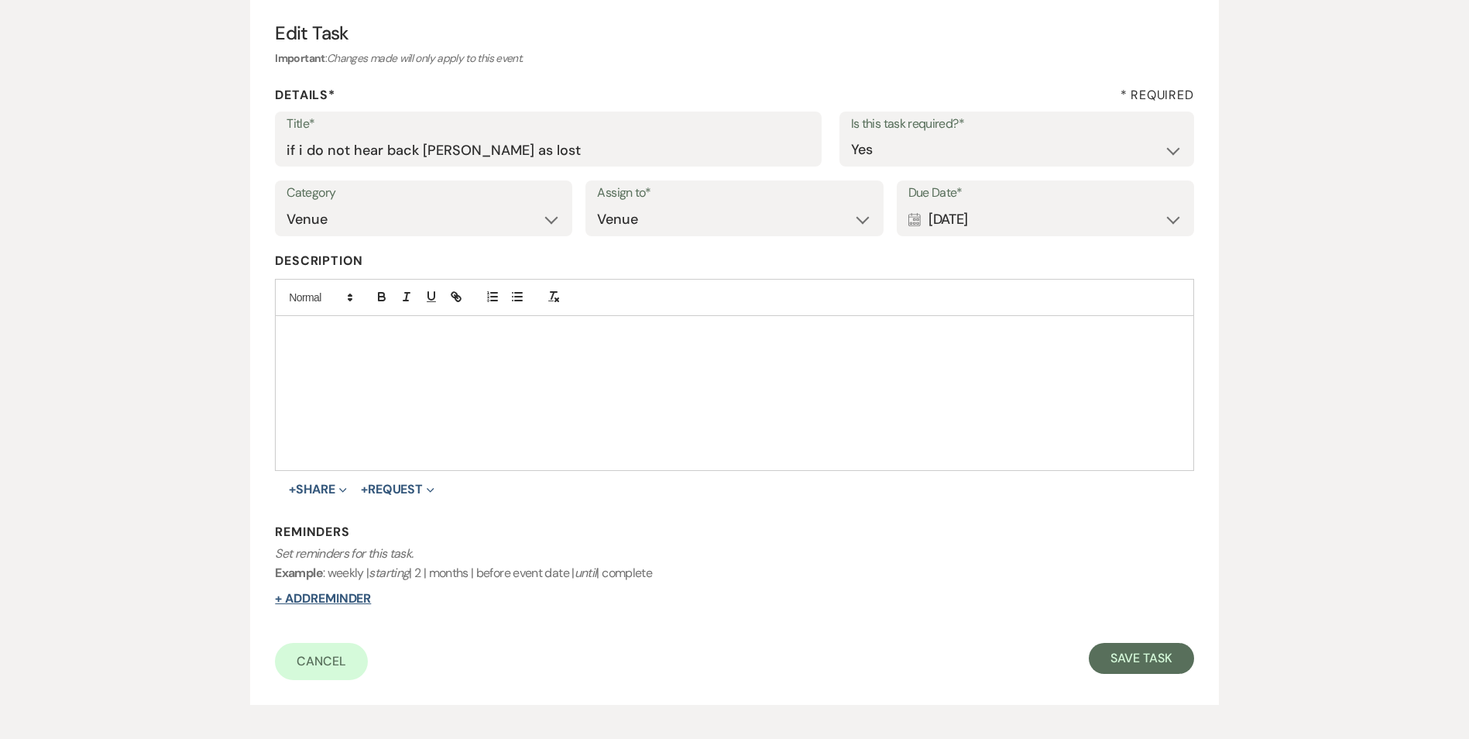
click at [343, 596] on button "+ Add Reminder" at bounding box center [323, 599] width 96 height 12
select select "host"
select select "days"
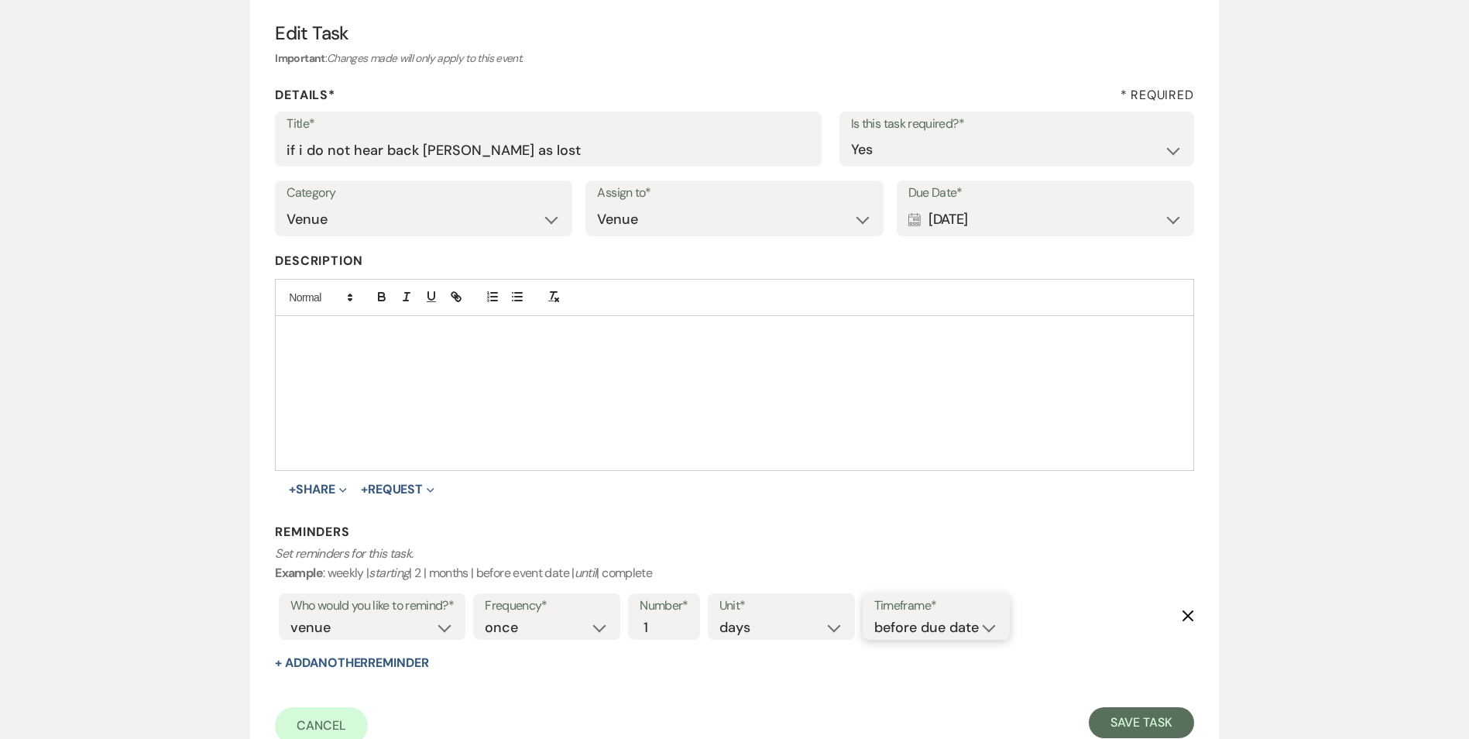
drag, startPoint x: 943, startPoint y: 627, endPoint x: 941, endPoint y: 638, distance: 11.7
click at [943, 627] on select "before due date after due date on due date on custom date" at bounding box center [936, 627] width 124 height 21
select select "onDueDate"
click at [874, 617] on select "before due date after due date on due date on custom date" at bounding box center [936, 627] width 124 height 21
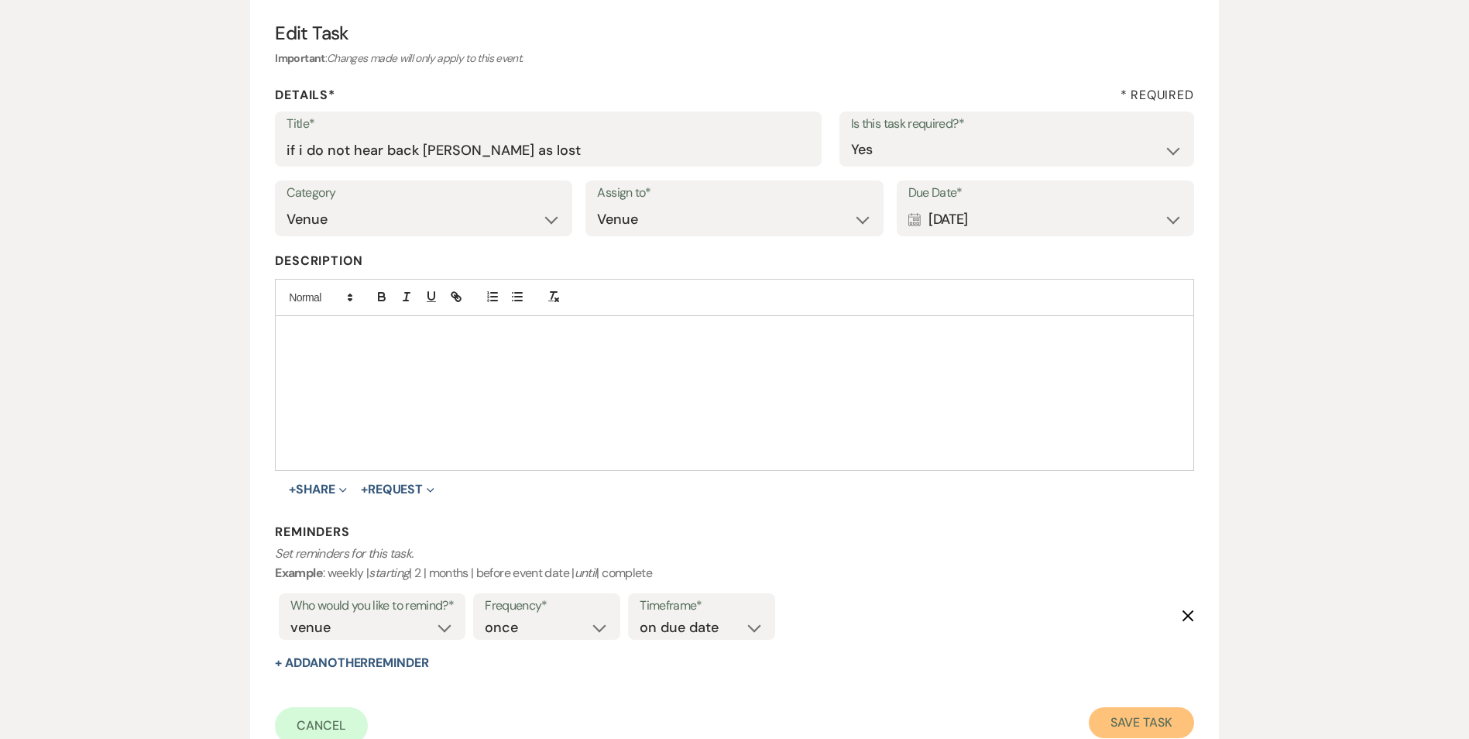
click at [1108, 720] on button "Save Task" at bounding box center [1141, 722] width 105 height 31
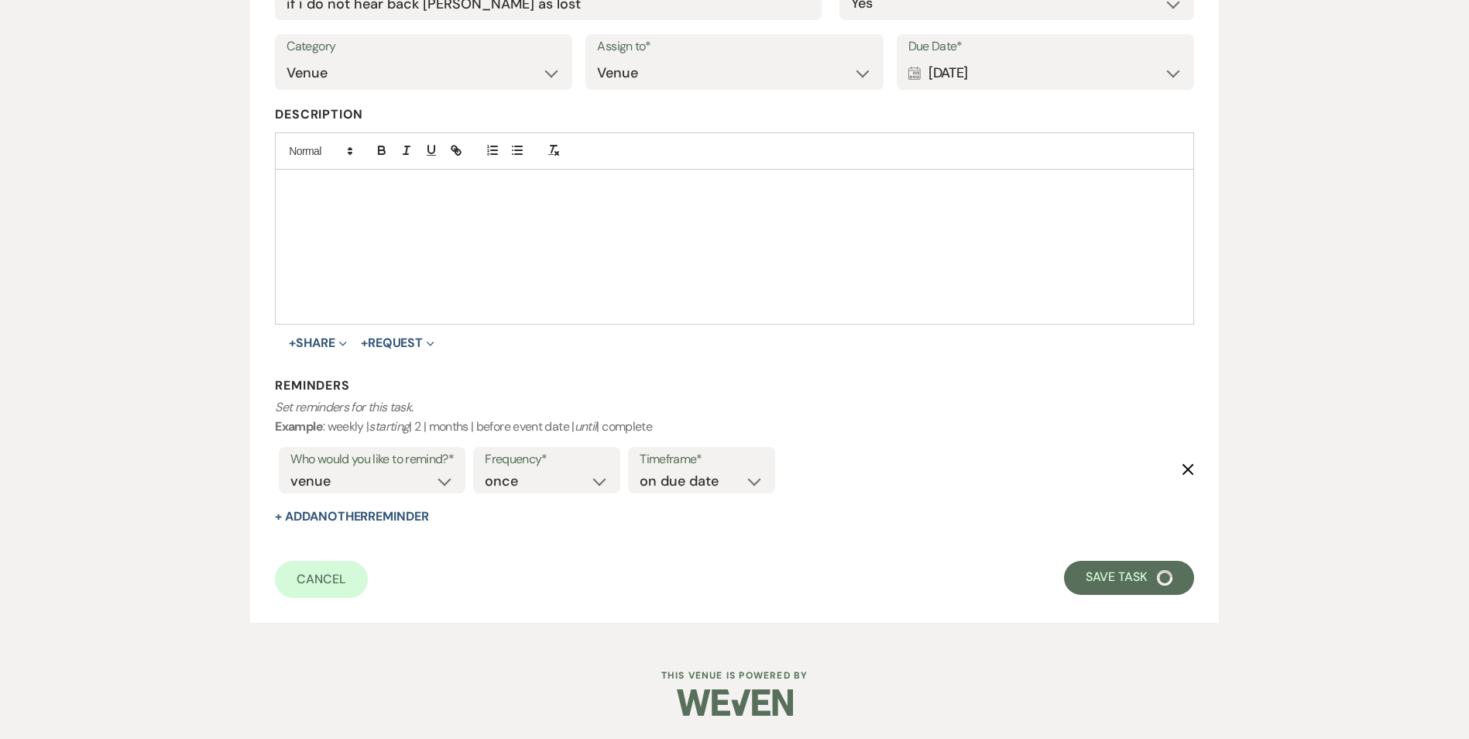
select select "3"
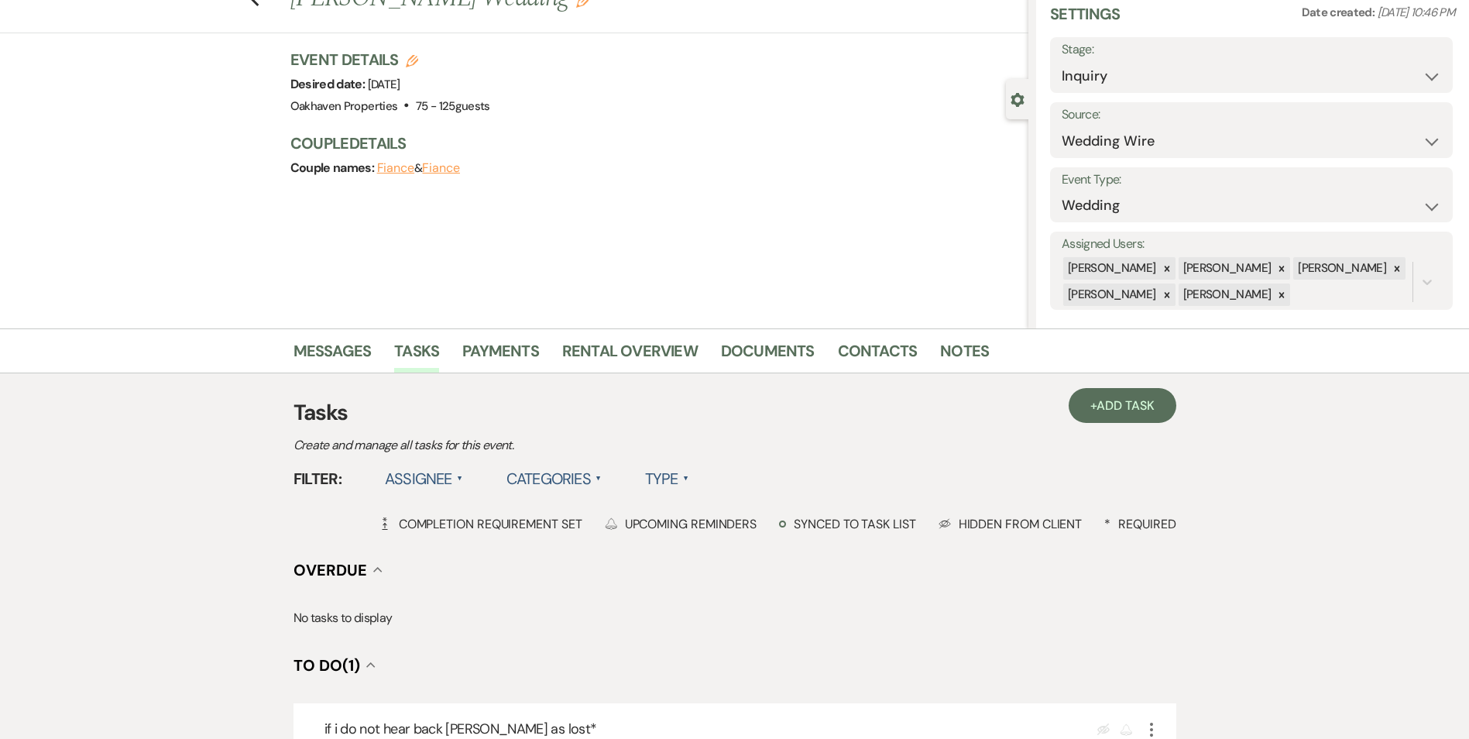
scroll to position [0, 0]
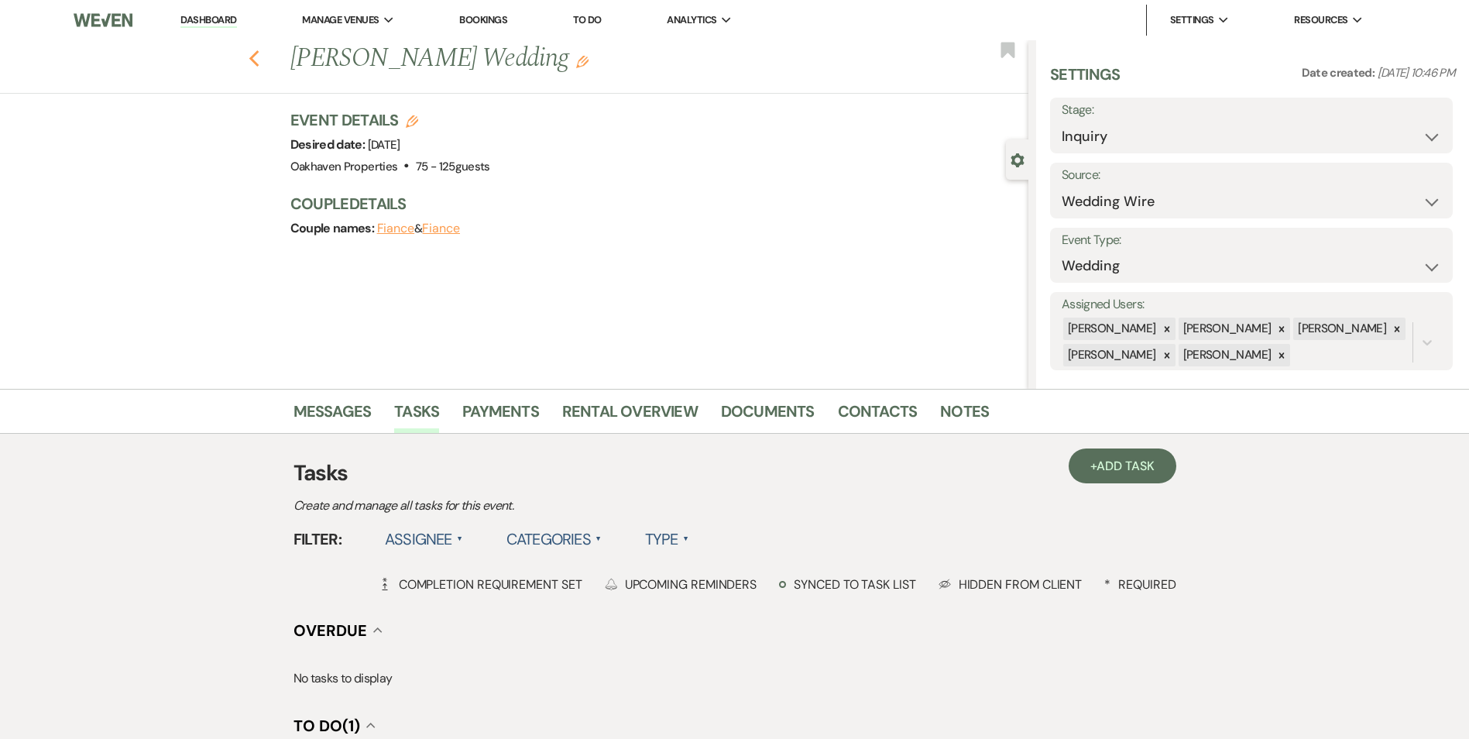
click at [259, 57] on use "button" at bounding box center [254, 58] width 10 height 17
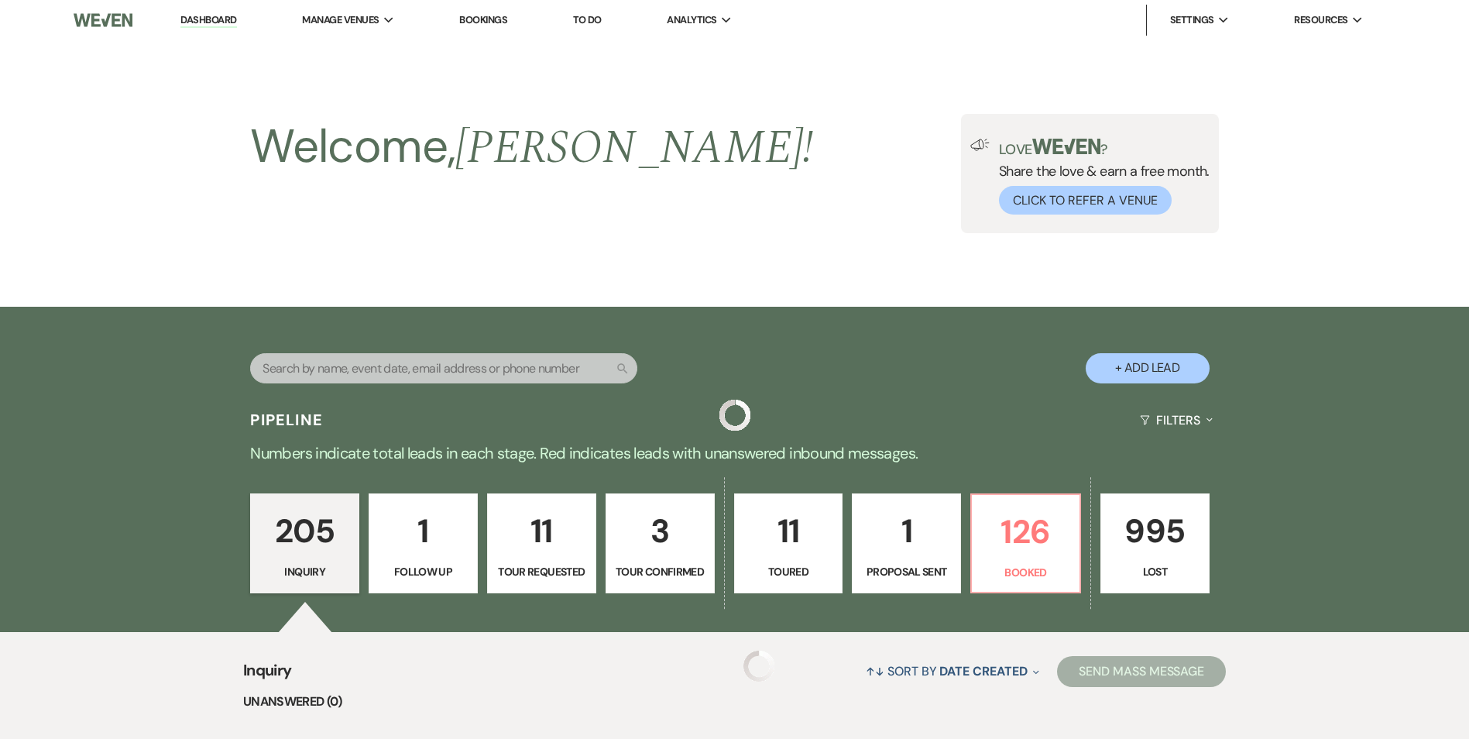
scroll to position [17649, 0]
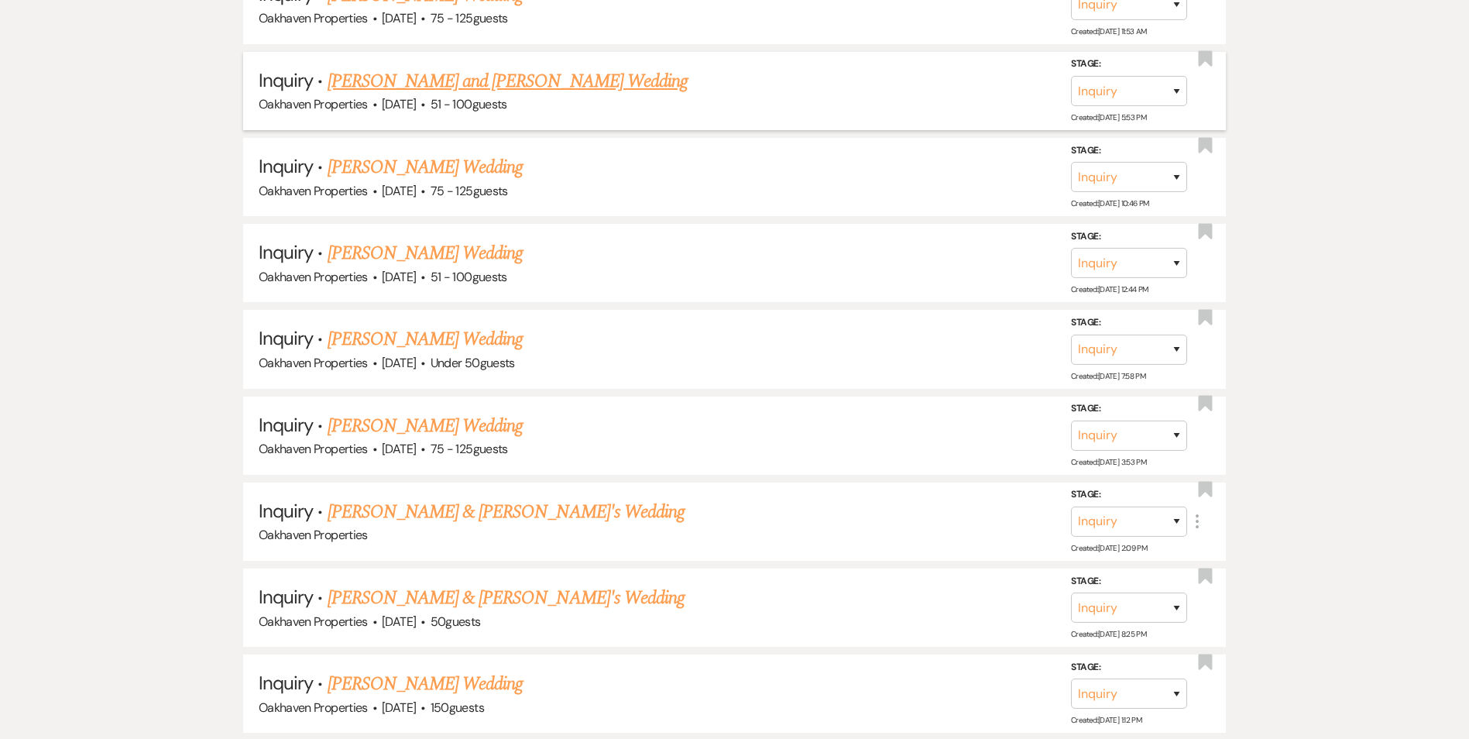
click at [496, 91] on link "[PERSON_NAME] and [PERSON_NAME] Wedding" at bounding box center [508, 81] width 361 height 28
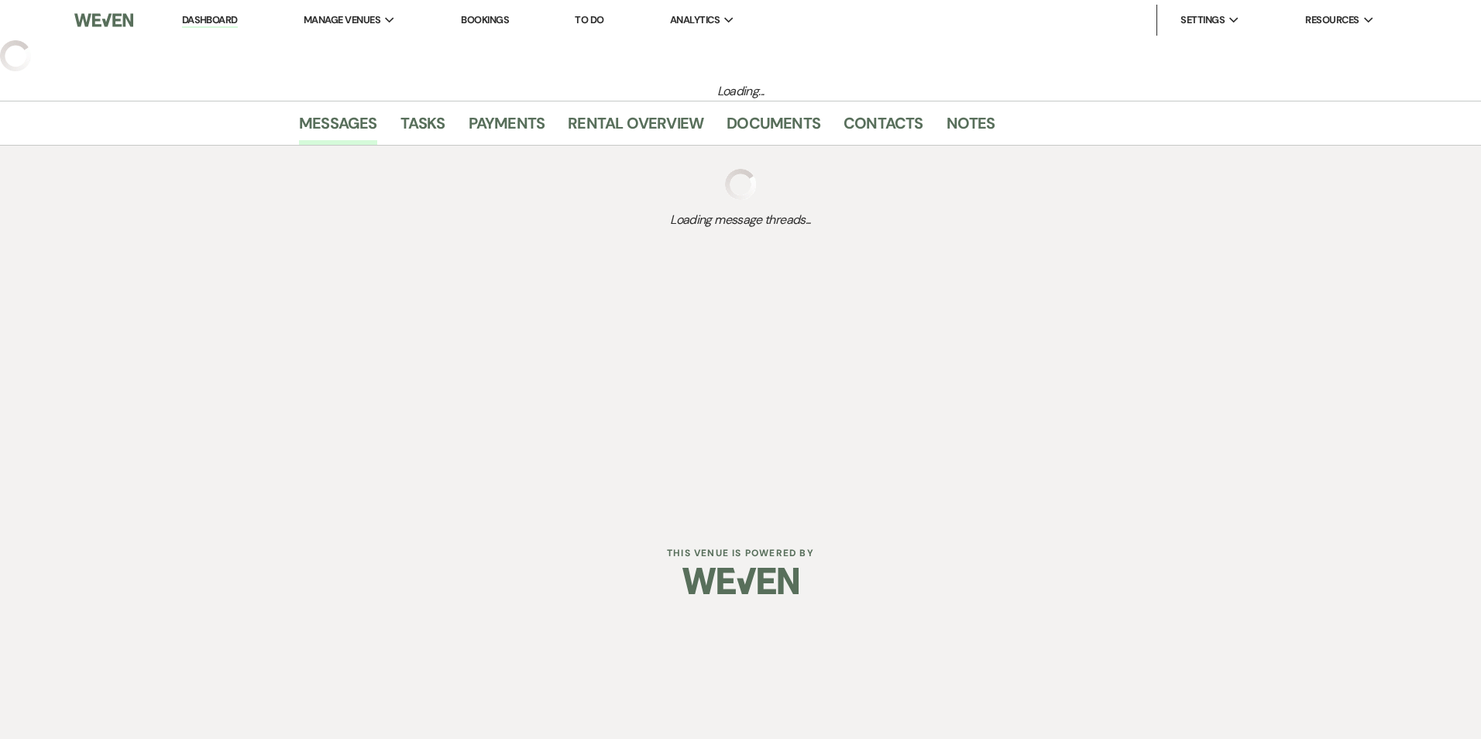
select select "2"
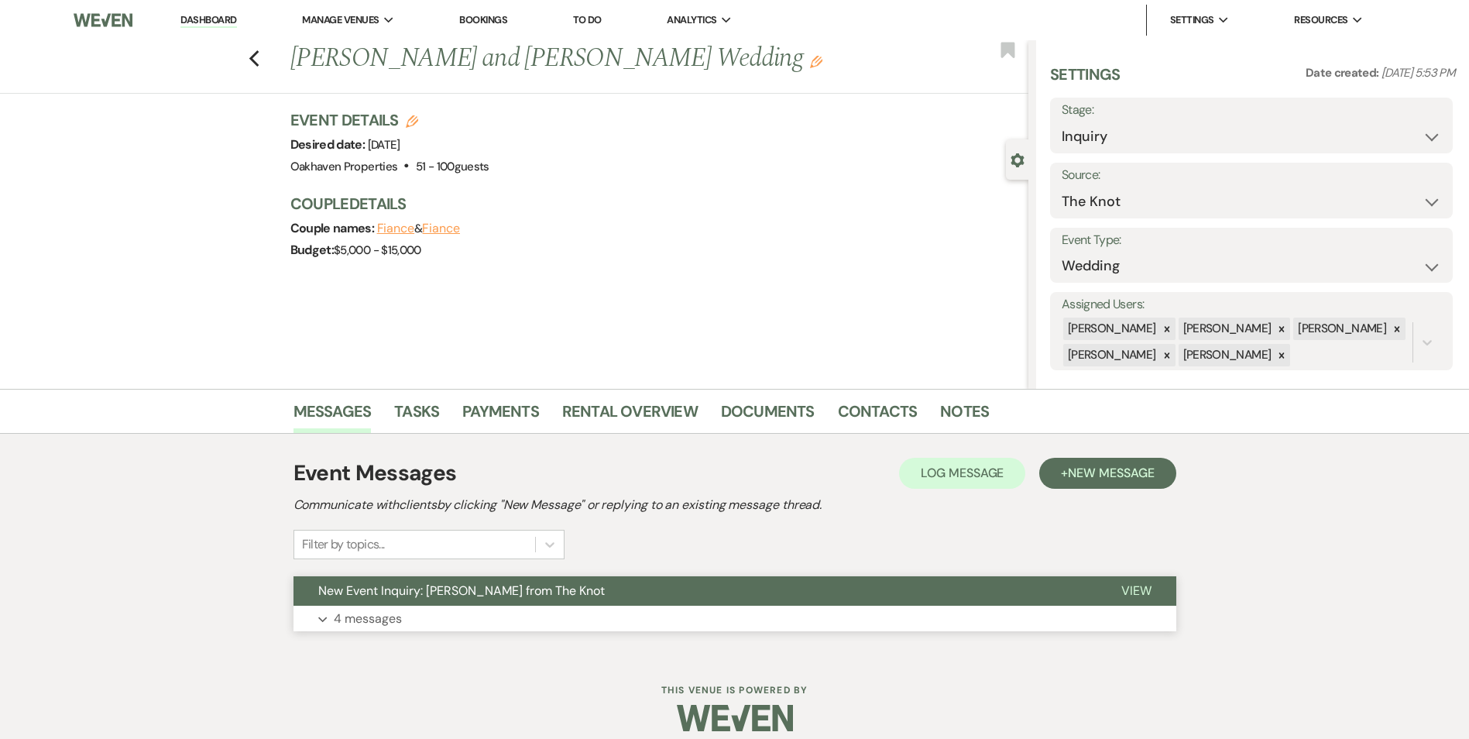
click at [1143, 594] on span "View" at bounding box center [1137, 590] width 30 height 16
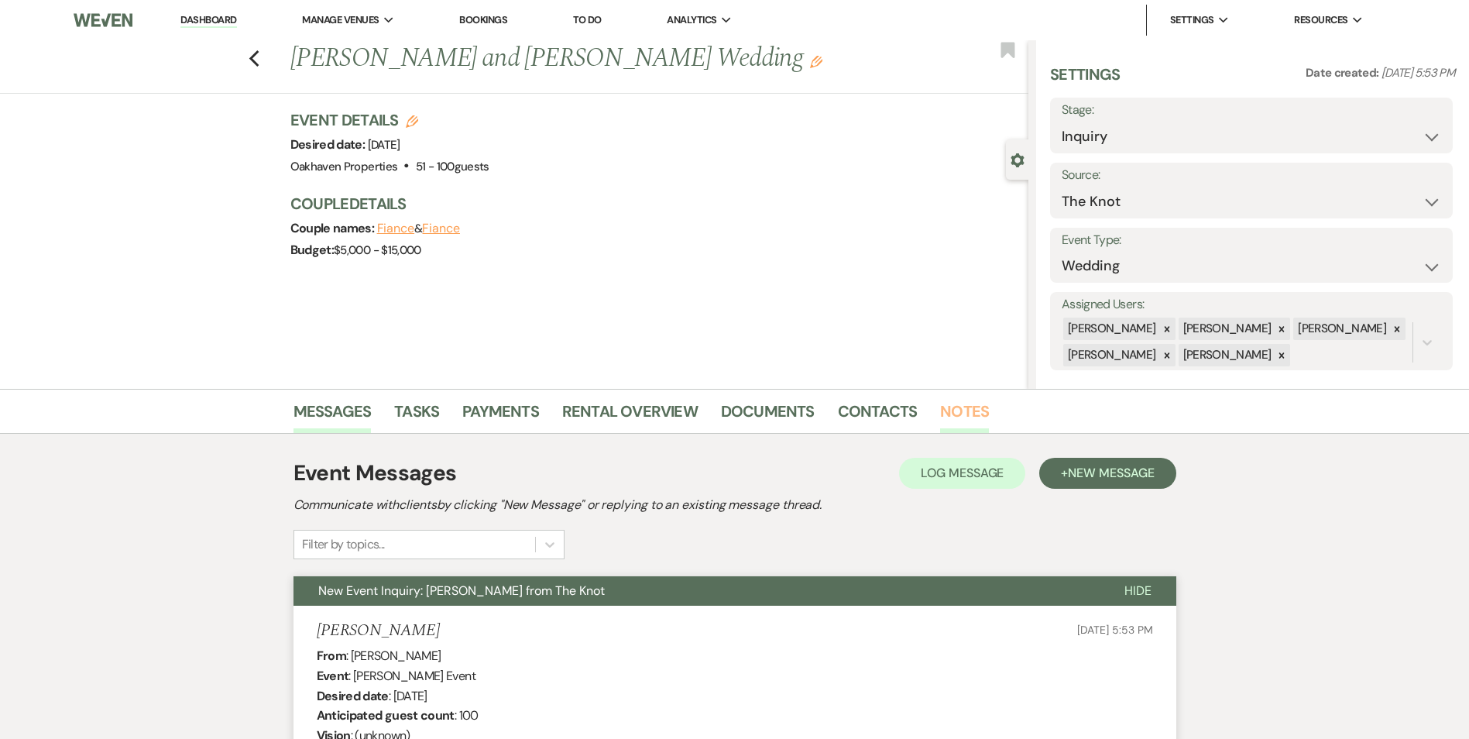
click at [969, 416] on link "Notes" at bounding box center [964, 416] width 49 height 34
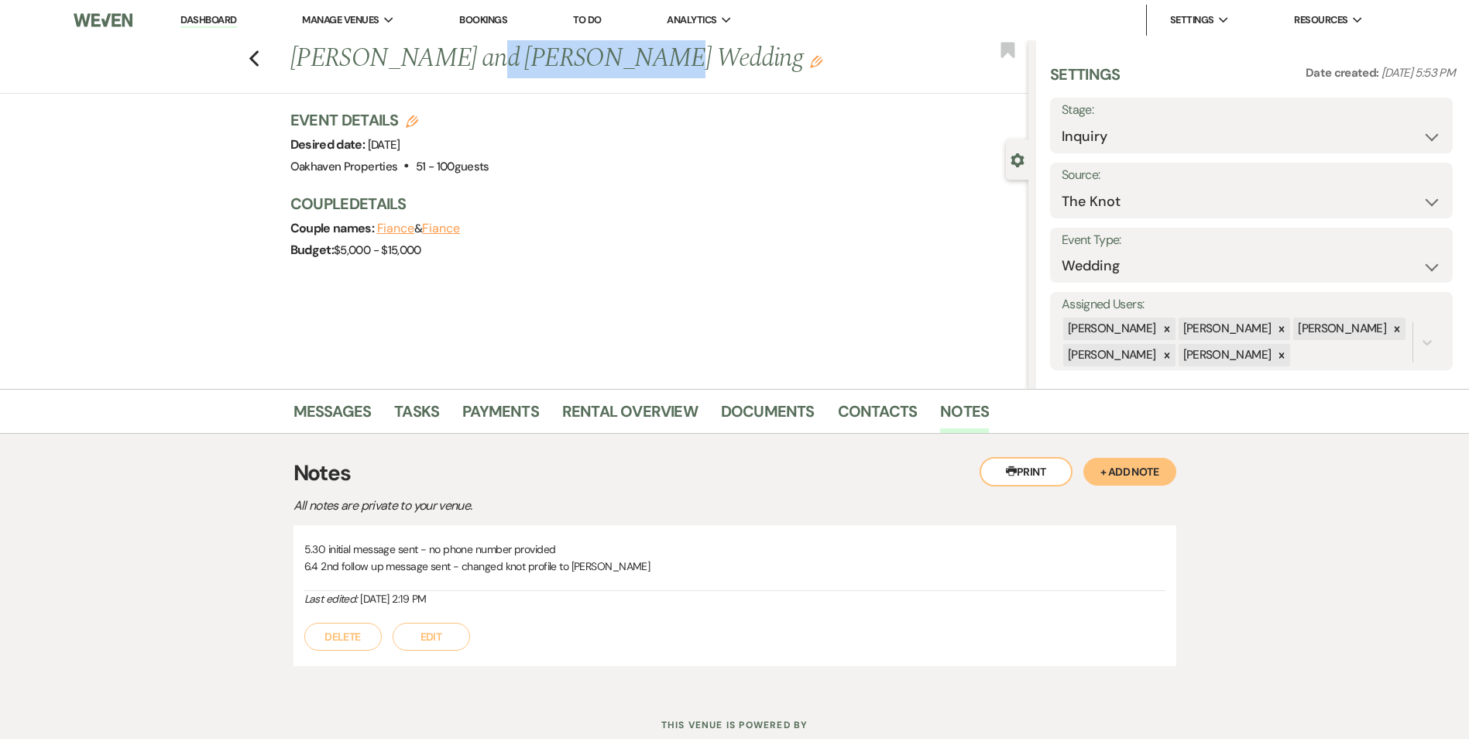
drag, startPoint x: 616, startPoint y: 60, endPoint x: 485, endPoint y: 74, distance: 131.6
click at [485, 74] on h1 "[PERSON_NAME] and [PERSON_NAME] Wedding Edit" at bounding box center [582, 58] width 585 height 37
drag, startPoint x: 476, startPoint y: 628, endPoint x: 444, endPoint y: 627, distance: 32.6
click at [454, 627] on div "Delete Edit" at bounding box center [734, 628] width 861 height 43
click at [444, 627] on button "Edit" at bounding box center [431, 637] width 77 height 28
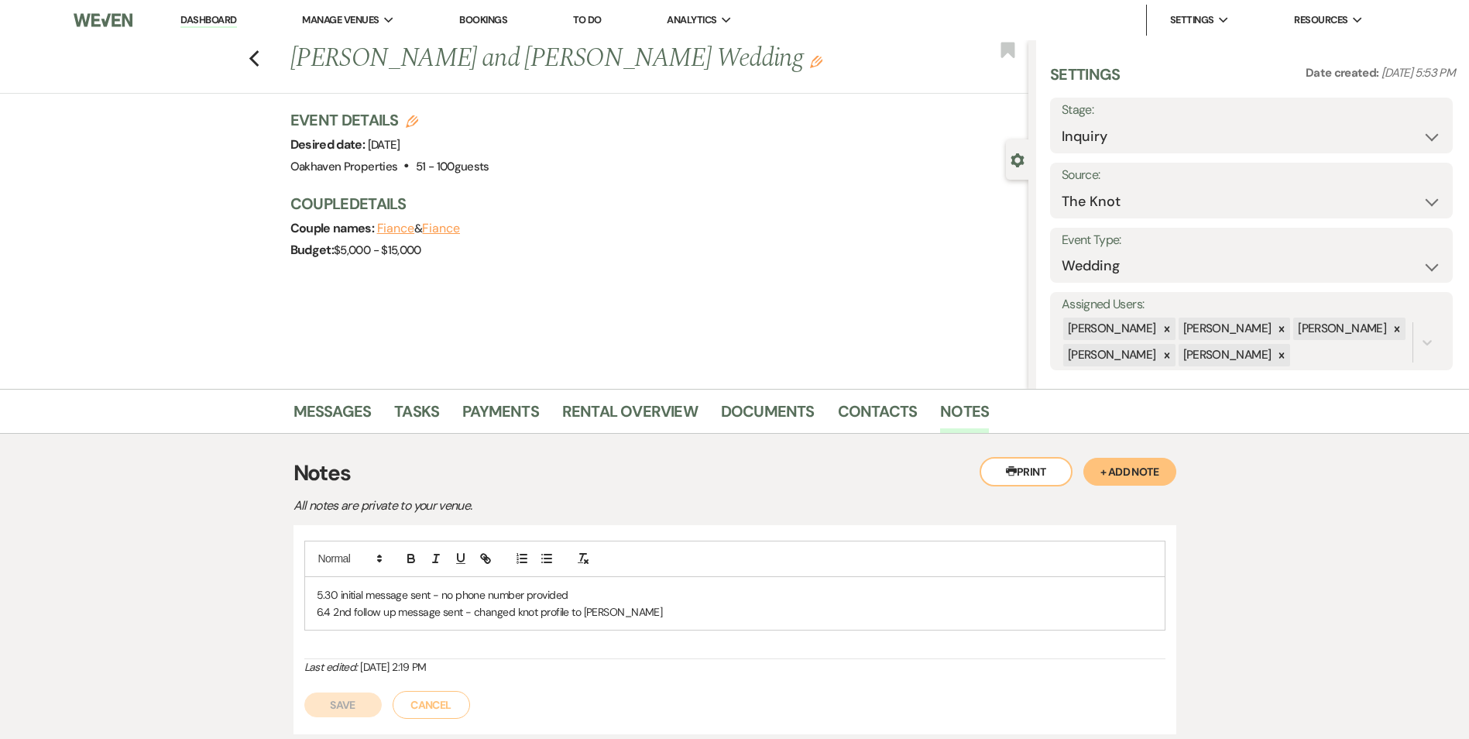
click at [675, 617] on p "6.4 2nd follow up message sent - changed knot profile to [PERSON_NAME]" at bounding box center [735, 611] width 837 height 17
drag, startPoint x: 342, startPoint y: 721, endPoint x: 350, endPoint y: 719, distance: 8.1
click at [350, 719] on button "Save" at bounding box center [342, 722] width 77 height 25
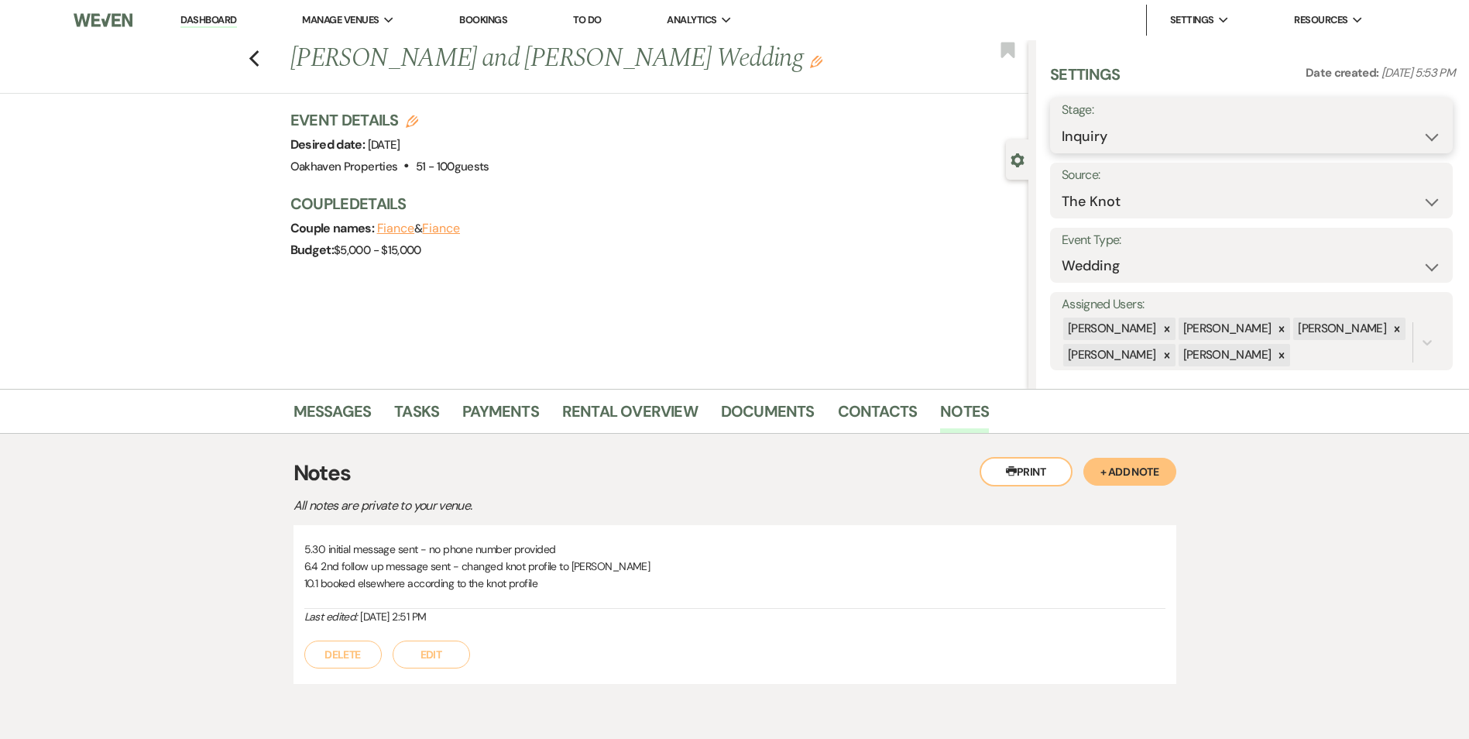
drag, startPoint x: 1086, startPoint y: 139, endPoint x: 1090, endPoint y: 154, distance: 15.2
click at [1086, 141] on select "Inquiry Follow Up Tour Requested Tour Confirmed Toured Proposal Sent Booked Lost" at bounding box center [1252, 137] width 380 height 30
select select "8"
click at [1062, 122] on select "Inquiry Follow Up Tour Requested Tour Confirmed Toured Proposal Sent Booked Lost" at bounding box center [1252, 137] width 380 height 30
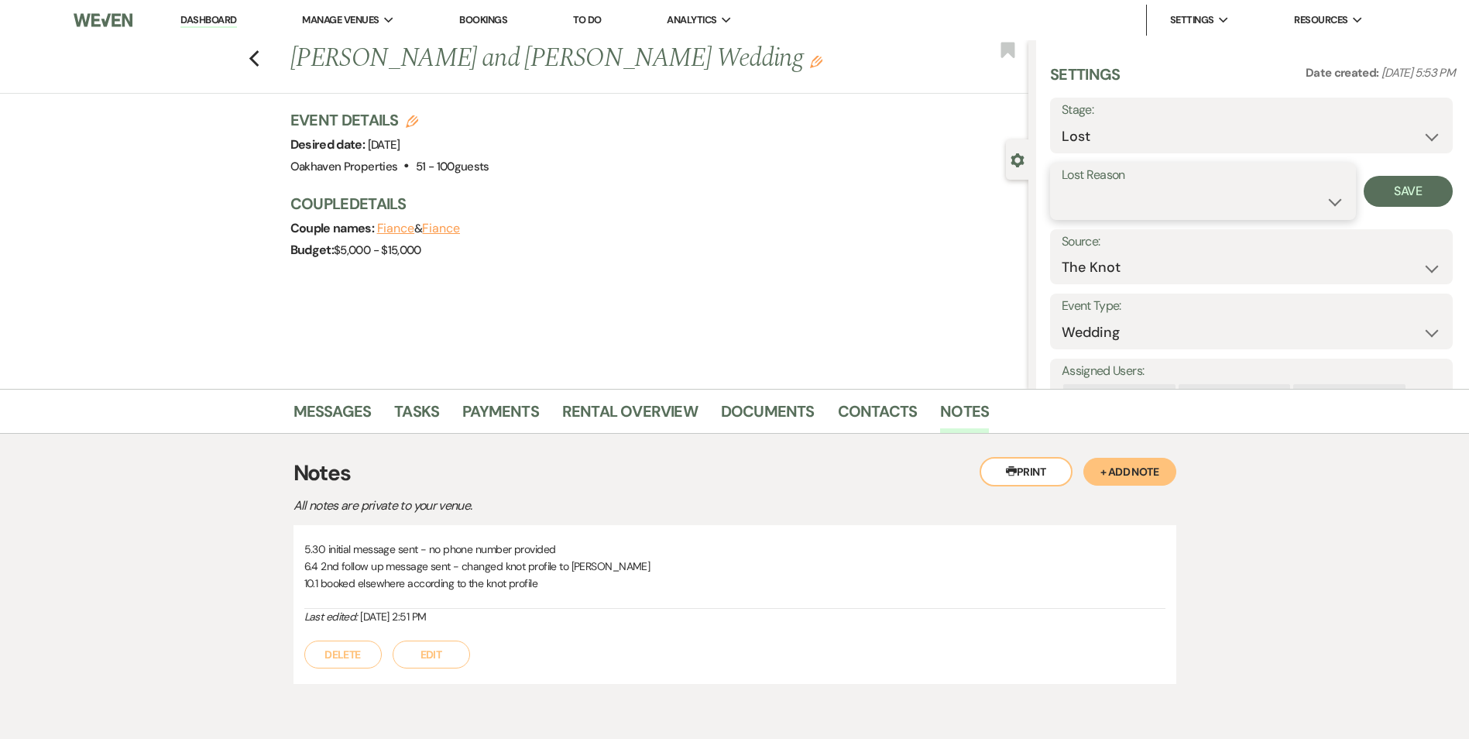
click at [1116, 211] on select "Booked Elsewhere Budget Date Unavailable No Response Not a Good Match Capacity …" at bounding box center [1203, 202] width 283 height 30
select select "6"
click at [1062, 187] on select "Booked Elsewhere Budget Date Unavailable No Response Not a Good Match Capacity …" at bounding box center [1203, 202] width 283 height 30
click at [1423, 189] on button "Save" at bounding box center [1408, 191] width 89 height 31
click at [422, 413] on link "Tasks" at bounding box center [416, 416] width 45 height 34
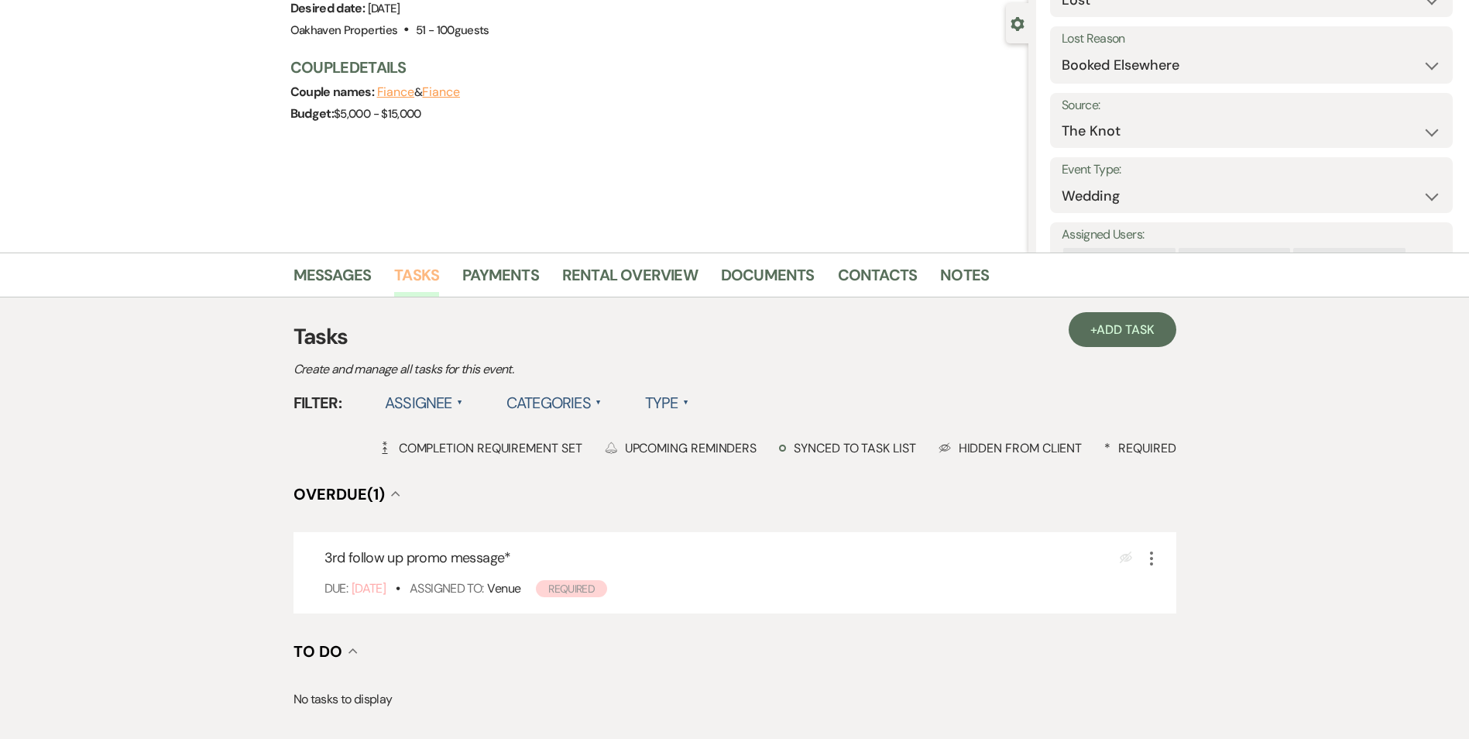
scroll to position [346, 0]
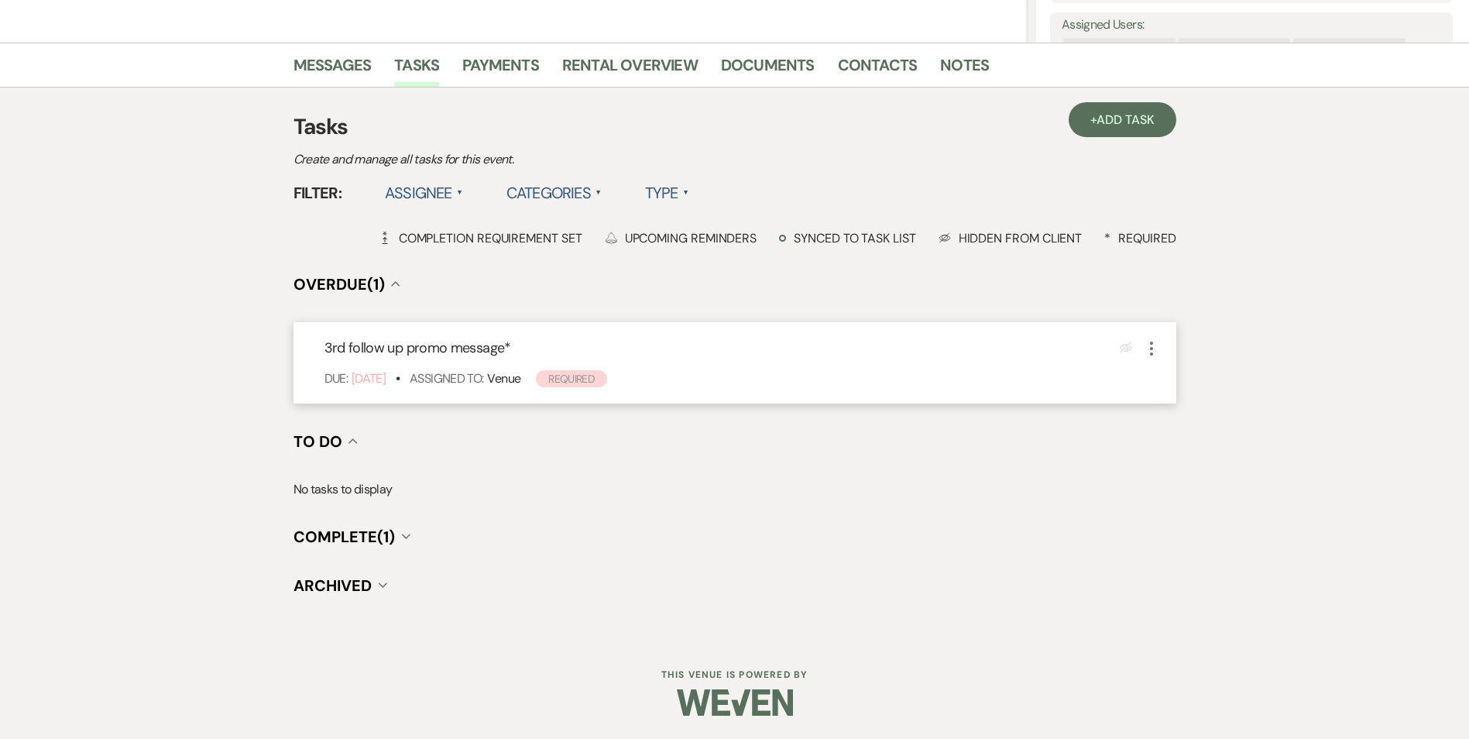
click at [1150, 350] on icon "More" at bounding box center [1151, 348] width 19 height 19
click at [1171, 395] on button "X Delete" at bounding box center [1216, 402] width 149 height 25
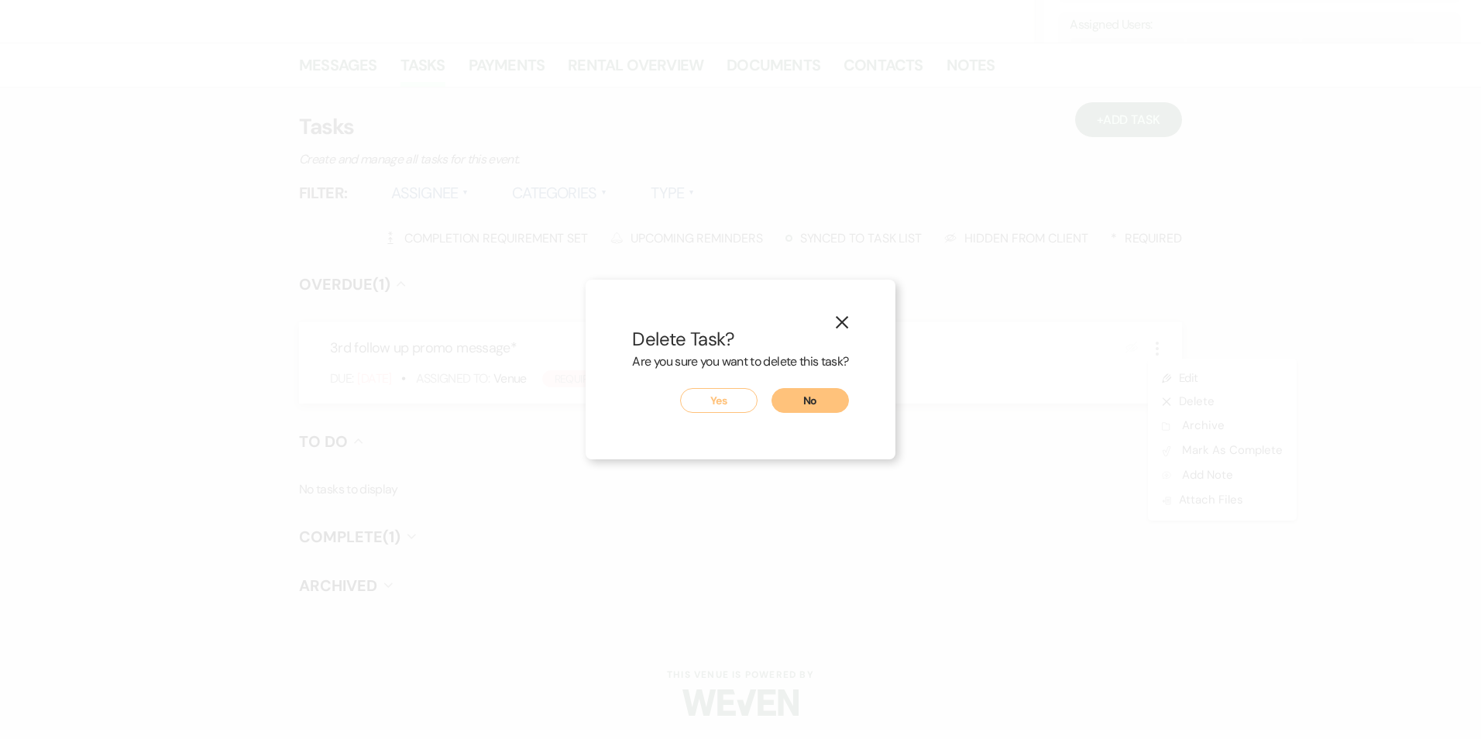
drag, startPoint x: 731, startPoint y: 402, endPoint x: 753, endPoint y: 398, distance: 22.0
click at [733, 400] on button "Yes" at bounding box center [718, 400] width 77 height 25
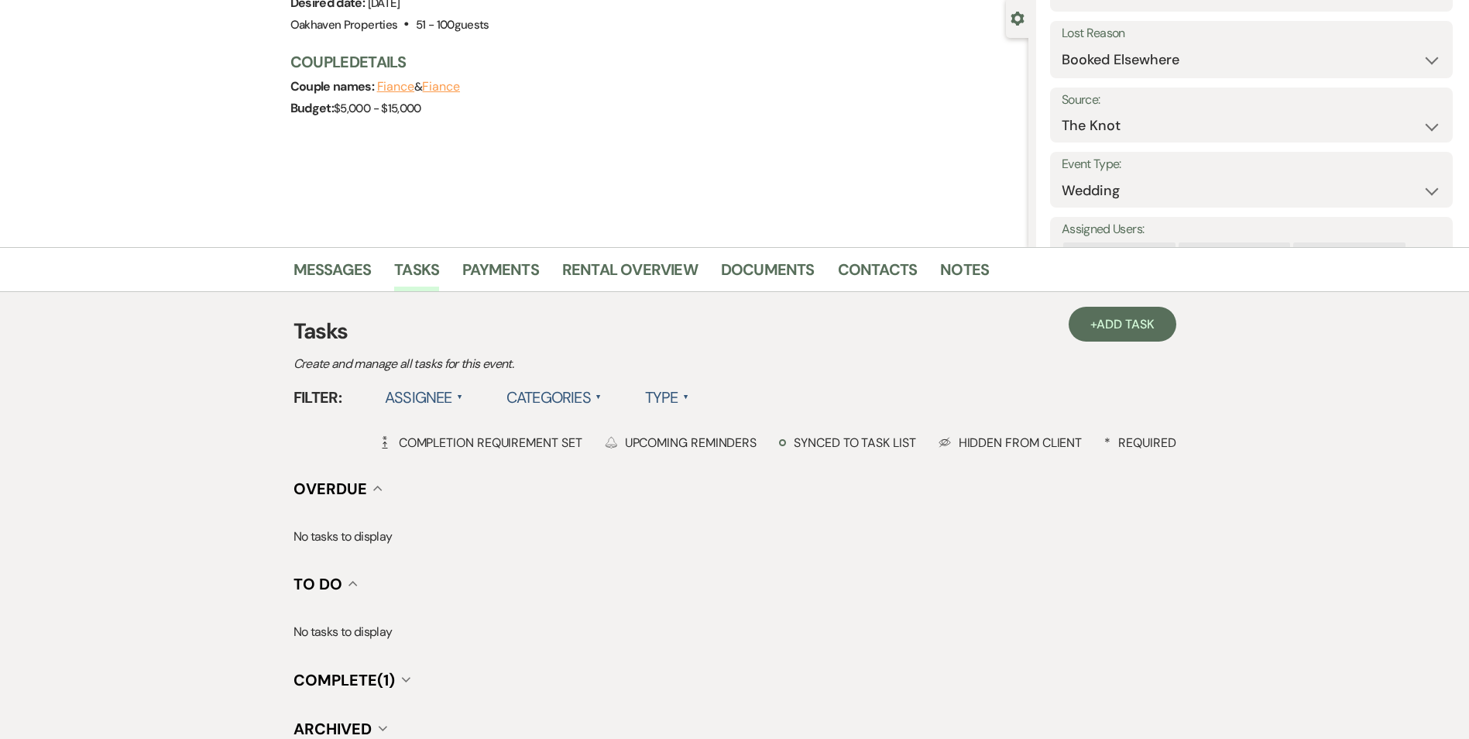
scroll to position [0, 0]
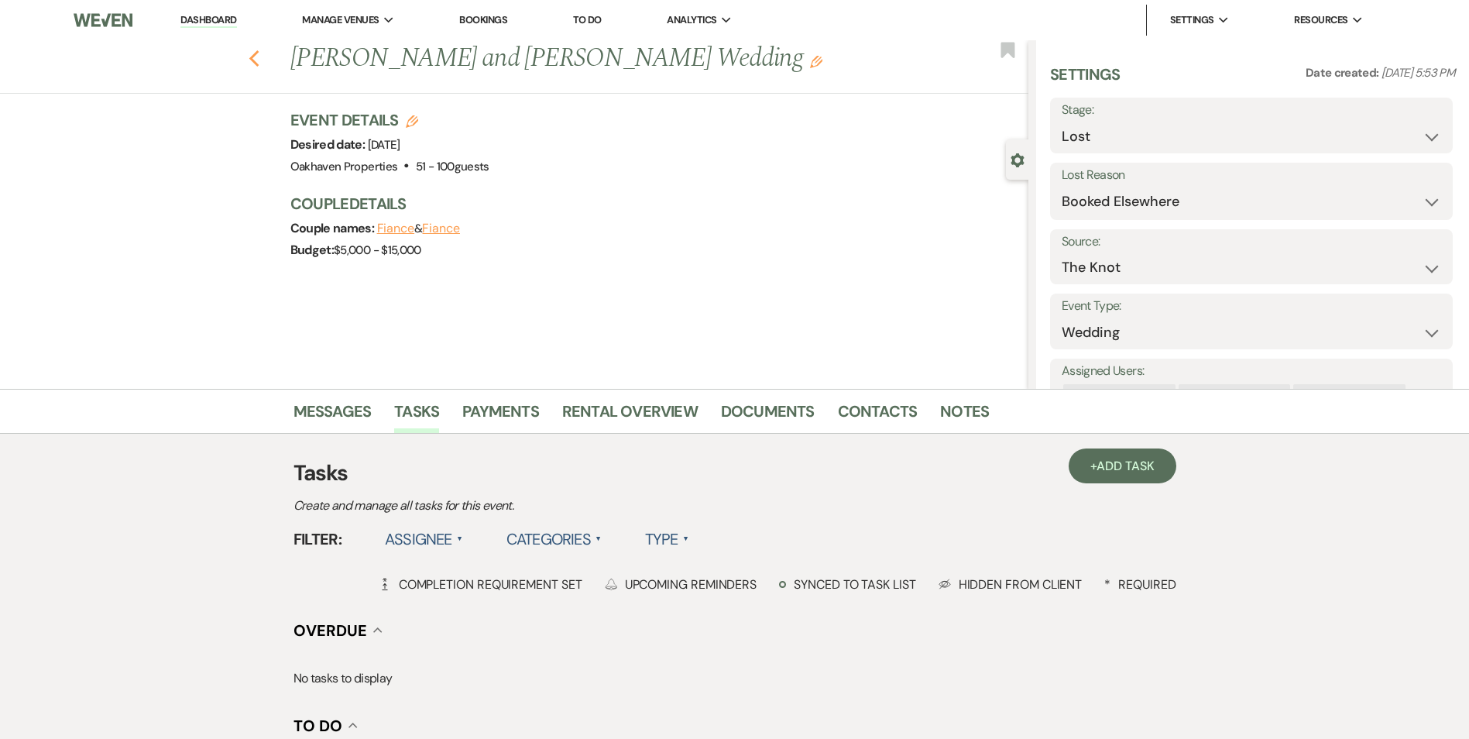
click at [260, 58] on icon "Previous" at bounding box center [255, 59] width 12 height 19
select select "8"
select select "6"
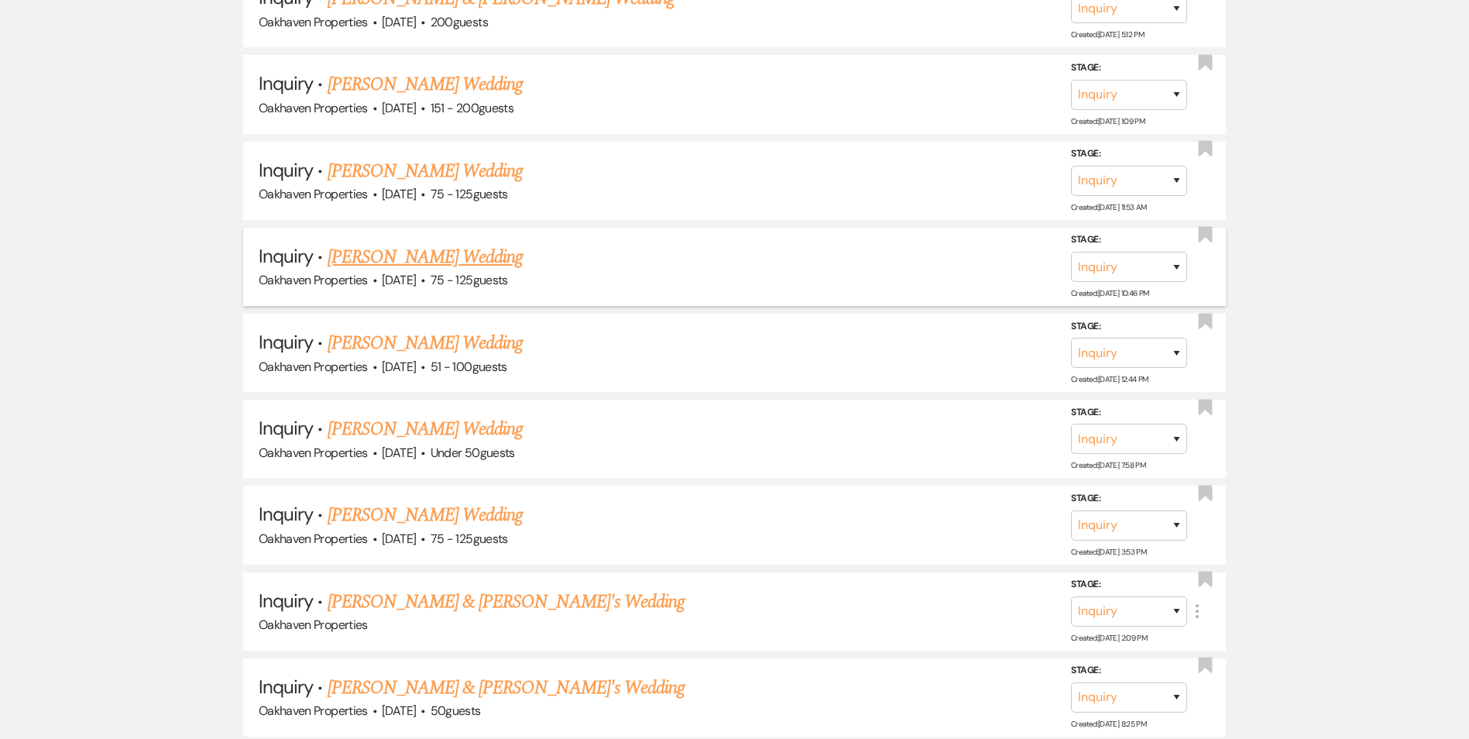
scroll to position [17459, 0]
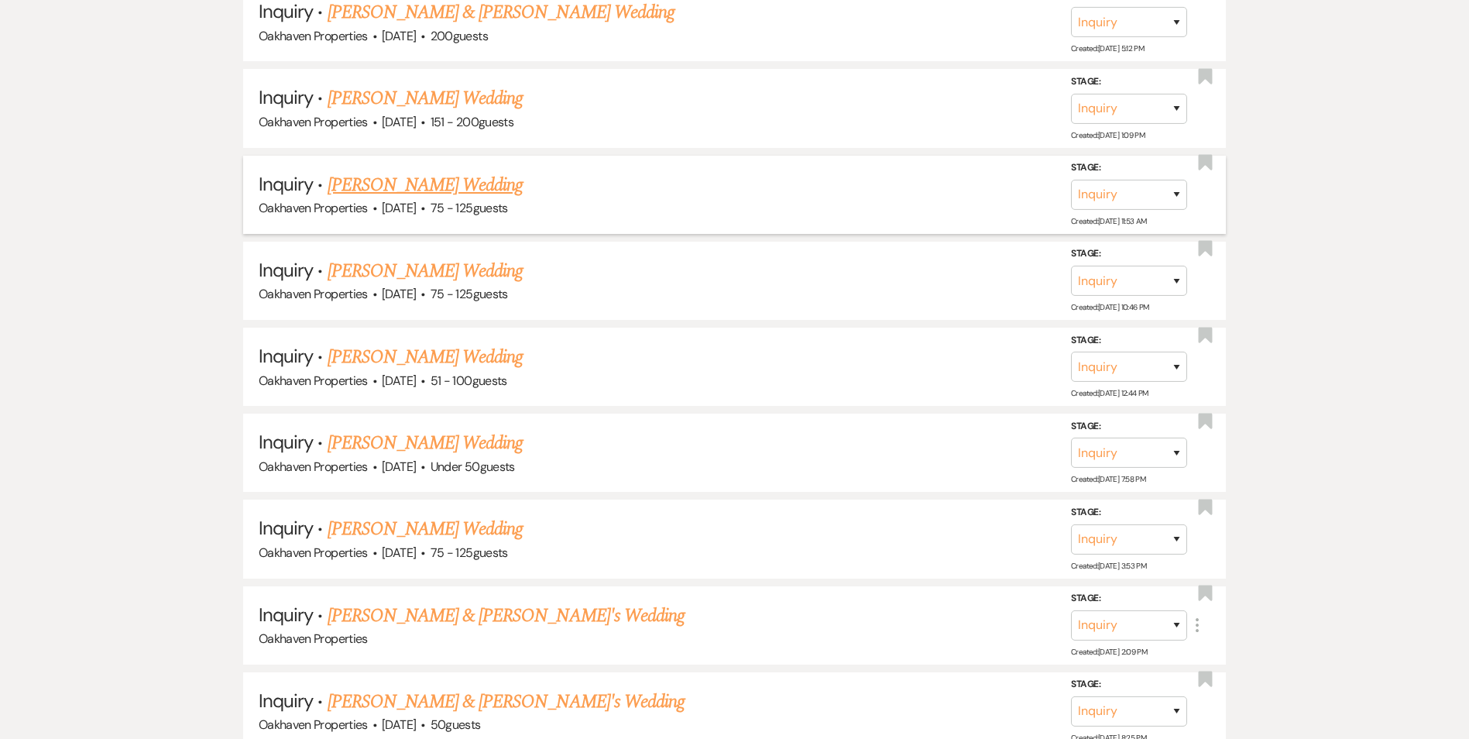
click at [434, 187] on link "[PERSON_NAME] Wedding" at bounding box center [426, 185] width 196 height 28
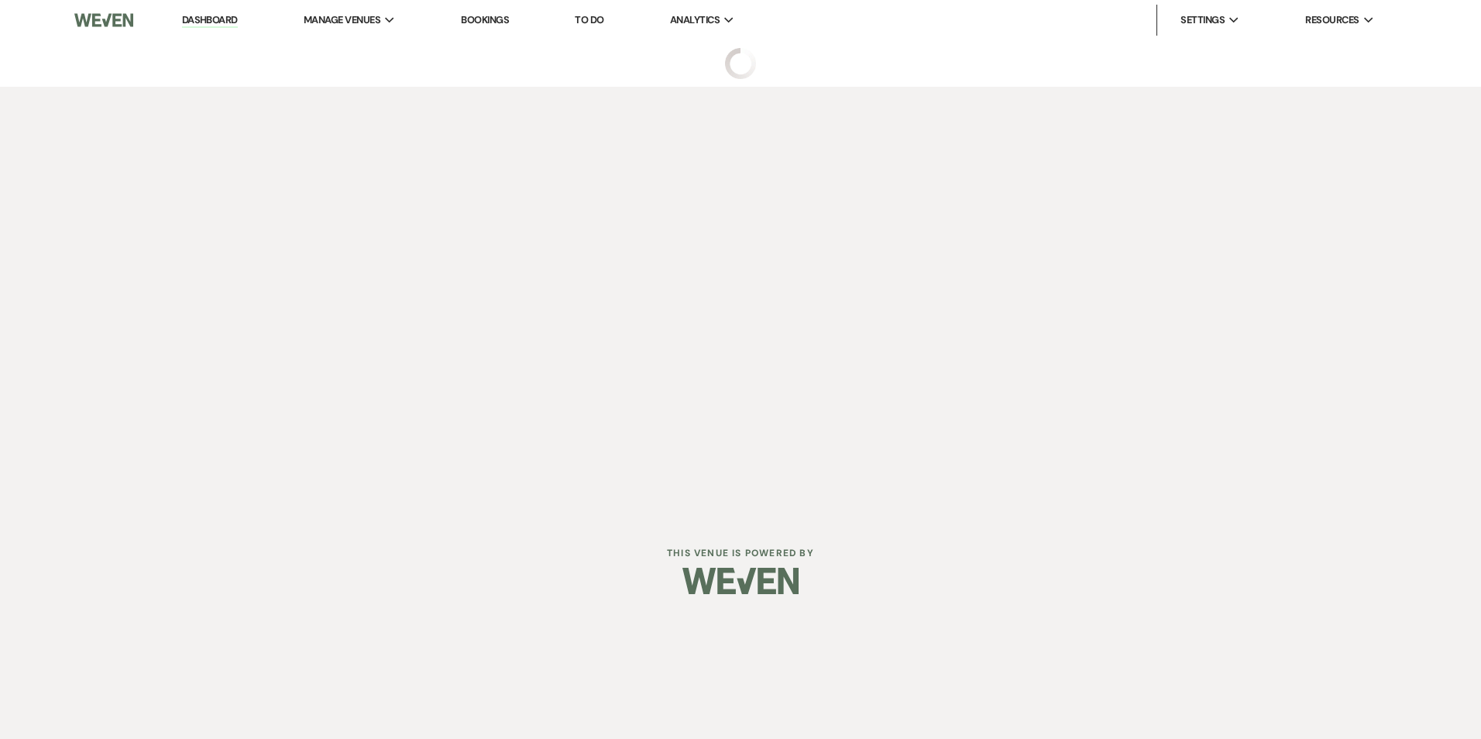
select select "3"
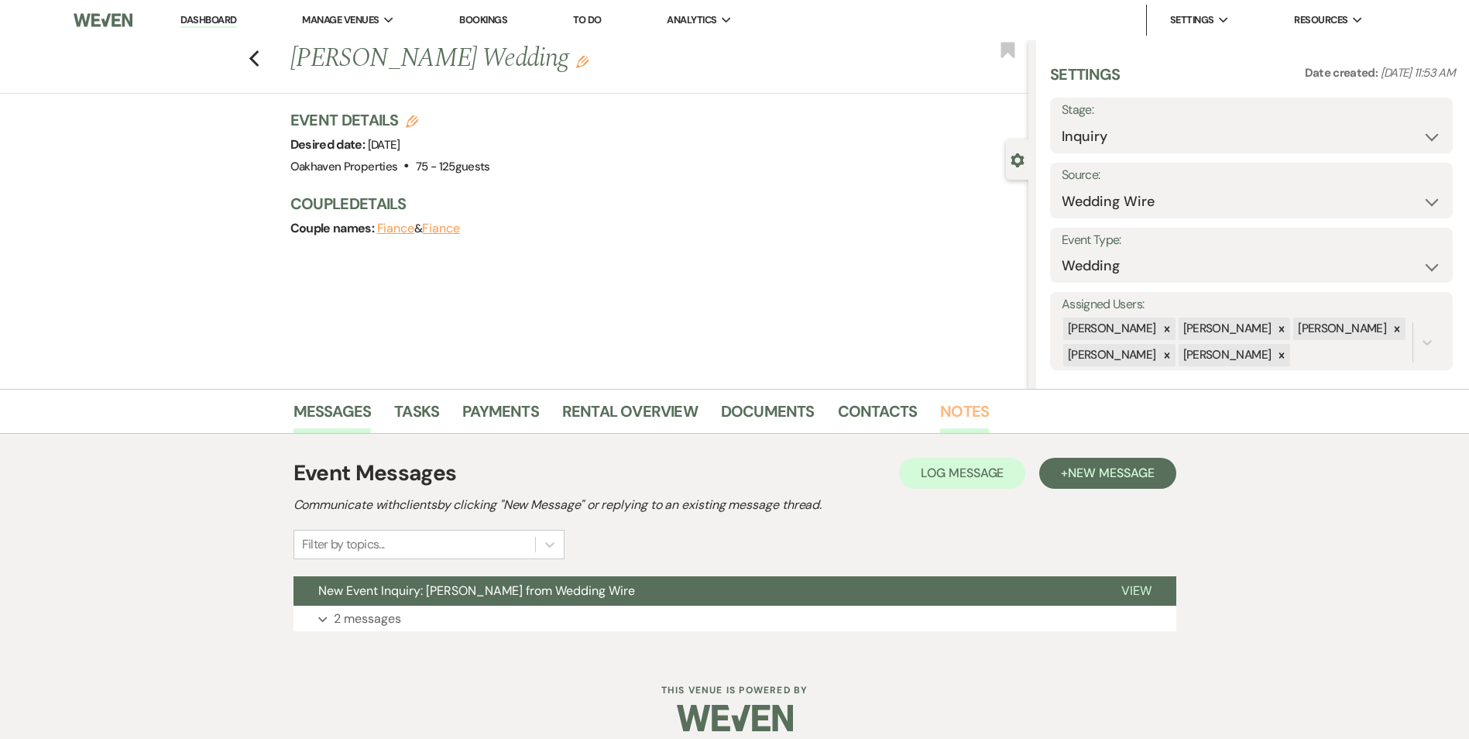
click at [960, 423] on link "Notes" at bounding box center [964, 416] width 49 height 34
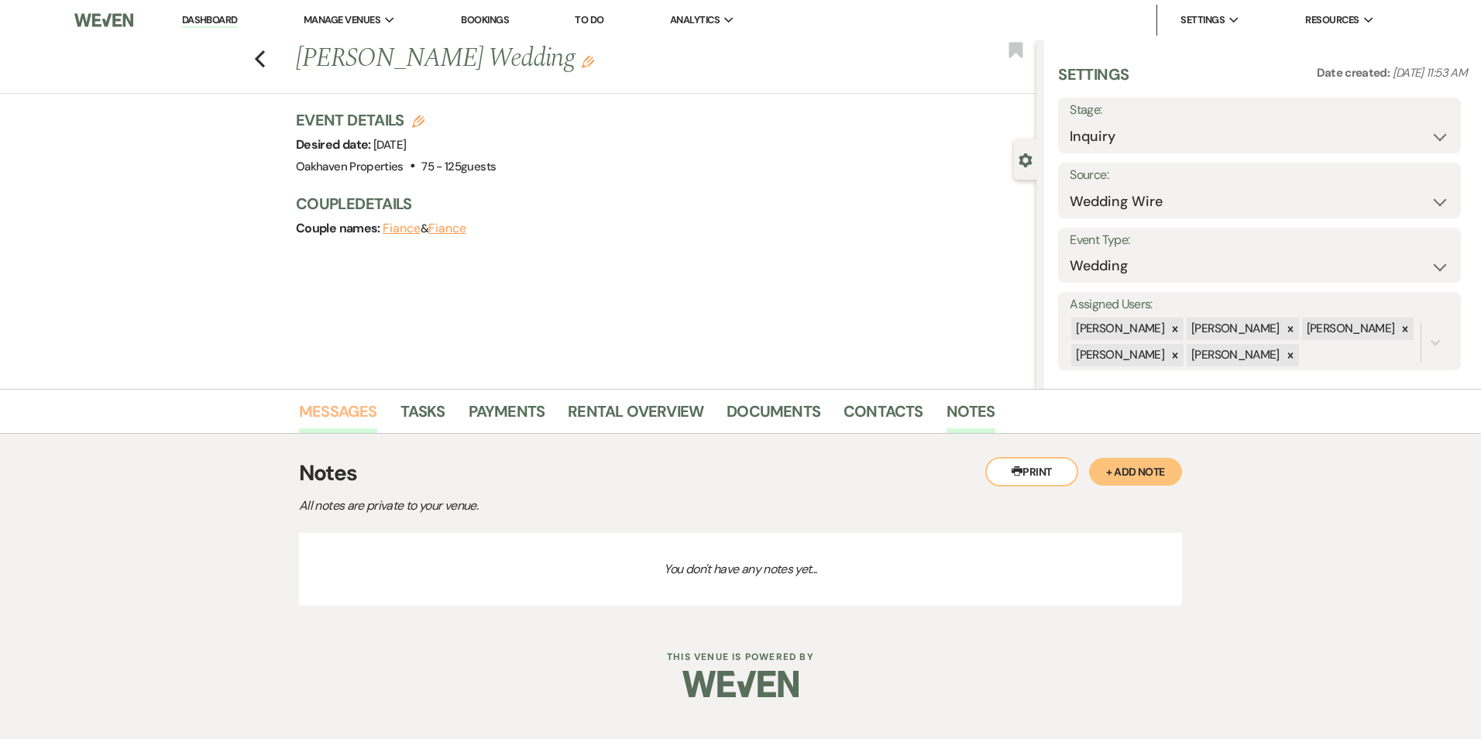
click at [356, 412] on link "Messages" at bounding box center [338, 416] width 78 height 34
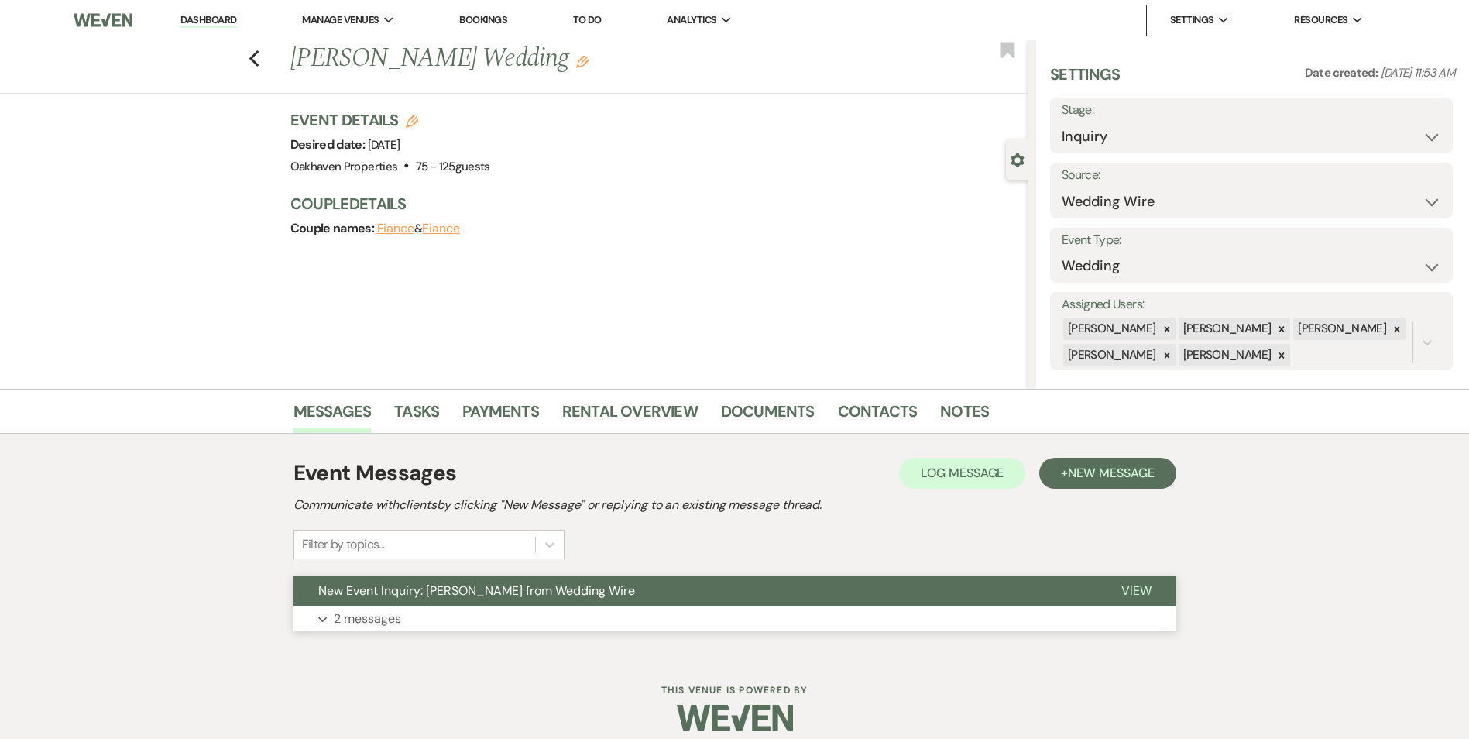
click at [1122, 592] on span "View" at bounding box center [1137, 590] width 30 height 16
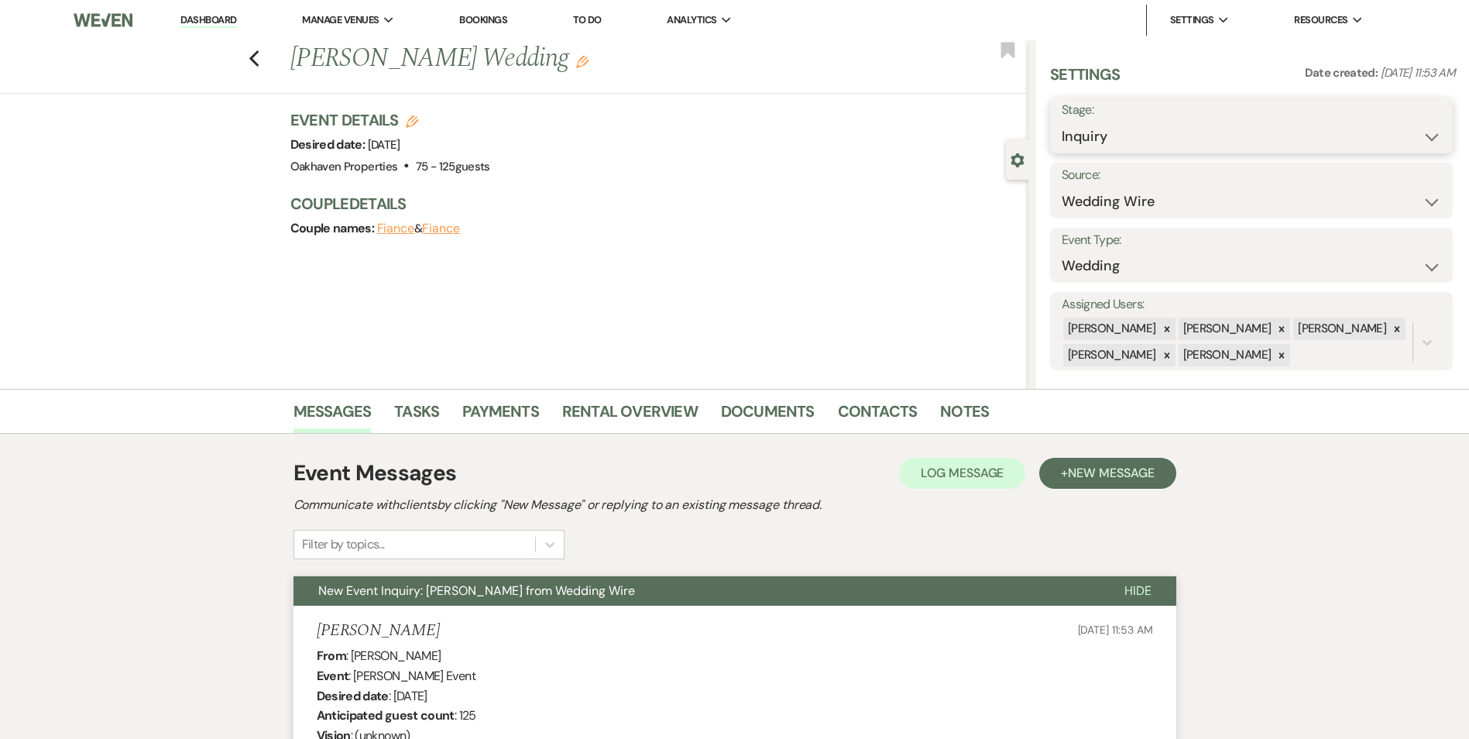
click at [1269, 132] on select "Inquiry Follow Up Tour Requested Tour Confirmed Toured Proposal Sent Booked Lost" at bounding box center [1252, 137] width 380 height 30
select select "8"
click at [1062, 122] on select "Inquiry Follow Up Tour Requested Tour Confirmed Toured Proposal Sent Booked Lost" at bounding box center [1252, 137] width 380 height 30
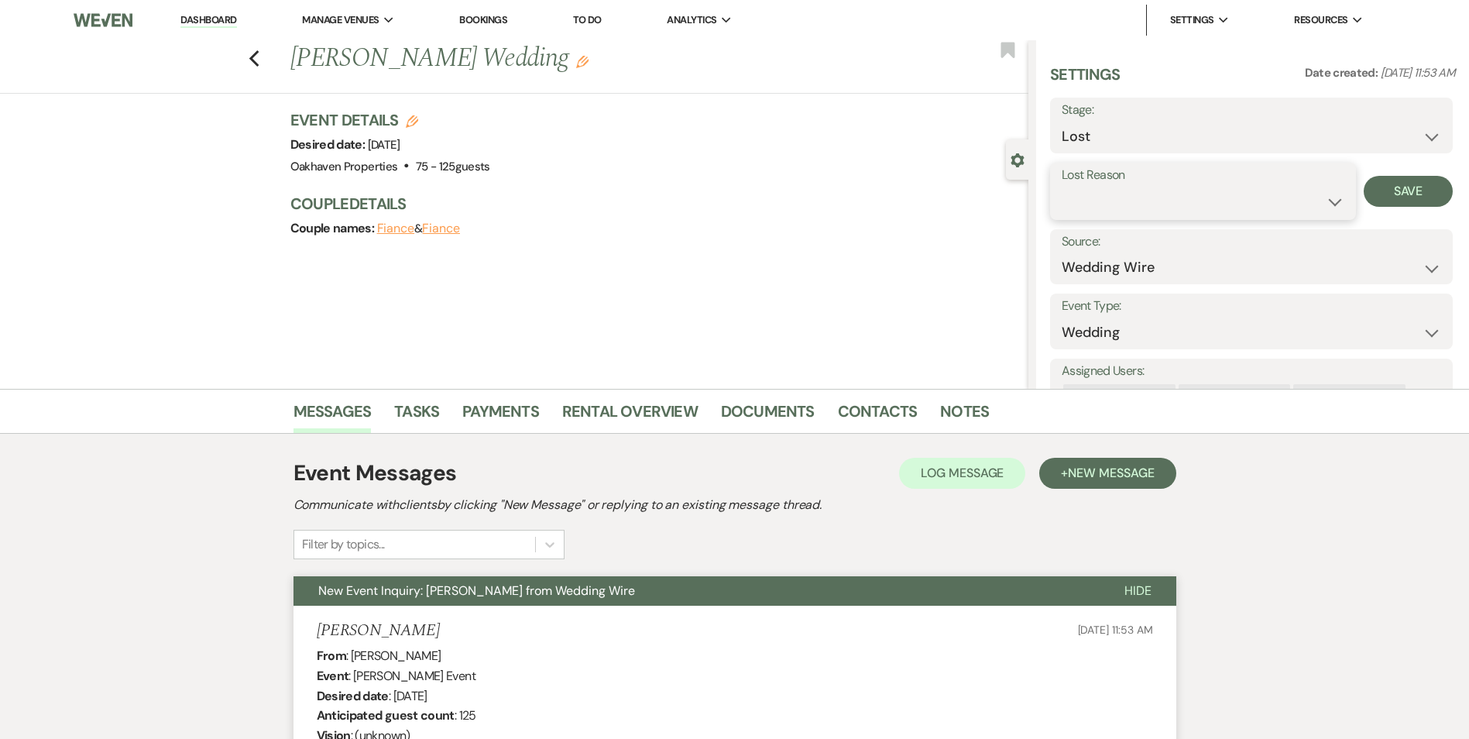
click at [1131, 193] on select "Booked Elsewhere Budget Date Unavailable No Response Not a Good Match Capacity …" at bounding box center [1203, 202] width 283 height 30
select select "10"
click at [1062, 187] on select "Booked Elsewhere Budget Date Unavailable No Response Not a Good Match Capacity …" at bounding box center [1203, 202] width 283 height 30
drag, startPoint x: 1416, startPoint y: 187, endPoint x: 1378, endPoint y: 194, distance: 38.6
click at [1415, 185] on button "Save" at bounding box center [1408, 191] width 89 height 31
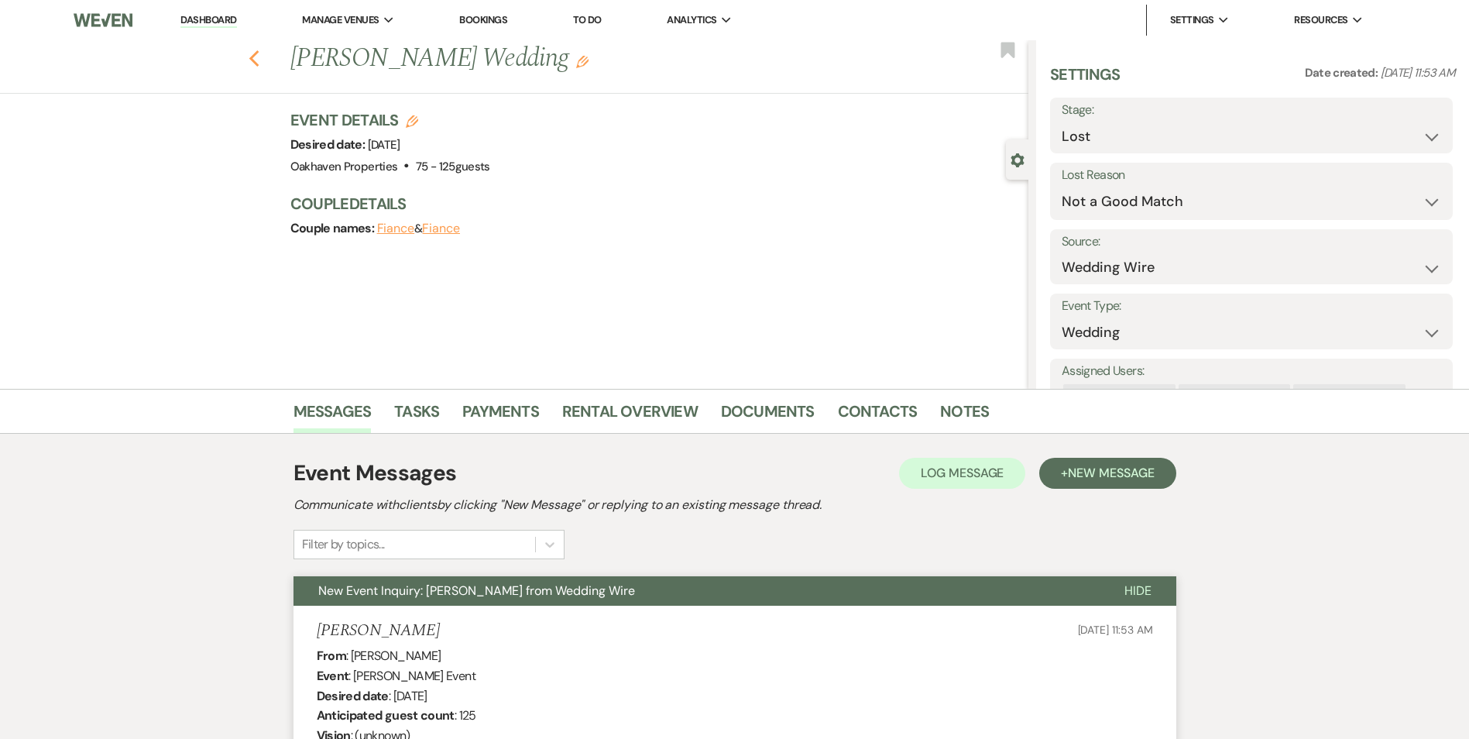
click at [257, 53] on icon "Previous" at bounding box center [255, 59] width 12 height 19
select select "8"
select select "10"
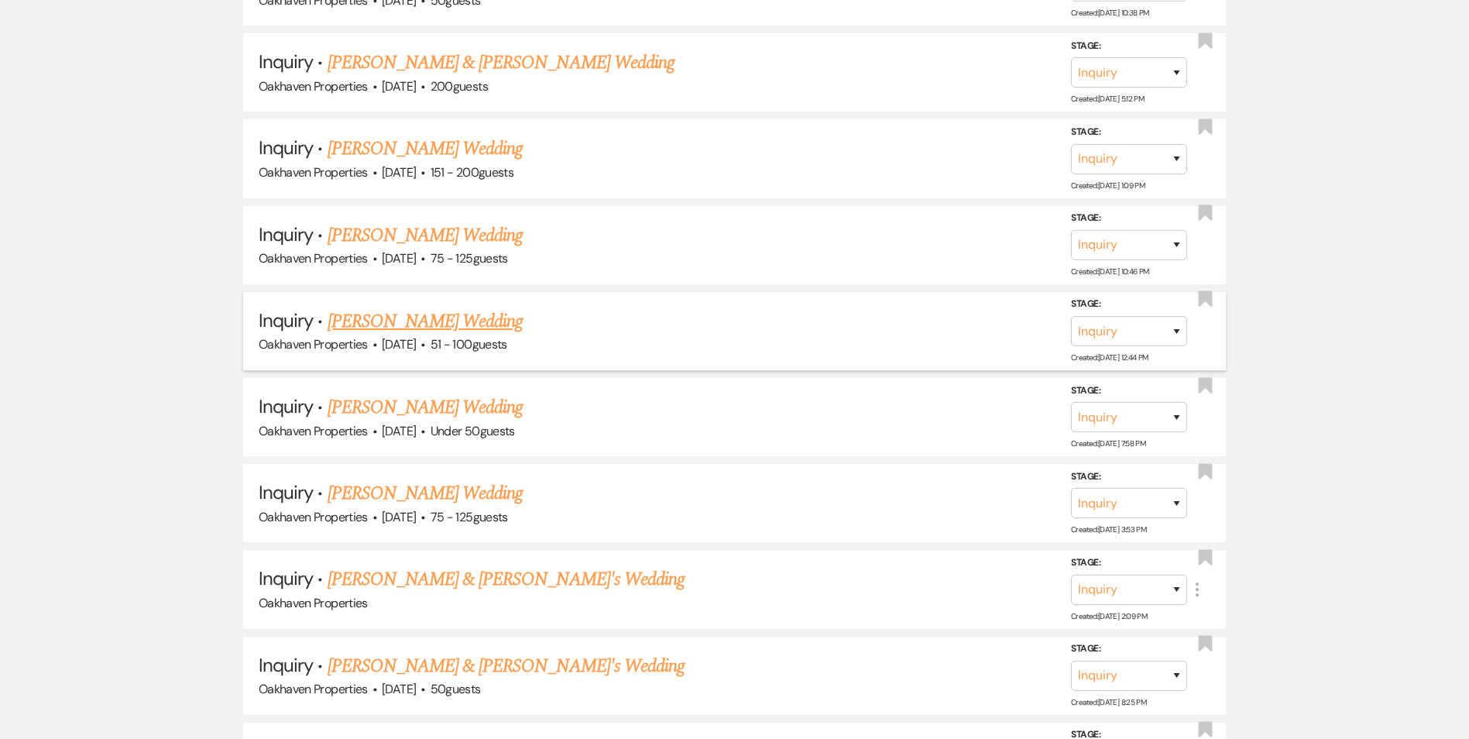
scroll to position [17382, 0]
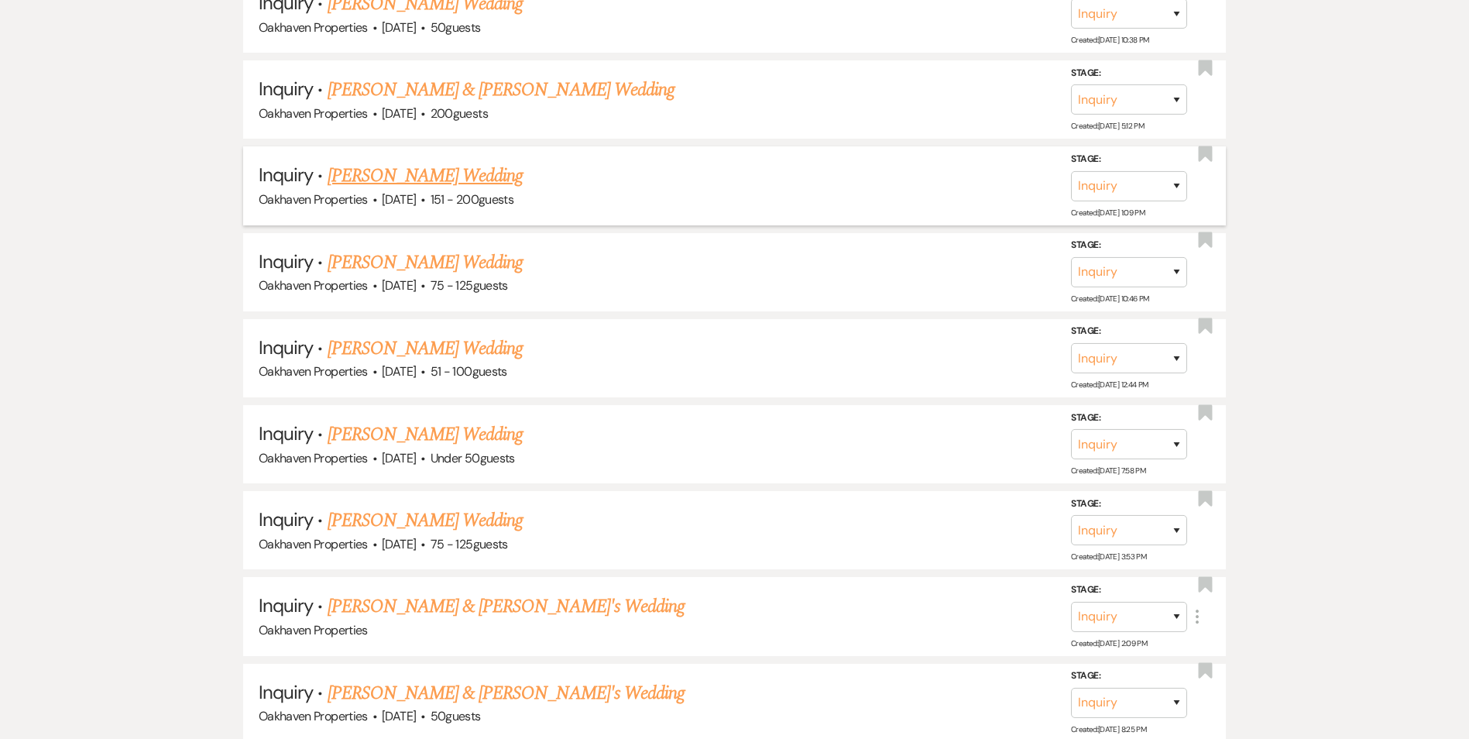
click at [390, 174] on link "[PERSON_NAME] Wedding" at bounding box center [426, 176] width 196 height 28
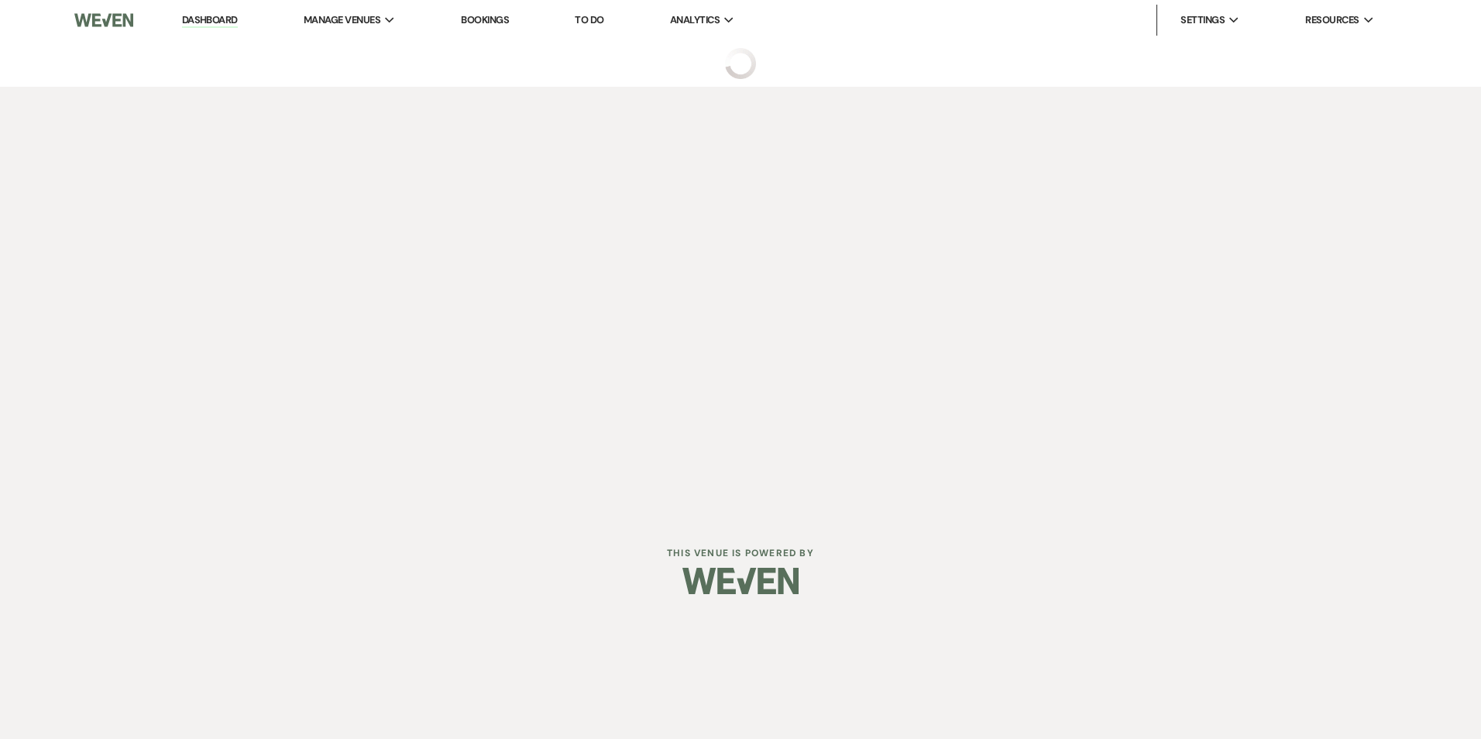
select select "2"
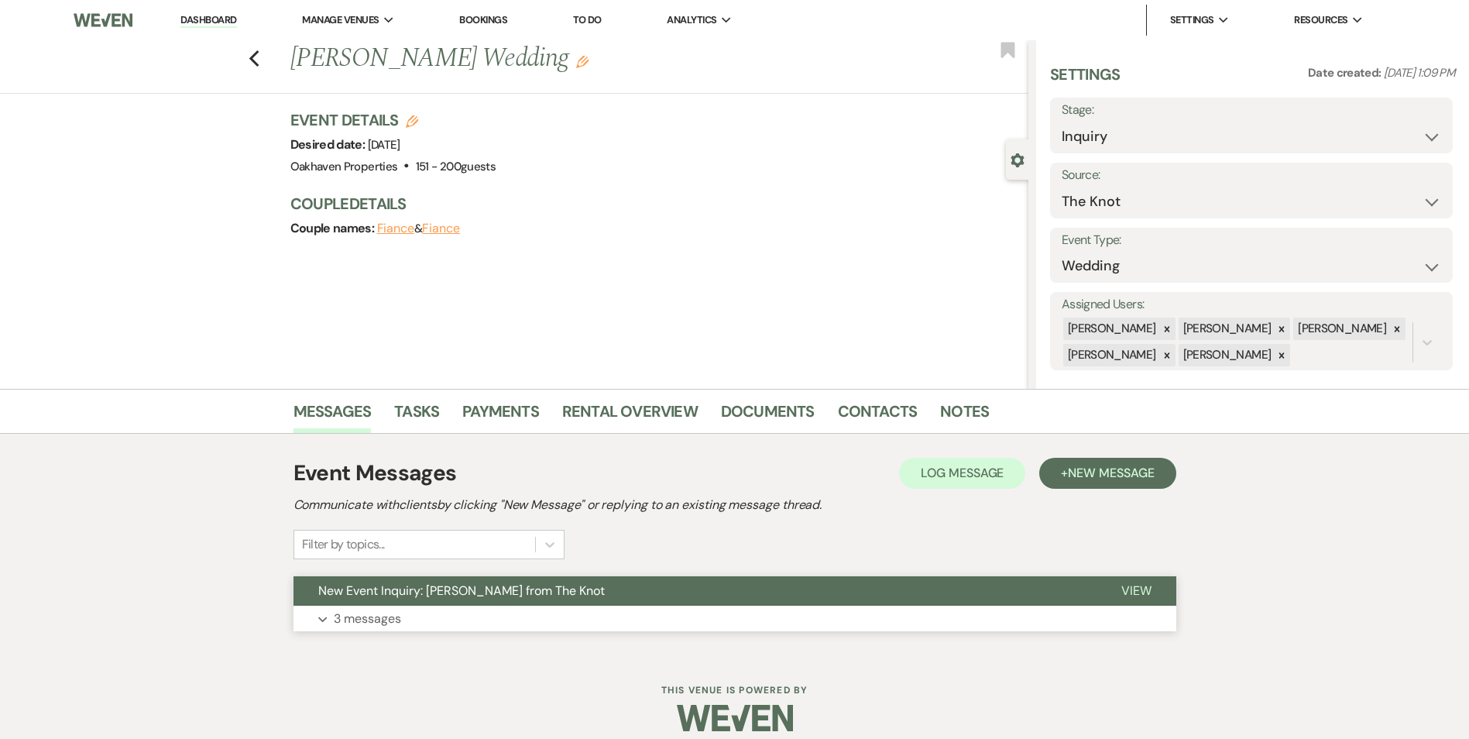
click at [1117, 584] on button "View" at bounding box center [1137, 590] width 80 height 29
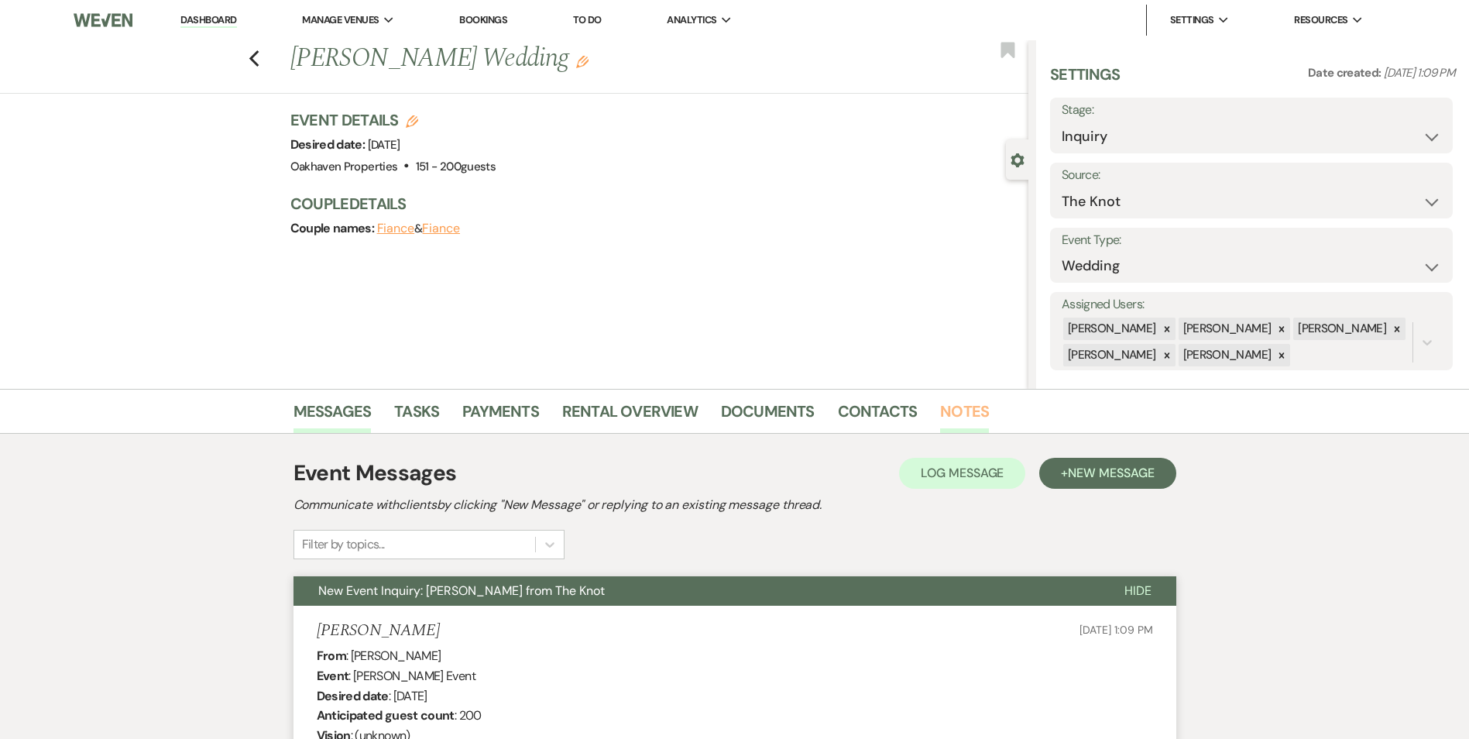
click at [981, 410] on link "Notes" at bounding box center [964, 416] width 49 height 34
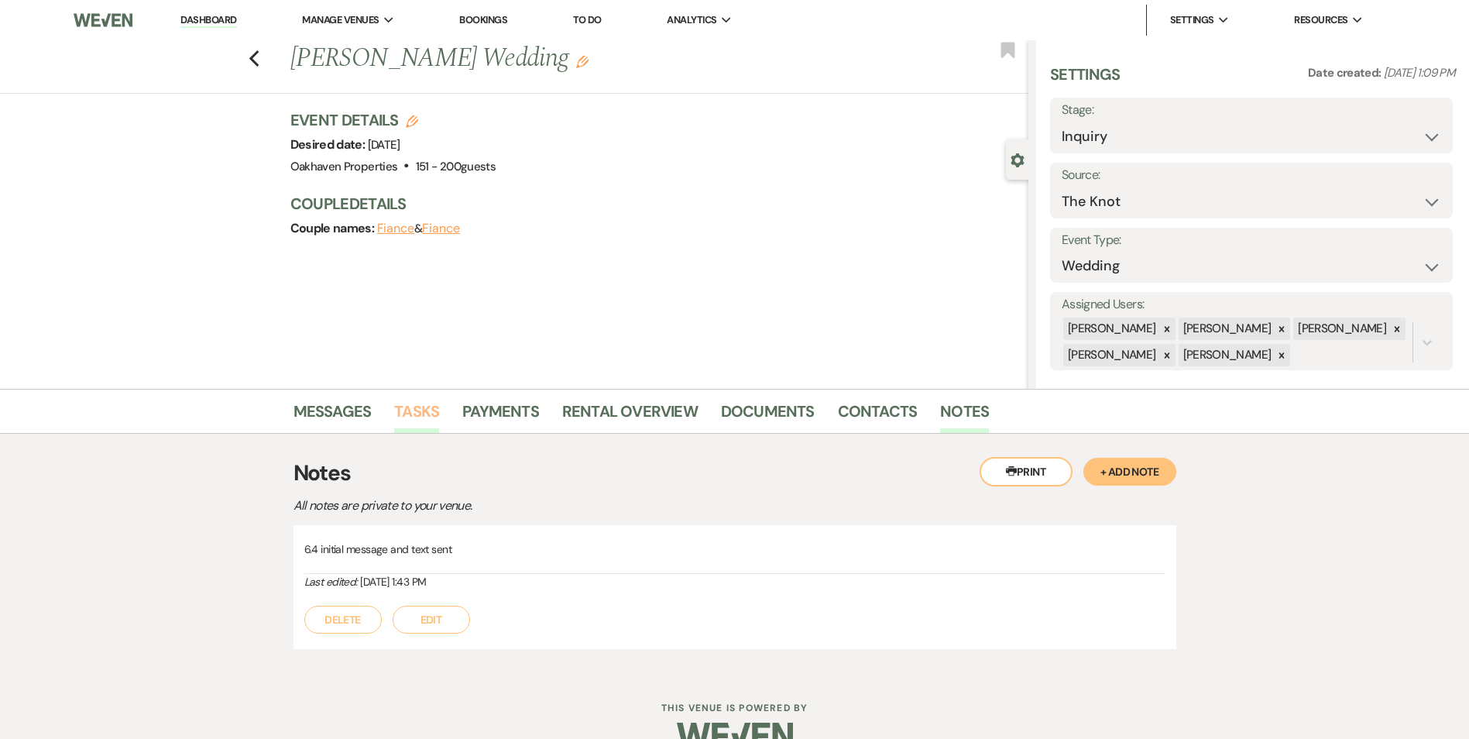
click at [422, 400] on link "Tasks" at bounding box center [416, 416] width 45 height 34
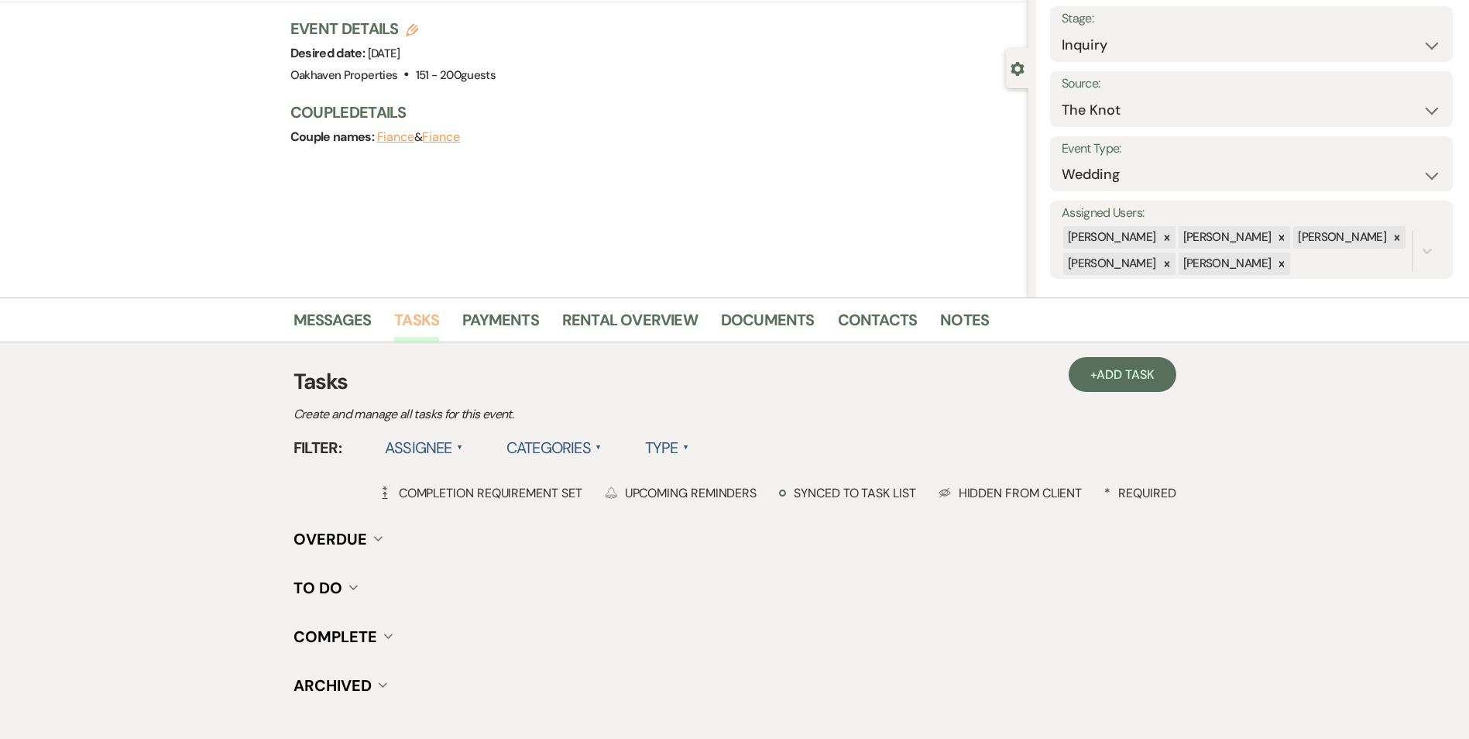
scroll to position [191, 0]
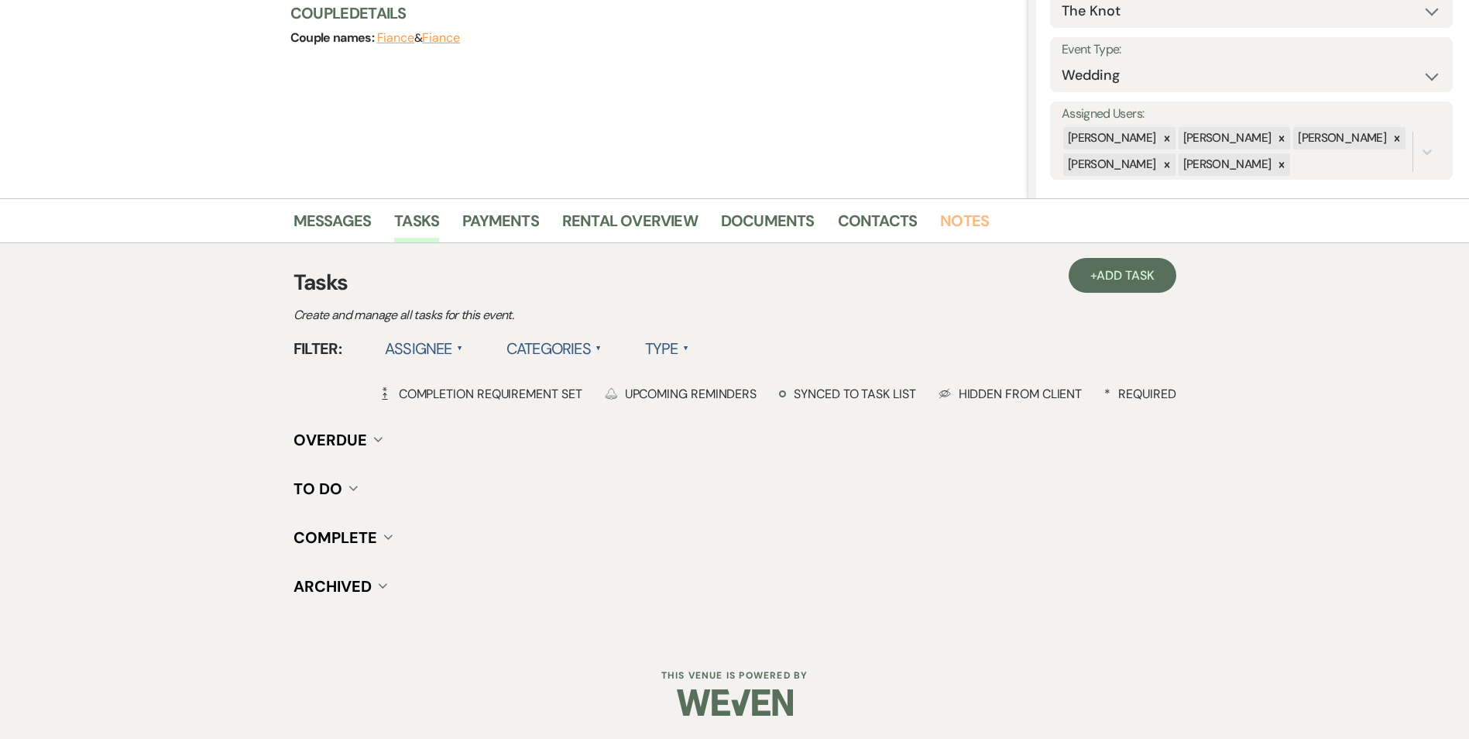
click at [971, 211] on link "Notes" at bounding box center [964, 225] width 49 height 34
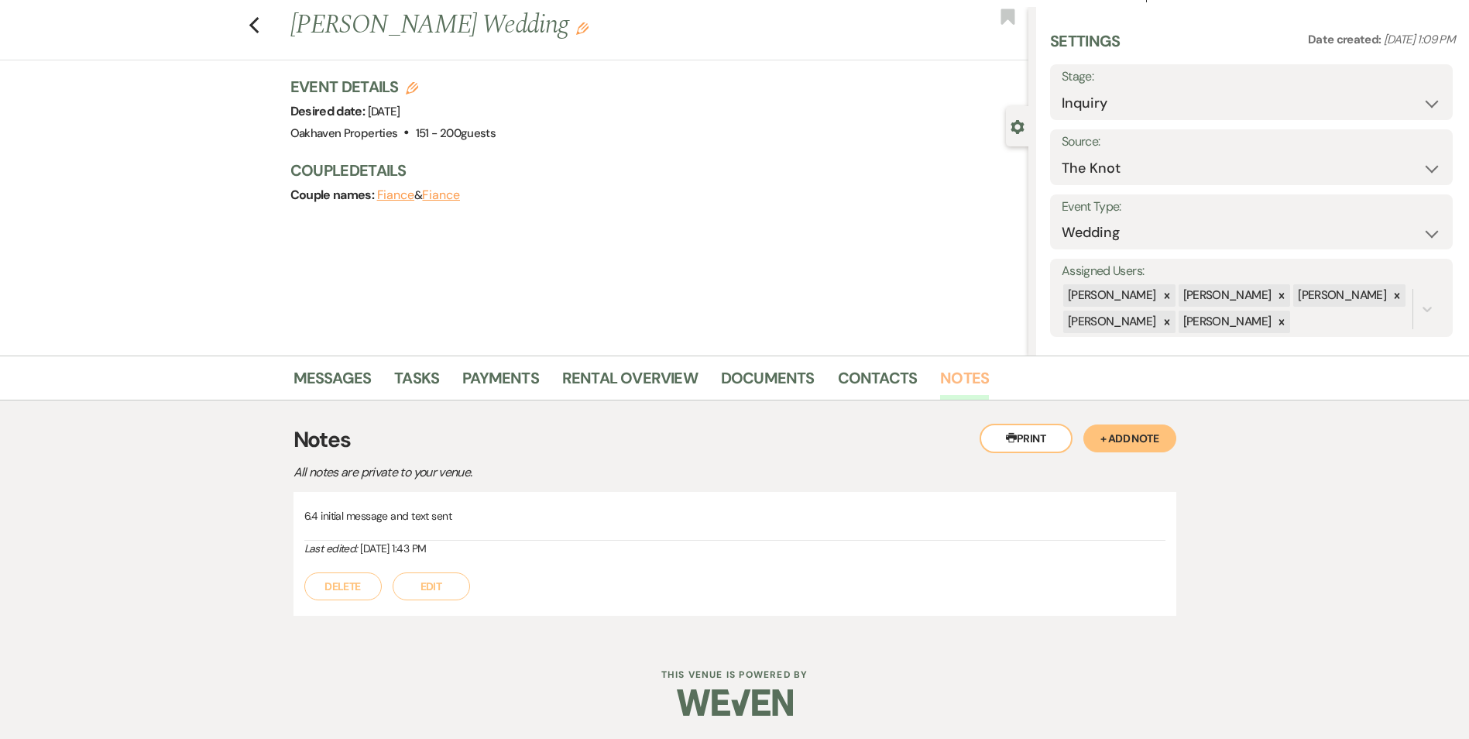
scroll to position [33, 0]
click at [456, 581] on button "Edit" at bounding box center [431, 586] width 77 height 28
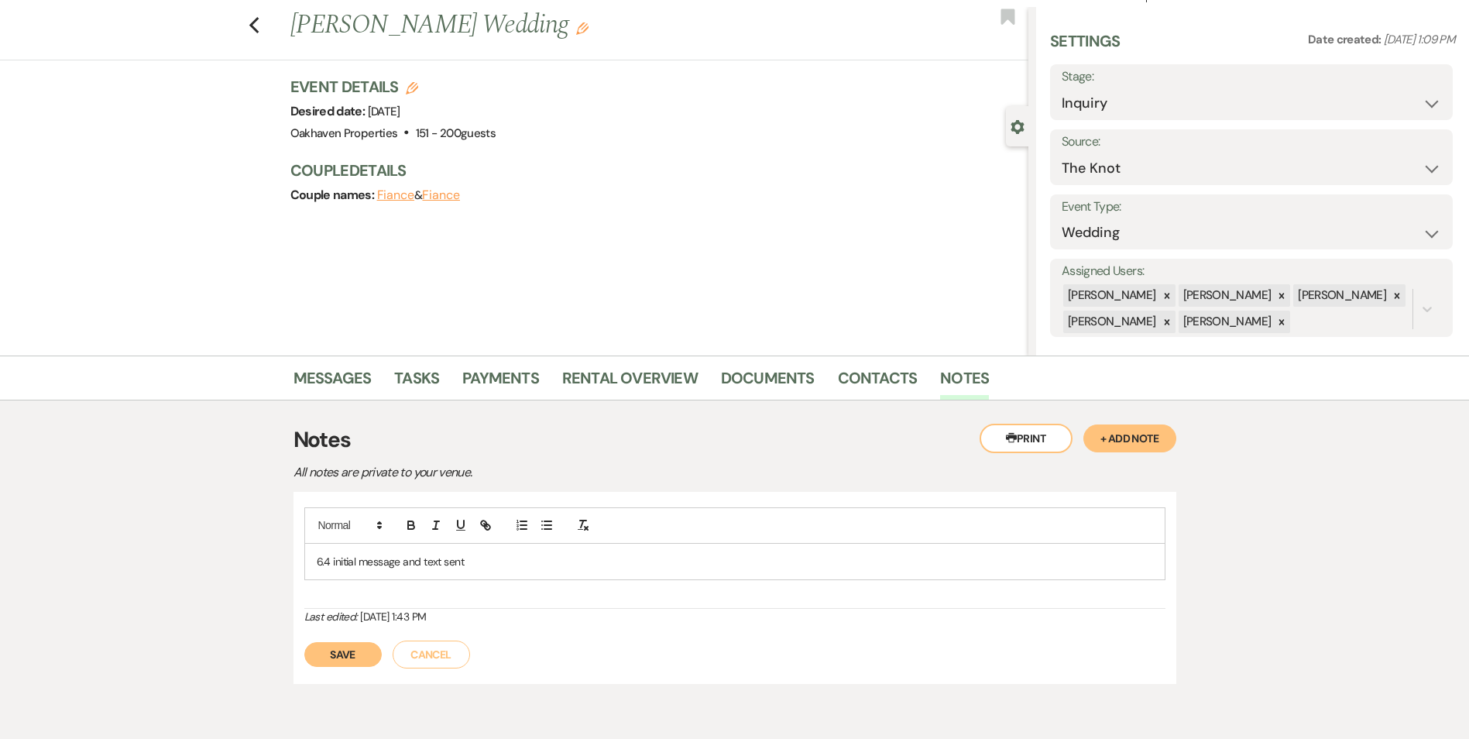
drag, startPoint x: 456, startPoint y: 581, endPoint x: 485, endPoint y: 565, distance: 33.0
click at [485, 565] on p "6.4 initial message and text sent" at bounding box center [735, 561] width 837 height 17
drag, startPoint x: 362, startPoint y: 668, endPoint x: 392, endPoint y: 568, distance: 104.9
click at [362, 669] on button "Save" at bounding box center [342, 671] width 77 height 25
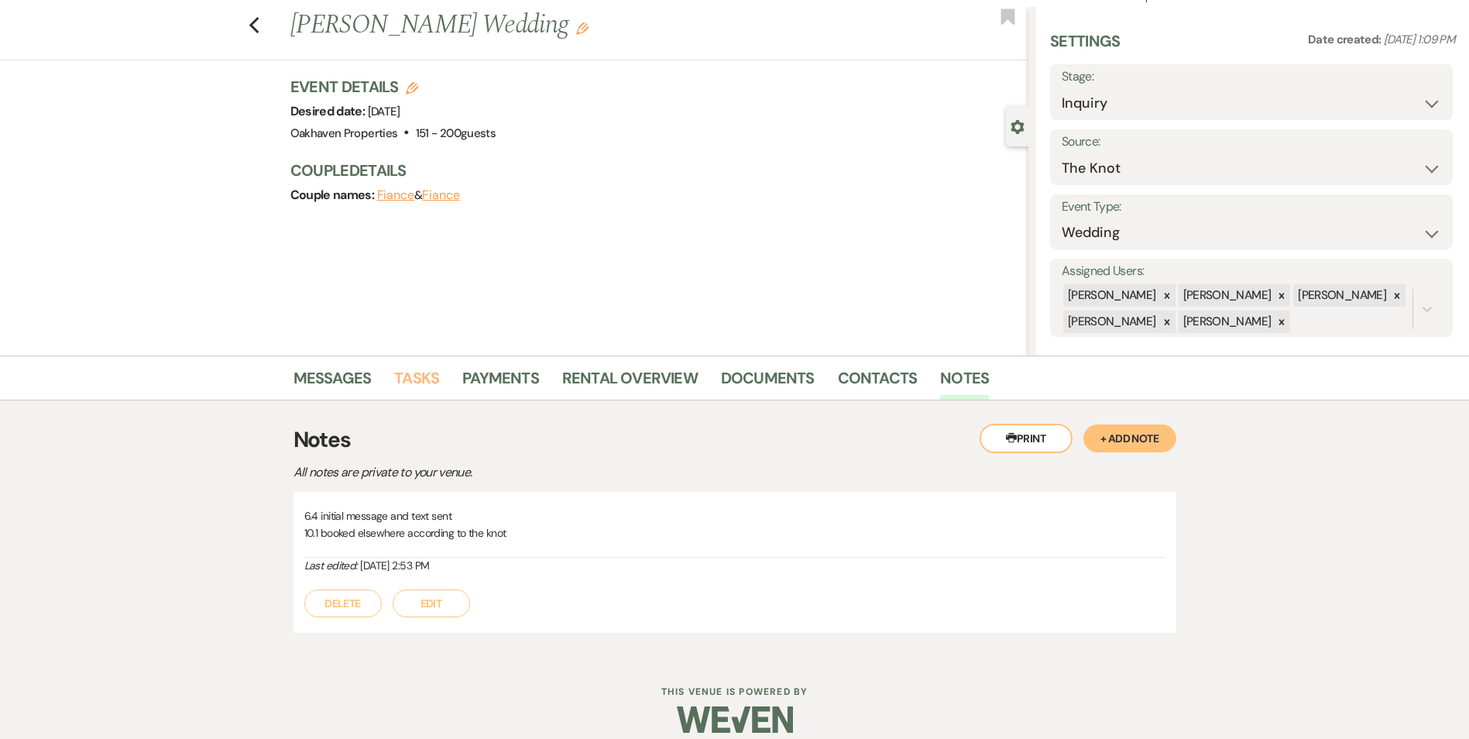
drag, startPoint x: 425, startPoint y: 376, endPoint x: 448, endPoint y: 383, distance: 24.0
click at [425, 376] on link "Tasks" at bounding box center [416, 383] width 45 height 34
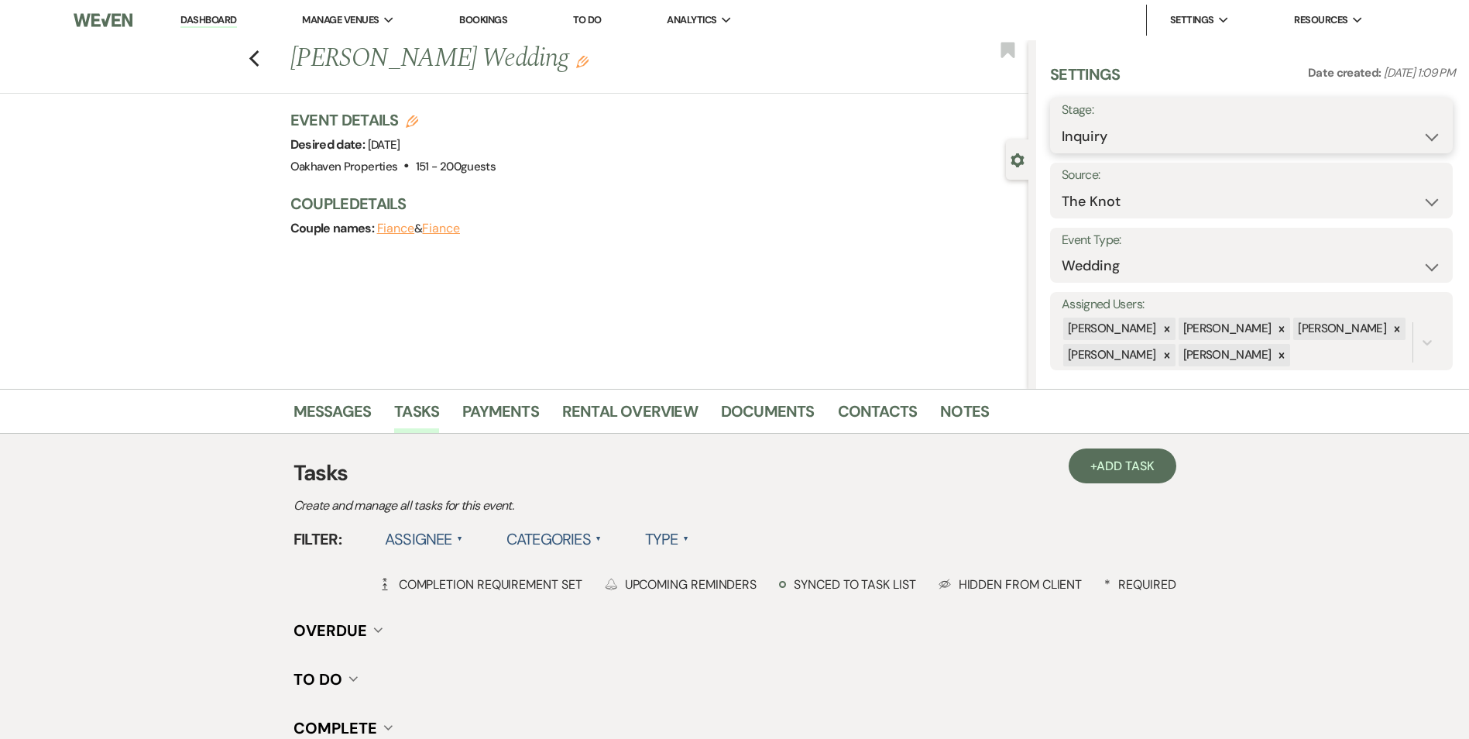
drag, startPoint x: 1180, startPoint y: 134, endPoint x: 1180, endPoint y: 162, distance: 27.9
click at [1180, 136] on select "Inquiry Follow Up Tour Requested Tour Confirmed Toured Proposal Sent Booked Lost" at bounding box center [1252, 137] width 380 height 30
select select "8"
click at [1062, 122] on select "Inquiry Follow Up Tour Requested Tour Confirmed Toured Proposal Sent Booked Lost" at bounding box center [1252, 137] width 380 height 30
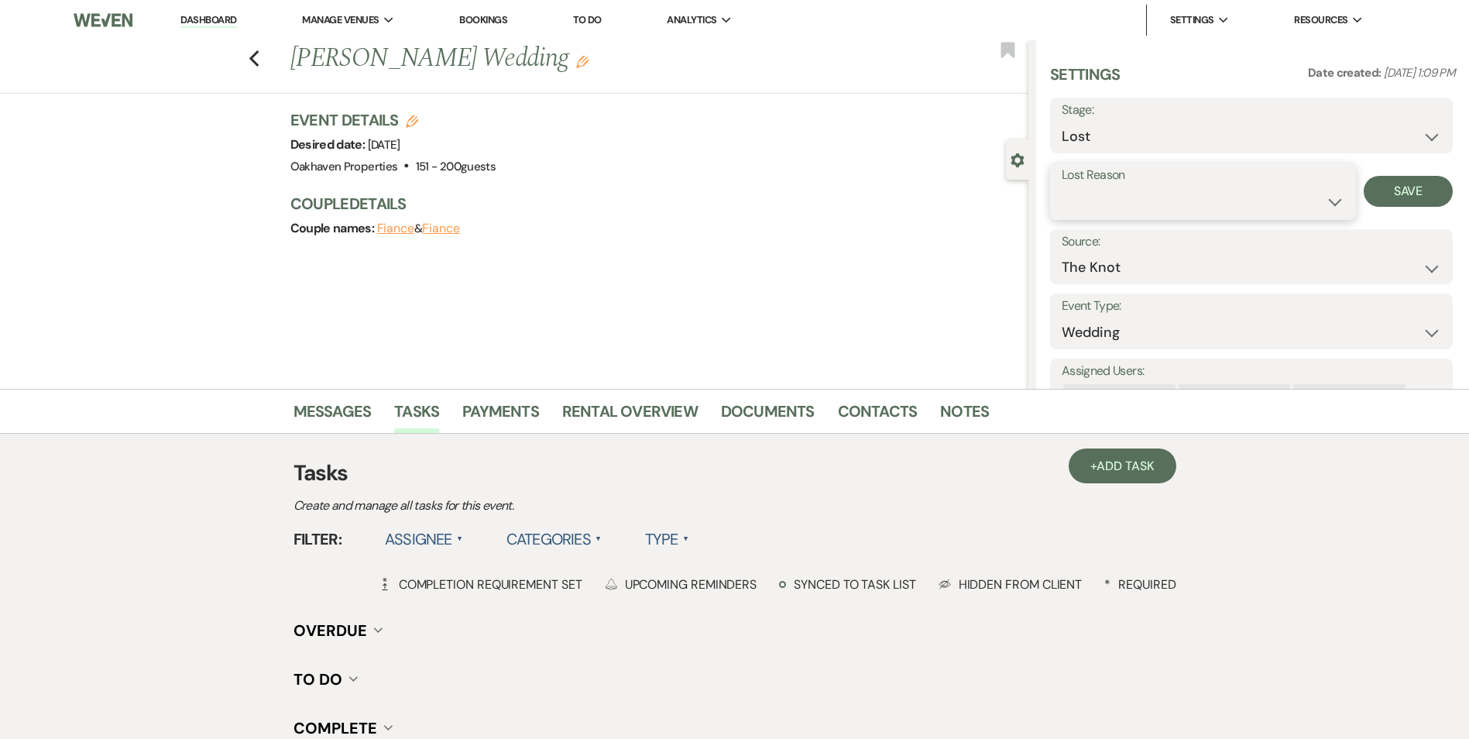
drag, startPoint x: 1088, startPoint y: 196, endPoint x: 1099, endPoint y: 227, distance: 32.8
click at [1088, 197] on select "Booked Elsewhere Budget Date Unavailable No Response Not a Good Match Capacity …" at bounding box center [1203, 202] width 283 height 30
click at [1062, 187] on select "Booked Elsewhere Budget Date Unavailable No Response Not a Good Match Capacity …" at bounding box center [1203, 202] width 283 height 30
click at [1101, 186] on div "Lost Reason Booked Elsewhere Budget Date Unavailable No Response Not a Good Mat…" at bounding box center [1203, 191] width 306 height 57
drag, startPoint x: 1101, startPoint y: 186, endPoint x: 1107, endPoint y: 213, distance: 27.8
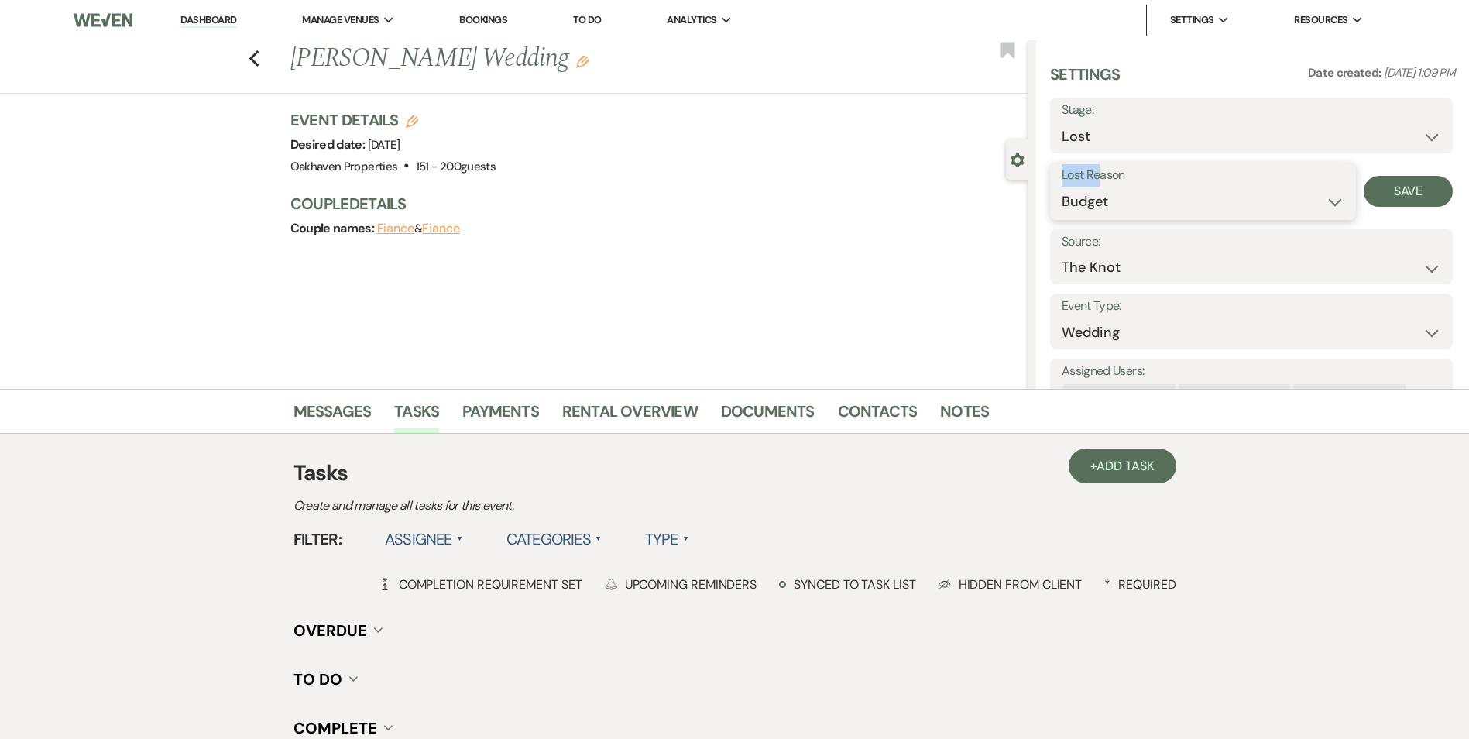
click at [1107, 211] on select "Booked Elsewhere Budget Date Unavailable No Response Not a Good Match Capacity …" at bounding box center [1203, 202] width 283 height 30
select select "6"
click at [1062, 187] on select "Booked Elsewhere Budget Date Unavailable No Response Not a Good Match Capacity …" at bounding box center [1203, 202] width 283 height 30
click at [1376, 211] on div "Lost Reason Booked Elsewhere Budget Date Unavailable No Response Not a Good Mat…" at bounding box center [1251, 191] width 403 height 57
drag, startPoint x: 1387, startPoint y: 196, endPoint x: 1383, endPoint y: 187, distance: 9.7
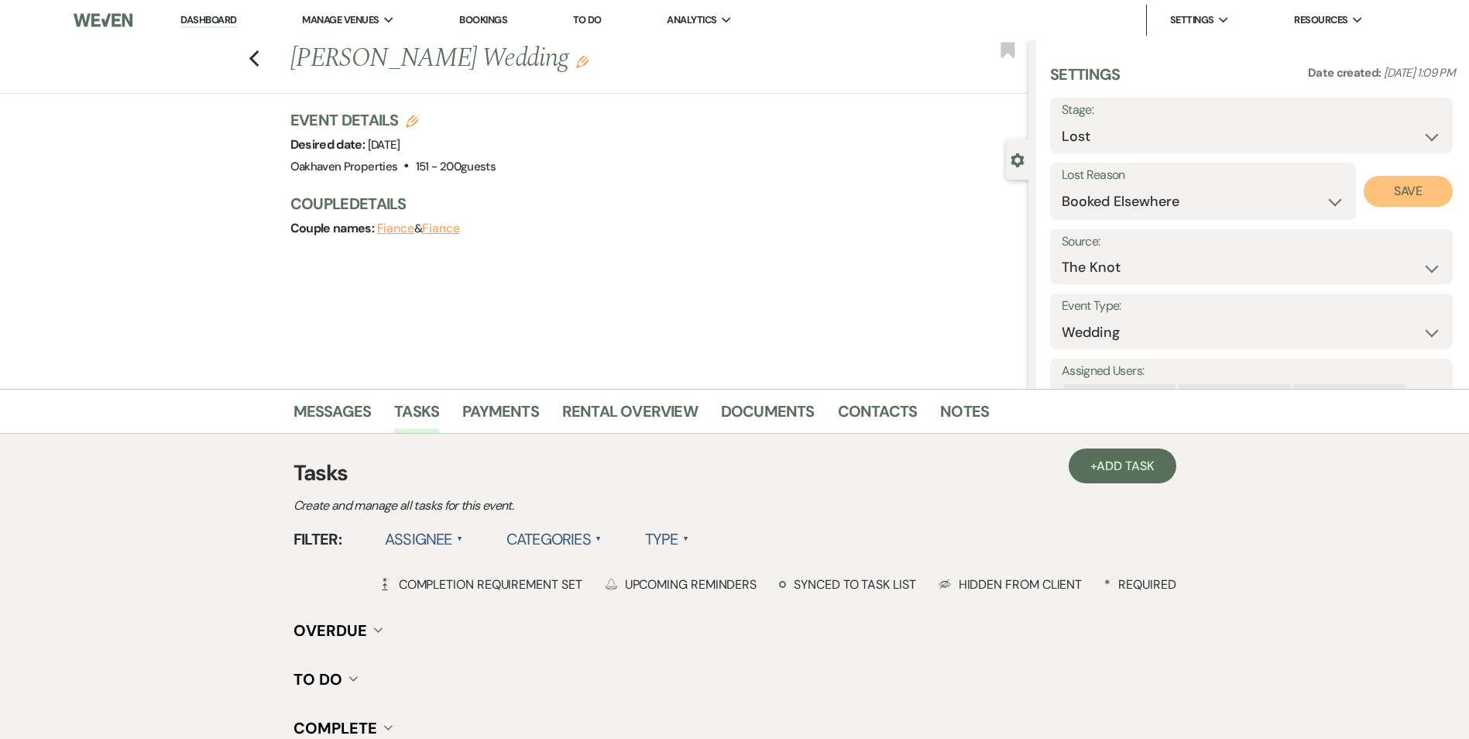
click at [1387, 197] on button "Save" at bounding box center [1408, 191] width 89 height 31
click at [260, 64] on icon "Previous" at bounding box center [255, 59] width 12 height 19
select select "8"
select select "6"
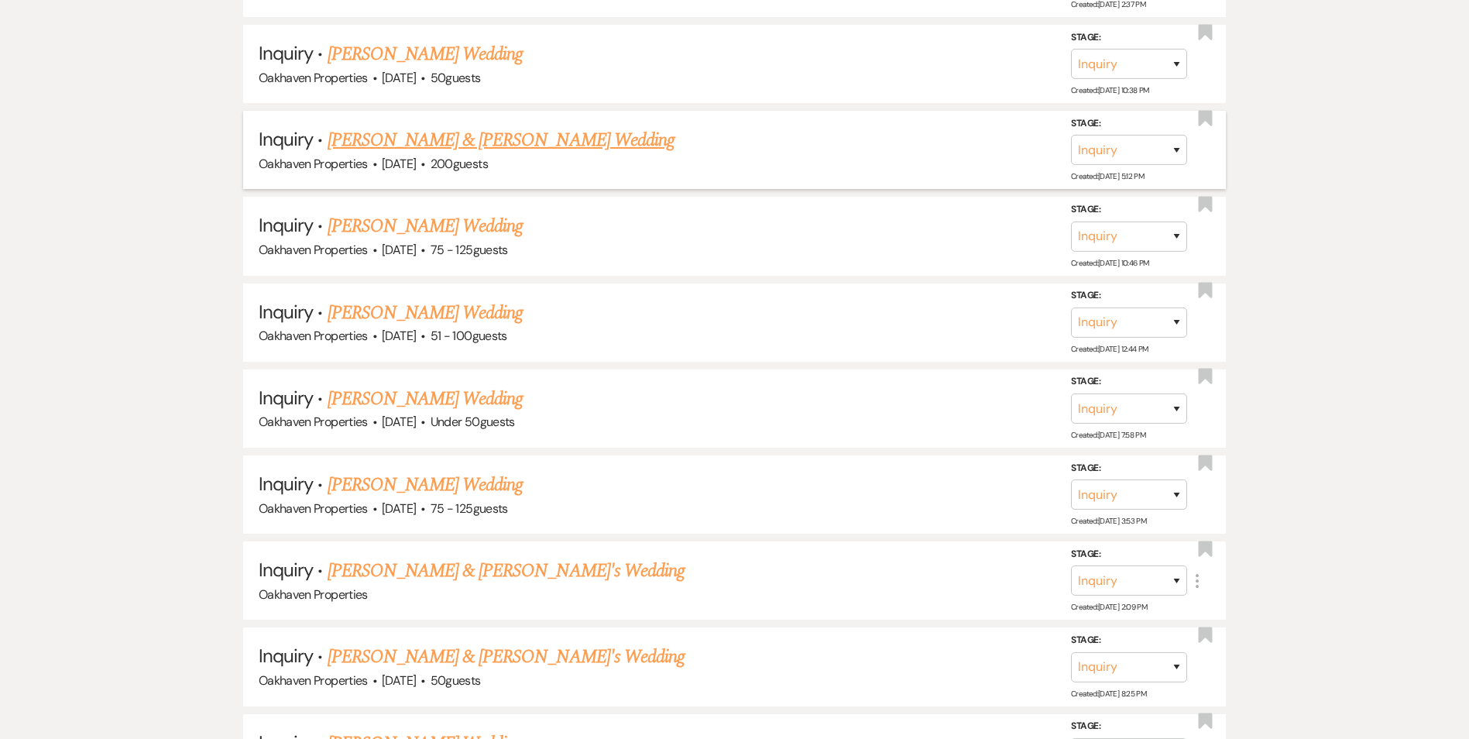
scroll to position [17304, 0]
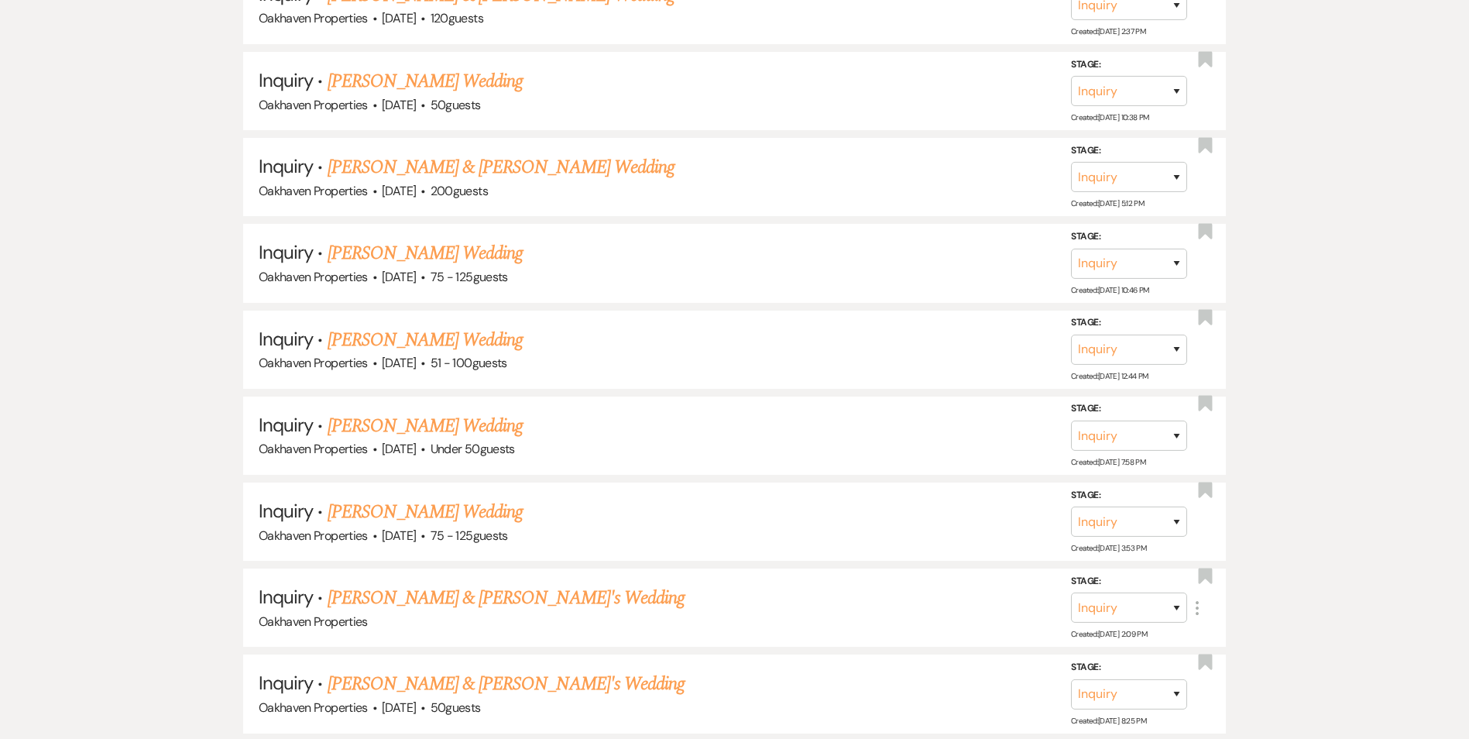
click at [409, 167] on link "[PERSON_NAME] & [PERSON_NAME] Wedding" at bounding box center [501, 167] width 347 height 28
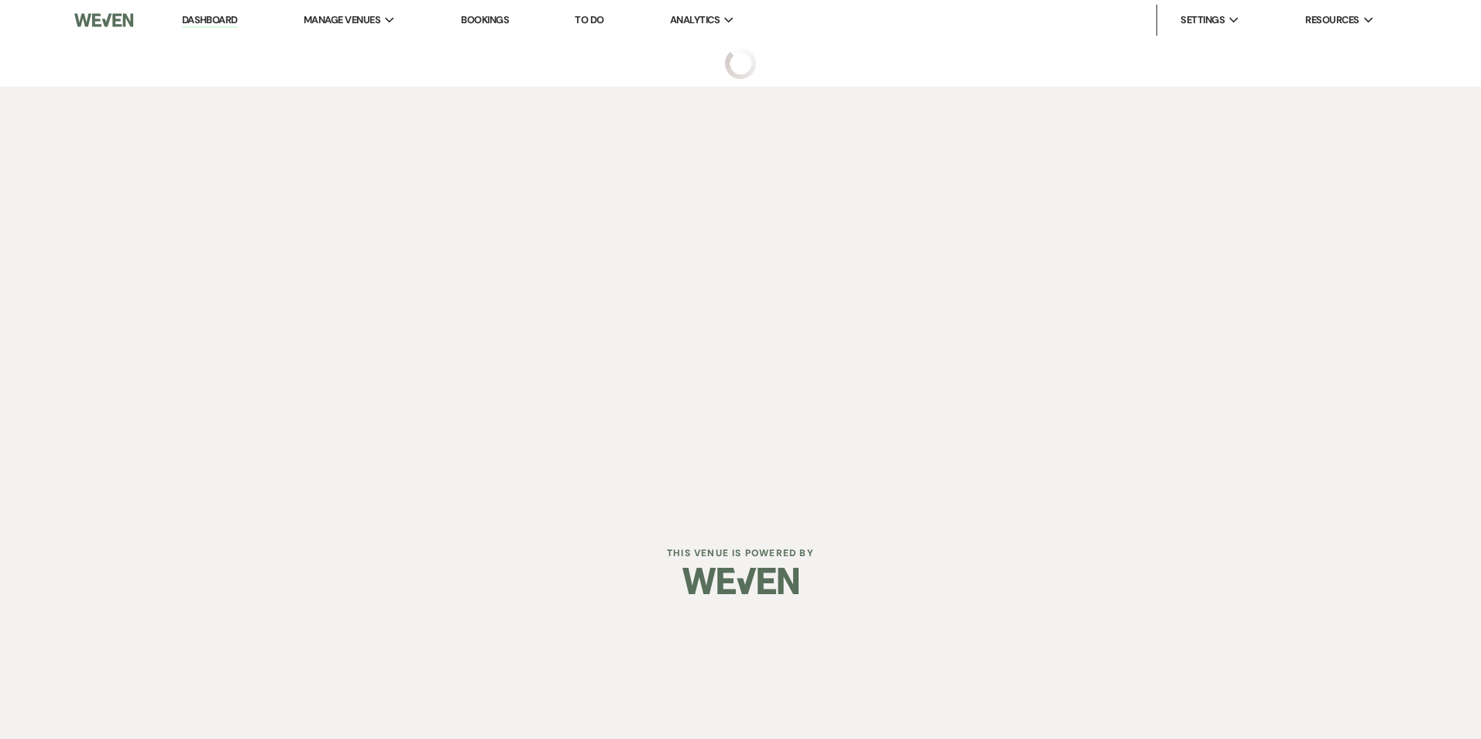
select select "5"
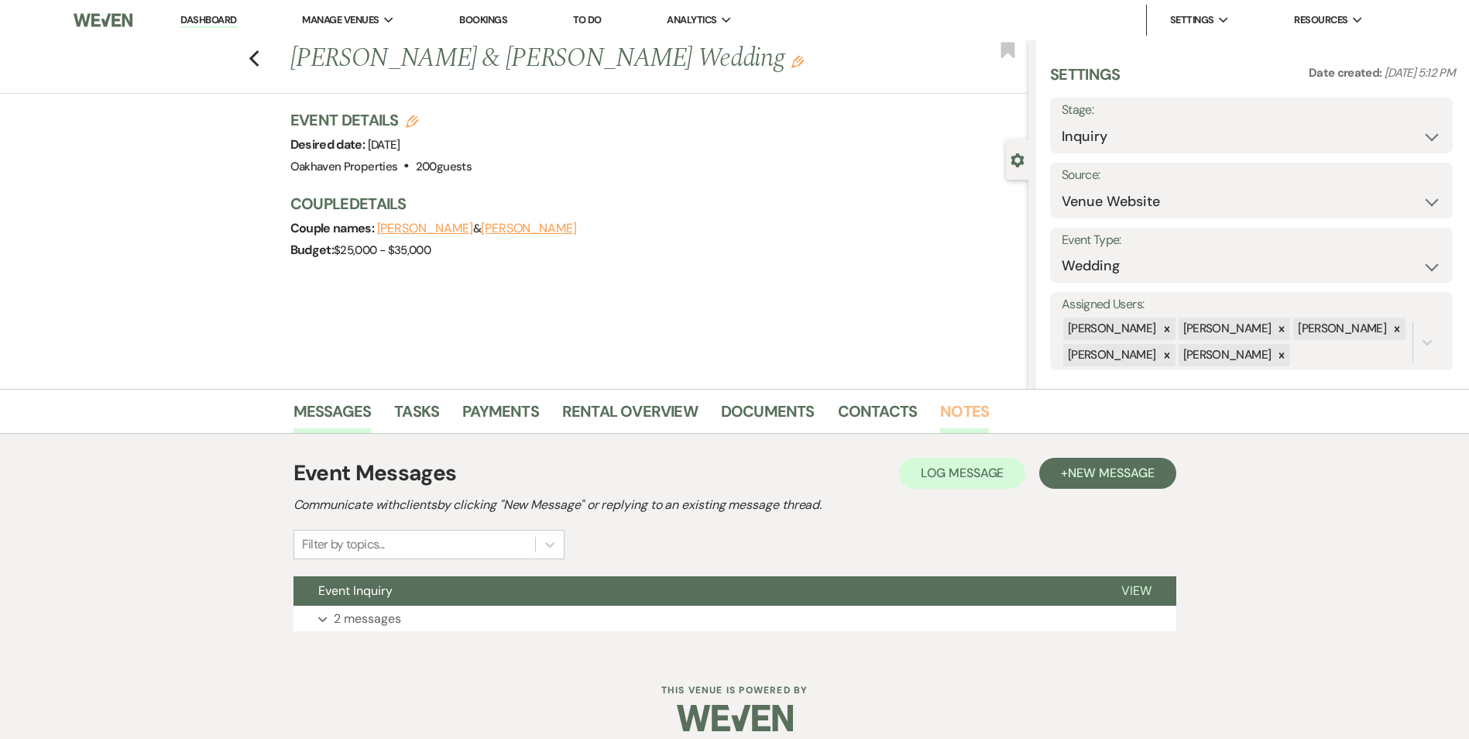
click at [940, 414] on link "Notes" at bounding box center [964, 416] width 49 height 34
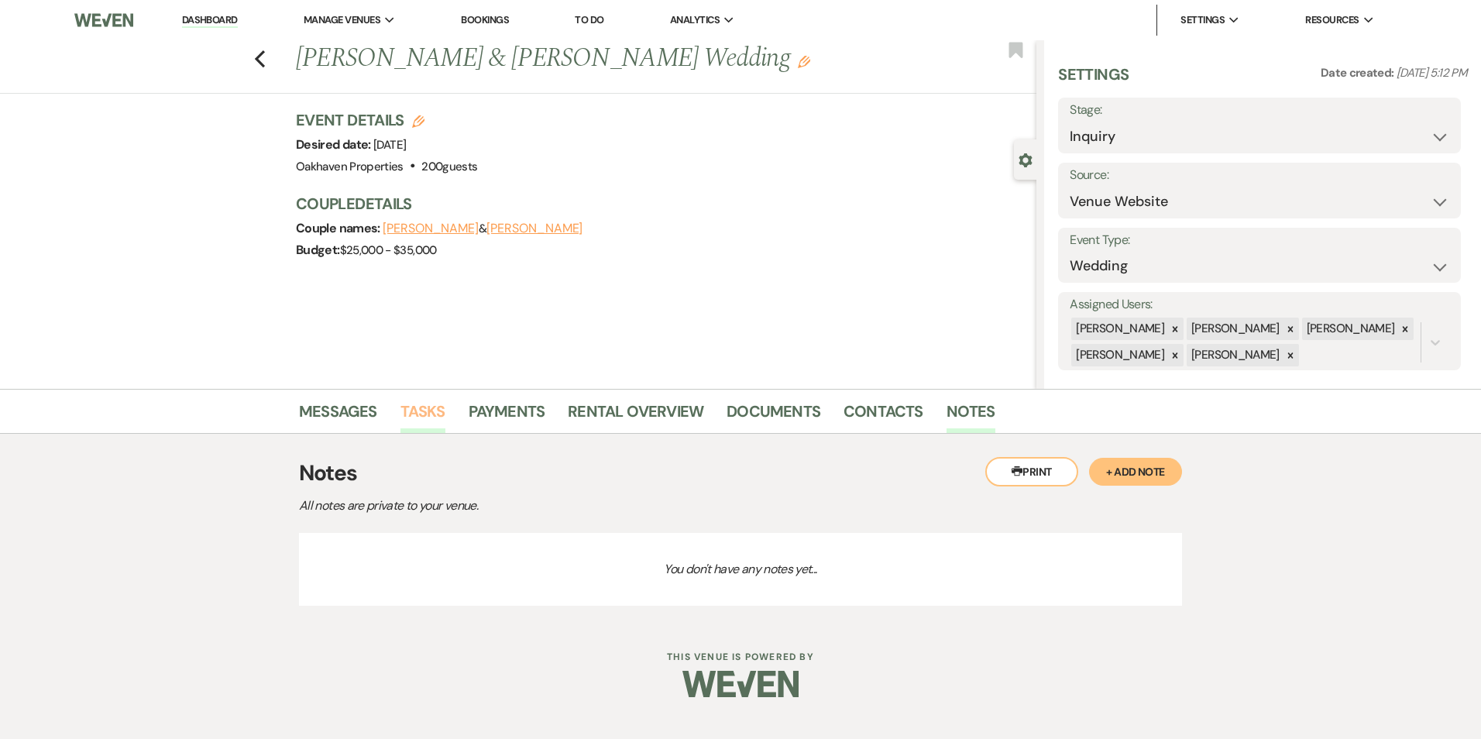
click at [433, 418] on link "Tasks" at bounding box center [422, 416] width 45 height 34
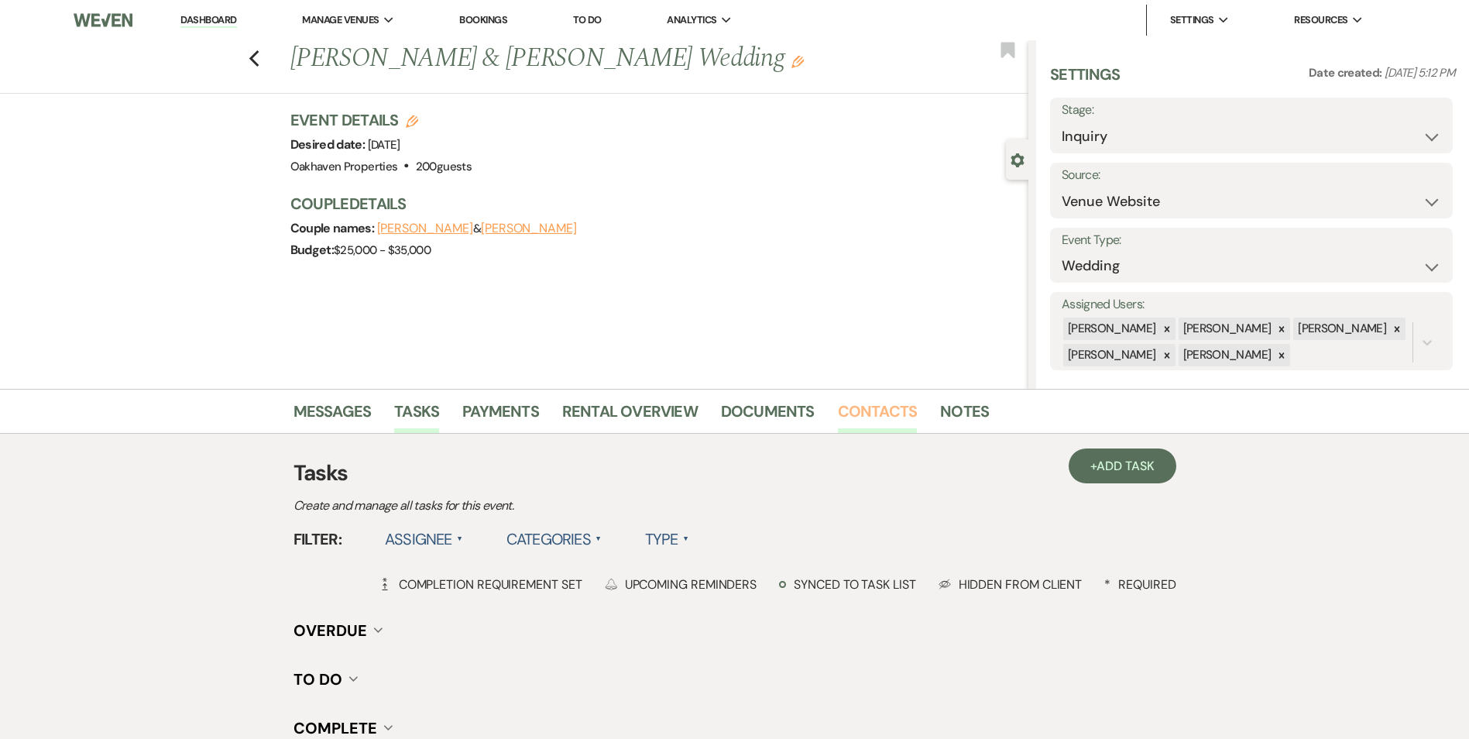
drag, startPoint x: 874, startPoint y: 420, endPoint x: 868, endPoint y: 427, distance: 8.8
click at [873, 420] on link "Contacts" at bounding box center [878, 416] width 80 height 34
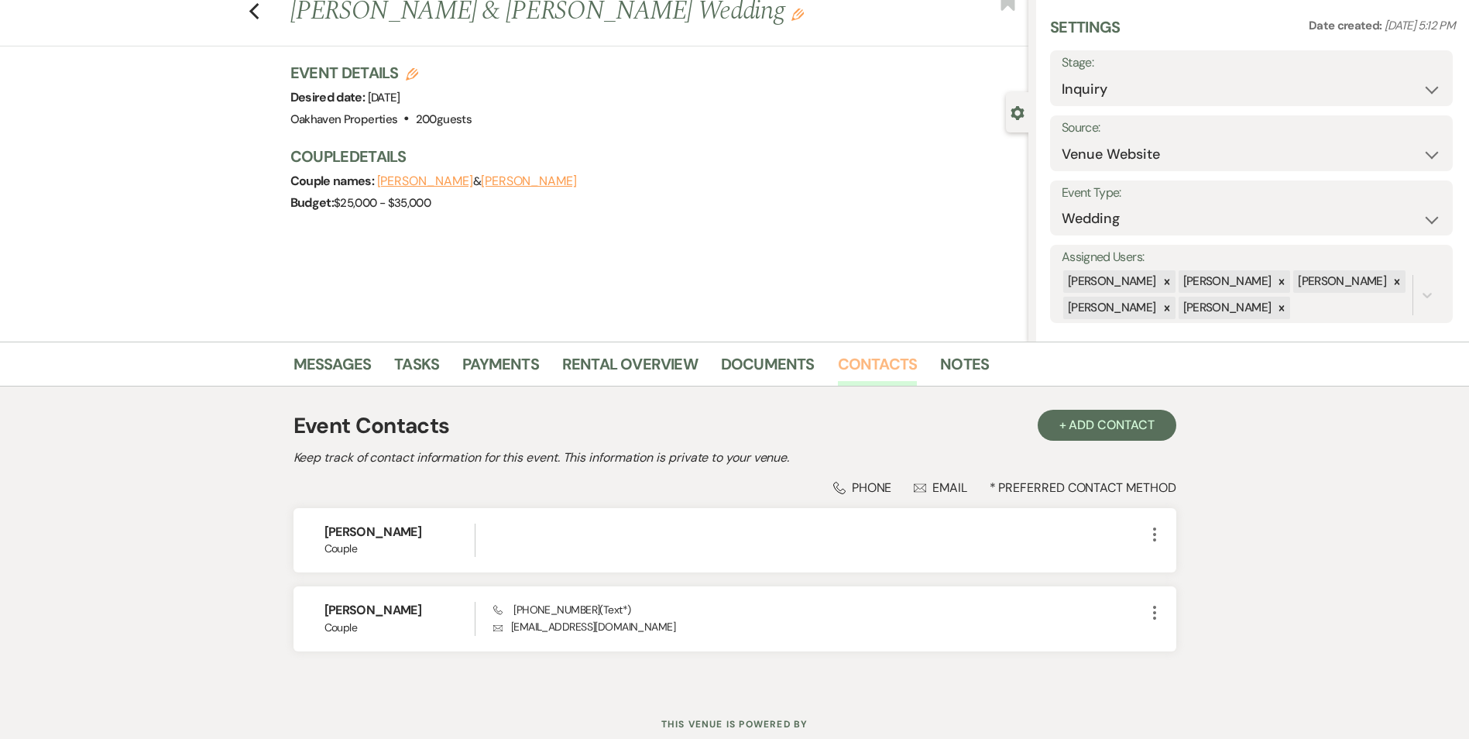
scroll to position [97, 0]
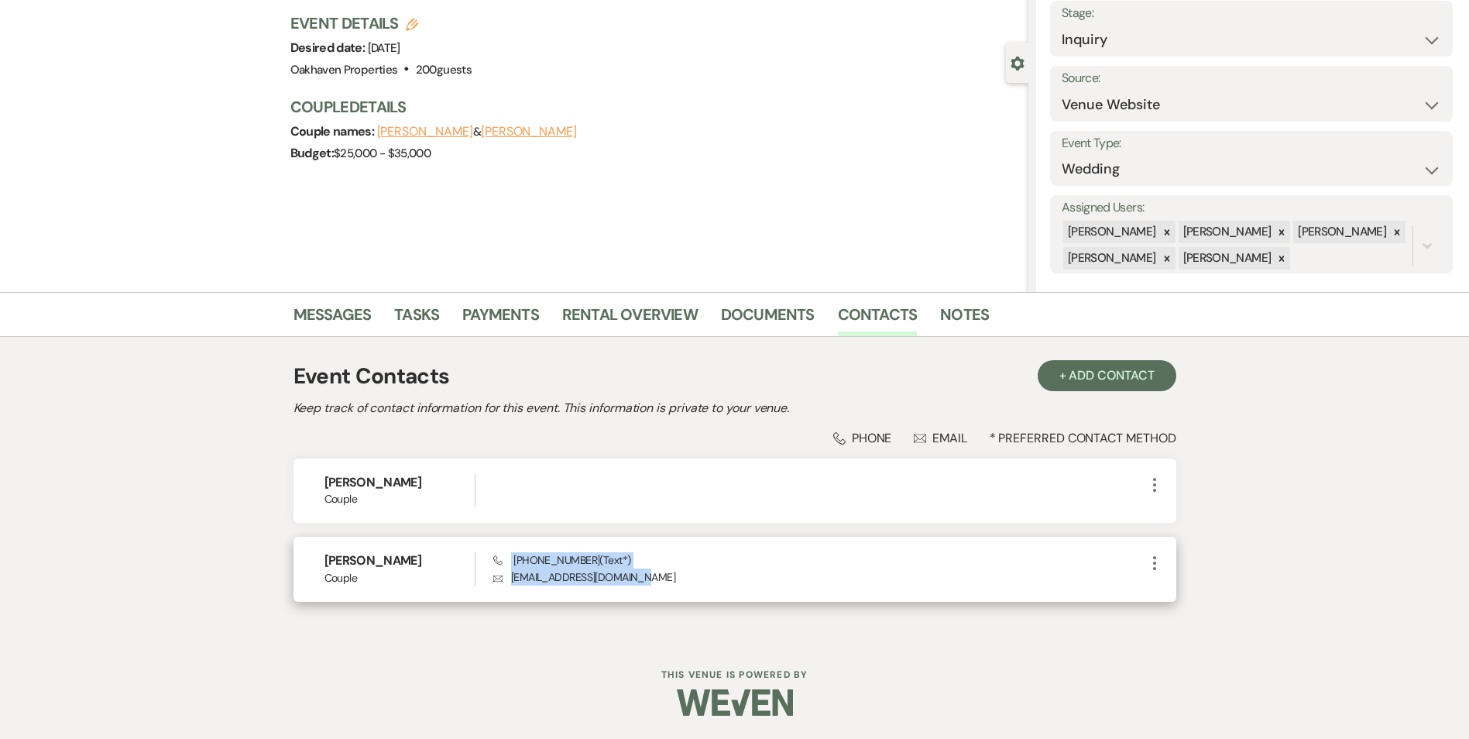
drag, startPoint x: 550, startPoint y: 589, endPoint x: 486, endPoint y: 593, distance: 64.4
click at [486, 593] on div "[PERSON_NAME] Couple Phone [PHONE_NUMBER] (Text*) Envelope [EMAIL_ADDRESS][DOMA…" at bounding box center [735, 569] width 883 height 64
drag, startPoint x: 486, startPoint y: 593, endPoint x: 735, endPoint y: 572, distance: 250.3
click at [779, 582] on p "Envelope [EMAIL_ADDRESS][DOMAIN_NAME]" at bounding box center [818, 577] width 651 height 17
click at [687, 572] on p "Envelope [EMAIL_ADDRESS][DOMAIN_NAME]" at bounding box center [818, 577] width 651 height 17
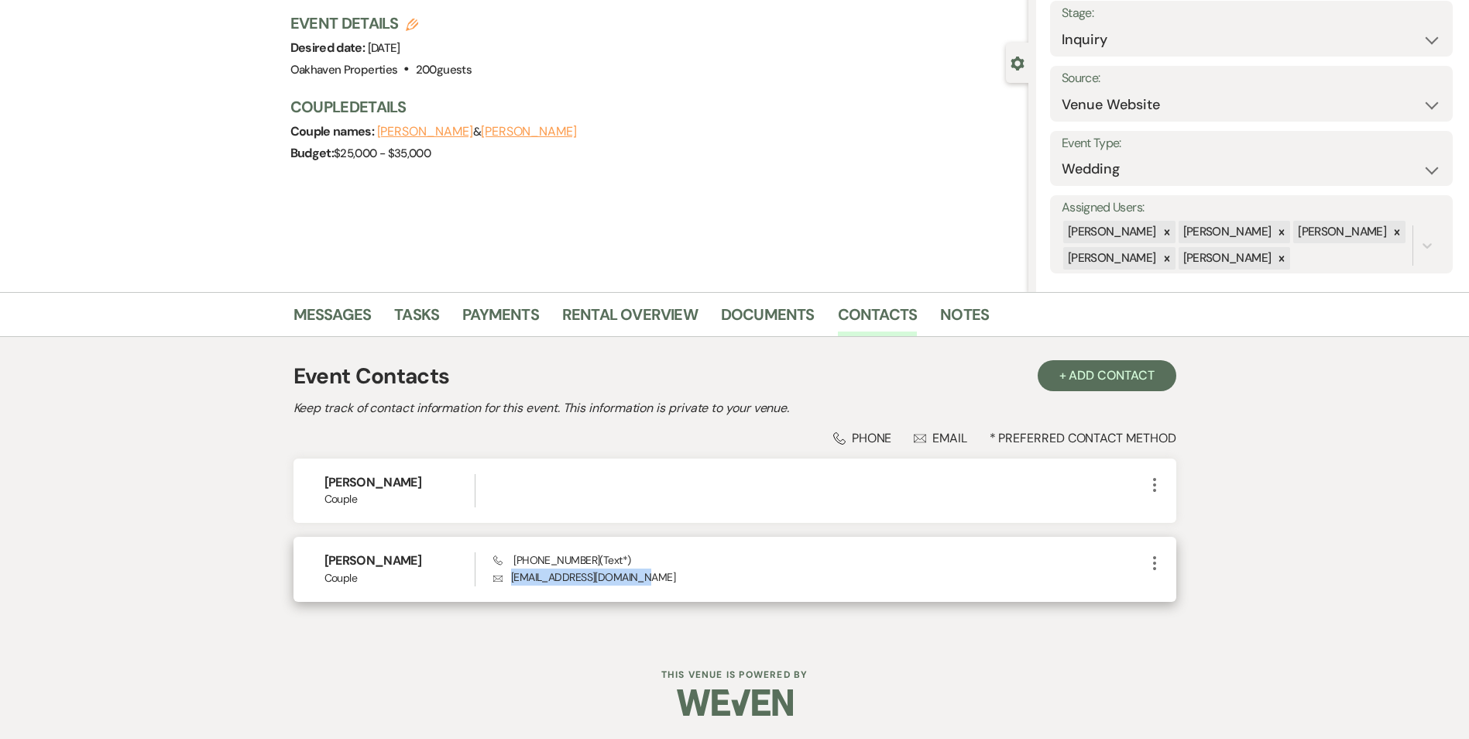
drag, startPoint x: 561, startPoint y: 576, endPoint x: 499, endPoint y: 570, distance: 62.3
click at [499, 570] on p "Envelope [EMAIL_ADDRESS][DOMAIN_NAME]" at bounding box center [818, 577] width 651 height 17
click at [940, 314] on link "Notes" at bounding box center [964, 319] width 49 height 34
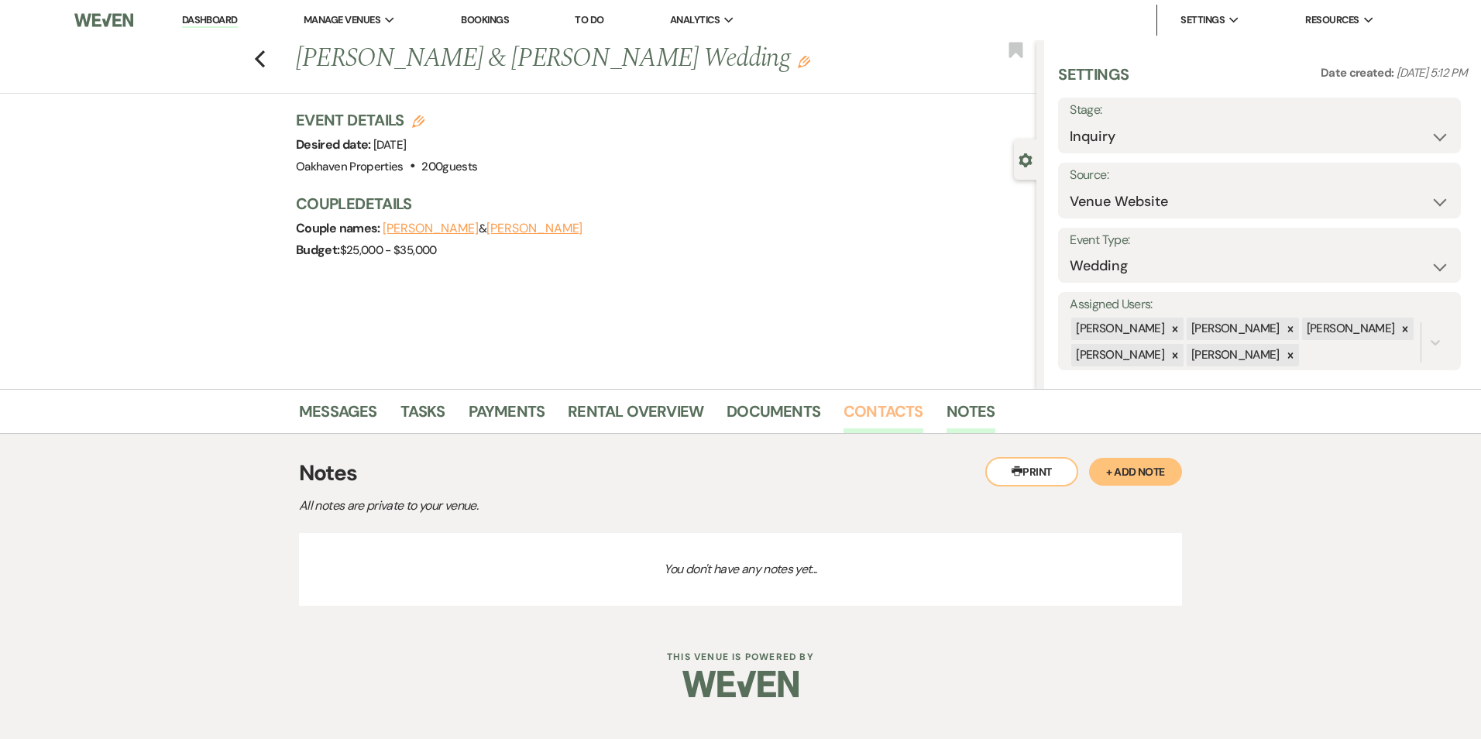
click at [862, 403] on link "Contacts" at bounding box center [883, 416] width 80 height 34
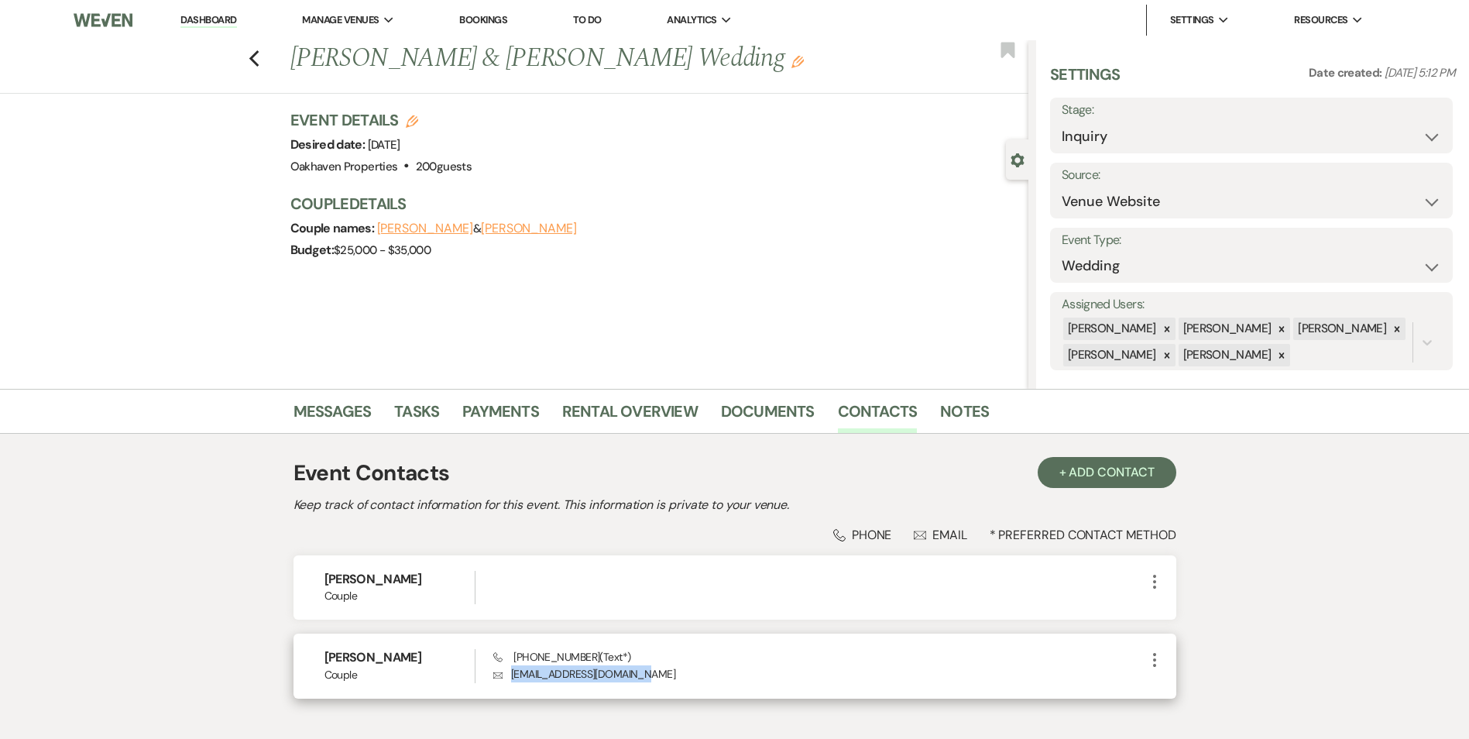
drag, startPoint x: 637, startPoint y: 682, endPoint x: 504, endPoint y: 685, distance: 133.3
click at [504, 685] on div "[PERSON_NAME] Couple Phone [PHONE_NUMBER] (Text*) Envelope [EMAIL_ADDRESS][DOMA…" at bounding box center [735, 666] width 883 height 64
click at [210, 14] on link "Dashboard" at bounding box center [208, 20] width 56 height 15
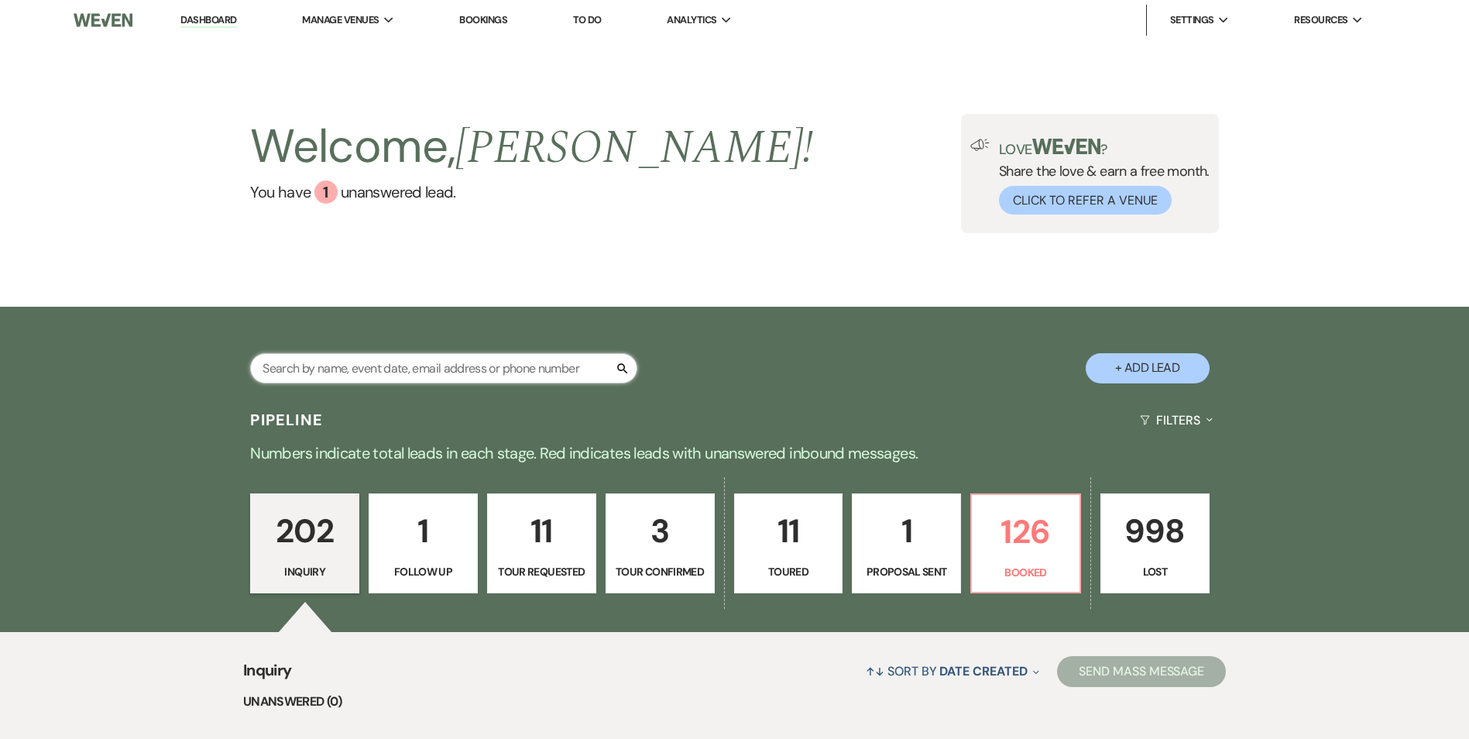
click at [361, 373] on input "text" at bounding box center [443, 368] width 387 height 30
paste input "[EMAIL_ADDRESS][DOMAIN_NAME]"
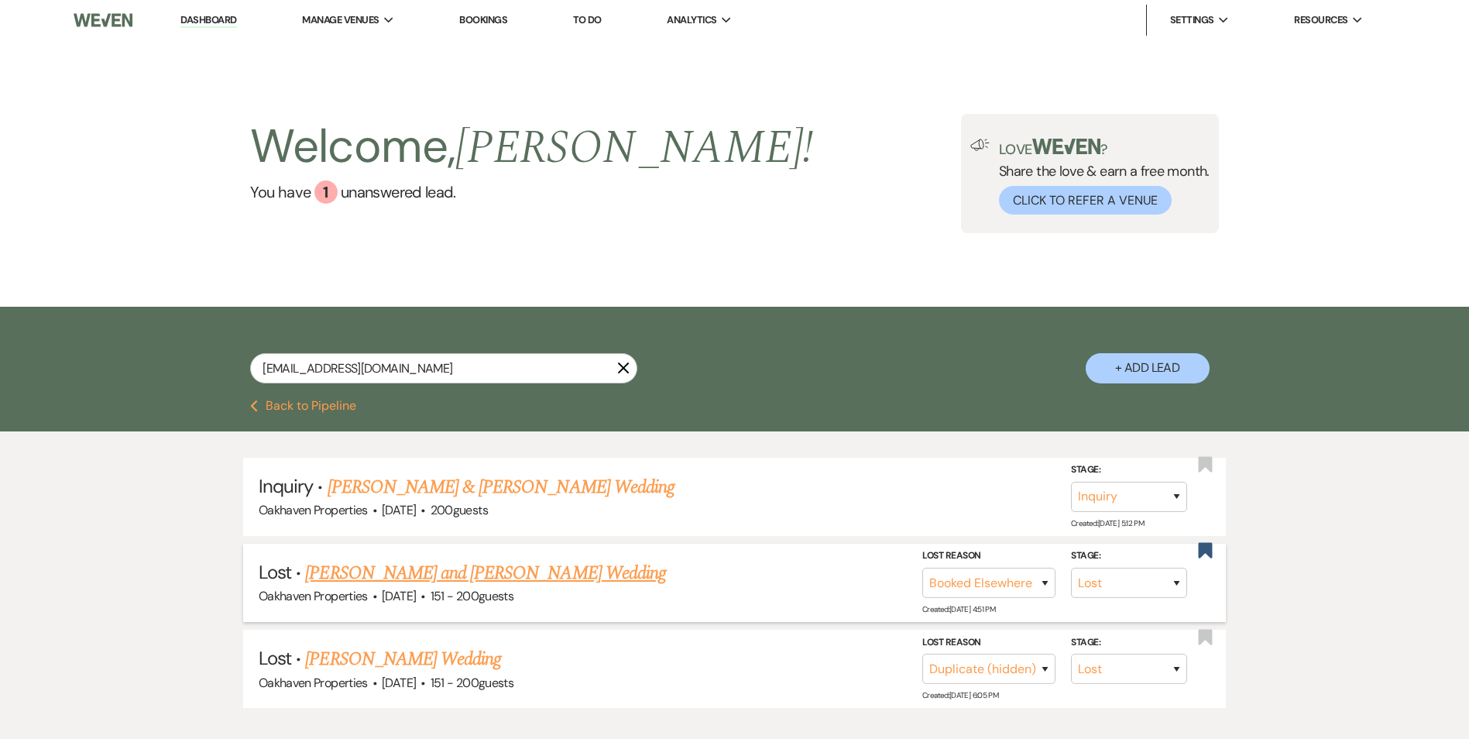
click at [559, 572] on link "[PERSON_NAME] and [PERSON_NAME] Wedding" at bounding box center [485, 573] width 361 height 28
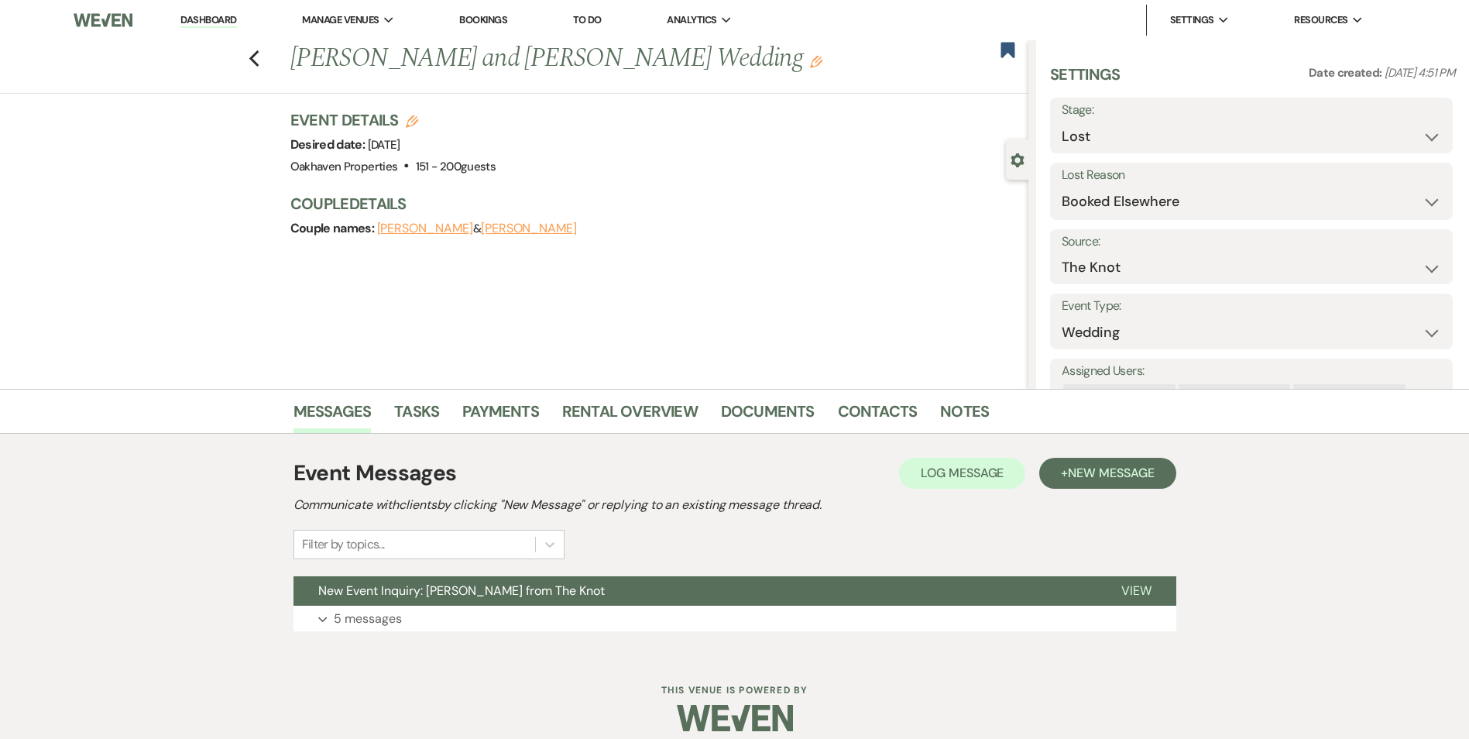
click at [972, 395] on div "Messages Tasks Payments Rental Overview Documents Contacts Notes" at bounding box center [734, 411] width 1469 height 45
click at [967, 407] on link "Notes" at bounding box center [964, 416] width 49 height 34
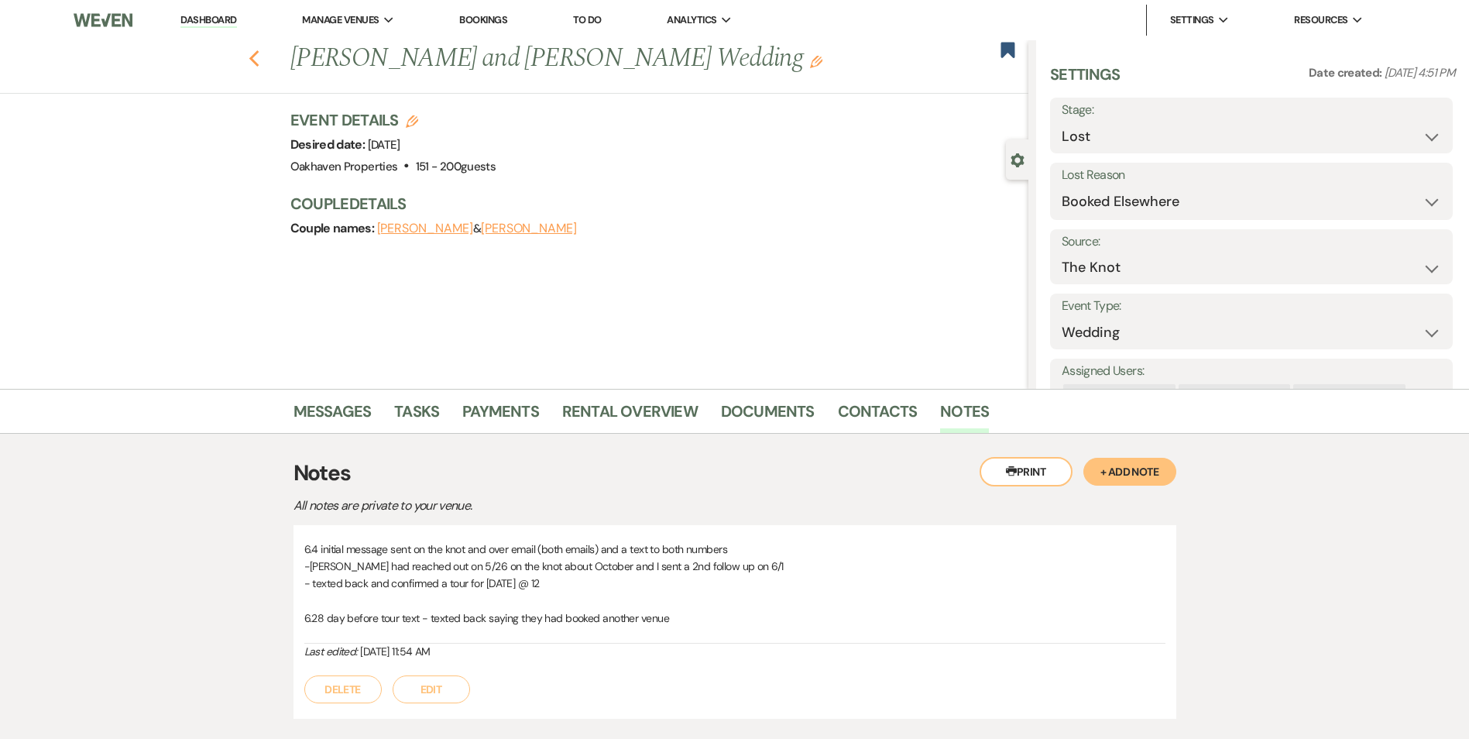
click at [260, 58] on icon "Previous" at bounding box center [255, 59] width 12 height 19
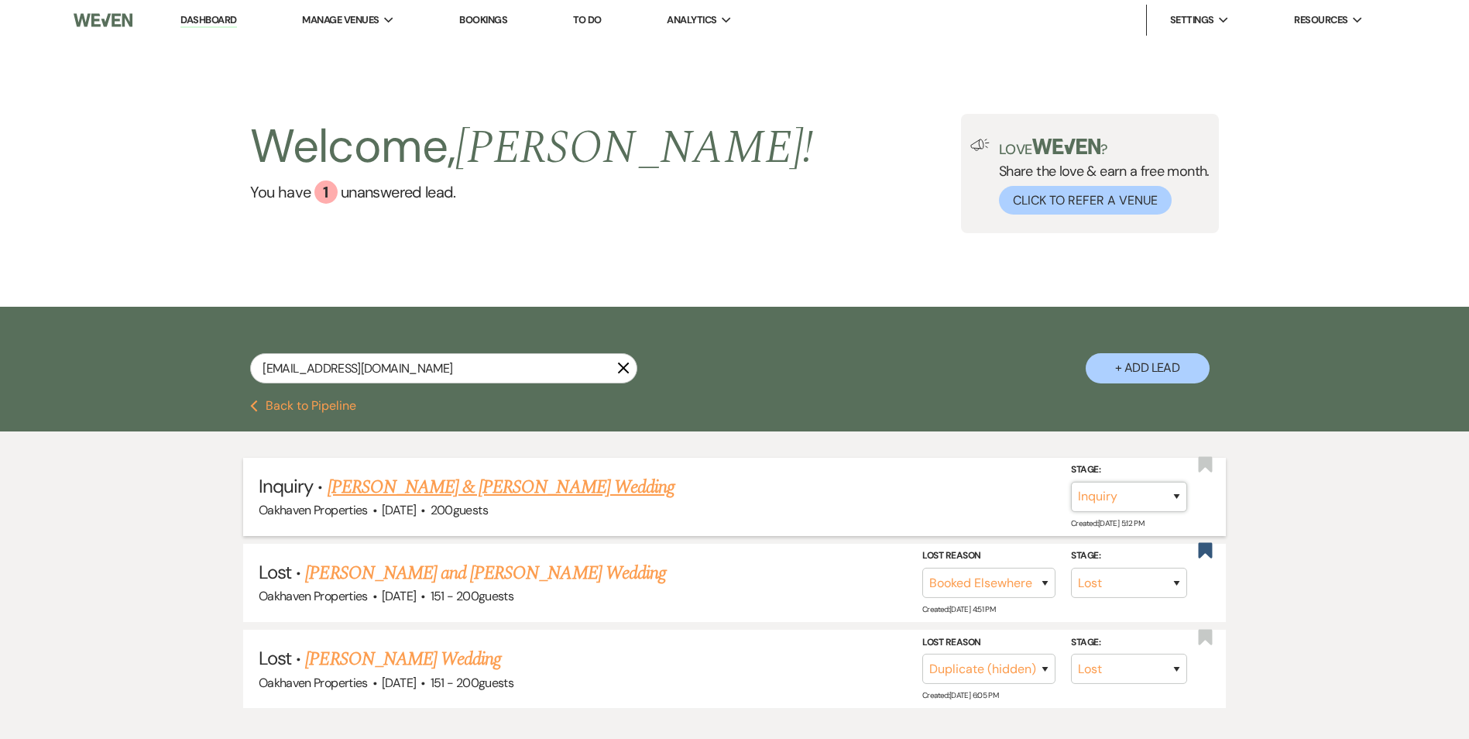
click at [1186, 498] on select "Inquiry Follow Up Tour Requested Tour Confirmed Toured Proposal Sent Booked Lost" at bounding box center [1129, 497] width 116 height 30
click at [1071, 482] on select "Inquiry Follow Up Tour Requested Tour Confirmed Toured Proposal Sent Booked Lost" at bounding box center [1129, 497] width 116 height 30
click at [958, 493] on select "Booked Elsewhere Budget Date Unavailable No Response Not a Good Match Capacity …" at bounding box center [911, 497] width 133 height 30
click at [845, 482] on select "Booked Elsewhere Budget Date Unavailable No Response Not a Good Match Capacity …" at bounding box center [911, 497] width 133 height 30
click at [1149, 499] on button "Save" at bounding box center [1156, 496] width 77 height 31
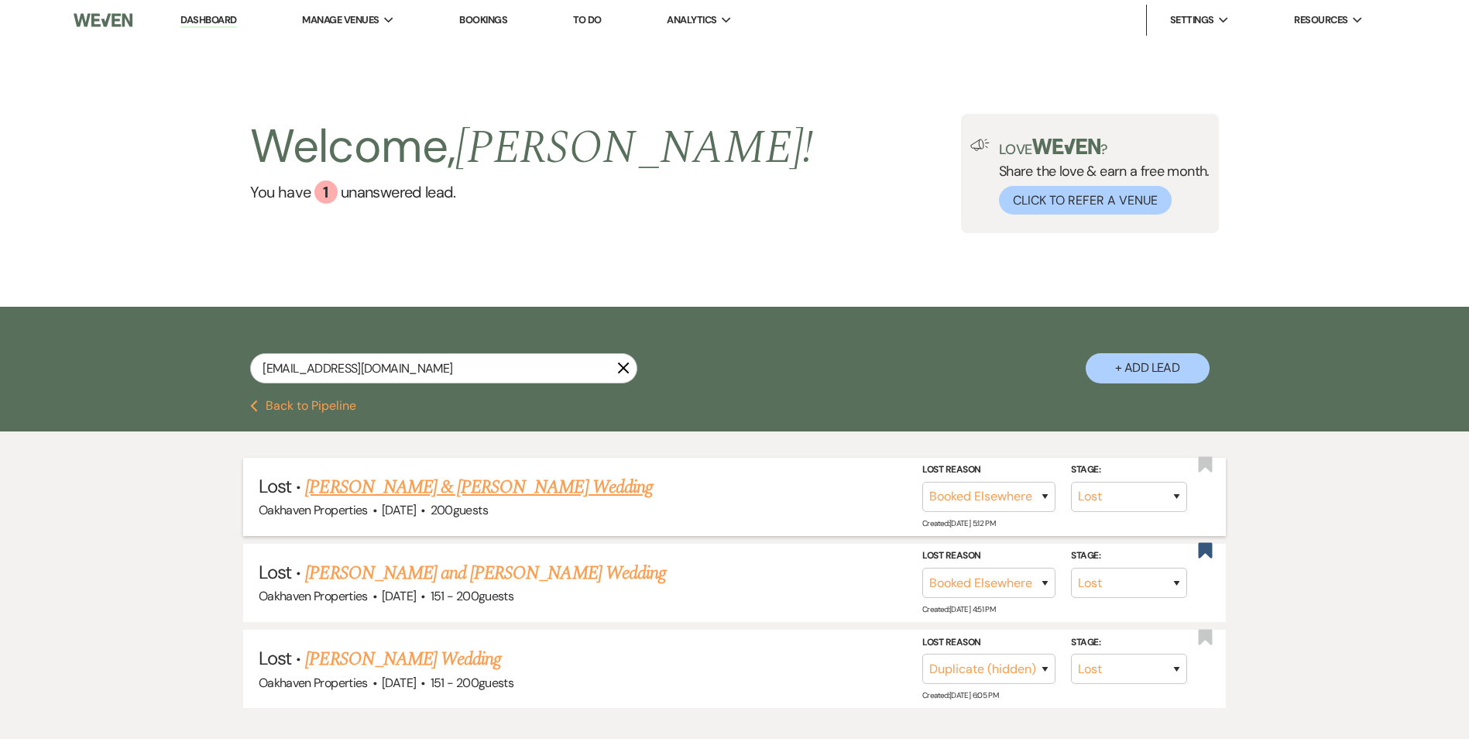
drag, startPoint x: 619, startPoint y: 367, endPoint x: 683, endPoint y: 367, distance: 64.3
click at [619, 367] on icon "X" at bounding box center [623, 368] width 12 height 12
